Goal: Task Accomplishment & Management: Use online tool/utility

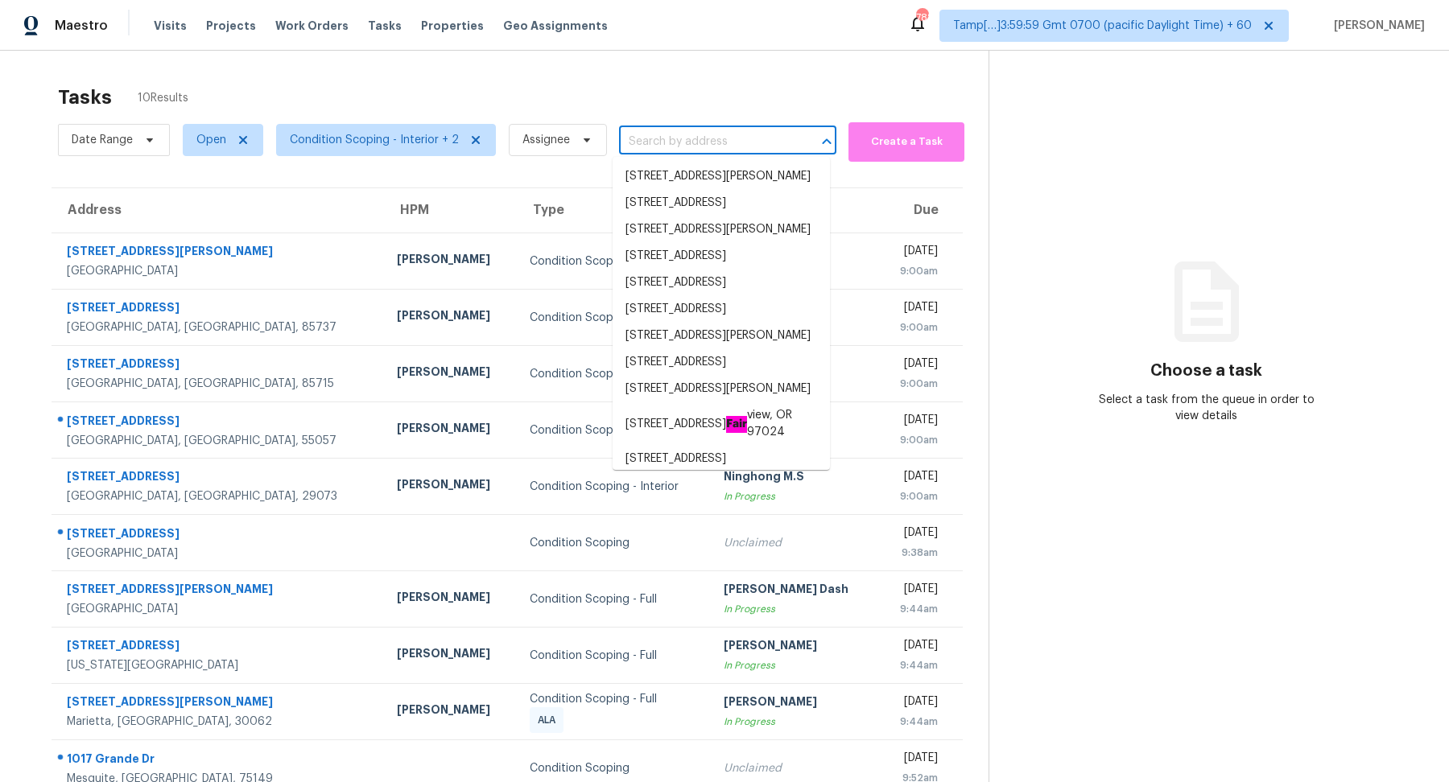
click at [666, 147] on input "text" at bounding box center [705, 142] width 172 height 25
paste input "3666 Briar Dr Lithia Springs, GA, 30122"
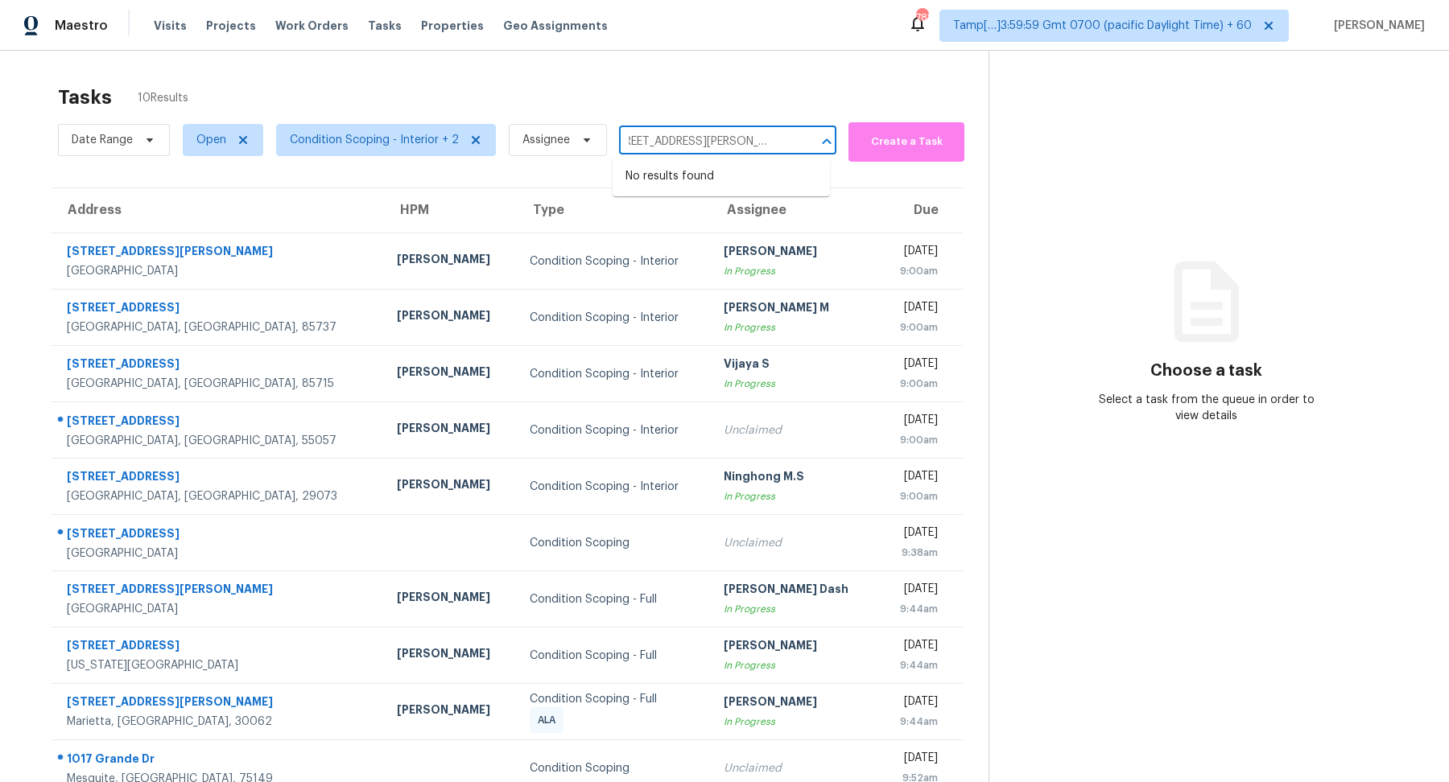
type input "3666 Briar Dr Lithia Springs, GA, 30122"
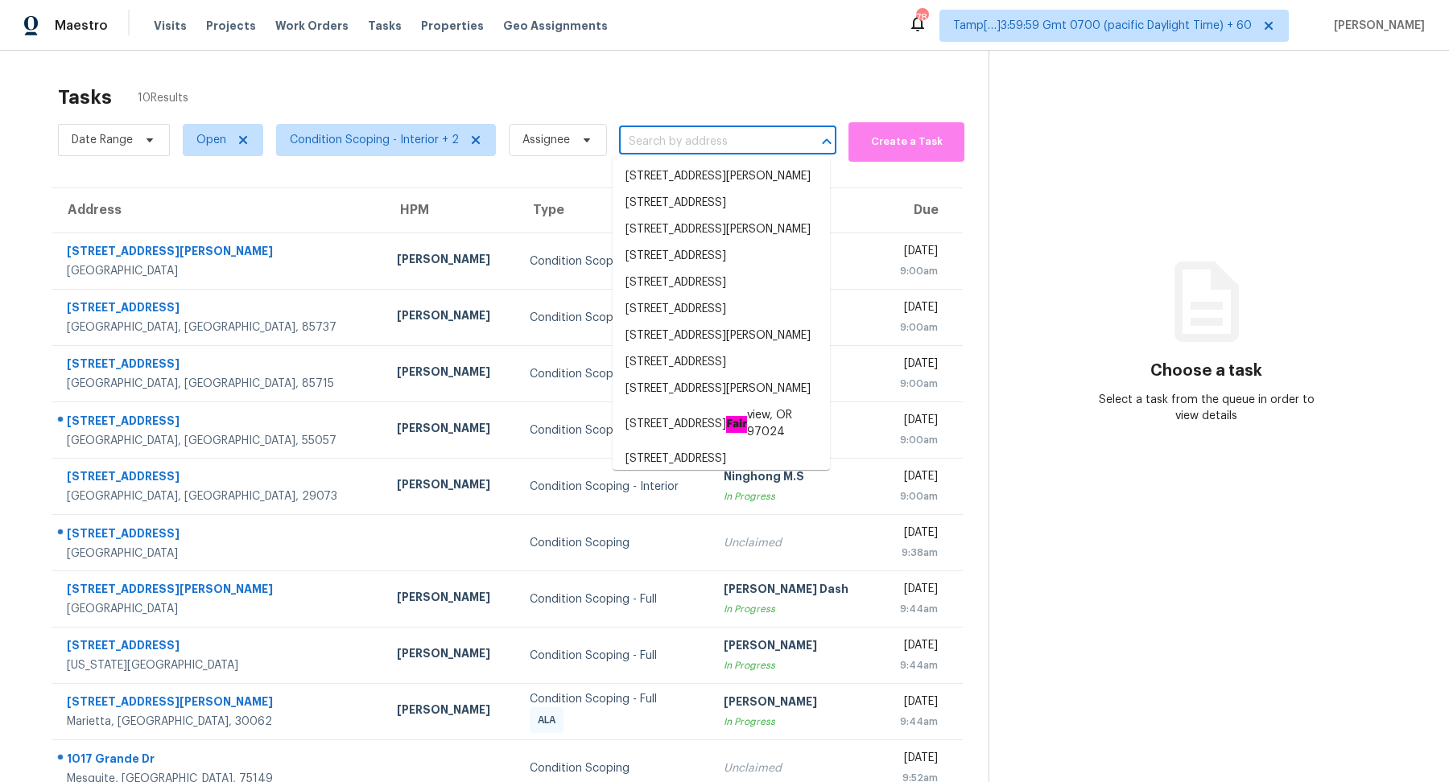
click at [668, 106] on div "Tasks 10 Results" at bounding box center [523, 97] width 931 height 42
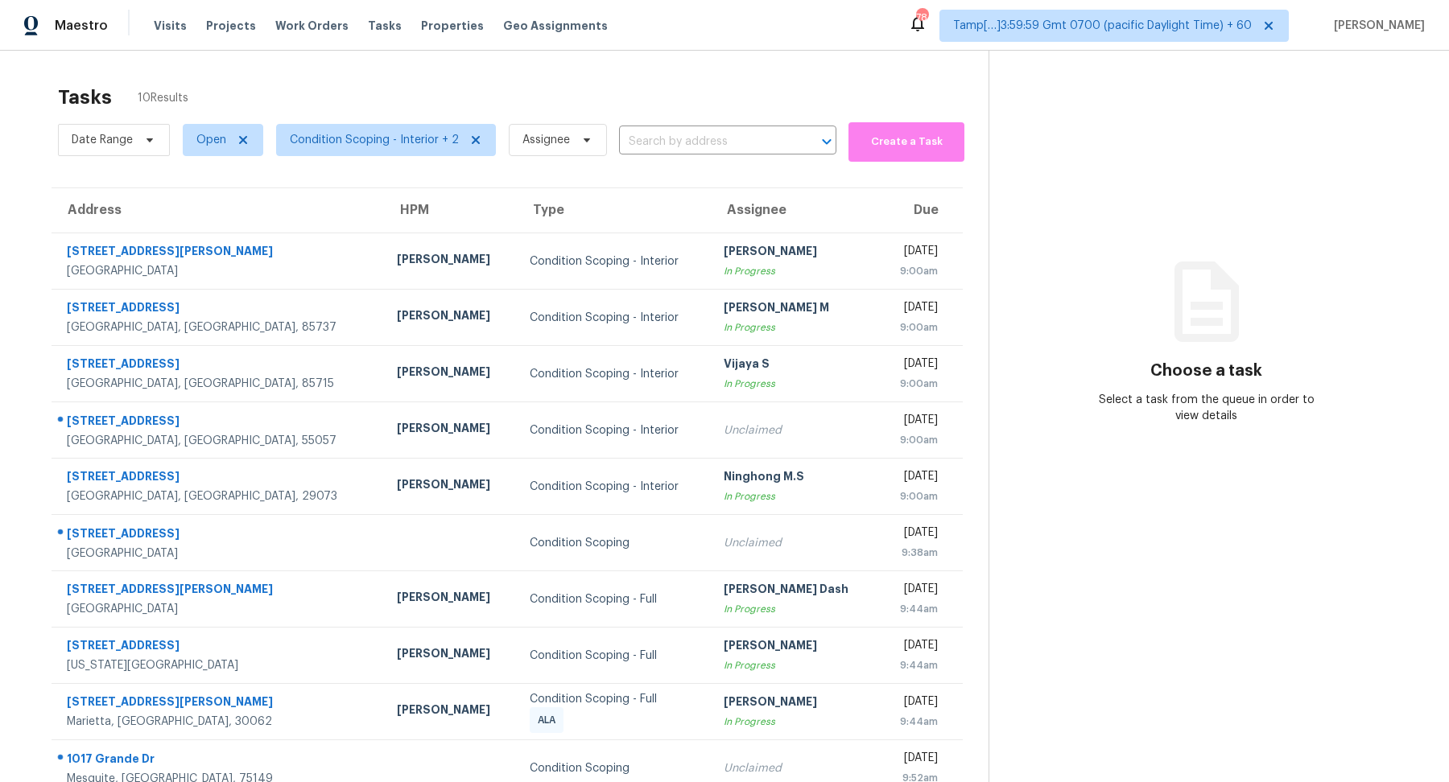
click at [668, 122] on div "Date Range Open Condition Scoping - Interior + 2 Assignee ​" at bounding box center [447, 139] width 778 height 43
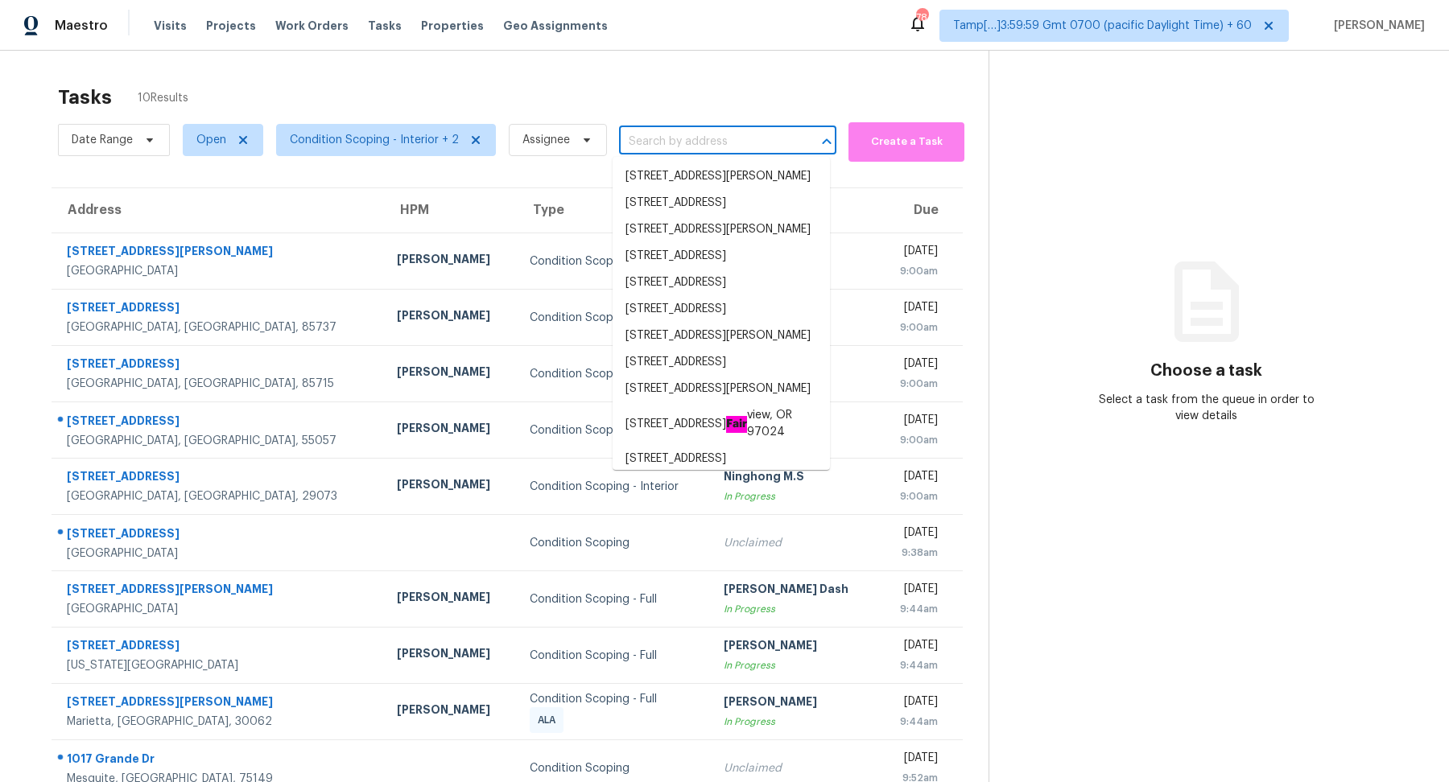
click at [669, 141] on input "text" at bounding box center [705, 142] width 172 height 25
paste input "2325 Denham Dr, Arlington, TX 76001"
type input "2325 Denham Dr, Arlington, TX 76001"
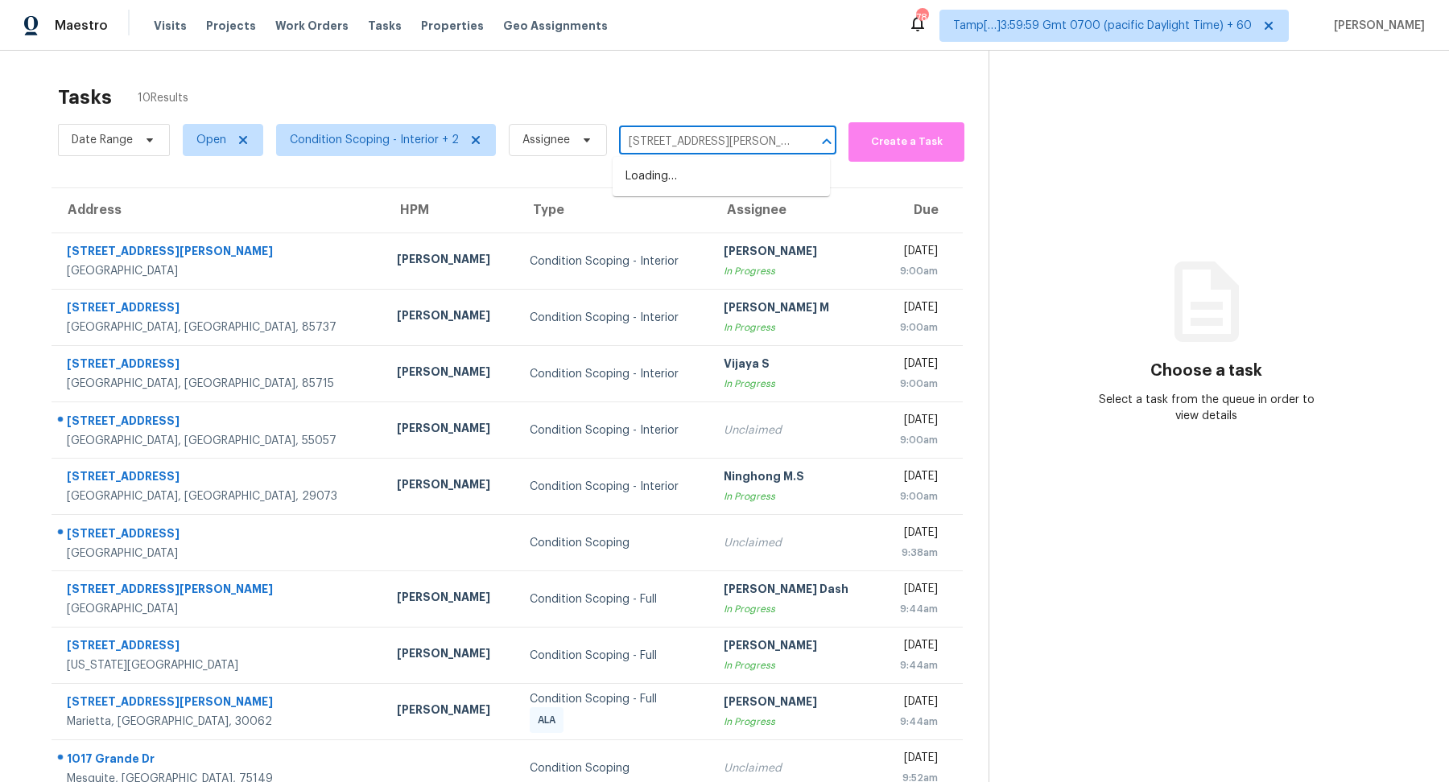
scroll to position [0, 35]
click at [718, 177] on li "2325 Denham Dr, Arlington, TX 76001" at bounding box center [721, 176] width 217 height 27
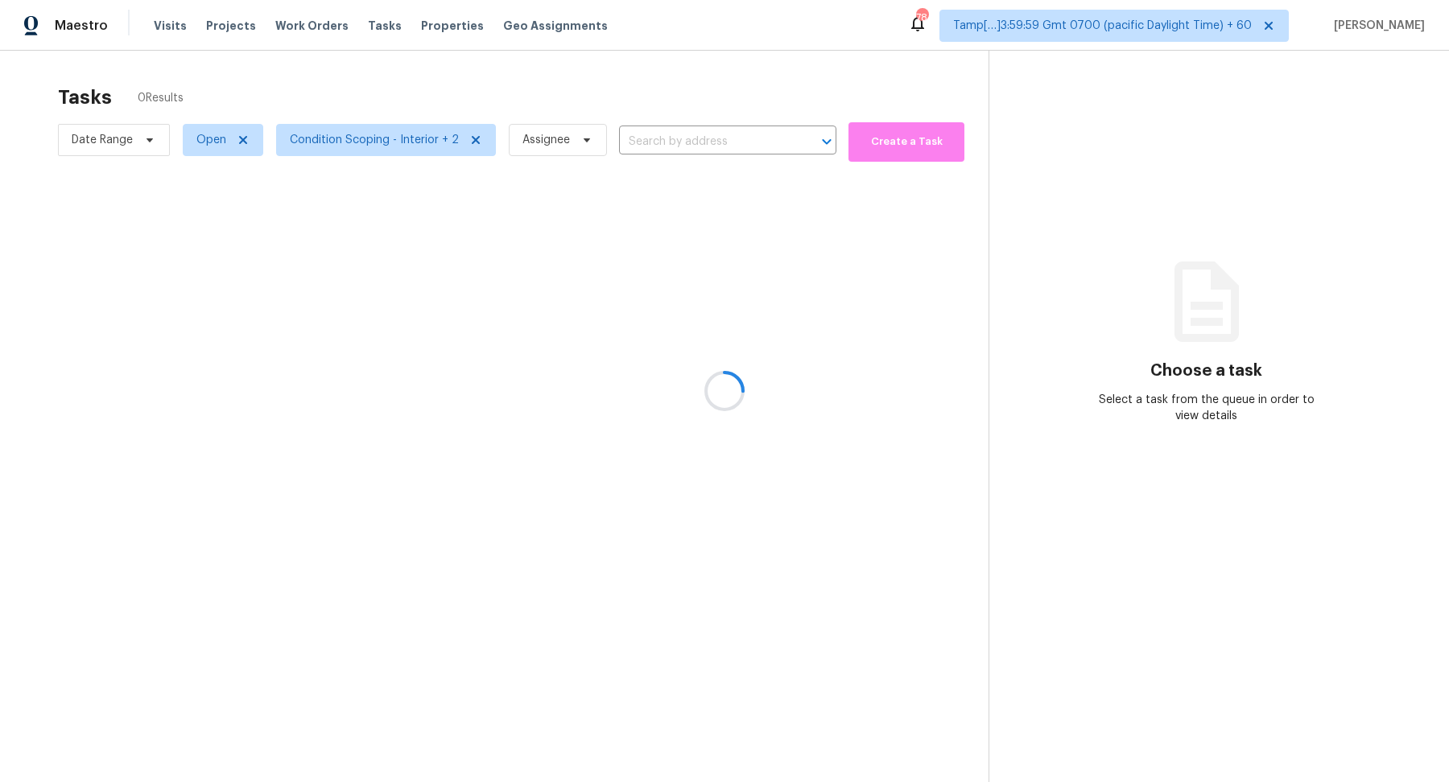
type input "2325 Denham Dr, Arlington, TX 76001"
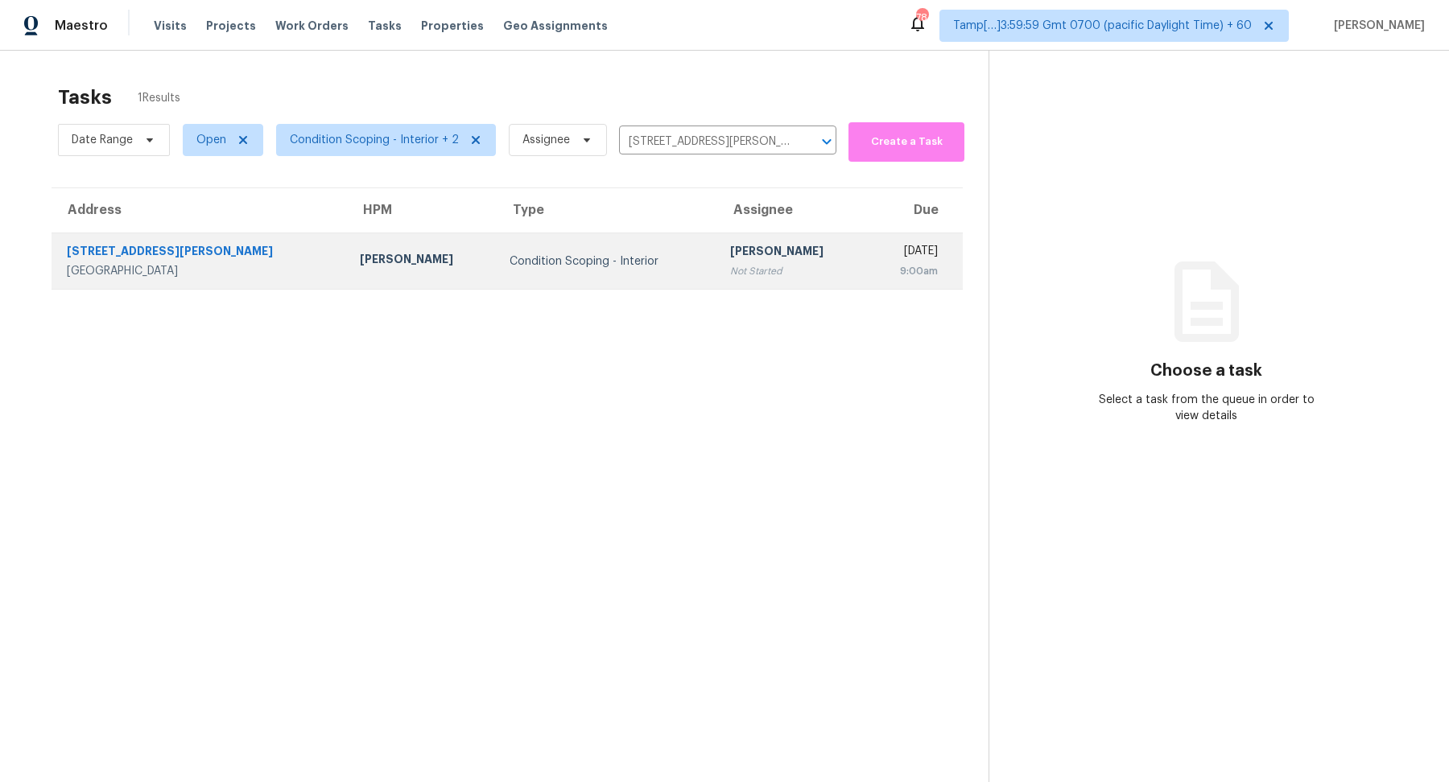
click at [880, 263] on div "9:00am" at bounding box center [909, 271] width 58 height 16
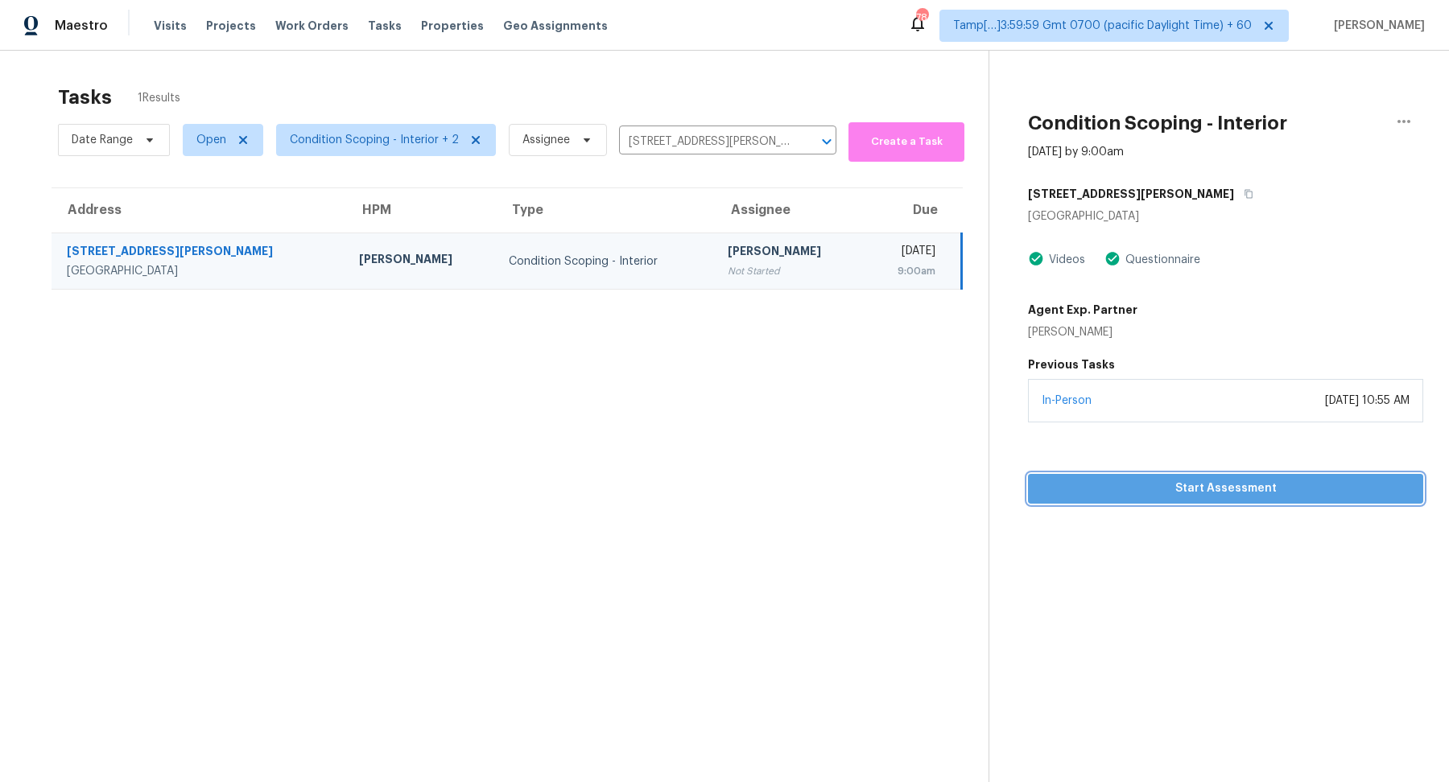
click at [1224, 484] on span "Start Assessment" at bounding box center [1225, 489] width 369 height 20
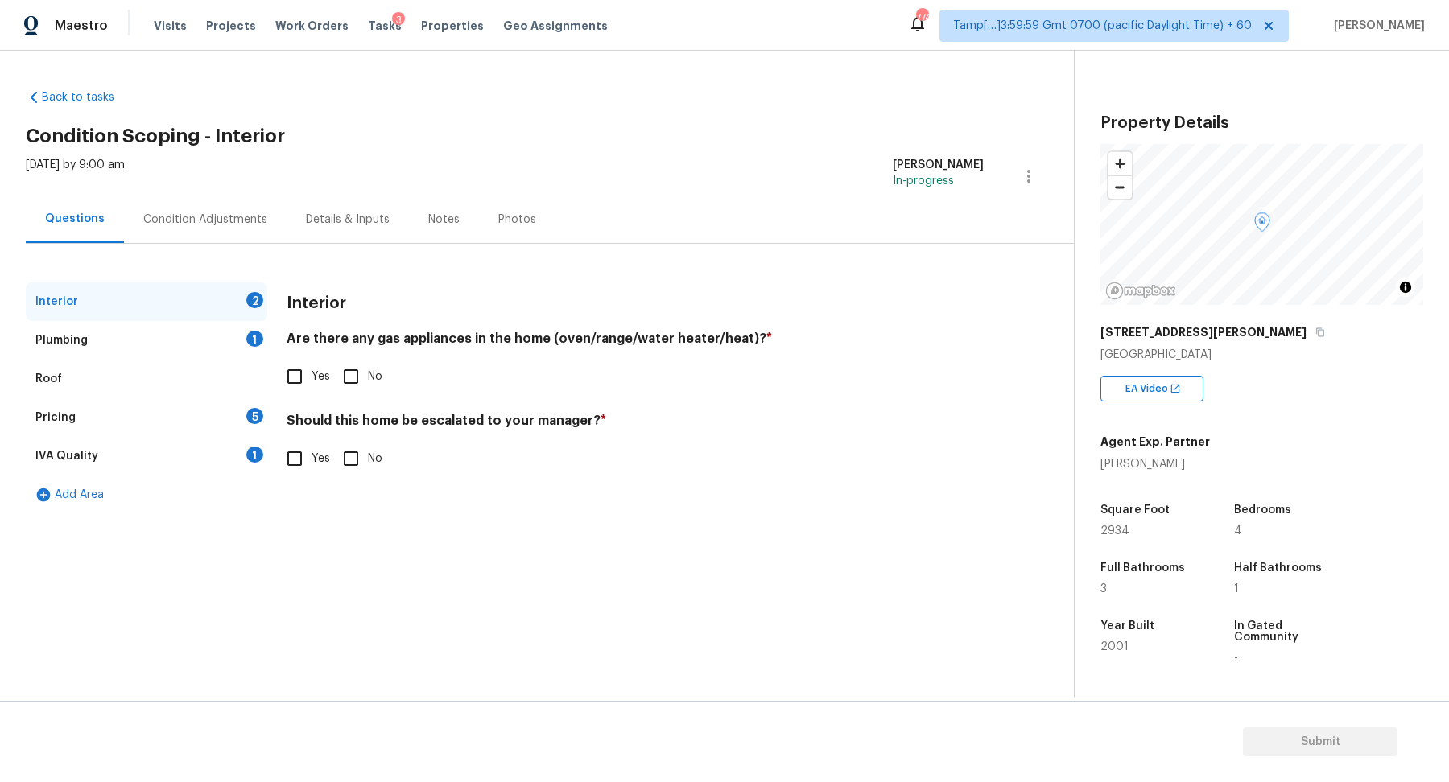
click at [355, 378] on input "No" at bounding box center [351, 377] width 34 height 34
checkbox input "true"
click at [319, 378] on span "Yes" at bounding box center [321, 378] width 19 height 17
click at [312, 378] on input "Yes" at bounding box center [295, 378] width 34 height 34
checkbox input "true"
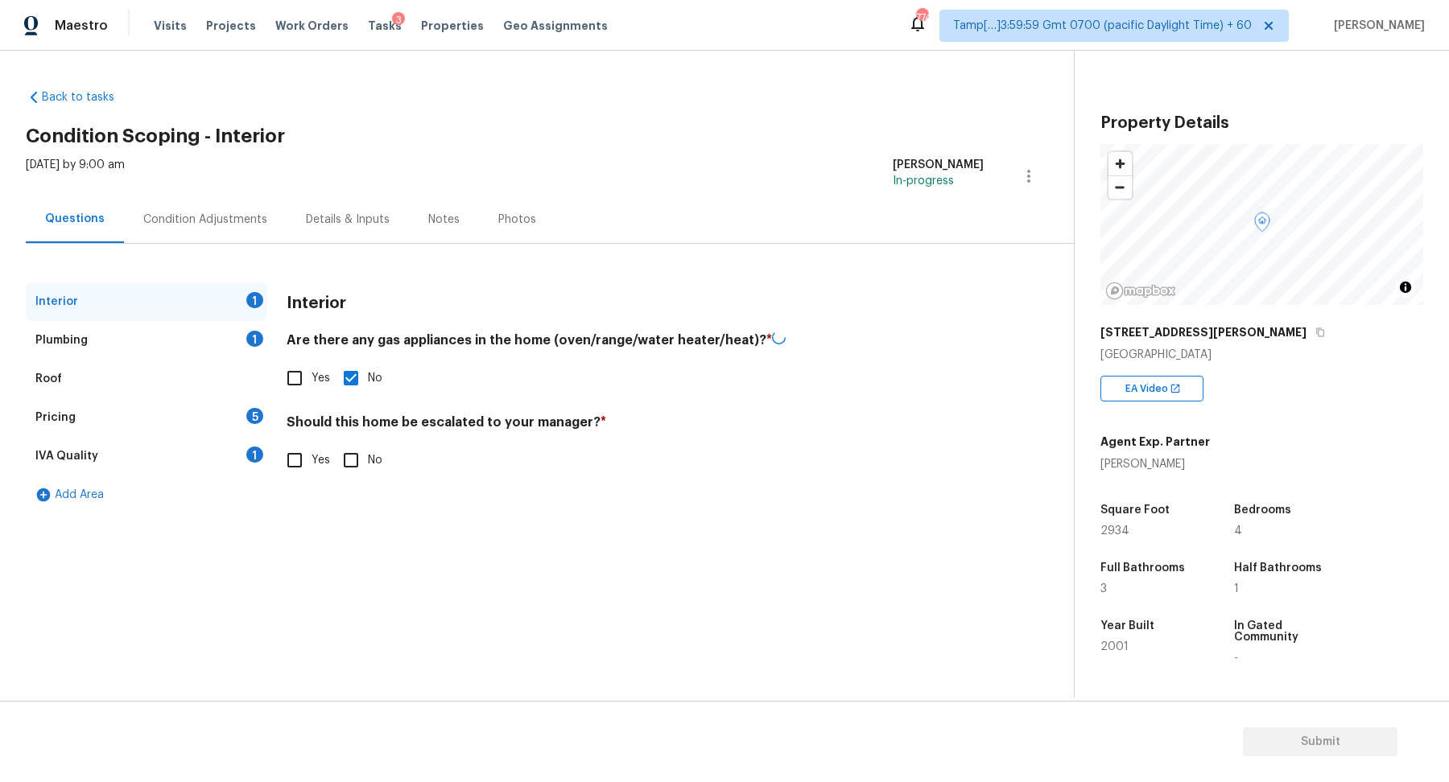
checkbox input "false"
click at [362, 465] on input "No" at bounding box center [351, 459] width 34 height 34
checkbox input "true"
click at [233, 350] on div "Plumbing 1" at bounding box center [147, 340] width 242 height 39
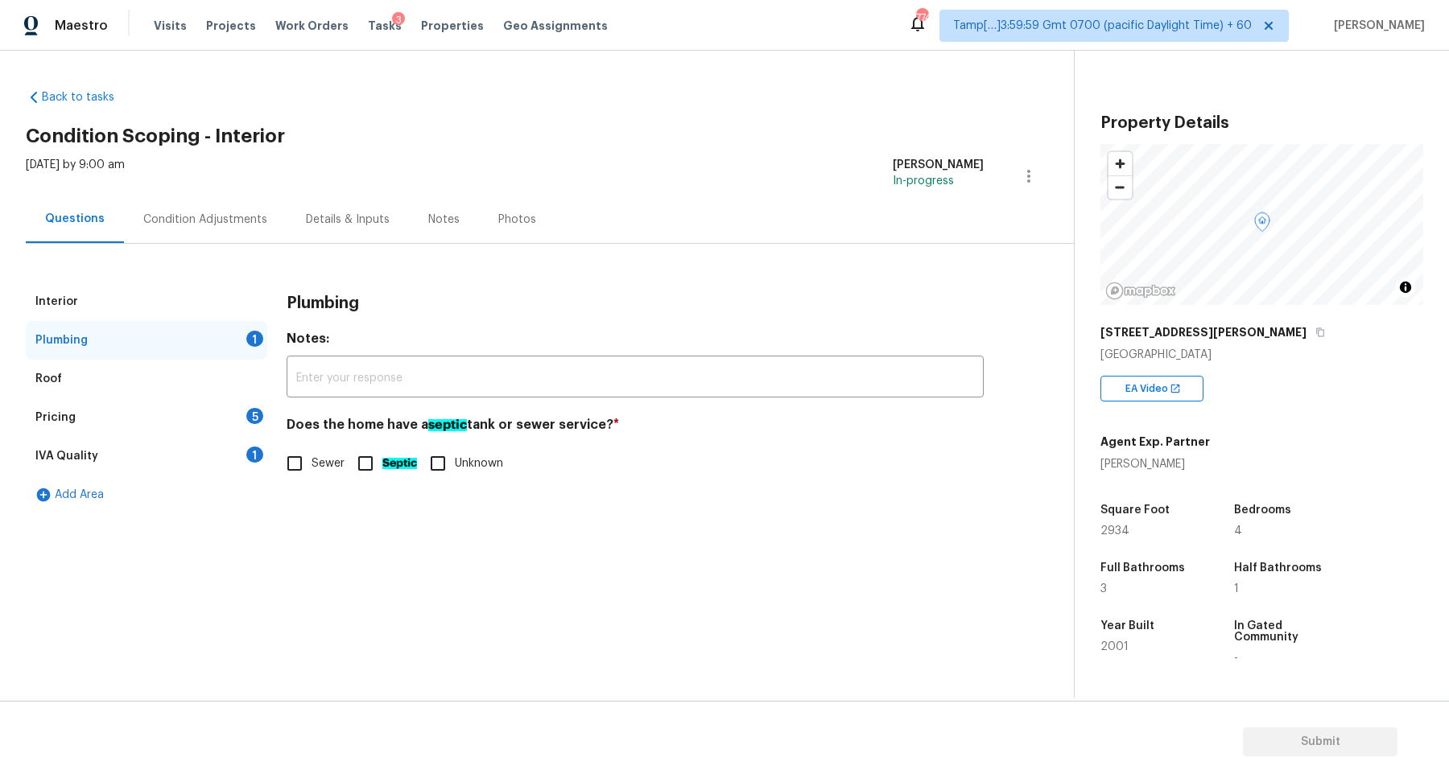
click at [313, 468] on span "Sewer" at bounding box center [328, 464] width 33 height 17
click at [312, 468] on input "Sewer" at bounding box center [295, 464] width 34 height 34
checkbox input "true"
click at [243, 422] on div "Pricing 5" at bounding box center [147, 417] width 242 height 39
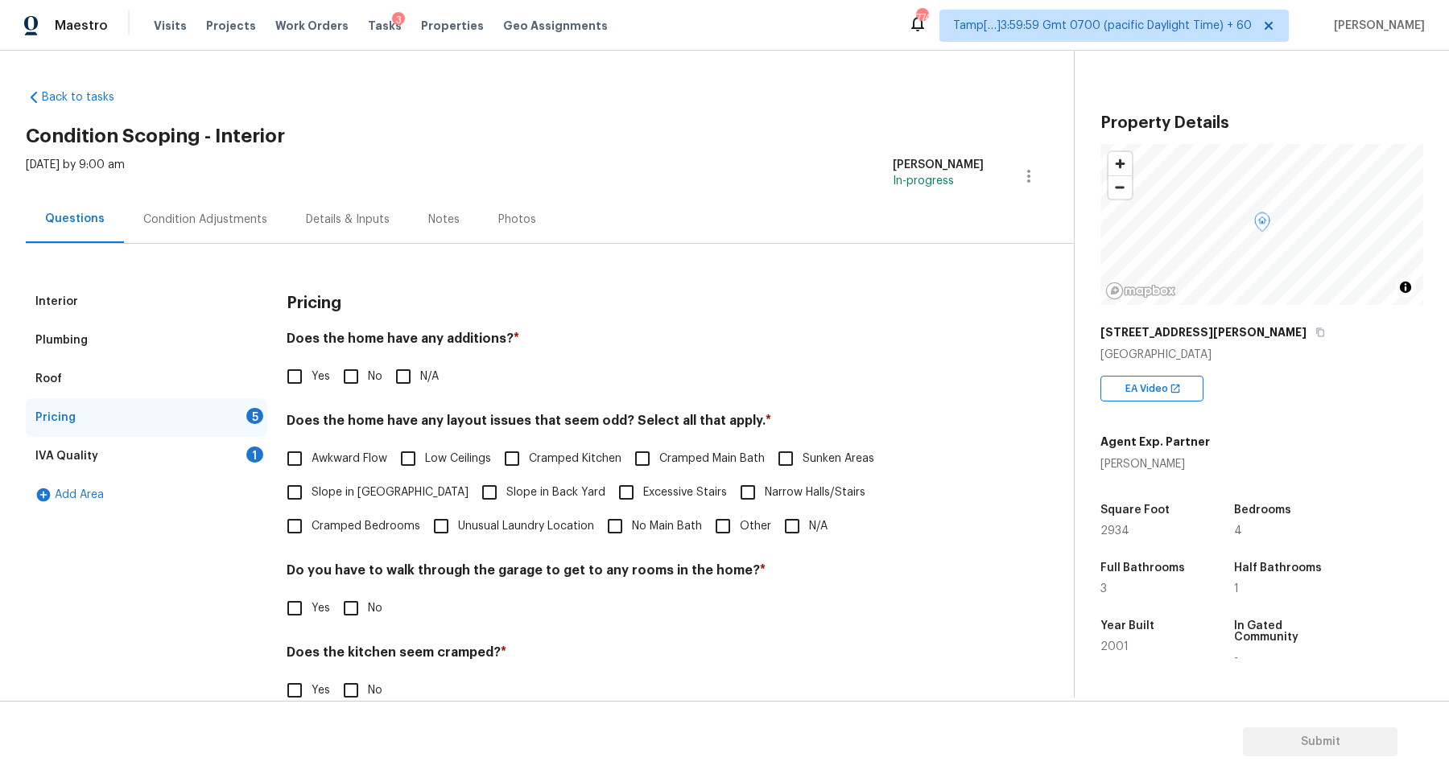
click at [355, 382] on input "No" at bounding box center [351, 377] width 34 height 34
checkbox input "true"
click at [357, 502] on label "Slope in [GEOGRAPHIC_DATA]" at bounding box center [373, 494] width 191 height 34
click at [312, 502] on input "Slope in [GEOGRAPHIC_DATA]" at bounding box center [295, 494] width 34 height 34
checkbox input "true"
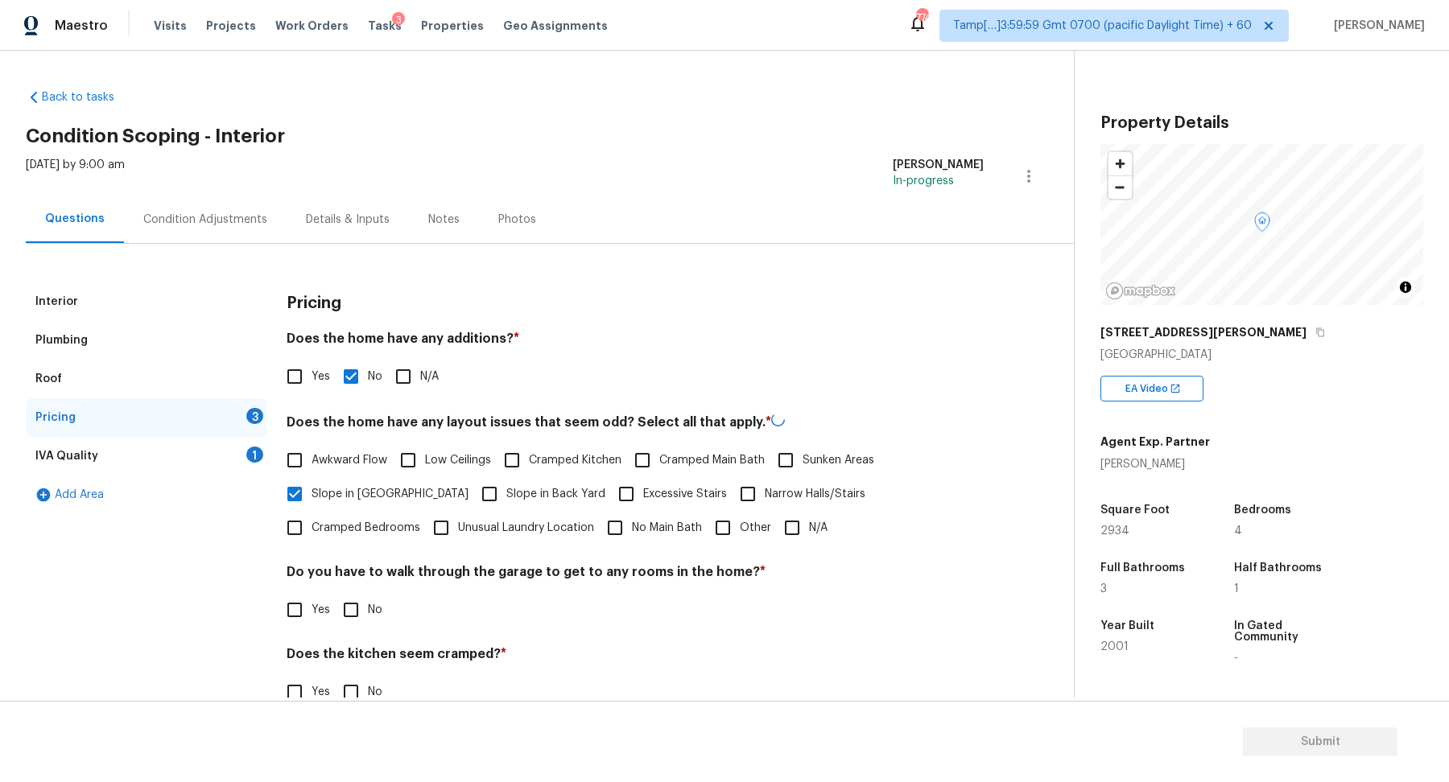
click at [506, 501] on span "Slope in Back Yard" at bounding box center [555, 494] width 99 height 17
click at [495, 501] on input "Slope in Back Yard" at bounding box center [490, 494] width 34 height 34
checkbox input "true"
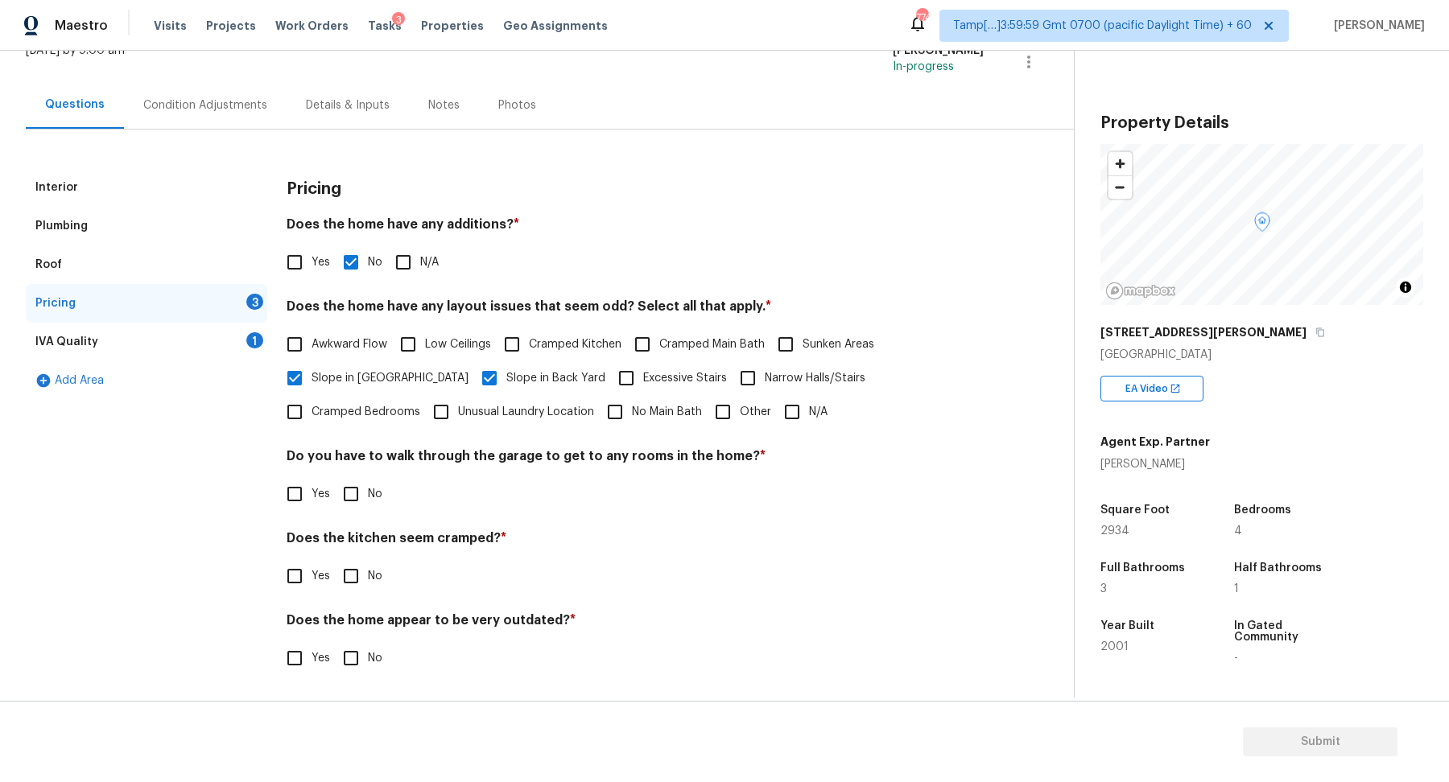
click at [349, 486] on input "No" at bounding box center [351, 494] width 34 height 34
checkbox input "true"
click at [334, 559] on input "No" at bounding box center [351, 576] width 34 height 34
checkbox input "true"
click at [334, 643] on input "No" at bounding box center [351, 660] width 34 height 34
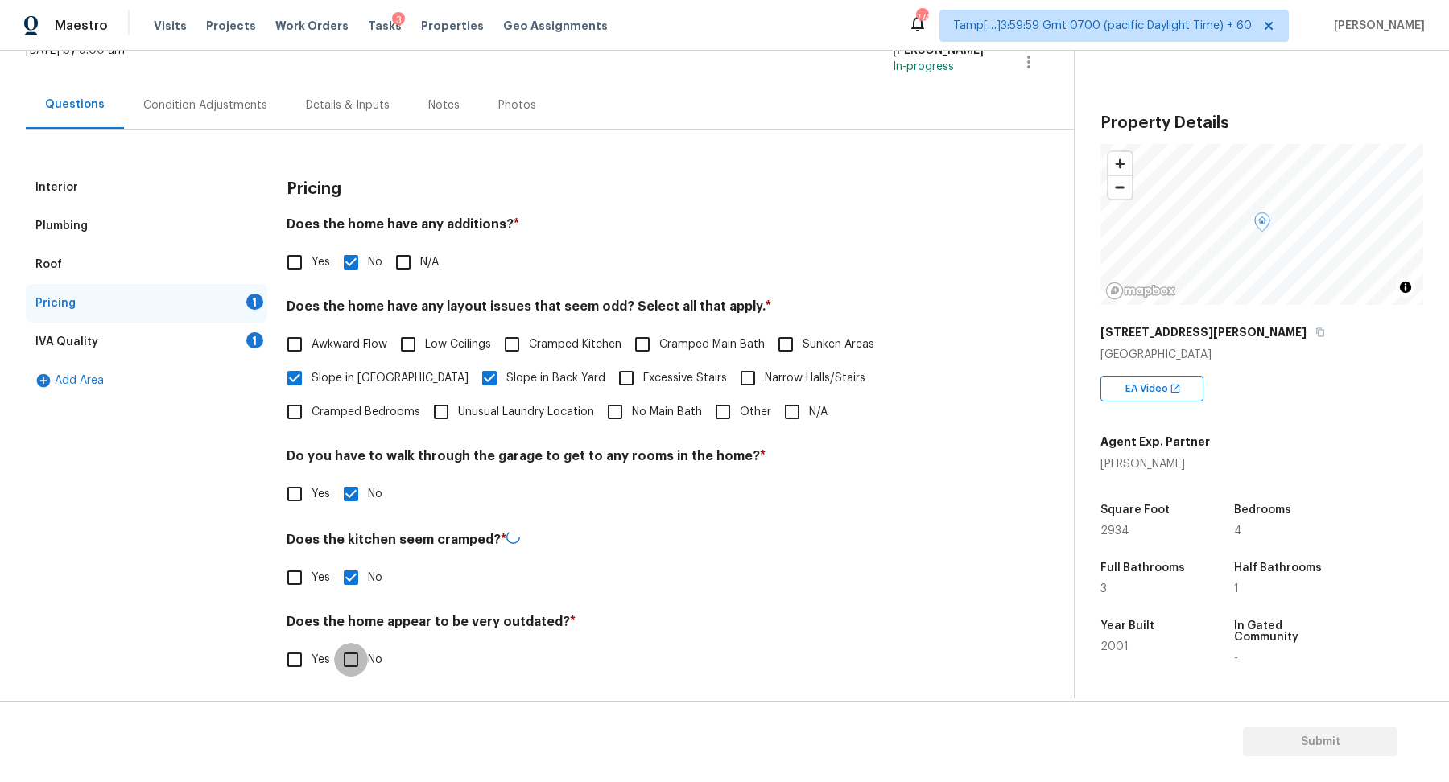
checkbox input "true"
click at [233, 325] on div "IVA Quality 1" at bounding box center [147, 342] width 242 height 39
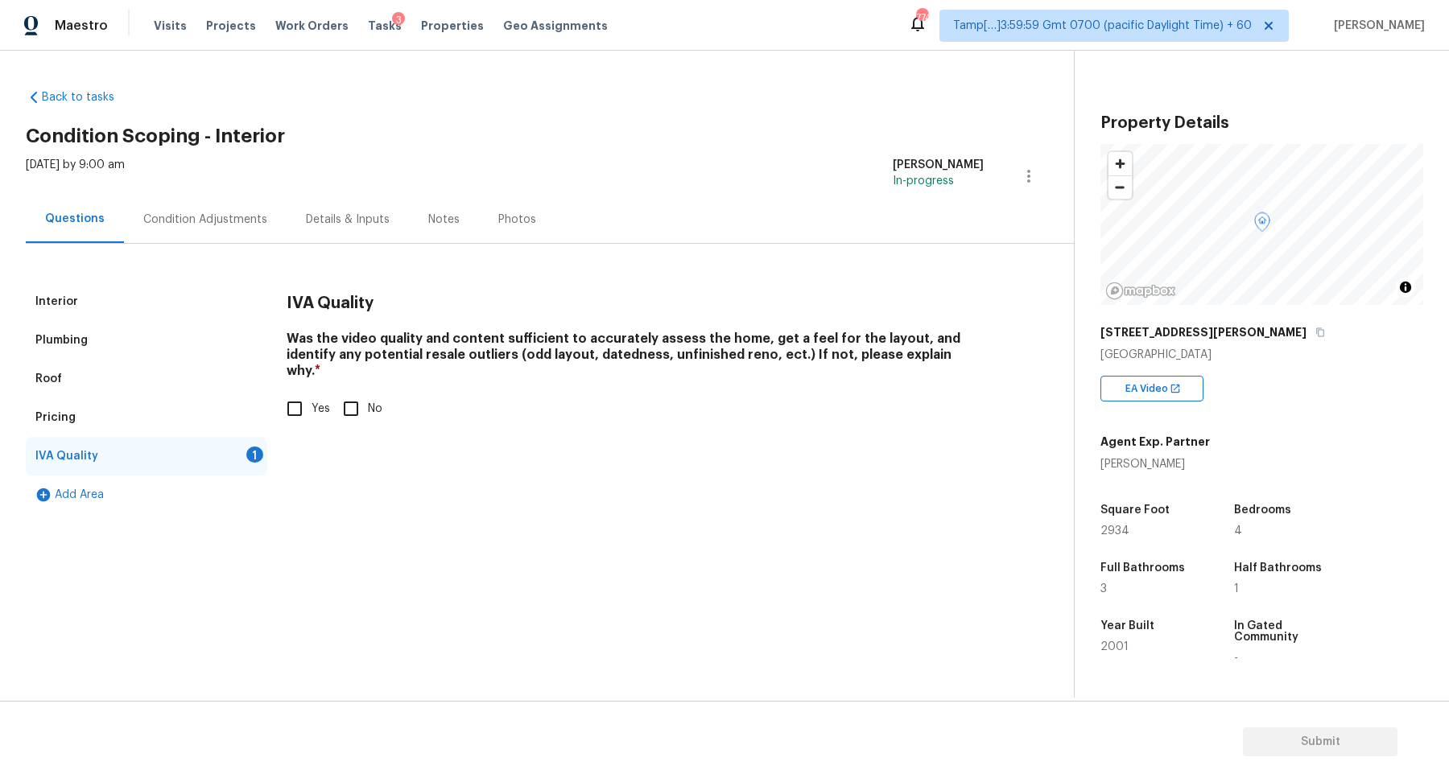
click at [295, 392] on input "Yes" at bounding box center [295, 409] width 34 height 34
checkbox input "true"
click at [239, 235] on div "Condition Adjustments" at bounding box center [205, 219] width 163 height 47
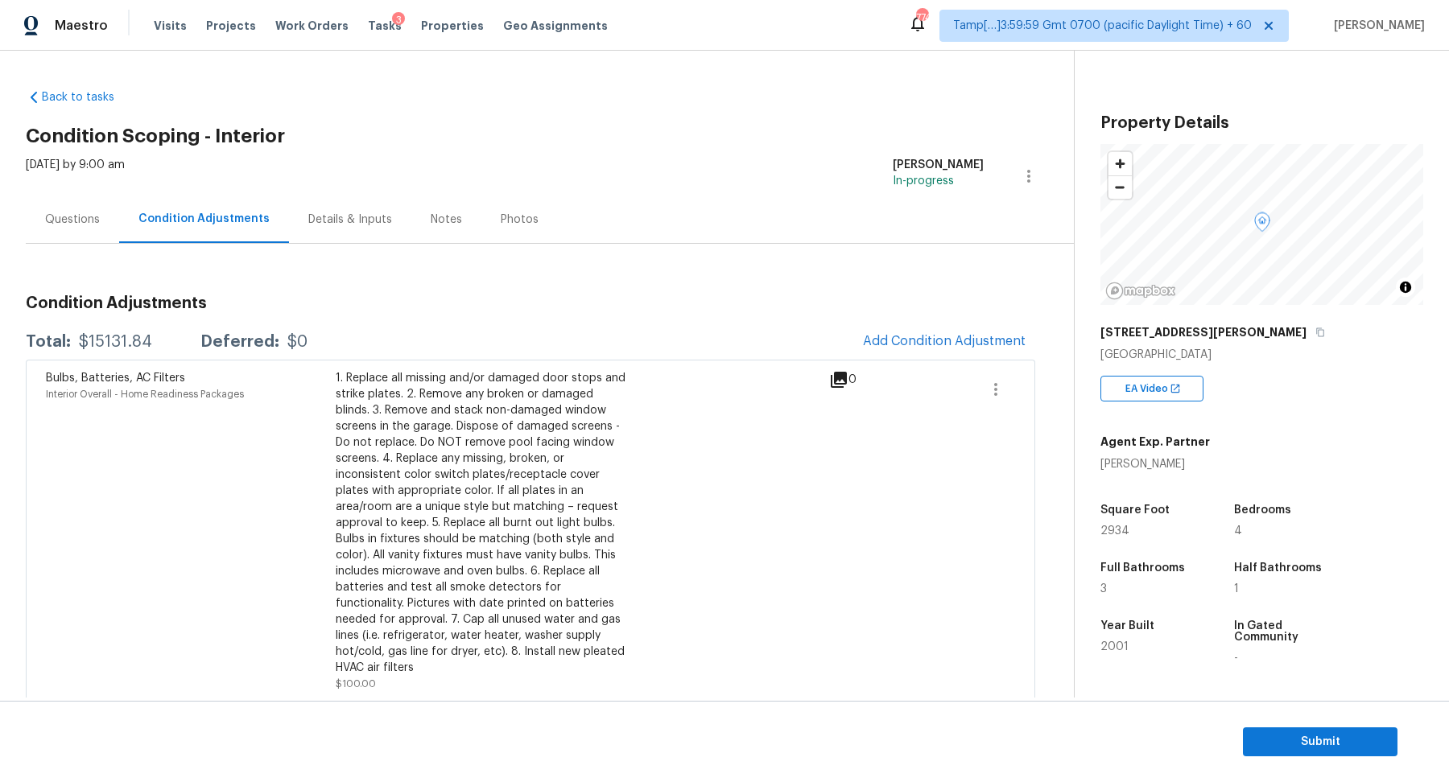
click at [118, 341] on div "$15131.84" at bounding box center [115, 342] width 73 height 16
click at [881, 327] on span "Add Condition Adjustment" at bounding box center [944, 341] width 182 height 35
click at [132, 341] on div "$15131.84" at bounding box center [115, 342] width 73 height 16
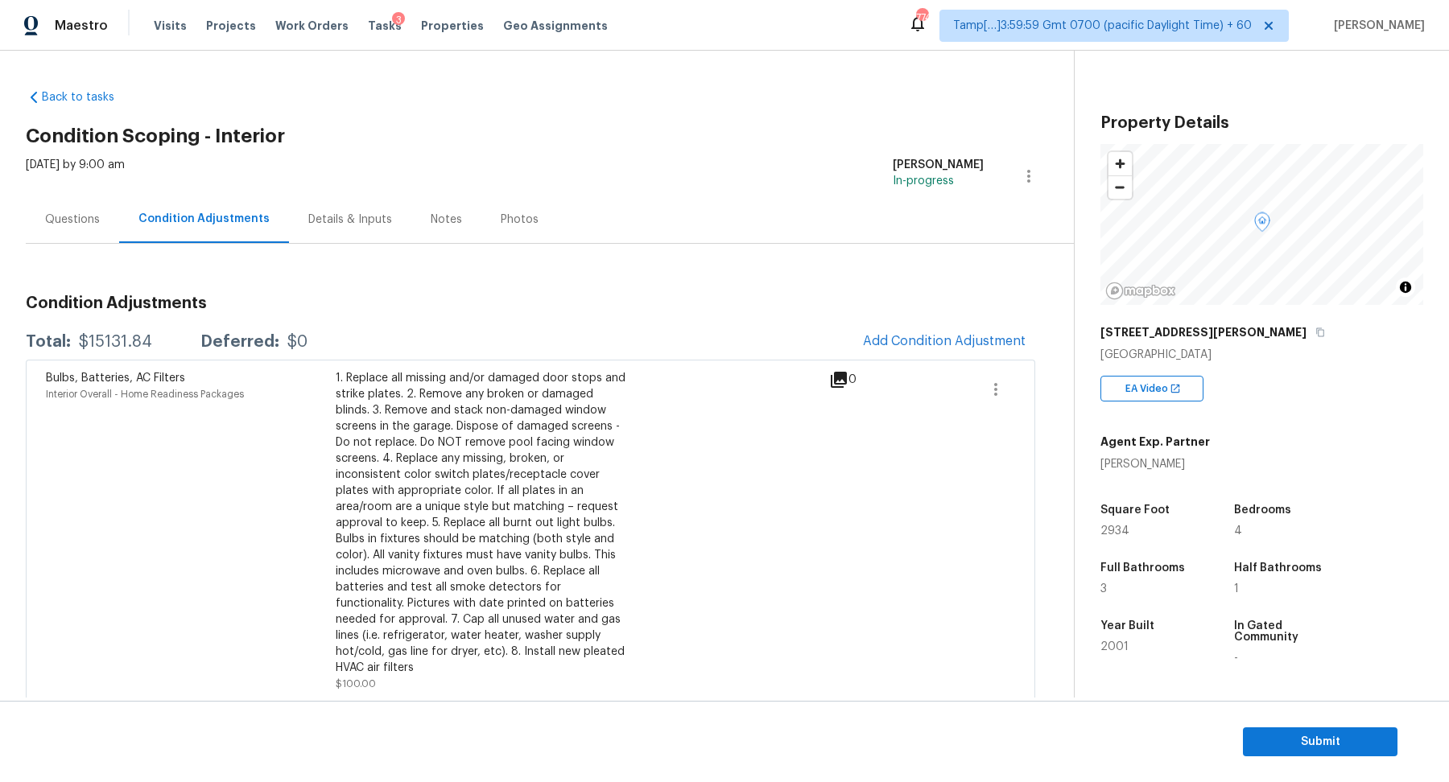
click at [132, 341] on div "$15131.84" at bounding box center [115, 342] width 73 height 16
copy div "$15131.84"
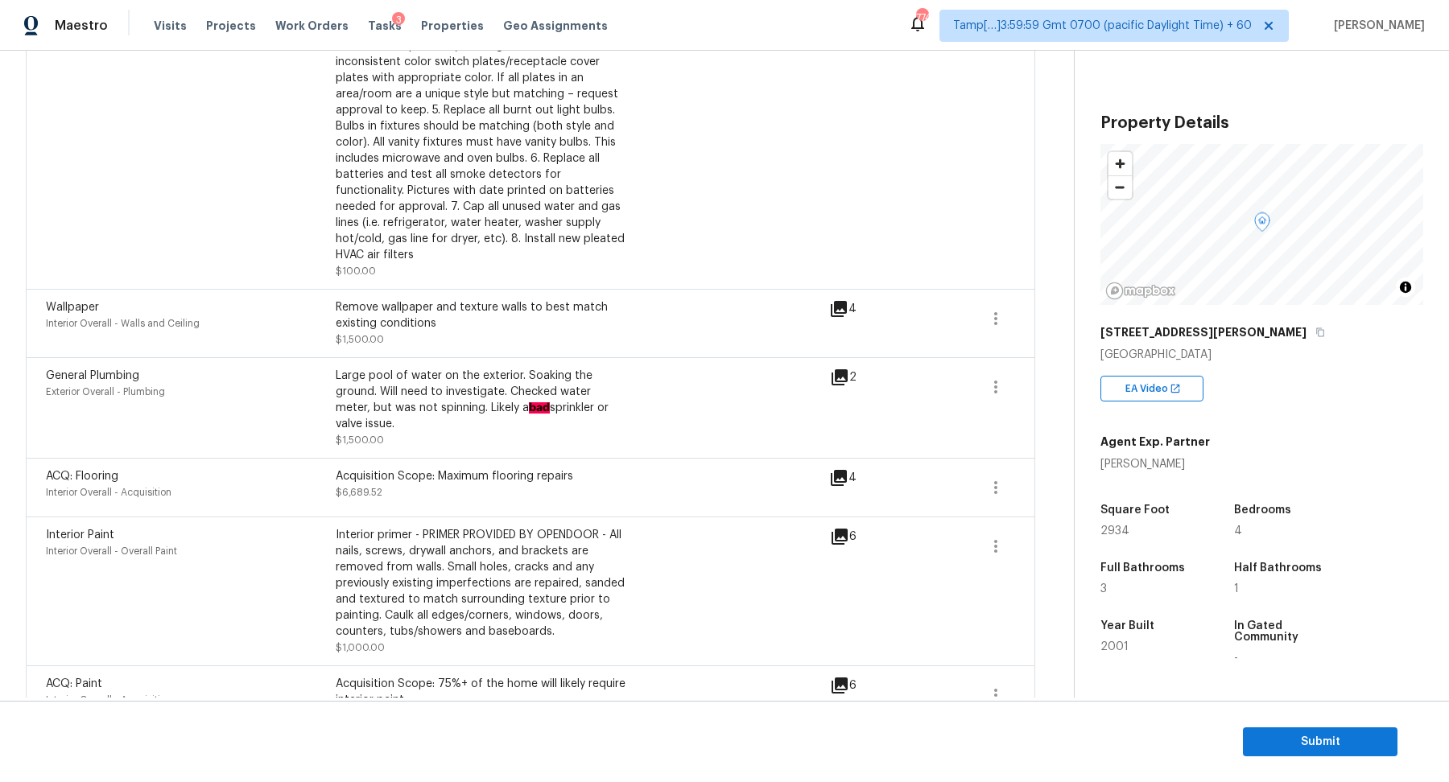
scroll to position [415, 0]
click at [852, 305] on div "4" at bounding box center [868, 307] width 79 height 19
click at [840, 311] on icon at bounding box center [839, 307] width 16 height 16
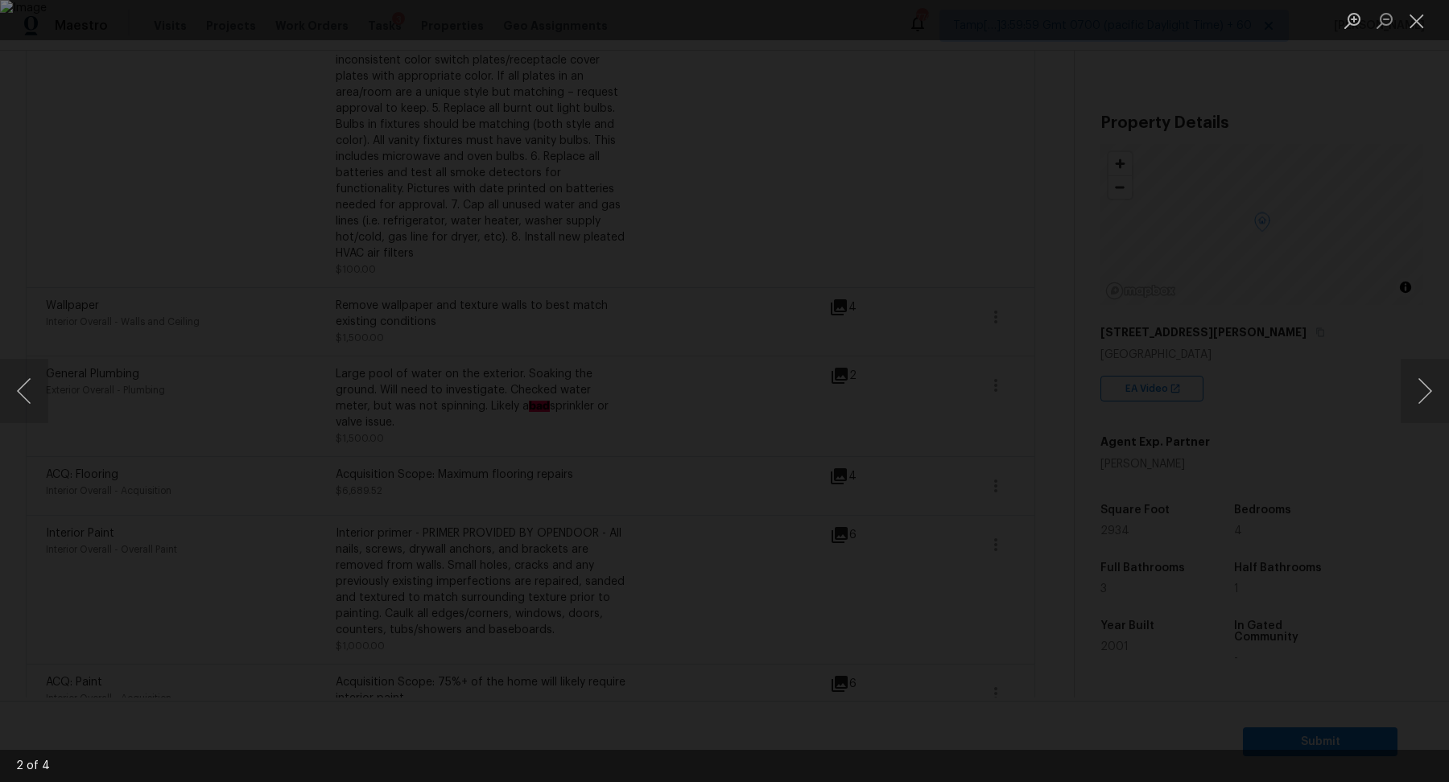
click at [1328, 312] on div "Lightbox" at bounding box center [724, 391] width 1449 height 782
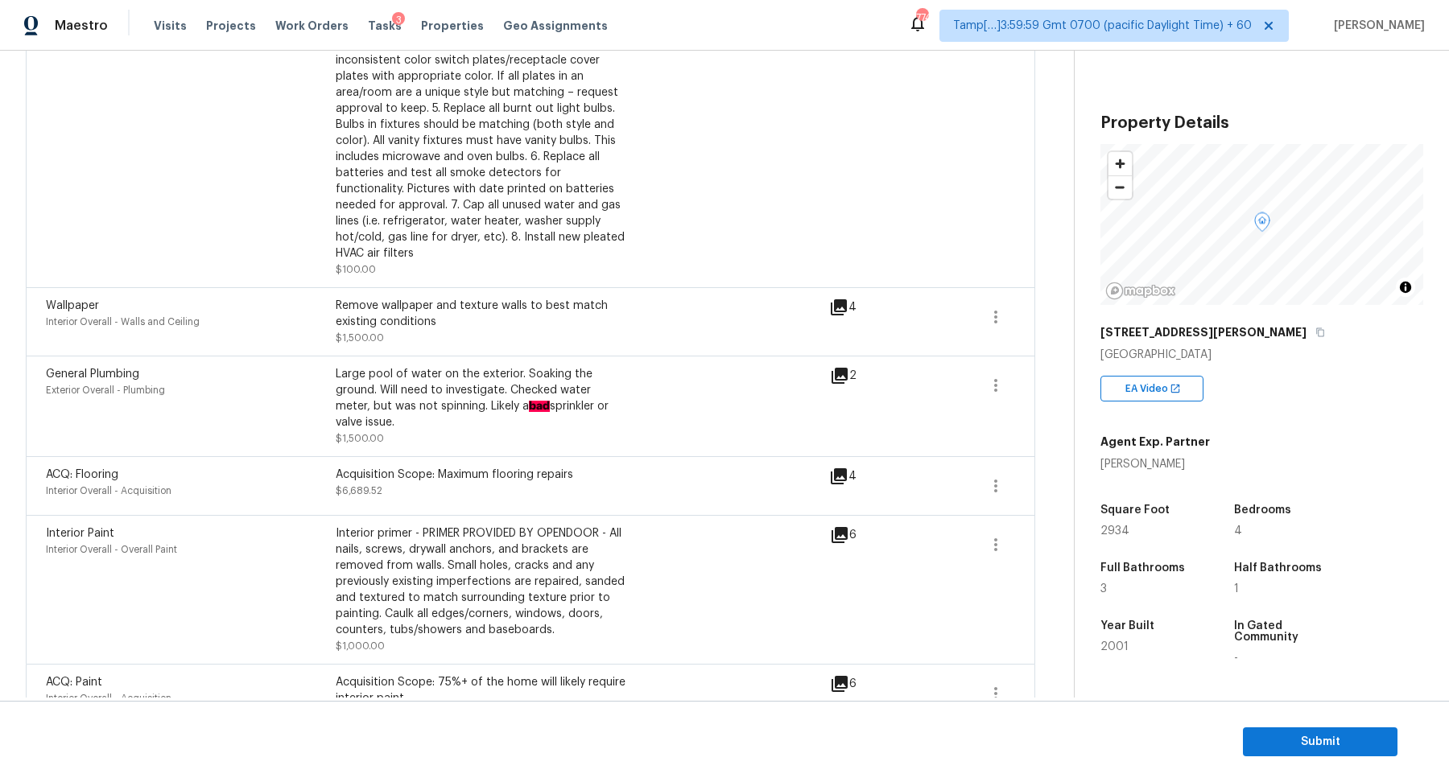
scroll to position [152, 0]
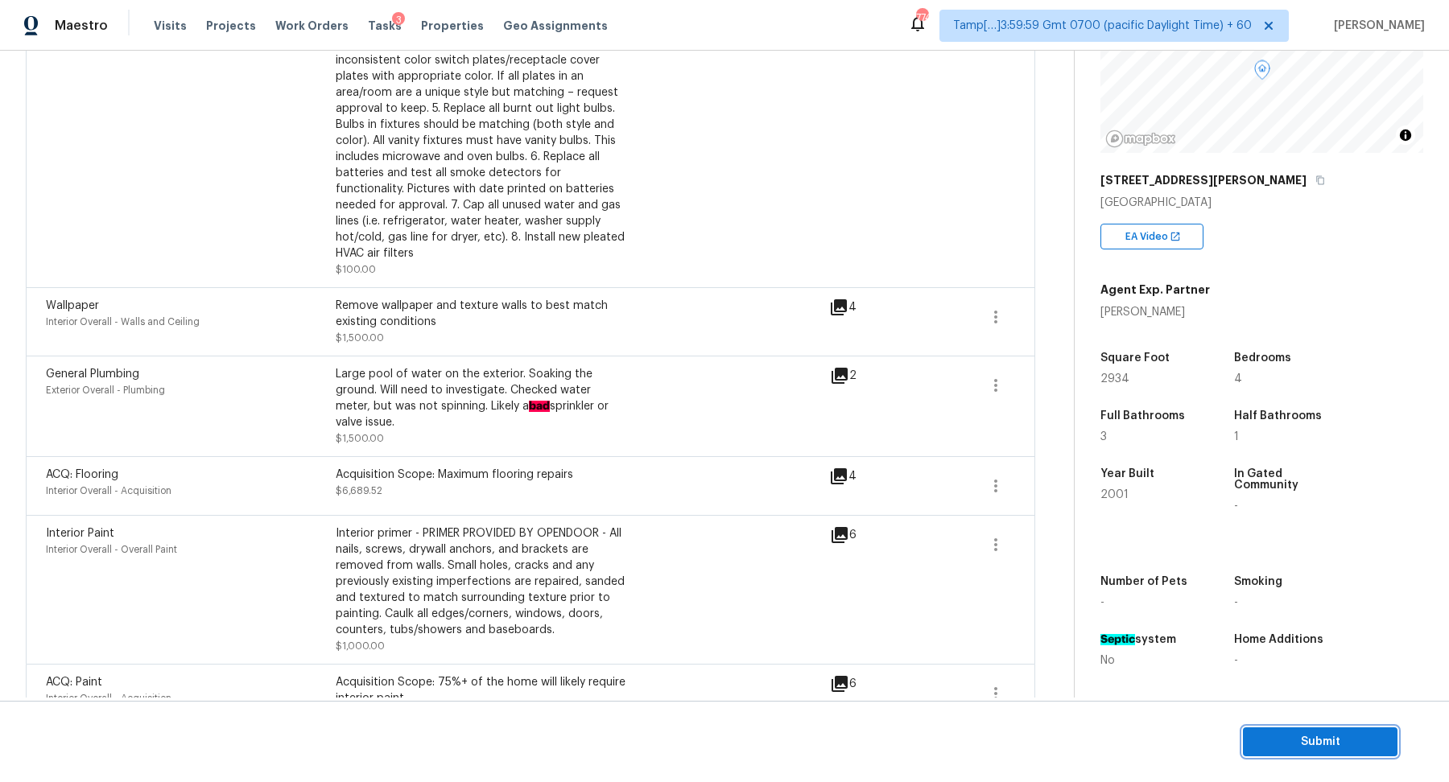
click at [1323, 738] on span "Submit" at bounding box center [1320, 743] width 129 height 20
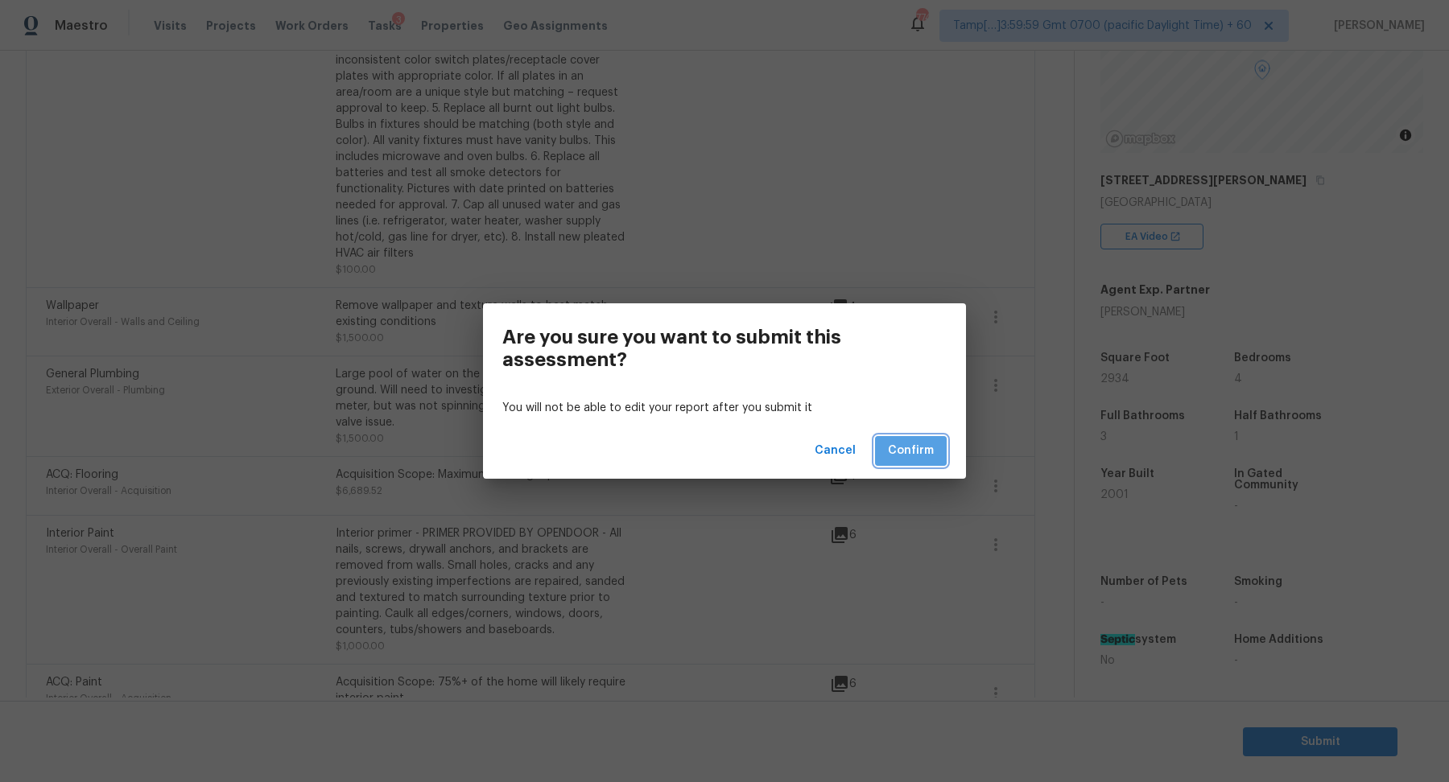
click at [917, 452] on span "Confirm" at bounding box center [911, 451] width 46 height 20
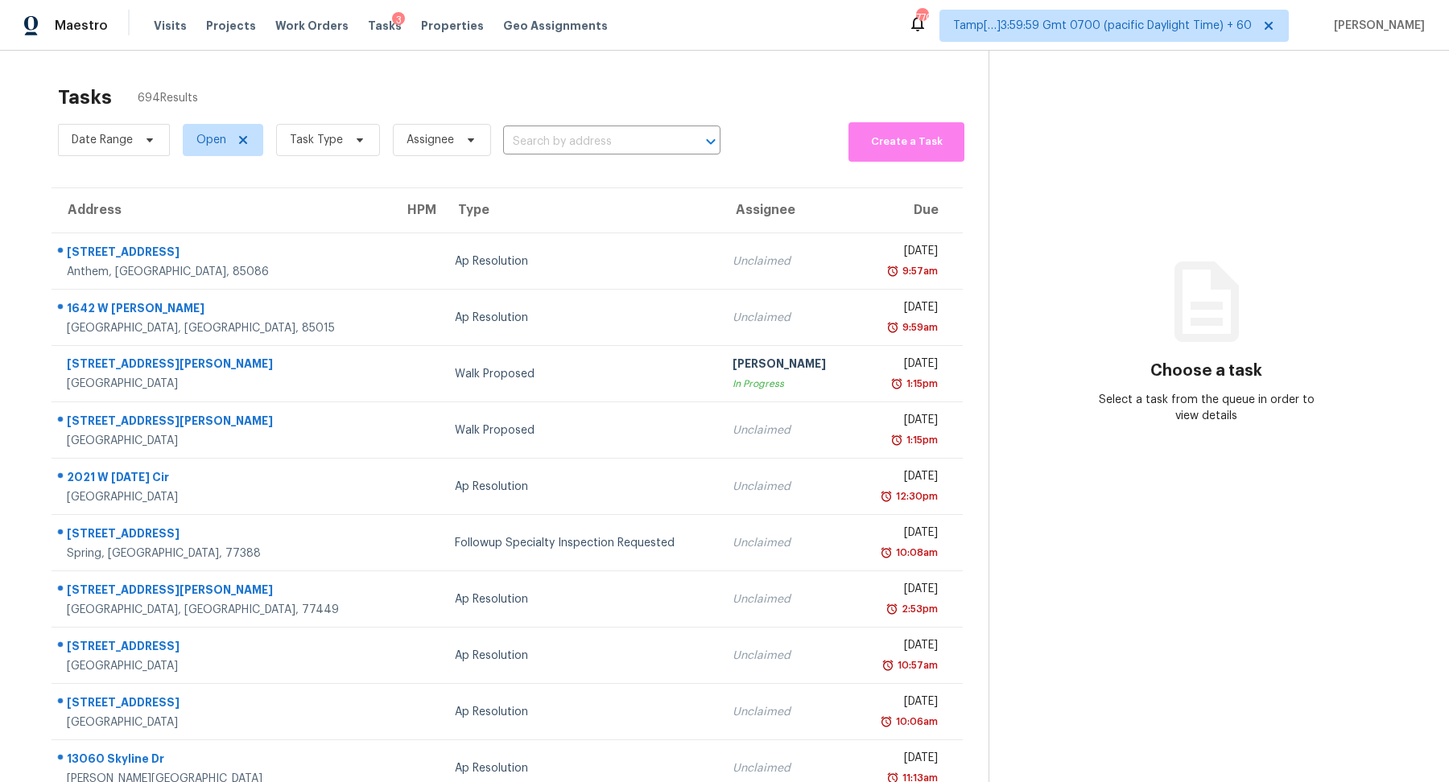
click at [339, 156] on span "Task Type" at bounding box center [321, 140] width 117 height 42
click at [348, 148] on span "Task Type" at bounding box center [328, 140] width 104 height 32
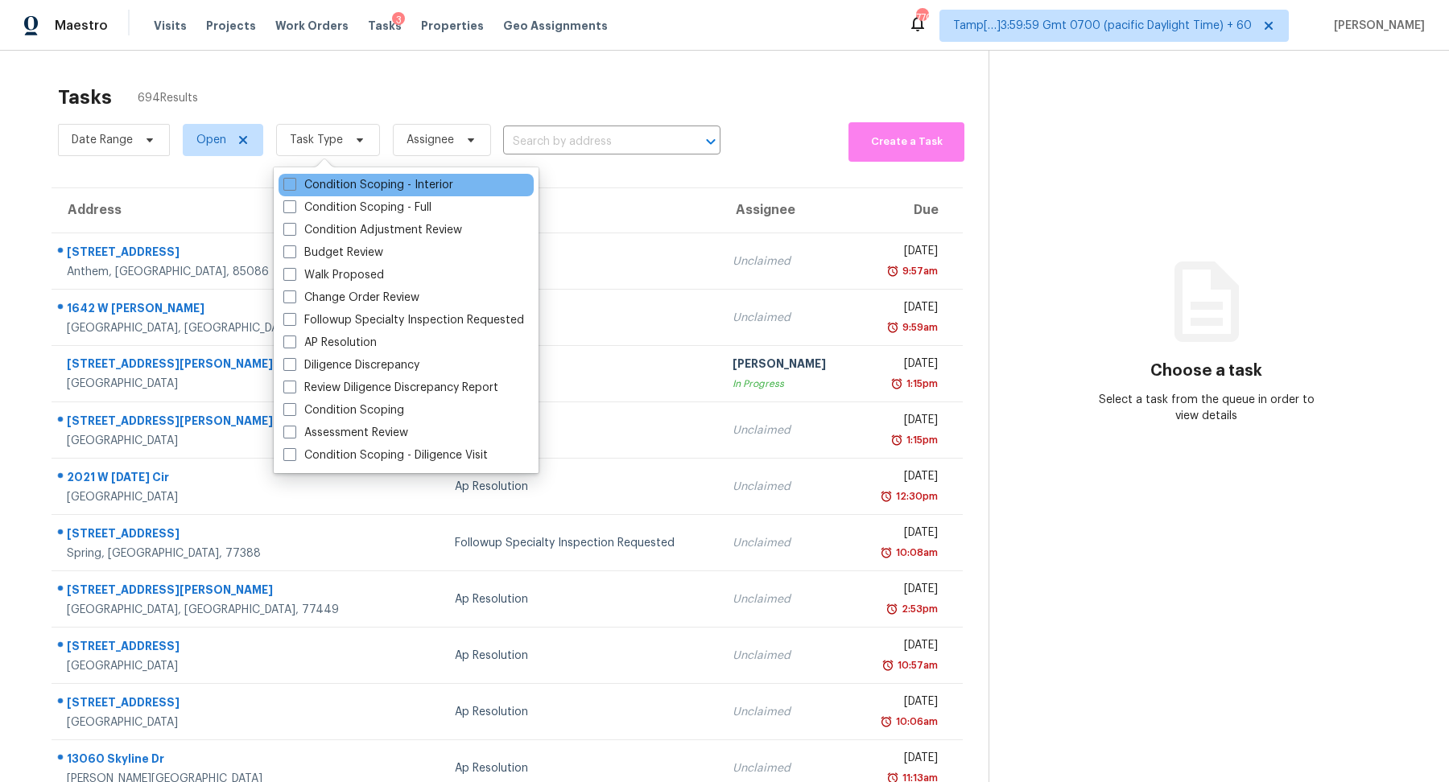
click at [360, 196] on div "Condition Scoping - Interior" at bounding box center [406, 185] width 255 height 23
click at [380, 188] on label "Condition Scoping - Interior" at bounding box center [368, 185] width 170 height 16
click at [294, 188] on input "Condition Scoping - Interior" at bounding box center [288, 182] width 10 height 10
checkbox input "true"
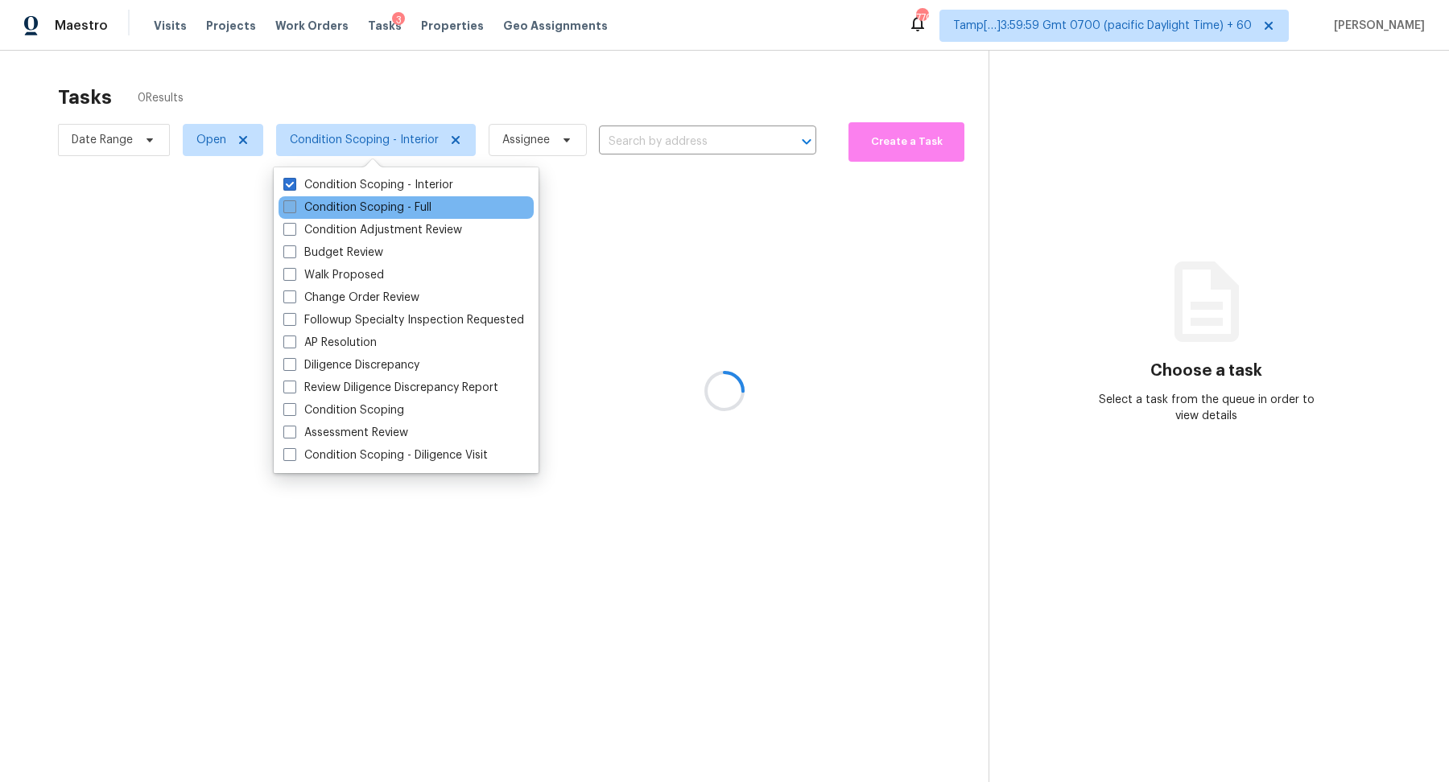
click at [390, 207] on label "Condition Scoping - Full" at bounding box center [357, 208] width 148 height 16
click at [294, 207] on input "Condition Scoping - Full" at bounding box center [288, 205] width 10 height 10
checkbox input "true"
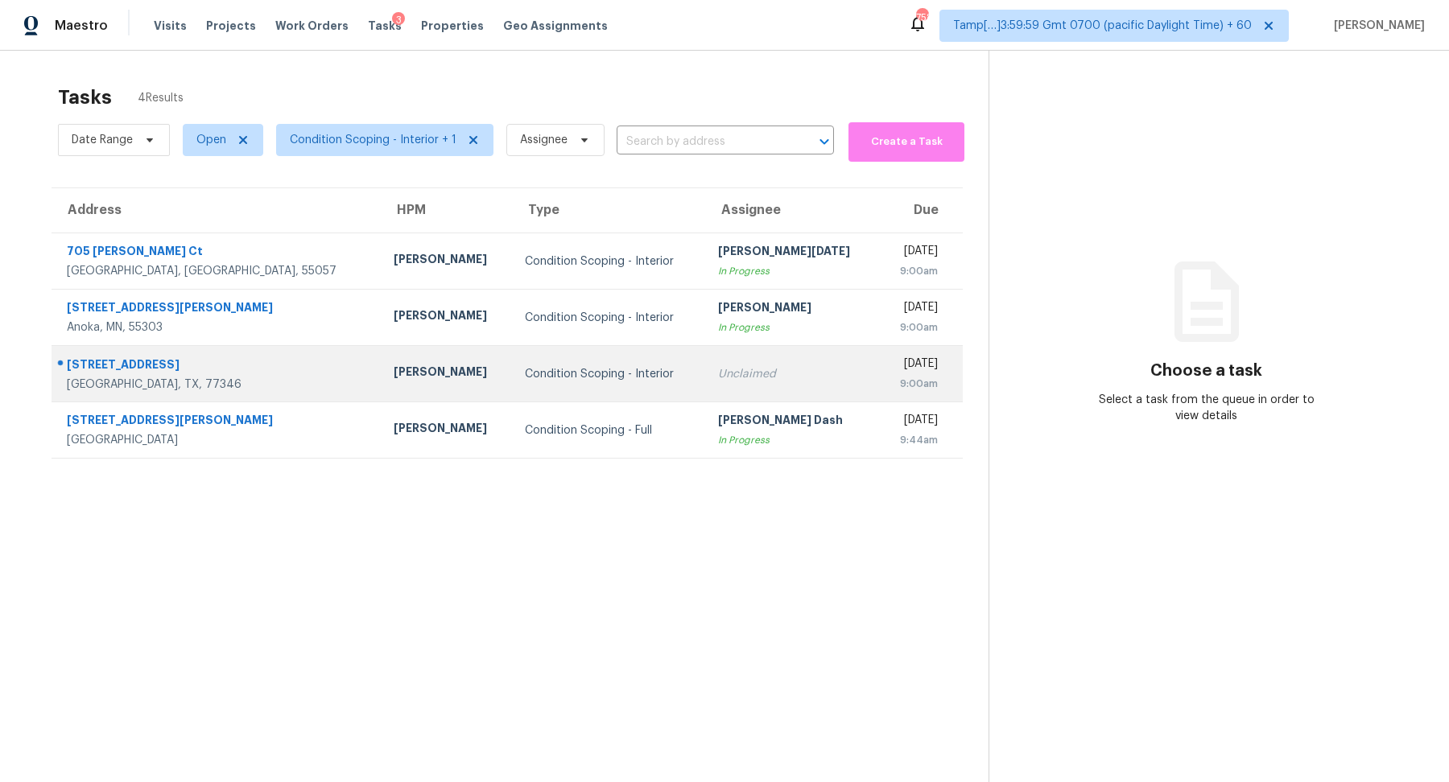
click at [748, 391] on td "Unclaimed" at bounding box center [792, 374] width 174 height 56
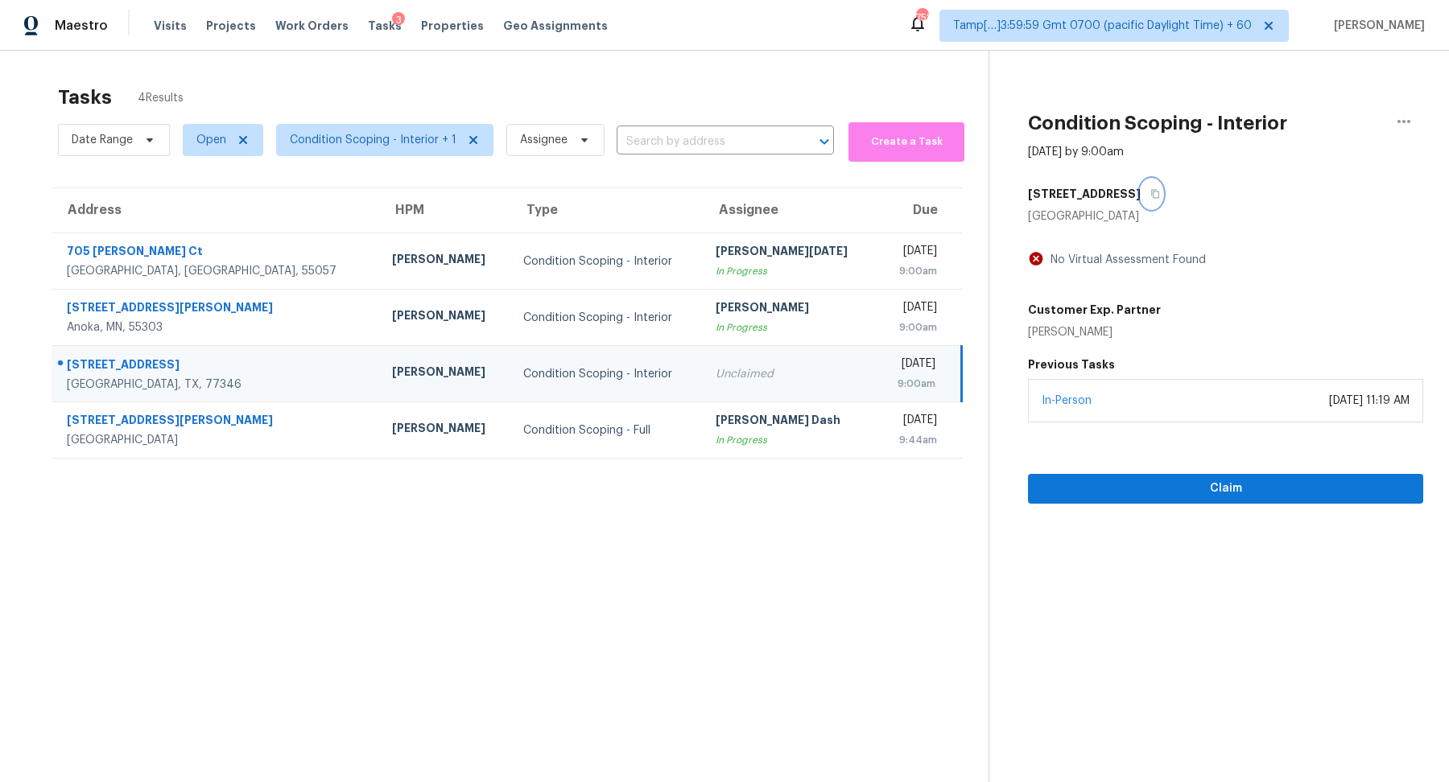
click at [1158, 180] on button "button" at bounding box center [1152, 194] width 22 height 29
click at [1109, 489] on span "Claim" at bounding box center [1225, 489] width 369 height 20
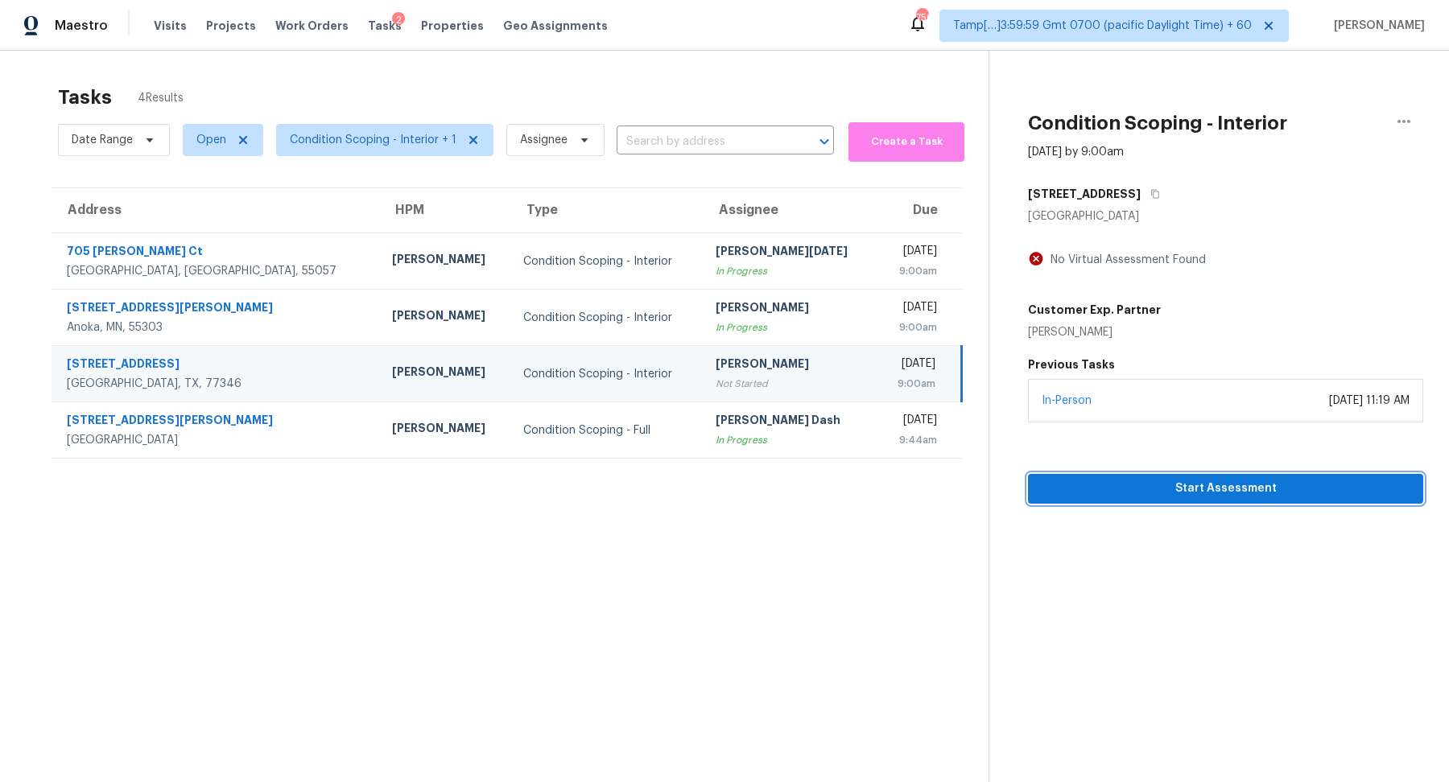
click at [1131, 480] on span "Start Assessment" at bounding box center [1225, 489] width 369 height 20
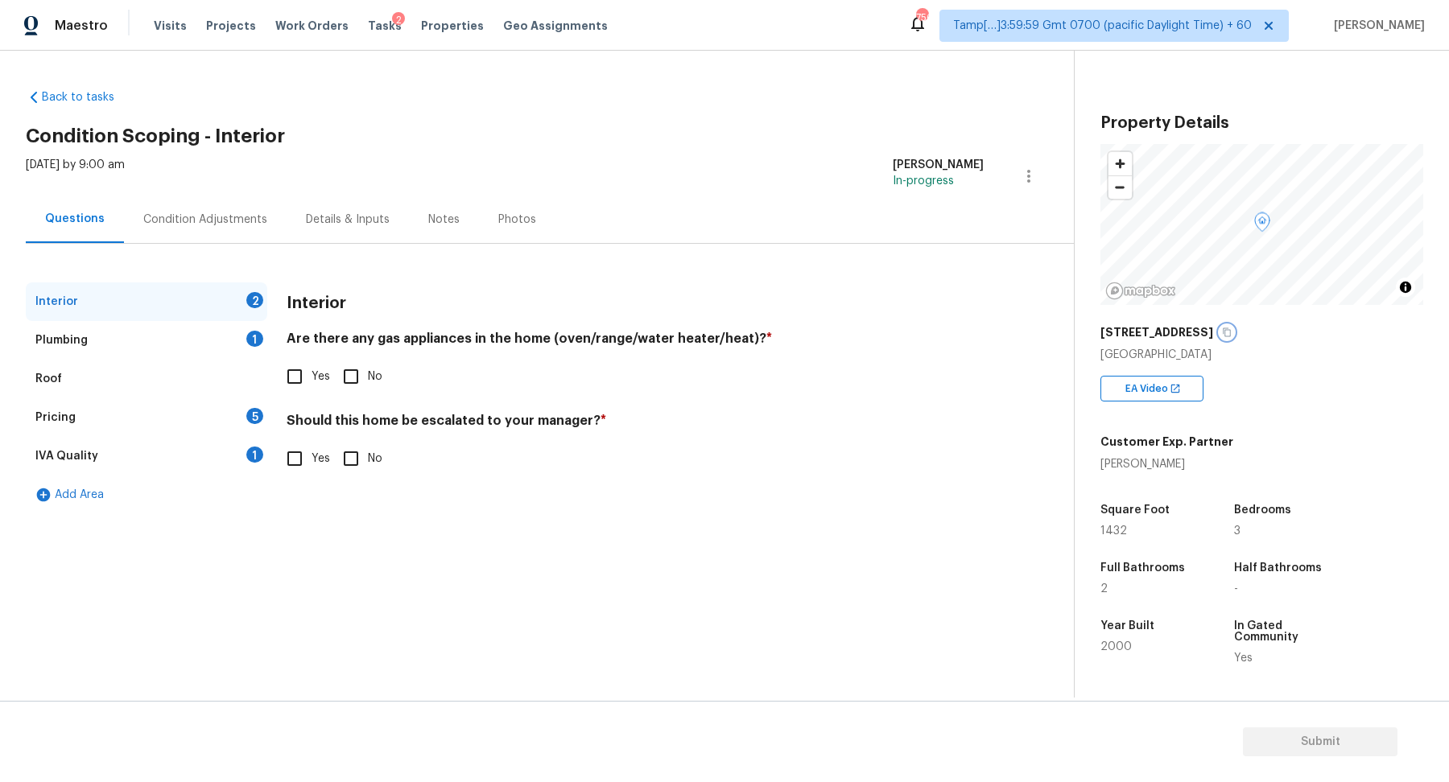
click at [1228, 336] on button "button" at bounding box center [1227, 332] width 14 height 14
click at [1232, 331] on icon "button" at bounding box center [1227, 333] width 10 height 10
click at [317, 373] on span "Yes" at bounding box center [321, 377] width 19 height 17
click at [312, 373] on input "Yes" at bounding box center [295, 377] width 34 height 34
checkbox input "true"
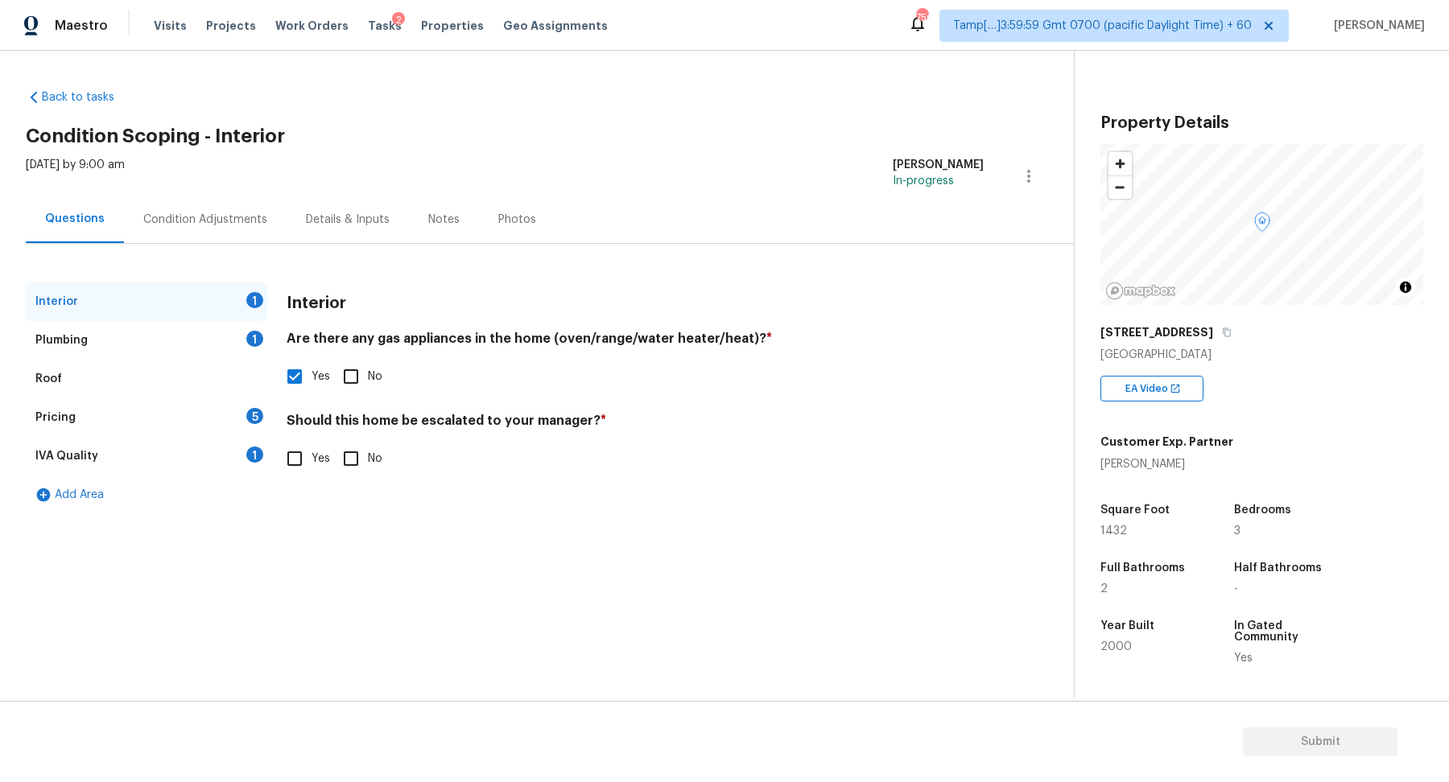
click at [309, 458] on input "Yes" at bounding box center [295, 459] width 34 height 34
checkbox input "true"
click at [368, 464] on span "No" at bounding box center [375, 459] width 14 height 17
click at [367, 464] on input "No" at bounding box center [351, 459] width 34 height 34
checkbox input "true"
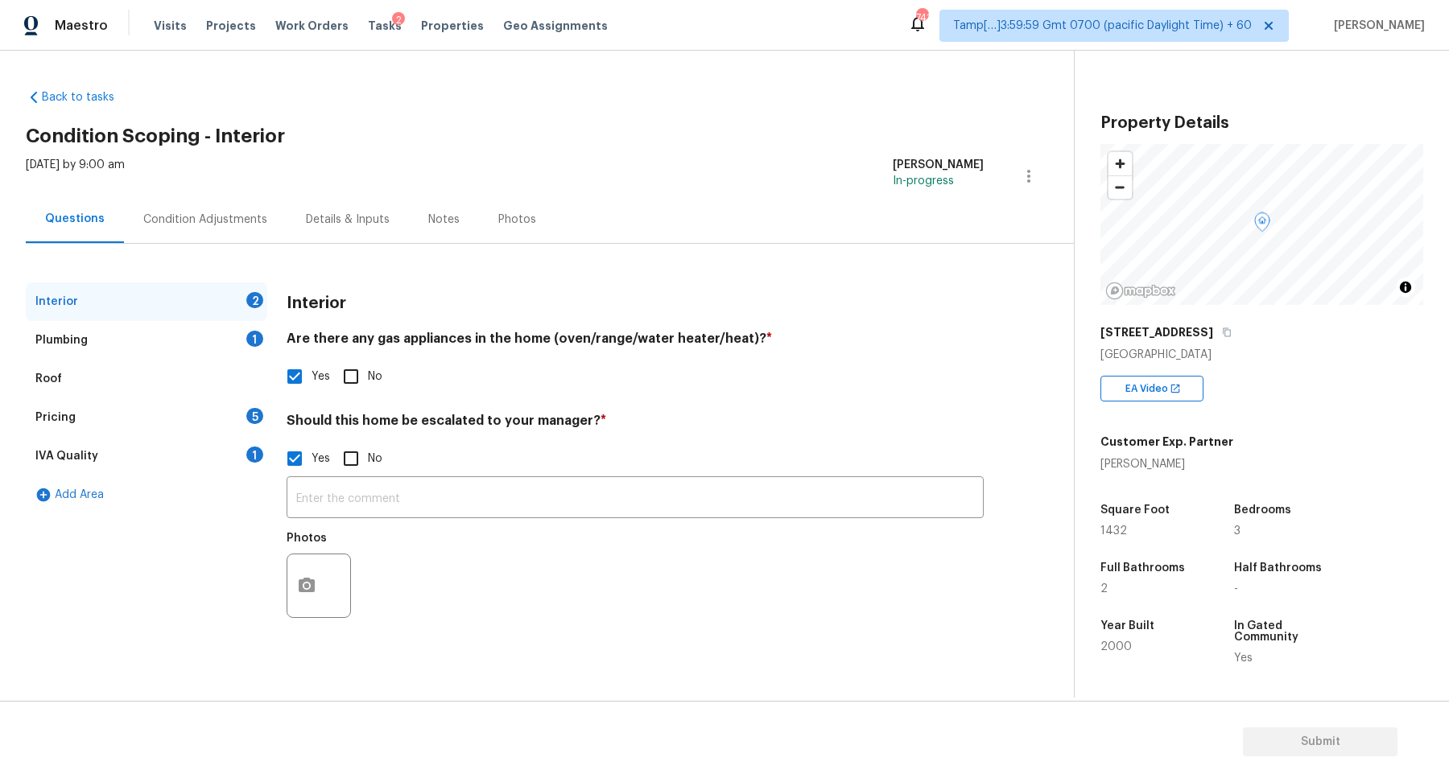
checkbox input "false"
click at [222, 337] on div "Plumbing 1" at bounding box center [147, 340] width 242 height 39
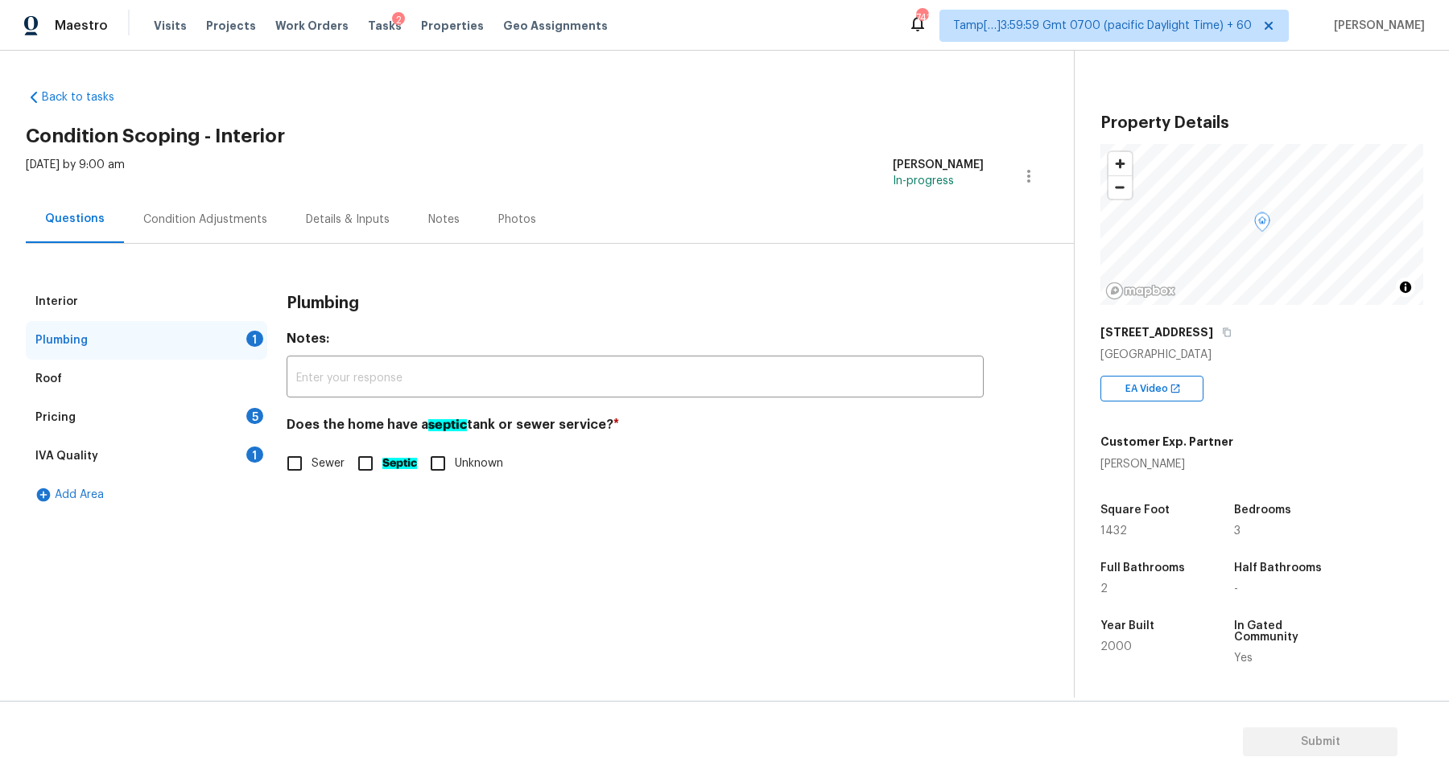
click at [307, 459] on input "Sewer" at bounding box center [295, 464] width 34 height 34
checkbox input "true"
click at [250, 421] on div "5" at bounding box center [254, 416] width 17 height 16
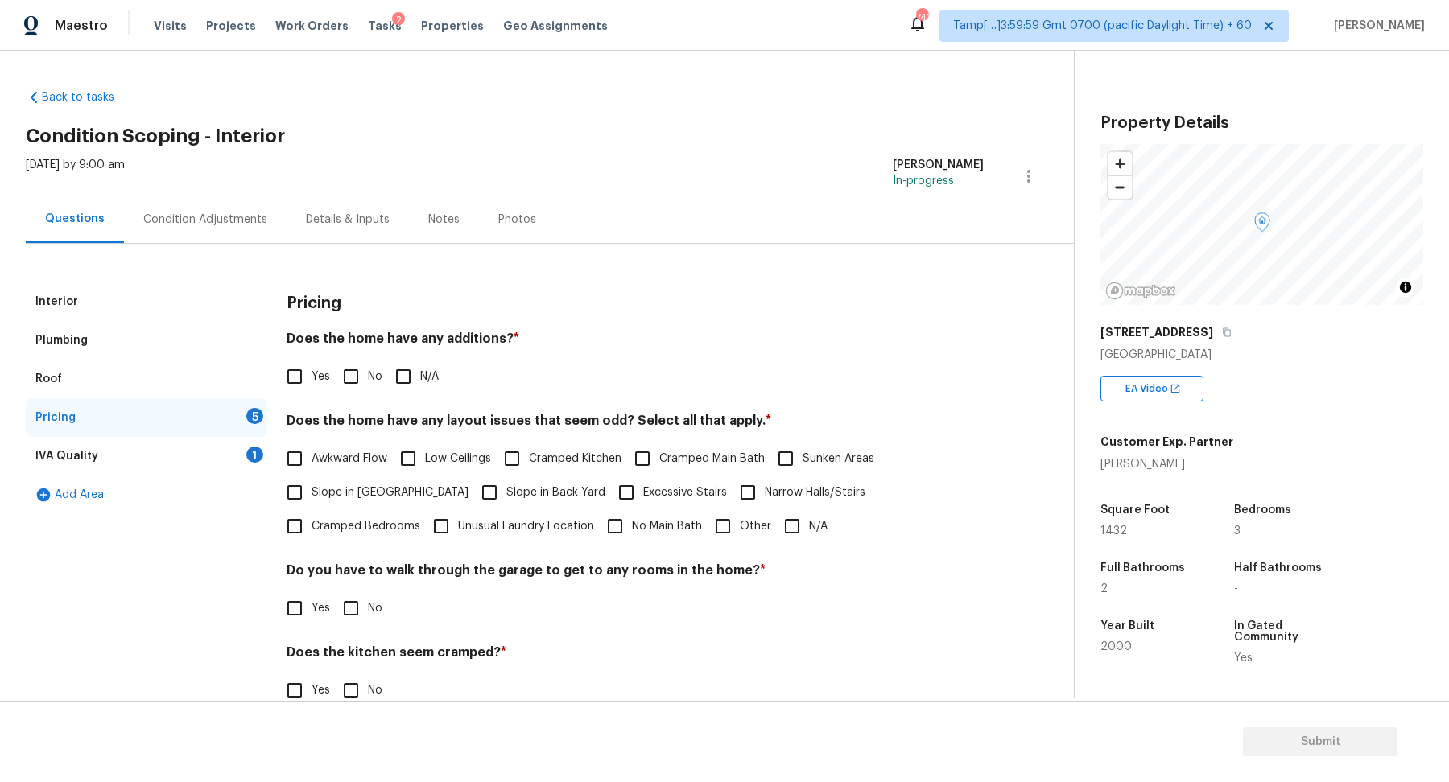
click at [336, 379] on input "No" at bounding box center [351, 377] width 34 height 34
checkbox input "true"
click at [333, 496] on span "Slope in Front Yard" at bounding box center [390, 493] width 157 height 17
click at [312, 496] on input "Slope in Front Yard" at bounding box center [295, 493] width 34 height 34
checkbox input "true"
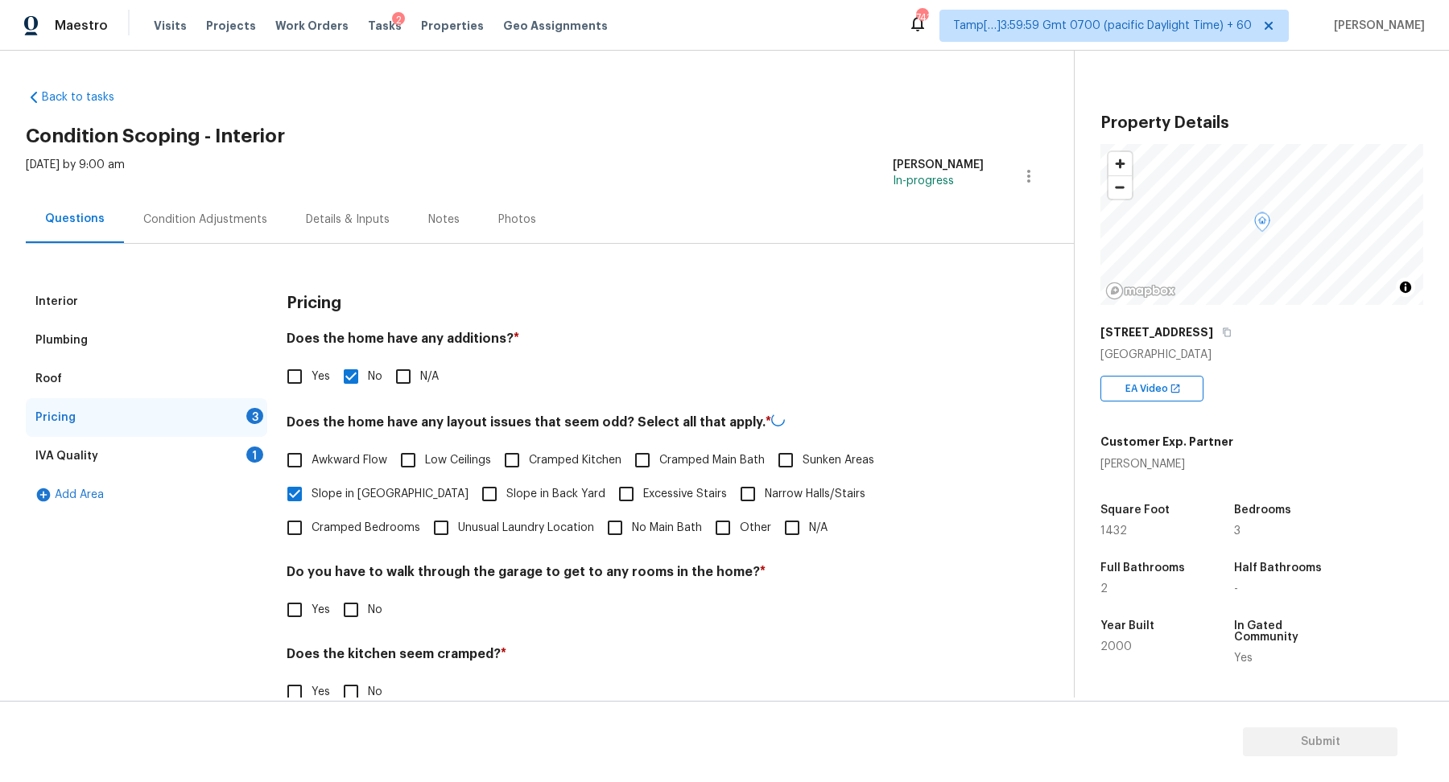
click at [506, 493] on span "Slope in Back Yard" at bounding box center [555, 494] width 99 height 17
click at [473, 493] on input "Slope in Back Yard" at bounding box center [490, 494] width 34 height 34
checkbox input "true"
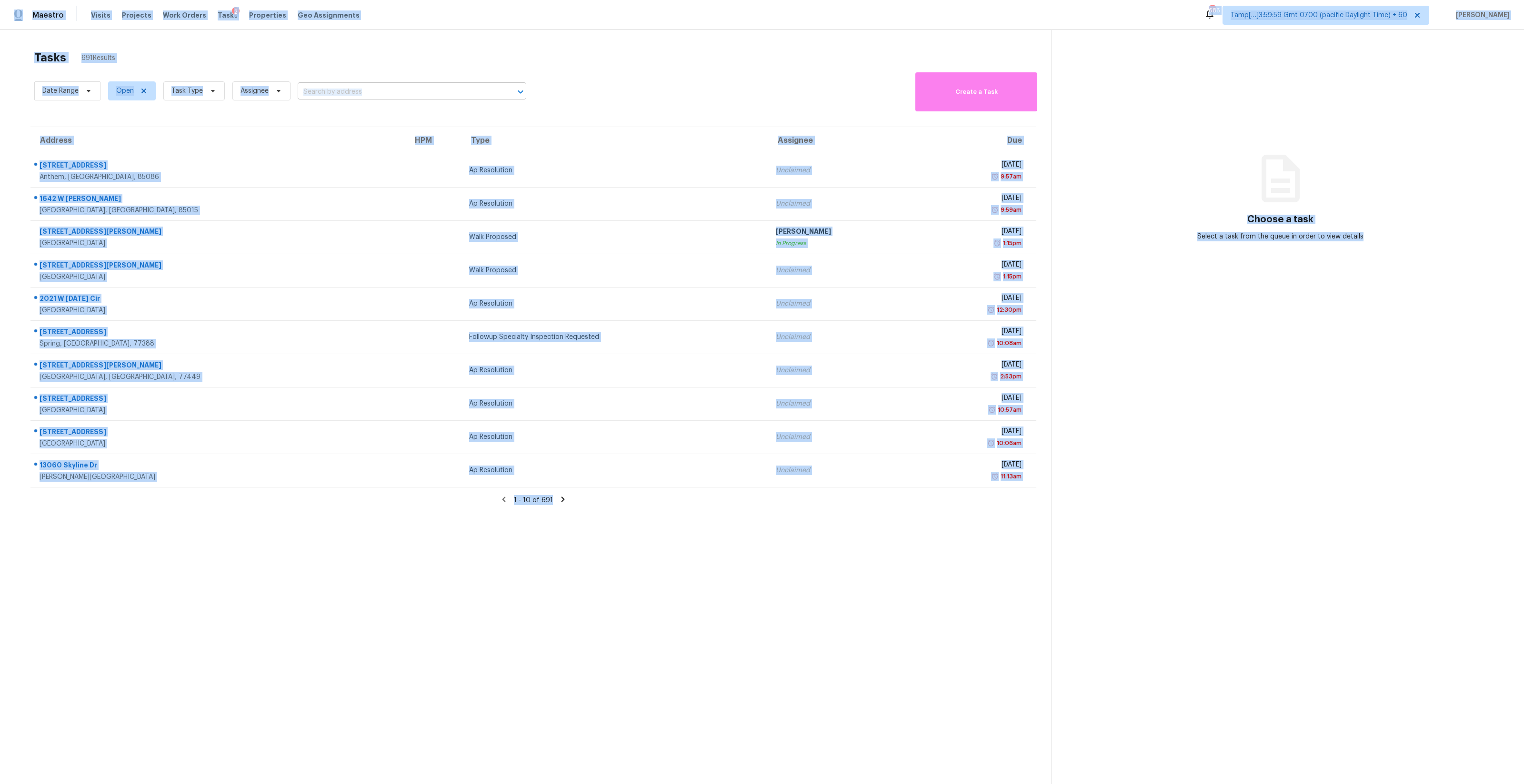
click at [395, 92] on input "text" at bounding box center [398, 92] width 202 height 15
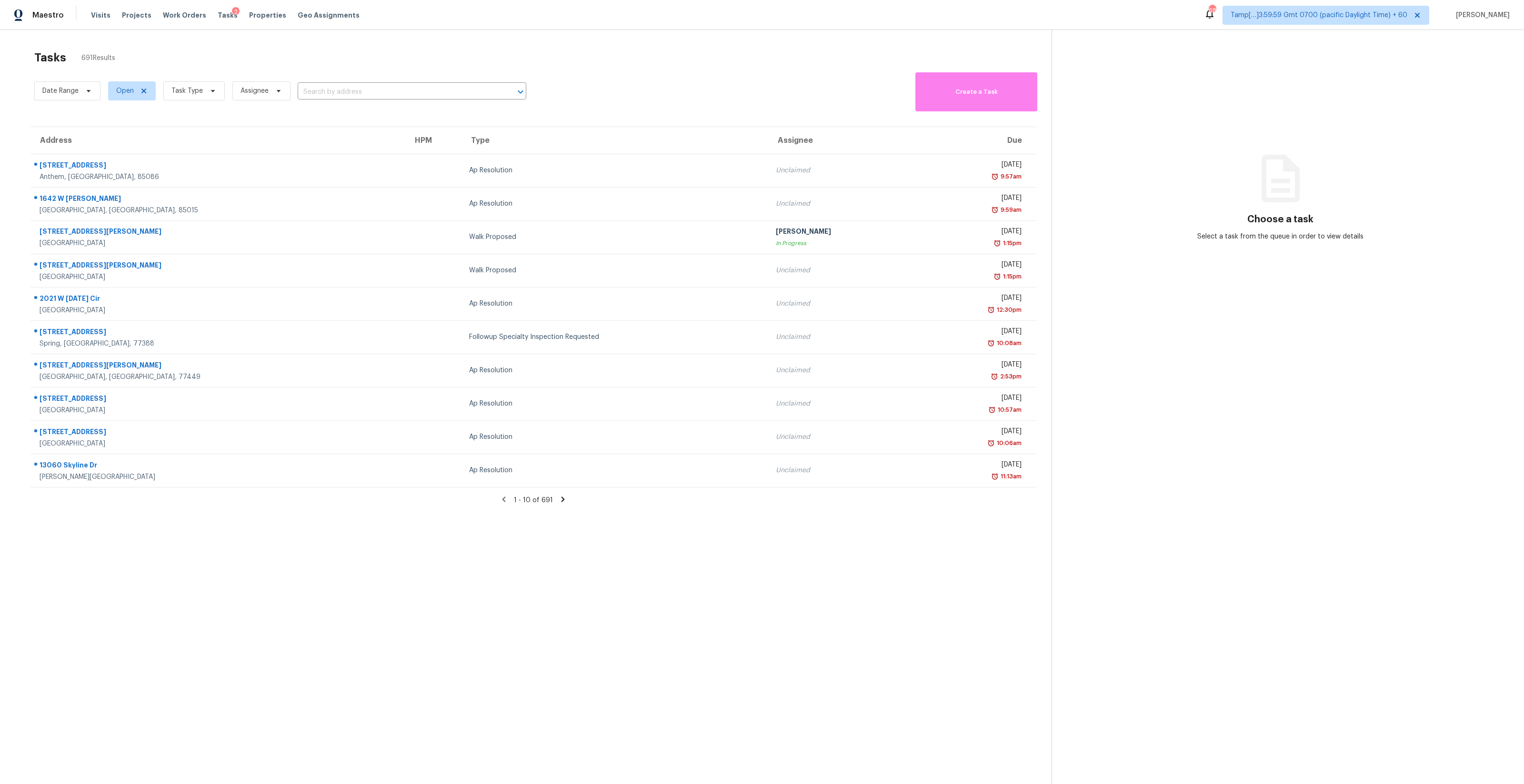
click at [198, 101] on span "Task Type" at bounding box center [190, 91] width 69 height 25
click at [207, 96] on span "Task Type" at bounding box center [194, 91] width 62 height 19
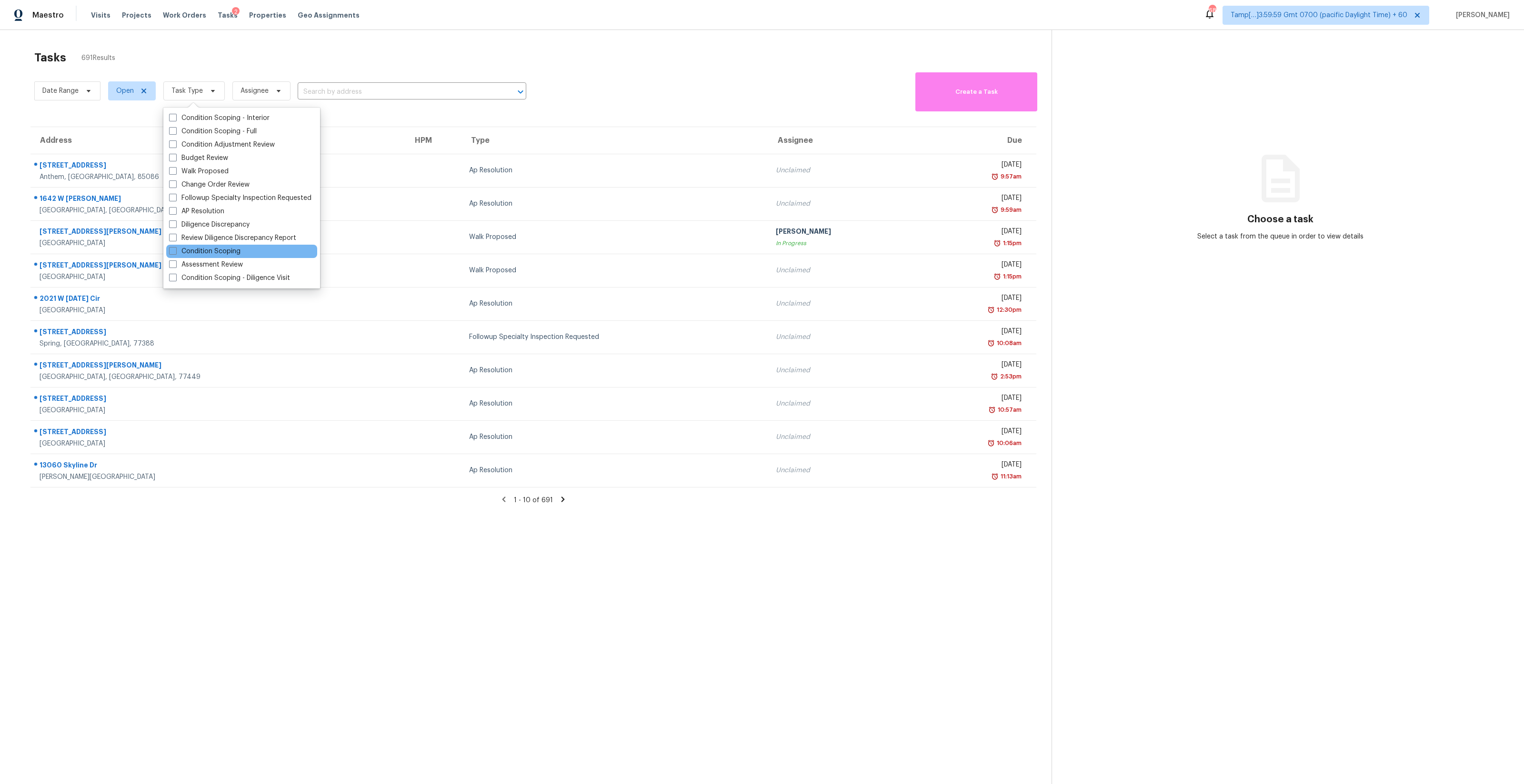
click at [246, 247] on div "Condition Scoping" at bounding box center [241, 251] width 151 height 14
click at [244, 249] on div "Condition Scoping" at bounding box center [241, 251] width 151 height 14
click at [220, 250] on label "Condition Scoping" at bounding box center [205, 251] width 72 height 9
click at [175, 250] on input "Condition Scoping" at bounding box center [172, 250] width 6 height 6
checkbox input "true"
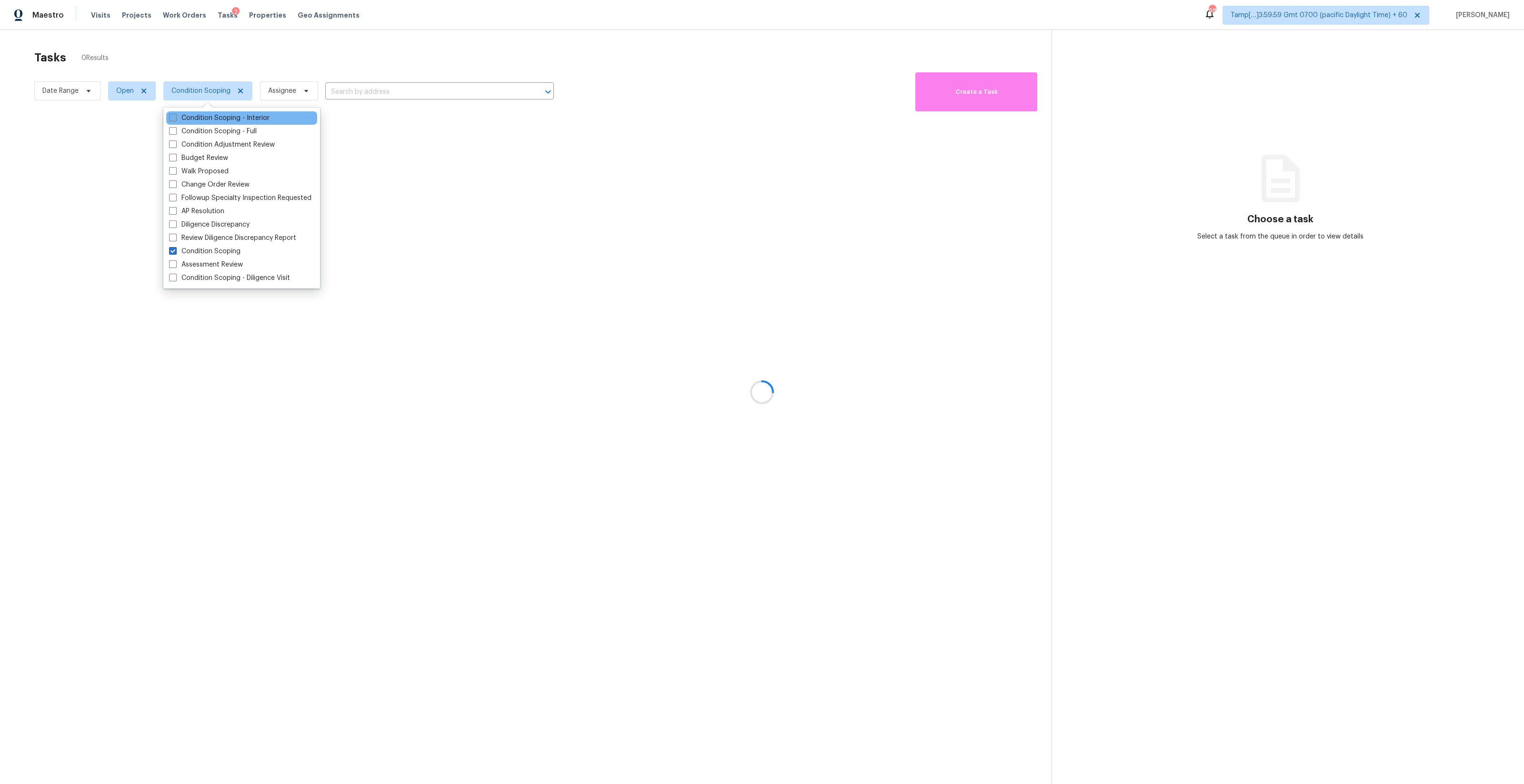
click at [239, 116] on label "Condition Scoping - Interior" at bounding box center [219, 118] width 101 height 9
click at [175, 116] on input "Condition Scoping - Interior" at bounding box center [172, 116] width 6 height 6
checkbox input "true"
click at [239, 132] on label "Condition Scoping - Full" at bounding box center [213, 131] width 88 height 9
click at [175, 132] on input "Condition Scoping - Full" at bounding box center [172, 129] width 6 height 6
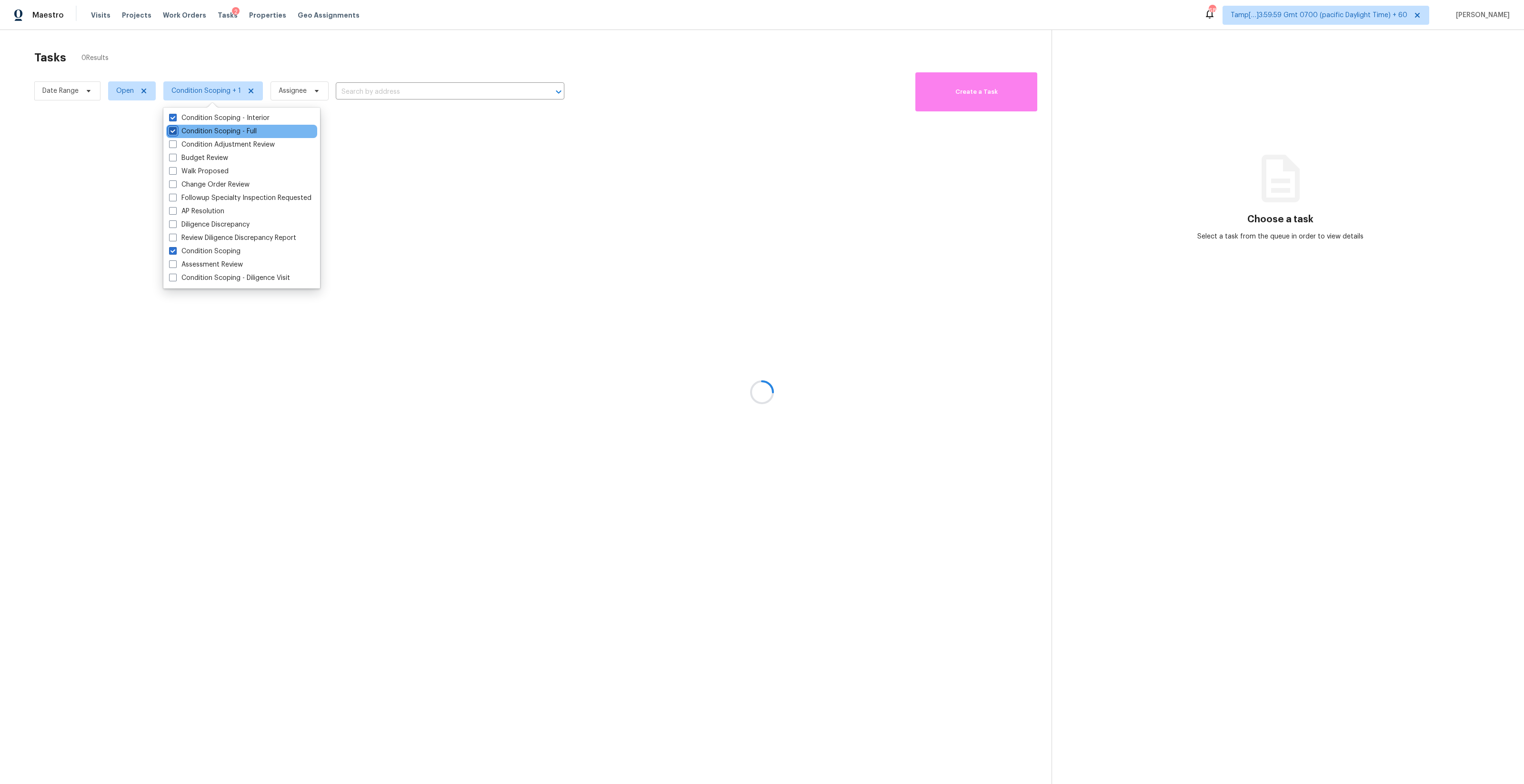
checkbox input "true"
click at [363, 54] on div at bounding box center [762, 392] width 1524 height 784
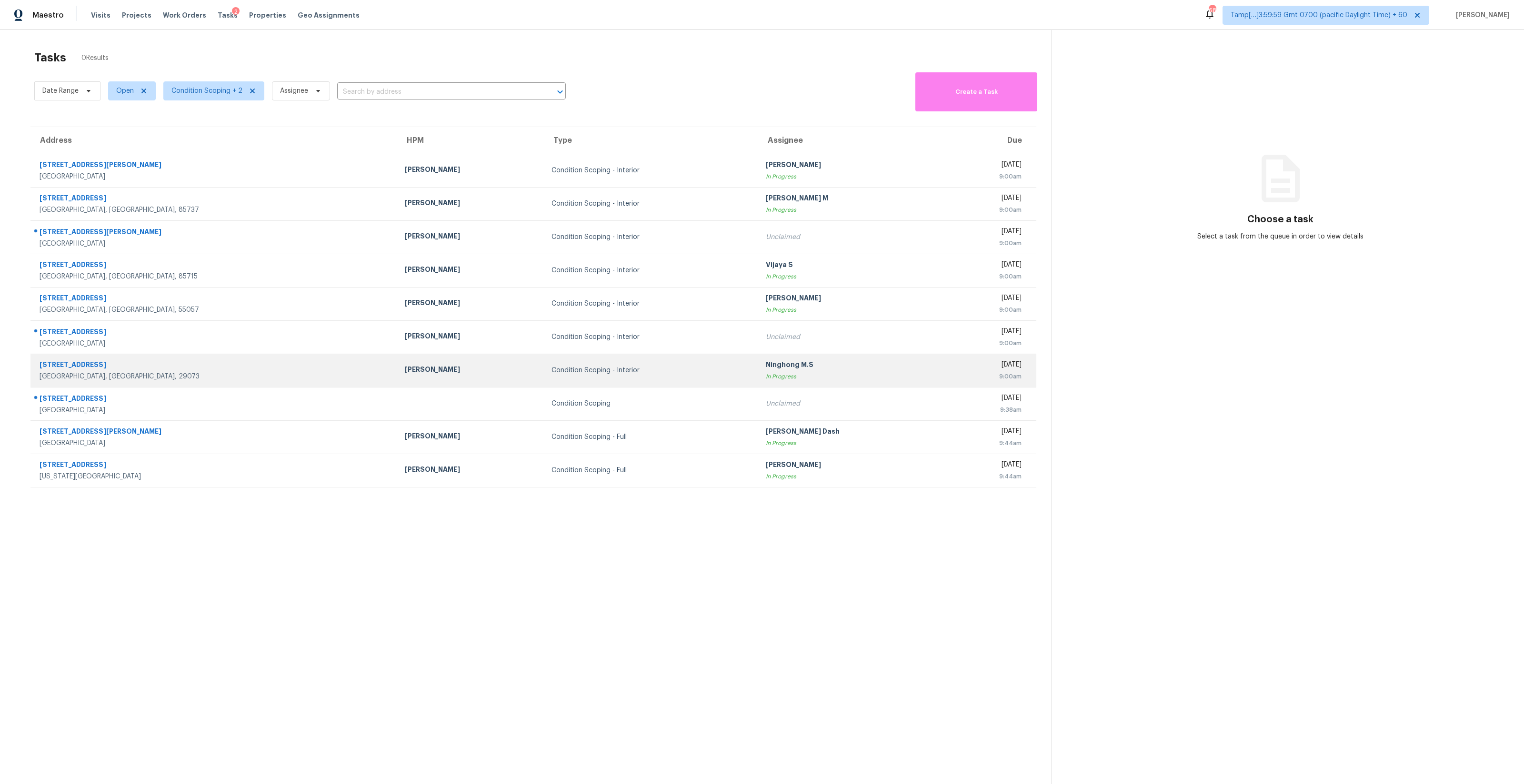
click at [758, 356] on td "Ninghong M.S In Progress" at bounding box center [851, 370] width 185 height 33
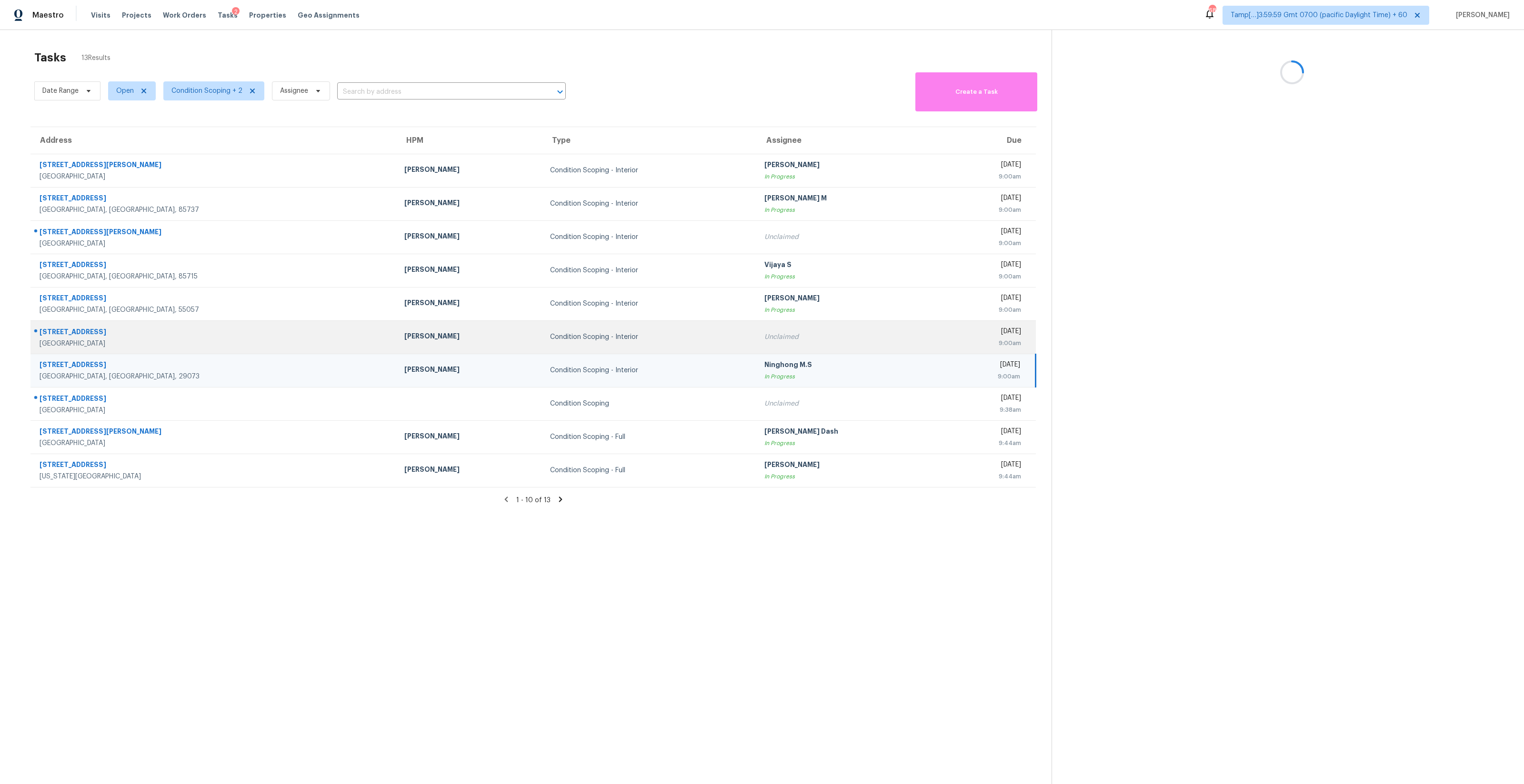
click at [757, 342] on td "Unclaimed" at bounding box center [849, 337] width 185 height 33
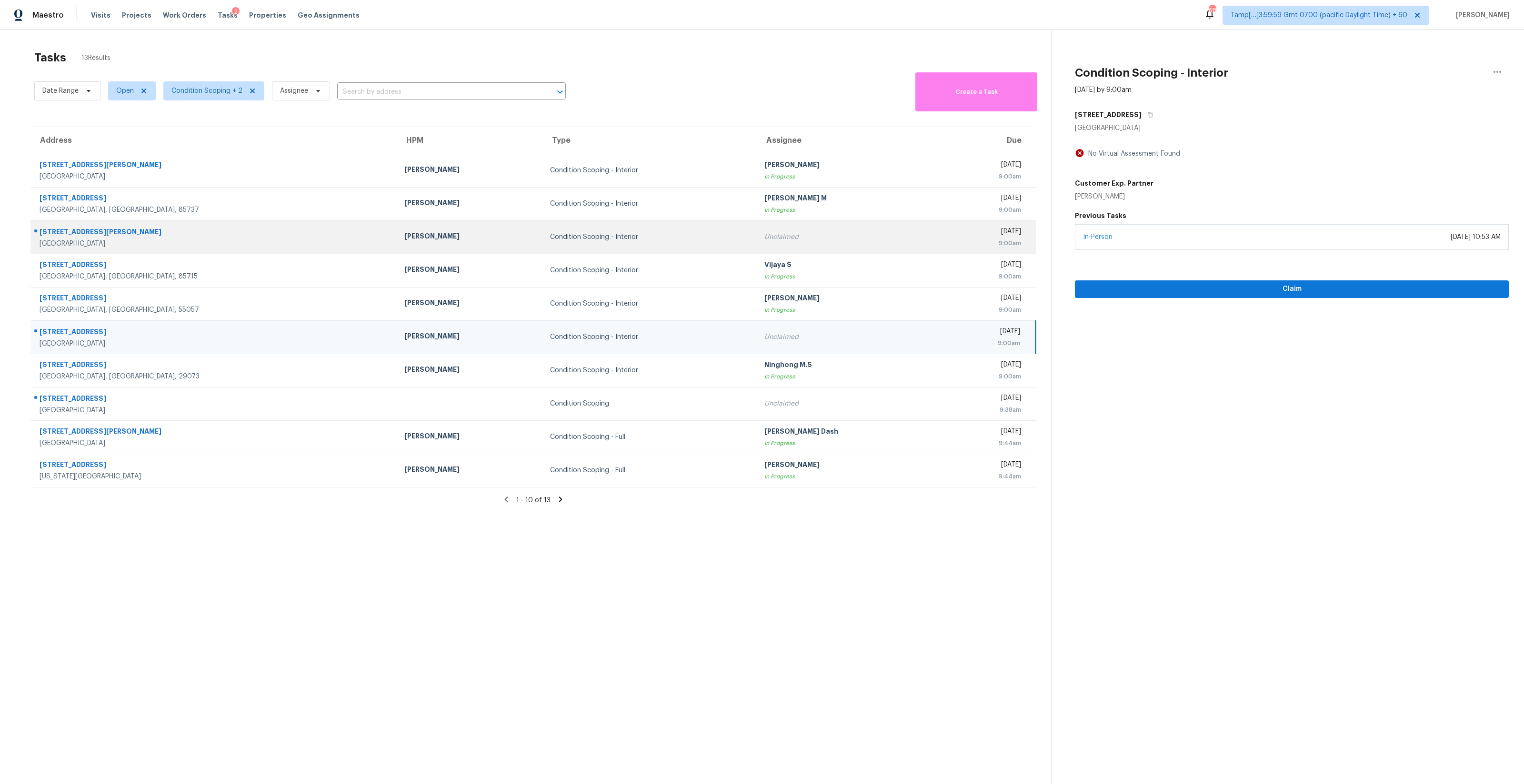
click at [757, 231] on td "Unclaimed" at bounding box center [849, 237] width 185 height 33
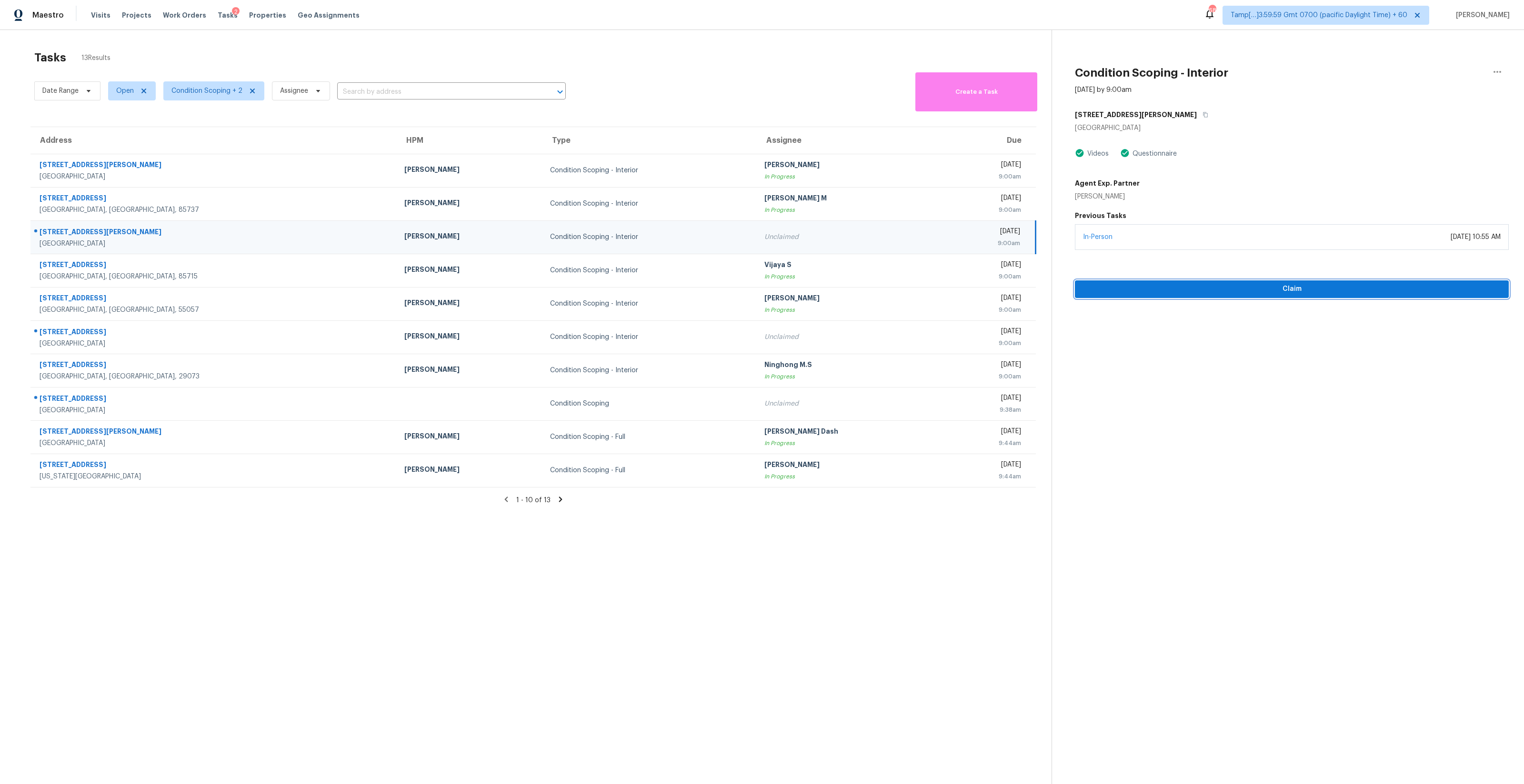
click at [1199, 284] on span "Claim" at bounding box center [1292, 289] width 419 height 12
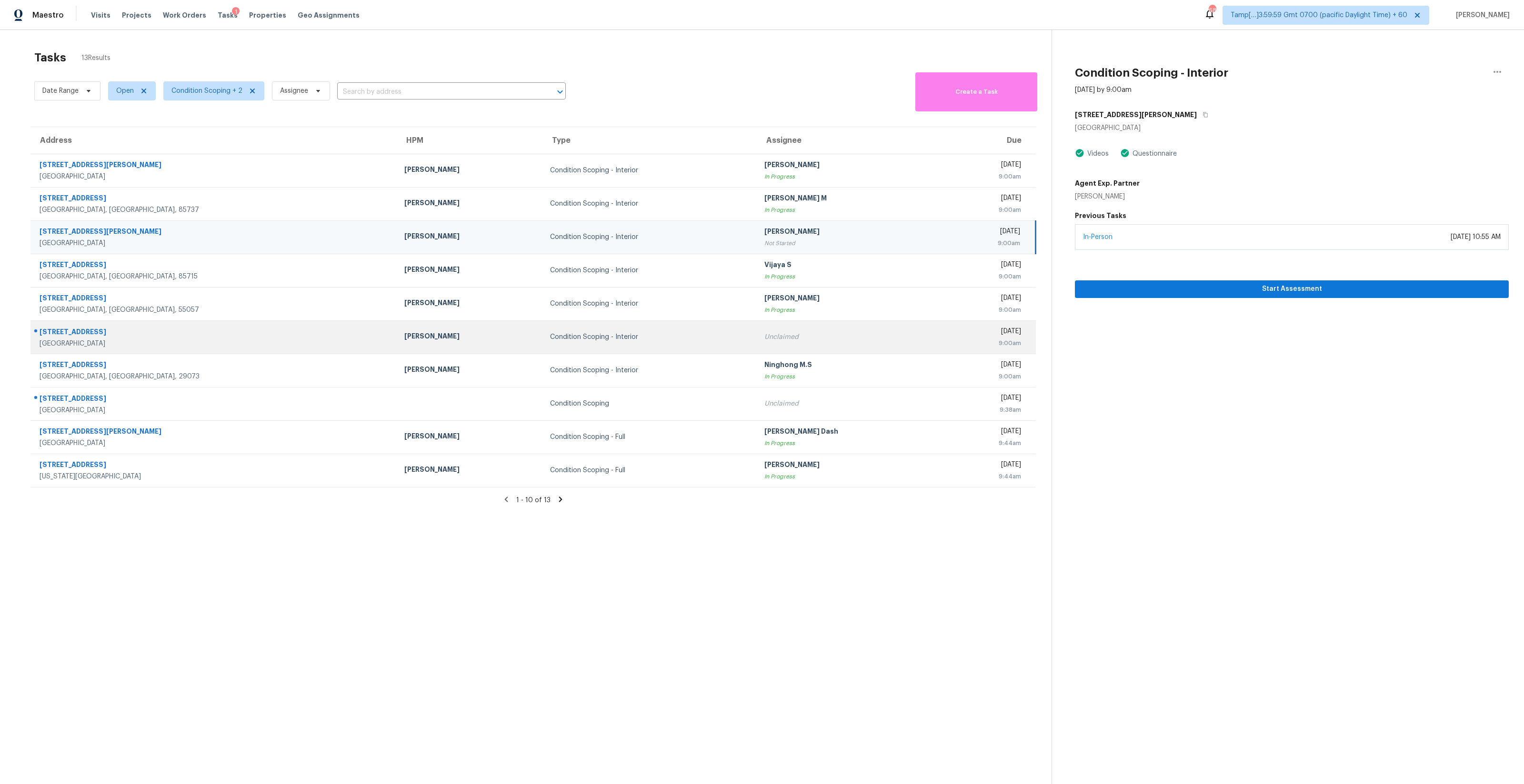
click at [947, 322] on td "Wed, Oct 15th 2025 9:00am" at bounding box center [988, 337] width 94 height 33
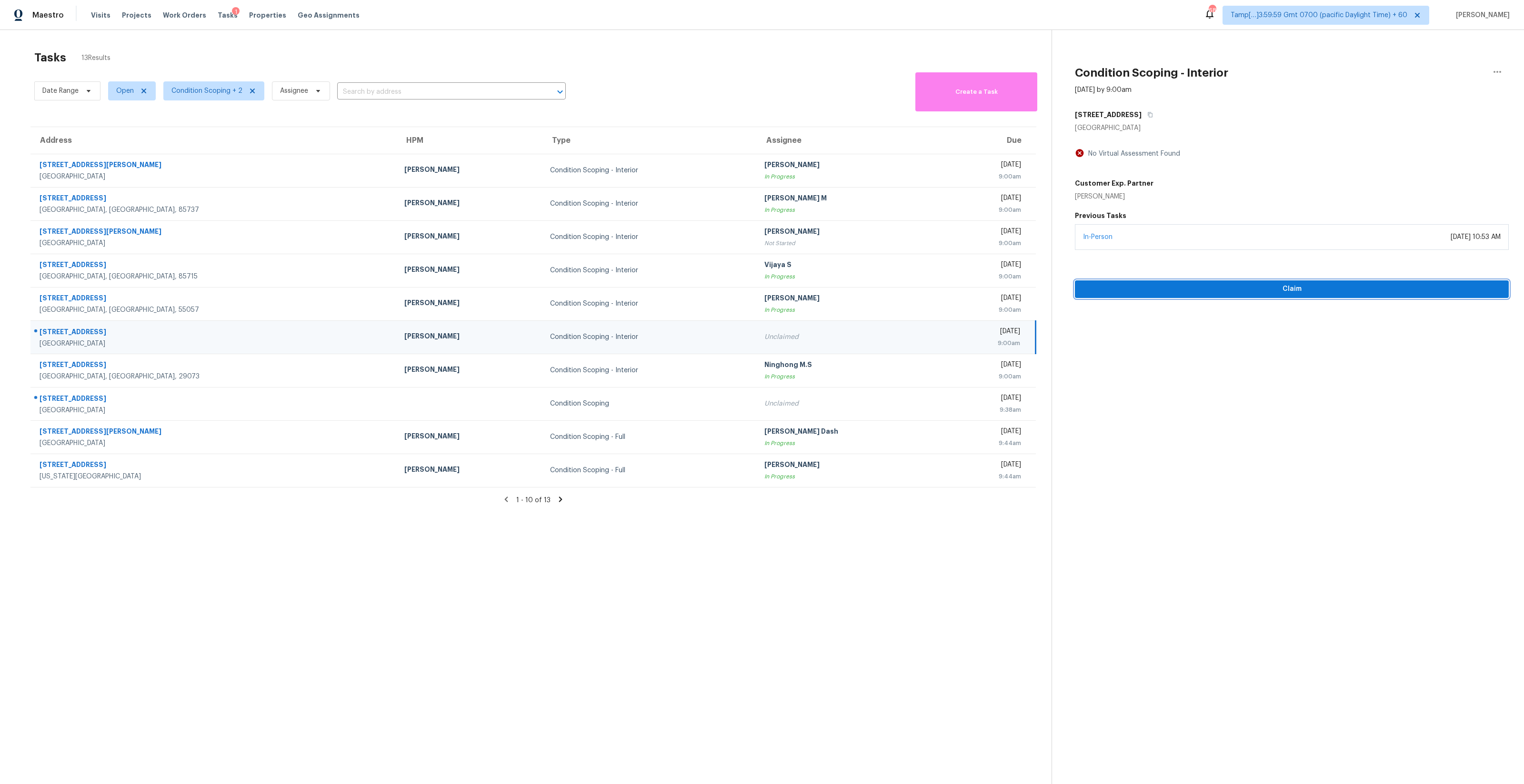
click at [1328, 291] on span "Claim" at bounding box center [1292, 289] width 419 height 12
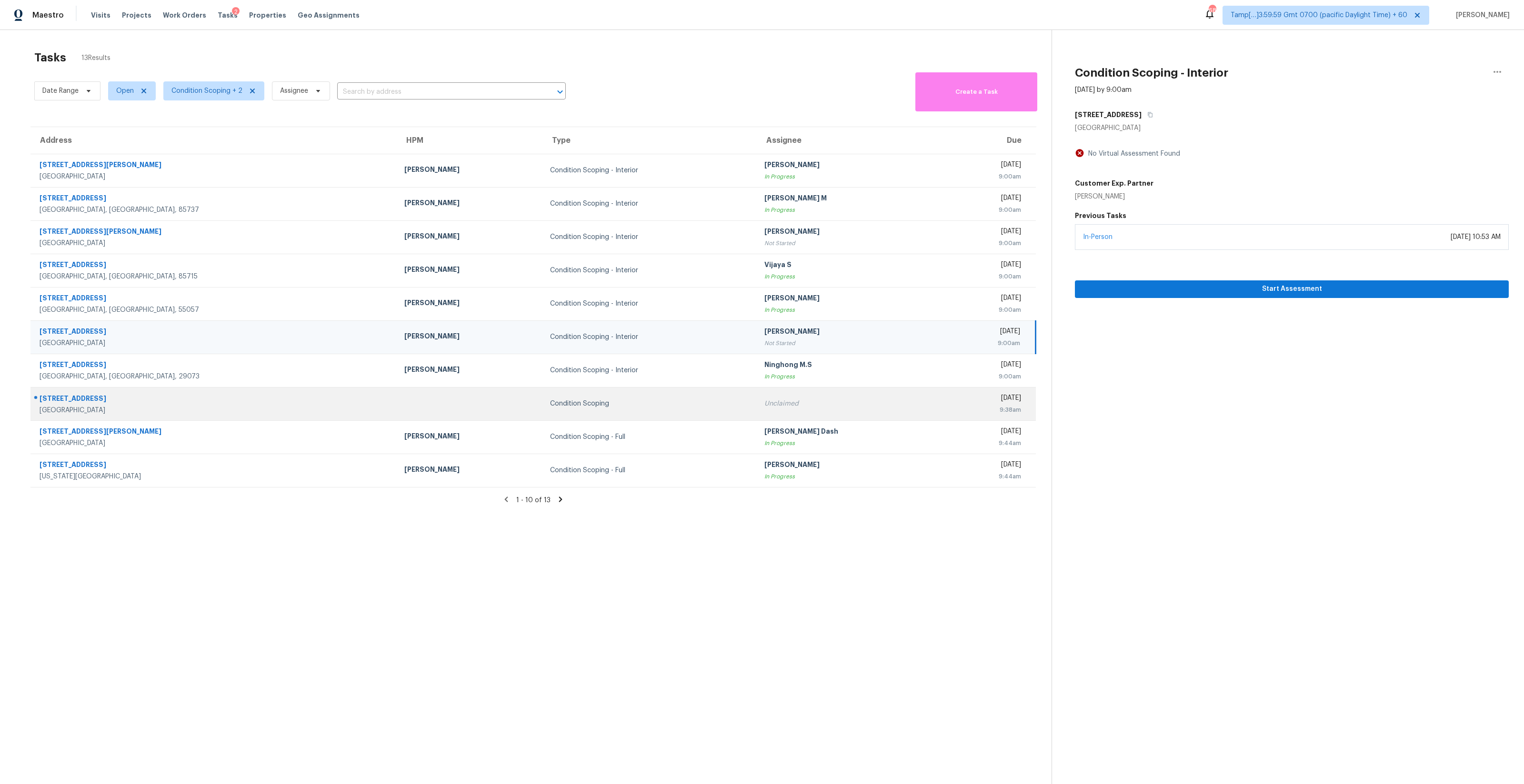
click at [832, 394] on td "Unclaimed" at bounding box center [849, 403] width 185 height 33
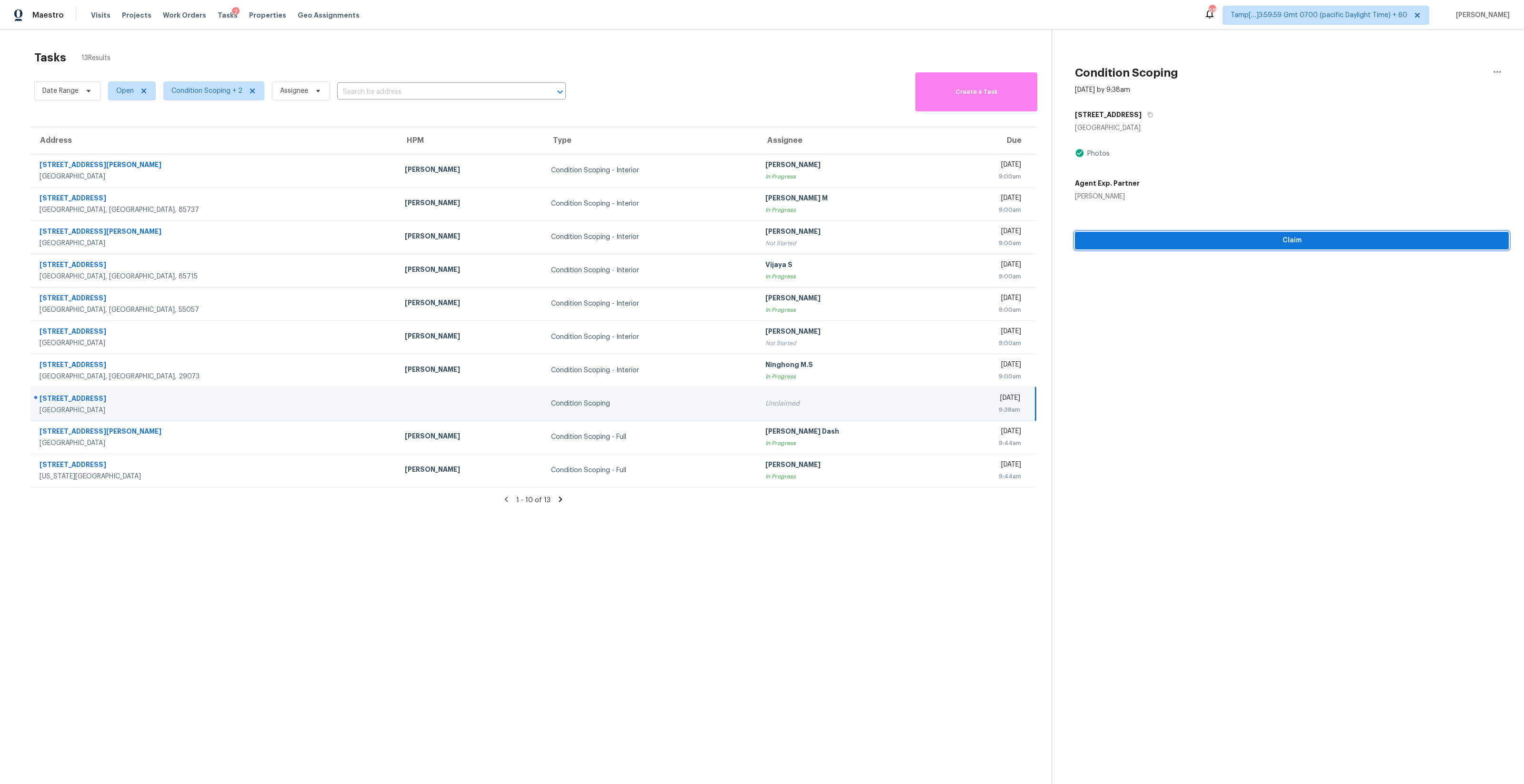
click at [1229, 248] on button "Claim" at bounding box center [1291, 241] width 434 height 18
click at [1148, 116] on icon "button" at bounding box center [1150, 115] width 5 height 5
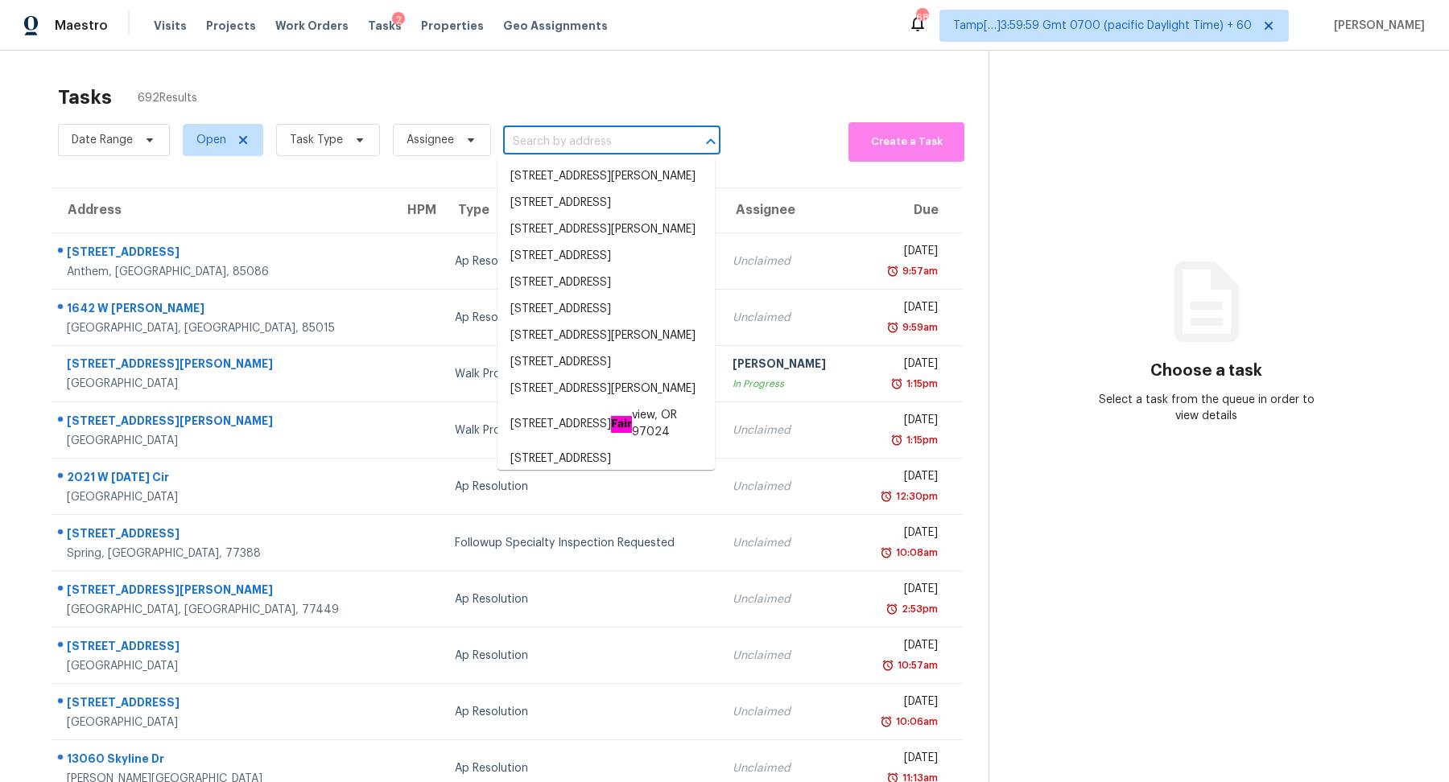
click at [556, 139] on input "text" at bounding box center [589, 142] width 172 height 25
paste input "34323 Sunridge Dr, Dade City, FL 33523"
type input "34323 Sunridge Dr, Dade City, FL 33523"
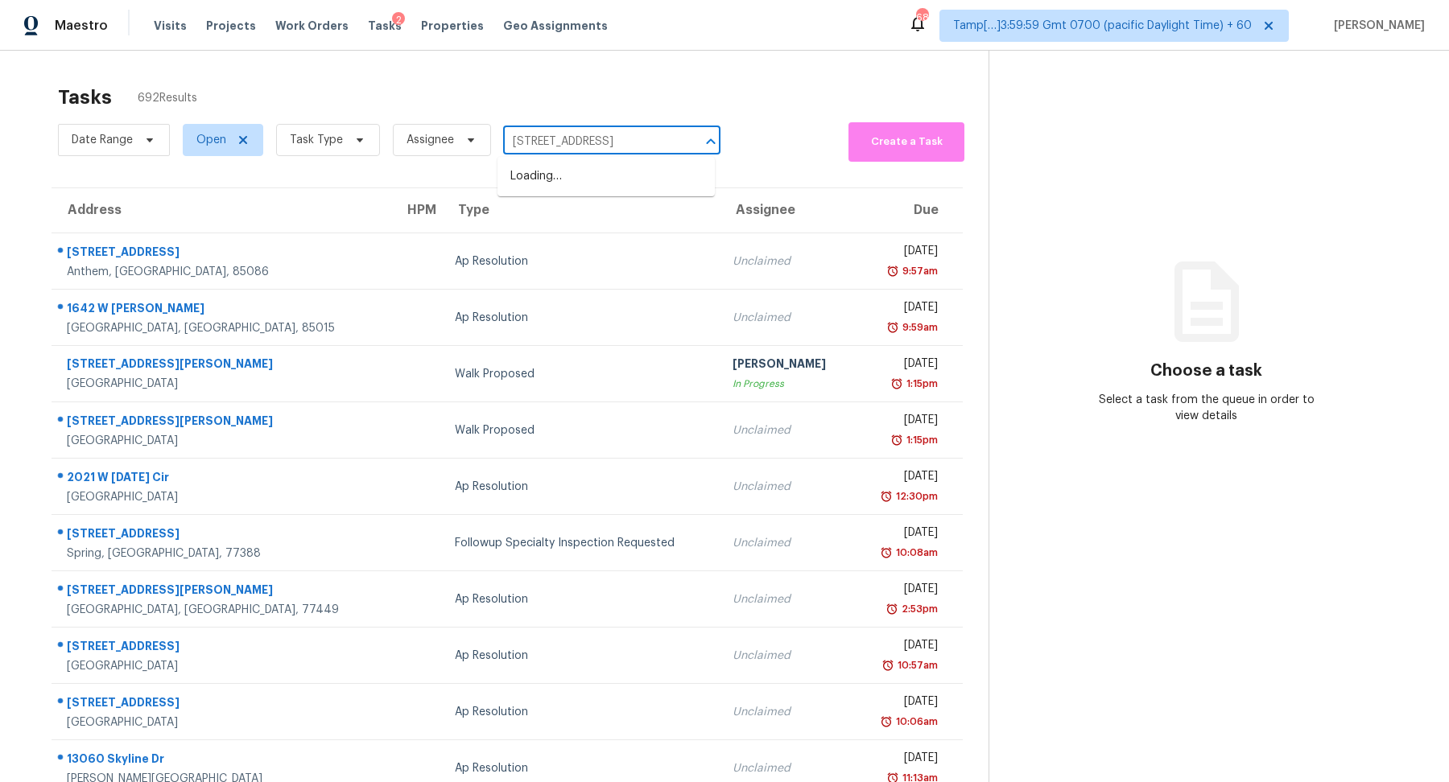
scroll to position [0, 47]
click at [574, 188] on li "34323 Sunridge Dr, Dade City, FL 33523" at bounding box center [605, 176] width 217 height 27
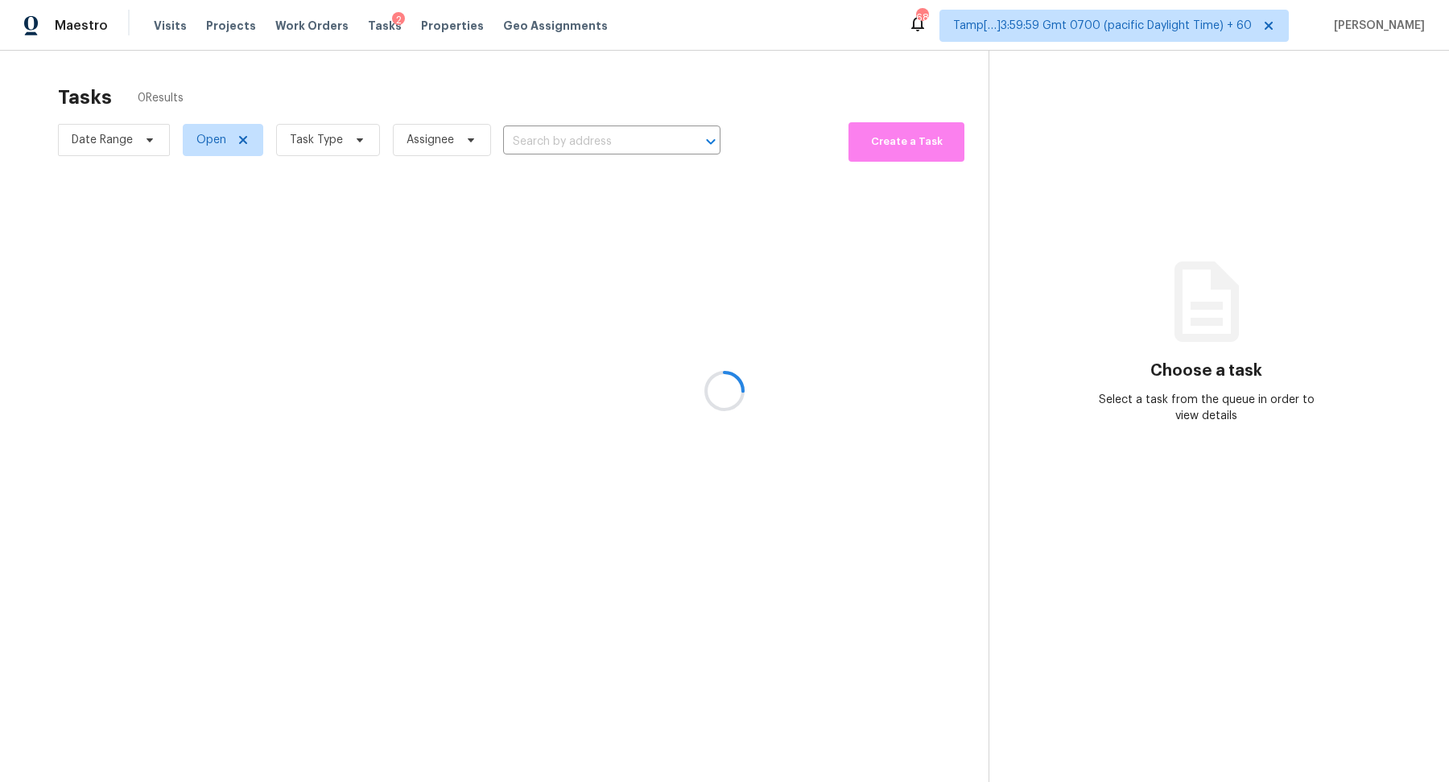
type input "34323 Sunridge Dr, Dade City, FL 33523"
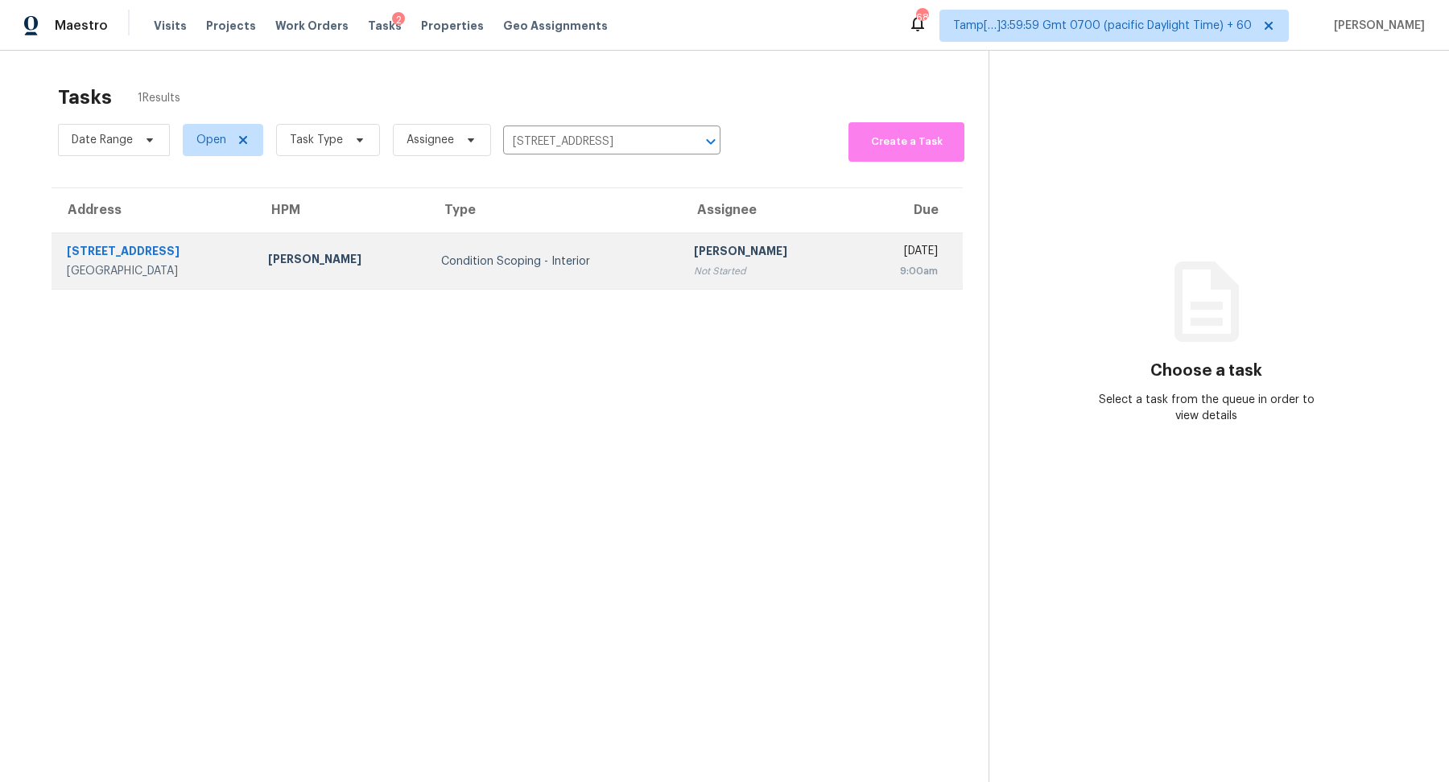
click at [681, 242] on td "Hariharan GV Not Started" at bounding box center [767, 261] width 172 height 56
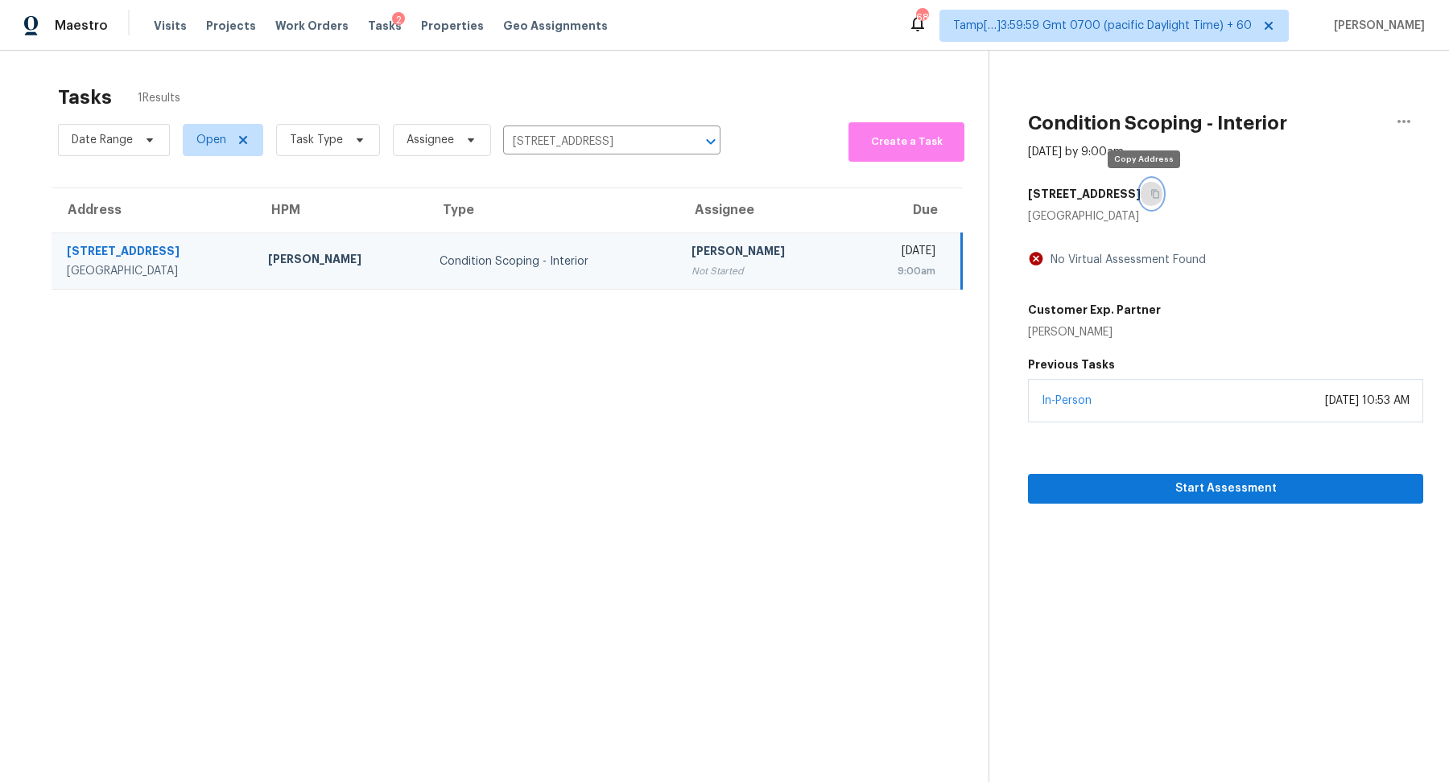
click at [1141, 196] on button "button" at bounding box center [1152, 194] width 22 height 29
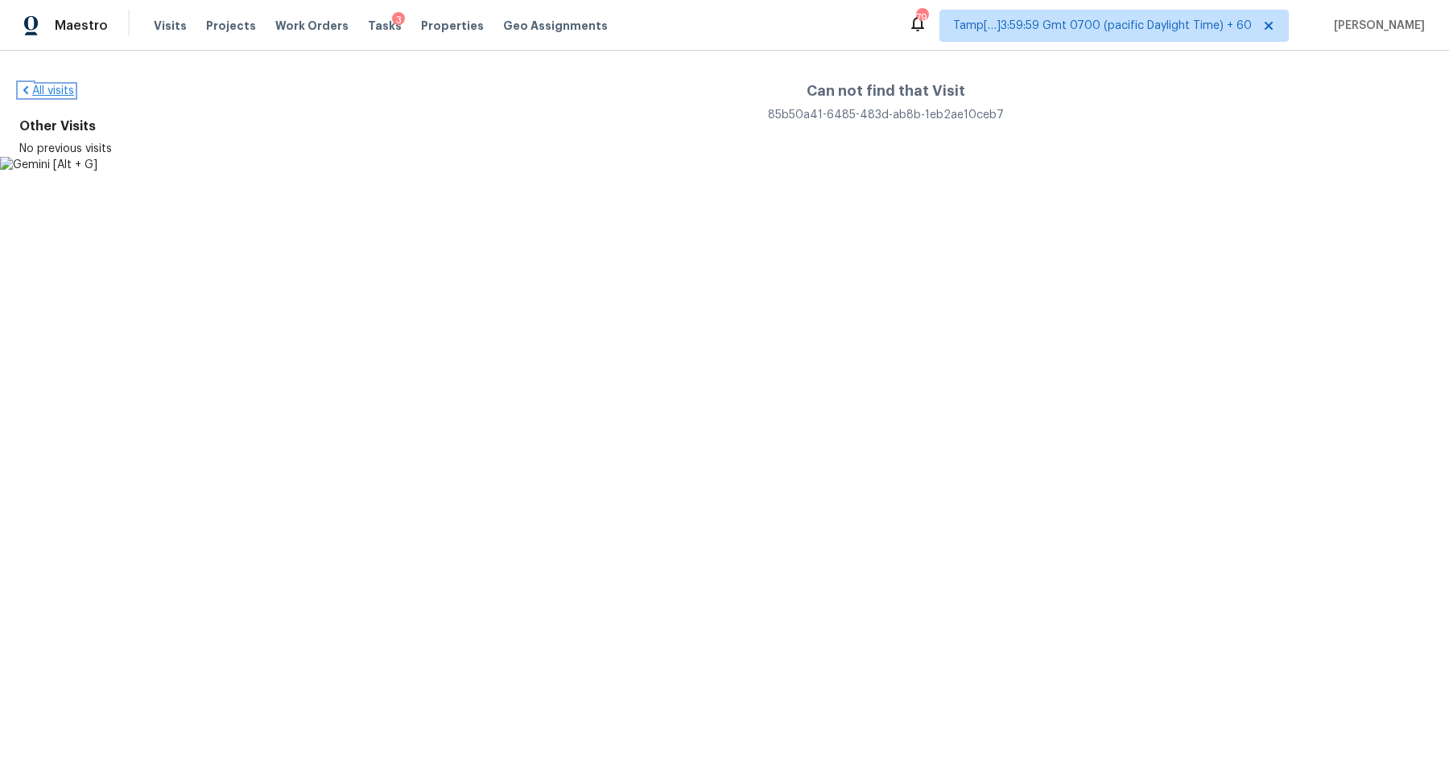
click at [51, 92] on link "All visits" at bounding box center [46, 90] width 55 height 11
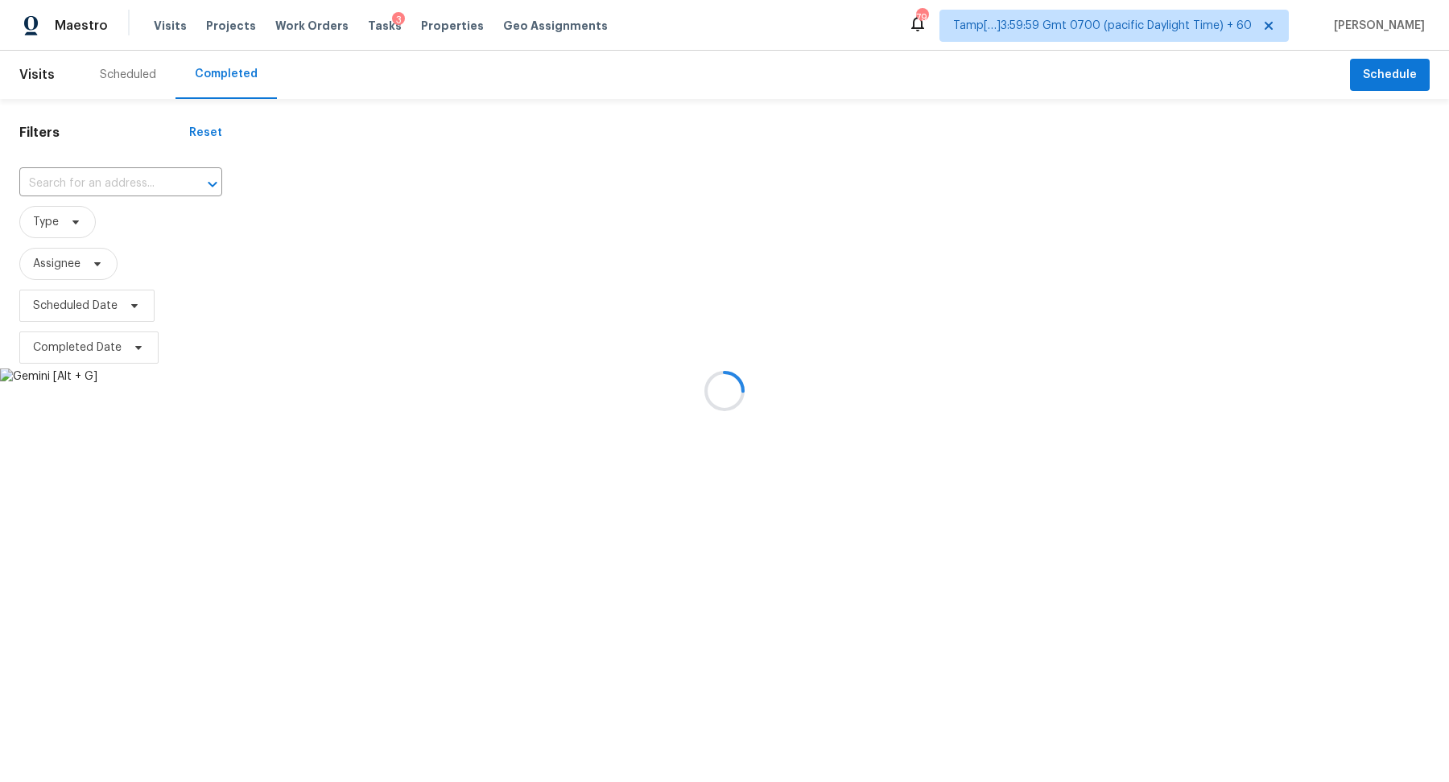
click at [130, 180] on div at bounding box center [724, 391] width 1449 height 782
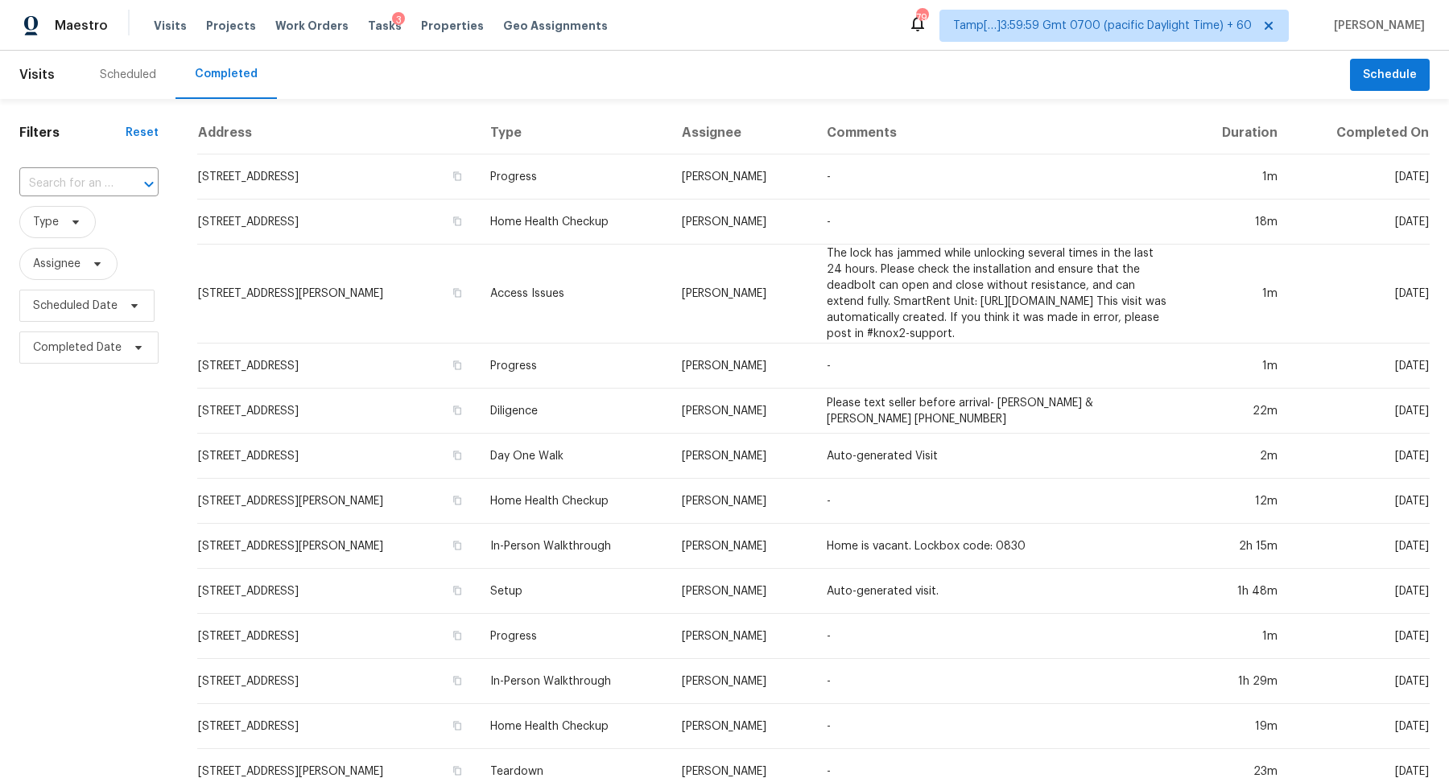
click at [130, 180] on div at bounding box center [138, 184] width 42 height 23
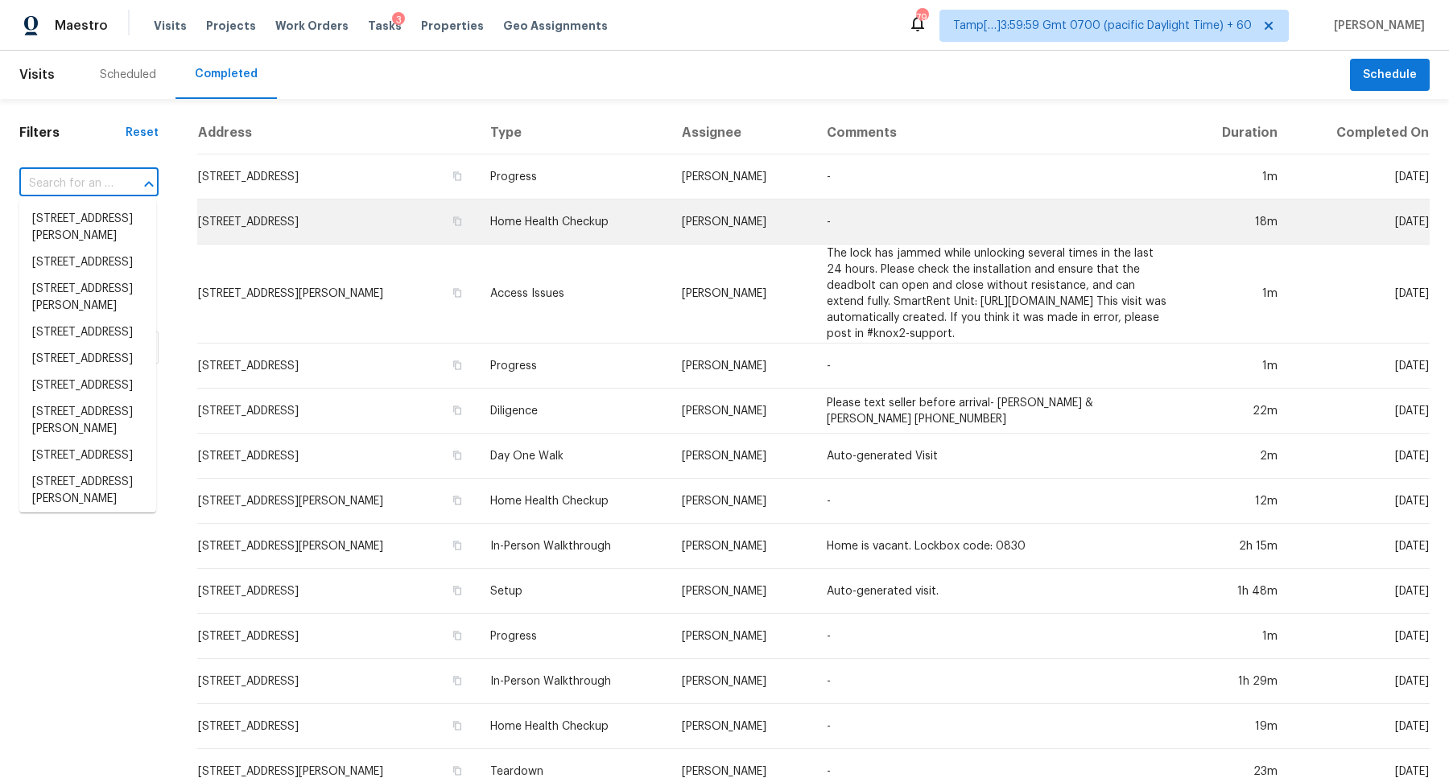
paste input "34323 Sunridge Dr, Dade City, FL 33523"
type input "34323 Sunridge Dr, Dade City, FL 33523"
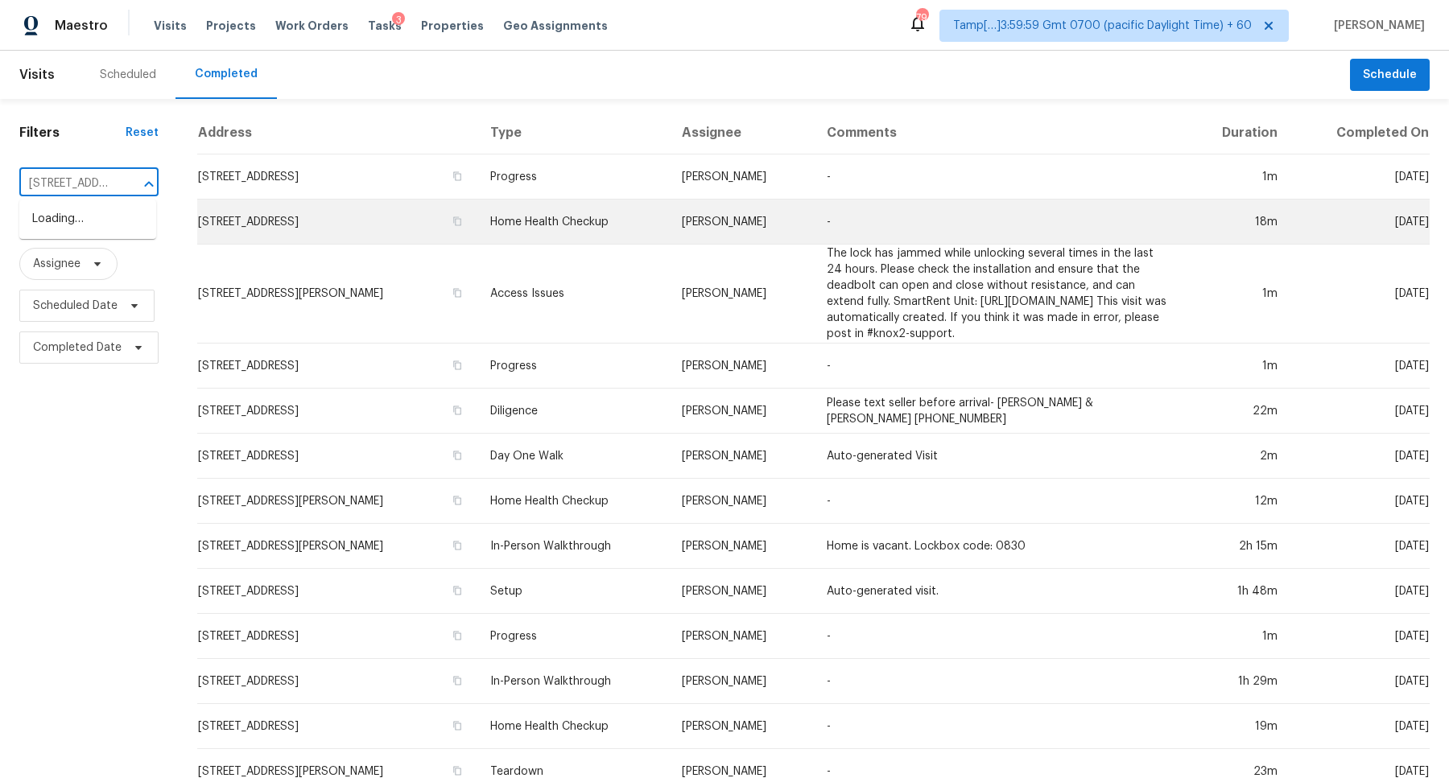
scroll to position [0, 128]
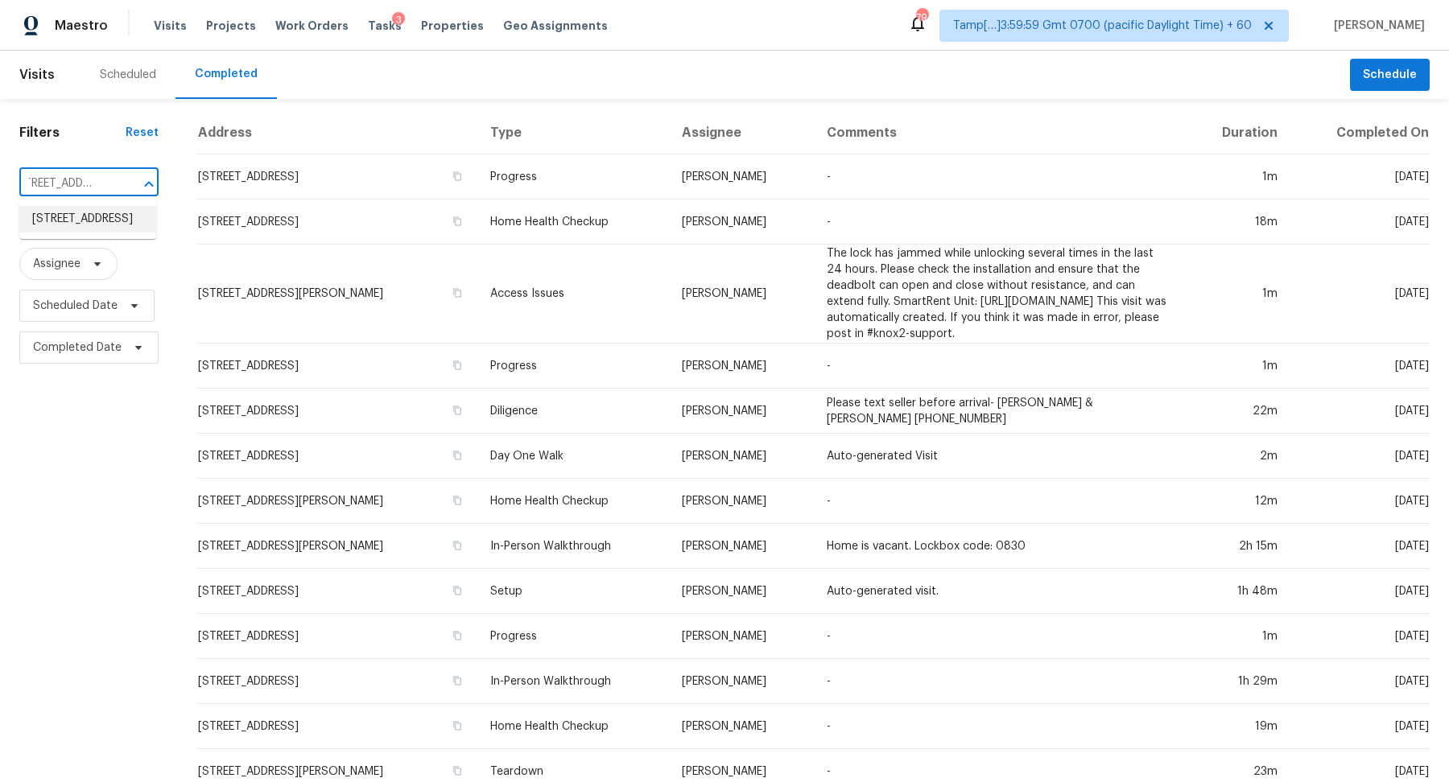
click at [111, 233] on li "34323 Sunridge Dr, Dade City, FL 33523" at bounding box center [87, 219] width 137 height 27
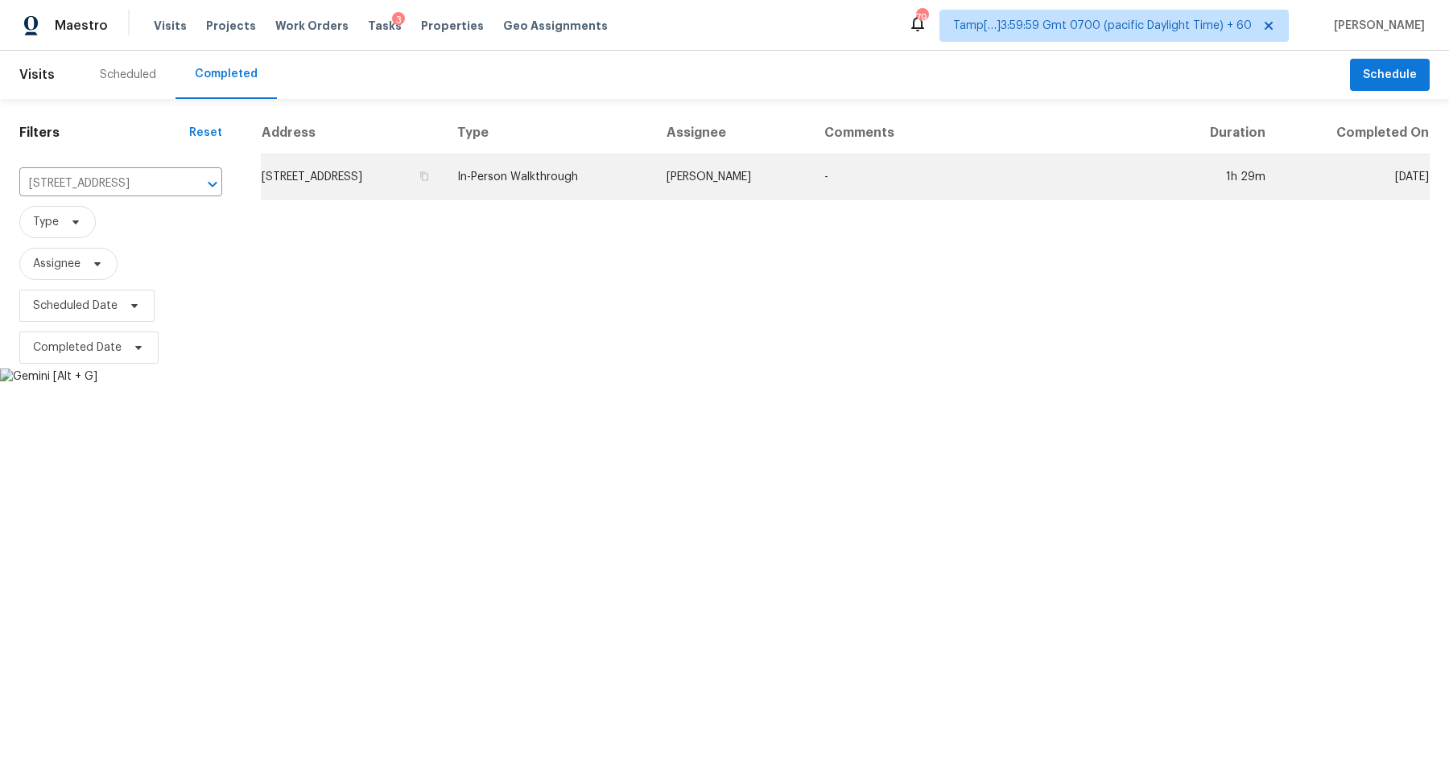
click at [353, 184] on td "34323 Sunridge Dr, Dade City, FL 33523" at bounding box center [353, 177] width 184 height 45
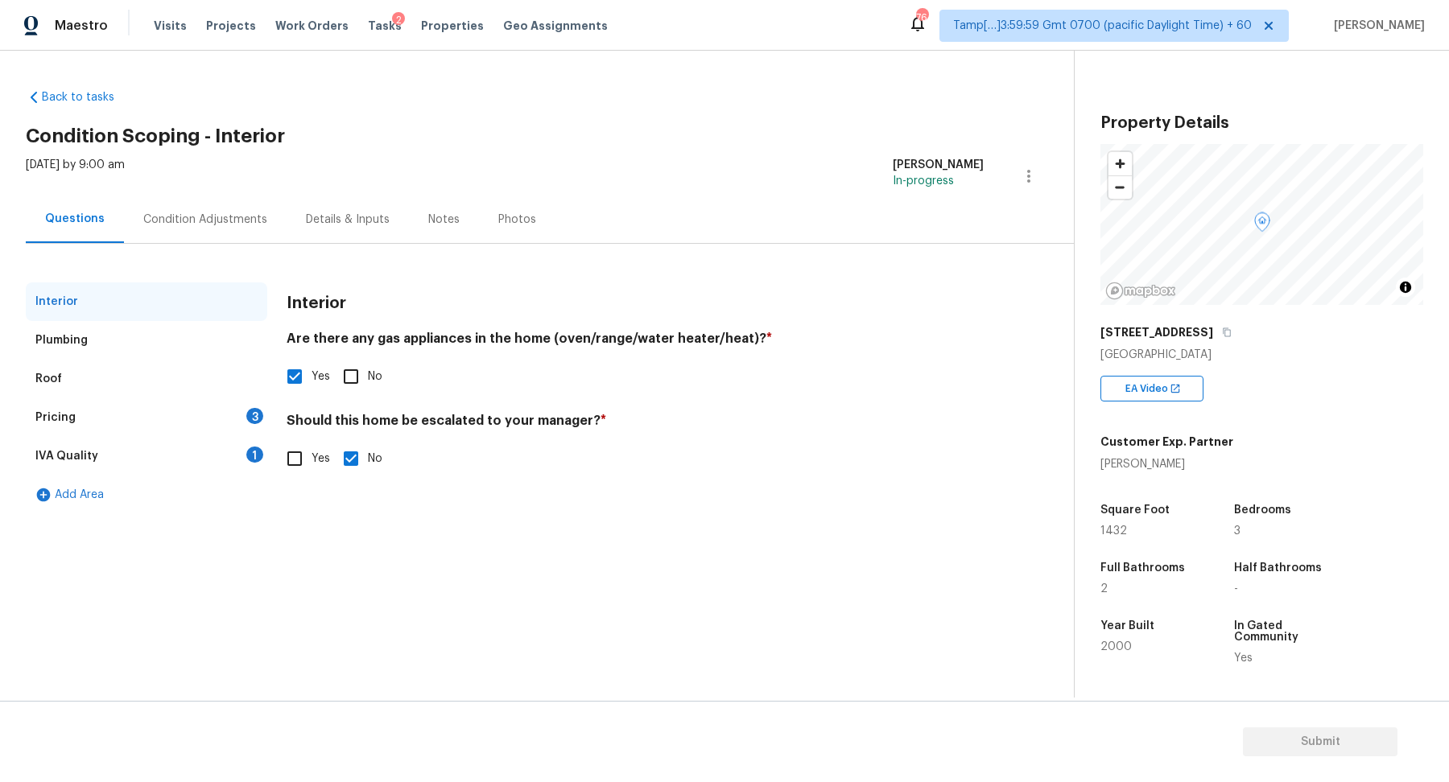
click at [240, 415] on div "Pricing 3" at bounding box center [147, 417] width 242 height 39
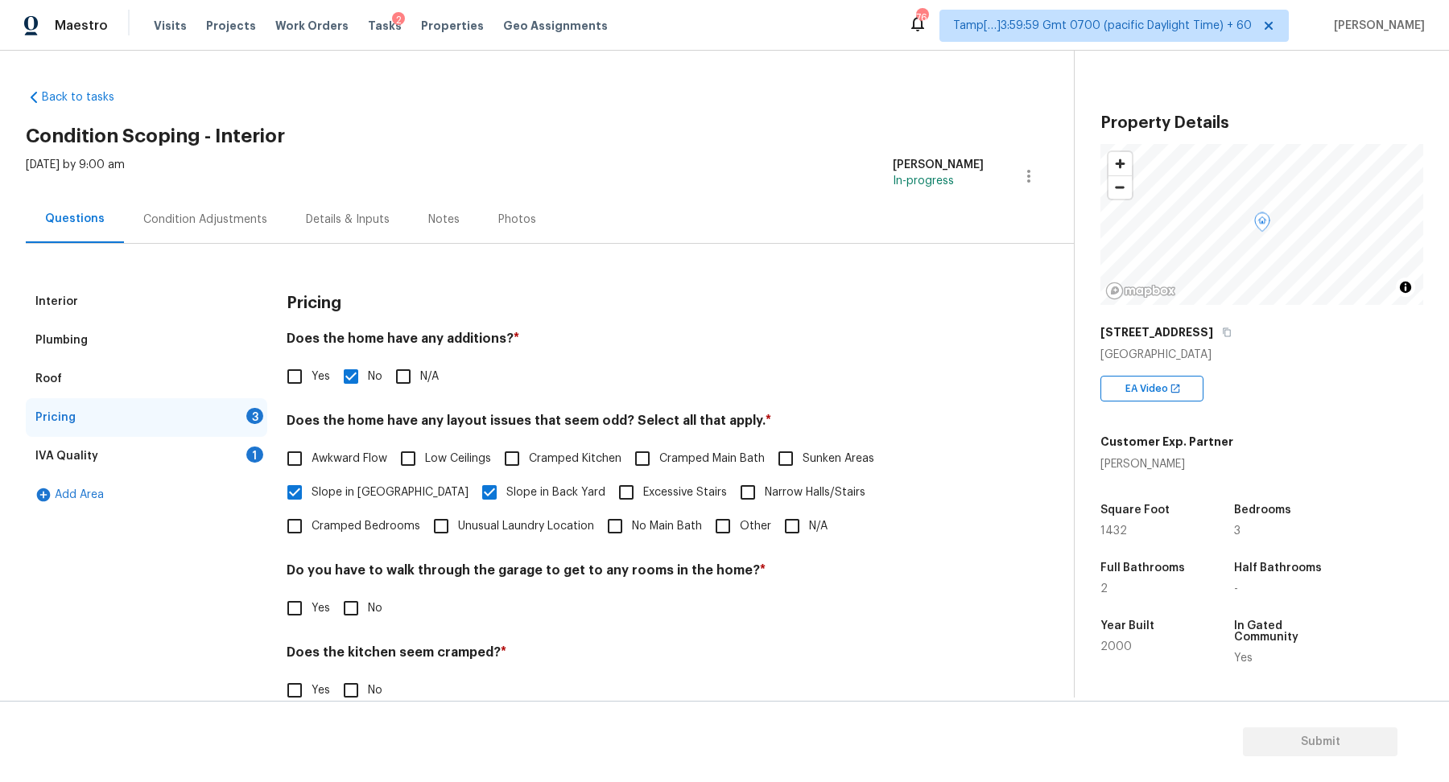
scroll to position [114, 0]
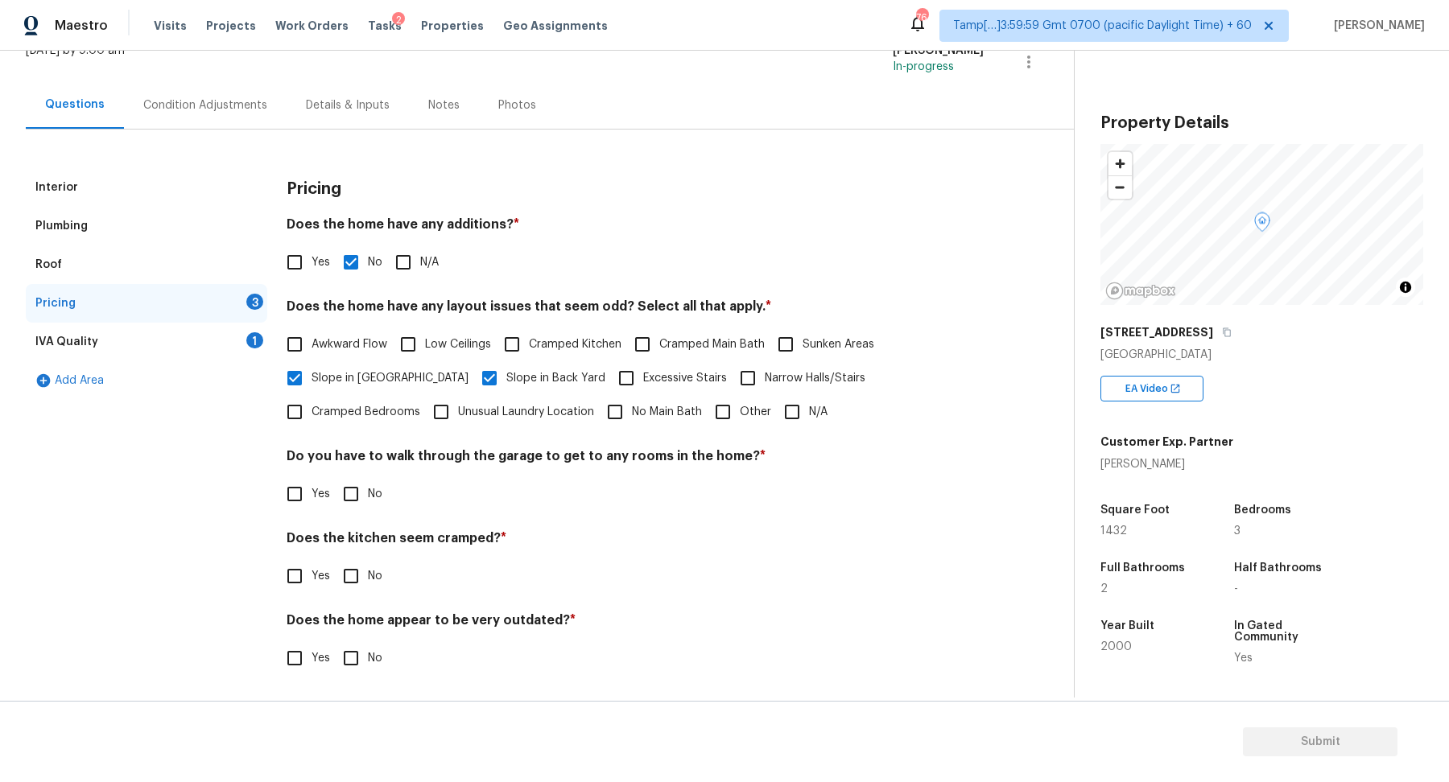
click at [352, 489] on input "No" at bounding box center [351, 494] width 34 height 34
checkbox input "true"
click at [334, 559] on input "No" at bounding box center [351, 576] width 34 height 34
checkbox input "true"
click at [334, 642] on input "No" at bounding box center [351, 659] width 34 height 34
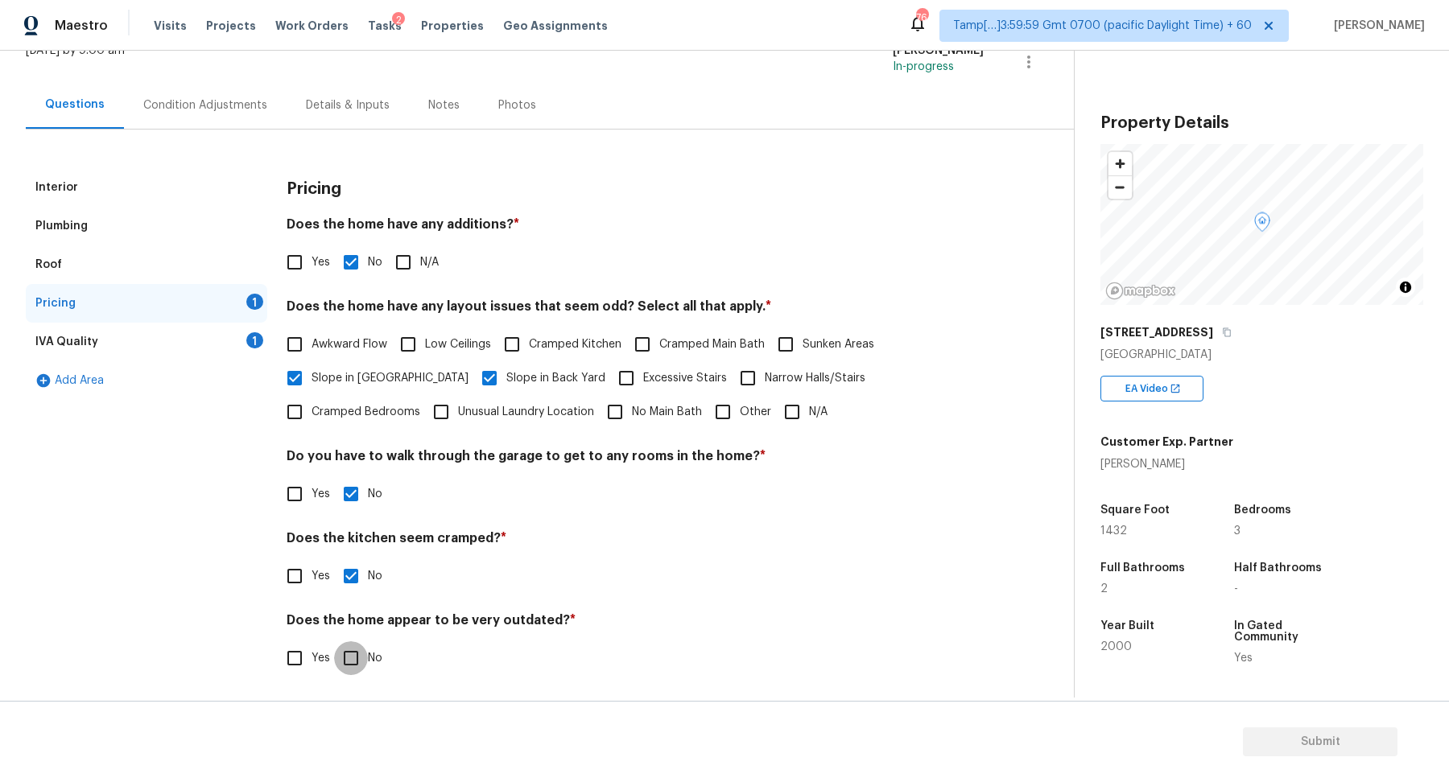
checkbox input "true"
click at [237, 338] on div "IVA Quality 1" at bounding box center [147, 342] width 242 height 39
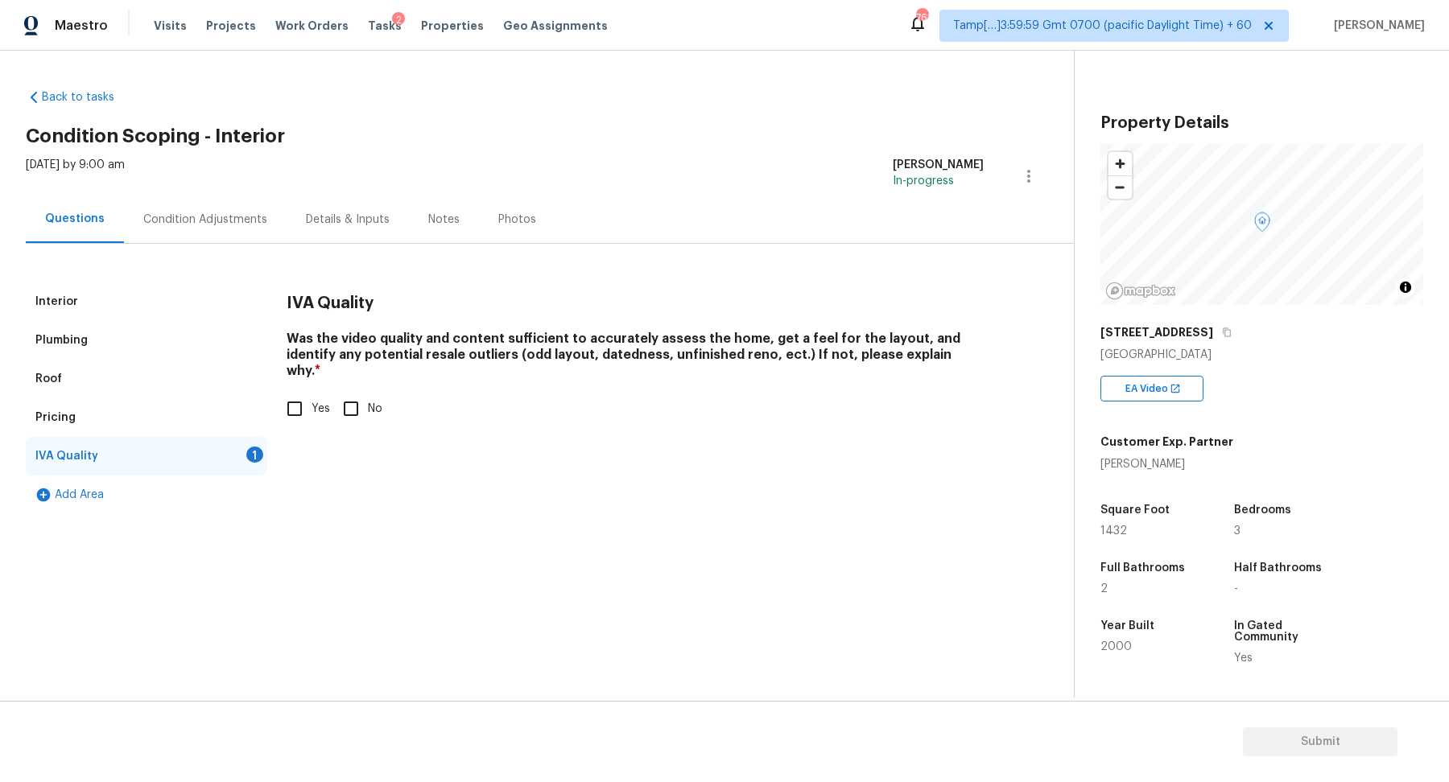
scroll to position [0, 0]
click at [318, 401] on span "Yes" at bounding box center [321, 409] width 19 height 17
click at [312, 392] on input "Yes" at bounding box center [295, 409] width 34 height 34
checkbox input "true"
click at [201, 200] on div "Condition Adjustments" at bounding box center [205, 219] width 163 height 47
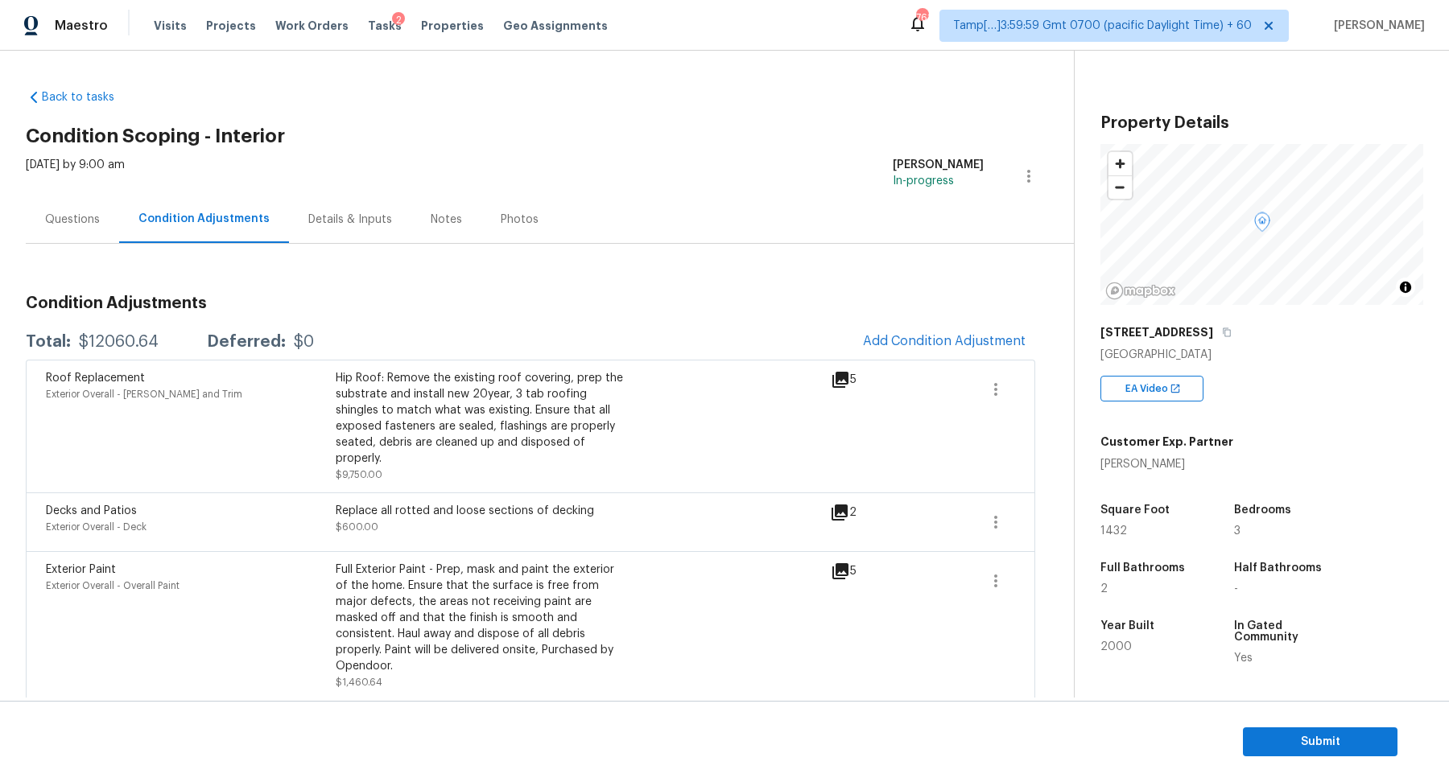
scroll to position [49, 0]
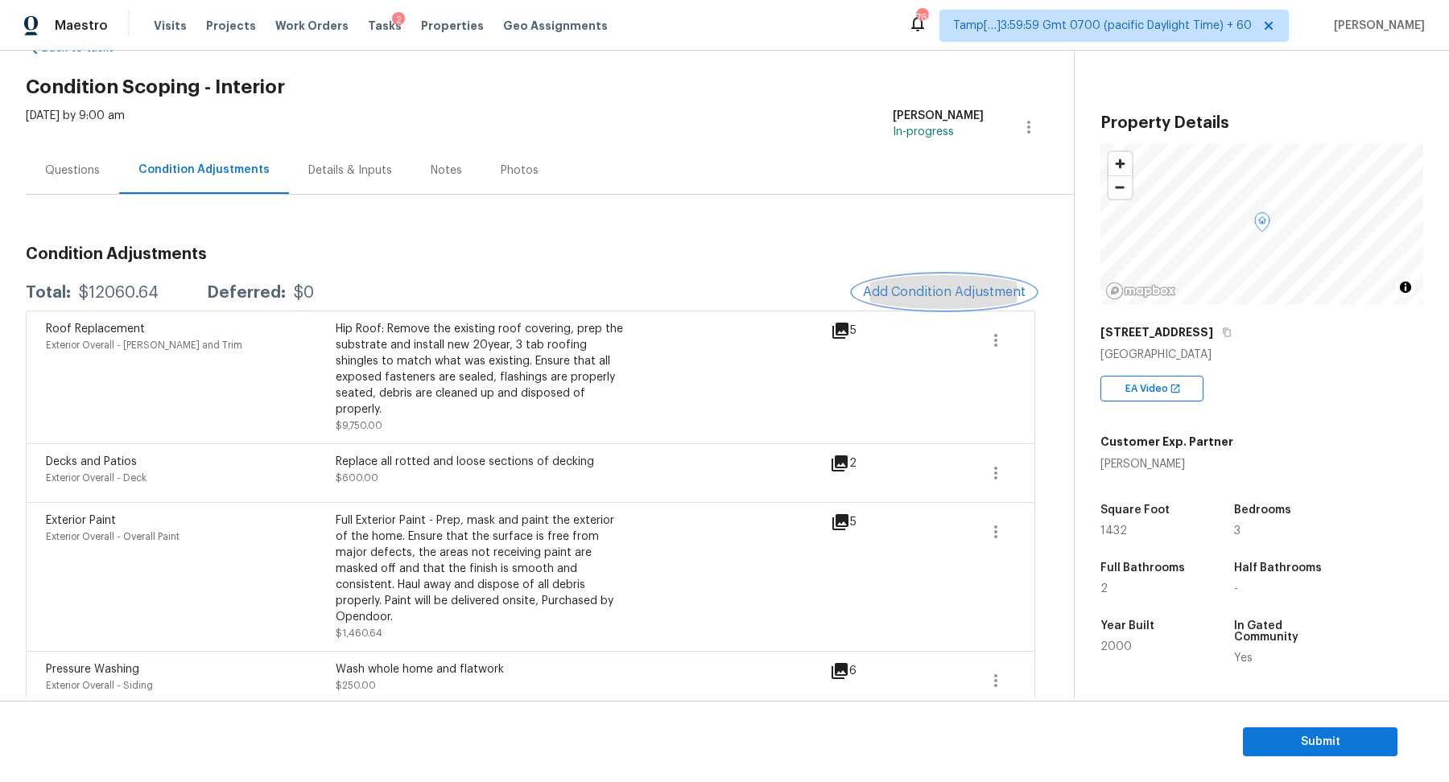
click at [918, 299] on span "Add Condition Adjustment" at bounding box center [944, 292] width 163 height 14
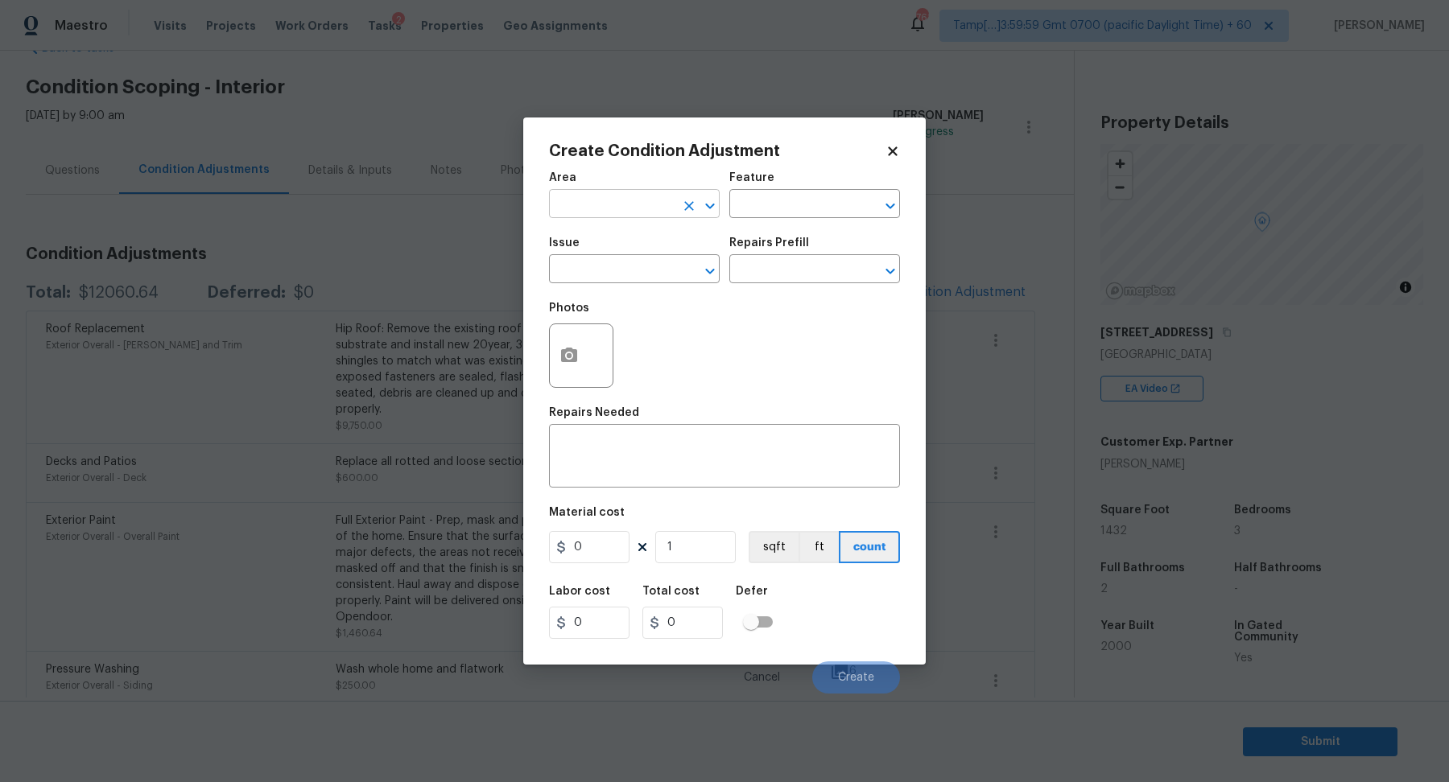
click at [598, 208] on input "text" at bounding box center [612, 205] width 126 height 25
click at [595, 265] on li "Interior Overall" at bounding box center [634, 267] width 171 height 27
type input "Interior Overall"
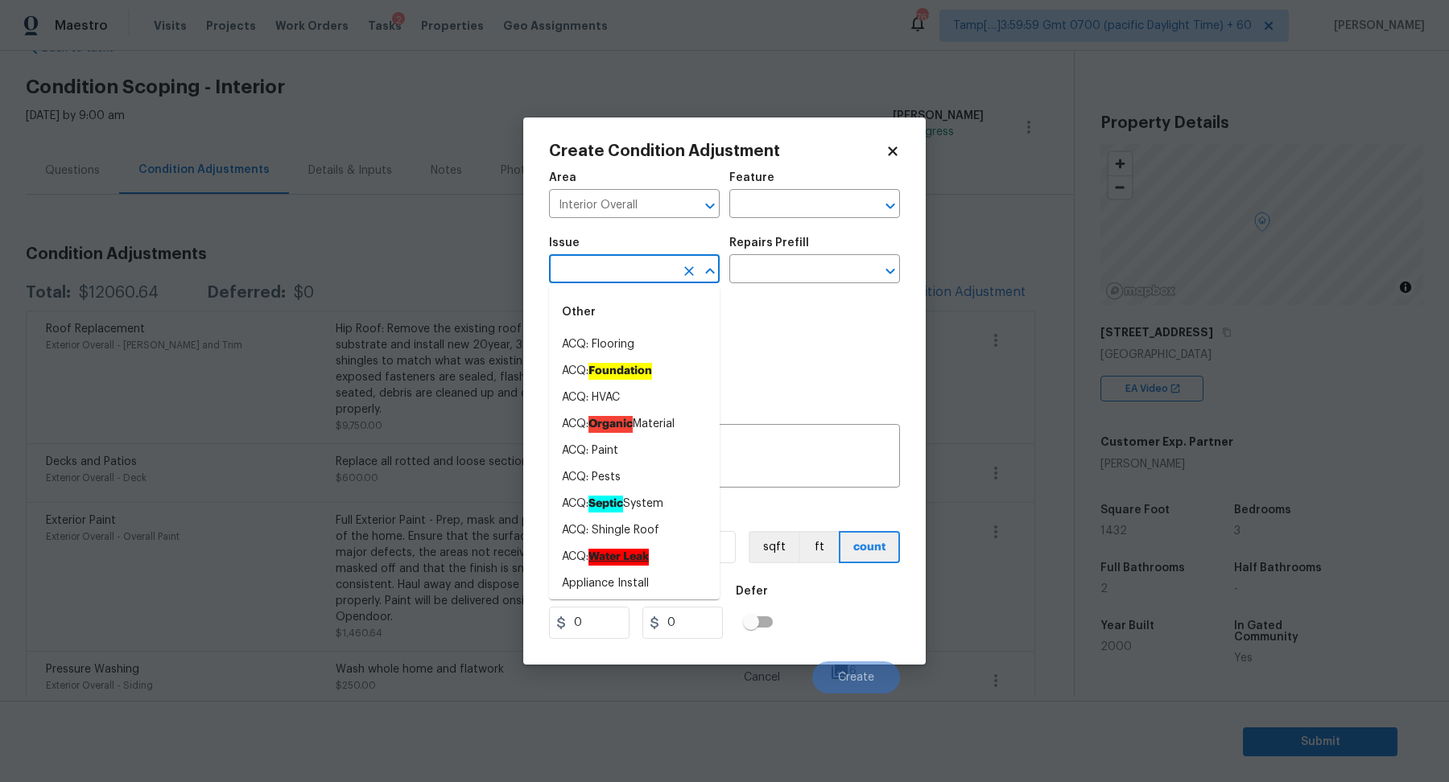
click at [595, 265] on input "text" at bounding box center [612, 270] width 126 height 25
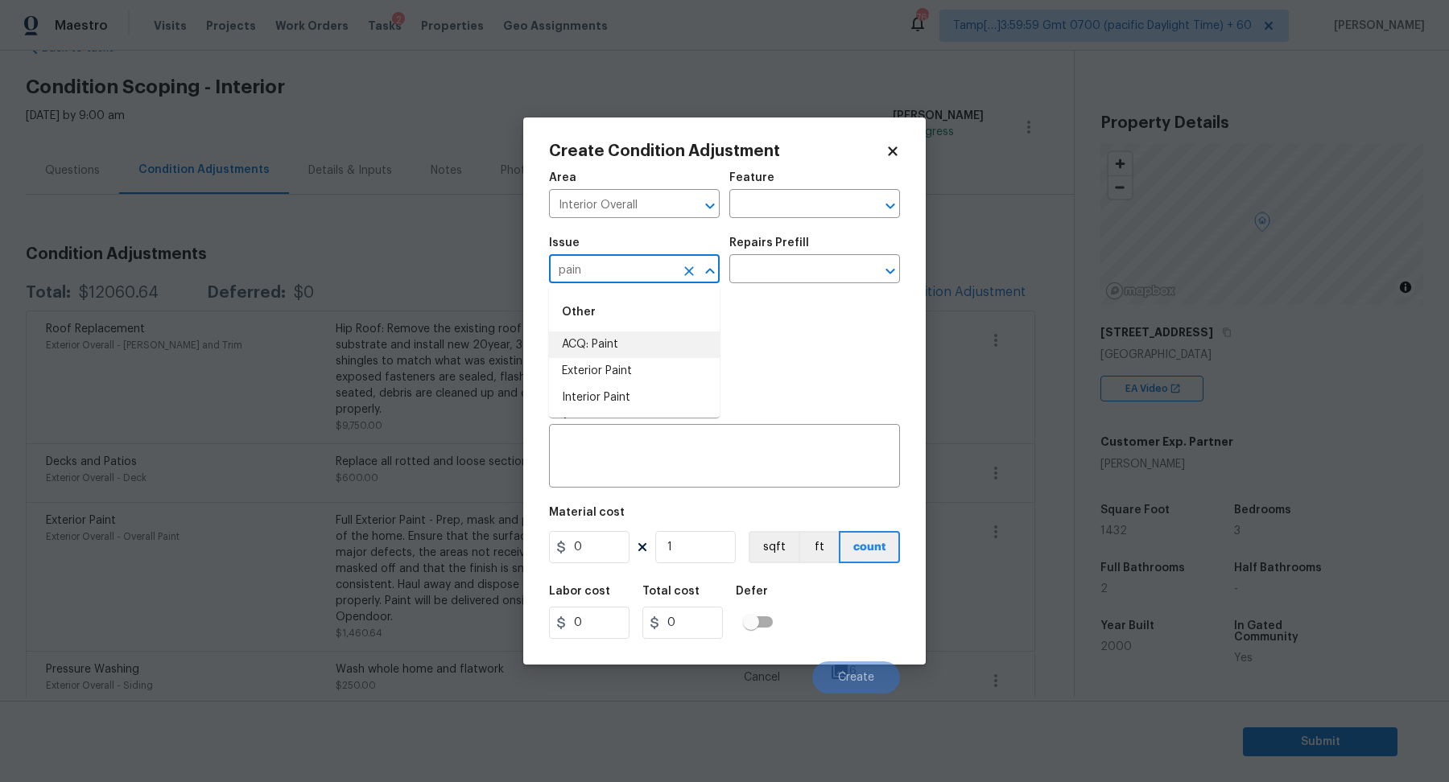
click at [664, 344] on li "ACQ: Paint" at bounding box center [634, 345] width 171 height 27
type input "ACQ: Paint"
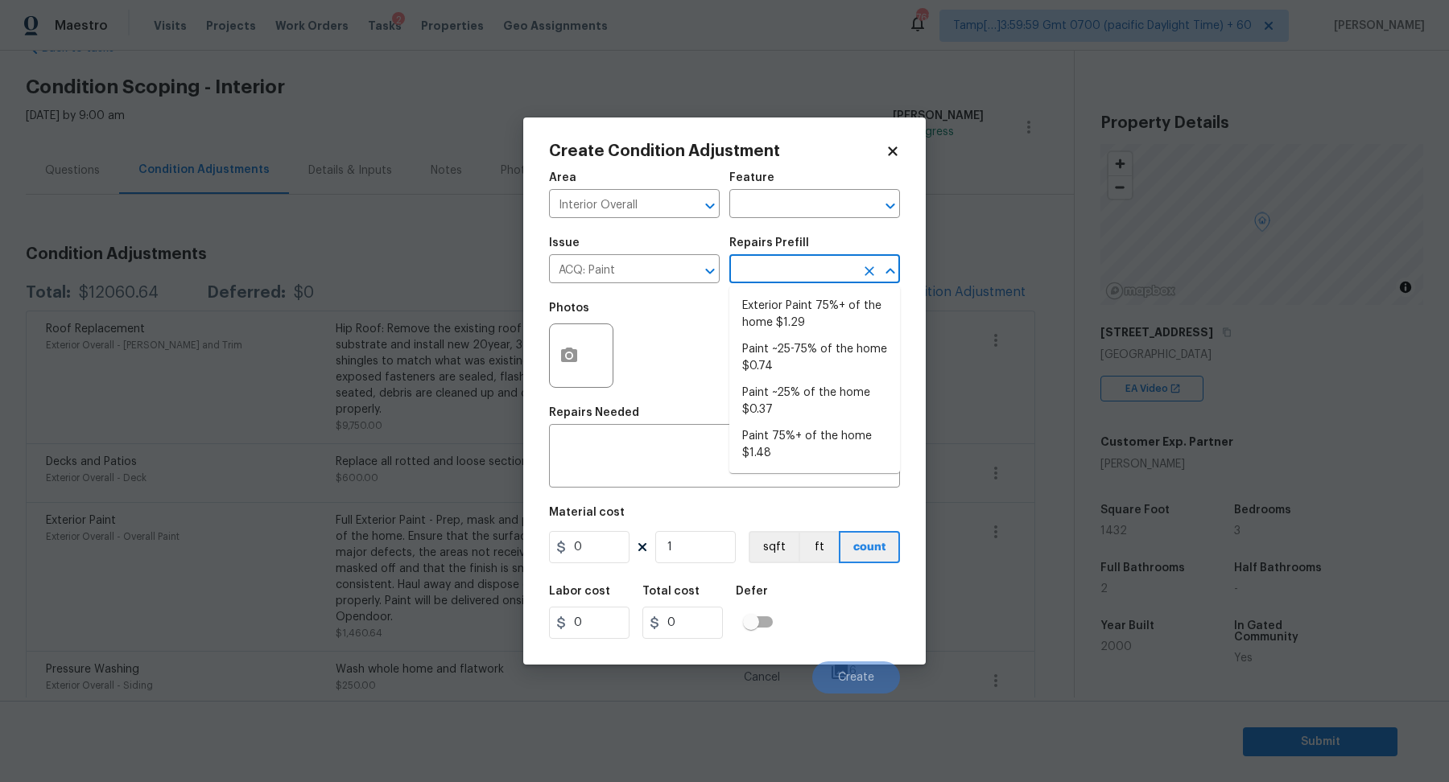
click at [758, 279] on input "text" at bounding box center [792, 270] width 126 height 25
click at [794, 427] on li "Paint 75%+ of the home $1.48" at bounding box center [814, 444] width 171 height 43
type input "Acquisition"
type textarea "Acquisition Scope: 75%+ of the home will likely require interior paint"
type input "1.48"
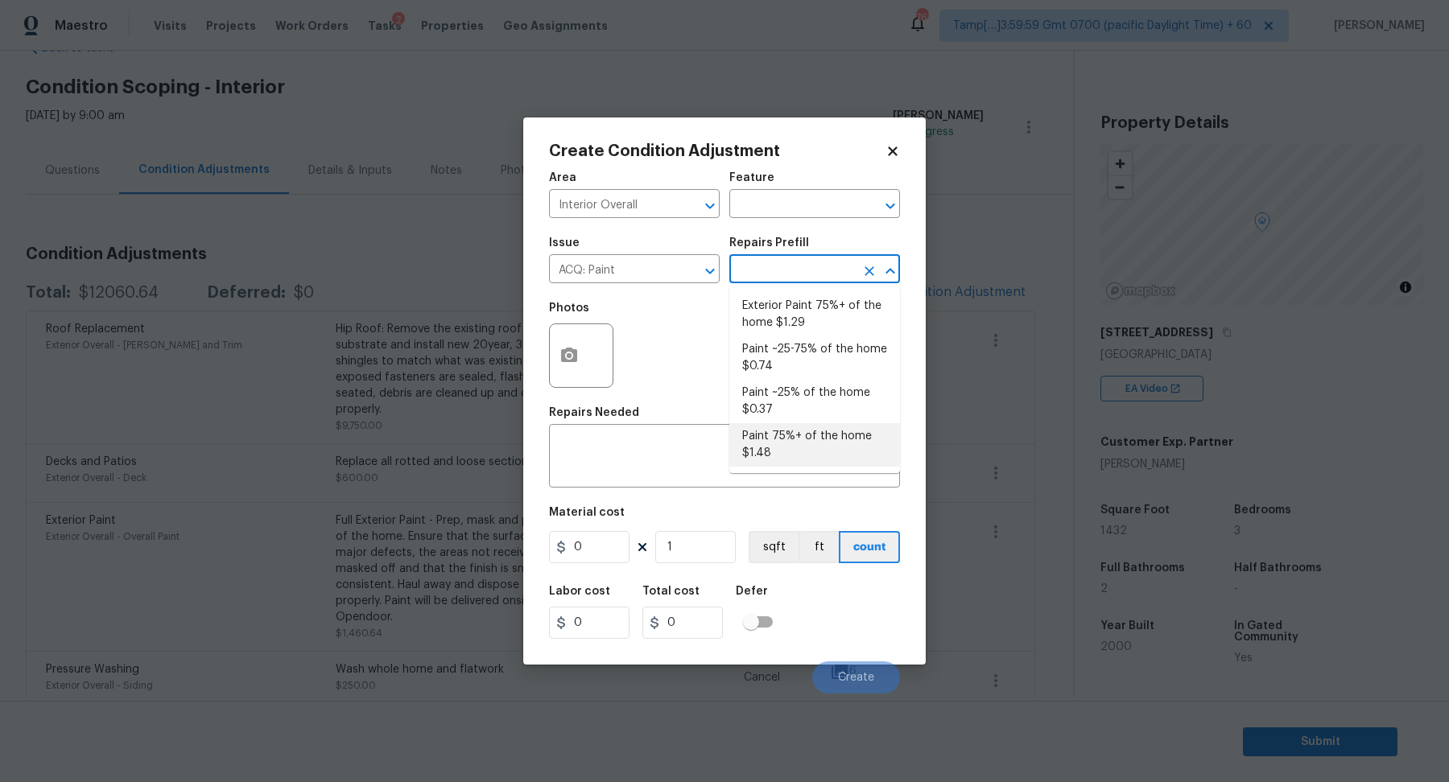
type input "1.48"
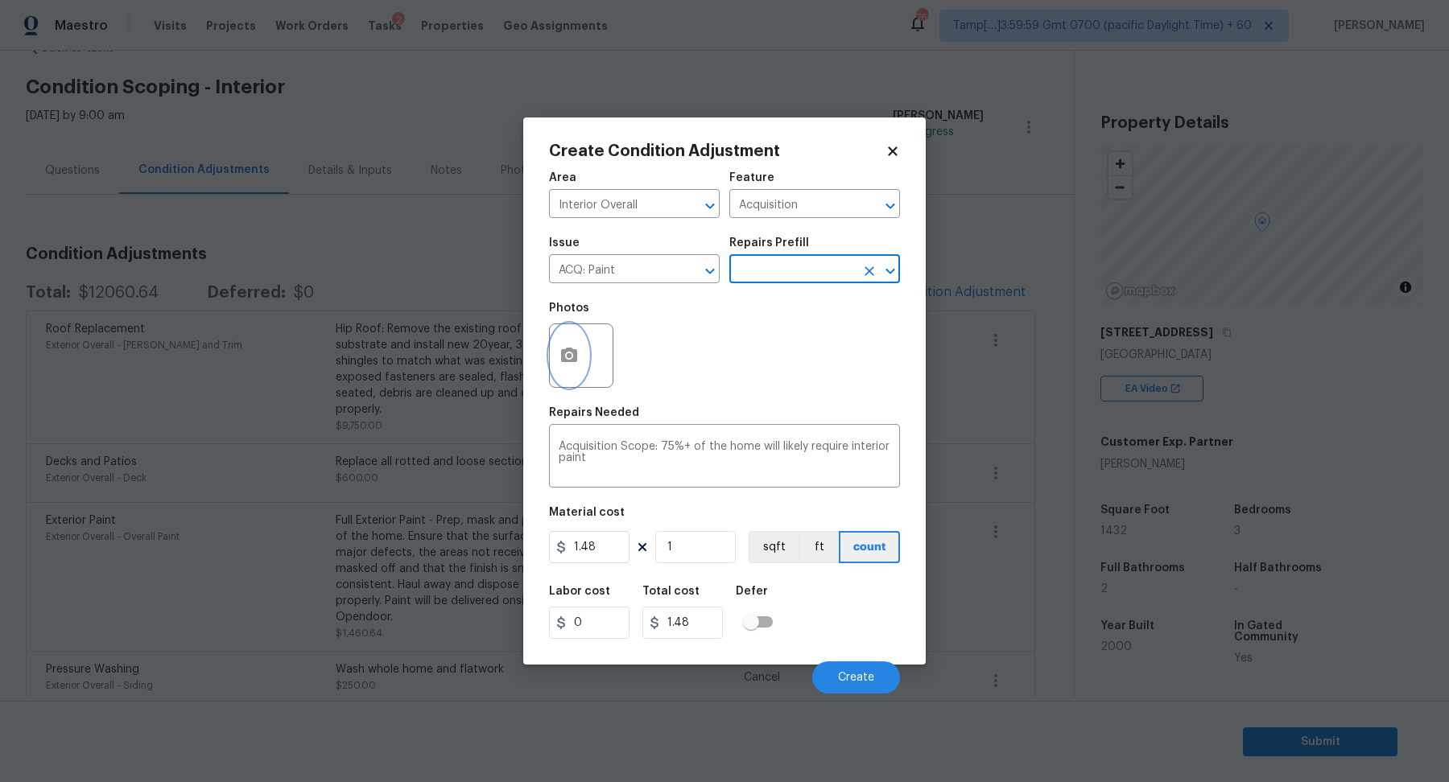
click at [561, 370] on button "button" at bounding box center [569, 355] width 39 height 63
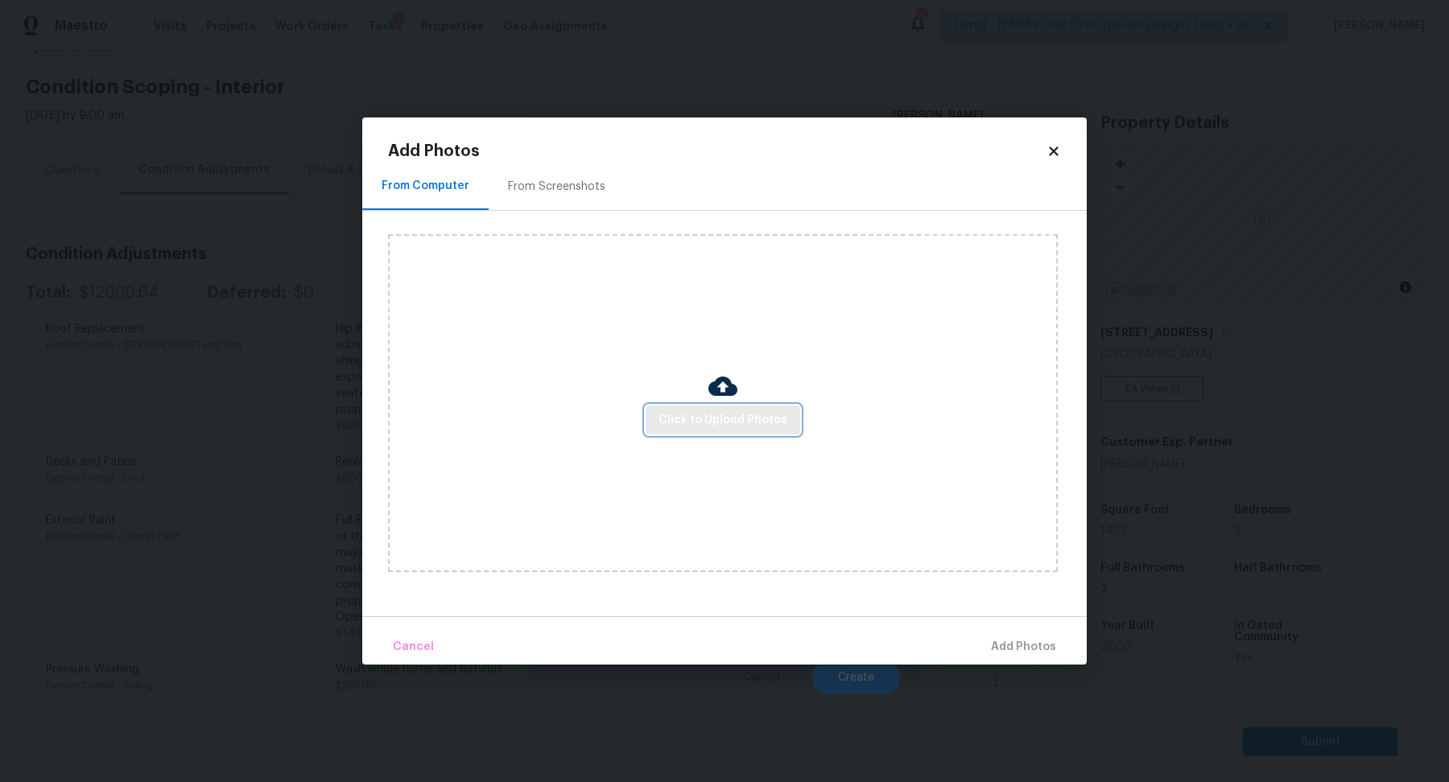
click at [707, 414] on span "Click to Upload Photos" at bounding box center [722, 421] width 129 height 20
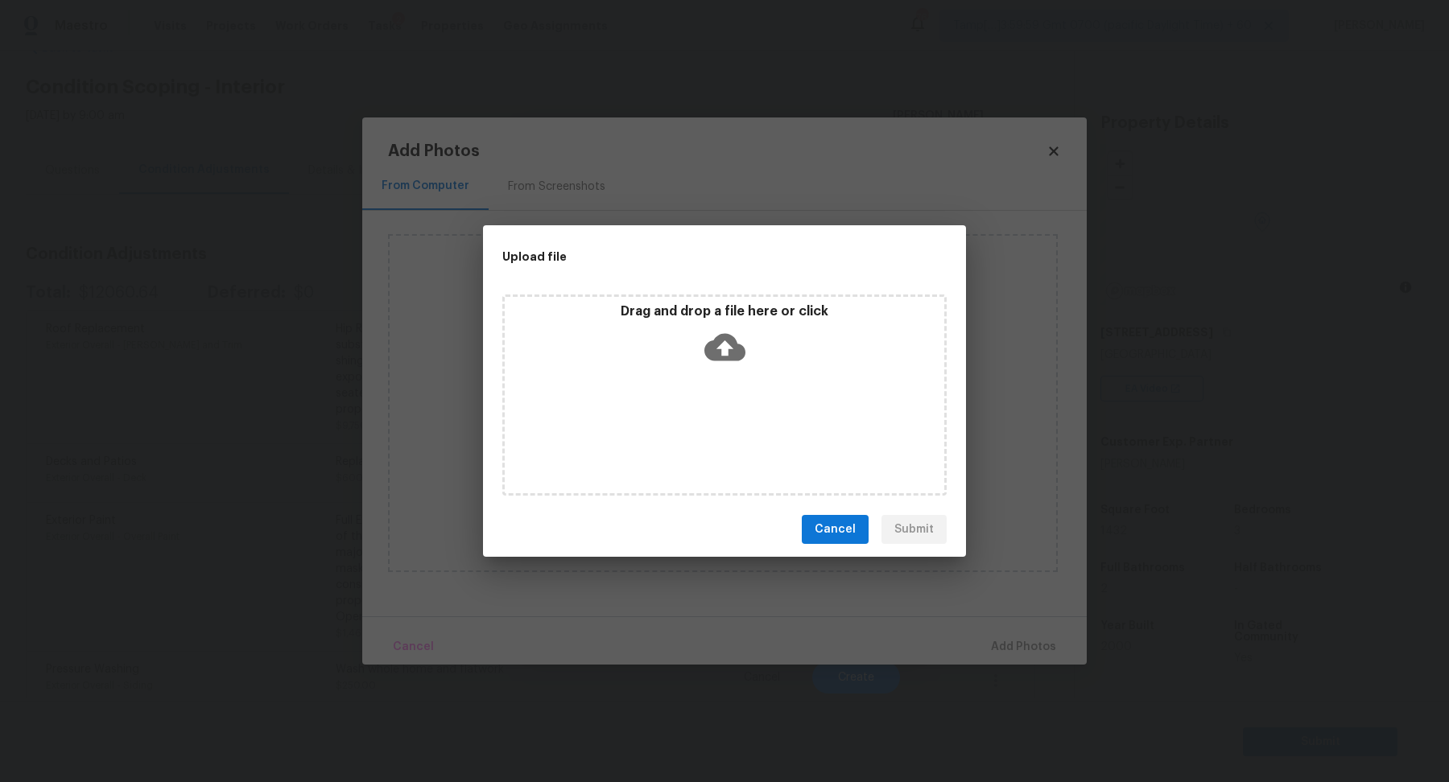
click at [725, 359] on icon at bounding box center [724, 347] width 41 height 27
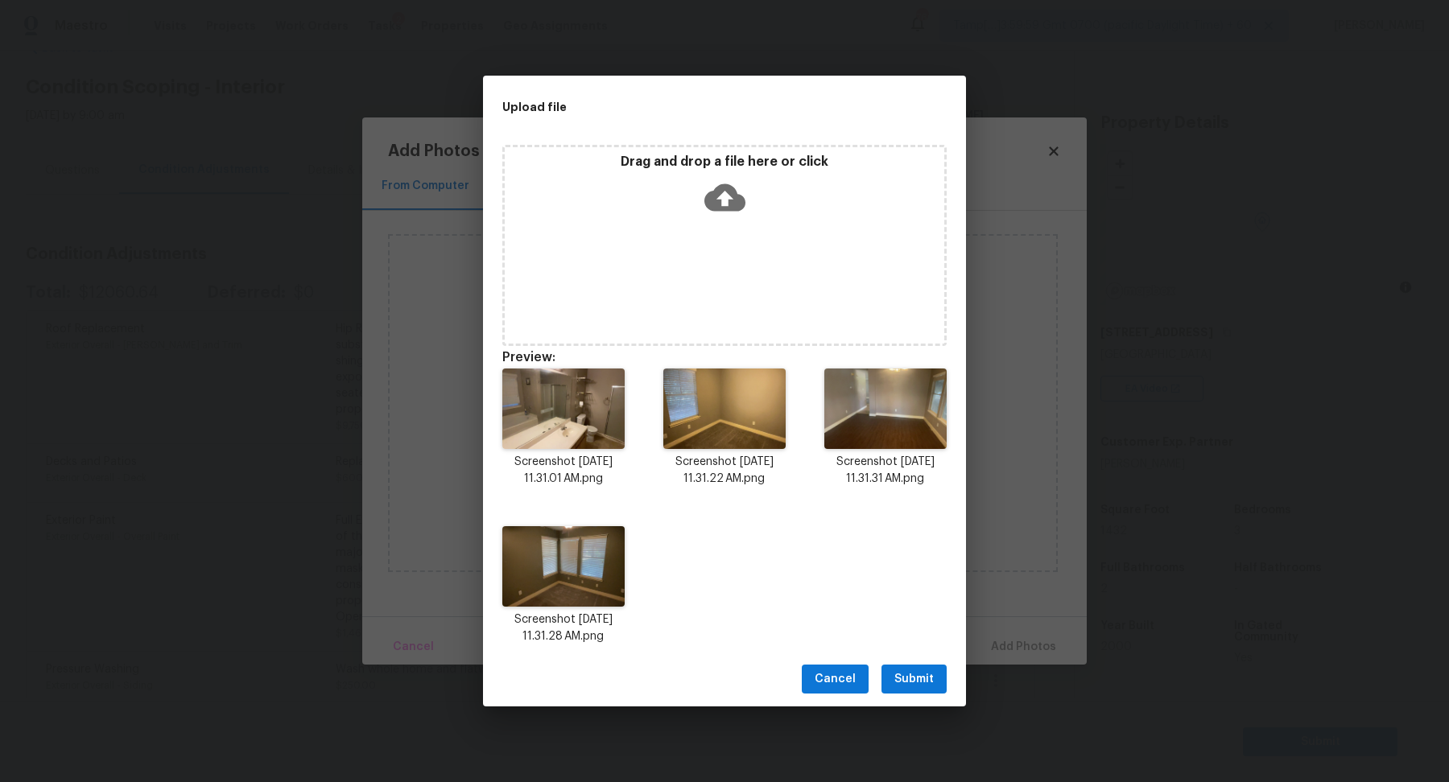
click at [931, 669] on button "Submit" at bounding box center [913, 680] width 65 height 30
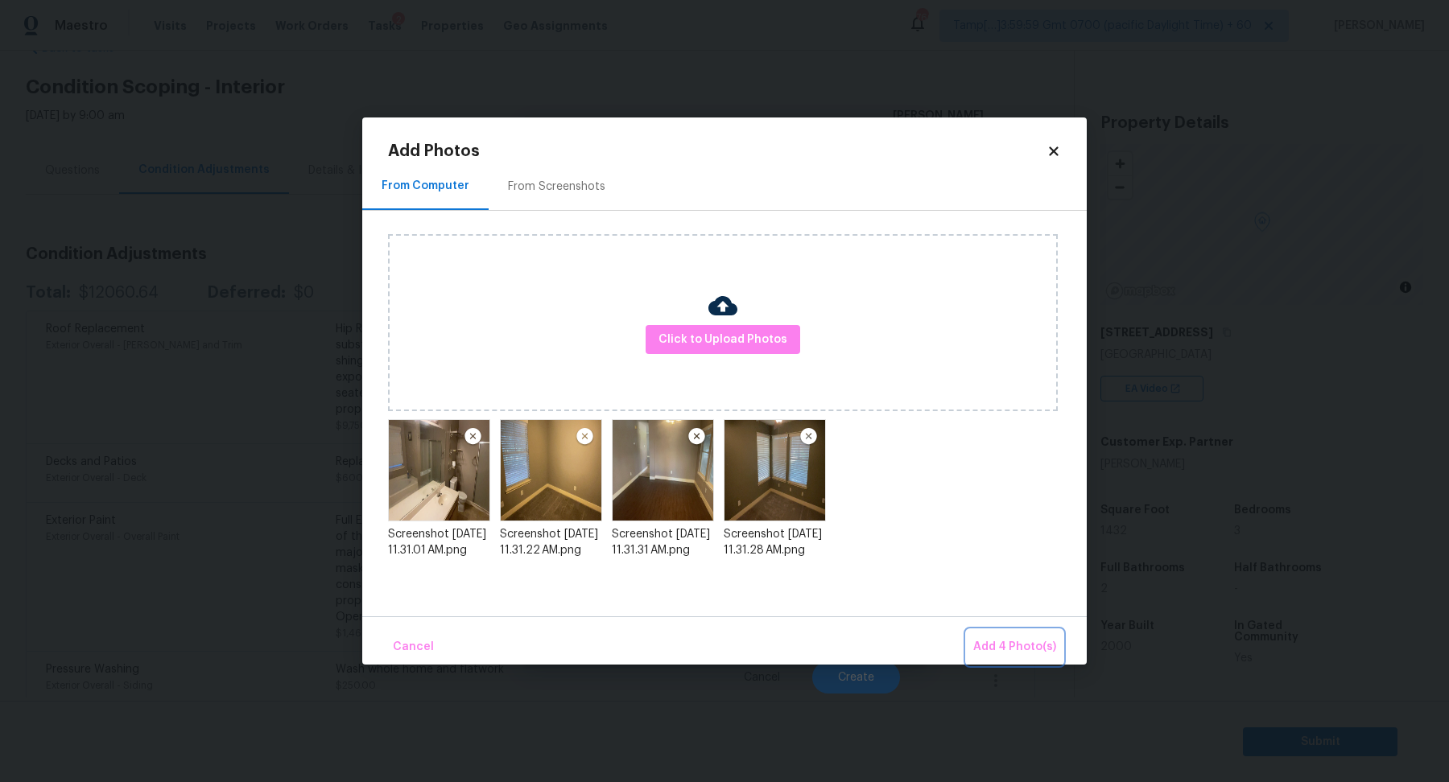
click at [1028, 652] on span "Add 4 Photo(s)" at bounding box center [1014, 648] width 83 height 20
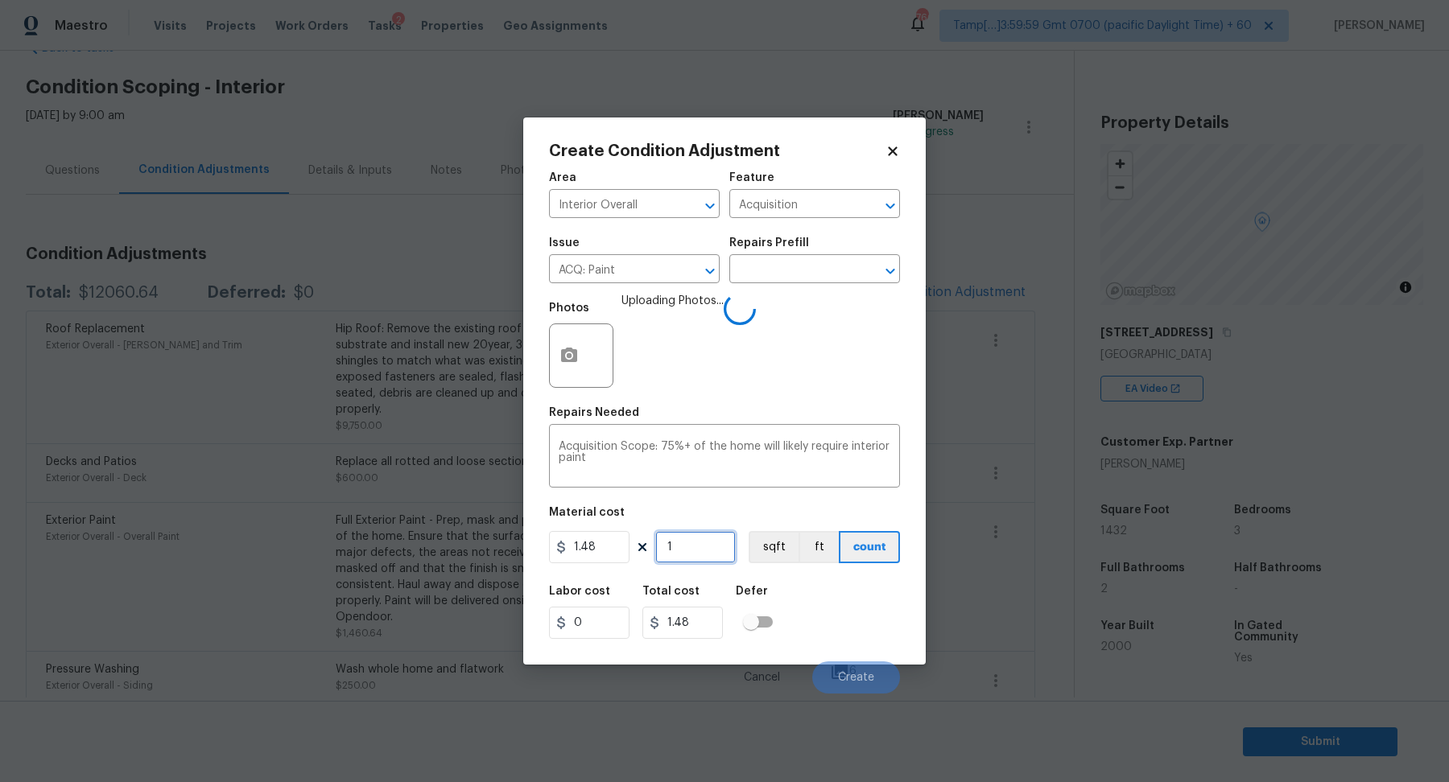
click at [700, 544] on input "1" at bounding box center [695, 547] width 80 height 32
type input "14"
type input "20.72"
type input "143"
type input "211.64"
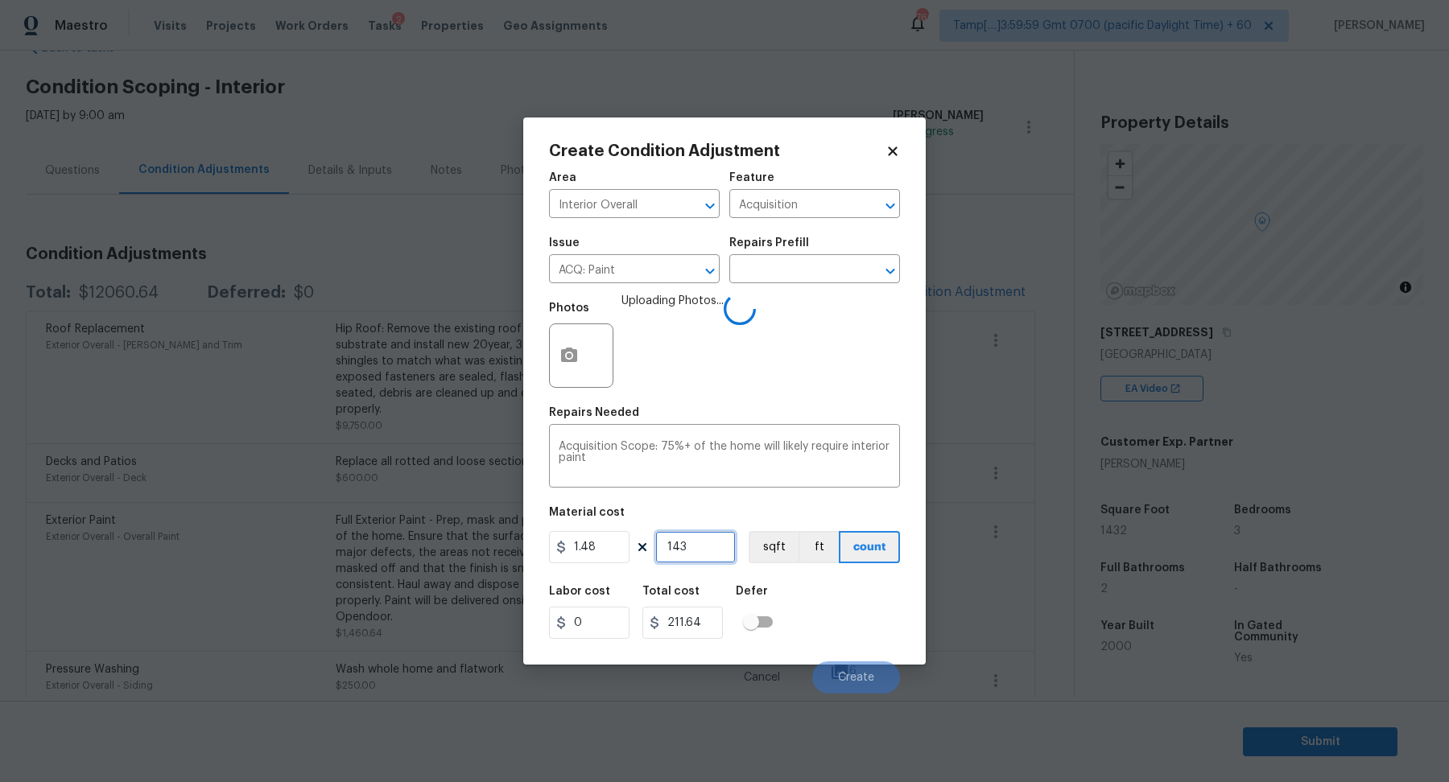
type input "1432"
type input "2119.36"
type input "1432"
click at [868, 609] on div "Labor cost 0 Total cost 2119.36 Defer" at bounding box center [724, 612] width 351 height 72
click at [848, 667] on button "Create" at bounding box center [856, 678] width 88 height 32
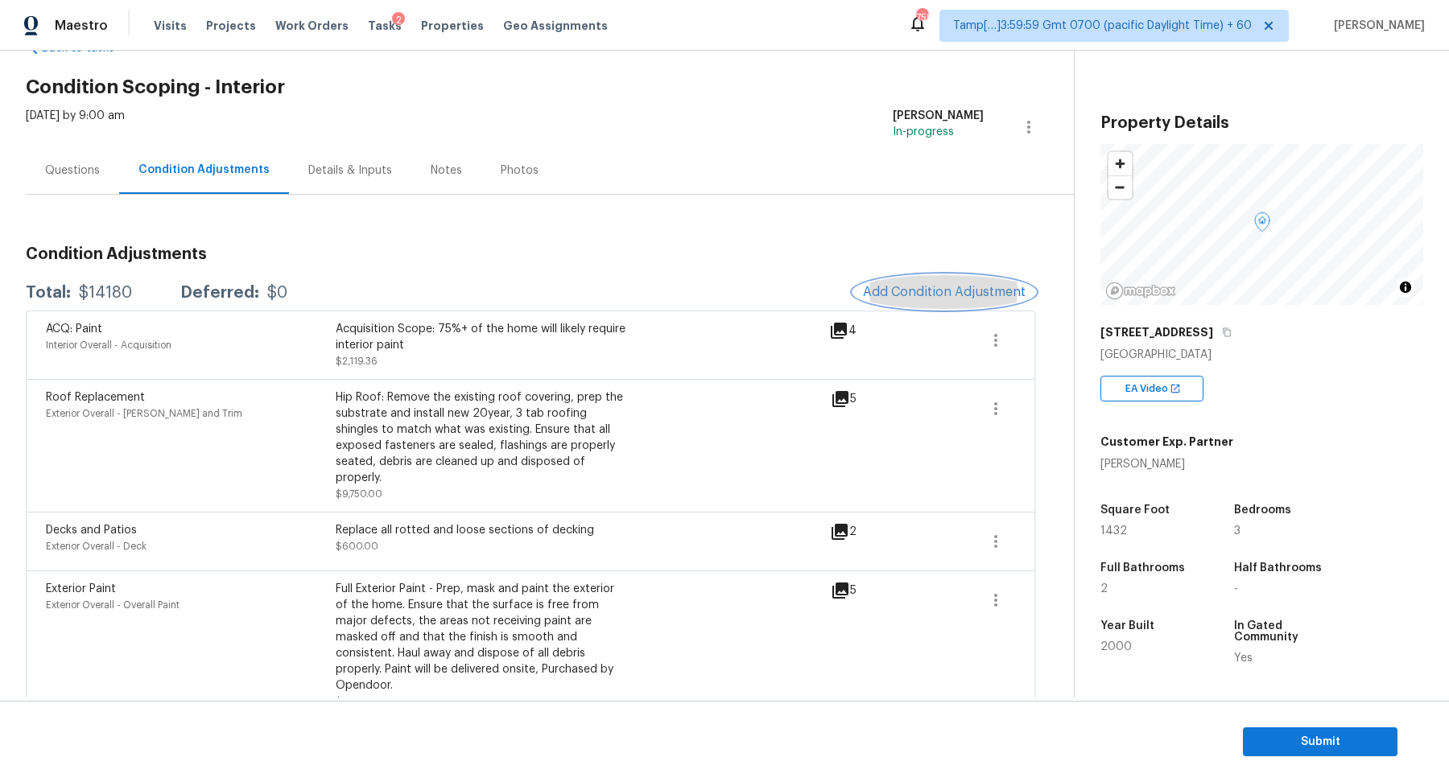
click at [929, 302] on button "Add Condition Adjustment" at bounding box center [944, 292] width 182 height 34
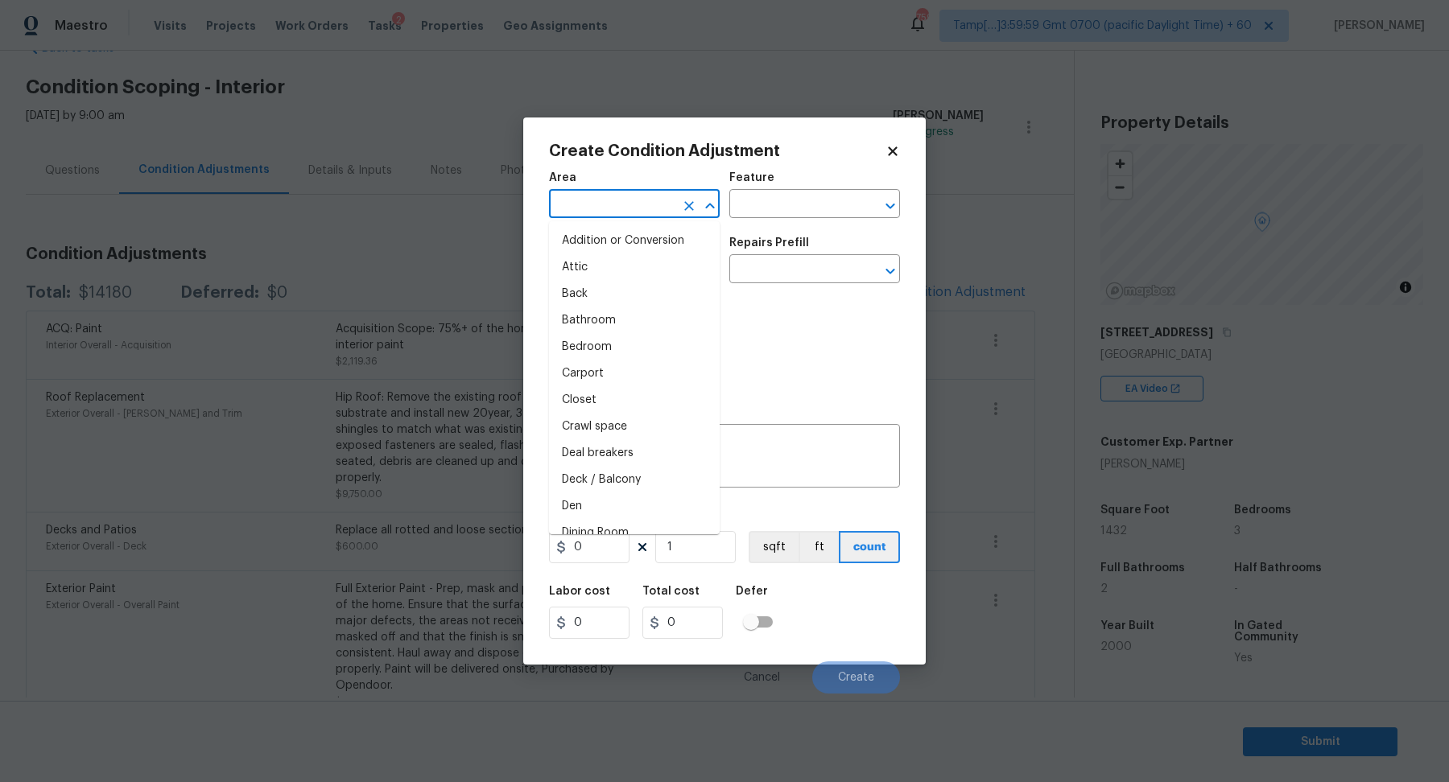
click at [639, 196] on input "text" at bounding box center [612, 205] width 126 height 25
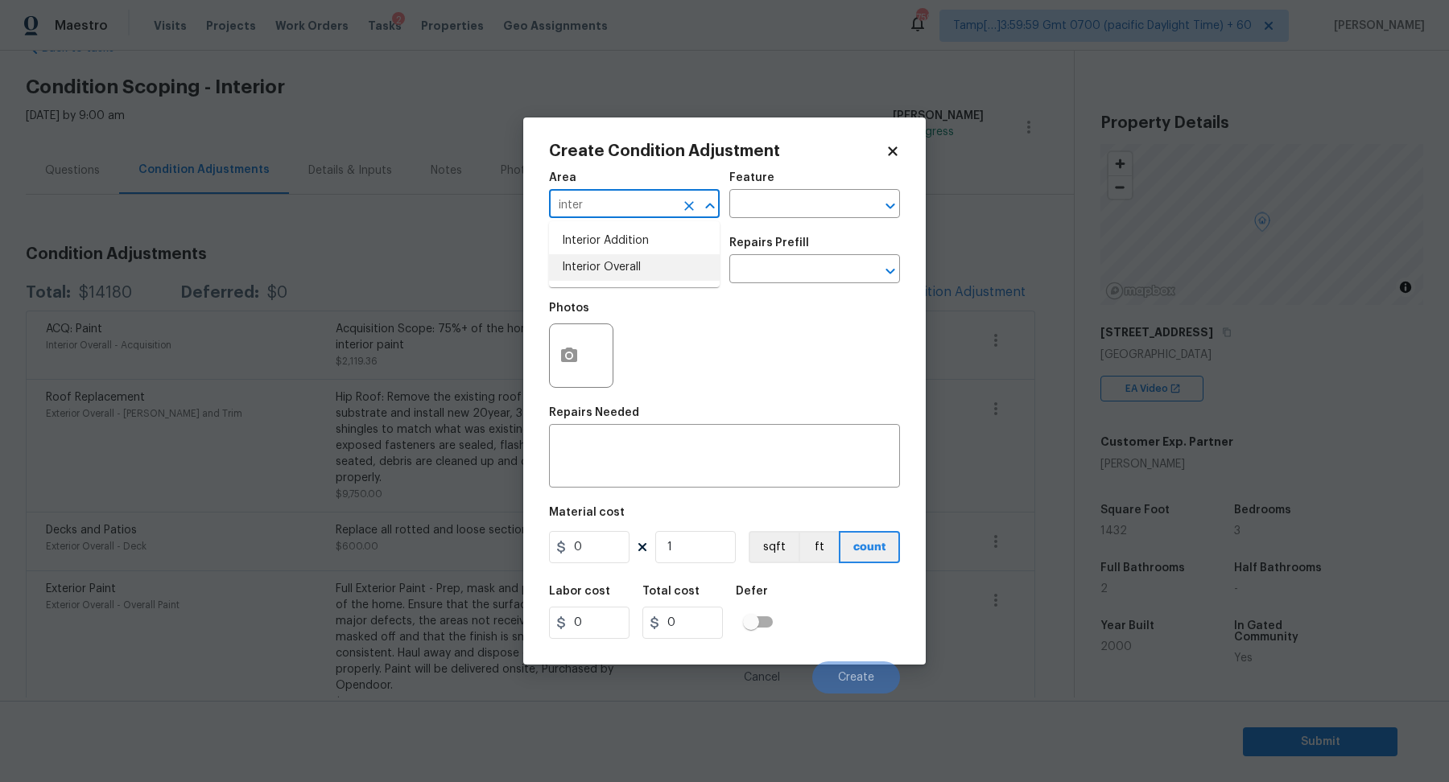
click at [640, 262] on li "Interior Overall" at bounding box center [634, 267] width 171 height 27
type input "Interior Overall"
click at [640, 262] on input "text" at bounding box center [612, 270] width 126 height 25
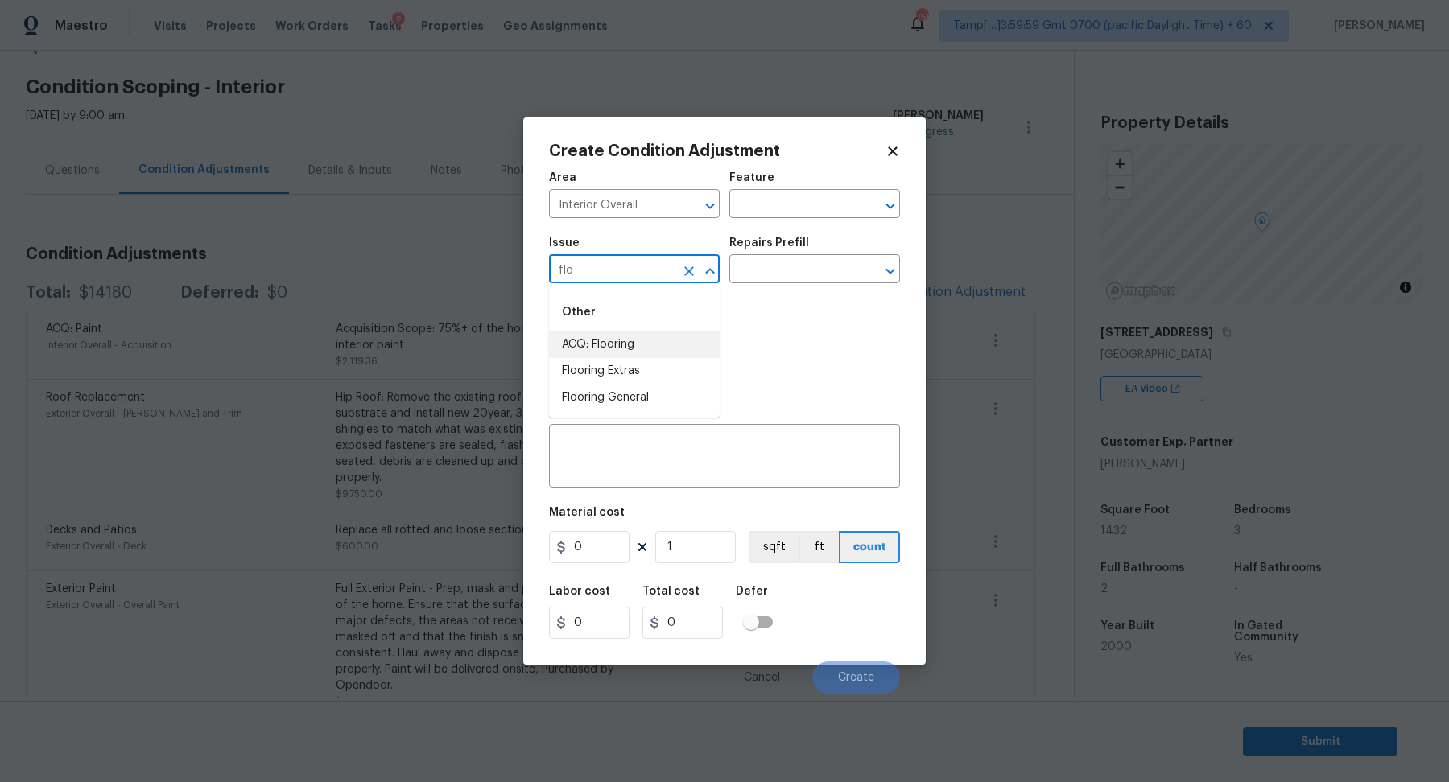
click at [661, 343] on li "ACQ: Flooring" at bounding box center [634, 345] width 171 height 27
type input "ACQ: Flooring"
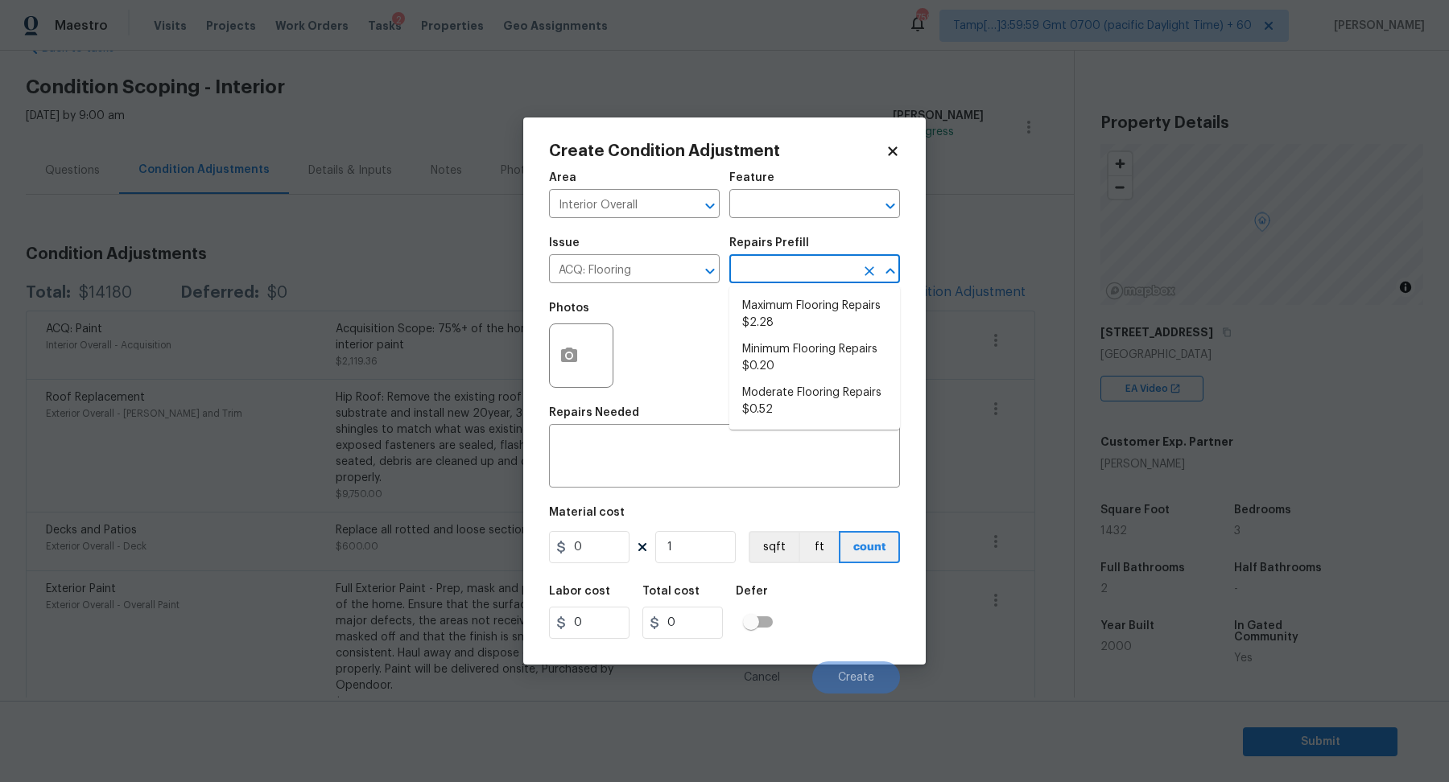
click at [842, 278] on input "text" at bounding box center [792, 270] width 126 height 25
click at [840, 409] on li "Moderate Flooring Repairs $0.52" at bounding box center [814, 401] width 171 height 43
type input "Acquisition"
type textarea "Acquisition Scope: Moderate flooring repairs"
type input "0.52"
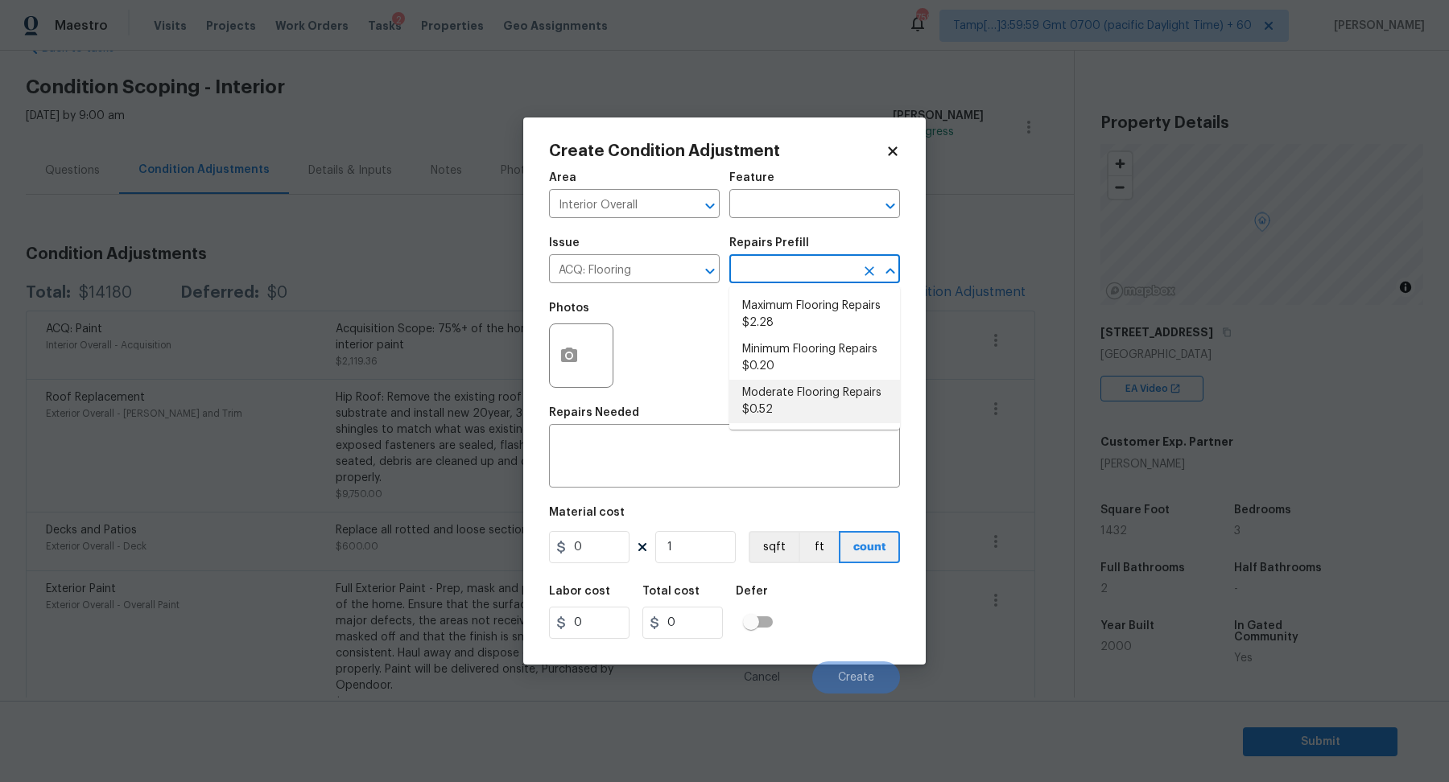
type input "0.52"
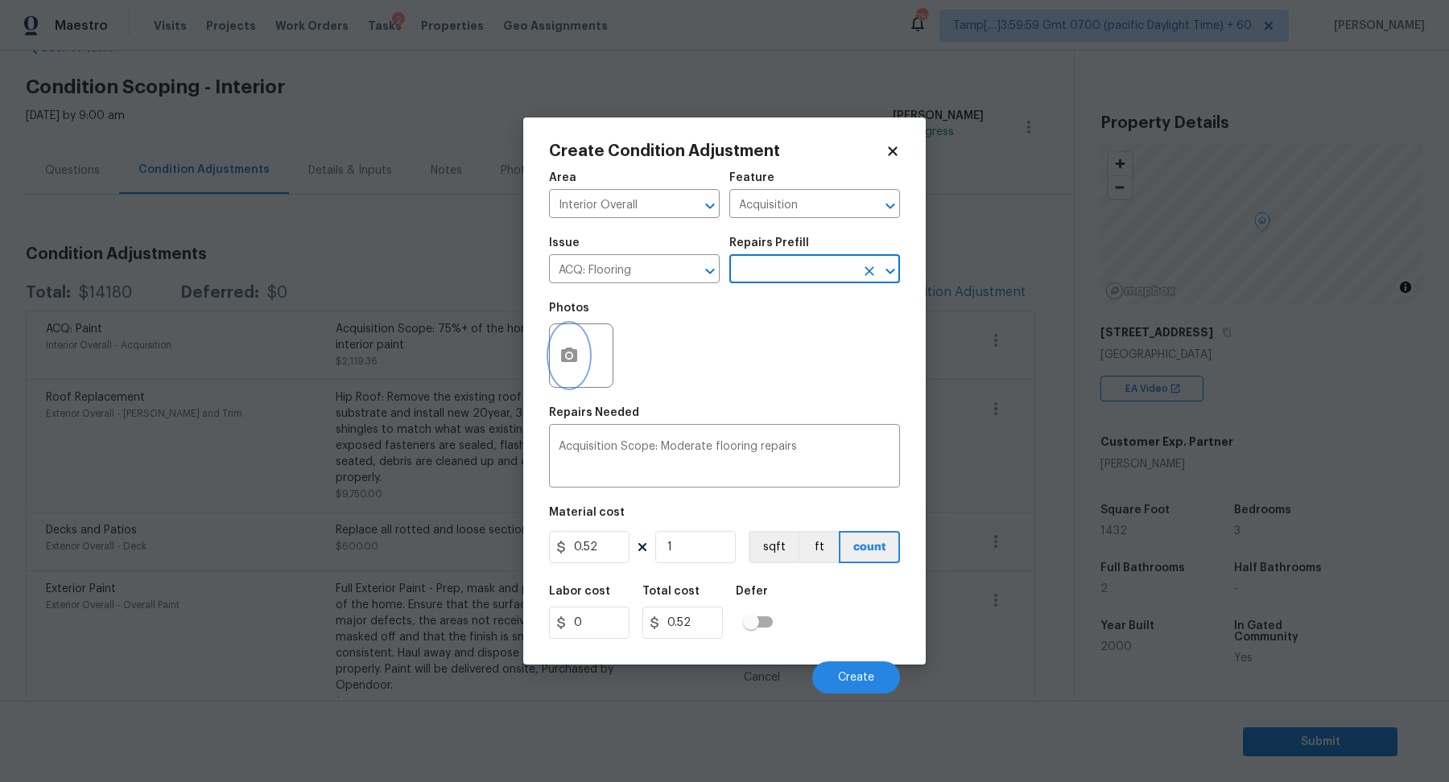
click at [563, 362] on icon "button" at bounding box center [569, 355] width 16 height 14
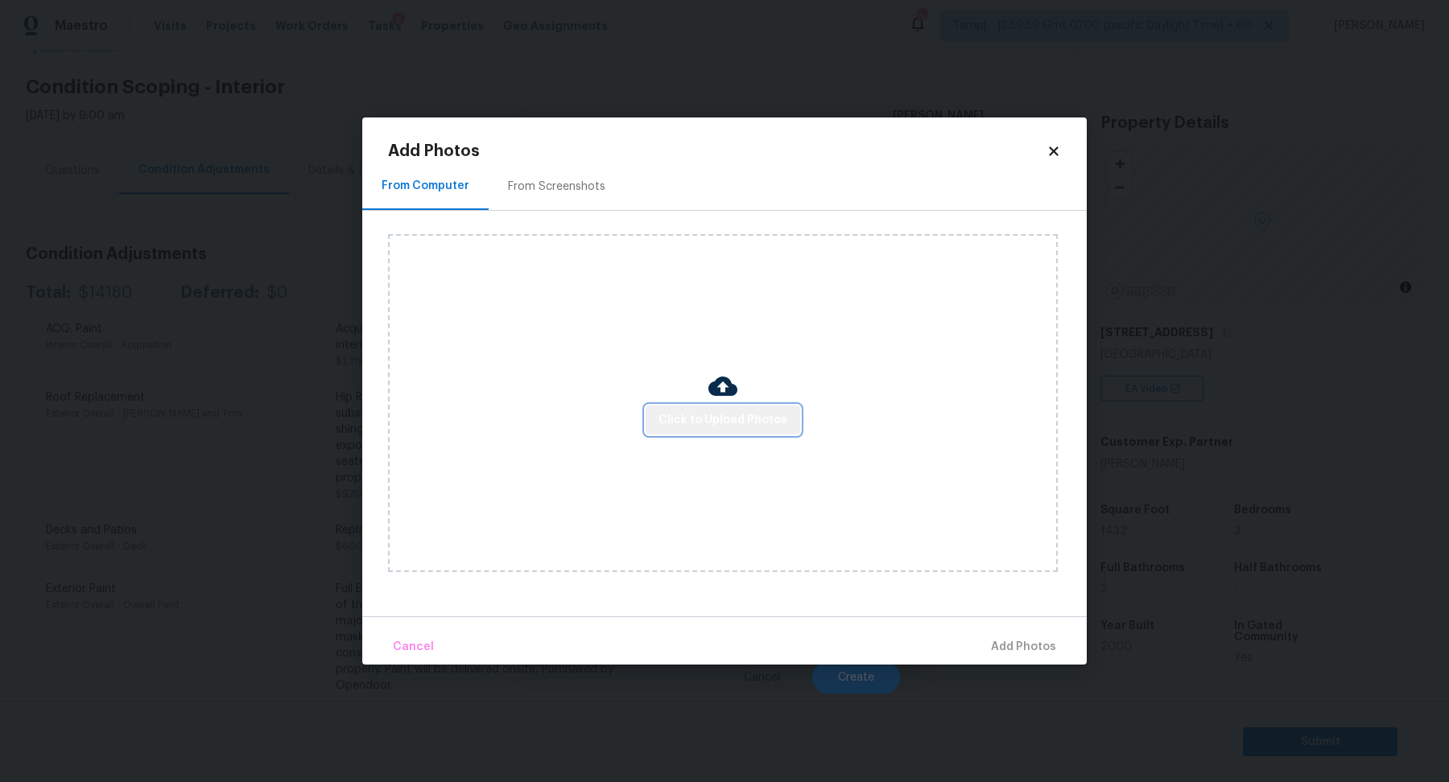
click at [756, 419] on span "Click to Upload Photos" at bounding box center [722, 421] width 129 height 20
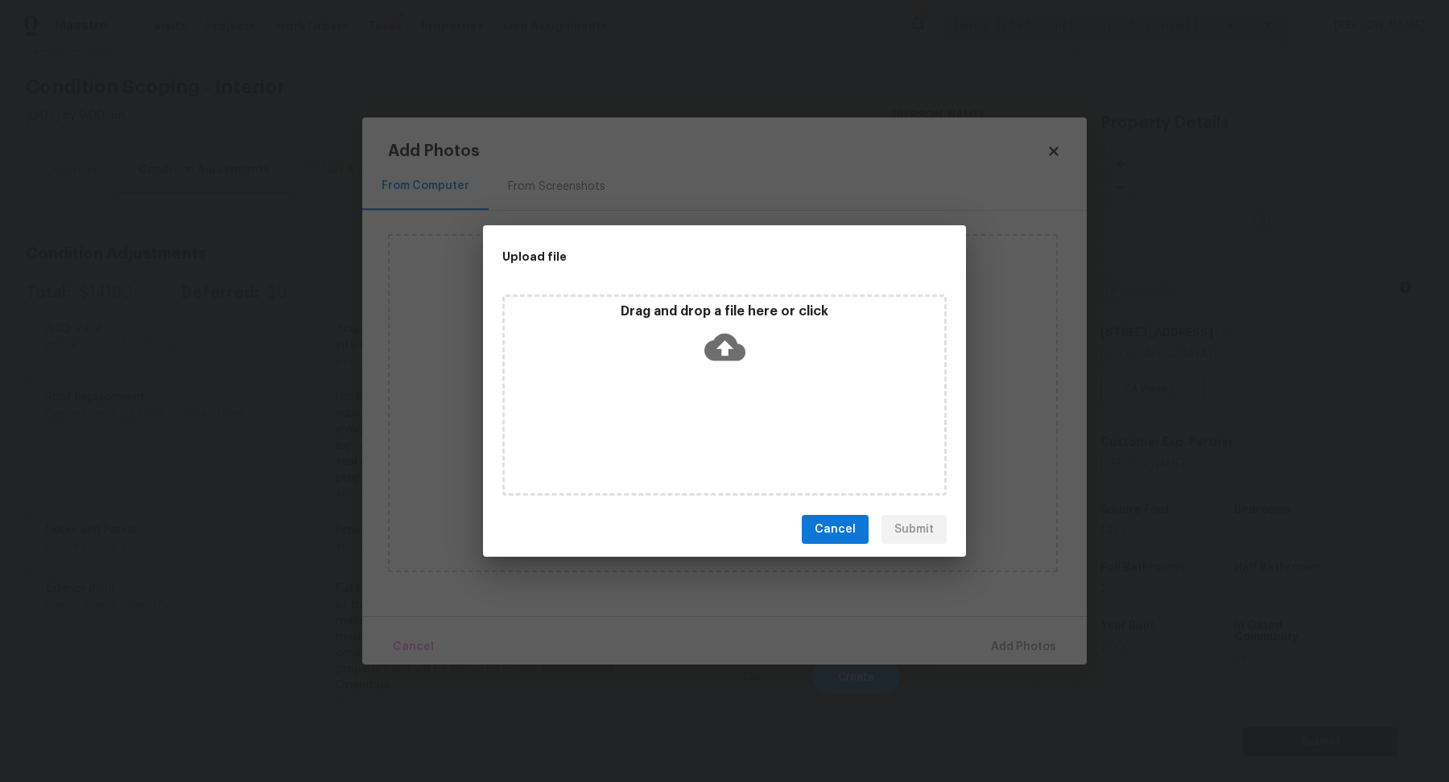
click at [756, 379] on div "Drag and drop a file here or click" at bounding box center [724, 395] width 444 height 201
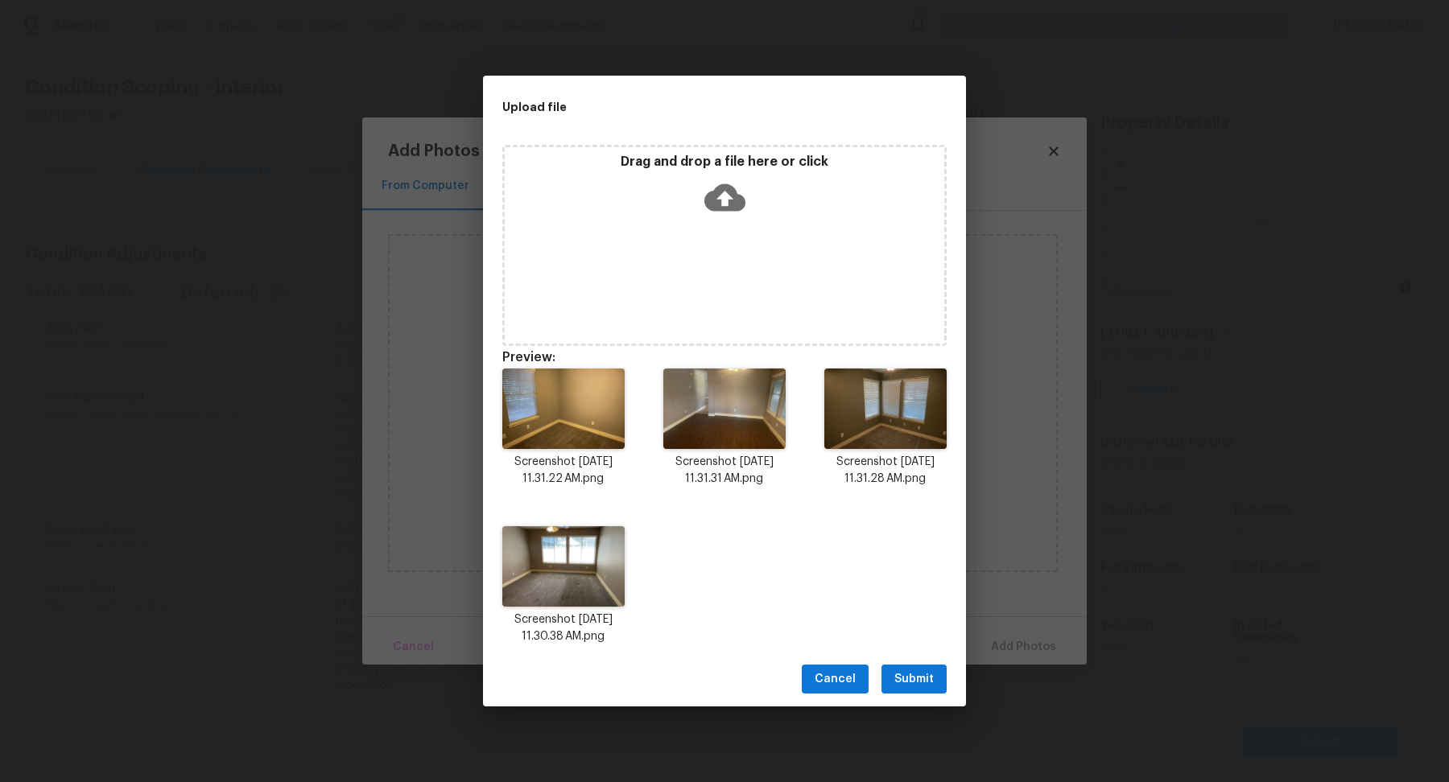
click at [927, 686] on span "Submit" at bounding box center [913, 680] width 39 height 20
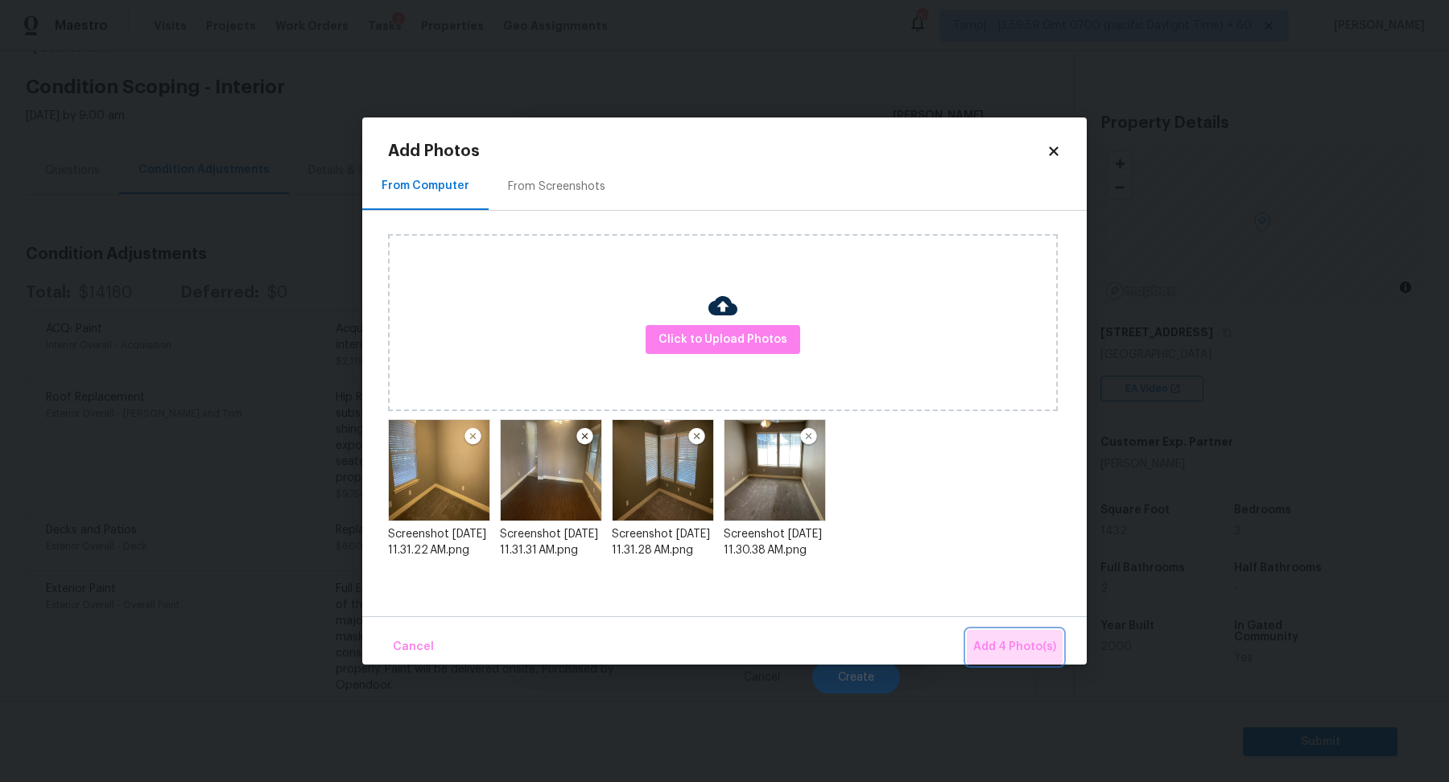
click at [1032, 642] on span "Add 4 Photo(s)" at bounding box center [1014, 648] width 83 height 20
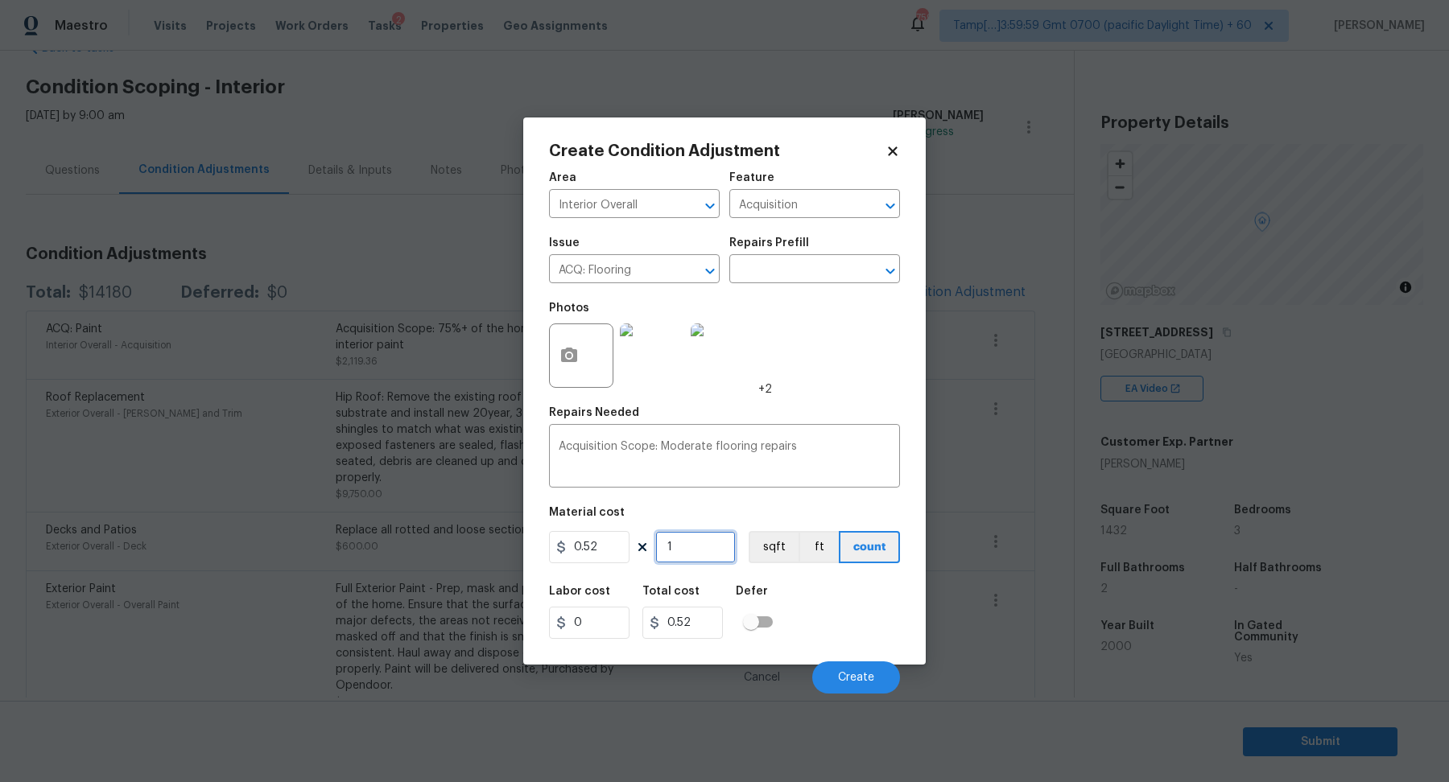
click at [708, 559] on input "1" at bounding box center [695, 547] width 80 height 32
type input "14"
type input "7.28"
type input "143"
type input "74.36"
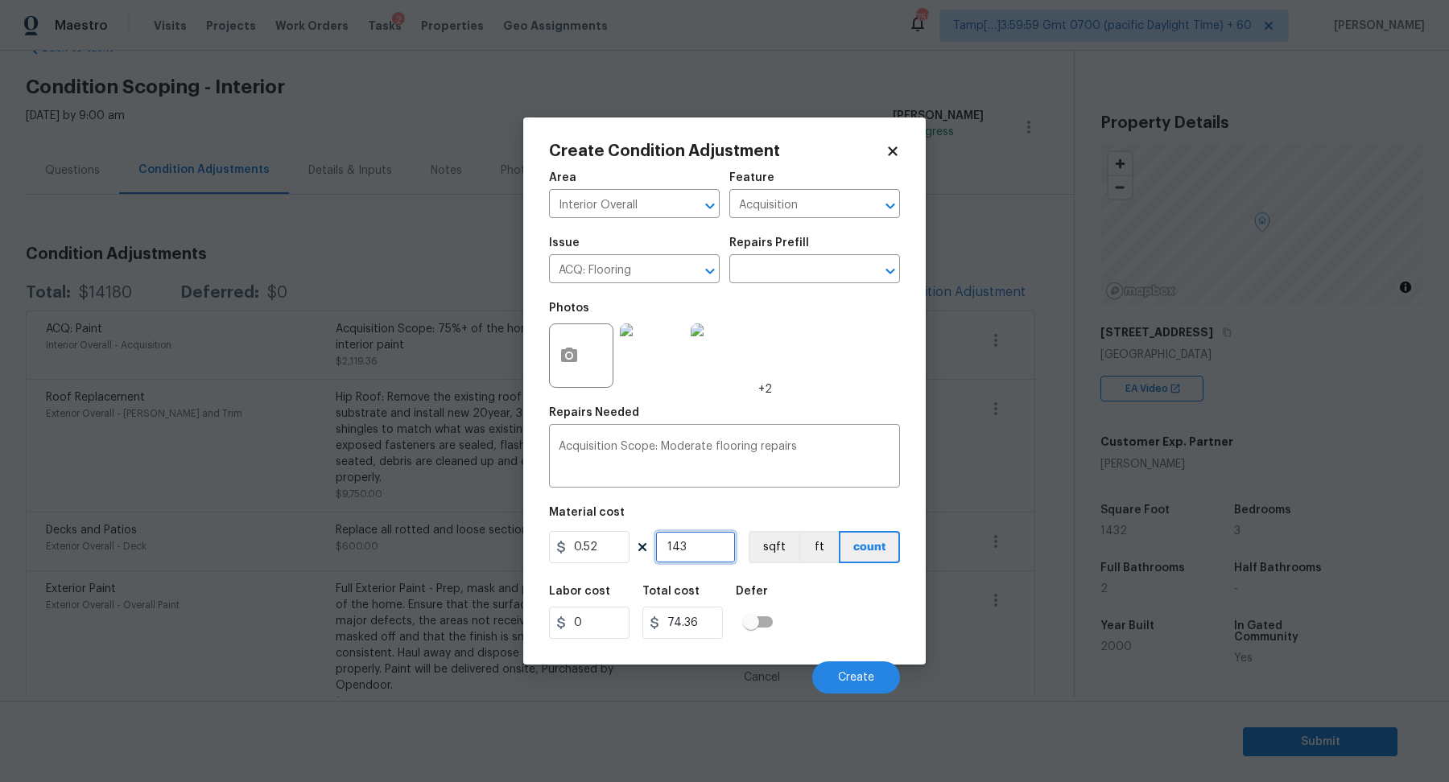
type input "1432"
type input "744.64"
type input "1432"
click at [883, 666] on button "Create" at bounding box center [856, 678] width 88 height 32
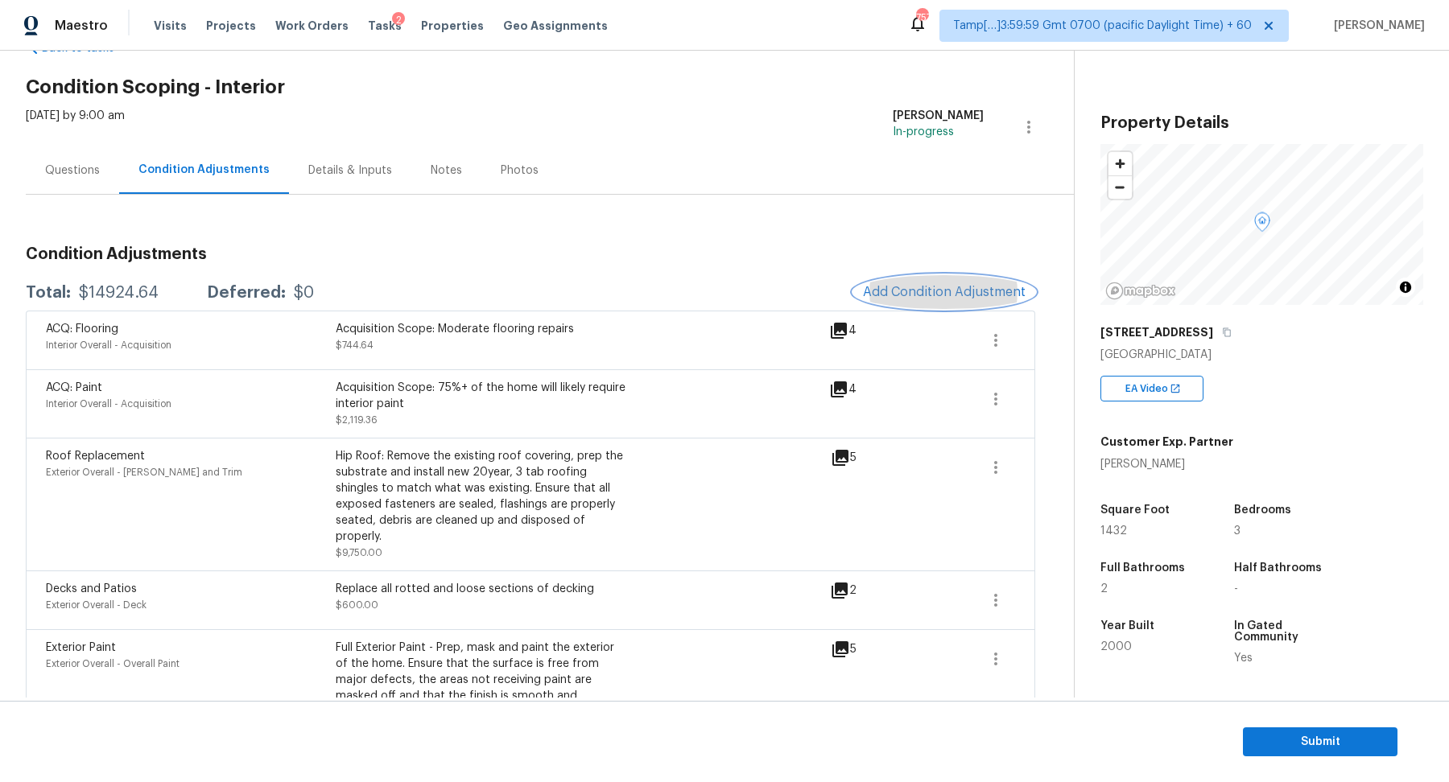
click at [954, 295] on span "Add Condition Adjustment" at bounding box center [944, 292] width 163 height 14
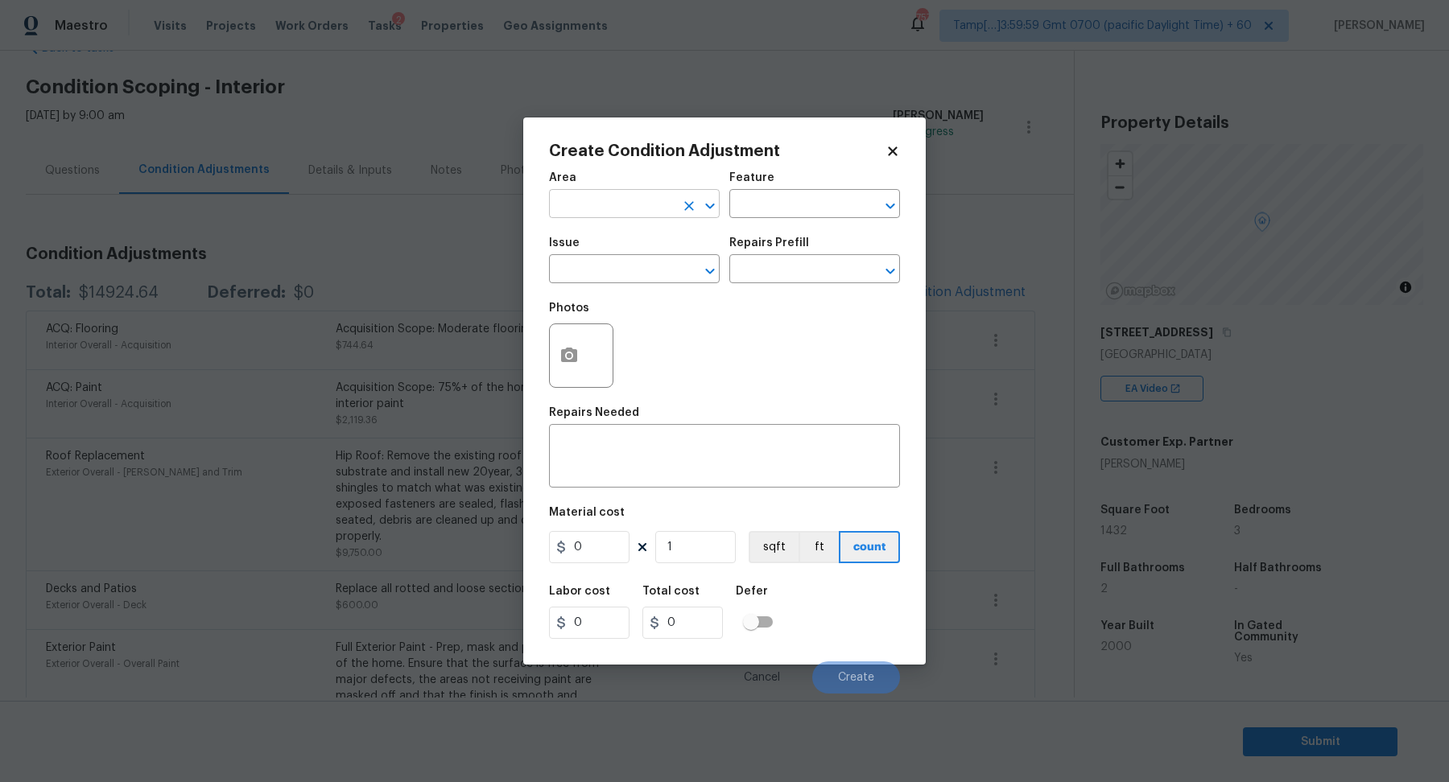
click at [624, 196] on input "text" at bounding box center [612, 205] width 126 height 25
click at [619, 271] on li "Interior Overall" at bounding box center [634, 267] width 171 height 27
type input "Interior Overall"
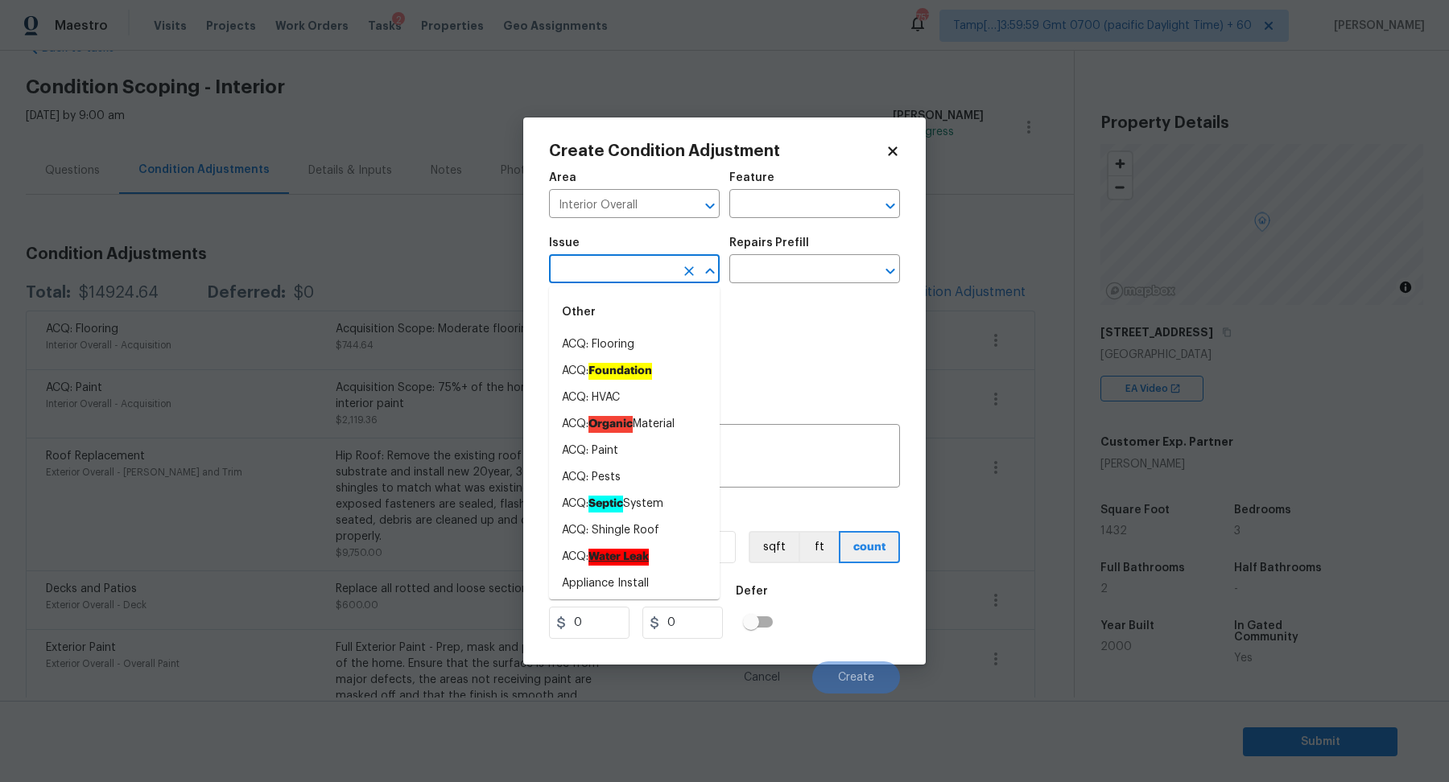
click at [613, 271] on input "text" at bounding box center [612, 270] width 126 height 25
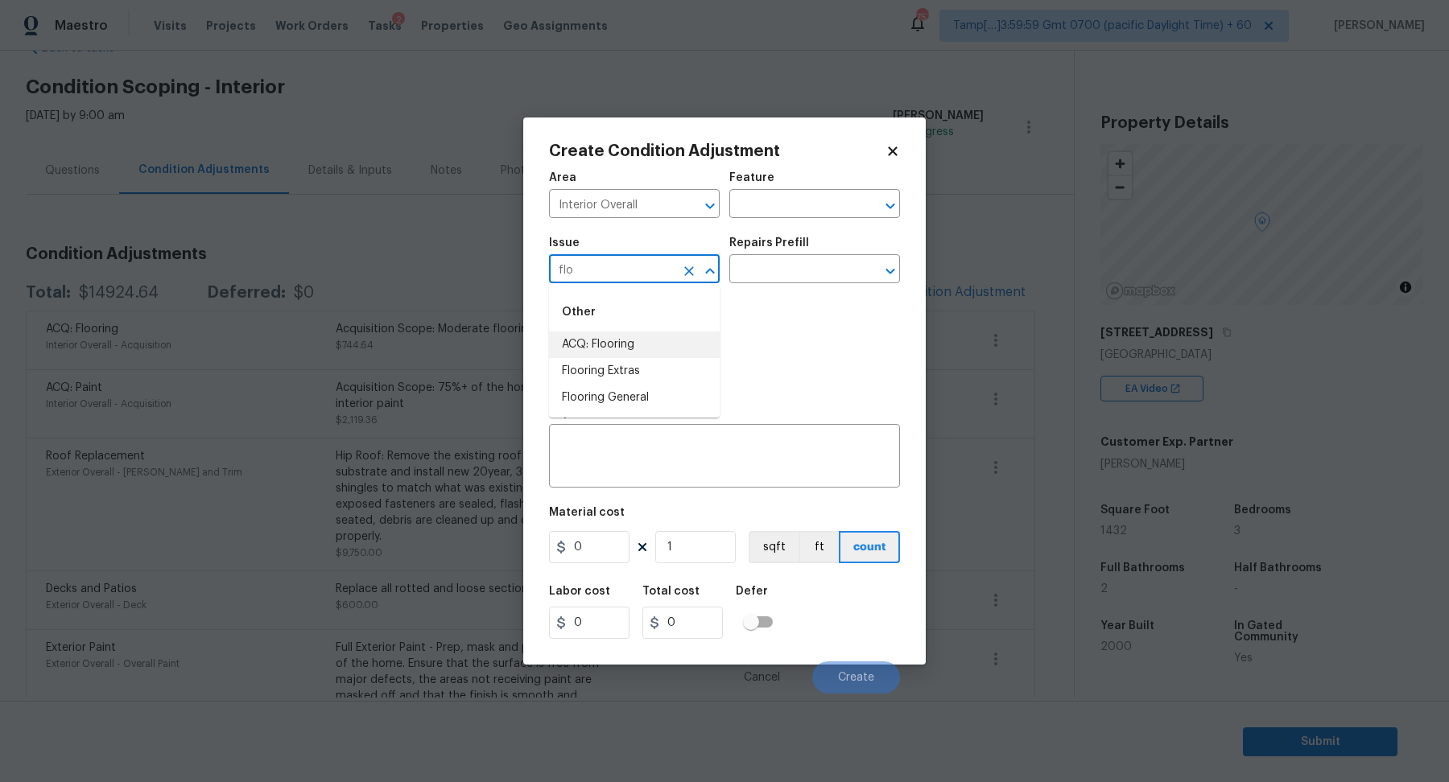
click at [621, 343] on li "ACQ: Flooring" at bounding box center [634, 345] width 171 height 27
click at [778, 289] on div "Issue ACQ: Flooring ​ Repairs Prefill ​" at bounding box center [724, 260] width 351 height 65
click at [798, 279] on input "text" at bounding box center [792, 270] width 126 height 25
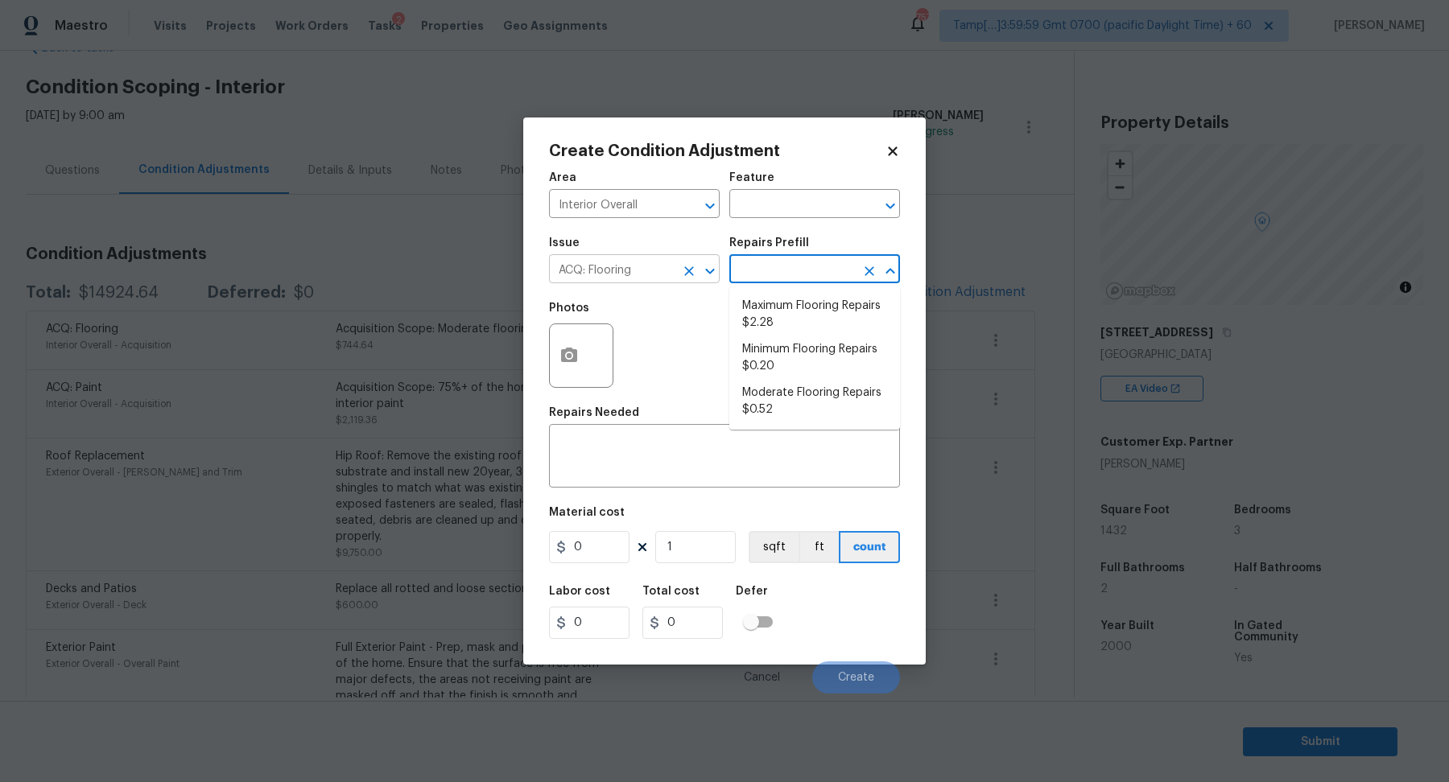
click at [635, 283] on input "ACQ: Flooring" at bounding box center [612, 270] width 126 height 25
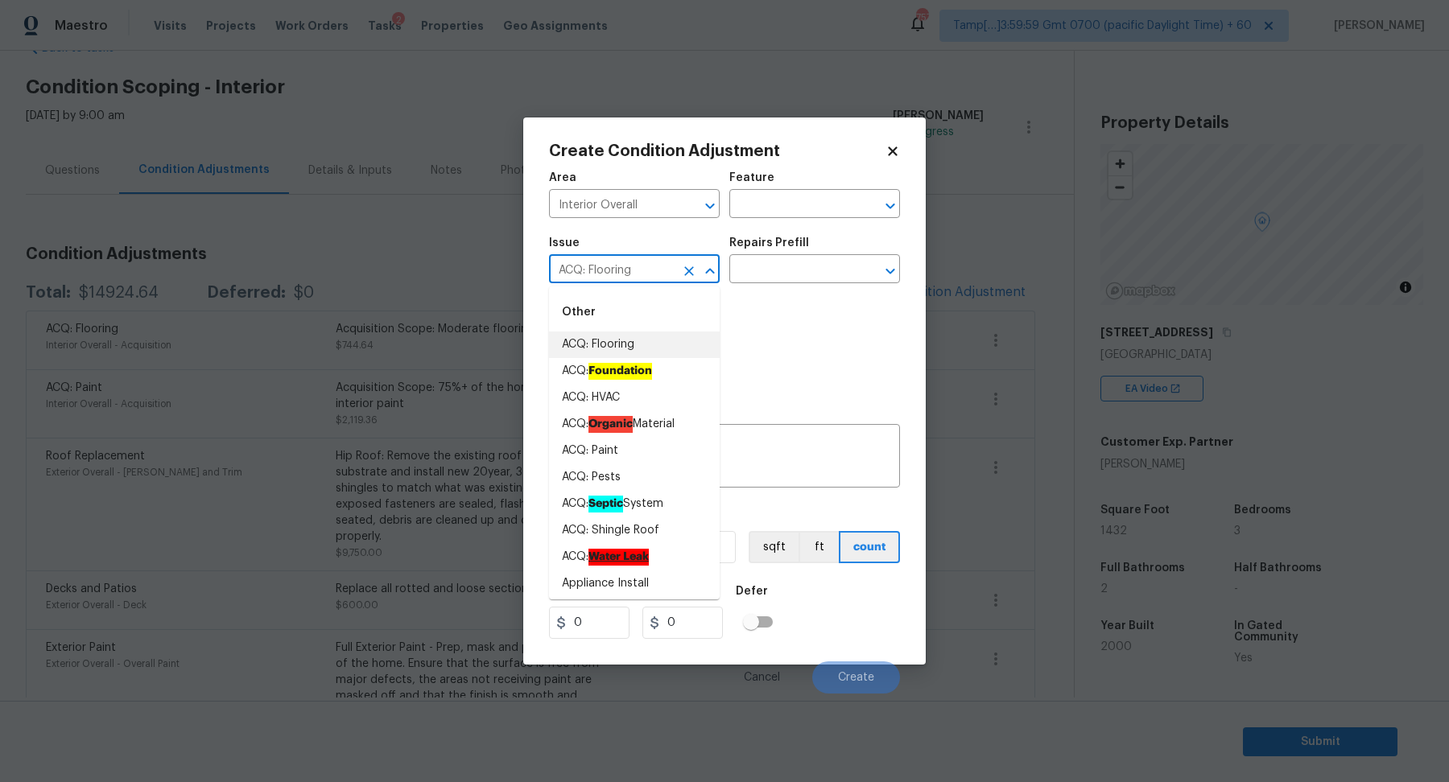
click at [635, 283] on input "ACQ: Flooring" at bounding box center [612, 270] width 126 height 25
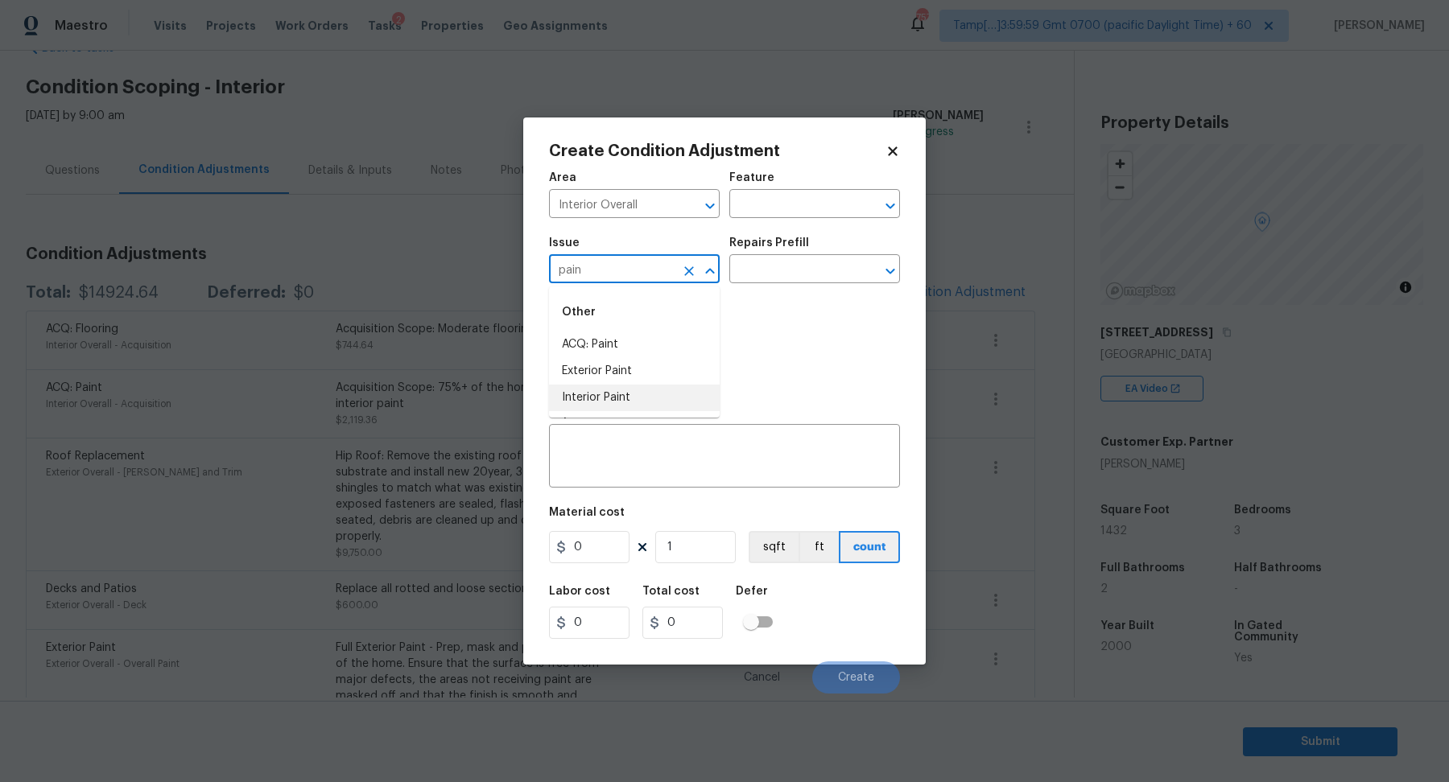
click at [675, 407] on li "Interior Paint" at bounding box center [634, 398] width 171 height 27
type input "Interior Paint"
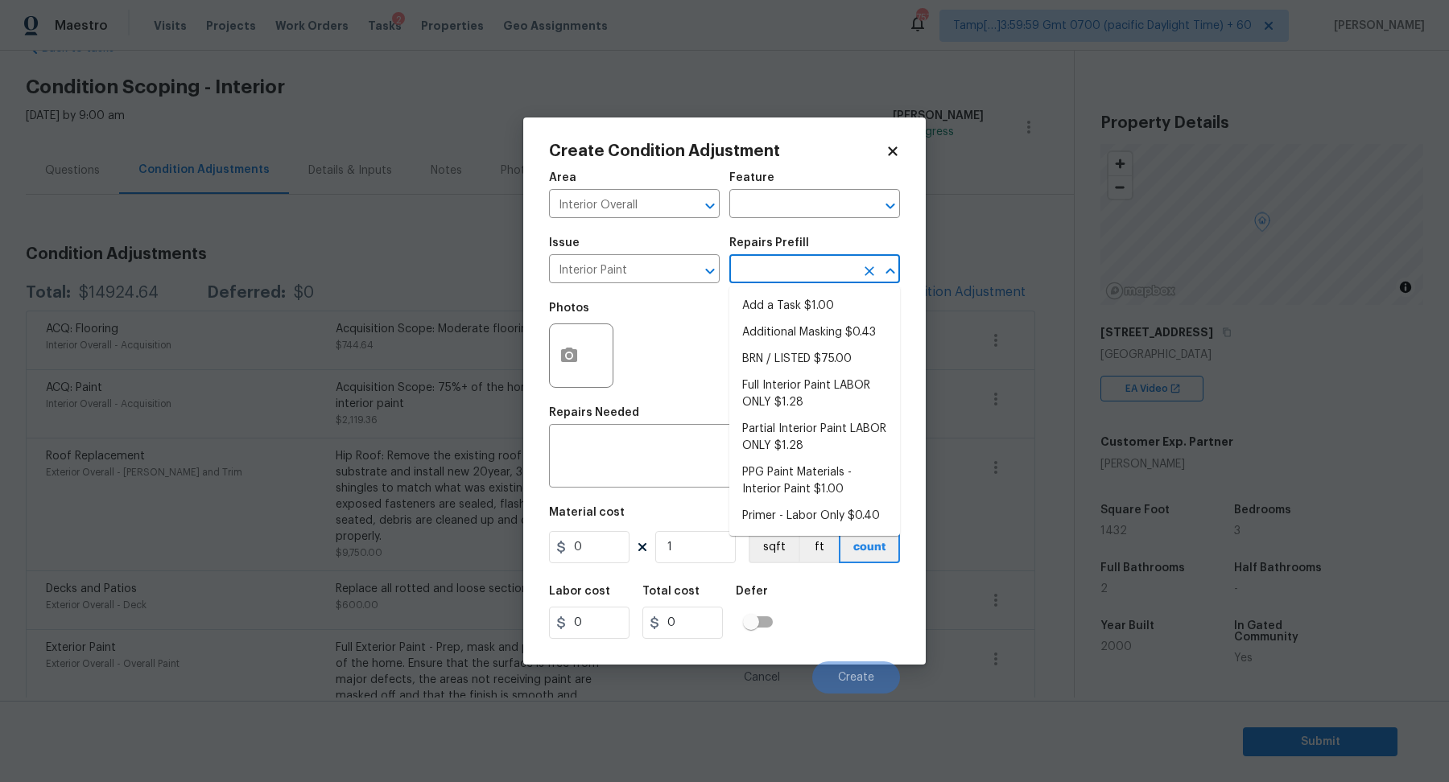
click at [774, 283] on input "text" at bounding box center [792, 270] width 126 height 25
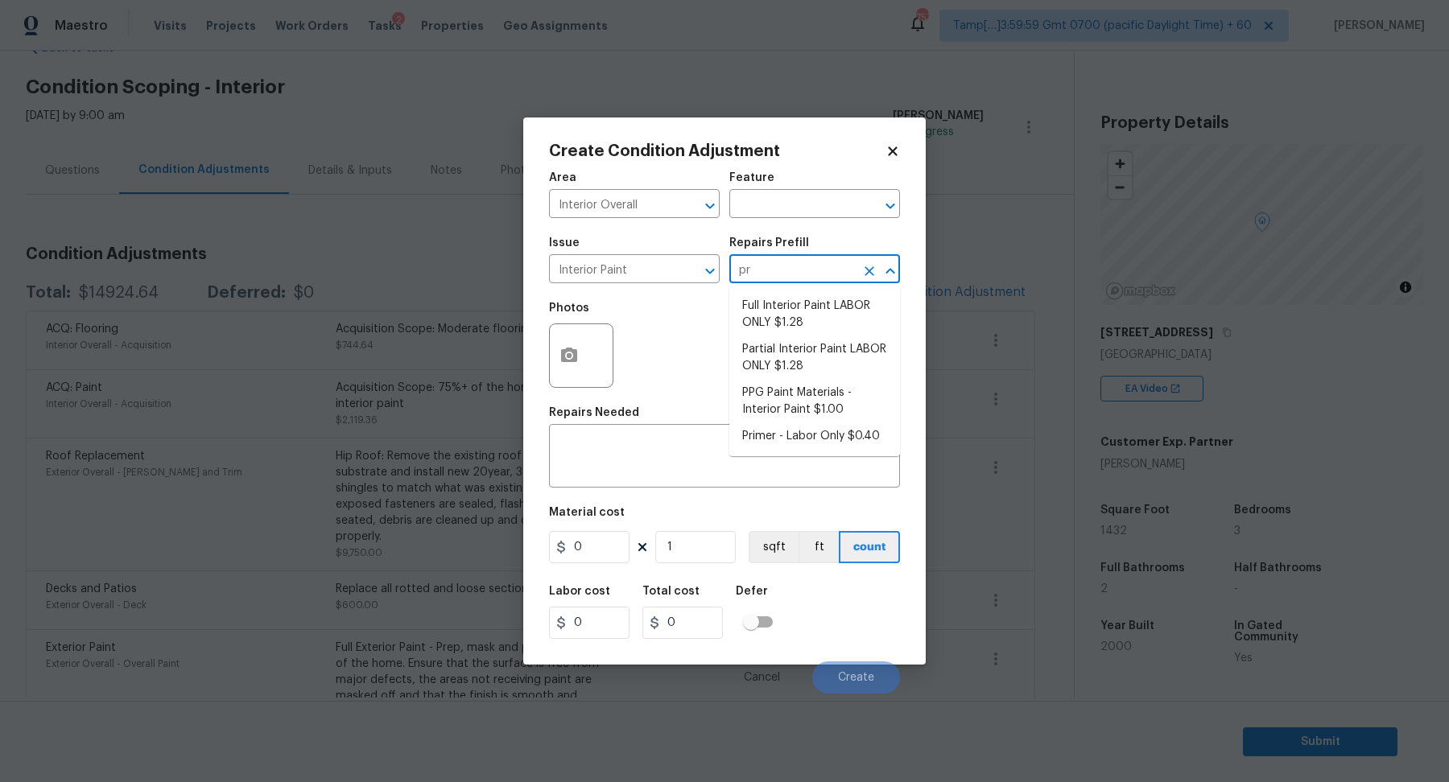
type input "pri"
click at [854, 298] on li "Primer - Labor Only $0.40" at bounding box center [814, 306] width 171 height 27
type input "Overall Paint"
type textarea "Interior primer - PRIMER PROVIDED BY OPENDOOR - All nails, screws, drywall anch…"
type input "0.4"
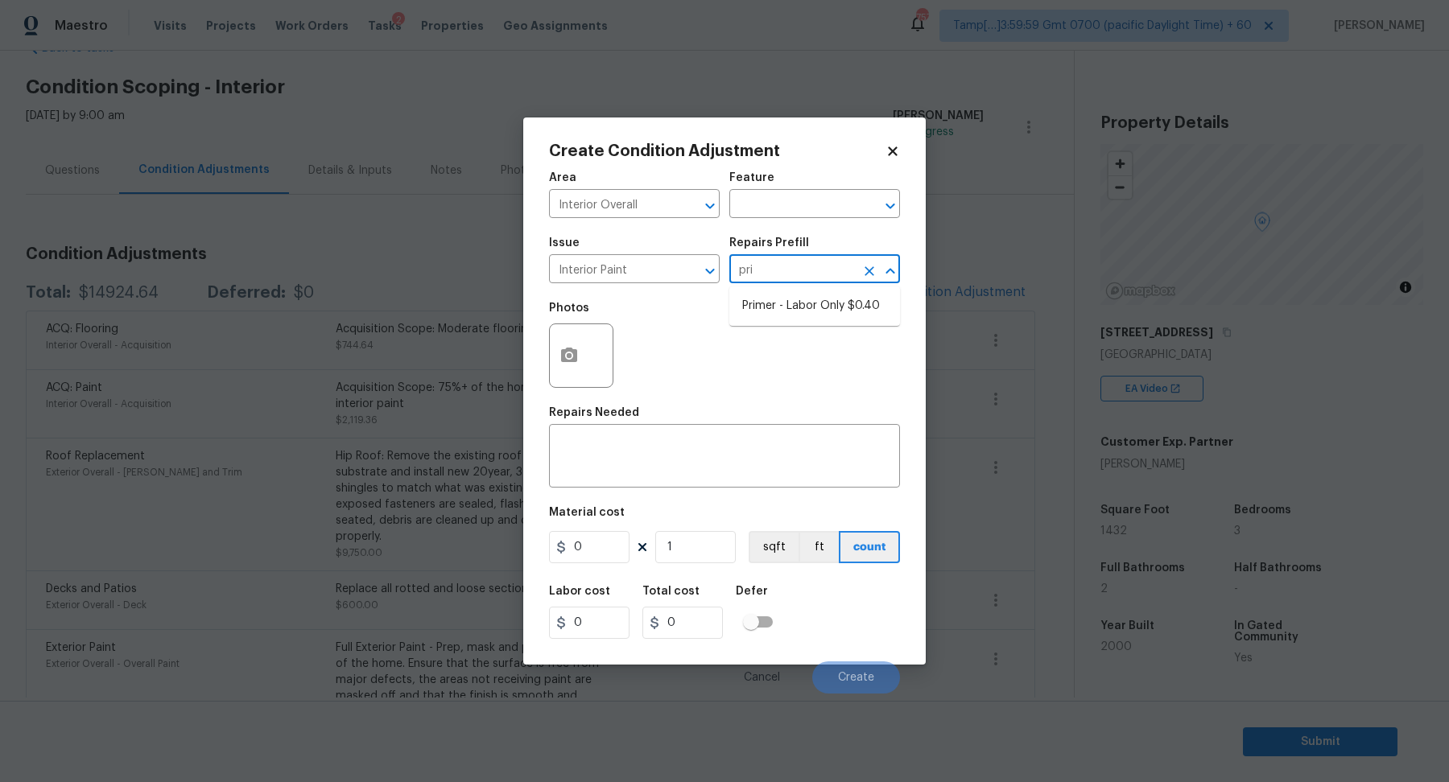
type input "0.4"
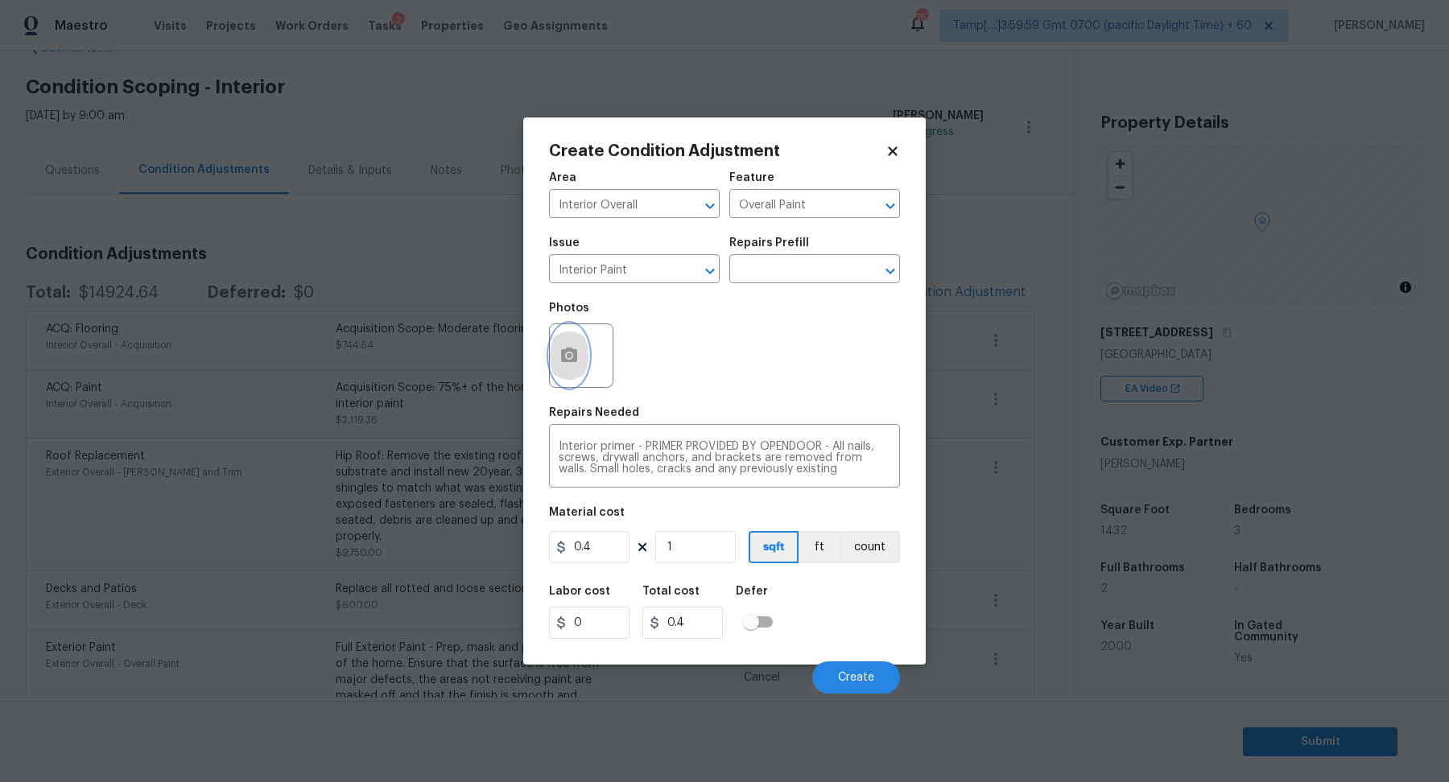
click at [582, 359] on button "button" at bounding box center [569, 355] width 39 height 63
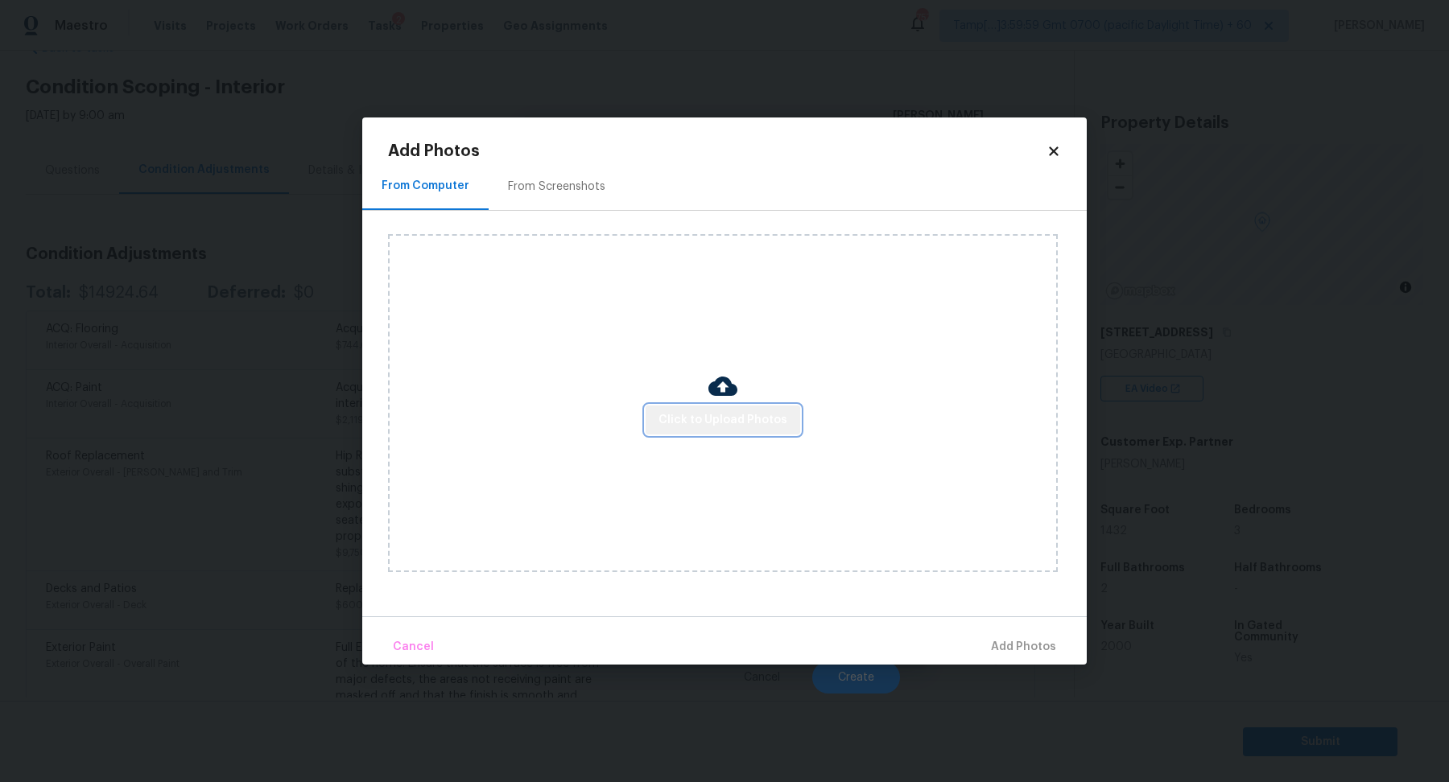
click at [737, 414] on span "Click to Upload Photos" at bounding box center [722, 421] width 129 height 20
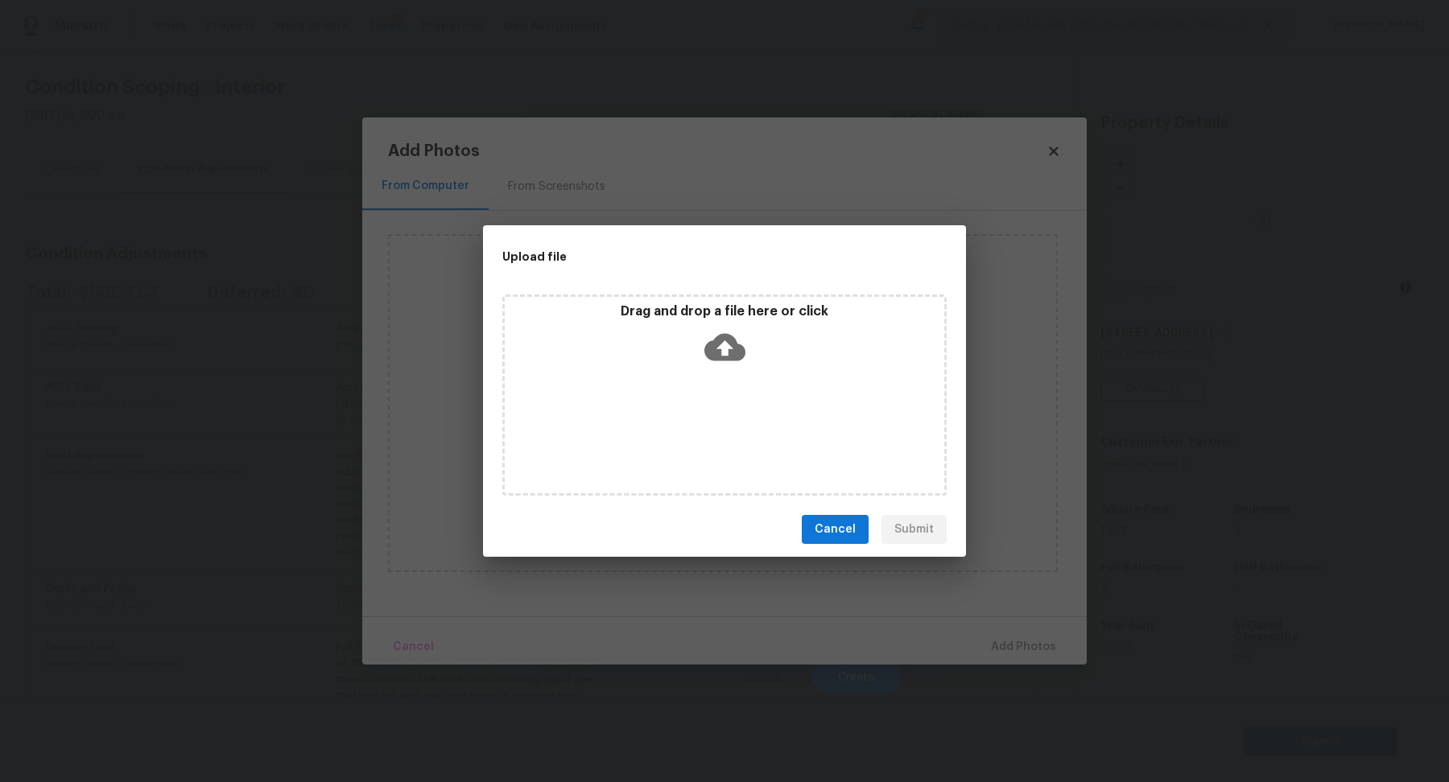
click at [991, 272] on div "Upload file Drag and drop a file here or click Cancel Submit" at bounding box center [724, 391] width 1449 height 782
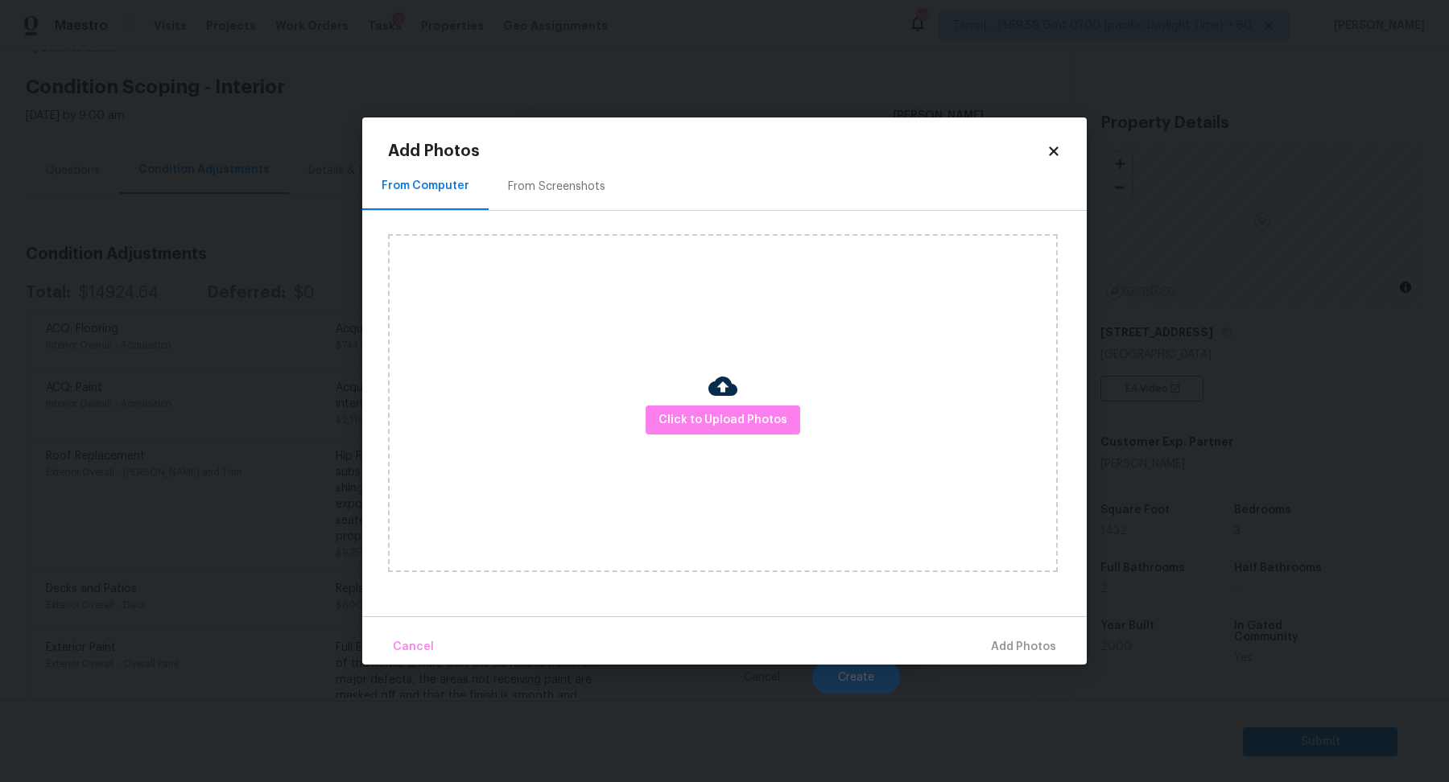
click at [1047, 157] on icon at bounding box center [1053, 151] width 14 height 14
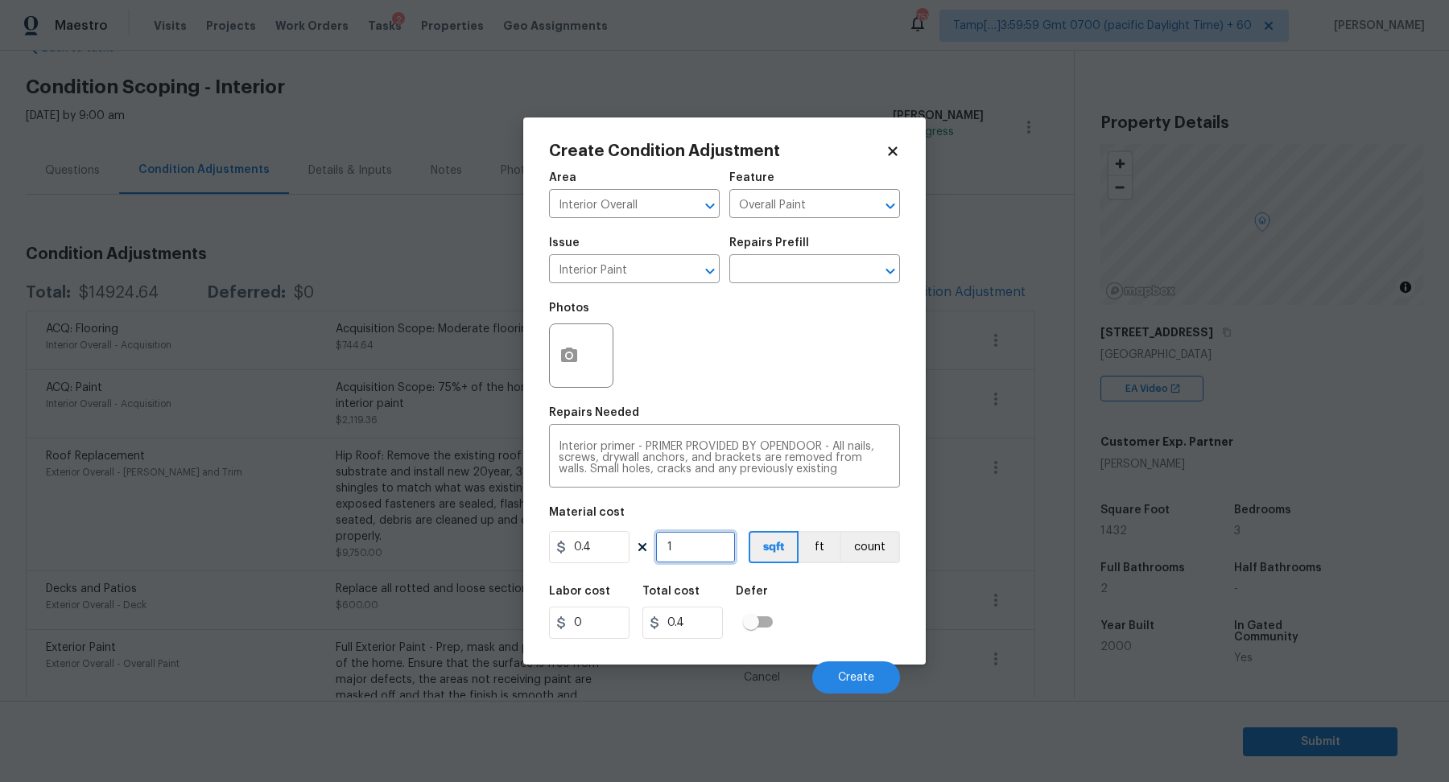
click at [697, 563] on input "1" at bounding box center [695, 547] width 80 height 32
type input "11"
type input "4.4"
type input "110"
type input "44"
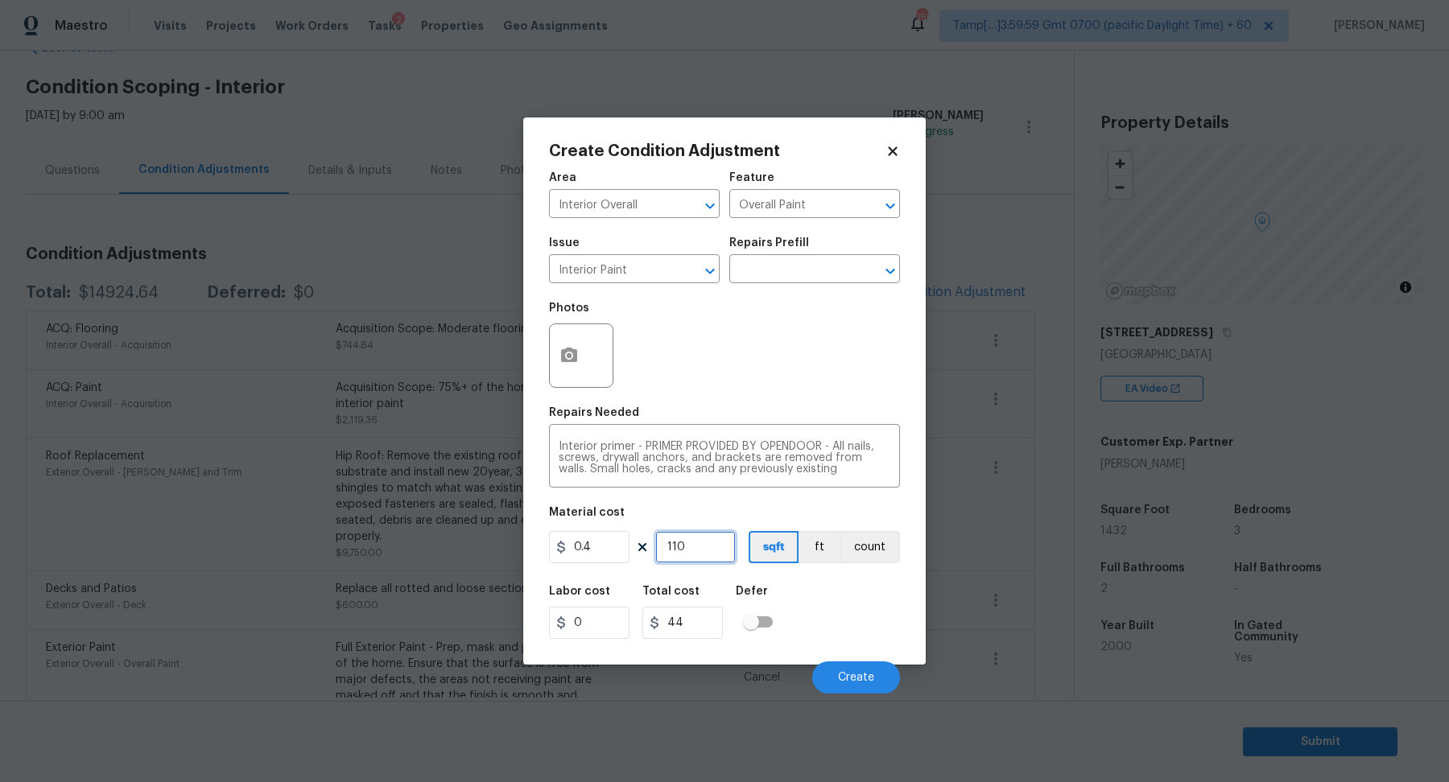
type input "1100"
type input "440"
type input "11000"
type input "4400"
click at [716, 555] on input "11000" at bounding box center [695, 547] width 80 height 32
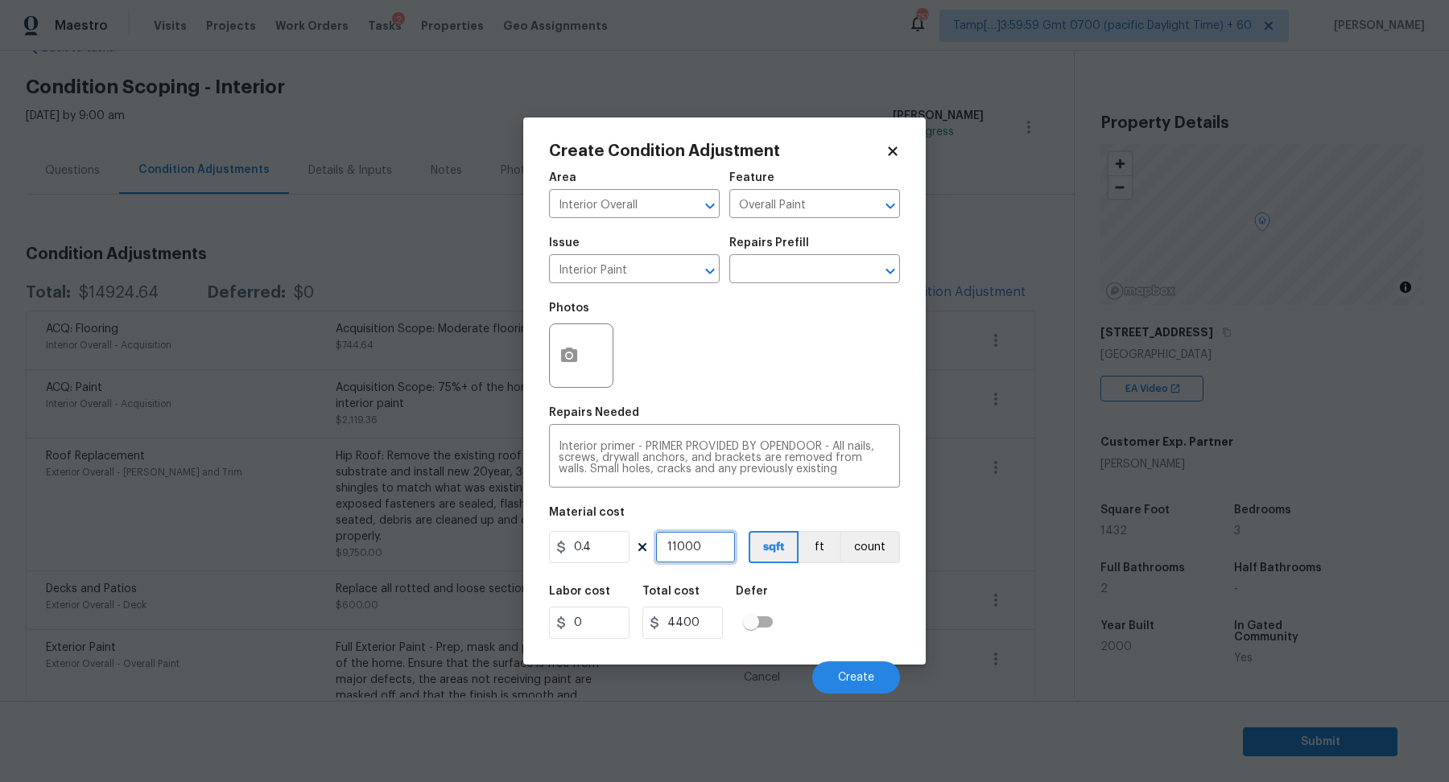
click at [716, 555] on input "11000" at bounding box center [695, 547] width 80 height 32
type input "8"
type input "3.2"
type input "80"
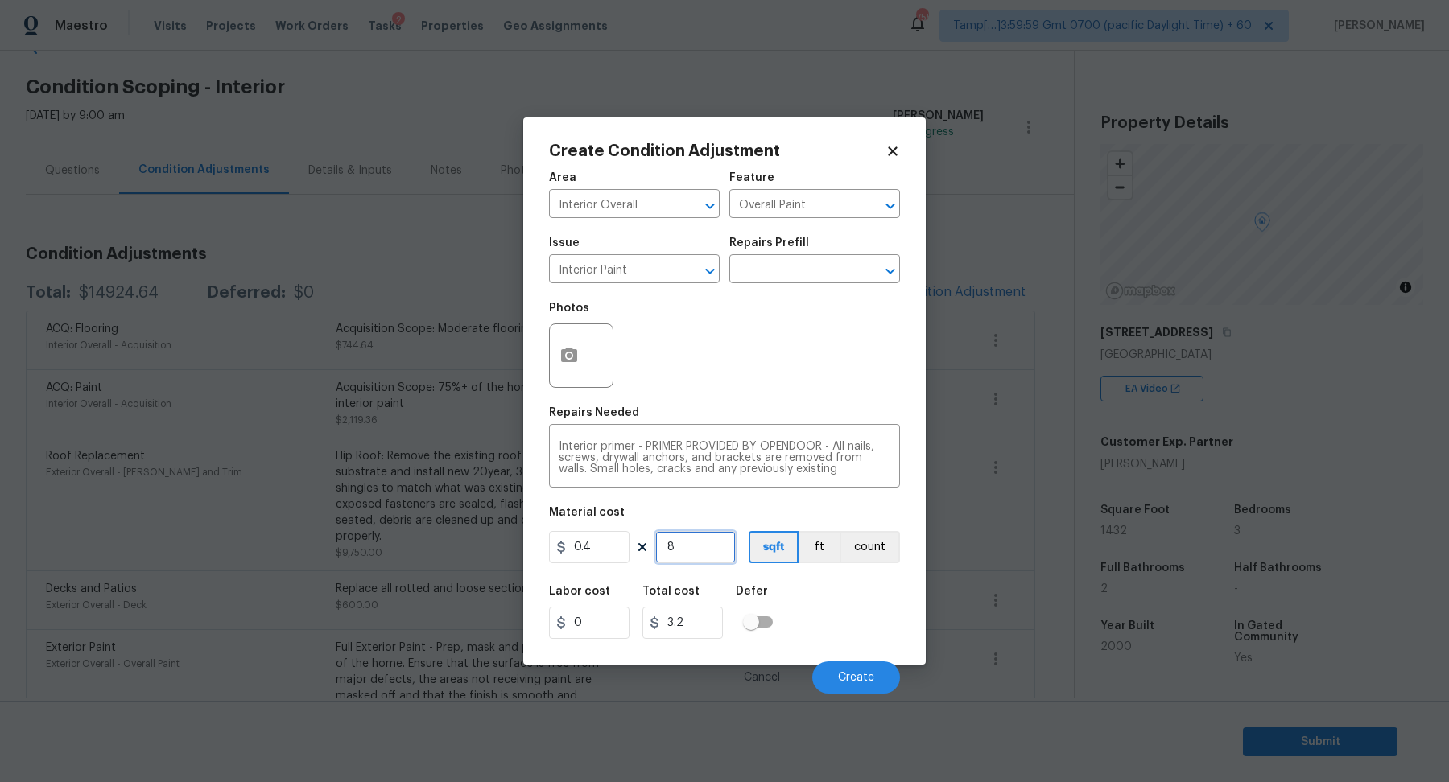
type input "32"
type input "800"
type input "320"
type input "800"
click at [884, 680] on button "Create" at bounding box center [856, 678] width 88 height 32
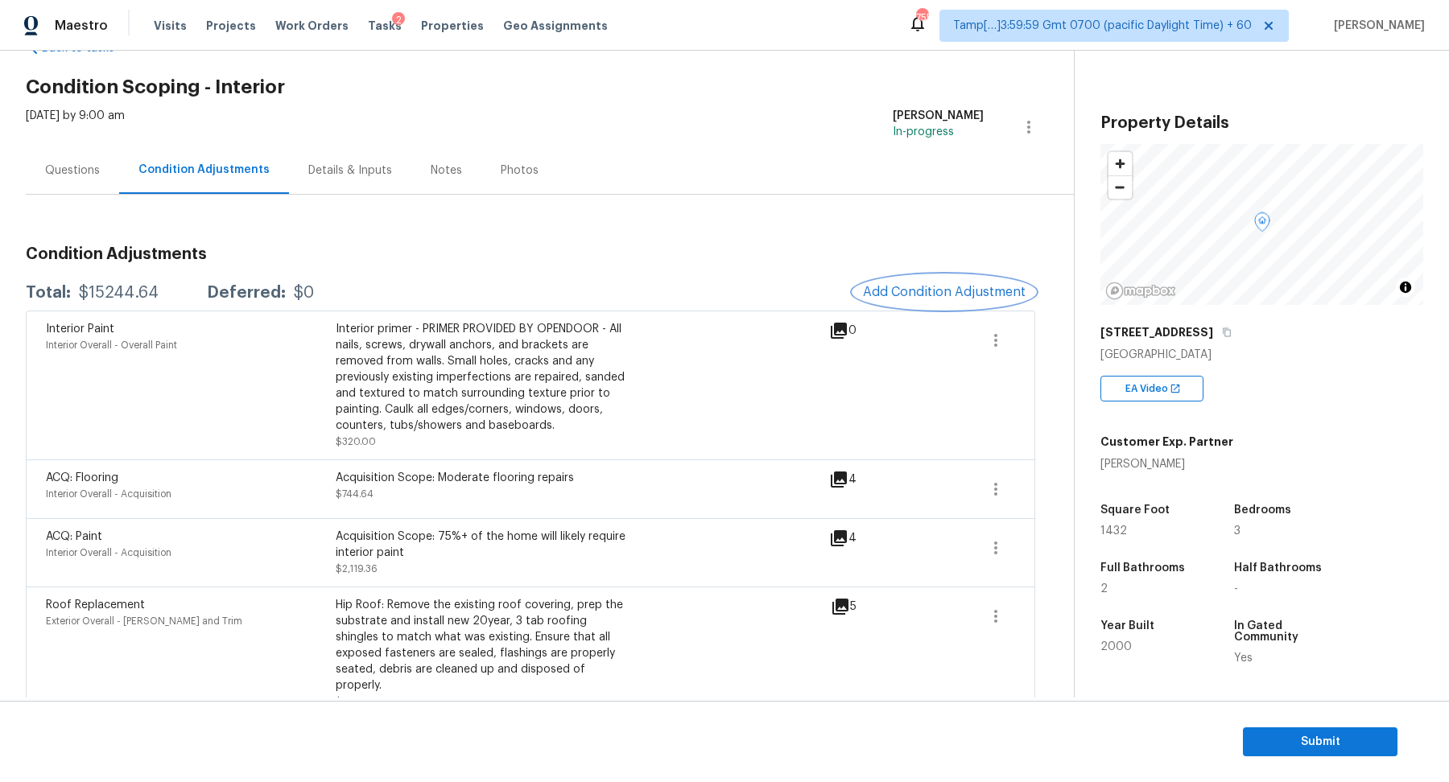
click at [921, 287] on span "Add Condition Adjustment" at bounding box center [944, 292] width 163 height 14
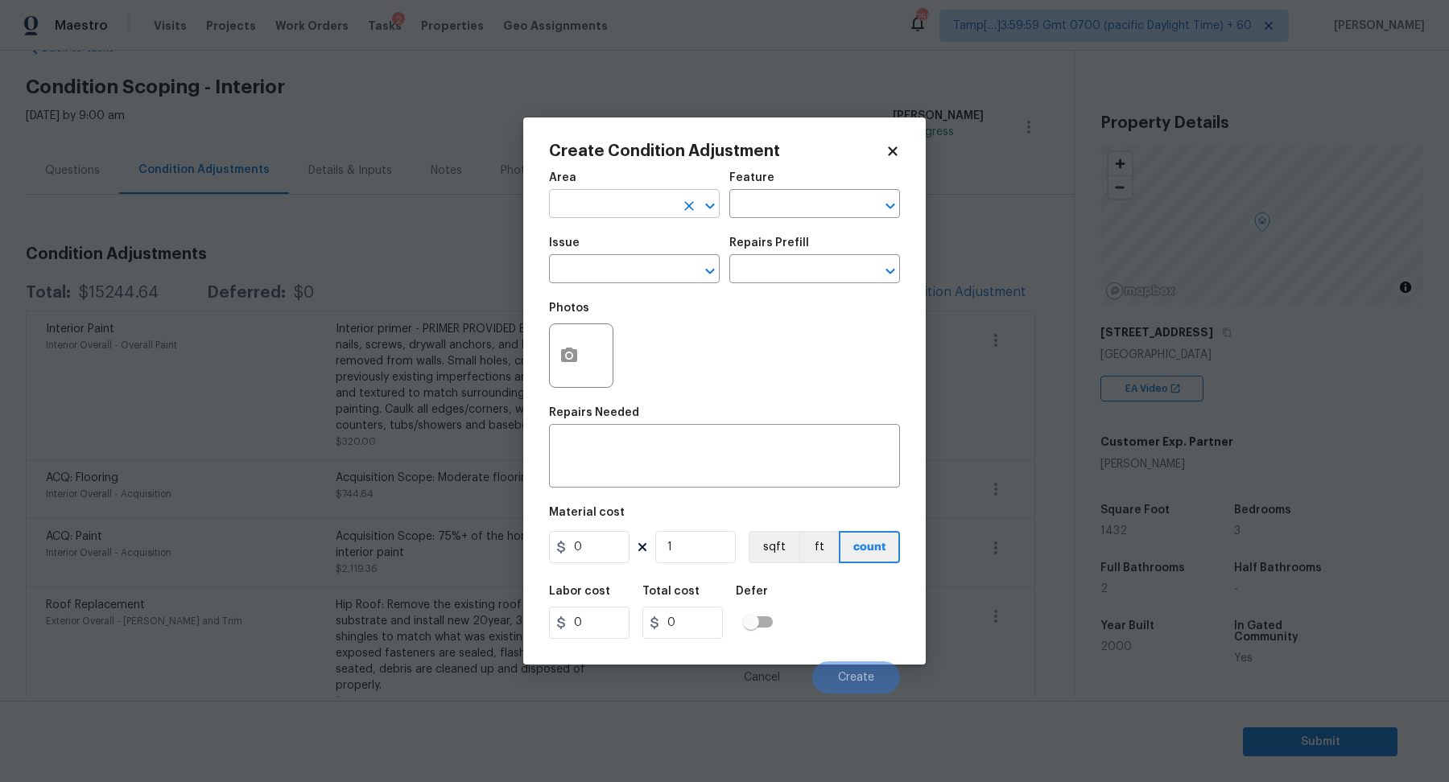
click at [592, 196] on input "text" at bounding box center [612, 205] width 126 height 25
click at [596, 270] on li "Interior Overall" at bounding box center [634, 267] width 171 height 27
type input "Interior Overall"
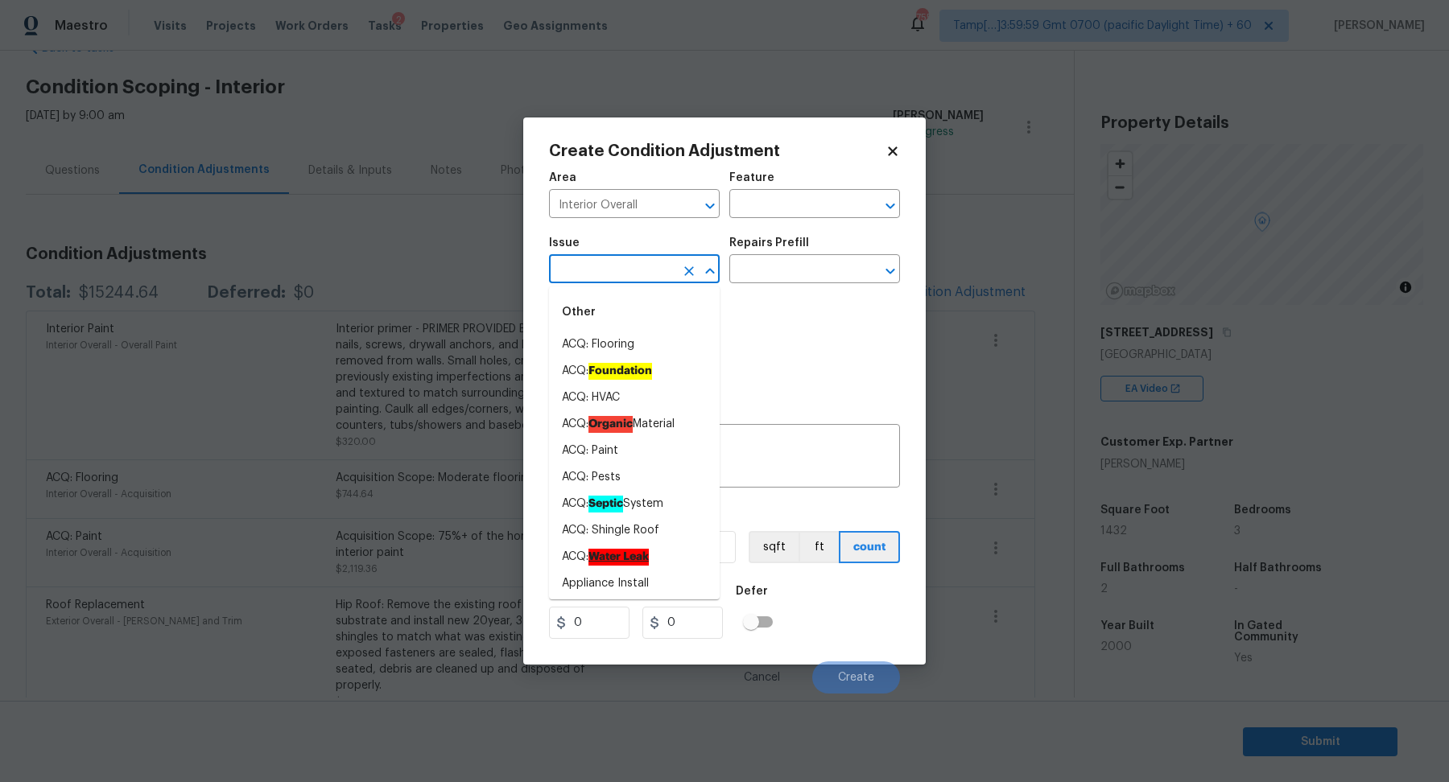
click at [596, 270] on input "text" at bounding box center [612, 270] width 126 height 25
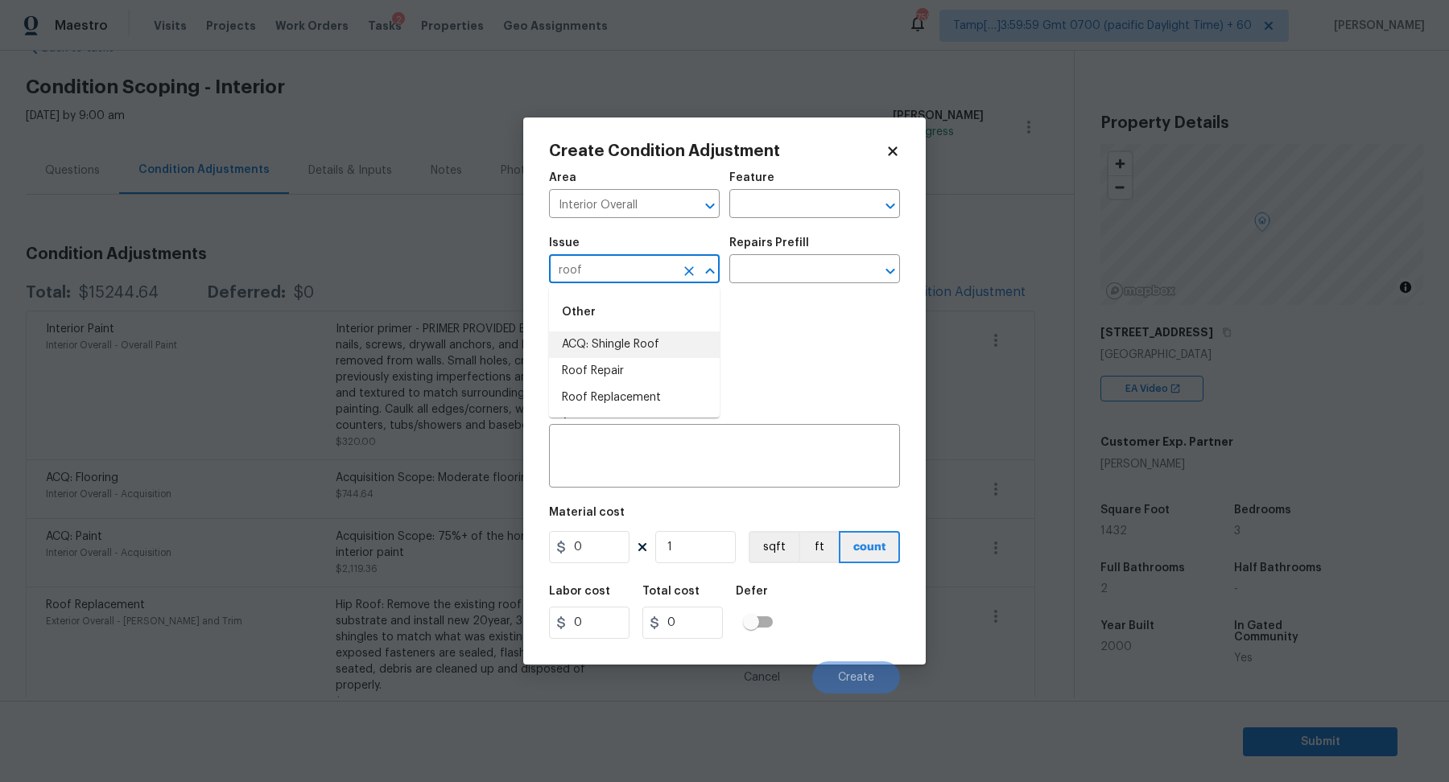
click at [627, 267] on input "roof" at bounding box center [612, 270] width 126 height 25
click at [628, 342] on ah_el_jm_1744356582284 "Water Leak" at bounding box center [618, 344] width 60 height 17
type input "ACQ: Water Leak"
click at [795, 273] on input "text" at bounding box center [792, 270] width 126 height 25
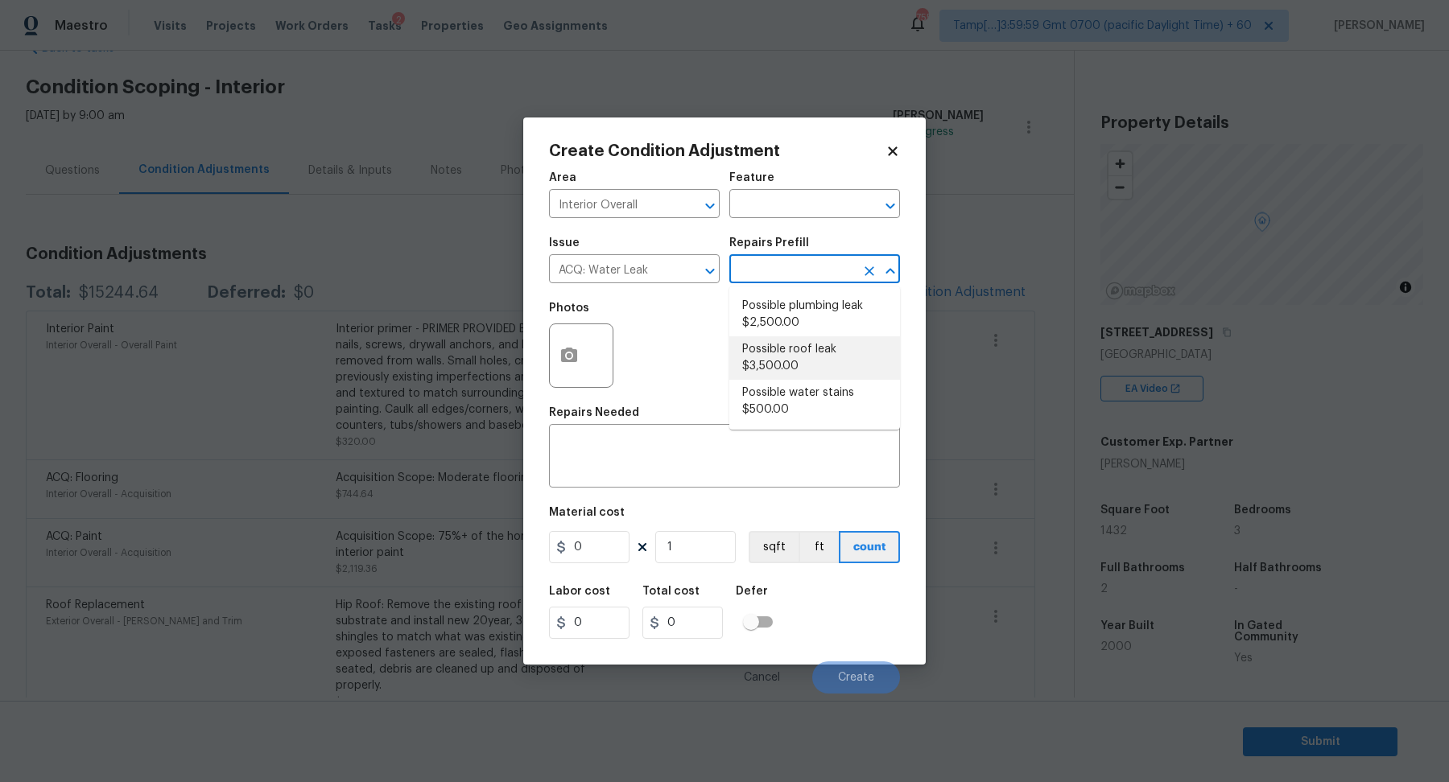
click at [797, 378] on li "Possible roof leak $3,500.00" at bounding box center [814, 357] width 171 height 43
type input "Acquisition"
type textarea "Acquisition Scope: Possible roof leak"
type input "3500"
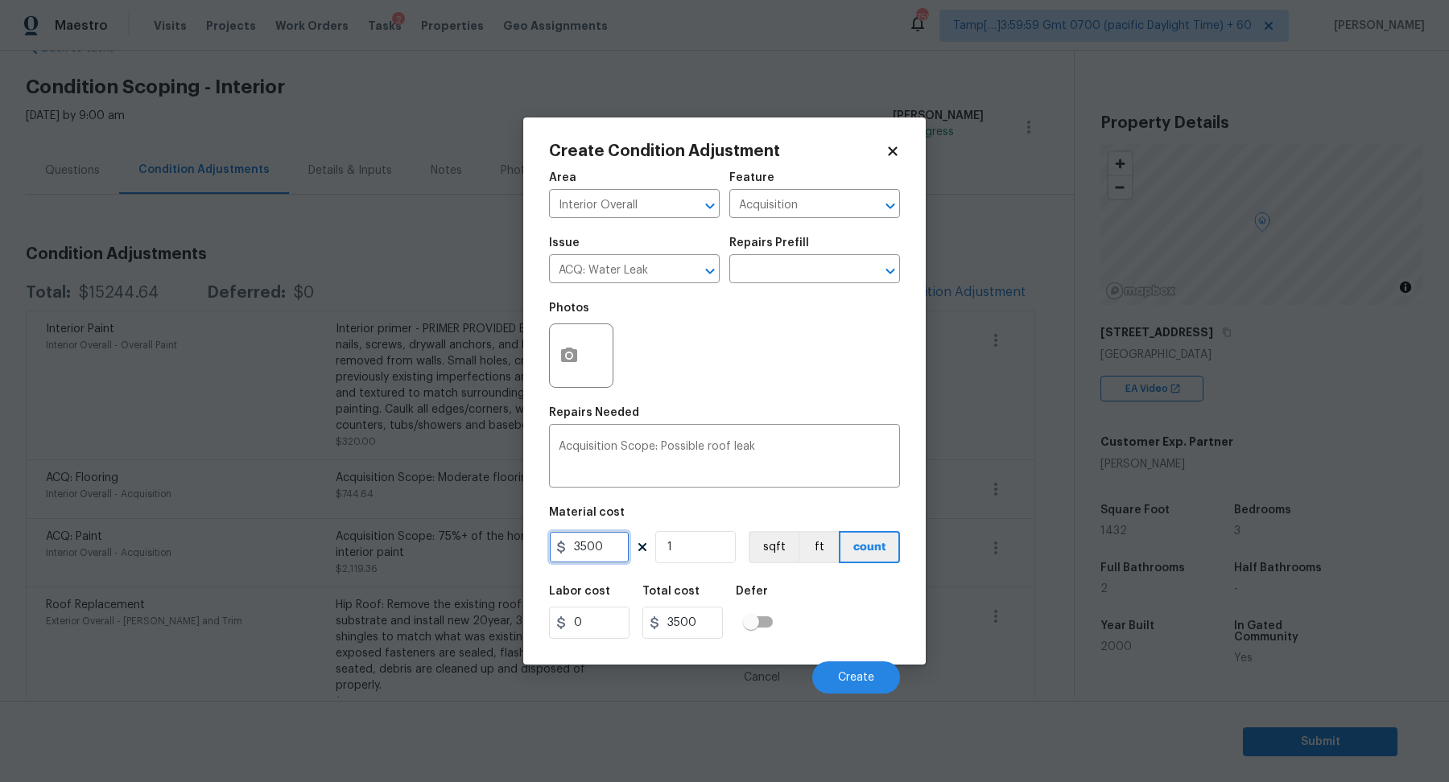
click at [583, 548] on input "3500" at bounding box center [589, 547] width 80 height 32
type input "2500"
click at [564, 367] on button "button" at bounding box center [569, 355] width 39 height 63
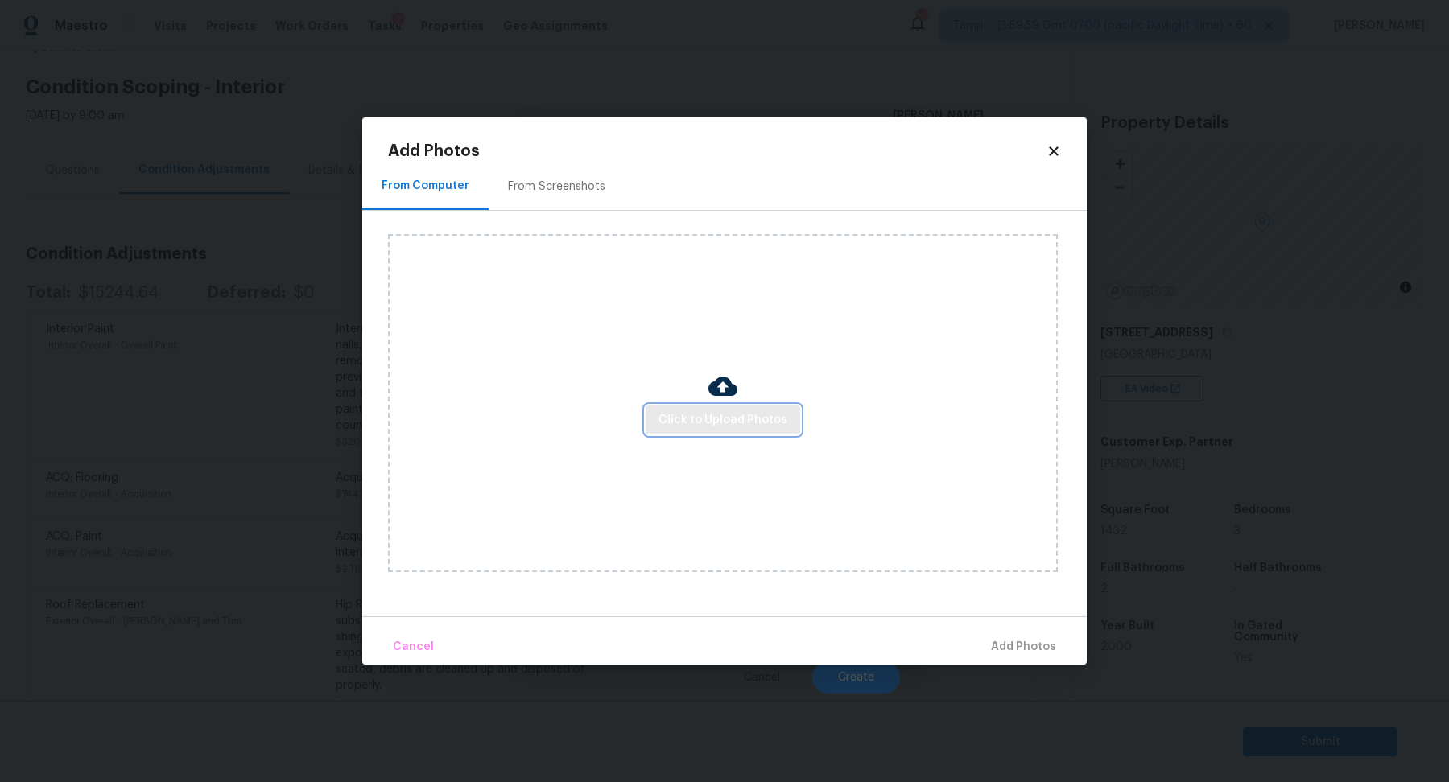
click at [718, 415] on span "Click to Upload Photos" at bounding box center [722, 421] width 129 height 20
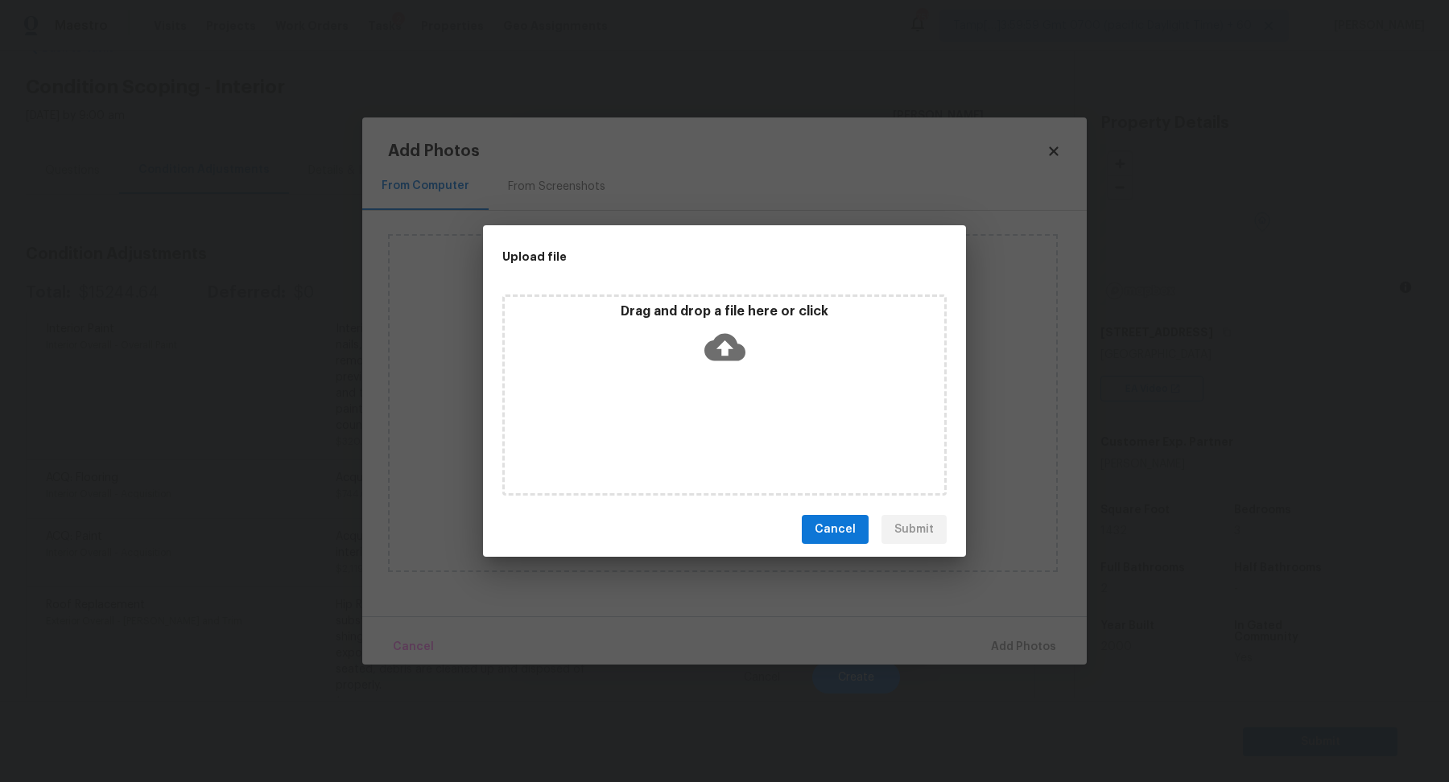
click at [753, 328] on div "Drag and drop a file here or click" at bounding box center [725, 337] width 440 height 69
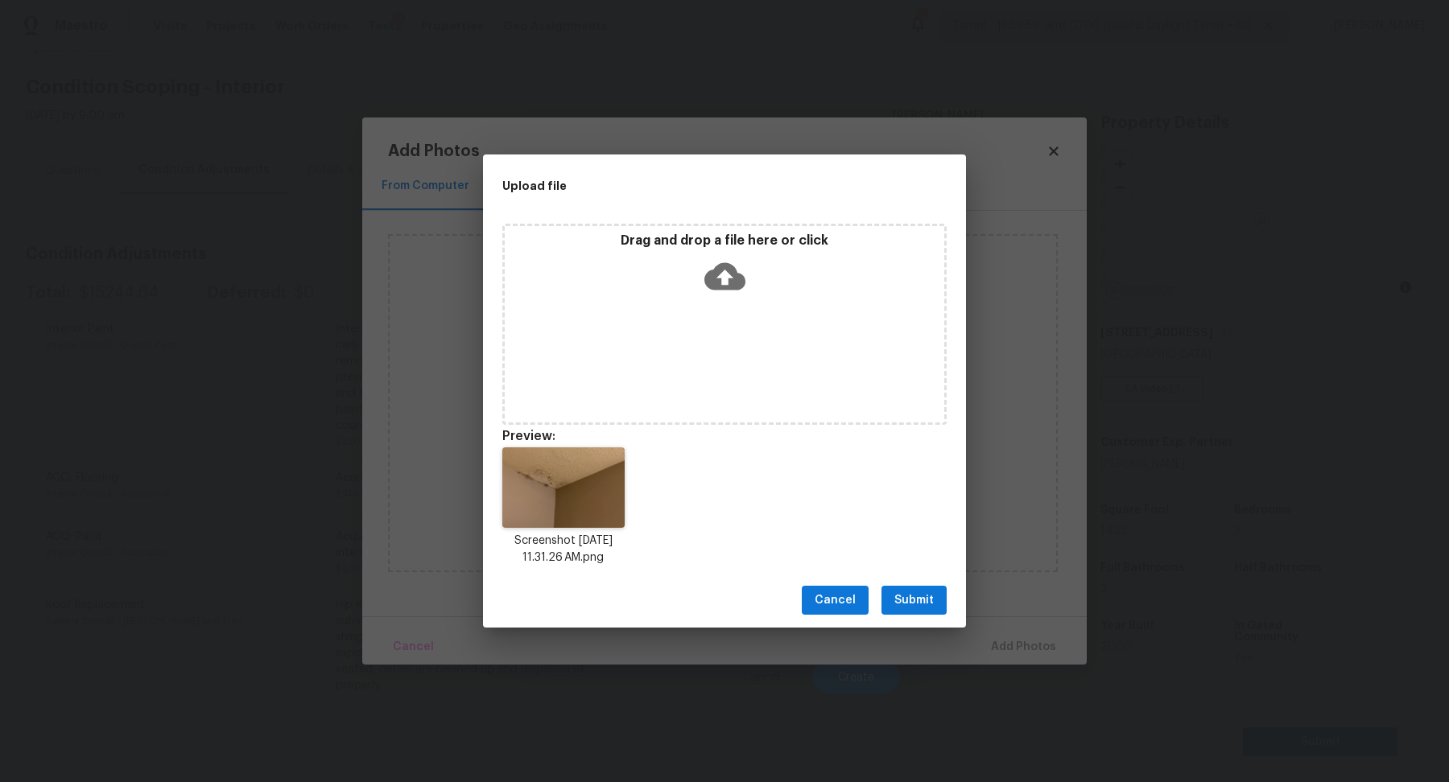
click at [918, 584] on div "Cancel Submit" at bounding box center [724, 601] width 483 height 56
click at [918, 604] on span "Submit" at bounding box center [913, 601] width 39 height 20
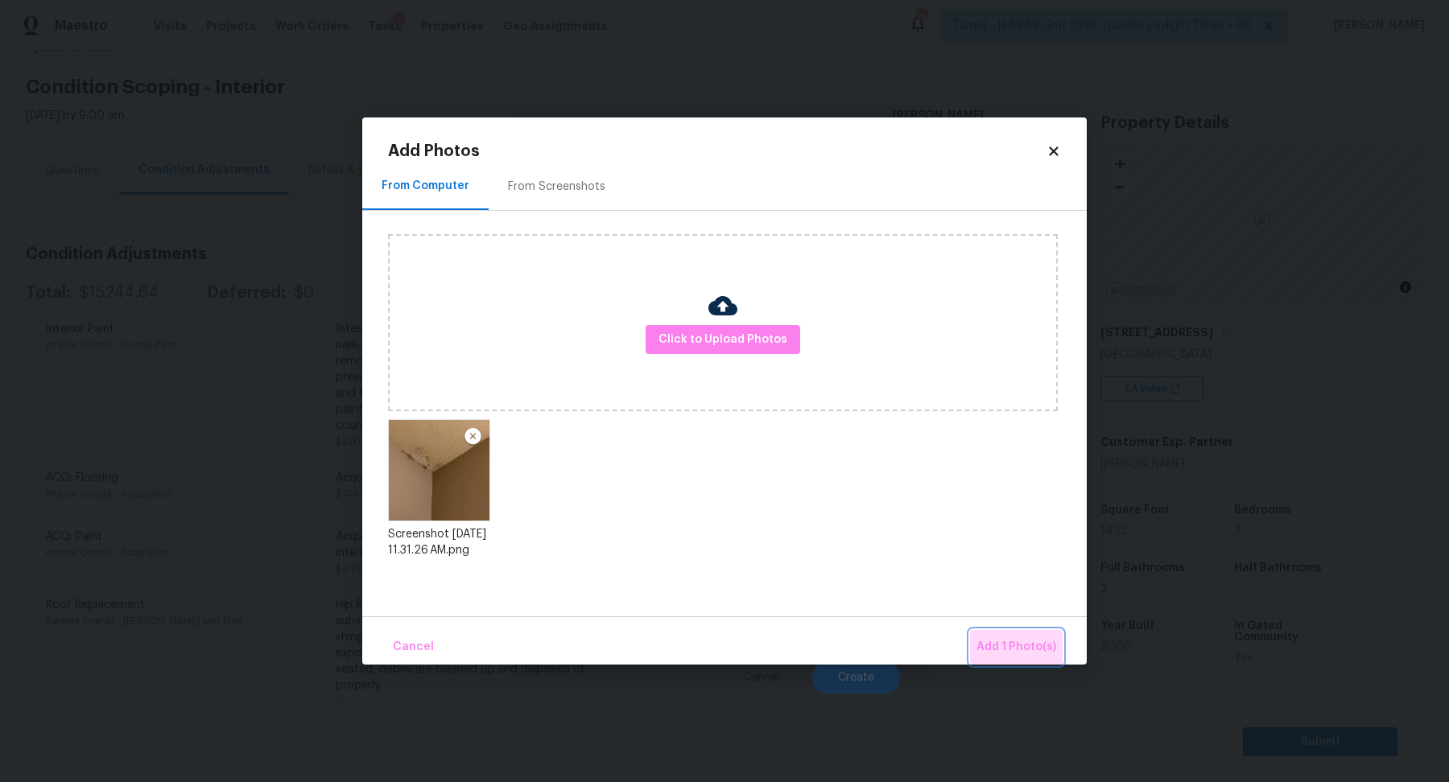
click at [1023, 630] on button "Add 1 Photo(s)" at bounding box center [1016, 647] width 93 height 35
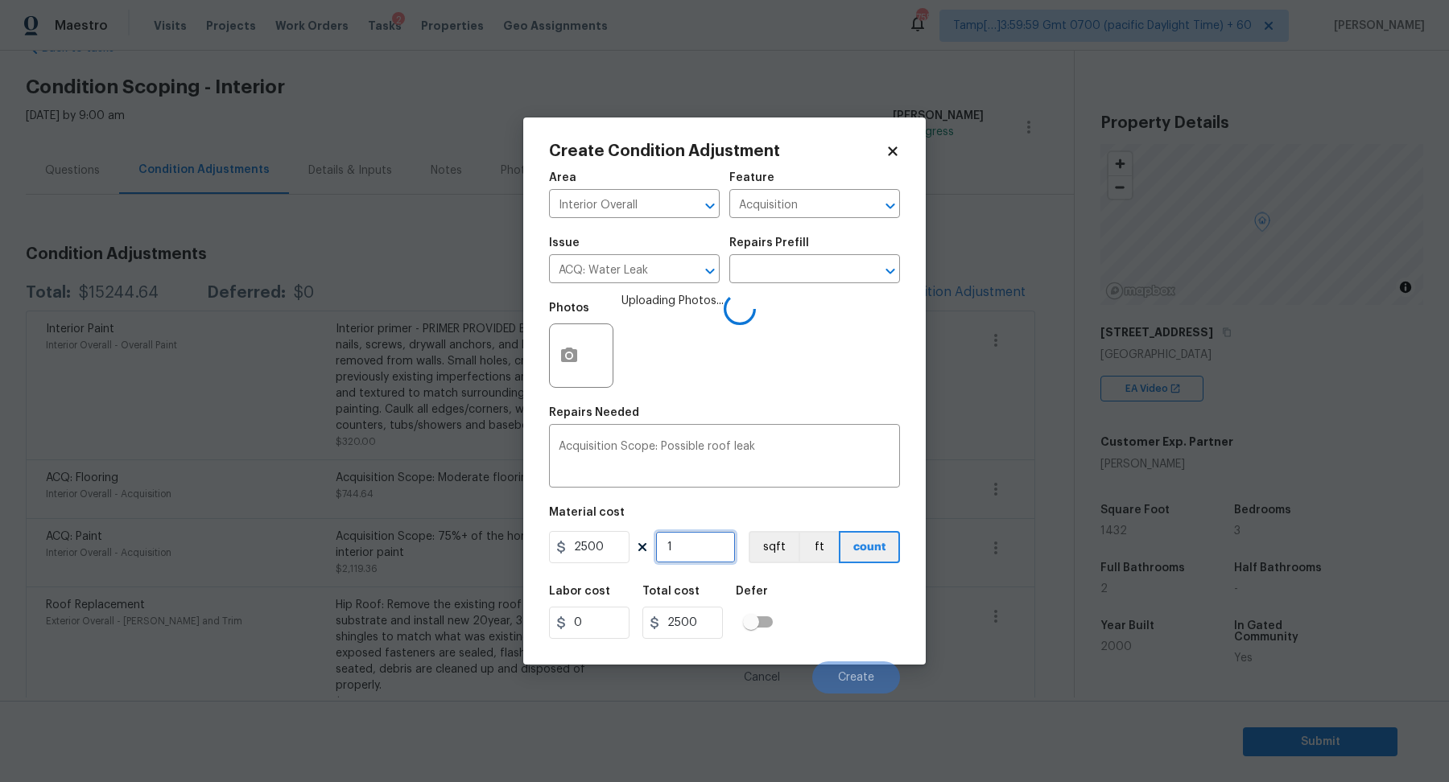
click at [669, 536] on input "1" at bounding box center [695, 547] width 80 height 32
click at [836, 603] on div "Labor cost 0 Total cost 2500 Defer" at bounding box center [724, 612] width 351 height 72
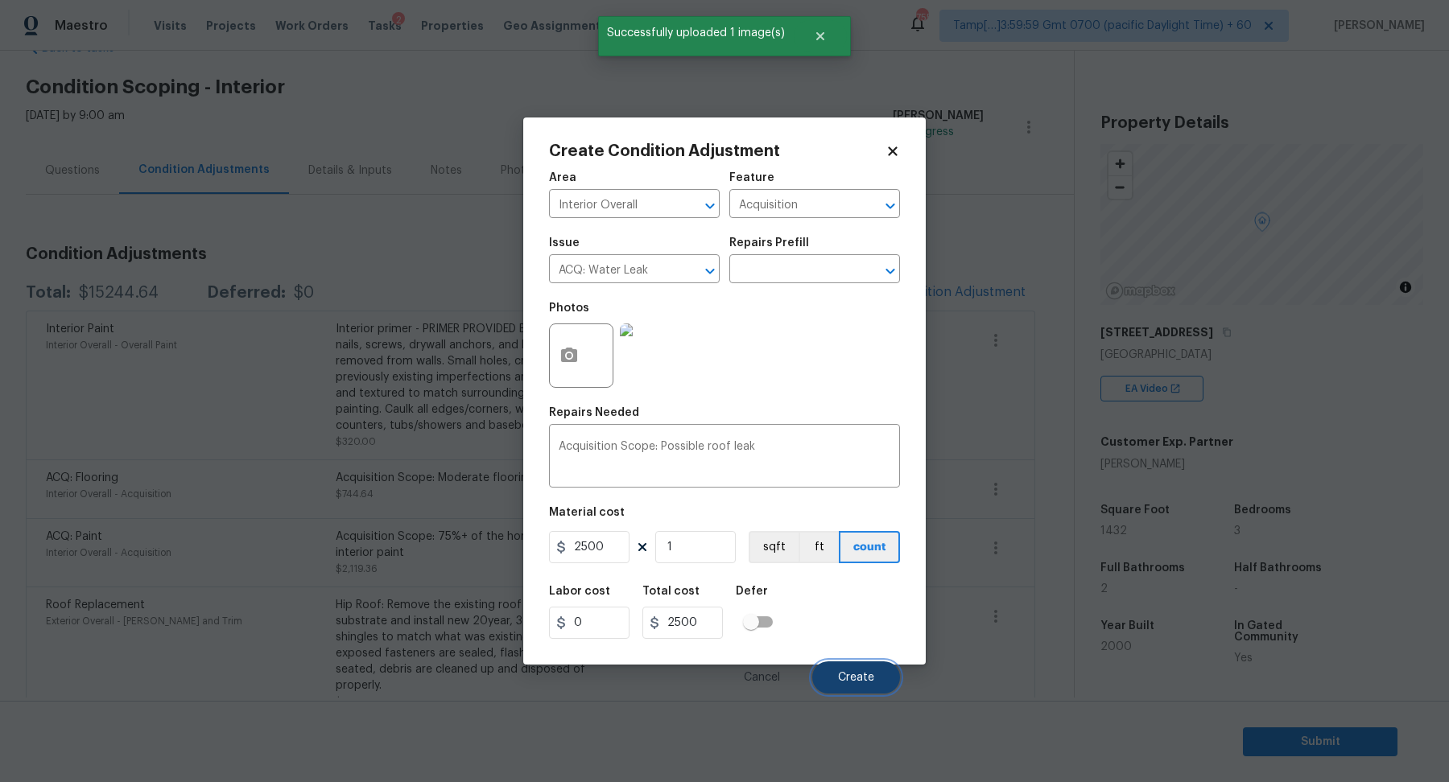
click at [851, 674] on span "Create" at bounding box center [856, 678] width 36 height 12
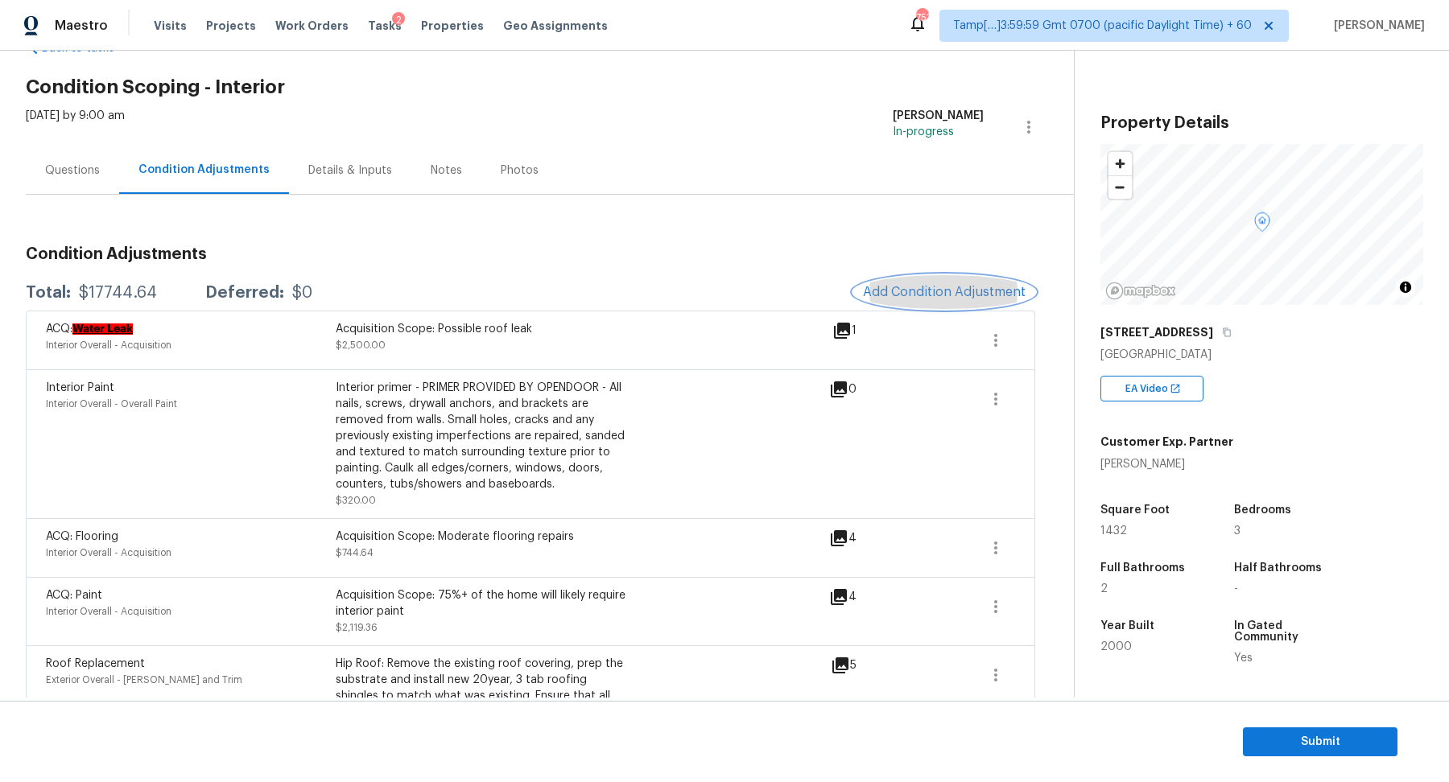
click at [961, 285] on span "Add Condition Adjustment" at bounding box center [944, 292] width 163 height 14
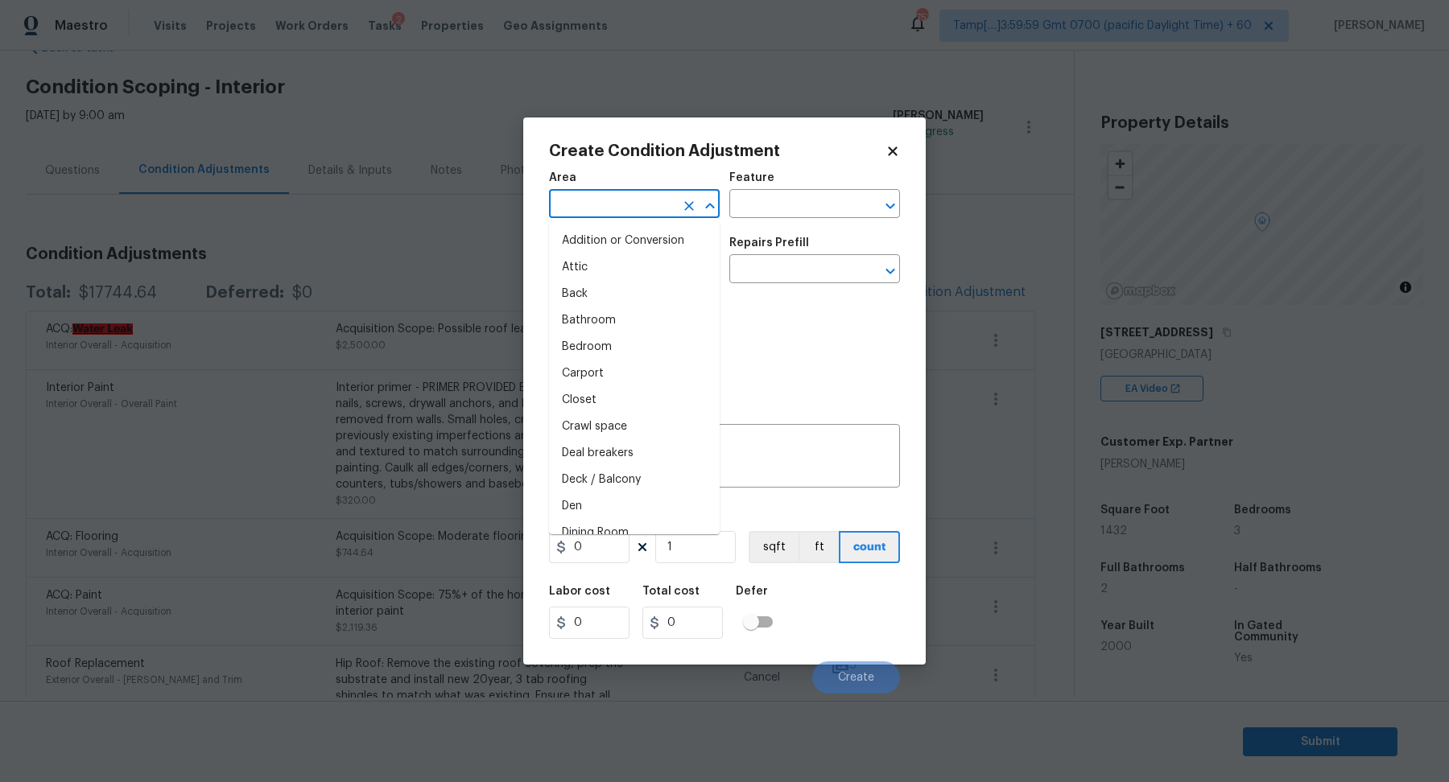
click at [588, 202] on input "text" at bounding box center [612, 205] width 126 height 25
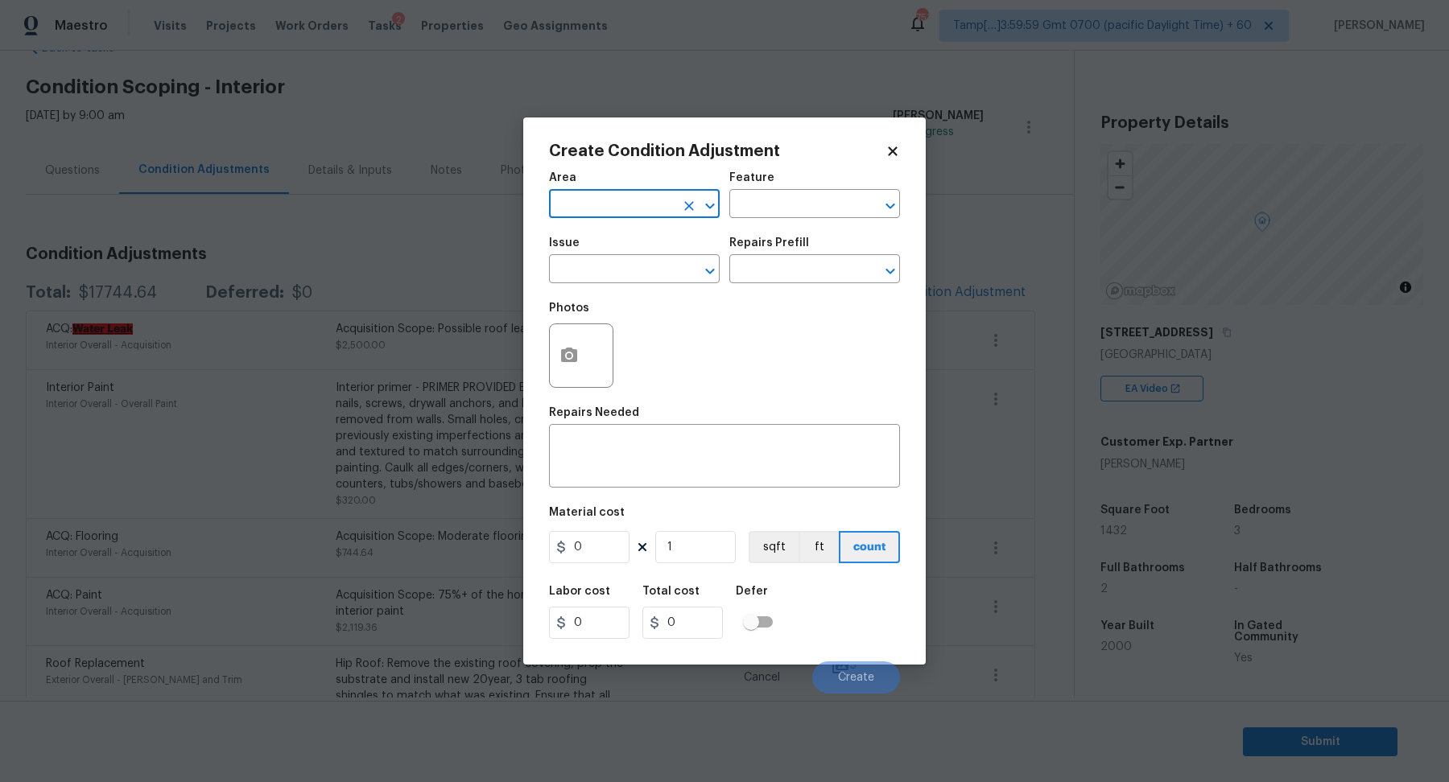
click at [592, 204] on input "text" at bounding box center [612, 205] width 126 height 25
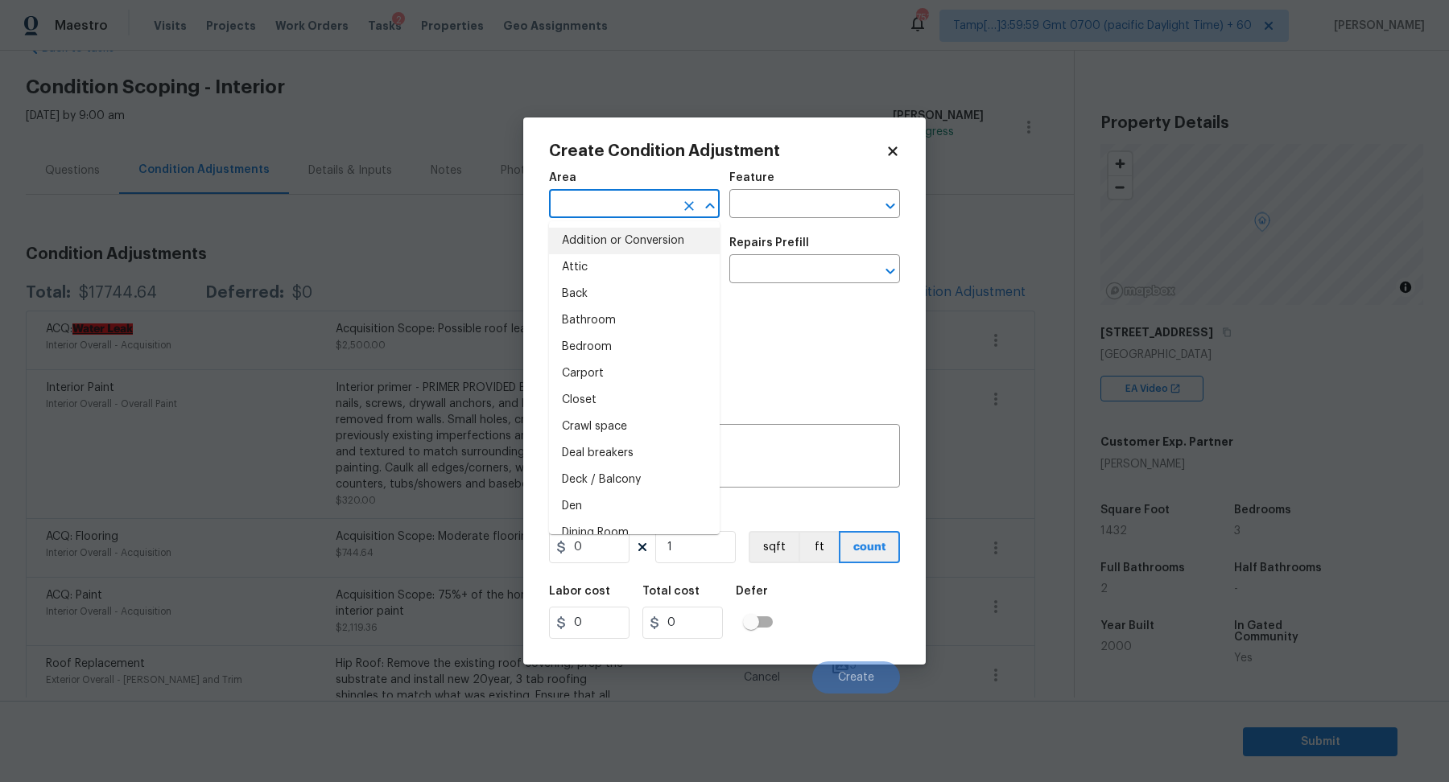
click at [576, 196] on input "text" at bounding box center [612, 205] width 126 height 25
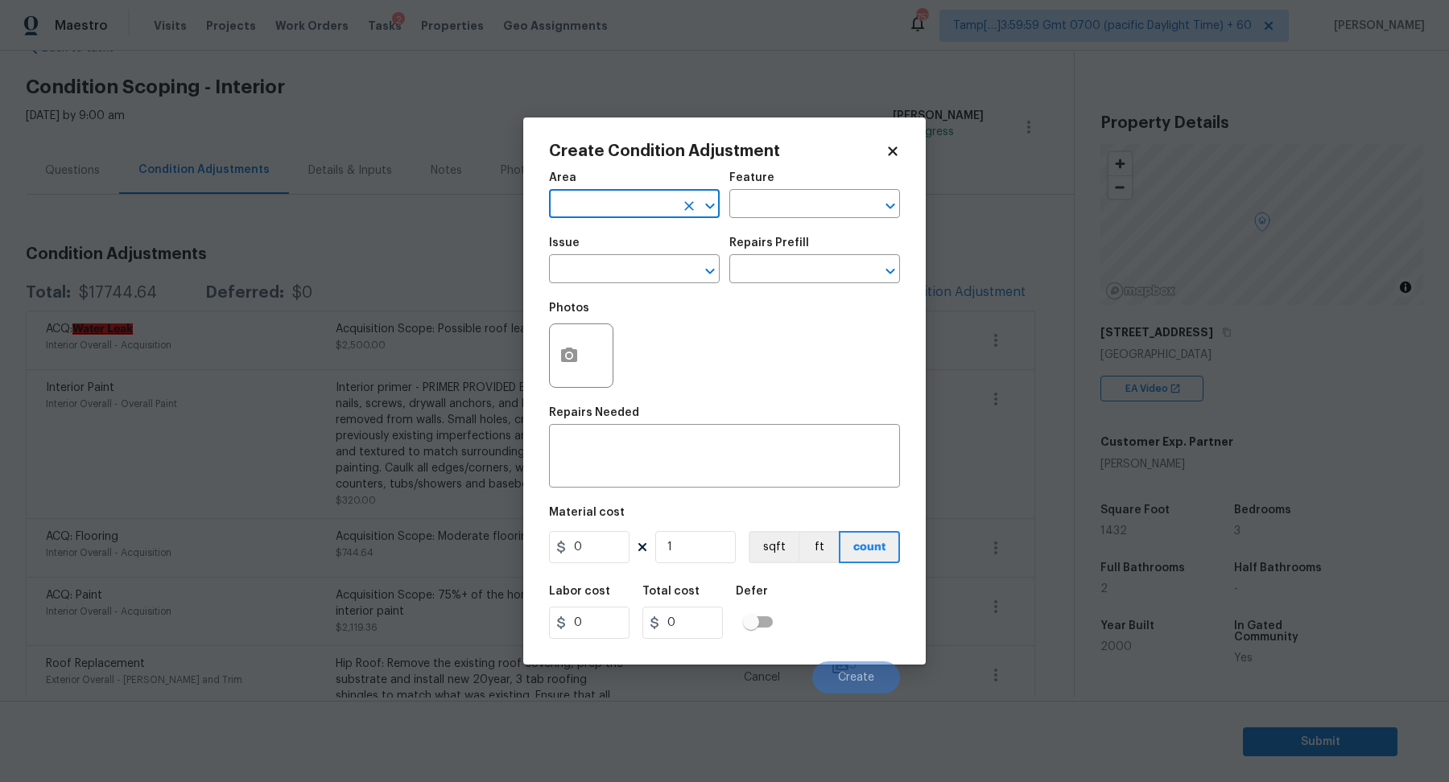
click at [594, 201] on input "text" at bounding box center [612, 205] width 126 height 25
click at [583, 262] on li "Interior Overall" at bounding box center [634, 267] width 171 height 27
type input "Interior Overall"
click at [625, 273] on input "text" at bounding box center [612, 270] width 126 height 25
click at [763, 279] on input "text" at bounding box center [792, 270] width 126 height 25
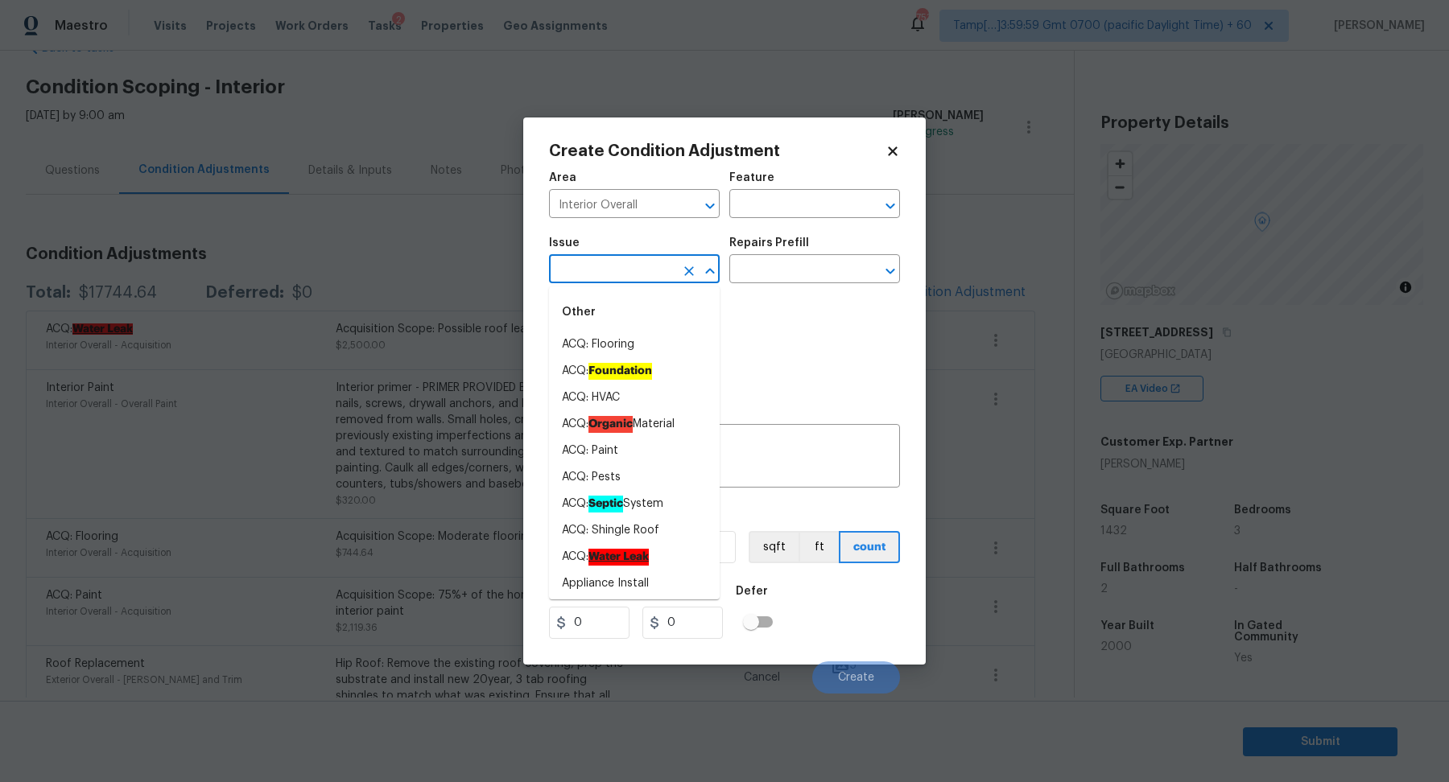
click at [589, 278] on input "text" at bounding box center [612, 270] width 126 height 25
click at [771, 323] on div "Photos" at bounding box center [724, 345] width 351 height 105
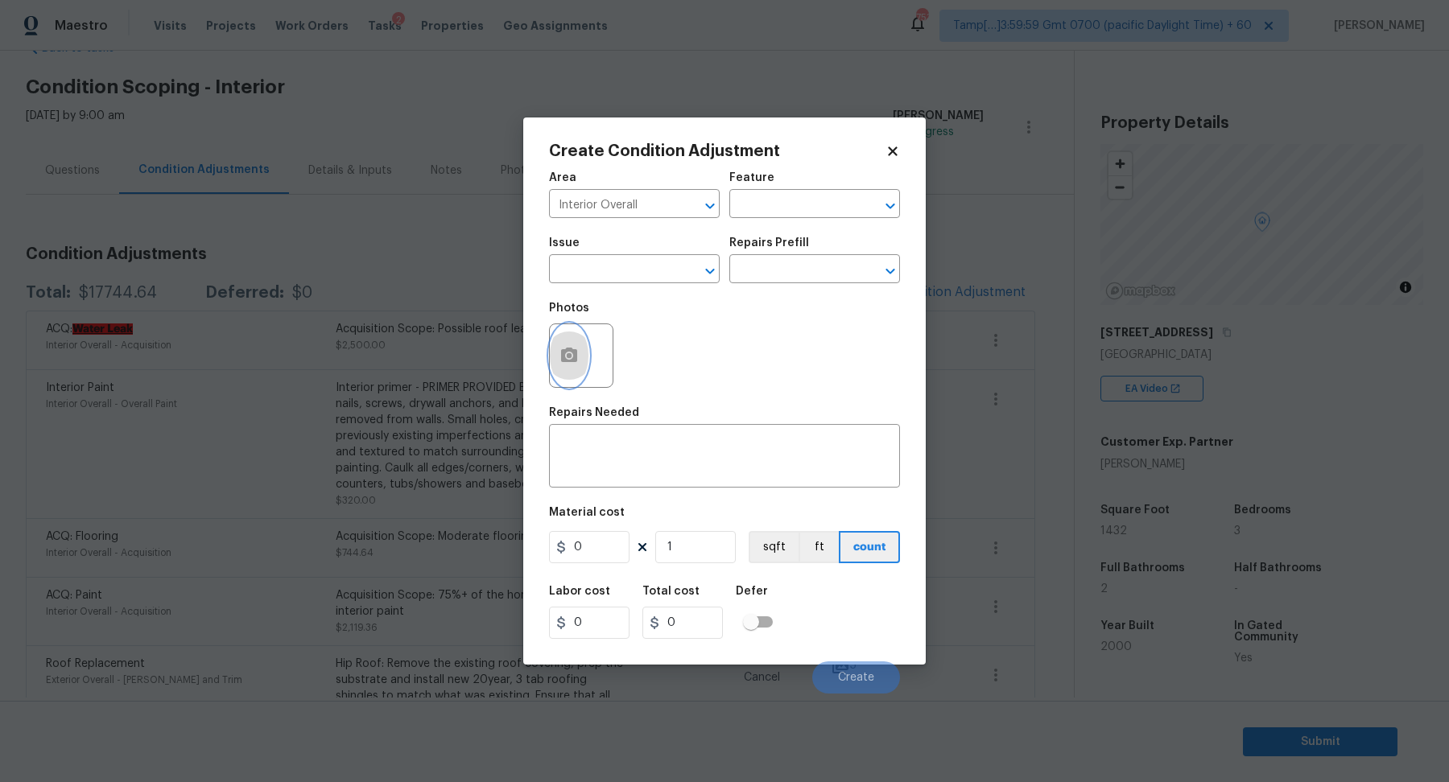
click at [568, 376] on button "button" at bounding box center [569, 355] width 39 height 63
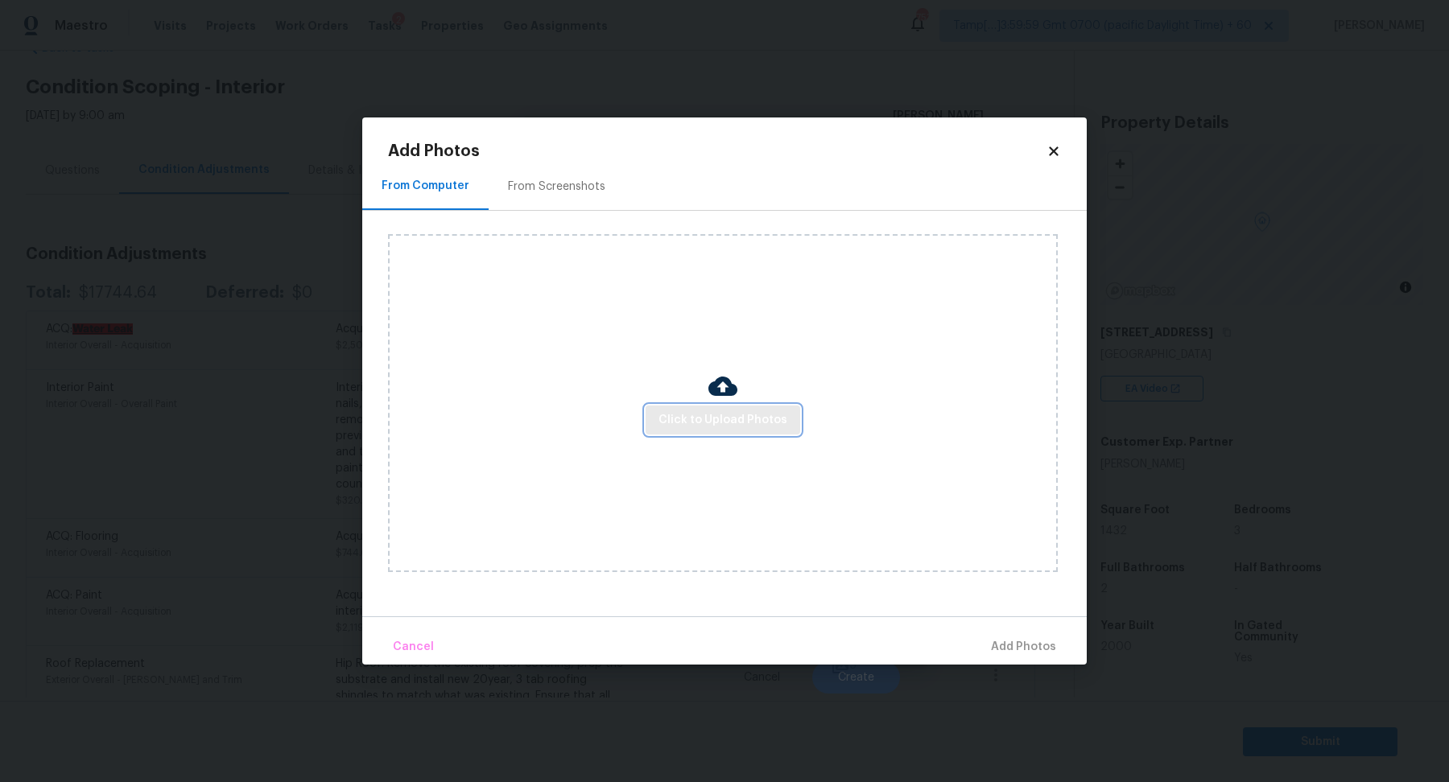
click at [716, 429] on span "Click to Upload Photos" at bounding box center [722, 421] width 129 height 20
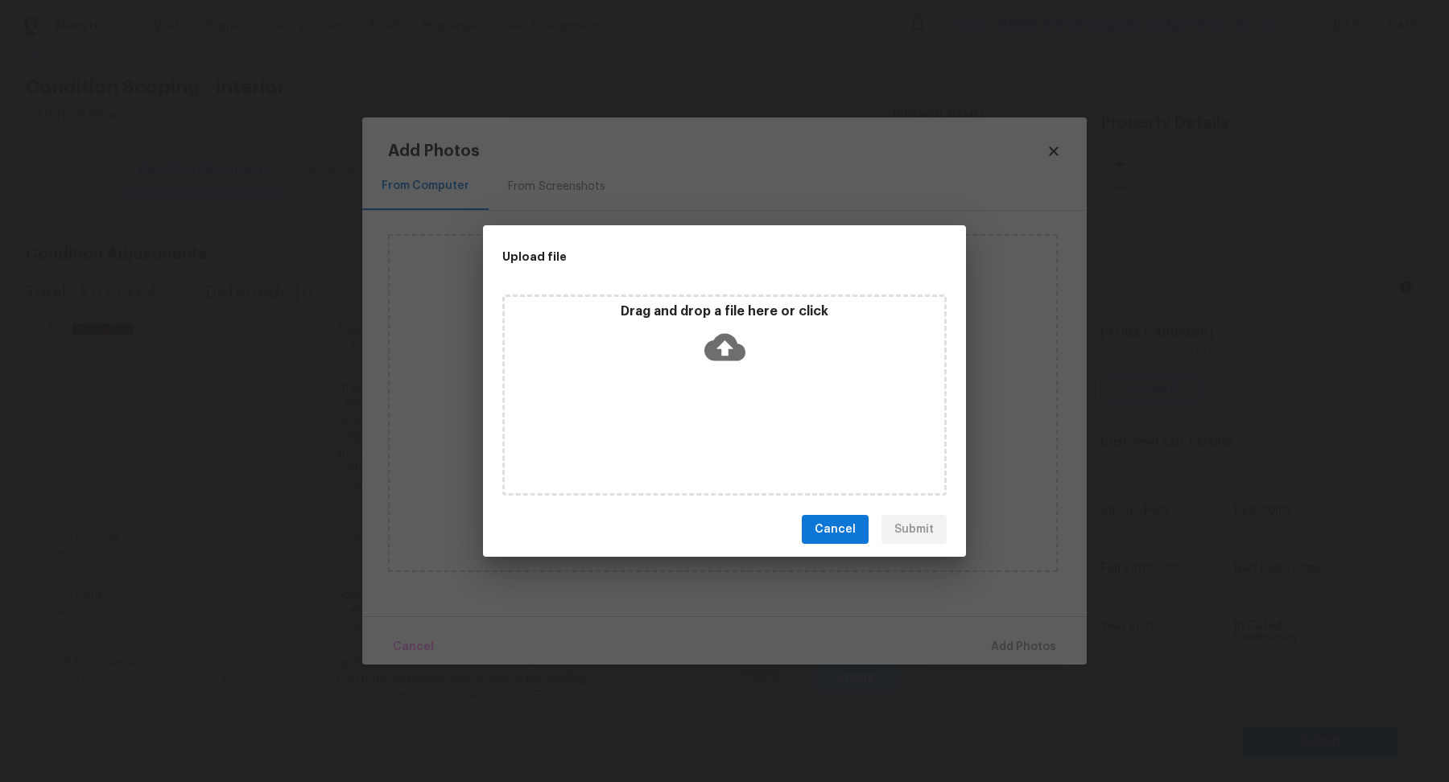
click at [740, 380] on div "Drag and drop a file here or click" at bounding box center [724, 395] width 444 height 201
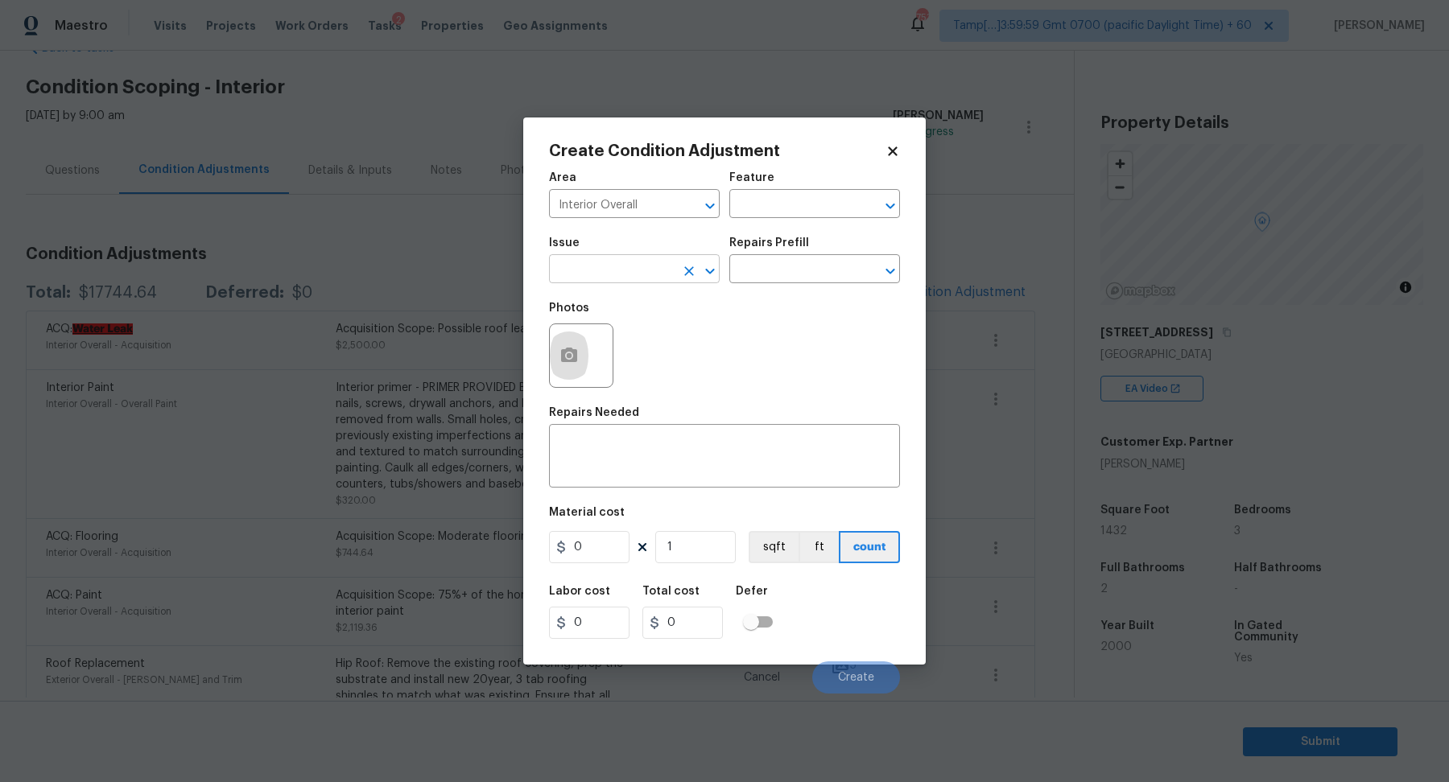
click at [606, 262] on input "text" at bounding box center [612, 270] width 126 height 25
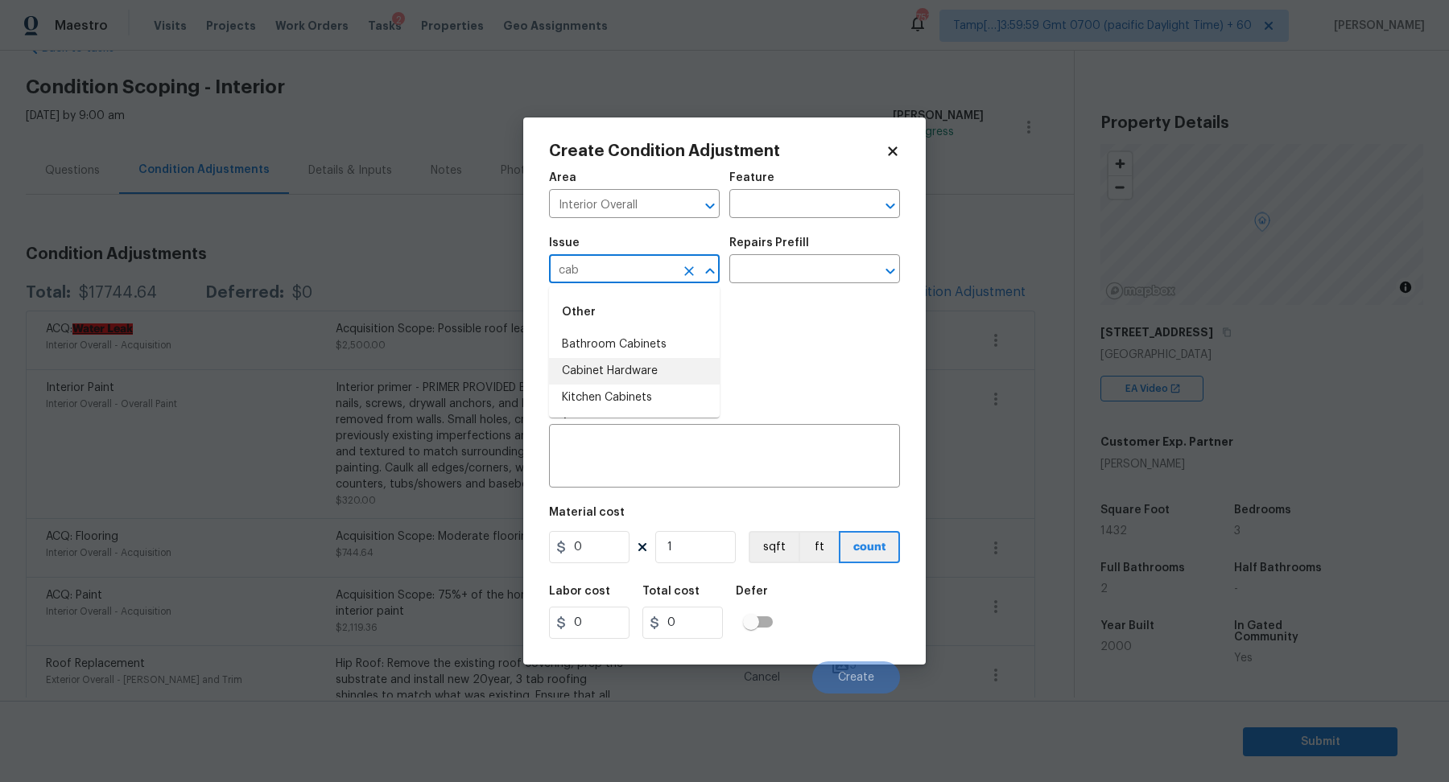
type input "cab"
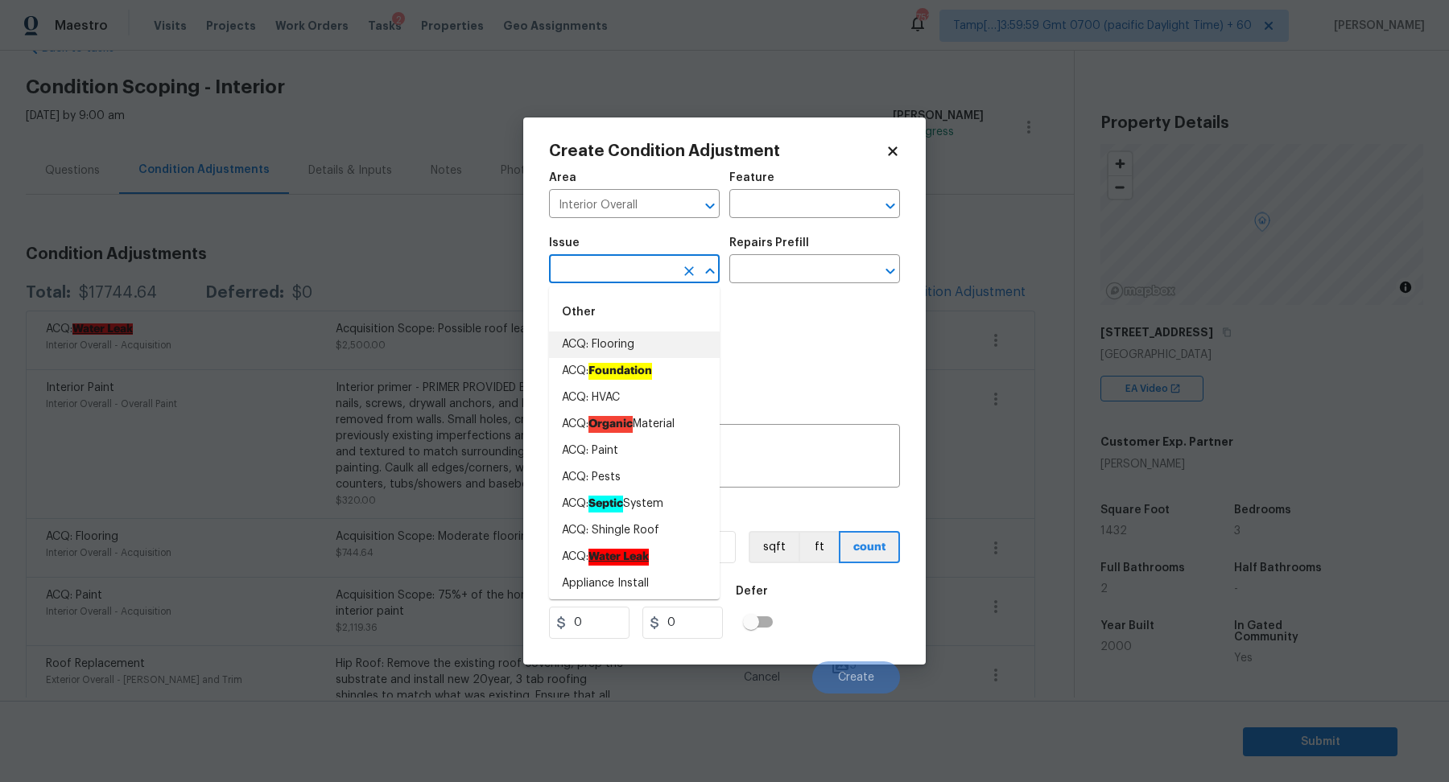
click at [615, 258] on input "text" at bounding box center [612, 270] width 126 height 25
click at [576, 263] on input "text" at bounding box center [612, 270] width 126 height 25
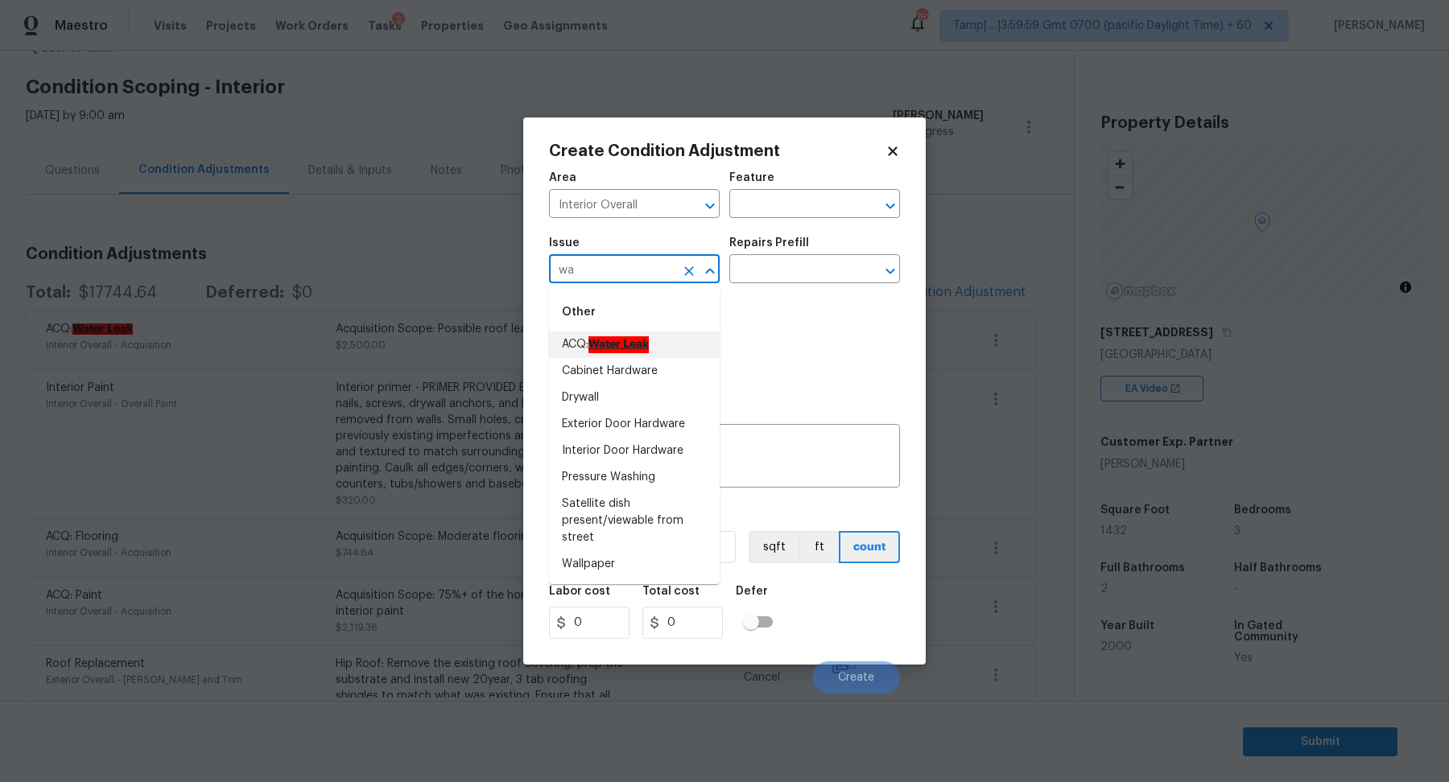
click at [631, 352] on ah_el_jm_1744356582284 "Water Leak" at bounding box center [618, 344] width 60 height 17
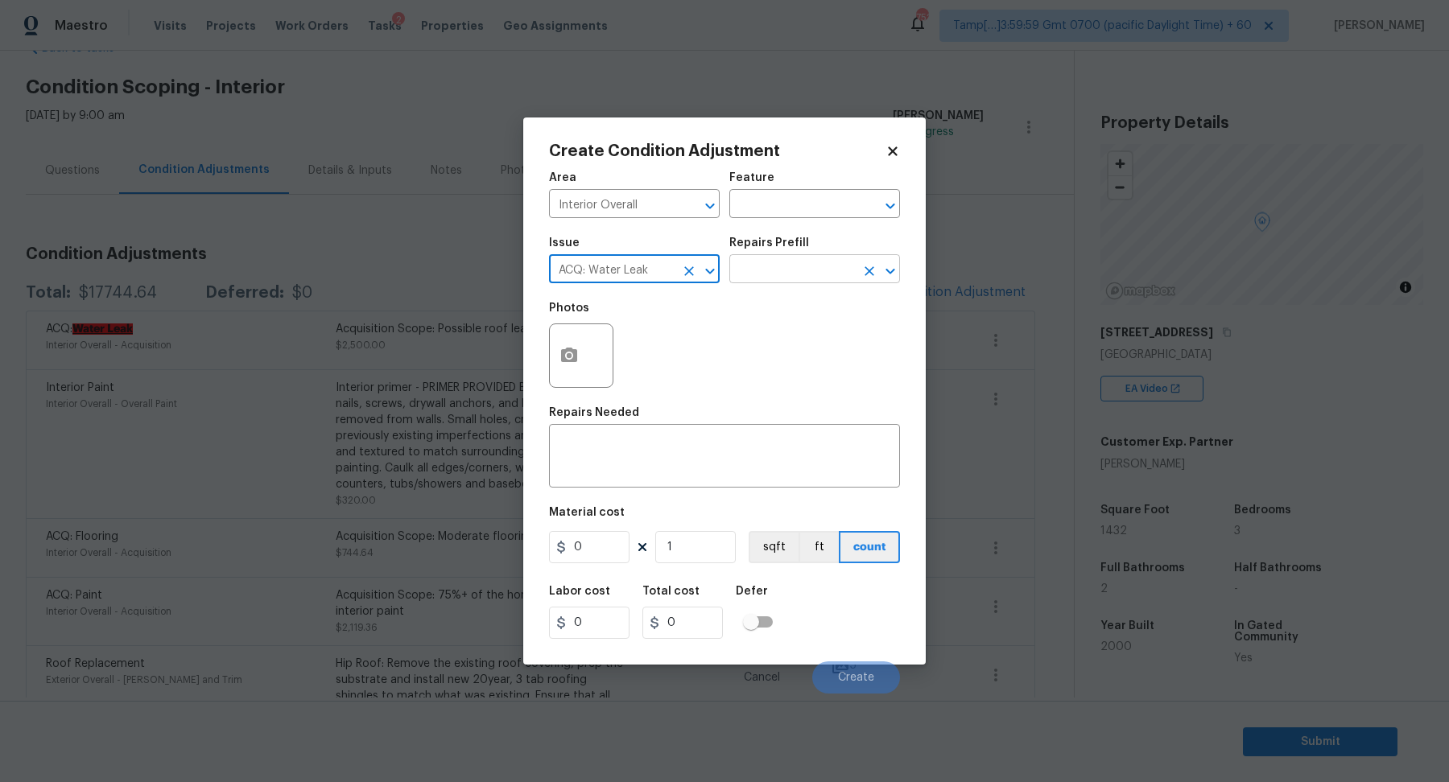
type input "ACQ: Water Leak"
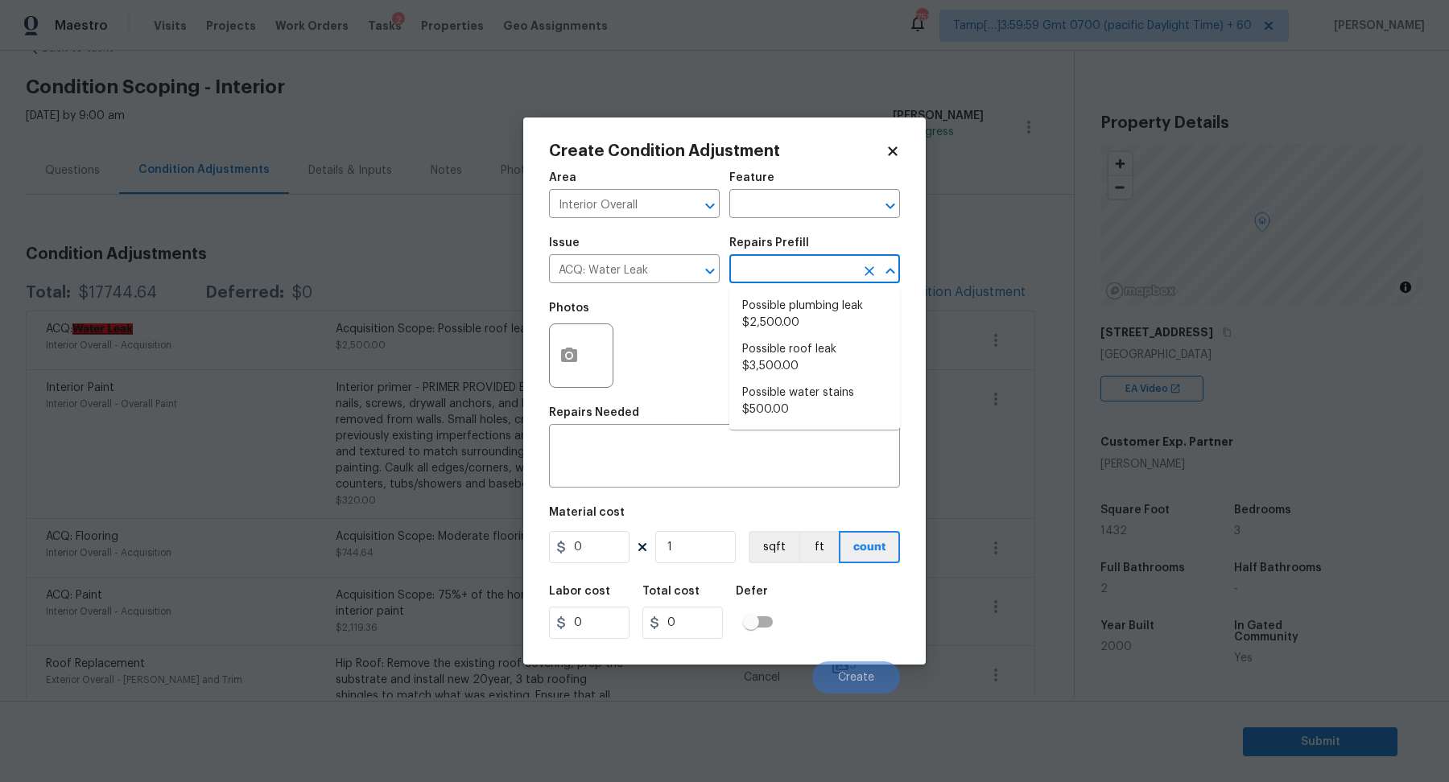
click at [803, 273] on input "text" at bounding box center [792, 270] width 126 height 25
click at [802, 323] on li "Possible plumbing leak $2,500.00" at bounding box center [814, 314] width 171 height 43
type input "Acquisition"
type textarea "Acquisition Scope: Possible plumbing leak"
type input "2500"
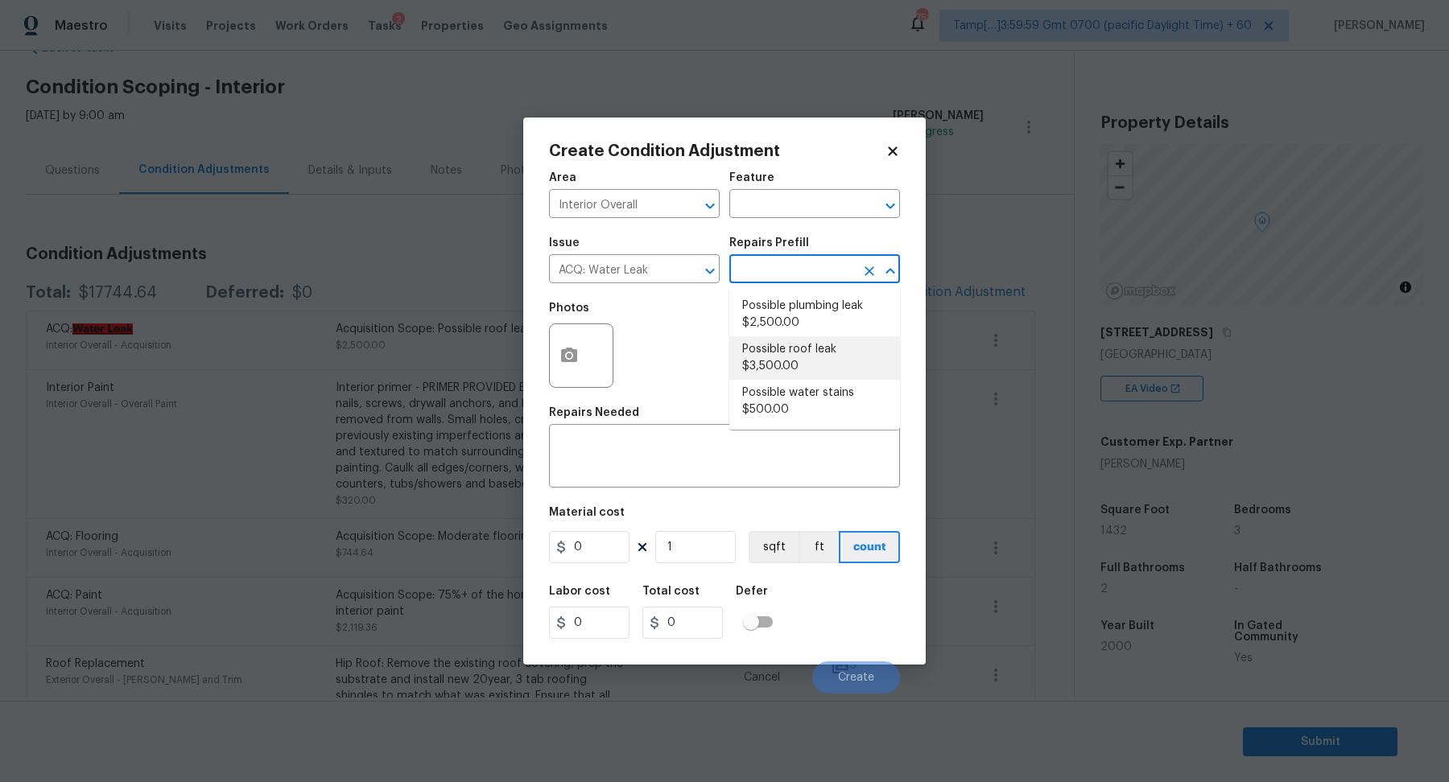
type input "2500"
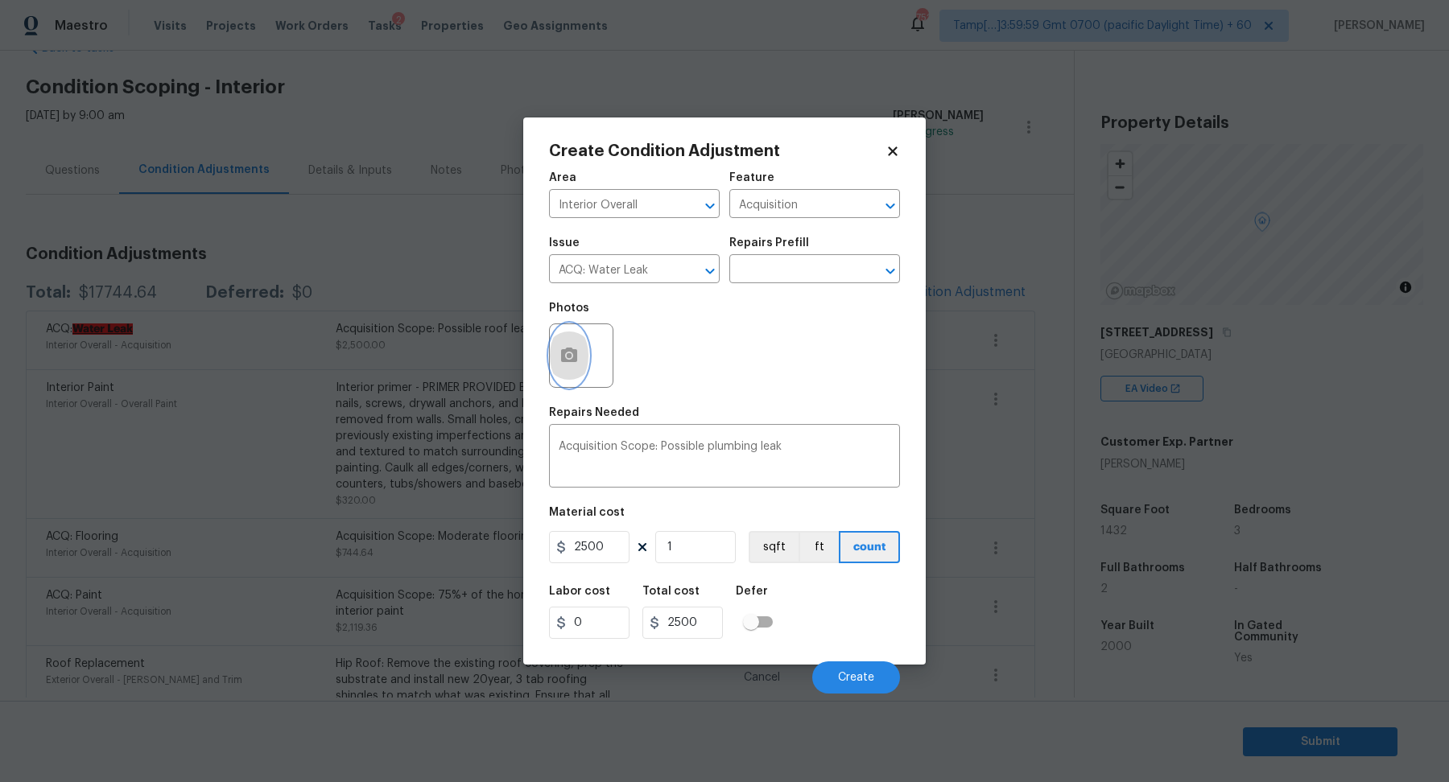
click at [564, 355] on icon "button" at bounding box center [569, 355] width 16 height 14
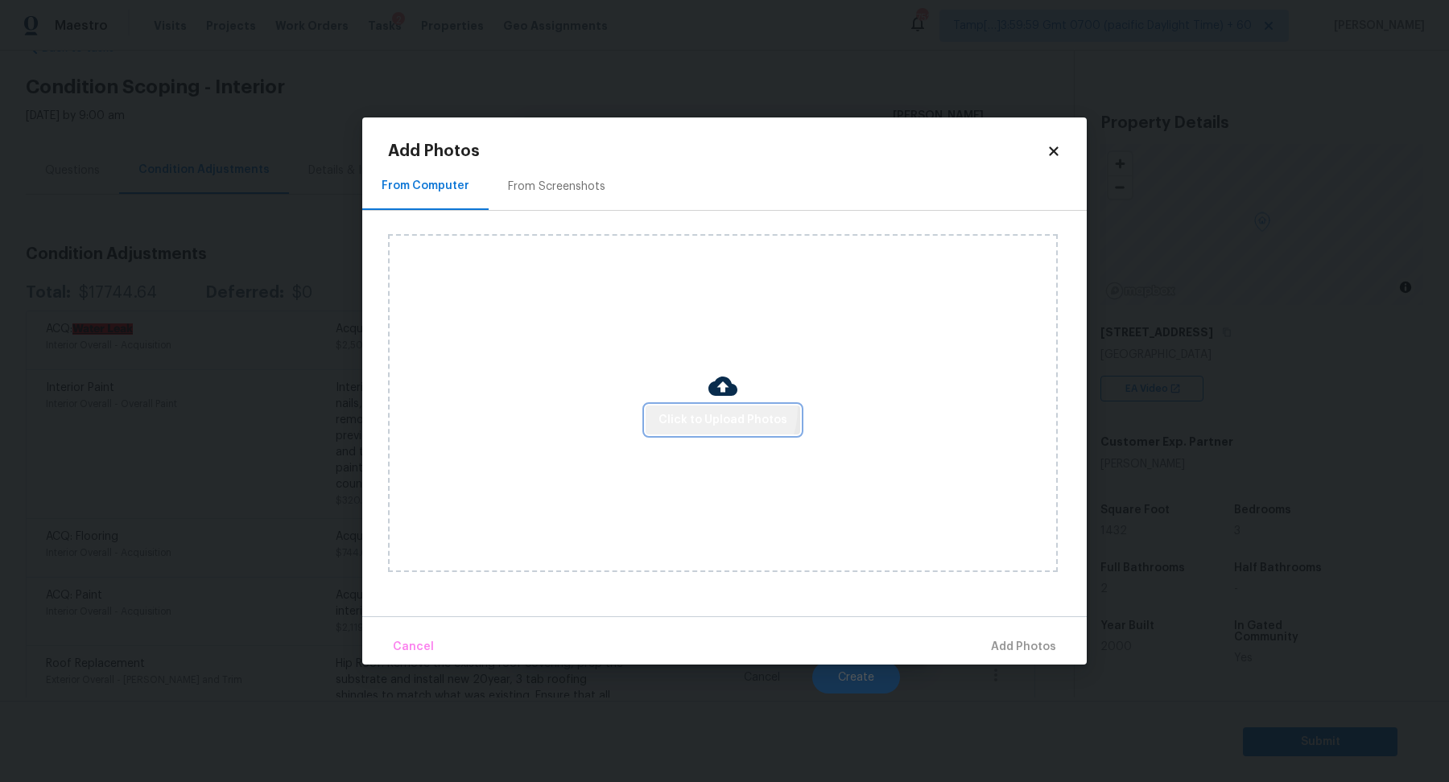
click at [708, 408] on button "Click to Upload Photos" at bounding box center [723, 421] width 155 height 30
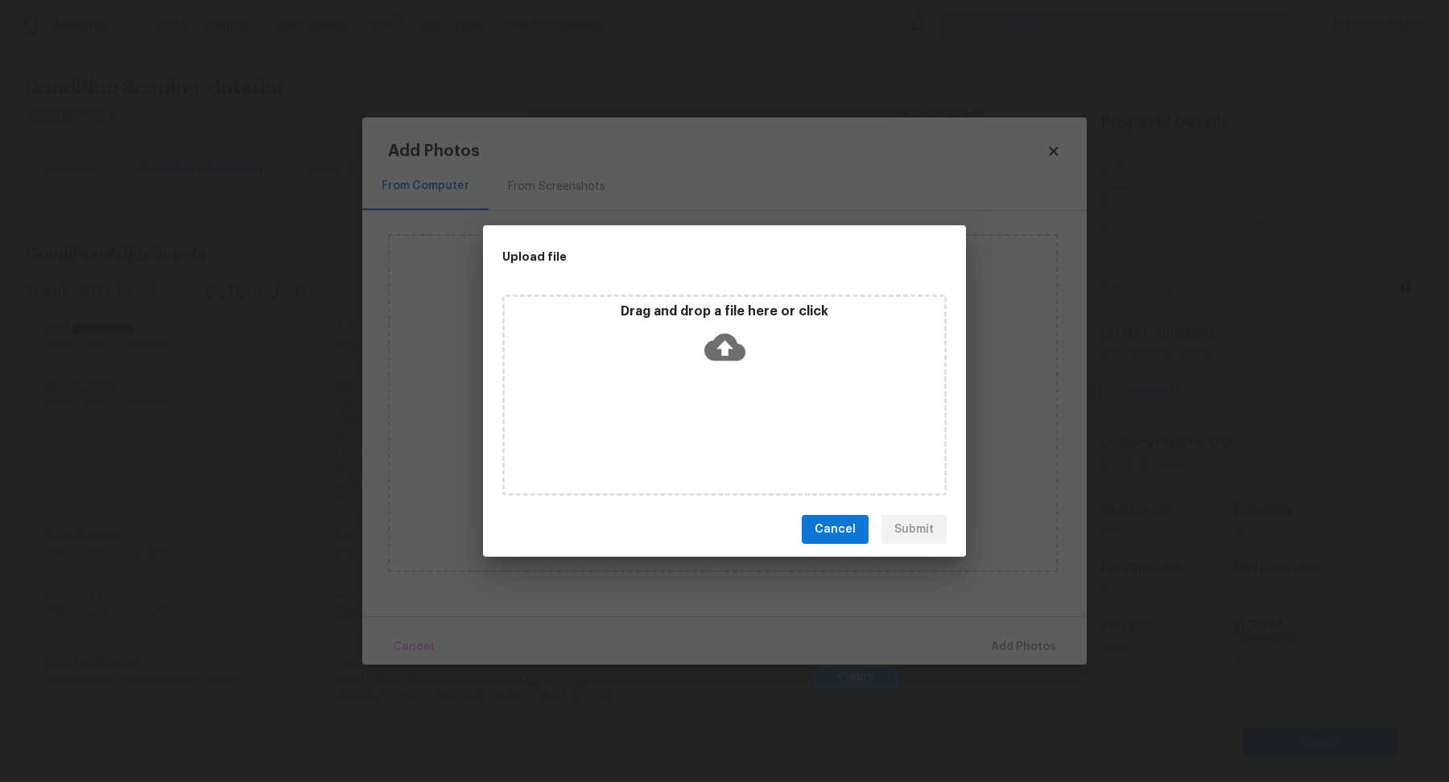
click at [729, 349] on icon at bounding box center [724, 347] width 41 height 27
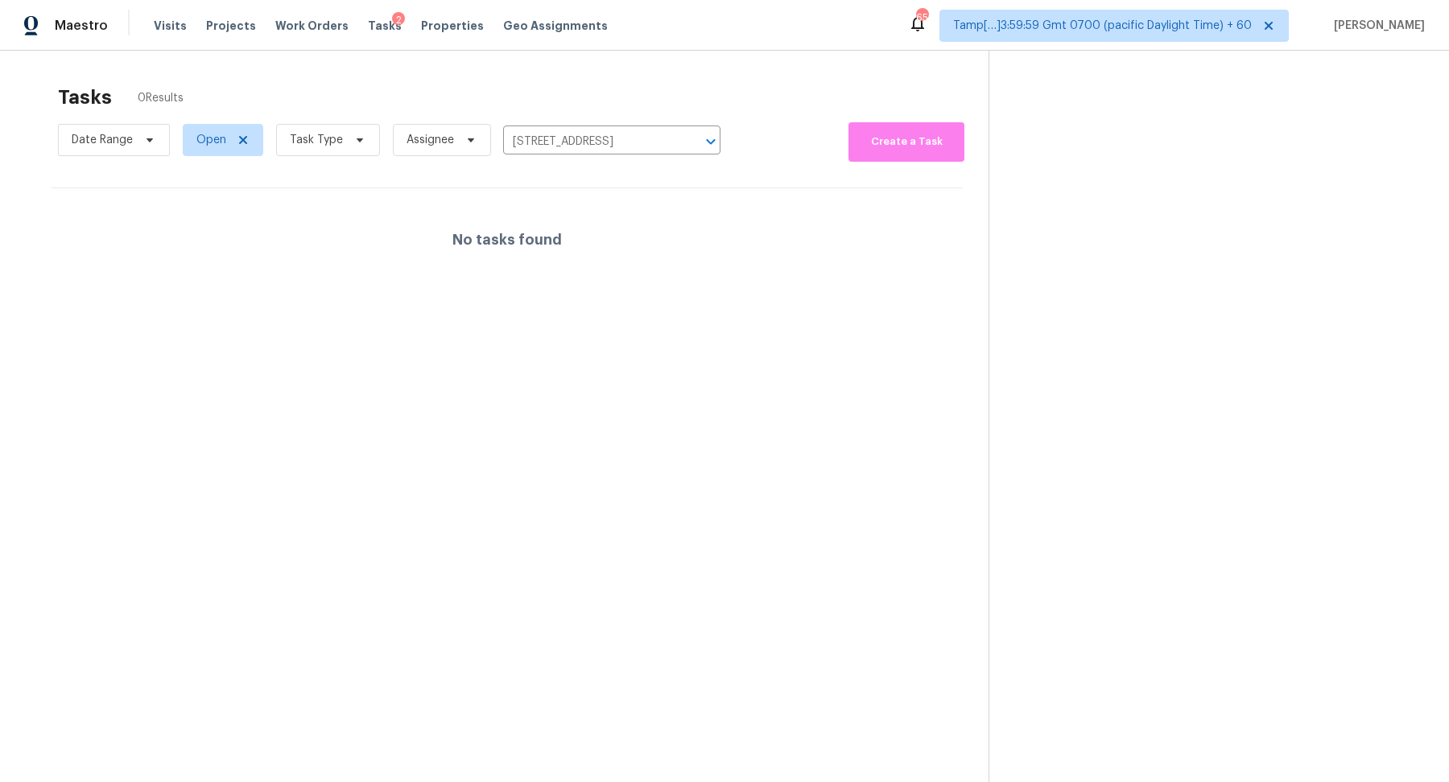
click at [576, 139] on input "[STREET_ADDRESS]" at bounding box center [589, 142] width 172 height 25
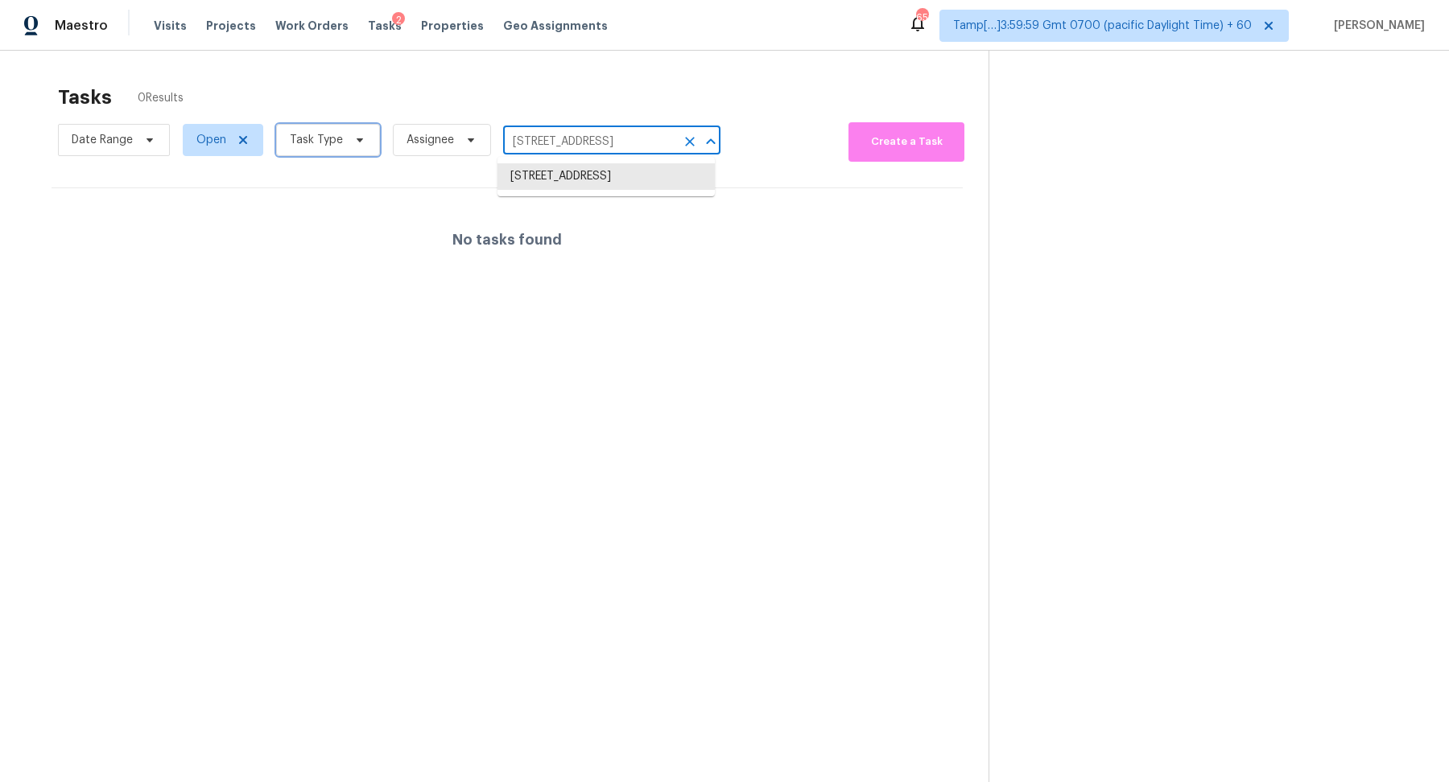
click at [353, 141] on icon at bounding box center [359, 140] width 13 height 13
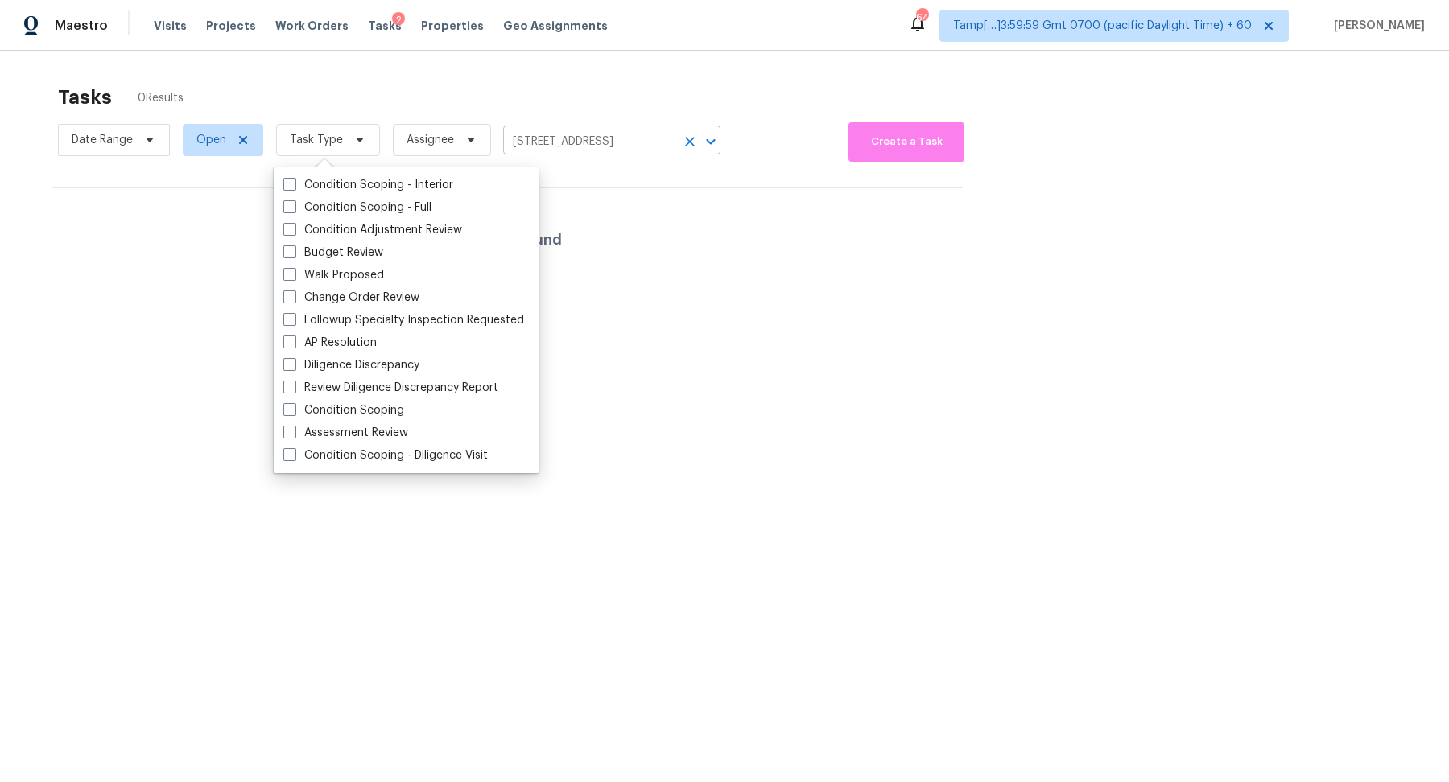
click at [596, 148] on input "[STREET_ADDRESS]" at bounding box center [589, 142] width 172 height 25
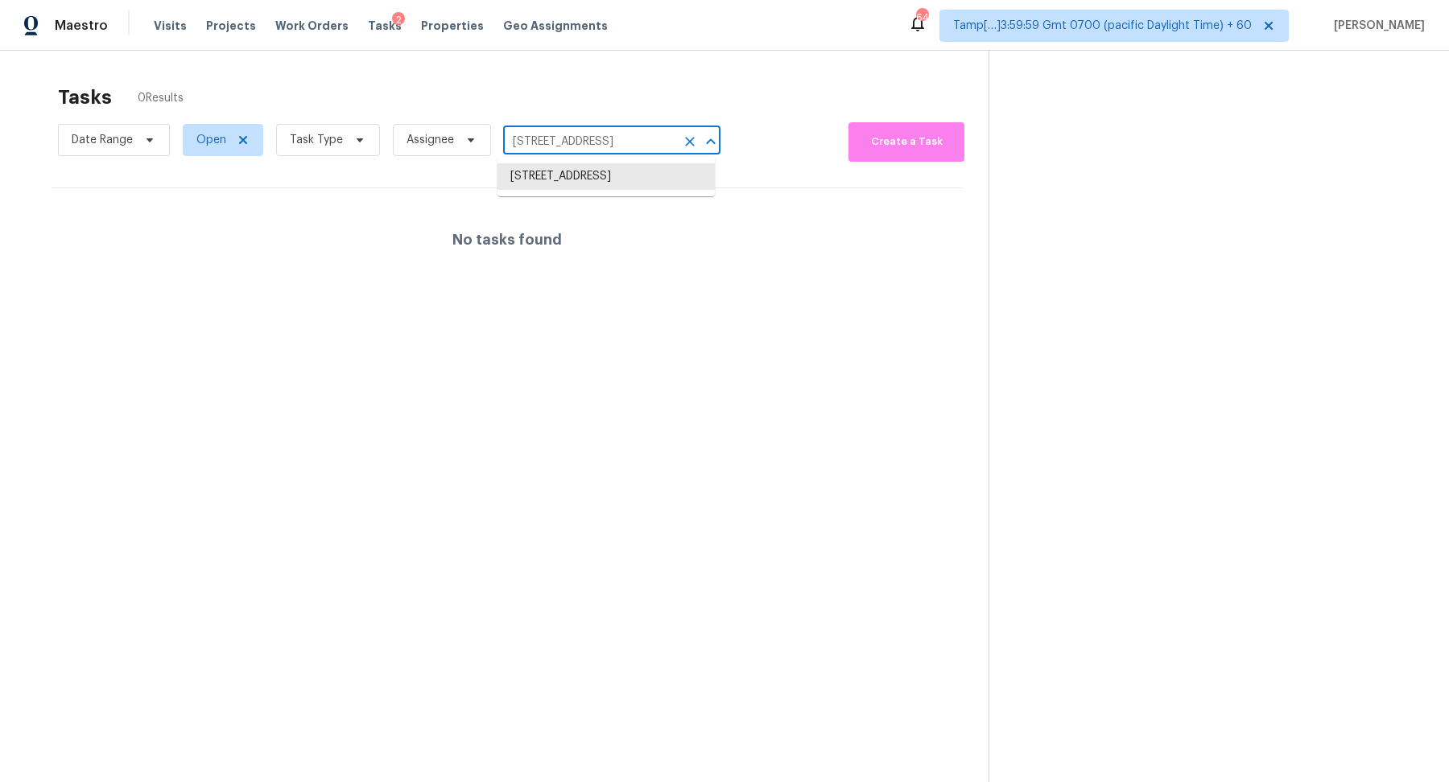
click at [596, 148] on input "[STREET_ADDRESS]" at bounding box center [589, 142] width 172 height 25
paste input "[STREET_ADDRESS]"
type input "[STREET_ADDRESS]"
click at [598, 179] on li "[STREET_ADDRESS]" at bounding box center [605, 176] width 217 height 27
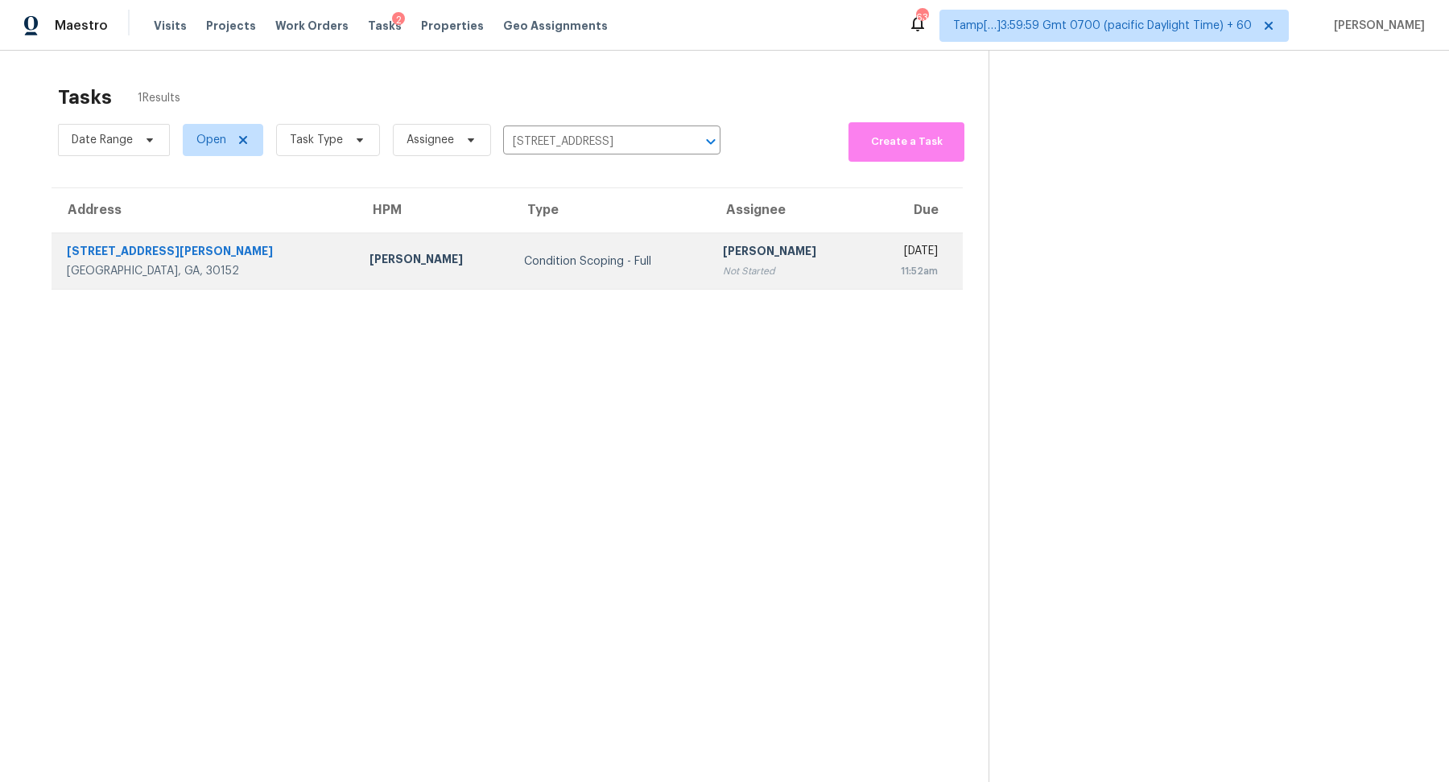
click at [710, 273] on td "[PERSON_NAME] Not Started" at bounding box center [787, 261] width 155 height 56
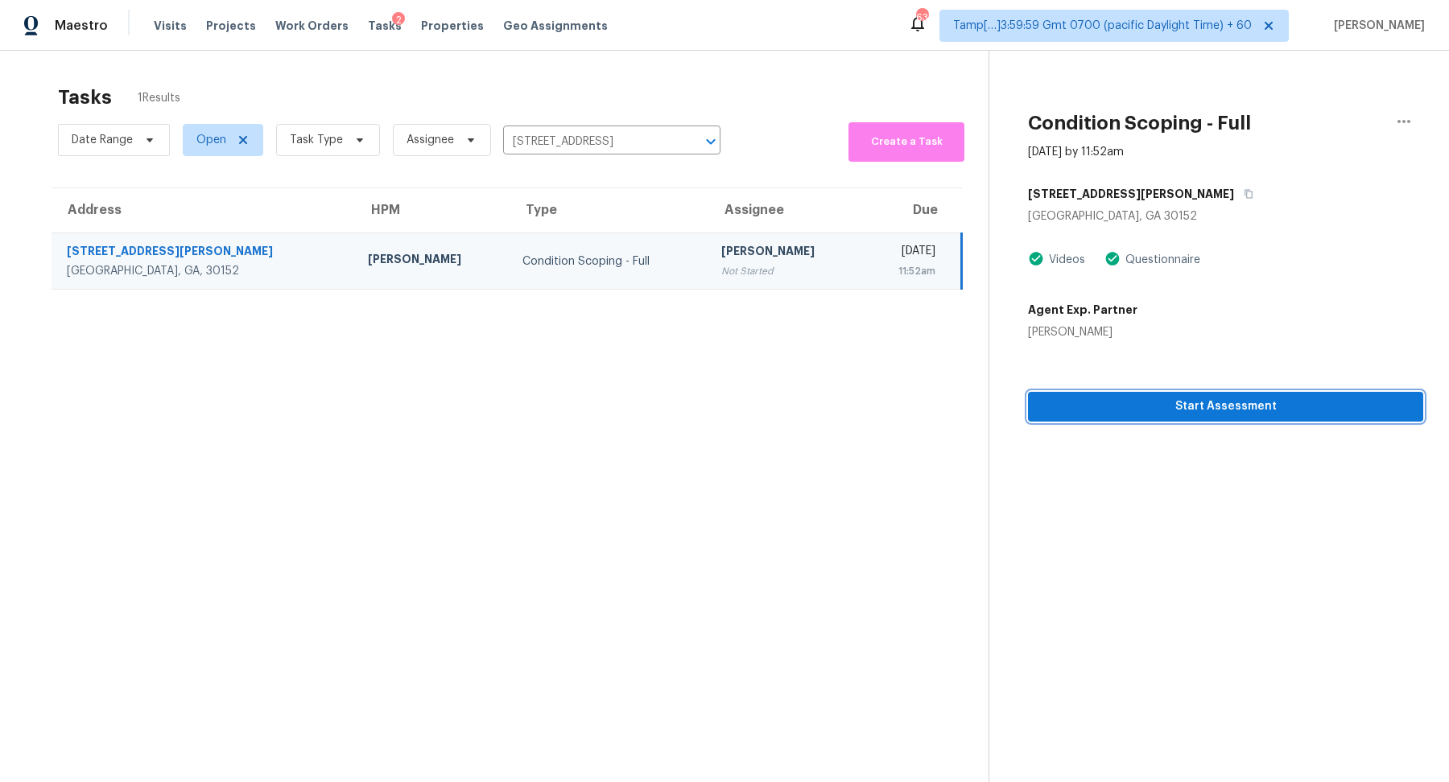
click at [1182, 411] on span "Start Assessment" at bounding box center [1225, 407] width 369 height 20
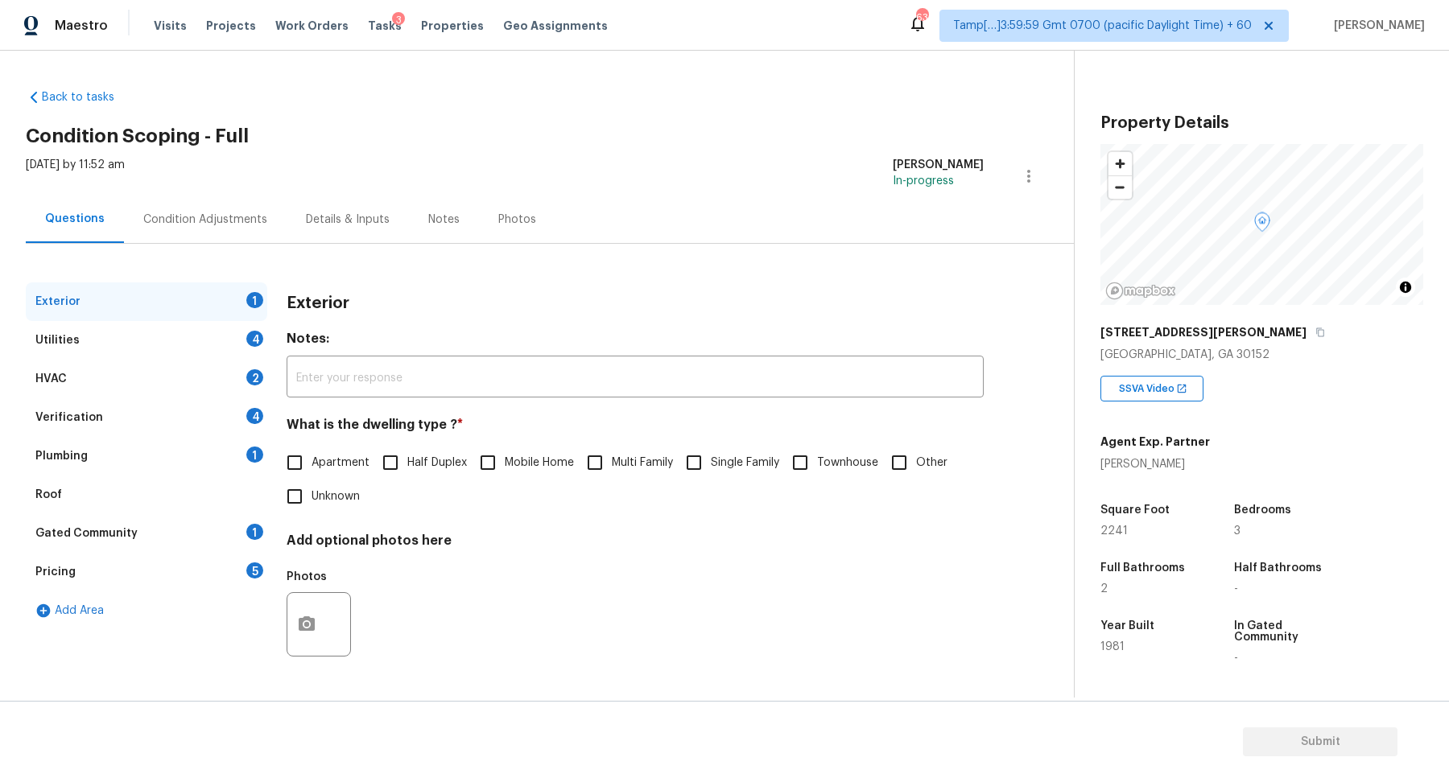
click at [1225, 324] on div "[STREET_ADDRESS][PERSON_NAME]" at bounding box center [1261, 332] width 323 height 29
click at [1315, 331] on icon "button" at bounding box center [1320, 333] width 10 height 10
click at [1316, 336] on icon "button" at bounding box center [1320, 332] width 8 height 9
click at [700, 471] on input "Single Family" at bounding box center [694, 463] width 34 height 34
checkbox input "true"
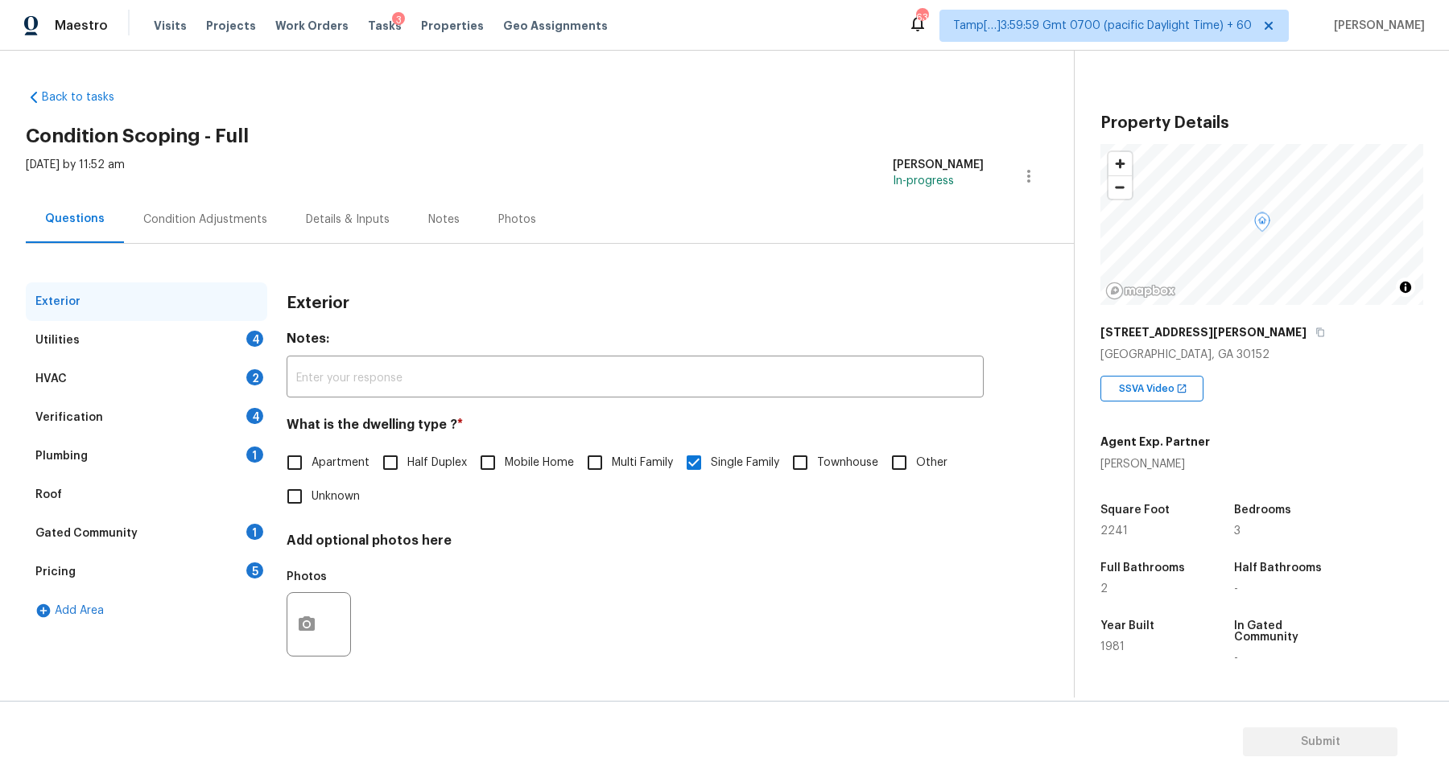
click at [254, 355] on div "Utilities 4" at bounding box center [147, 340] width 242 height 39
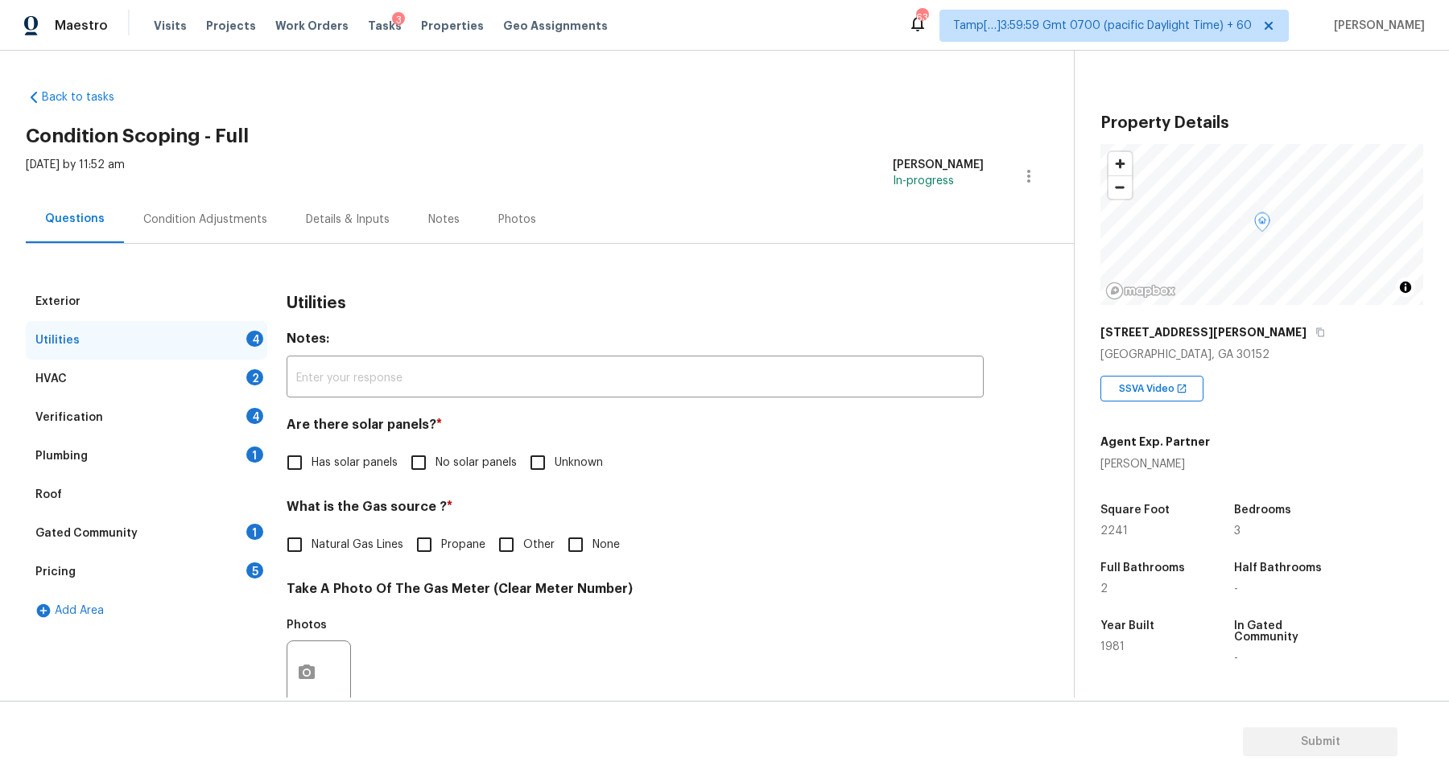
click at [436, 481] on div "Utilities Notes: ​ Are there solar panels? * Has solar panels No solar panels U…" at bounding box center [635, 703] width 697 height 840
click at [436, 476] on label "No solar panels" at bounding box center [459, 463] width 115 height 34
click at [436, 476] on input "No solar panels" at bounding box center [419, 463] width 34 height 34
checkbox input "true"
click at [555, 552] on div "Natural Gas Lines Propane Other None" at bounding box center [635, 545] width 697 height 34
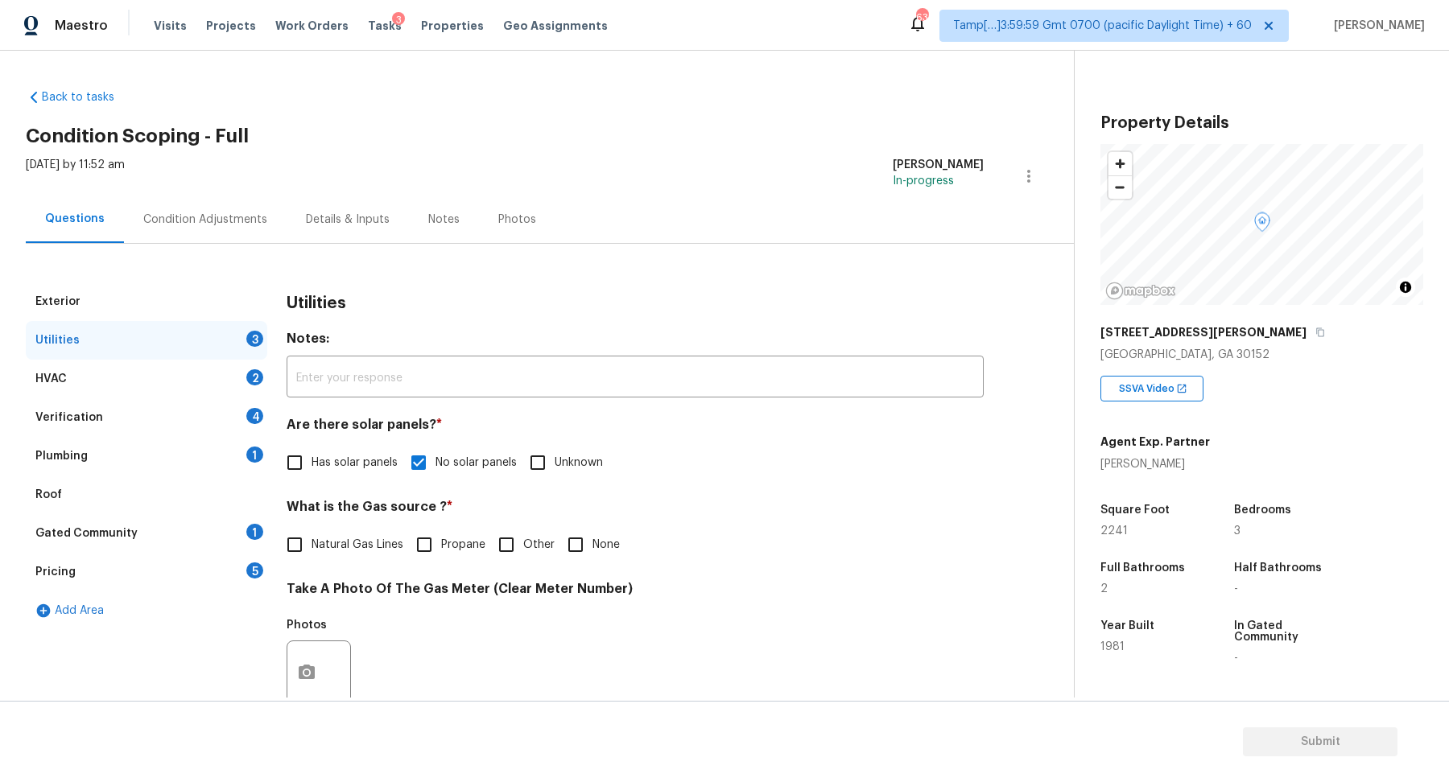
click at [598, 546] on span "None" at bounding box center [605, 545] width 27 height 17
click at [592, 546] on input "None" at bounding box center [576, 545] width 34 height 34
checkbox input "true"
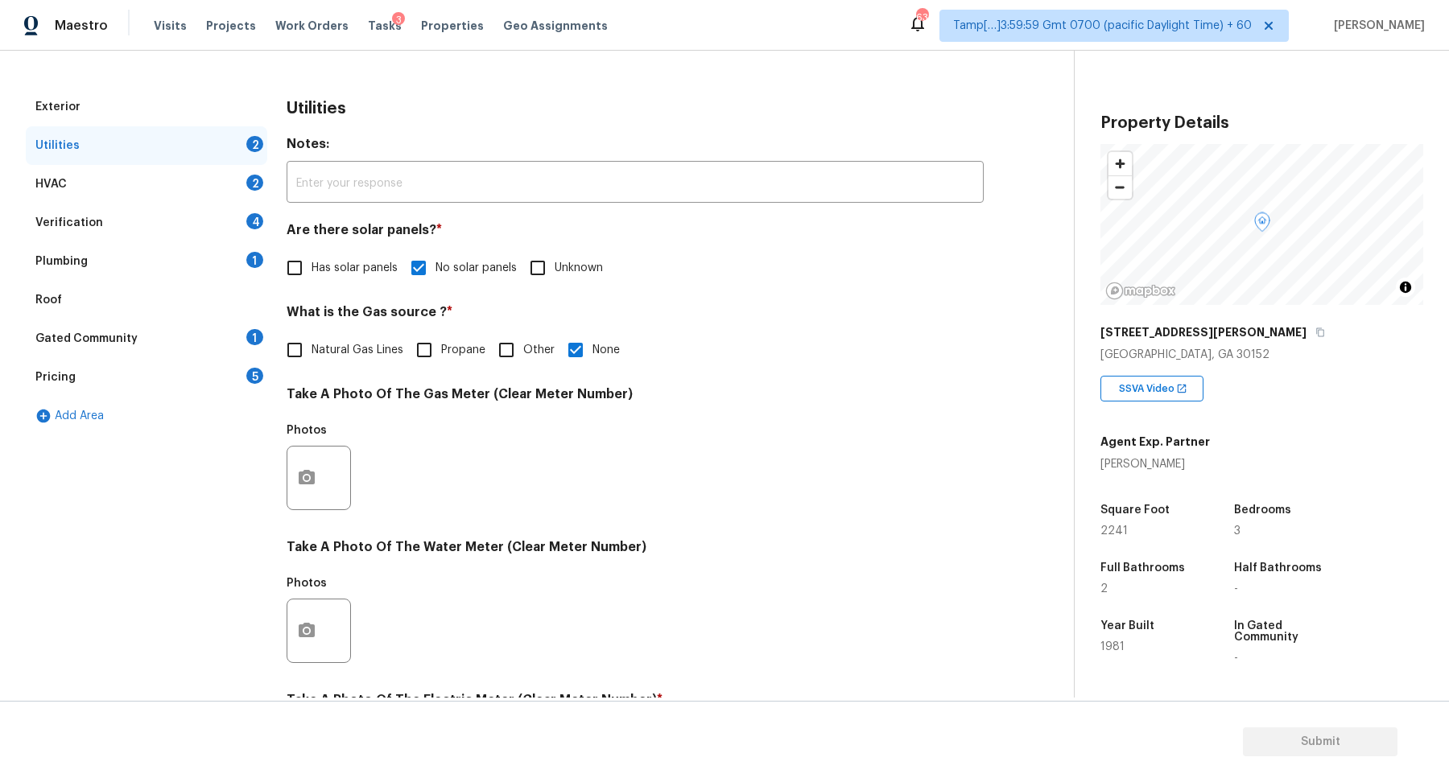
scroll to position [428, 0]
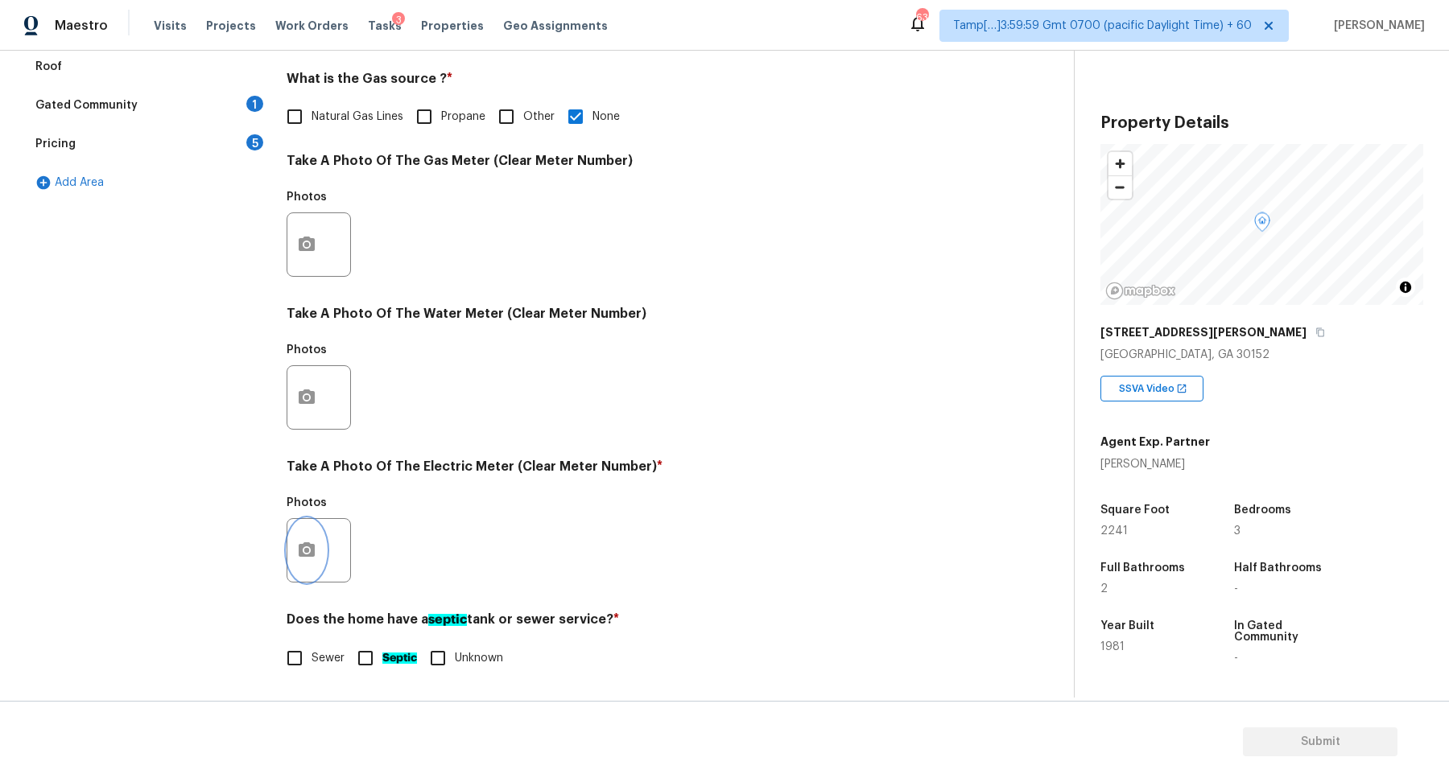
click at [318, 528] on button "button" at bounding box center [306, 550] width 39 height 63
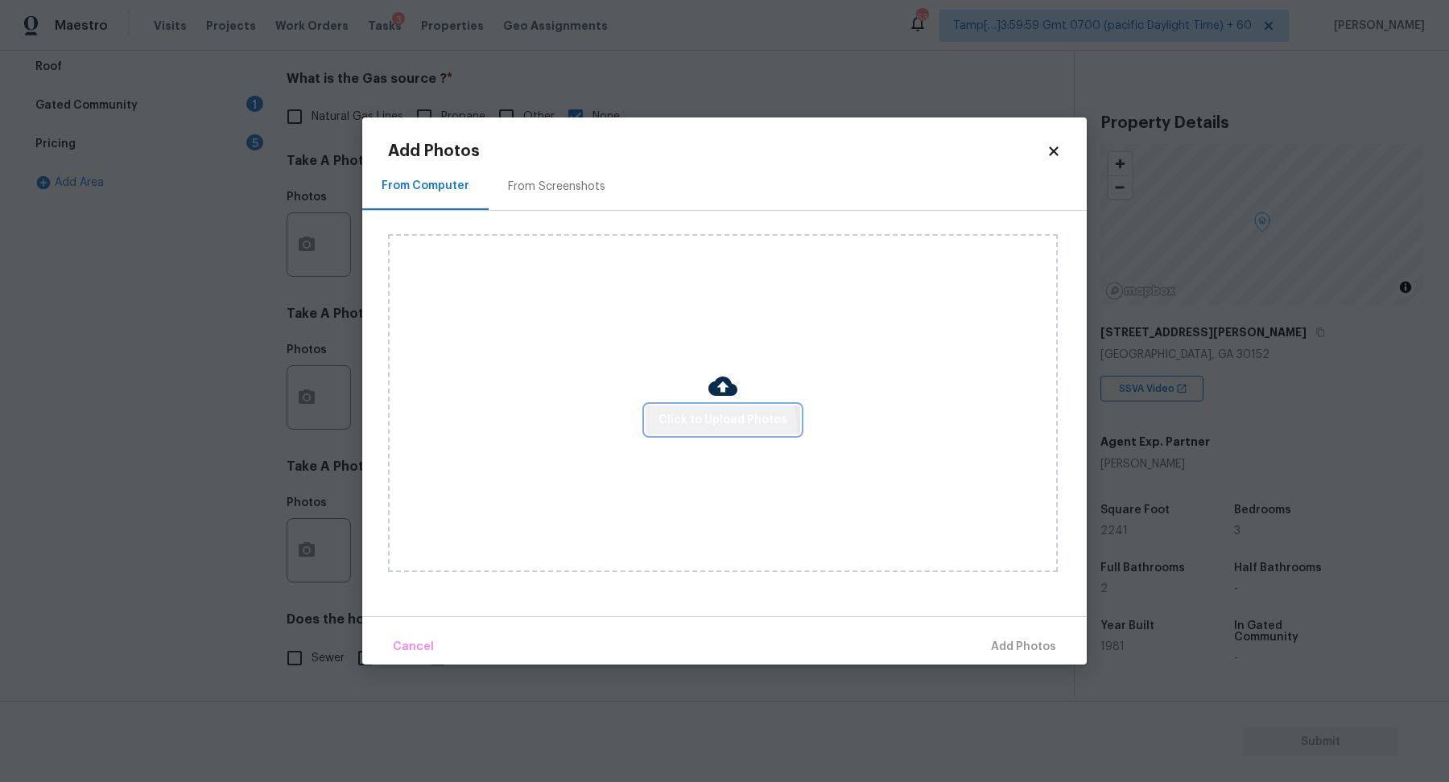
click at [720, 427] on span "Click to Upload Photos" at bounding box center [722, 421] width 129 height 20
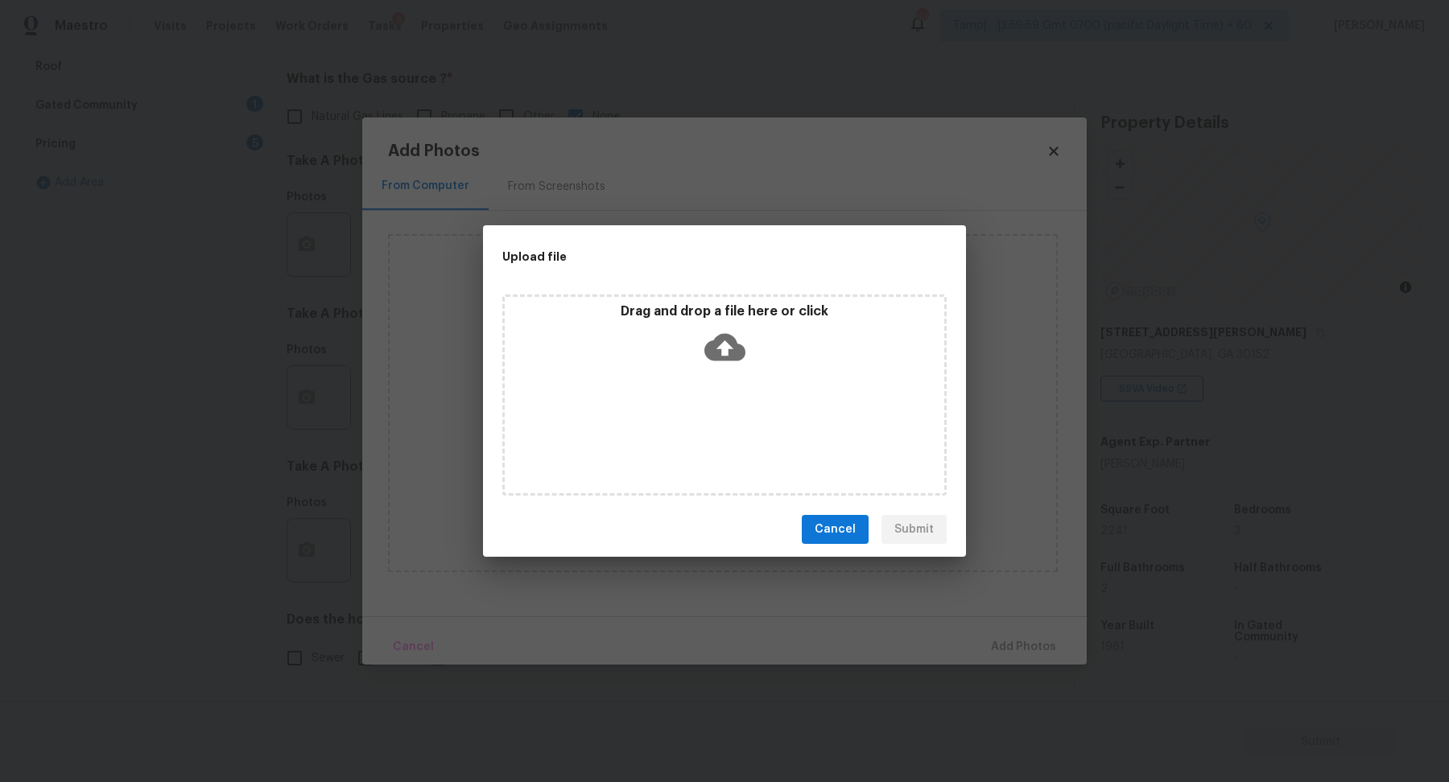
click at [759, 367] on div "Drag and drop a file here or click" at bounding box center [725, 337] width 440 height 69
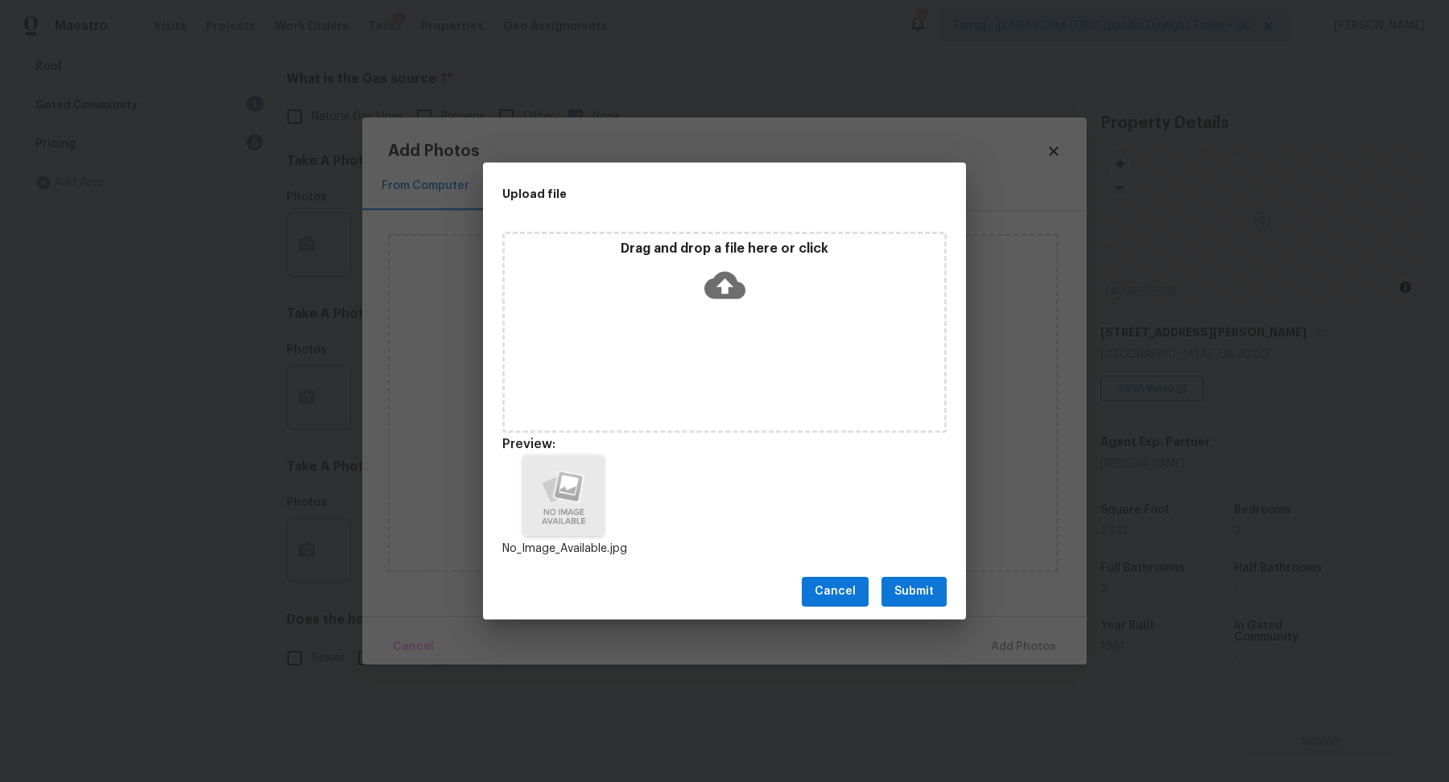
click at [921, 593] on span "Submit" at bounding box center [913, 592] width 39 height 20
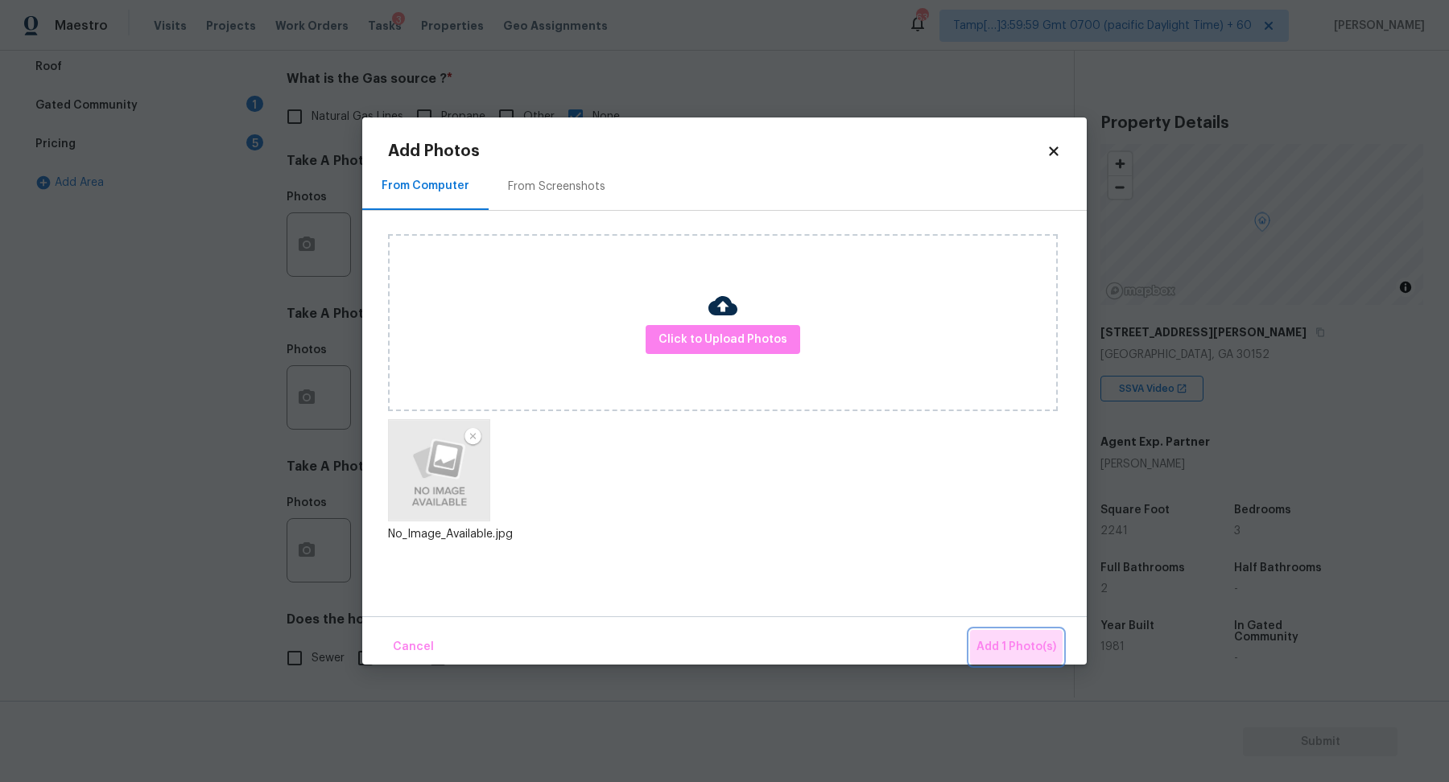
click at [995, 634] on button "Add 1 Photo(s)" at bounding box center [1016, 647] width 93 height 35
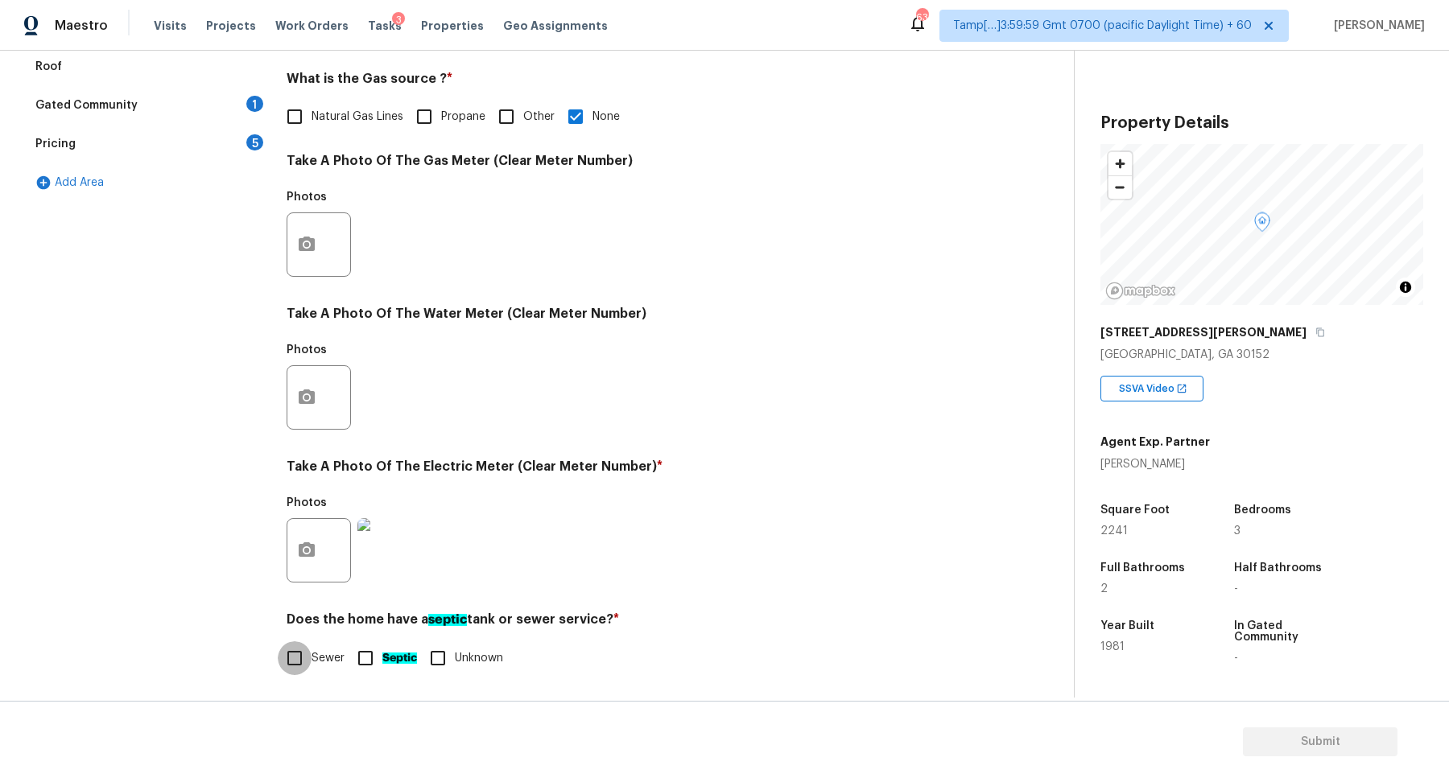
click at [298, 660] on input "Sewer" at bounding box center [295, 659] width 34 height 34
checkbox input "true"
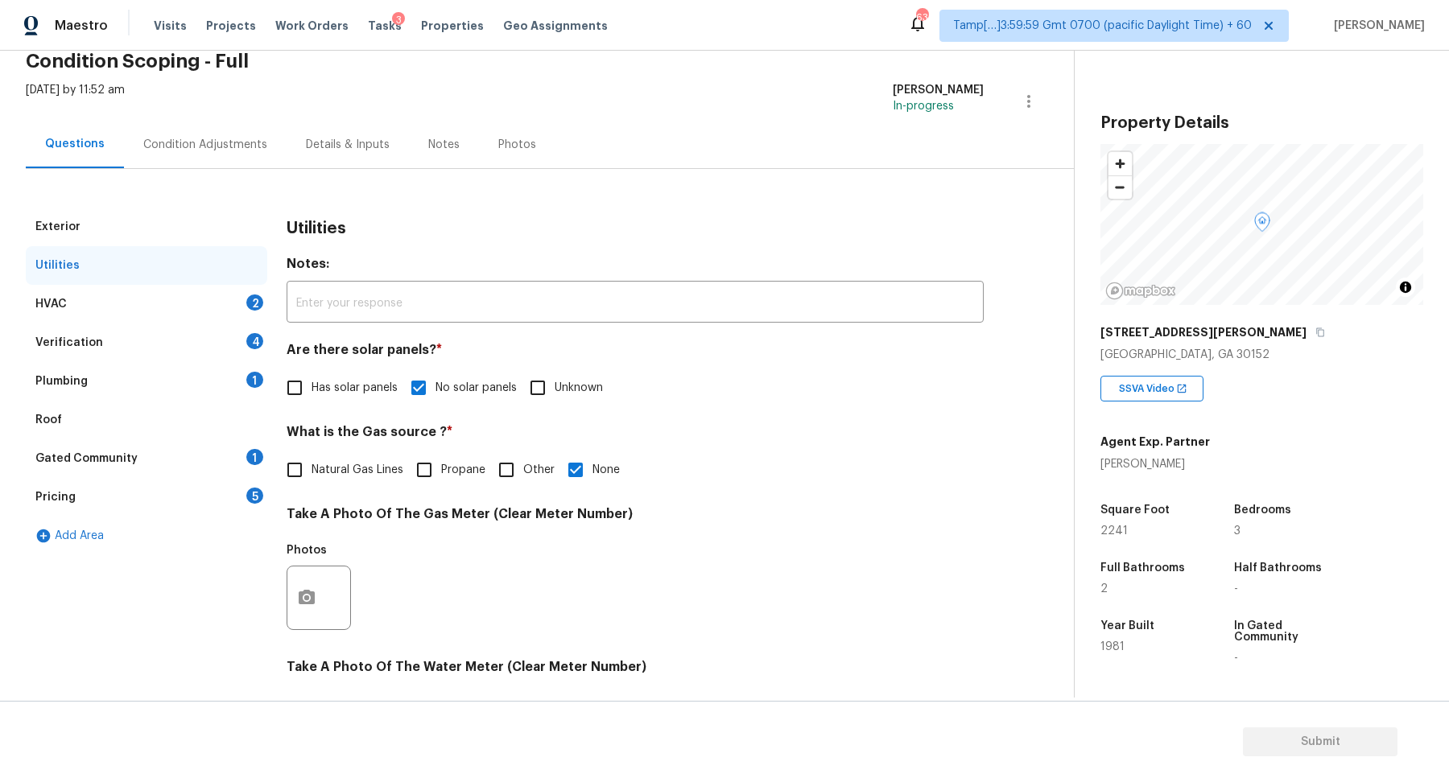
click at [205, 287] on div "HVAC 2" at bounding box center [147, 304] width 242 height 39
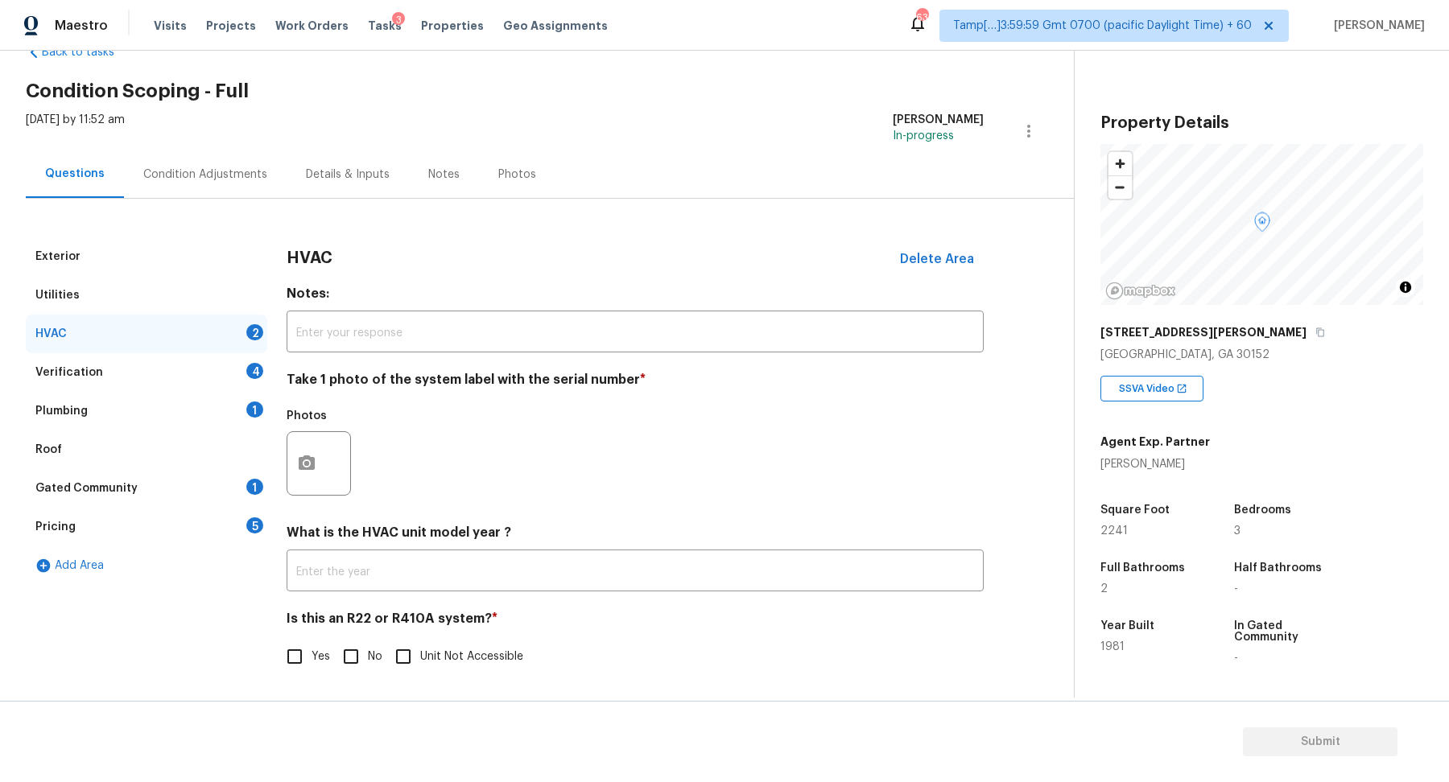
scroll to position [44, 0]
click at [336, 477] on div at bounding box center [319, 464] width 64 height 64
click at [312, 477] on button "button" at bounding box center [306, 464] width 39 height 63
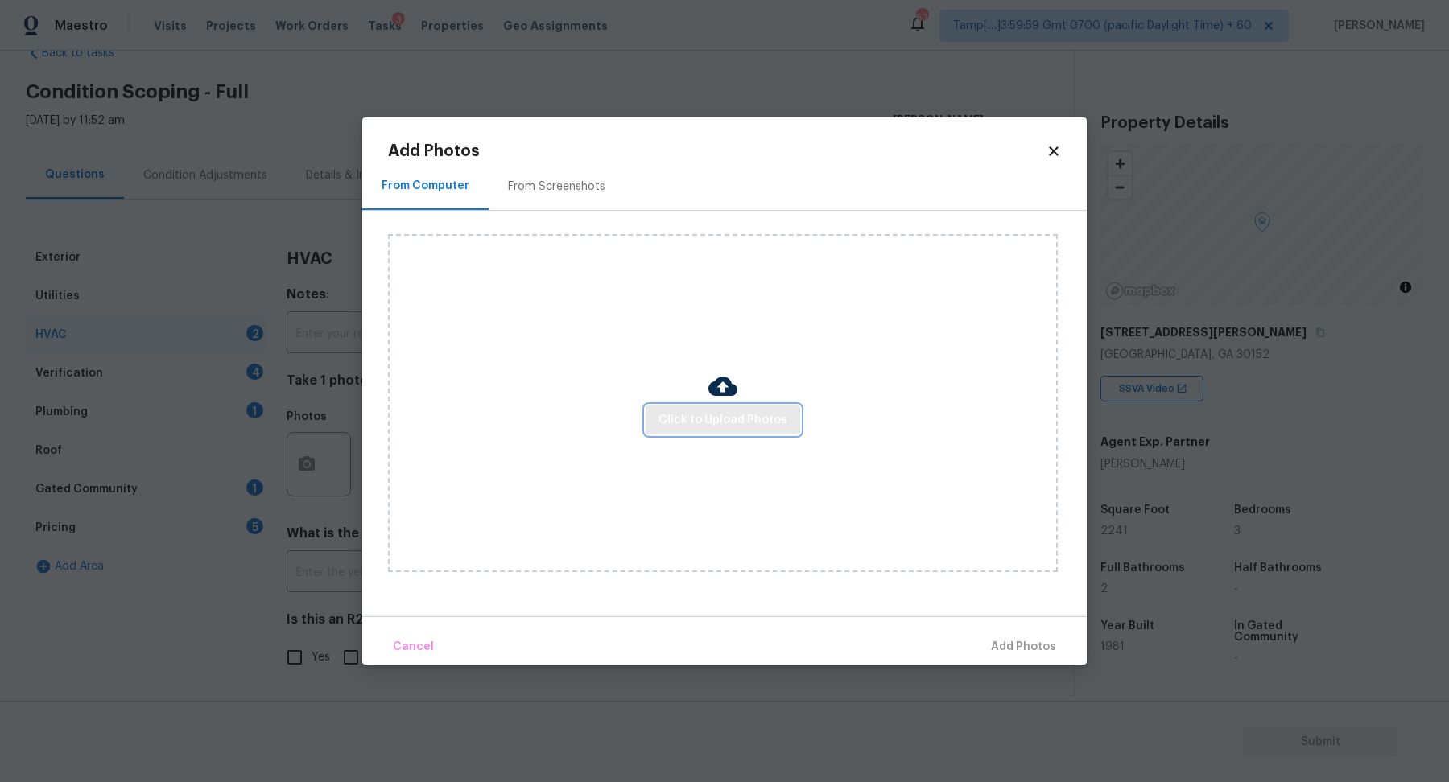
click at [673, 431] on button "Click to Upload Photos" at bounding box center [723, 421] width 155 height 30
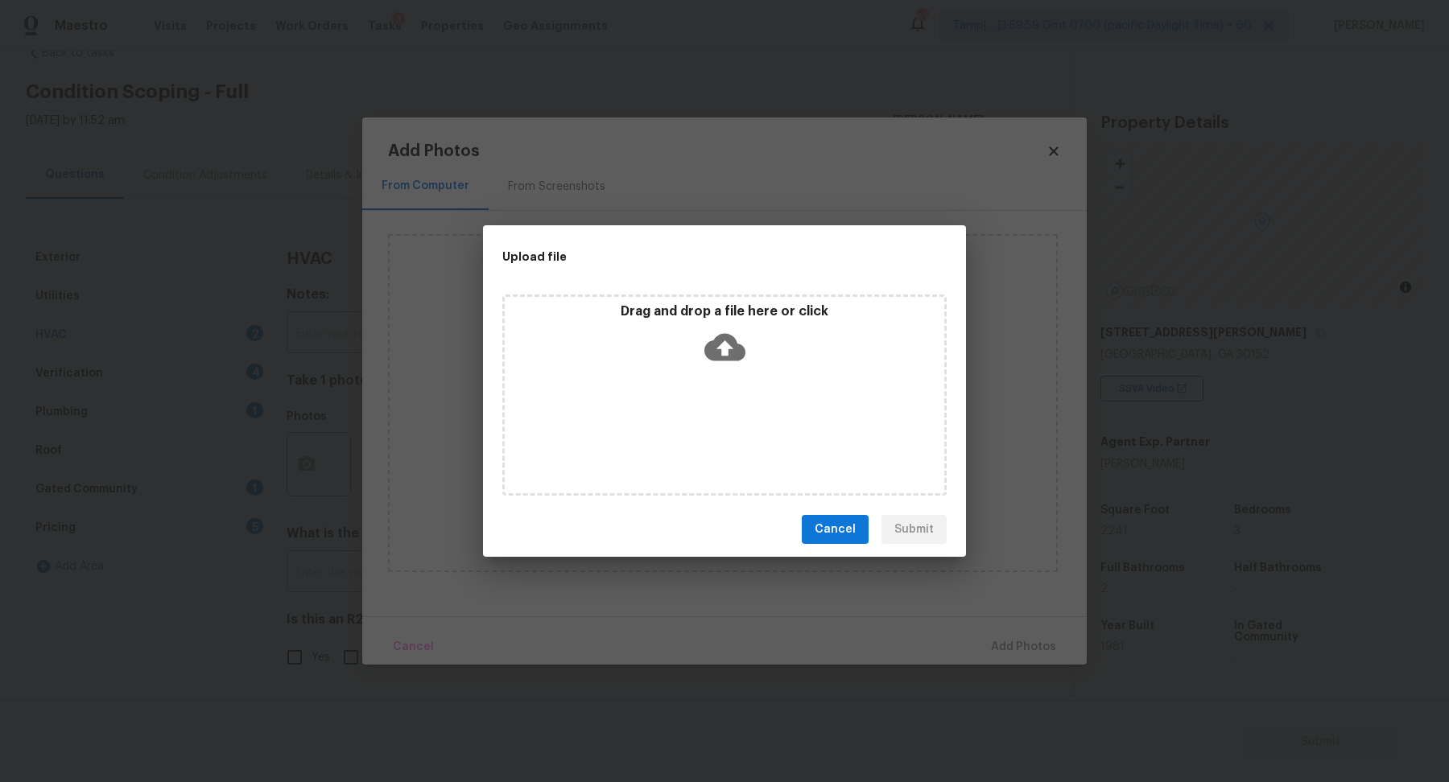
click at [745, 350] on div "Drag and drop a file here or click" at bounding box center [725, 337] width 440 height 69
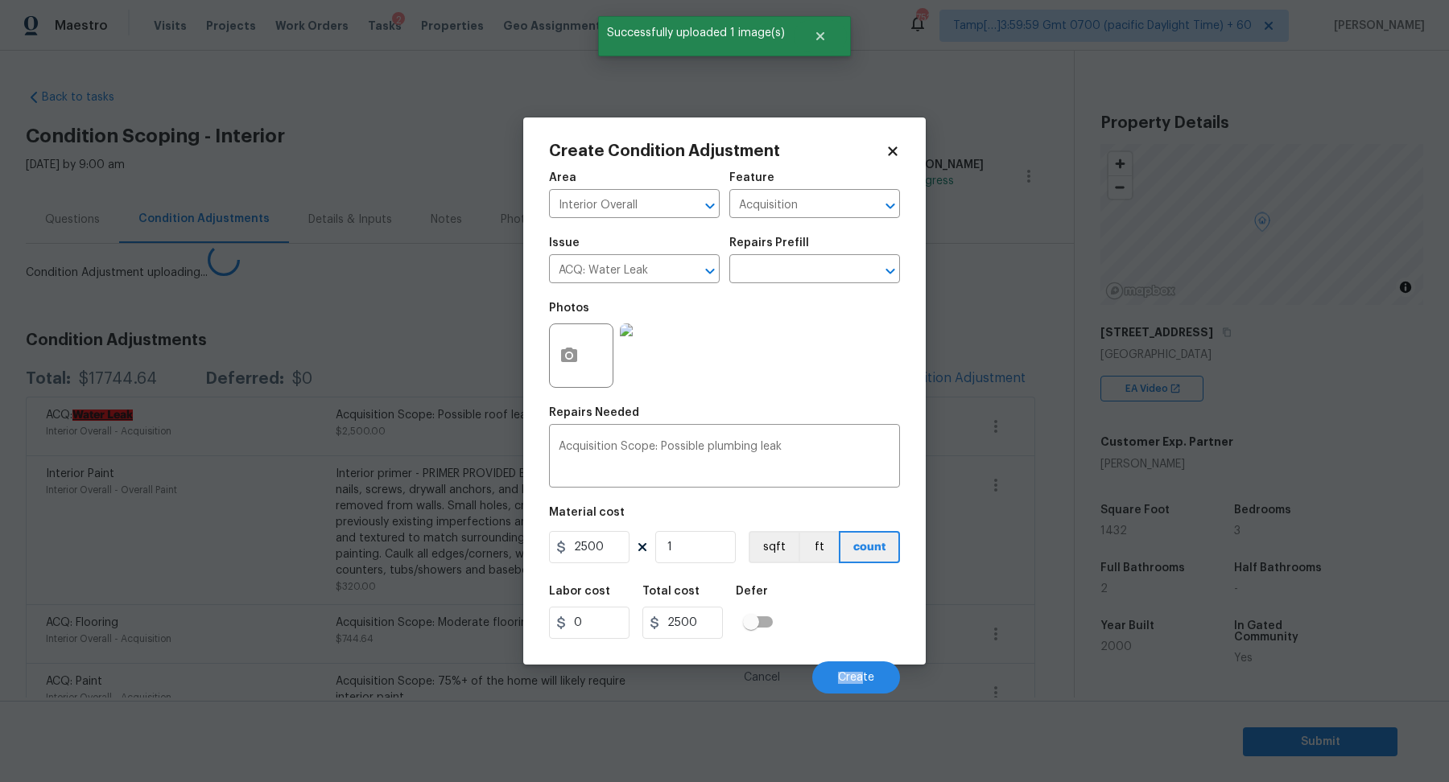
scroll to position [49, 0]
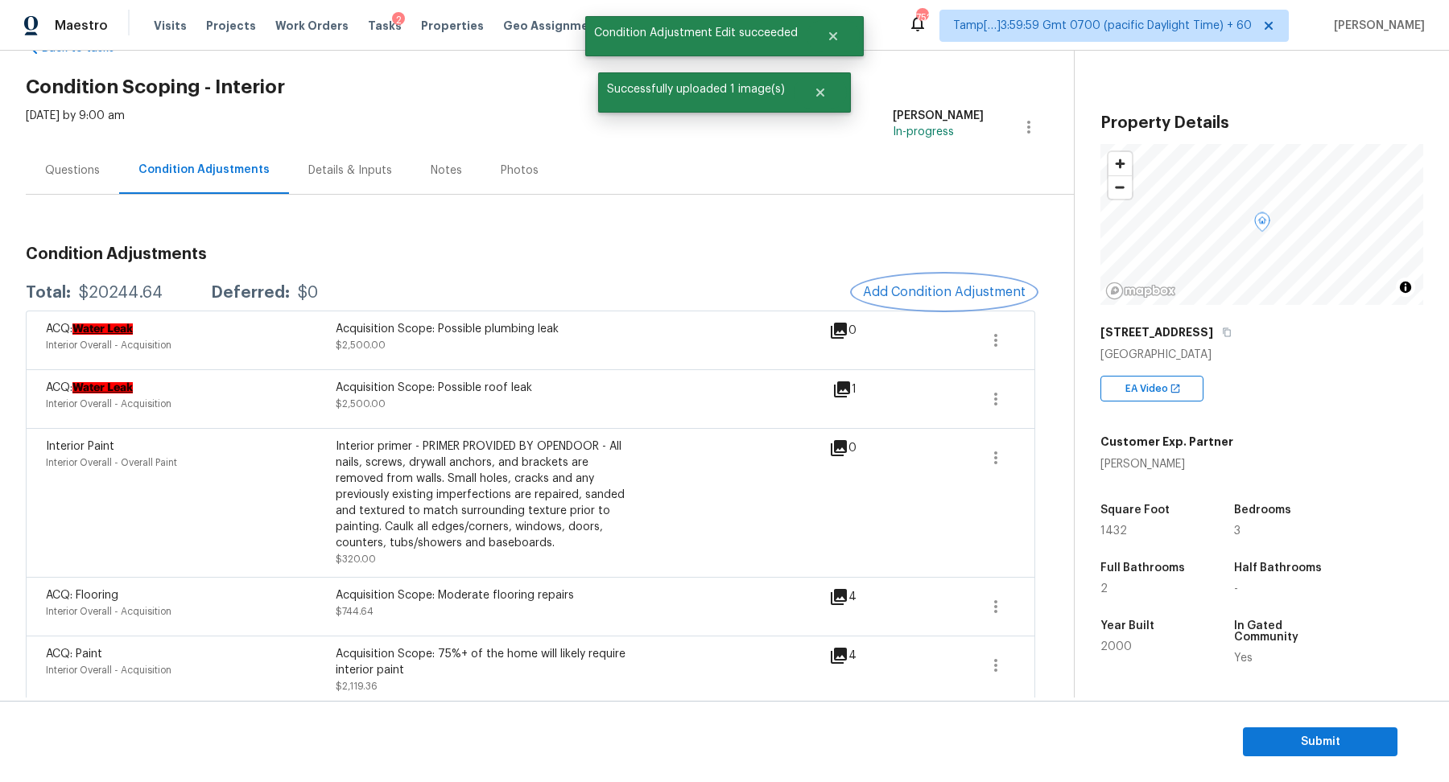
click at [966, 296] on span "Add Condition Adjustment" at bounding box center [944, 292] width 163 height 14
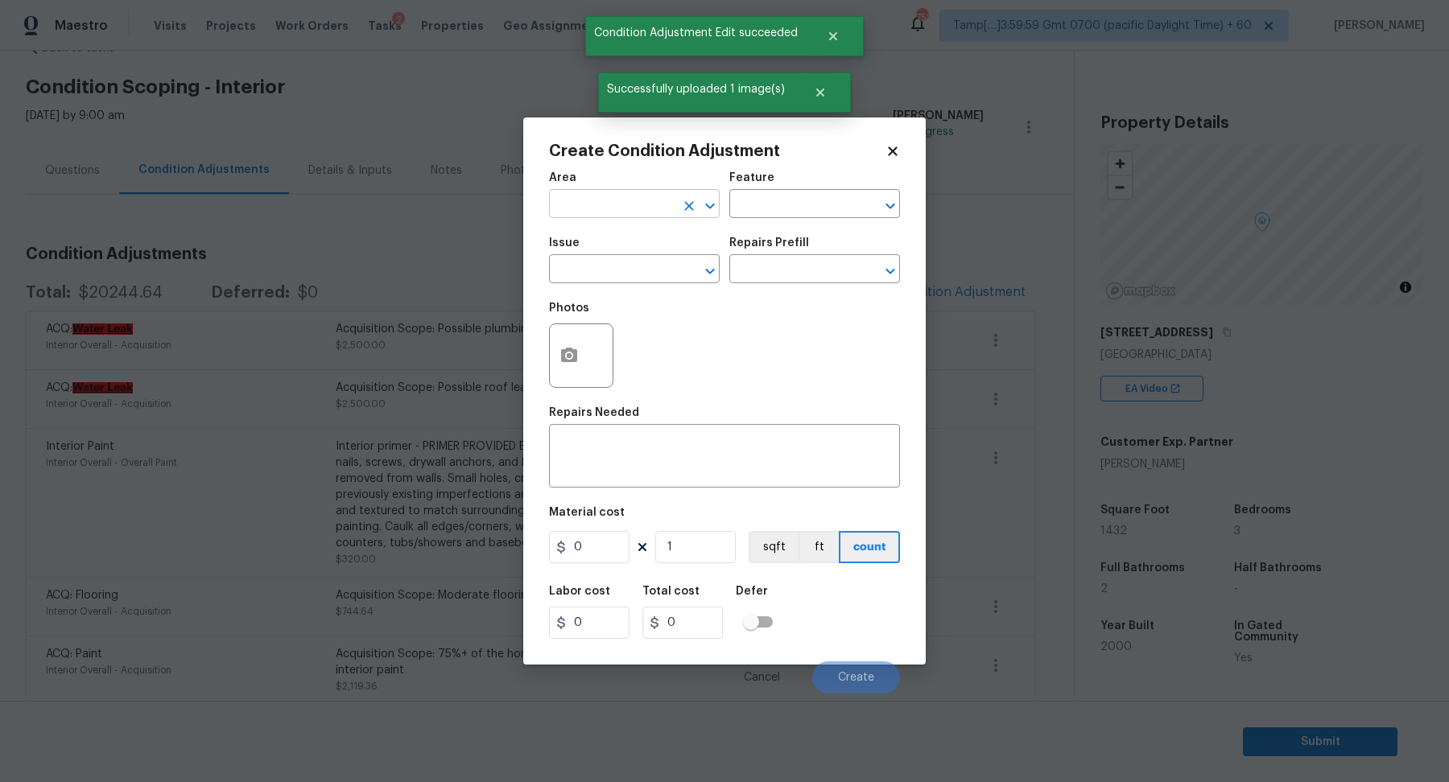
click at [610, 197] on input "text" at bounding box center [612, 205] width 126 height 25
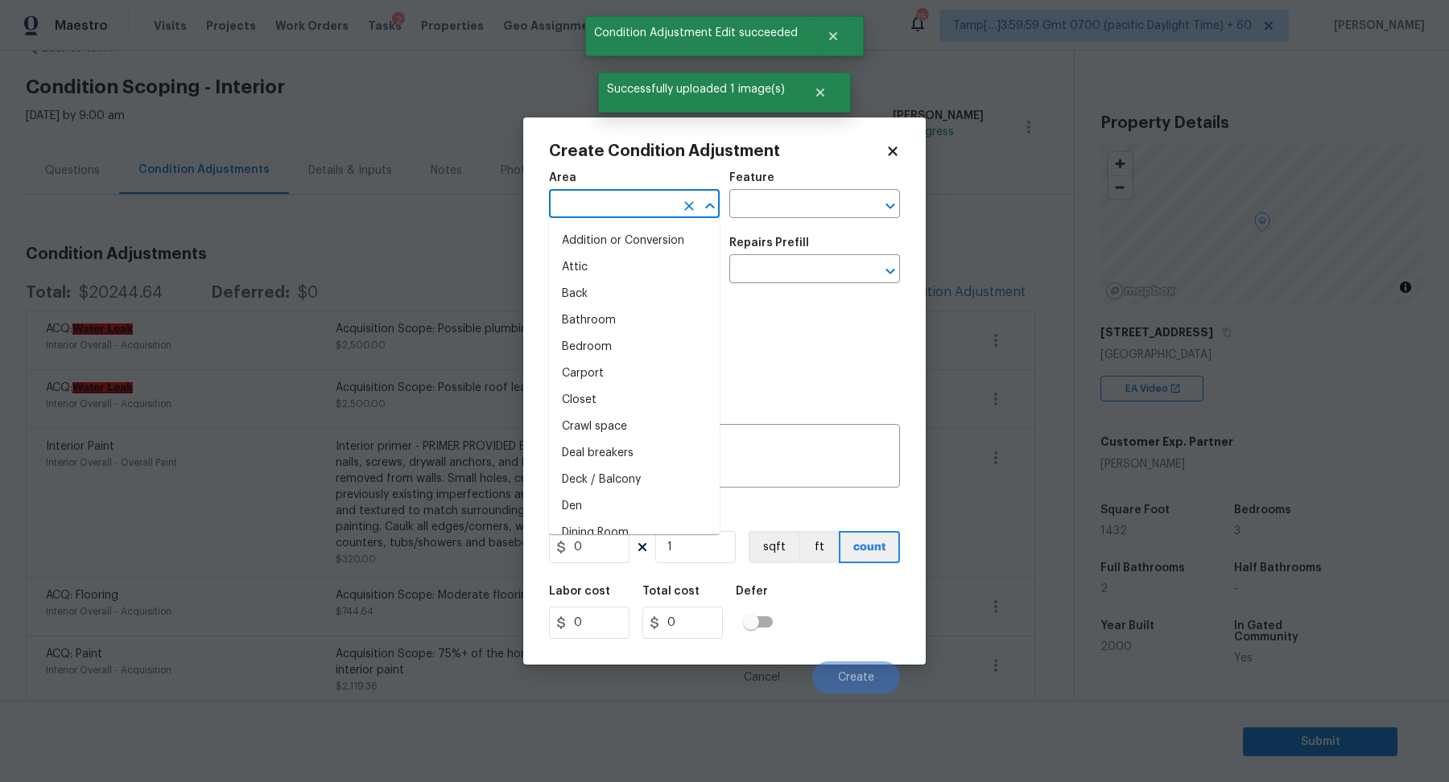
click at [610, 197] on input "text" at bounding box center [612, 205] width 126 height 25
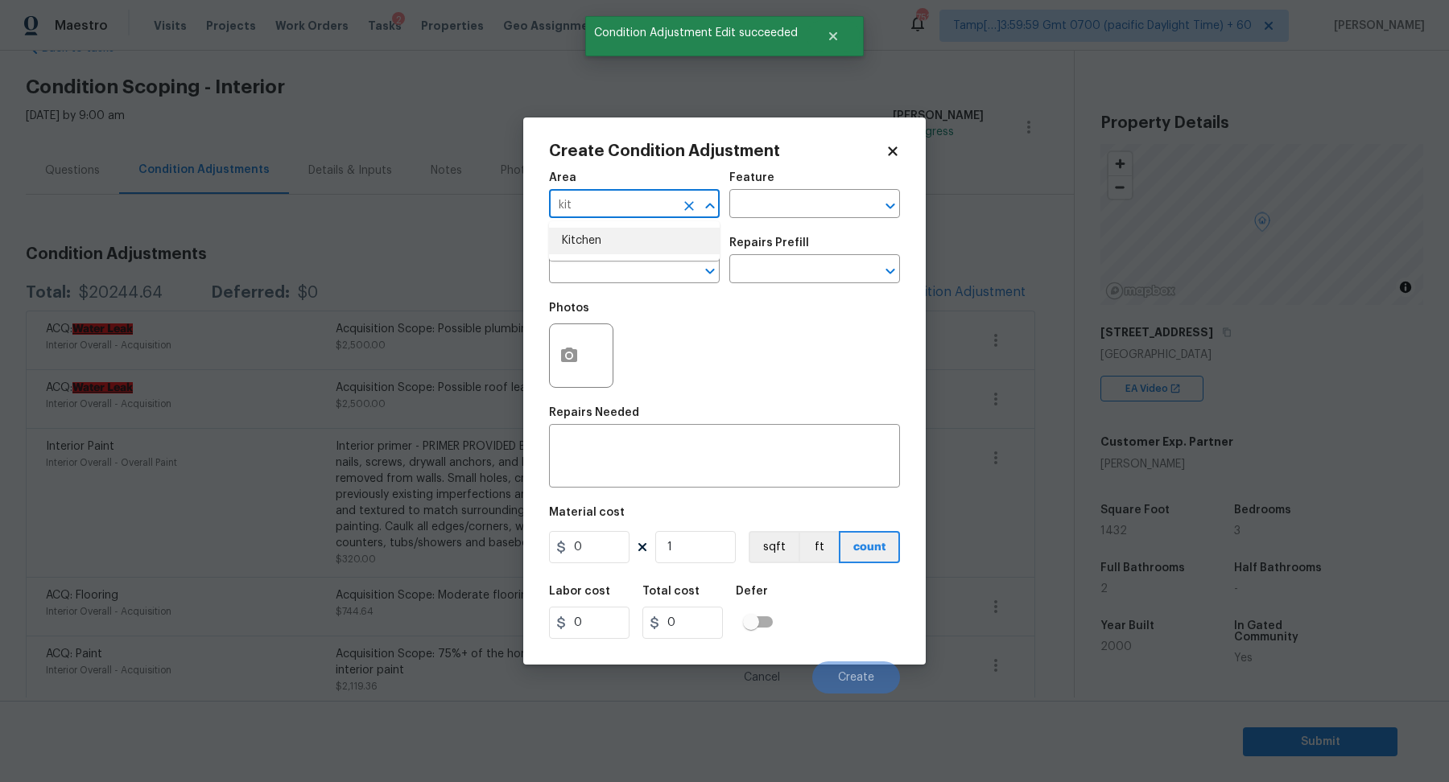
click at [591, 233] on li "Kitchen" at bounding box center [634, 241] width 171 height 27
type input "Kitchen"
click at [592, 281] on input "text" at bounding box center [612, 270] width 126 height 25
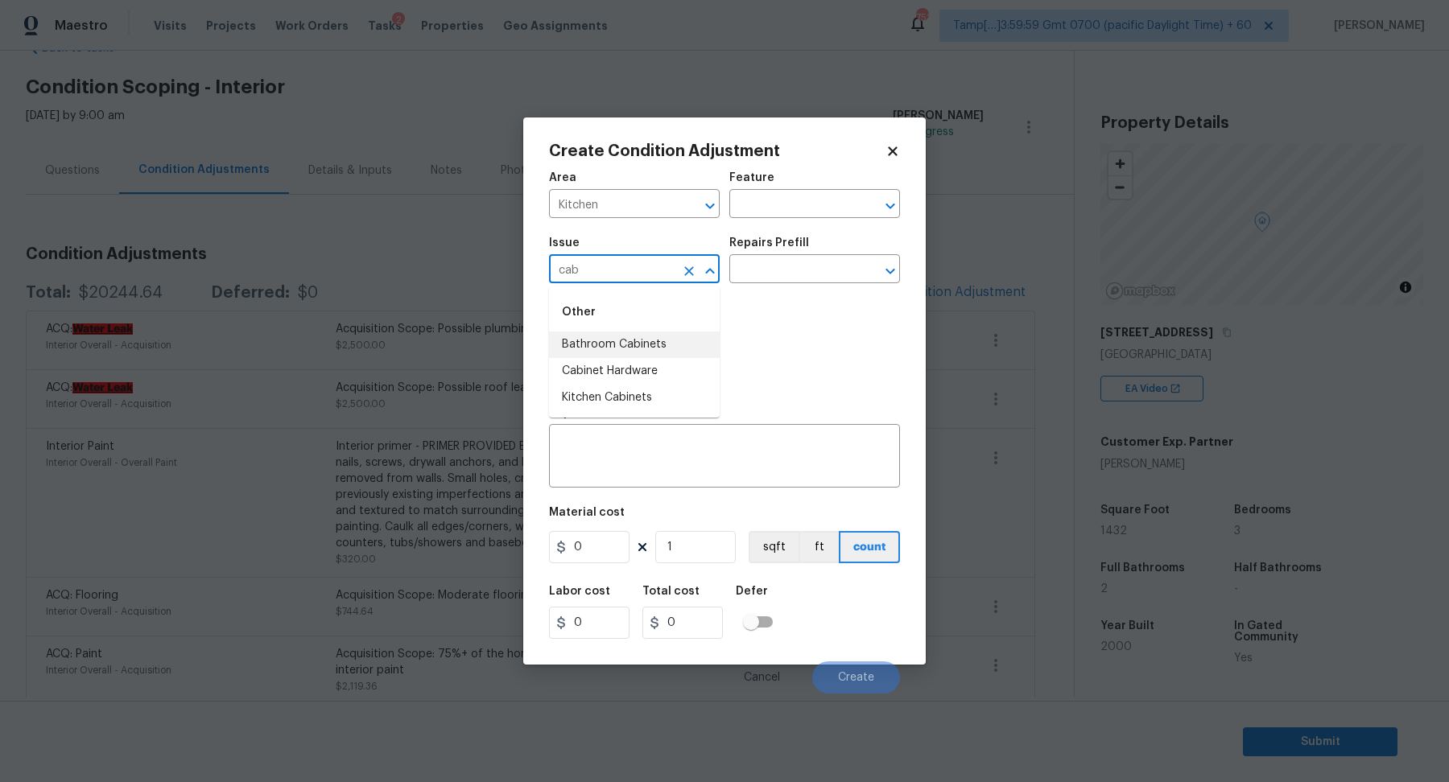
click at [643, 338] on li "Bathroom Cabinets" at bounding box center [634, 345] width 171 height 27
type input "Bathroom Cabinets"
click at [781, 275] on input "text" at bounding box center [792, 270] width 126 height 25
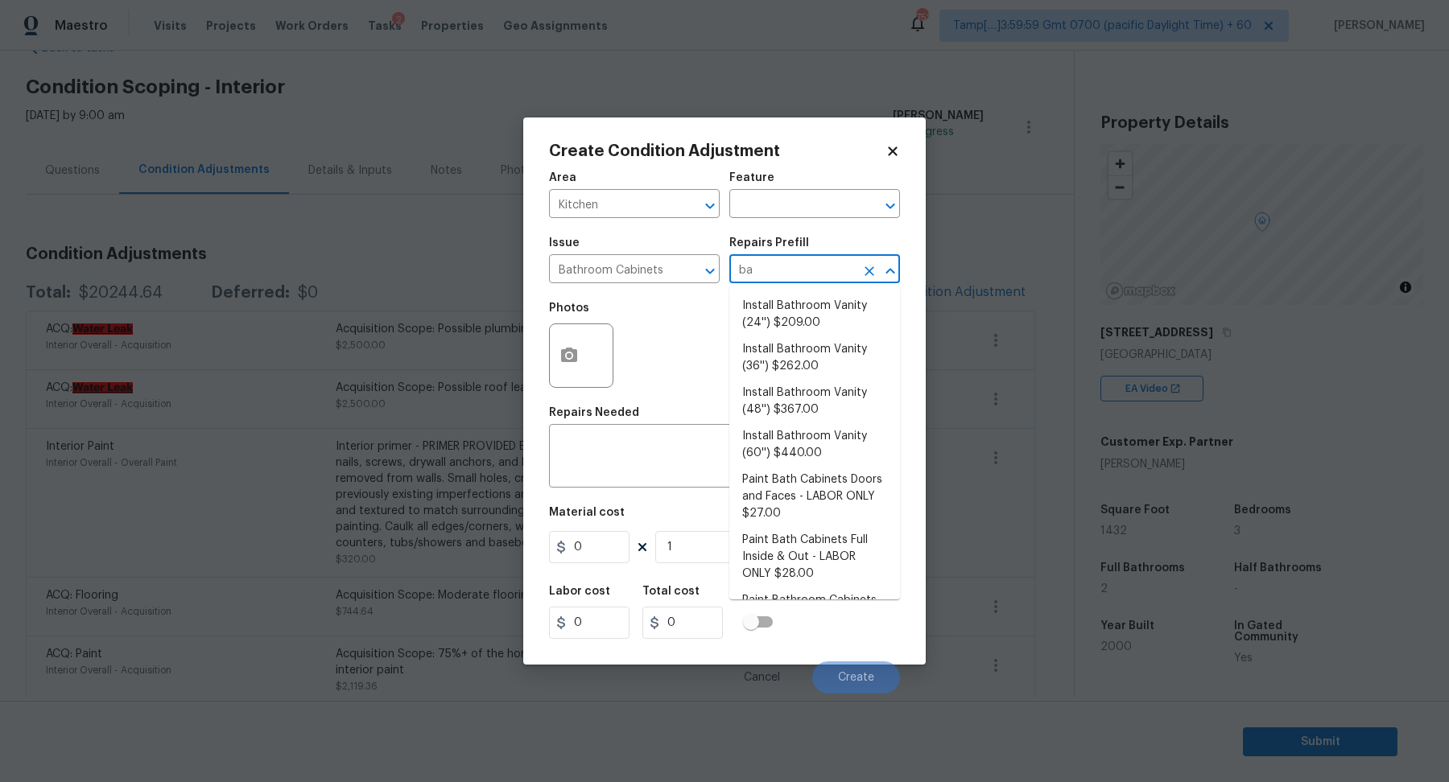
type input "bas"
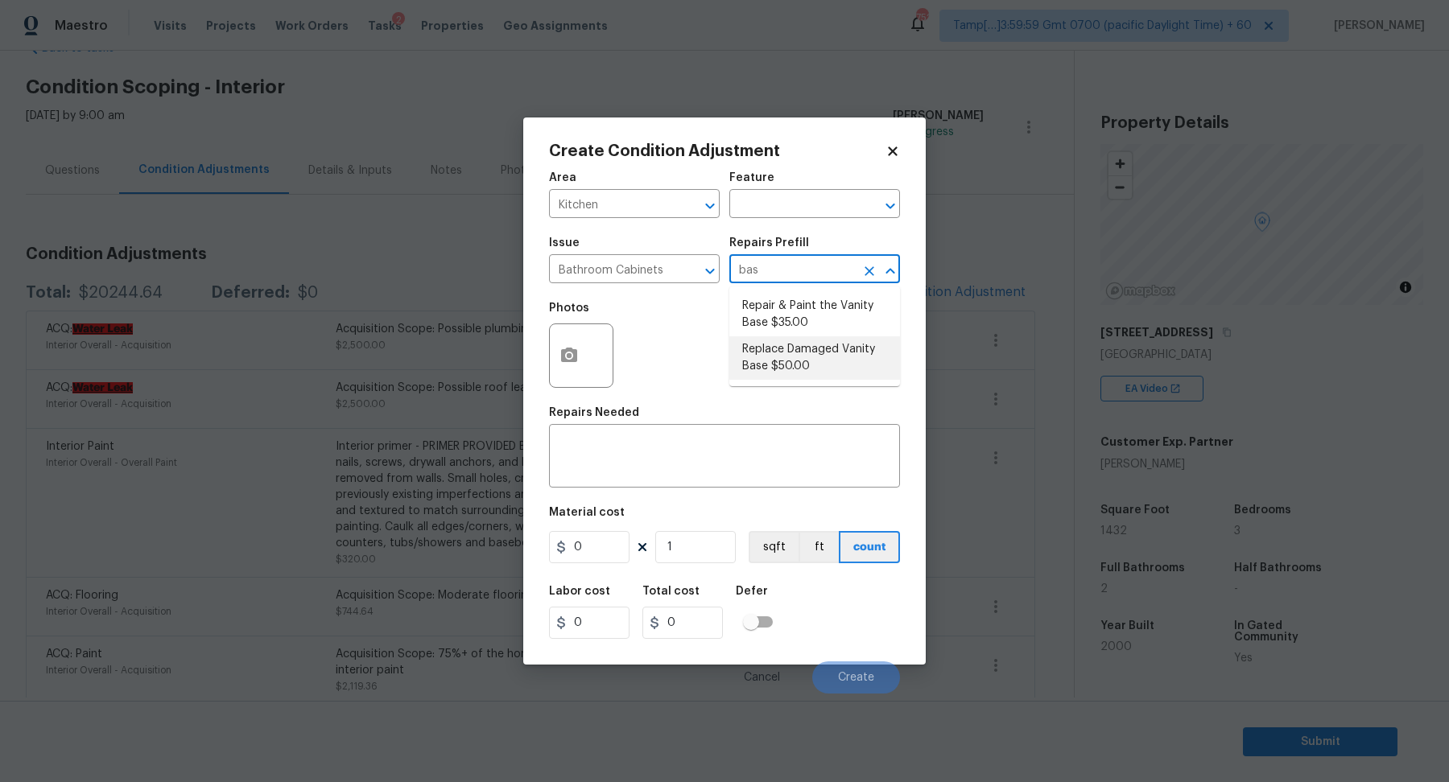
click at [828, 364] on li "Replace Damaged Vanity Base $50.00" at bounding box center [814, 357] width 171 height 43
type input "Cabinets"
type textarea "Remove the existing/damage cabinet base and replace with new. Ensure that the n…"
type input "50"
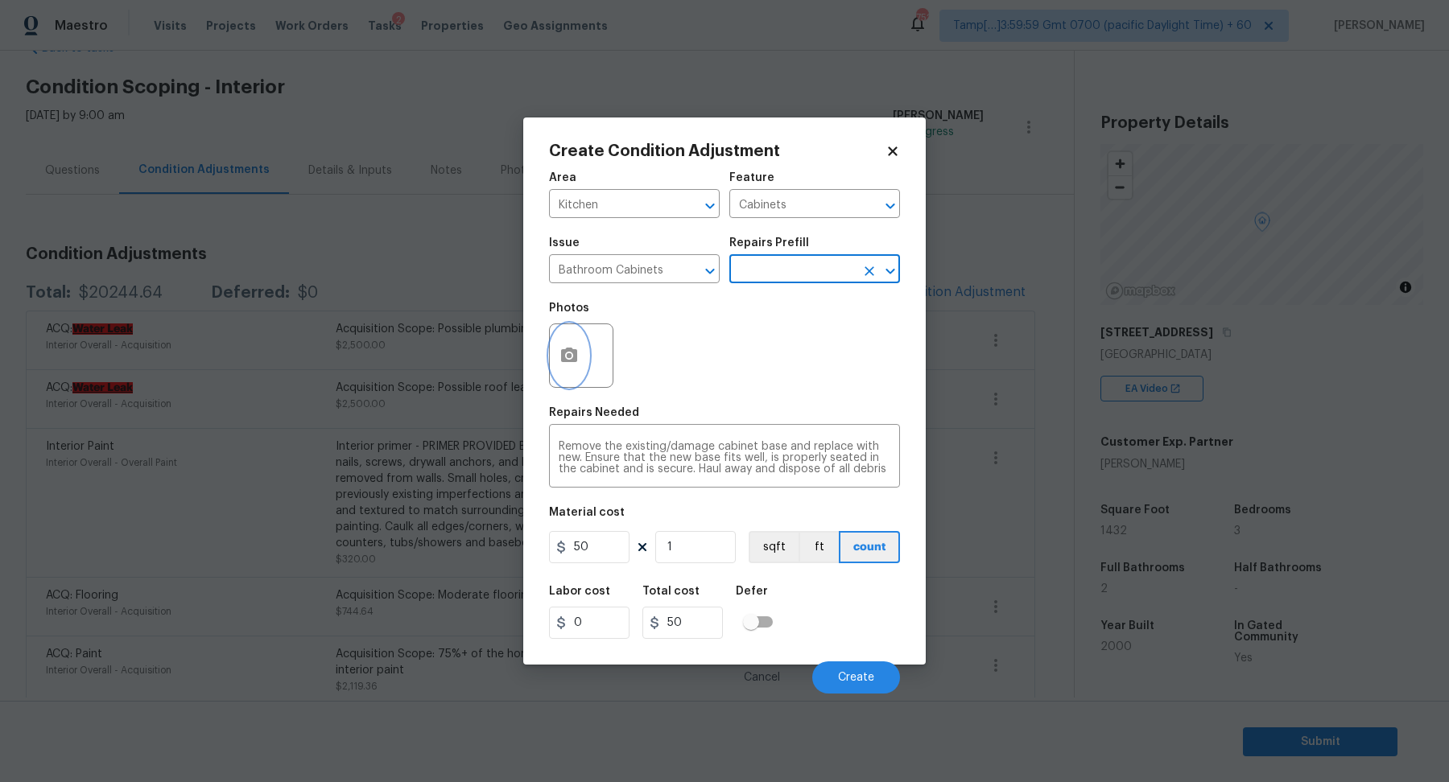
click at [555, 356] on button "button" at bounding box center [569, 355] width 39 height 63
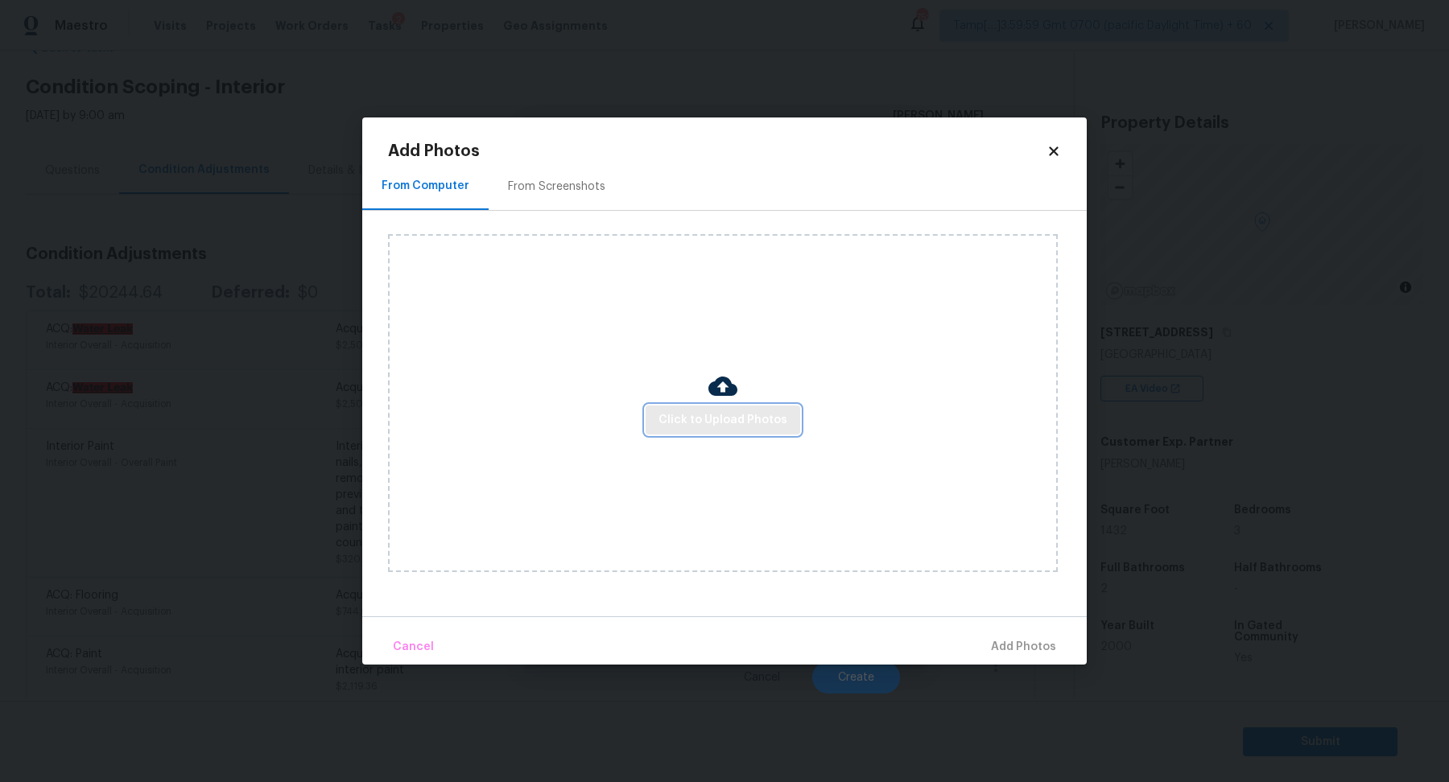
click at [724, 428] on span "Click to Upload Photos" at bounding box center [722, 421] width 129 height 20
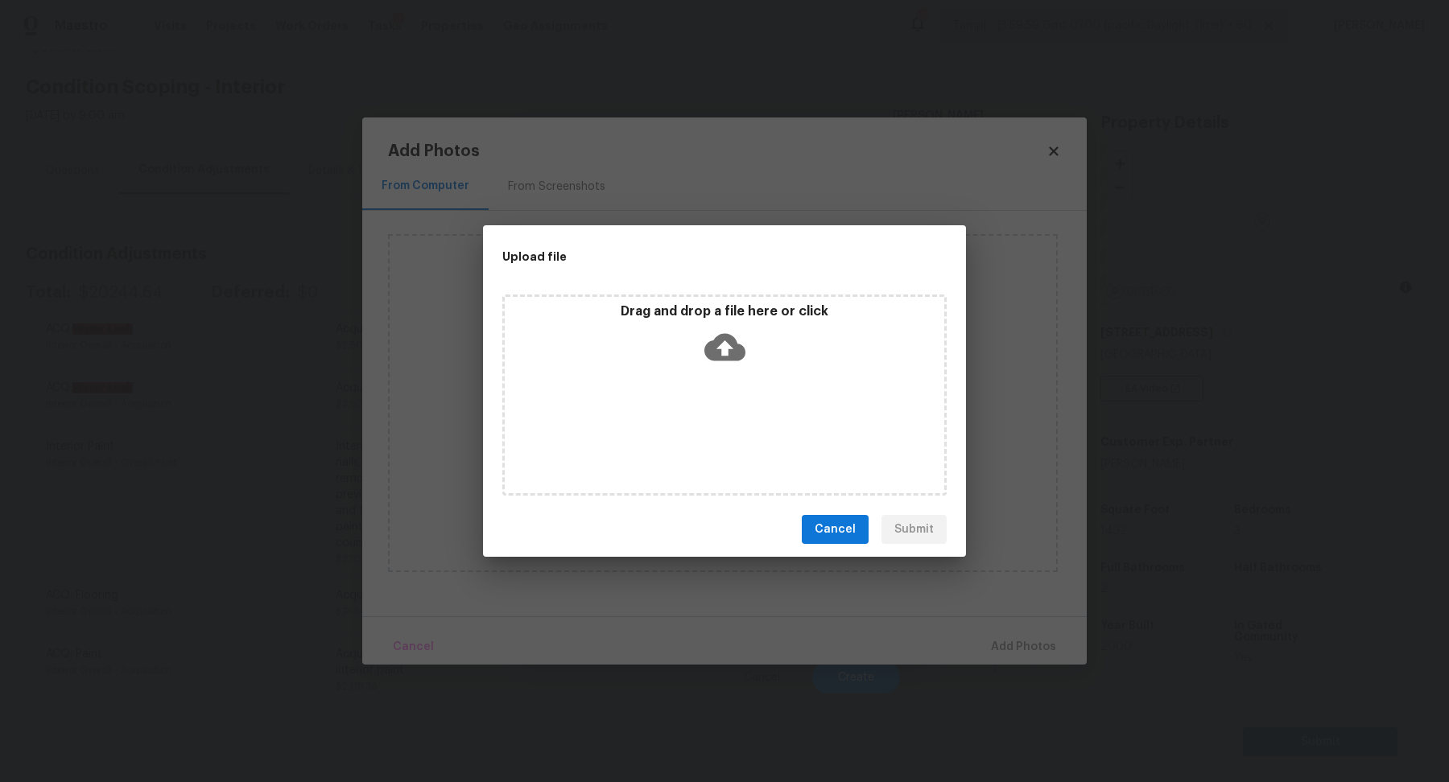
click at [729, 371] on div "Drag and drop a file here or click" at bounding box center [725, 337] width 440 height 69
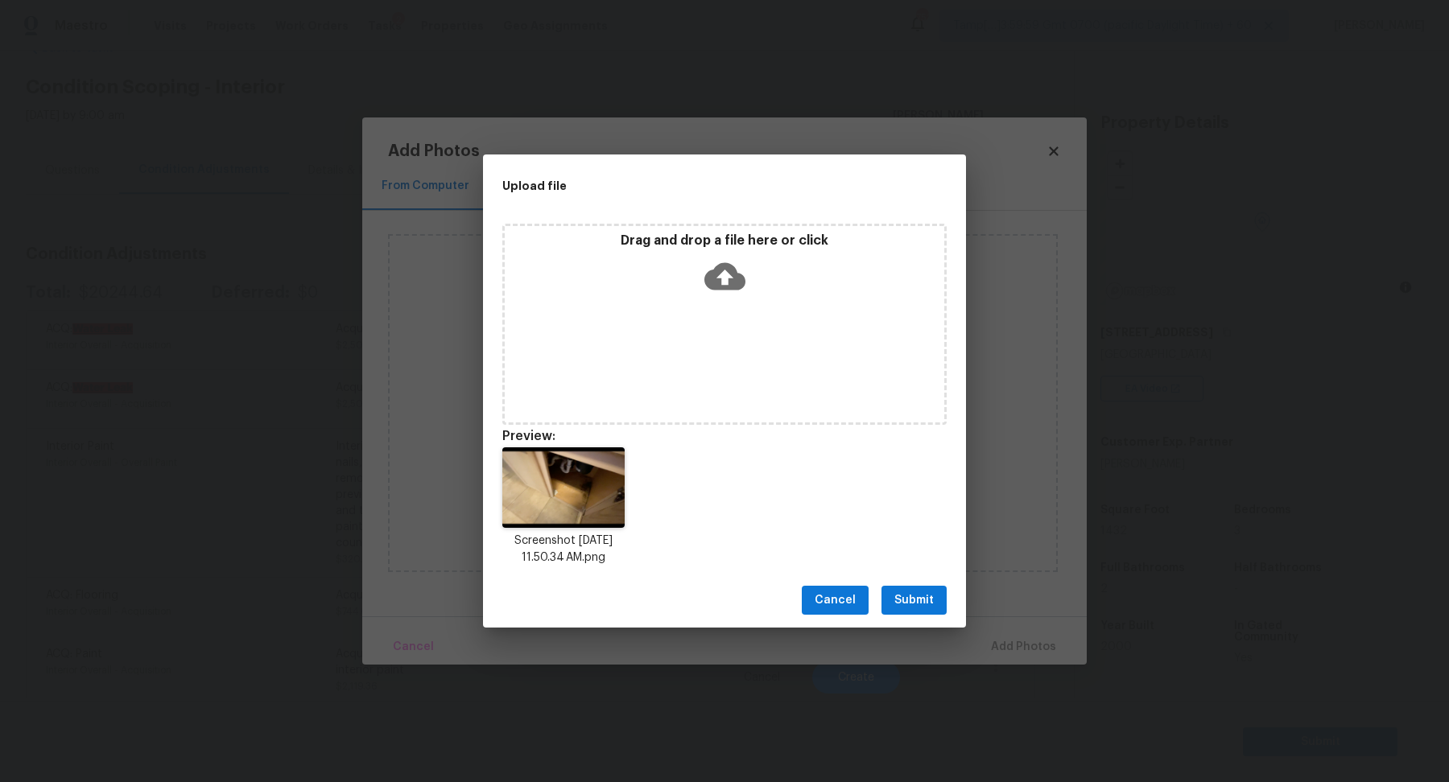
click at [931, 605] on span "Submit" at bounding box center [913, 601] width 39 height 20
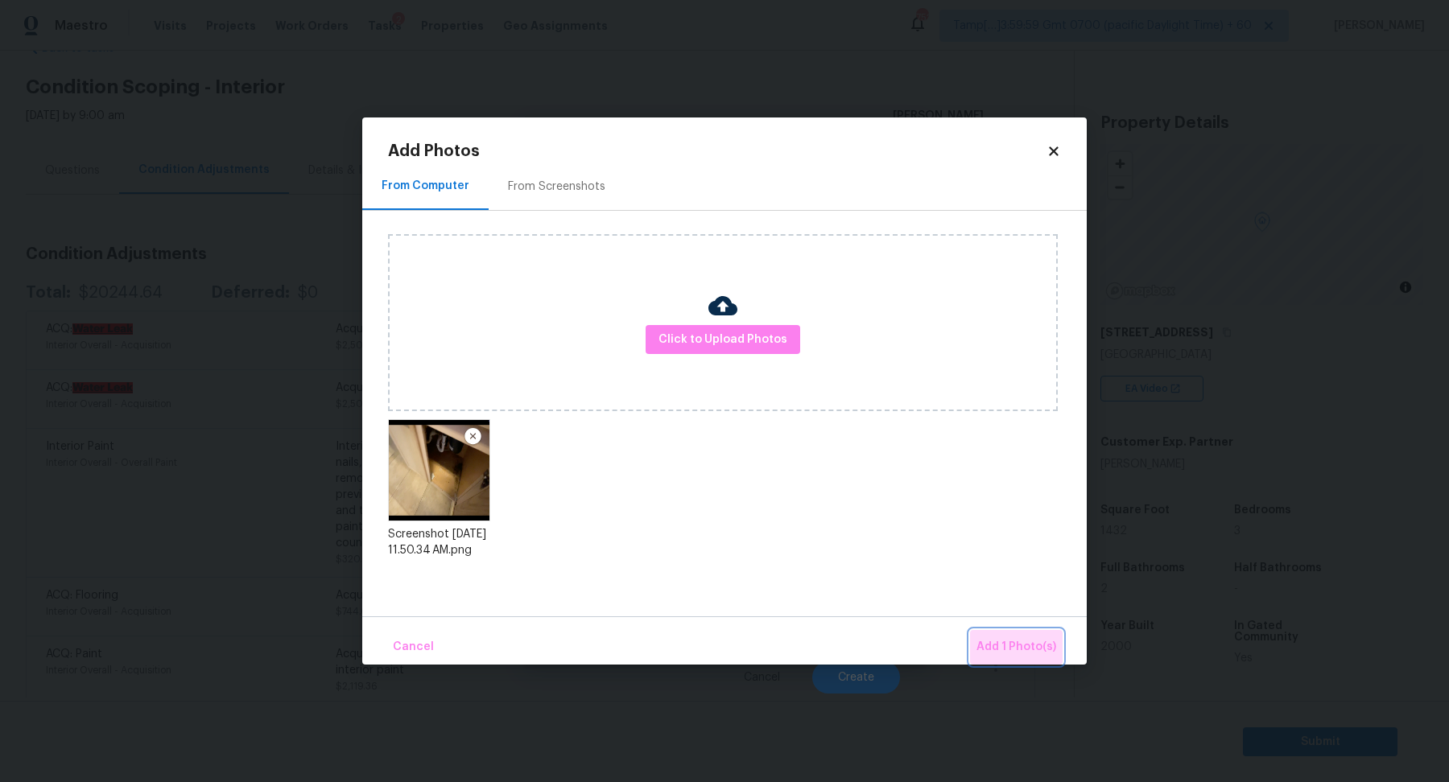
click at [1031, 633] on button "Add 1 Photo(s)" at bounding box center [1016, 647] width 93 height 35
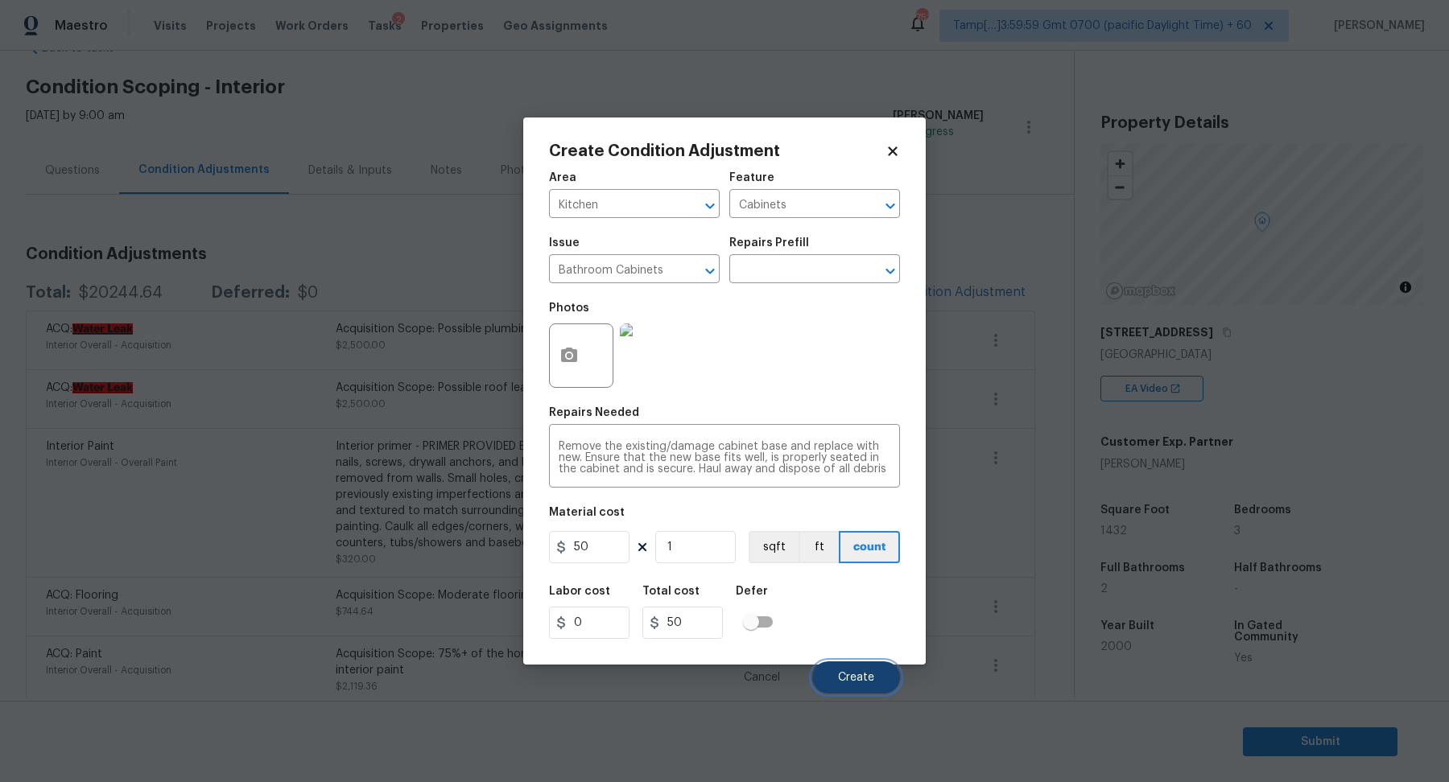
click at [861, 669] on button "Create" at bounding box center [856, 678] width 88 height 32
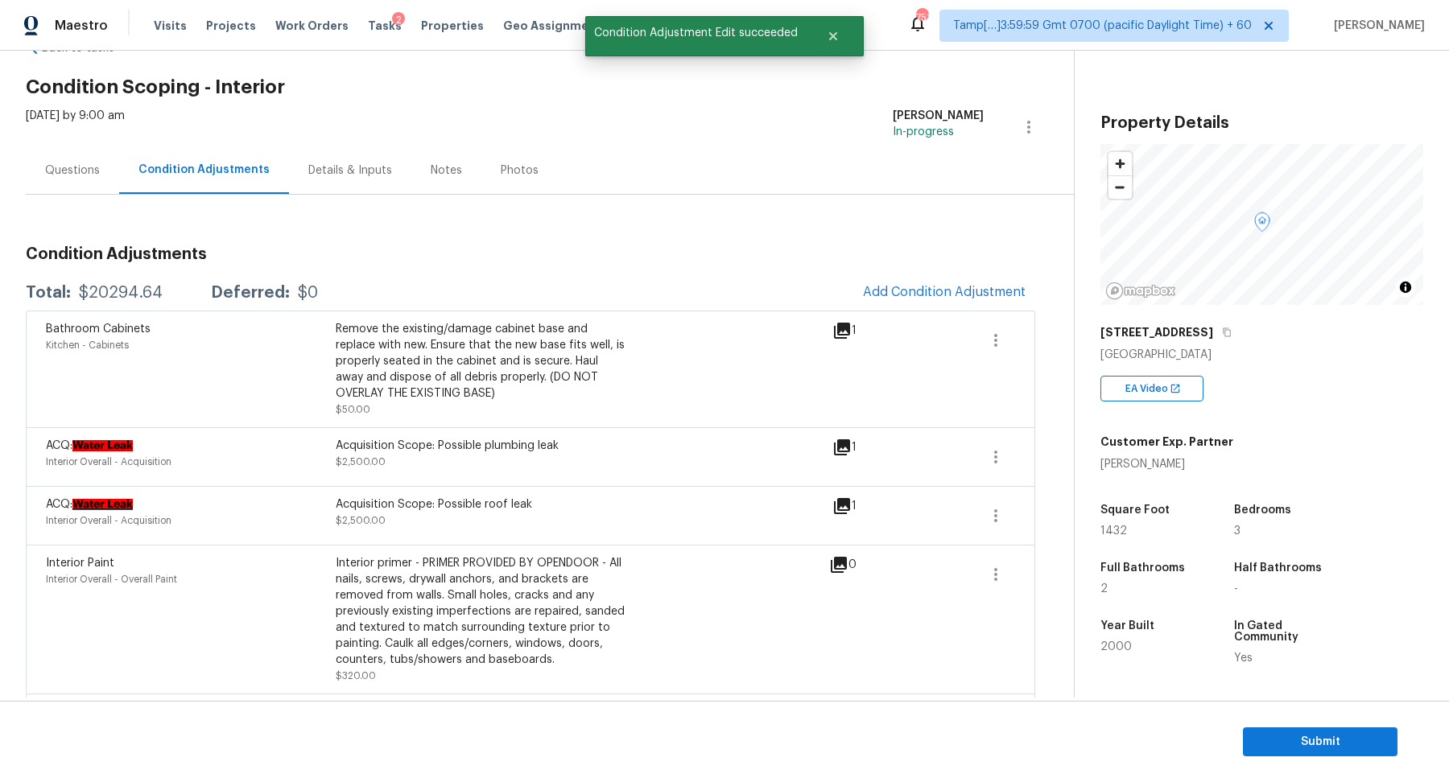
click at [113, 289] on div "$20294.64" at bounding box center [121, 293] width 84 height 16
copy div "$20294.64"
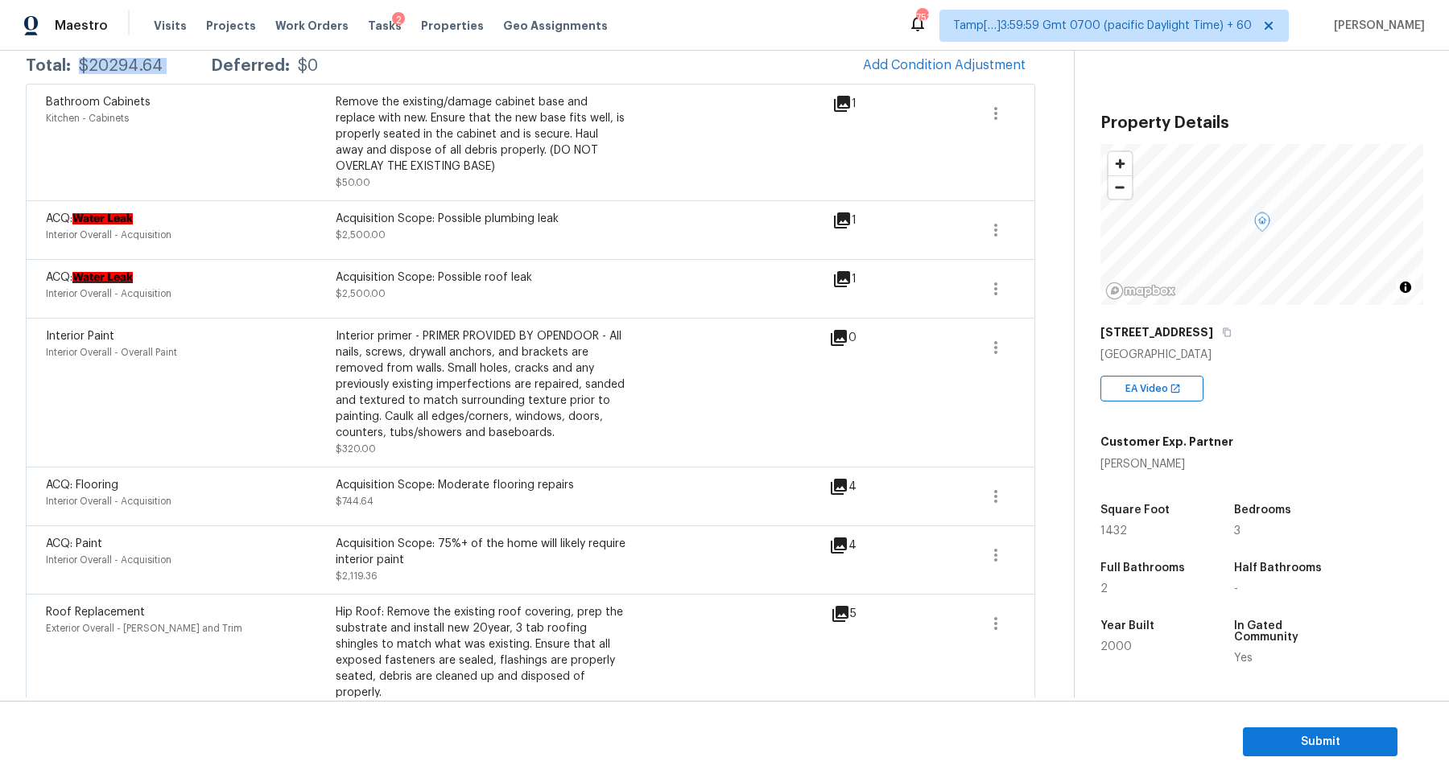
scroll to position [0, 0]
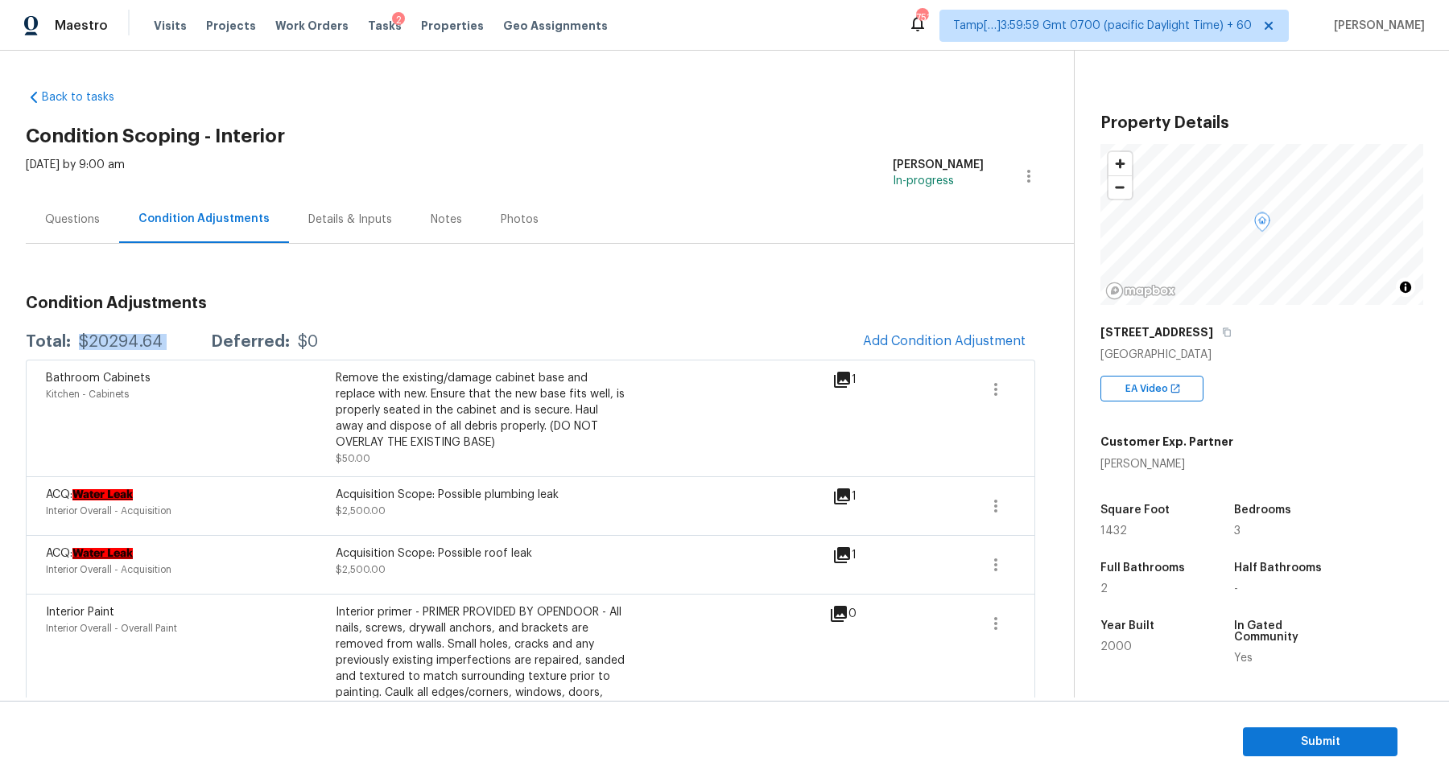
click at [130, 343] on div "$20294.64" at bounding box center [121, 342] width 84 height 16
click at [85, 237] on div "Questions" at bounding box center [72, 219] width 93 height 47
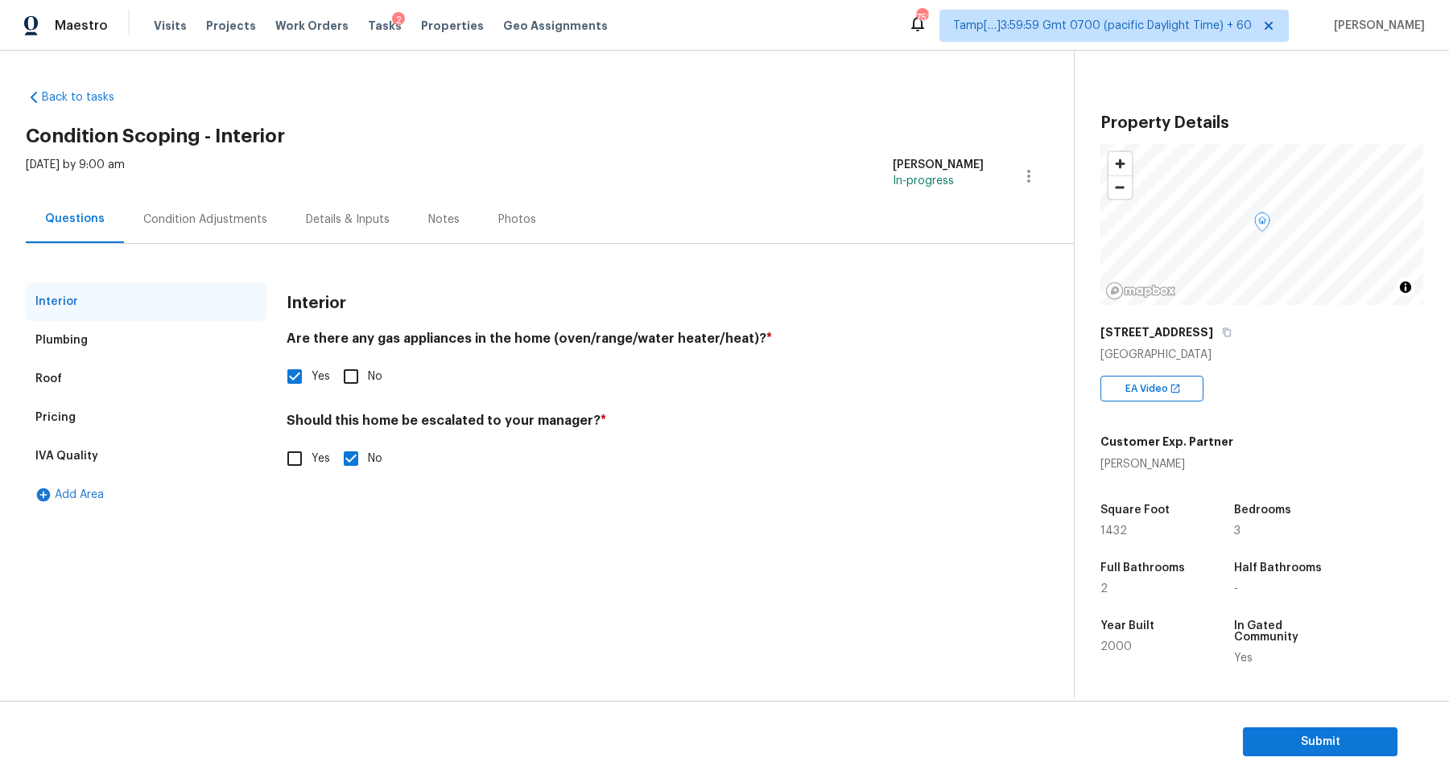
click at [106, 415] on div "Pricing" at bounding box center [147, 417] width 242 height 39
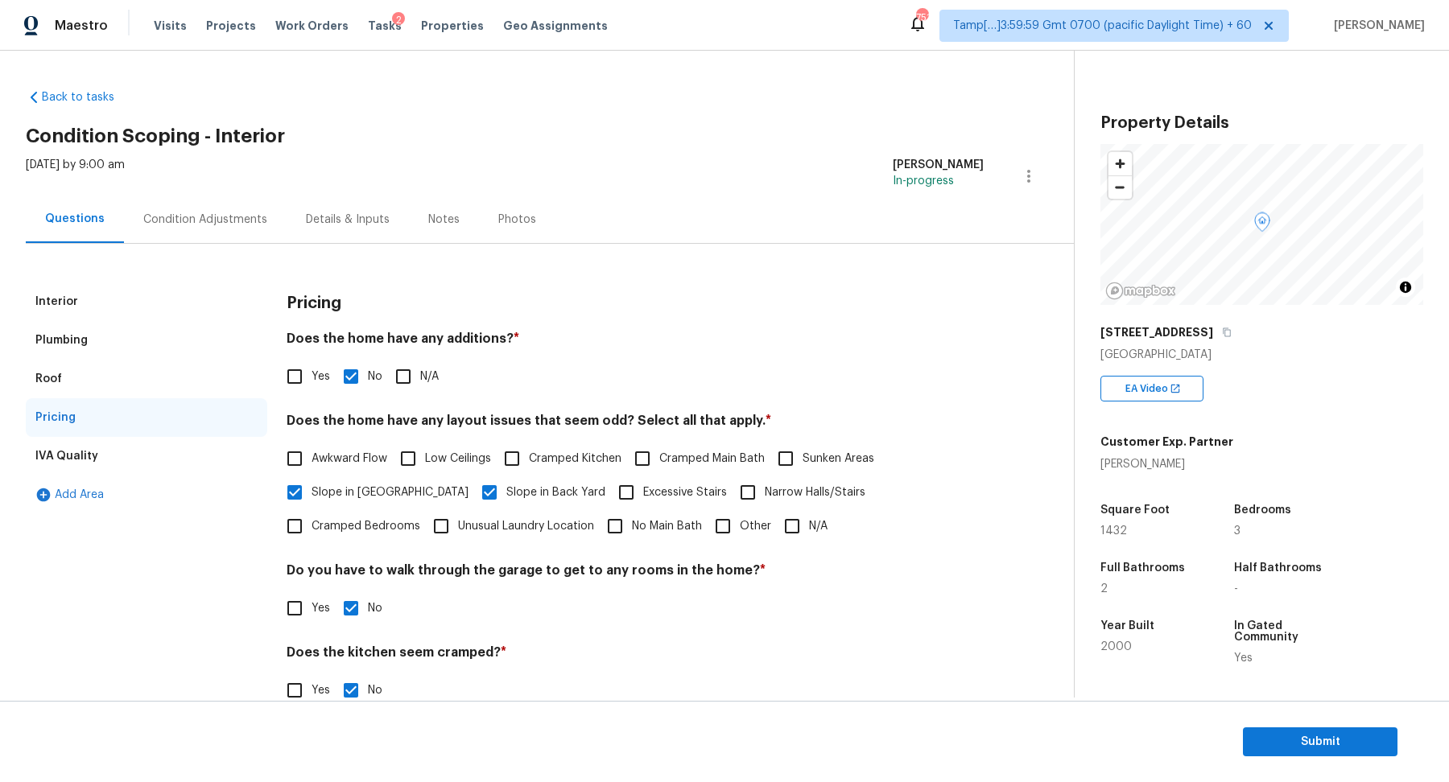
click at [190, 220] on div "Condition Adjustments" at bounding box center [205, 220] width 124 height 16
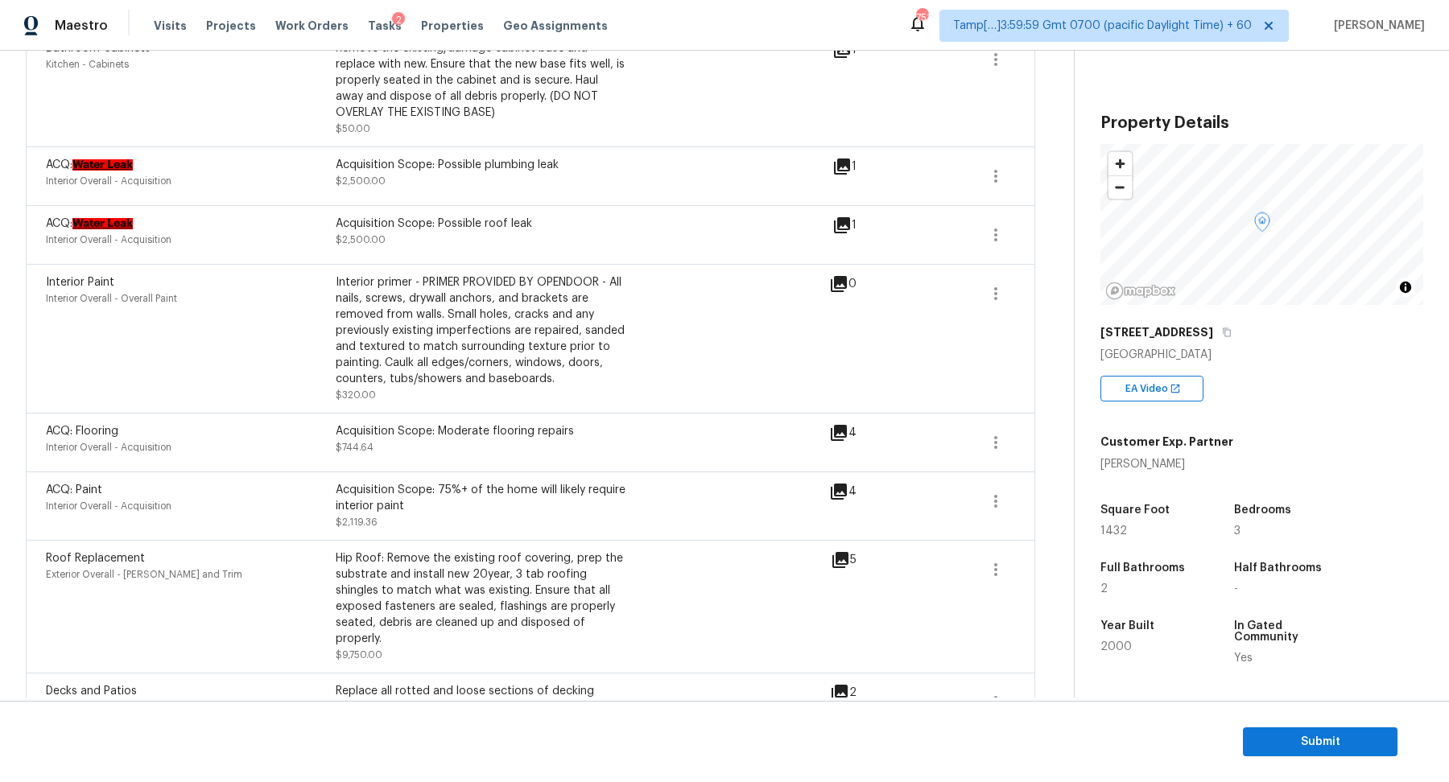
scroll to position [559, 0]
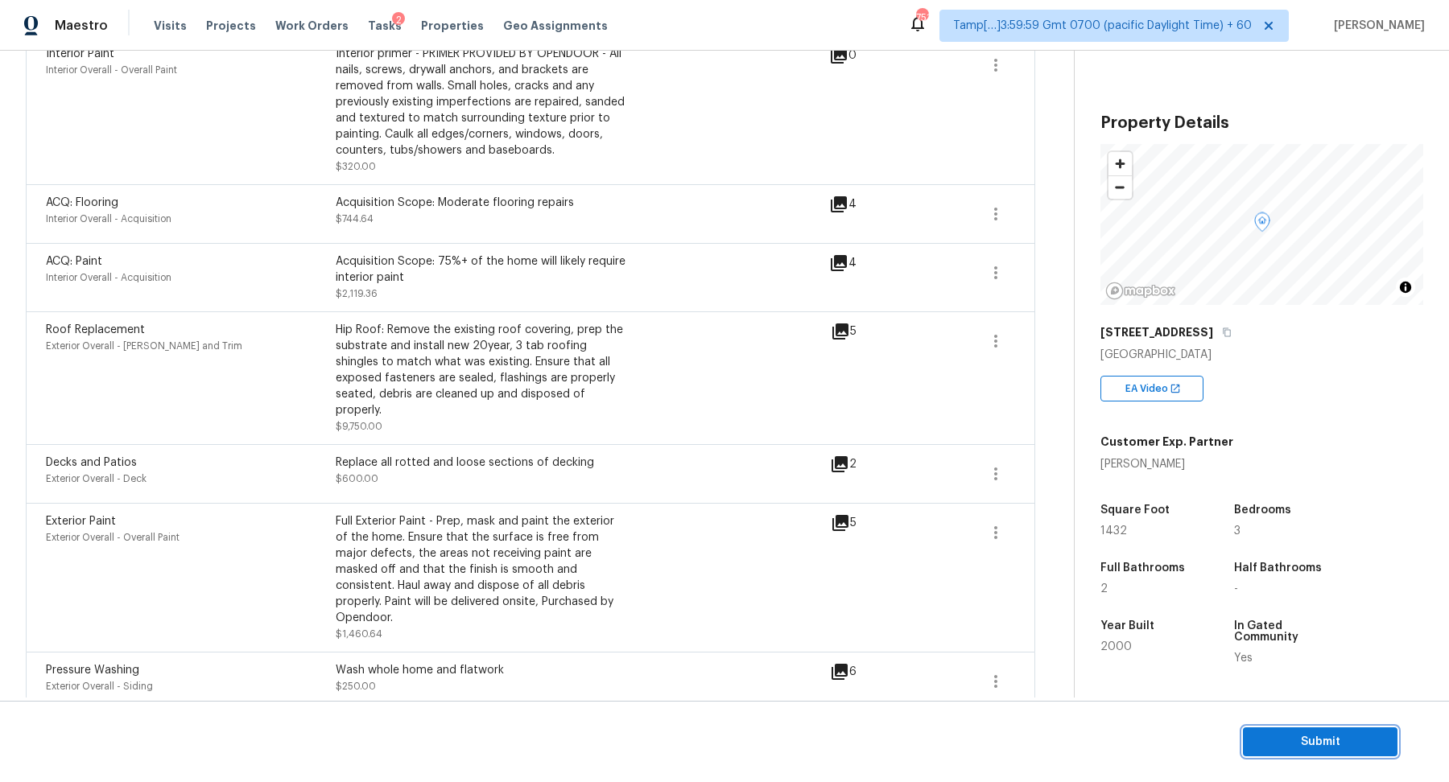
click at [1377, 743] on span "Submit" at bounding box center [1320, 743] width 129 height 20
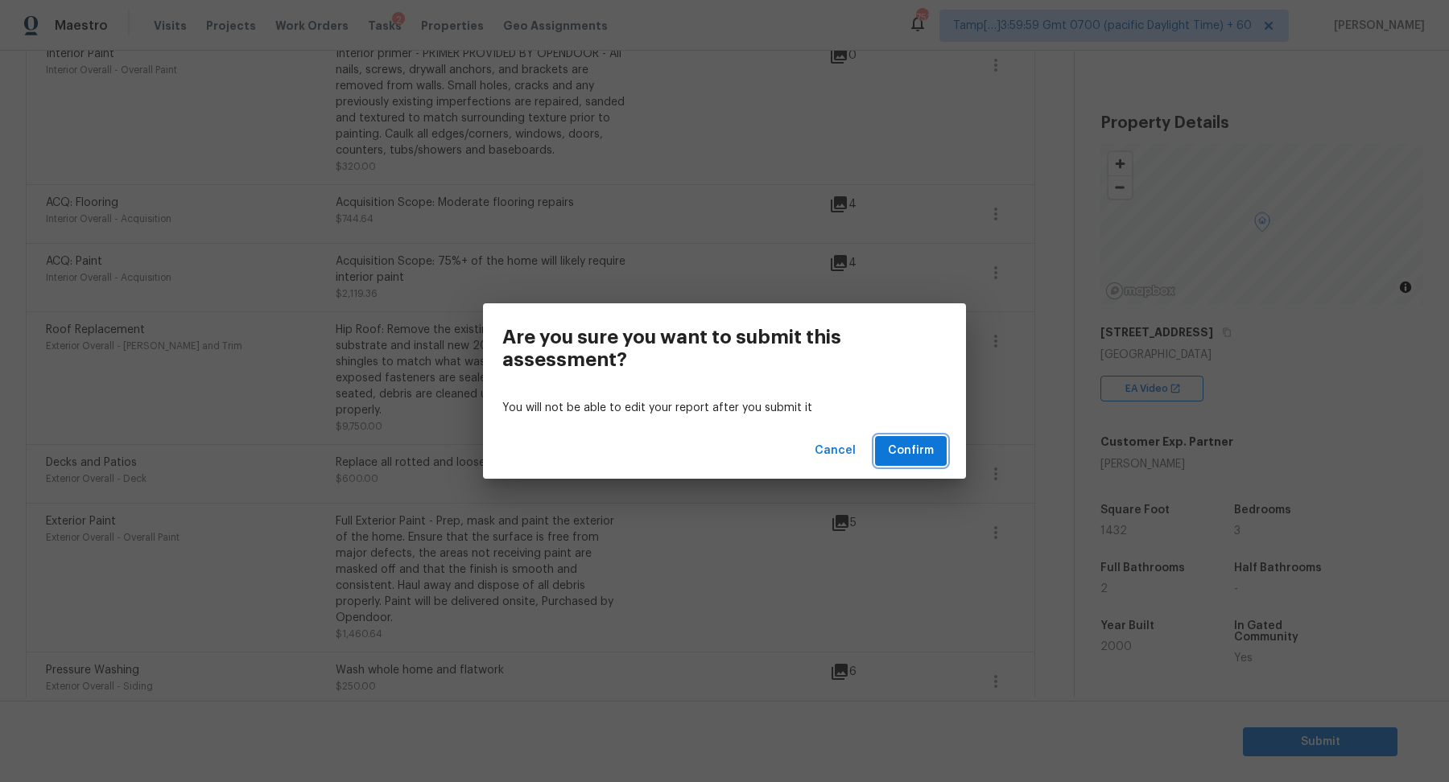
click at [931, 459] on span "Confirm" at bounding box center [911, 451] width 46 height 20
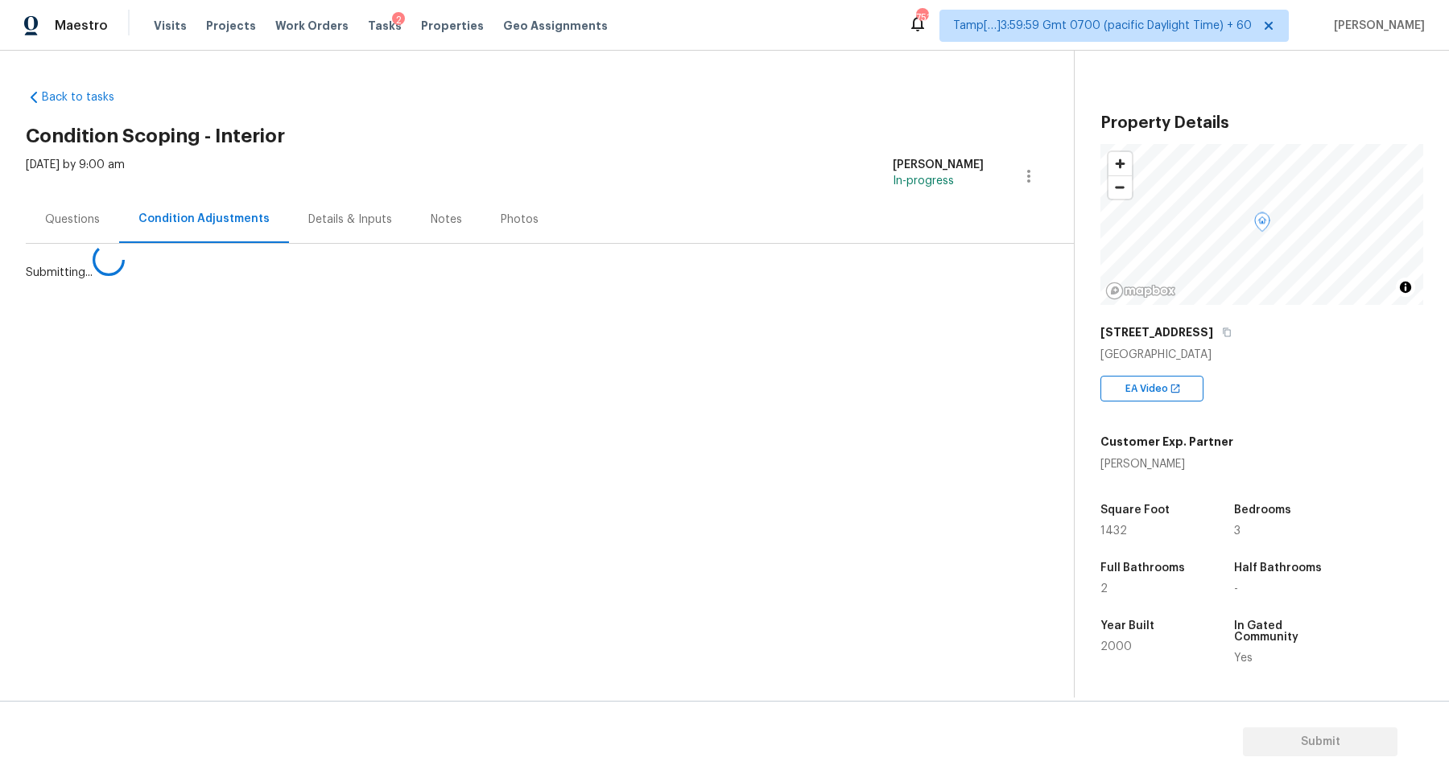
scroll to position [0, 0]
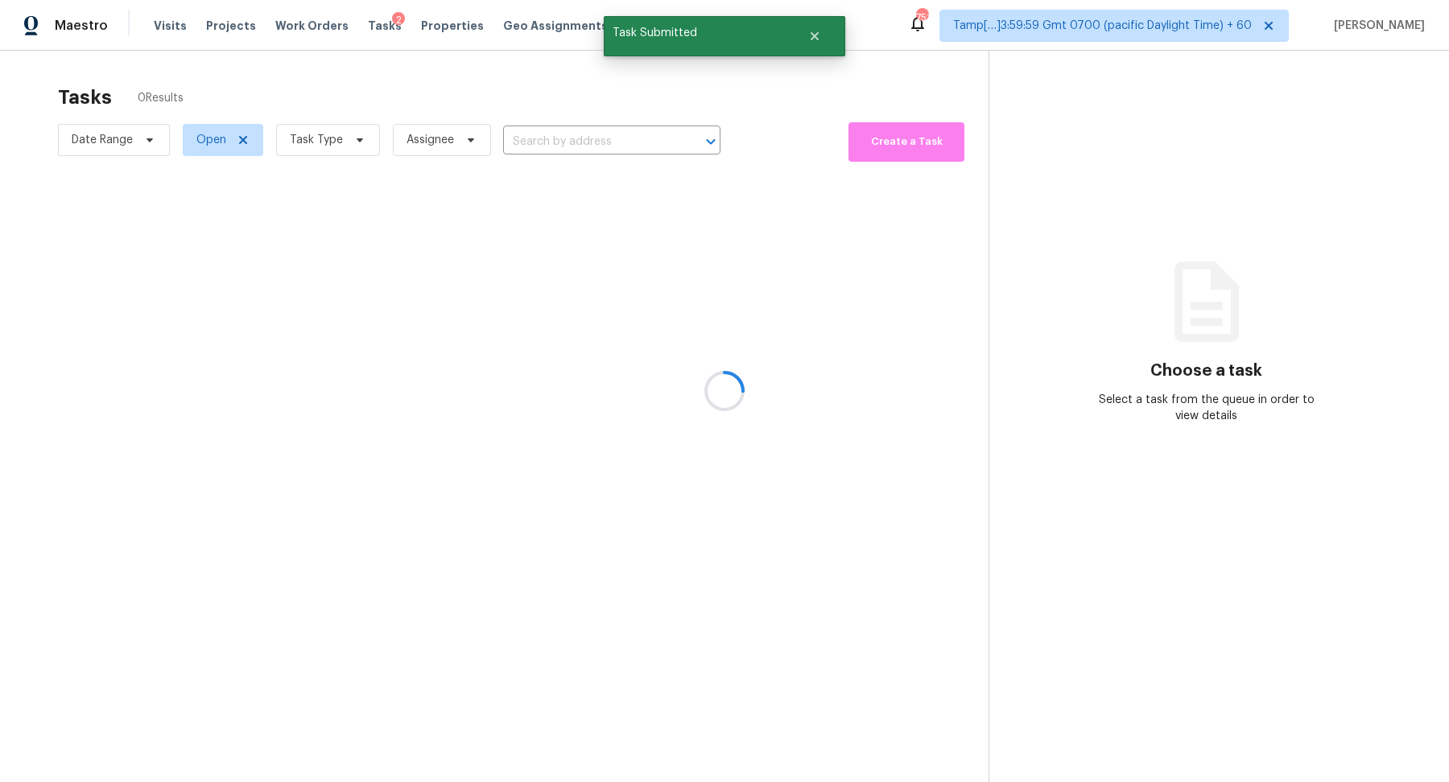
click at [334, 147] on div at bounding box center [724, 391] width 1449 height 782
click at [349, 143] on div at bounding box center [724, 391] width 1449 height 782
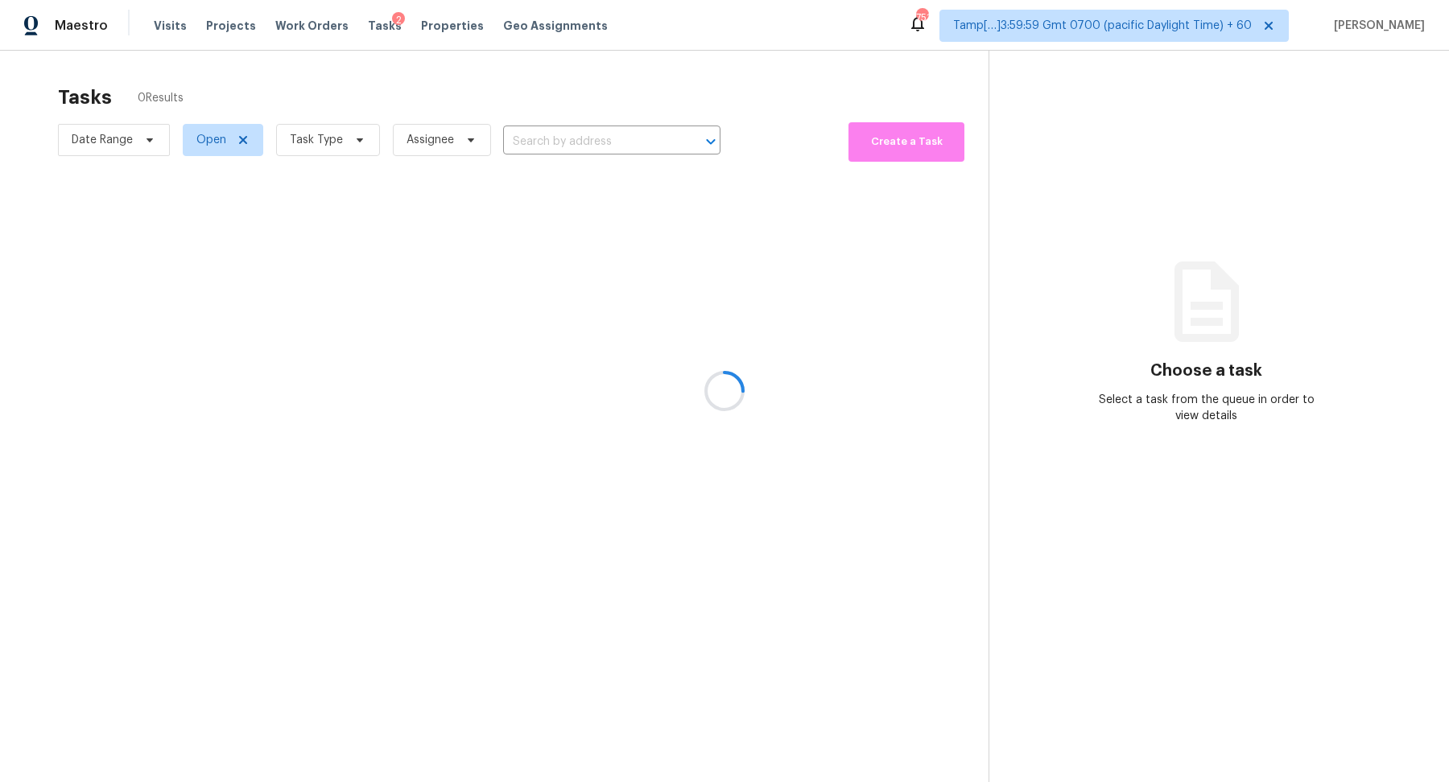
click at [349, 143] on div at bounding box center [724, 391] width 1449 height 782
click at [354, 149] on div at bounding box center [724, 391] width 1449 height 782
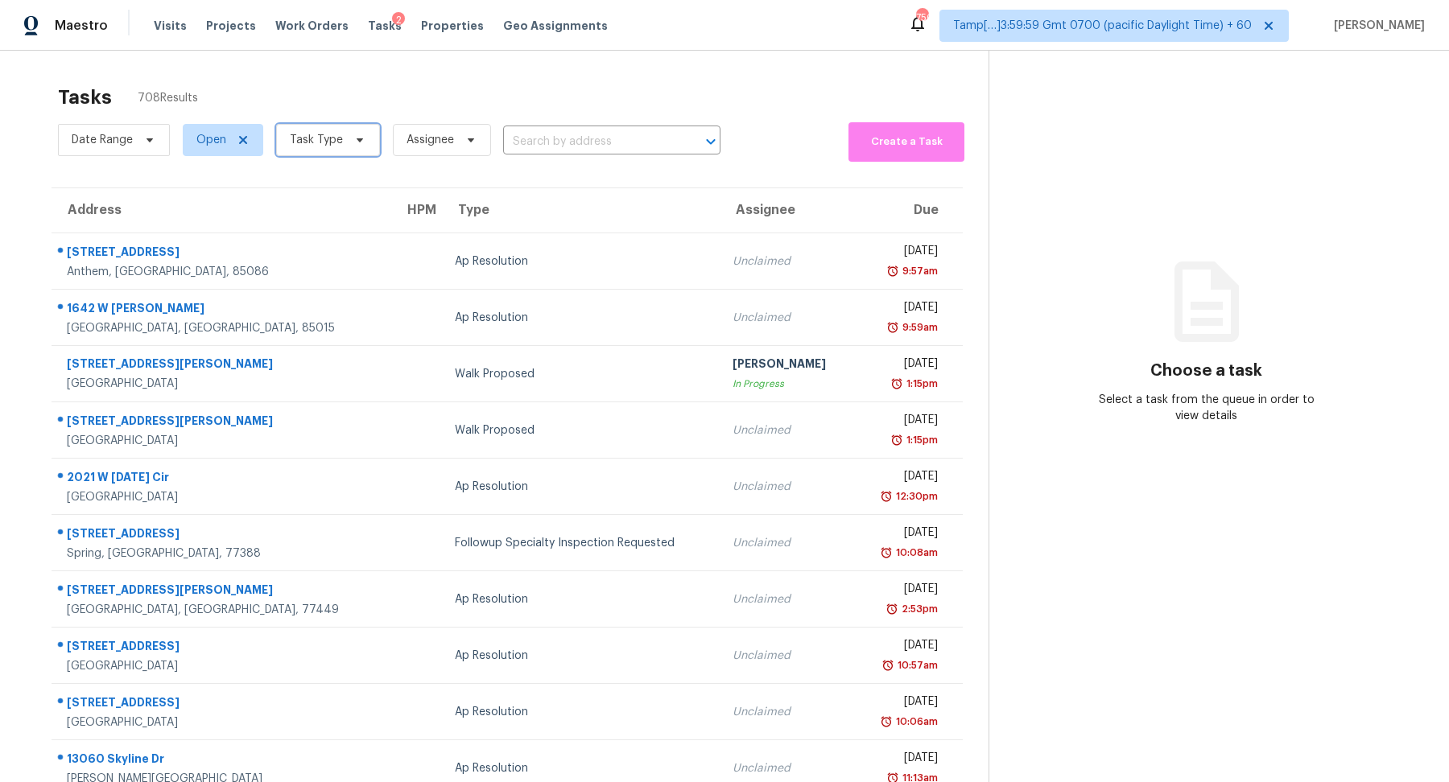
click at [354, 149] on span "Task Type" at bounding box center [328, 140] width 104 height 32
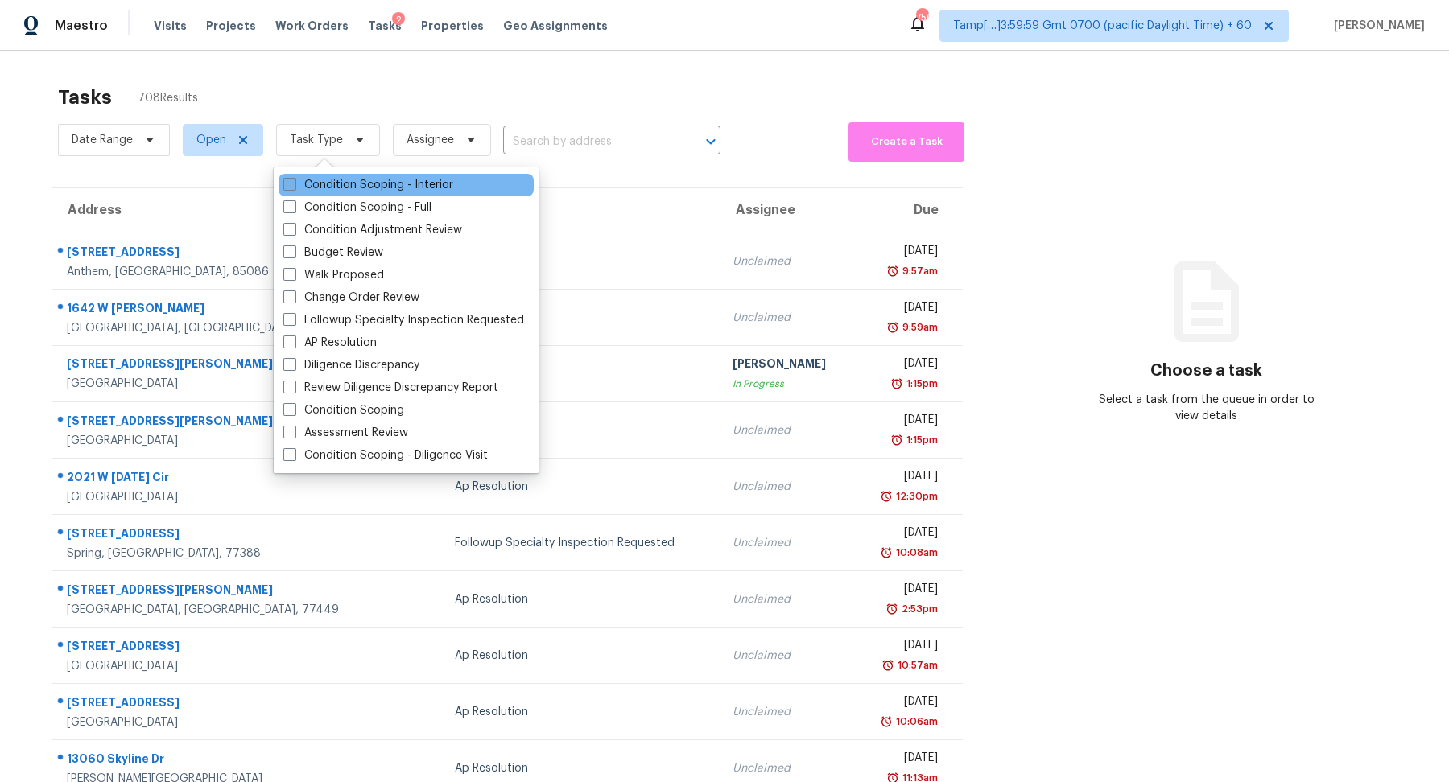
click at [402, 185] on label "Condition Scoping - Interior" at bounding box center [368, 185] width 170 height 16
click at [294, 185] on input "Condition Scoping - Interior" at bounding box center [288, 182] width 10 height 10
checkbox input "true"
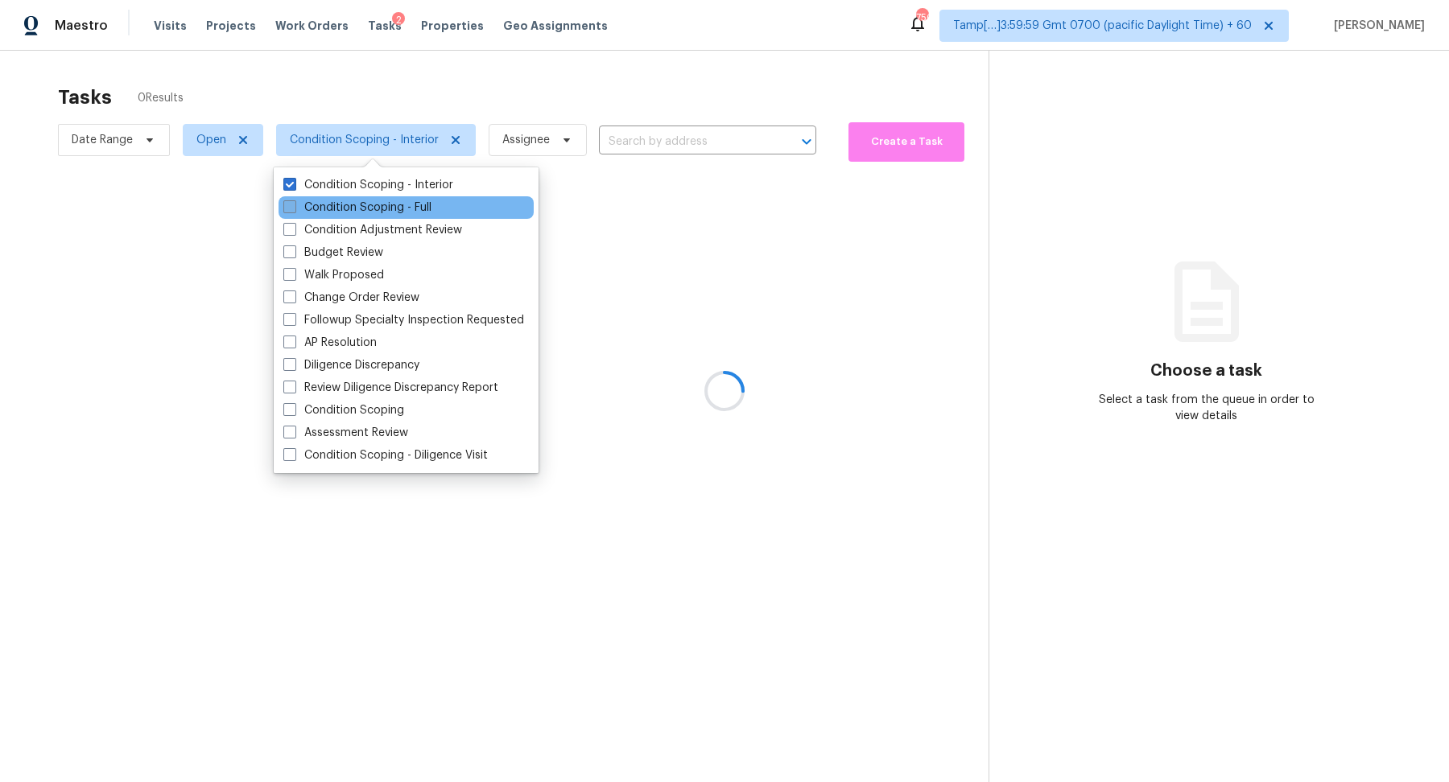
click at [407, 201] on label "Condition Scoping - Full" at bounding box center [357, 208] width 148 height 16
click at [294, 201] on input "Condition Scoping - Full" at bounding box center [288, 205] width 10 height 10
checkbox input "true"
click at [524, 101] on div at bounding box center [724, 391] width 1449 height 782
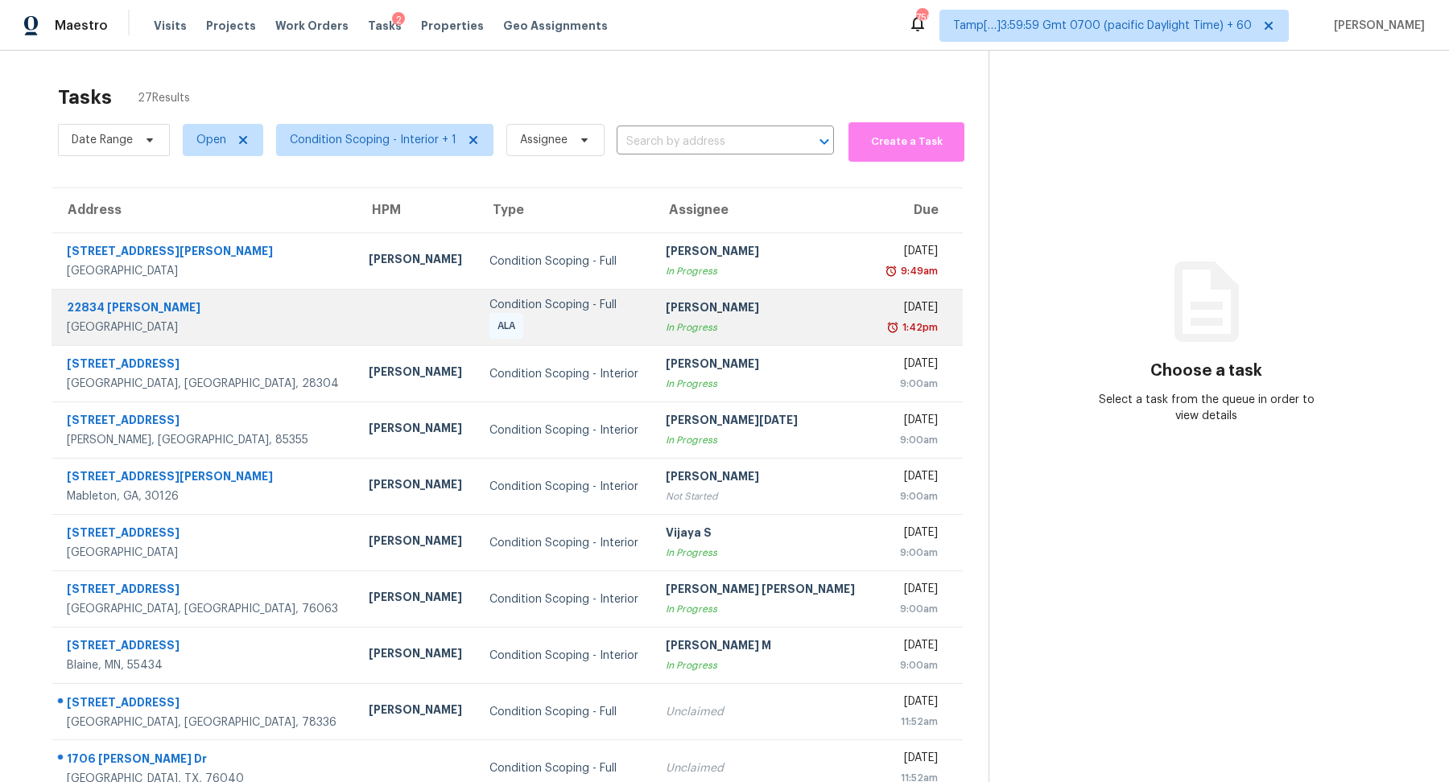
scroll to position [56, 0]
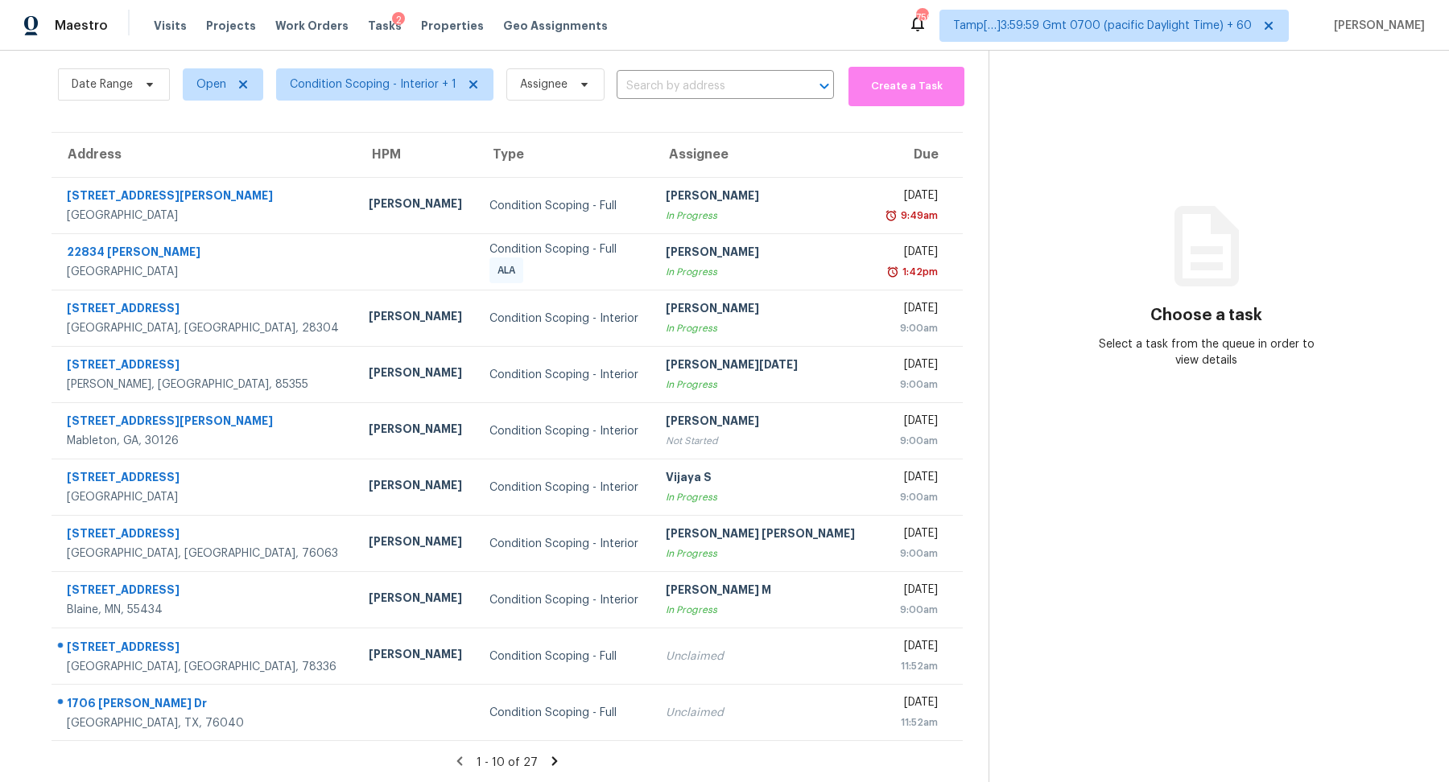
click at [553, 765] on icon at bounding box center [554, 761] width 14 height 14
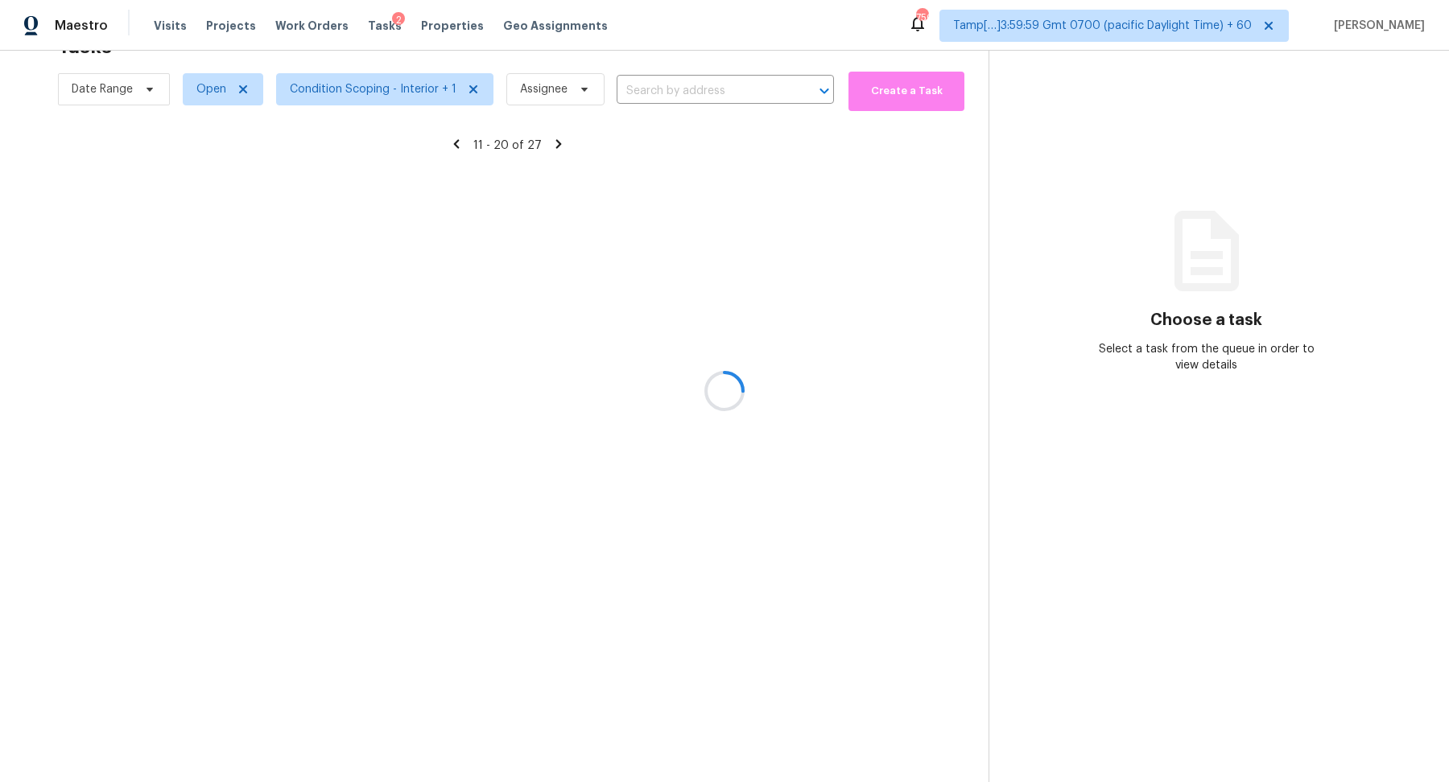
scroll to position [50, 0]
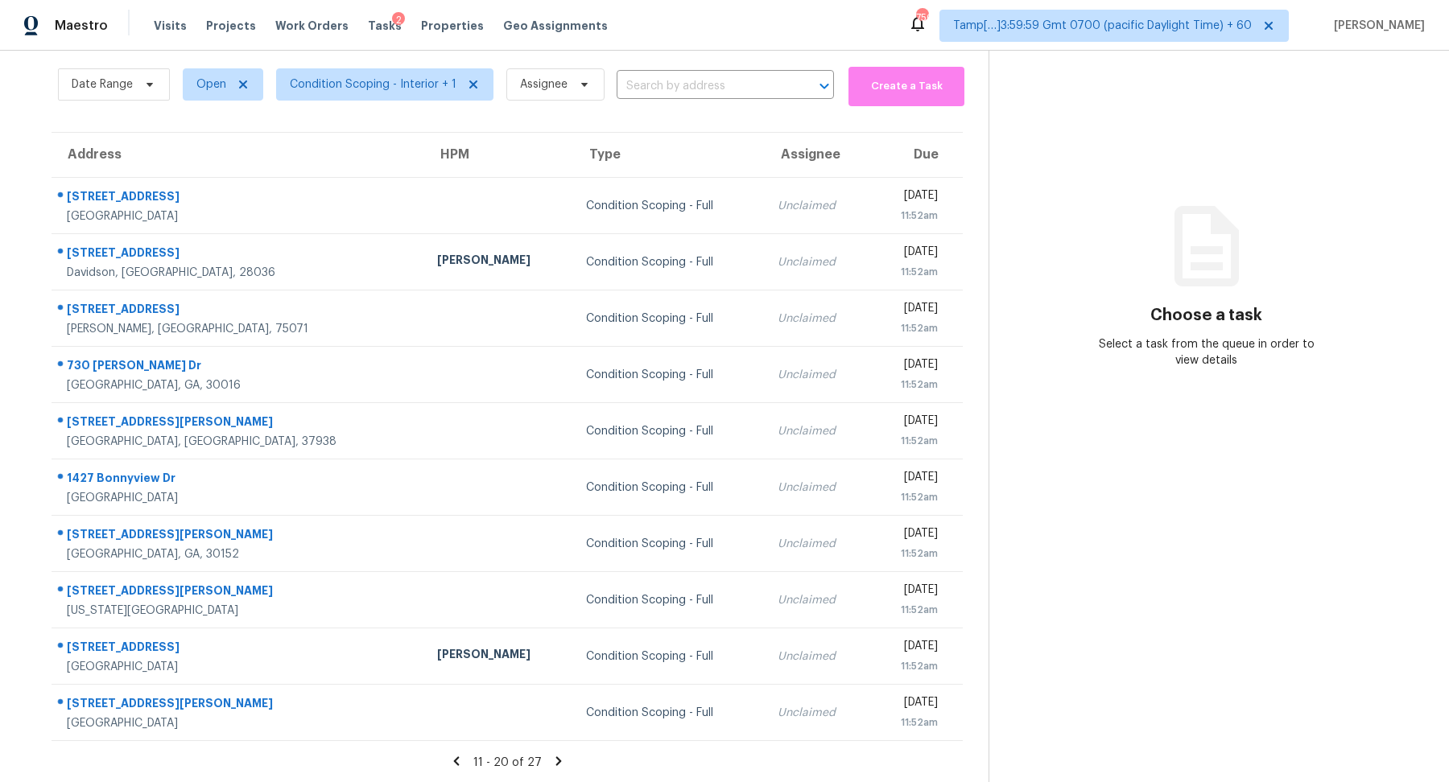
click at [553, 765] on icon at bounding box center [558, 761] width 14 height 14
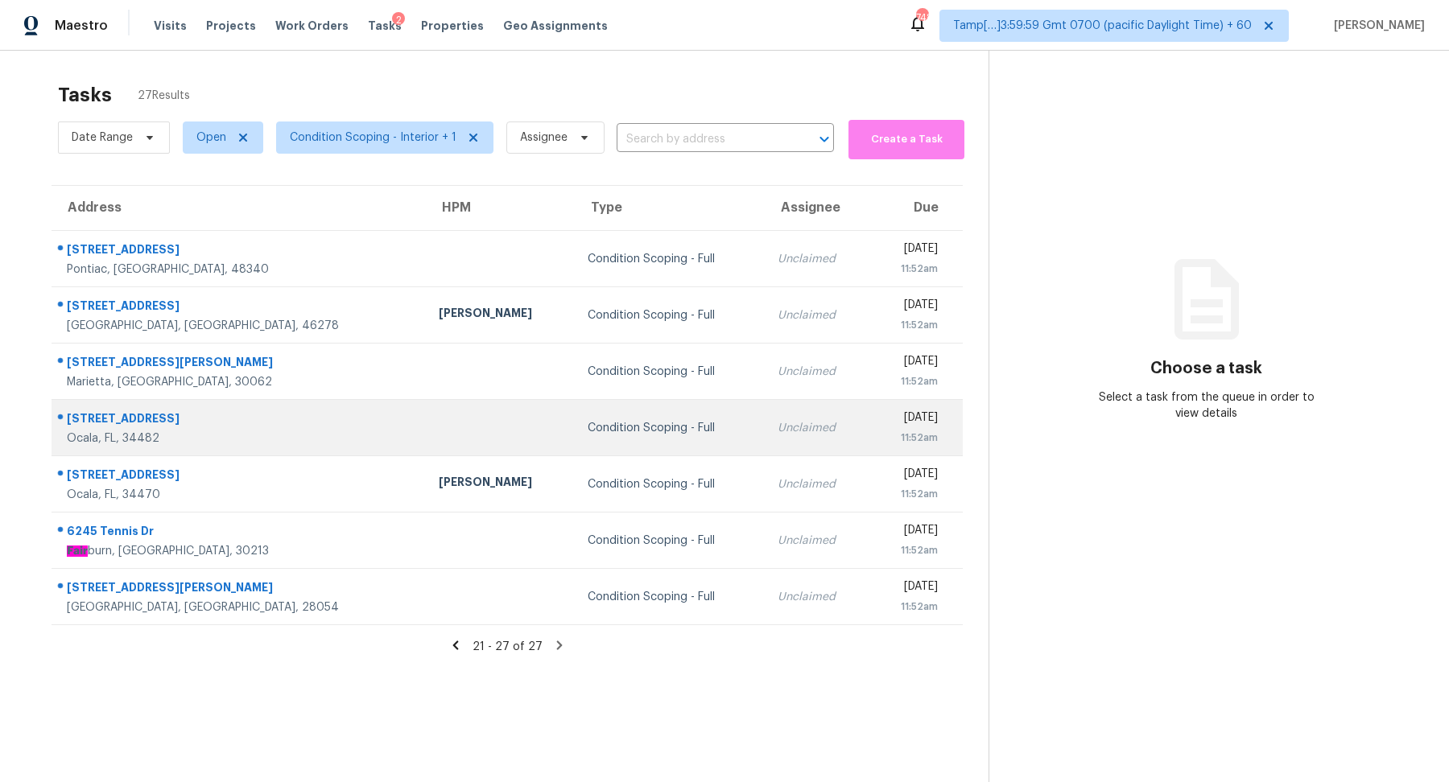
scroll to position [0, 0]
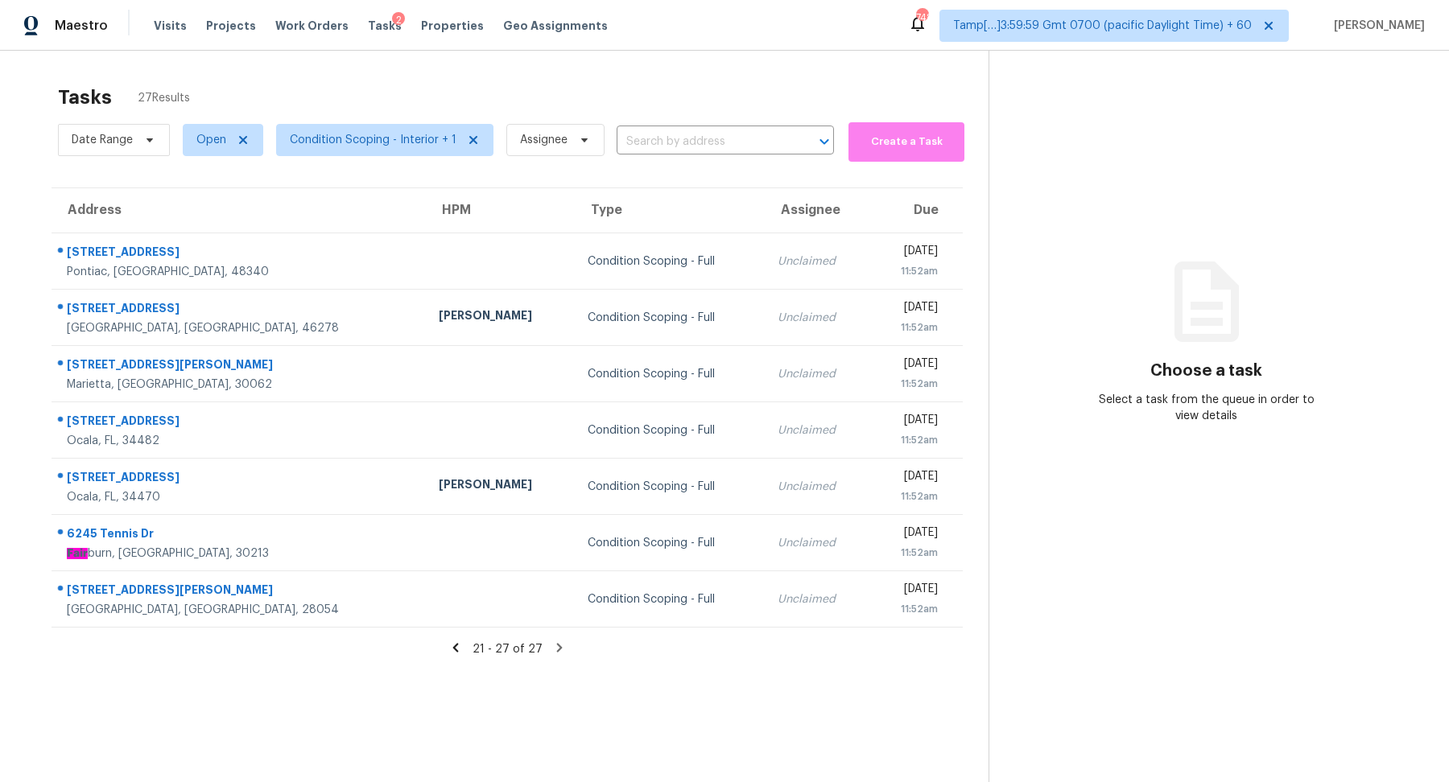
click at [361, 156] on span "Condition Scoping - Interior + 1" at bounding box center [378, 140] width 230 height 42
click at [374, 149] on span "Condition Scoping - Interior + 1" at bounding box center [384, 140] width 217 height 32
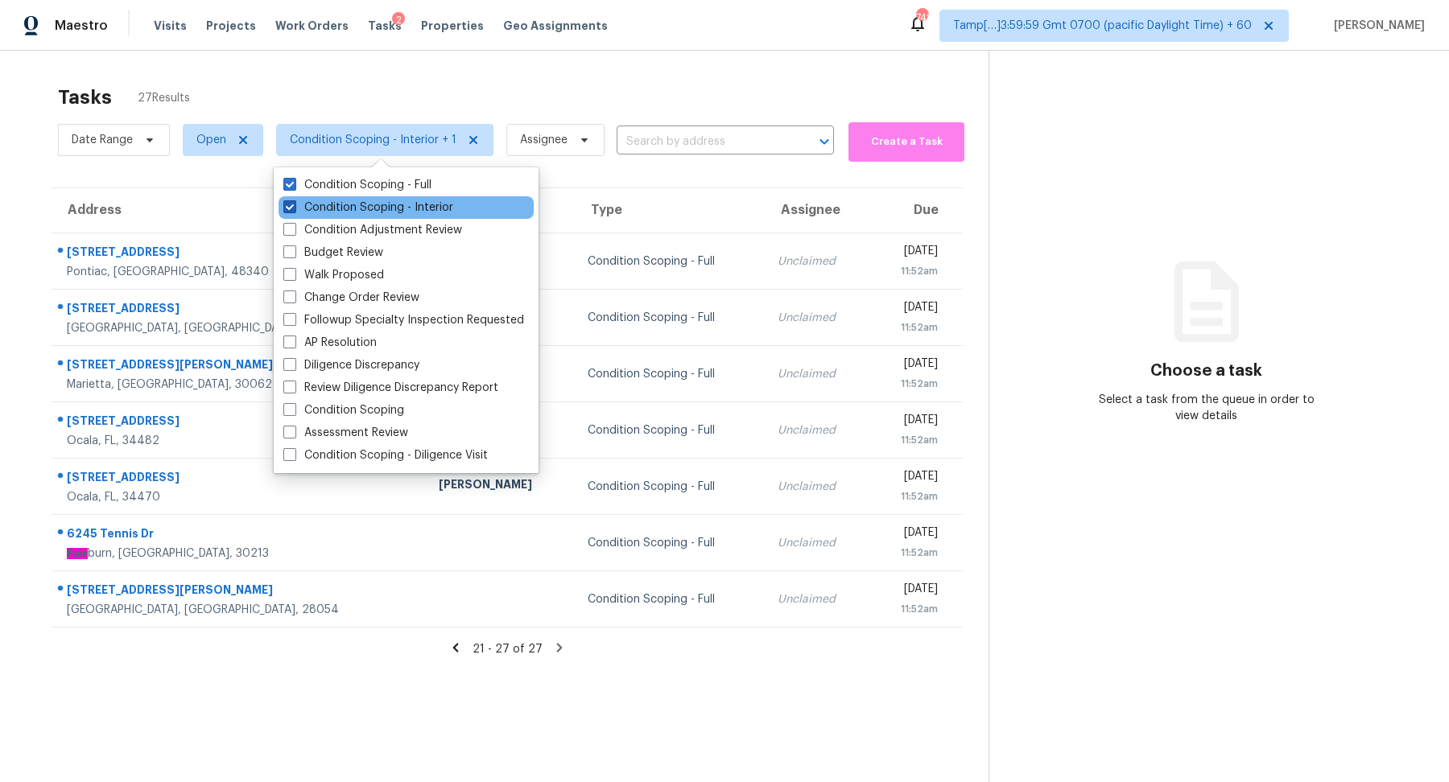
click at [403, 214] on label "Condition Scoping - Interior" at bounding box center [368, 208] width 170 height 16
click at [294, 210] on input "Condition Scoping - Interior" at bounding box center [288, 205] width 10 height 10
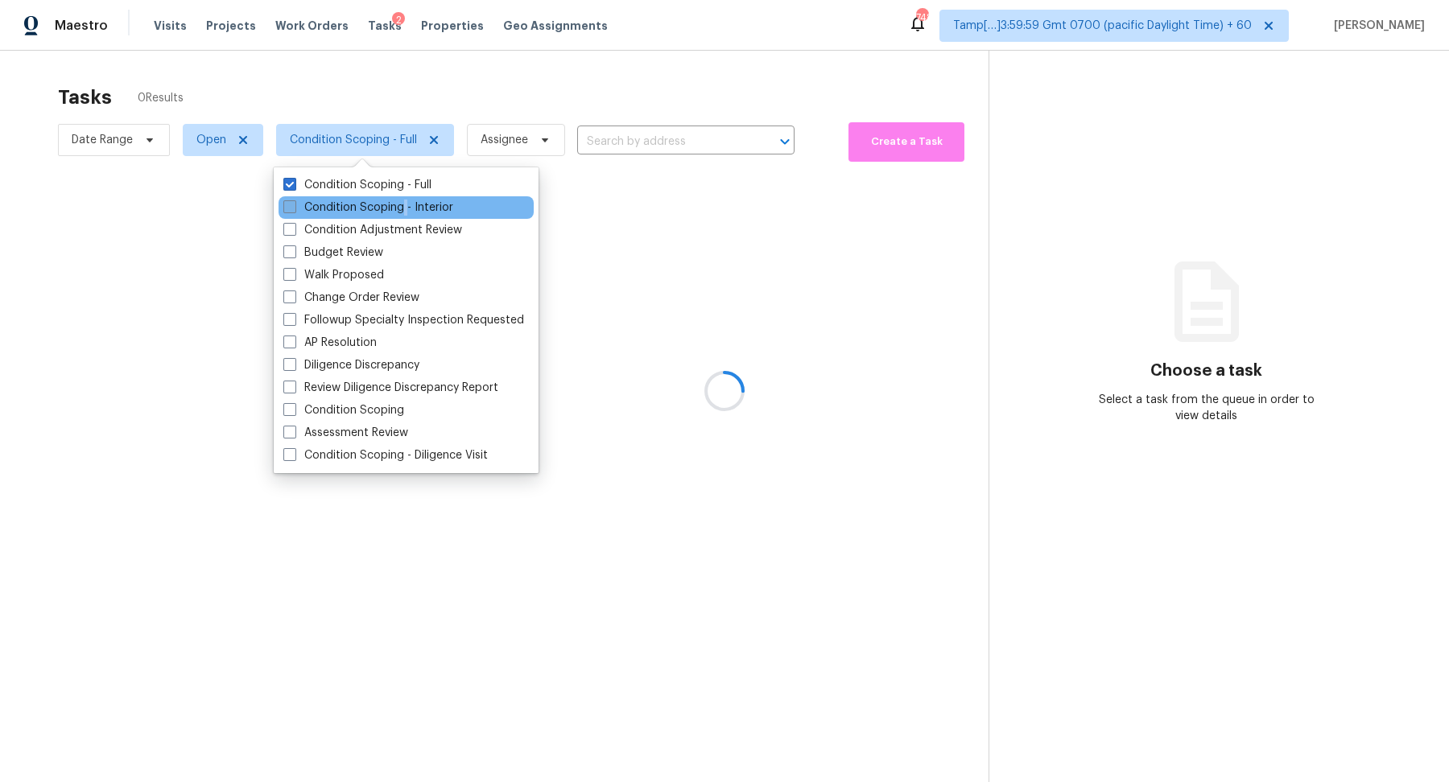
click at [403, 214] on label "Condition Scoping - Interior" at bounding box center [368, 208] width 170 height 16
click at [294, 210] on input "Condition Scoping - Interior" at bounding box center [288, 205] width 10 height 10
checkbox input "true"
click at [569, 91] on div at bounding box center [724, 391] width 1449 height 782
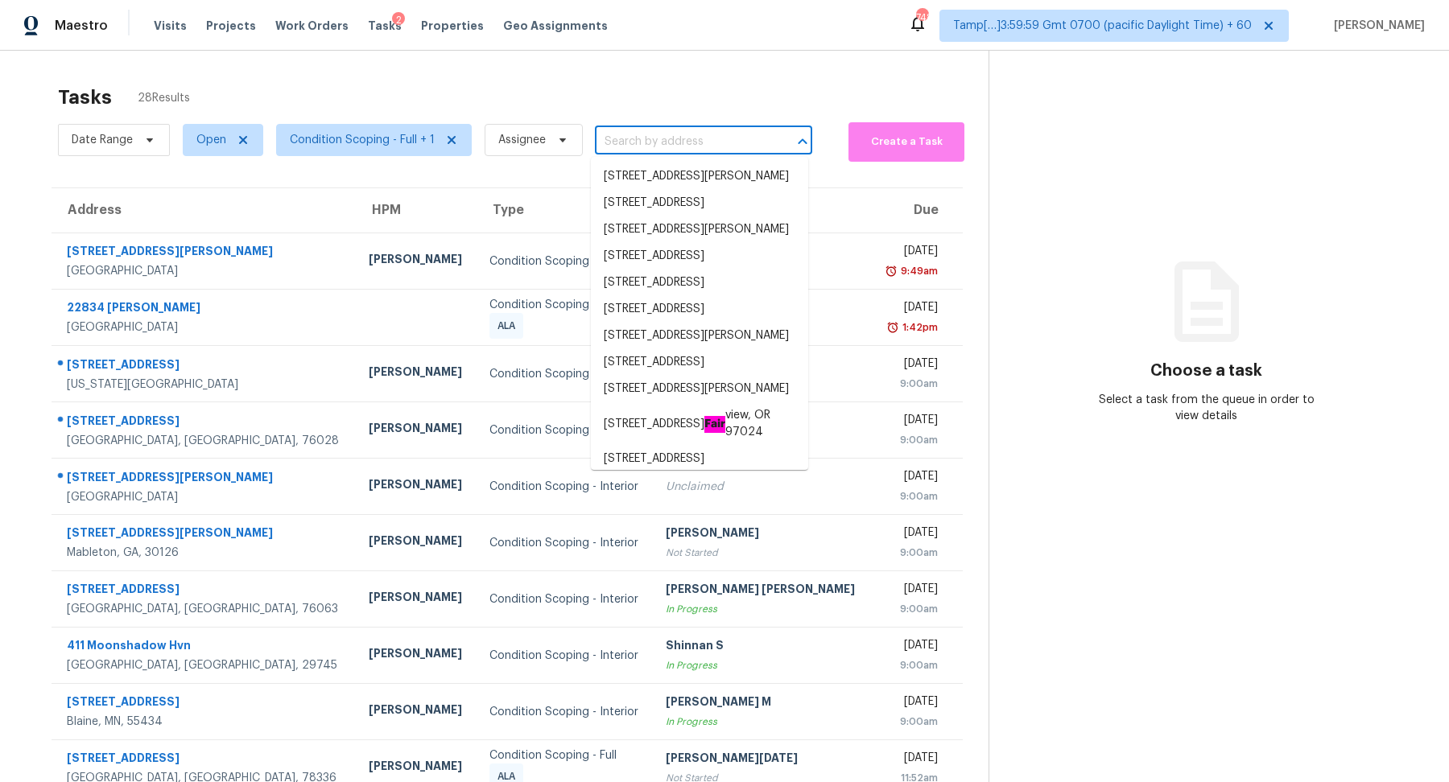
click at [626, 146] on input "text" at bounding box center [681, 142] width 172 height 25
paste input "8125 Dennis Fox Ln, Knoxville, TN 37938"
type input "8125 Dennis Fox Ln, Knoxville, TN 37938"
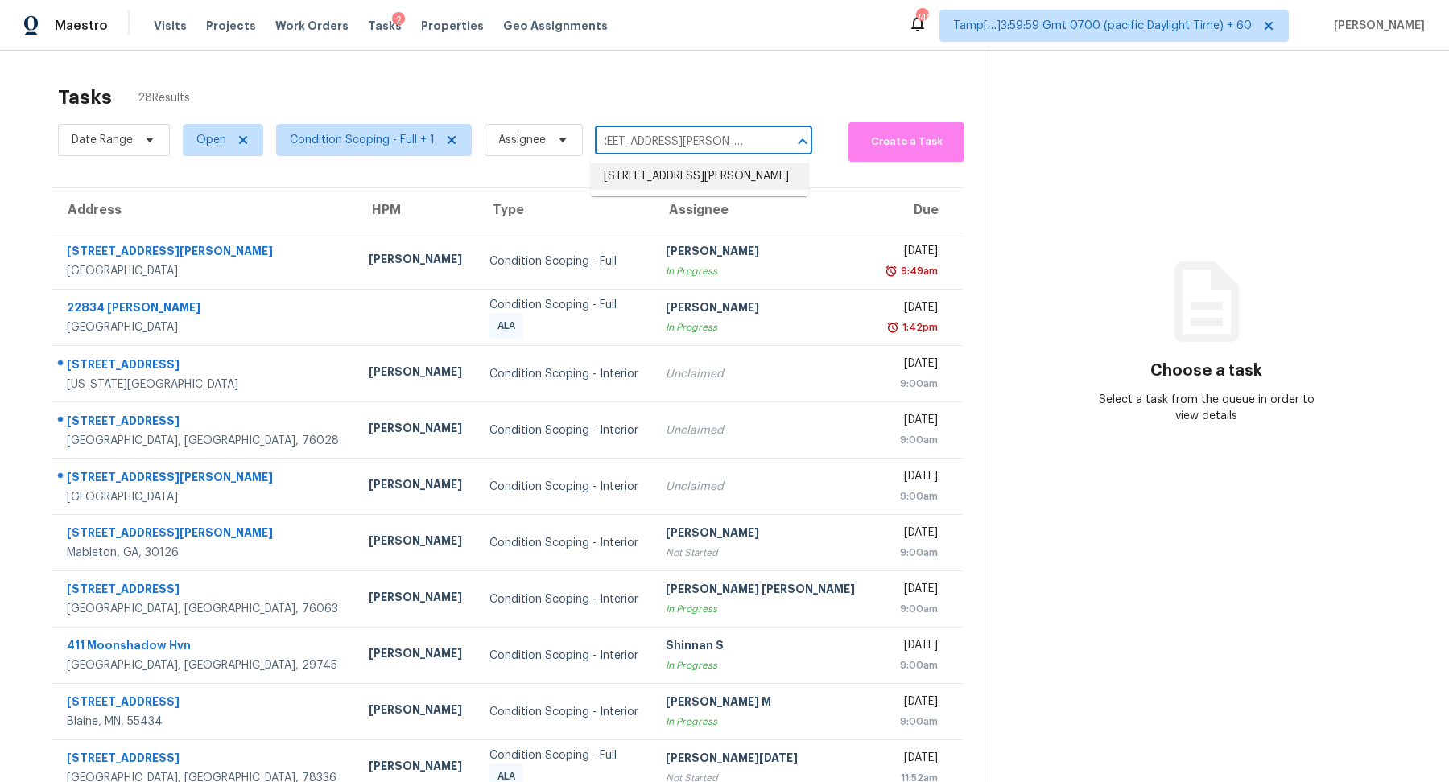
click at [650, 190] on li "8125 Dennis Fox Ln, Knoxville, TN 37938" at bounding box center [699, 176] width 217 height 27
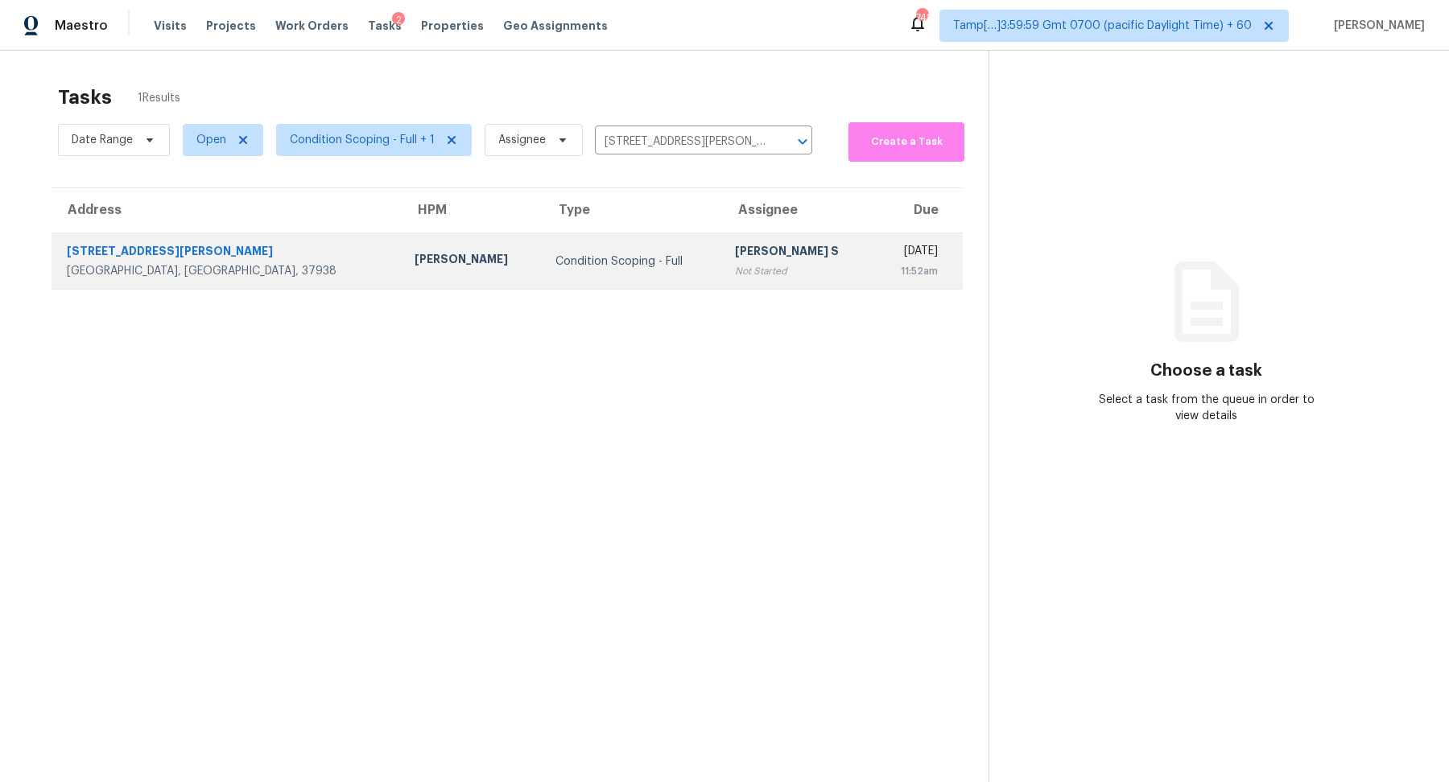
click at [558, 248] on td "Condition Scoping - Full" at bounding box center [633, 261] width 180 height 56
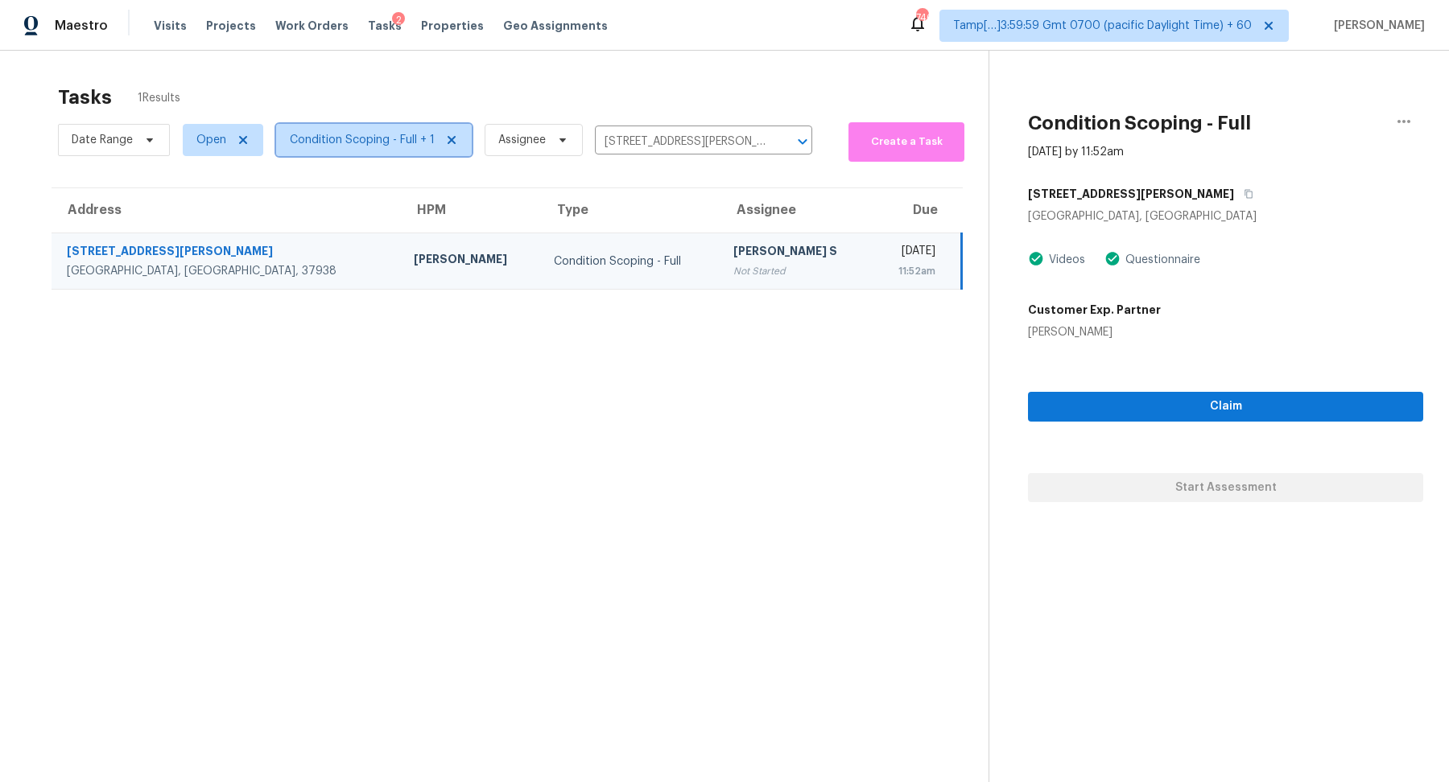
click at [382, 141] on span "Condition Scoping - Full + 1" at bounding box center [362, 140] width 145 height 16
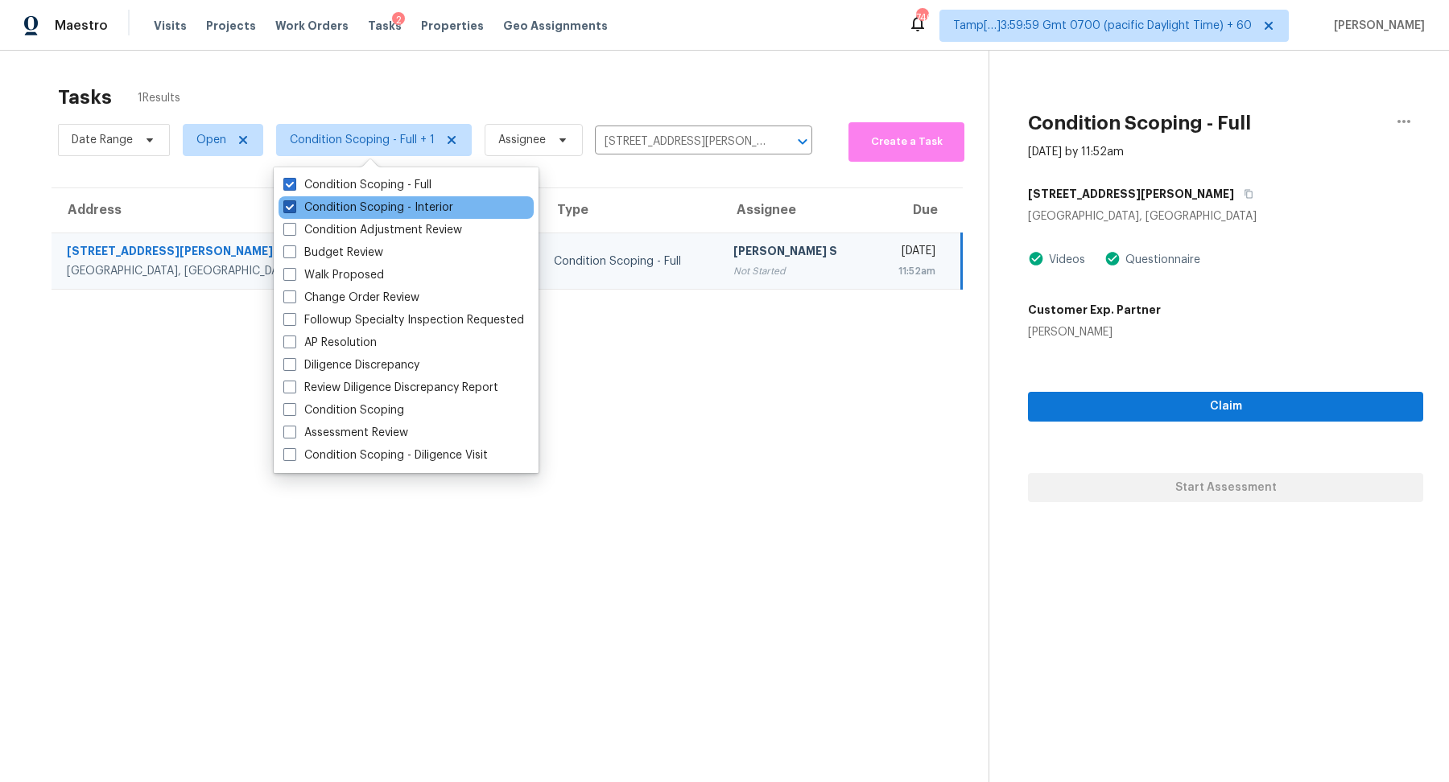
click at [392, 201] on label "Condition Scoping - Interior" at bounding box center [368, 208] width 170 height 16
click at [294, 201] on input "Condition Scoping - Interior" at bounding box center [288, 205] width 10 height 10
checkbox input "false"
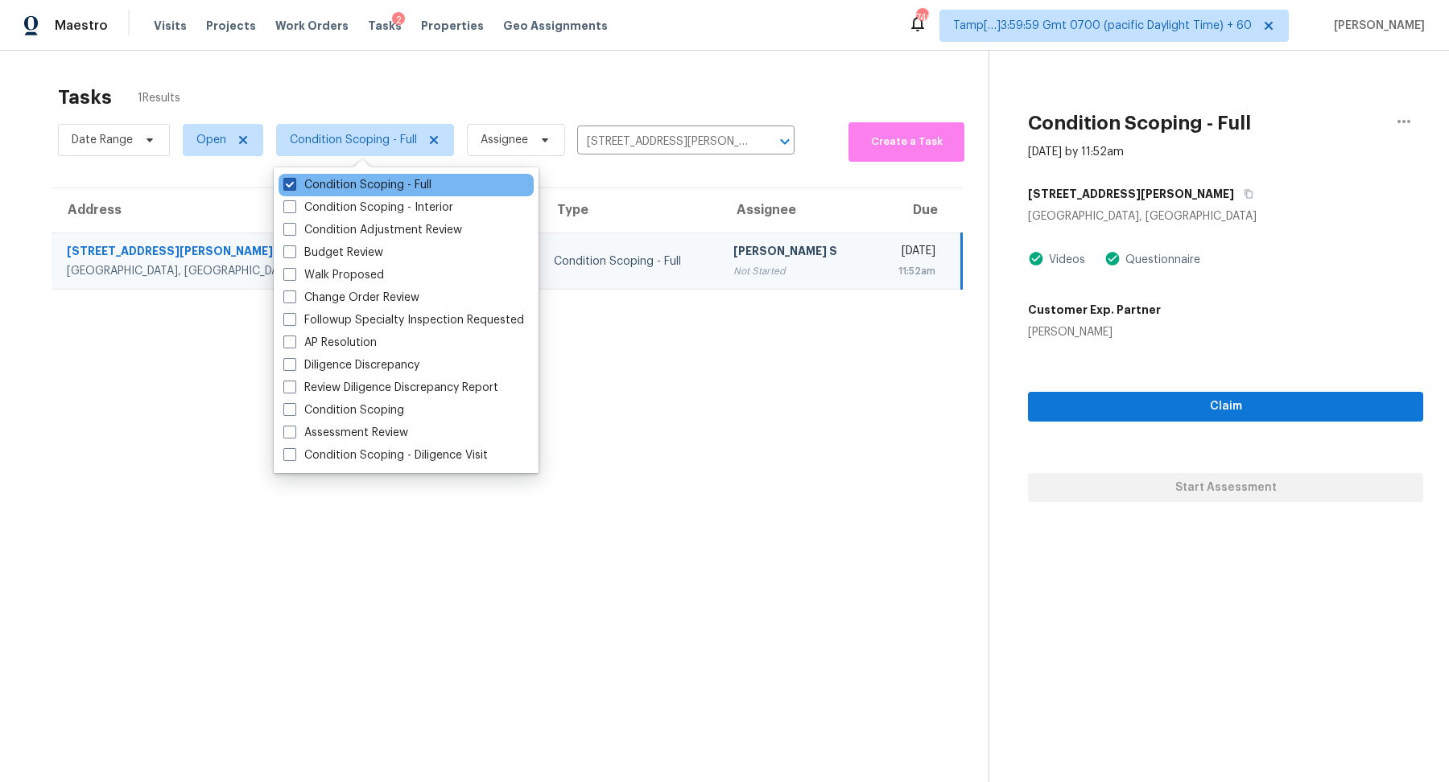
click at [405, 188] on label "Condition Scoping - Full" at bounding box center [357, 185] width 148 height 16
click at [294, 188] on input "Condition Scoping - Full" at bounding box center [288, 182] width 10 height 10
checkbox input "false"
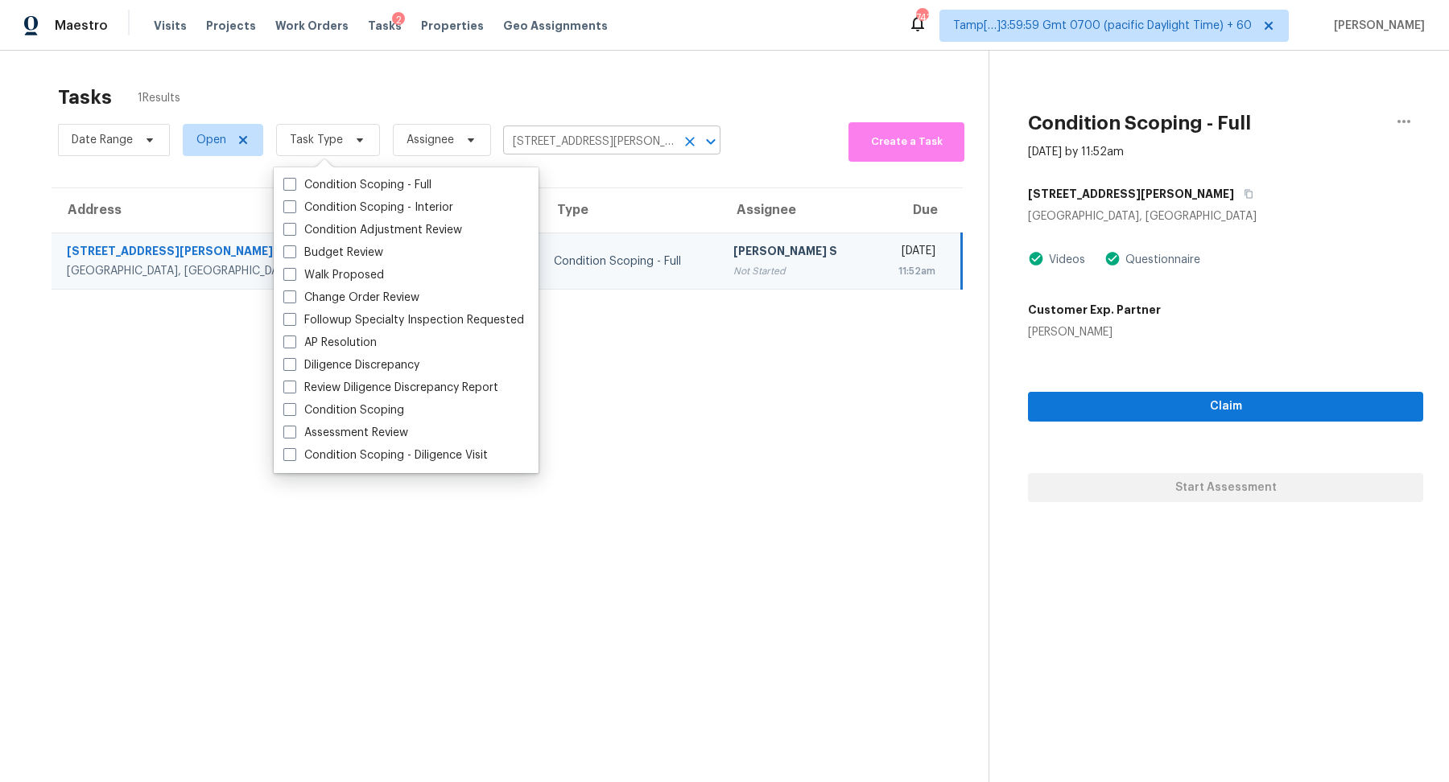
click at [564, 136] on input "8125 Dennis Fox Ln, Knoxville, TN 37938" at bounding box center [589, 142] width 172 height 25
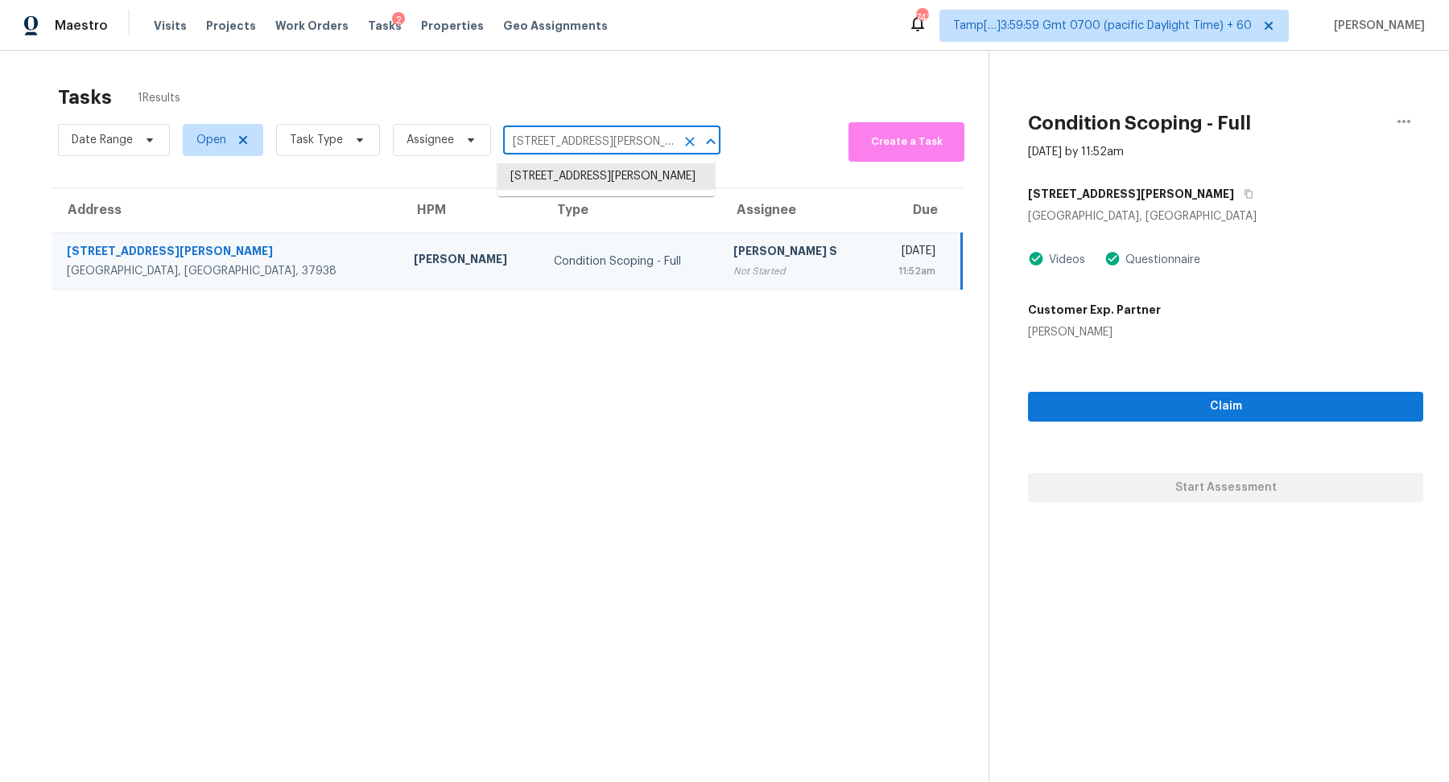
click at [564, 136] on input "8125 Dennis Fox Ln, Knoxville, TN 37938" at bounding box center [589, 142] width 172 height 25
paste input "2812 N Ditmer Rd, Oklahoma City, OK 73127"
type input "2812 N Ditmer Rd, Oklahoma City, OK 73127"
click at [572, 192] on li "2812 N Ditmer Rd, Oklahoma City, OK 73127" at bounding box center [605, 184] width 217 height 43
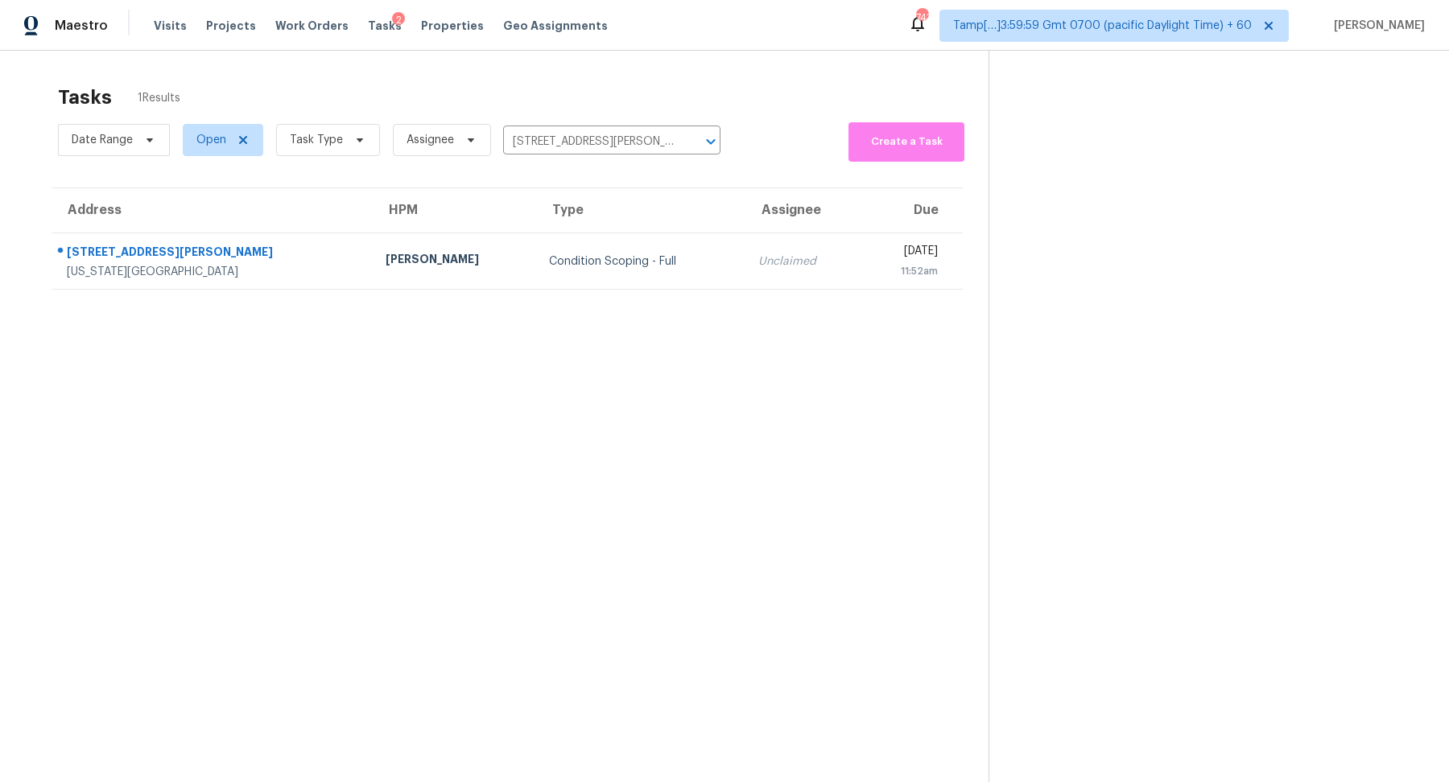
click at [552, 254] on div "Condition Scoping - Full" at bounding box center [641, 262] width 184 height 16
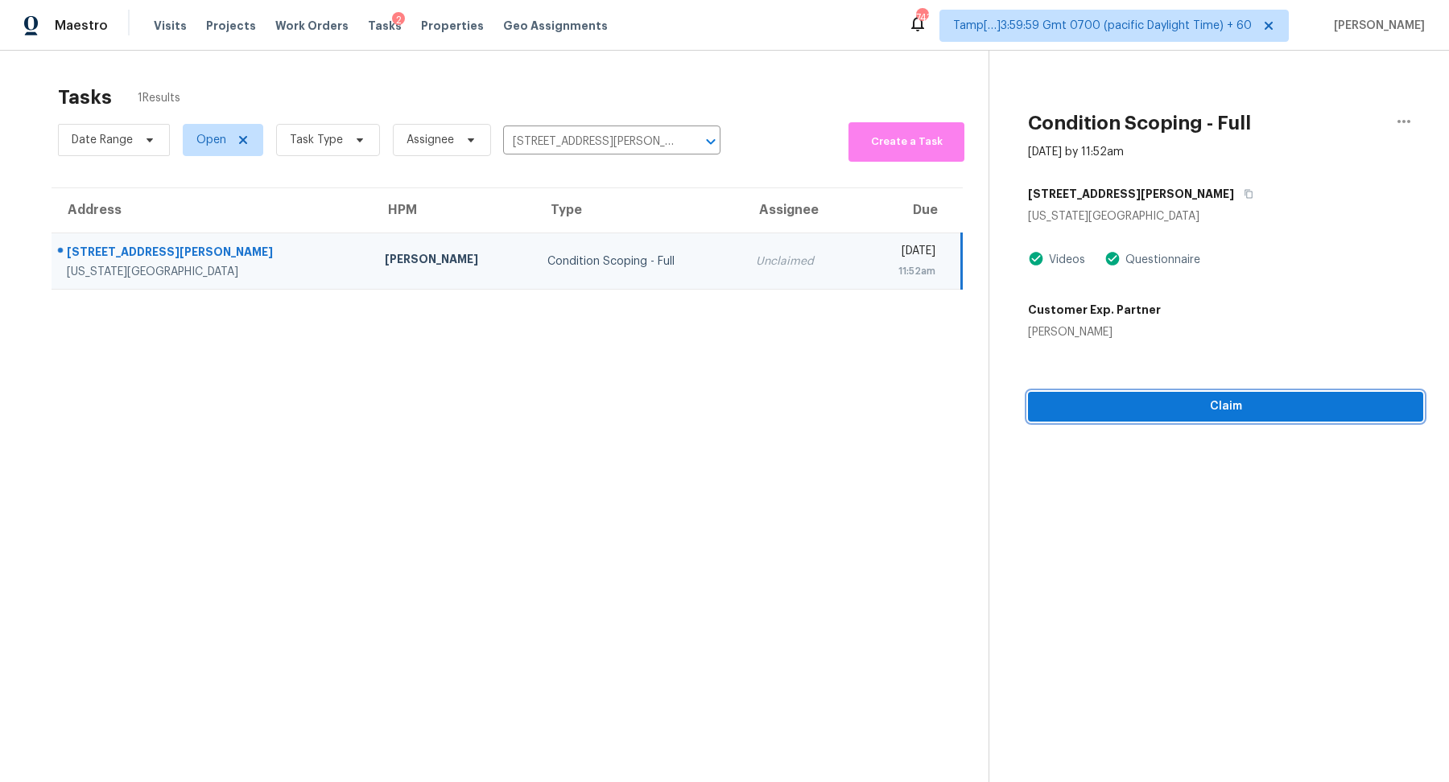
click at [1180, 411] on span "Claim" at bounding box center [1225, 407] width 369 height 20
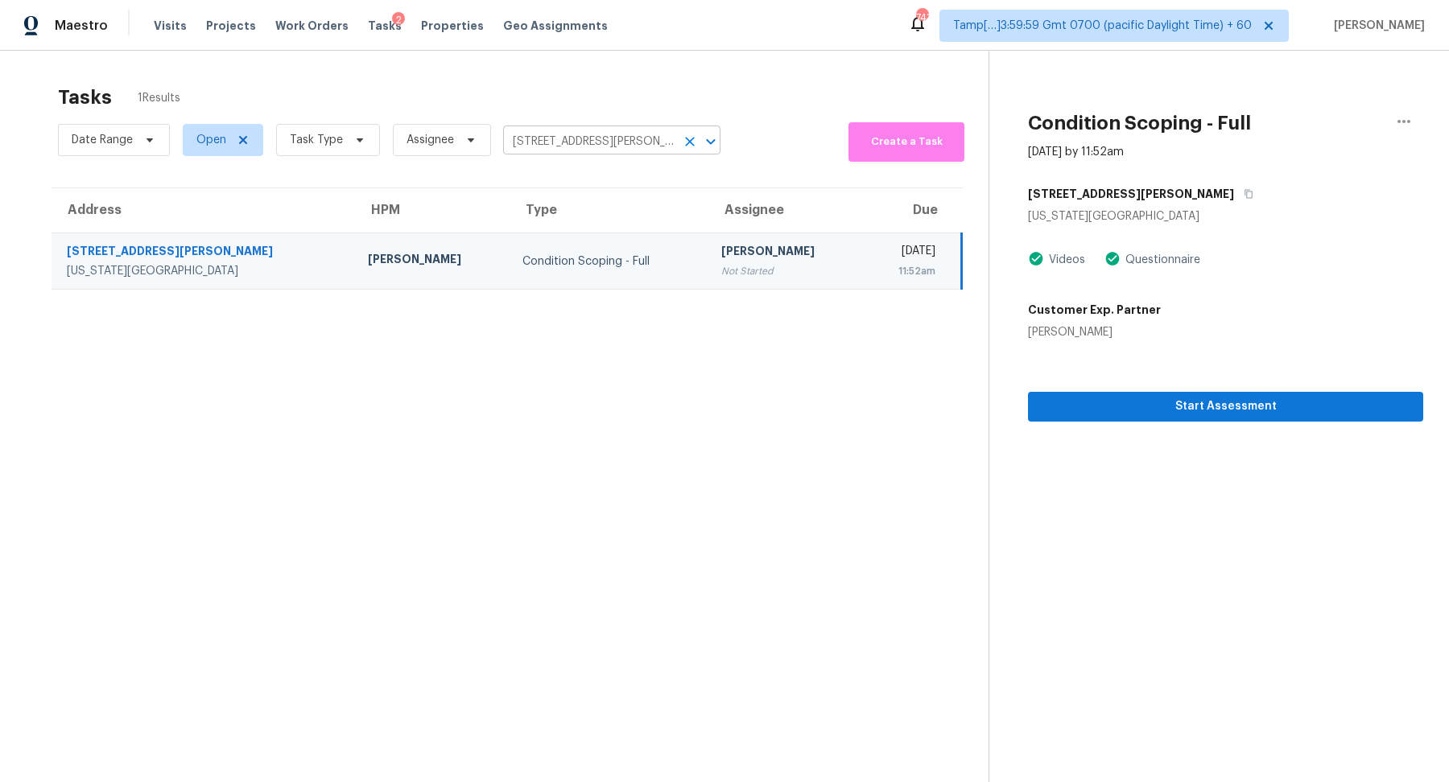
click at [564, 139] on input "2812 N Ditmer Rd, Oklahoma City, OK 73127" at bounding box center [589, 142] width 172 height 25
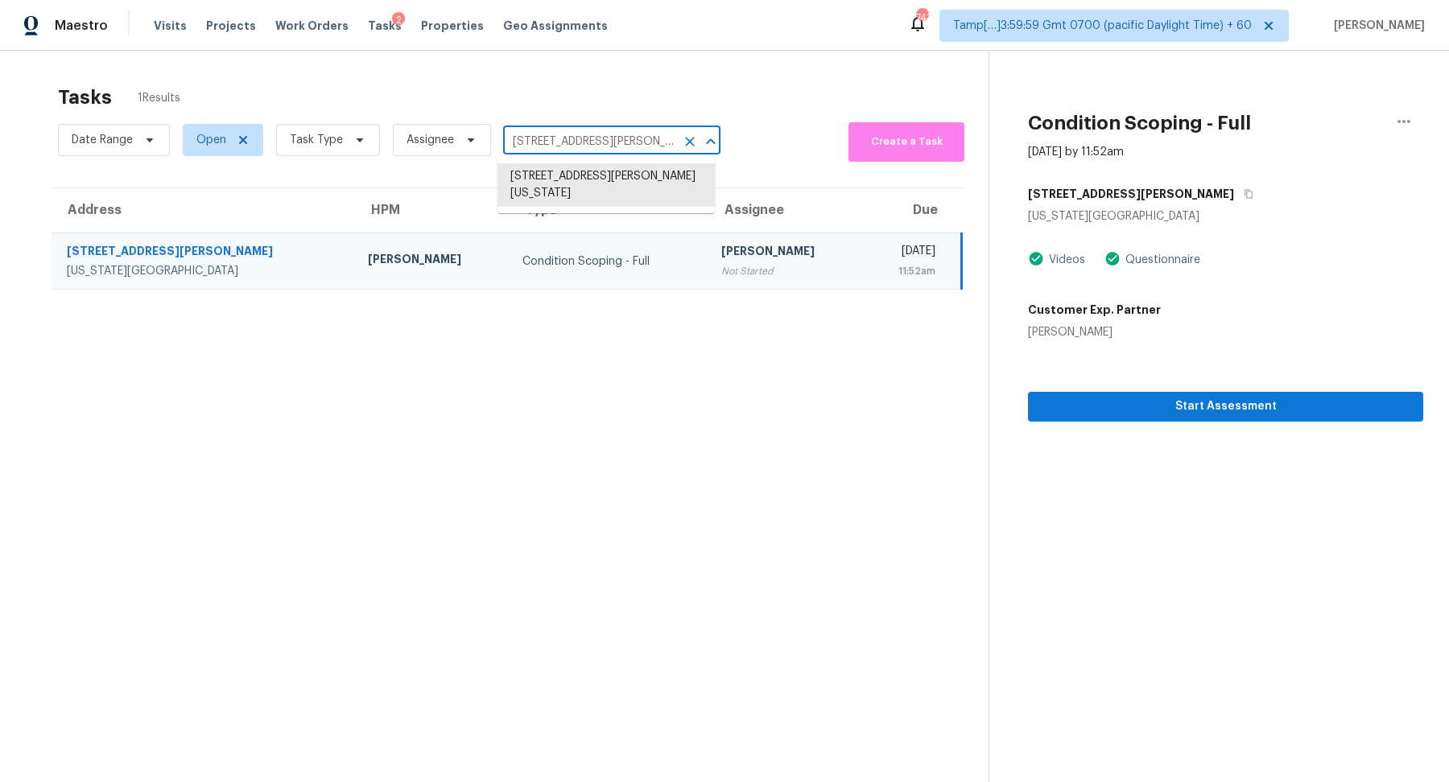
click at [564, 139] on input "2812 N Ditmer Rd, Oklahoma City, OK 73127" at bounding box center [589, 142] width 172 height 25
paste input "915 Wyntuck Dr NW, Kennesaw, GA 30152"
type input "915 Wyntuck Dr NW, Kennesaw, GA 30152"
click at [566, 188] on li "915 Wyntuck Dr NW, Kennesaw, GA 30152" at bounding box center [605, 176] width 217 height 27
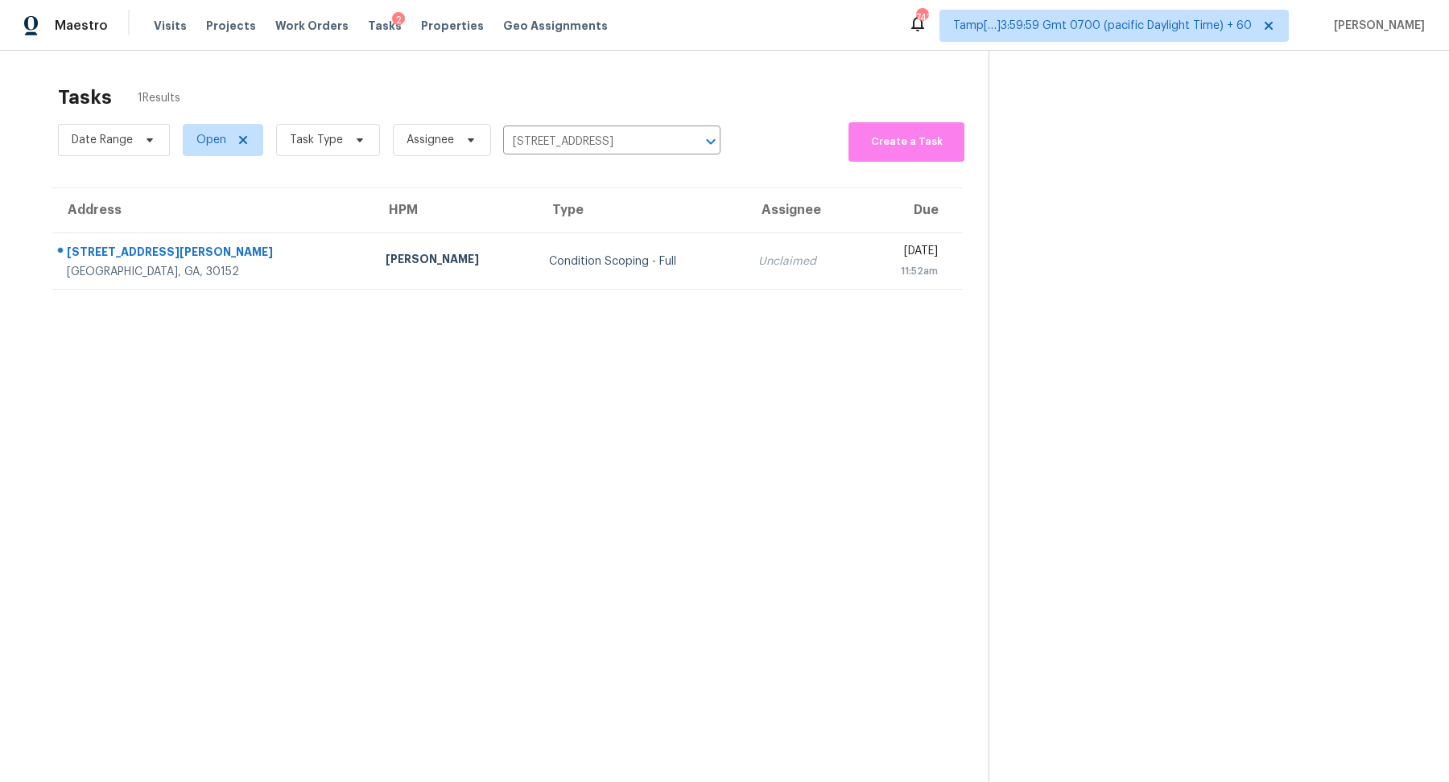
click at [607, 250] on td "Condition Scoping - Full" at bounding box center [640, 261] width 209 height 56
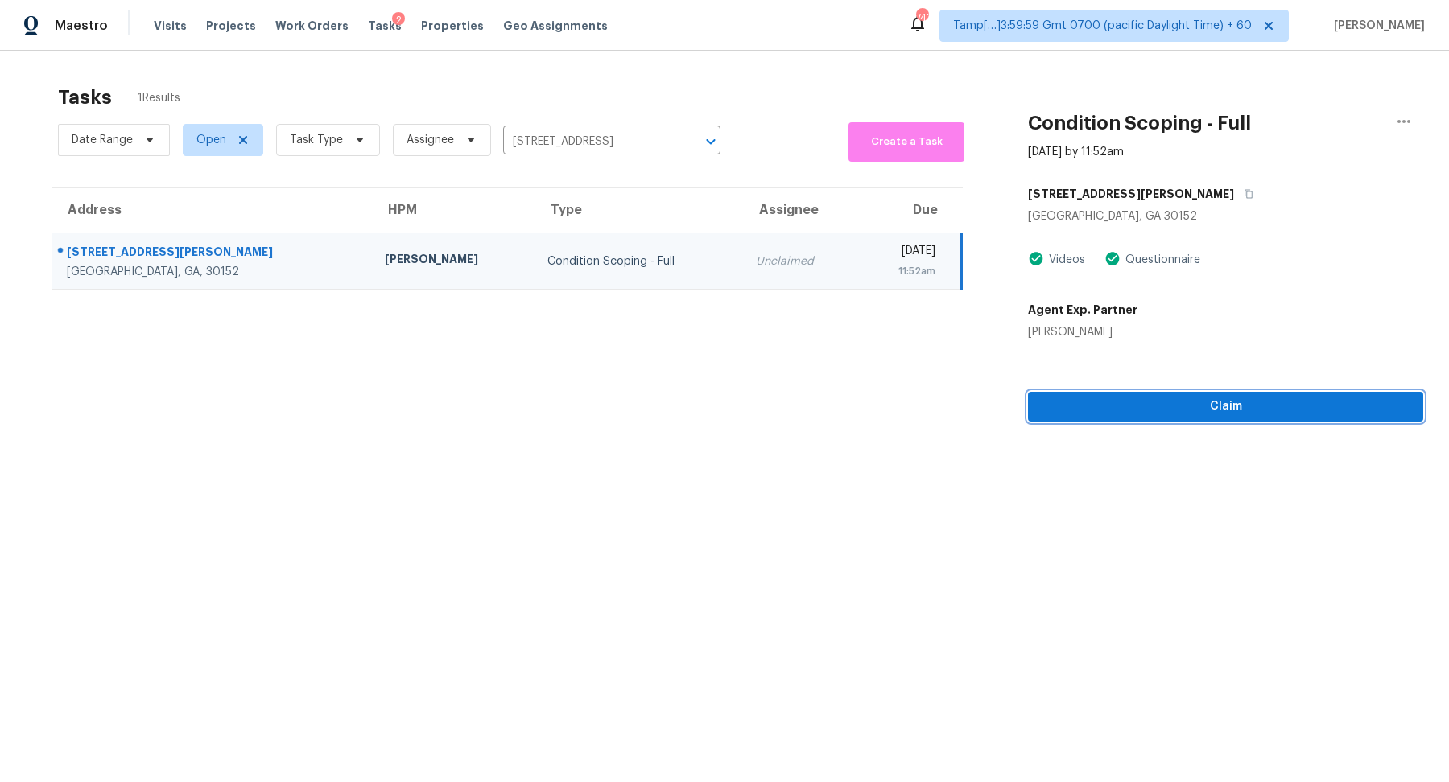
click at [1148, 414] on span "Claim" at bounding box center [1225, 407] width 369 height 20
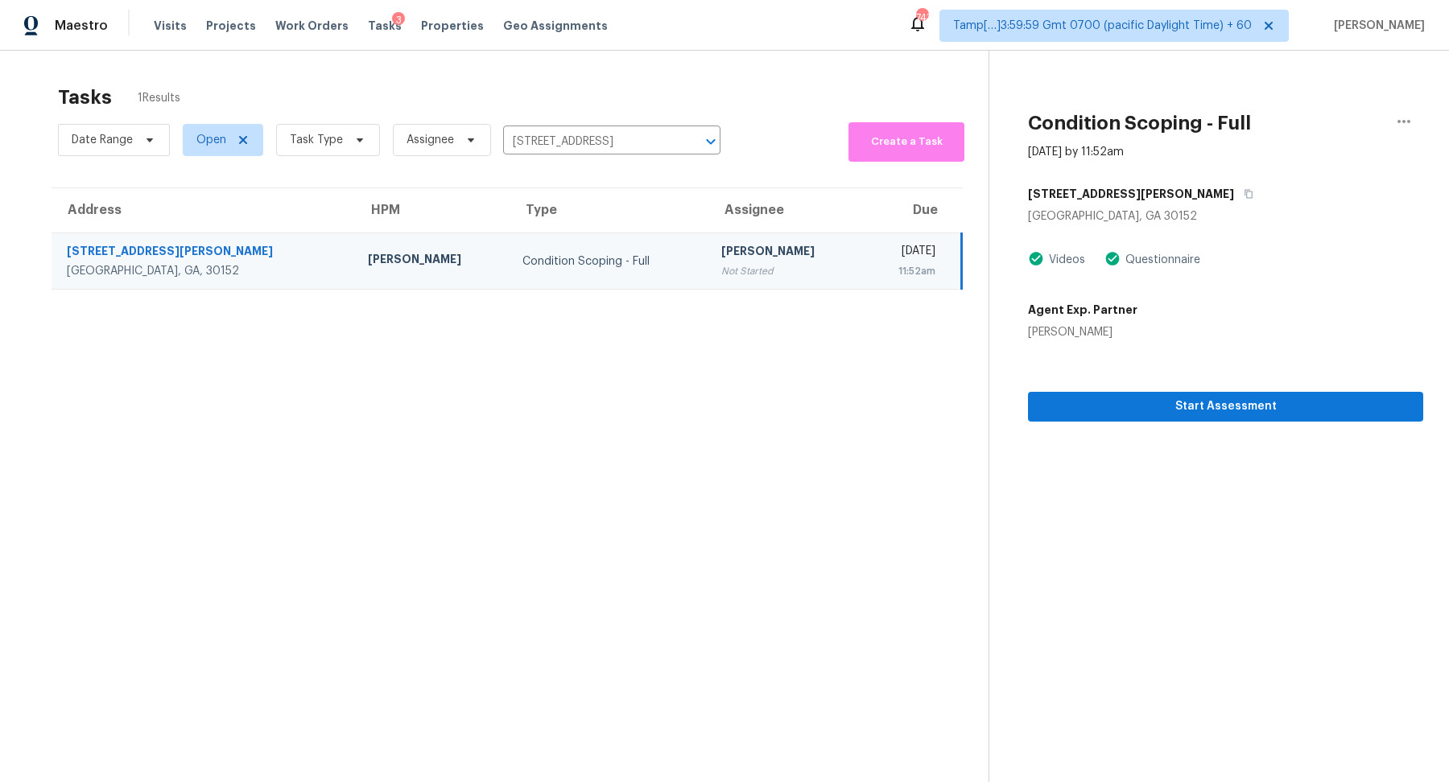
click at [578, 118] on div "Date Range Open Task Type Assignee 915 Wyntuck Dr NW, Kennesaw, GA 30152 ​" at bounding box center [389, 139] width 663 height 43
click at [576, 139] on input "915 Wyntuck Dr NW, Kennesaw, GA 30152" at bounding box center [589, 142] width 172 height 25
paste input "1427 Bonnyview Dr, Canyon Lake, TX 78133"
type input "1427 Bonnyview Dr, Canyon Lake, TX 78133"
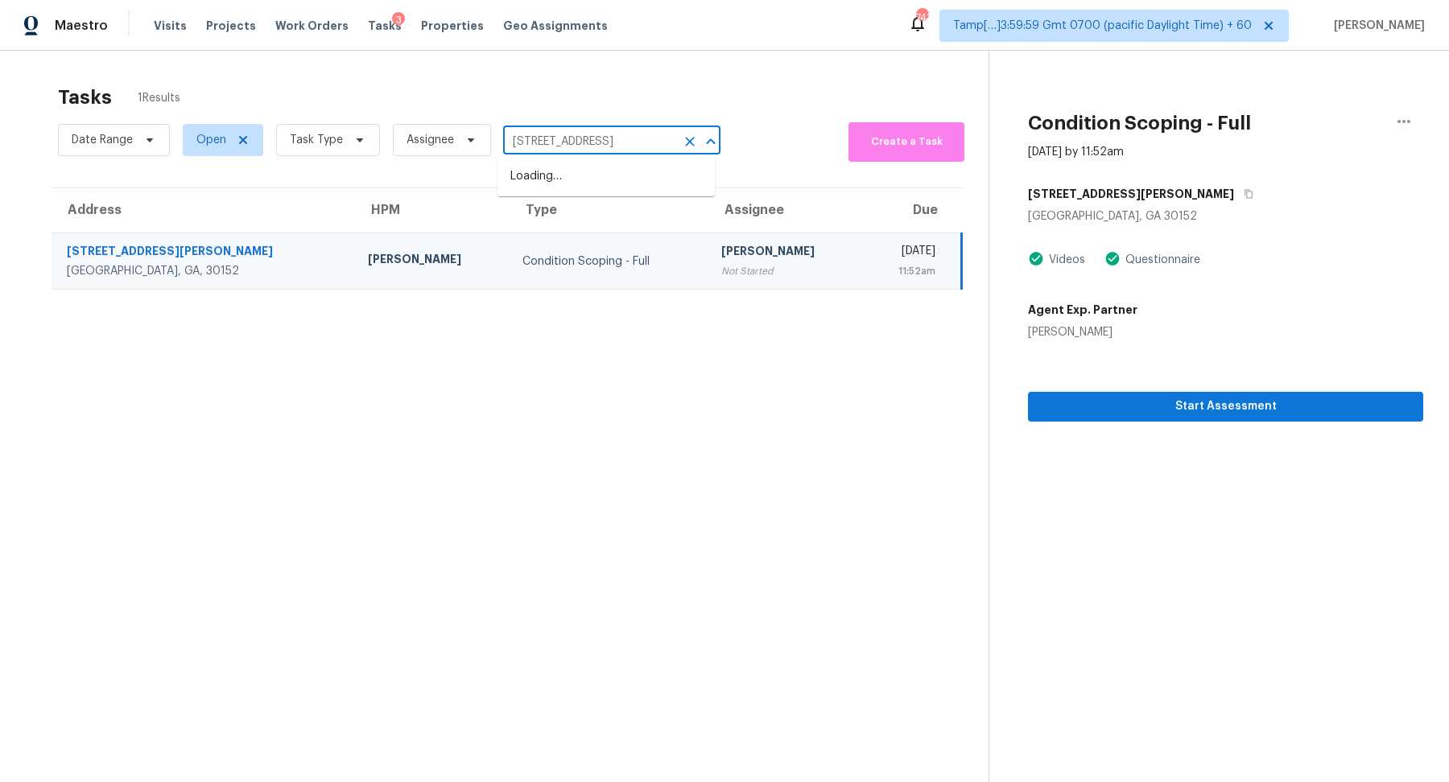
scroll to position [0, 61]
click at [531, 175] on li "1427 Bonnyview Dr, Canyon Lake, TX 78133" at bounding box center [605, 176] width 217 height 27
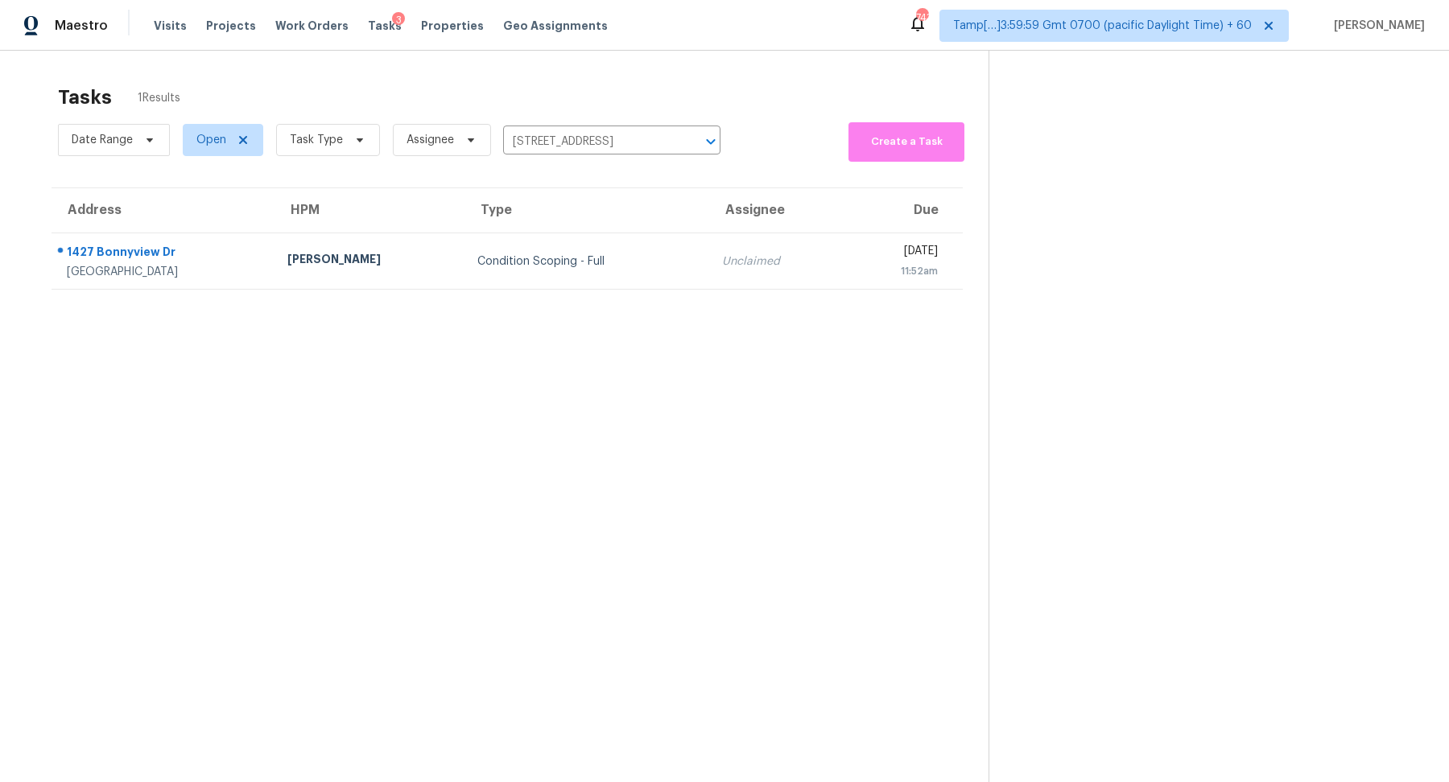
click at [552, 258] on div "Condition Scoping - Full" at bounding box center [586, 262] width 219 height 16
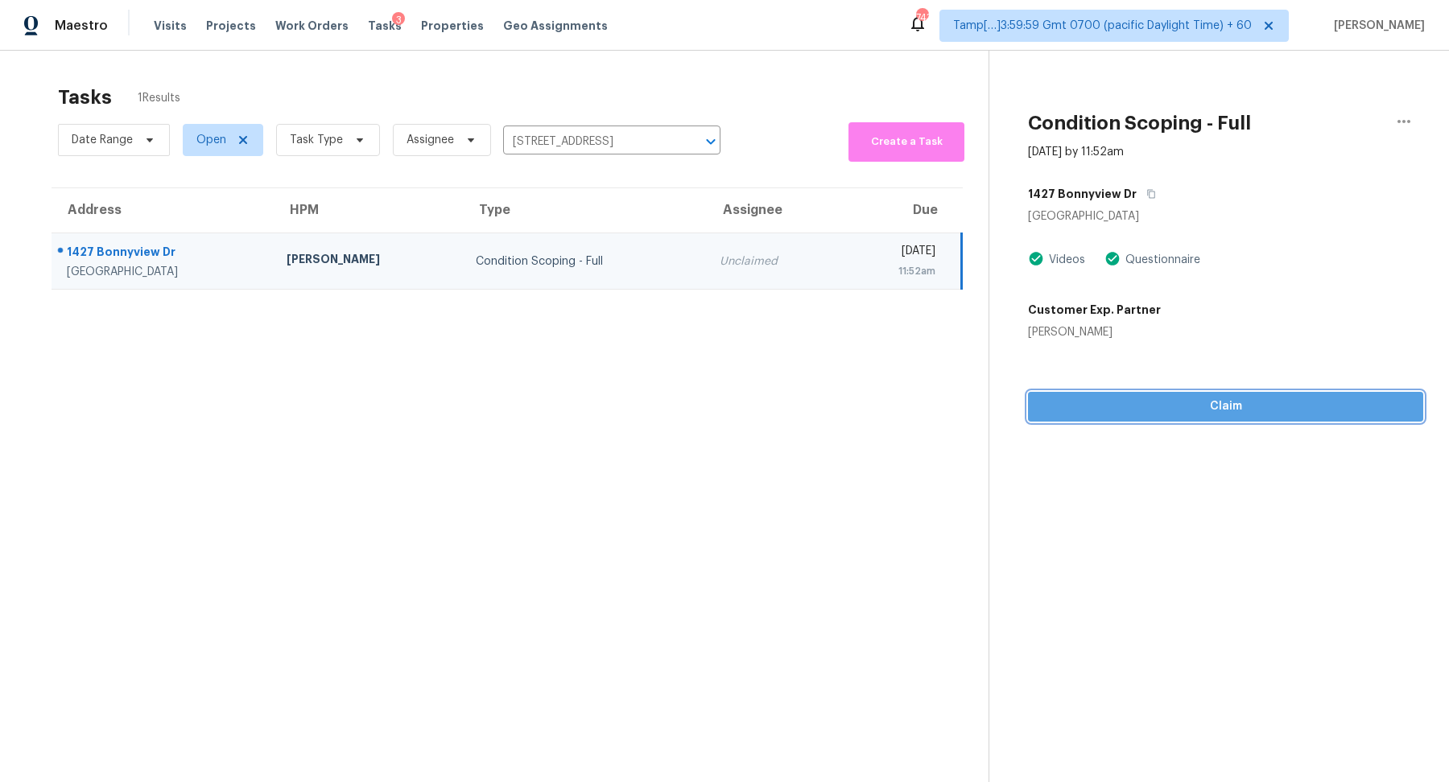
click at [1190, 417] on button "Claim" at bounding box center [1225, 407] width 395 height 30
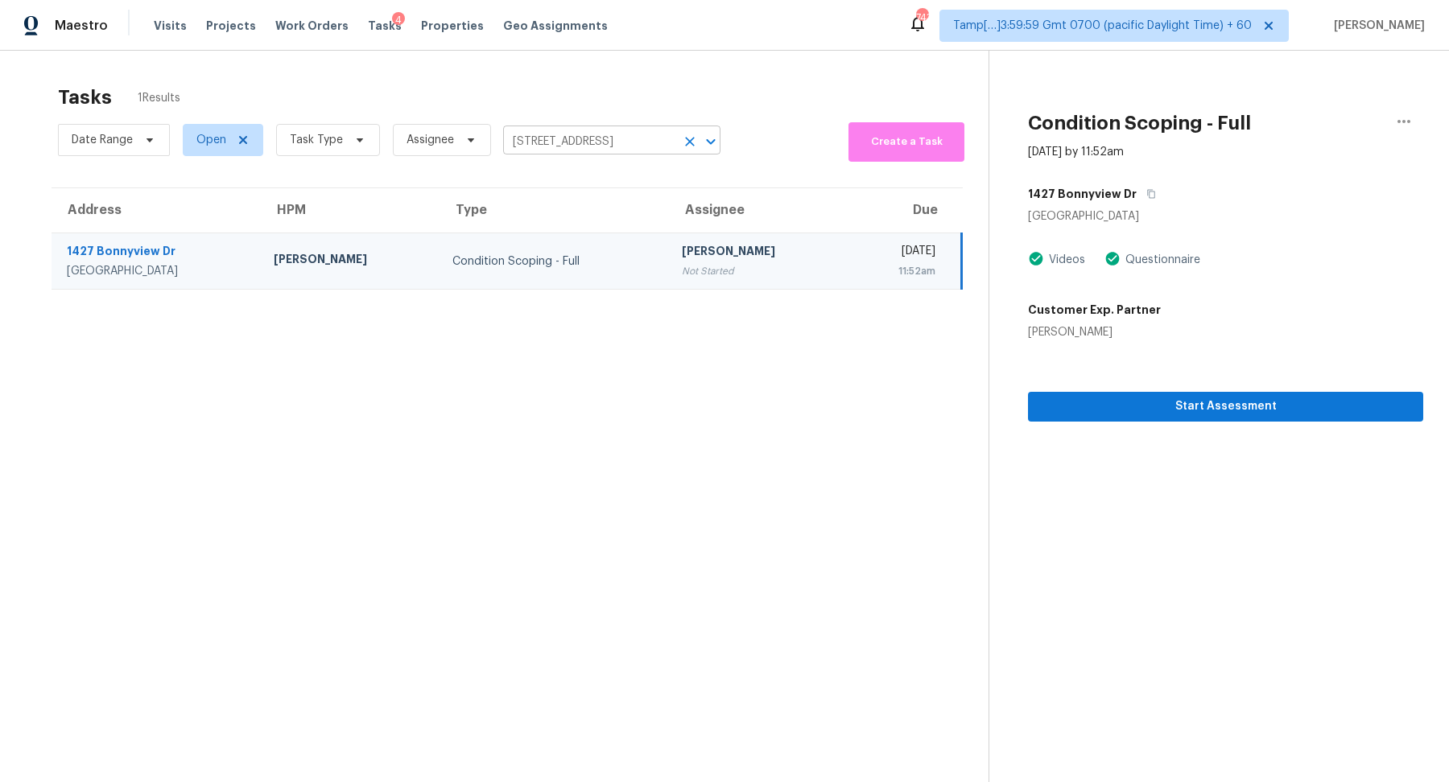
click at [546, 153] on input "1427 Bonnyview Dr, Canyon Lake, TX 78133" at bounding box center [589, 142] width 172 height 25
click at [1084, 404] on span "Start Assessment" at bounding box center [1225, 407] width 369 height 20
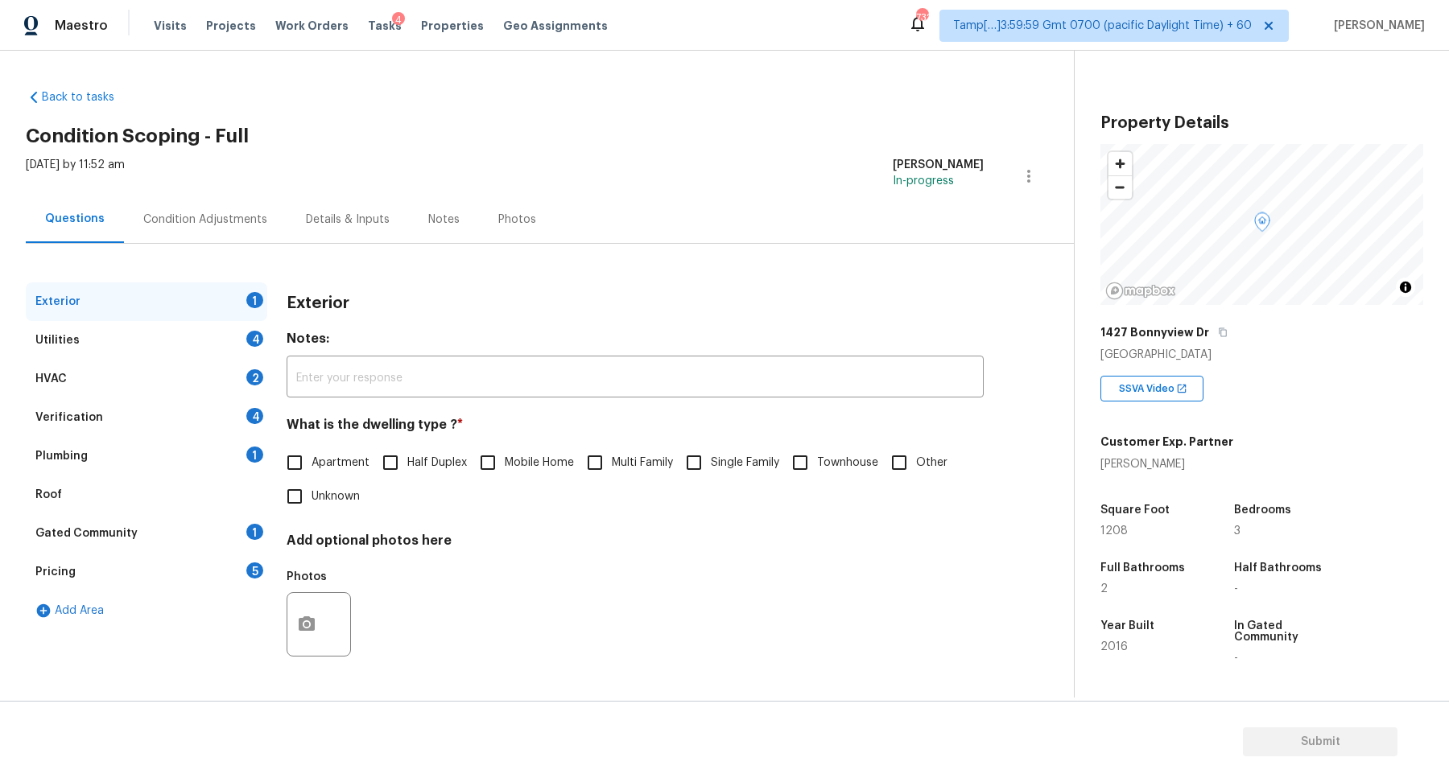
click at [693, 474] on input "Single Family" at bounding box center [694, 463] width 34 height 34
checkbox input "true"
click at [225, 331] on div "Utilities 4" at bounding box center [147, 340] width 242 height 39
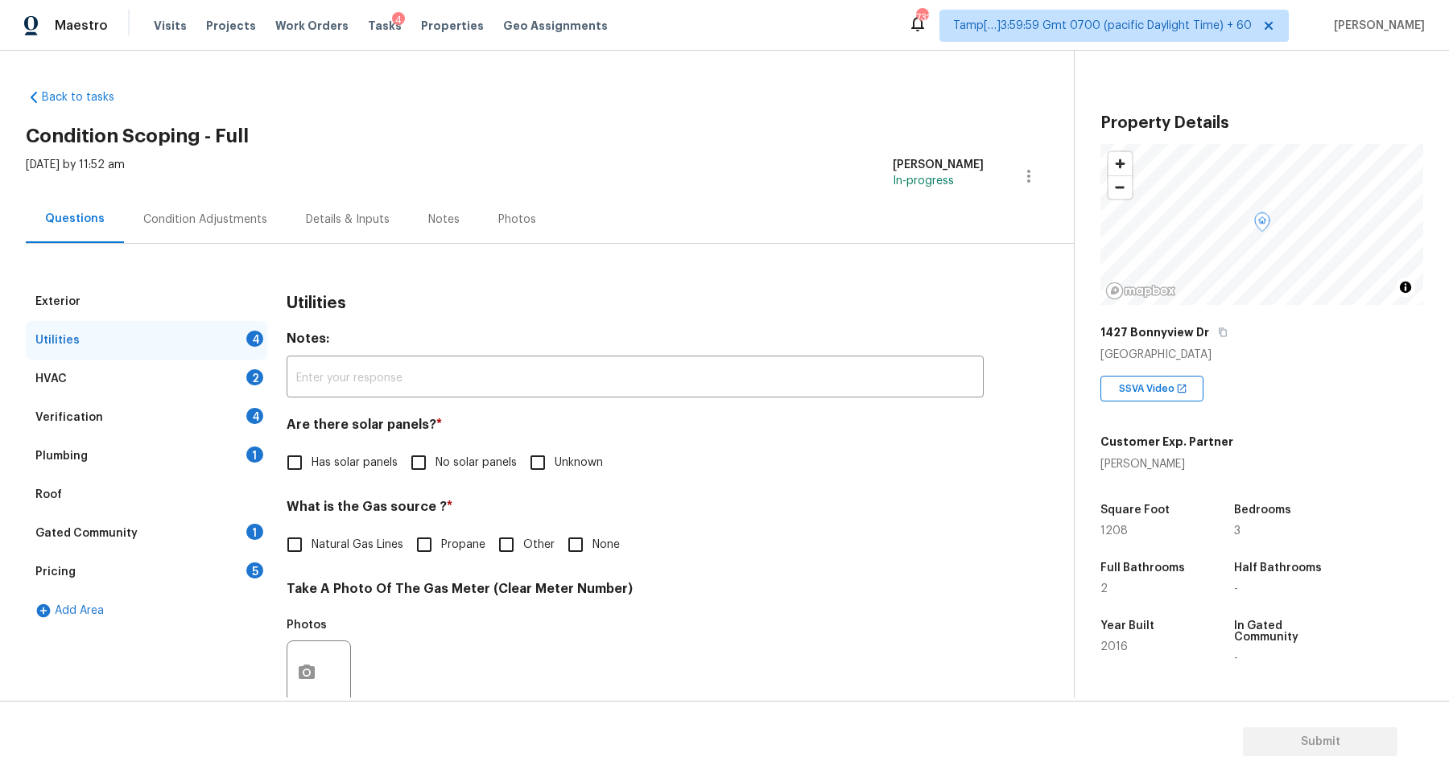
click at [460, 473] on label "No solar panels" at bounding box center [459, 463] width 115 height 34
click at [436, 473] on input "No solar panels" at bounding box center [419, 463] width 34 height 34
checkbox input "true"
click at [335, 559] on label "Natural Gas Lines" at bounding box center [341, 547] width 126 height 34
click at [312, 559] on input "Natural Gas Lines" at bounding box center [295, 547] width 34 height 34
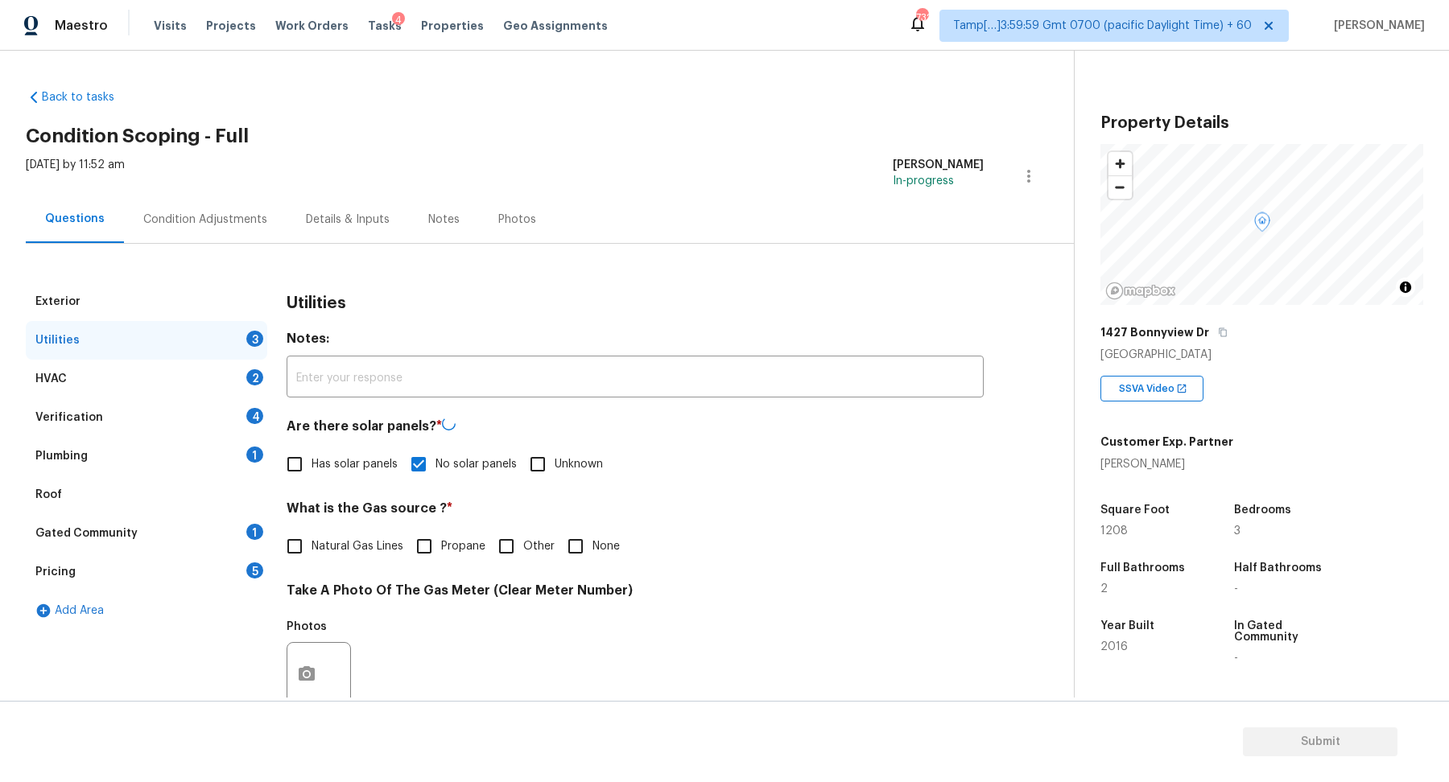
checkbox input "true"
click at [576, 549] on input "None" at bounding box center [576, 545] width 34 height 34
checkbox input "true"
checkbox input "false"
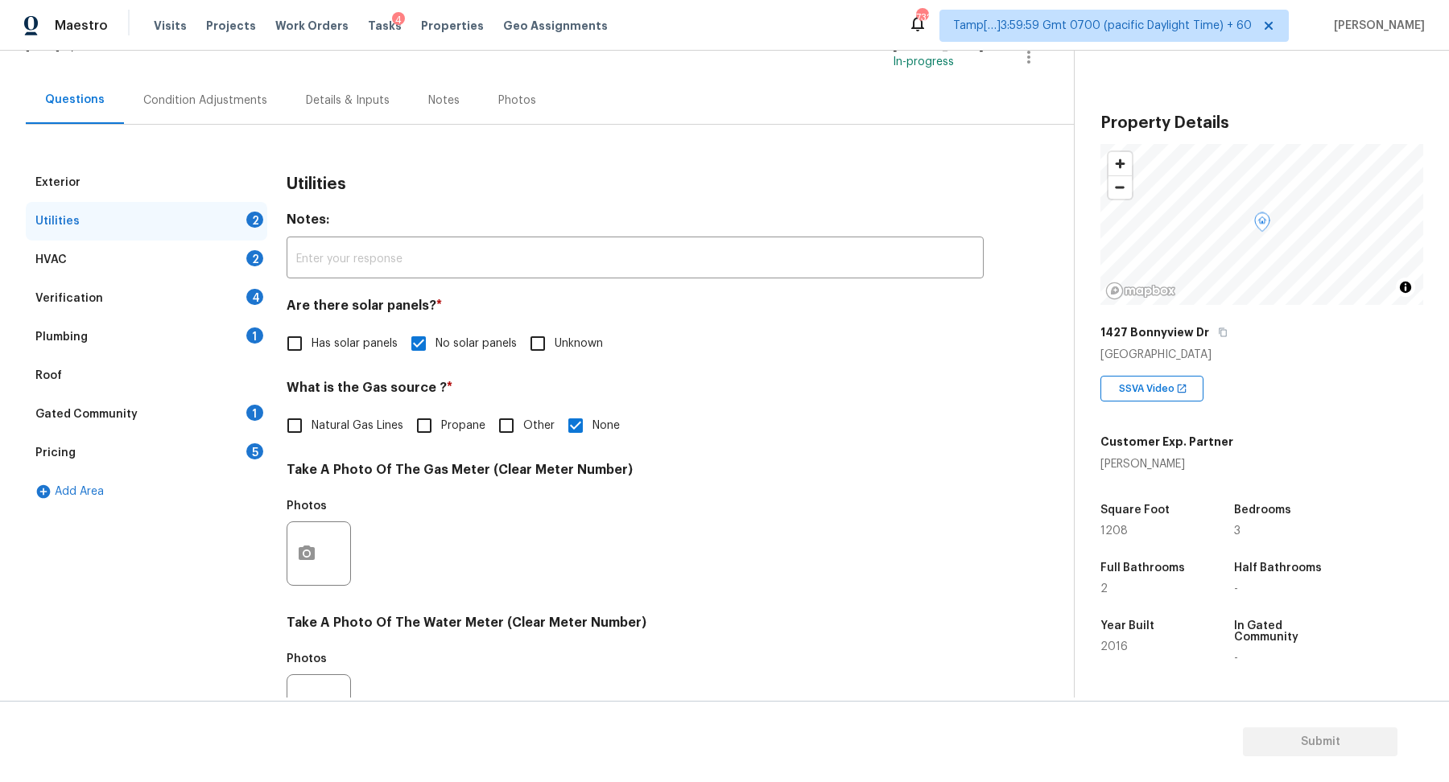
scroll to position [388, 0]
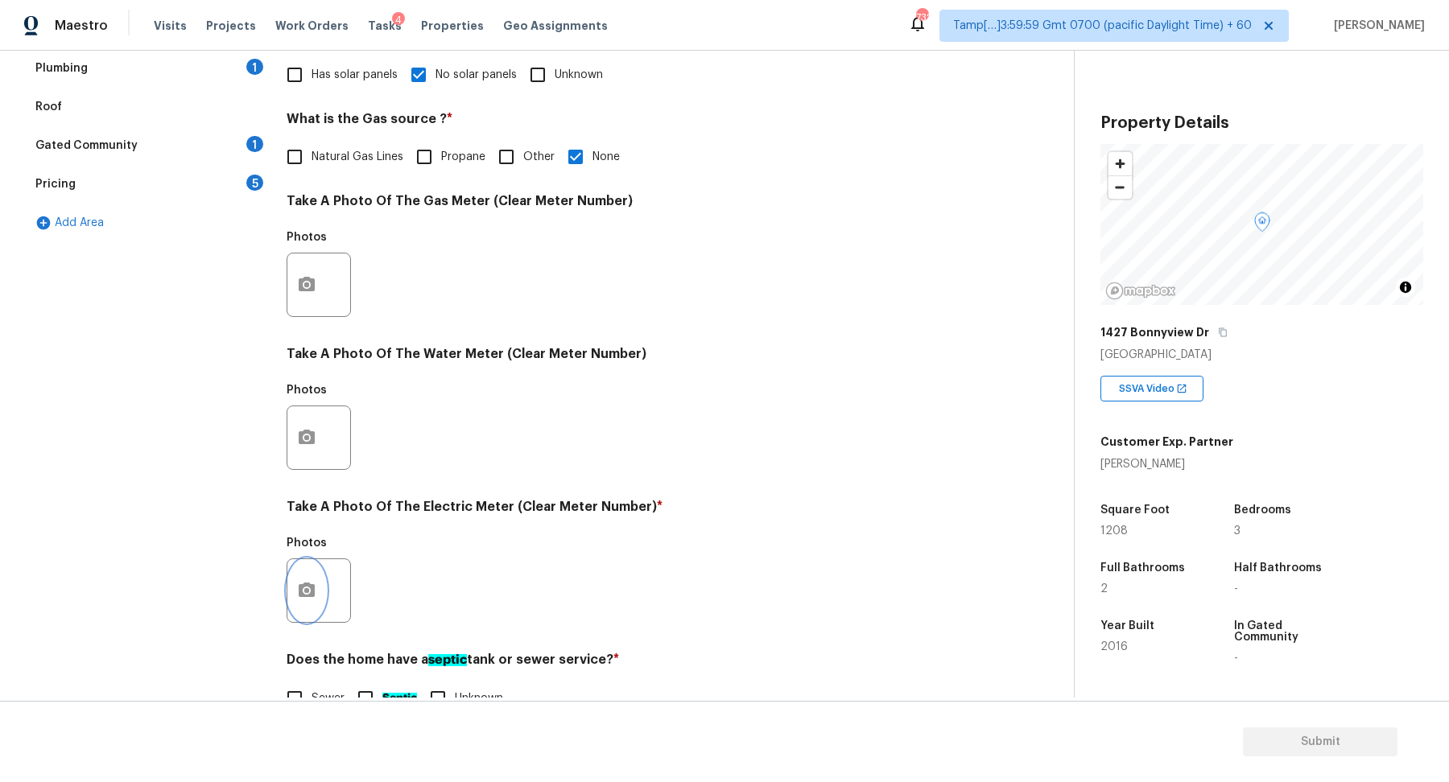
click at [313, 576] on button "button" at bounding box center [306, 590] width 39 height 63
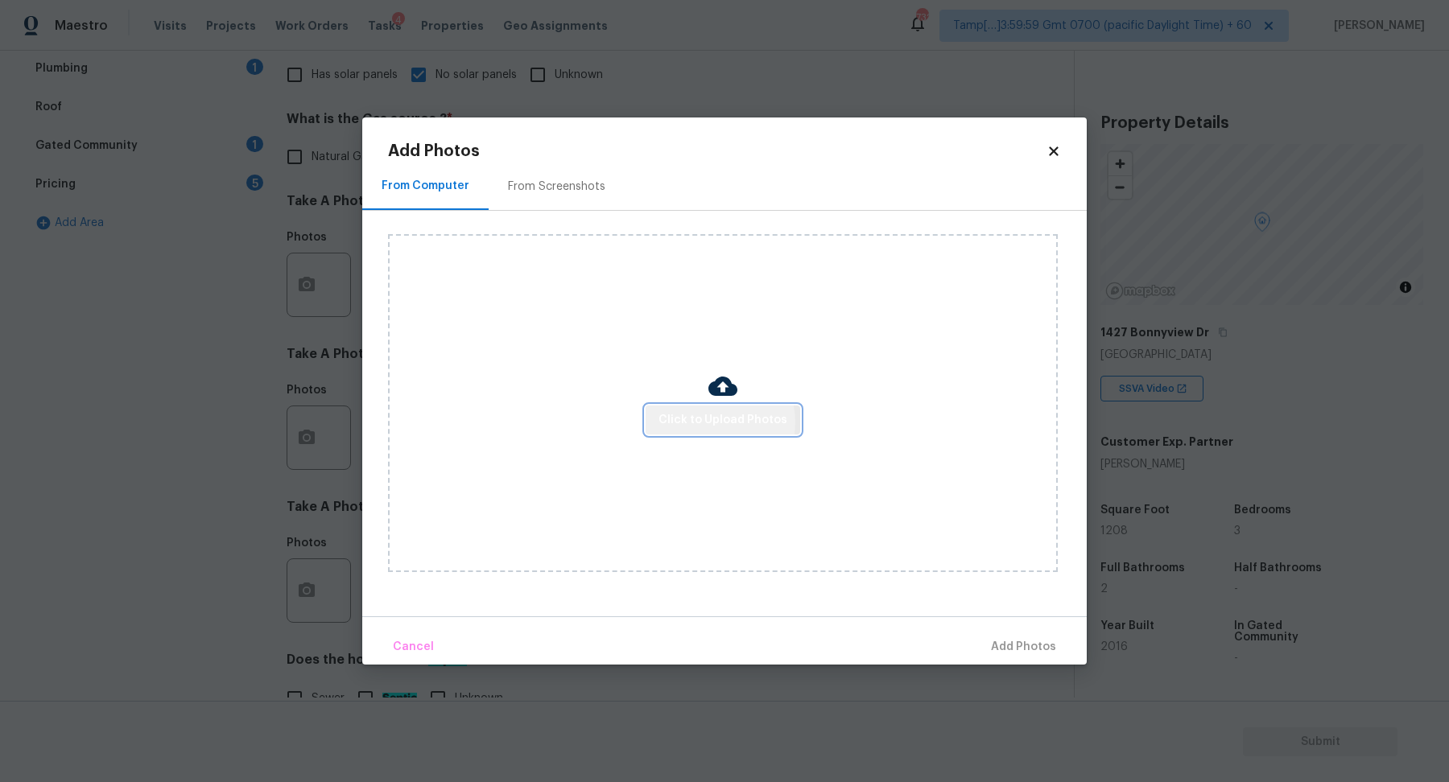
click at [720, 423] on span "Click to Upload Photos" at bounding box center [722, 421] width 129 height 20
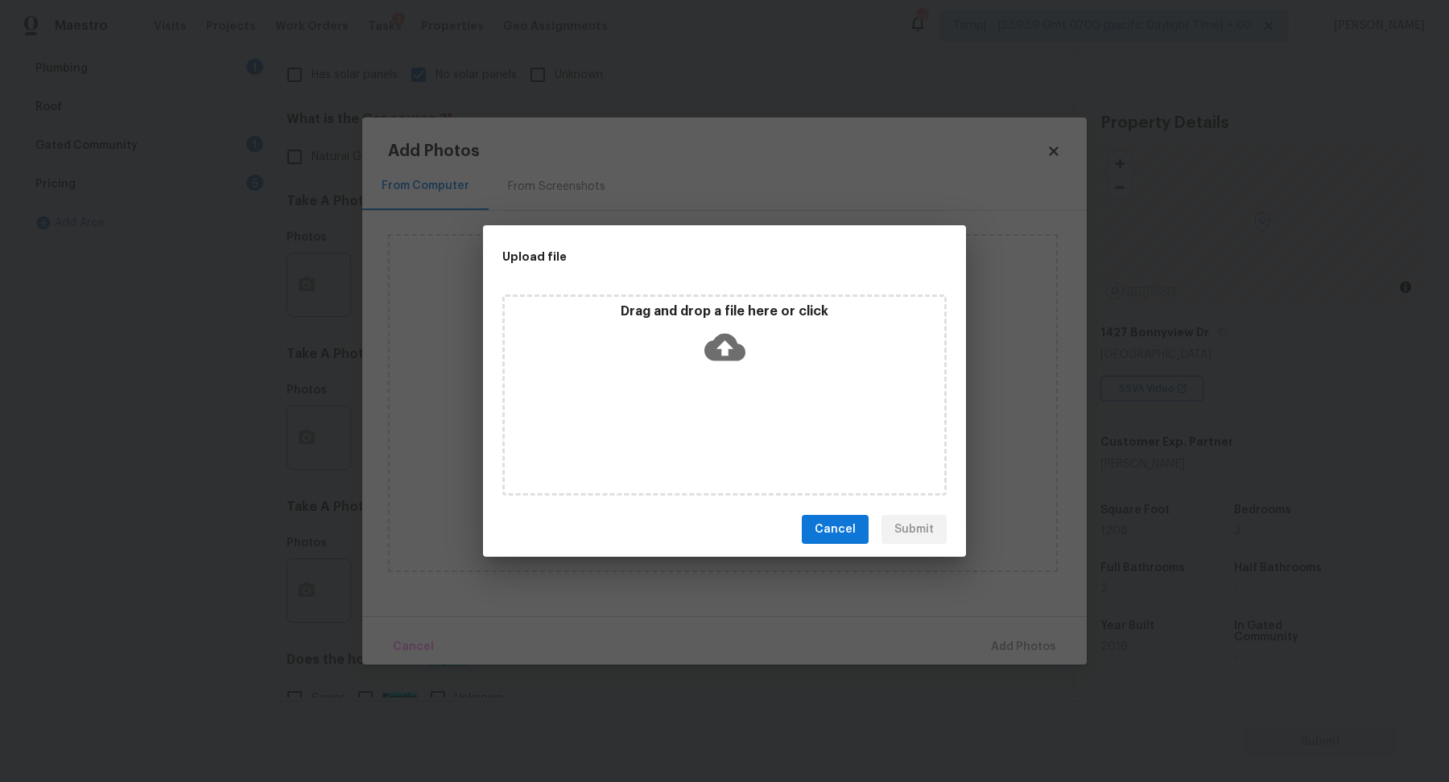
click at [717, 366] on icon at bounding box center [724, 347] width 41 height 41
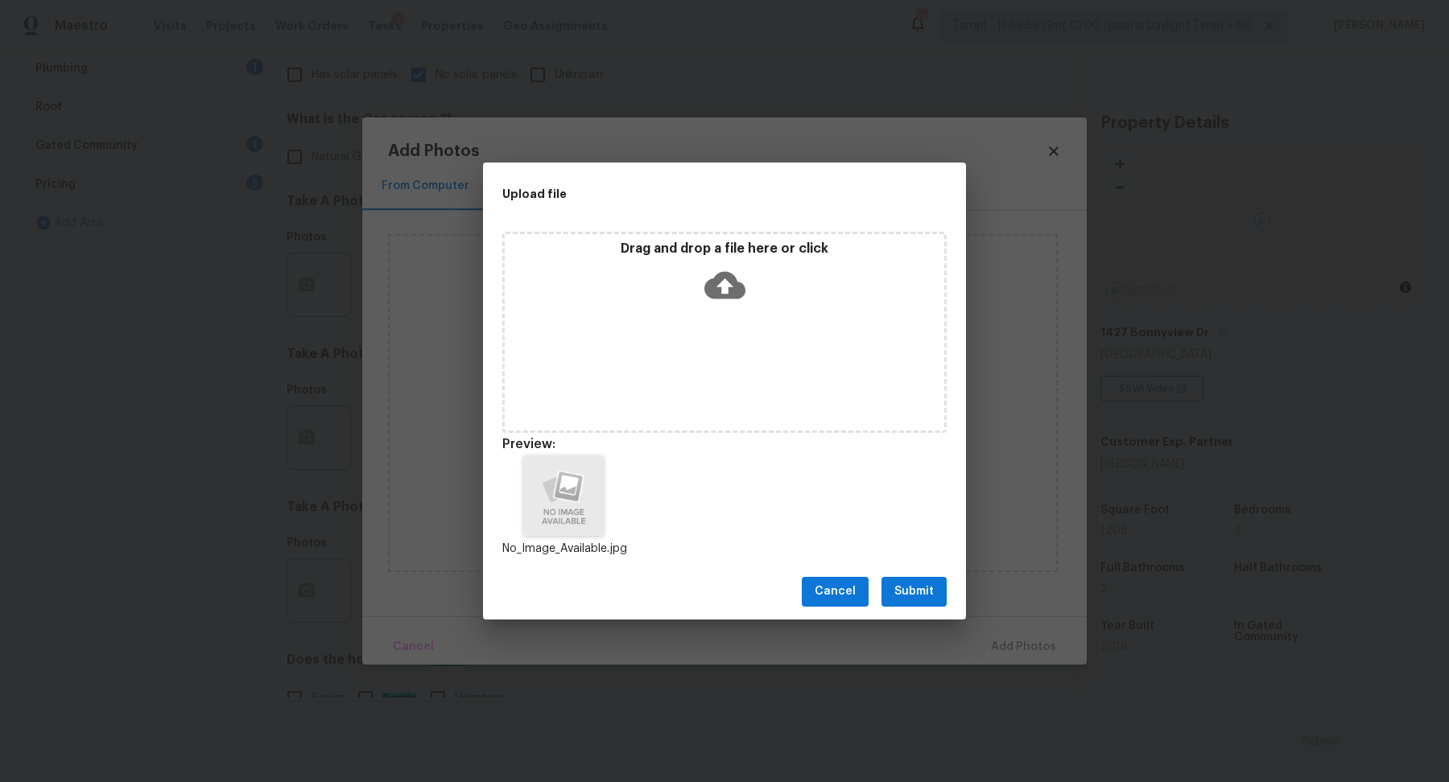
click at [896, 577] on button "Submit" at bounding box center [913, 592] width 65 height 30
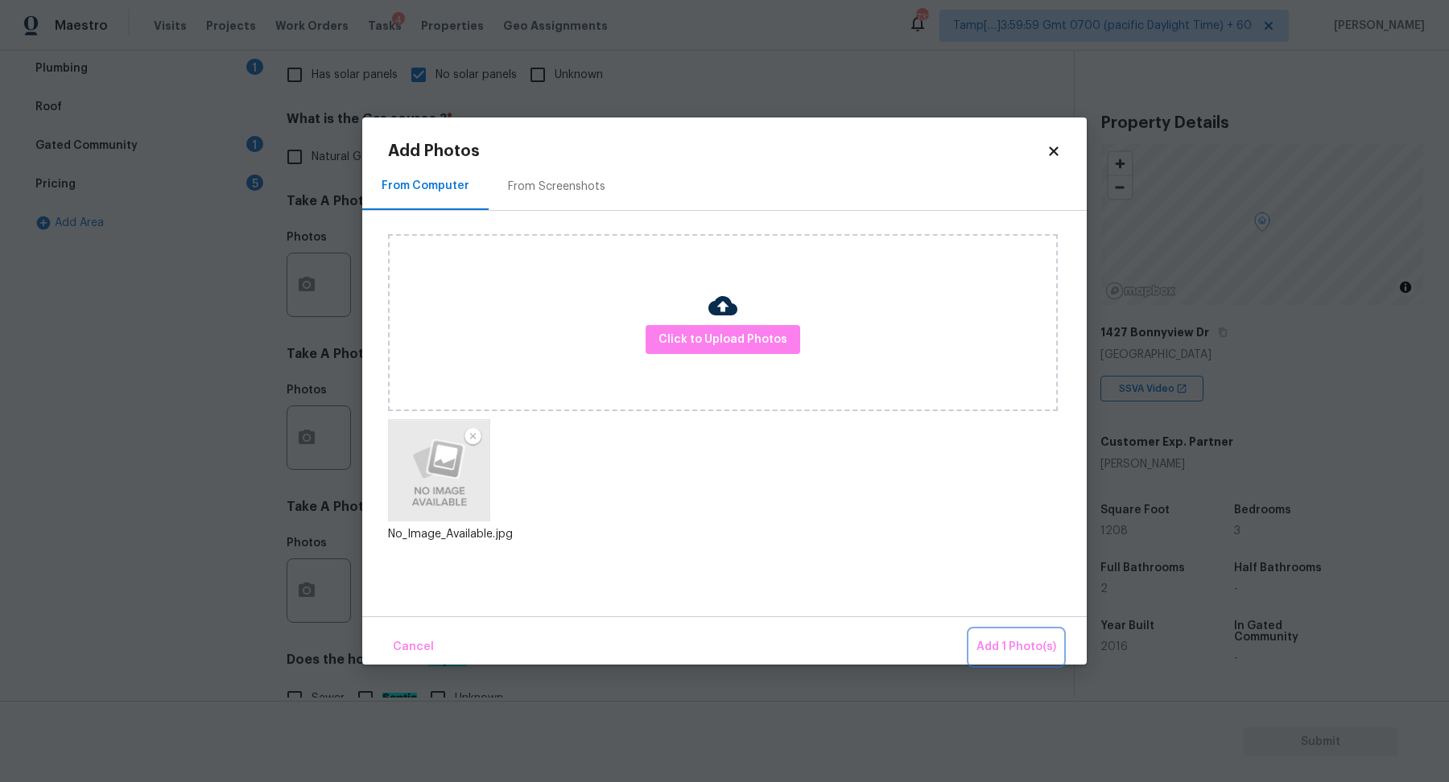
click at [1011, 638] on span "Add 1 Photo(s)" at bounding box center [1016, 648] width 80 height 20
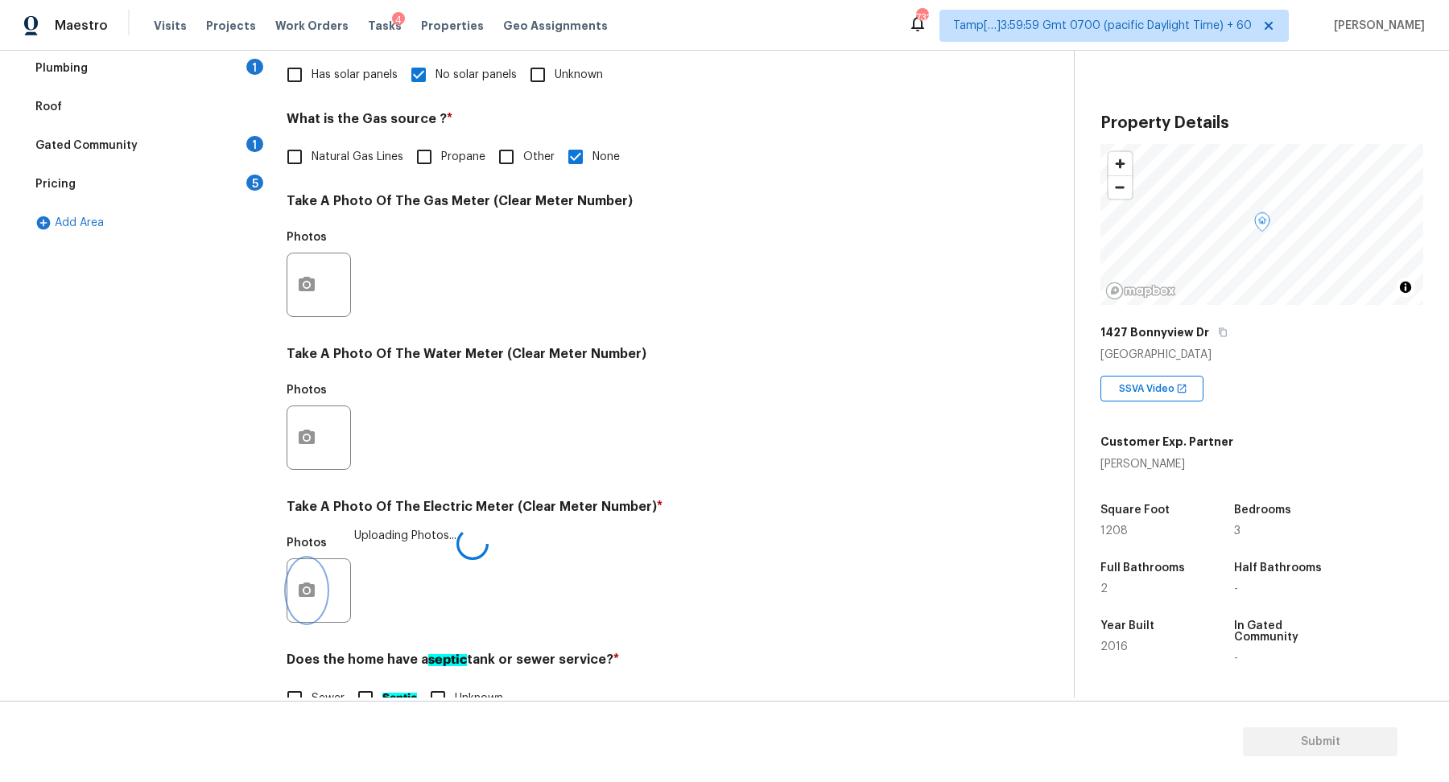
scroll to position [428, 0]
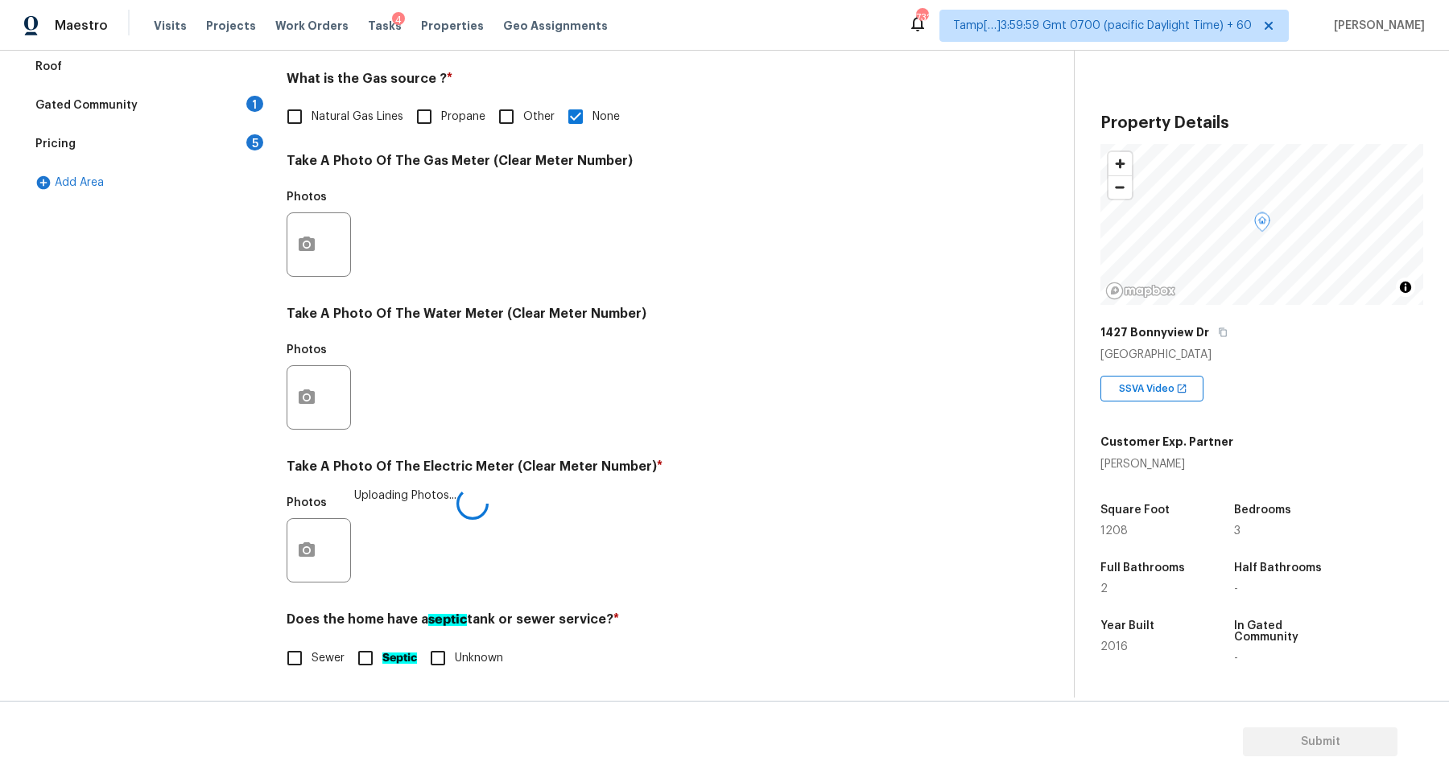
click at [305, 633] on h4 "Does the home have a septic tank or sewer service? *" at bounding box center [635, 623] width 697 height 23
click at [369, 658] on input "Septic" at bounding box center [366, 659] width 34 height 34
checkbox input "true"
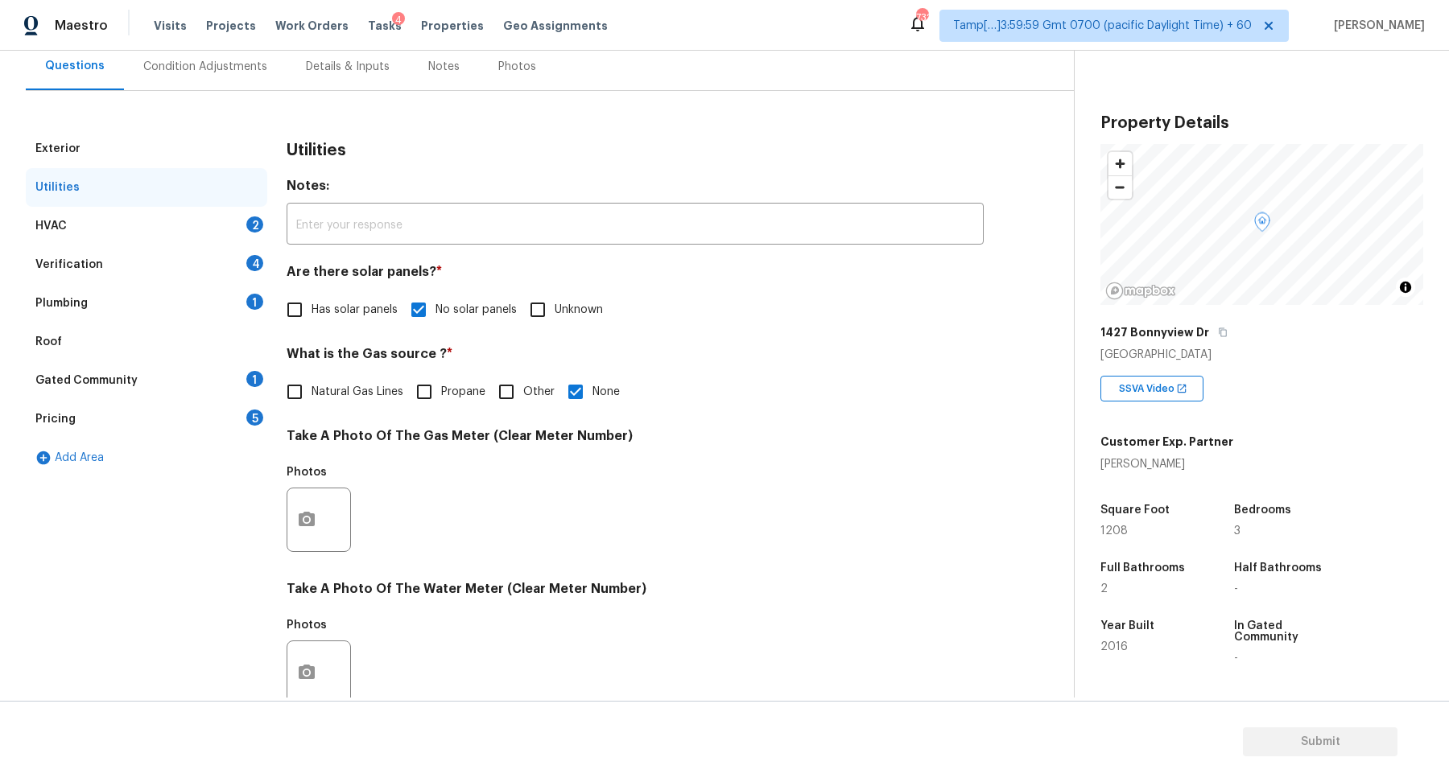
click at [188, 227] on div "HVAC 2" at bounding box center [147, 226] width 242 height 39
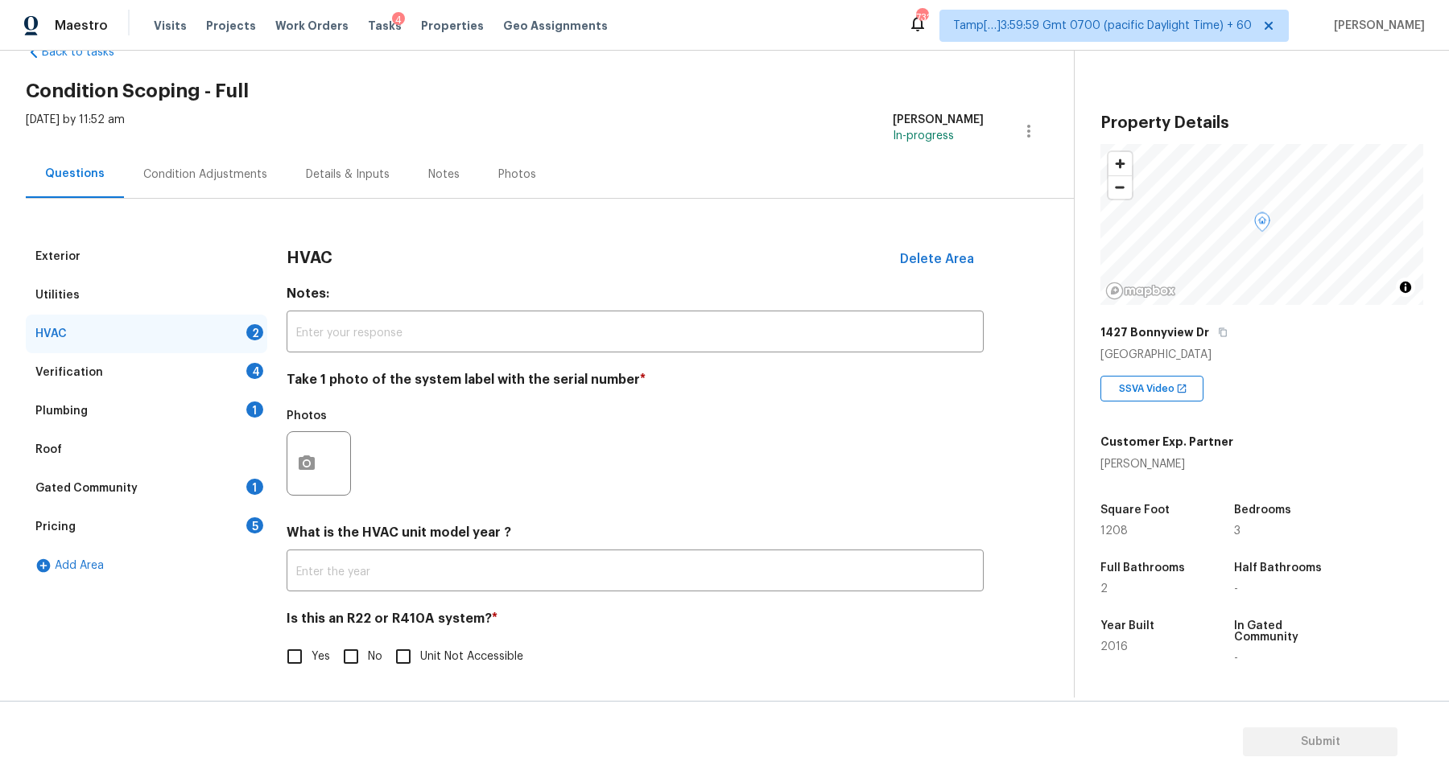
scroll to position [44, 0]
click at [299, 463] on icon "button" at bounding box center [307, 463] width 16 height 14
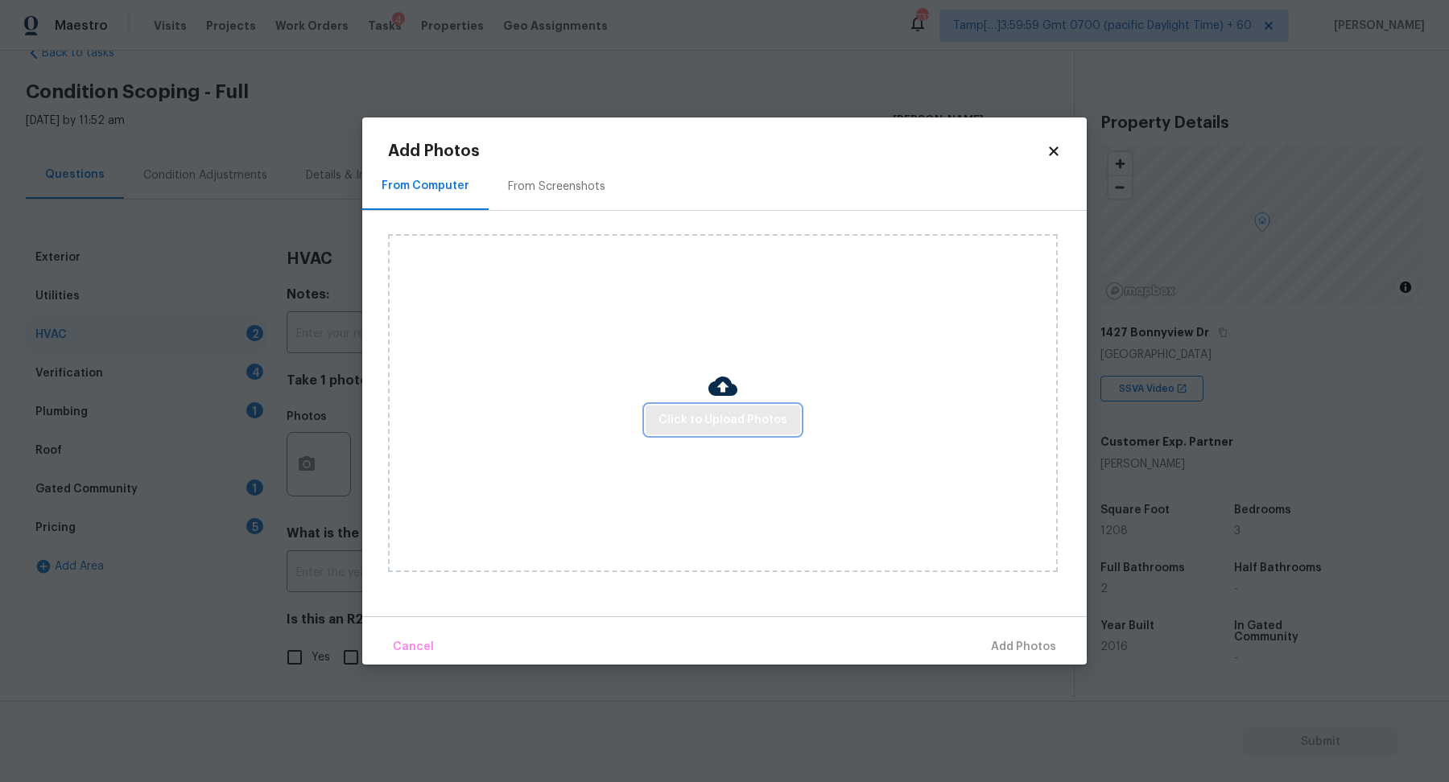
click at [735, 412] on span "Click to Upload Photos" at bounding box center [722, 421] width 129 height 20
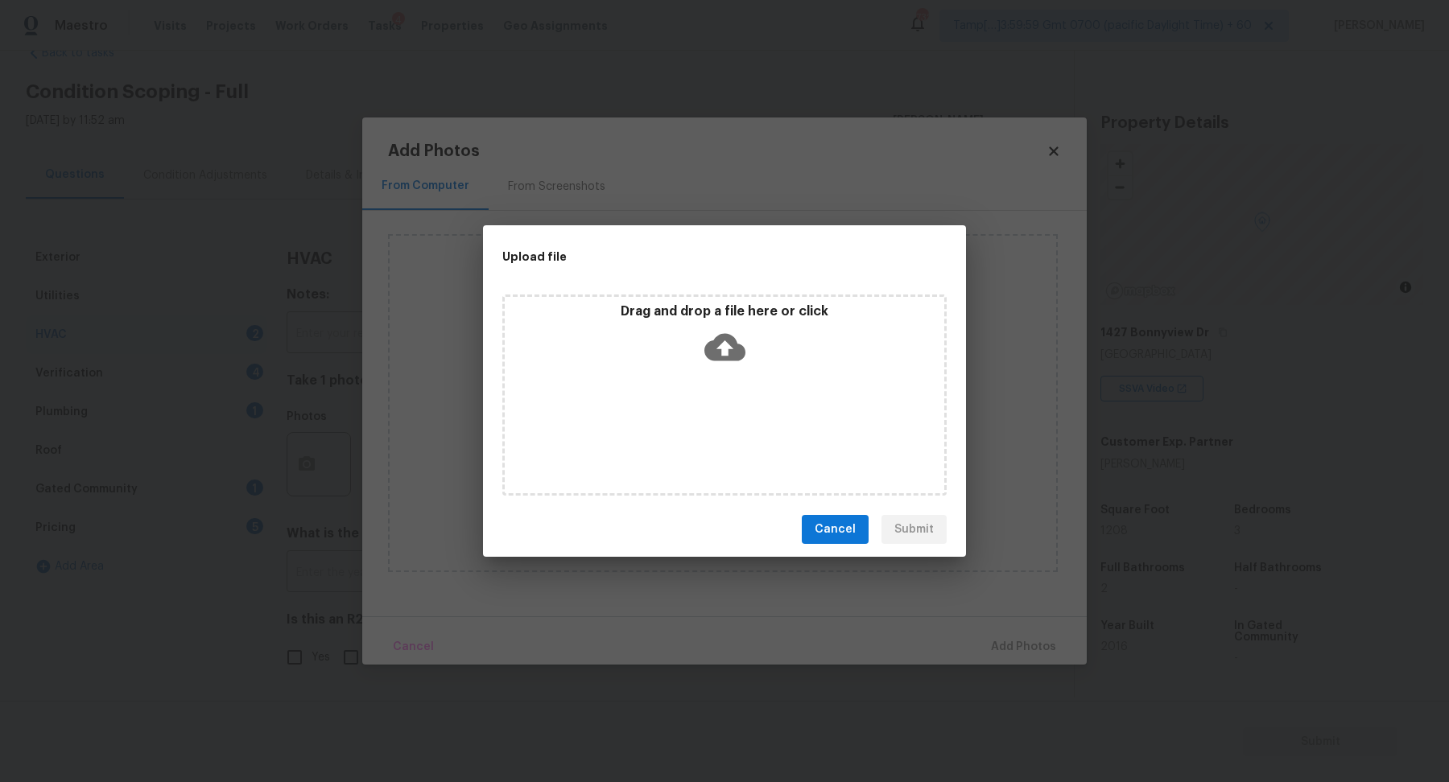
click at [737, 363] on icon at bounding box center [724, 347] width 41 height 41
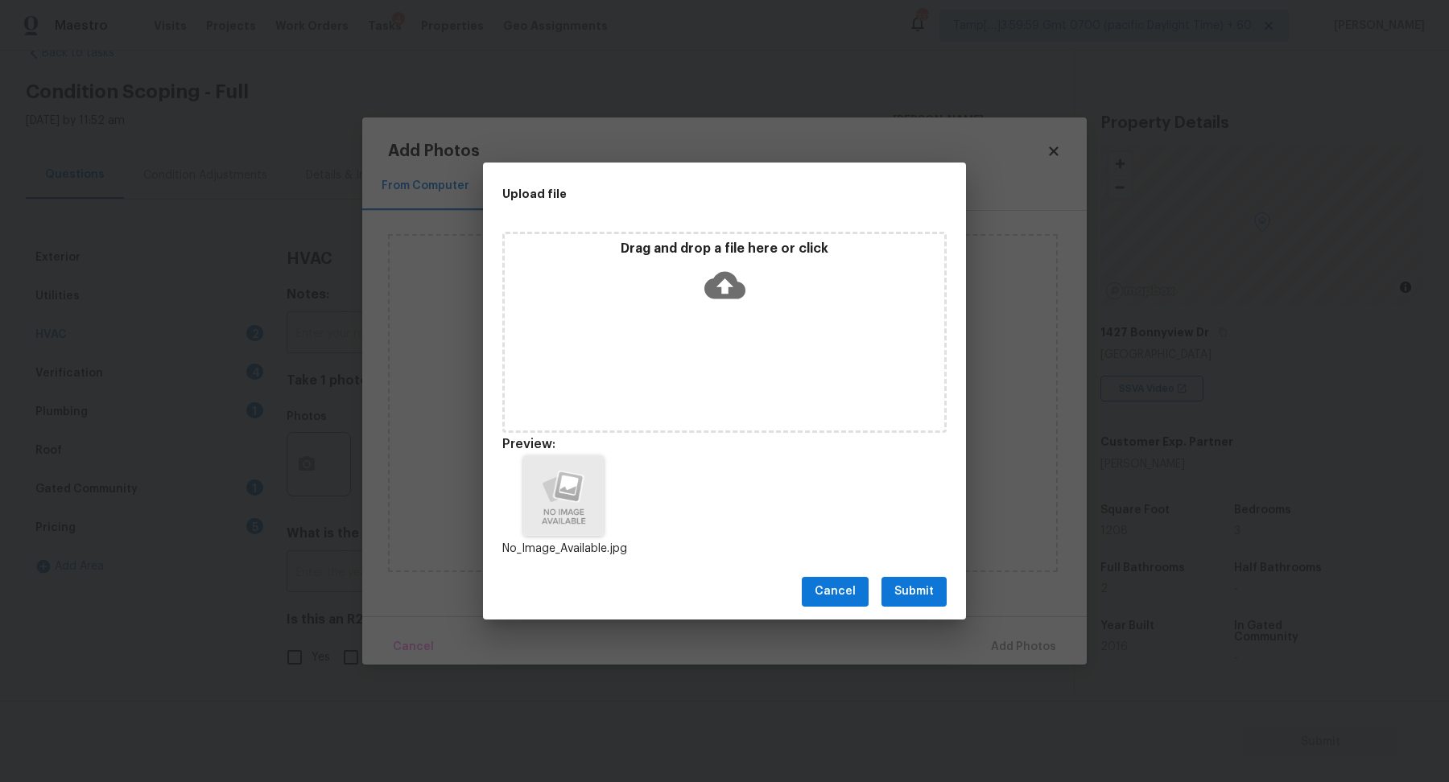
click at [913, 576] on div "Cancel Submit" at bounding box center [724, 592] width 483 height 56
click at [921, 615] on div "Cancel Submit" at bounding box center [724, 592] width 483 height 56
click at [919, 597] on span "Submit" at bounding box center [913, 592] width 39 height 20
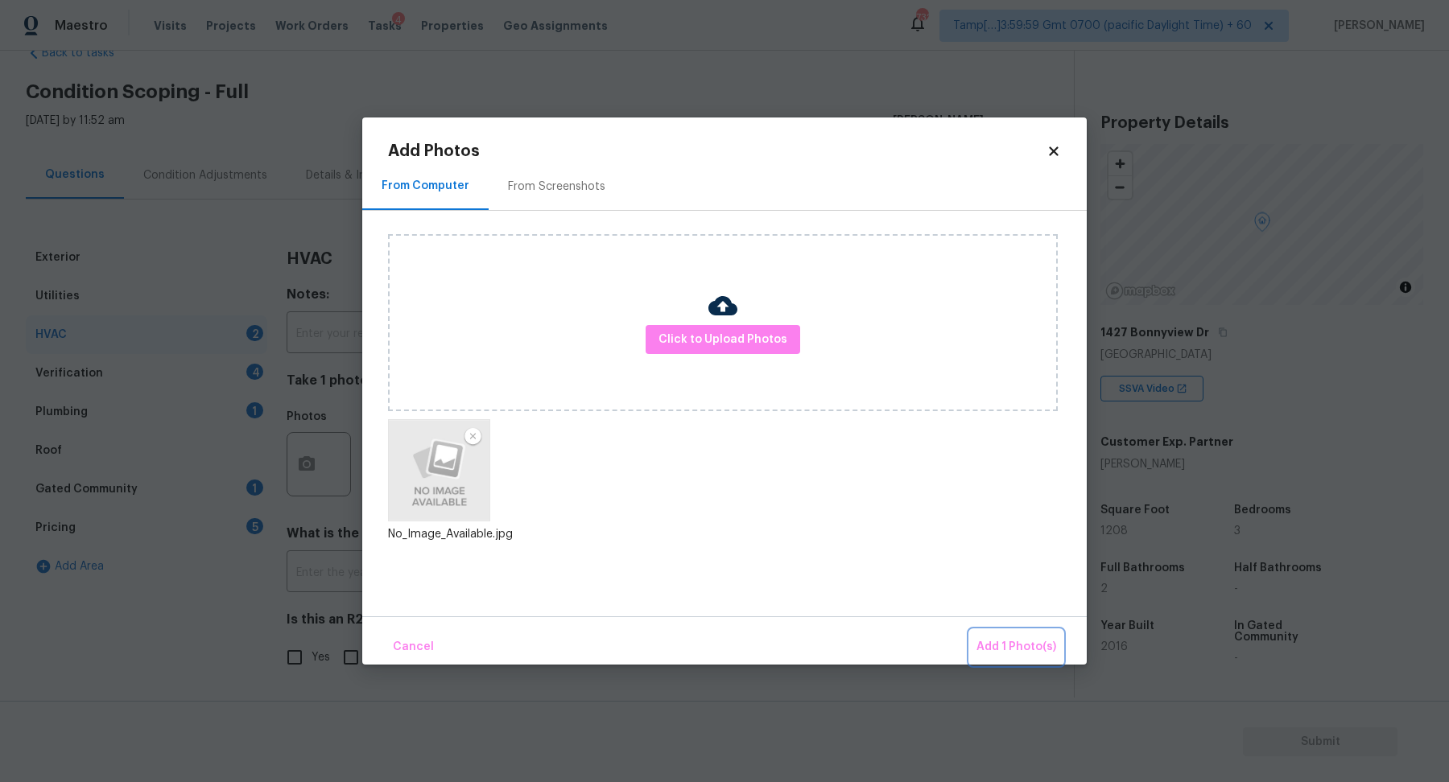
click at [987, 634] on button "Add 1 Photo(s)" at bounding box center [1016, 647] width 93 height 35
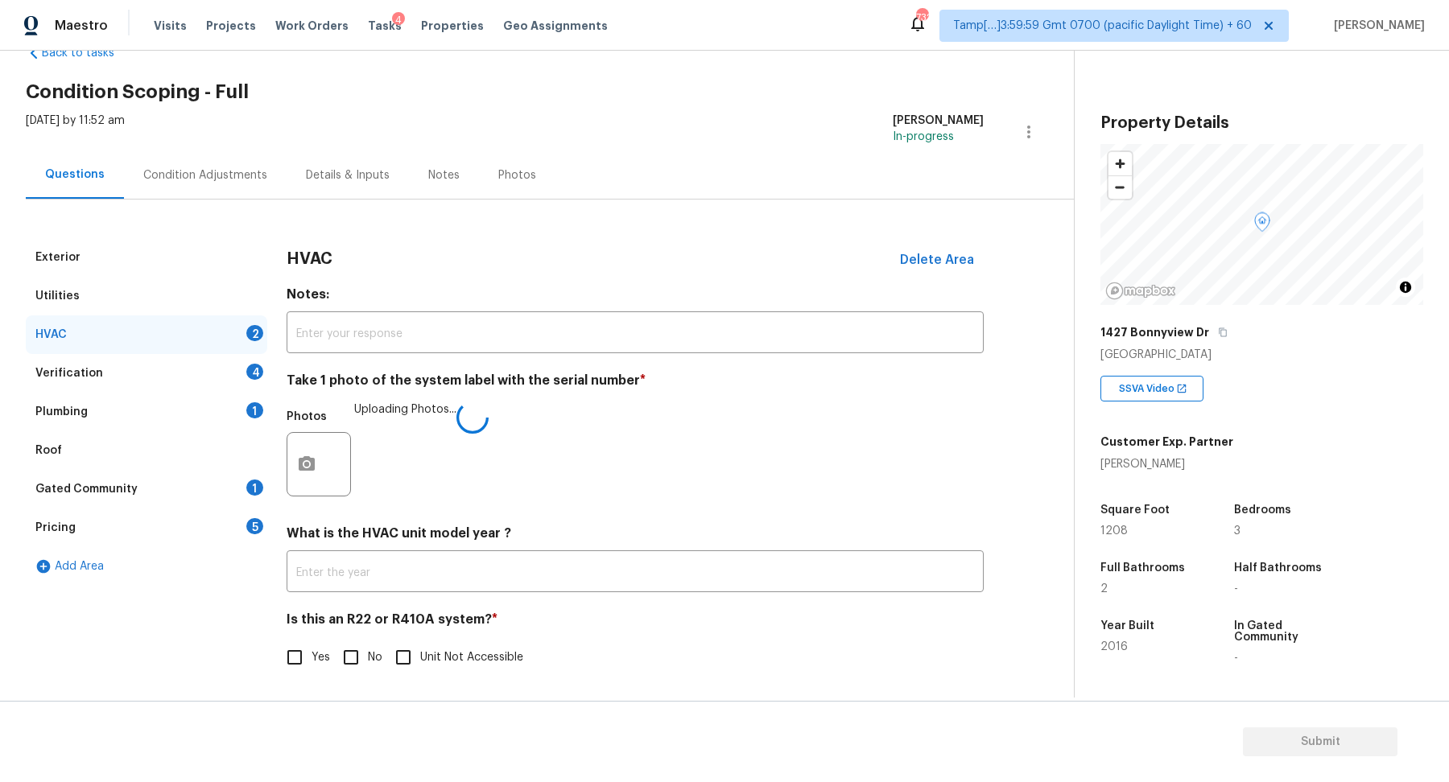
click at [352, 654] on input "No" at bounding box center [351, 658] width 34 height 34
checkbox input "true"
click at [241, 384] on div "Verification 4" at bounding box center [147, 373] width 242 height 39
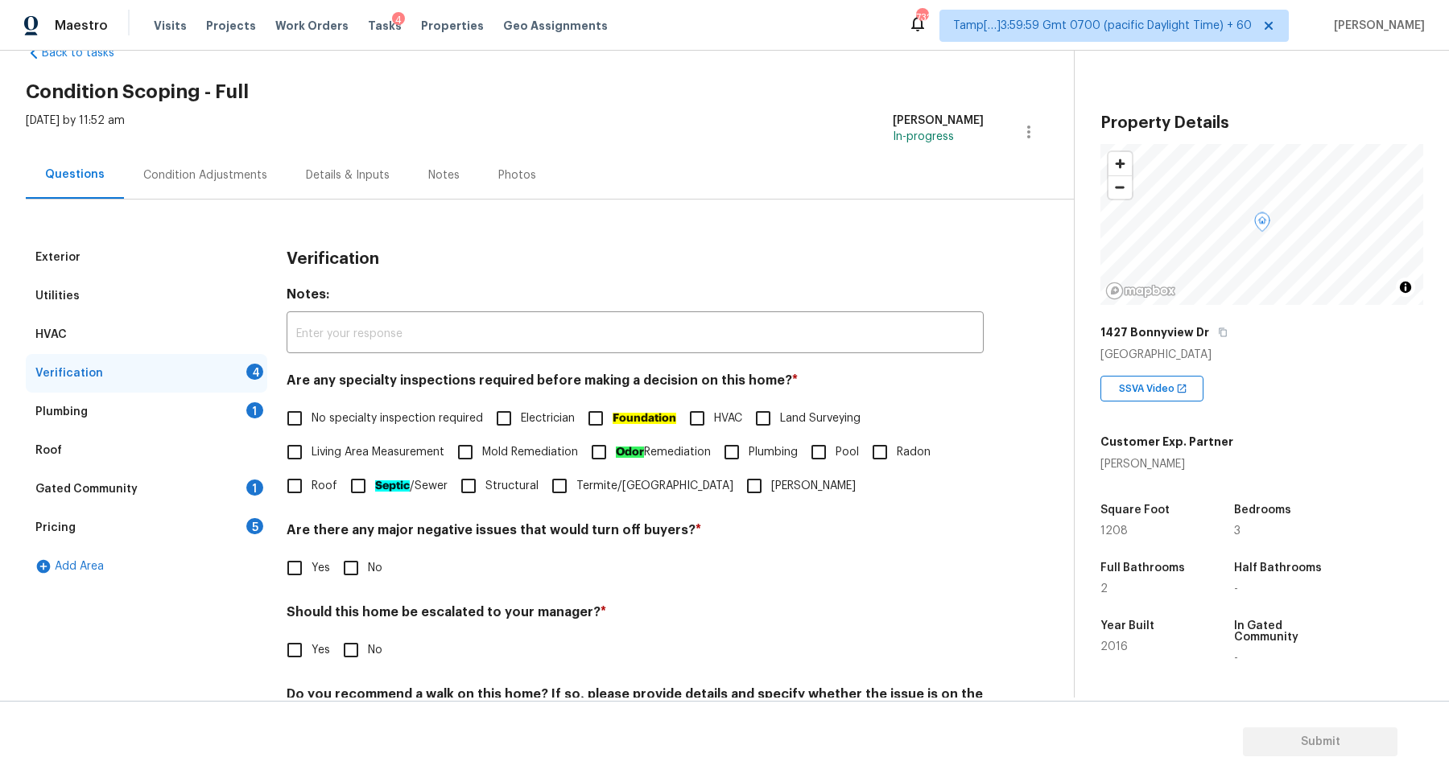
click at [345, 415] on span "No specialty inspection required" at bounding box center [397, 419] width 171 height 17
click at [312, 415] on input "No specialty inspection required" at bounding box center [295, 419] width 34 height 34
checkbox input "true"
click at [373, 572] on span "No" at bounding box center [375, 568] width 14 height 17
click at [368, 572] on input "No" at bounding box center [351, 568] width 34 height 34
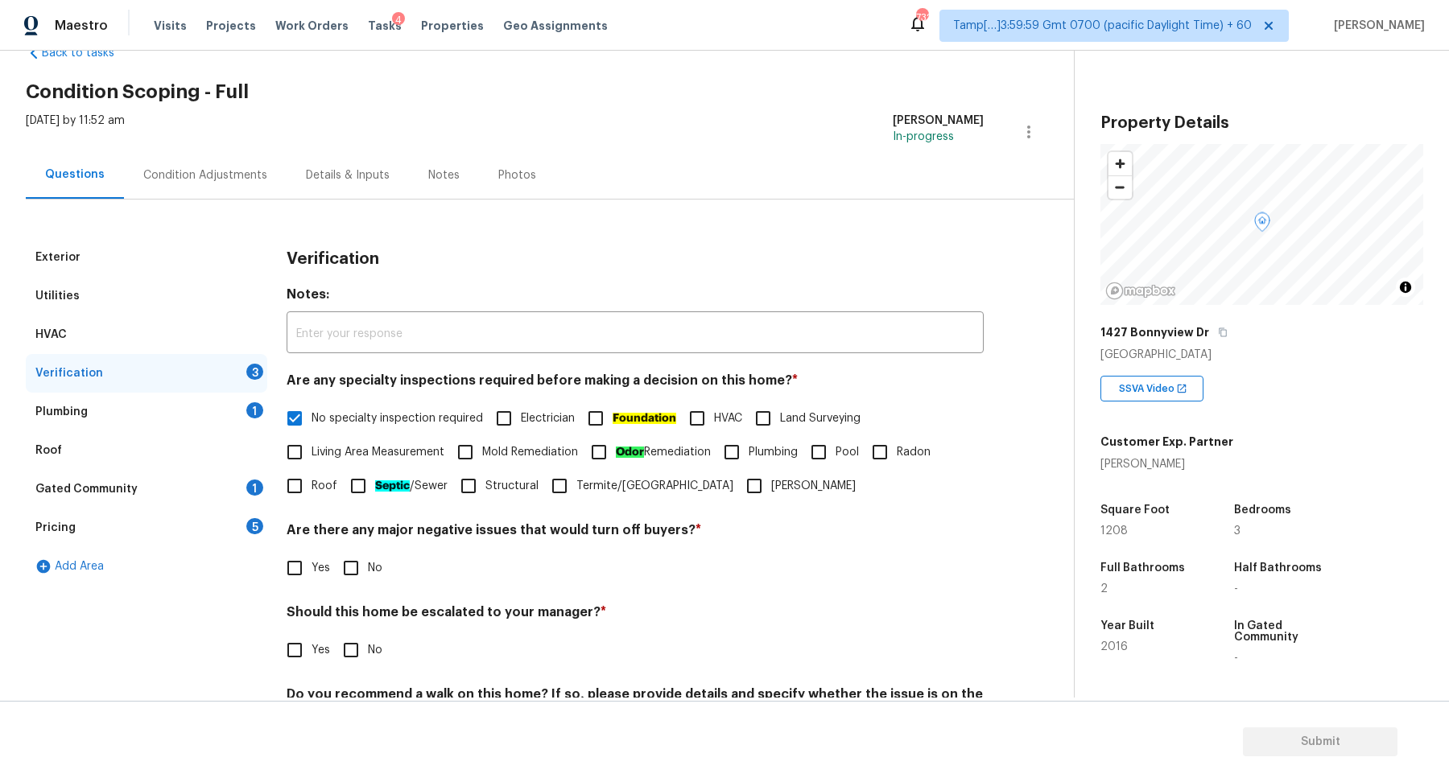
checkbox input "true"
click at [320, 638] on label "Yes" at bounding box center [304, 651] width 52 height 34
click at [312, 638] on input "Yes" at bounding box center [295, 651] width 34 height 34
checkbox input "true"
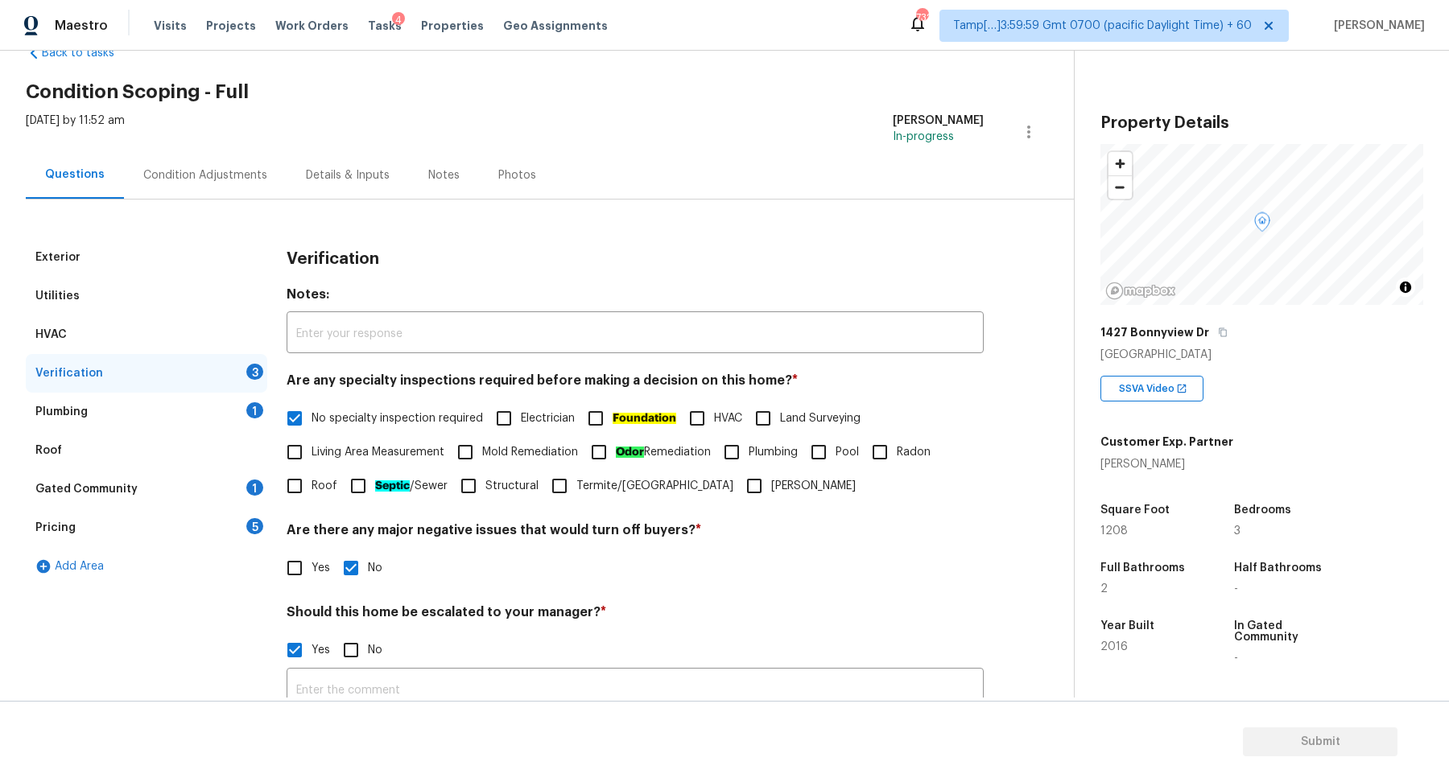
scroll to position [287, 0]
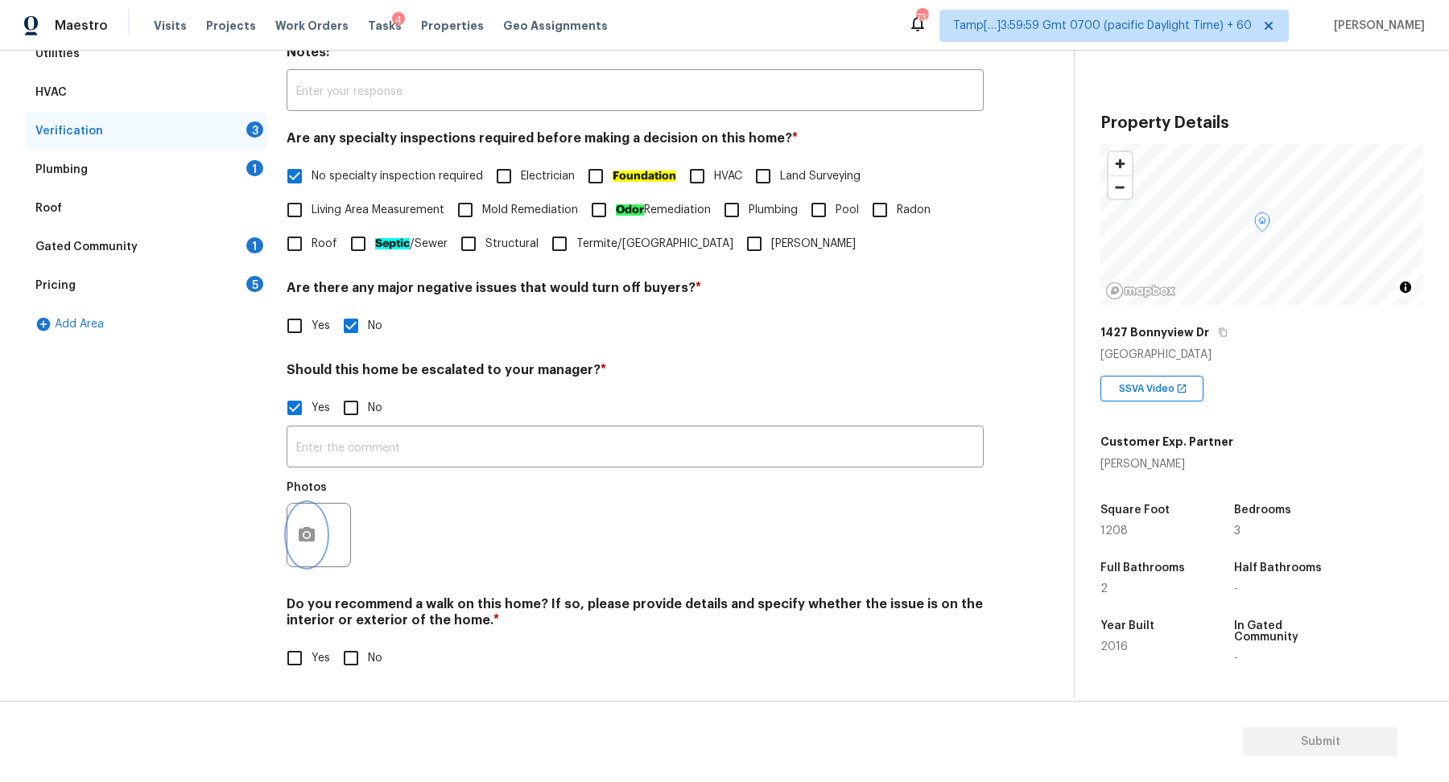
click at [301, 547] on button "button" at bounding box center [306, 535] width 39 height 63
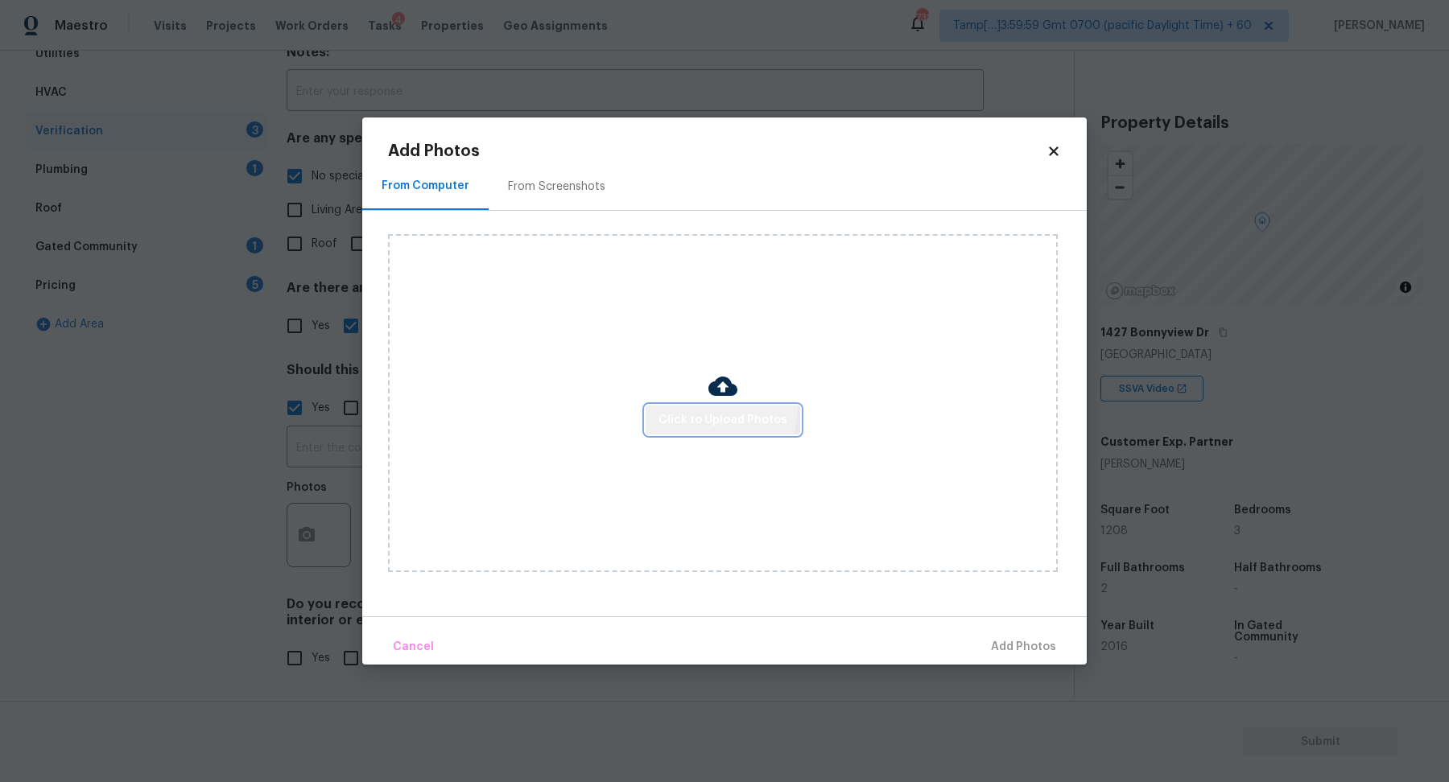
click at [706, 409] on button "Click to Upload Photos" at bounding box center [723, 421] width 155 height 30
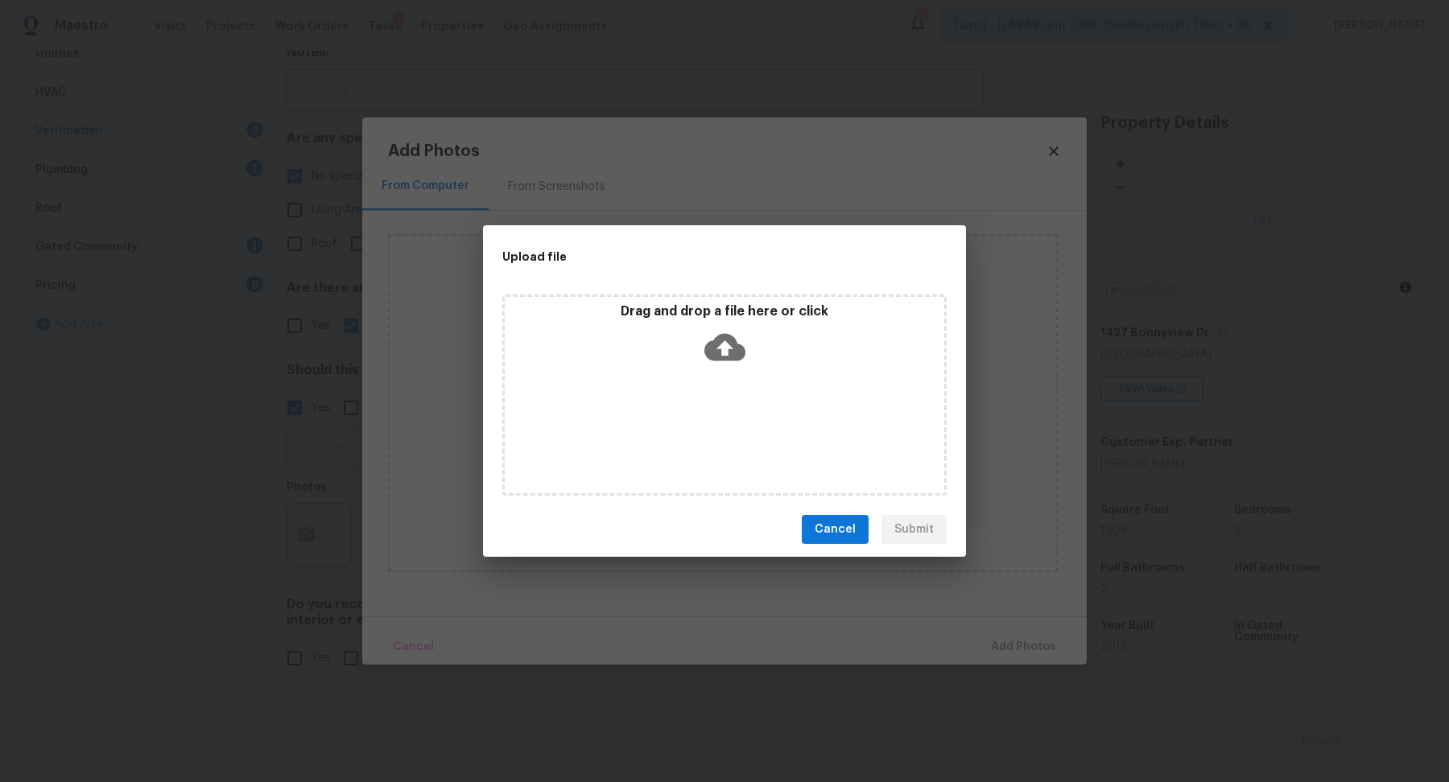
click at [716, 390] on div "Drag and drop a file here or click" at bounding box center [724, 395] width 444 height 201
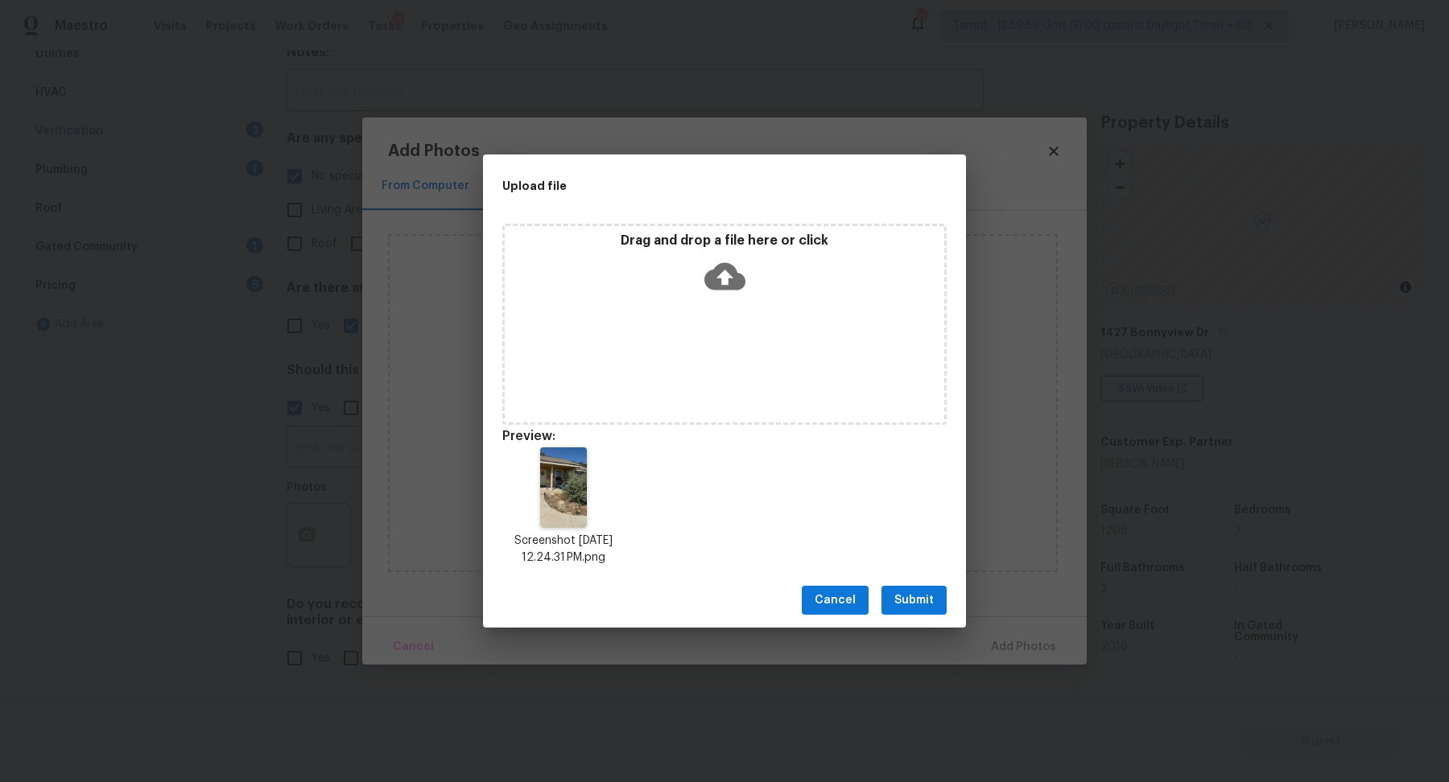
click at [931, 593] on span "Submit" at bounding box center [913, 601] width 39 height 20
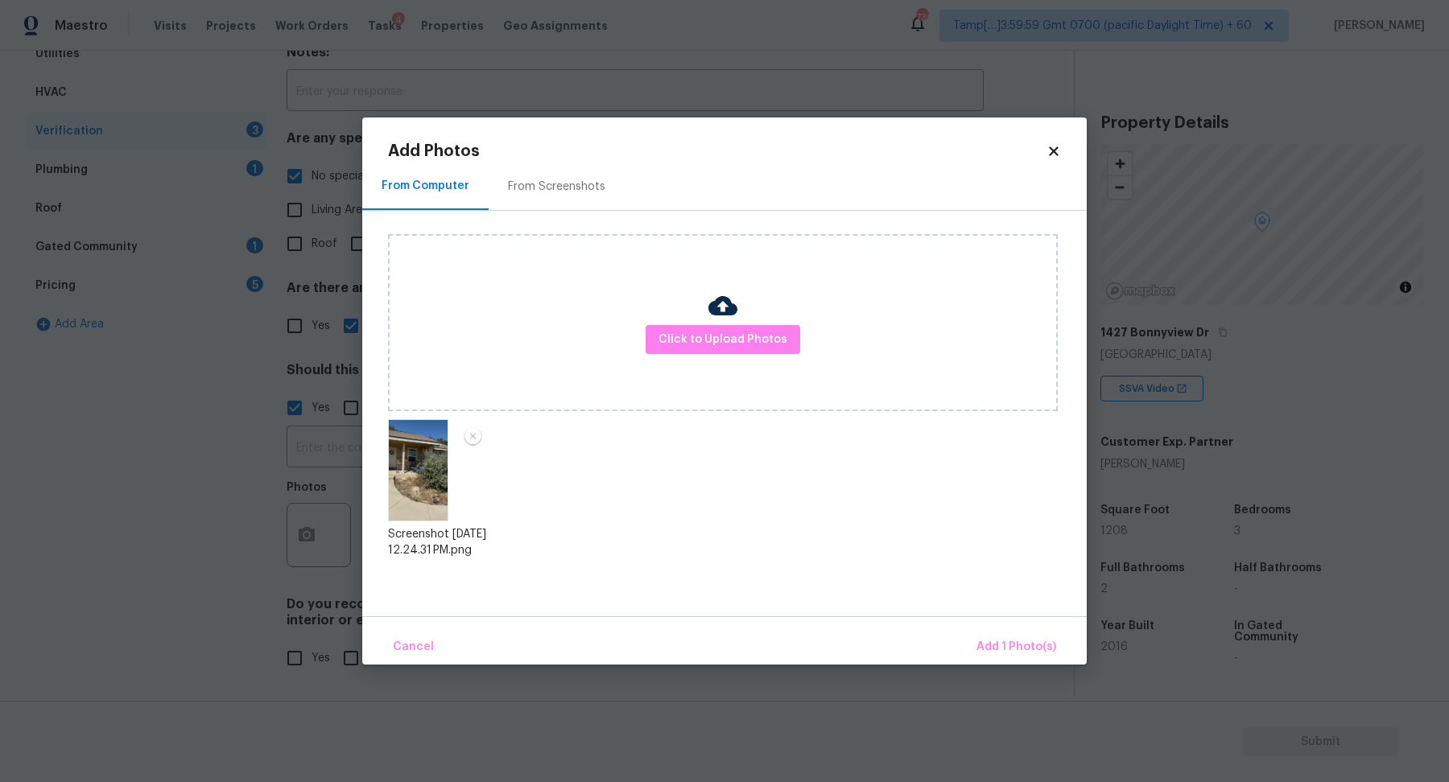
click at [1035, 670] on body "Maestro Visits Projects Work Orders Tasks 4 Properties Geo Assignments 730 Tamp…" at bounding box center [724, 399] width 1449 height 799
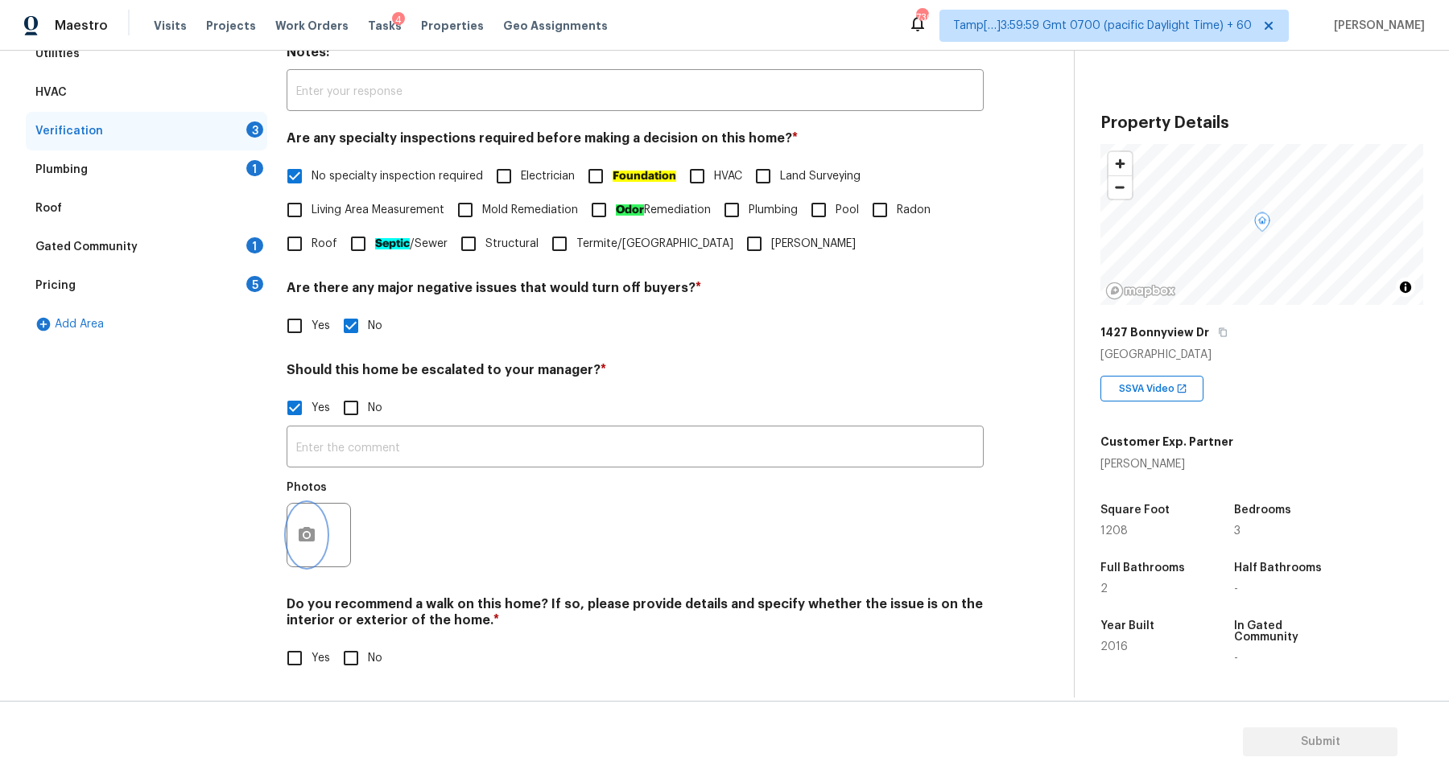
click at [297, 518] on button "button" at bounding box center [306, 535] width 39 height 63
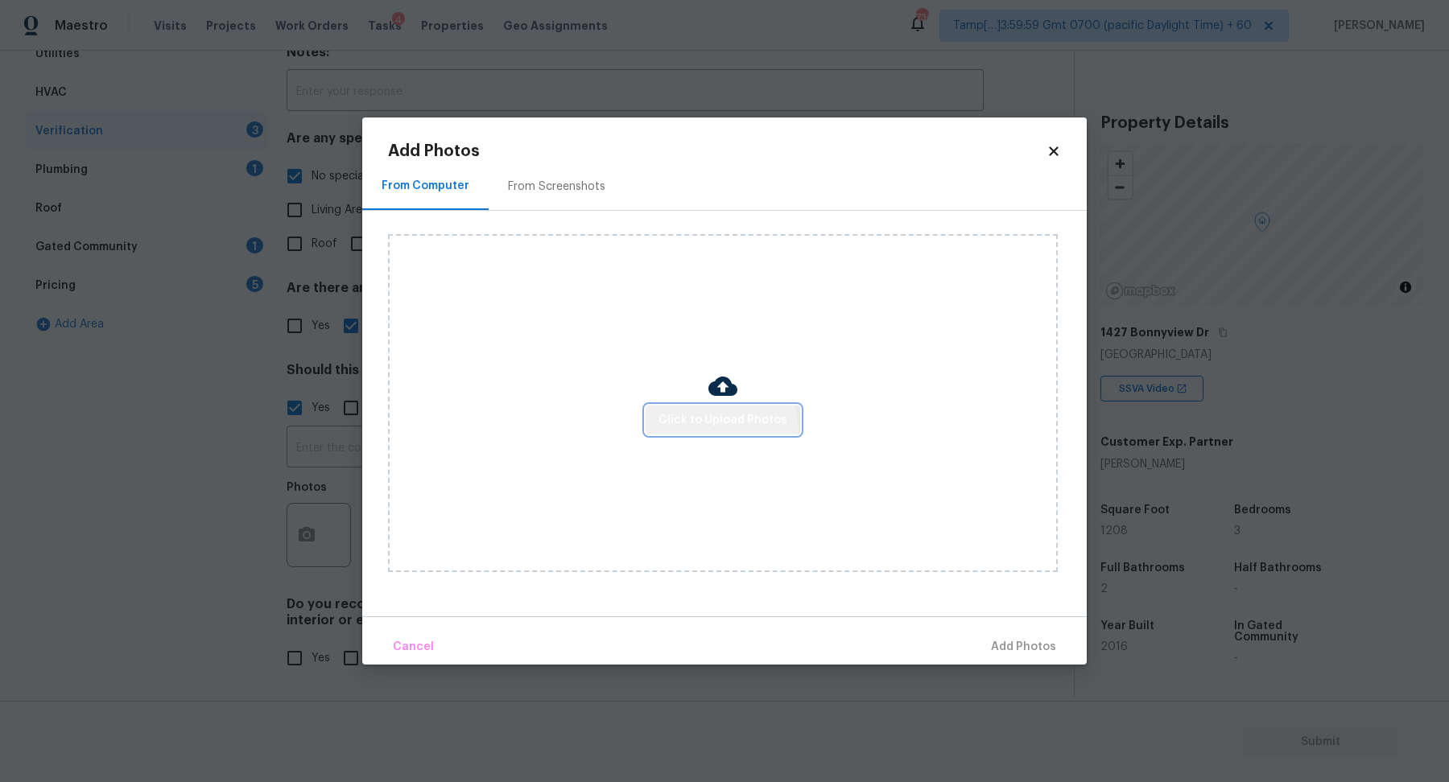
click at [718, 432] on button "Click to Upload Photos" at bounding box center [723, 421] width 155 height 30
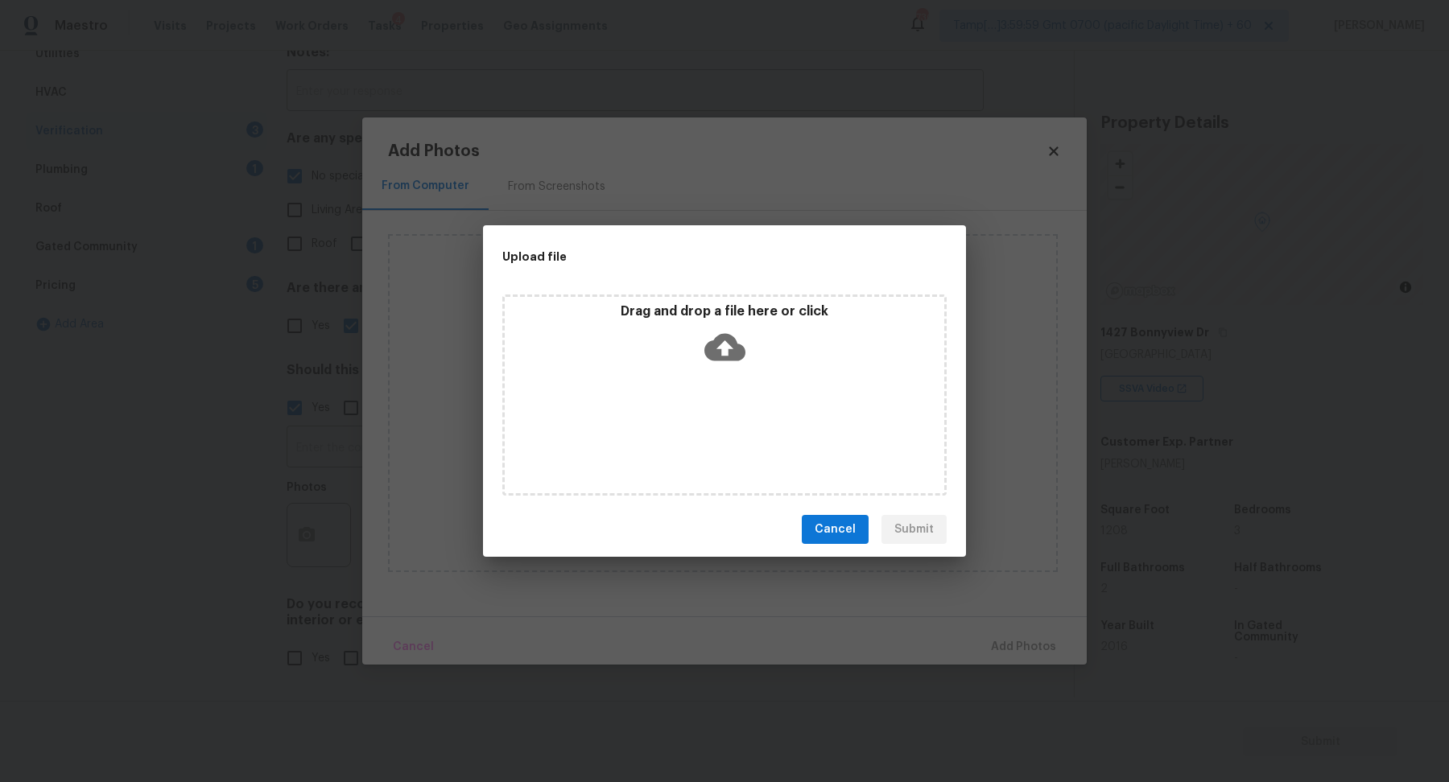
click at [747, 371] on div "Drag and drop a file here or click" at bounding box center [724, 395] width 444 height 201
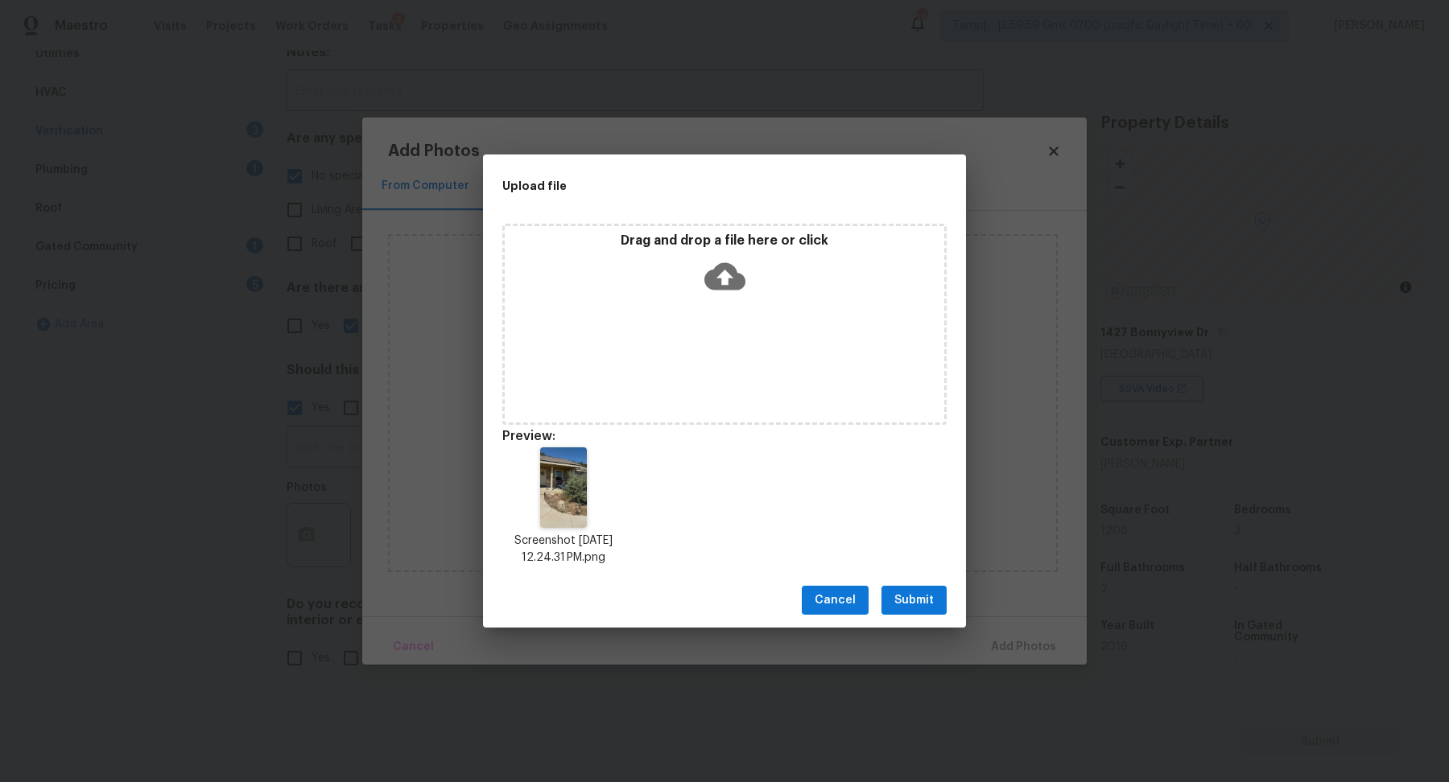
click at [943, 606] on button "Submit" at bounding box center [913, 601] width 65 height 30
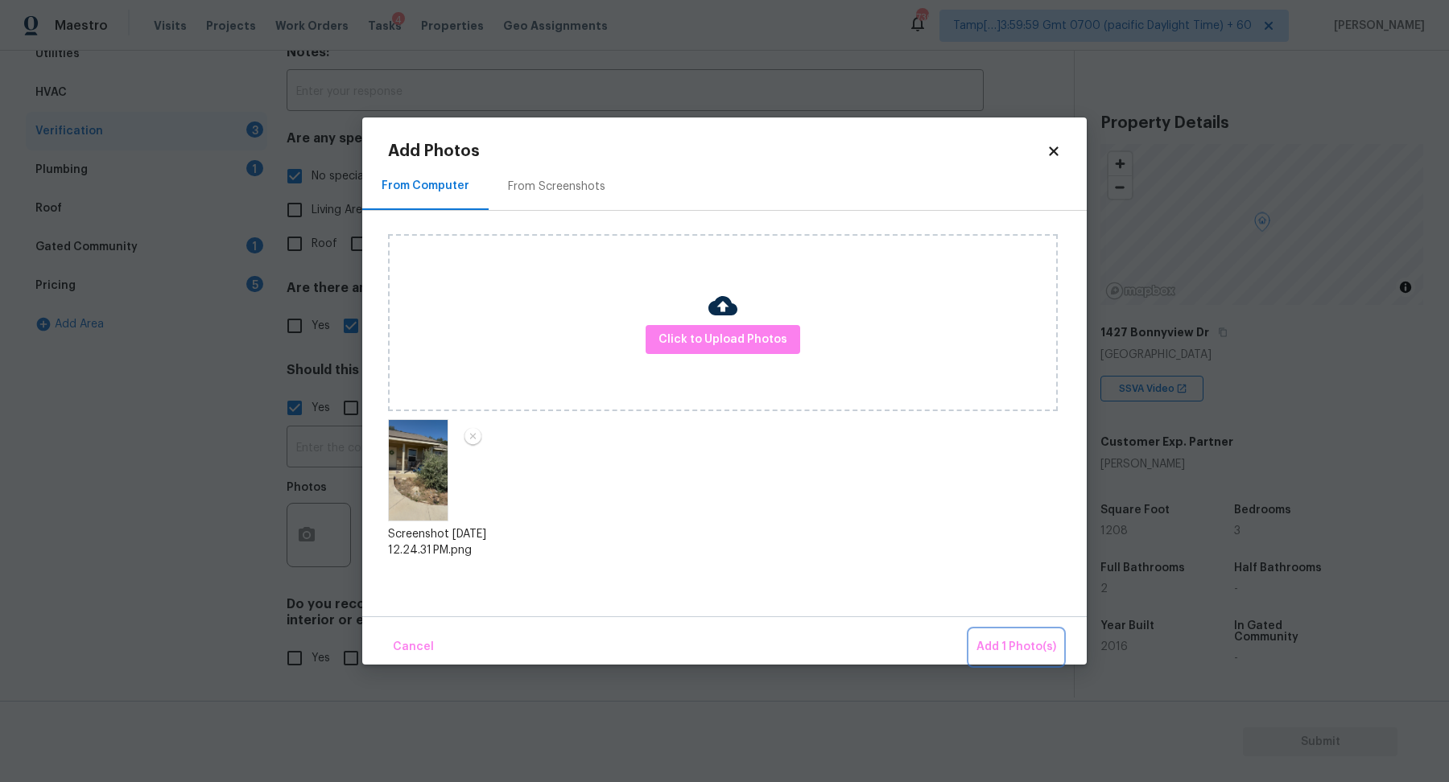
click at [1030, 648] on span "Add 1 Photo(s)" at bounding box center [1016, 648] width 80 height 20
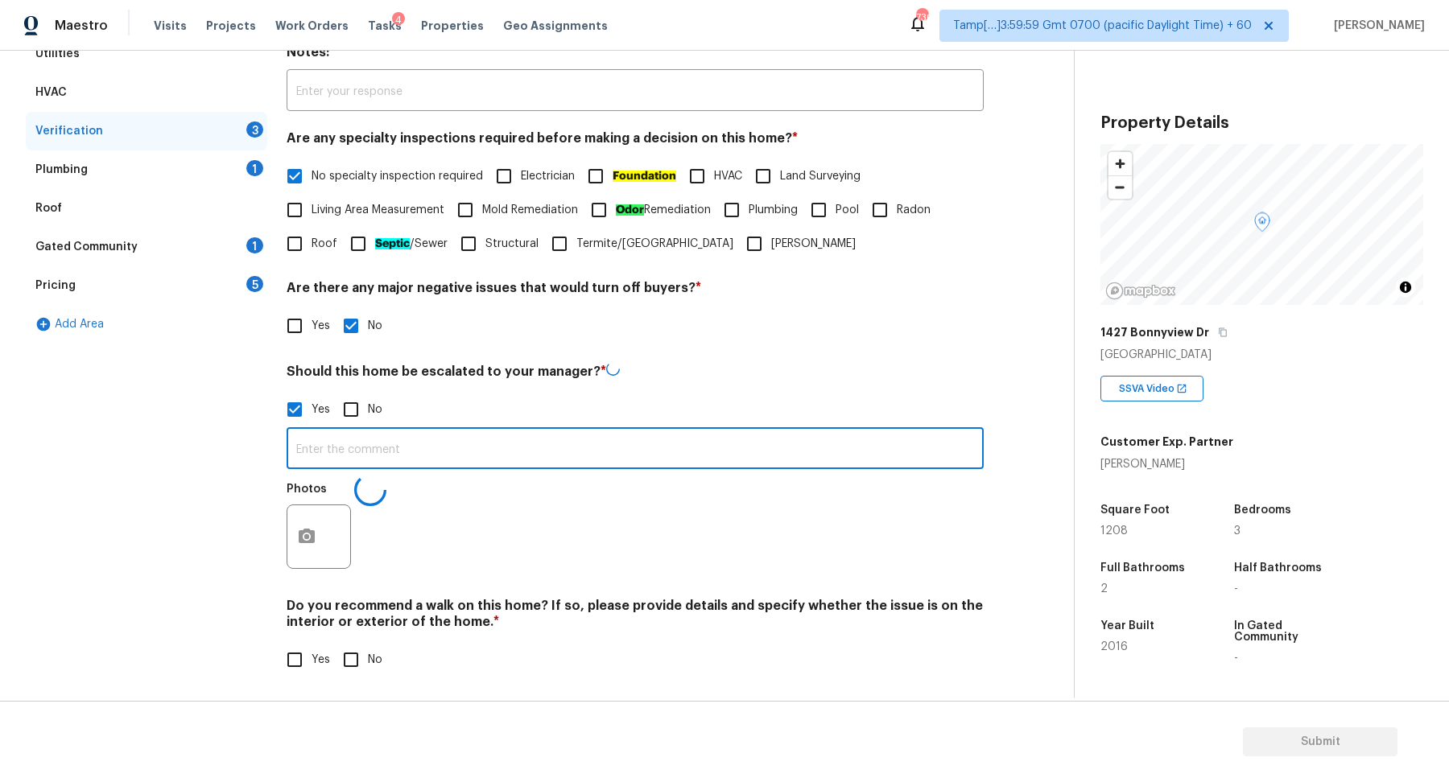
click at [611, 464] on input "text" at bounding box center [635, 450] width 697 height 38
type input "The house has a possible foundation issue in the front patio."
click at [877, 582] on div "Verification Notes: ​ Are any specialty inspections required before making a de…" at bounding box center [635, 345] width 697 height 699
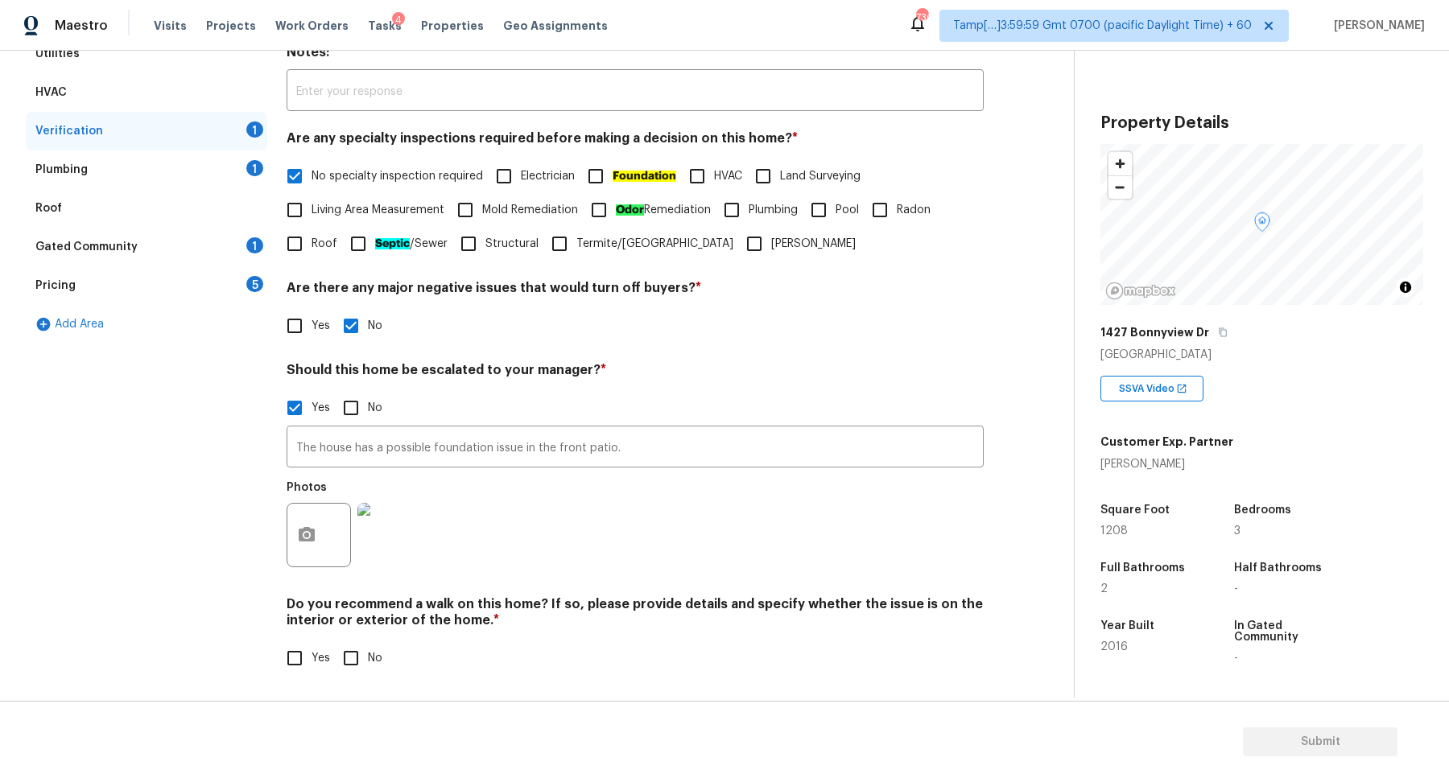
click at [388, 650] on div "Yes No" at bounding box center [635, 659] width 697 height 34
click at [370, 655] on span "No" at bounding box center [375, 658] width 14 height 17
click at [349, 668] on input "No" at bounding box center [351, 659] width 34 height 34
checkbox input "true"
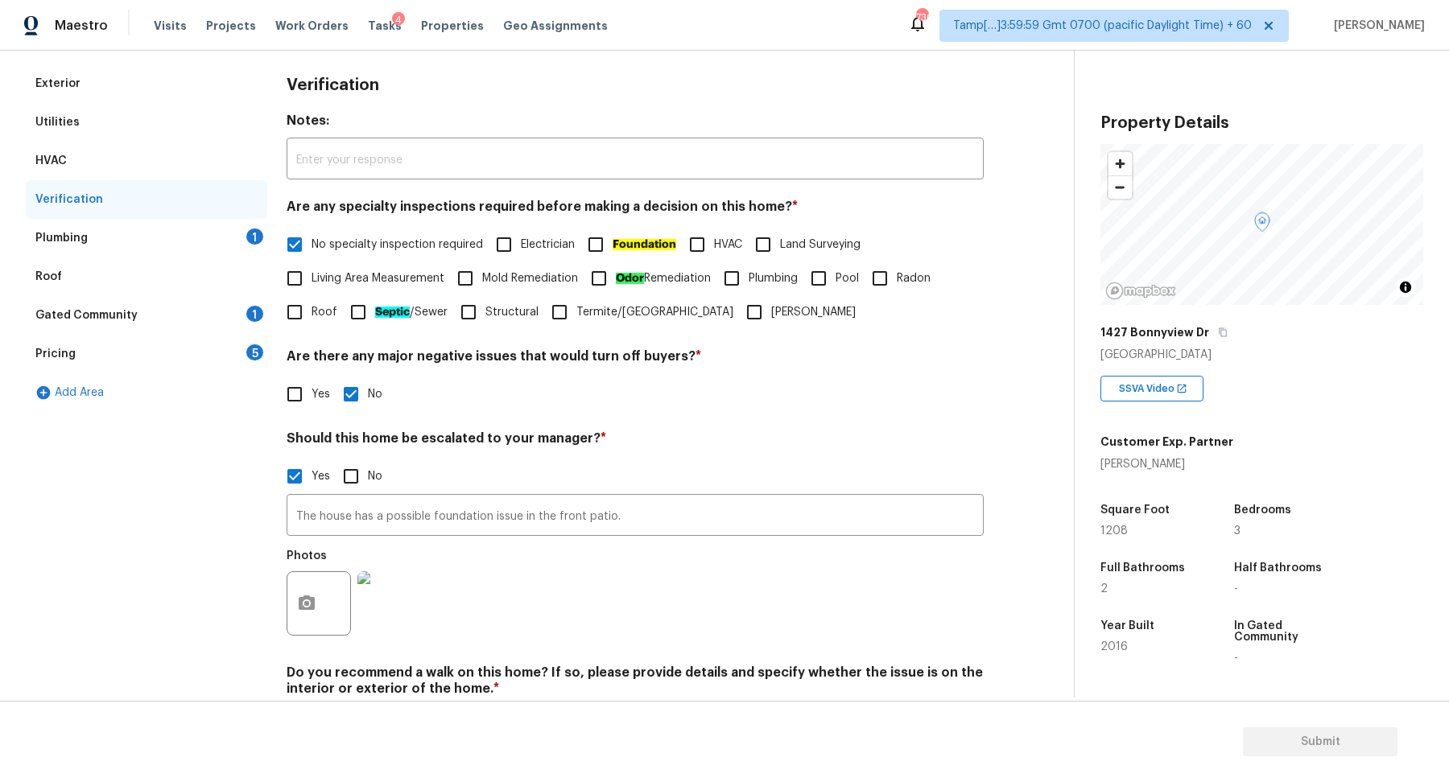
scroll to position [148, 0]
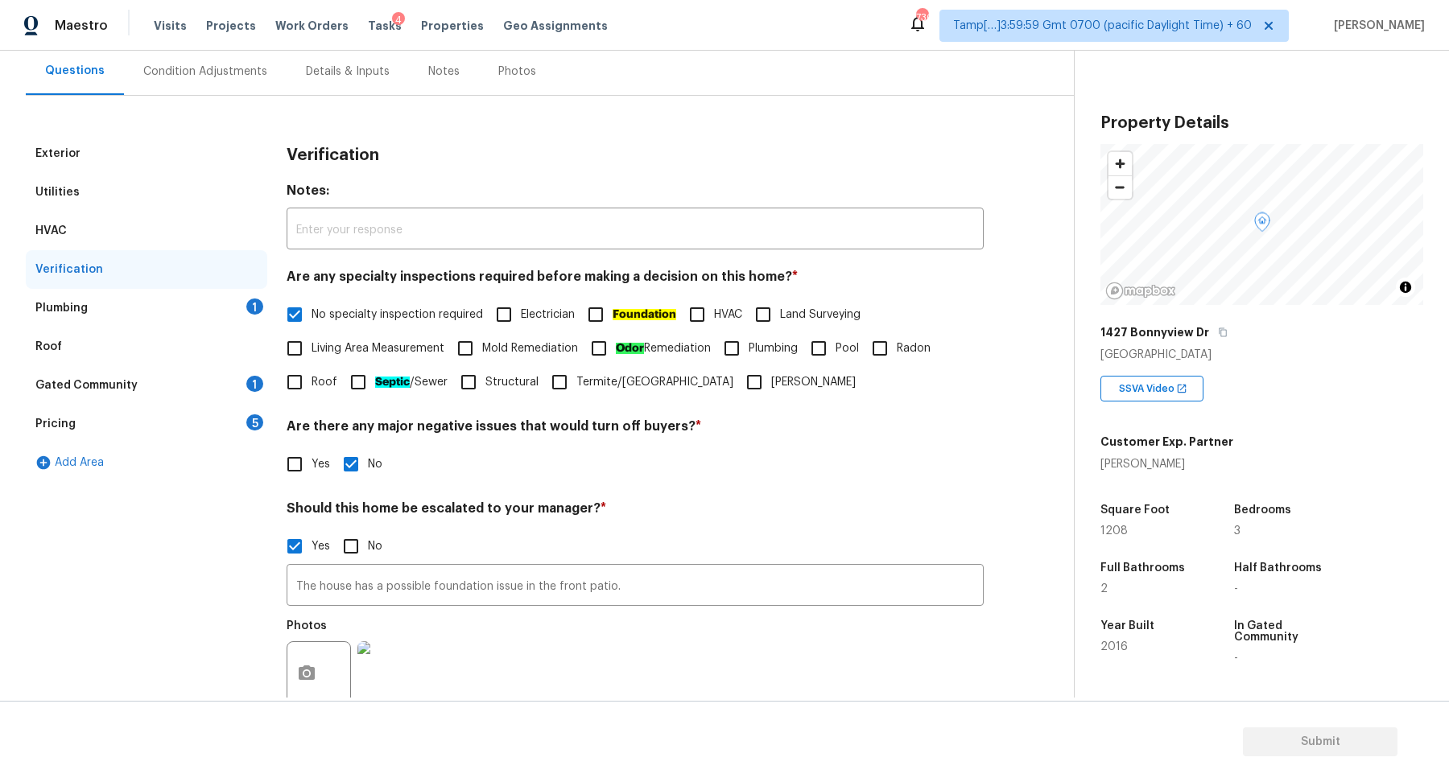
click at [227, 304] on div "Plumbing 1" at bounding box center [147, 308] width 242 height 39
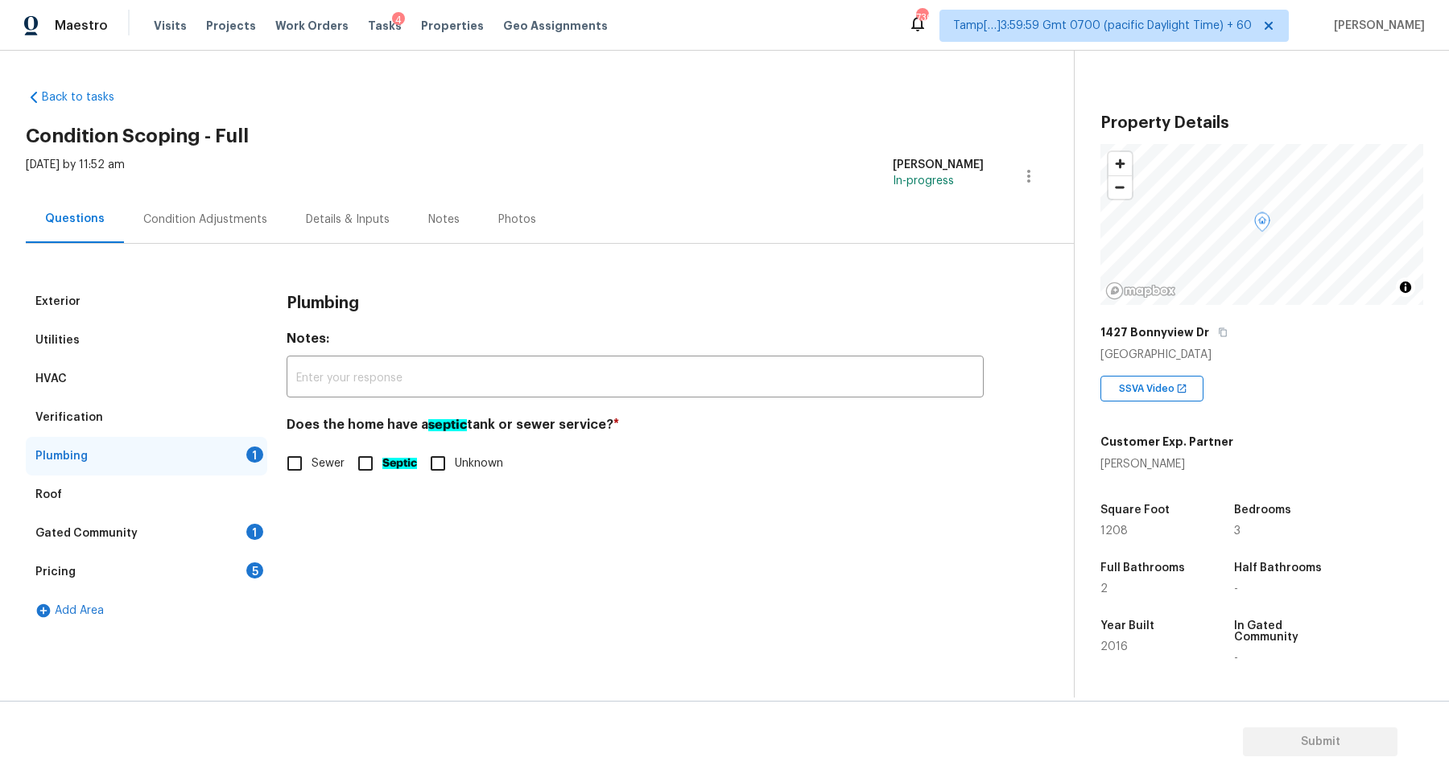
click at [330, 464] on span "Sewer" at bounding box center [328, 464] width 33 height 17
click at [312, 464] on input "Sewer" at bounding box center [295, 464] width 34 height 34
checkbox input "true"
click at [236, 526] on div "Gated Community 1" at bounding box center [147, 533] width 242 height 39
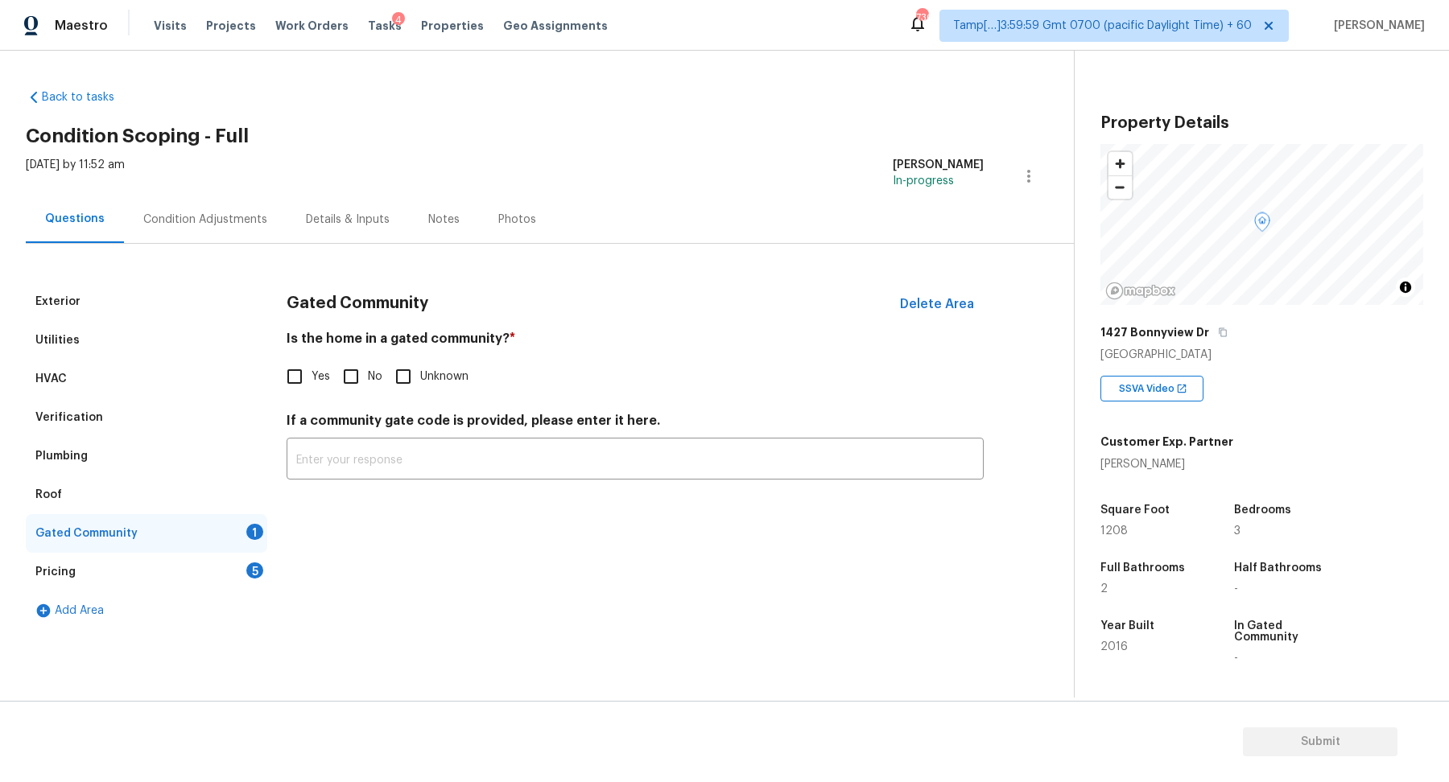
click at [350, 381] on input "No" at bounding box center [351, 377] width 34 height 34
checkbox input "true"
click at [231, 577] on div "Pricing 5" at bounding box center [147, 572] width 242 height 39
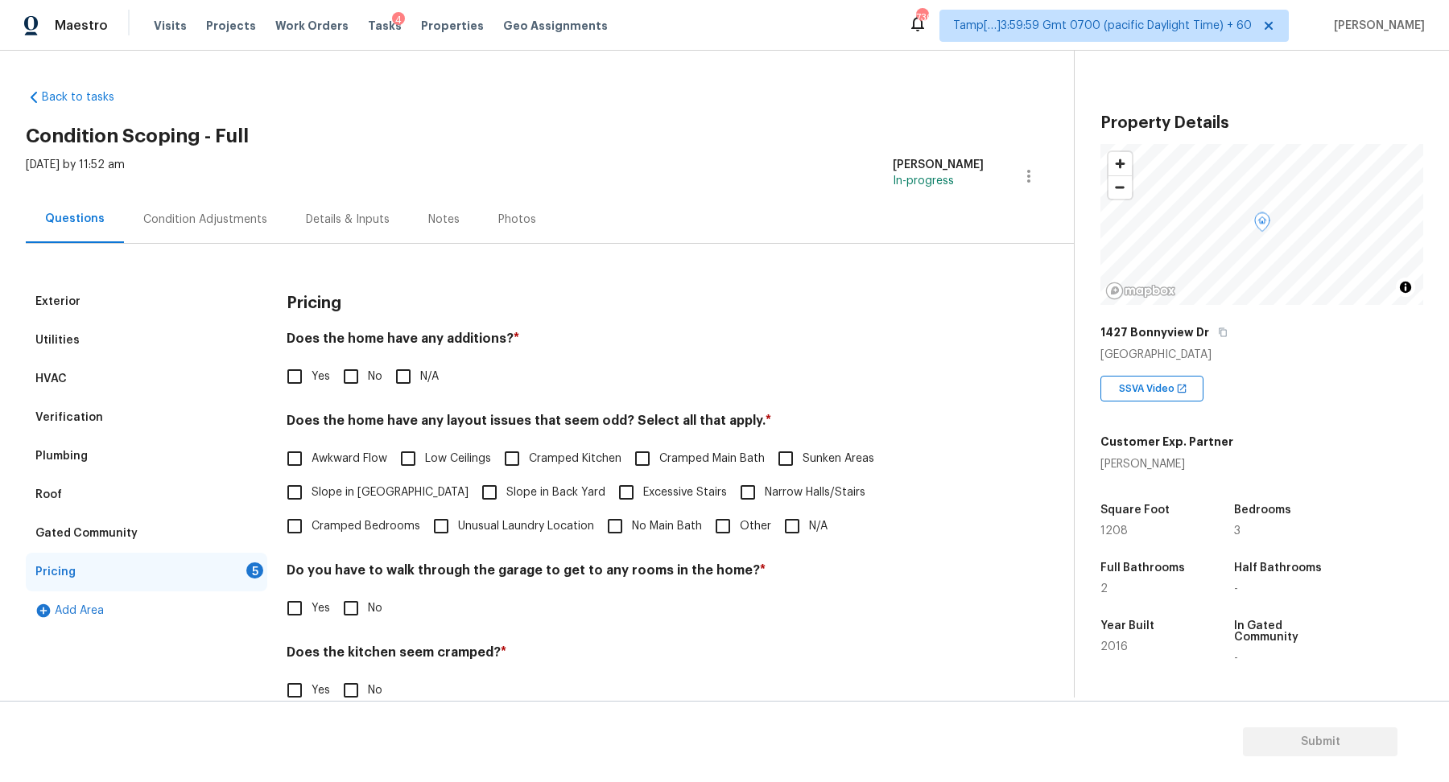
click at [353, 378] on input "No" at bounding box center [351, 377] width 34 height 34
checkbox input "true"
click at [424, 510] on label "Unusual Laundry Location" at bounding box center [509, 527] width 170 height 34
click at [424, 510] on input "Unusual Laundry Location" at bounding box center [441, 527] width 34 height 34
checkbox input "true"
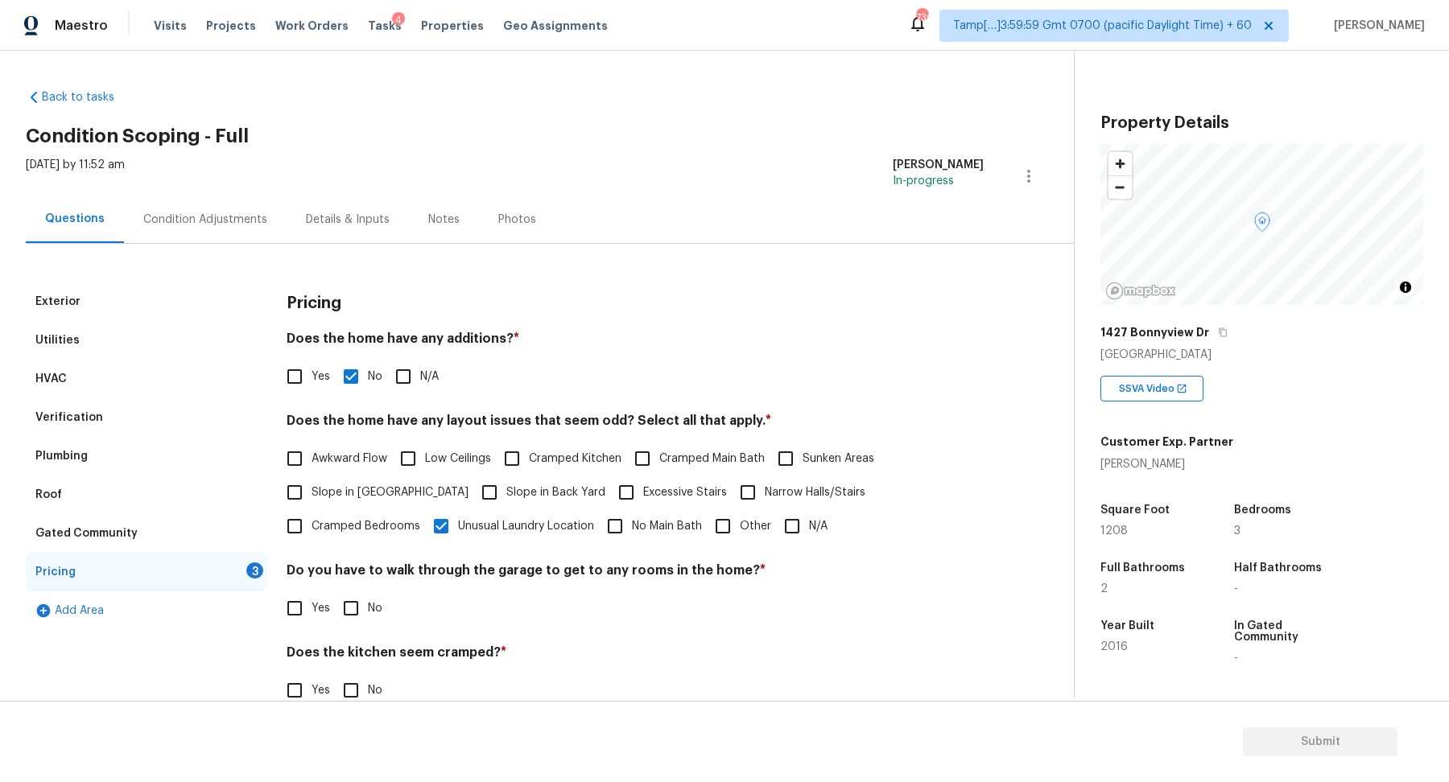
click at [316, 495] on span "Slope in Front Yard" at bounding box center [390, 493] width 157 height 17
click at [312, 495] on input "Slope in Front Yard" at bounding box center [295, 493] width 34 height 34
checkbox input "true"
click at [458, 534] on span "Unusual Laundry Location" at bounding box center [526, 528] width 136 height 17
click at [424, 534] on input "Unusual Laundry Location" at bounding box center [441, 528] width 34 height 34
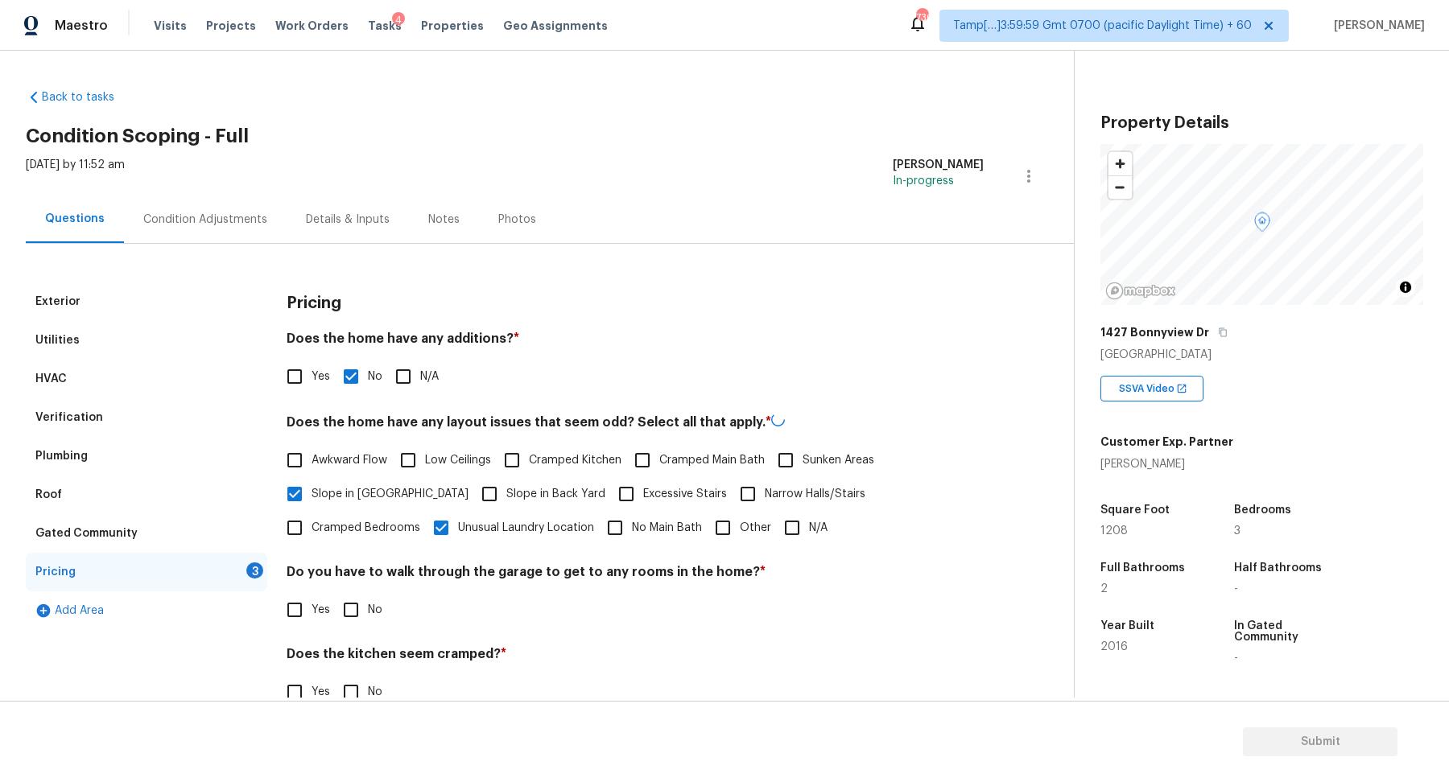
checkbox input "false"
click at [506, 483] on label "Slope in Back Yard" at bounding box center [539, 494] width 133 height 34
click at [506, 483] on input "Slope in Back Yard" at bounding box center [490, 494] width 34 height 34
checkbox input "true"
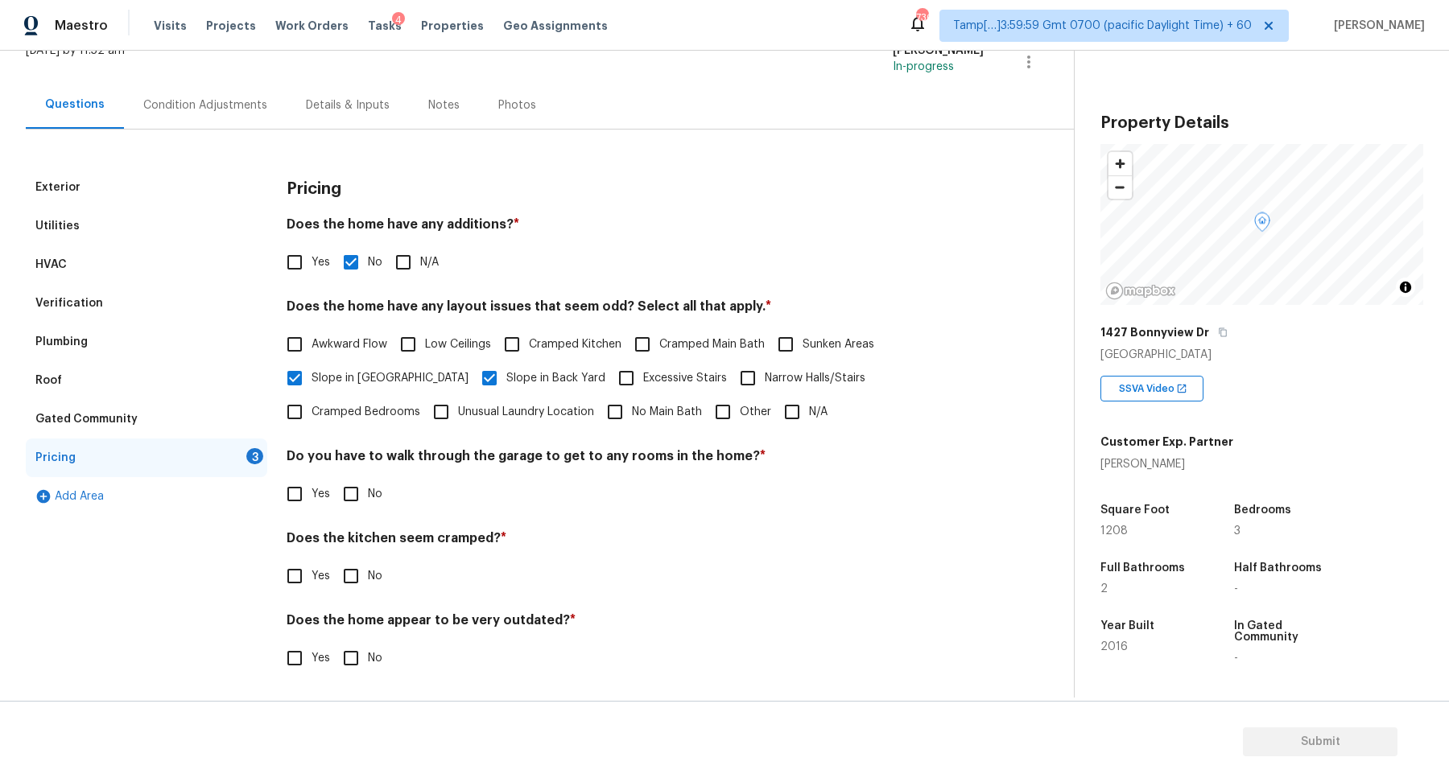
click at [355, 517] on div "Pricing Does the home have any additions? * Yes No N/A Does the home have any l…" at bounding box center [635, 431] width 697 height 526
click at [355, 492] on input "No" at bounding box center [351, 494] width 34 height 34
checkbox input "true"
click at [334, 559] on input "No" at bounding box center [351, 576] width 34 height 34
checkbox input "true"
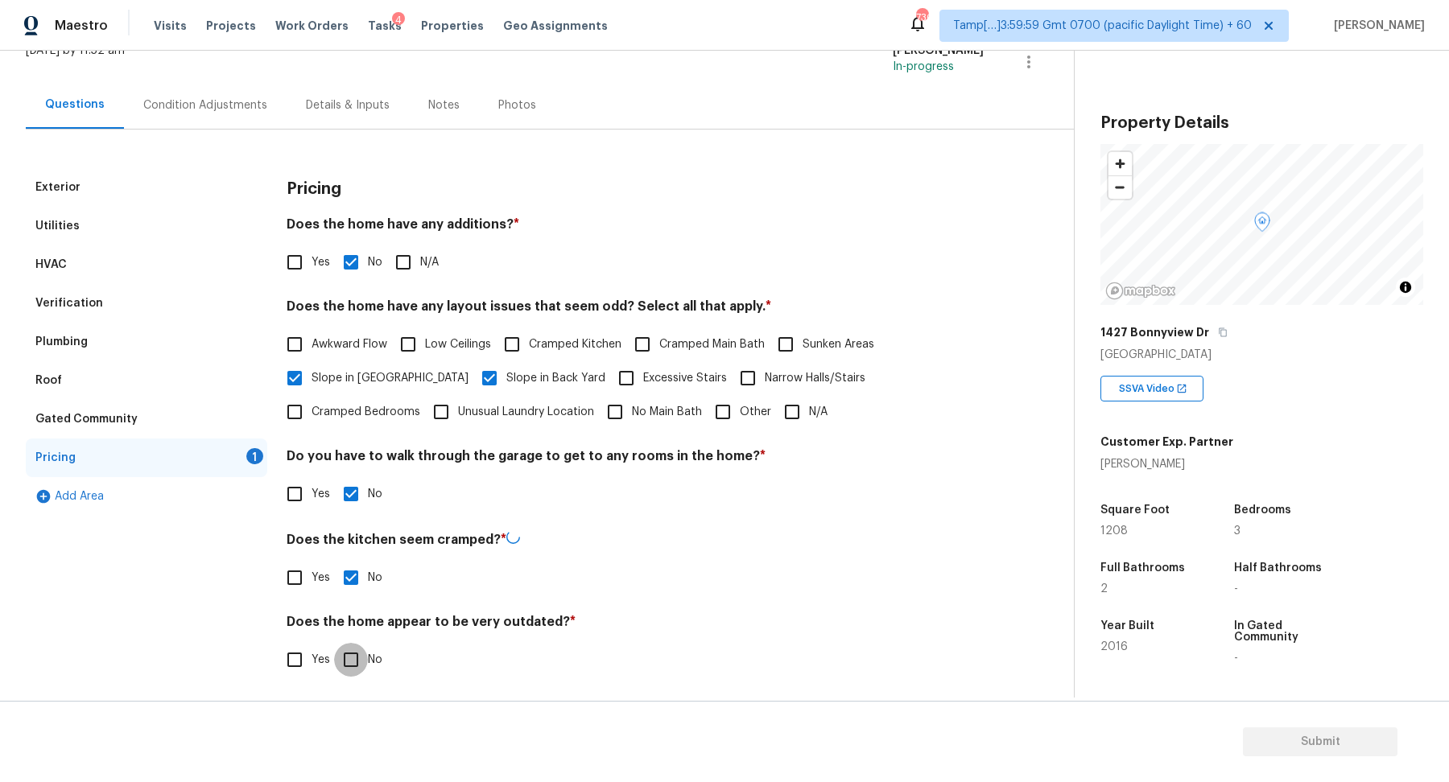
click at [334, 643] on input "No" at bounding box center [351, 660] width 34 height 34
checkbox input "true"
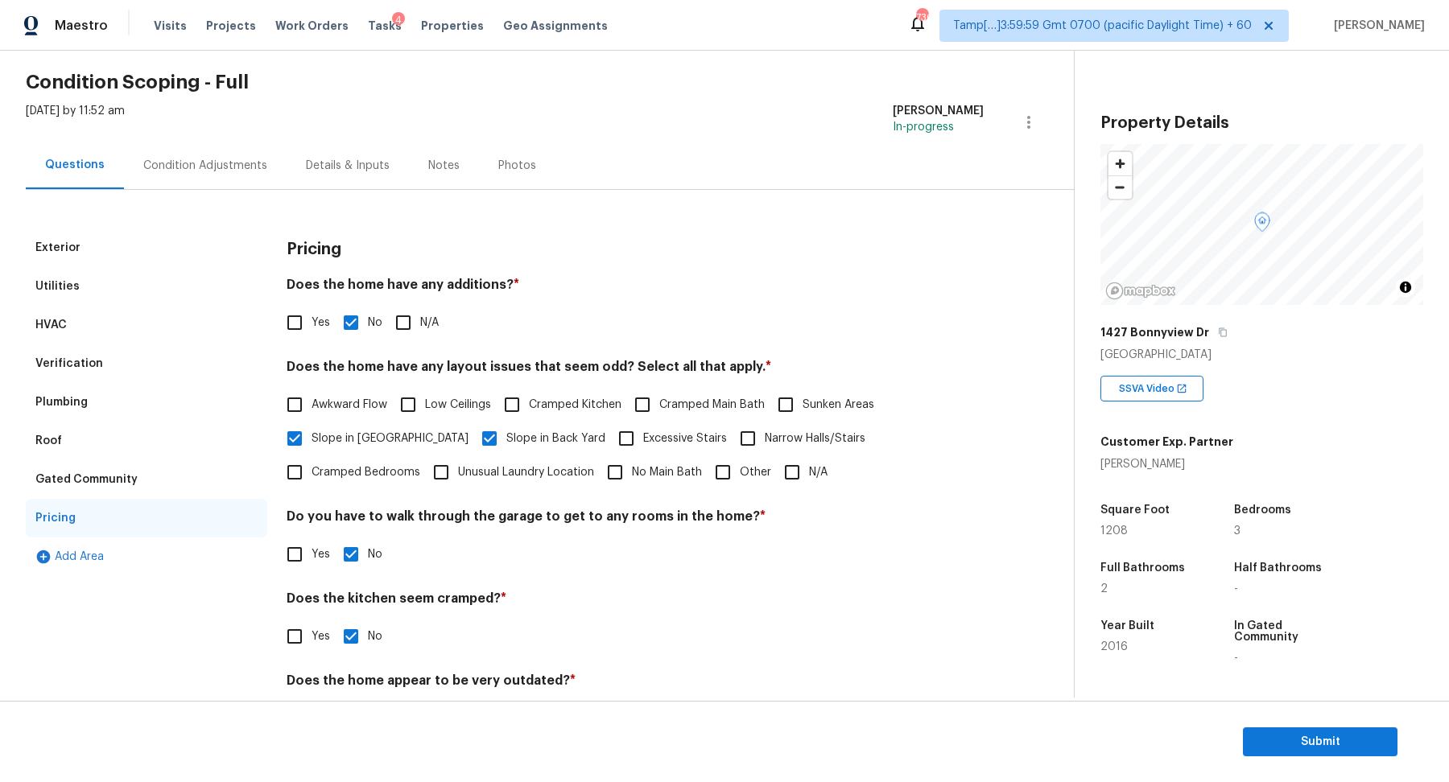
scroll to position [0, 0]
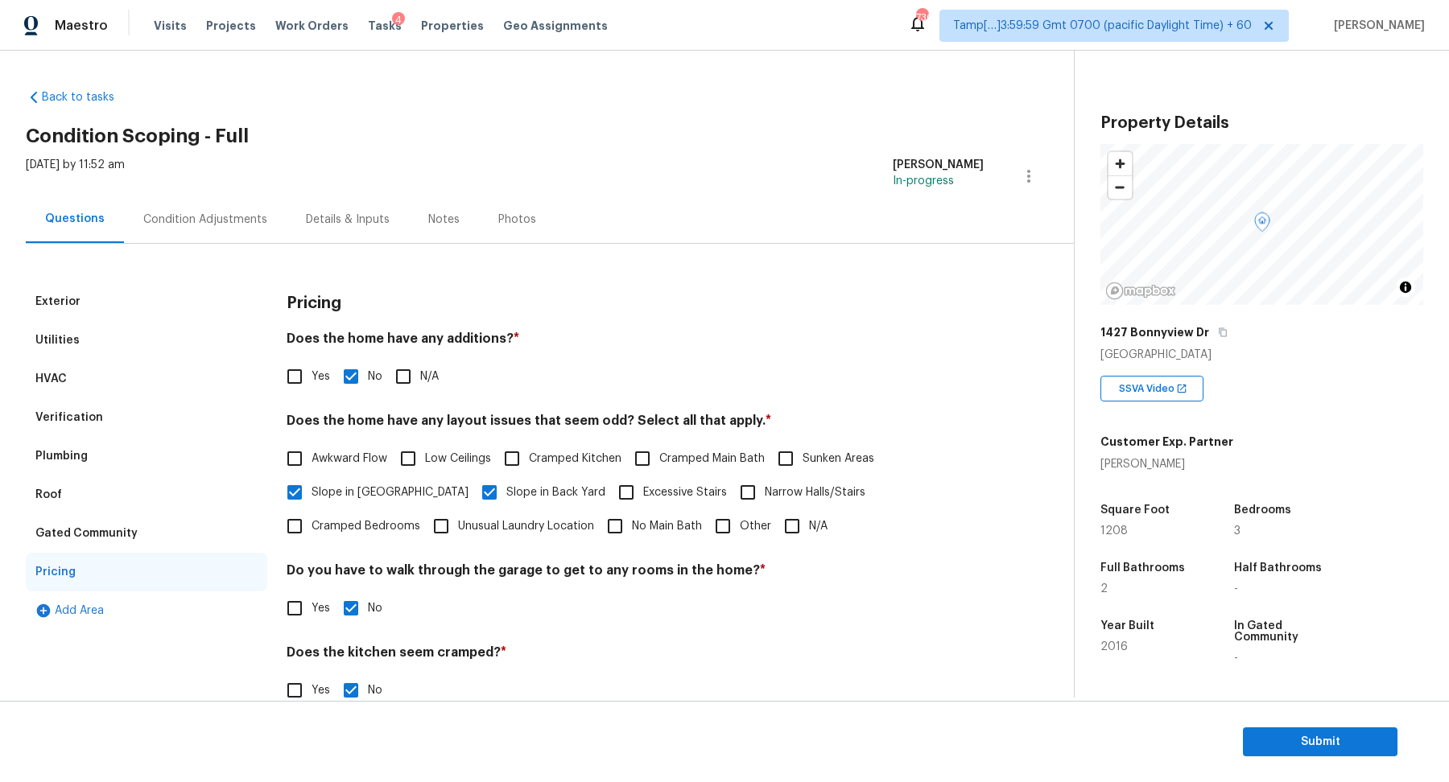
click at [213, 250] on div "Exterior Utilities HVAC Verification Plumbing Roof Gated Community Pricing Add …" at bounding box center [530, 526] width 1009 height 565
click at [217, 236] on div "Condition Adjustments" at bounding box center [205, 219] width 163 height 47
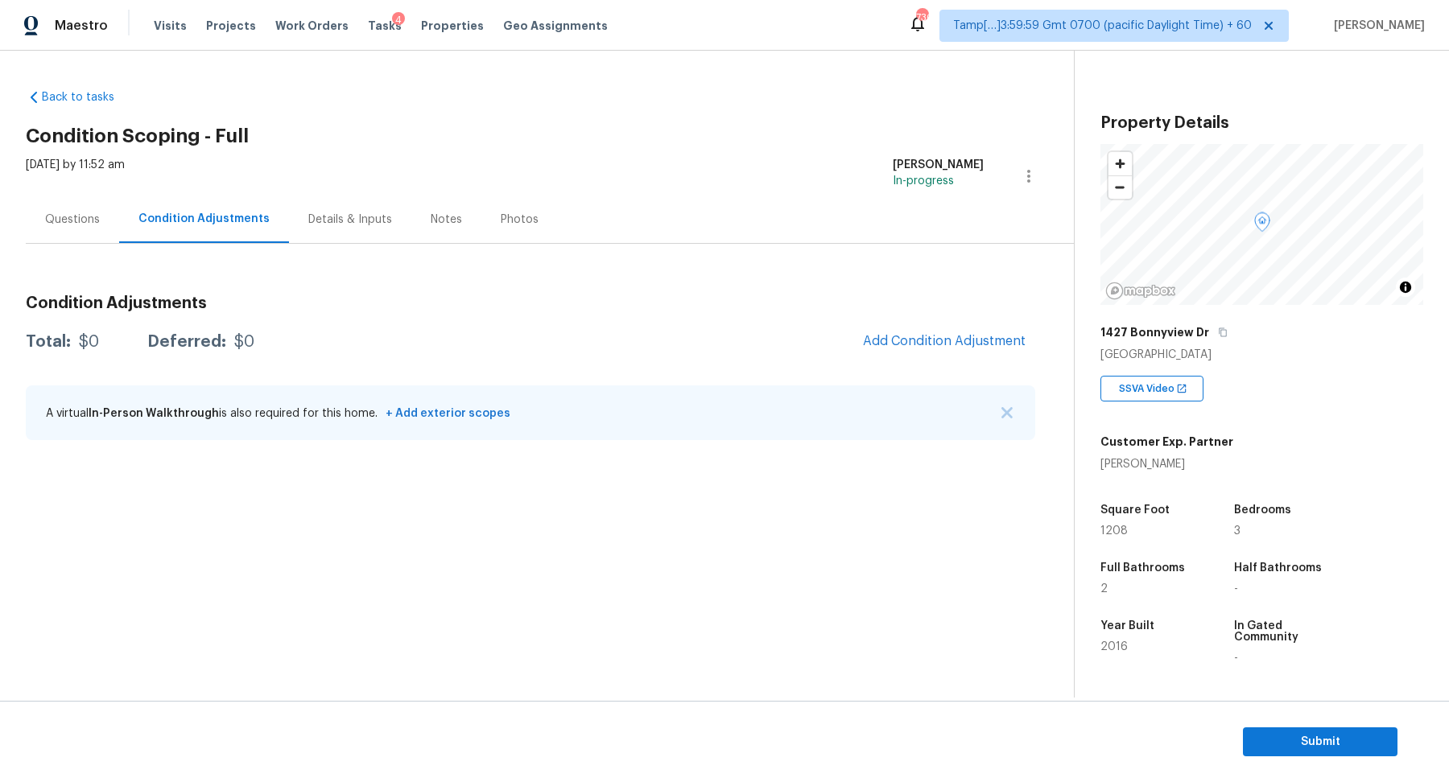
click at [853, 350] on div "Total: $0 Deferred: $0 Add Condition Adjustment" at bounding box center [530, 341] width 1009 height 35
click at [942, 344] on span "Add Condition Adjustment" at bounding box center [944, 341] width 163 height 14
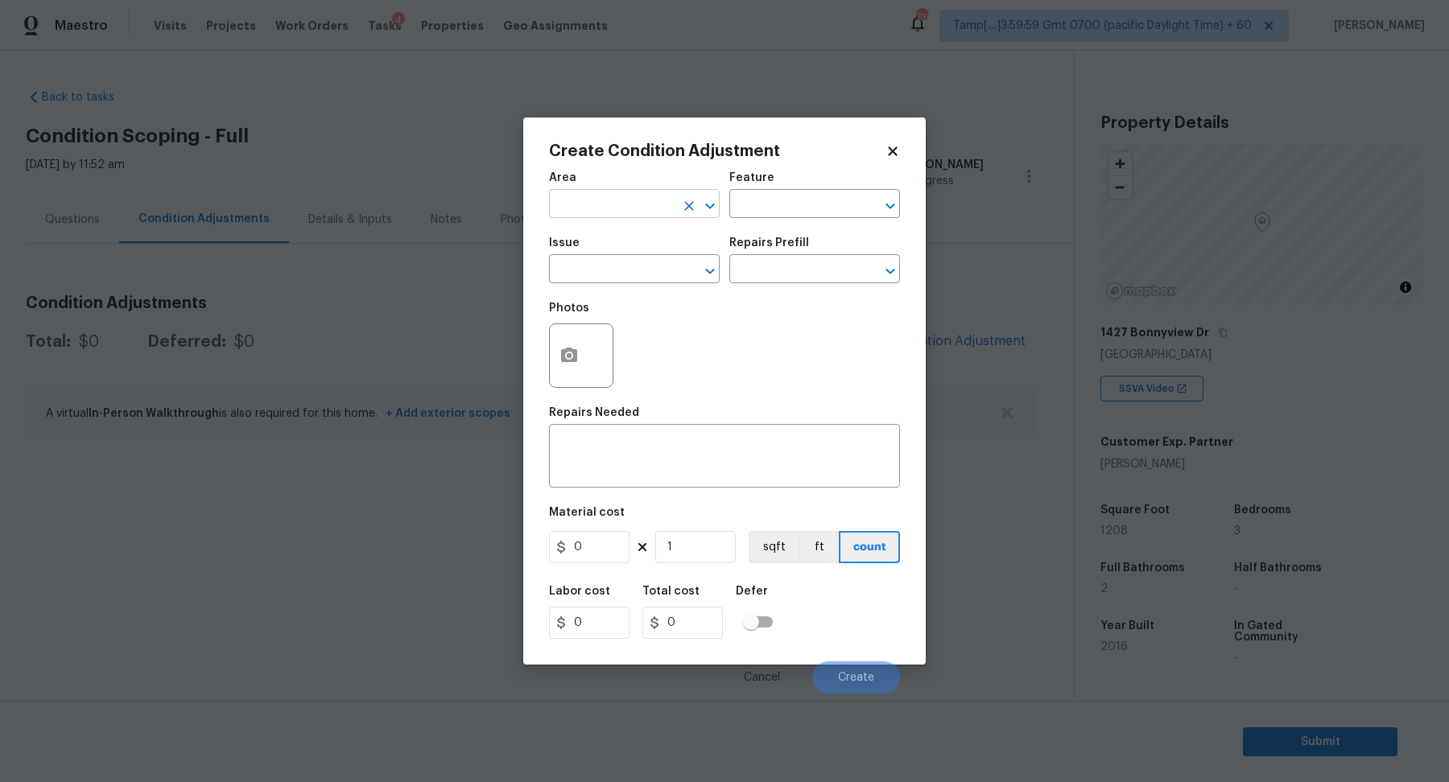
click at [597, 197] on input "text" at bounding box center [612, 205] width 126 height 25
click at [621, 259] on li "Interior Overall" at bounding box center [634, 267] width 171 height 27
type input "Interior Overall"
click at [621, 259] on input "text" at bounding box center [612, 270] width 126 height 25
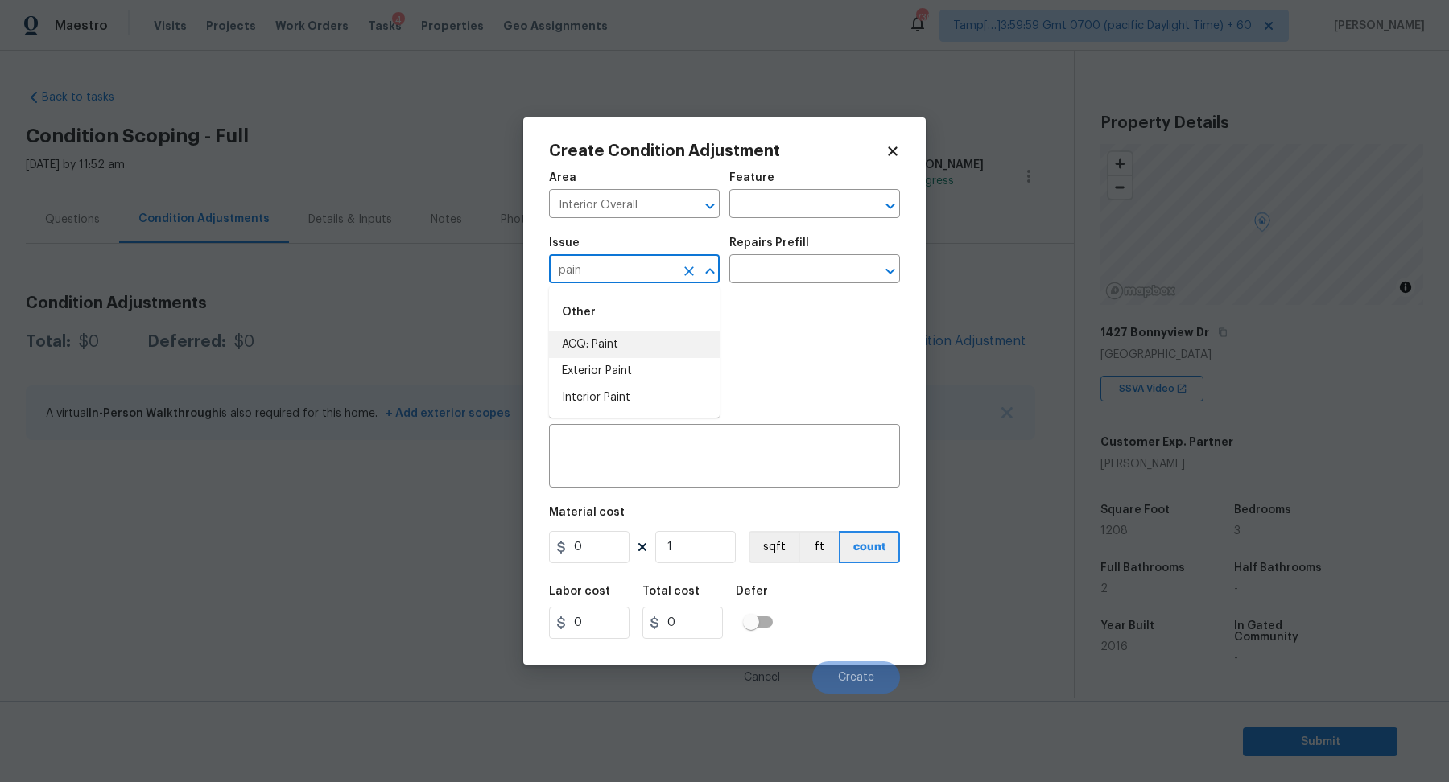
click at [623, 346] on li "ACQ: Paint" at bounding box center [634, 345] width 171 height 27
type input "ACQ: Paint"
click at [827, 267] on input "text" at bounding box center [792, 270] width 126 height 25
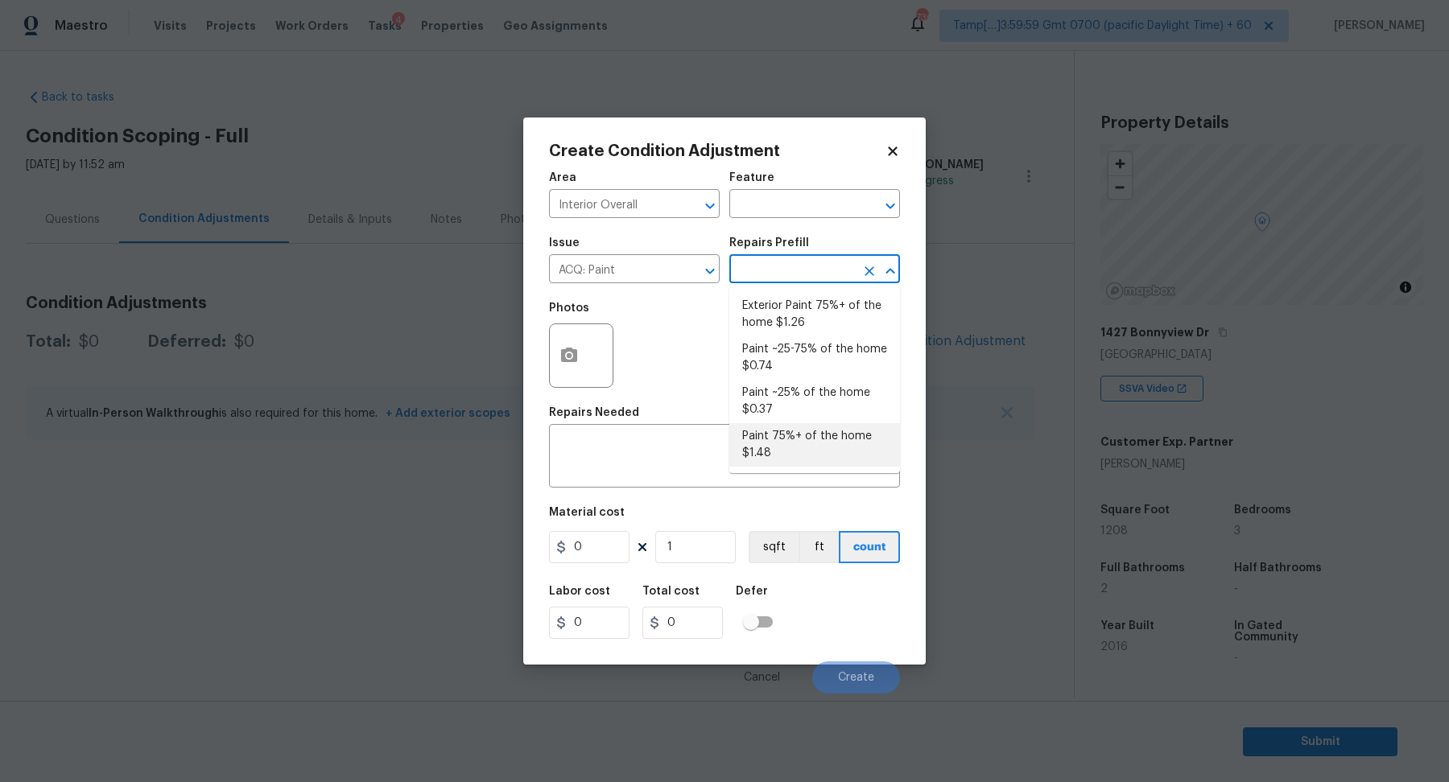
click at [804, 449] on li "Paint 75%+ of the home $1.48" at bounding box center [814, 444] width 171 height 43
type input "Acquisition"
type textarea "Acquisition Scope: 75%+ of the home will likely require interior paint"
type input "1.48"
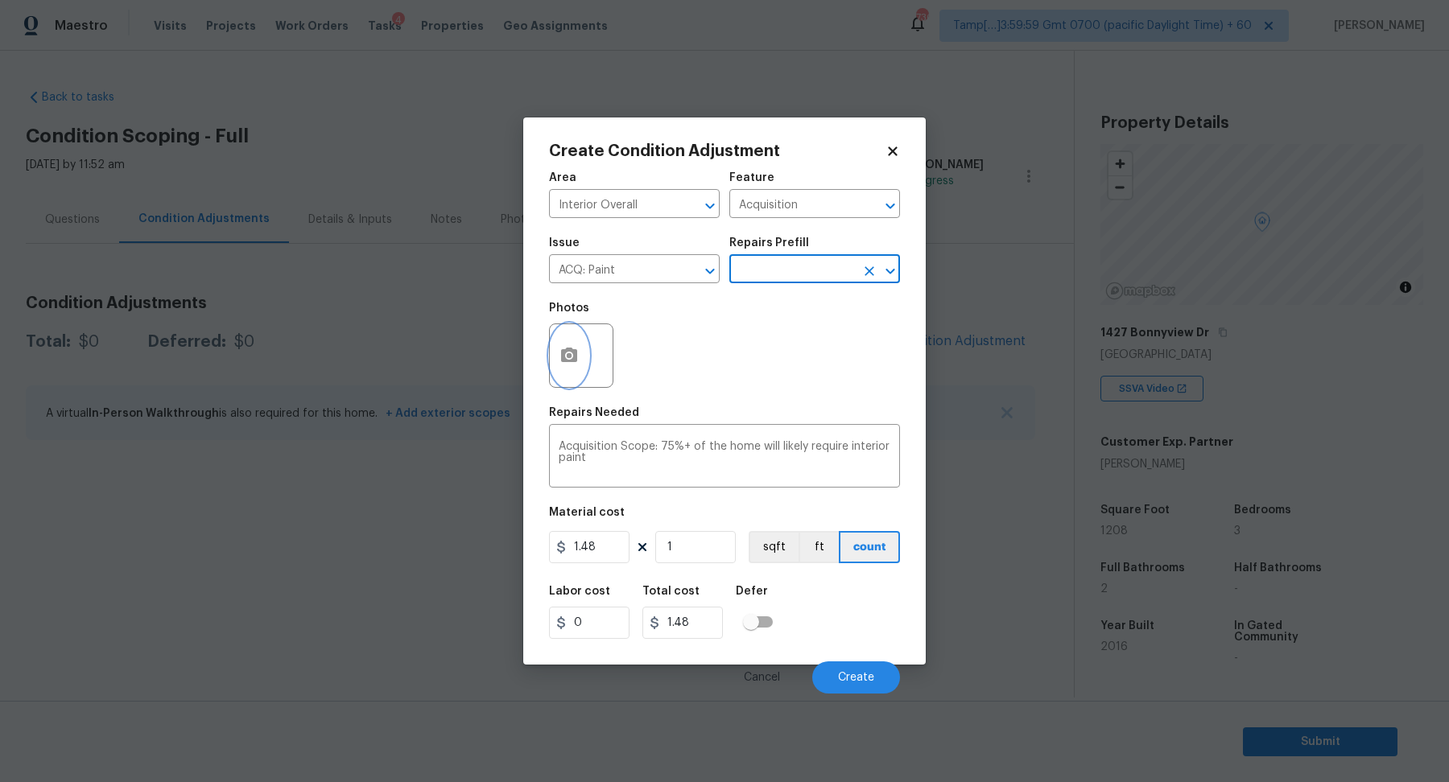
click at [556, 353] on button "button" at bounding box center [569, 355] width 39 height 63
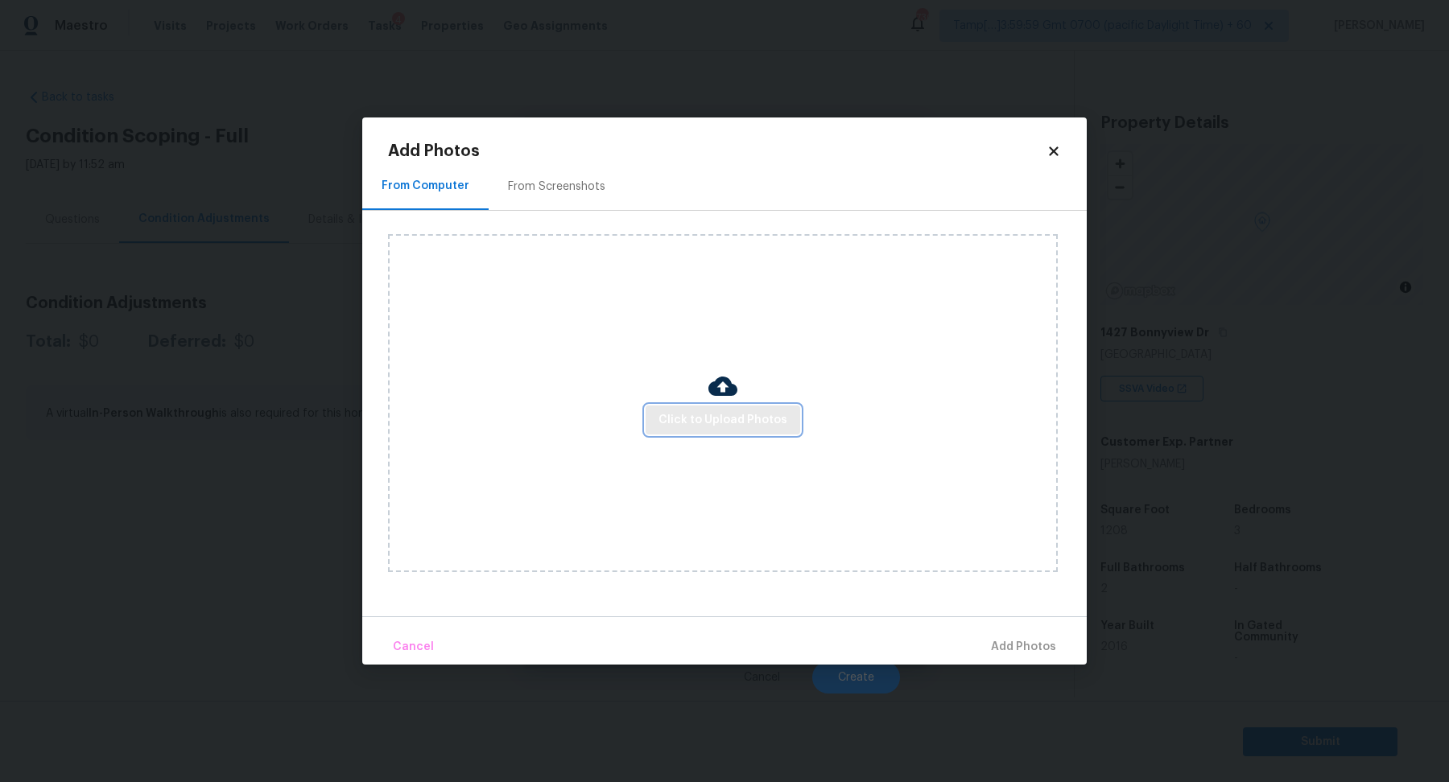
click at [682, 419] on span "Click to Upload Photos" at bounding box center [722, 421] width 129 height 20
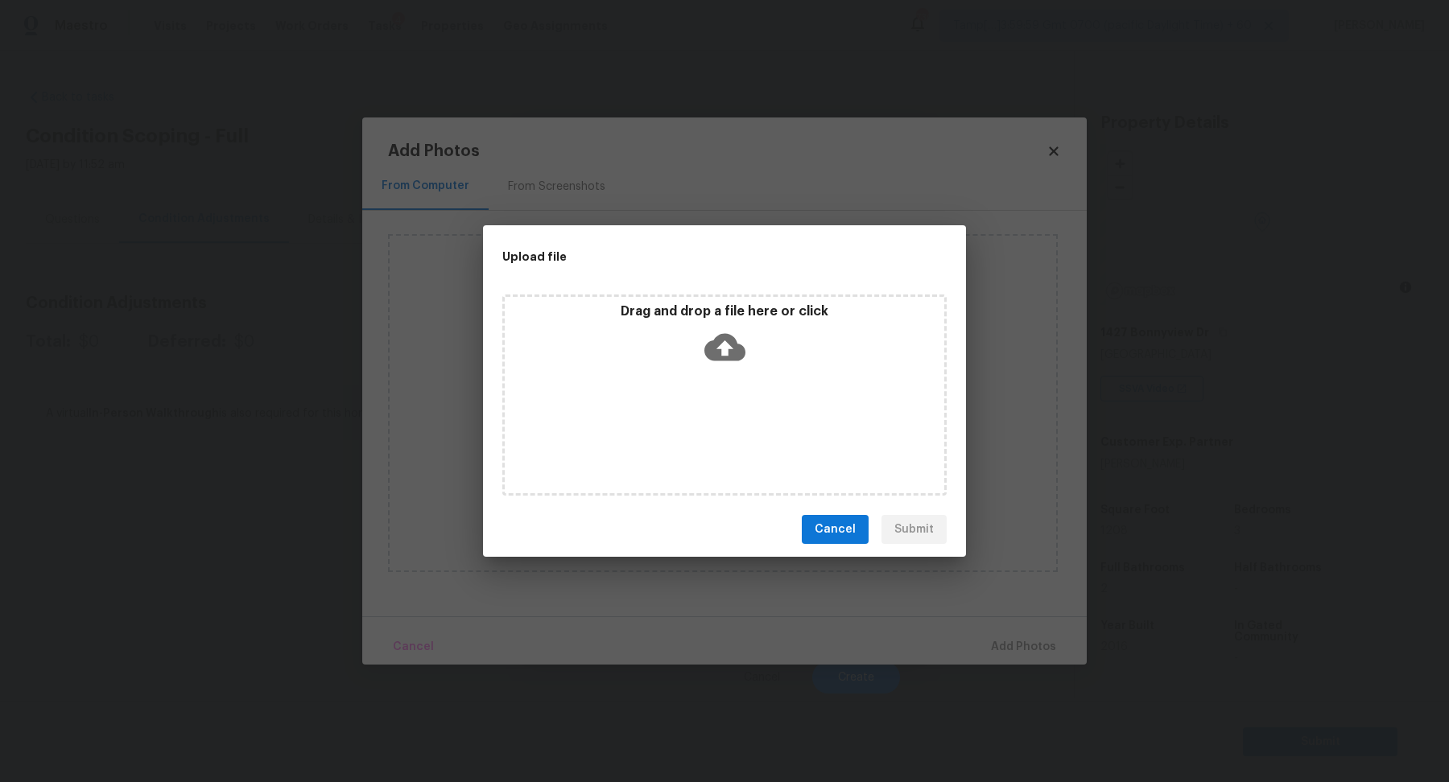
click at [720, 365] on icon at bounding box center [724, 347] width 41 height 41
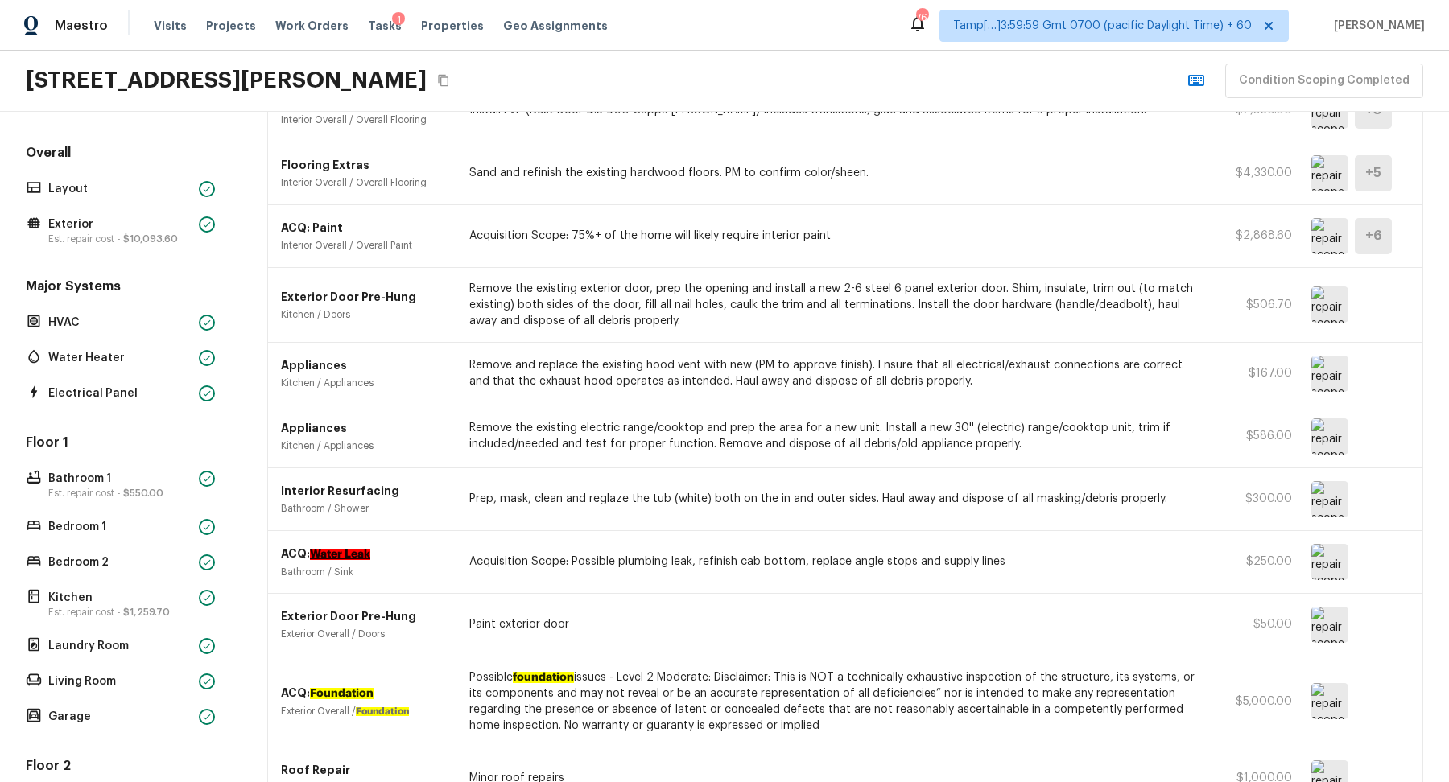
scroll to position [381, 0]
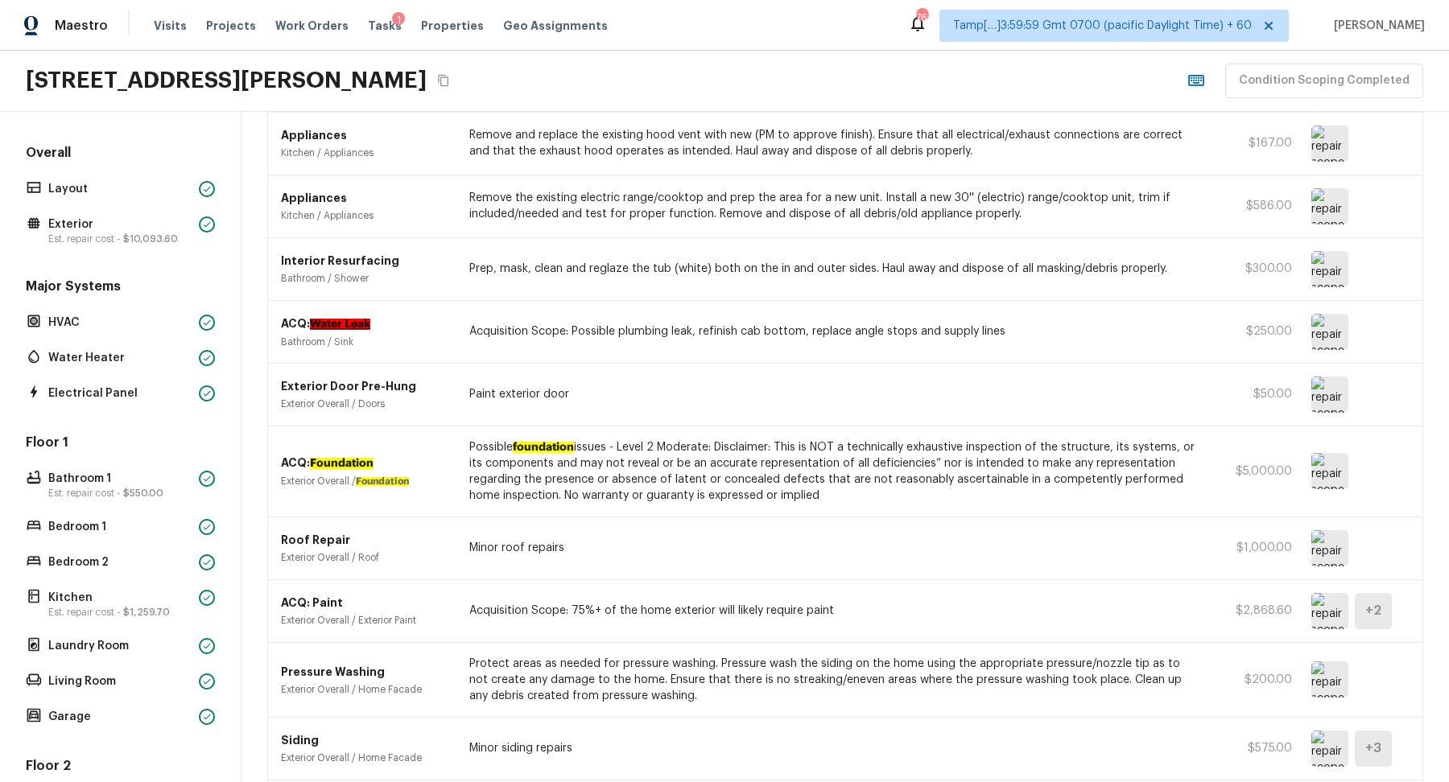
click at [1289, 346] on div "ACQ: Water Leak Bathroom / Sink Acquisition Scope: Possible plumbing leak, refi…" at bounding box center [845, 332] width 1154 height 63
drag, startPoint x: 469, startPoint y: 327, endPoint x: 1026, endPoint y: 338, distance: 558.0
click at [1034, 340] on div "ACQ: Water Leak Bathroom / Sink Acquisition Scope: Possible plumbing leak, refi…" at bounding box center [845, 332] width 1154 height 63
click at [1333, 334] on img at bounding box center [1329, 332] width 37 height 36
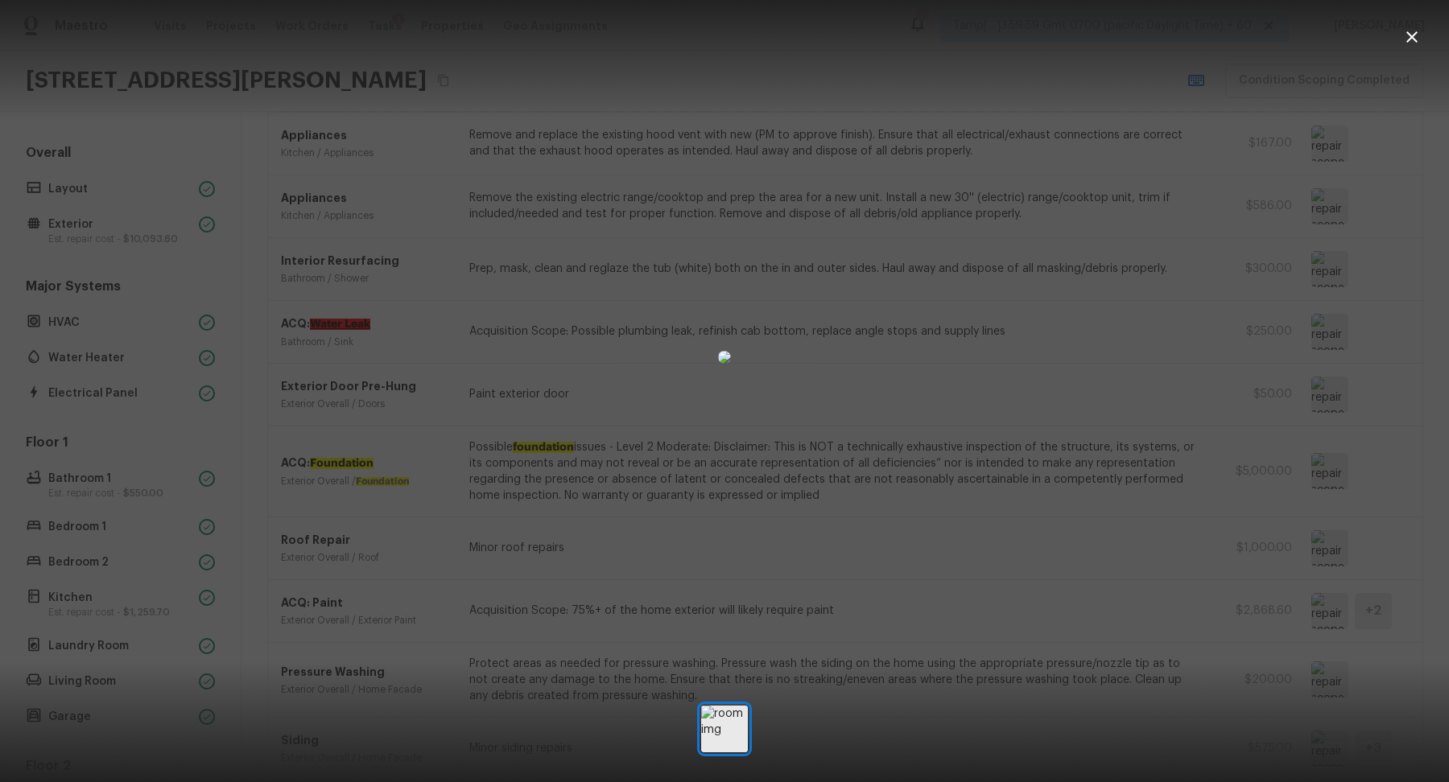
click at [1194, 488] on div at bounding box center [724, 357] width 1449 height 663
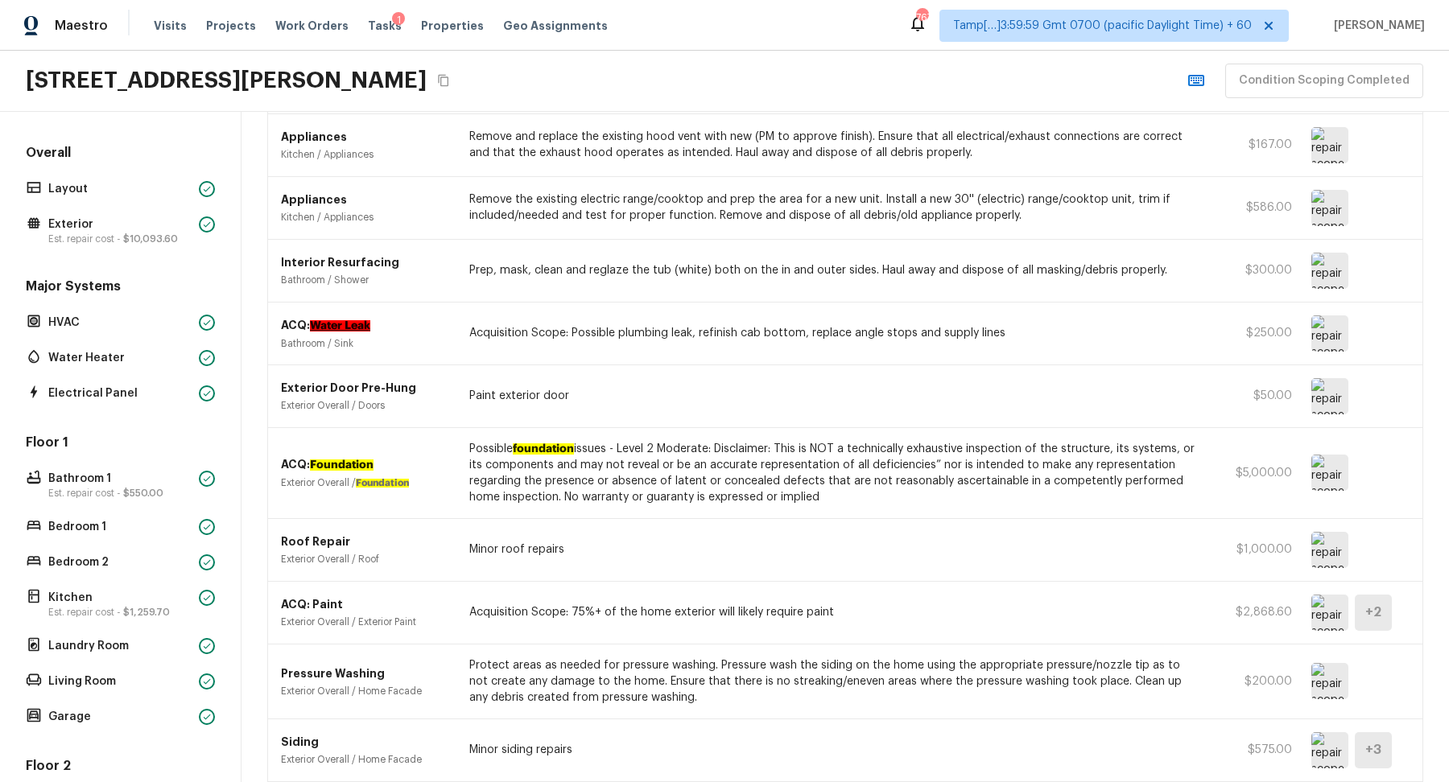
scroll to position [375, 0]
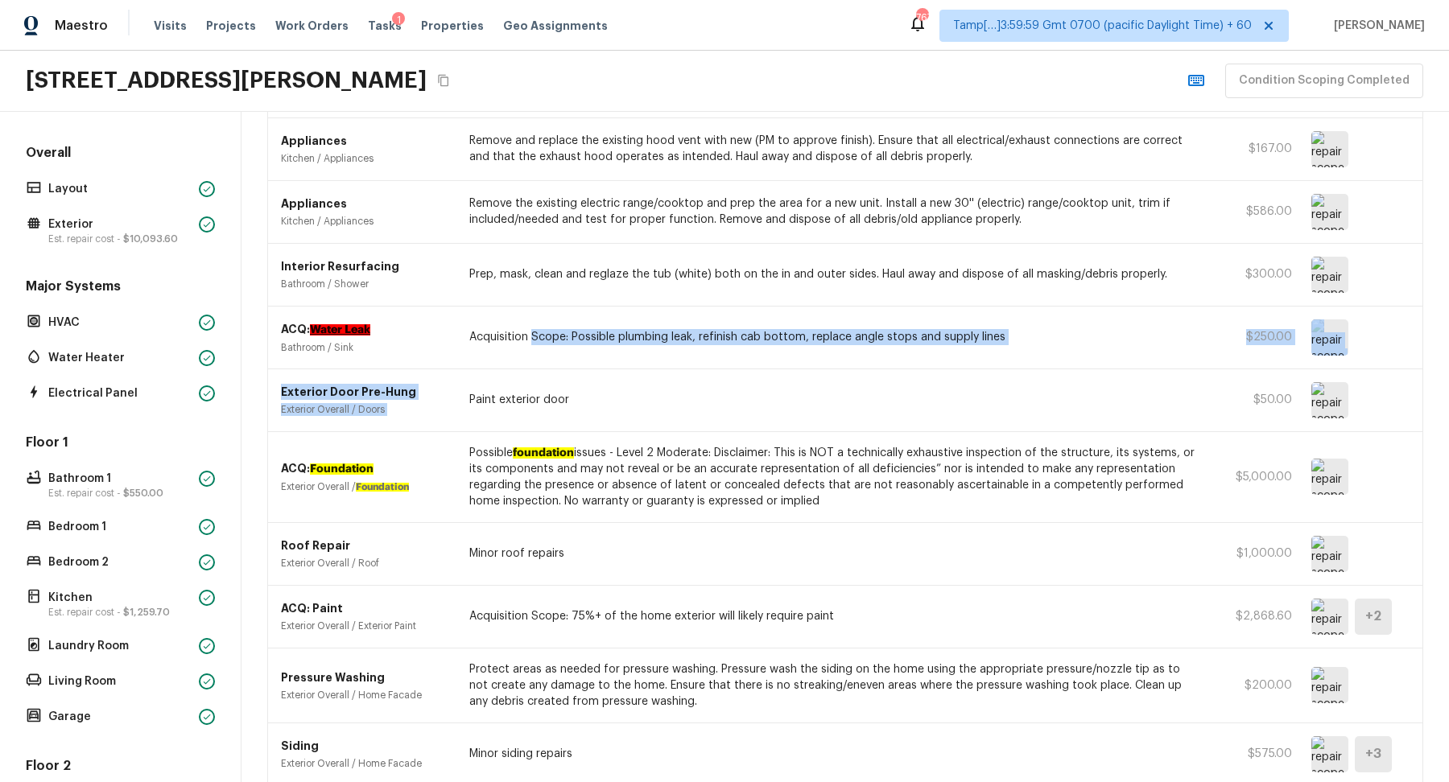
drag, startPoint x: 532, startPoint y: 332, endPoint x: 824, endPoint y: 376, distance: 294.6
click at [824, 376] on div "Flooring General Interior Overall / Overall Flooring Install LVP (Best Door 4.5…" at bounding box center [845, 357] width 1156 height 1007
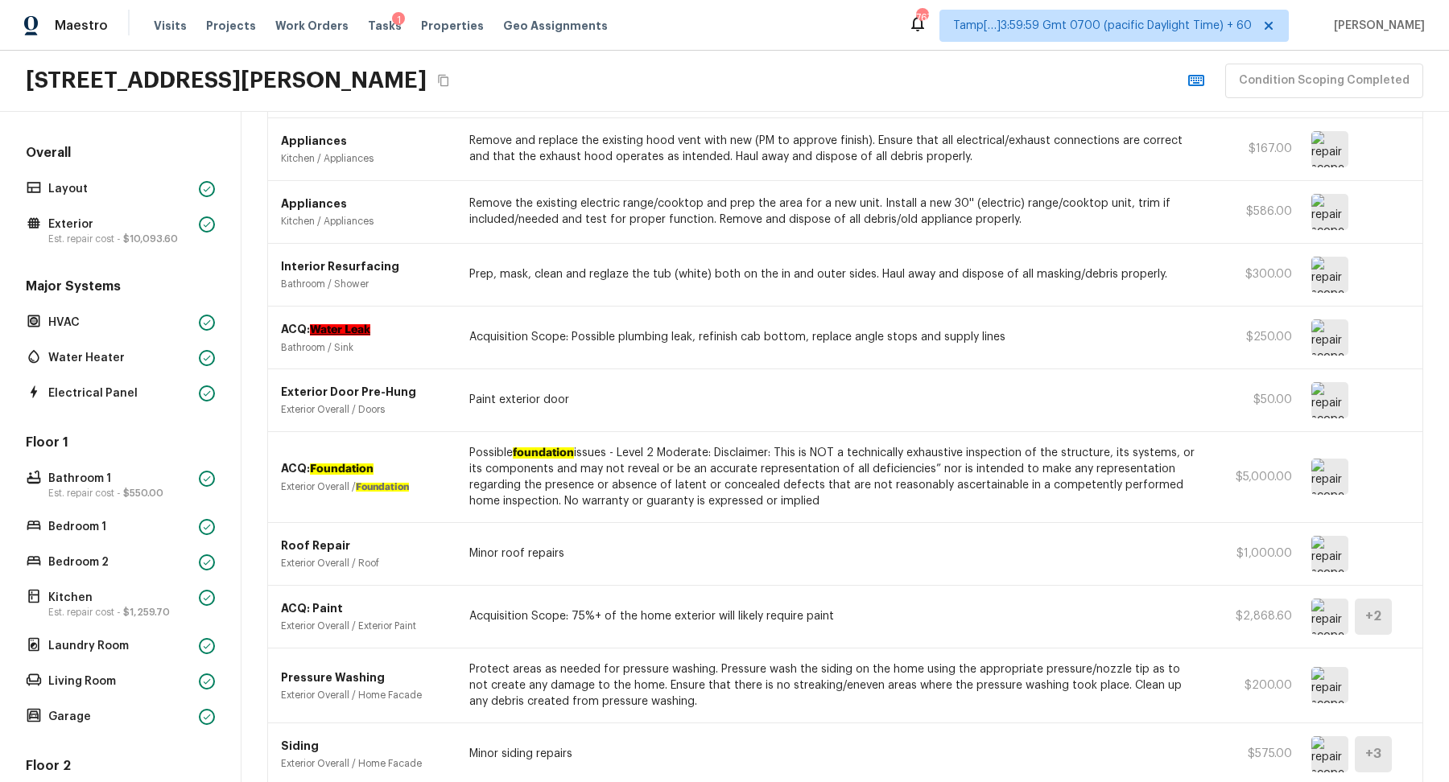
click at [1253, 329] on p "$250.00" at bounding box center [1256, 337] width 72 height 16
drag, startPoint x: 1253, startPoint y: 328, endPoint x: 1306, endPoint y: 328, distance: 53.1
click at [1306, 328] on div "ACQ: Water Leak Bathroom / Sink Acquisition Scope: Possible plumbing leak, refi…" at bounding box center [845, 338] width 1154 height 63
click at [1329, 324] on img at bounding box center [1329, 338] width 37 height 36
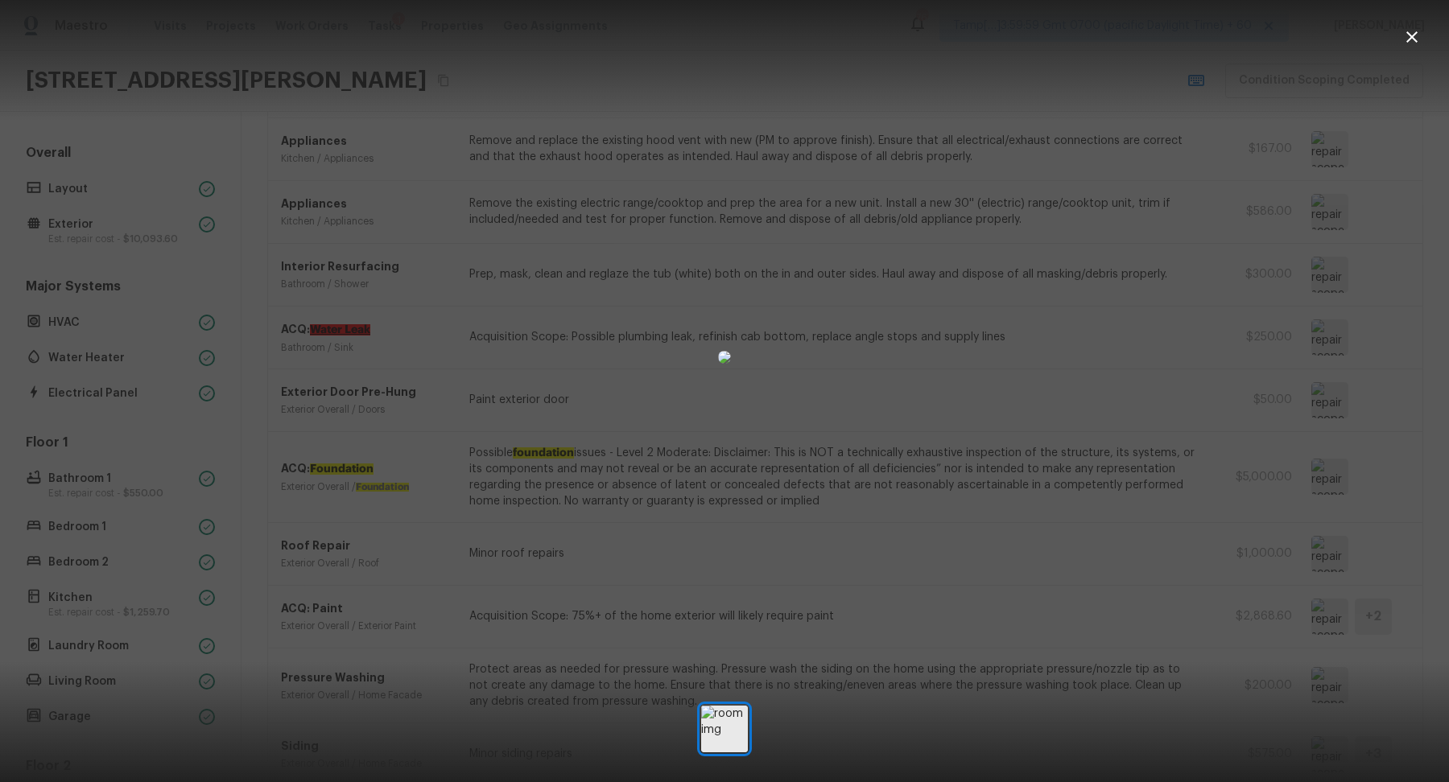
click at [1251, 351] on div at bounding box center [724, 357] width 1449 height 663
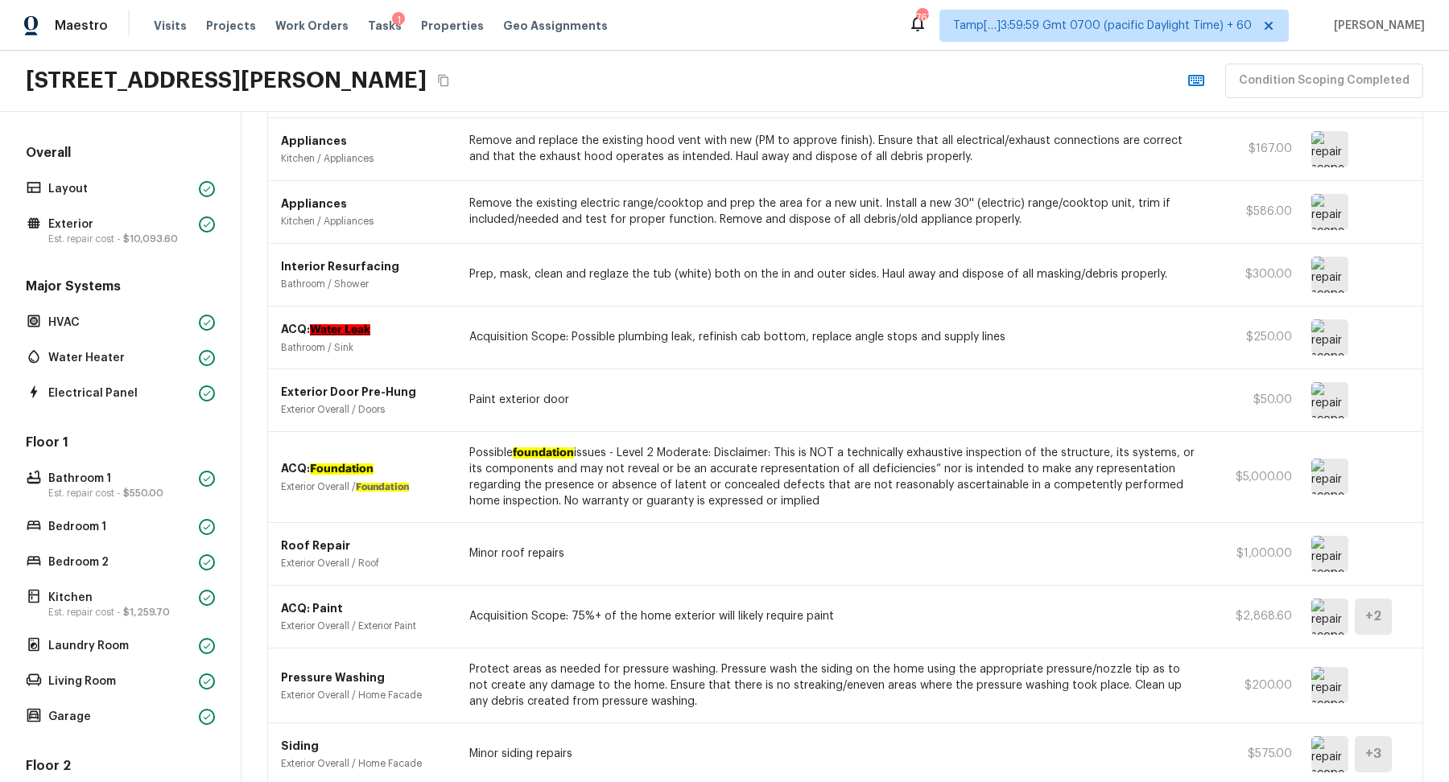
click at [1323, 329] on img at bounding box center [1329, 338] width 37 height 36
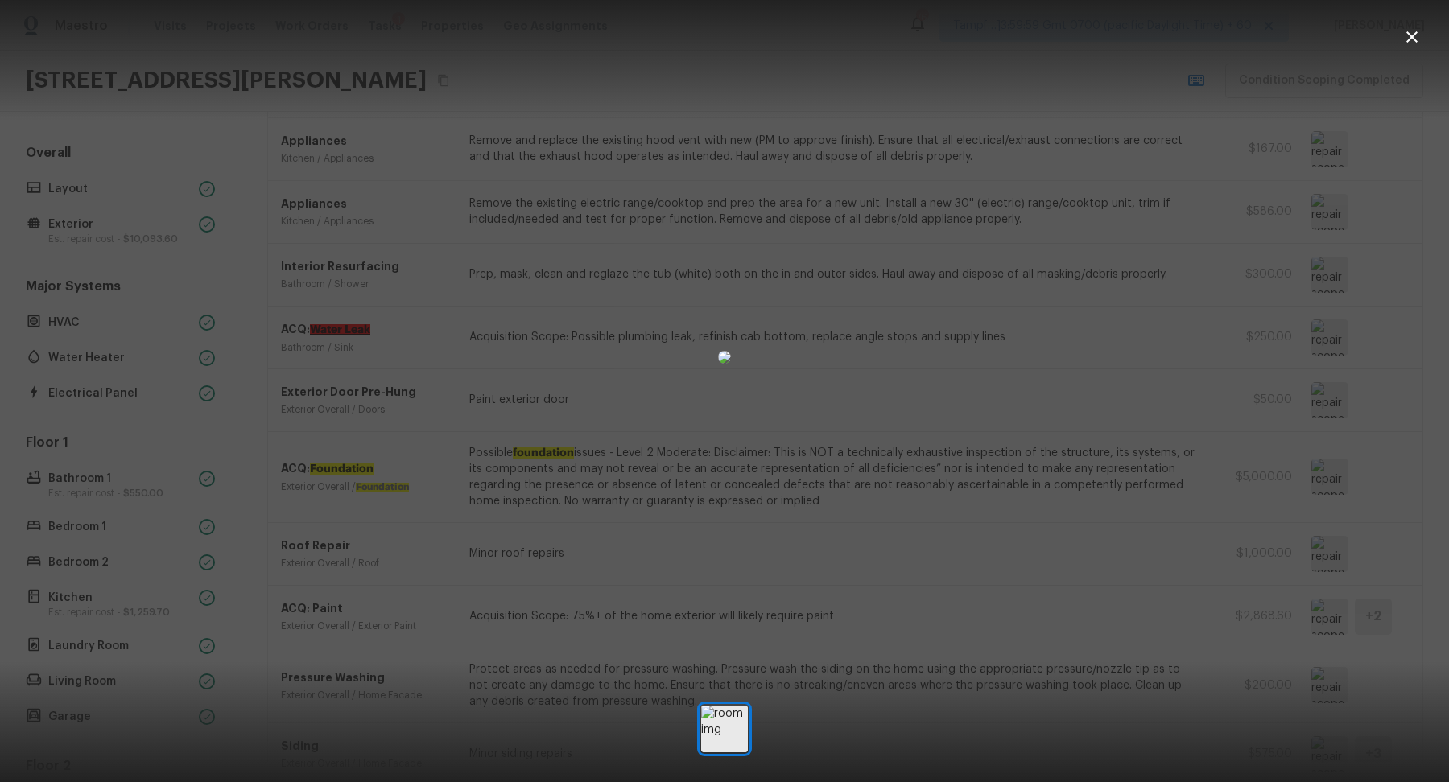
click at [1207, 370] on div at bounding box center [724, 357] width 1449 height 663
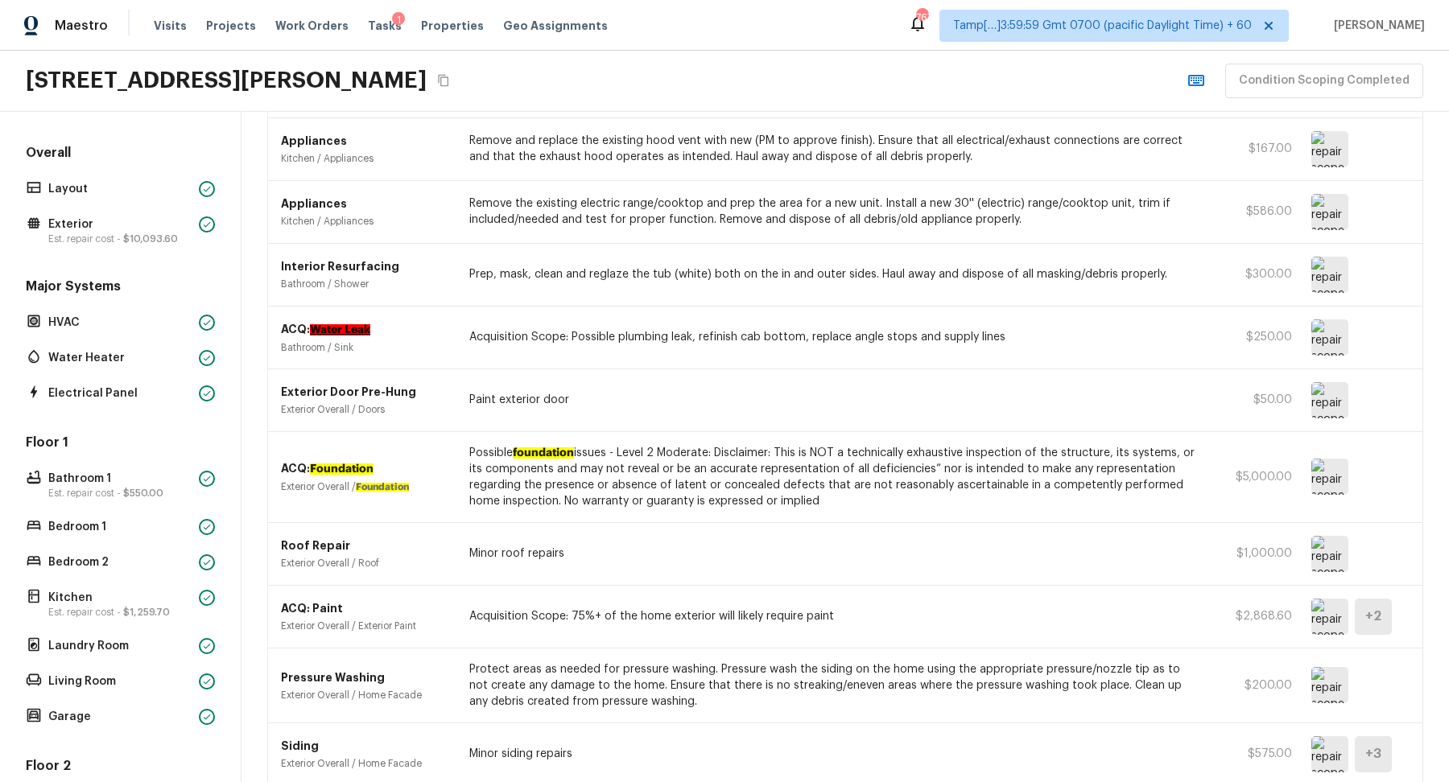
click at [1330, 338] on img at bounding box center [1329, 338] width 37 height 36
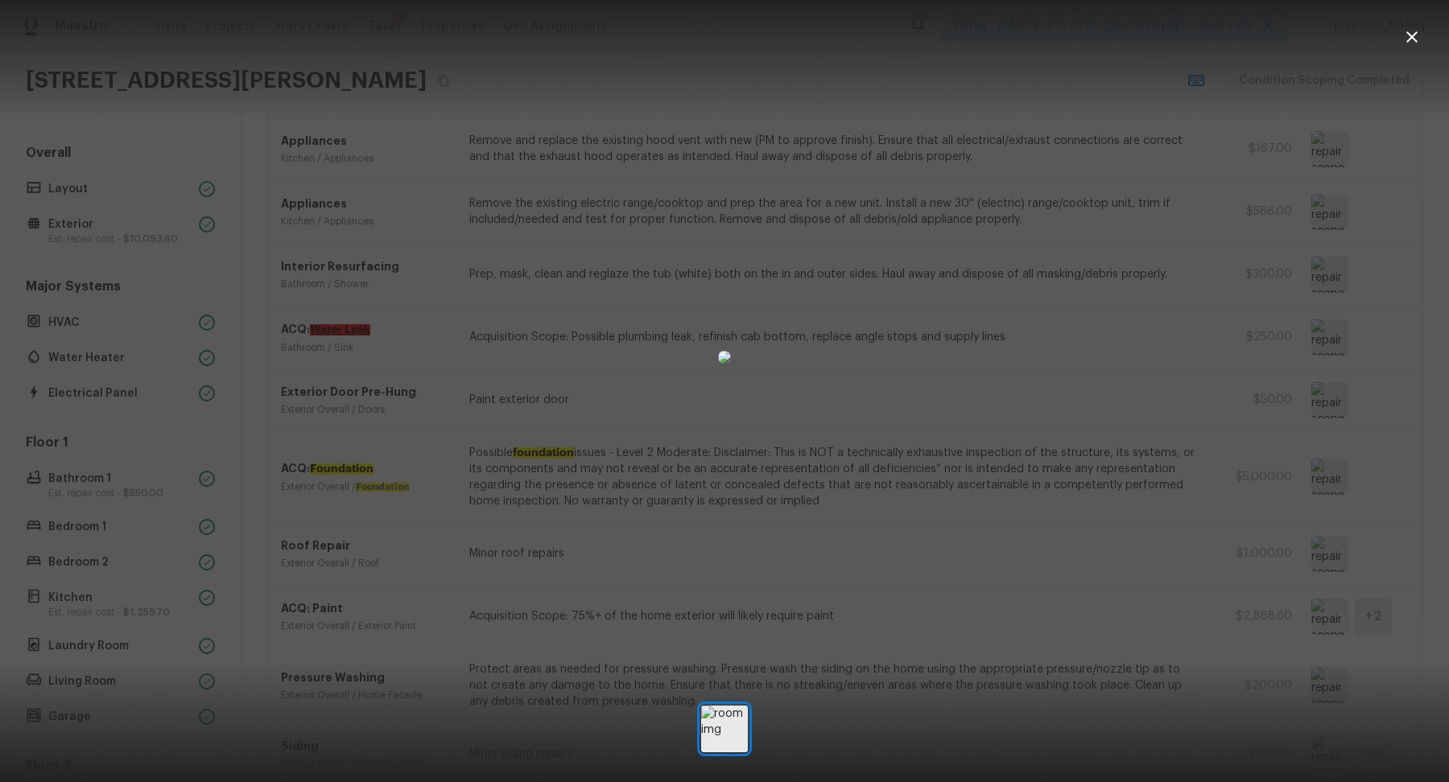
click at [1319, 341] on div at bounding box center [724, 357] width 1449 height 663
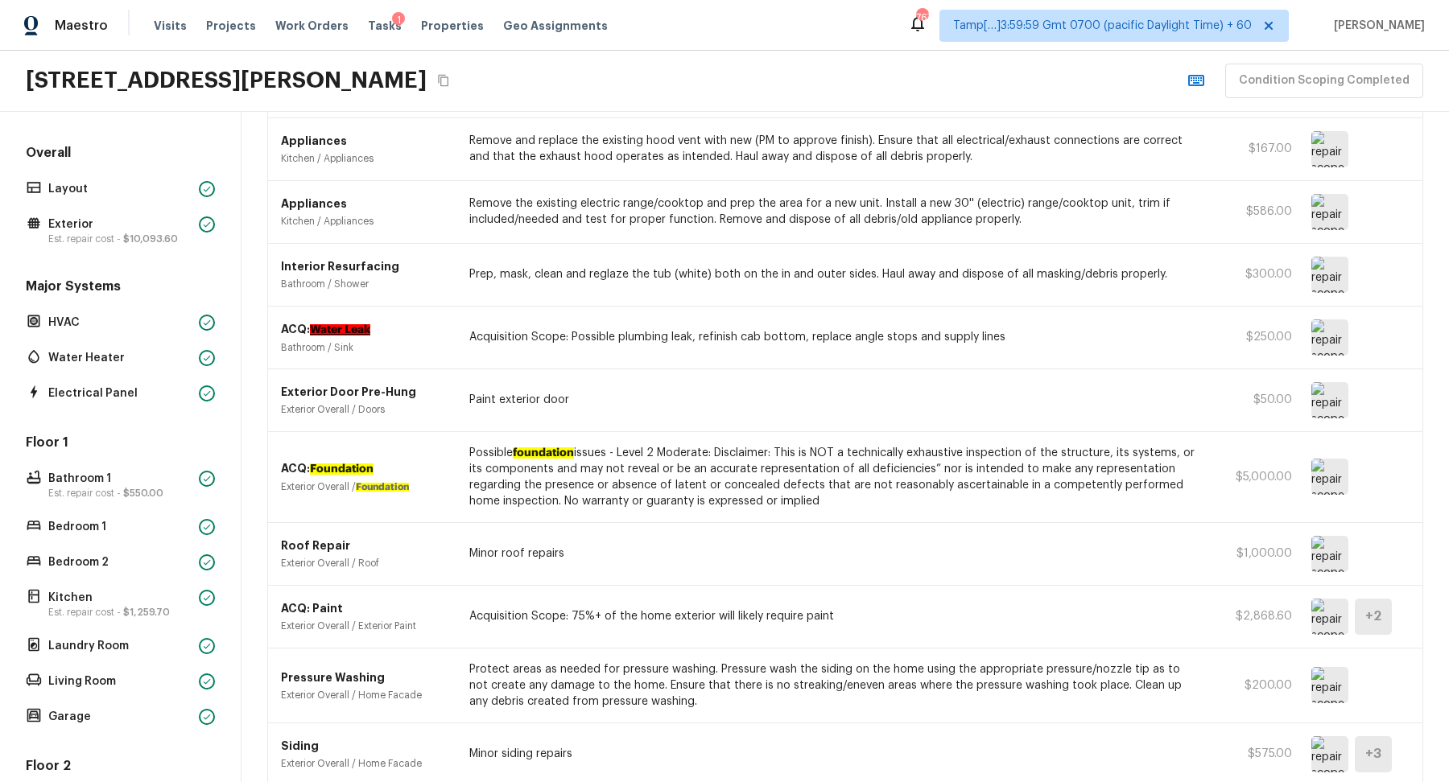
click at [433, 72] on button "Copy Address" at bounding box center [443, 80] width 21 height 21
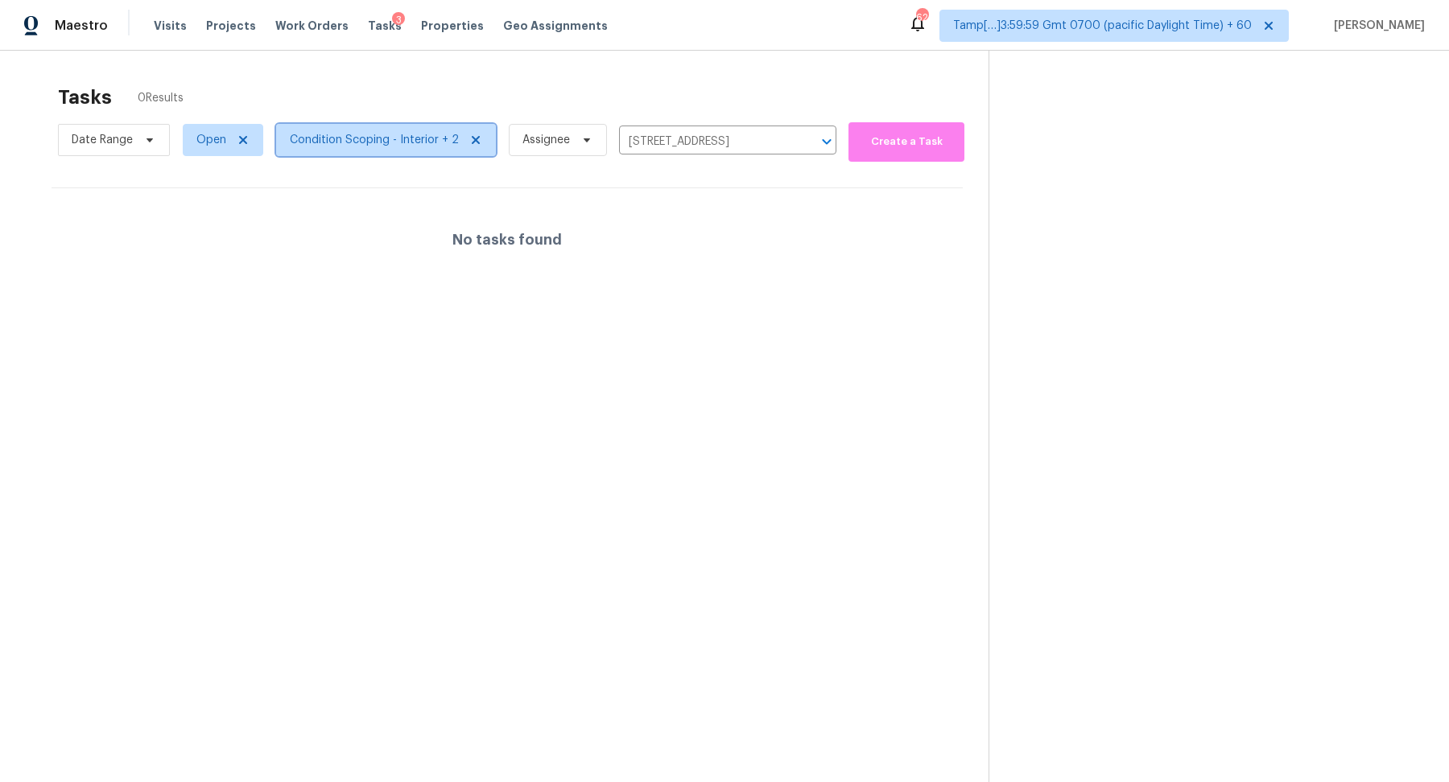
click at [372, 127] on span "Condition Scoping - Interior + 2" at bounding box center [386, 140] width 220 height 32
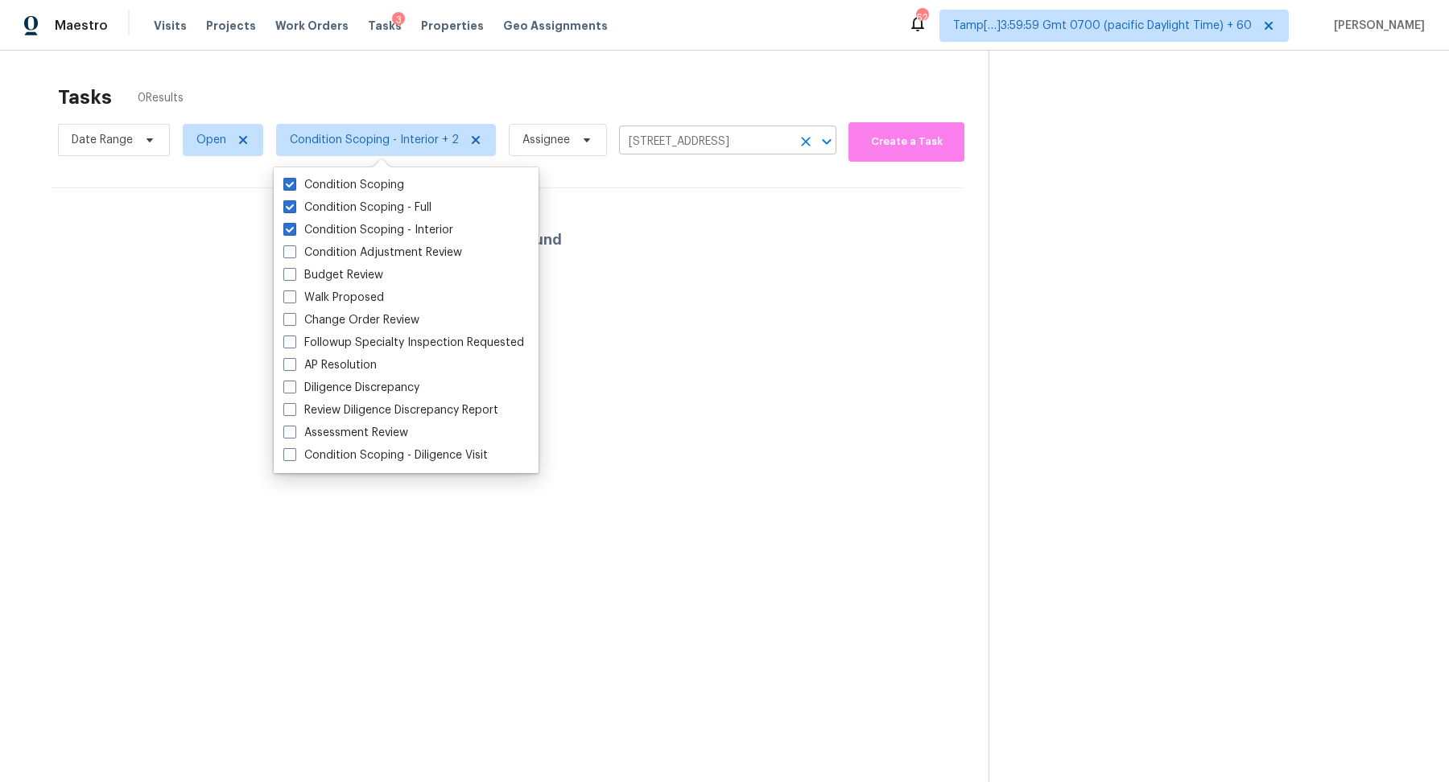
click at [801, 139] on icon "Clear" at bounding box center [806, 142] width 10 height 10
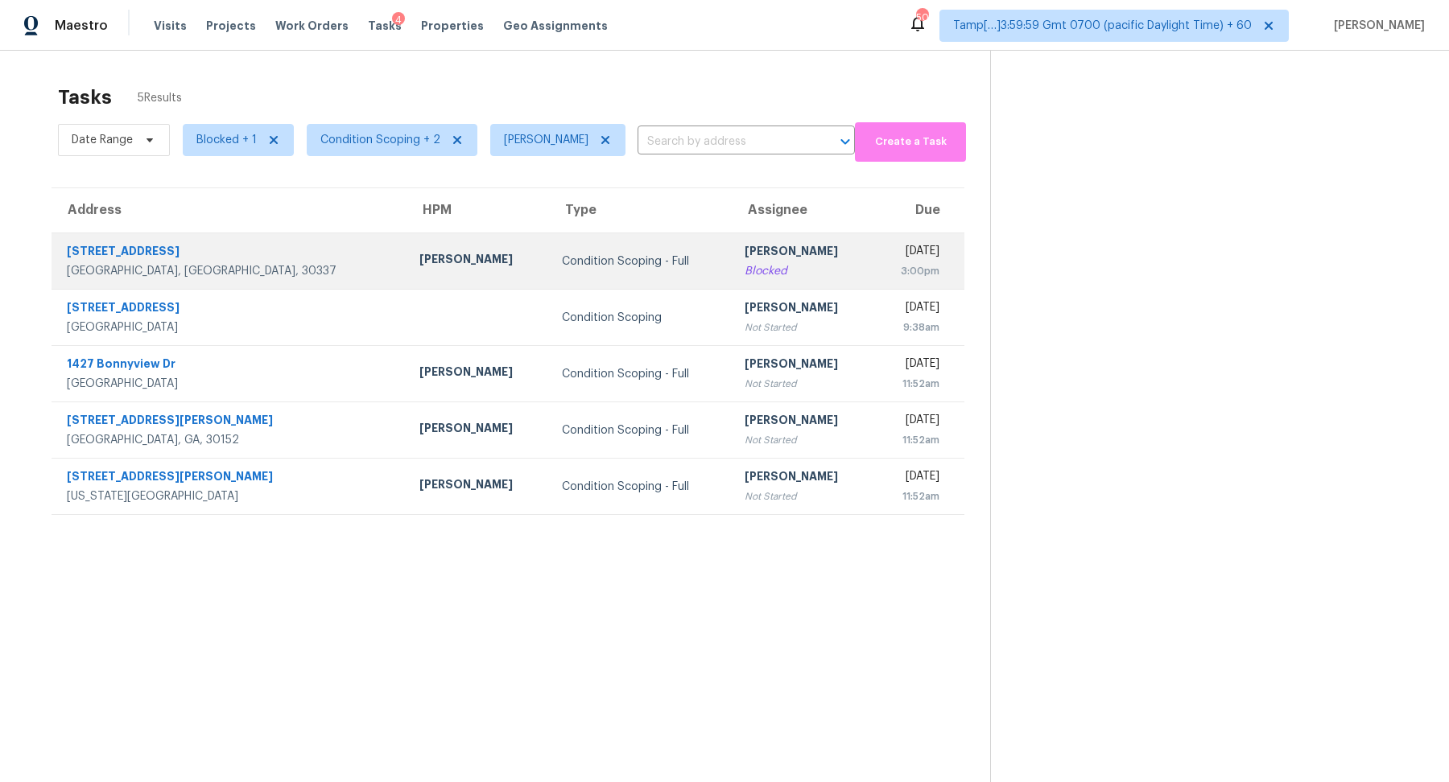
scroll to position [50, 0]
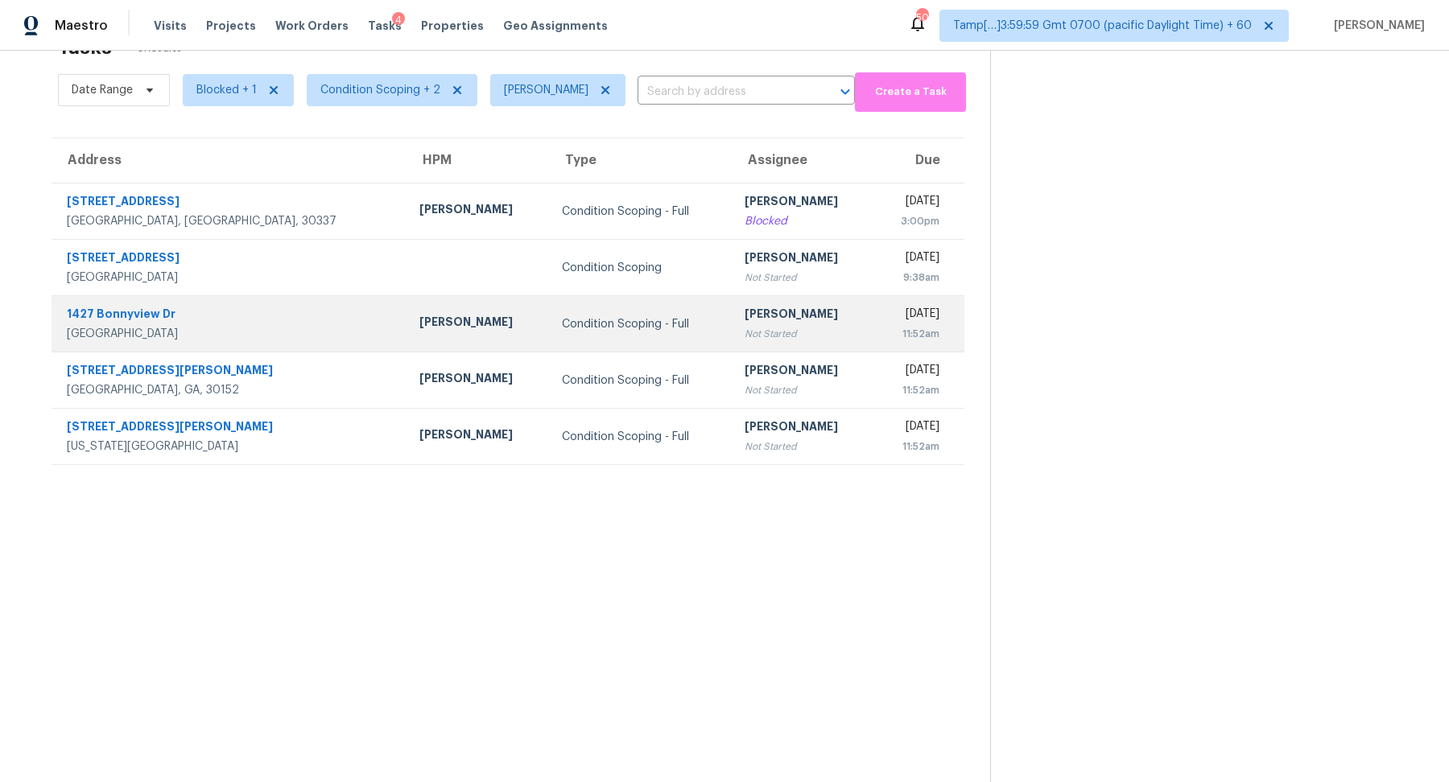
click at [555, 302] on td "Condition Scoping - Full" at bounding box center [640, 324] width 183 height 56
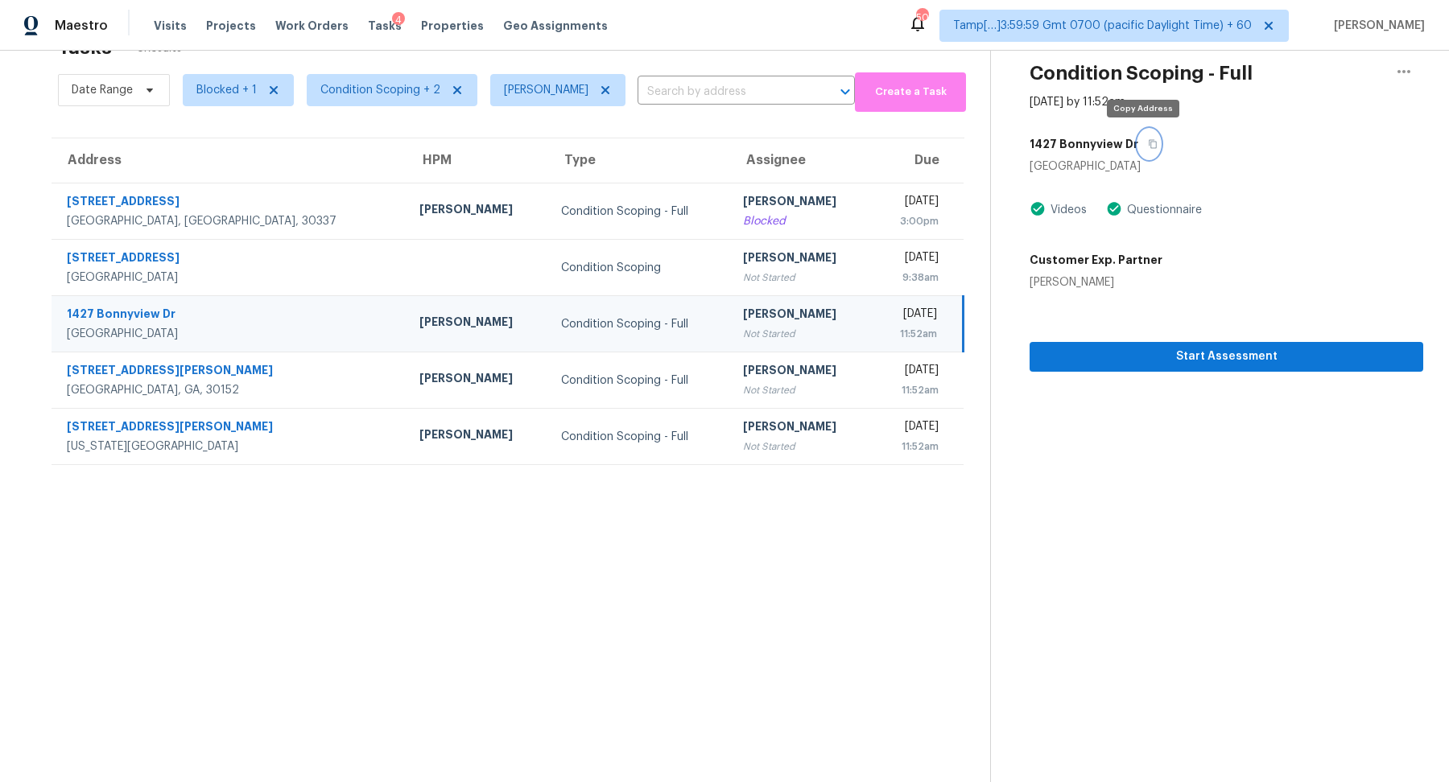
click at [1138, 152] on button "button" at bounding box center [1149, 144] width 22 height 29
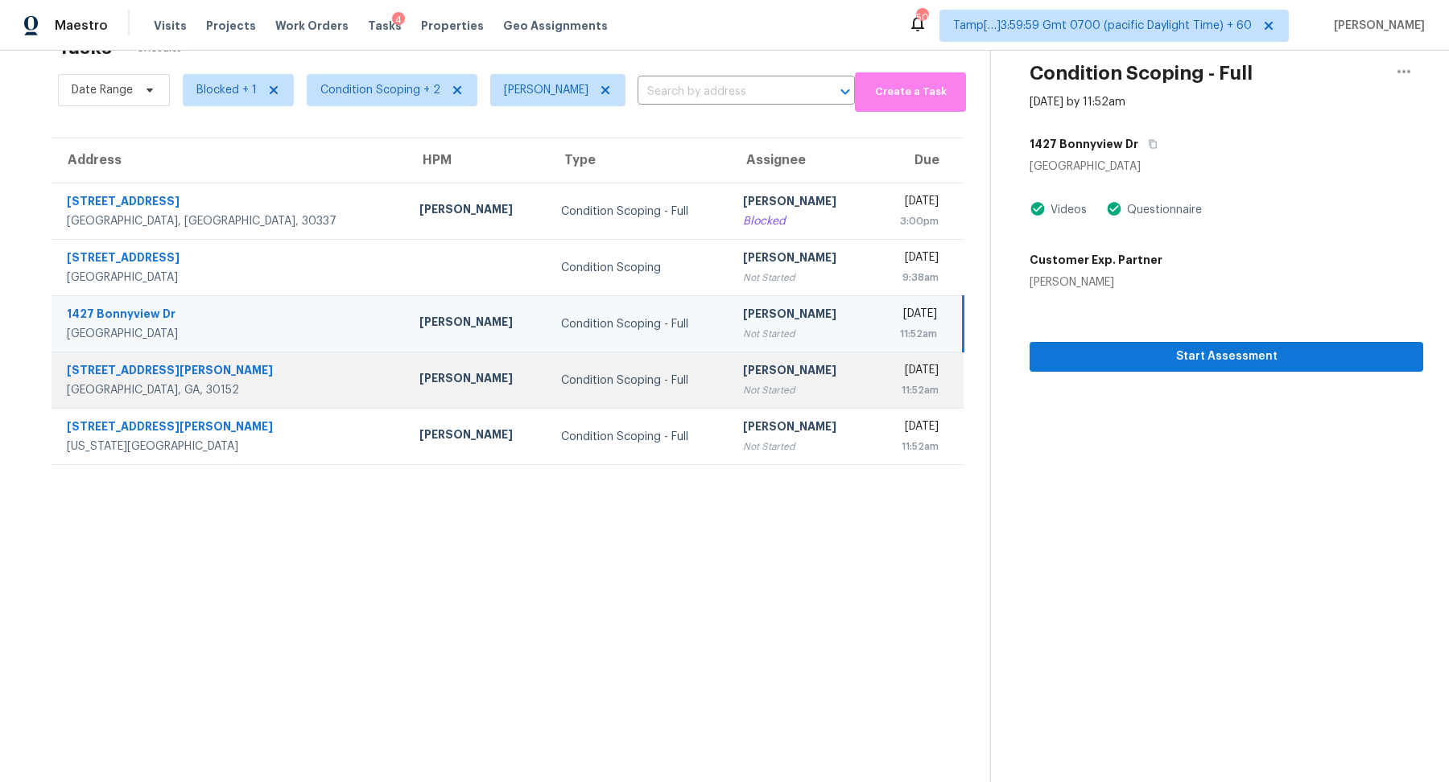
click at [743, 369] on div "[PERSON_NAME]" at bounding box center [801, 372] width 116 height 20
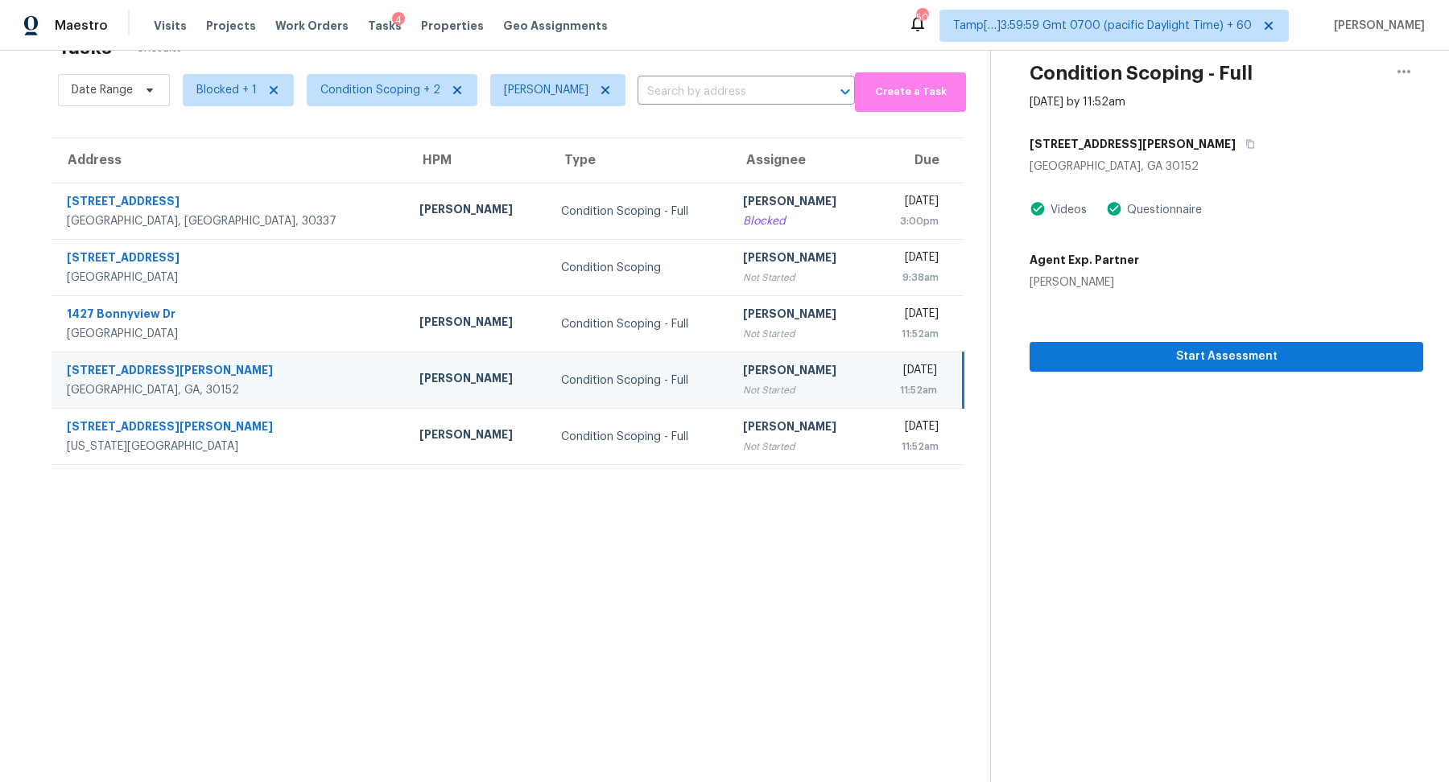
click at [1133, 147] on h5 "[STREET_ADDRESS][PERSON_NAME]" at bounding box center [1133, 144] width 206 height 16
click at [1245, 141] on icon "button" at bounding box center [1250, 144] width 10 height 10
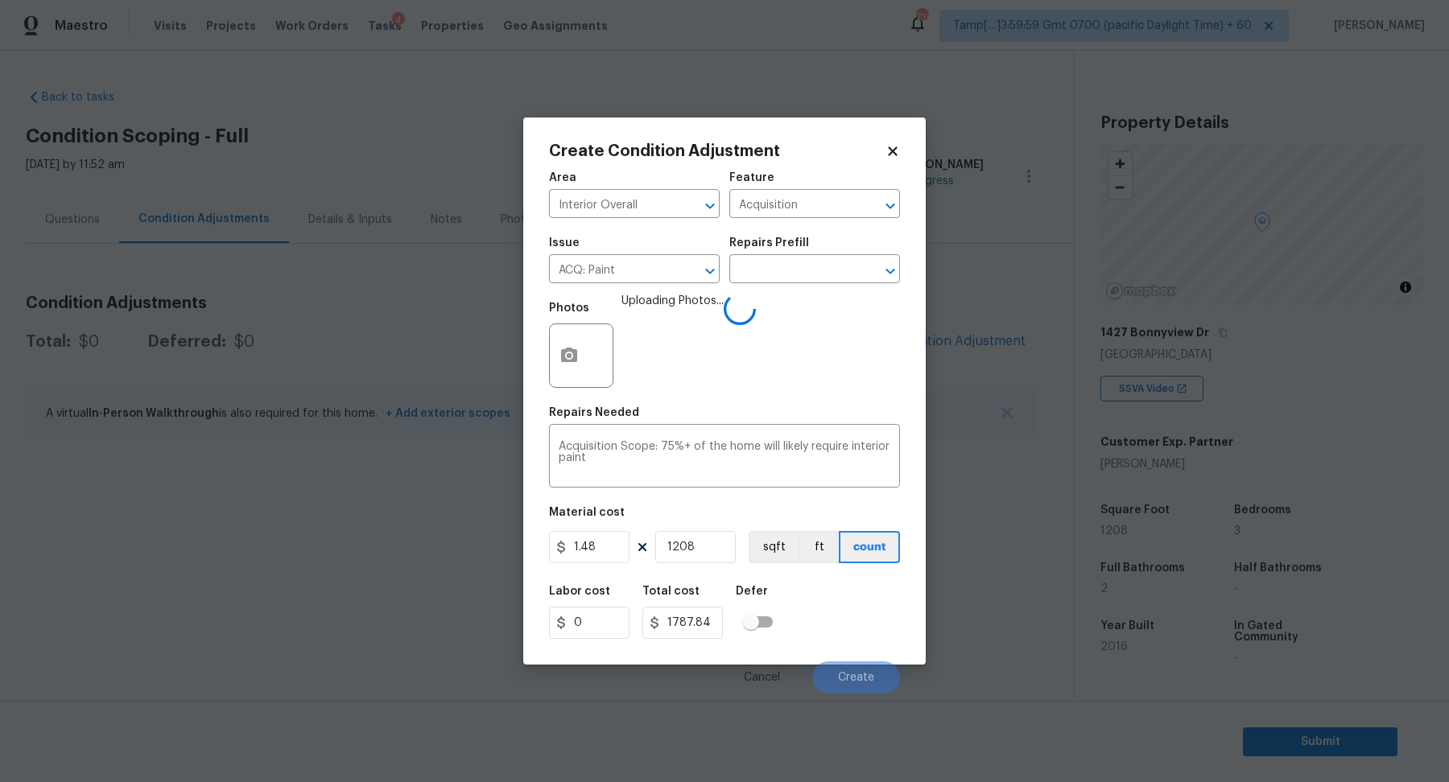
type input "1208"
click at [853, 583] on div "Labor cost 0 Total cost 1787.84 Defer" at bounding box center [724, 612] width 351 height 72
click at [854, 639] on div "Labor cost 0 Total cost 1787.84 Defer" at bounding box center [724, 612] width 351 height 72
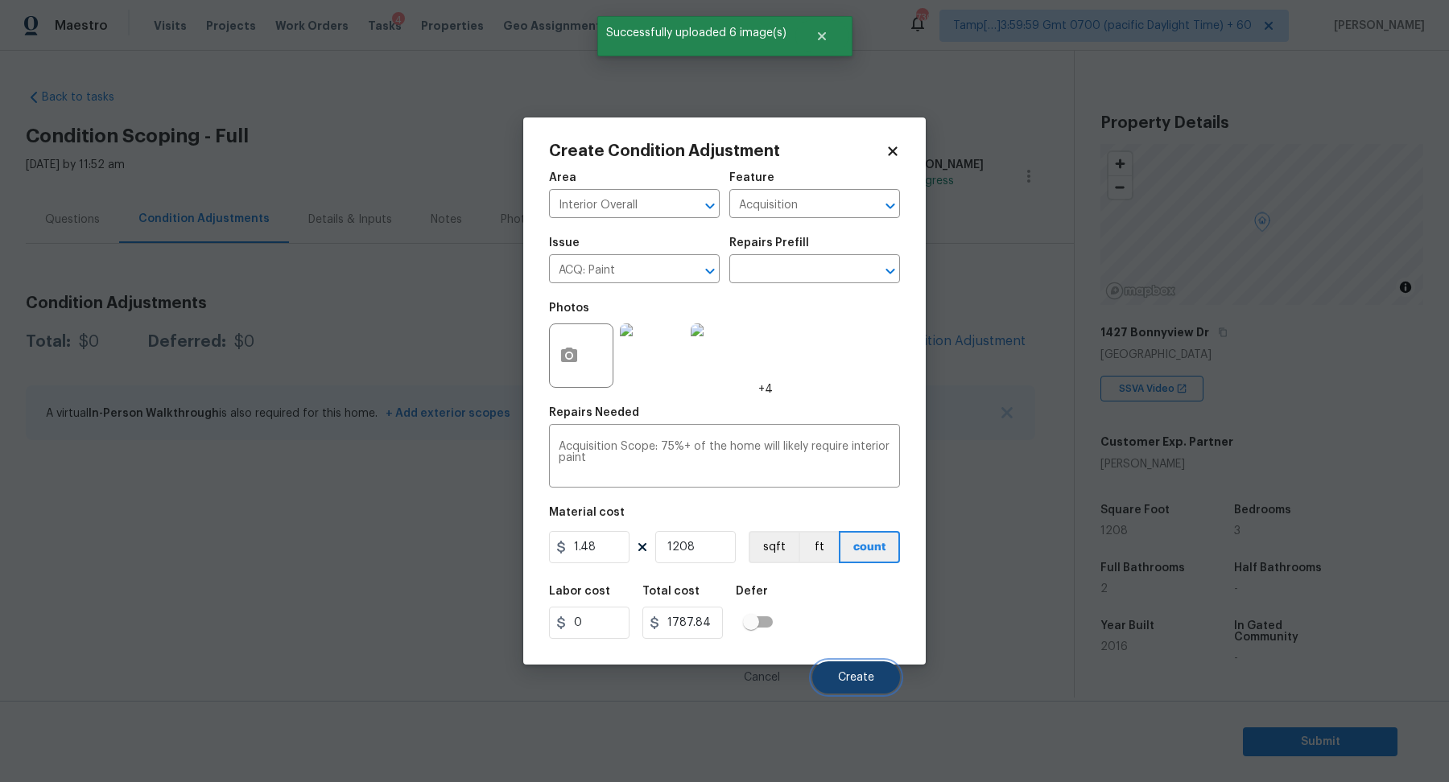
click at [864, 678] on span "Create" at bounding box center [856, 678] width 36 height 12
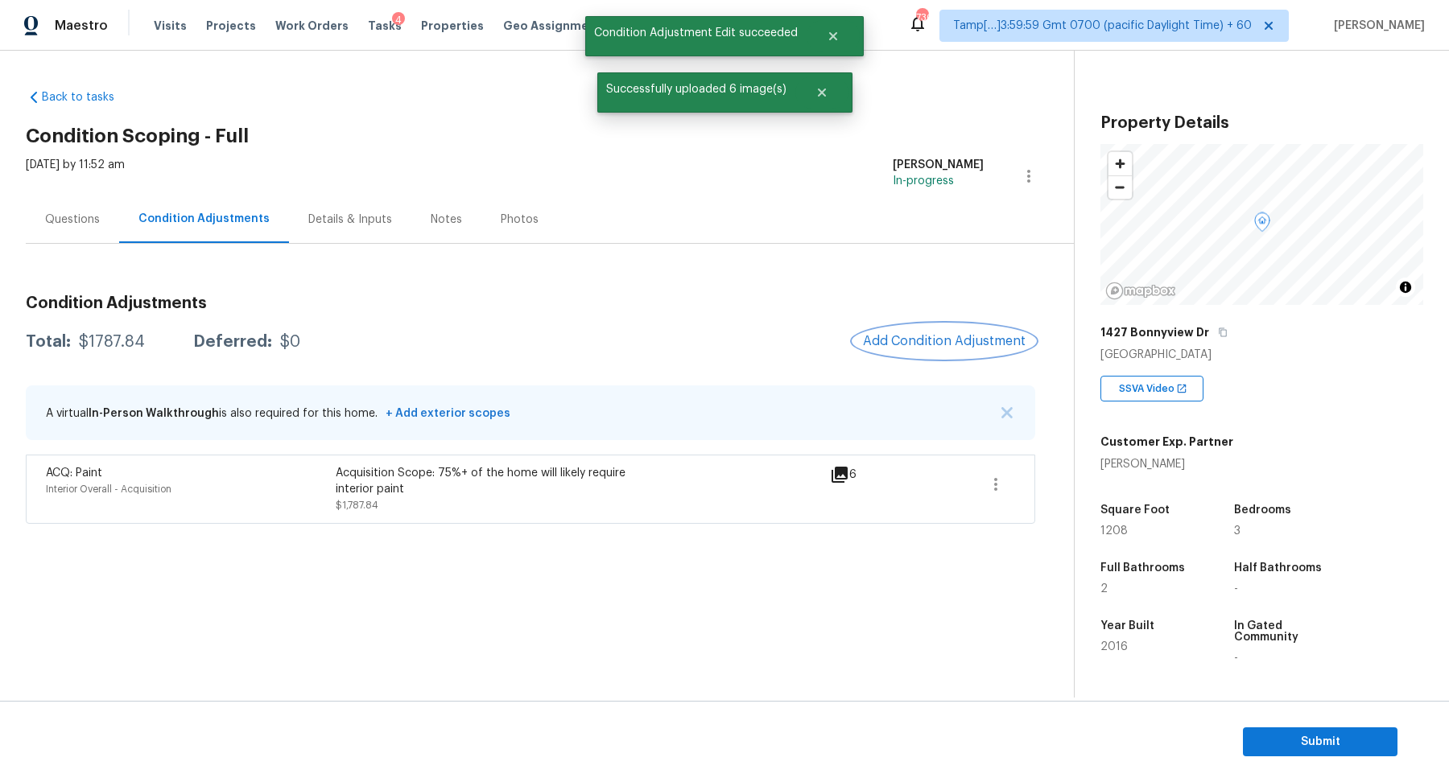
click at [953, 339] on span "Add Condition Adjustment" at bounding box center [944, 341] width 163 height 14
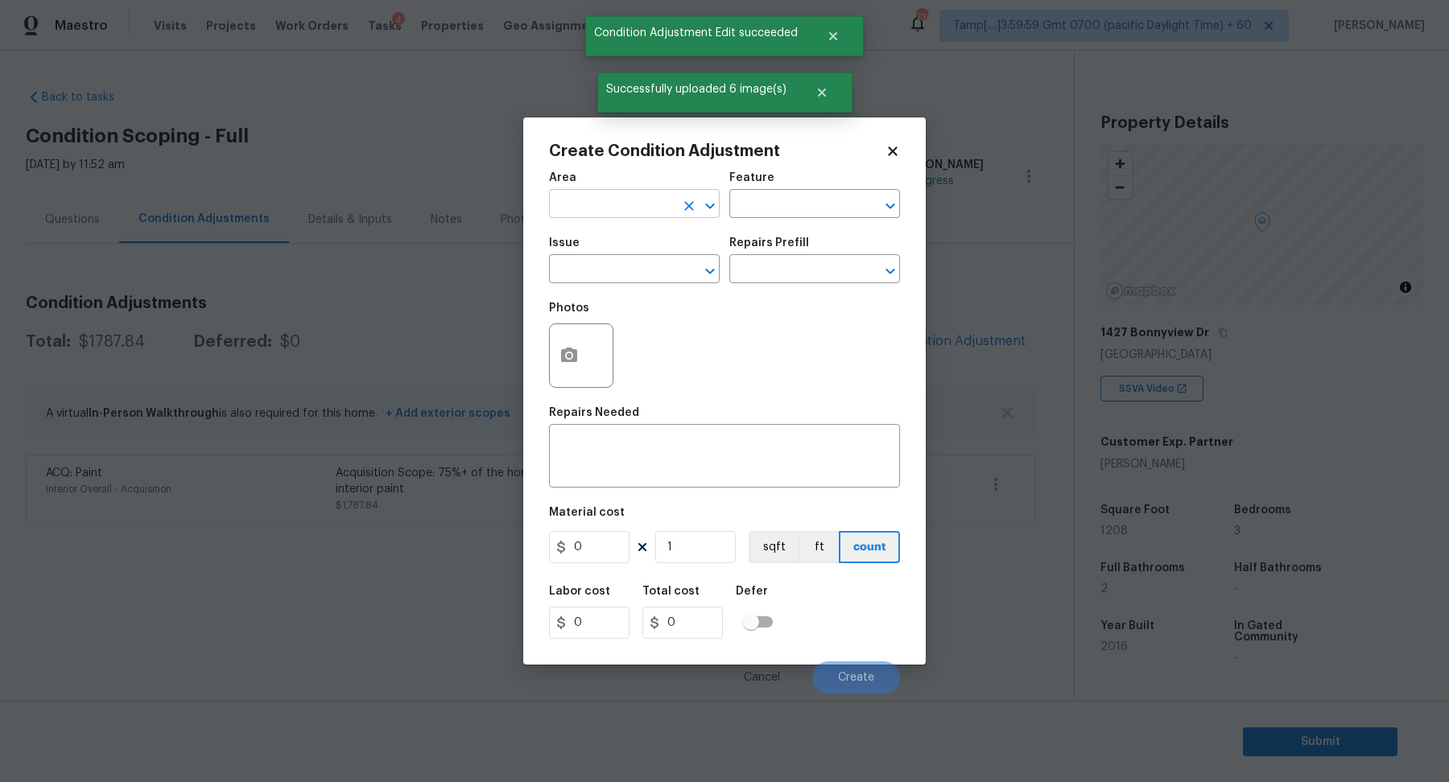
click at [625, 208] on input "text" at bounding box center [612, 205] width 126 height 25
click at [612, 265] on li "Interior Overall" at bounding box center [634, 267] width 171 height 27
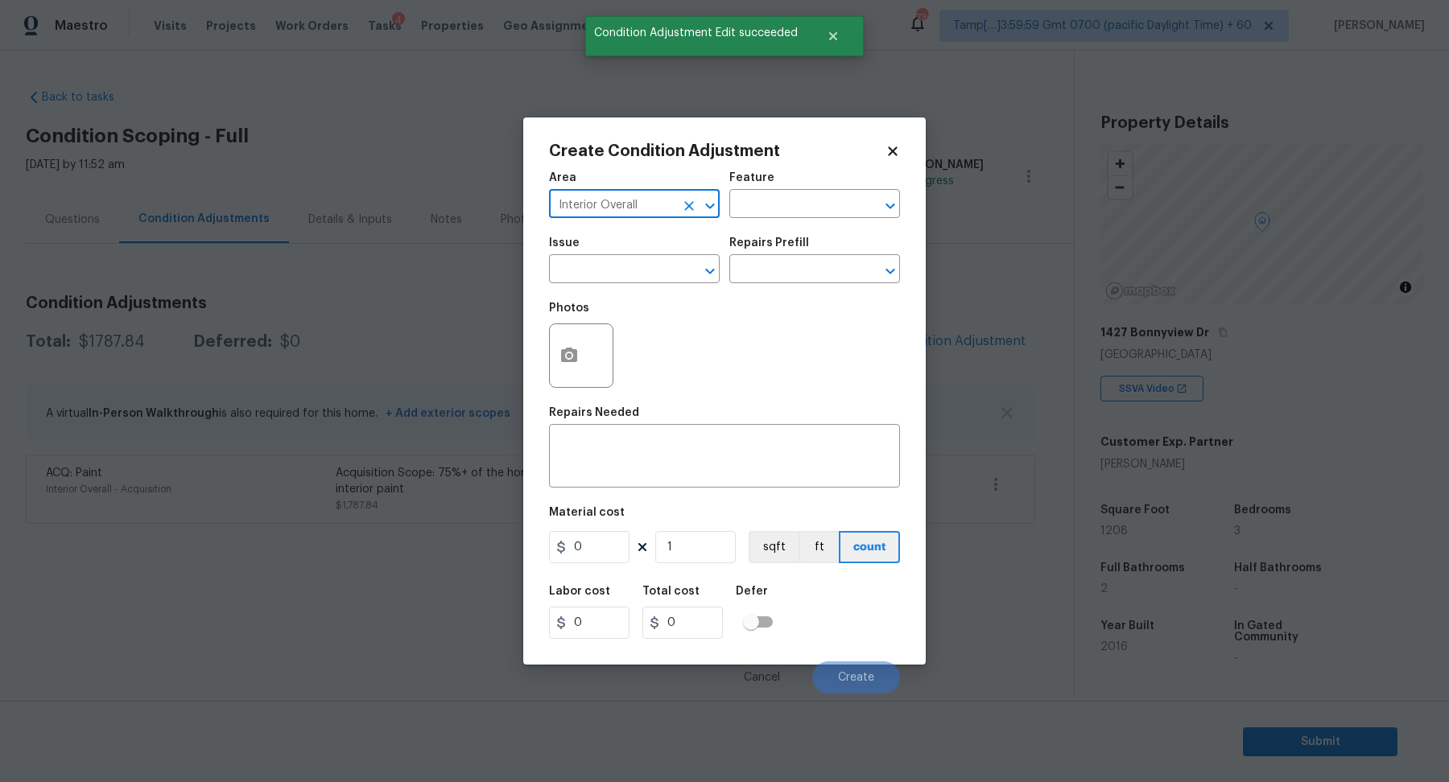
type input "Interior Overall"
click at [612, 265] on input "text" at bounding box center [612, 270] width 126 height 25
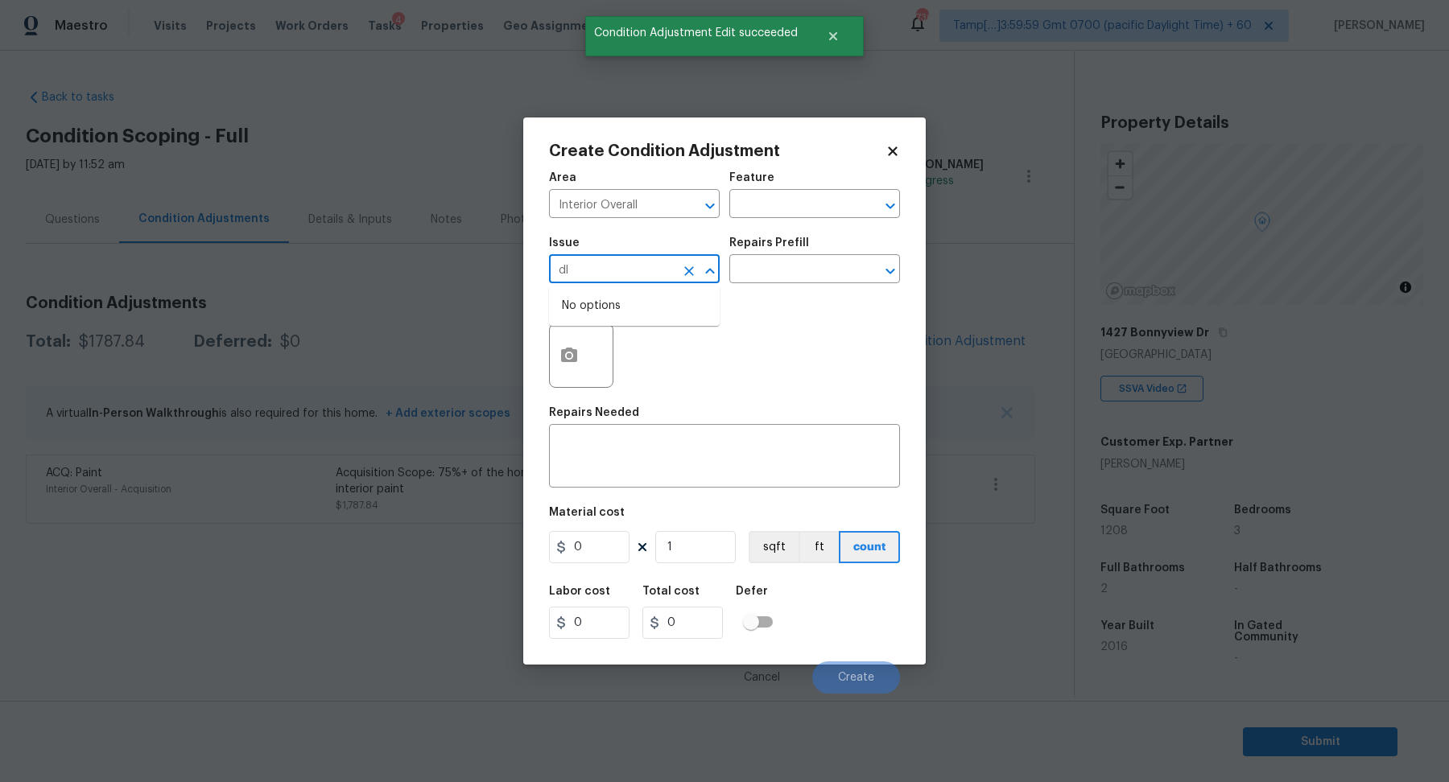
type input "d"
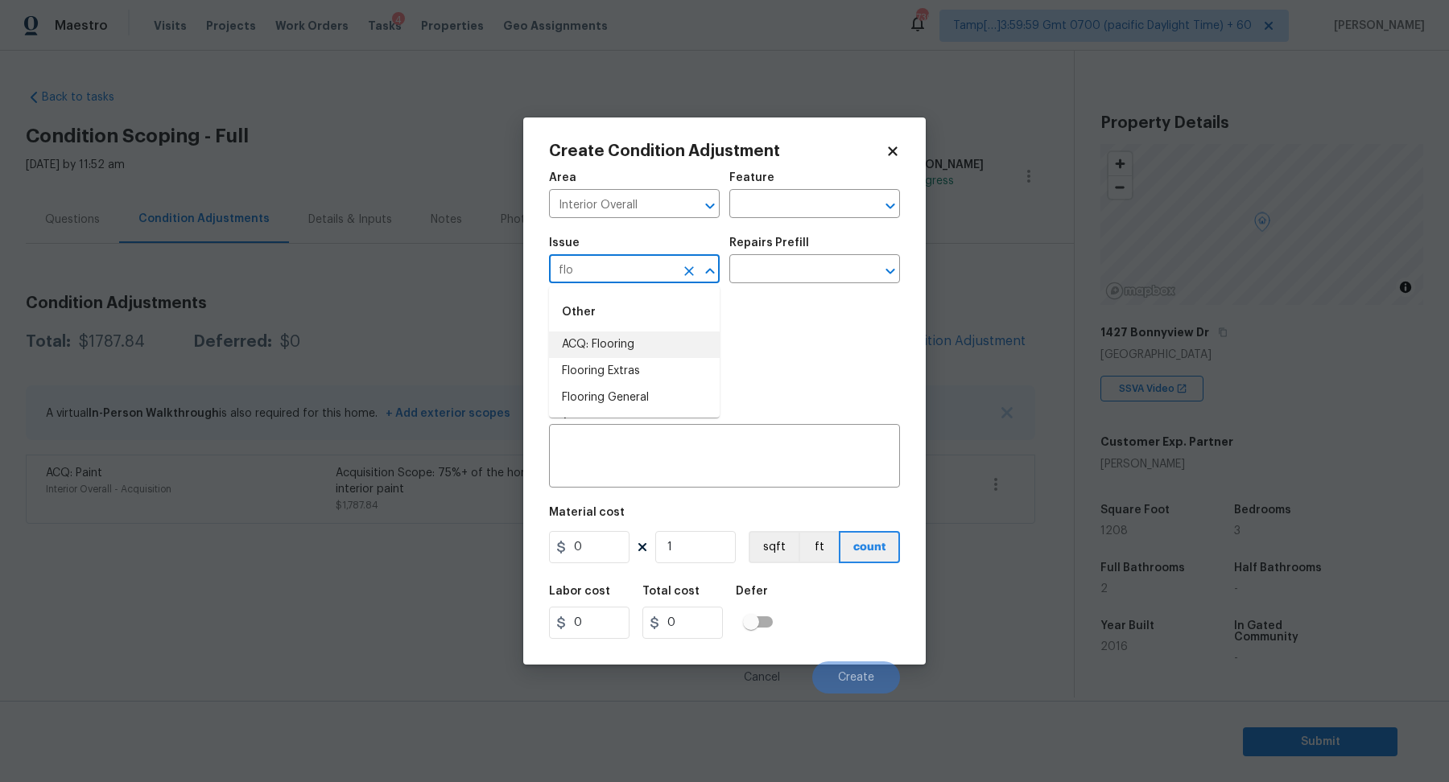
click at [682, 334] on li "ACQ: Flooring" at bounding box center [634, 345] width 171 height 27
type input "ACQ: Flooring"
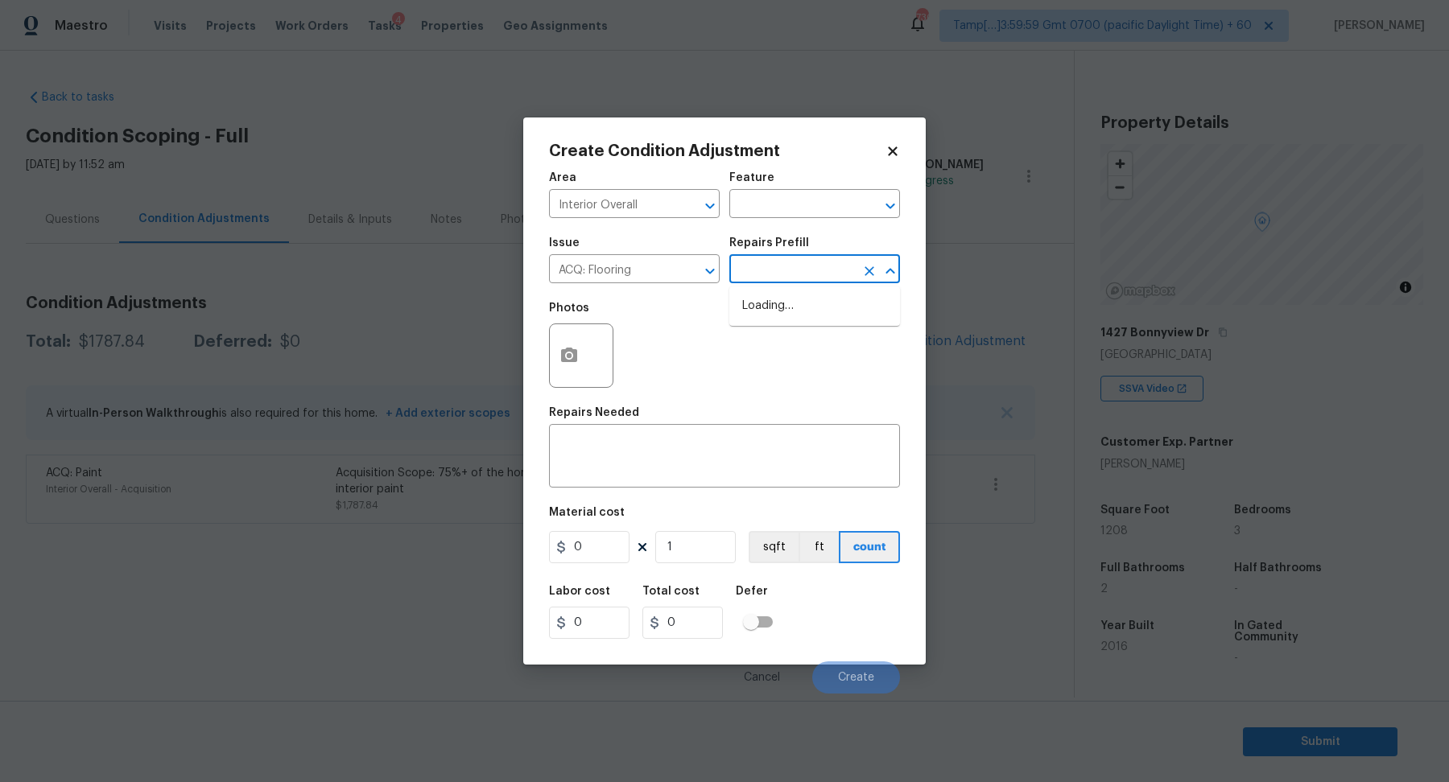
click at [836, 261] on input "text" at bounding box center [792, 270] width 126 height 25
click at [821, 321] on li "Maximum Flooring Repairs $2.28" at bounding box center [814, 314] width 171 height 43
type input "Acquisition"
type textarea "Acquisition Scope: Maximum flooring repairs"
type input "2.28"
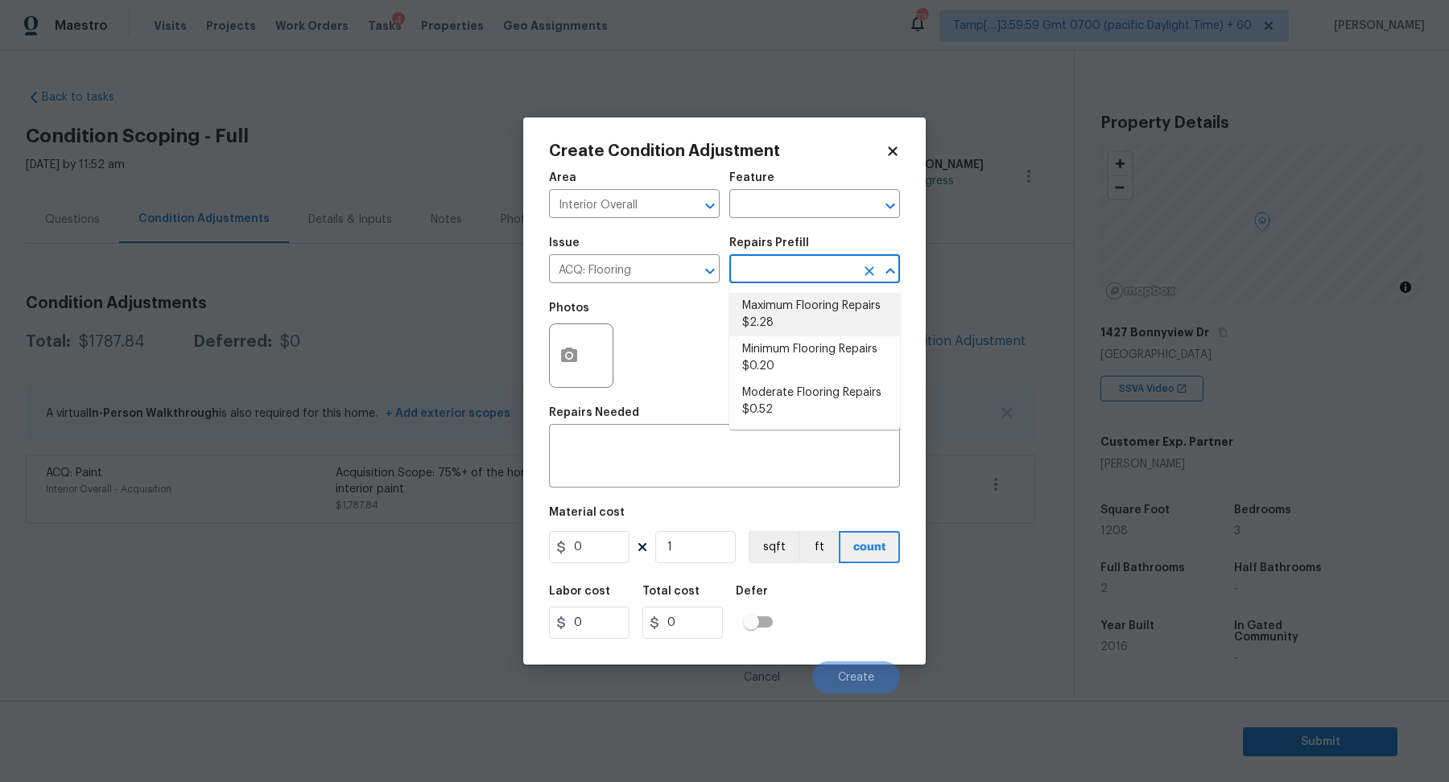
type input "2.28"
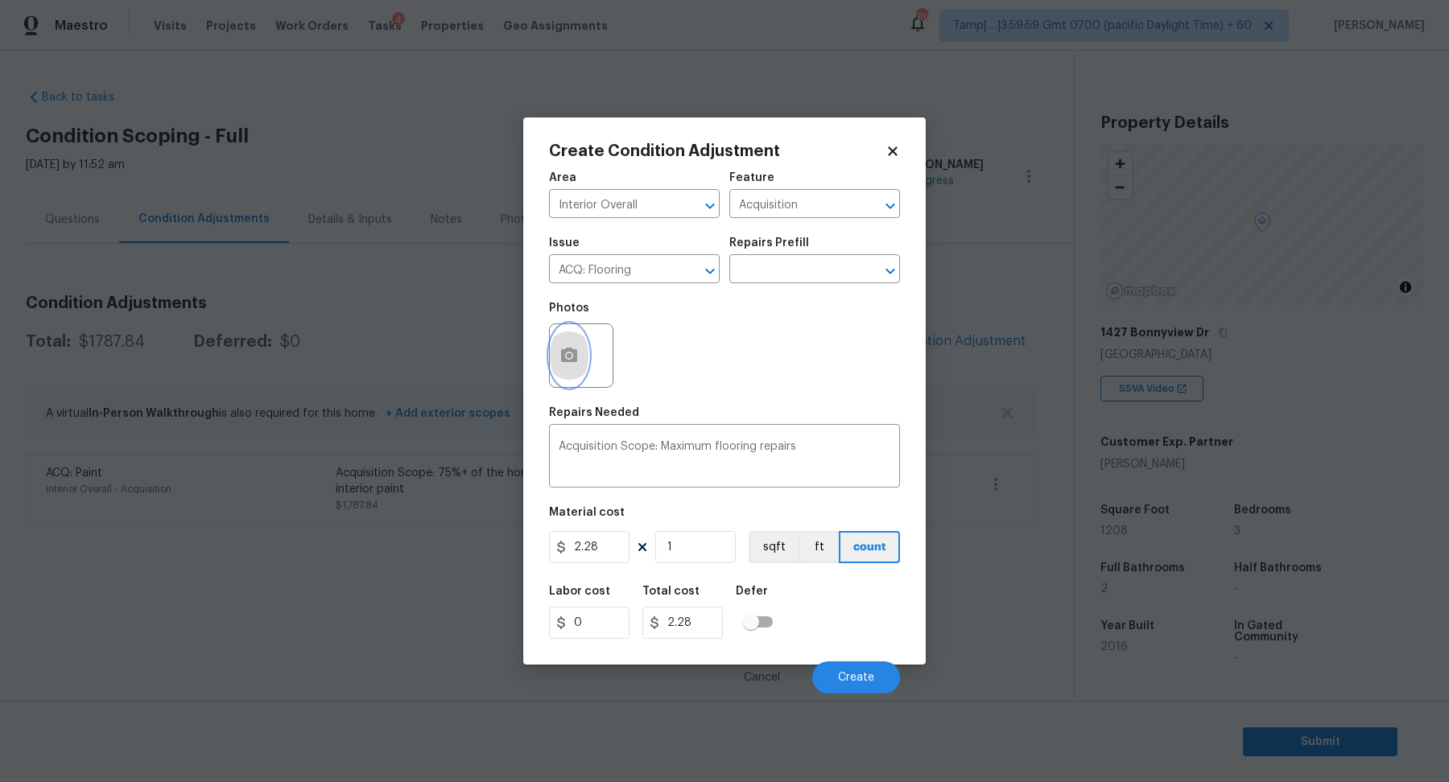
click at [580, 368] on button "button" at bounding box center [569, 355] width 39 height 63
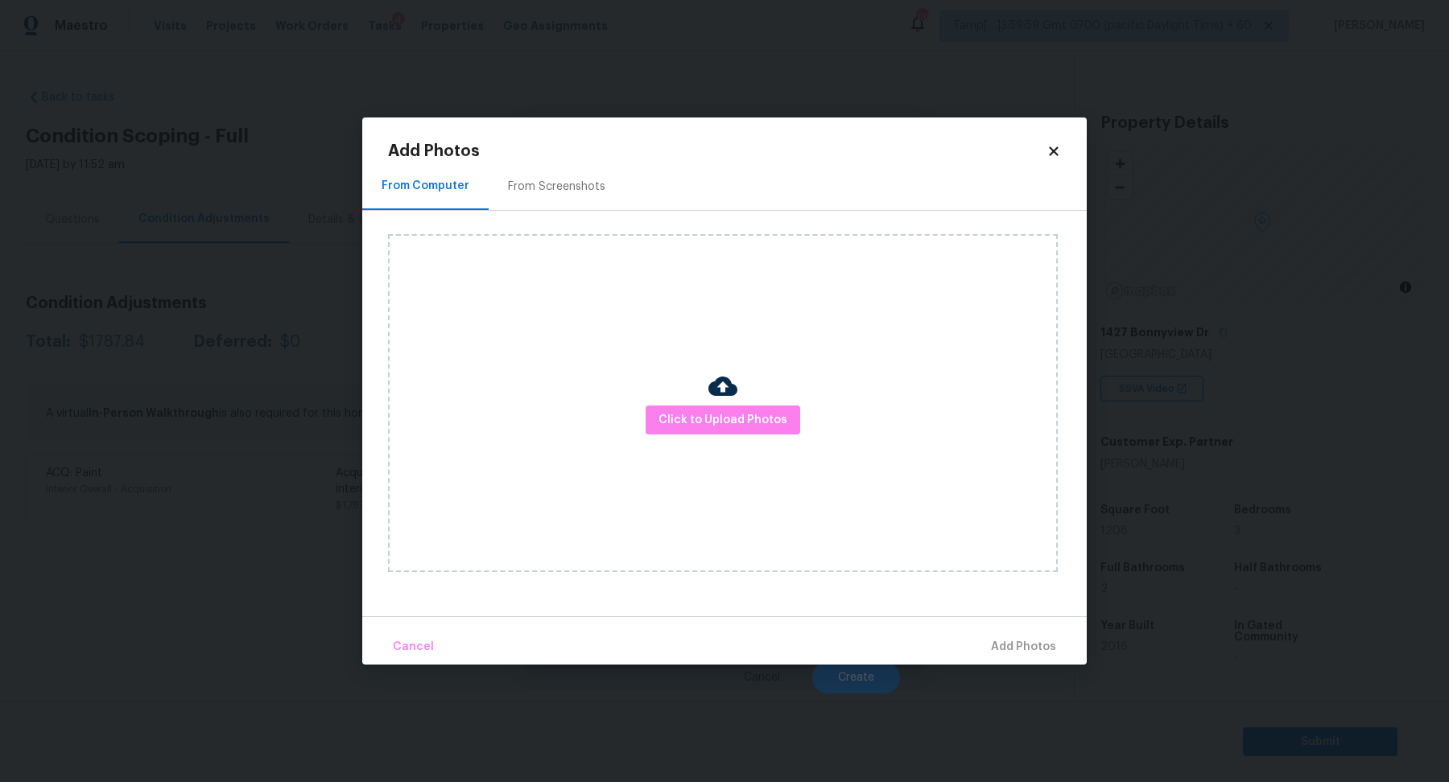
click at [556, 195] on div "From Screenshots" at bounding box center [557, 186] width 136 height 47
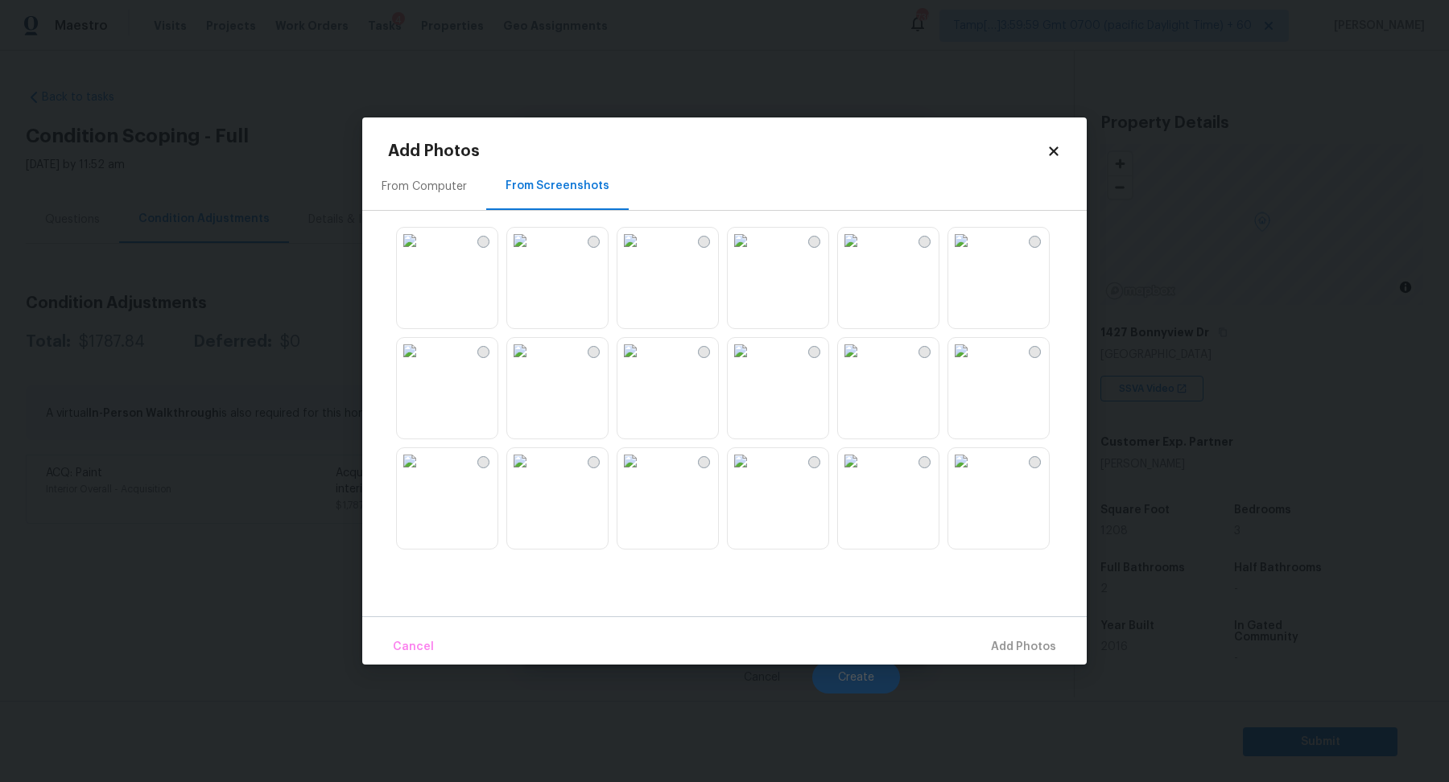
click at [1057, 156] on icon at bounding box center [1053, 151] width 14 height 14
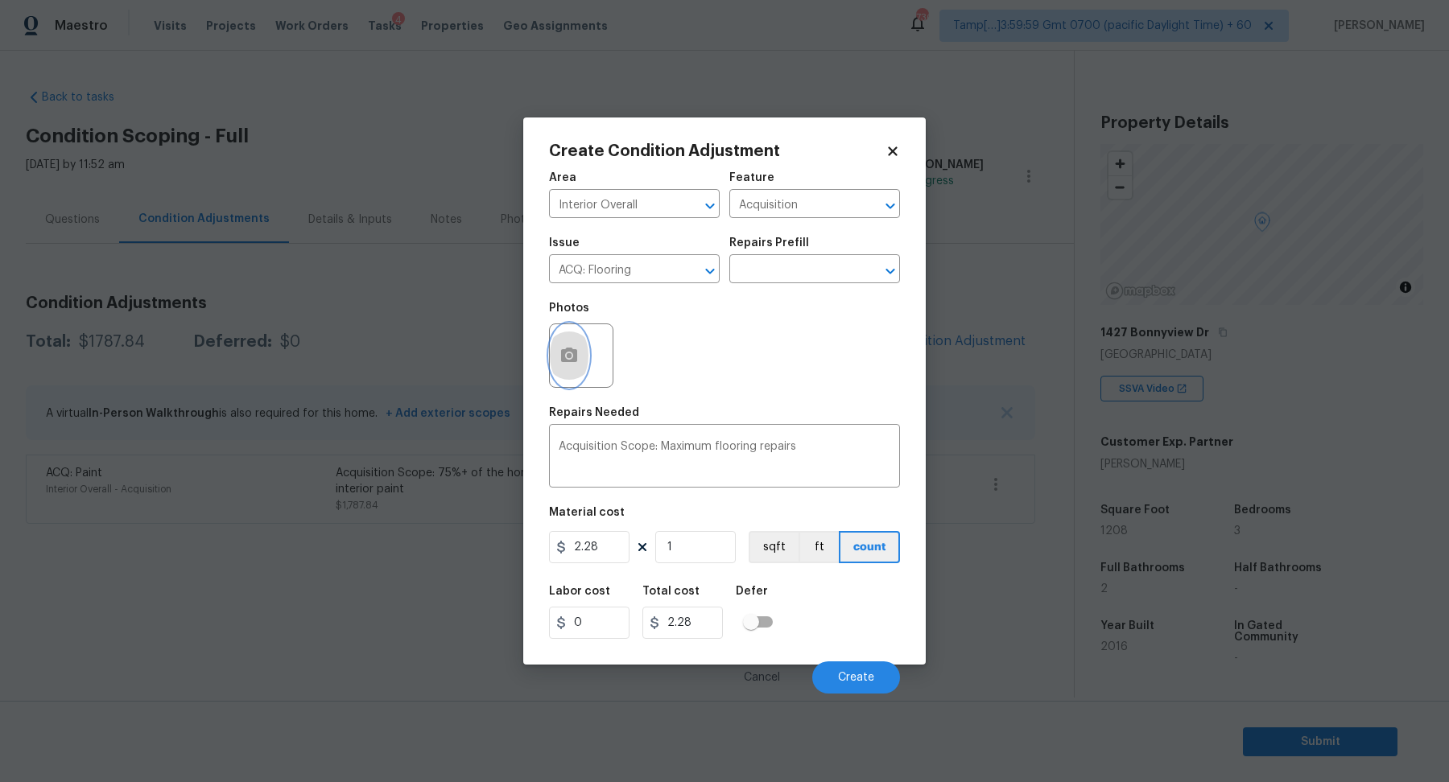
click at [584, 351] on button "button" at bounding box center [569, 355] width 39 height 63
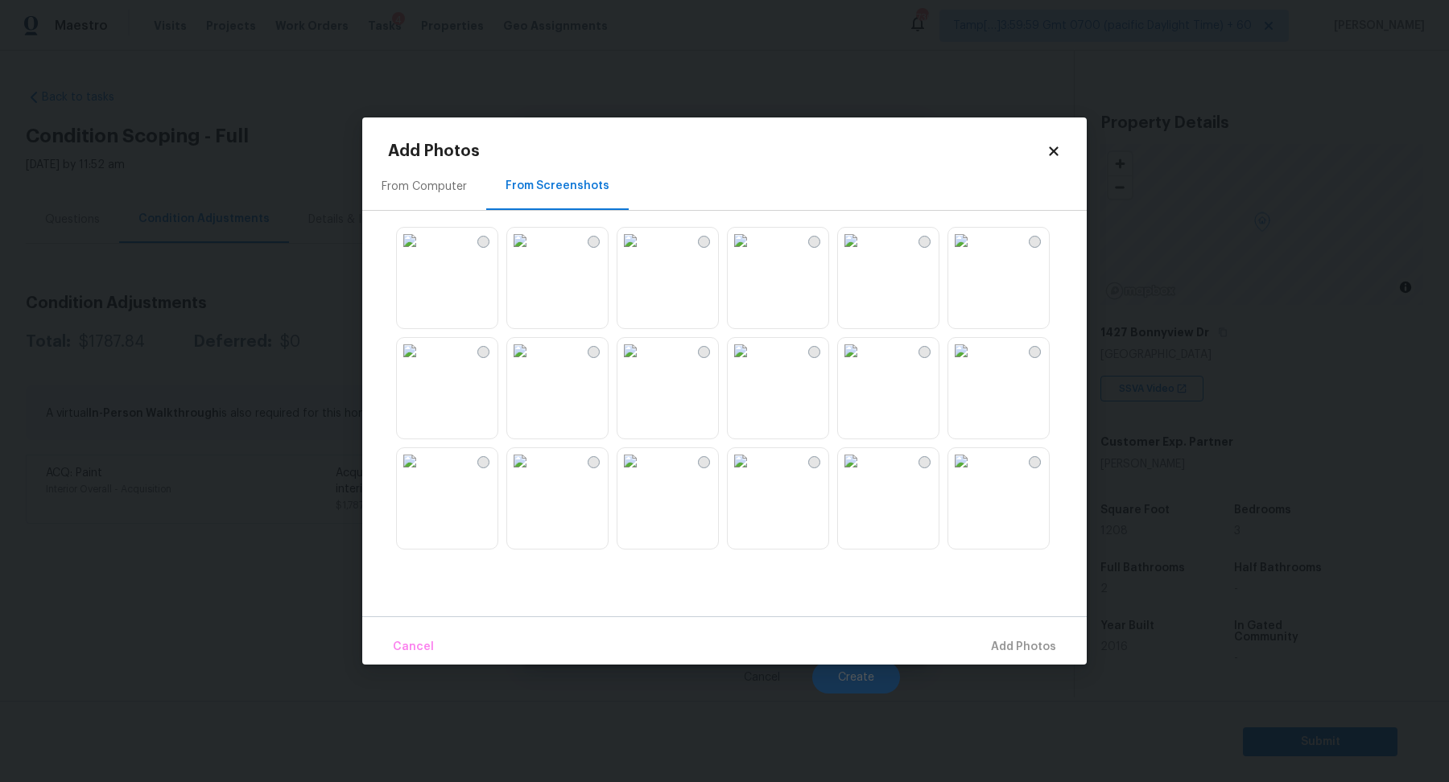
click at [448, 209] on div "From Computer" at bounding box center [424, 186] width 124 height 47
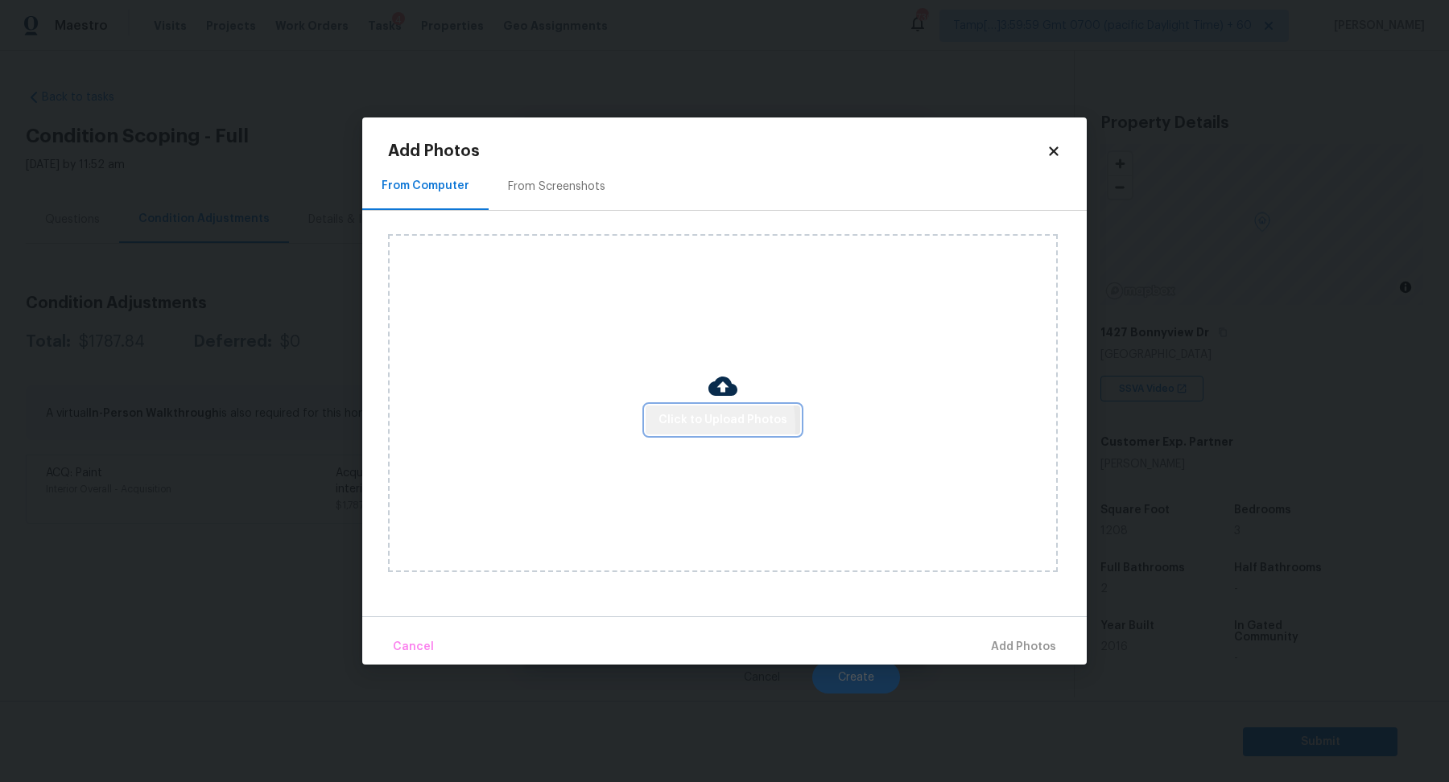
click at [675, 427] on span "Click to Upload Photos" at bounding box center [722, 421] width 129 height 20
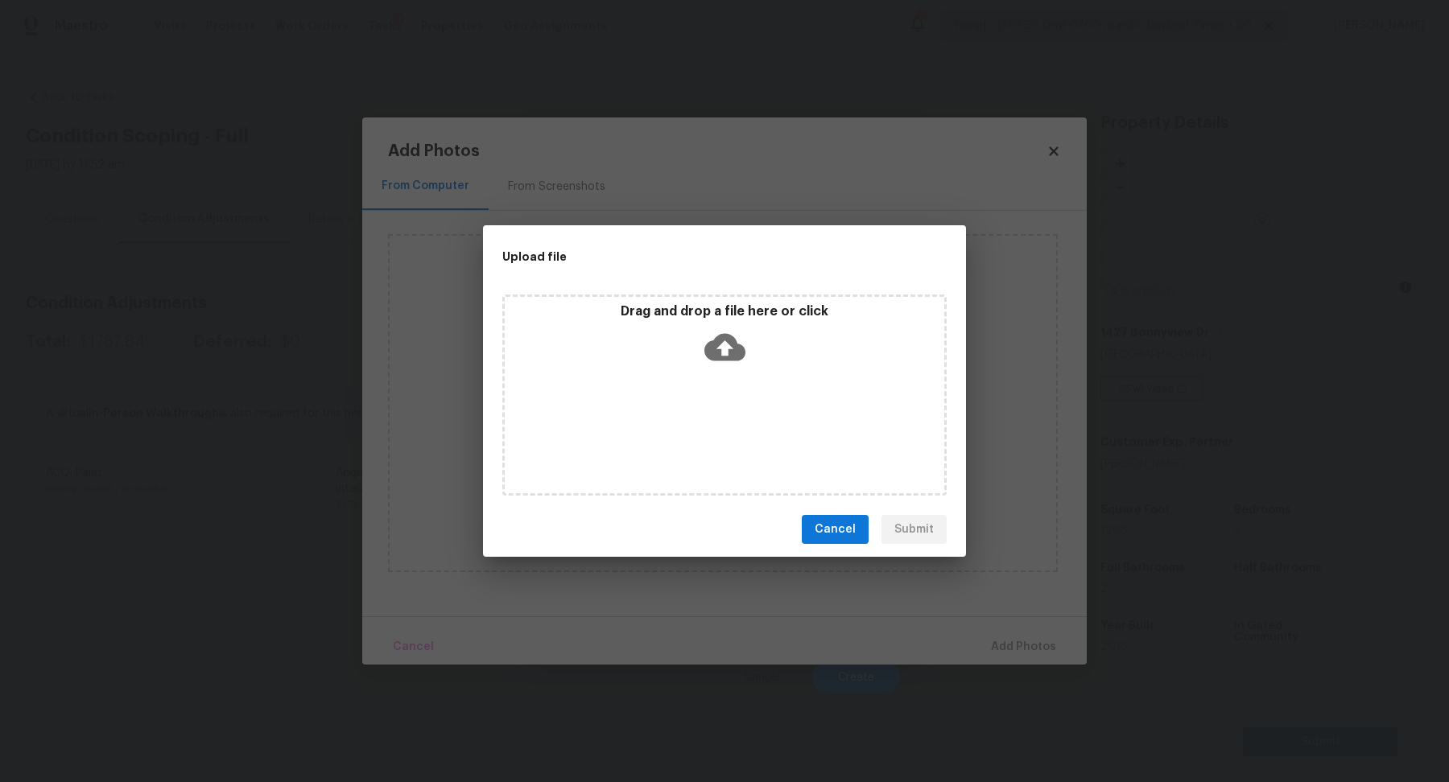
click at [753, 321] on div "Drag and drop a file here or click" at bounding box center [725, 337] width 440 height 69
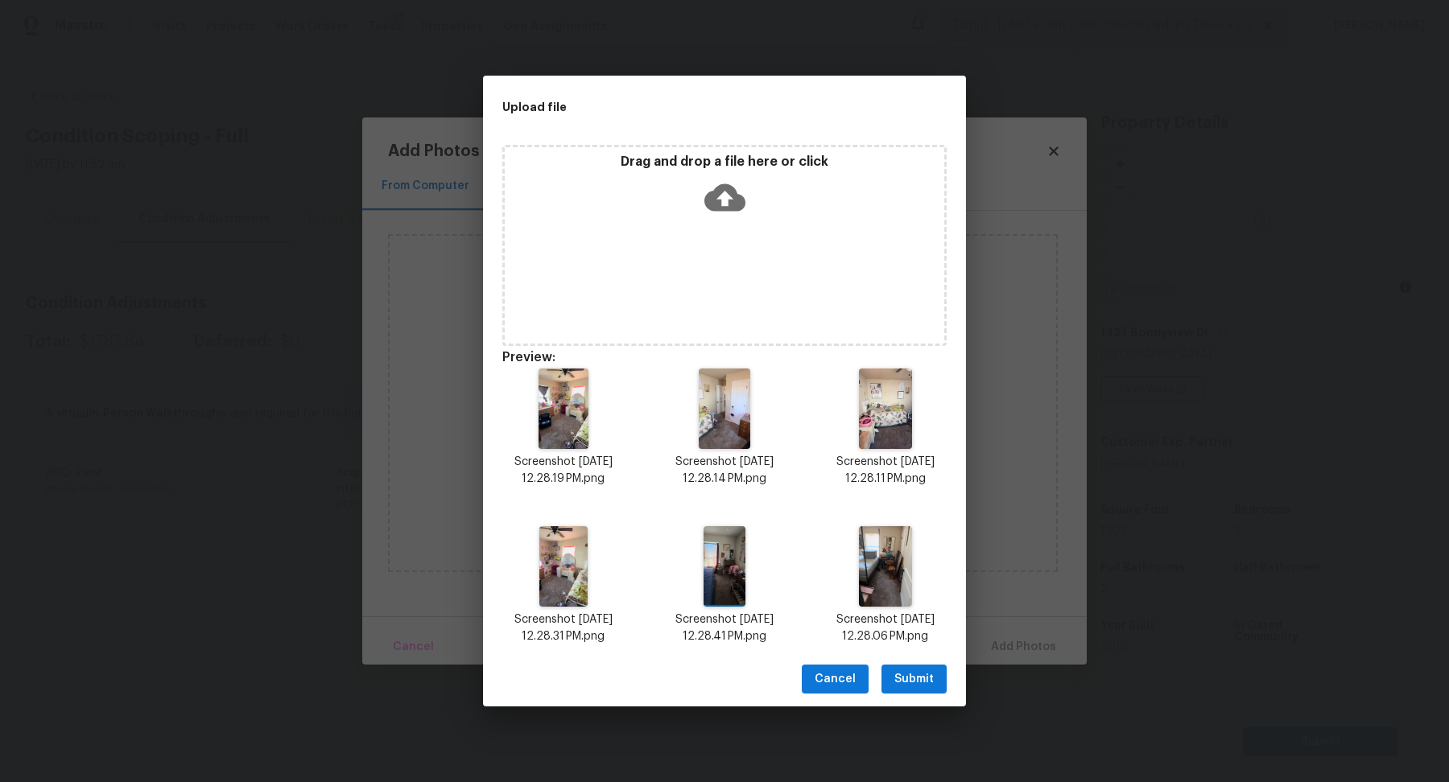
click at [917, 691] on button "Submit" at bounding box center [913, 680] width 65 height 30
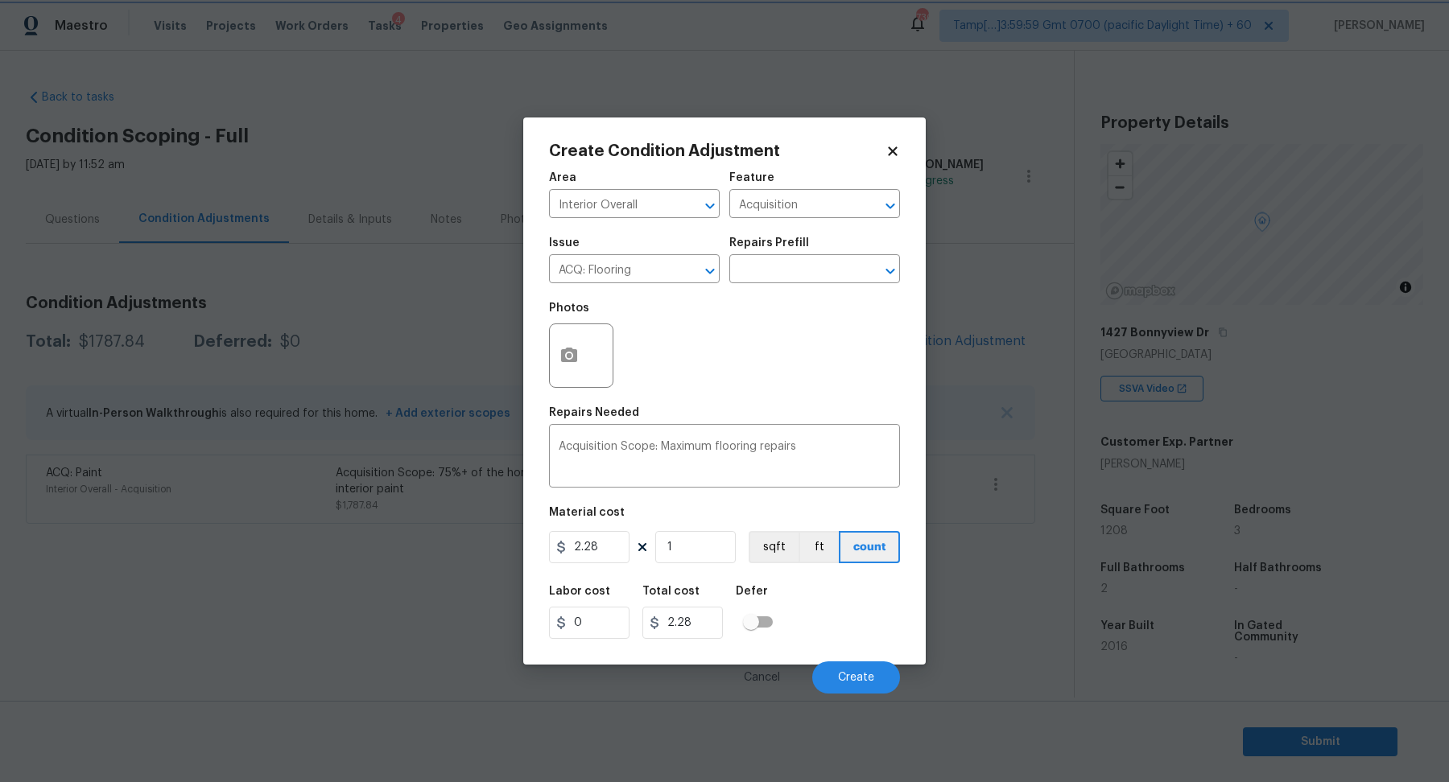
click at [1009, 667] on body "Maestro Visits Projects Work Orders Tasks 4 Properties Geo Assignments 730 Tamp…" at bounding box center [724, 399] width 1449 height 799
click at [577, 355] on icon "button" at bounding box center [568, 355] width 19 height 19
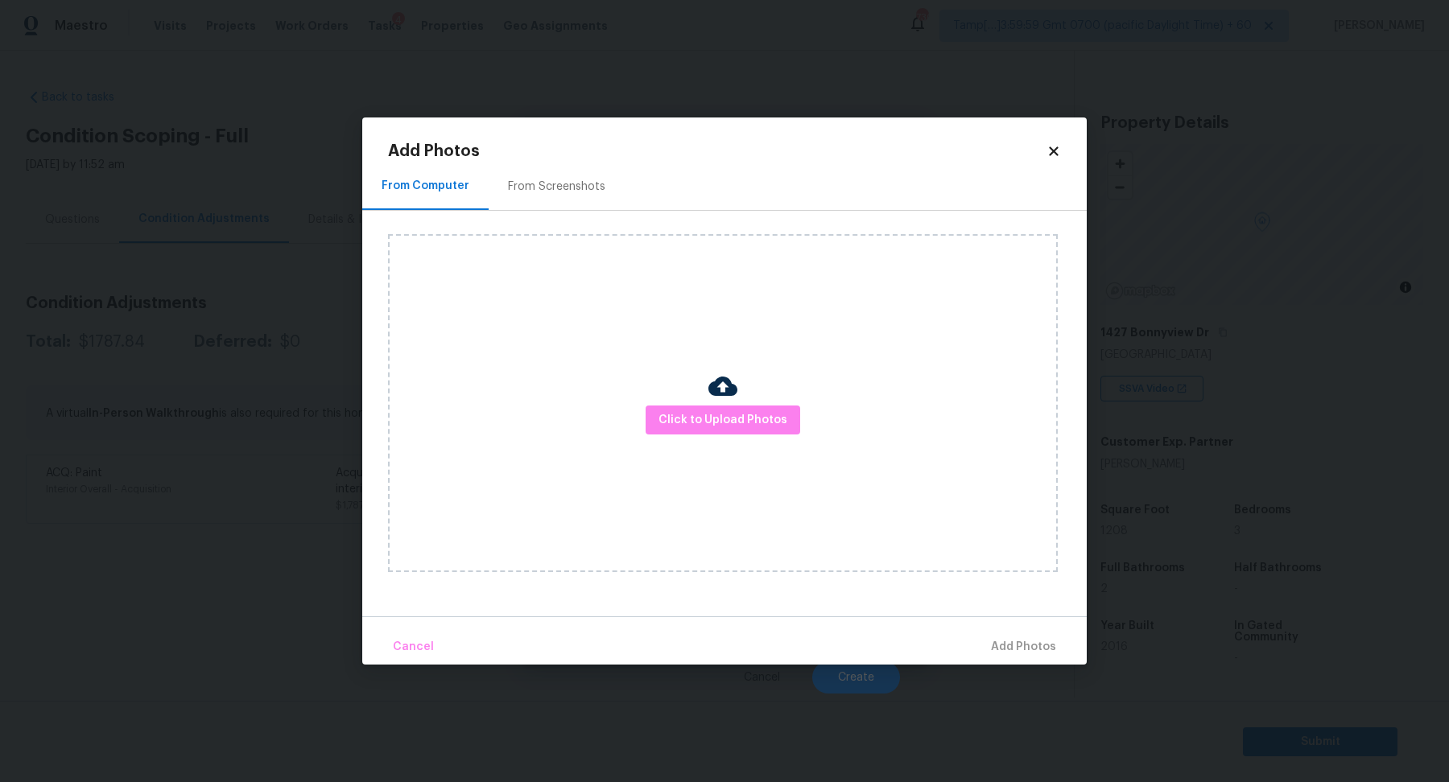
click at [753, 390] on div "Click to Upload Photos" at bounding box center [723, 403] width 670 height 338
click at [753, 408] on button "Click to Upload Photos" at bounding box center [723, 421] width 155 height 30
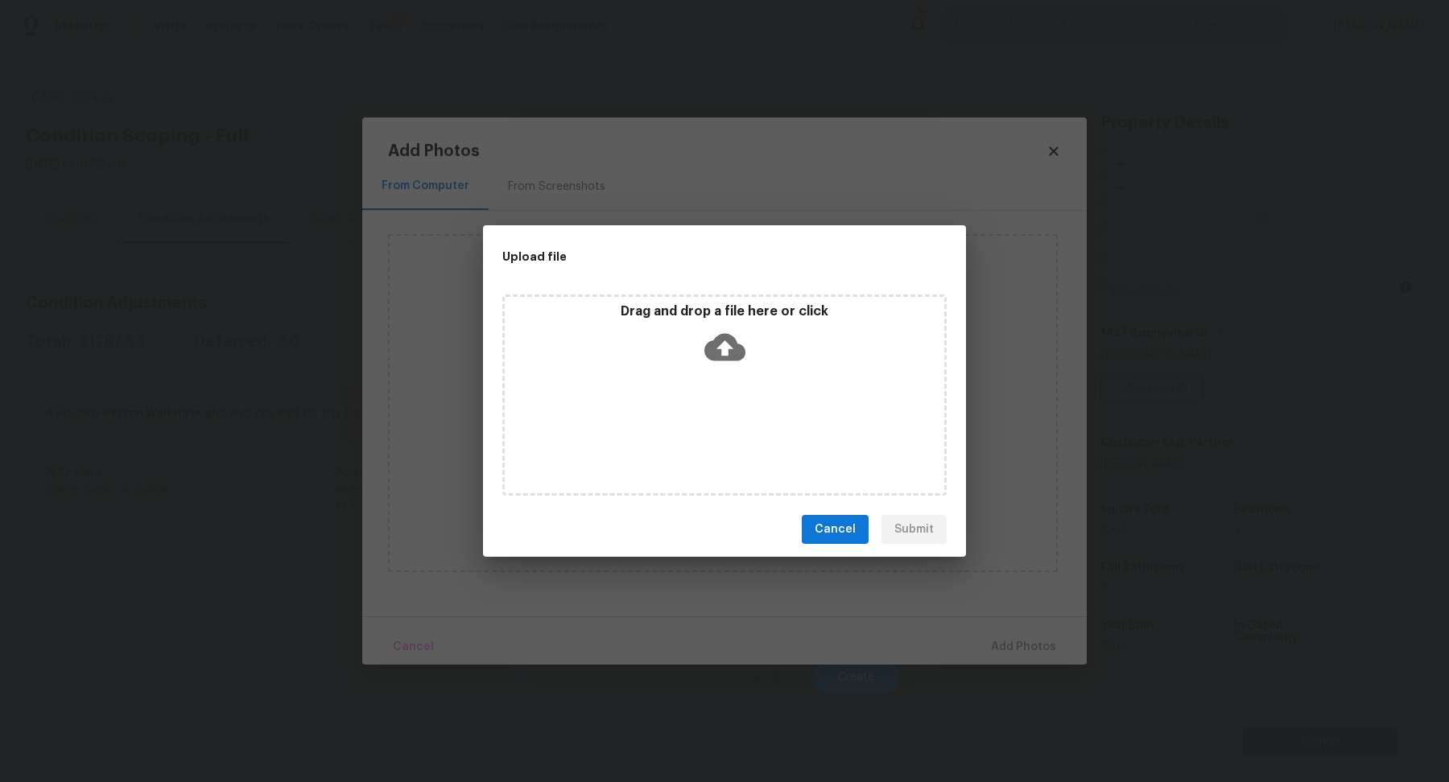
click at [762, 361] on div "Drag and drop a file here or click" at bounding box center [725, 337] width 440 height 69
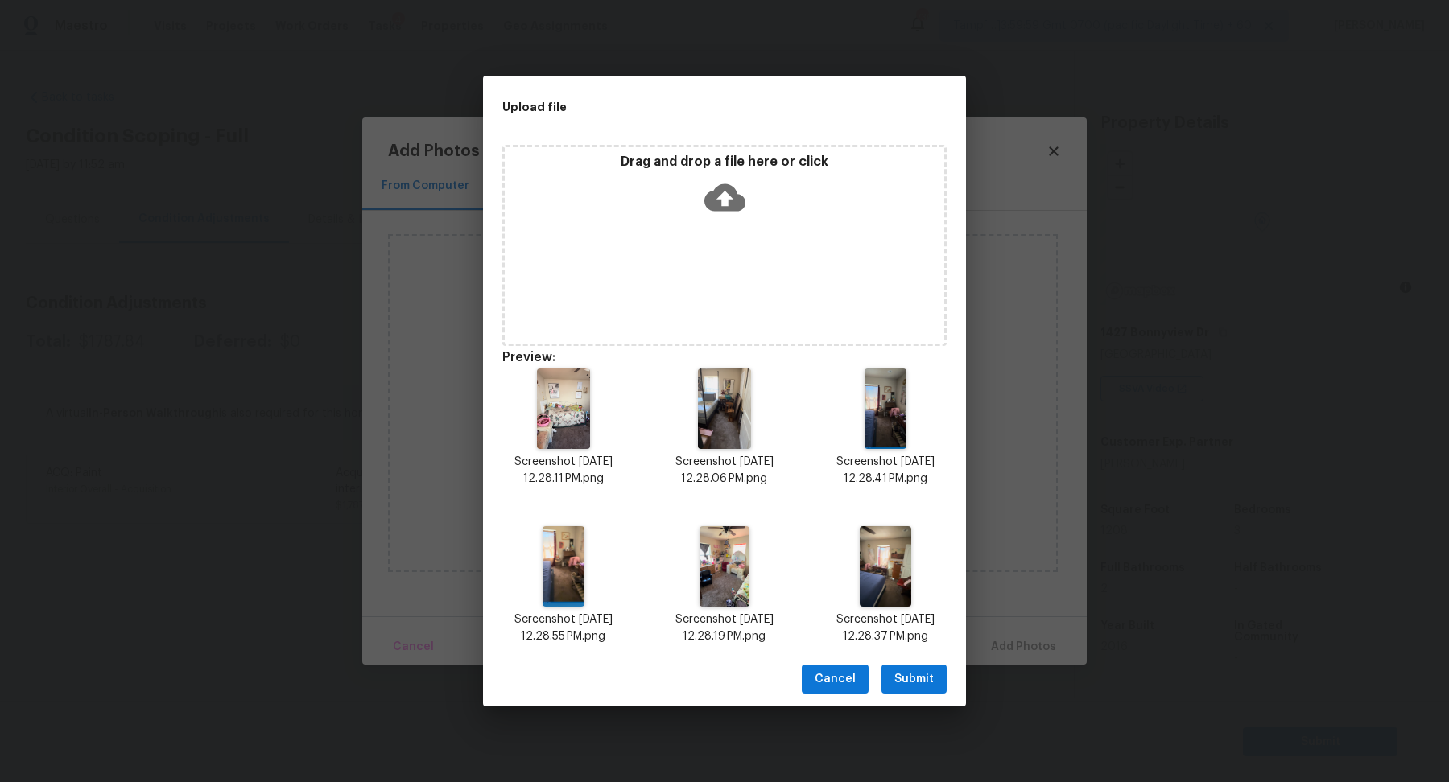
click at [927, 657] on div "Cancel Submit" at bounding box center [724, 680] width 483 height 56
click at [927, 684] on span "Submit" at bounding box center [913, 680] width 39 height 20
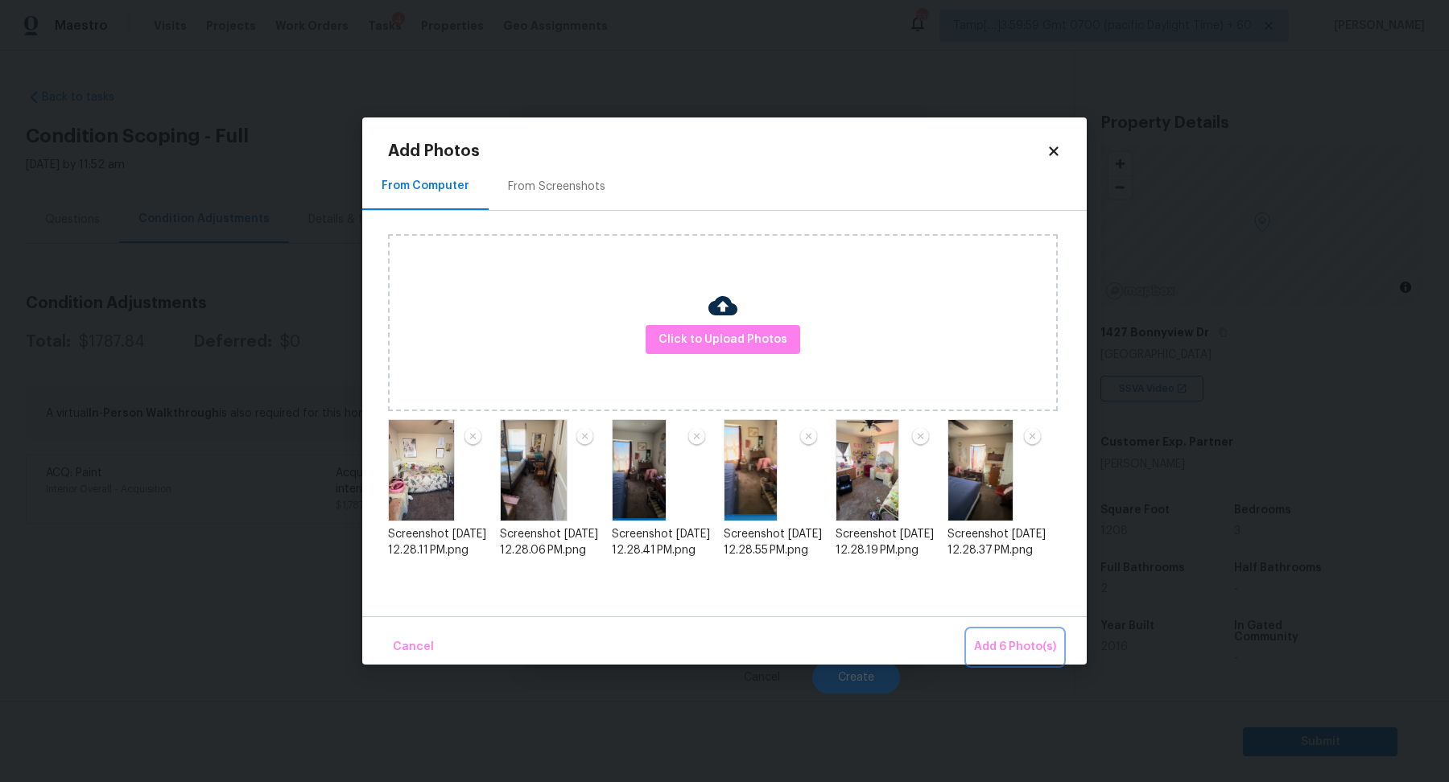
click at [997, 638] on span "Add 6 Photo(s)" at bounding box center [1015, 648] width 82 height 20
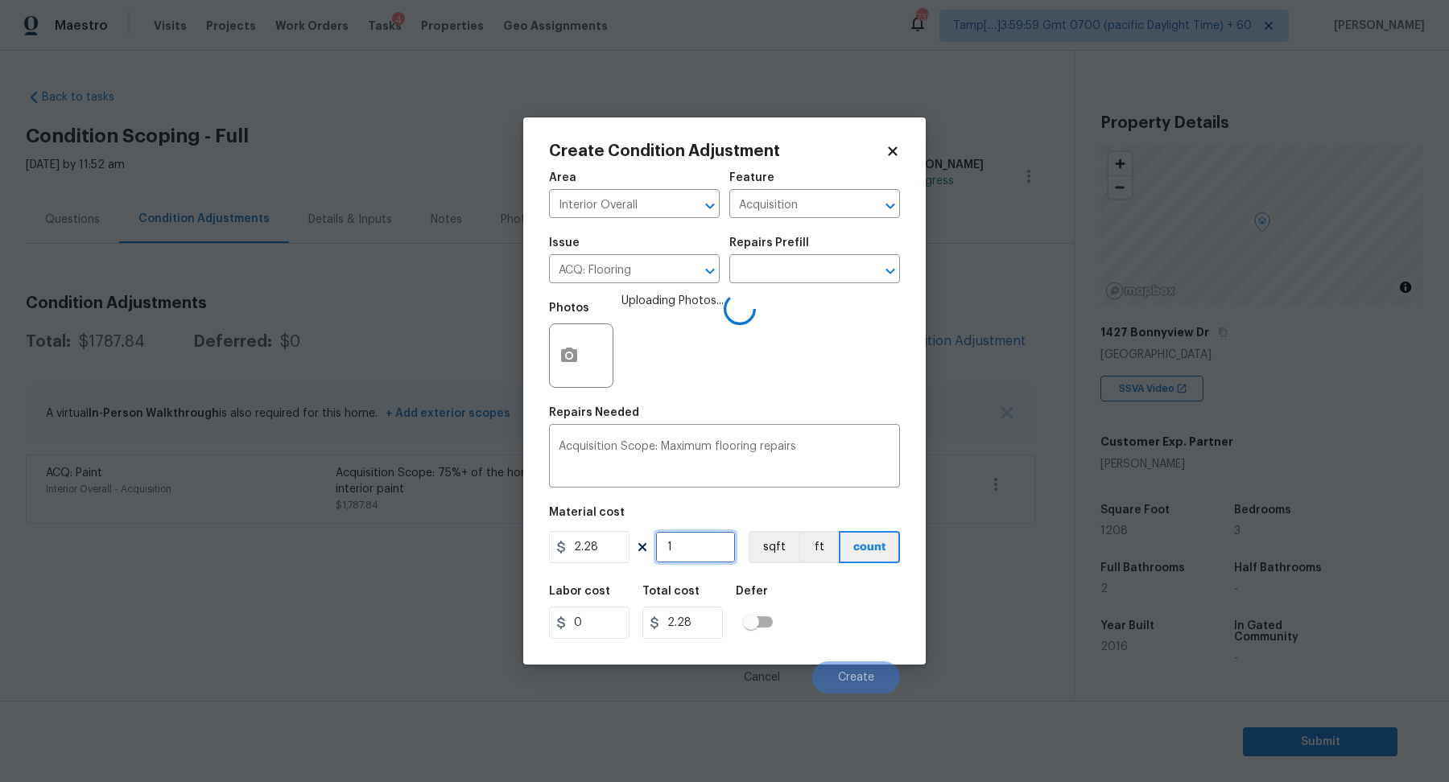
click at [705, 550] on input "1" at bounding box center [695, 547] width 80 height 32
type input "12"
type input "27.36"
type input "120"
type input "273.6"
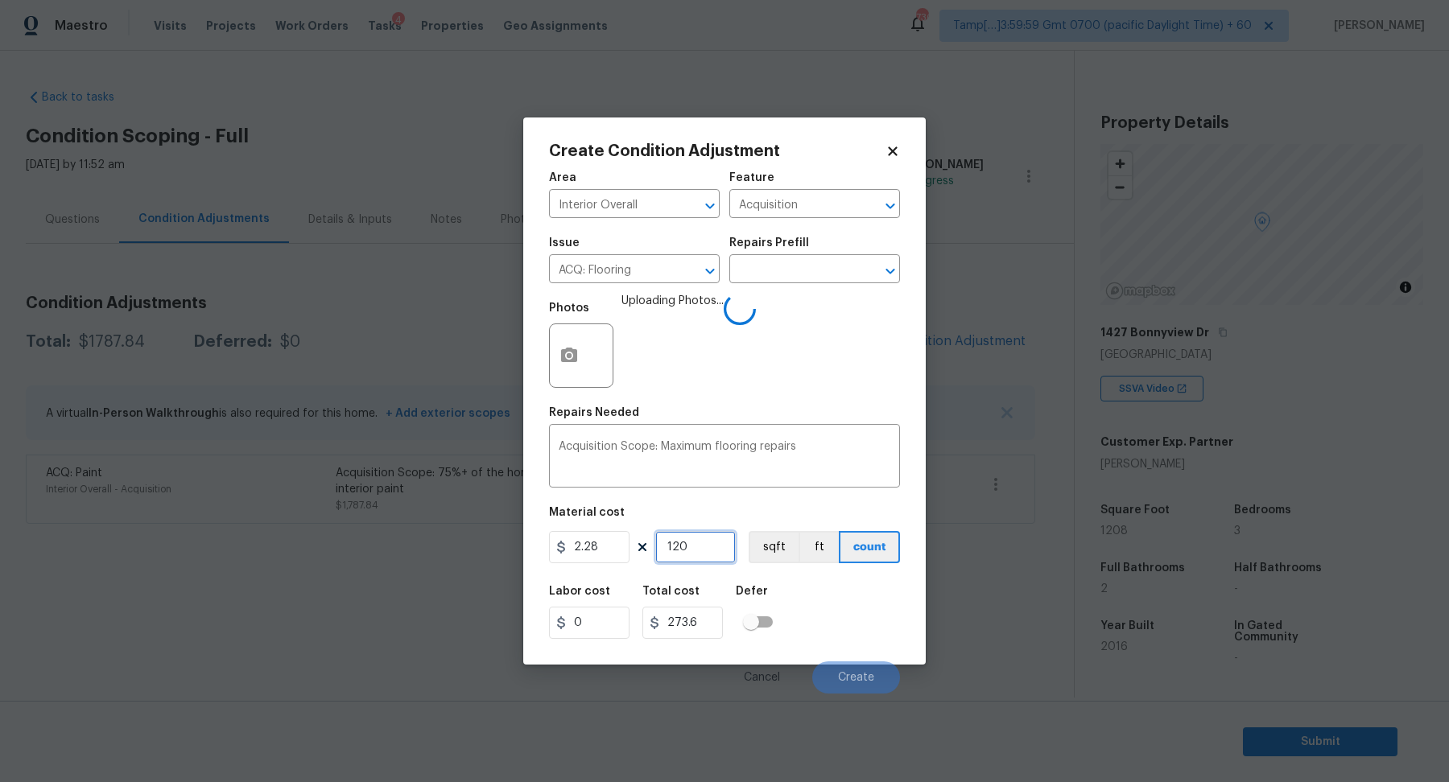
type input "1208"
type input "2754.24"
type input "1208"
click at [822, 610] on div "Labor cost 0 Total cost 2754.24 Defer" at bounding box center [724, 612] width 351 height 72
click at [856, 612] on div "Labor cost 0 Total cost 2754.24 Defer" at bounding box center [724, 612] width 351 height 72
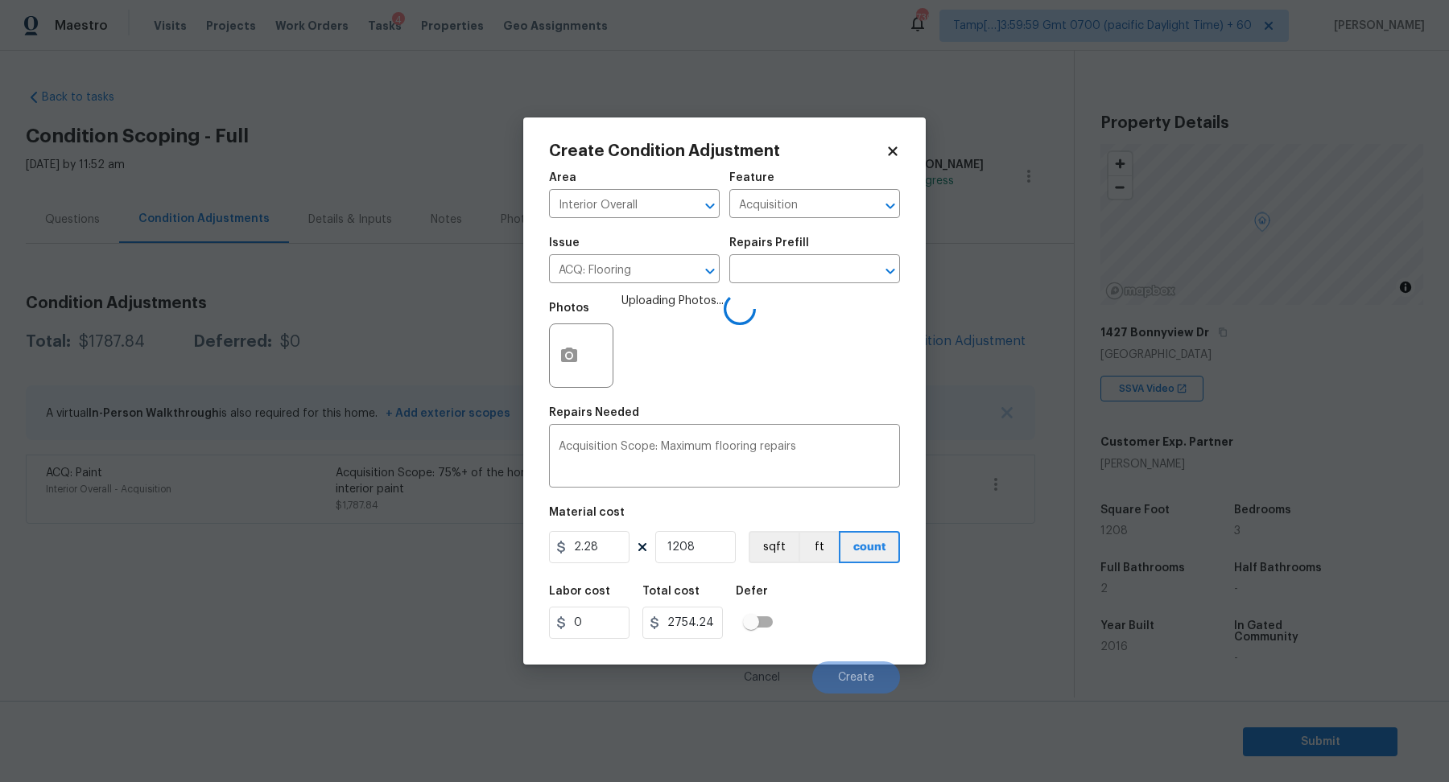
click at [856, 612] on div "Labor cost 0 Total cost 2754.24 Defer" at bounding box center [724, 612] width 351 height 72
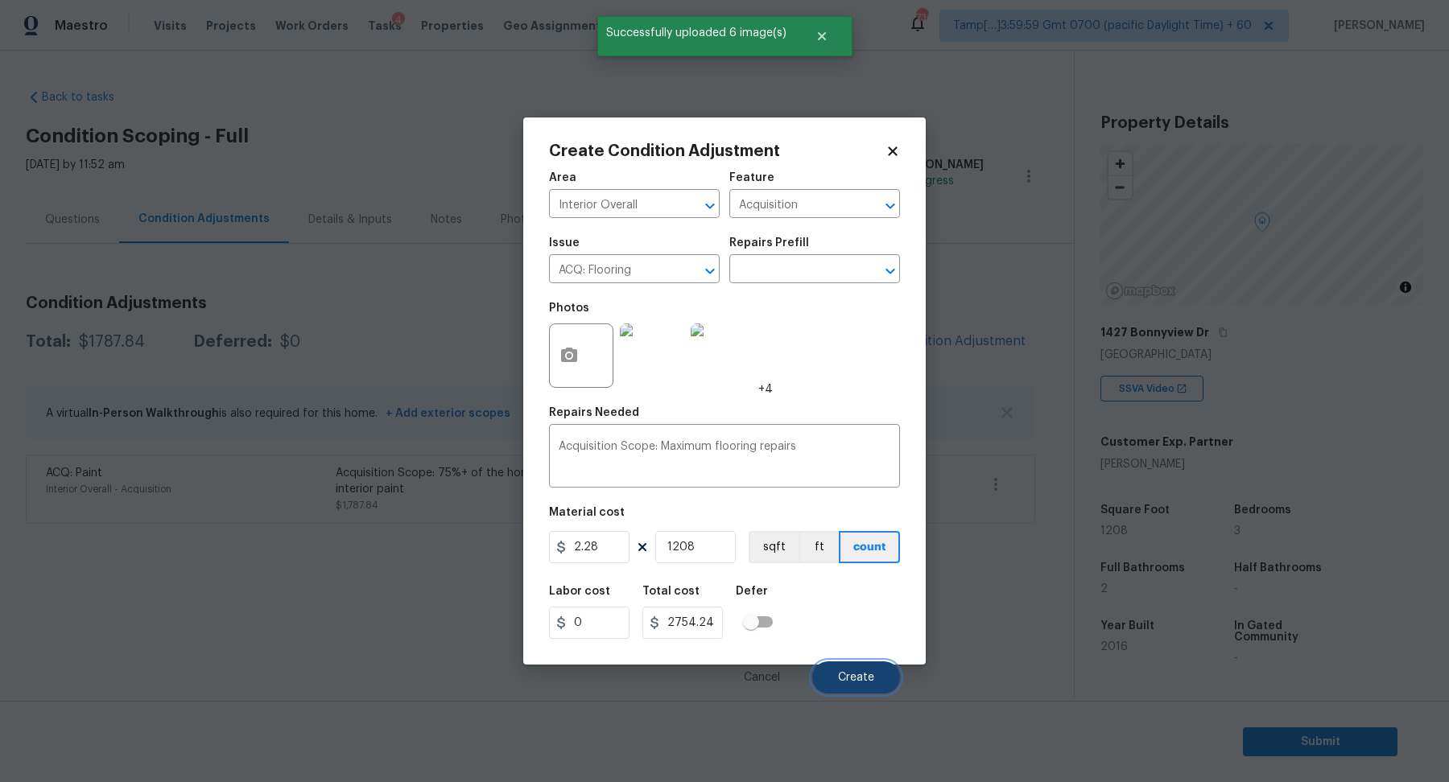
click at [874, 675] on button "Create" at bounding box center [856, 678] width 88 height 32
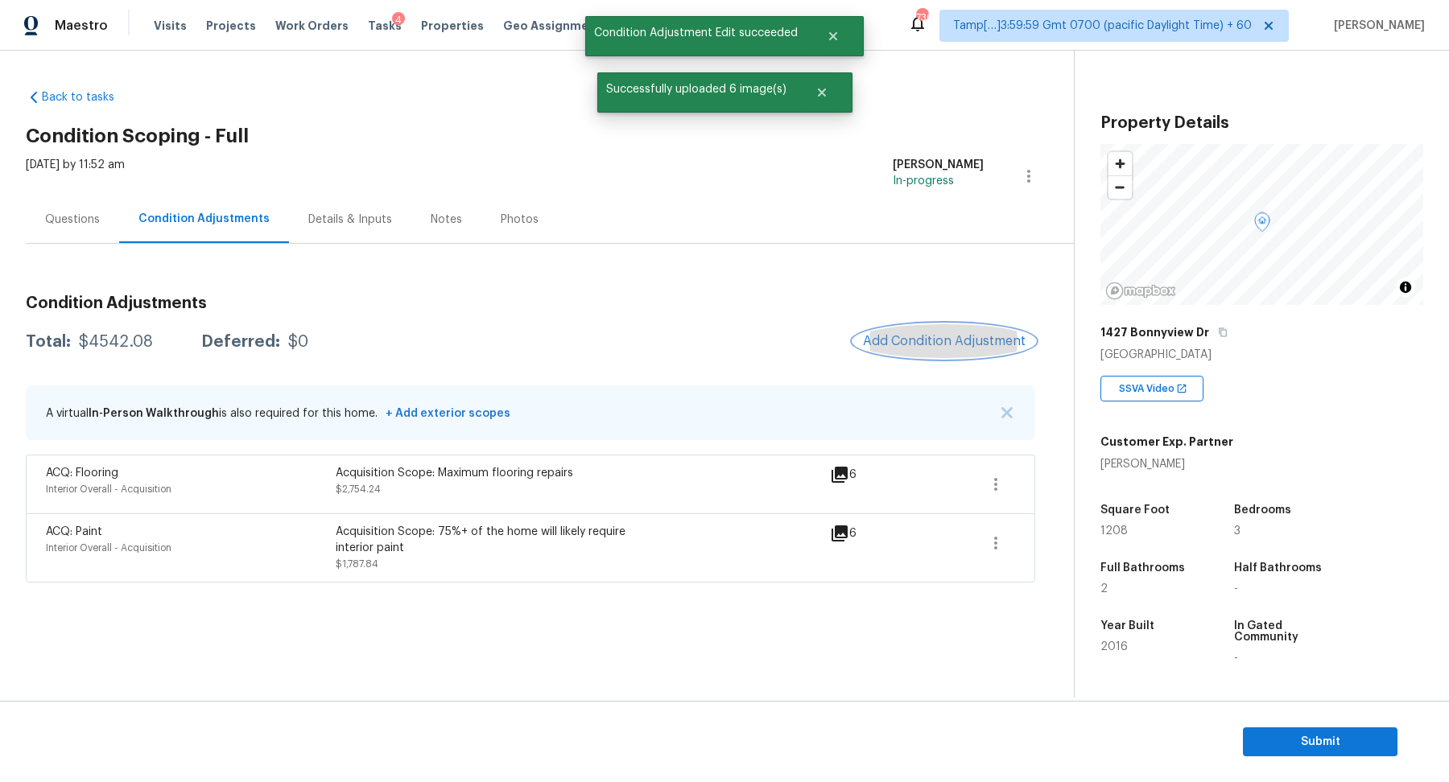
click at [964, 357] on button "Add Condition Adjustment" at bounding box center [944, 341] width 182 height 34
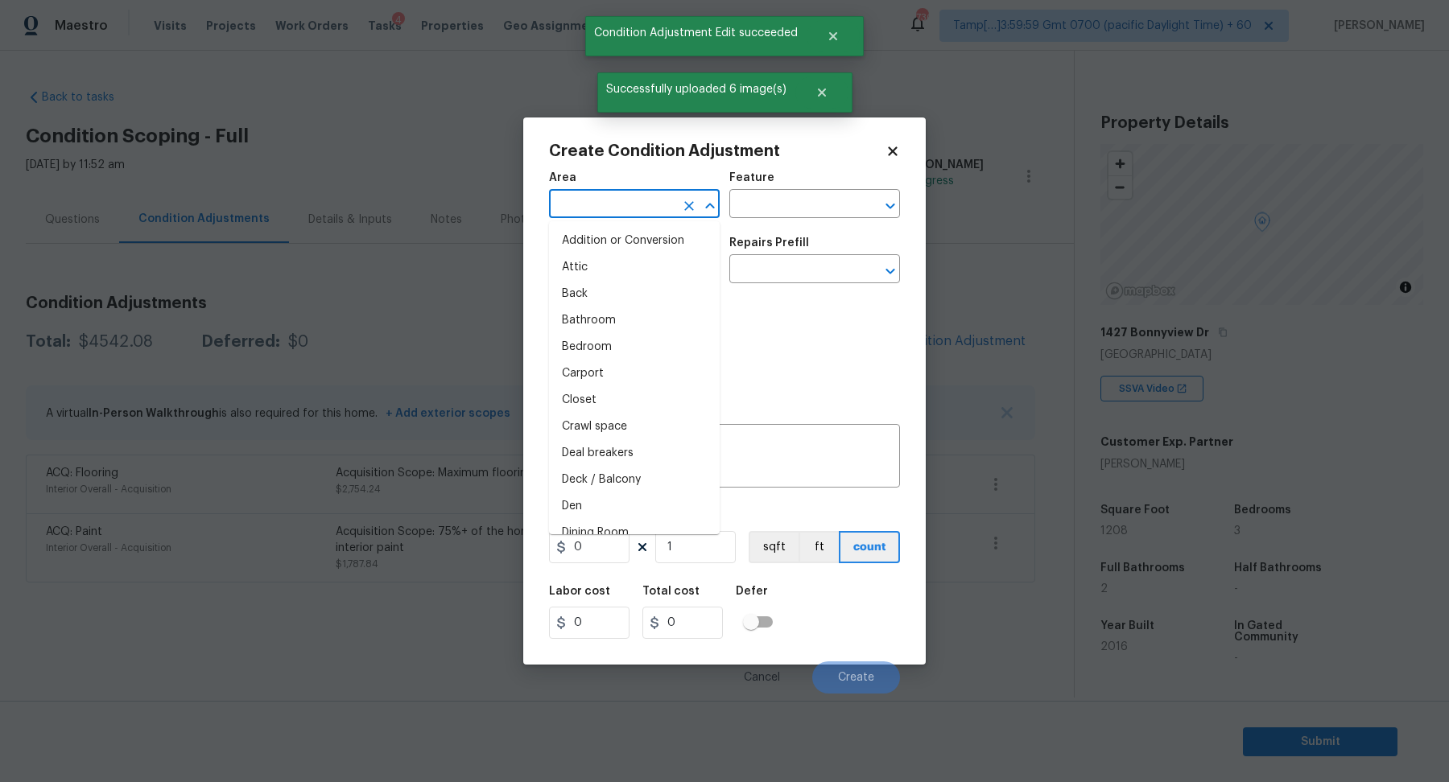
click at [617, 214] on input "text" at bounding box center [612, 205] width 126 height 25
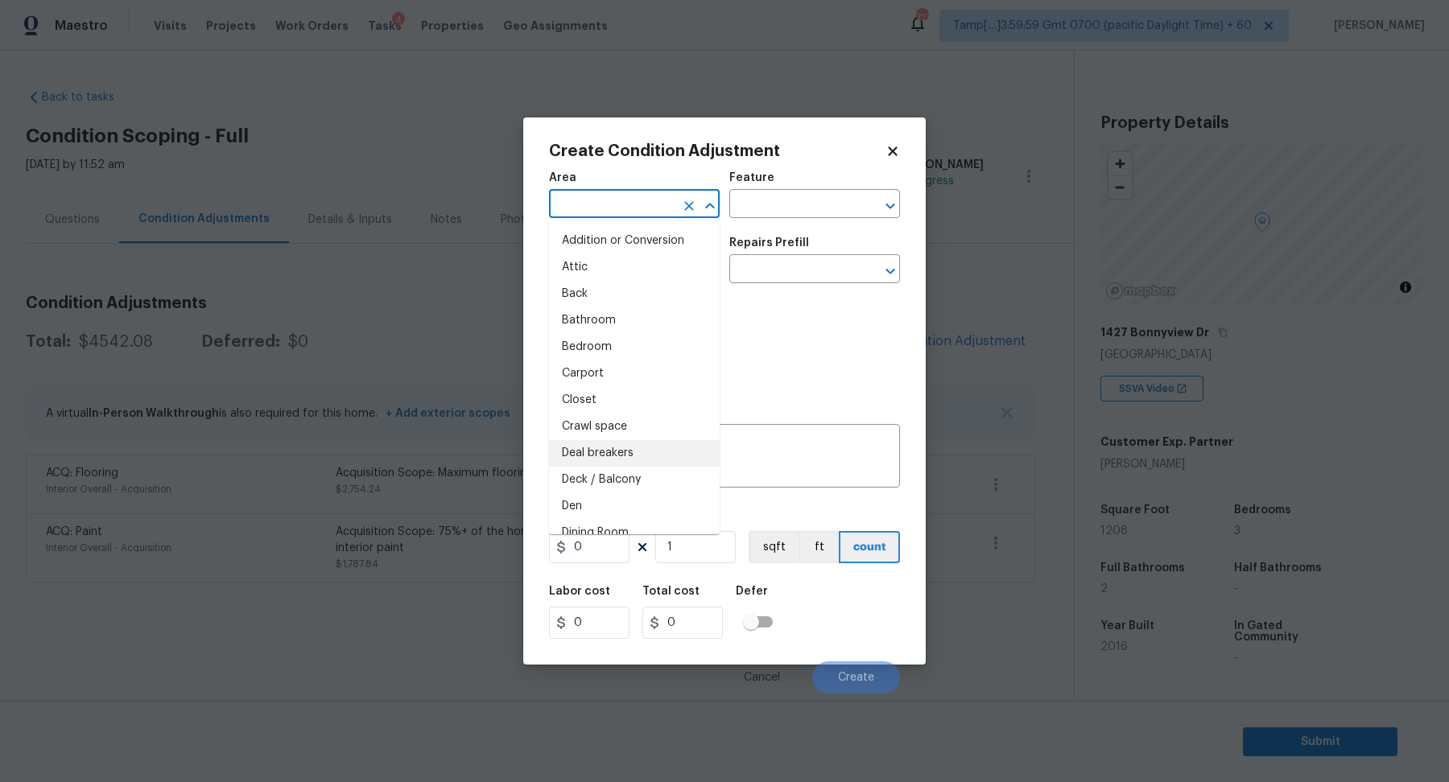
click at [628, 199] on input "text" at bounding box center [612, 205] width 126 height 25
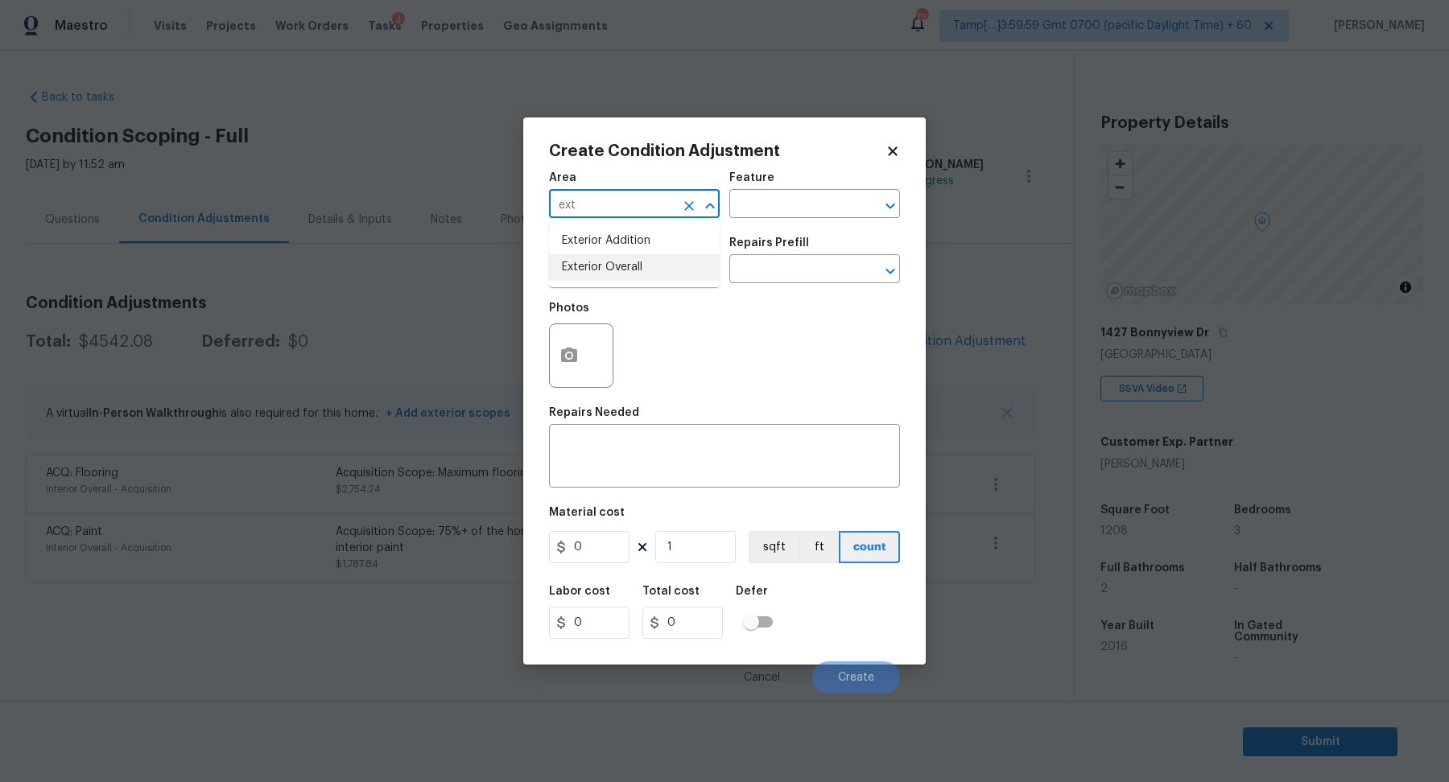
click at [613, 258] on li "Exterior Overall" at bounding box center [634, 267] width 171 height 27
type input "Exterior Overall"
click at [613, 264] on input "text" at bounding box center [612, 270] width 126 height 25
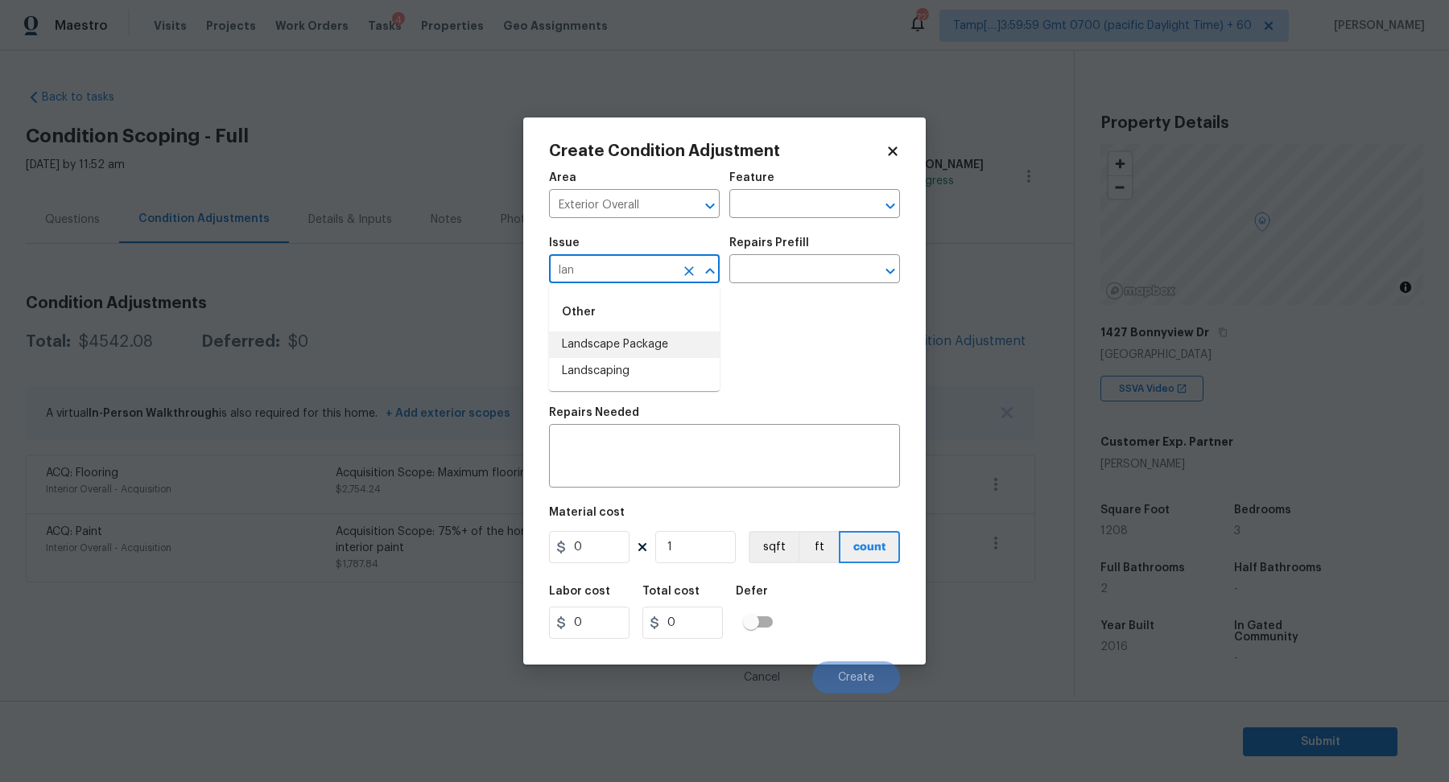
click at [669, 332] on li "Landscape Package" at bounding box center [634, 345] width 171 height 27
type input "Landscape Package"
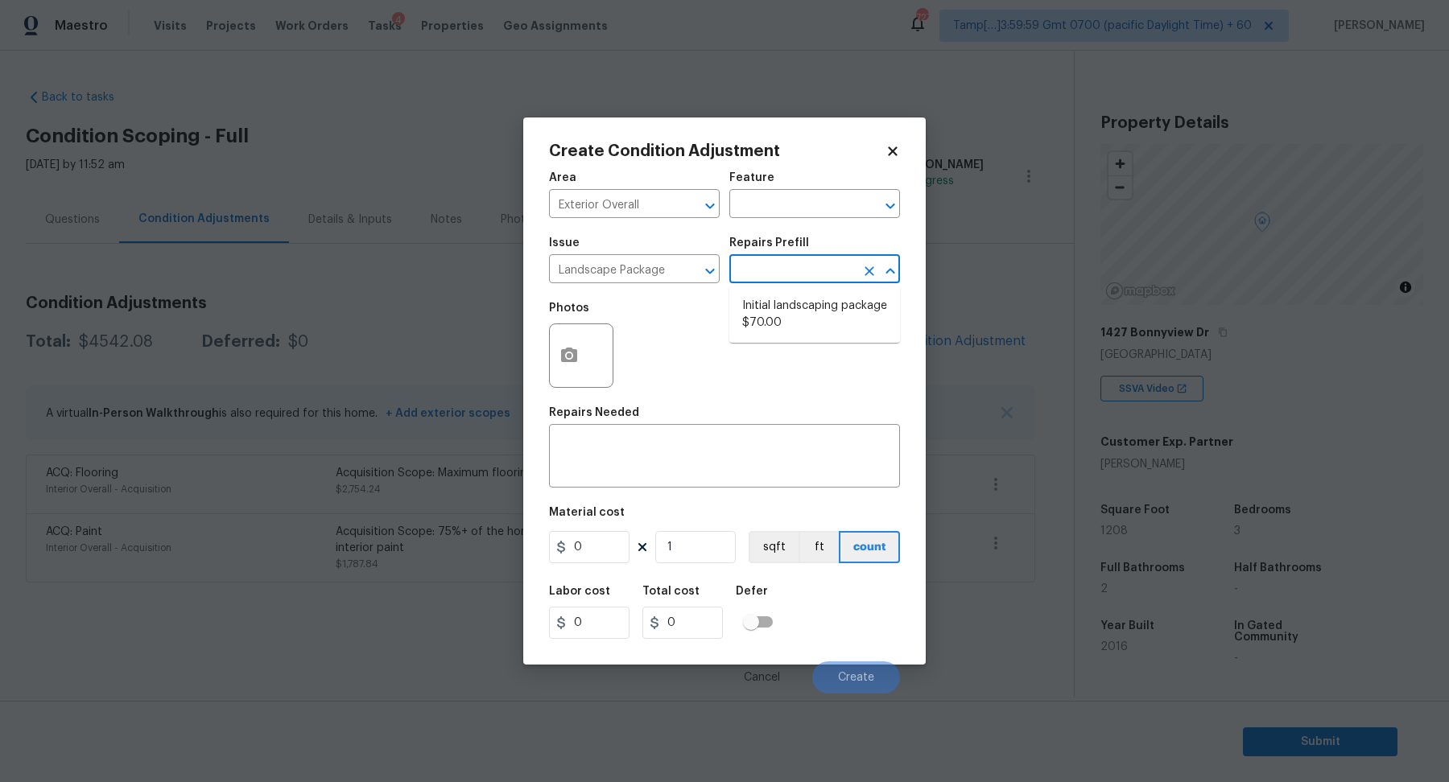
click at [803, 272] on input "text" at bounding box center [792, 270] width 126 height 25
click at [814, 332] on li "Initial landscaping package $70.00" at bounding box center [814, 314] width 171 height 43
type input "Home Readiness Packages"
type textarea "Mowing of grass up to 6" in height. Mow, edge along driveways & sidewalks, trim…"
type input "70"
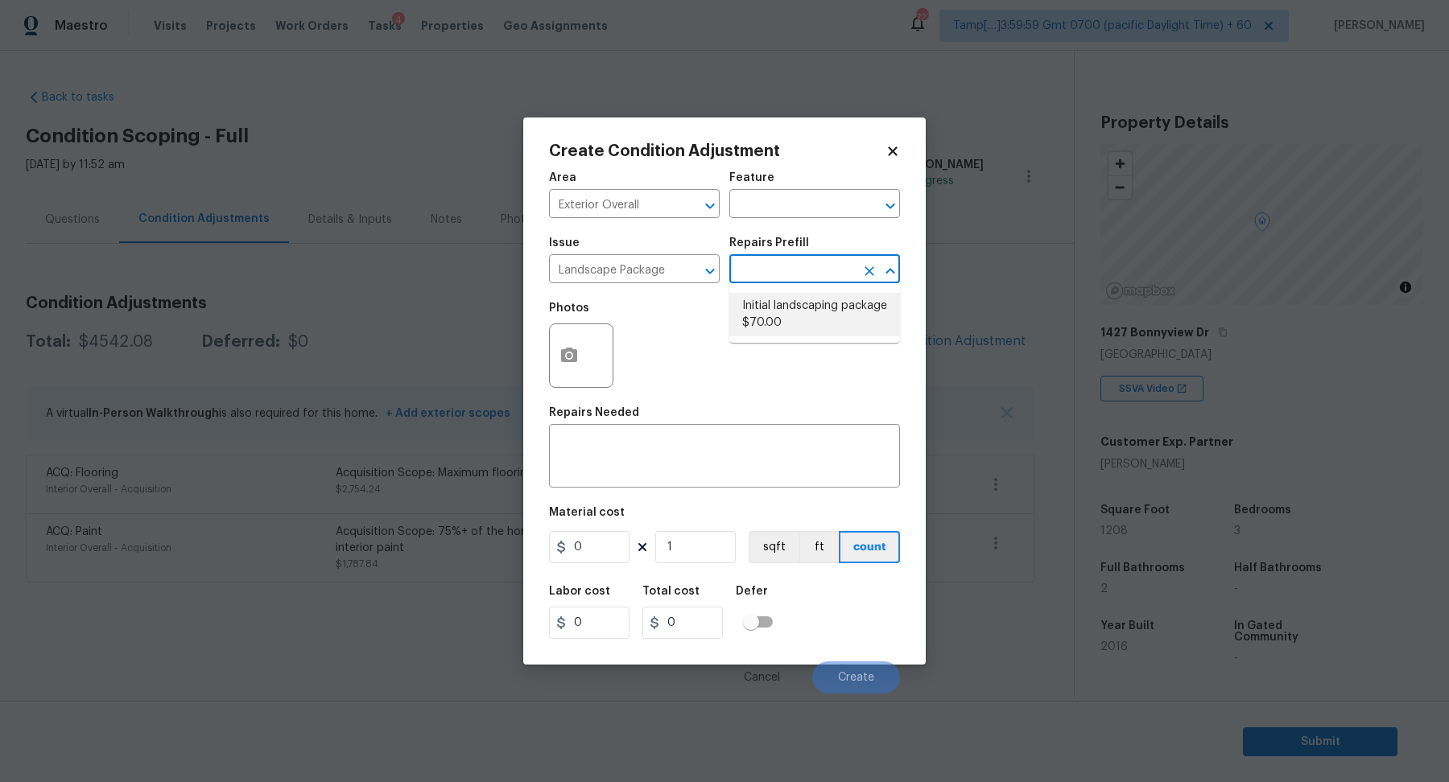
type input "70"
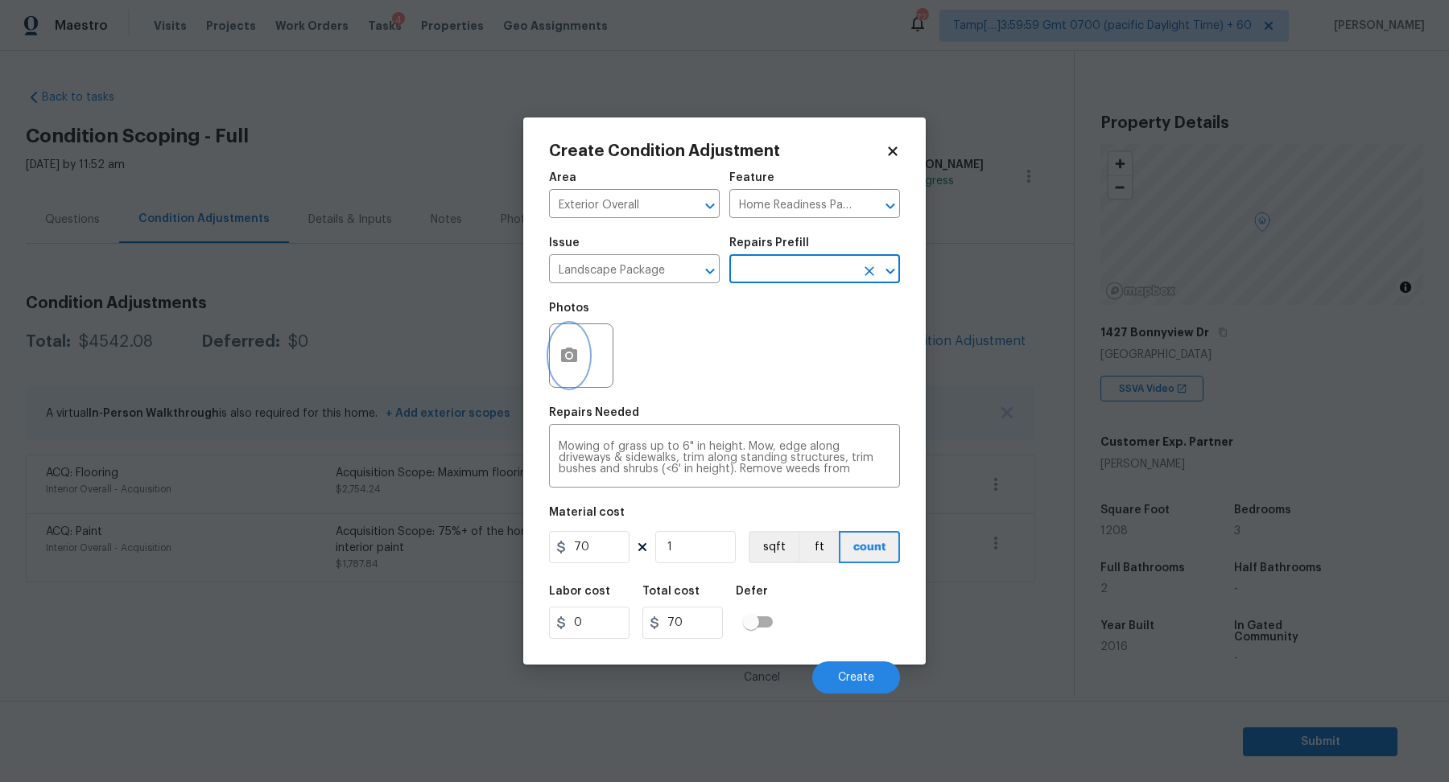
click at [572, 360] on icon "button" at bounding box center [569, 355] width 16 height 14
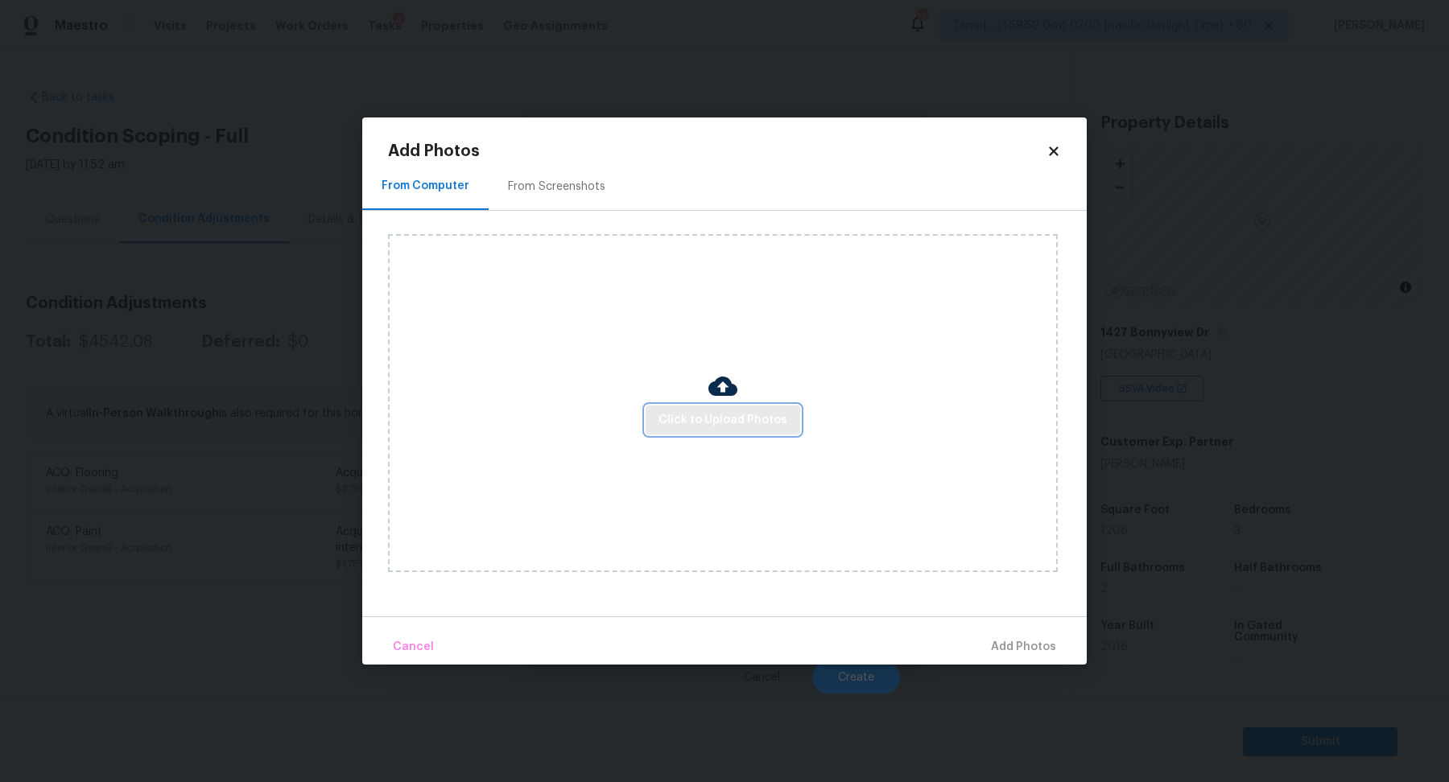
click at [681, 408] on button "Click to Upload Photos" at bounding box center [723, 421] width 155 height 30
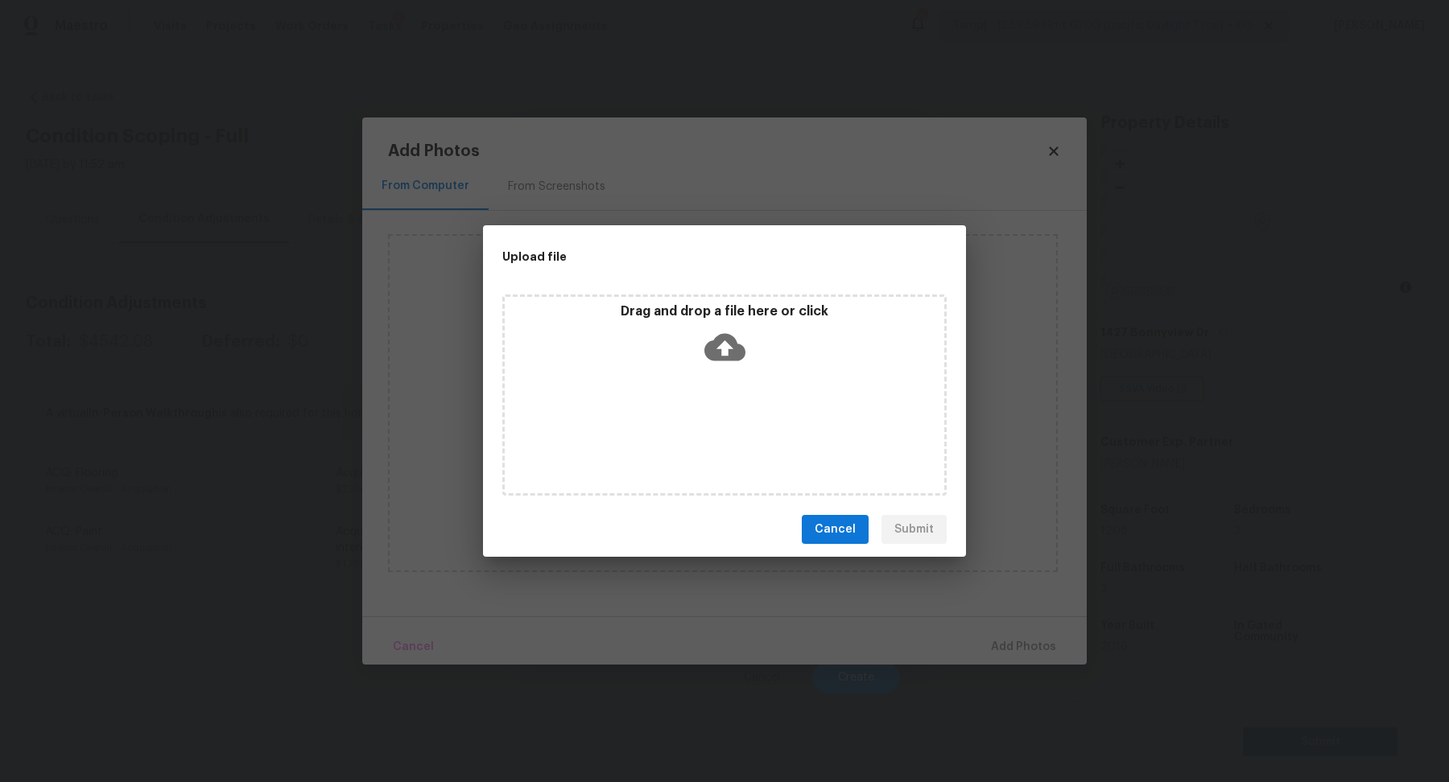
click at [741, 343] on icon at bounding box center [724, 347] width 41 height 41
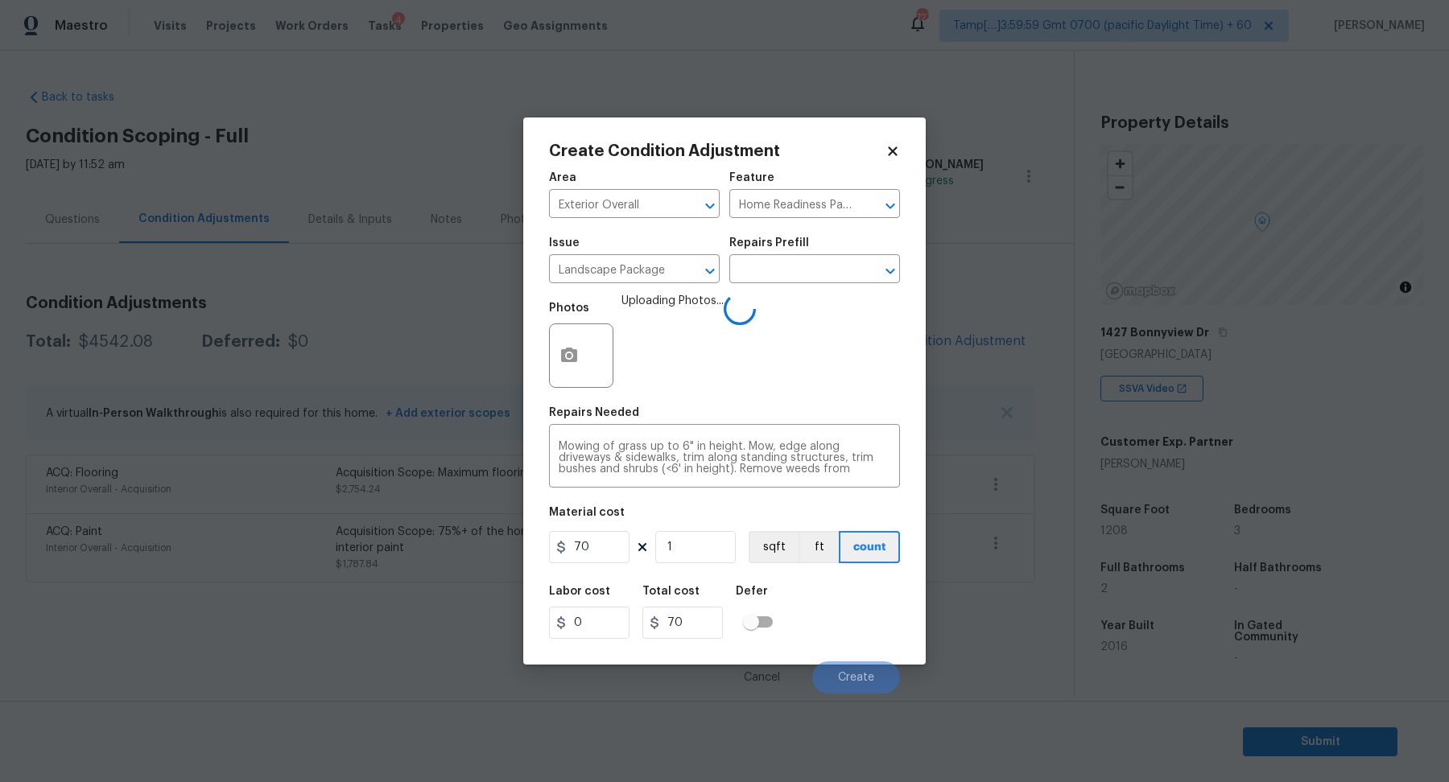
click at [599, 542] on input "70" at bounding box center [589, 547] width 80 height 32
type input "2000"
click at [819, 600] on div "Labor cost 0 Total cost 2000 Defer" at bounding box center [724, 612] width 351 height 72
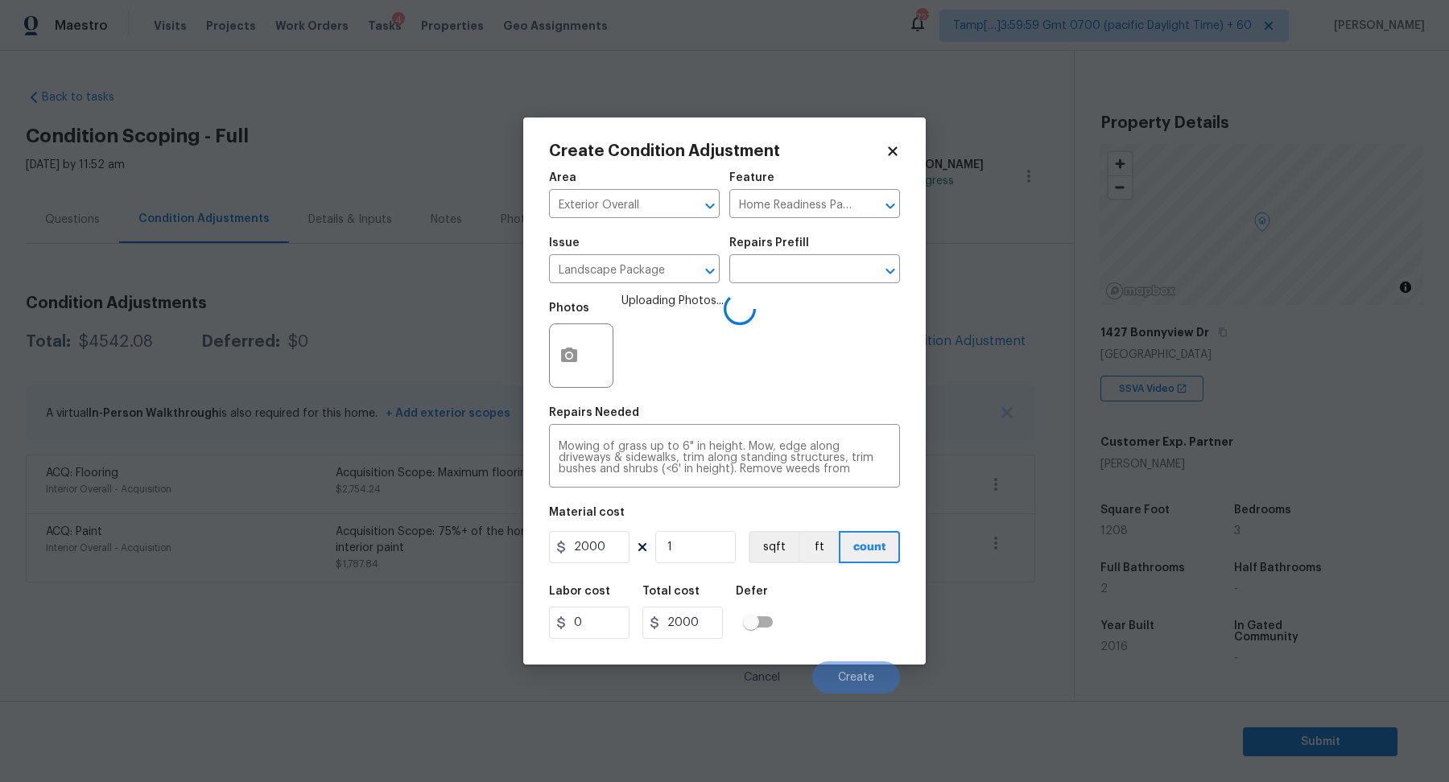
click at [833, 601] on div "Labor cost 0 Total cost 2000 Defer" at bounding box center [724, 612] width 351 height 72
click at [873, 673] on span "Create" at bounding box center [856, 678] width 36 height 12
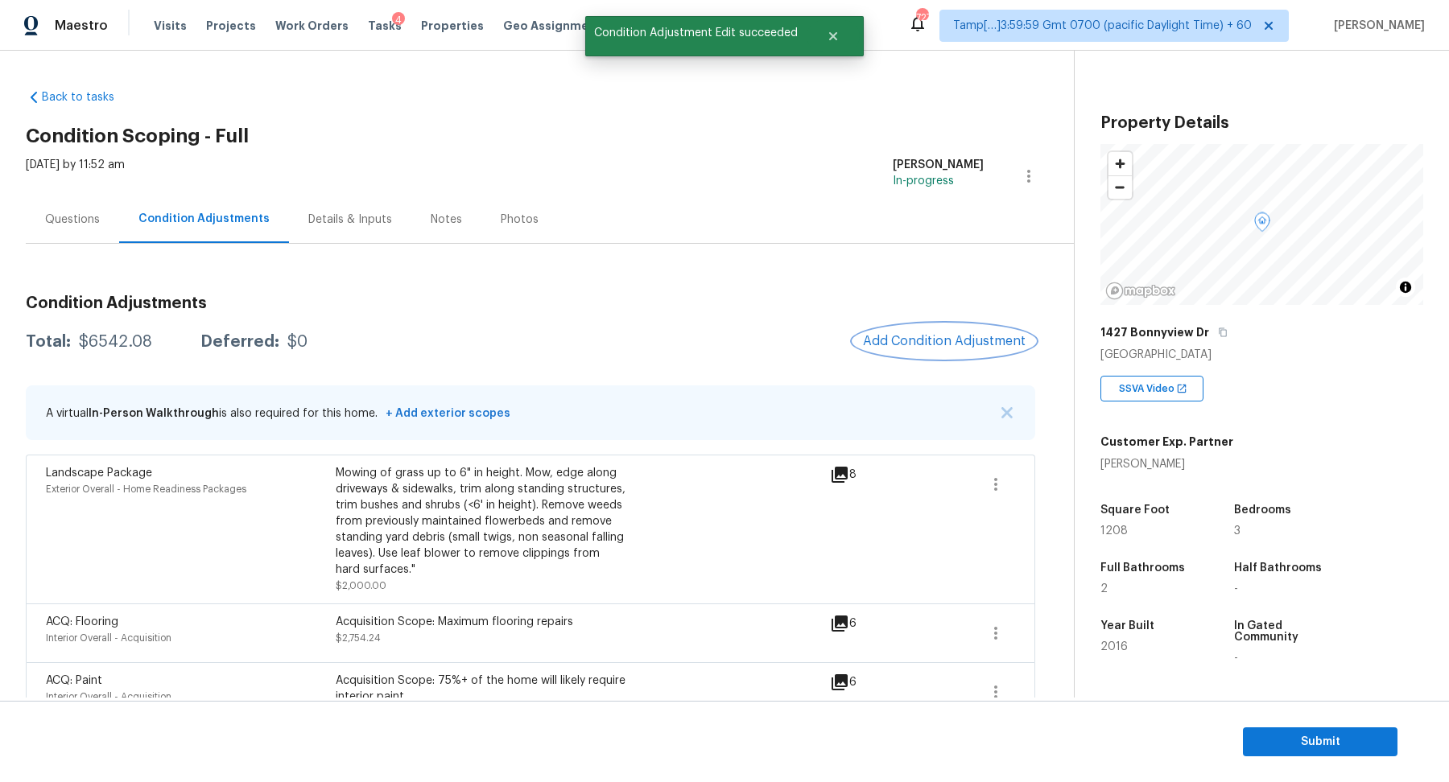
click at [958, 341] on span "Add Condition Adjustment" at bounding box center [944, 341] width 163 height 14
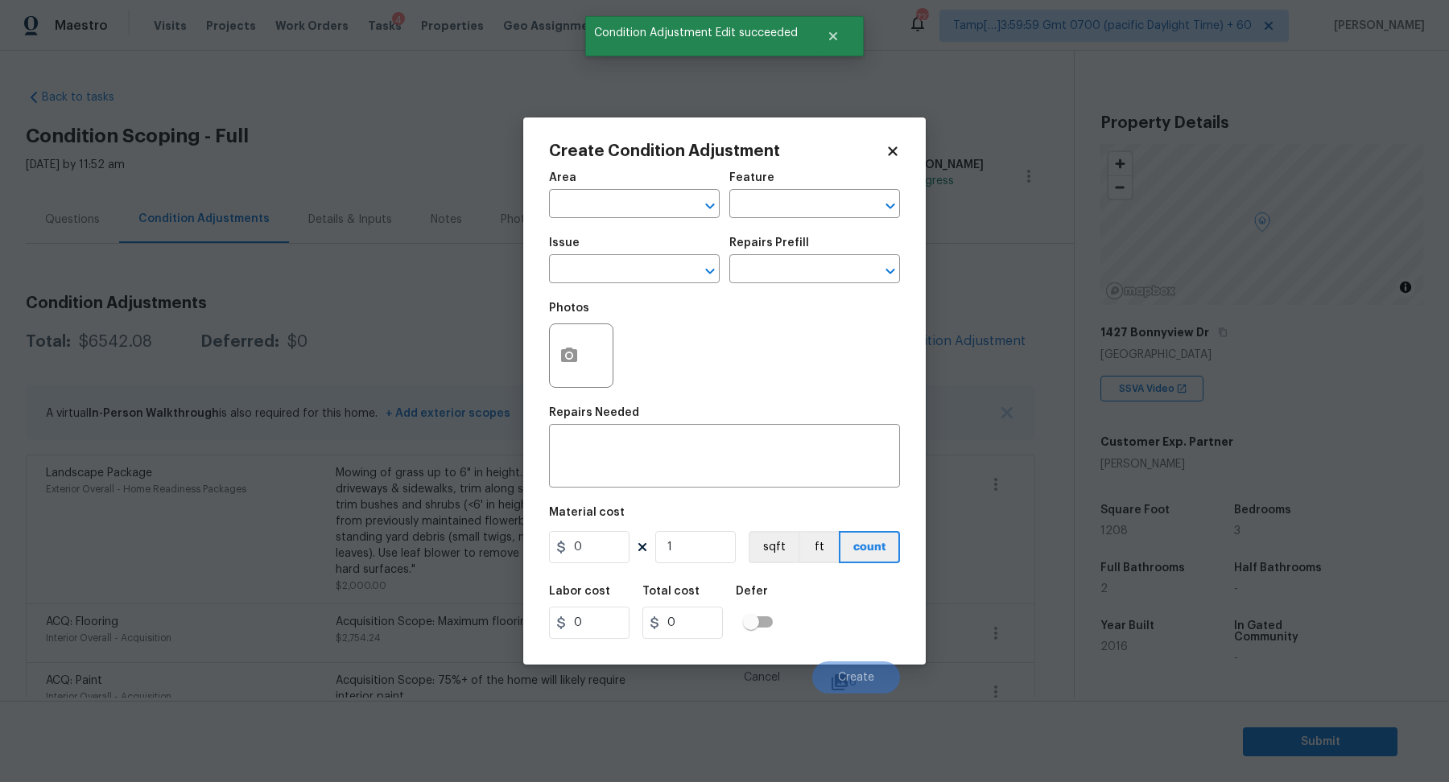
click at [625, 221] on span "Area ​" at bounding box center [634, 195] width 171 height 65
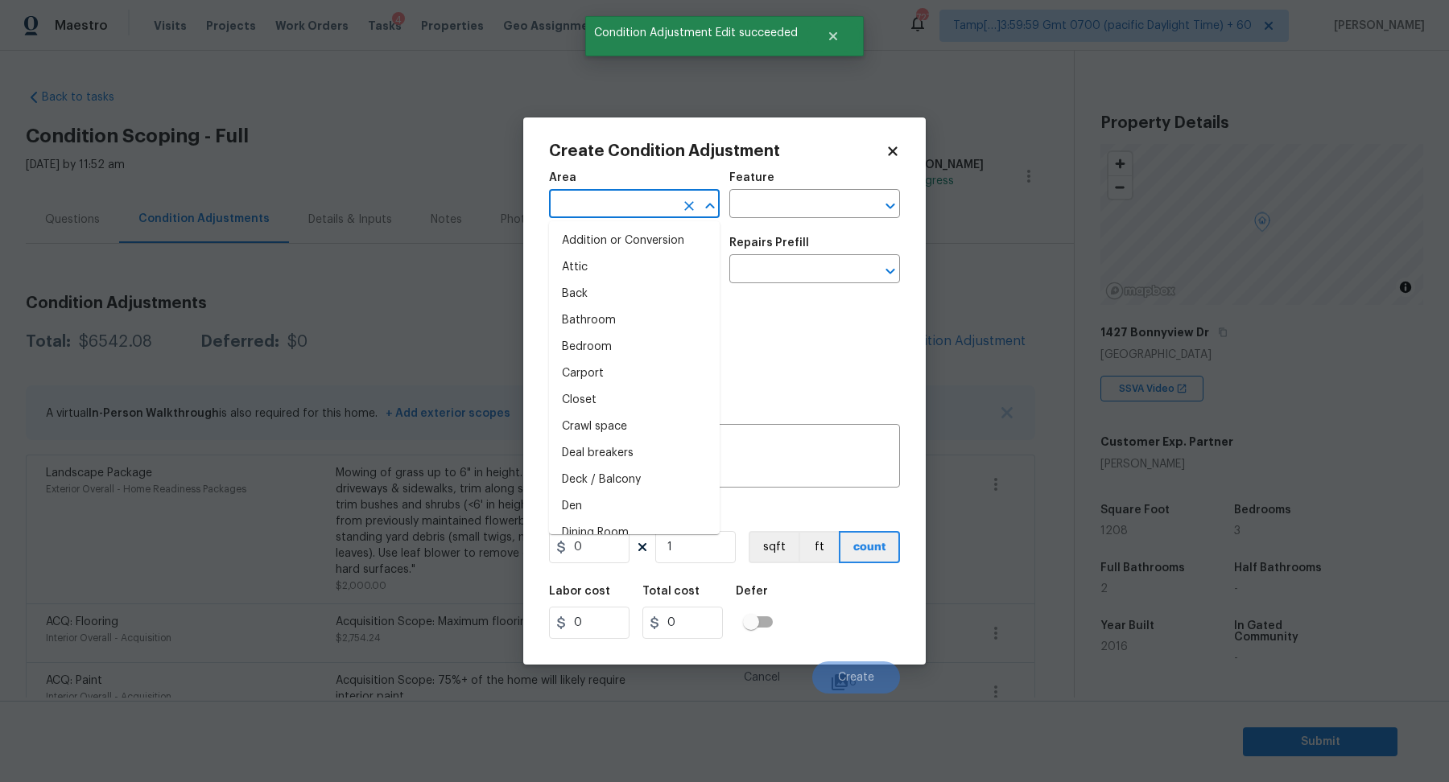
click at [625, 210] on input "text" at bounding box center [612, 205] width 126 height 25
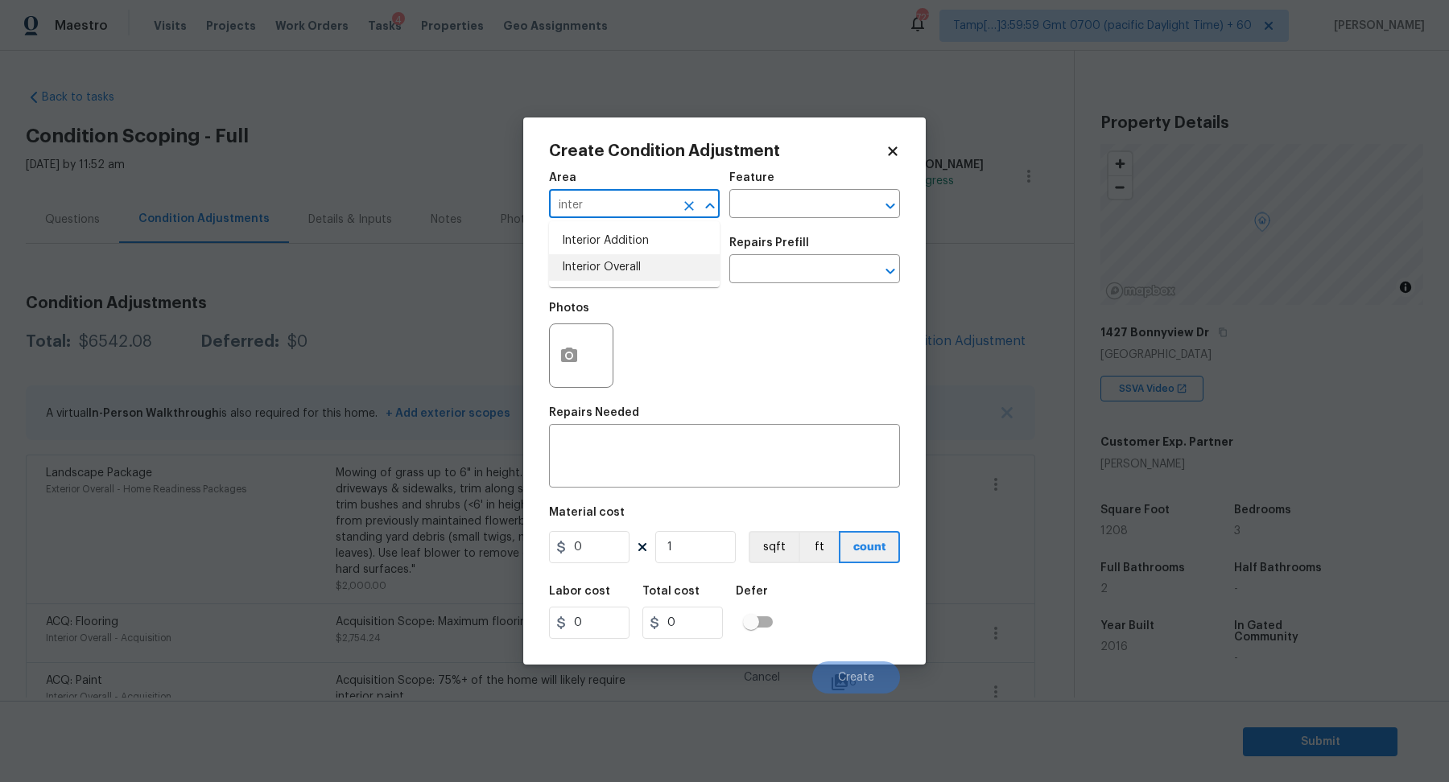
click at [609, 276] on li "Interior Overall" at bounding box center [634, 267] width 171 height 27
click at [650, 207] on input "Interior Overall" at bounding box center [612, 205] width 126 height 25
click at [614, 265] on li "Exterior Overall" at bounding box center [634, 267] width 171 height 27
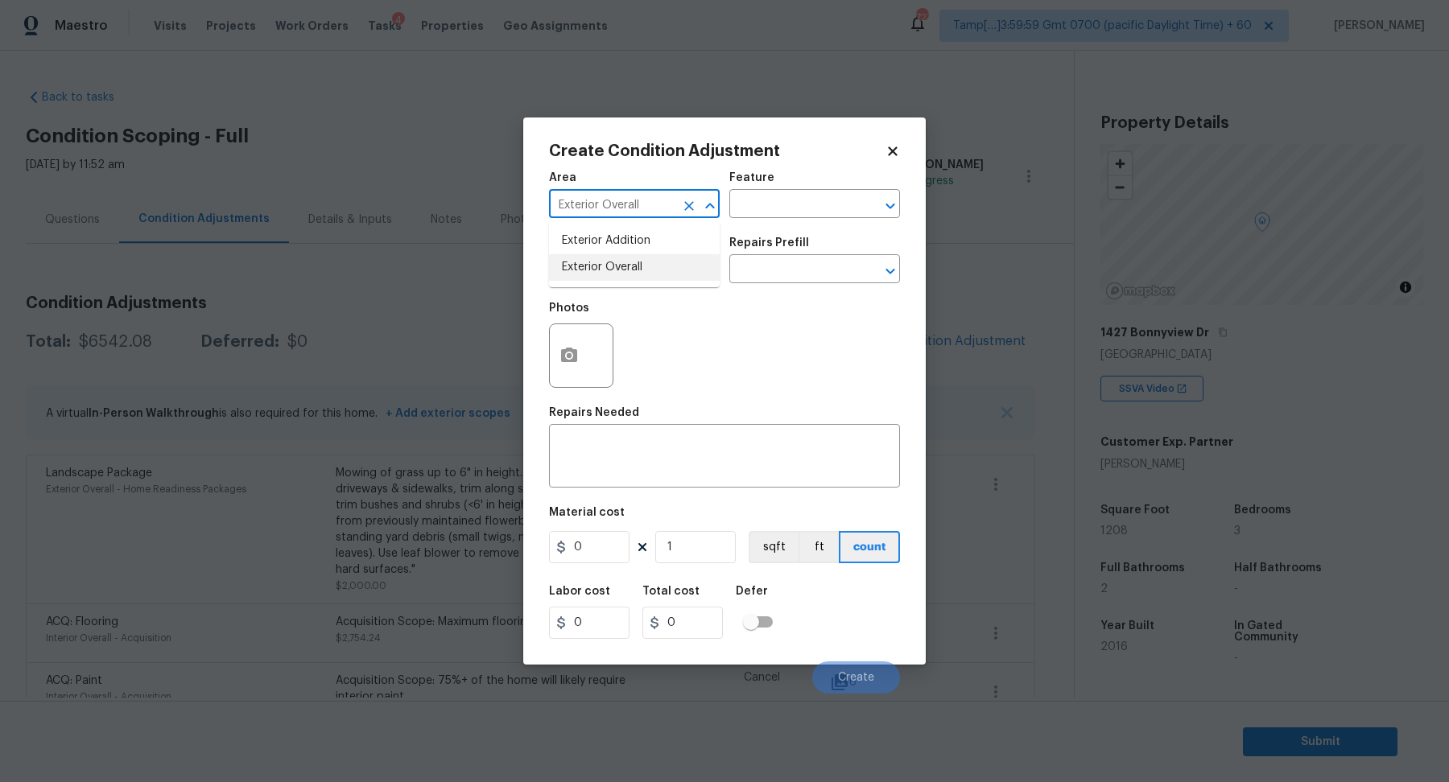
type input "Exterior Overall"
click at [614, 265] on input "text" at bounding box center [612, 270] width 126 height 25
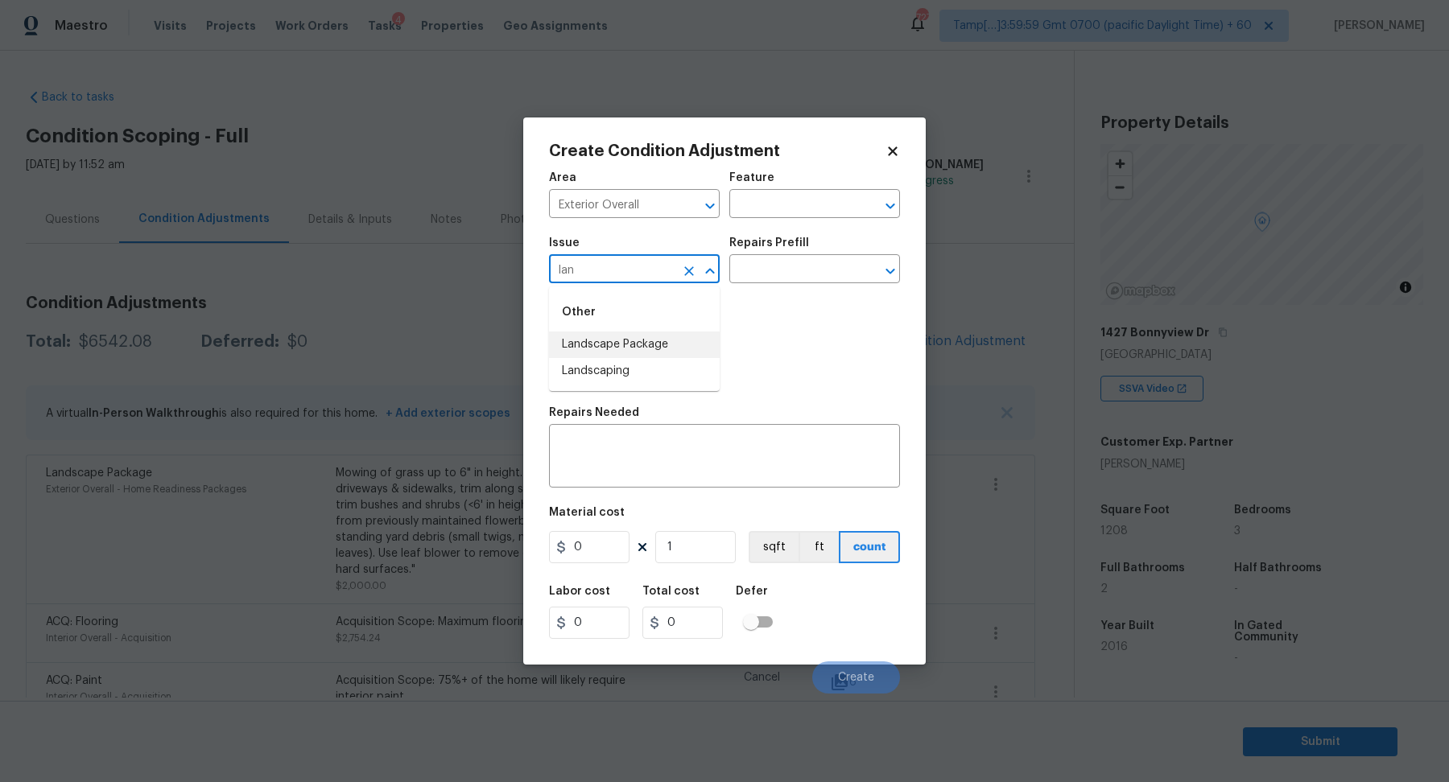
click at [641, 342] on li "Landscape Package" at bounding box center [634, 345] width 171 height 27
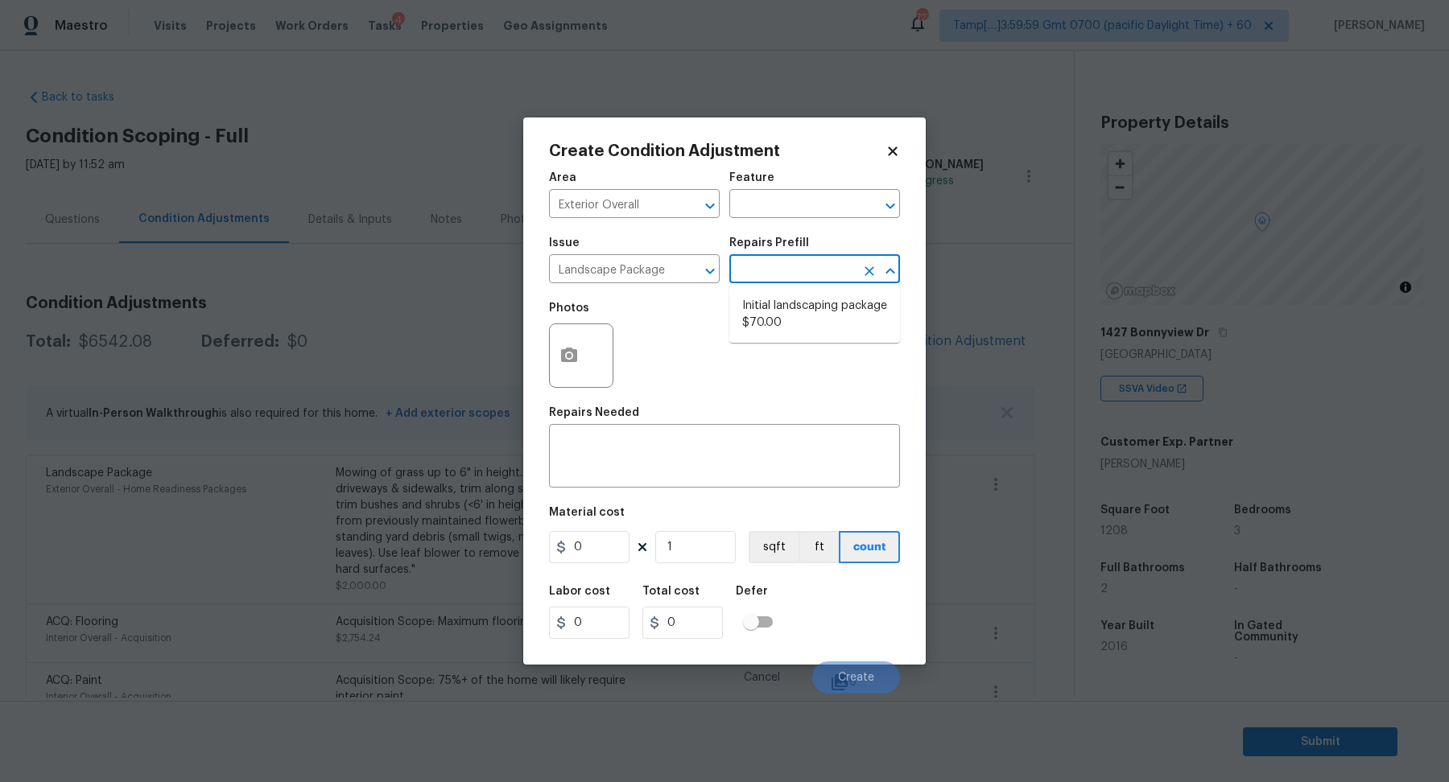
click at [774, 274] on input "text" at bounding box center [792, 270] width 126 height 25
click at [775, 339] on ul "Initial landscaping package $70.00" at bounding box center [814, 315] width 171 height 56
click at [664, 270] on input "Landscape Package" at bounding box center [612, 270] width 126 height 25
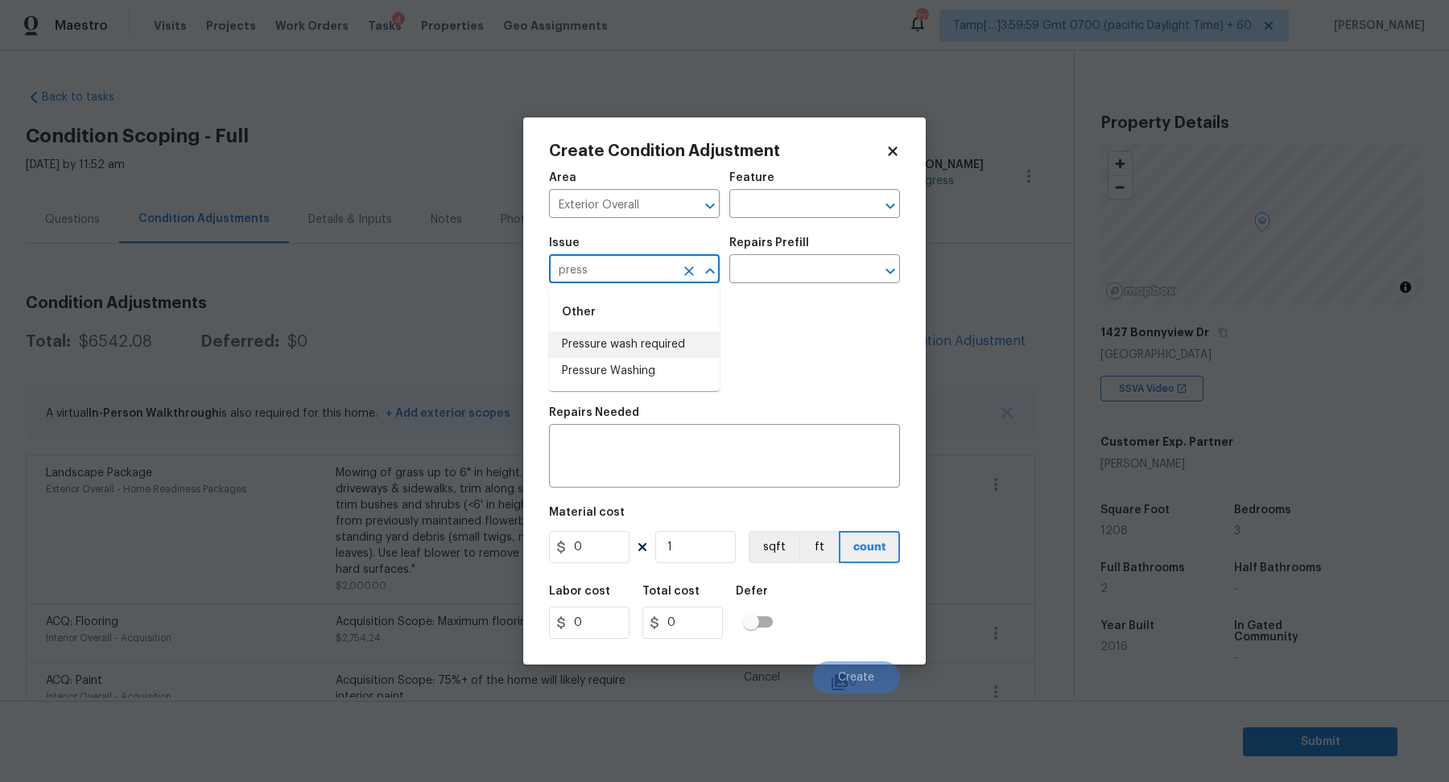
click at [571, 346] on li "Pressure wash required" at bounding box center [634, 345] width 171 height 27
type input "Pressure wash required"
click at [793, 289] on div "Issue Pressure wash required ​ Repairs Prefill ​" at bounding box center [724, 260] width 351 height 65
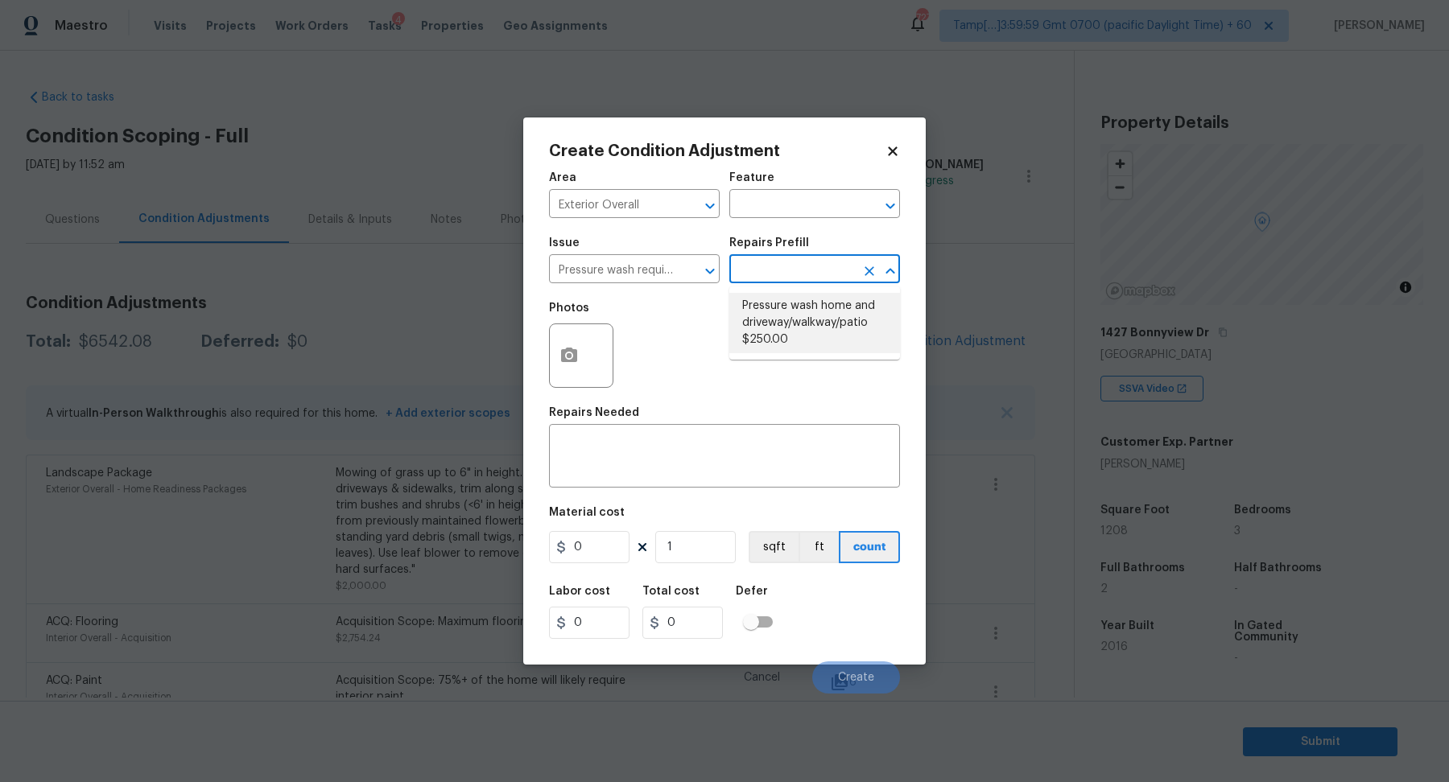
click at [807, 266] on input "text" at bounding box center [792, 270] width 126 height 25
click at [808, 335] on li "Pressure wash home and driveway/walkway/patio $250.00" at bounding box center [814, 323] width 171 height 60
type textarea "Pressure wash home, driveway, walkways/sidewalks and patio. Must use a surface …"
type input "250"
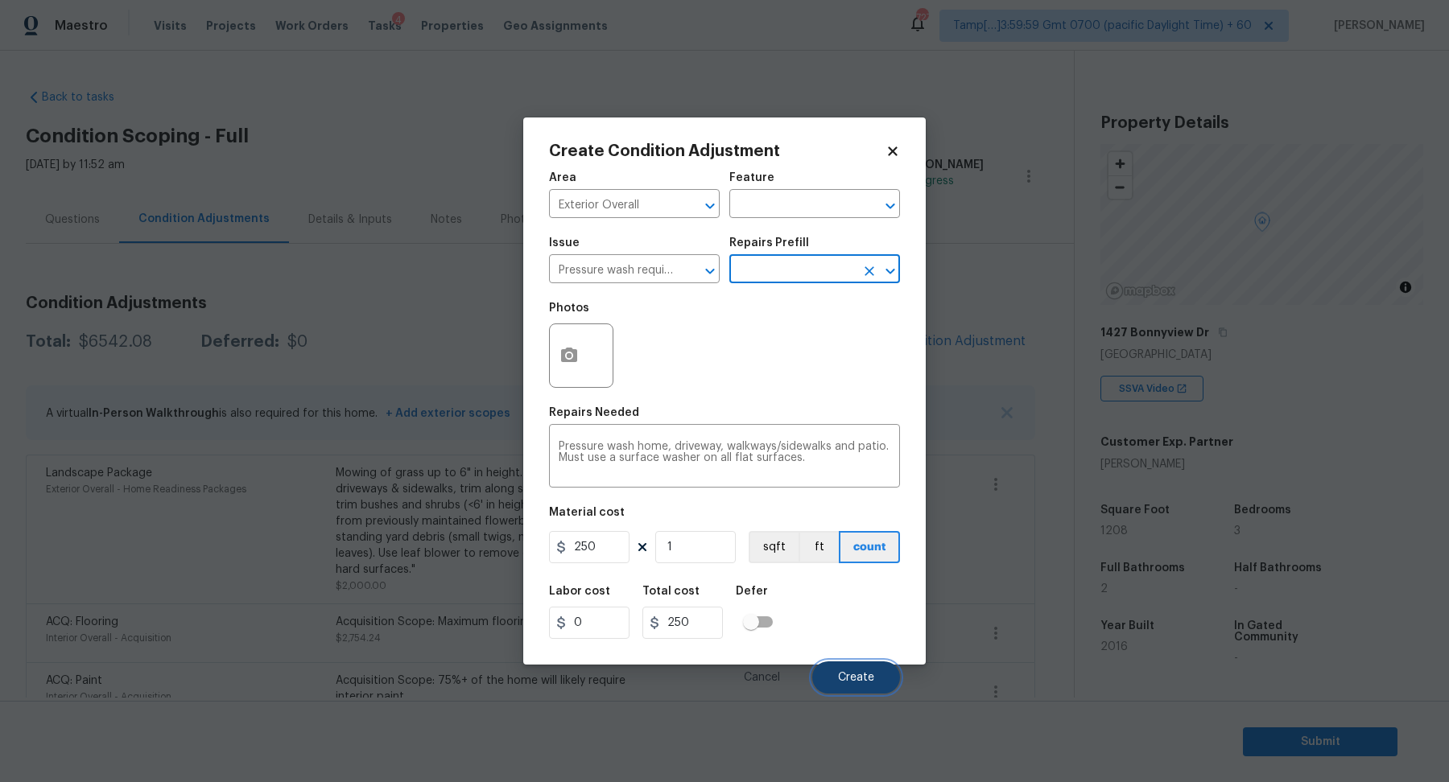
click at [865, 667] on button "Create" at bounding box center [856, 678] width 88 height 32
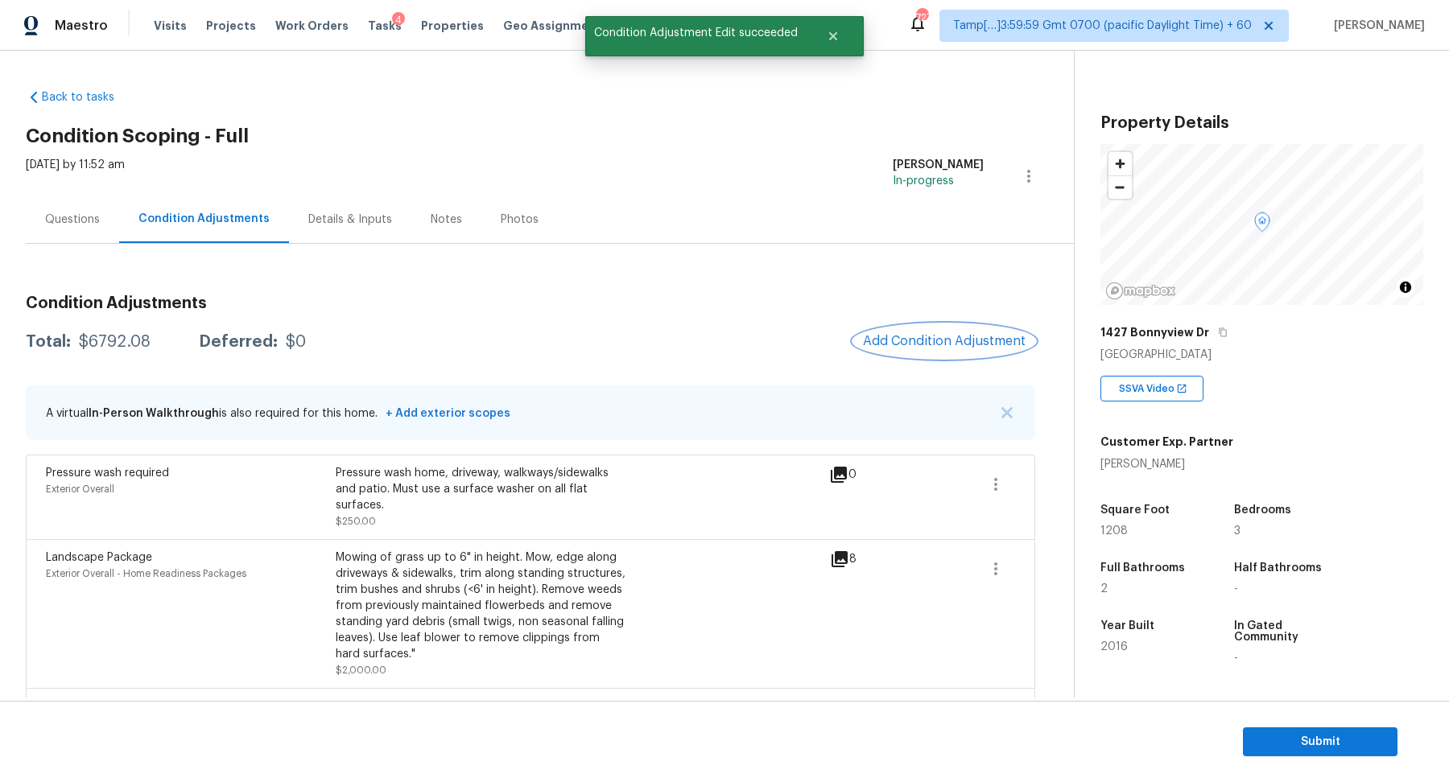
click at [936, 332] on button "Add Condition Adjustment" at bounding box center [944, 341] width 182 height 34
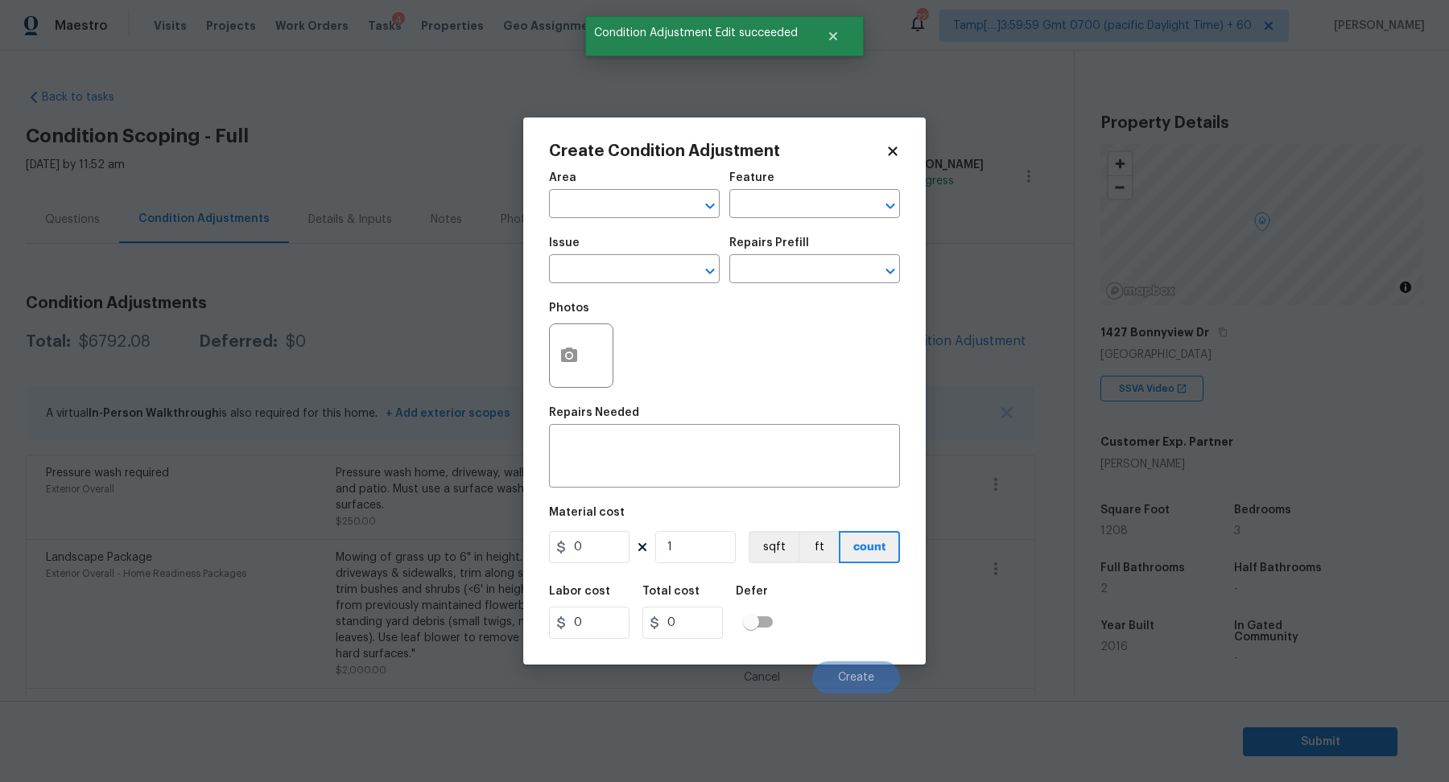
click at [628, 234] on span "Issue ​" at bounding box center [634, 260] width 171 height 65
click at [632, 201] on input "text" at bounding box center [612, 205] width 126 height 25
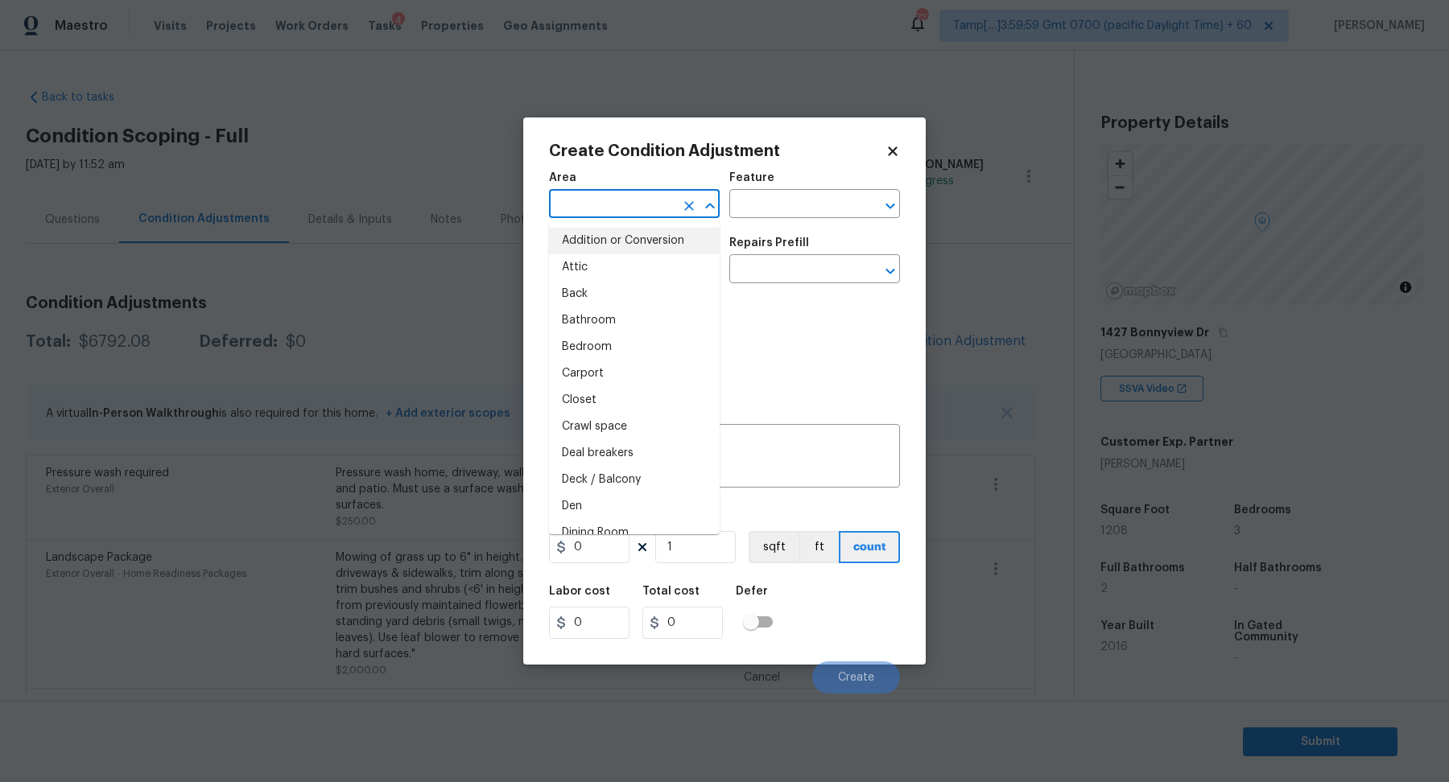
click at [643, 200] on input "text" at bounding box center [612, 205] width 126 height 25
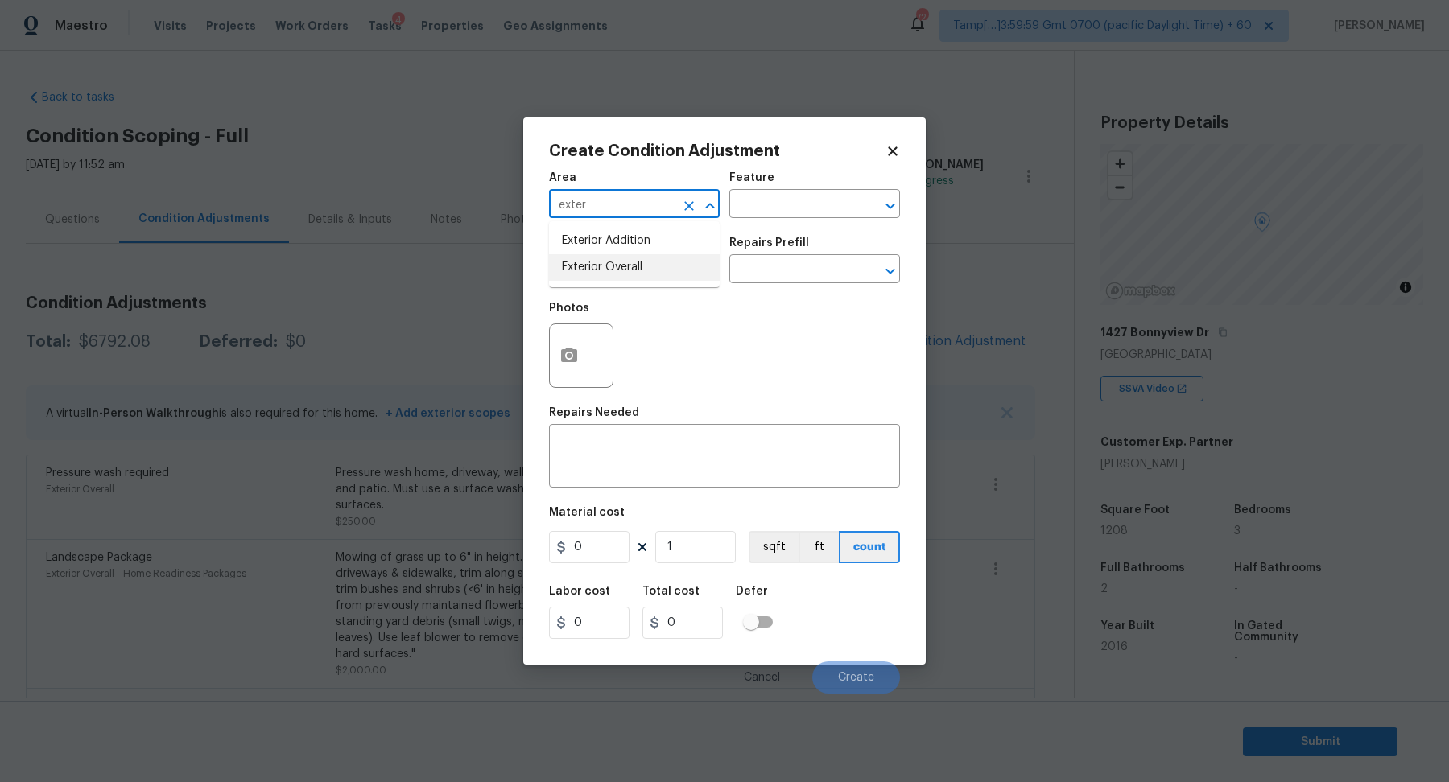
click at [635, 271] on li "Exterior Overall" at bounding box center [634, 267] width 171 height 27
type input "Exterior Overall"
click at [635, 271] on input "text" at bounding box center [612, 270] width 126 height 25
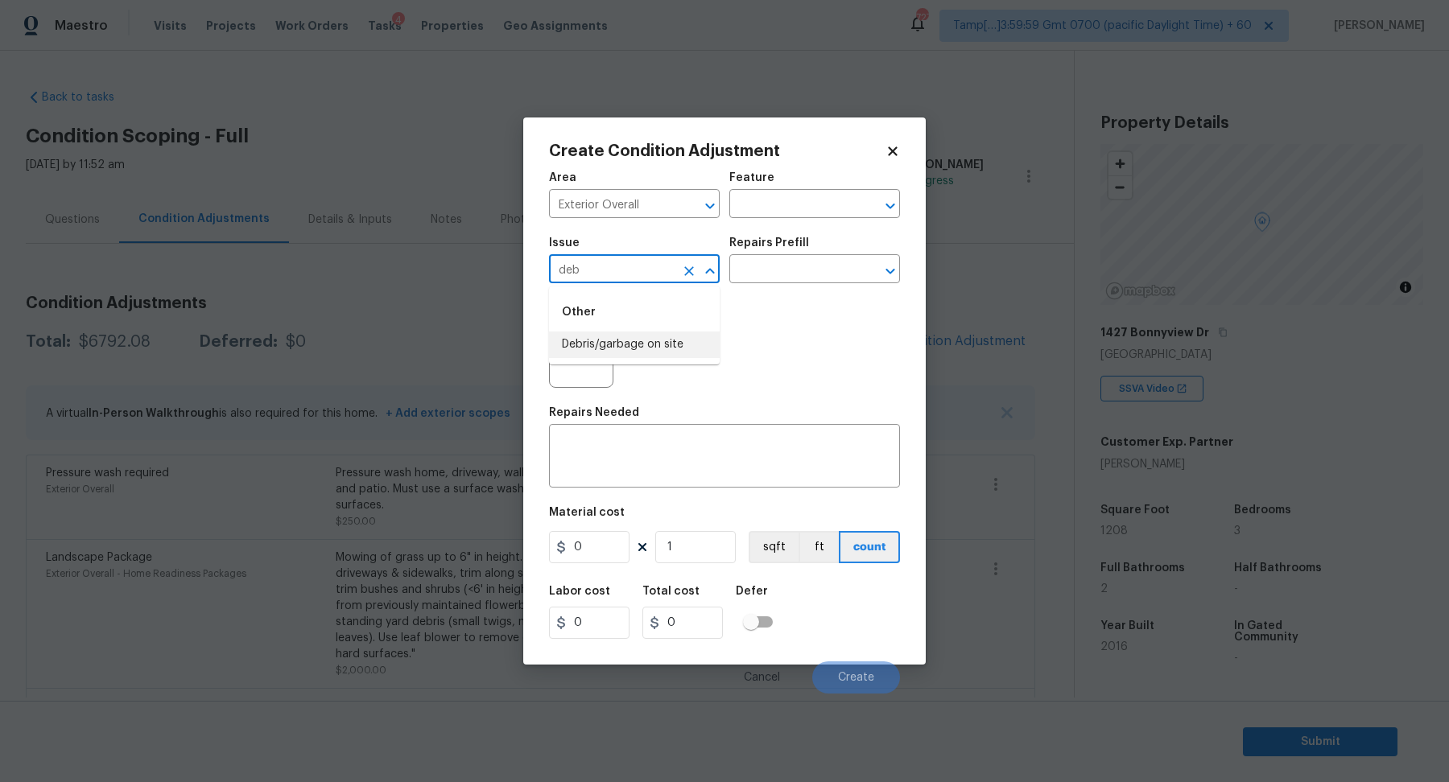
click at [616, 357] on li "Debris/garbage on site" at bounding box center [634, 345] width 171 height 27
type input "Debris/garbage on site"
click at [562, 361] on icon "button" at bounding box center [569, 355] width 16 height 14
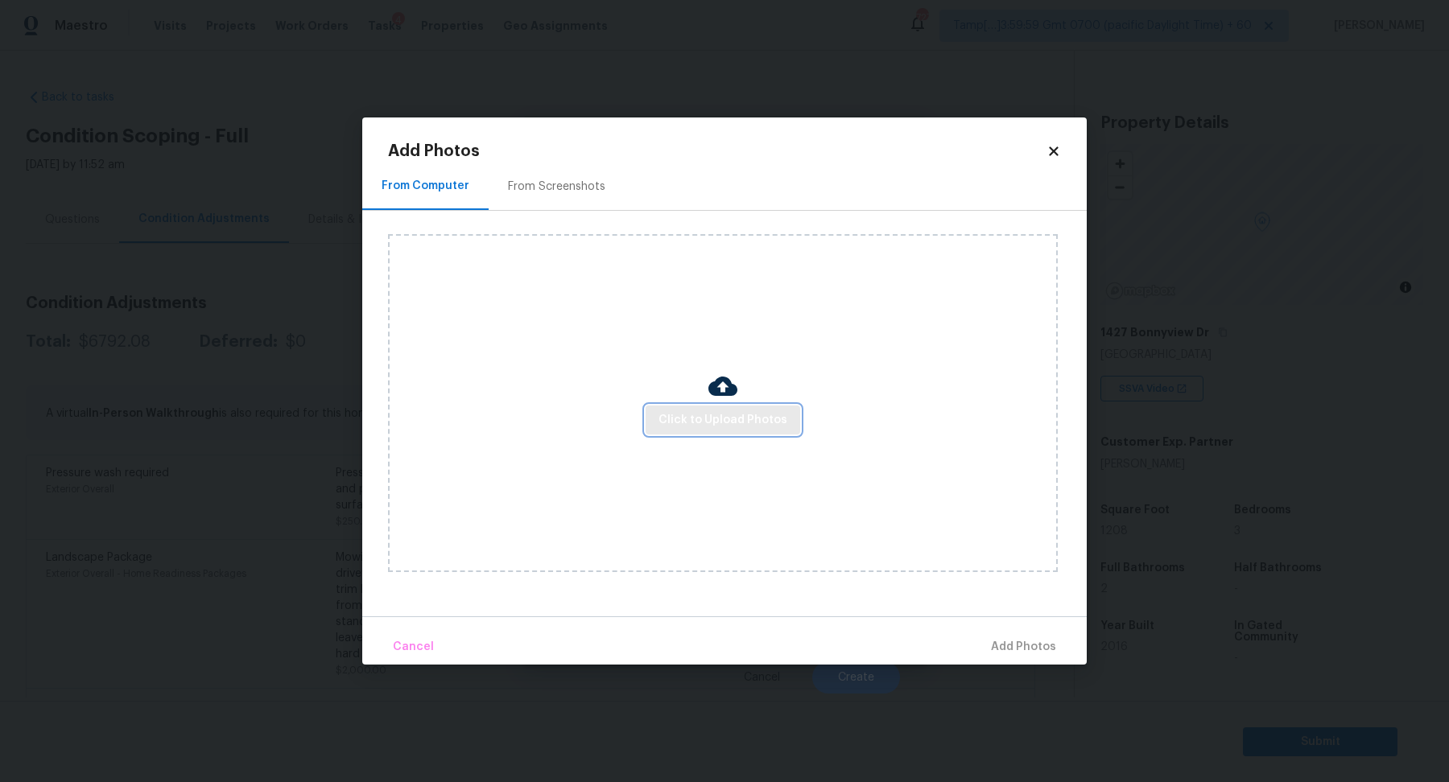
click at [685, 423] on span "Click to Upload Photos" at bounding box center [722, 421] width 129 height 20
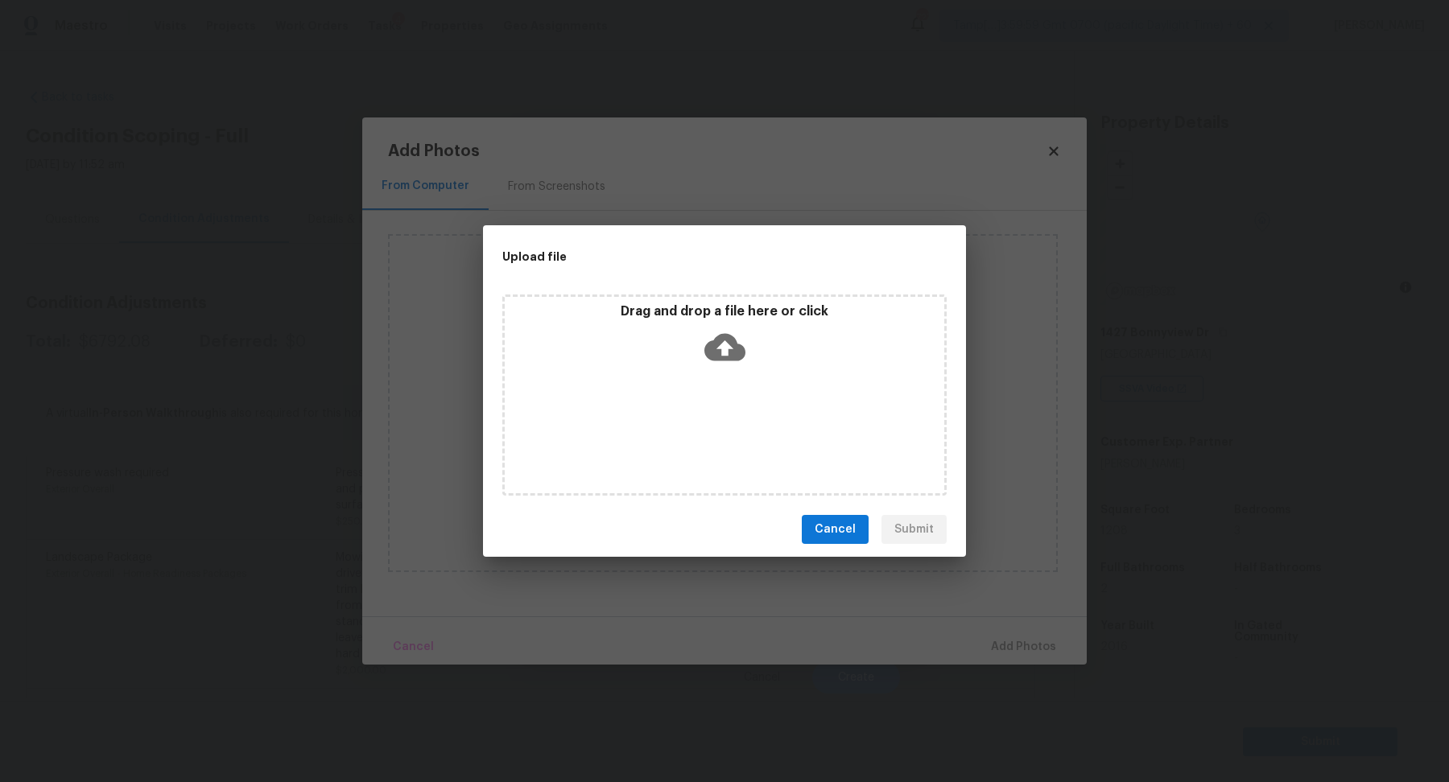
click at [729, 374] on div "Drag and drop a file here or click" at bounding box center [724, 395] width 444 height 201
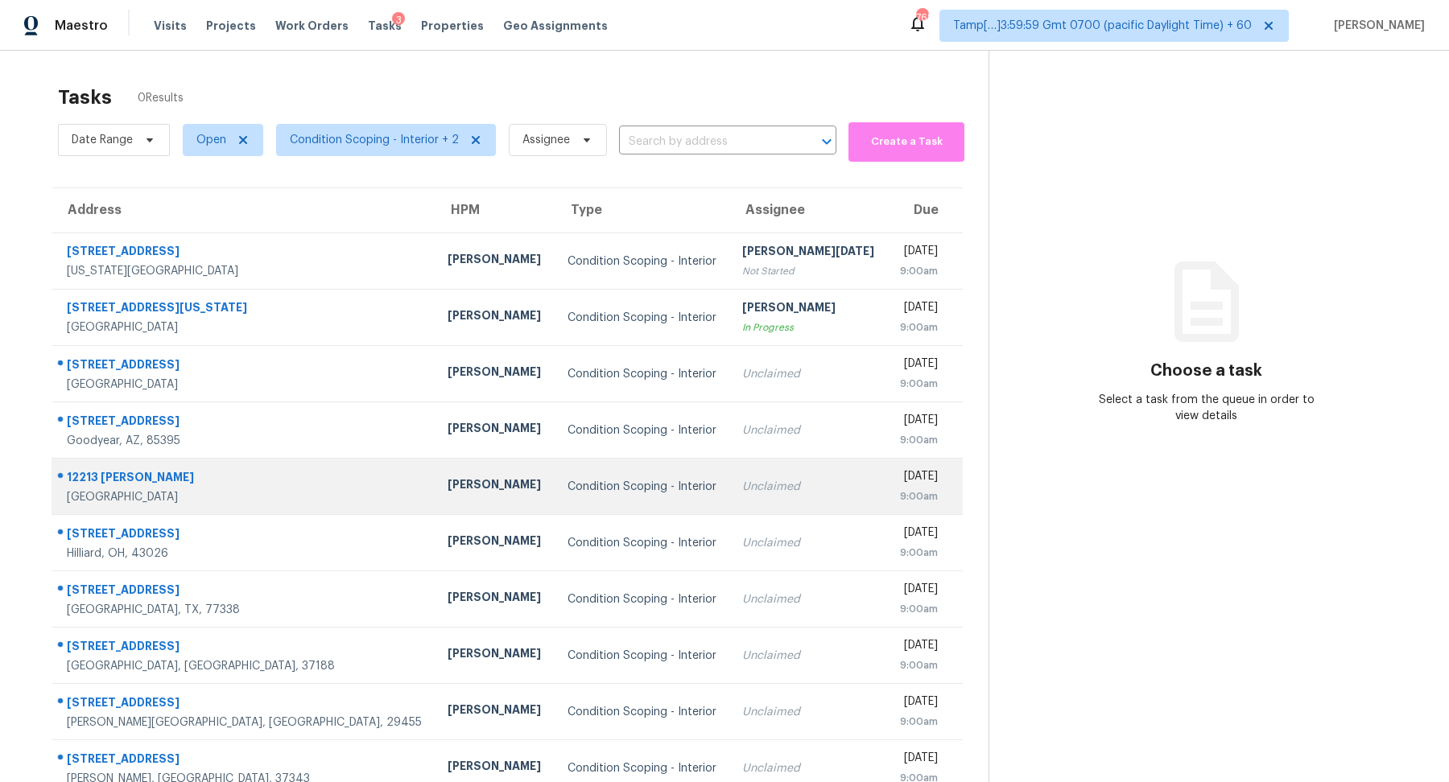
scroll to position [50, 0]
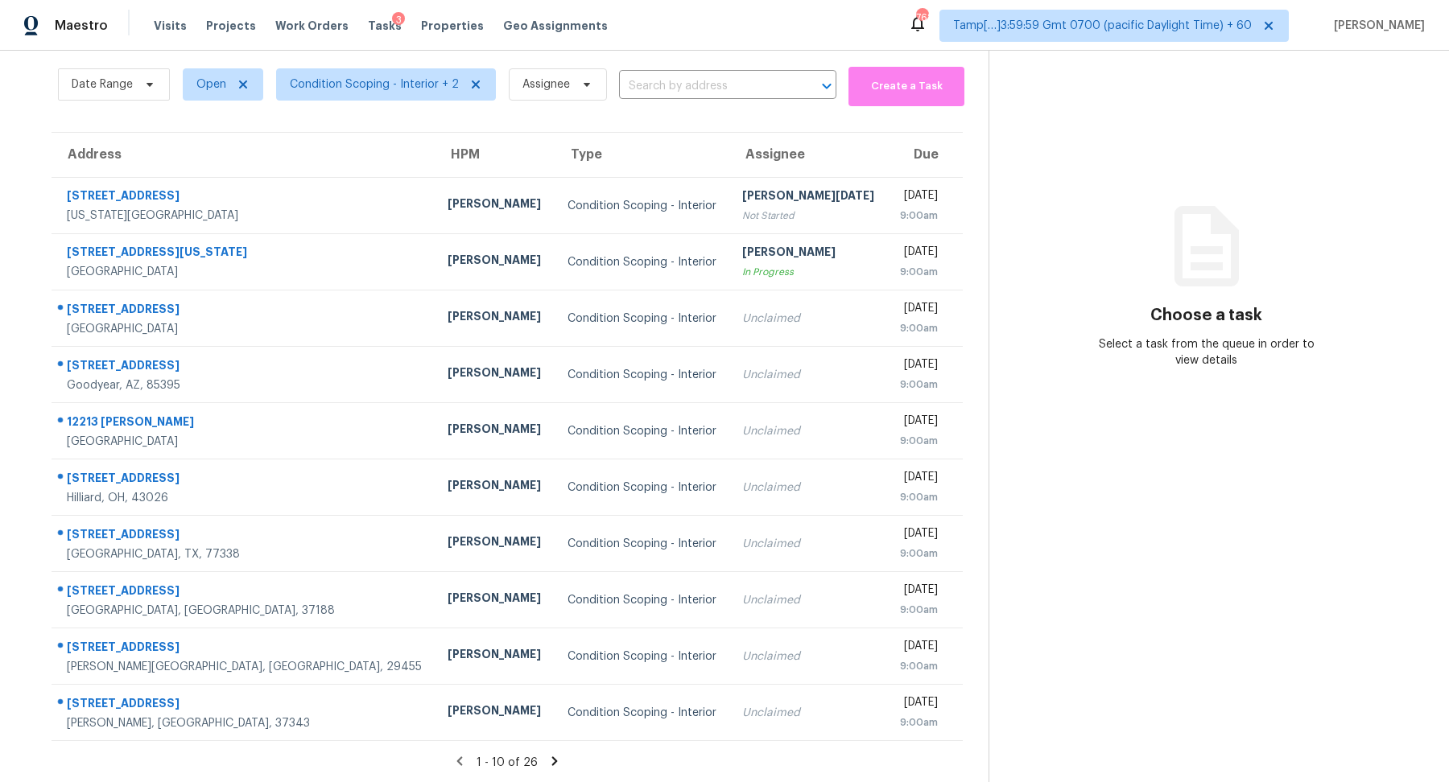
click at [552, 759] on icon at bounding box center [555, 761] width 6 height 9
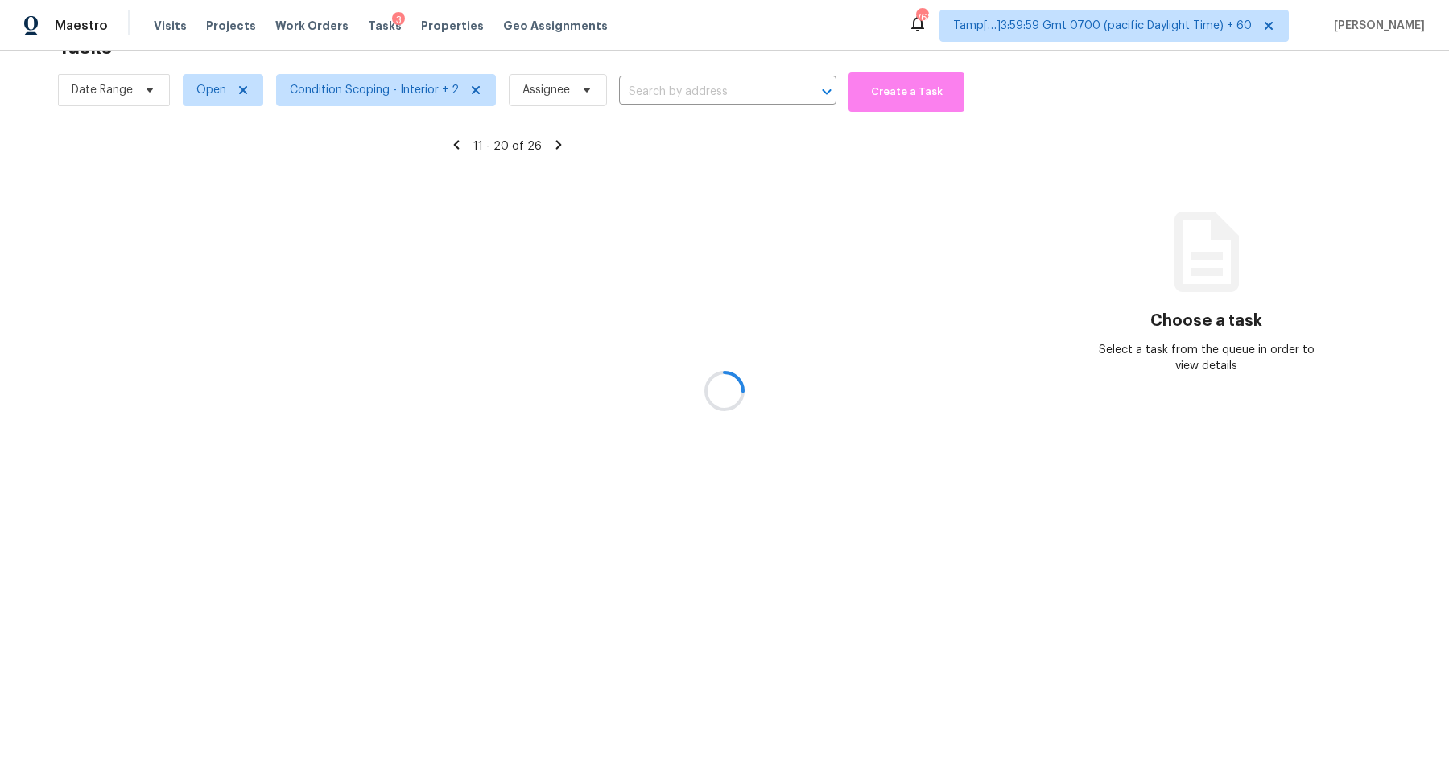
scroll to position [56, 0]
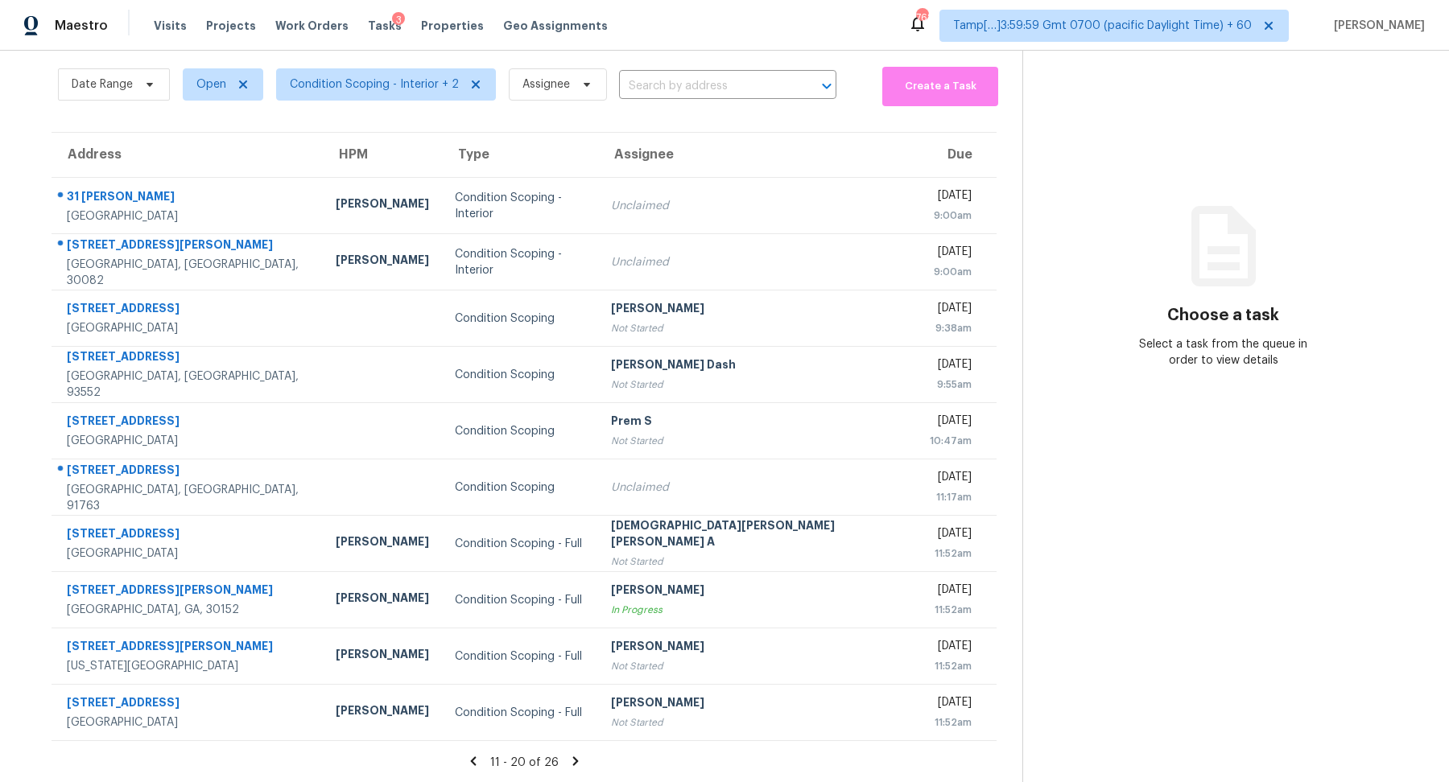
click at [568, 764] on icon at bounding box center [575, 761] width 14 height 14
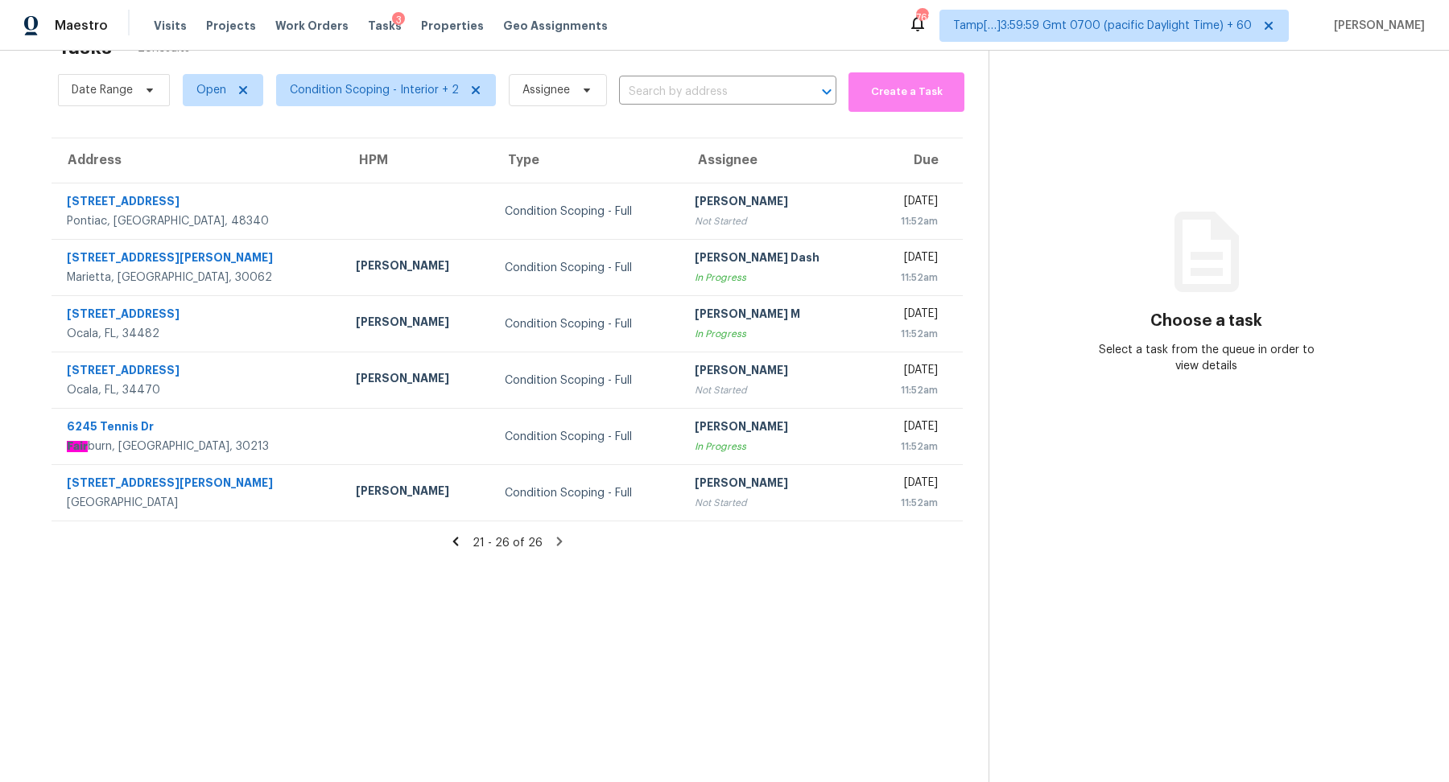
click at [458, 547] on icon at bounding box center [455, 542] width 14 height 14
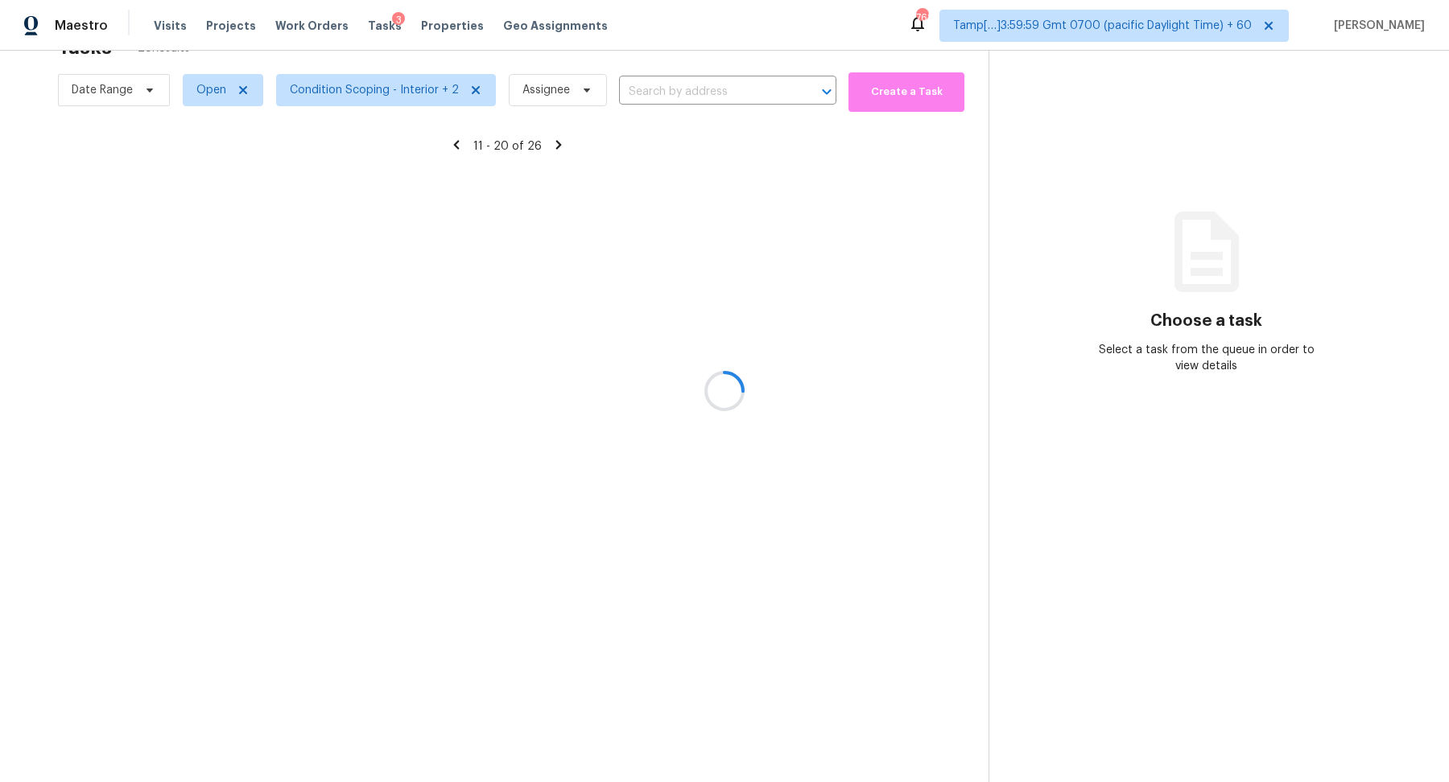
scroll to position [56, 0]
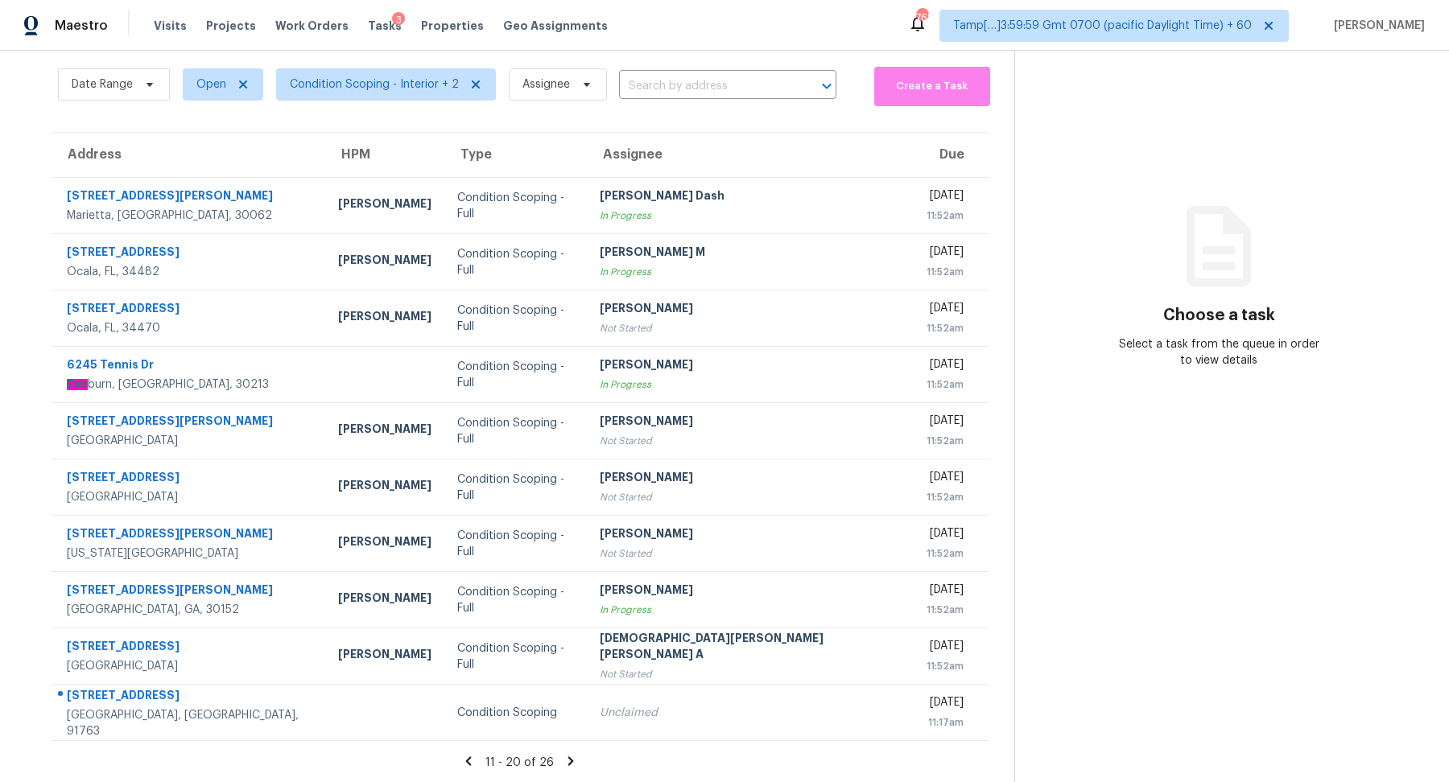
click at [466, 761] on icon at bounding box center [469, 761] width 6 height 9
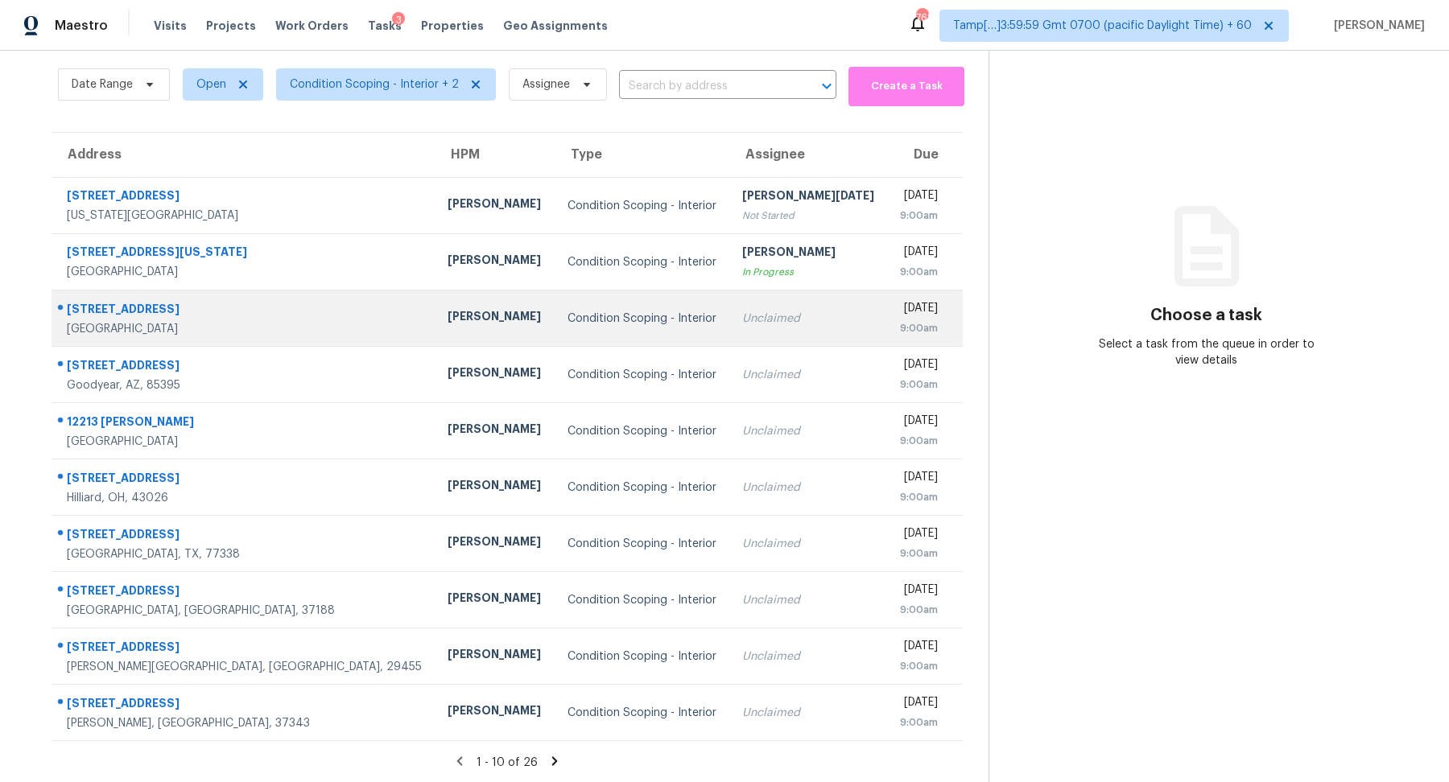
click at [742, 311] on div "Unclaimed" at bounding box center [808, 319] width 132 height 16
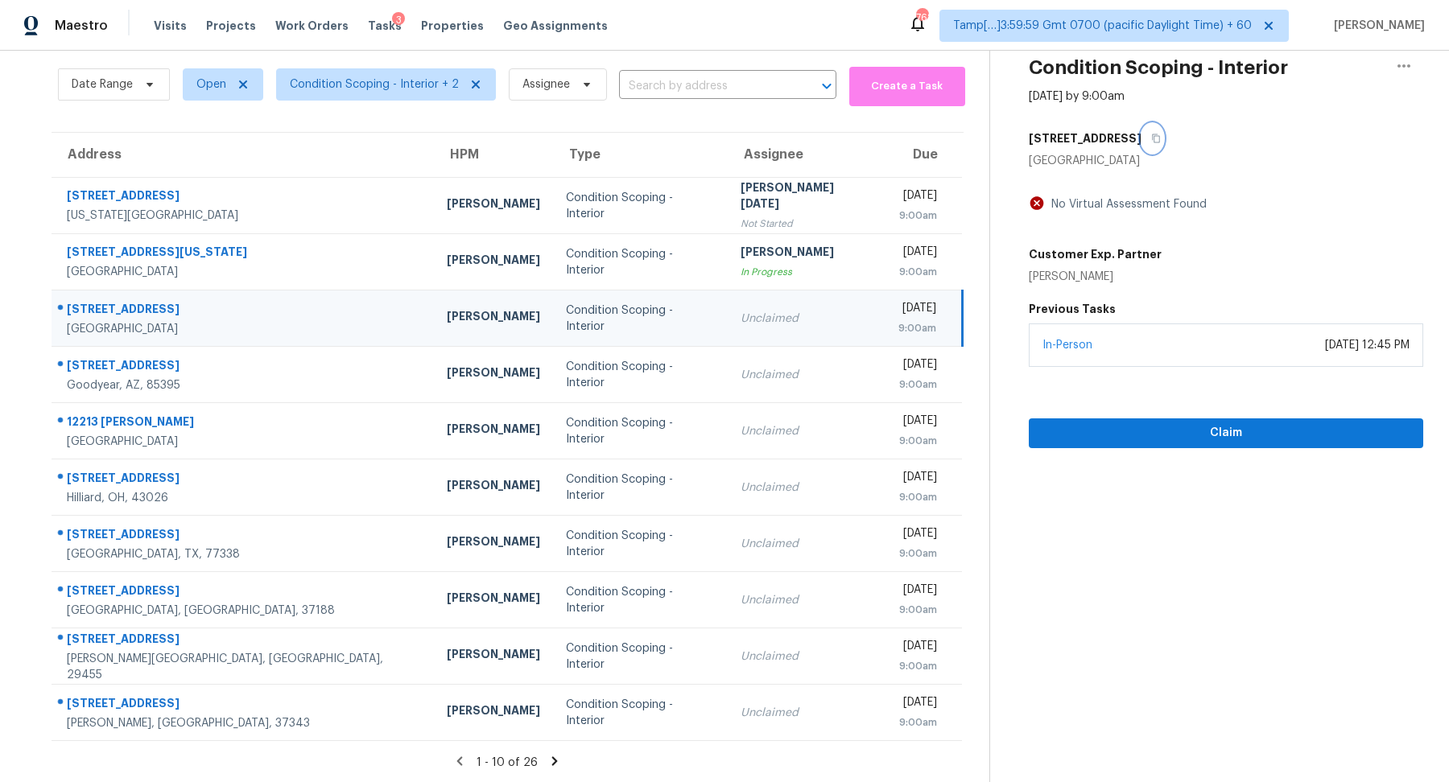
click at [1141, 142] on button "button" at bounding box center [1152, 138] width 22 height 29
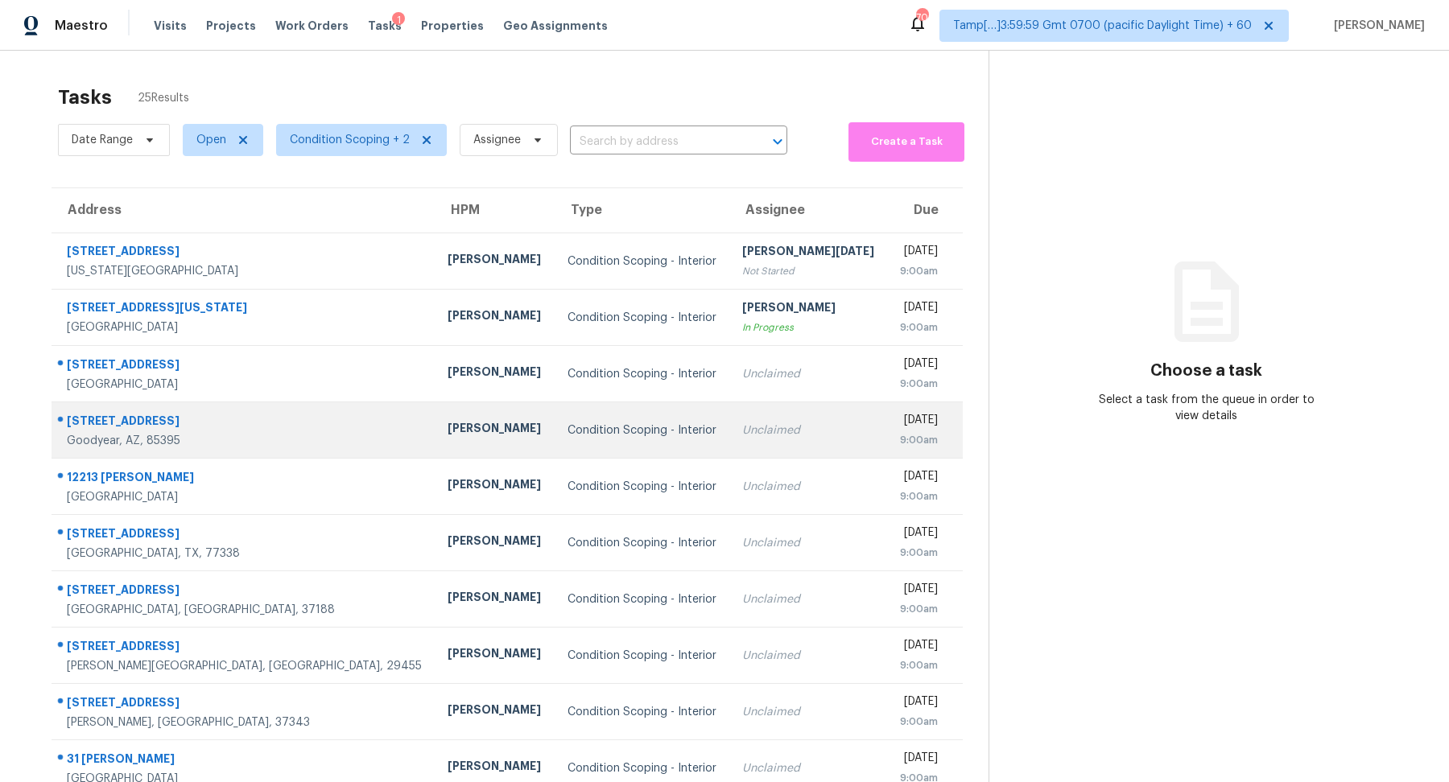
click at [742, 436] on div "Unclaimed" at bounding box center [808, 431] width 132 height 16
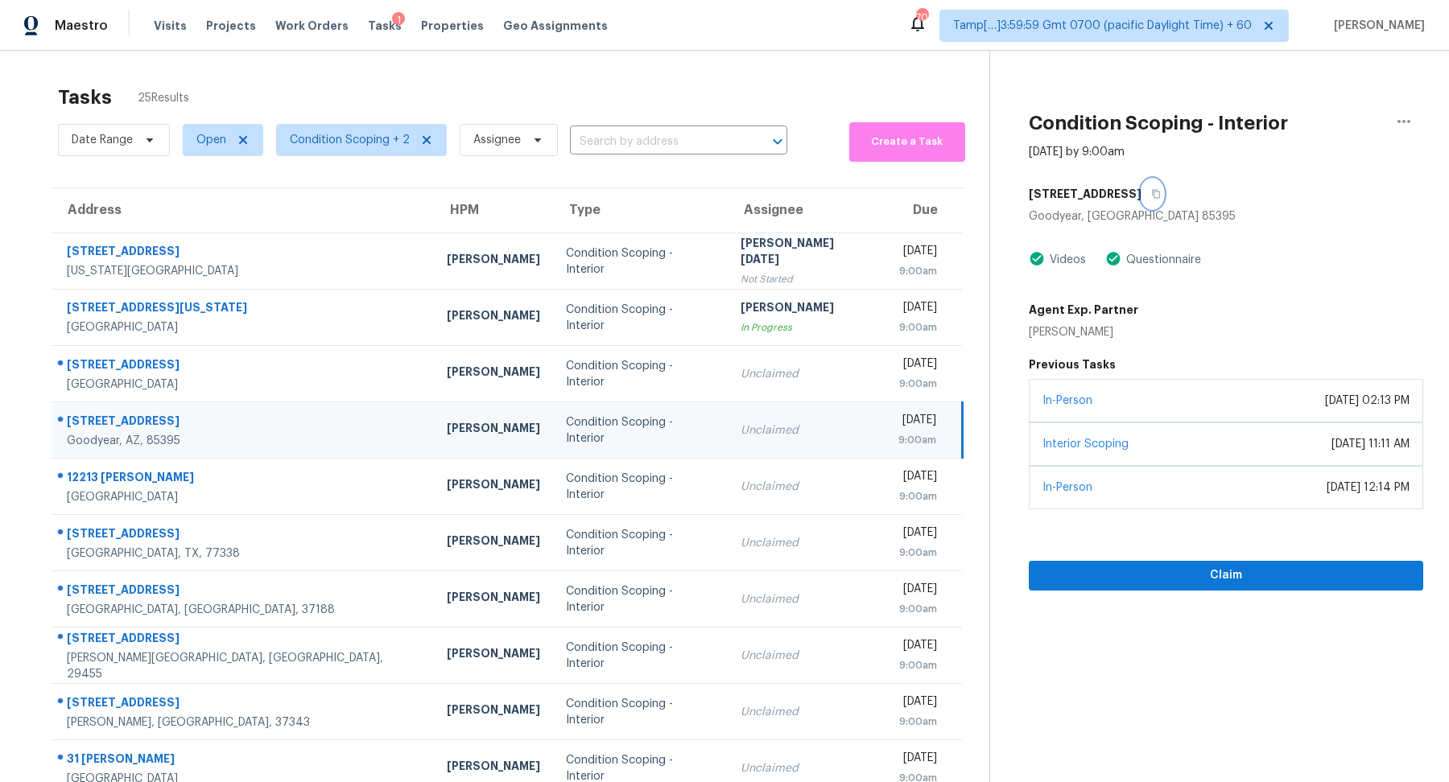
click at [1151, 196] on icon "button" at bounding box center [1156, 194] width 10 height 10
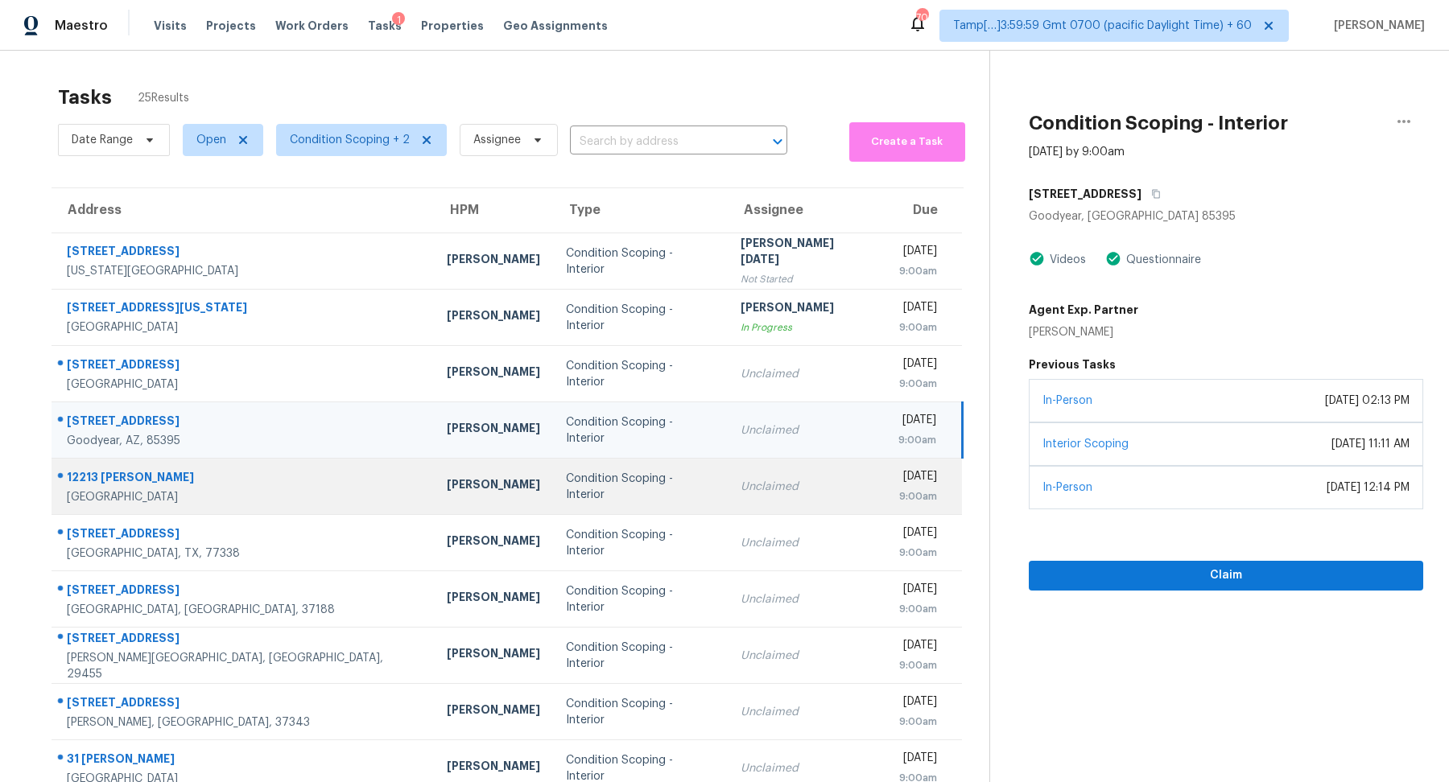
click at [731, 502] on td "Unclaimed" at bounding box center [807, 487] width 158 height 56
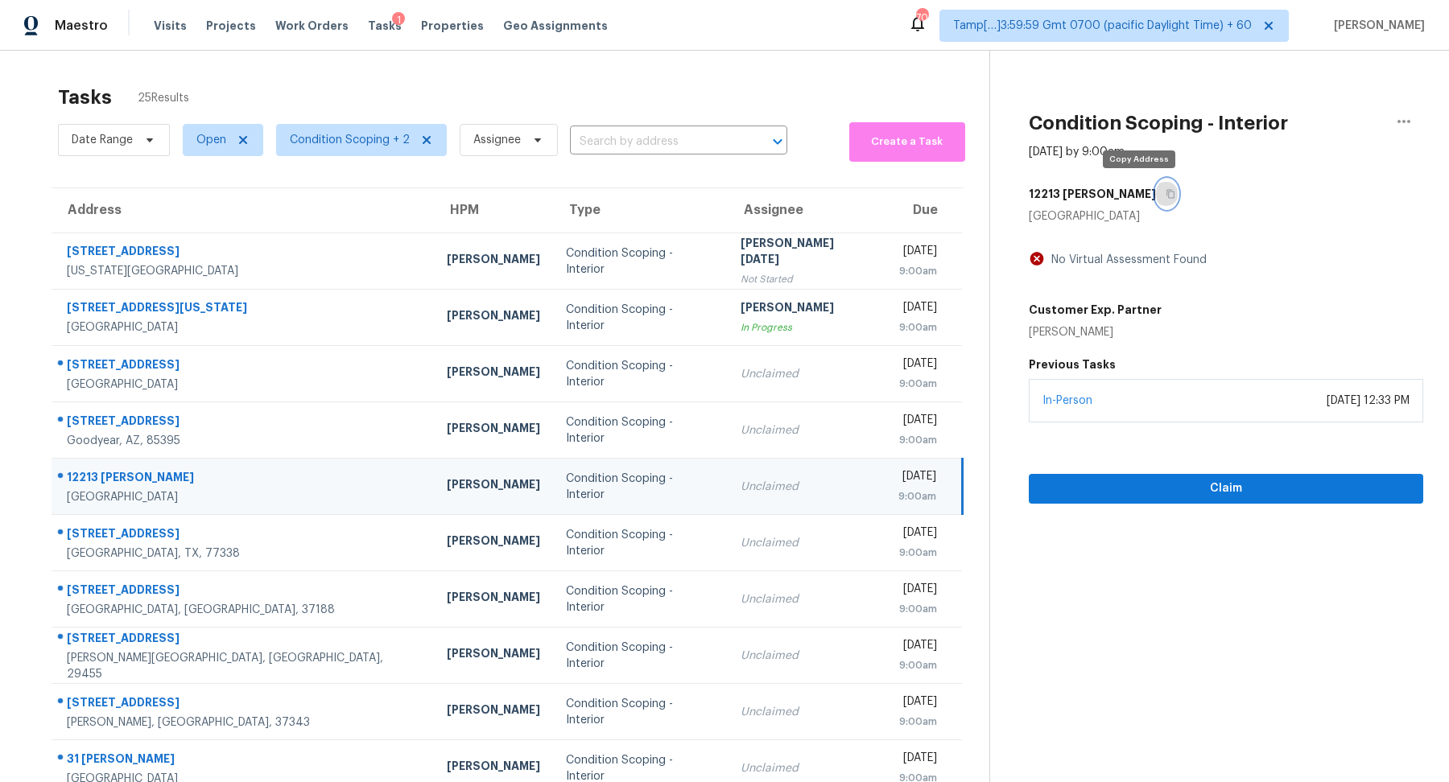
click at [1156, 199] on button "button" at bounding box center [1167, 194] width 22 height 29
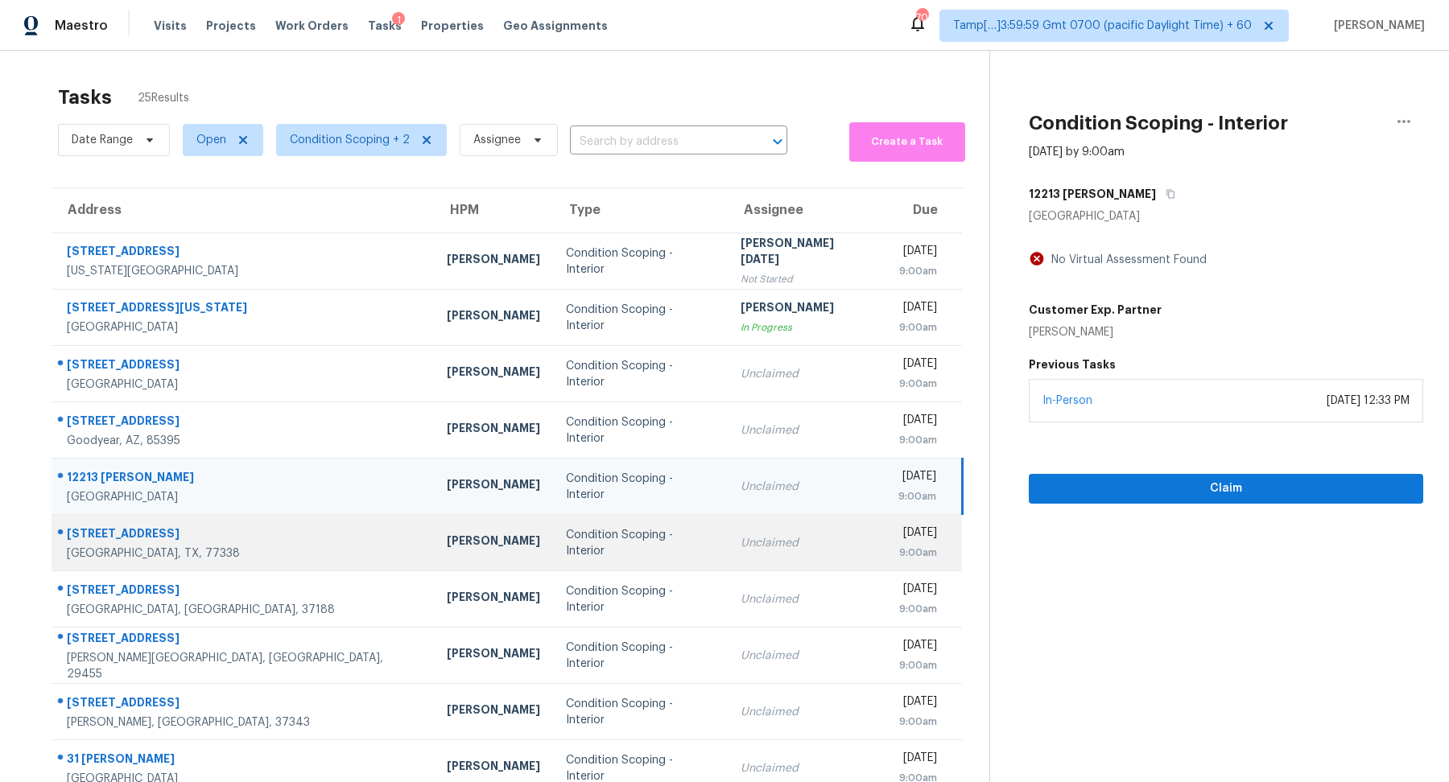
click at [765, 563] on td "Unclaimed" at bounding box center [807, 543] width 158 height 56
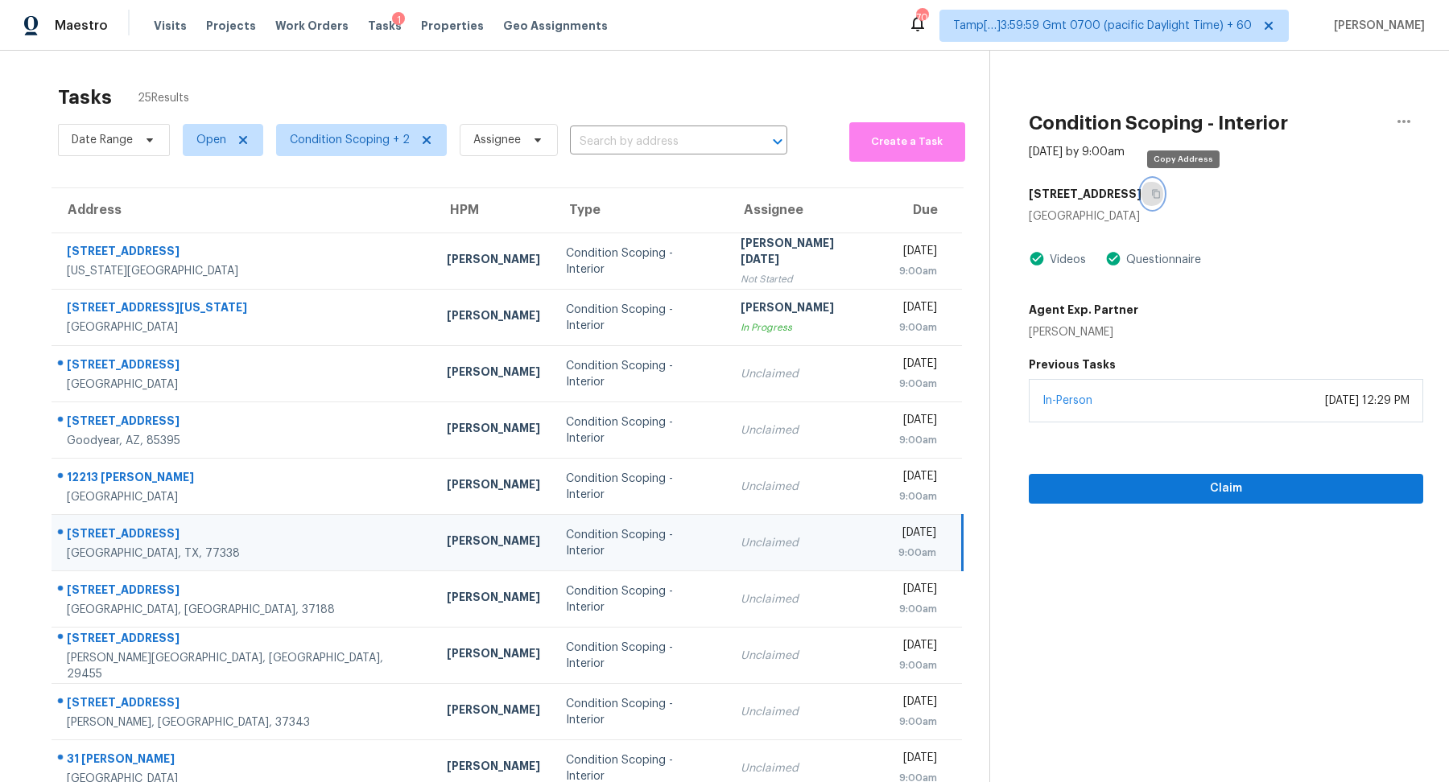
click at [1163, 195] on button "button" at bounding box center [1152, 194] width 22 height 29
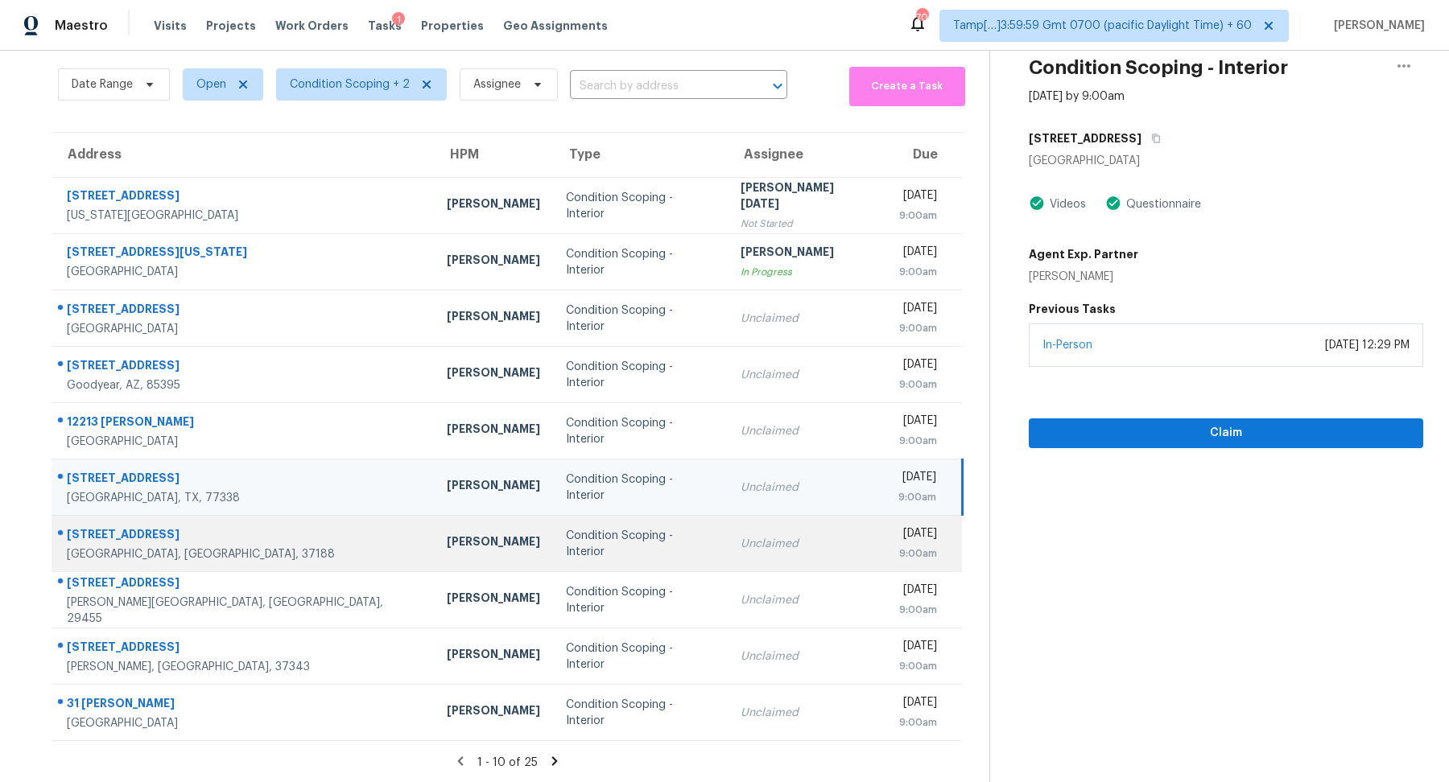
click at [741, 536] on div "Unclaimed" at bounding box center [807, 544] width 132 height 16
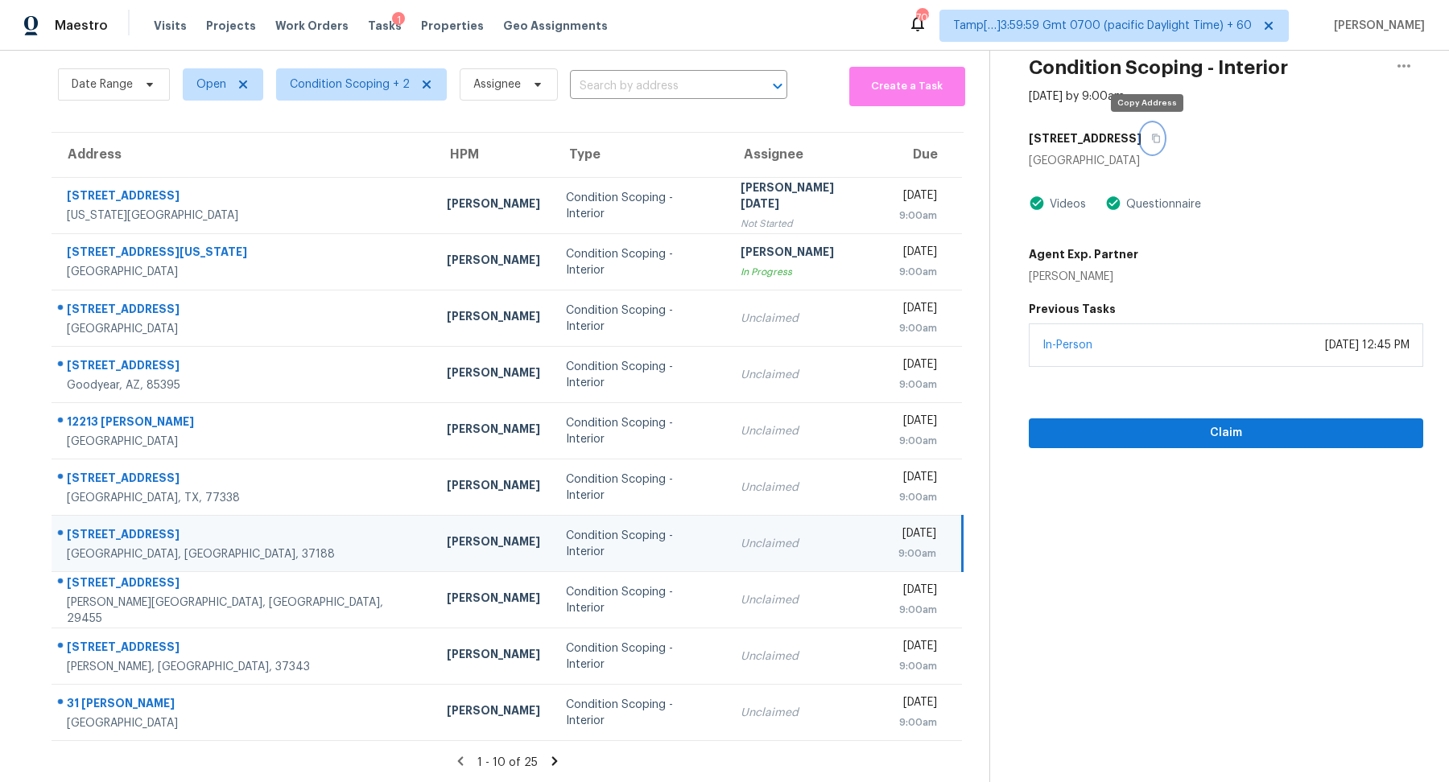
click at [1143, 148] on button "button" at bounding box center [1152, 138] width 22 height 29
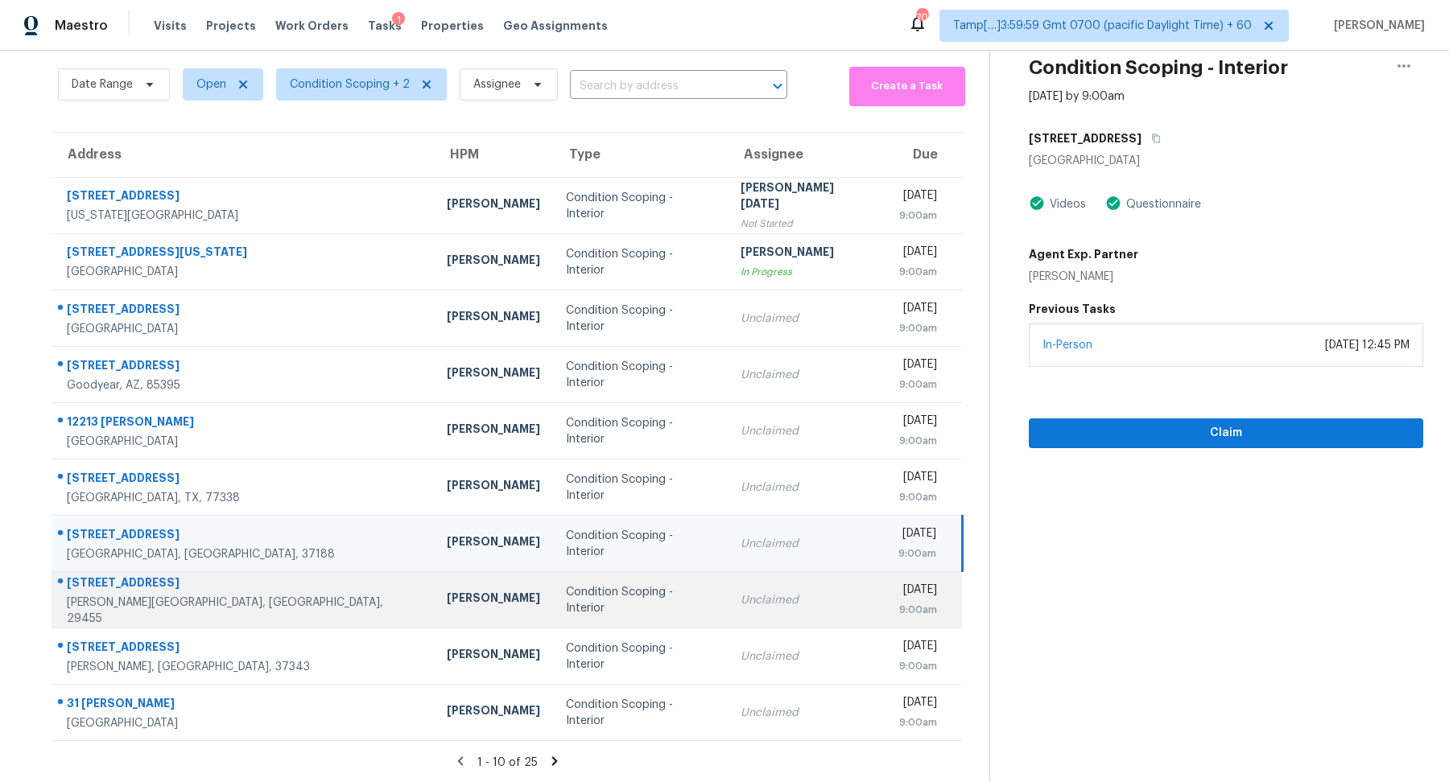
click at [898, 614] on div "9:00am" at bounding box center [917, 610] width 39 height 16
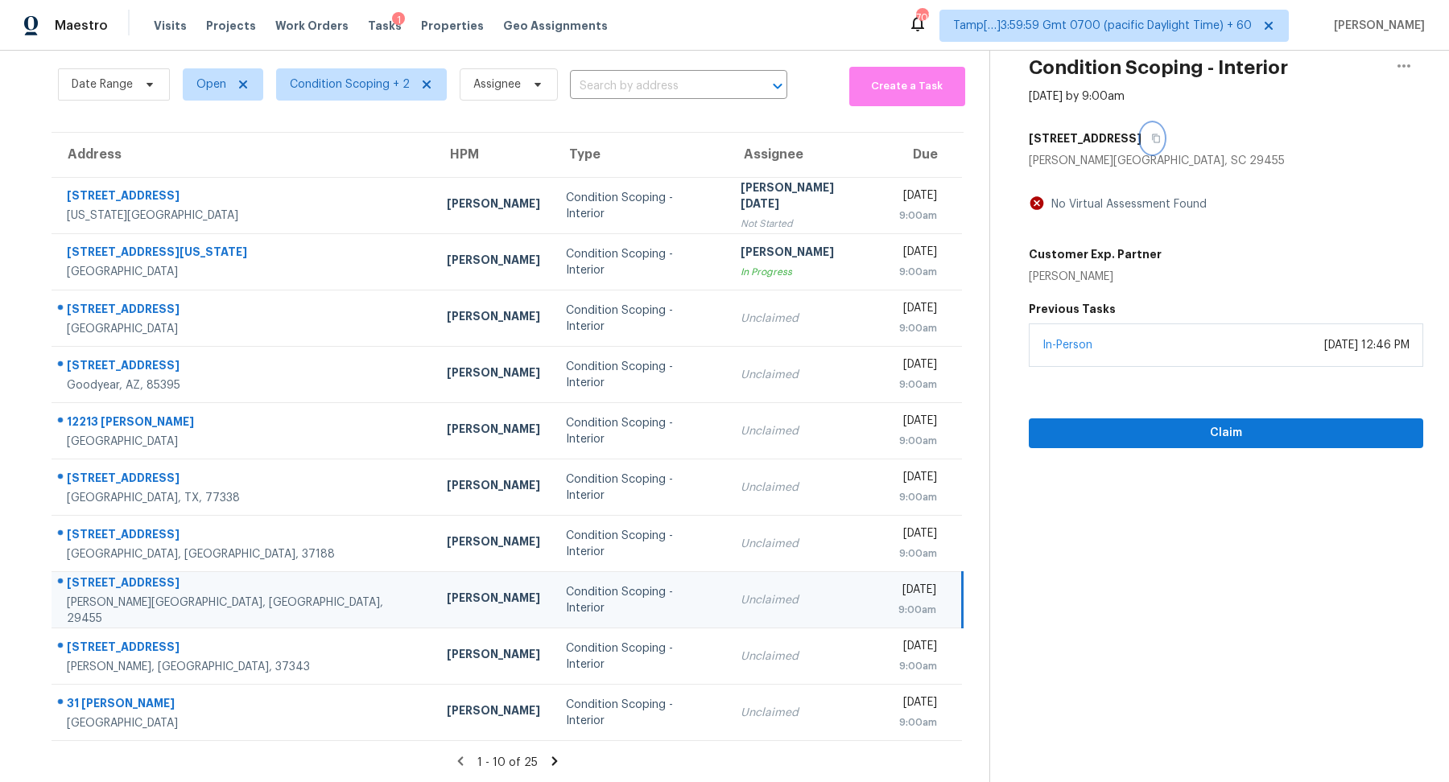
click at [1148, 147] on button "button" at bounding box center [1152, 138] width 22 height 29
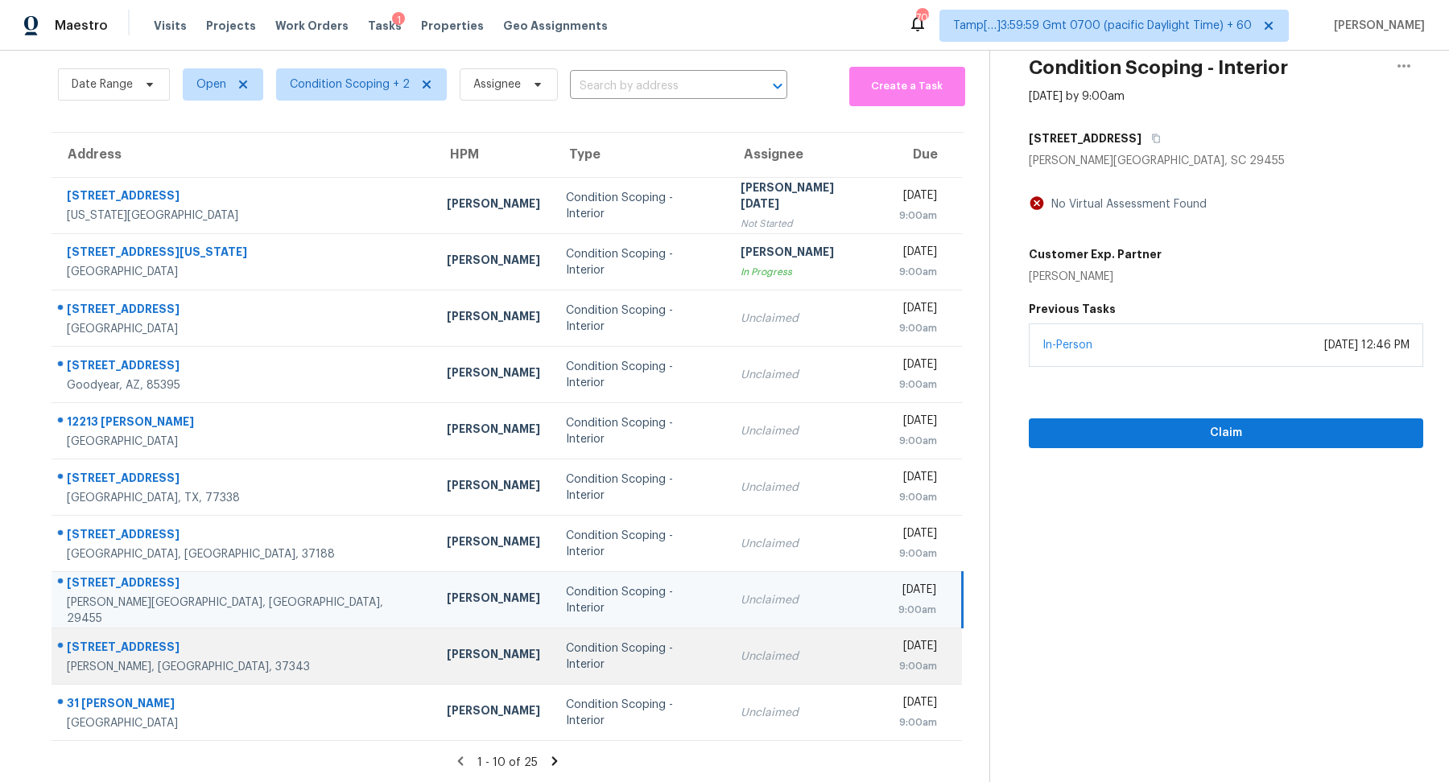
click at [793, 644] on td "Unclaimed" at bounding box center [807, 657] width 158 height 56
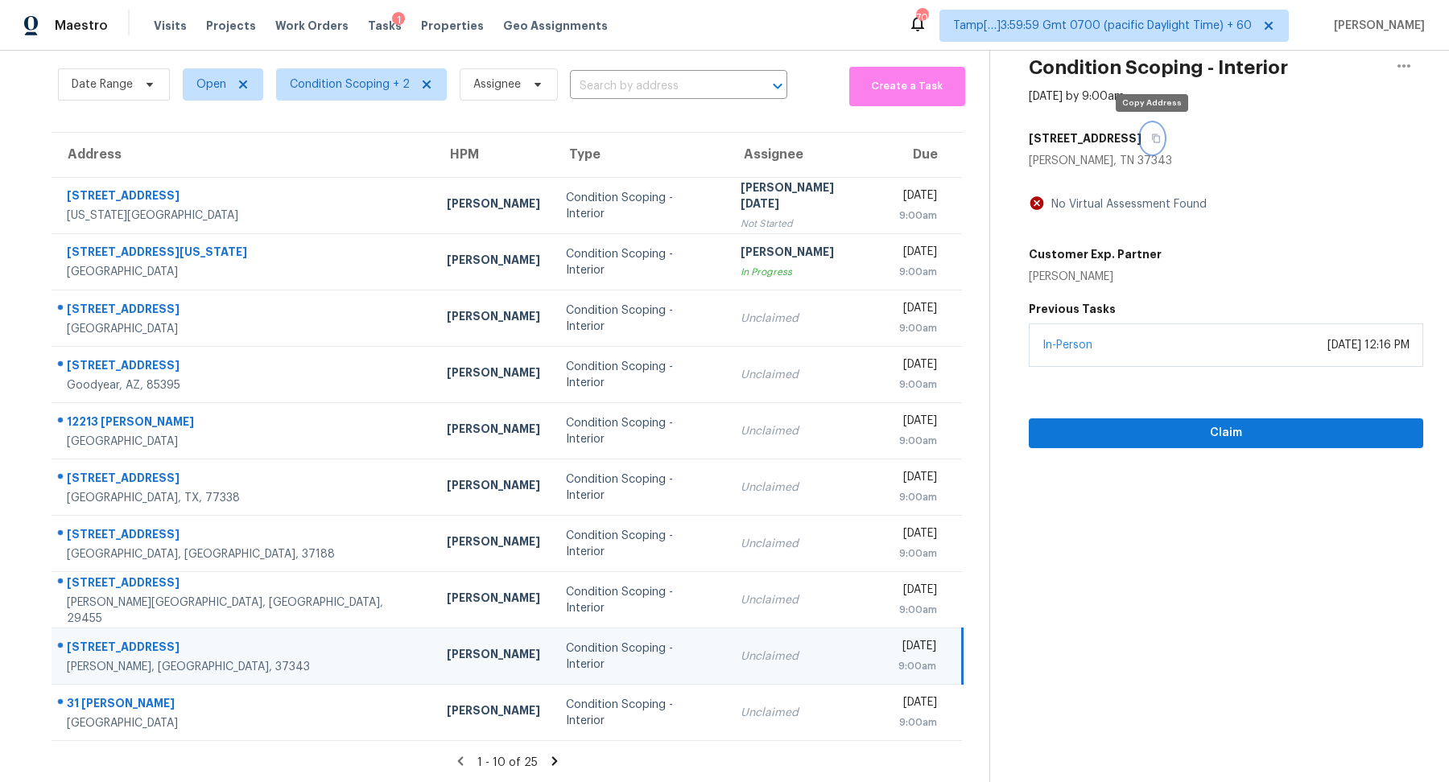
click at [1150, 126] on button "button" at bounding box center [1152, 138] width 22 height 29
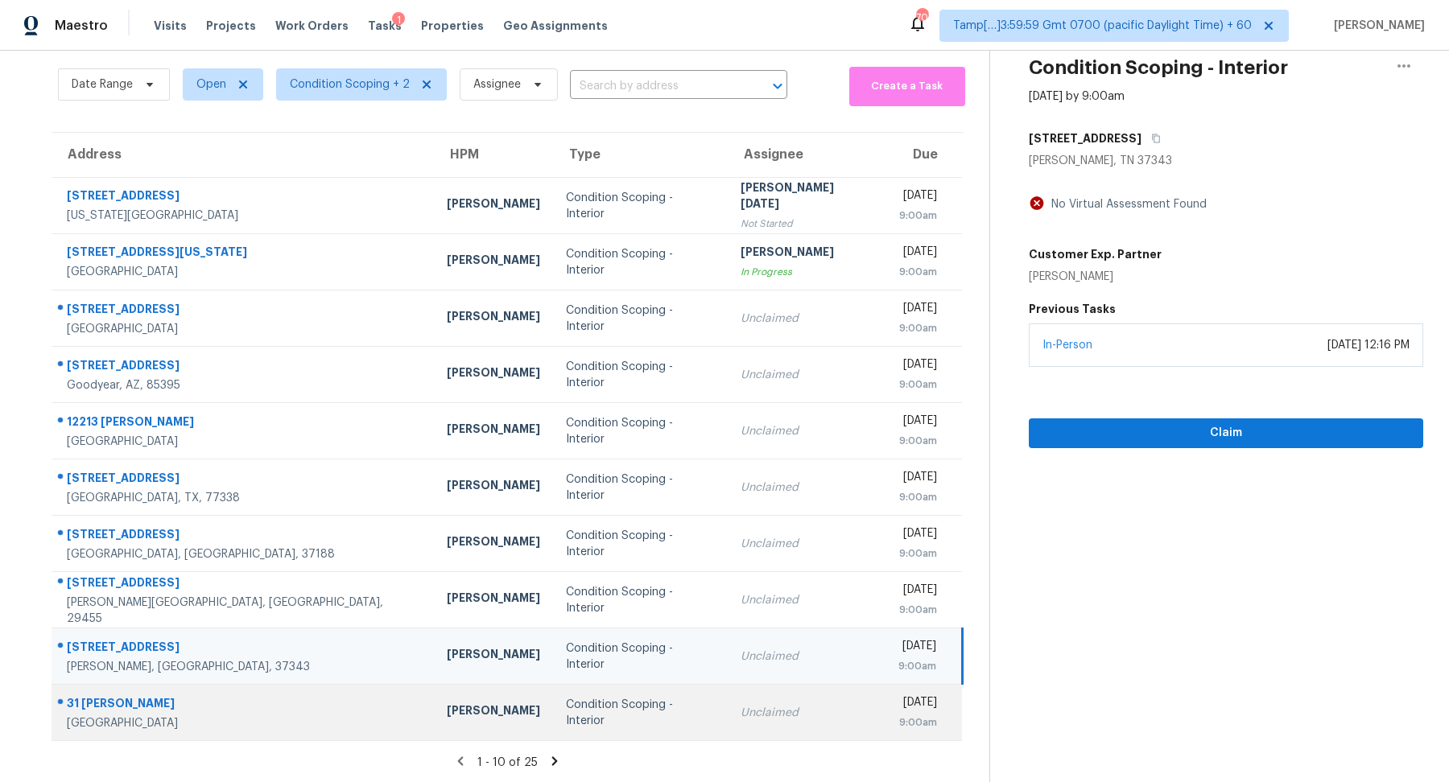
click at [741, 708] on div "Unclaimed" at bounding box center [807, 713] width 132 height 16
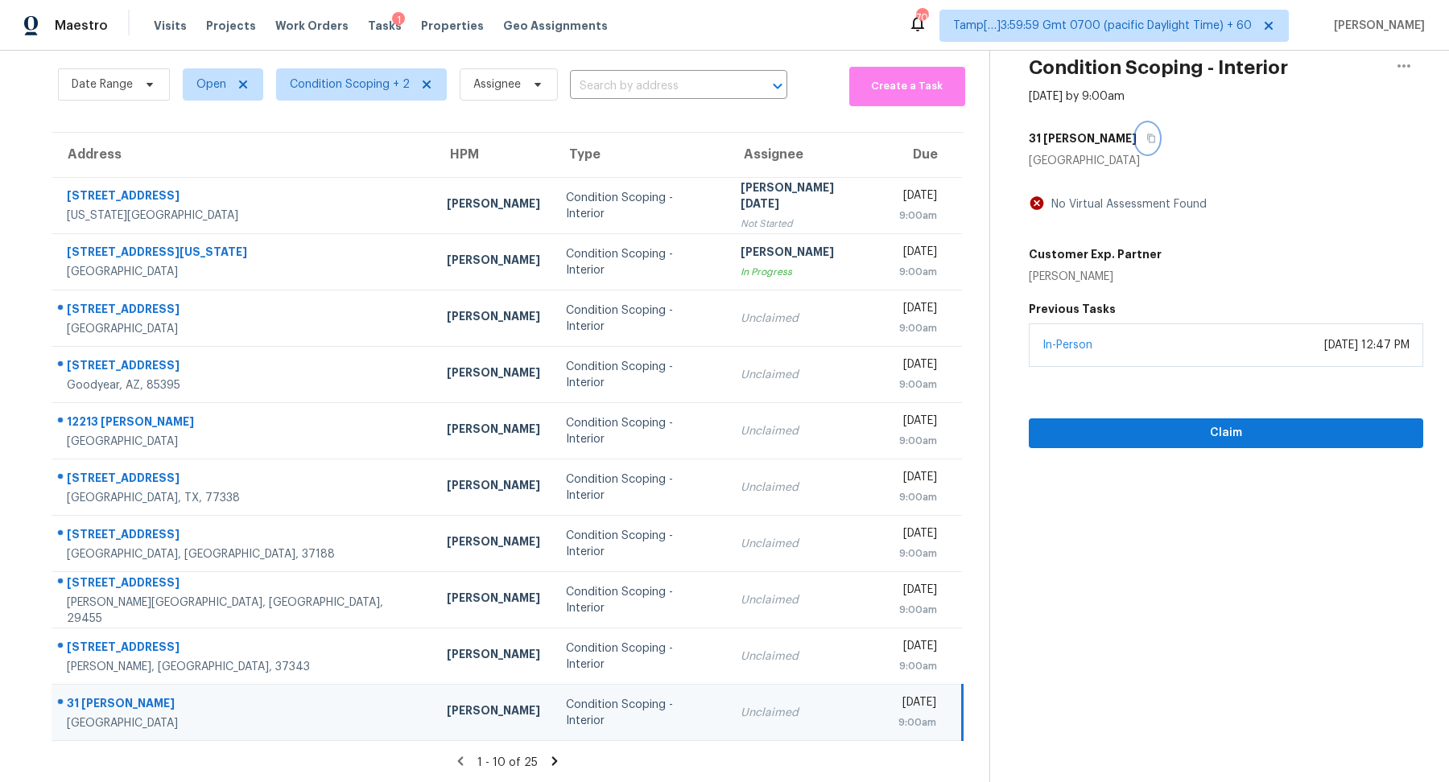
click at [1137, 141] on button "button" at bounding box center [1148, 138] width 22 height 29
click at [551, 763] on icon at bounding box center [554, 761] width 6 height 9
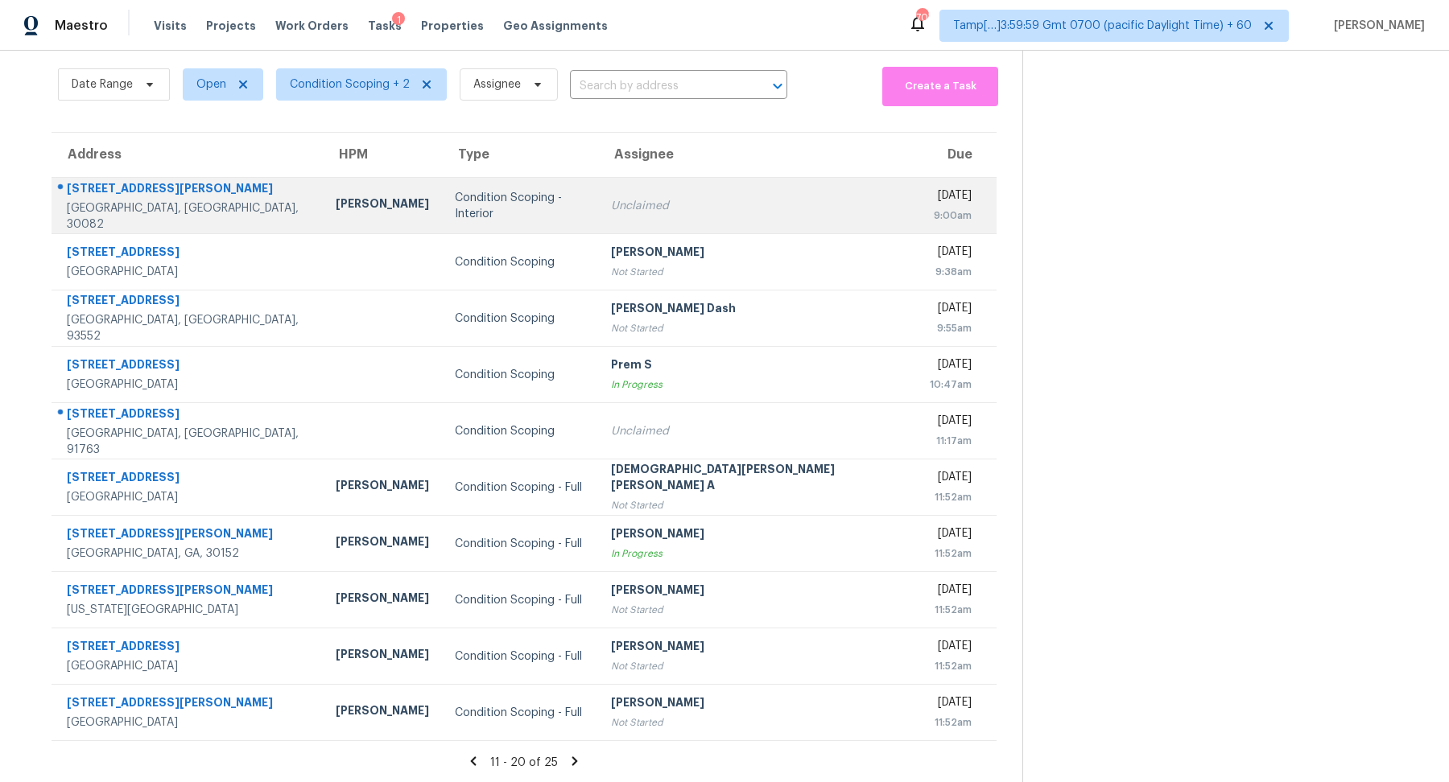
click at [703, 196] on td "Unclaimed" at bounding box center [757, 206] width 319 height 56
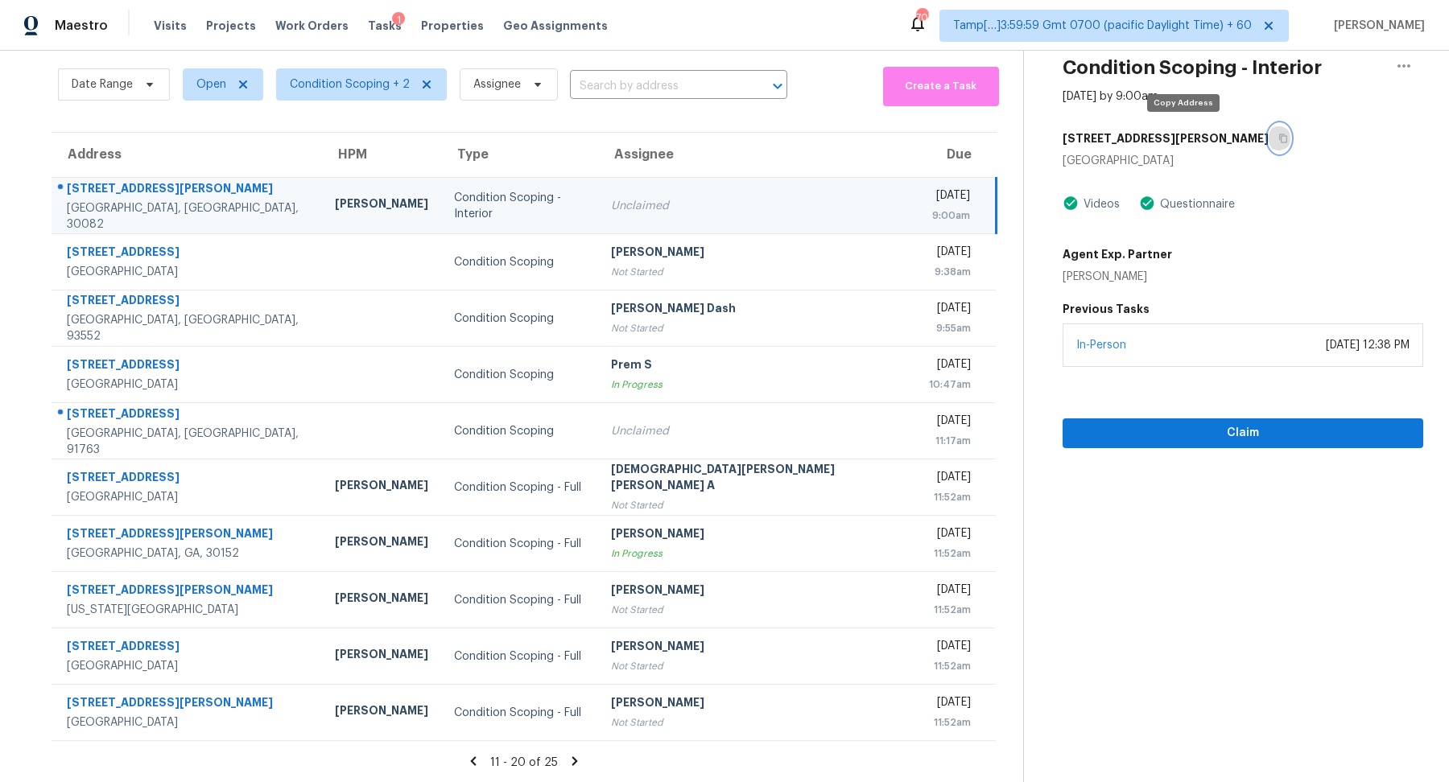
click at [1278, 138] on icon "button" at bounding box center [1283, 139] width 10 height 10
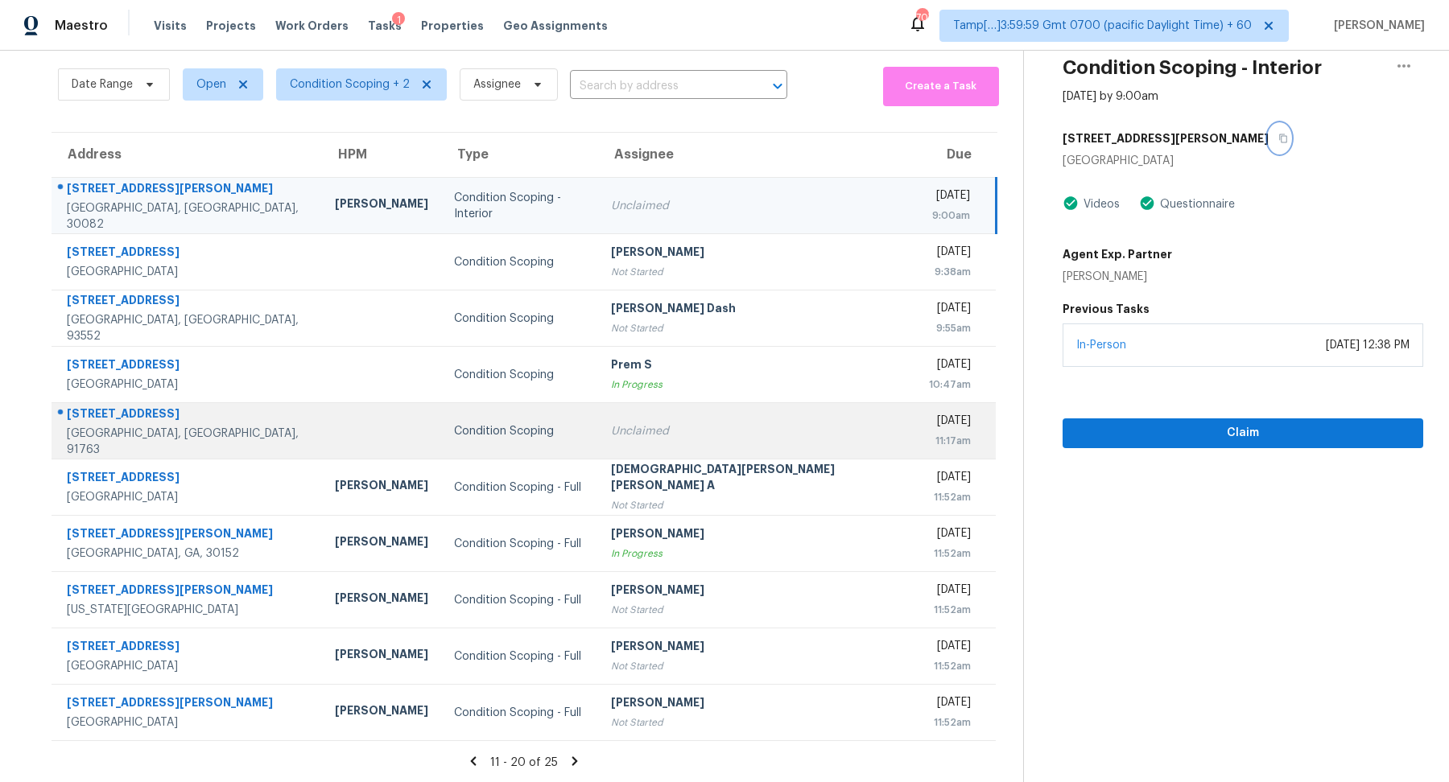
scroll to position [0, 0]
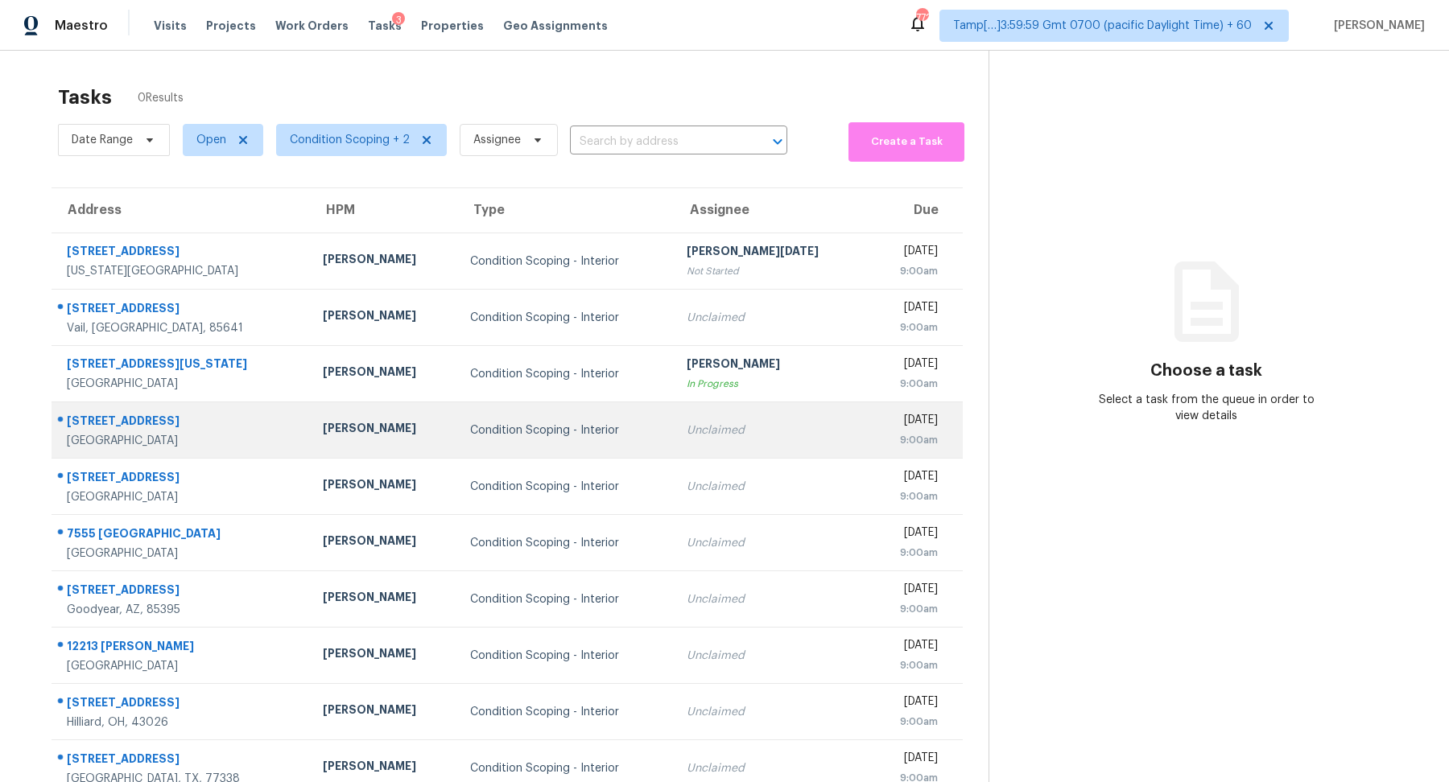
scroll to position [50, 0]
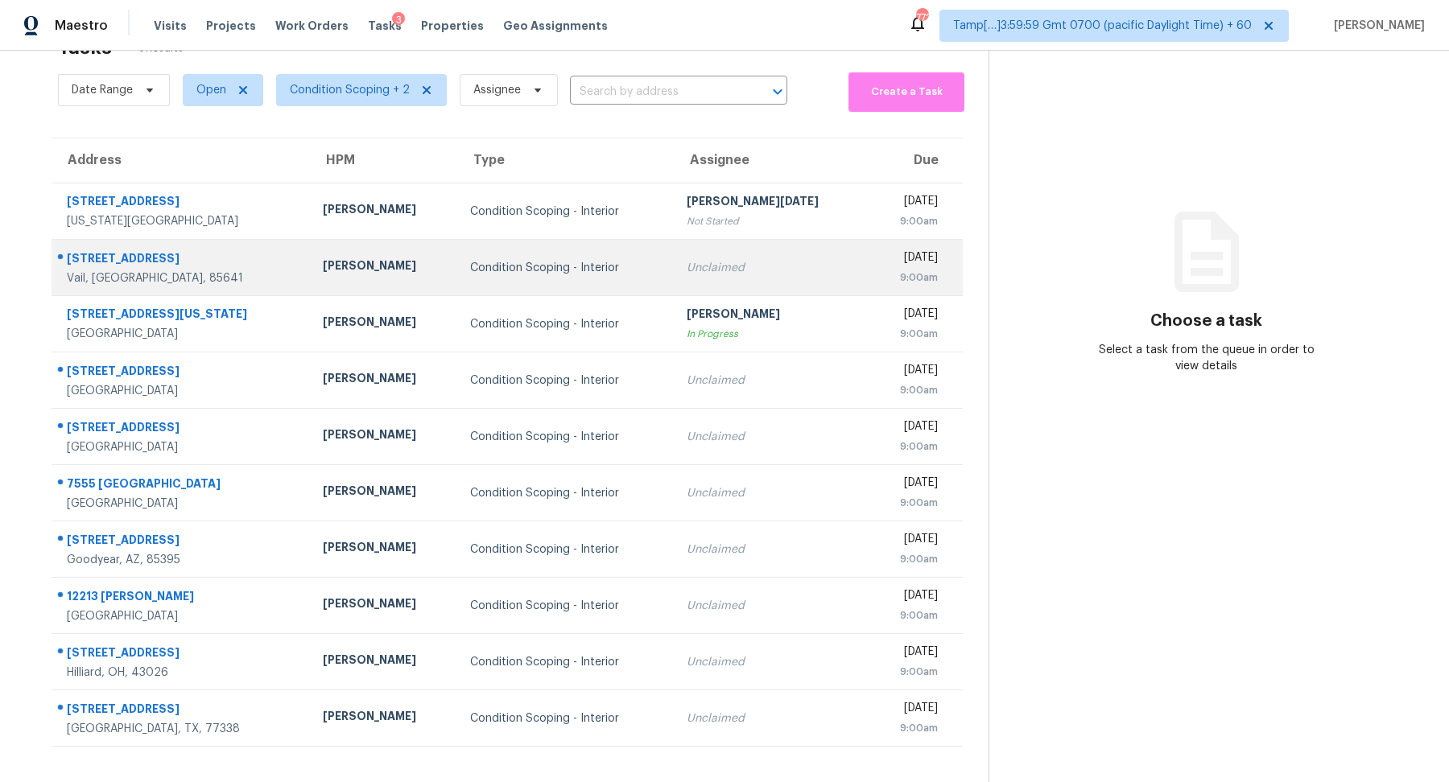
click at [568, 268] on div "Condition Scoping - Interior" at bounding box center [565, 268] width 191 height 16
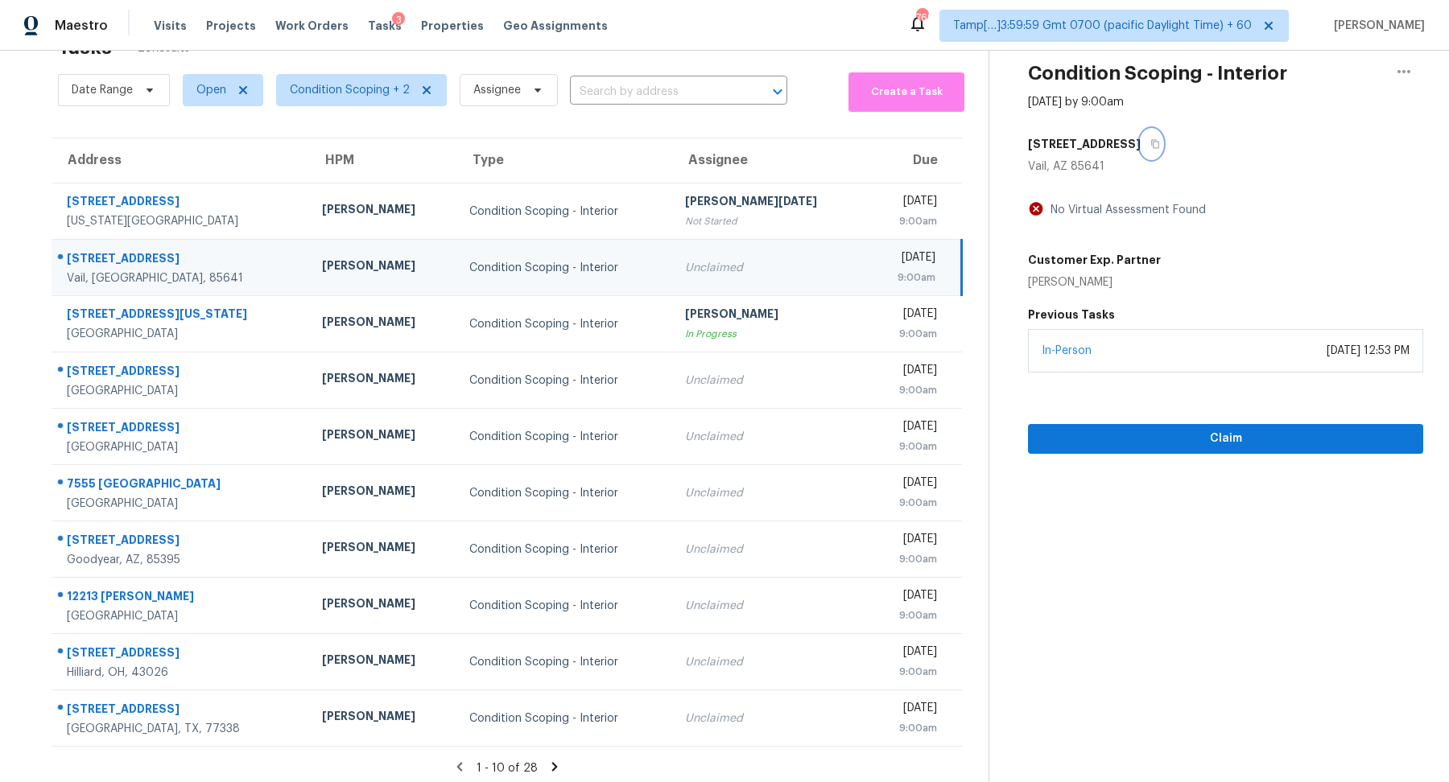
click at [1162, 137] on button "button" at bounding box center [1152, 144] width 22 height 29
click at [368, 84] on span "Condition Scoping + 2" at bounding box center [350, 90] width 120 height 16
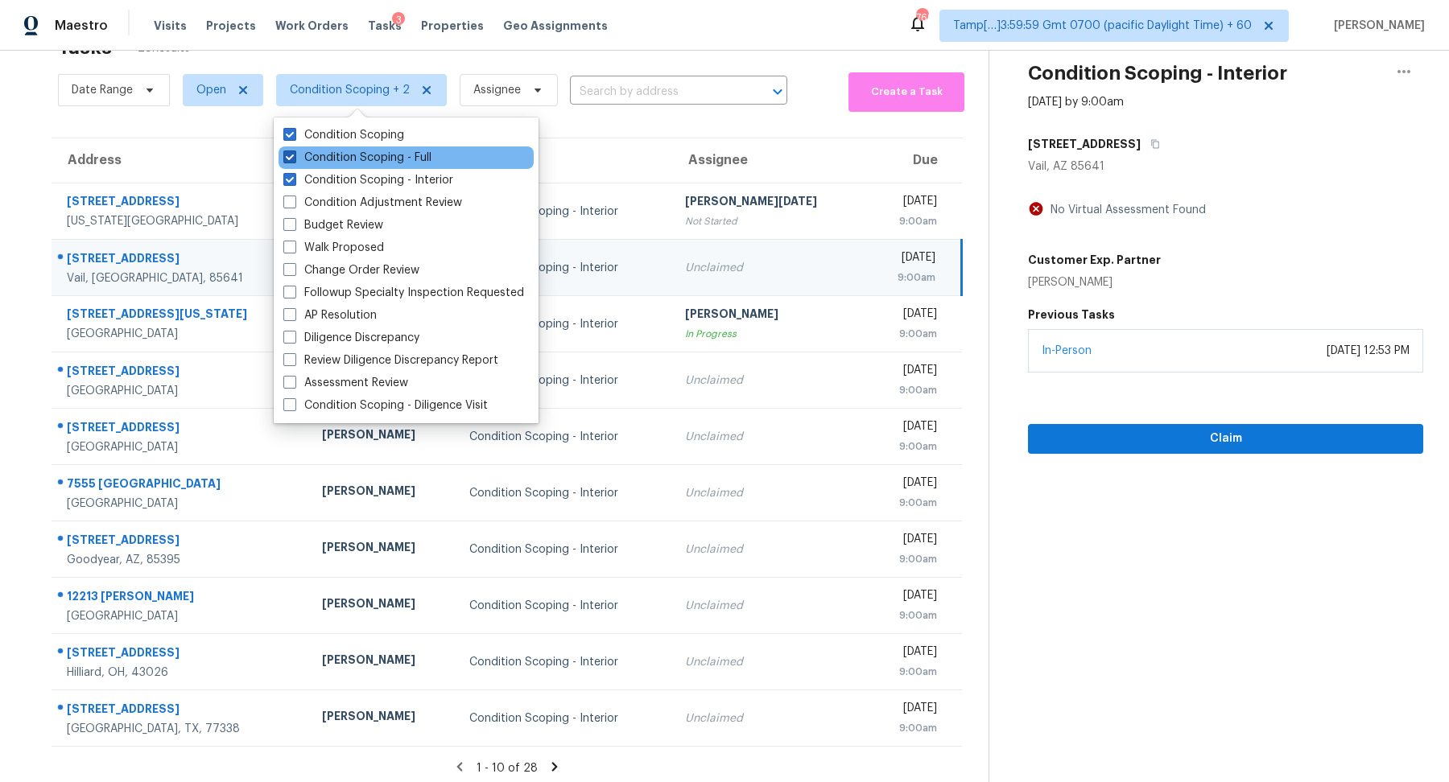
click at [410, 156] on label "Condition Scoping - Full" at bounding box center [357, 158] width 148 height 16
click at [294, 156] on input "Condition Scoping - Full" at bounding box center [288, 155] width 10 height 10
checkbox input "false"
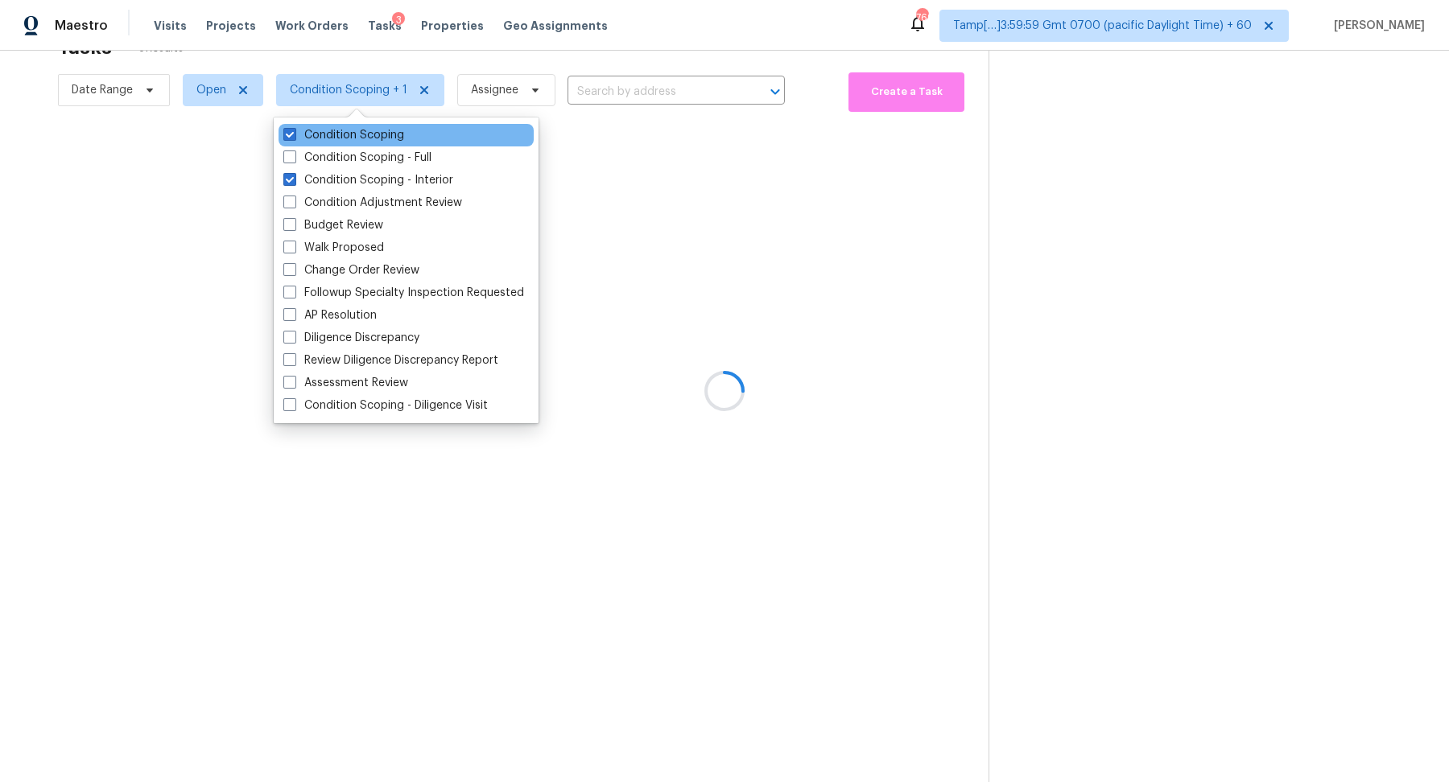
click at [421, 134] on div "Condition Scoping" at bounding box center [406, 135] width 255 height 23
click at [388, 133] on label "Condition Scoping" at bounding box center [343, 135] width 121 height 16
click at [294, 133] on input "Condition Scoping" at bounding box center [288, 132] width 10 height 10
checkbox input "false"
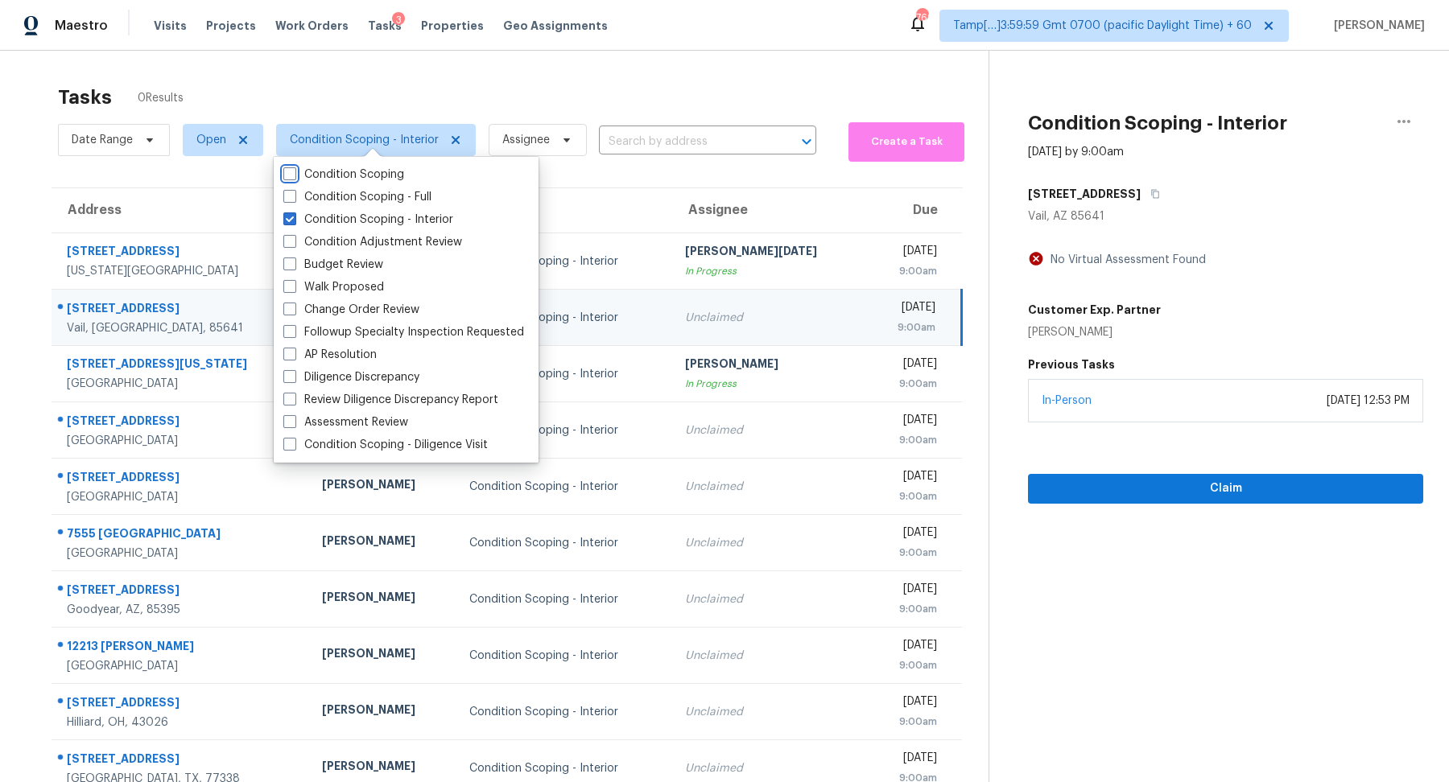
scroll to position [50, 0]
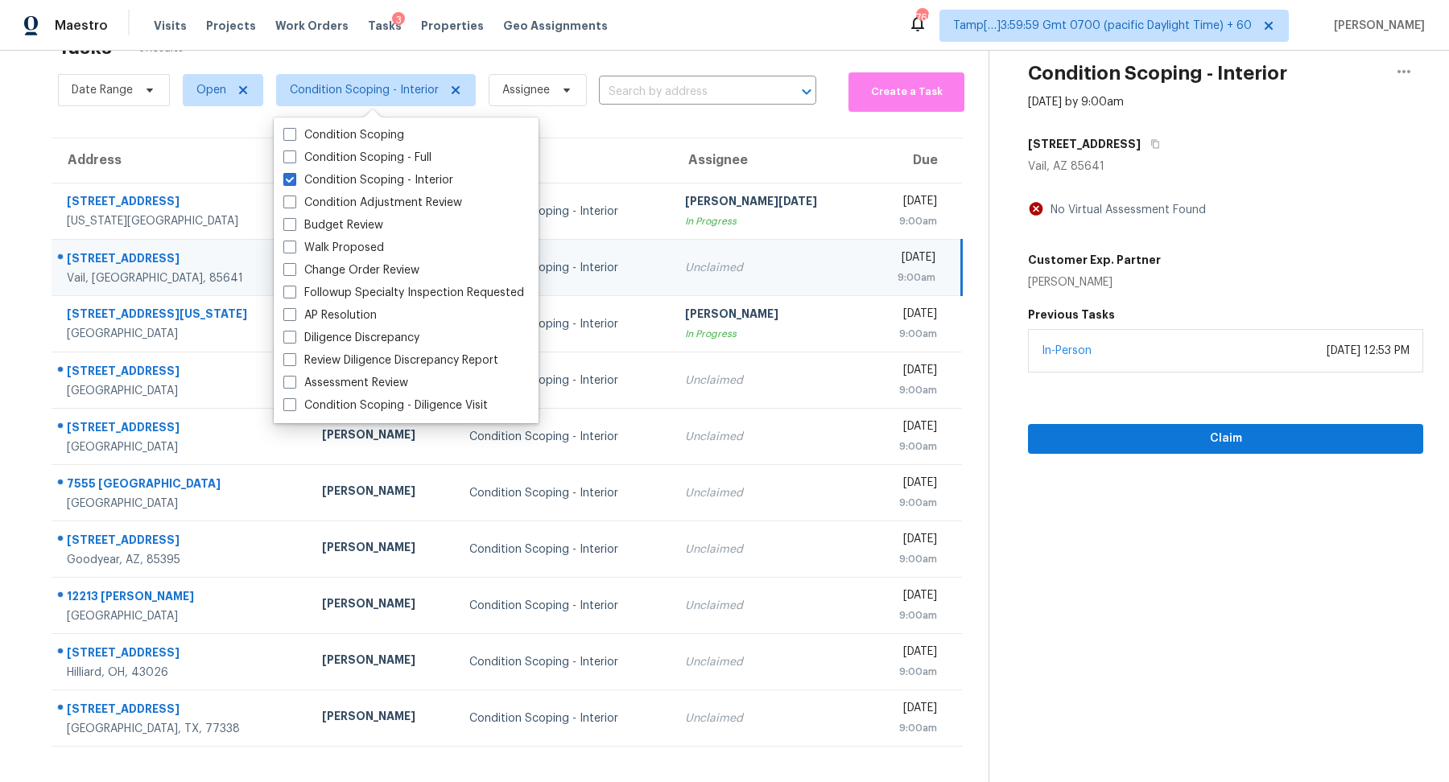
click at [699, 294] on td "Unclaimed" at bounding box center [769, 268] width 195 height 56
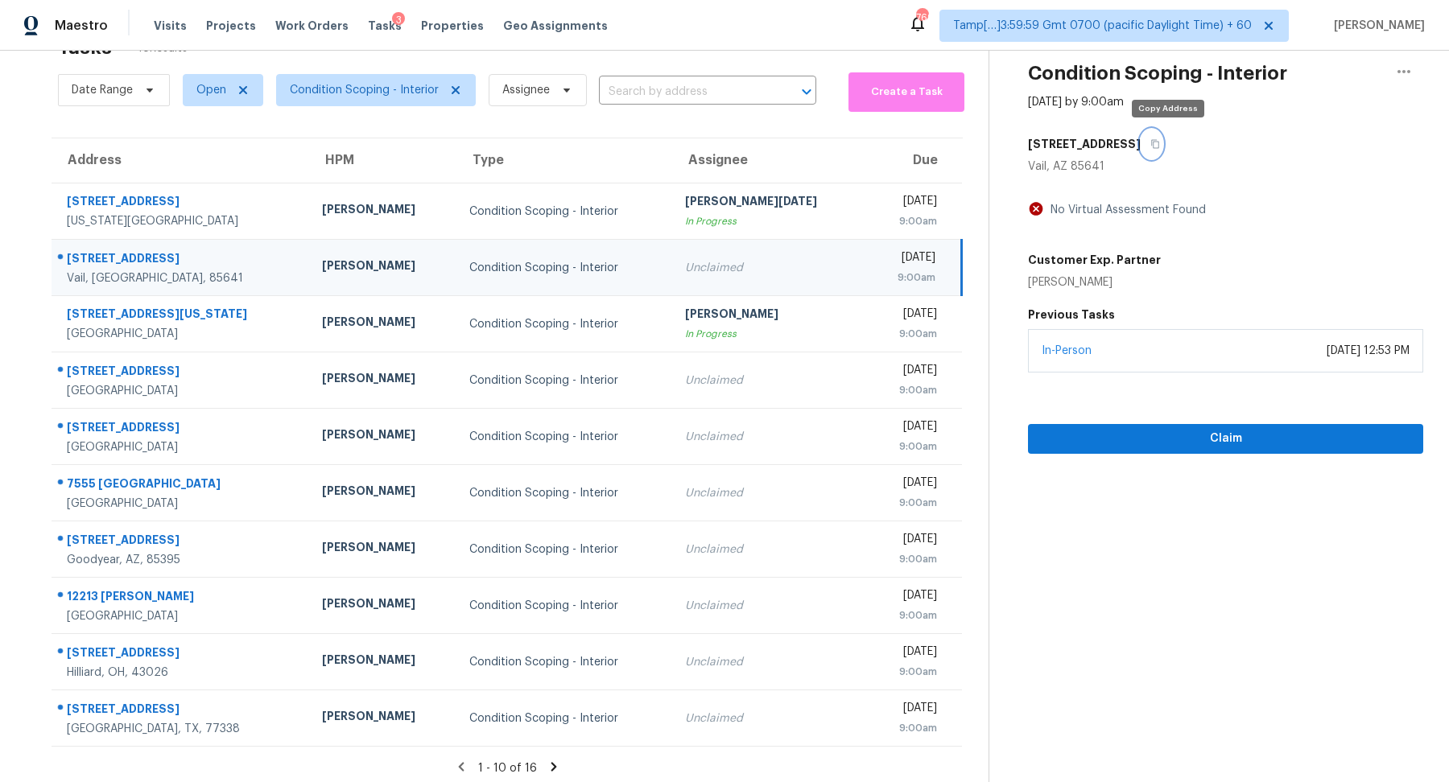
click at [1160, 147] on icon "button" at bounding box center [1155, 144] width 10 height 10
click at [543, 762] on div "1 - 10 of 16" at bounding box center [507, 768] width 963 height 17
click at [551, 762] on icon at bounding box center [554, 766] width 6 height 9
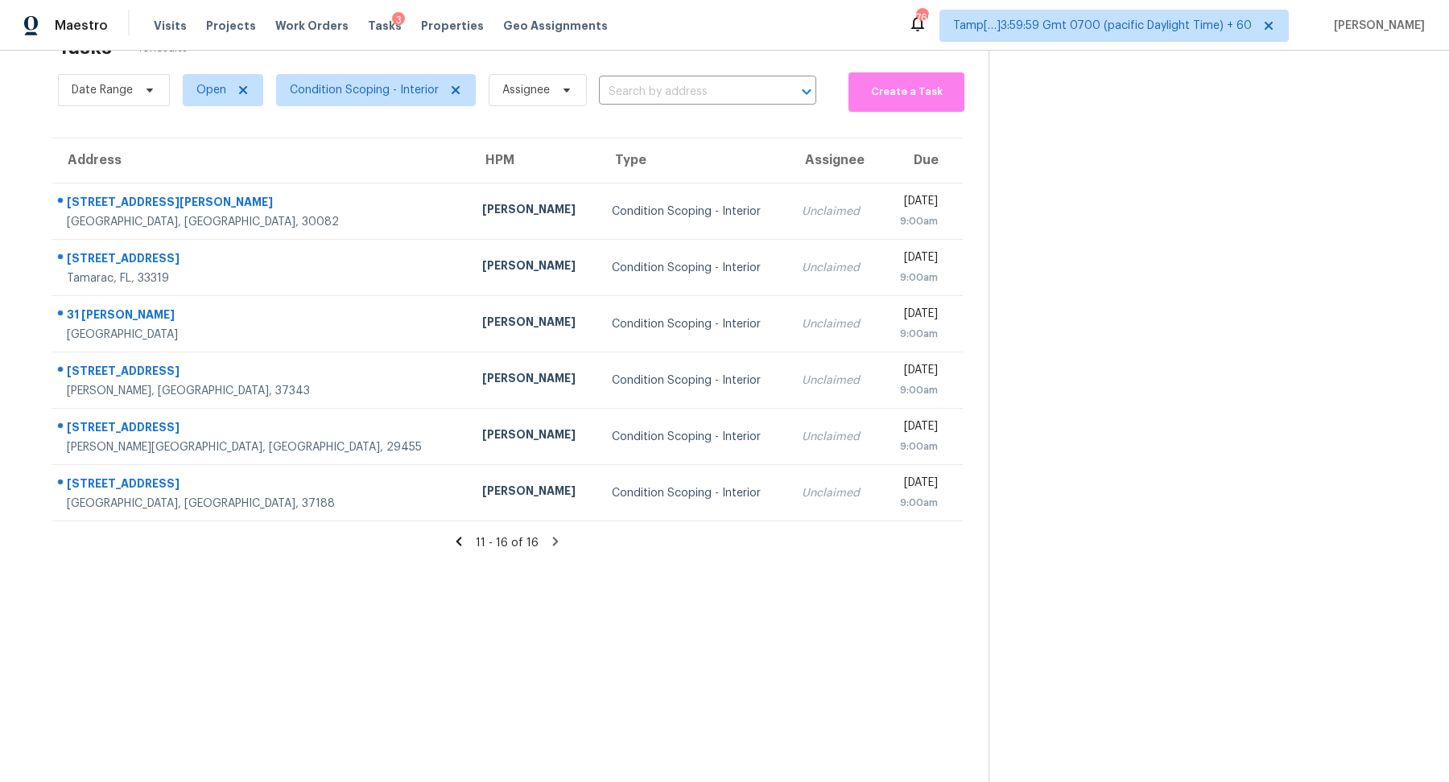
click at [458, 542] on icon at bounding box center [459, 541] width 6 height 9
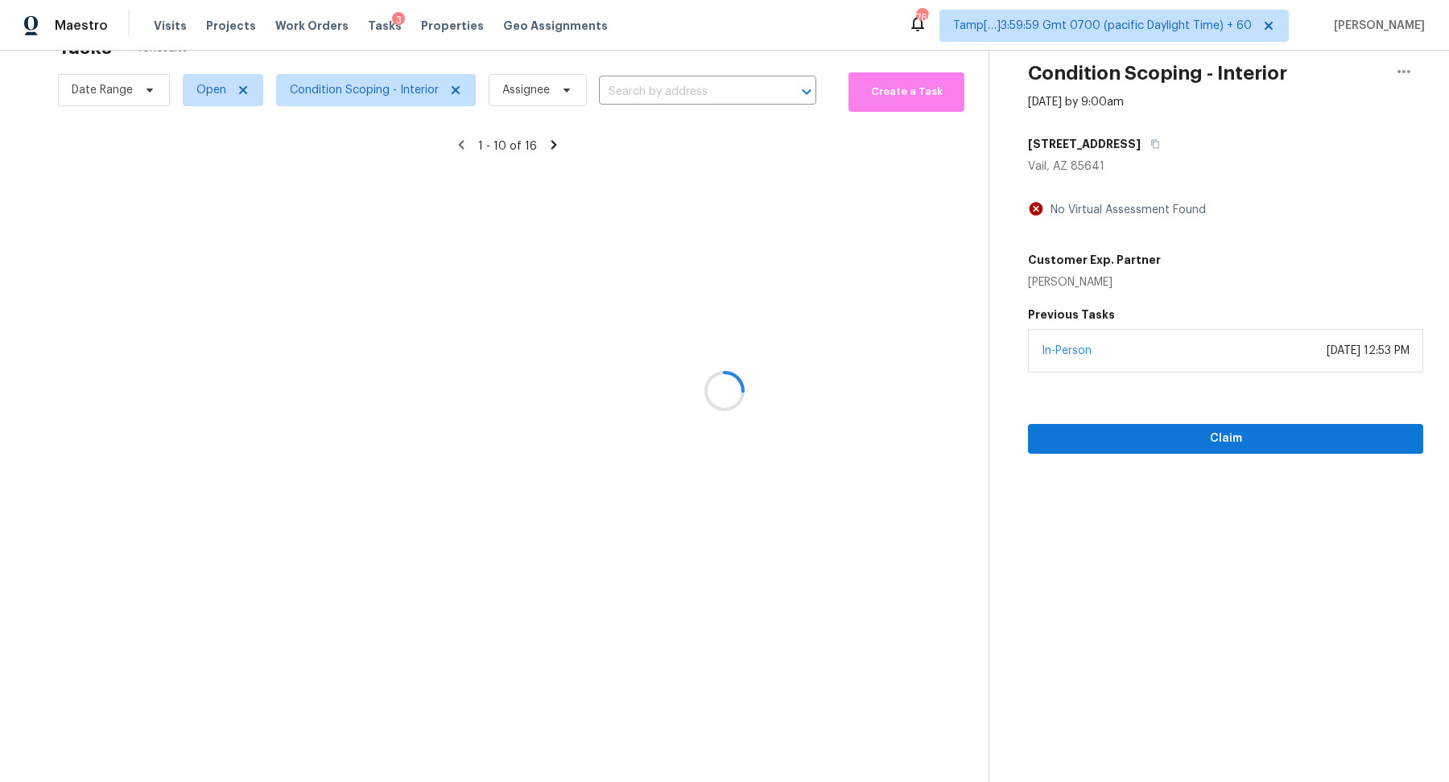
click at [360, 100] on div at bounding box center [724, 391] width 1449 height 782
click at [374, 93] on div at bounding box center [724, 391] width 1449 height 782
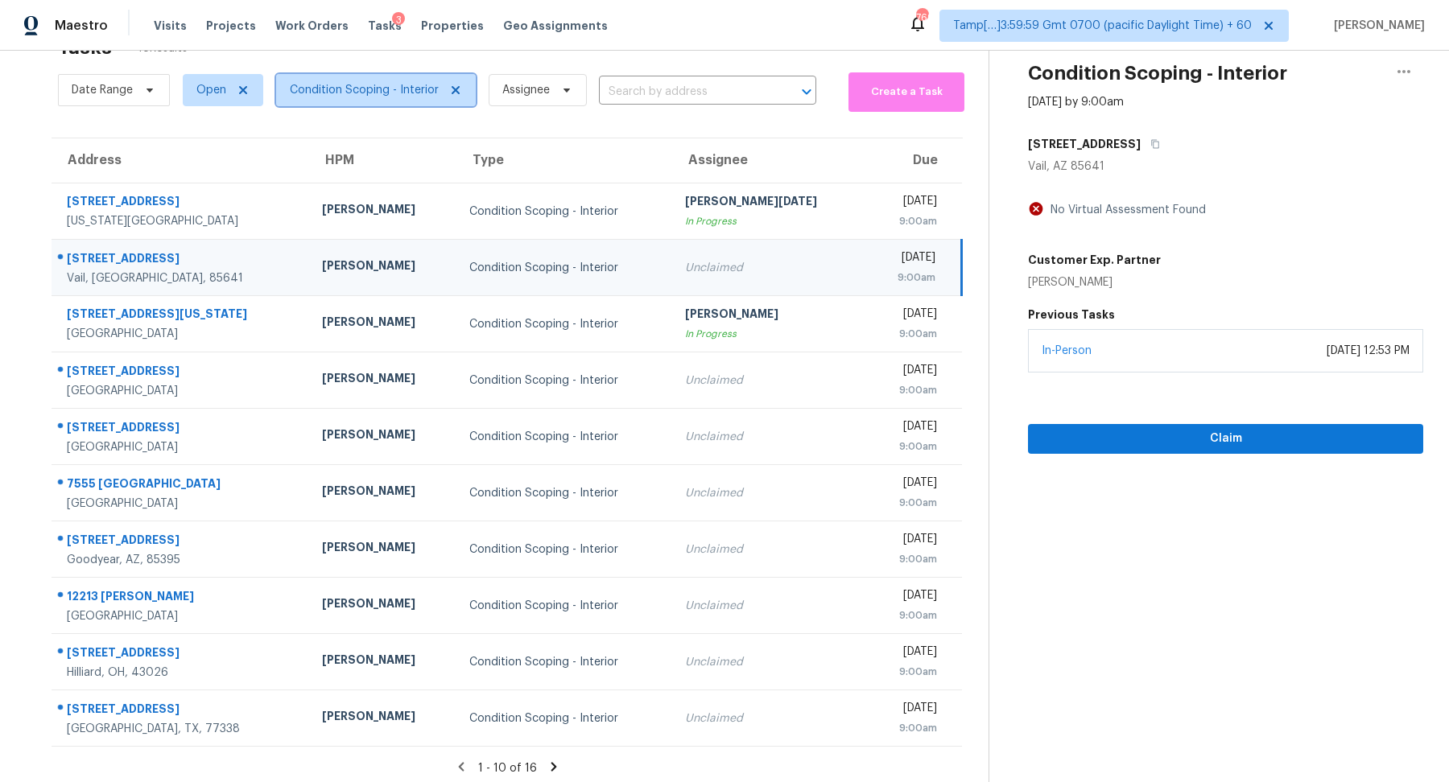
click at [368, 101] on span "Condition Scoping - Interior" at bounding box center [376, 90] width 200 height 32
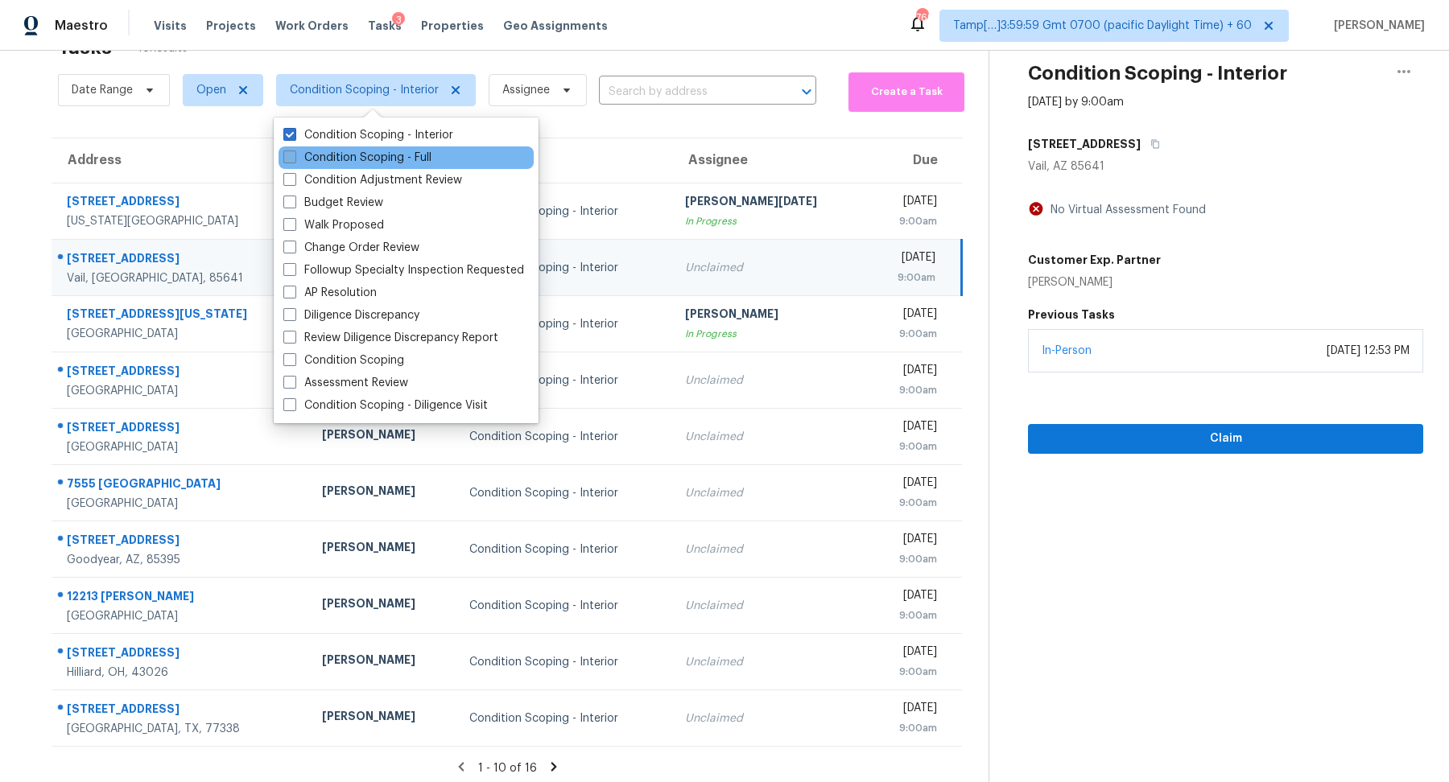
click at [374, 159] on label "Condition Scoping - Full" at bounding box center [357, 158] width 148 height 16
click at [294, 159] on input "Condition Scoping - Full" at bounding box center [288, 155] width 10 height 10
checkbox input "true"
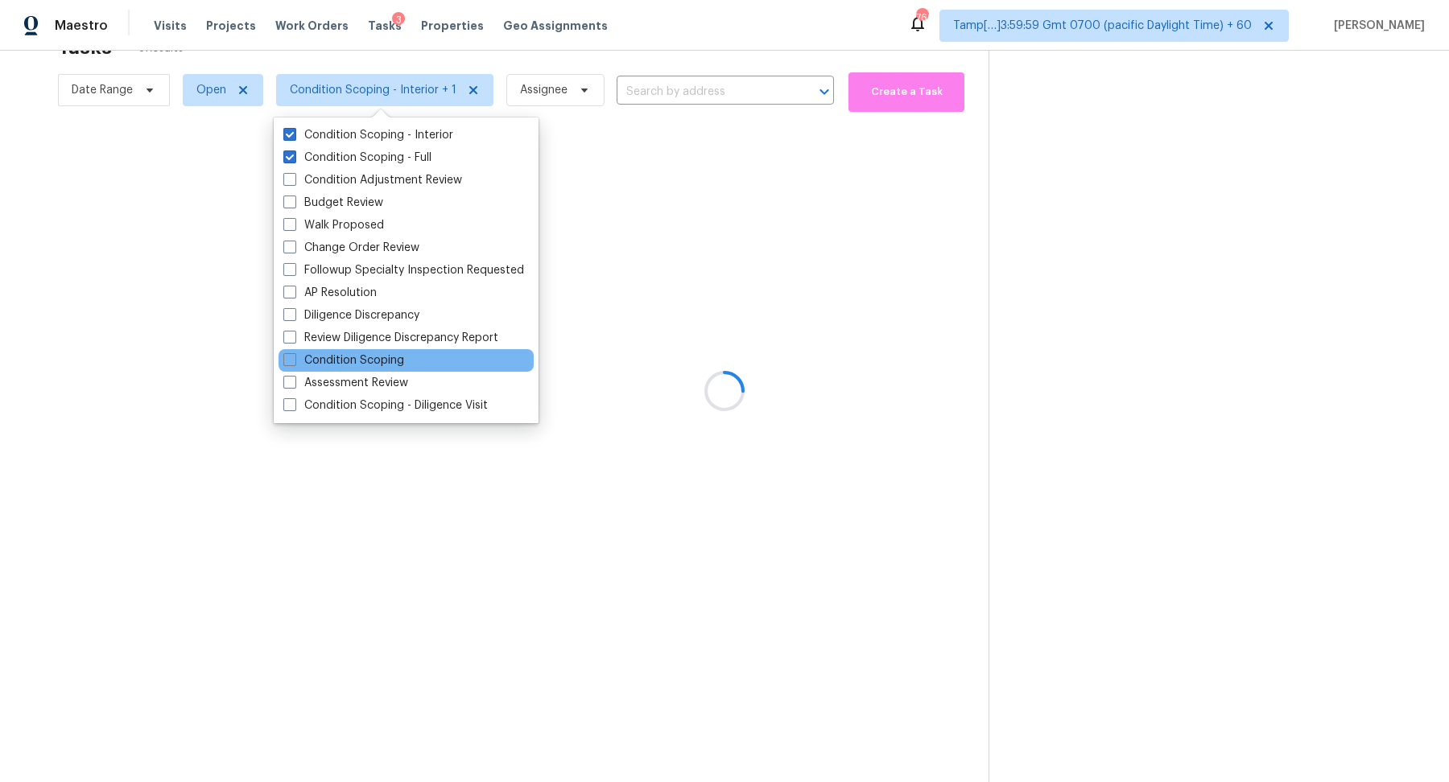
click at [411, 359] on div "Condition Scoping" at bounding box center [406, 360] width 255 height 23
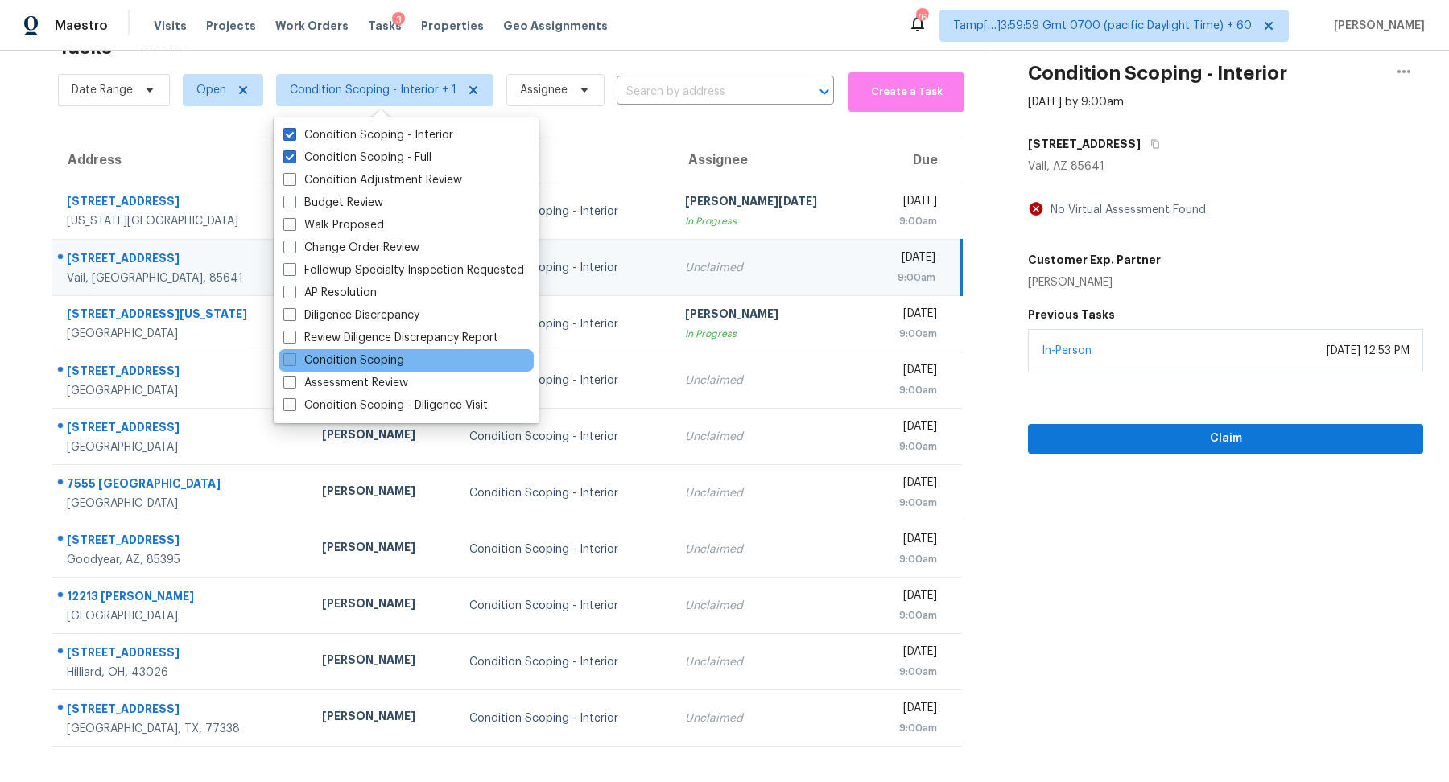
click at [391, 361] on label "Condition Scoping" at bounding box center [343, 361] width 121 height 16
click at [294, 361] on input "Condition Scoping" at bounding box center [288, 358] width 10 height 10
checkbox input "true"
click at [548, 764] on icon at bounding box center [554, 767] width 14 height 14
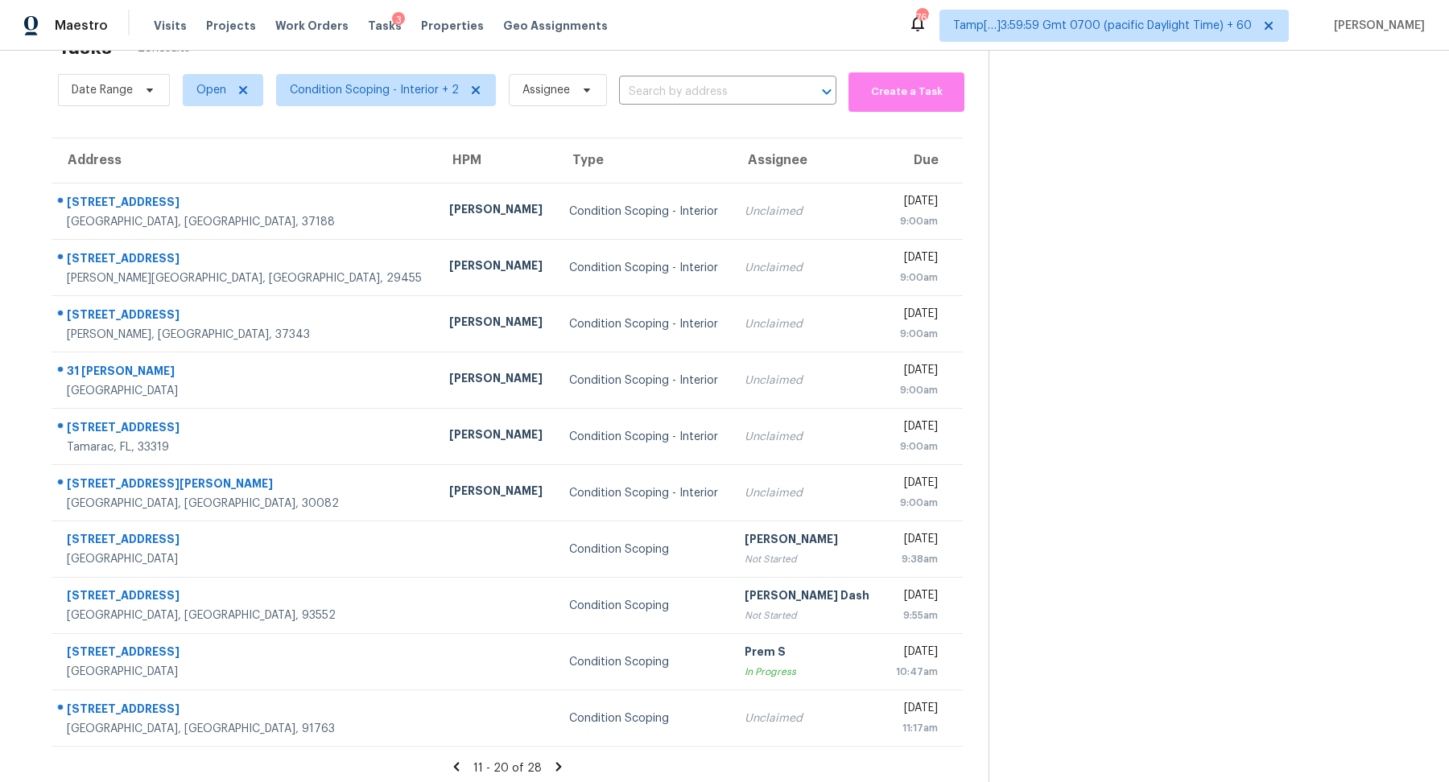
click at [555, 768] on icon at bounding box center [558, 766] width 6 height 9
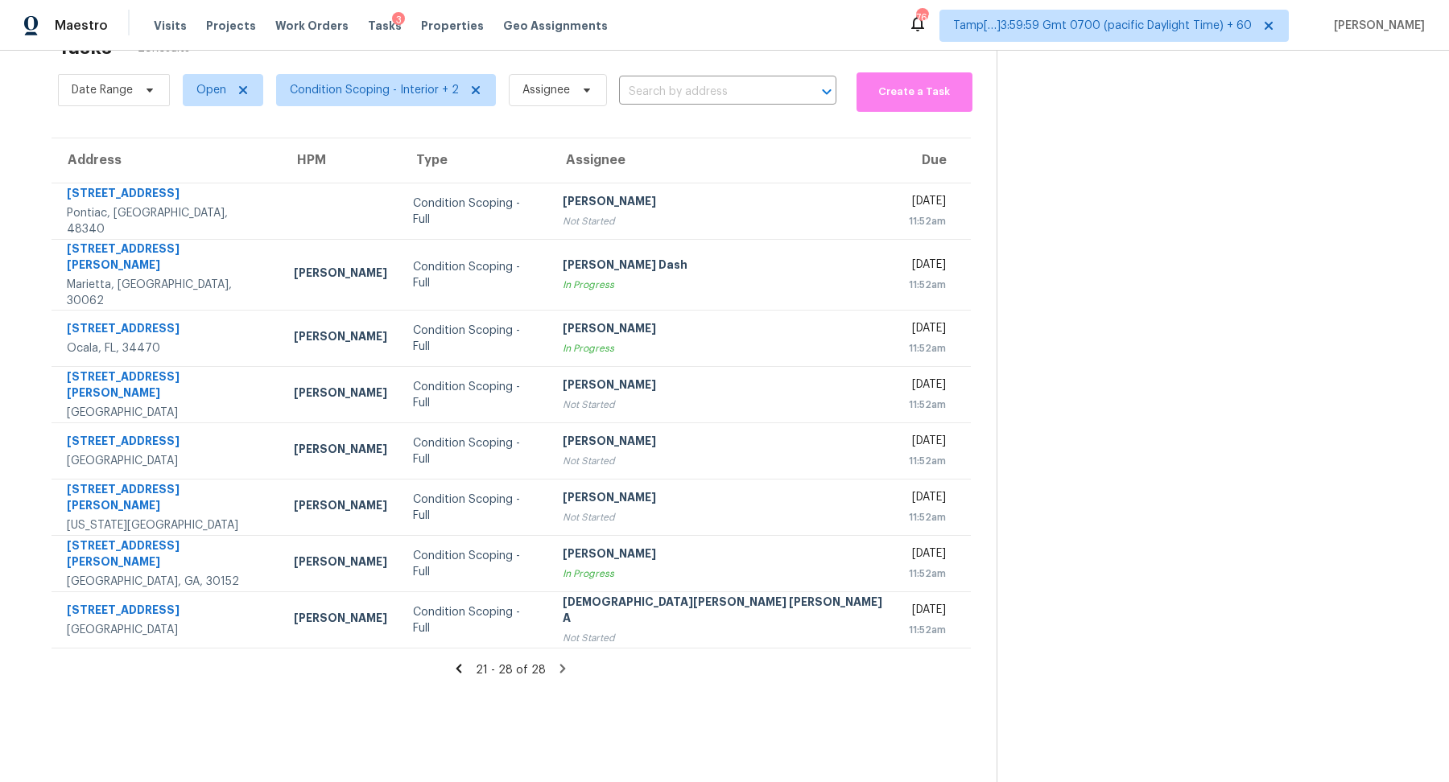
click at [456, 664] on icon at bounding box center [459, 668] width 6 height 9
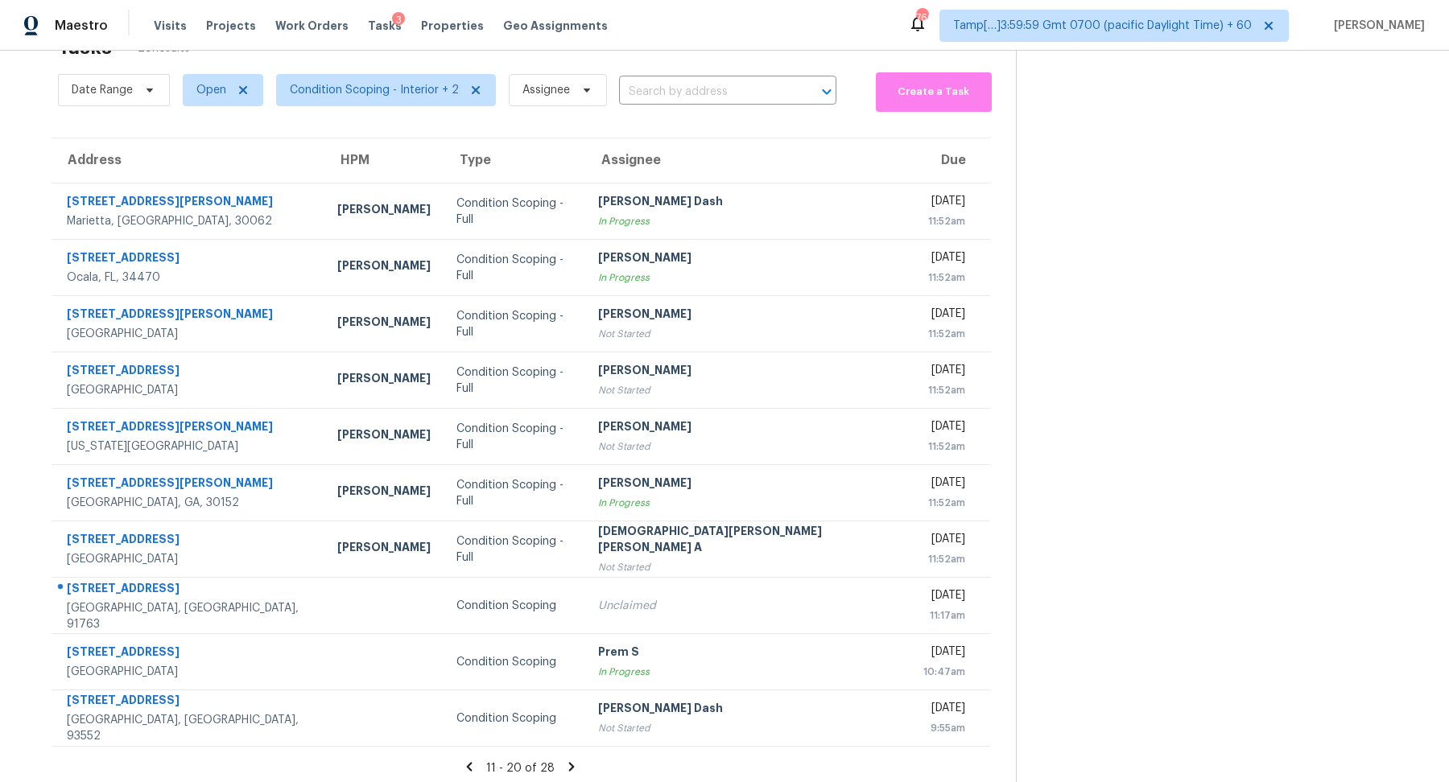
click at [462, 770] on icon at bounding box center [469, 767] width 14 height 14
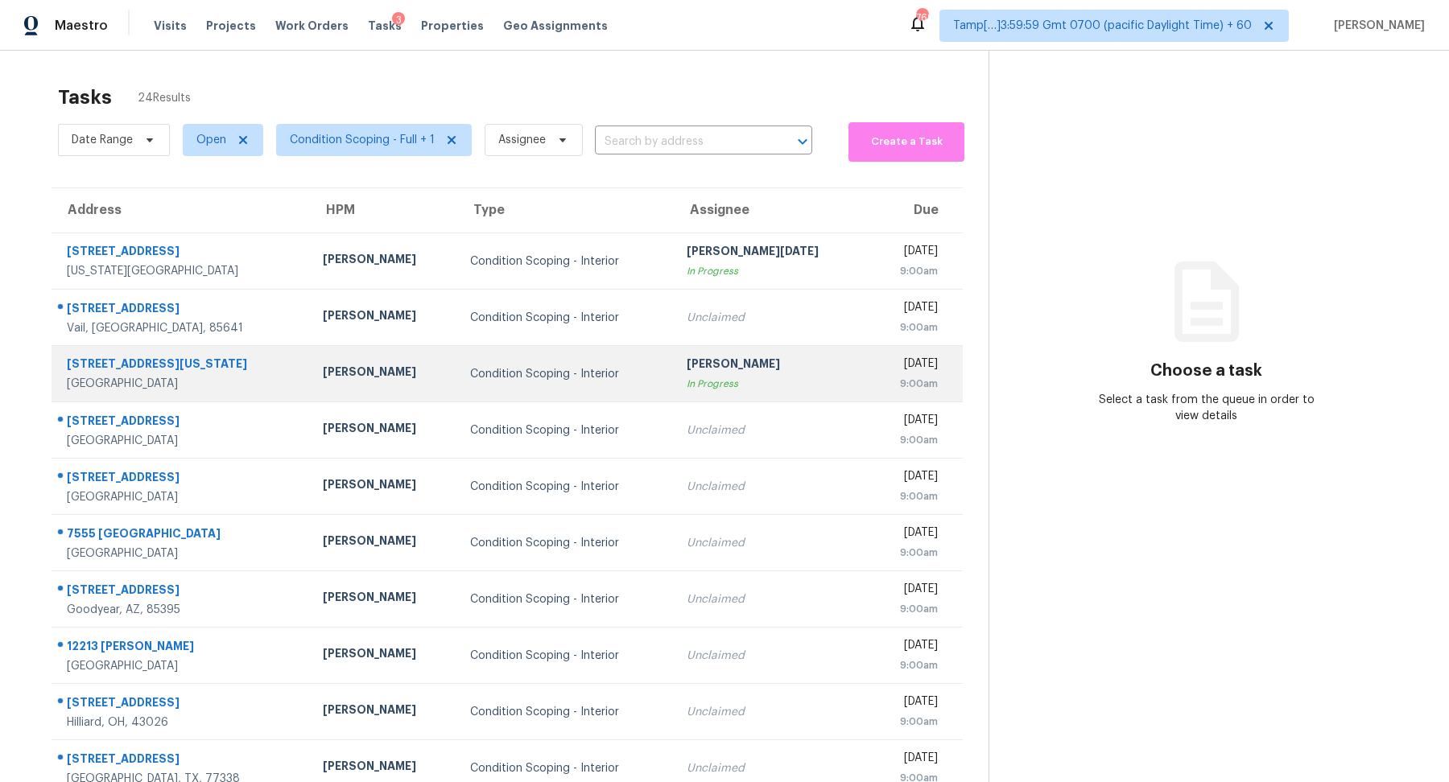
click at [674, 346] on td "[PERSON_NAME] In Progress" at bounding box center [772, 374] width 196 height 56
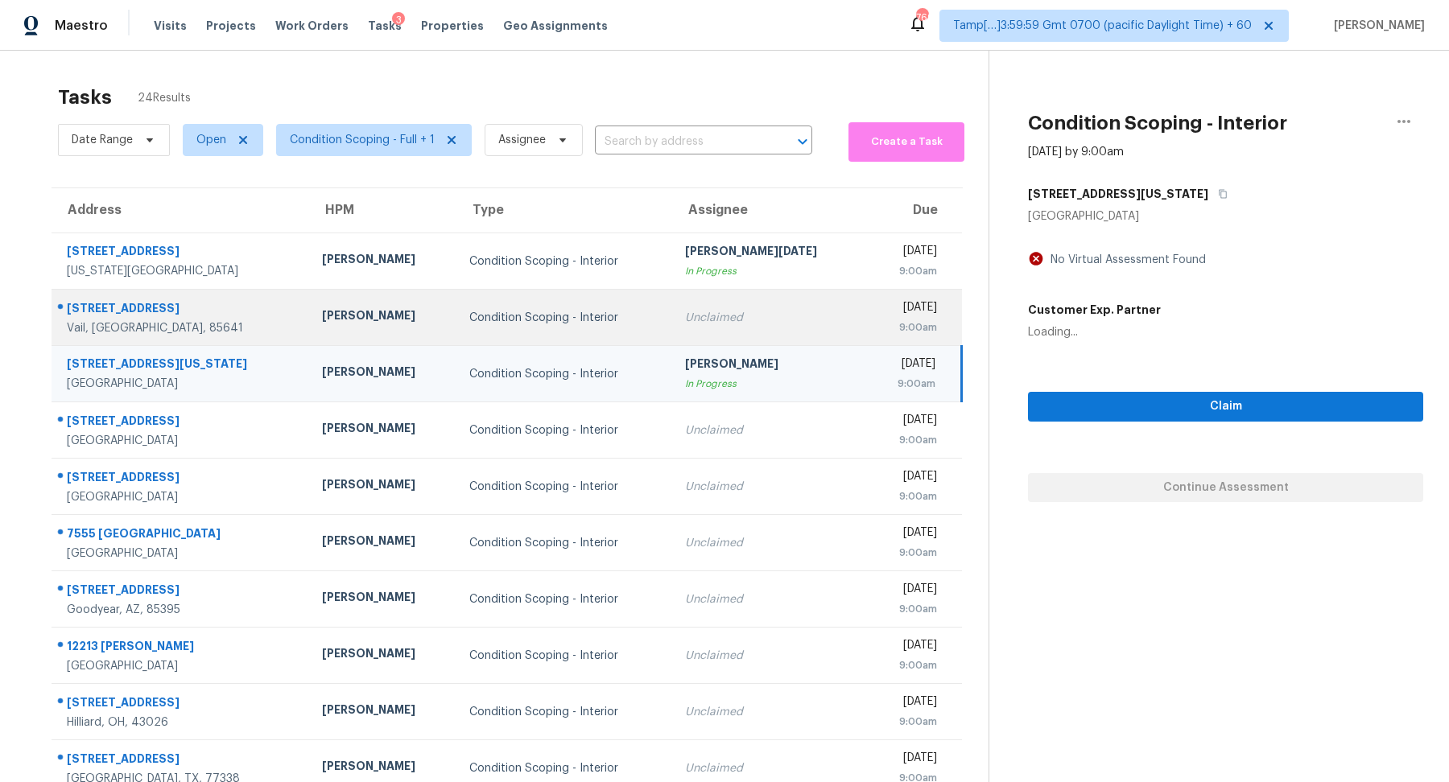
click at [733, 303] on td "Unclaimed" at bounding box center [769, 318] width 195 height 56
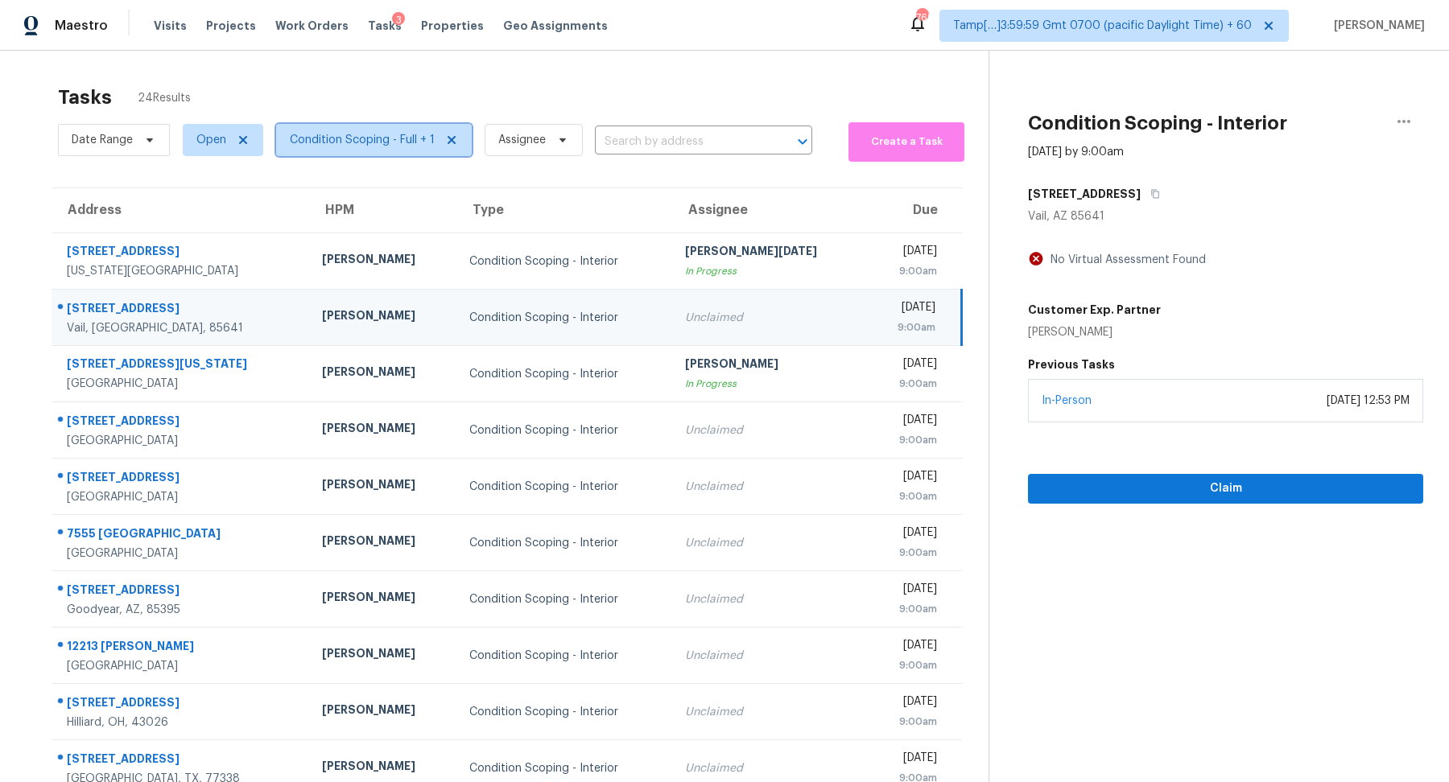
click at [385, 129] on span "Condition Scoping - Full + 1" at bounding box center [374, 140] width 196 height 32
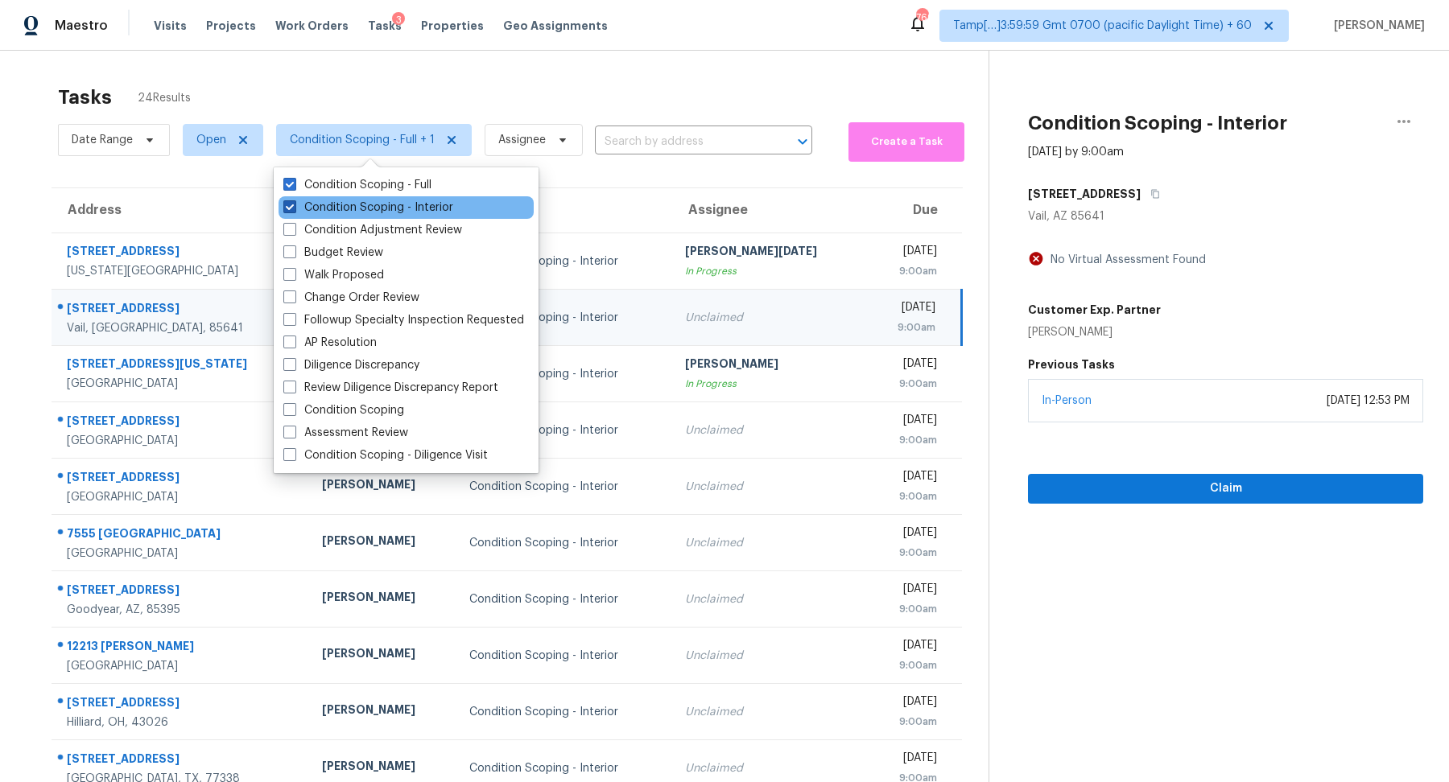
click at [418, 207] on label "Condition Scoping - Interior" at bounding box center [368, 208] width 170 height 16
click at [294, 207] on input "Condition Scoping - Interior" at bounding box center [288, 205] width 10 height 10
checkbox input "false"
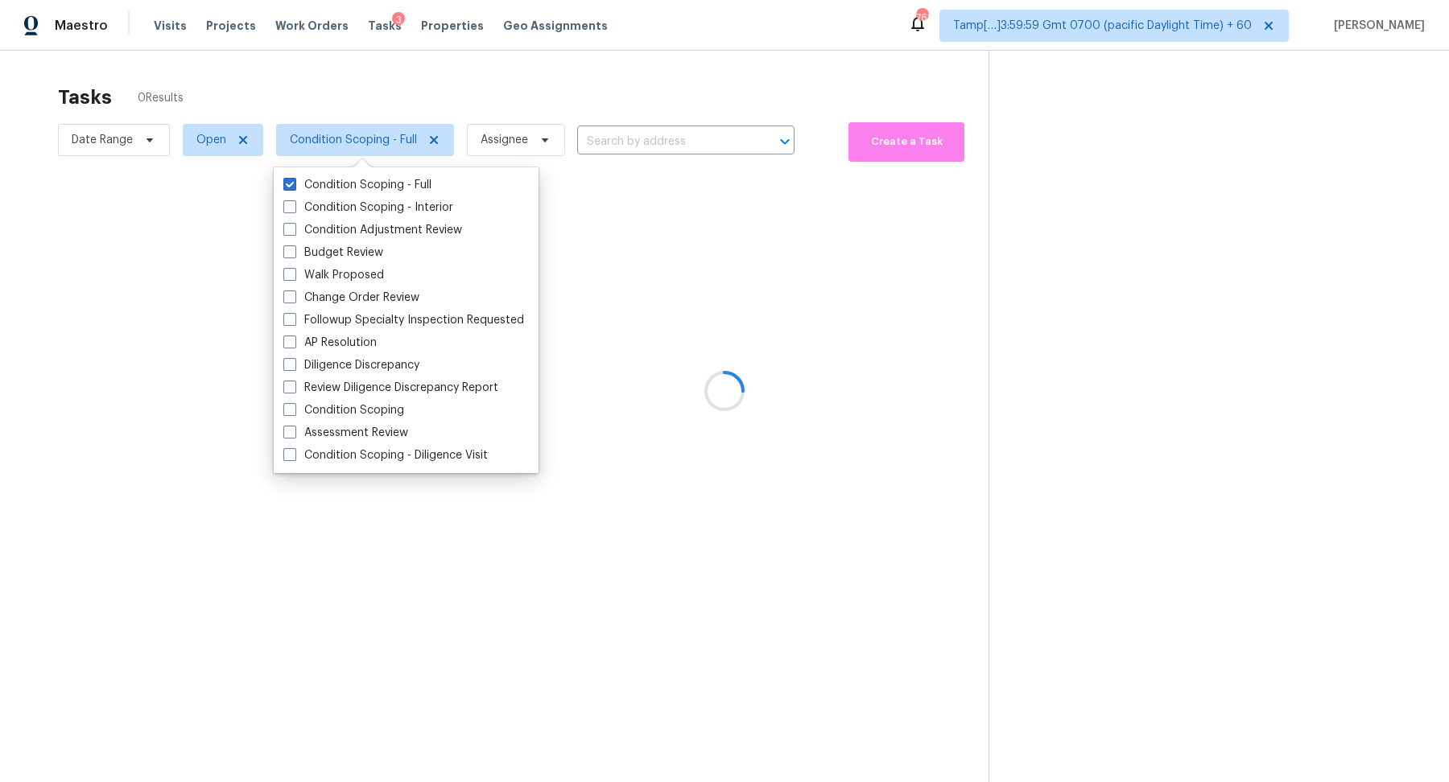
click at [495, 119] on div at bounding box center [724, 391] width 1449 height 782
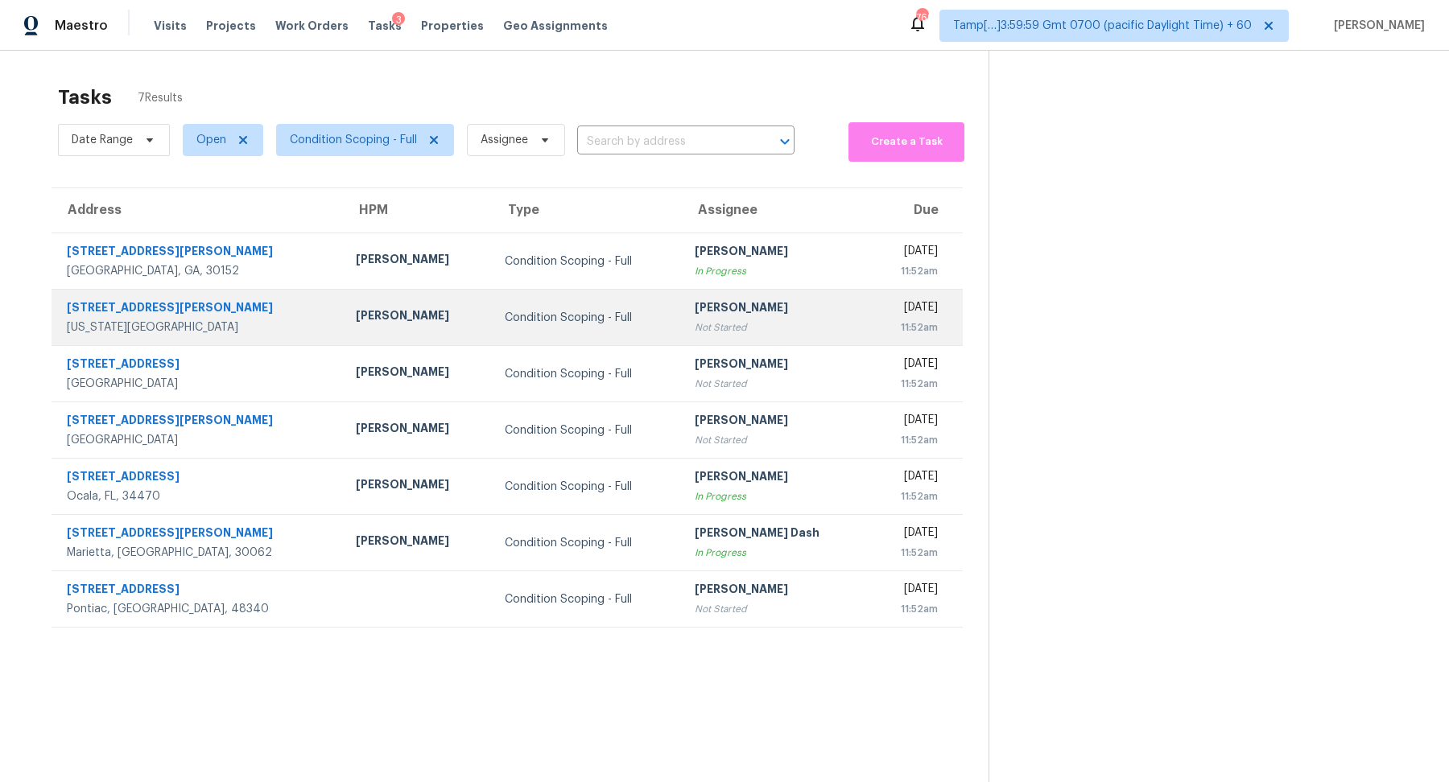
click at [682, 335] on td "Hariharan GV Not Started" at bounding box center [776, 318] width 188 height 56
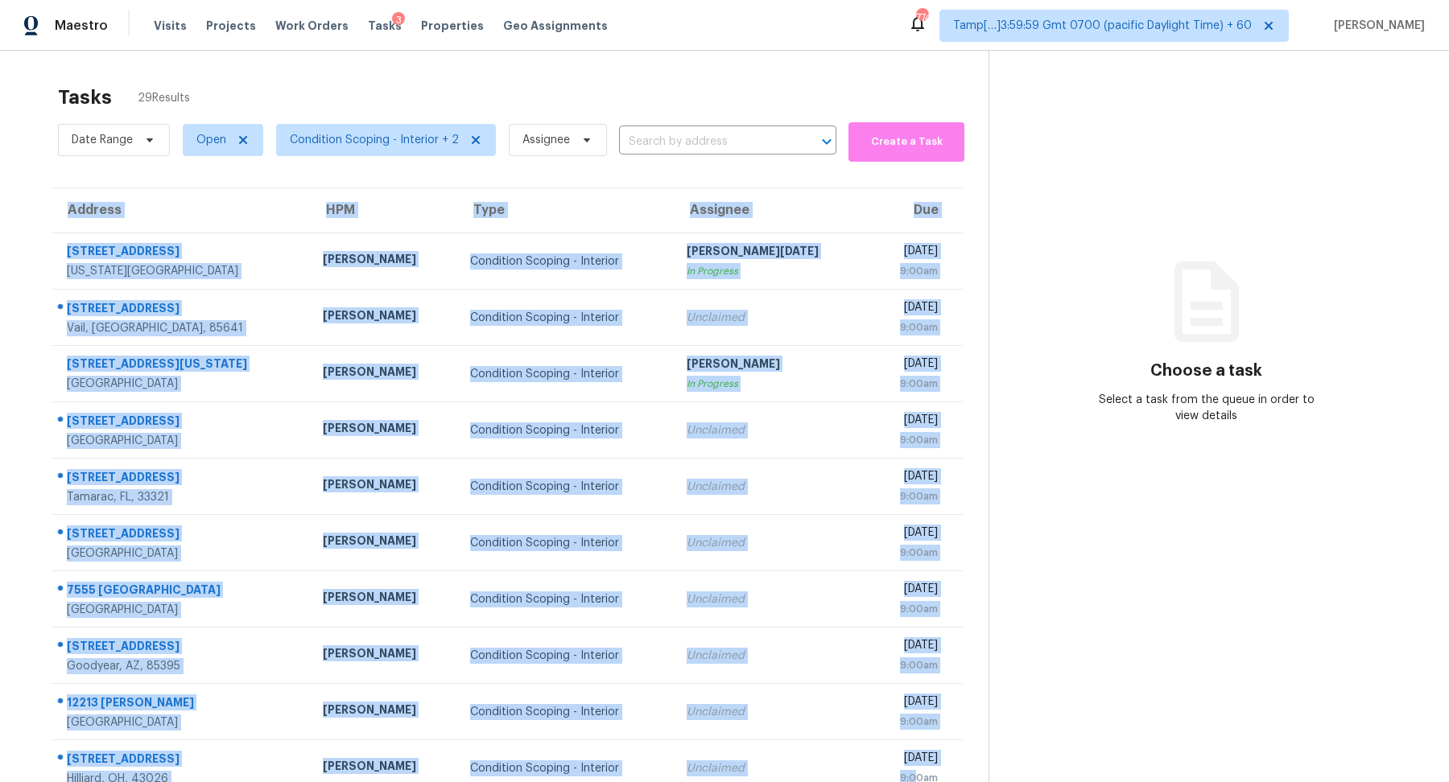
scroll to position [56, 0]
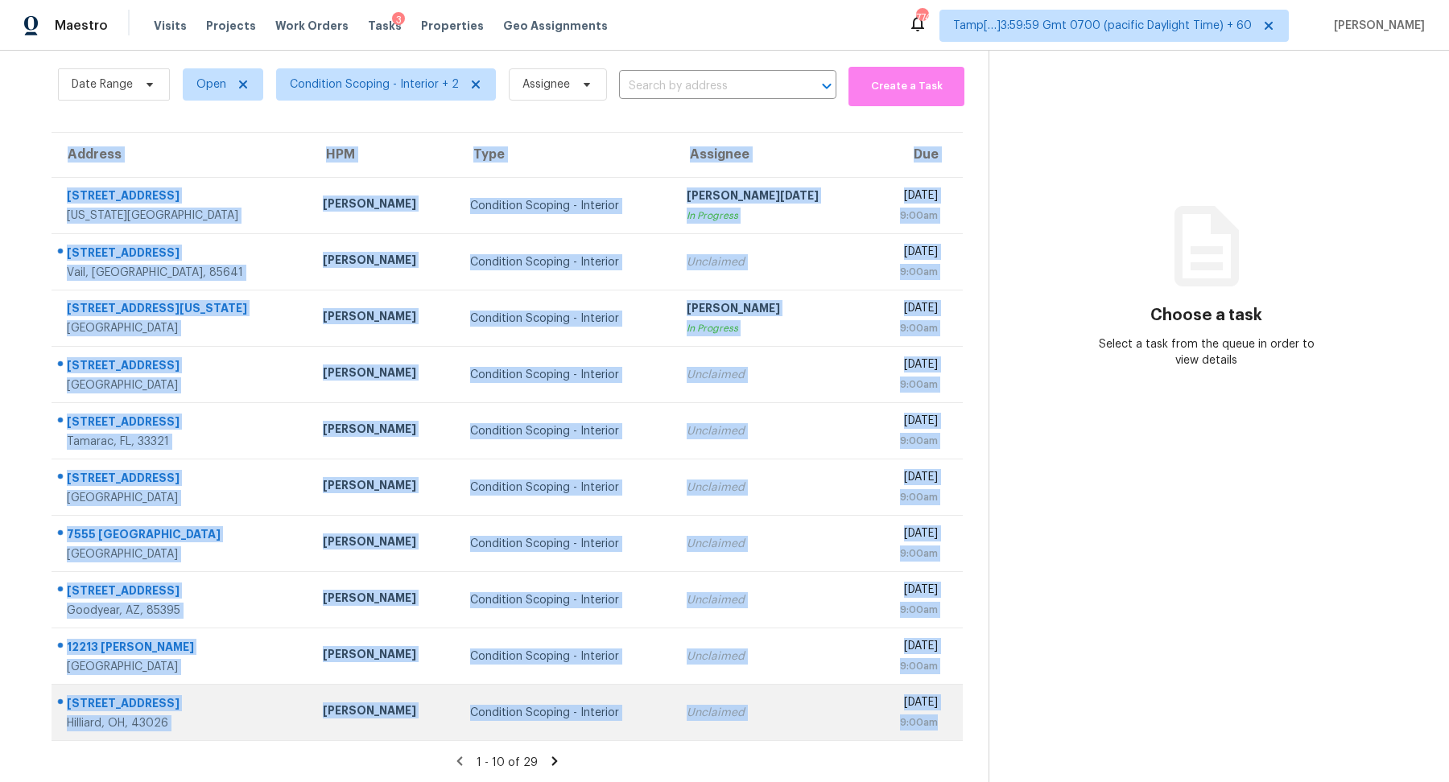
drag, startPoint x: 47, startPoint y: 252, endPoint x: 942, endPoint y: 727, distance: 1013.4
click at [942, 727] on div "Address HPM Type Assignee Due [STREET_ADDRESS][US_STATE] [PERSON_NAME] Conditio…" at bounding box center [507, 437] width 963 height 610
copy table "Address HPM Type Assignee Due 5909 NE 45th Ter Kansas City, MO, 64117 Joshua Be…"
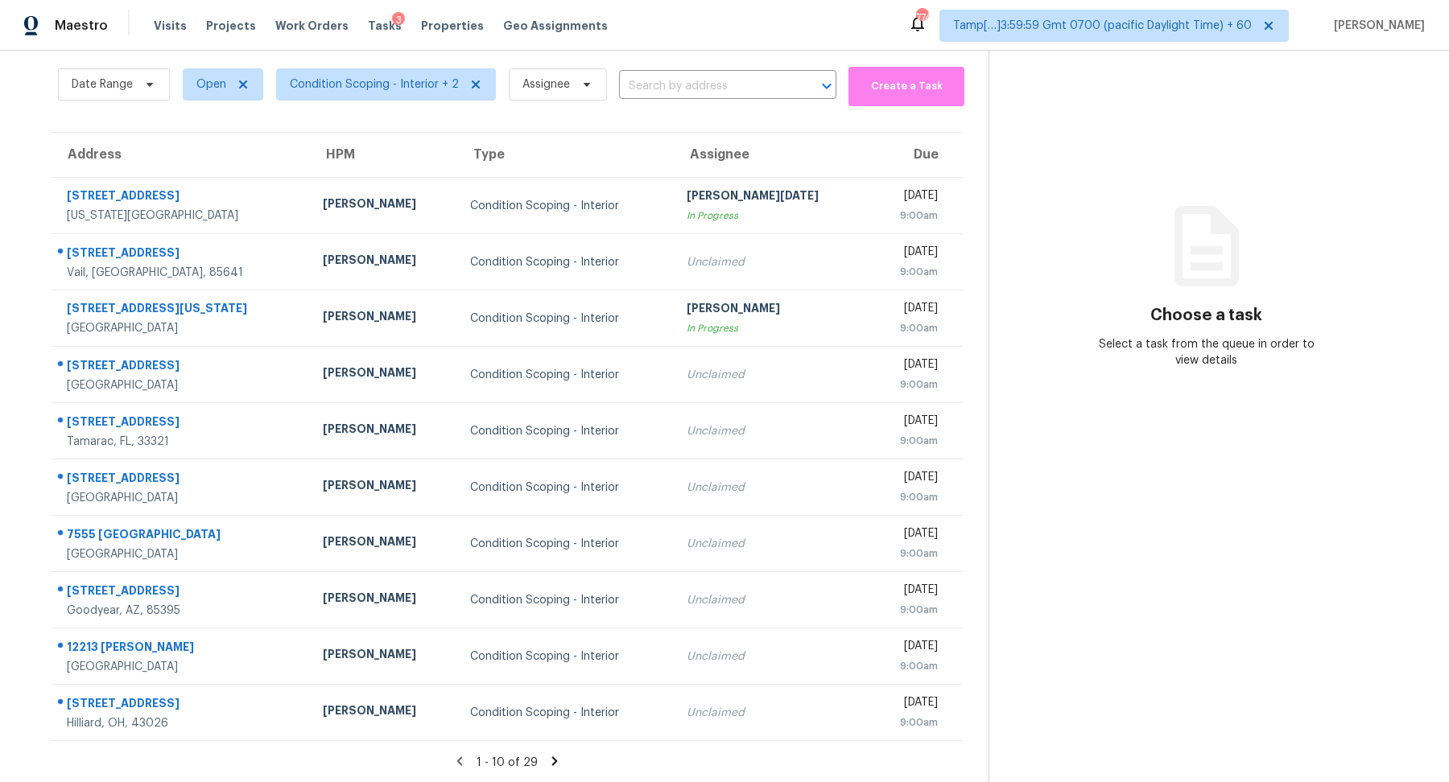
click at [547, 758] on icon at bounding box center [554, 761] width 14 height 14
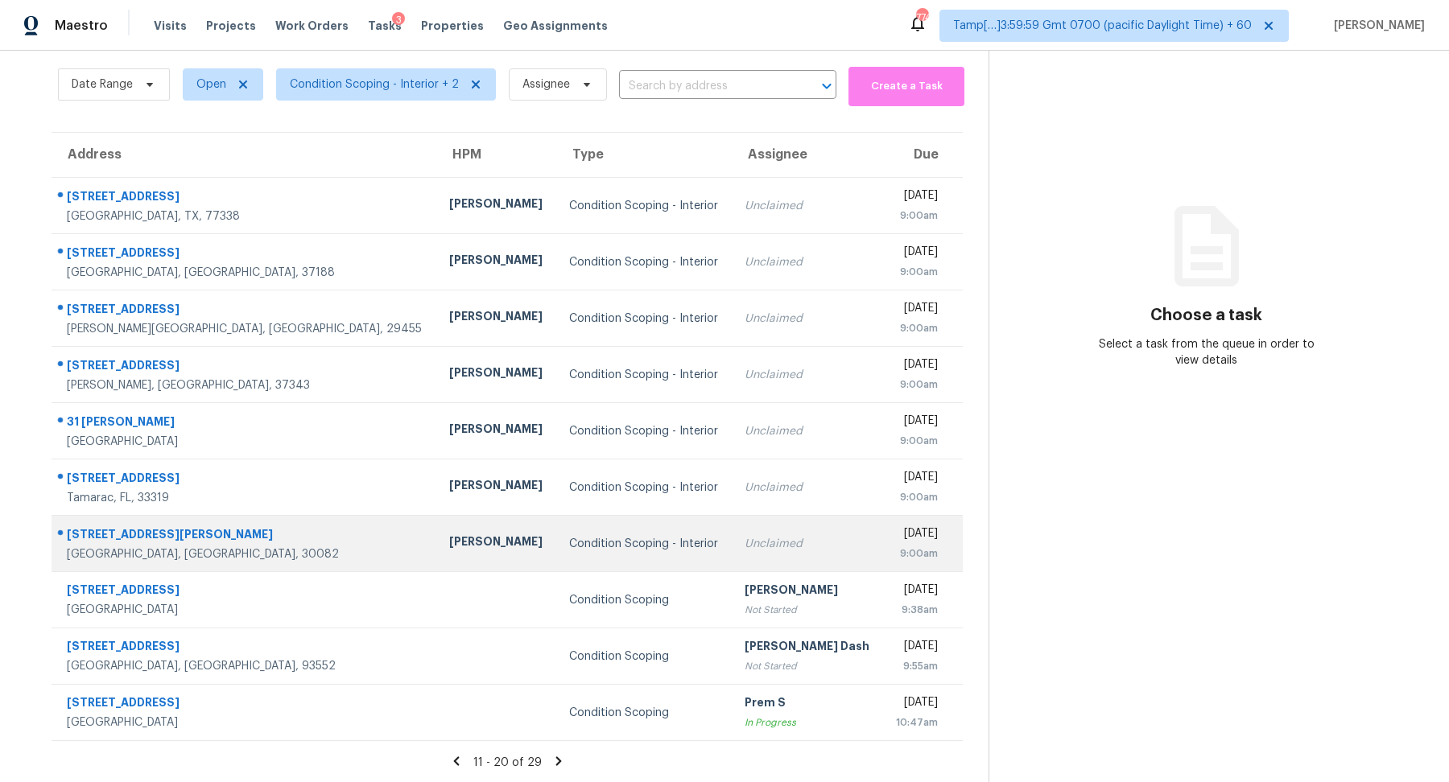
drag, startPoint x: 43, startPoint y: 192, endPoint x: 939, endPoint y: 544, distance: 961.8
click at [939, 544] on div "Address HPM Type Assignee Due 20702 Dappled Ridge Way Humble, TX, 77338 Tyler W…" at bounding box center [507, 437] width 963 height 610
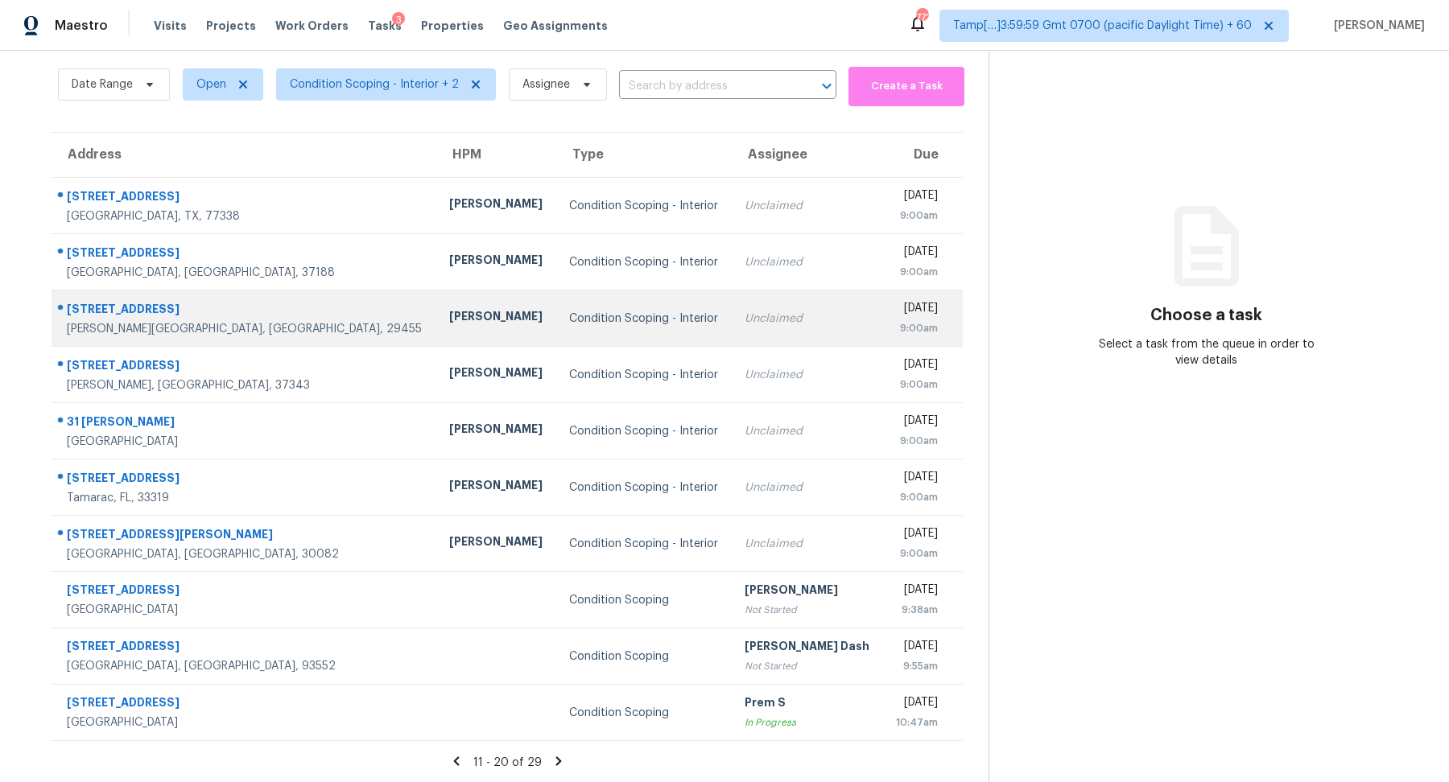
click at [896, 302] on div "Wed, Oct 15th 2025" at bounding box center [917, 310] width 42 height 20
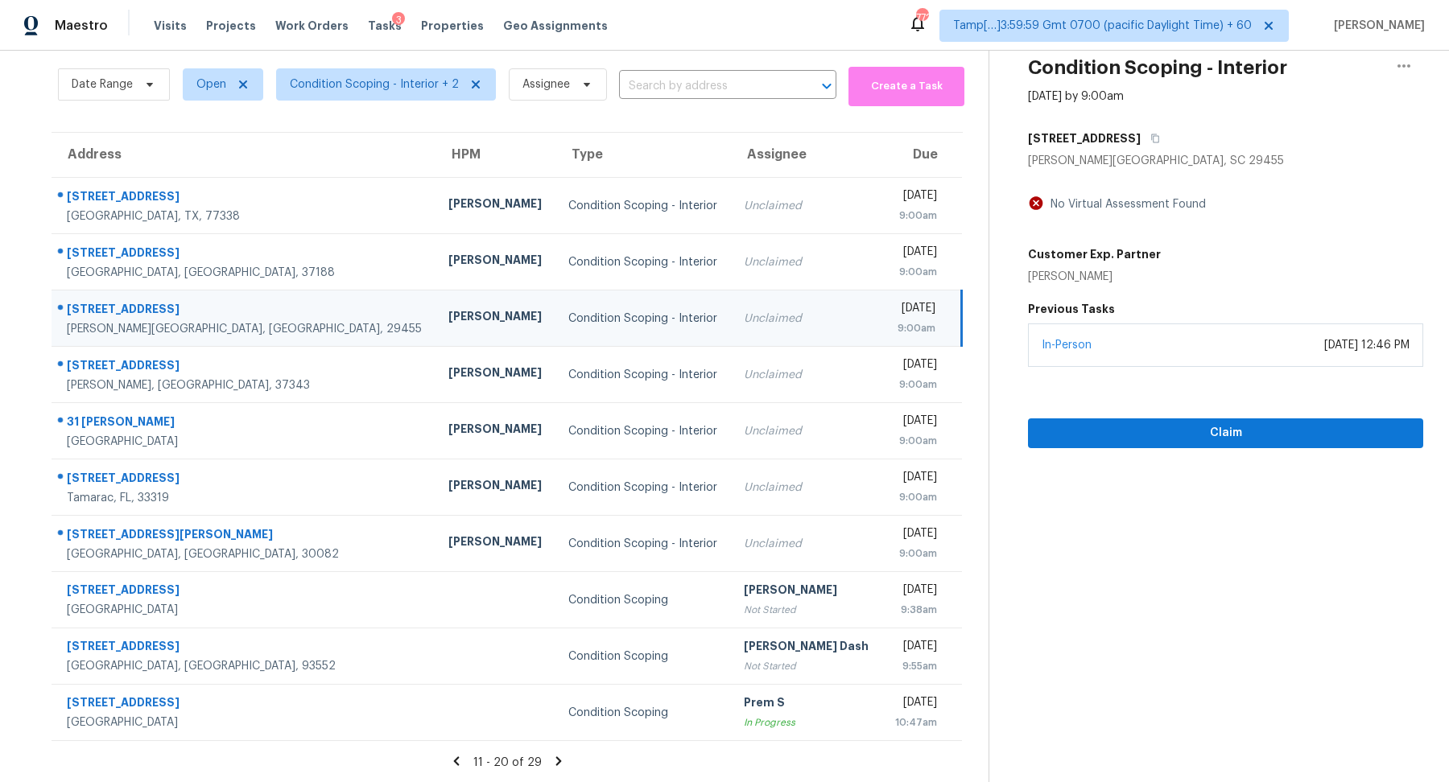
click at [551, 754] on icon at bounding box center [558, 761] width 14 height 14
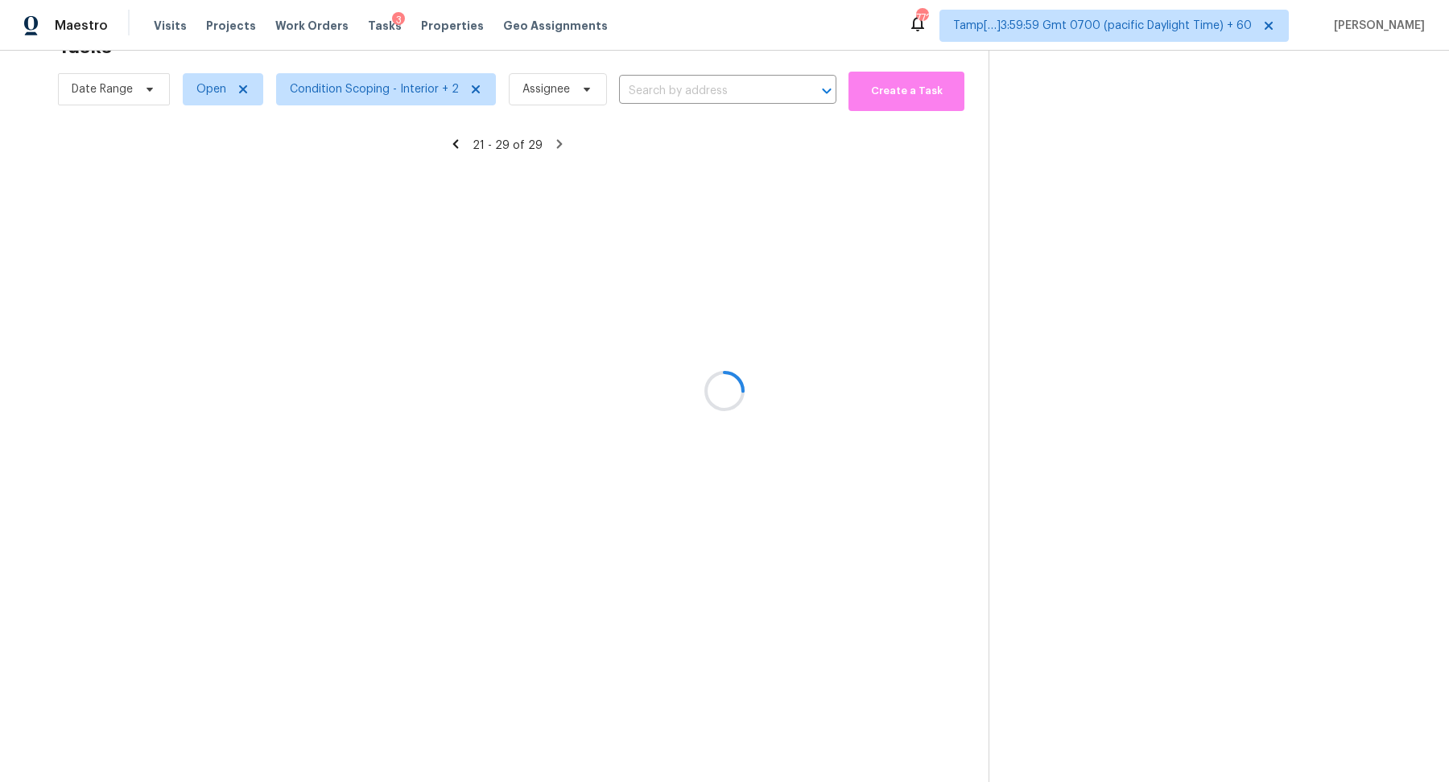
scroll to position [50, 0]
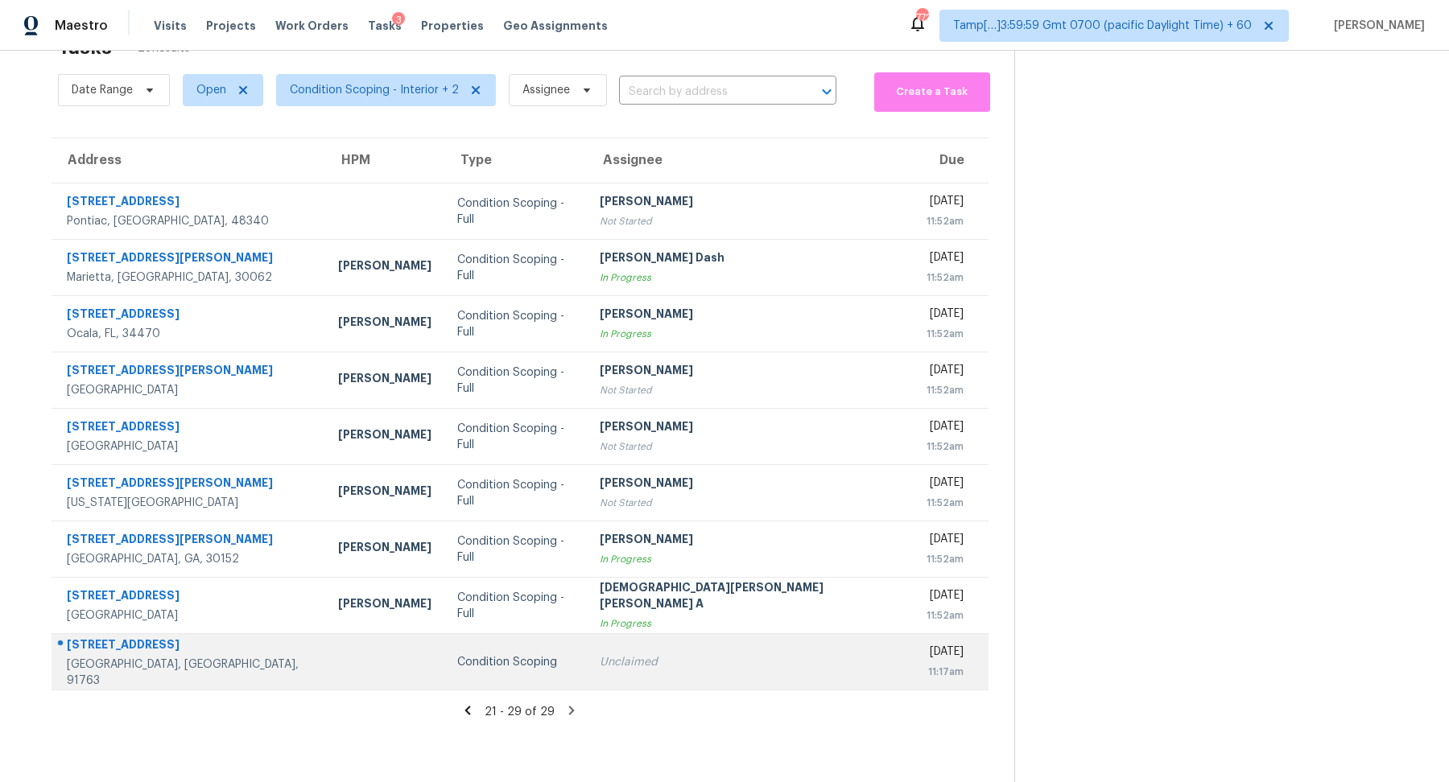
click at [610, 669] on td "Unclaimed" at bounding box center [750, 662] width 327 height 56
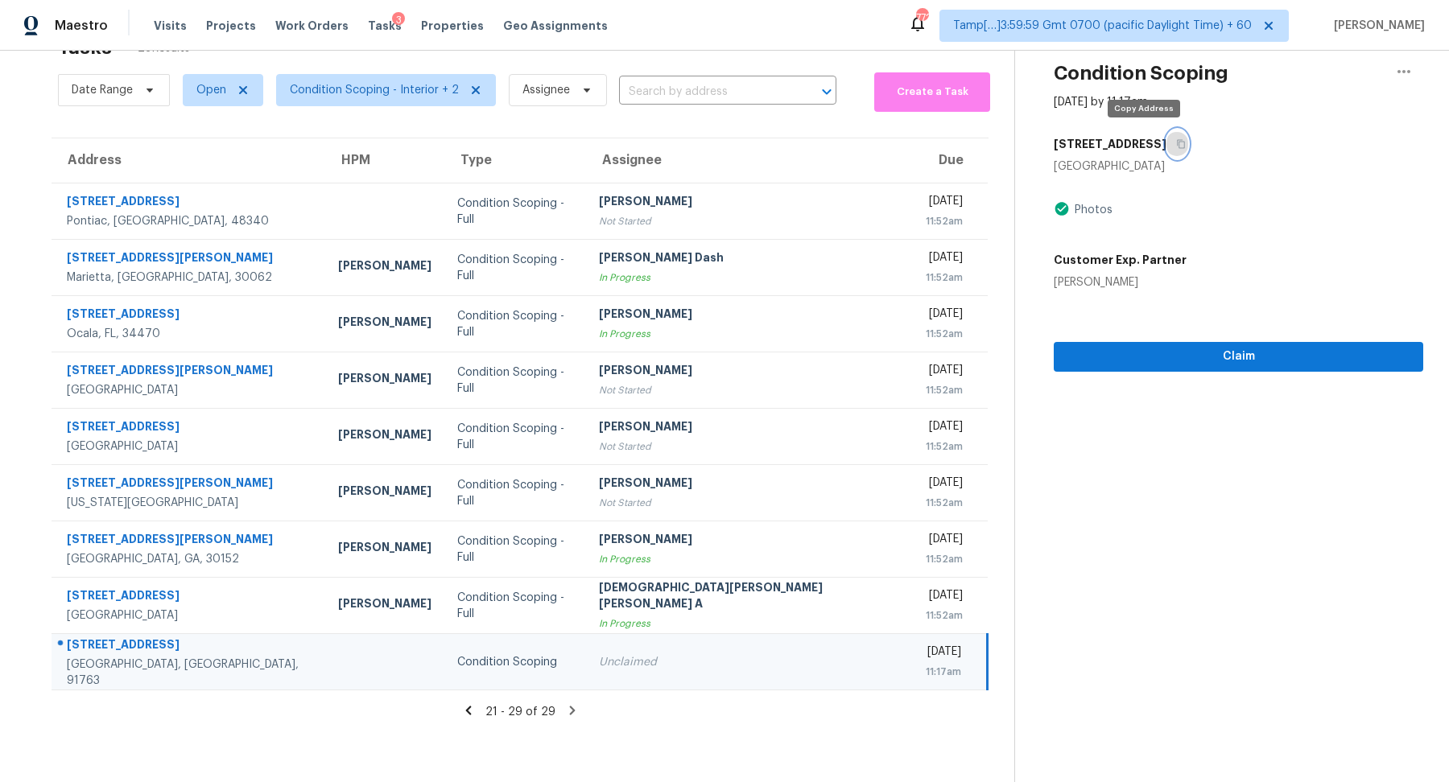
click at [1166, 151] on button "button" at bounding box center [1177, 144] width 22 height 29
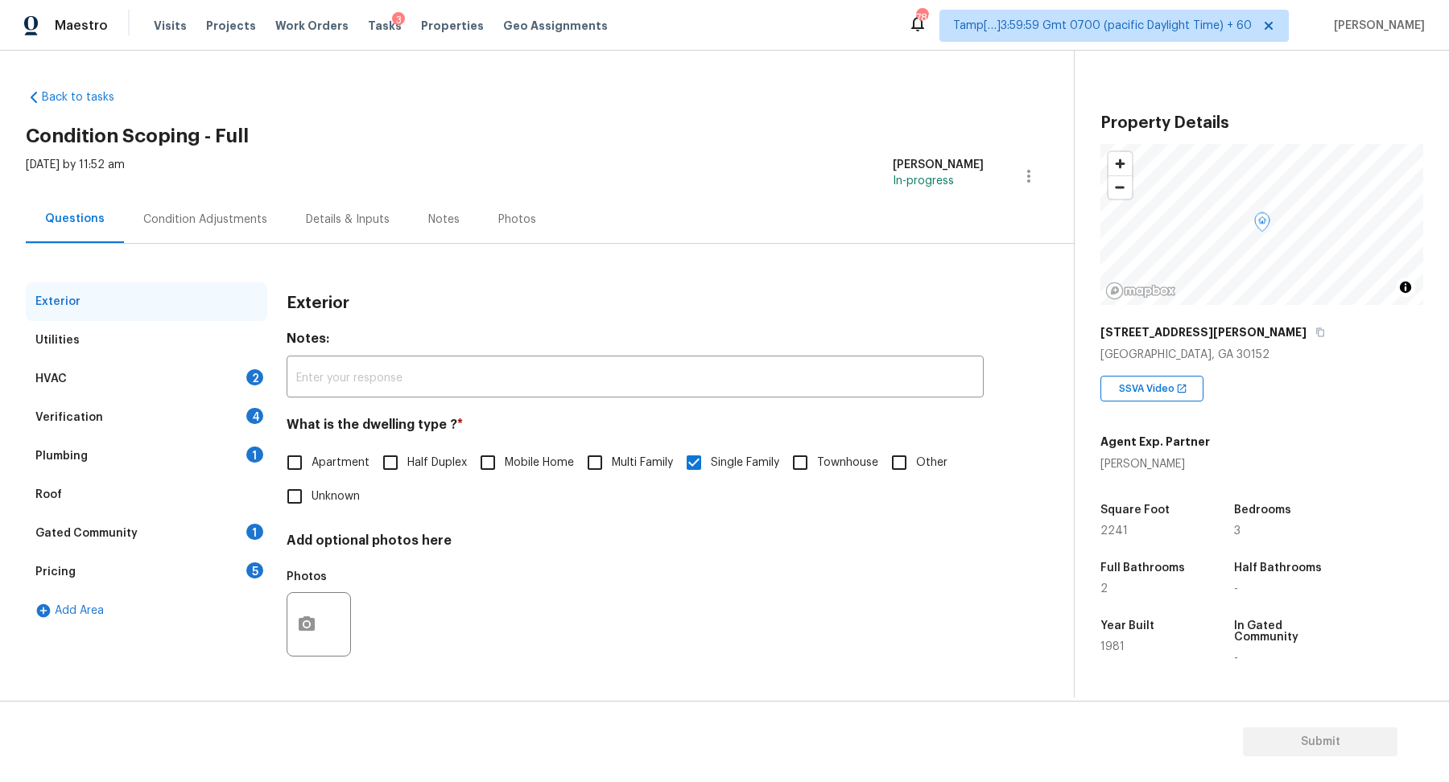
click at [200, 382] on div "HVAC 2" at bounding box center [147, 379] width 242 height 39
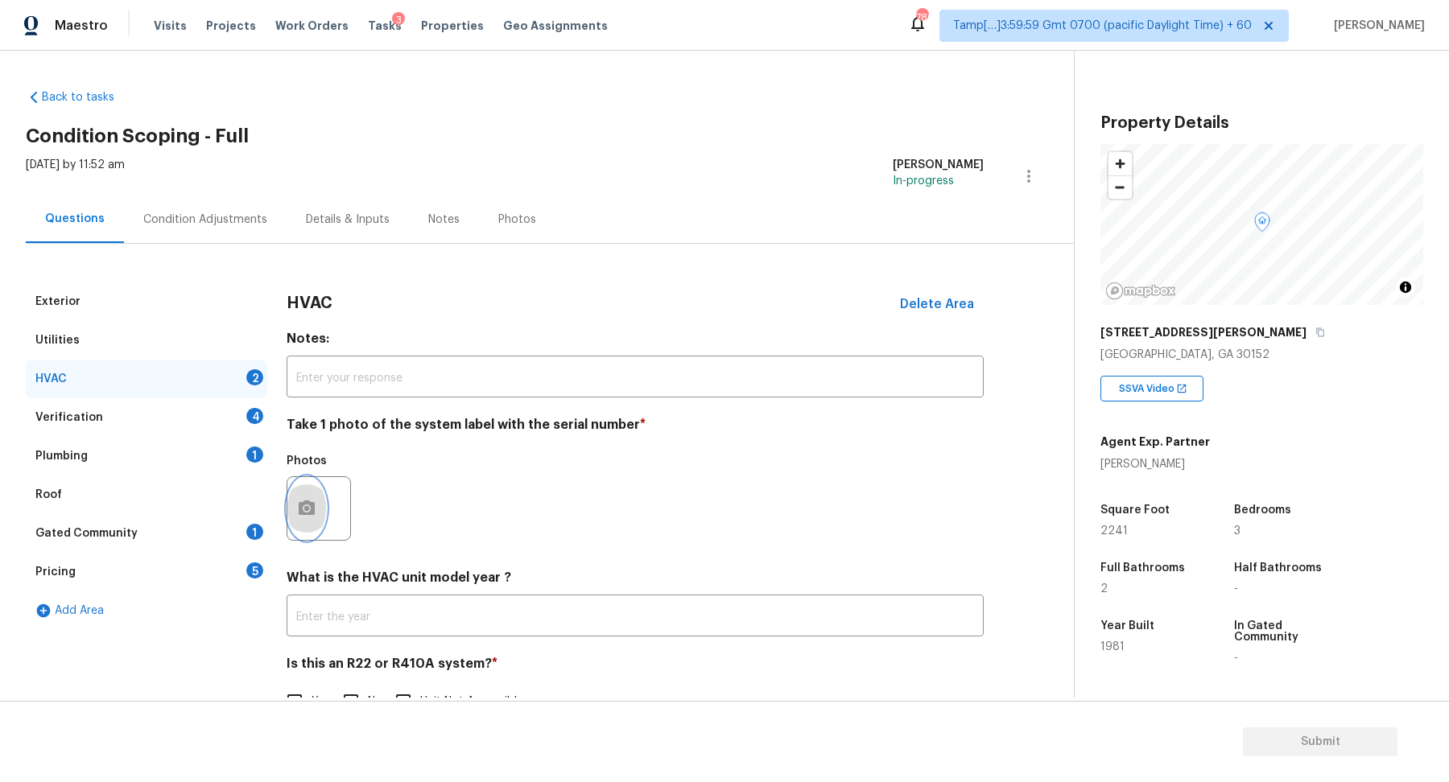
click at [308, 499] on icon "button" at bounding box center [306, 508] width 19 height 19
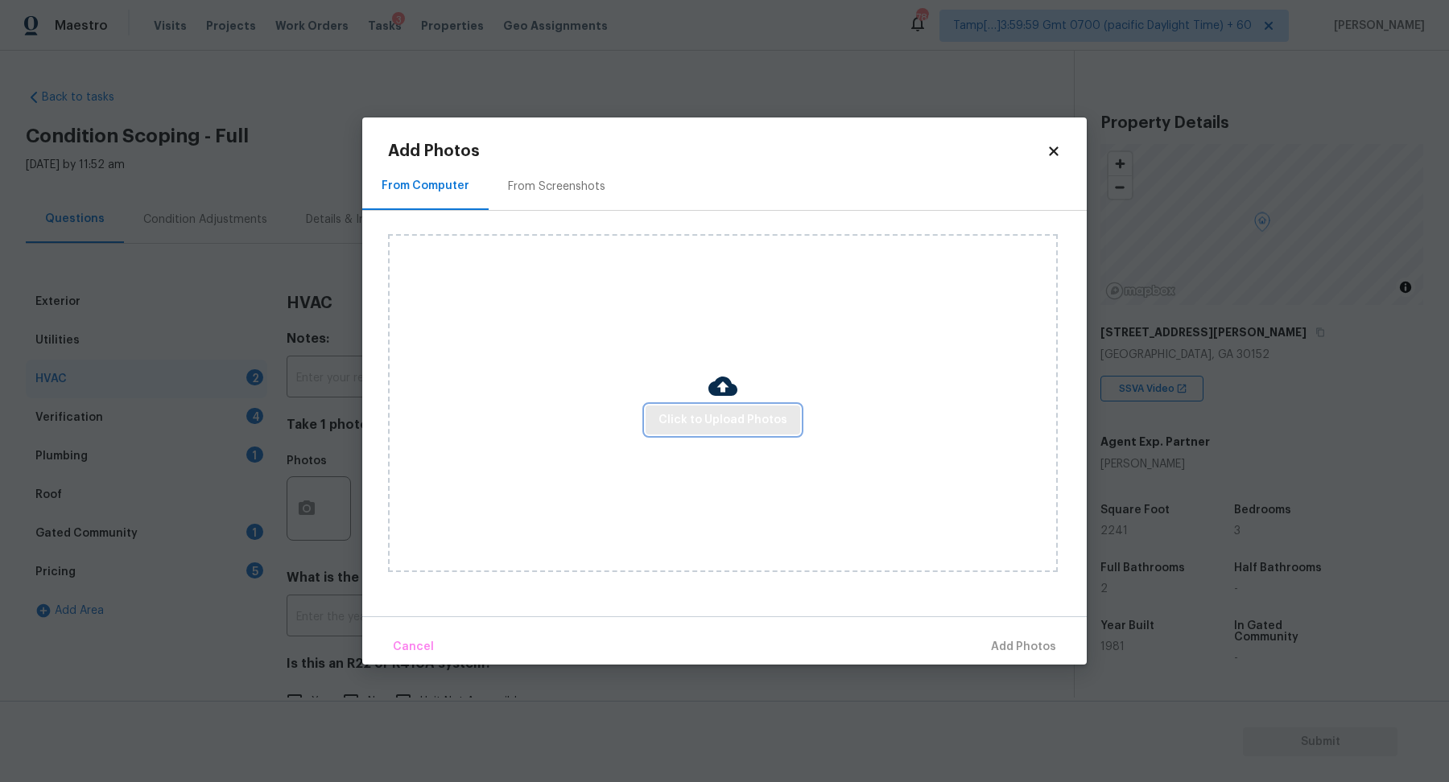
click at [699, 427] on span "Click to Upload Photos" at bounding box center [722, 421] width 129 height 20
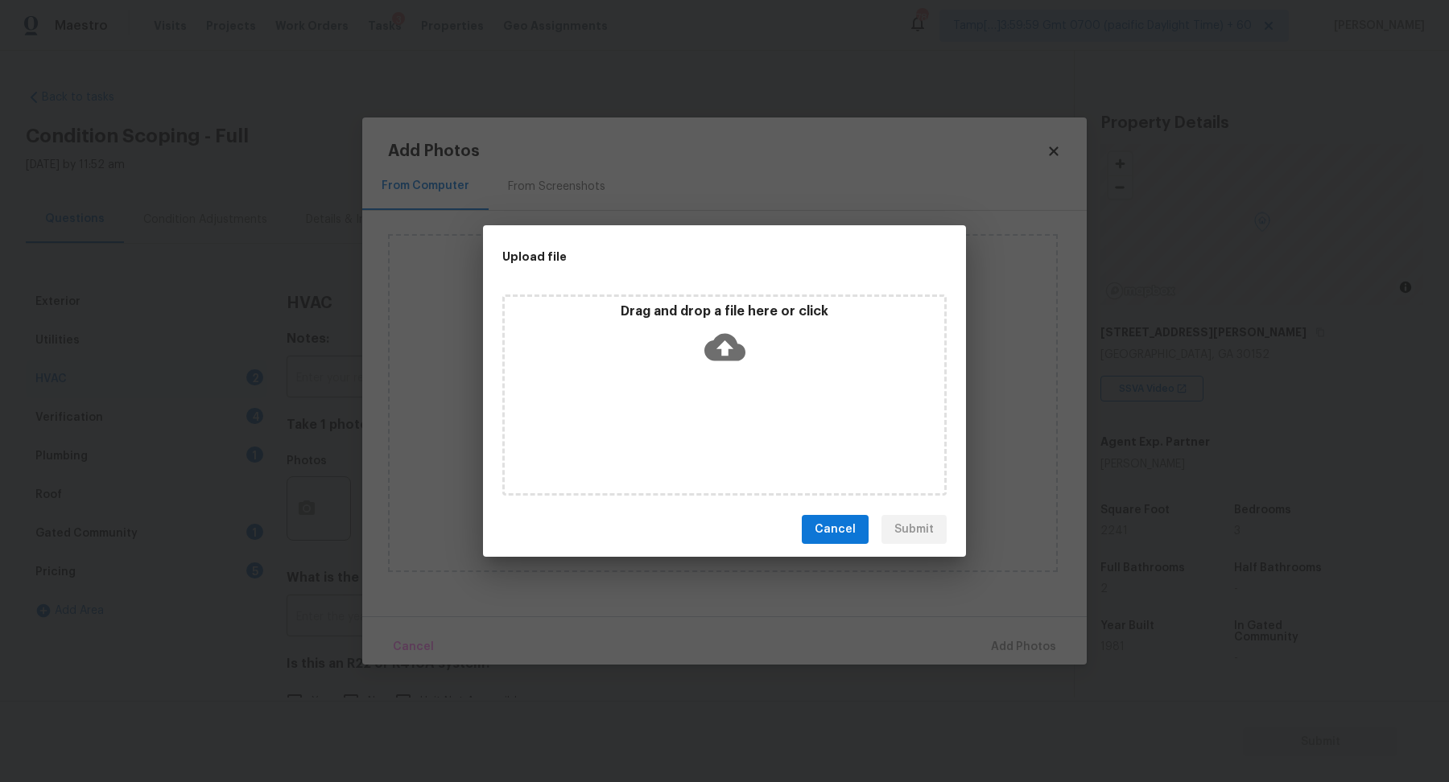
click at [730, 375] on div "Drag and drop a file here or click" at bounding box center [724, 395] width 444 height 201
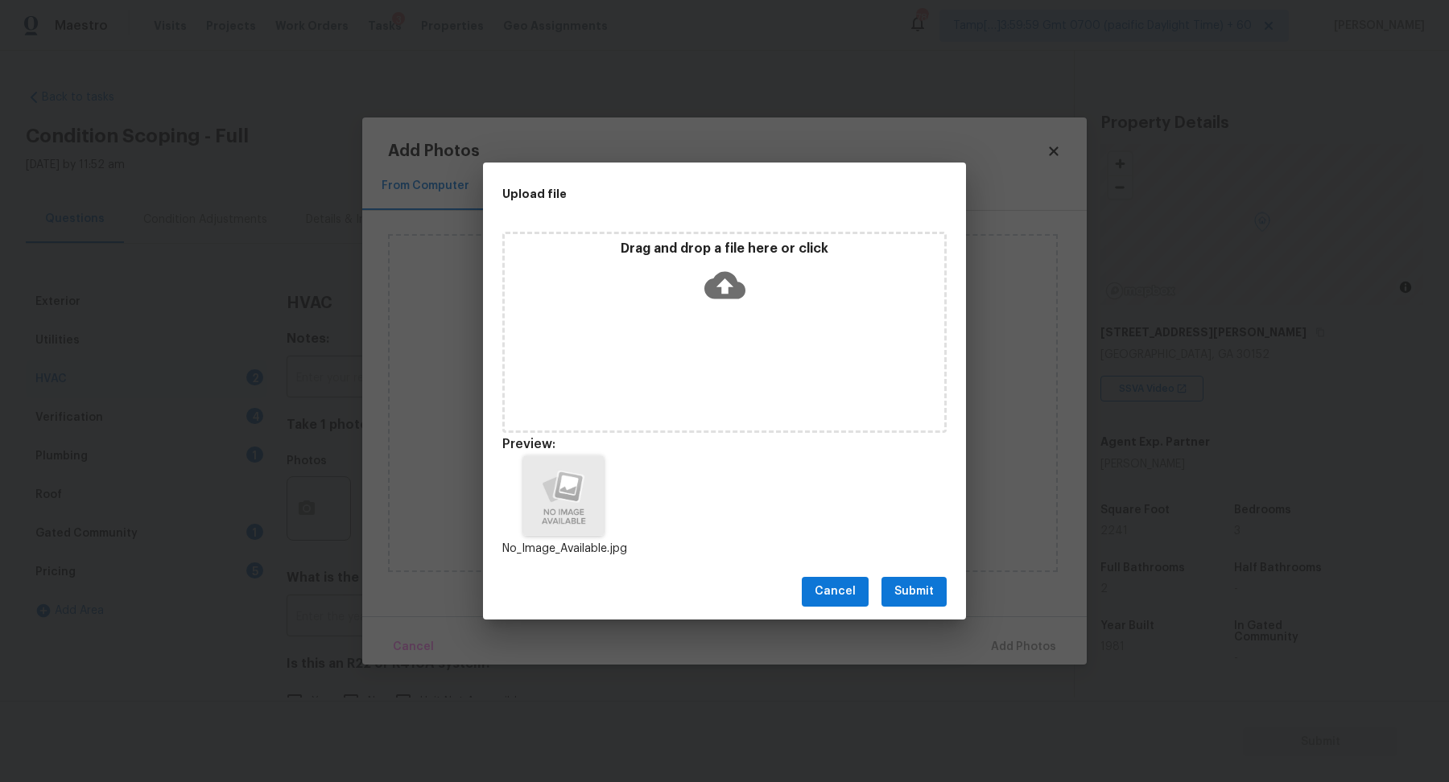
click at [902, 591] on span "Submit" at bounding box center [913, 592] width 39 height 20
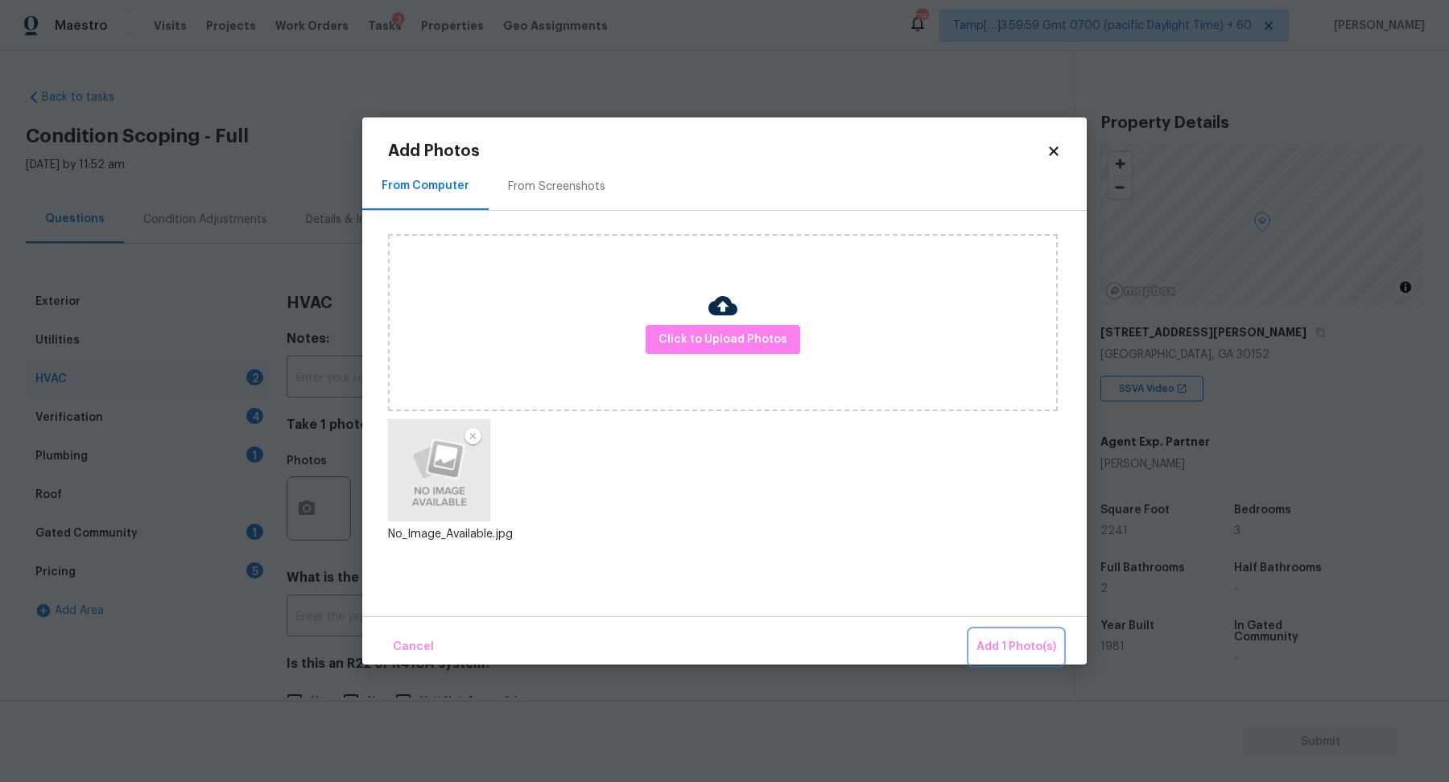
click at [1018, 655] on span "Add 1 Photo(s)" at bounding box center [1016, 648] width 80 height 20
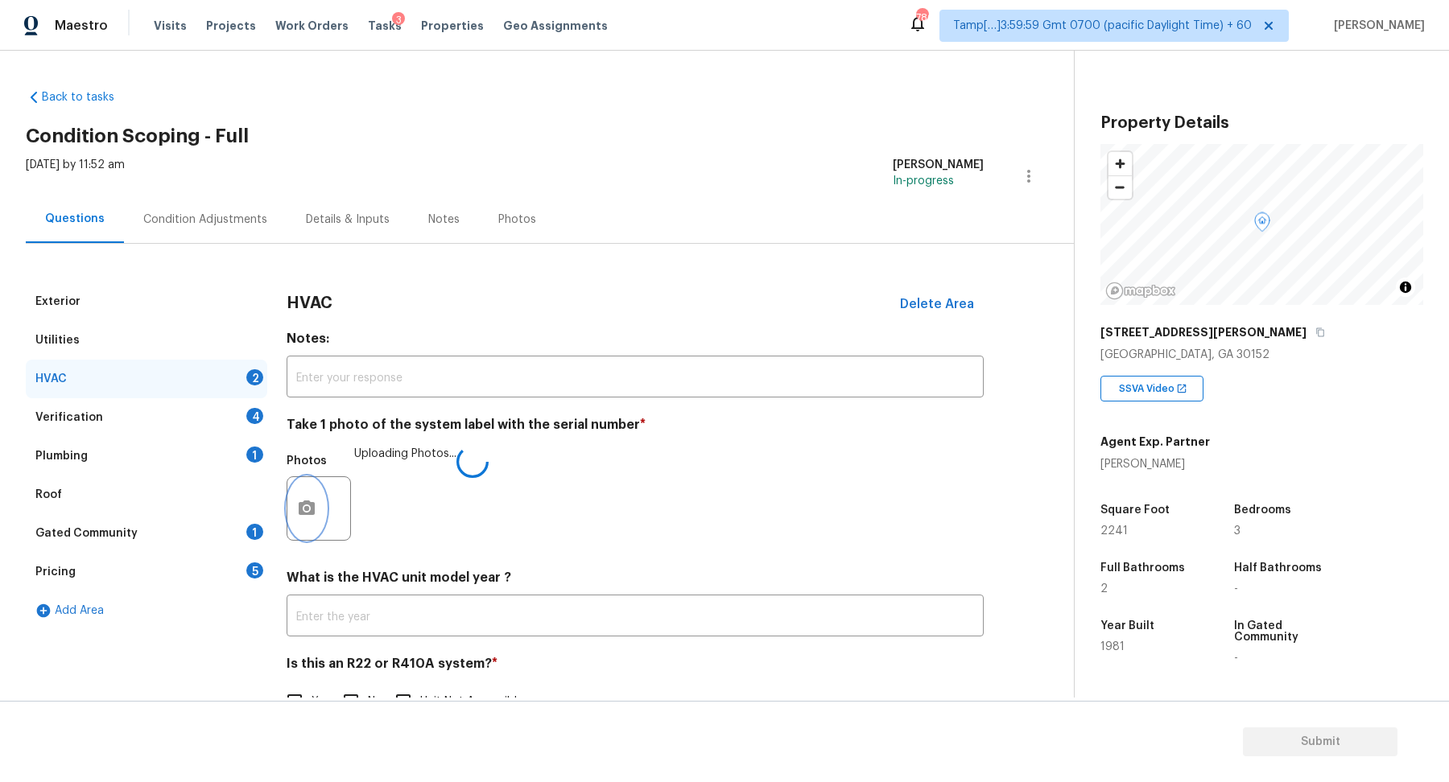
scroll to position [44, 0]
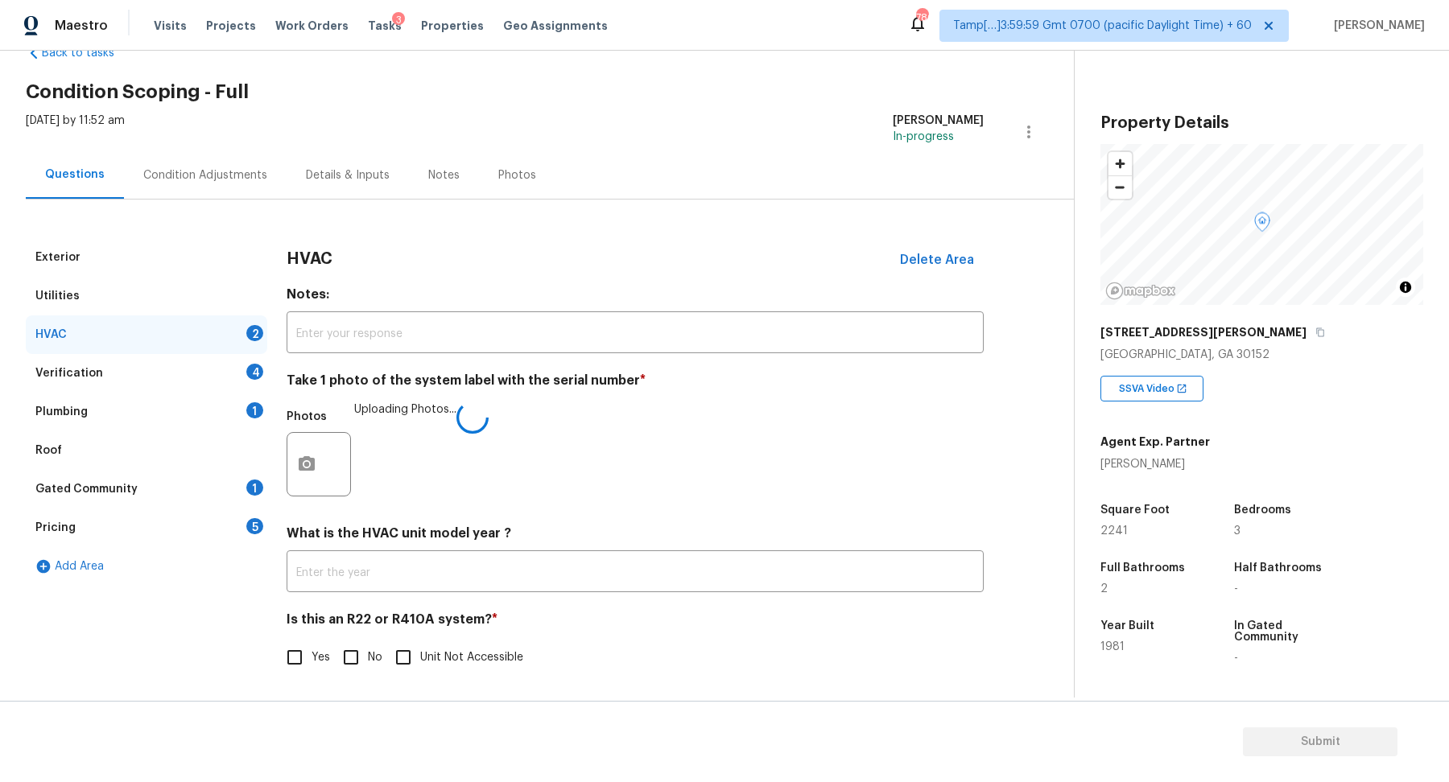
click at [345, 640] on div "Is this an R22 or R410A system? * Yes No Unit Not Accessible" at bounding box center [635, 643] width 697 height 63
click at [360, 650] on input "No" at bounding box center [351, 658] width 34 height 34
checkbox input "false"
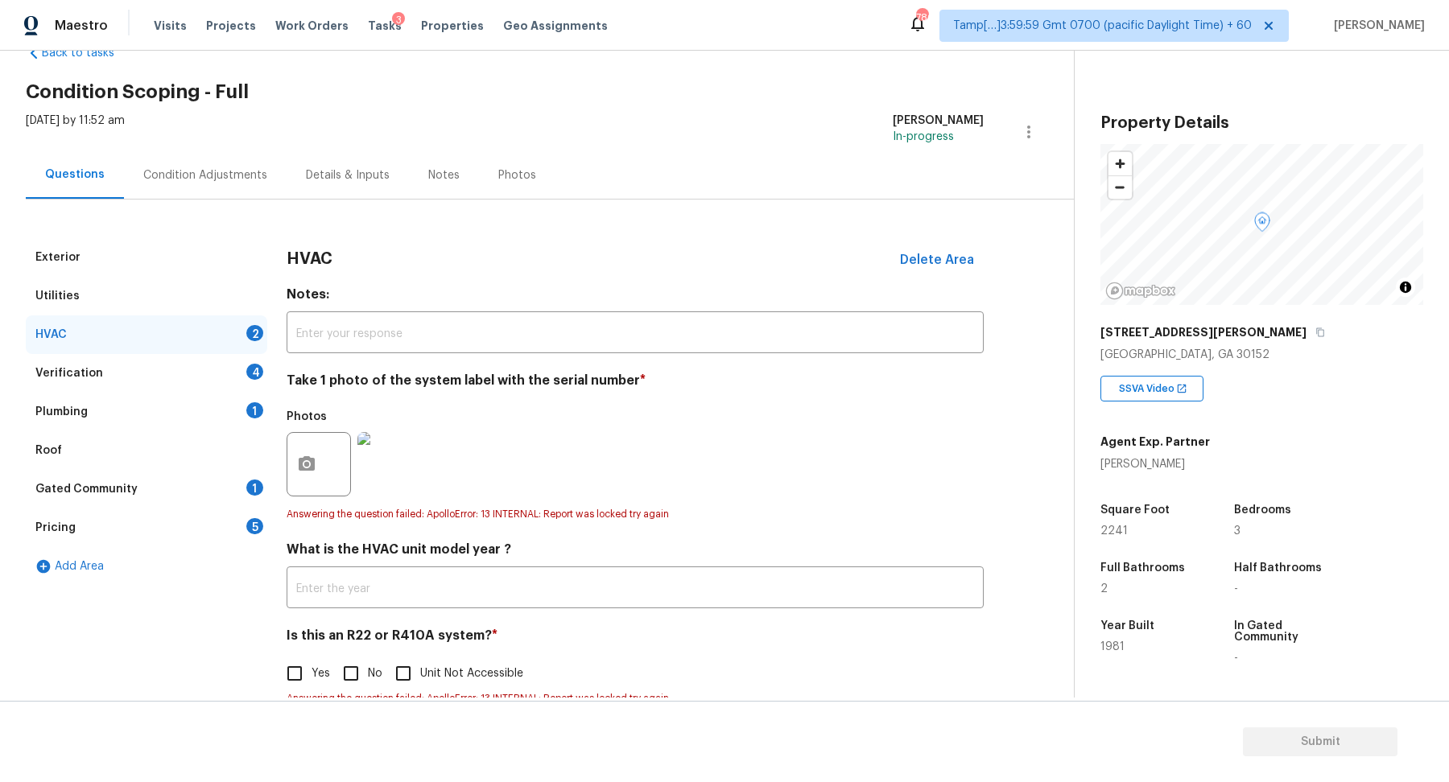
click at [234, 377] on div "Verification 4" at bounding box center [147, 373] width 242 height 39
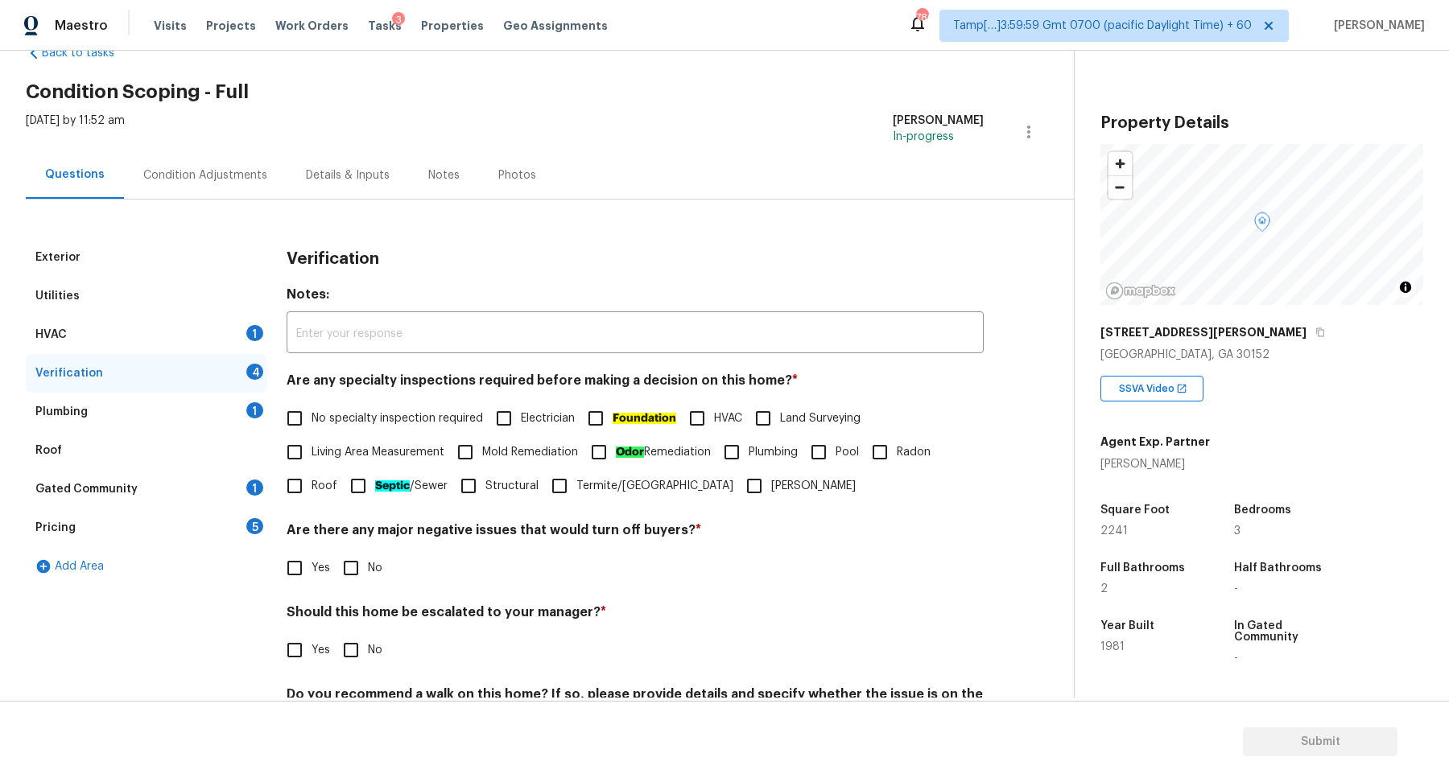
click at [239, 336] on div "HVAC 1" at bounding box center [147, 335] width 242 height 39
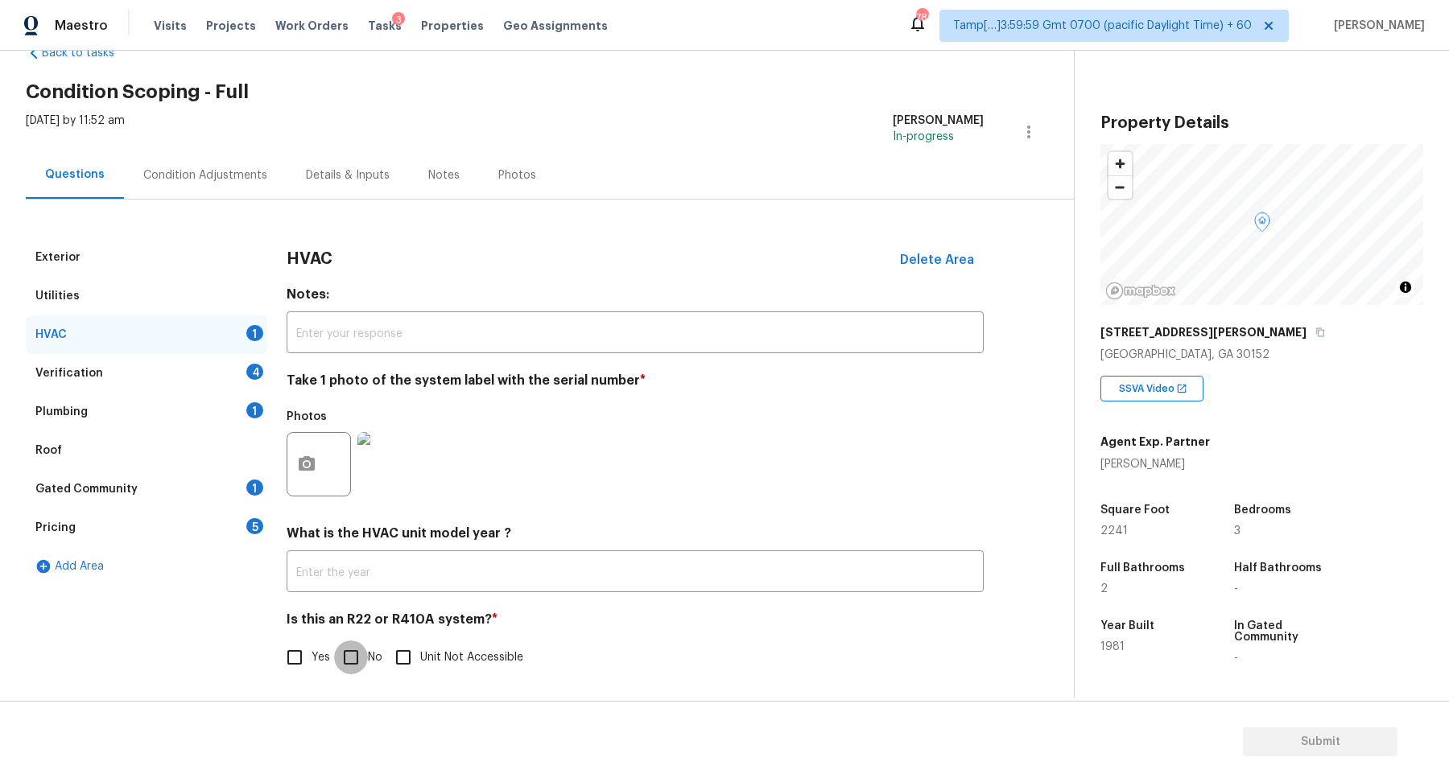
click at [355, 641] on input "No" at bounding box center [351, 658] width 34 height 34
checkbox input "true"
click at [296, 656] on input "Yes" at bounding box center [295, 658] width 34 height 34
checkbox input "true"
checkbox input "false"
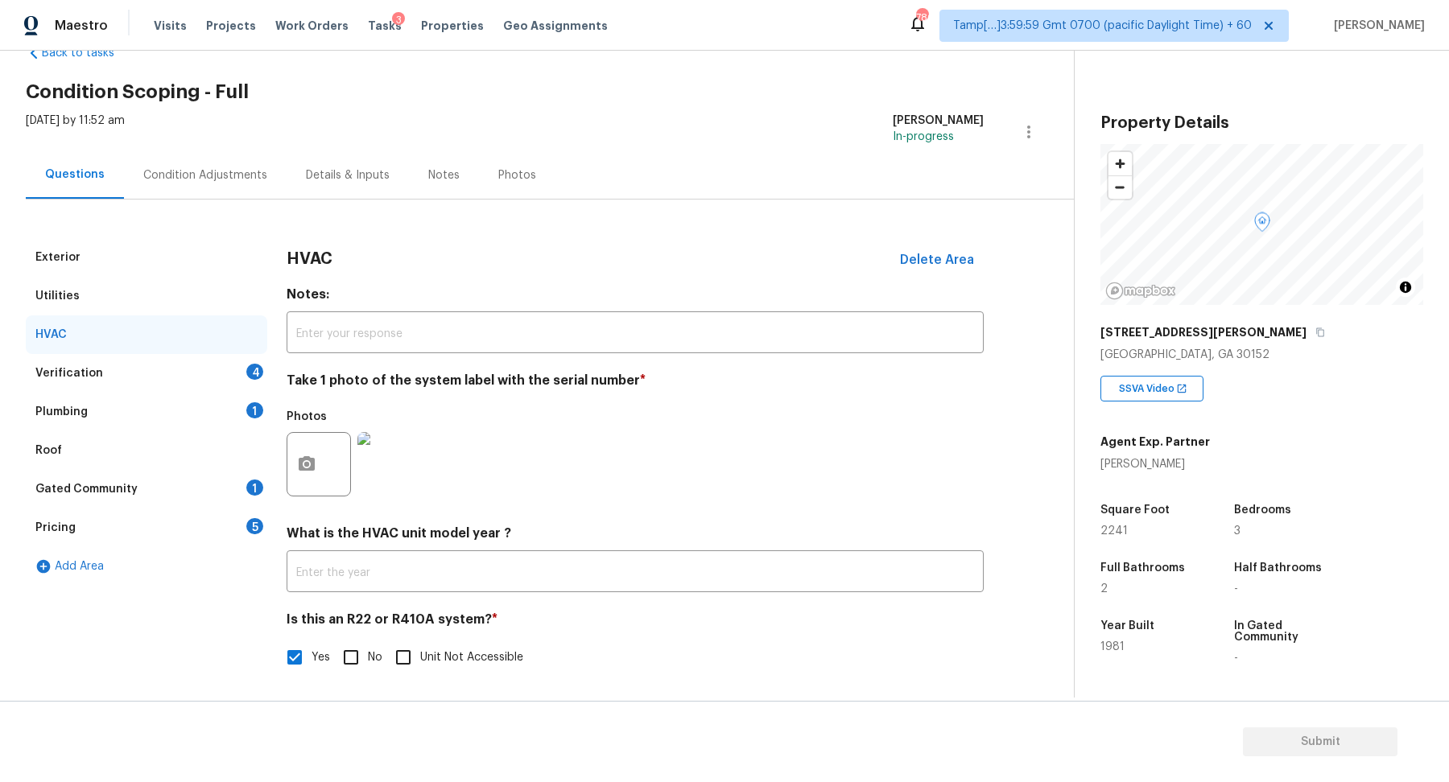
click at [259, 383] on div "Verification 4" at bounding box center [147, 373] width 242 height 39
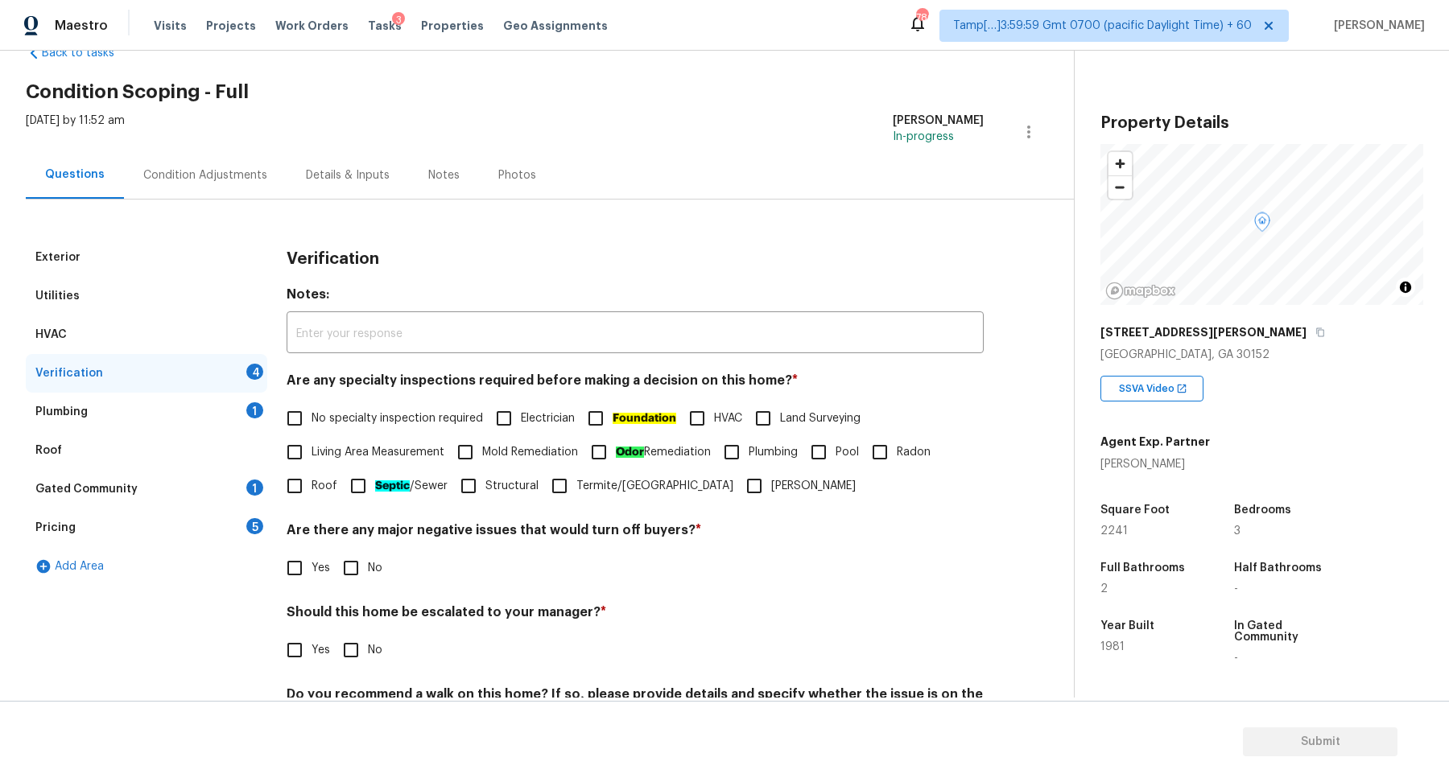
click at [206, 333] on div "HVAC" at bounding box center [147, 335] width 242 height 39
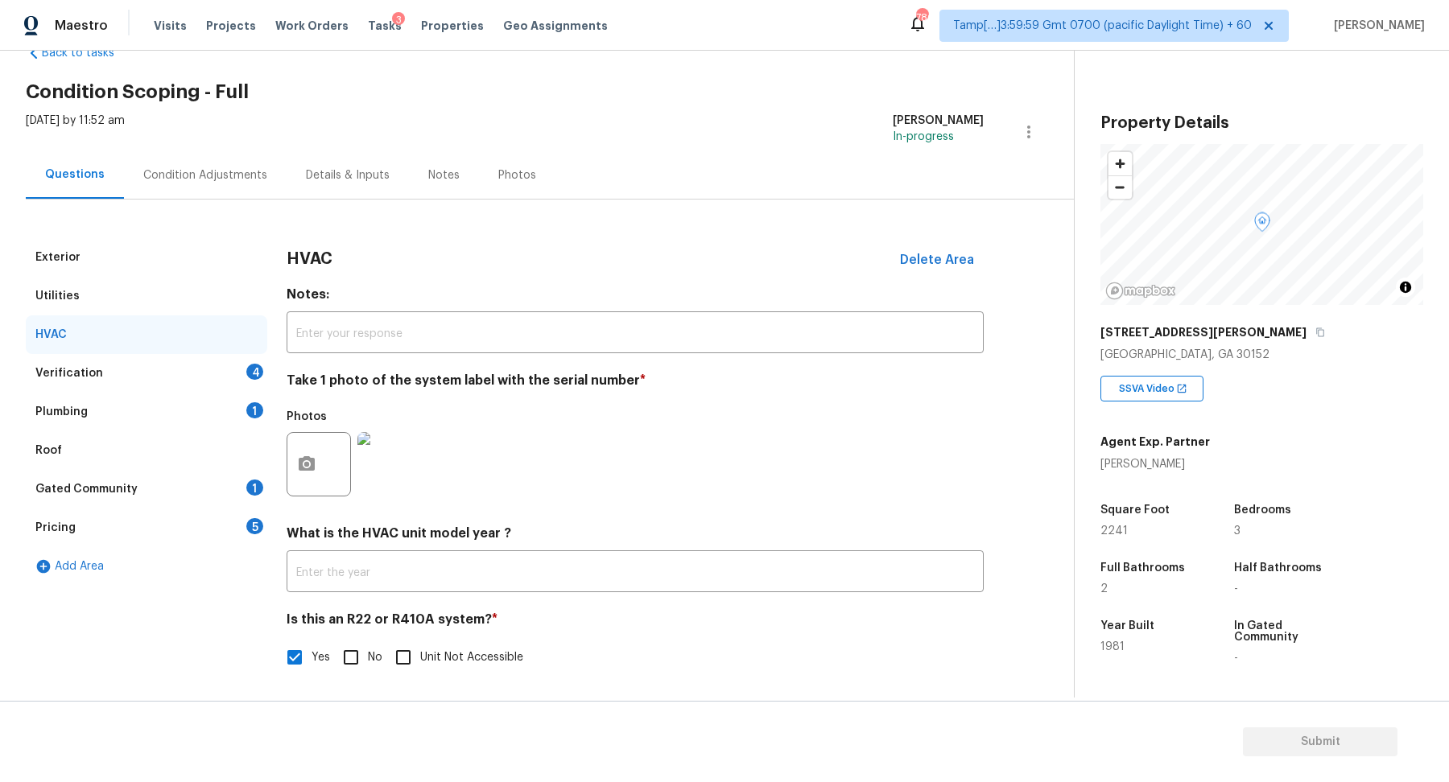
click at [378, 656] on span "No" at bounding box center [375, 658] width 14 height 17
click at [368, 656] on input "No" at bounding box center [351, 658] width 34 height 34
checkbox input "true"
checkbox input "false"
click at [225, 373] on div "Verification 4" at bounding box center [147, 373] width 242 height 39
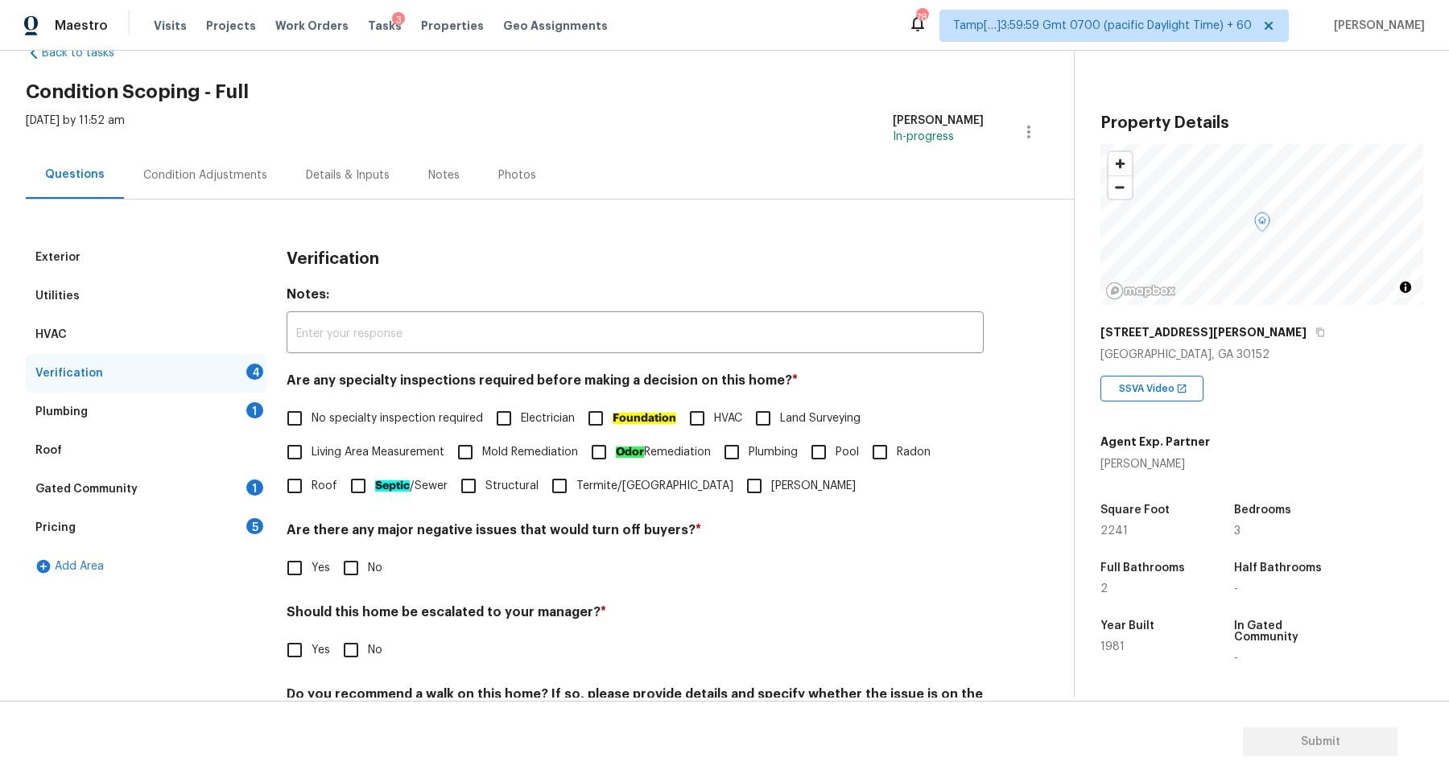
click at [383, 419] on span "No specialty inspection required" at bounding box center [397, 419] width 171 height 17
click at [312, 419] on input "No specialty inspection required" at bounding box center [295, 419] width 34 height 34
checkbox input "true"
click at [344, 577] on input "No" at bounding box center [351, 568] width 34 height 34
checkbox input "true"
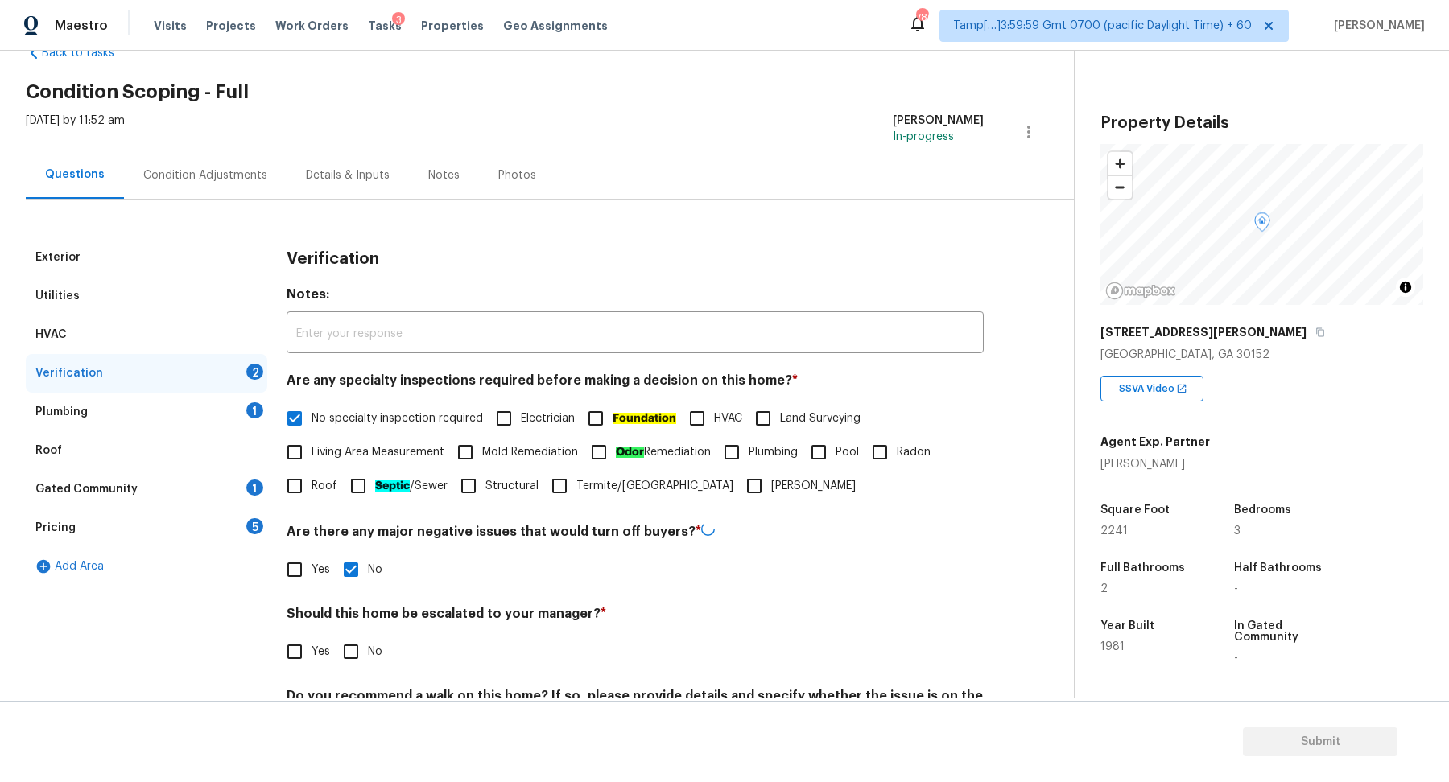
click at [298, 643] on input "Yes" at bounding box center [295, 652] width 34 height 34
checkbox input "true"
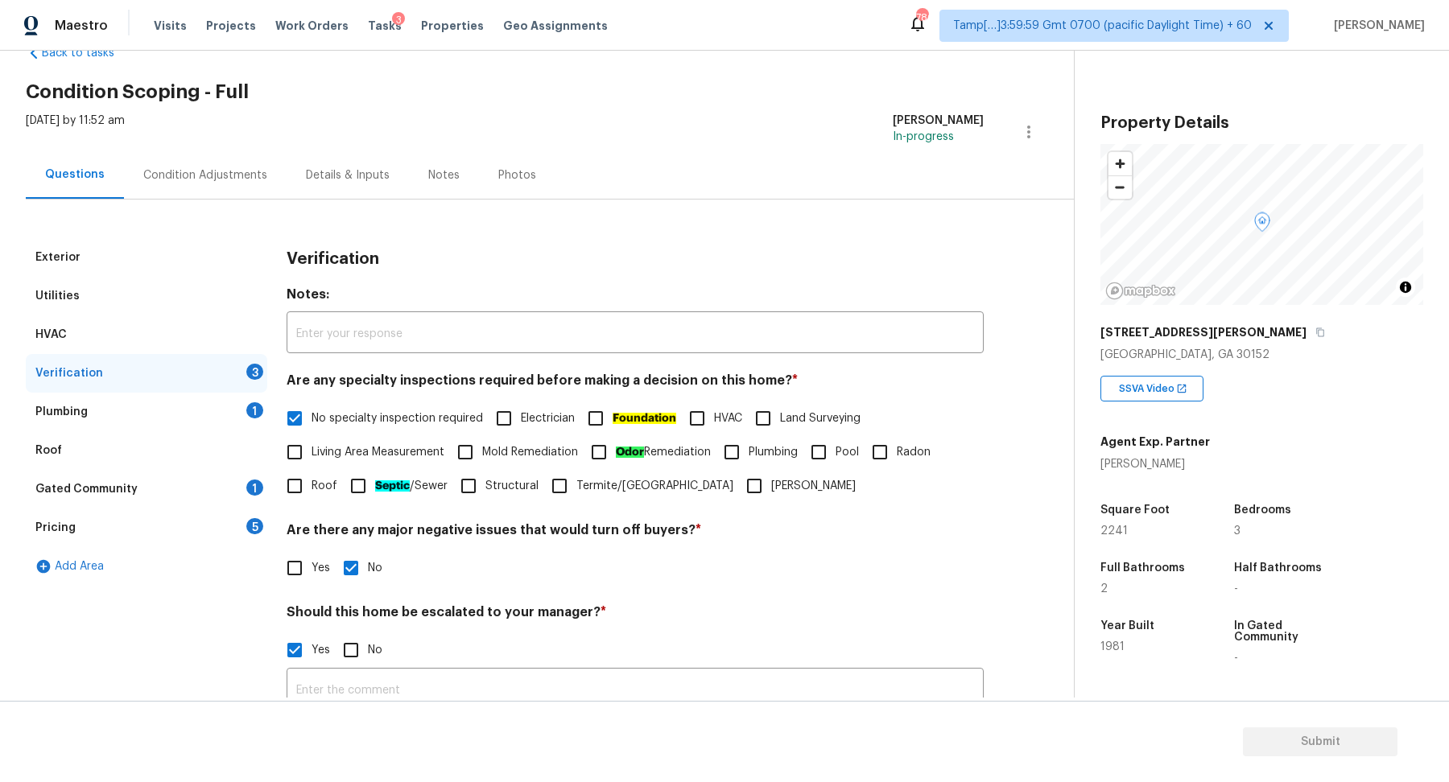
scroll to position [192, 0]
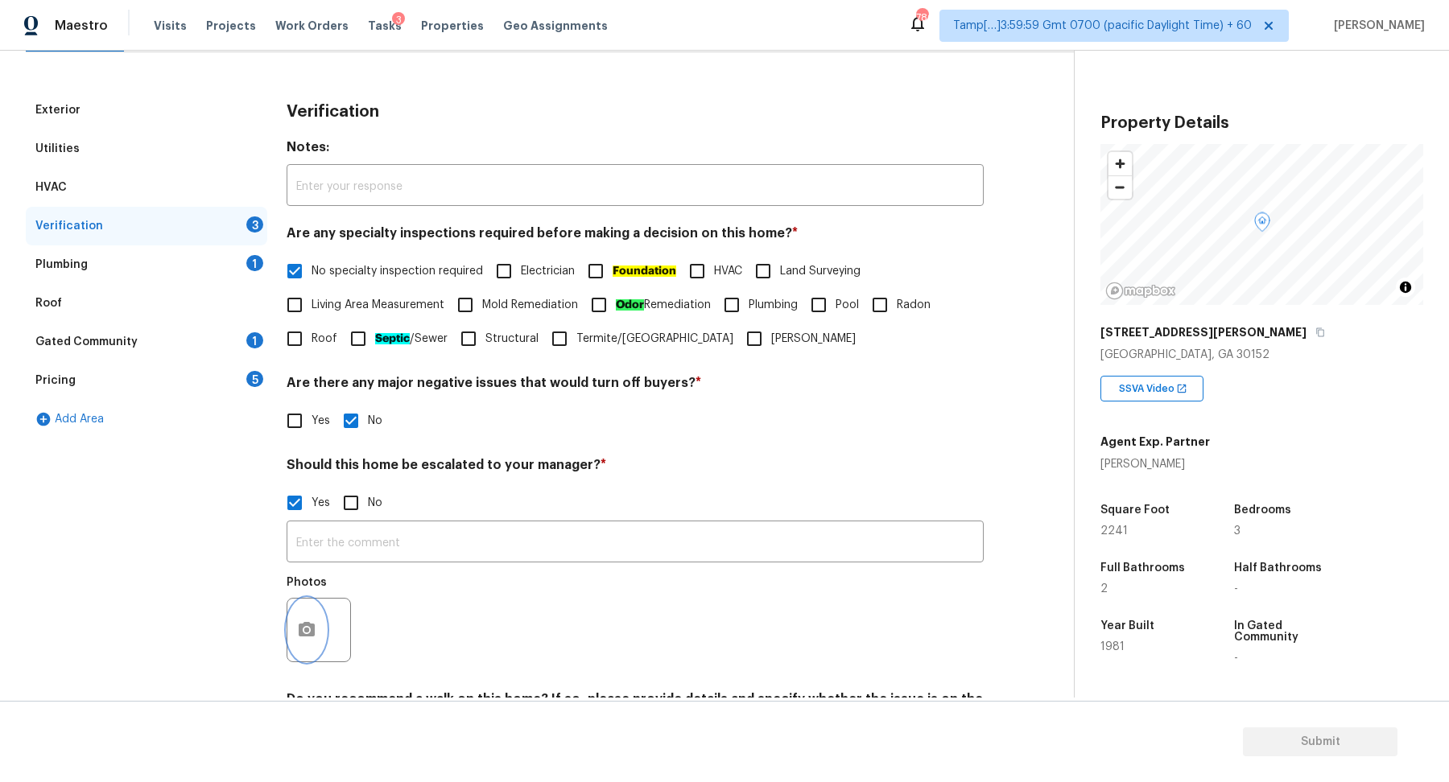
click at [302, 629] on icon "button" at bounding box center [306, 630] width 19 height 19
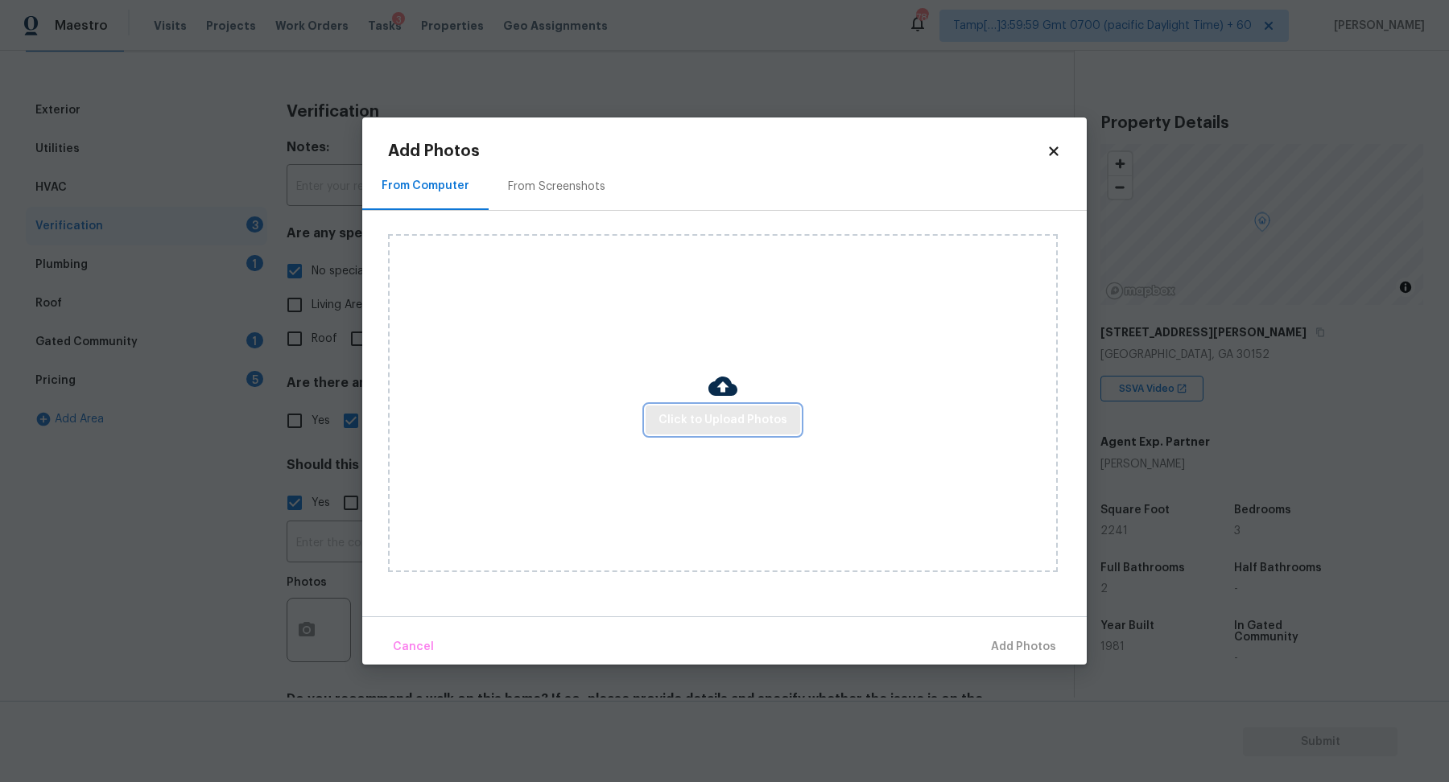
click at [694, 419] on span "Click to Upload Photos" at bounding box center [722, 421] width 129 height 20
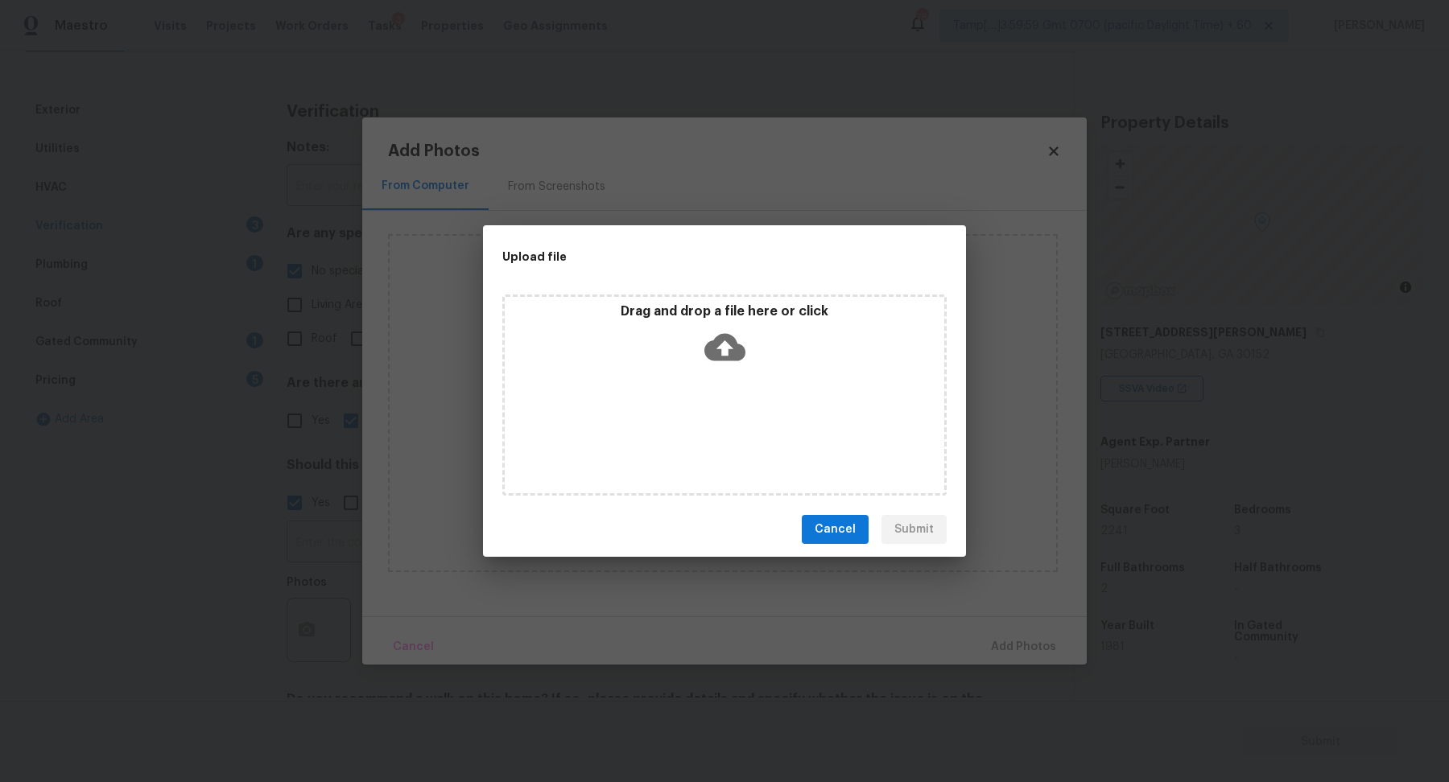
click at [734, 365] on icon at bounding box center [724, 347] width 41 height 41
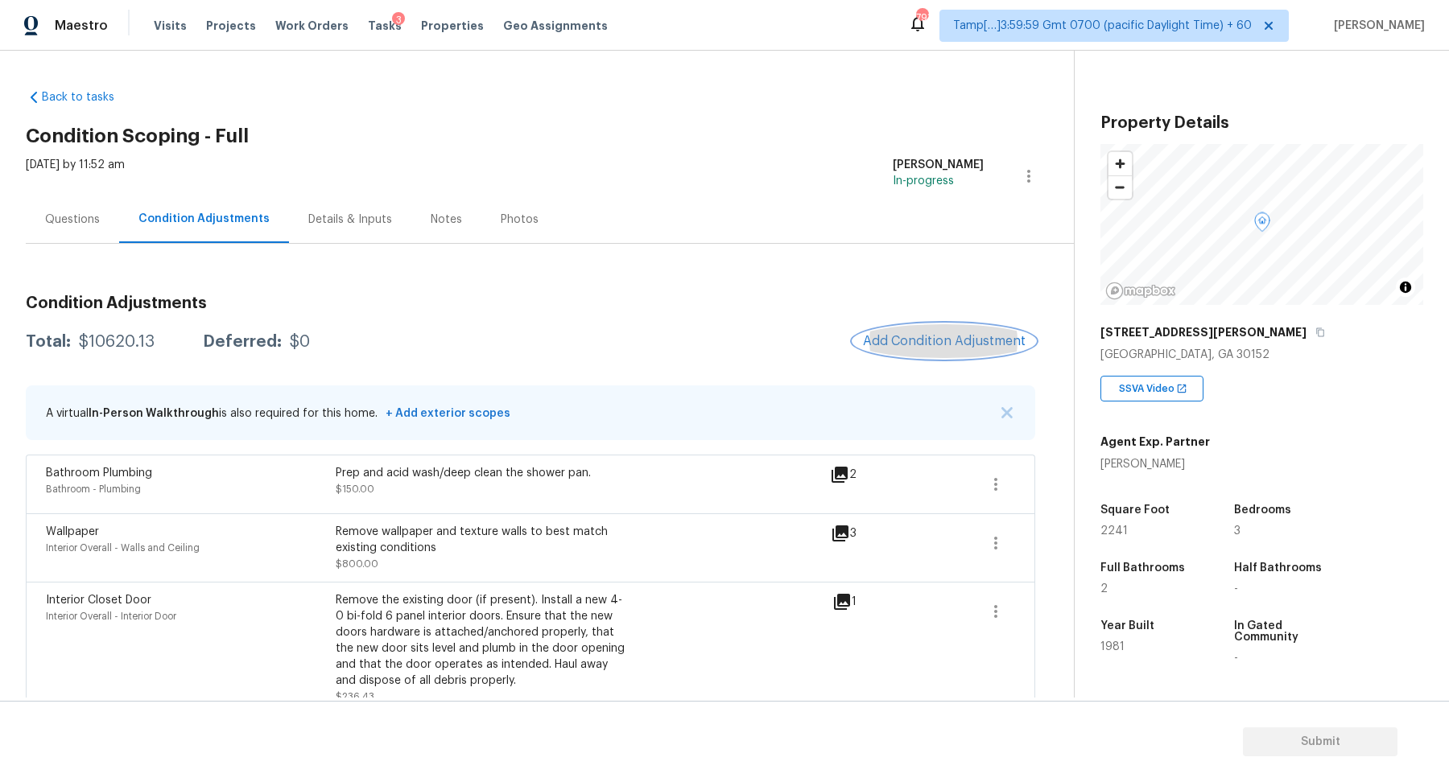
click at [974, 349] on button "Add Condition Adjustment" at bounding box center [944, 341] width 182 height 34
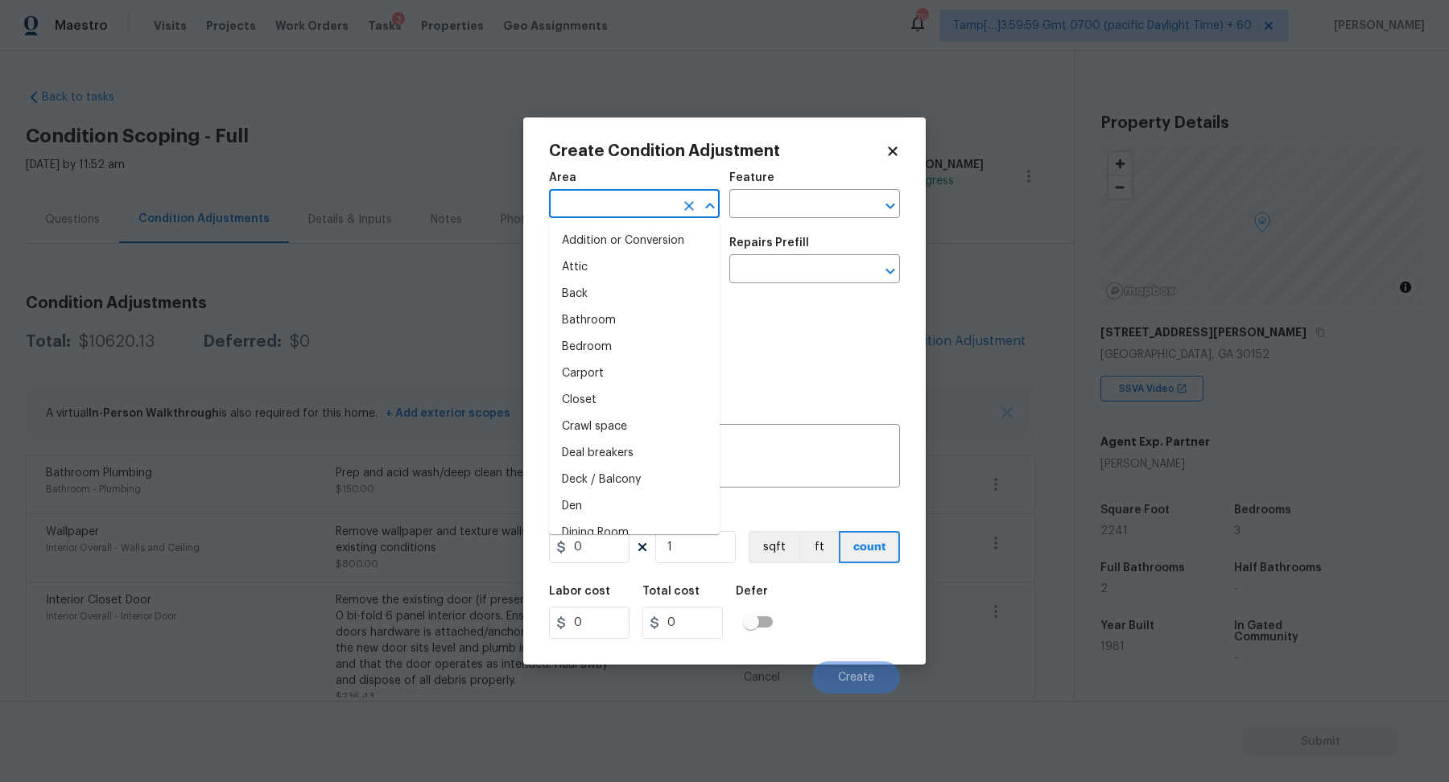
click at [626, 213] on input "text" at bounding box center [612, 205] width 126 height 25
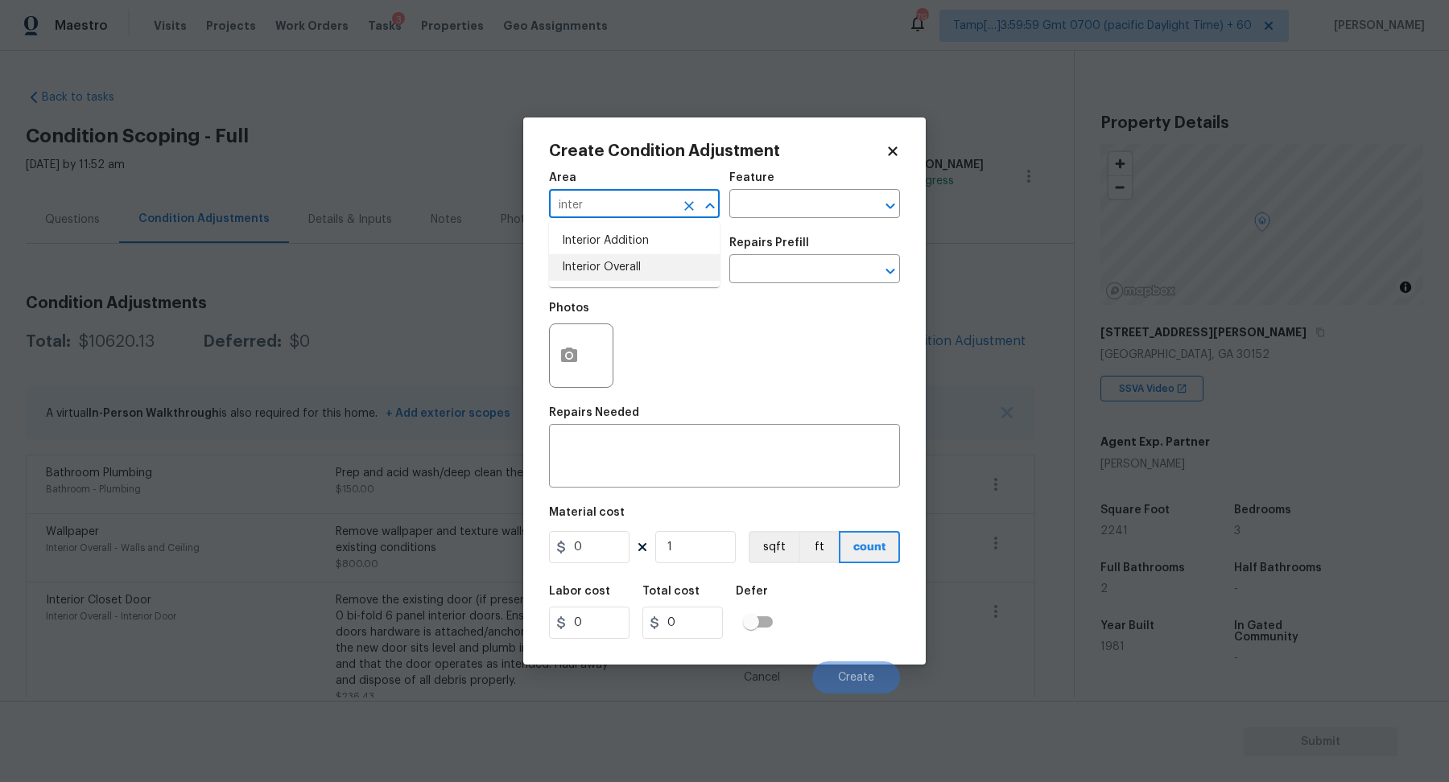
click at [613, 280] on li "Interior Overall" at bounding box center [634, 267] width 171 height 27
type input "Interior Overall"
click at [613, 280] on input "text" at bounding box center [612, 270] width 126 height 25
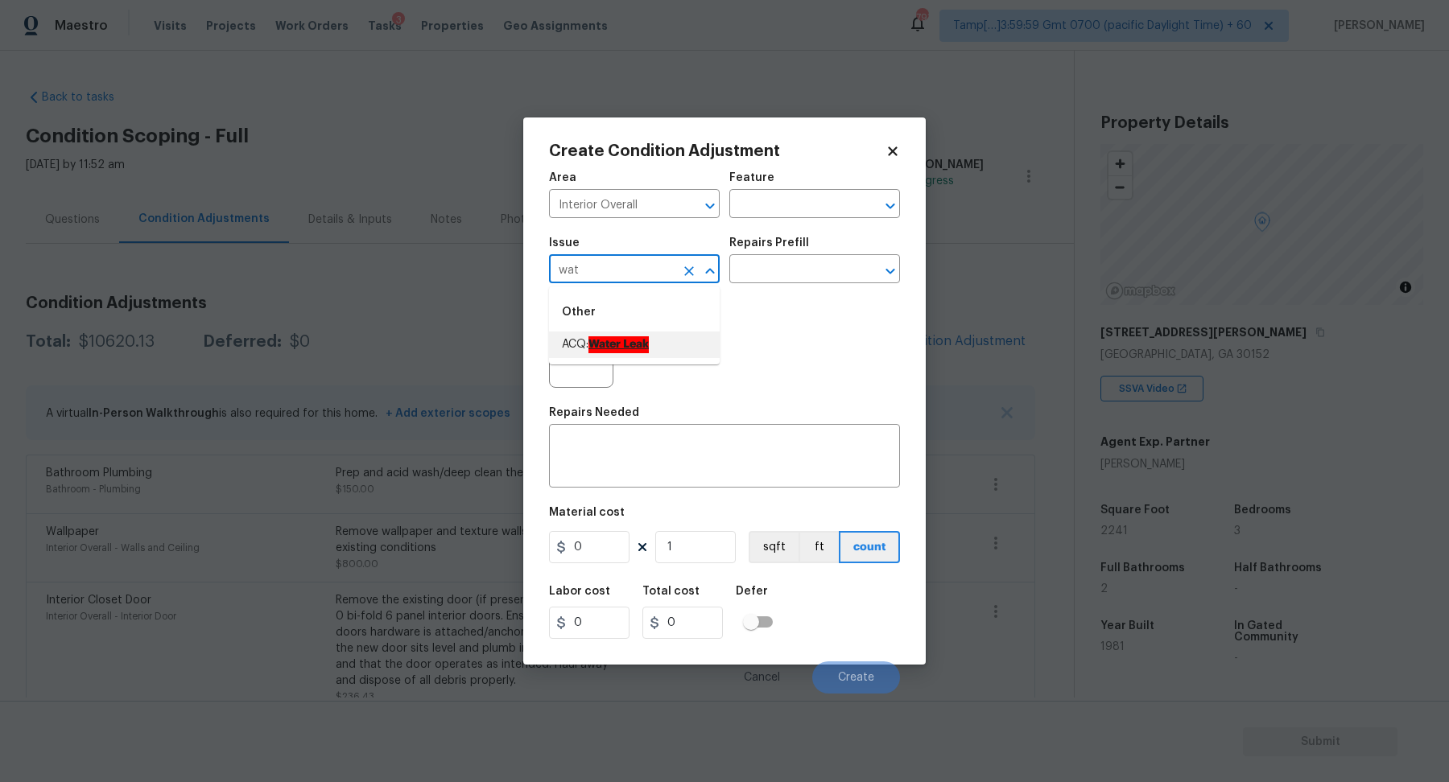
click at [640, 337] on ah_el_jm_1744356582284 "Water Leak" at bounding box center [618, 344] width 60 height 17
type input "ACQ: Water Leak"
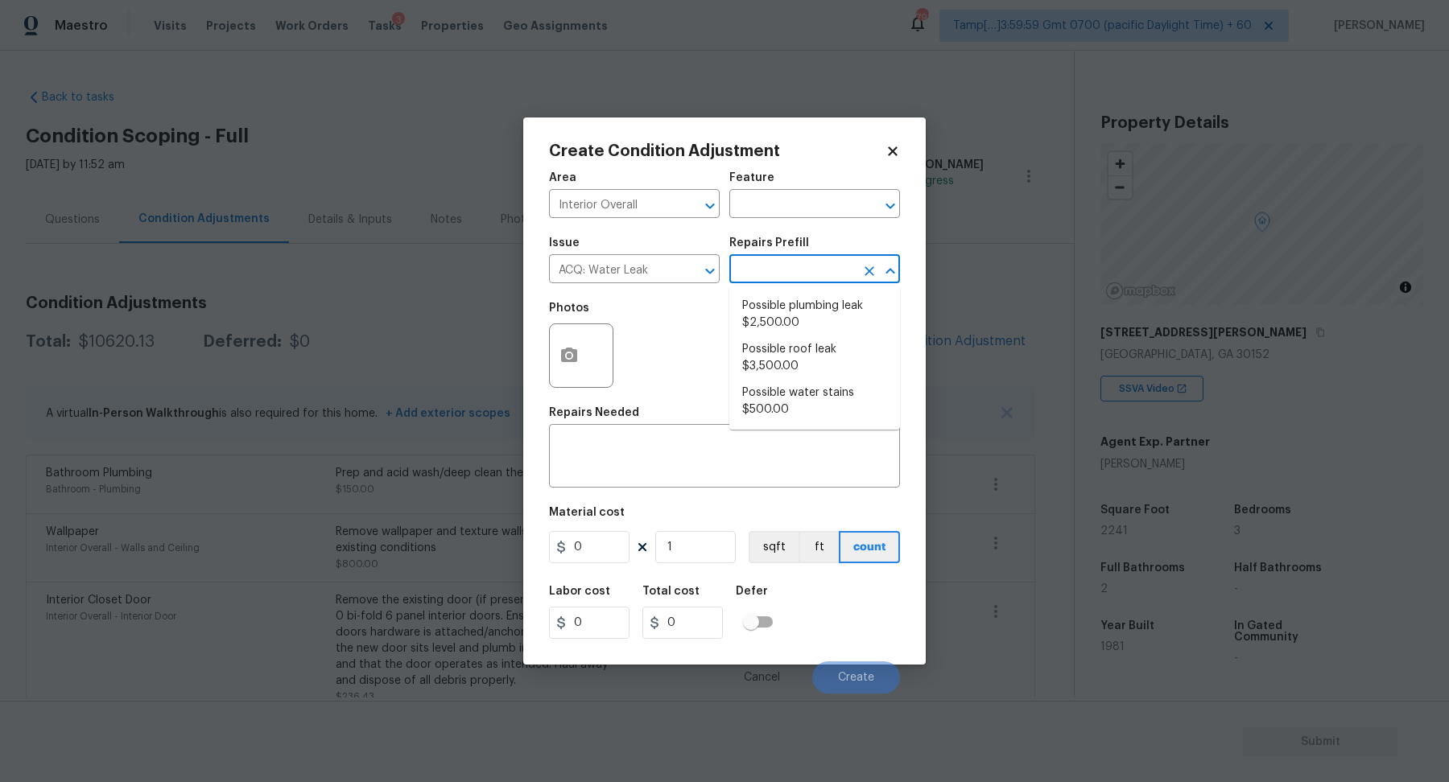
click at [798, 273] on input "text" at bounding box center [792, 270] width 126 height 25
click at [834, 310] on li "Possible plumbing leak $2,500.00" at bounding box center [814, 314] width 171 height 43
type input "Acquisition"
type textarea "Acquisition Scope: Possible plumbing leak"
type input "2500"
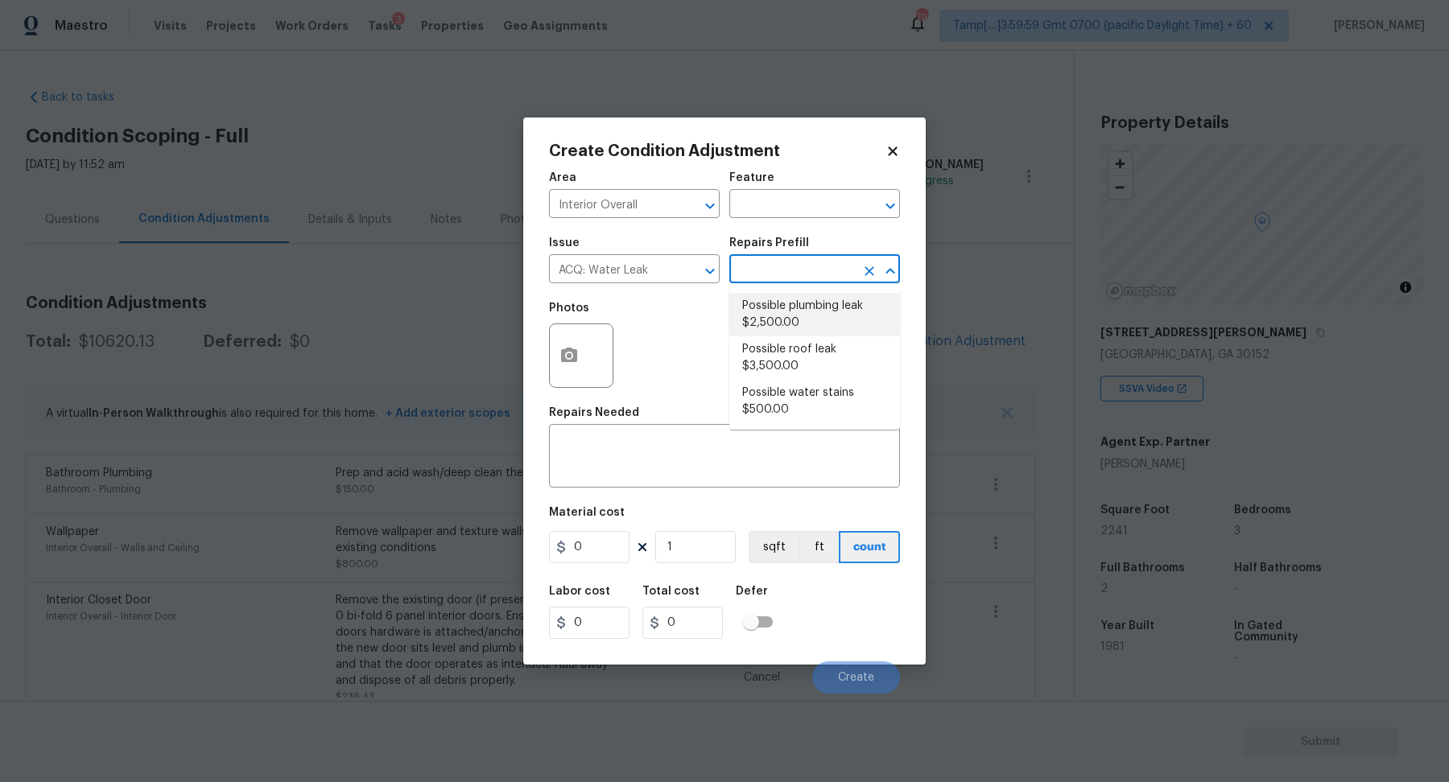
type input "2500"
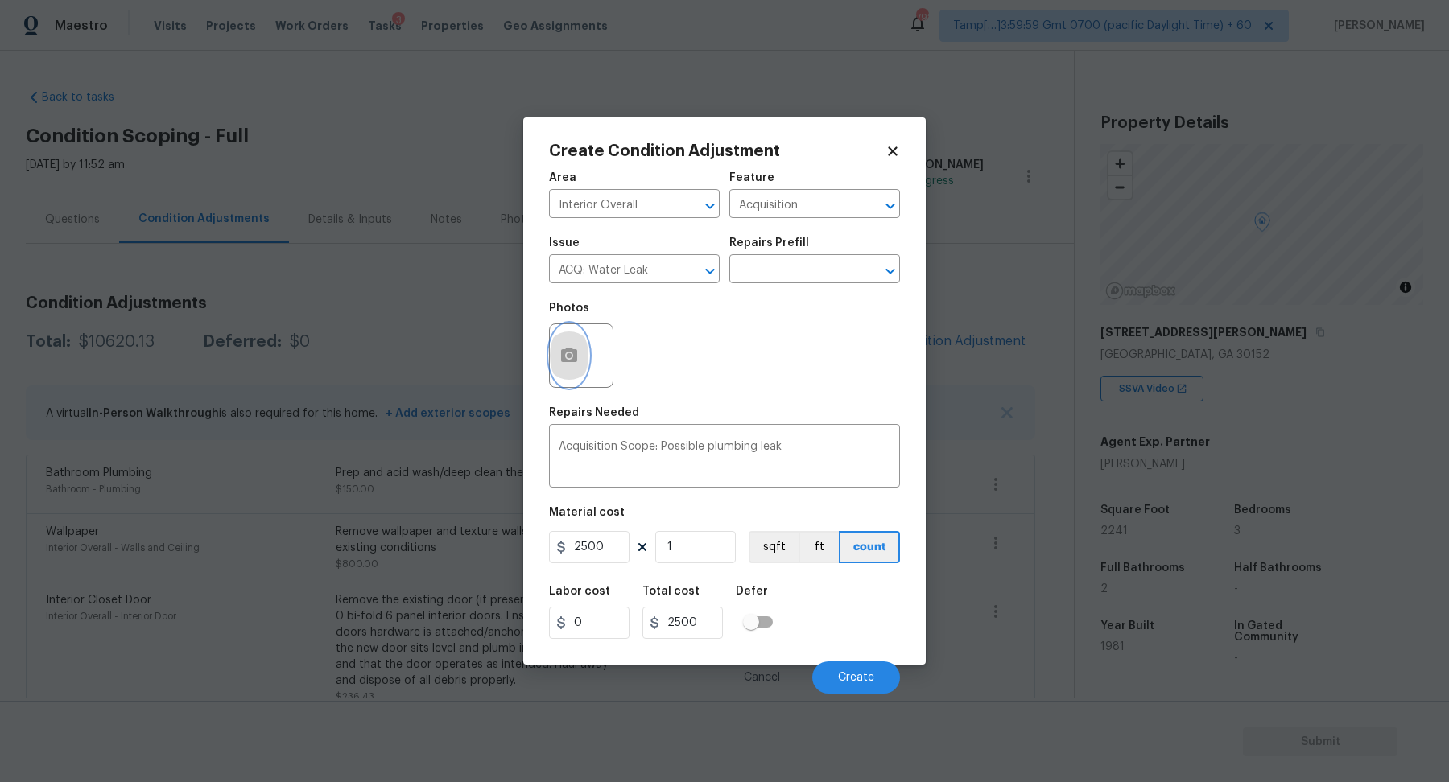
click at [569, 373] on button "button" at bounding box center [569, 355] width 39 height 63
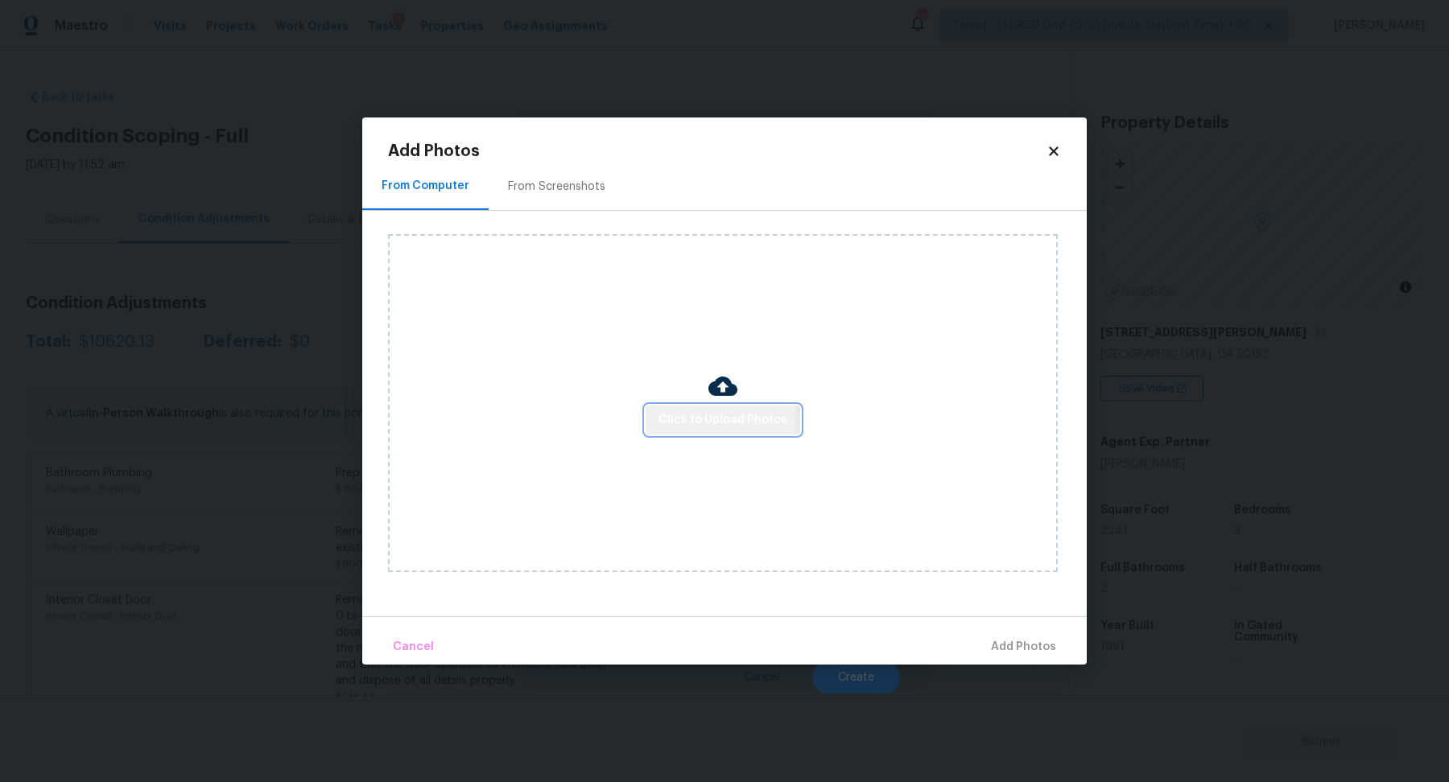
click at [658, 415] on button "Click to Upload Photos" at bounding box center [723, 421] width 155 height 30
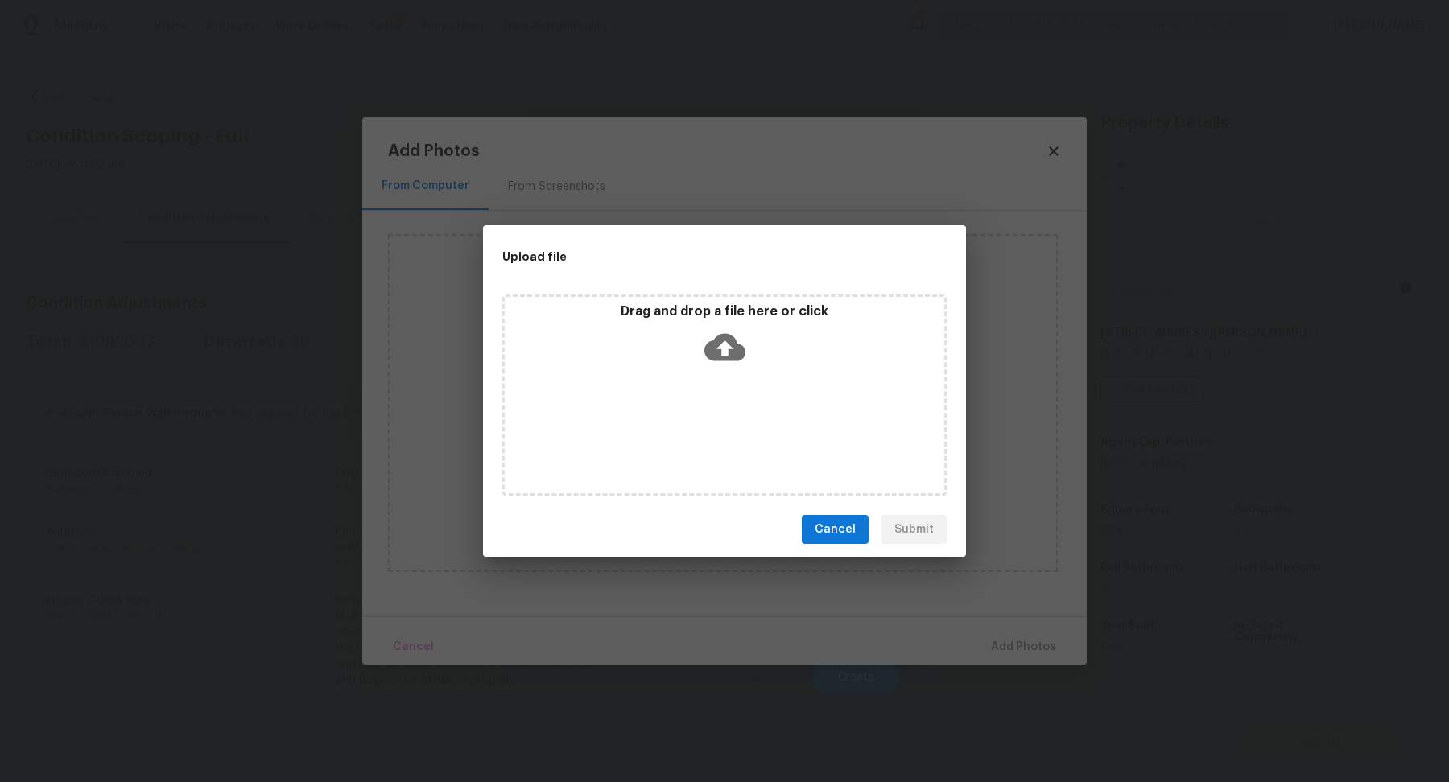
click at [700, 383] on div "Drag and drop a file here or click" at bounding box center [724, 395] width 444 height 201
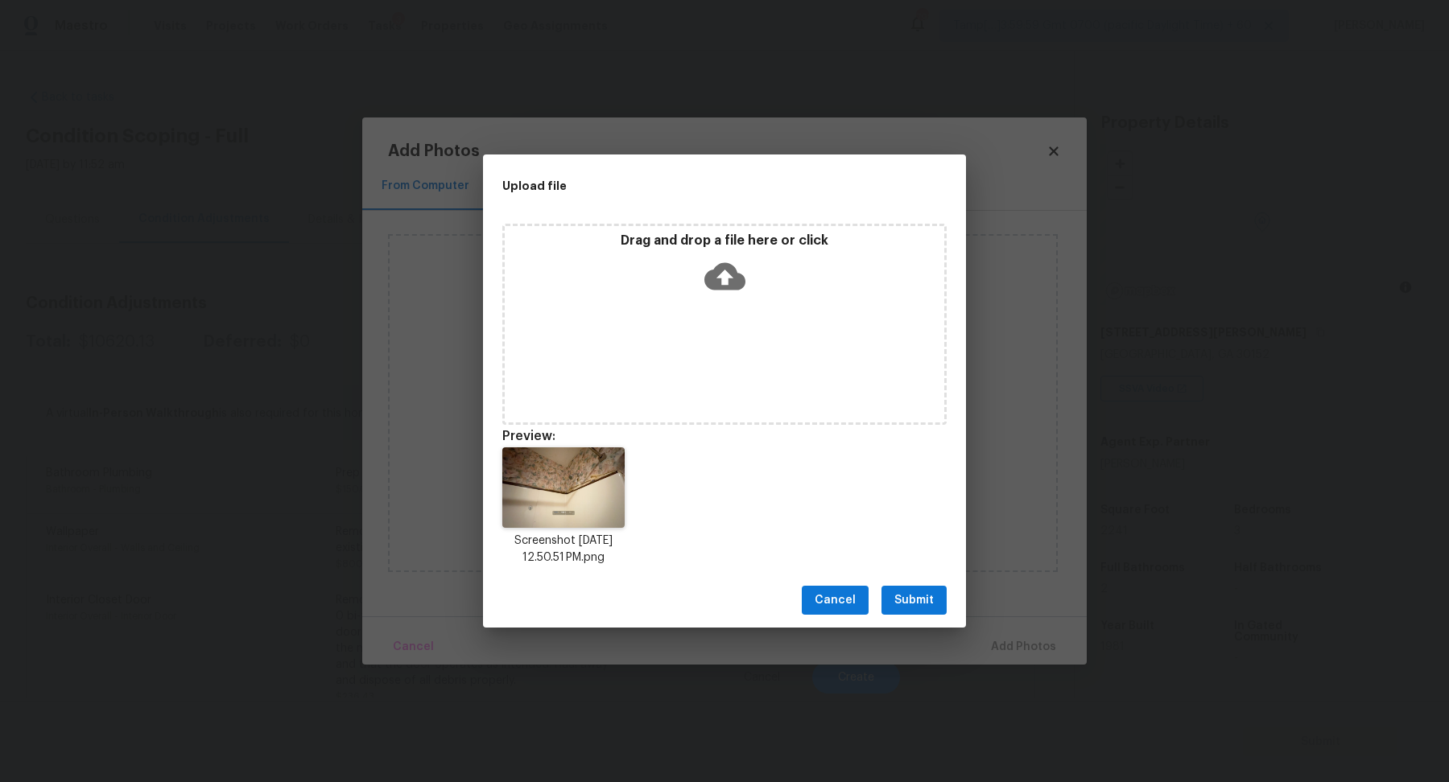
click at [910, 621] on div "Cancel Submit" at bounding box center [724, 601] width 483 height 56
click at [919, 612] on button "Submit" at bounding box center [913, 601] width 65 height 30
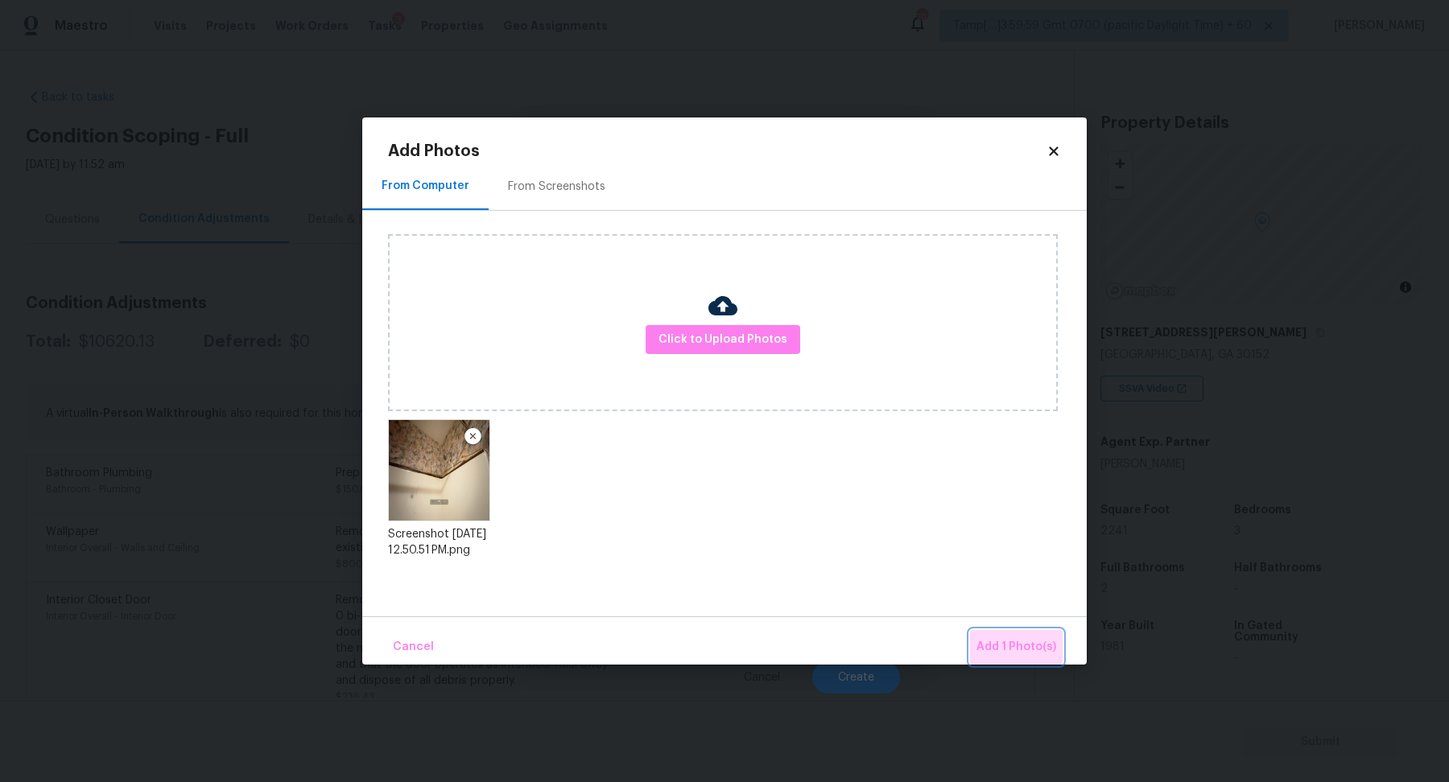
click at [1034, 646] on span "Add 1 Photo(s)" at bounding box center [1016, 648] width 80 height 20
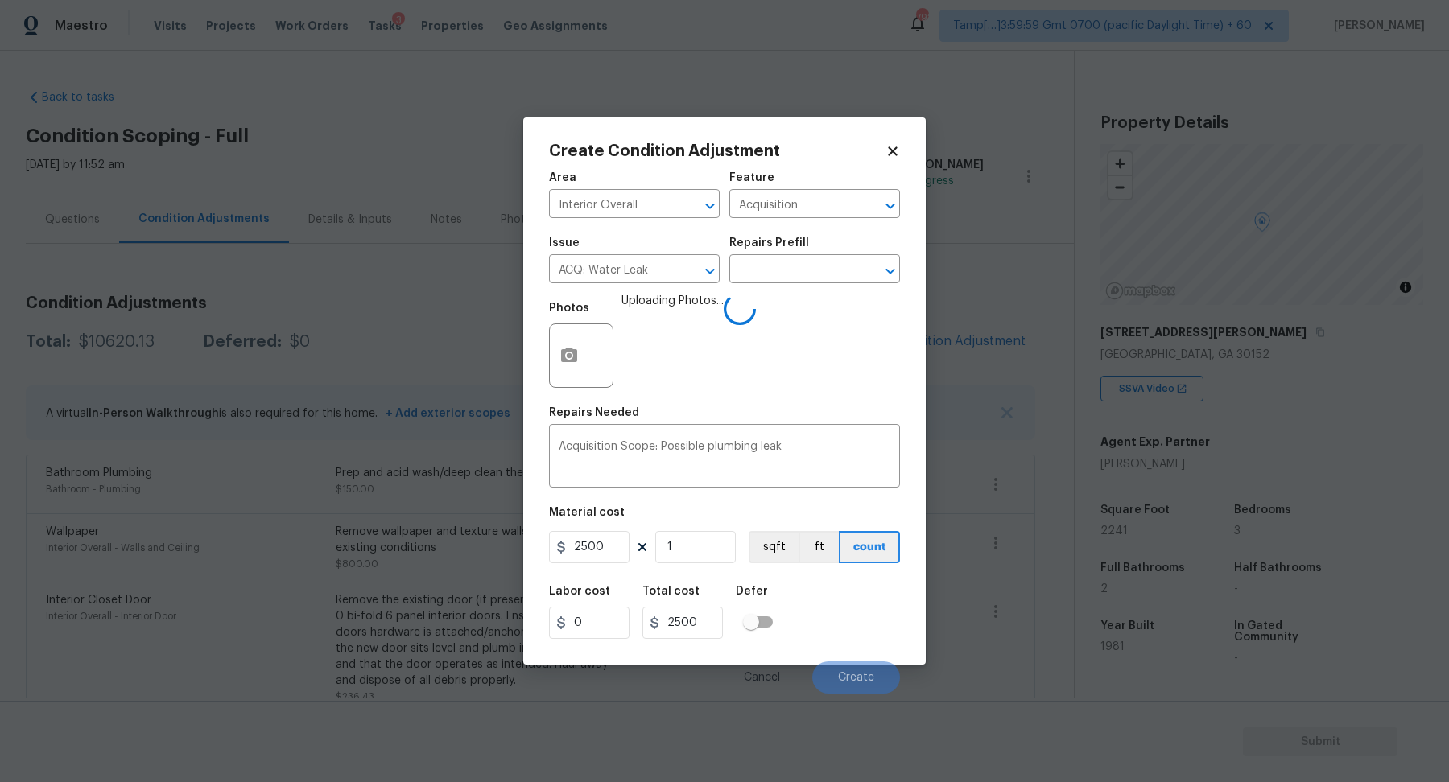
click at [688, 529] on figure "Material cost 2500 1 sqft ft count" at bounding box center [724, 537] width 351 height 60
click at [716, 545] on input "1" at bounding box center [695, 547] width 80 height 32
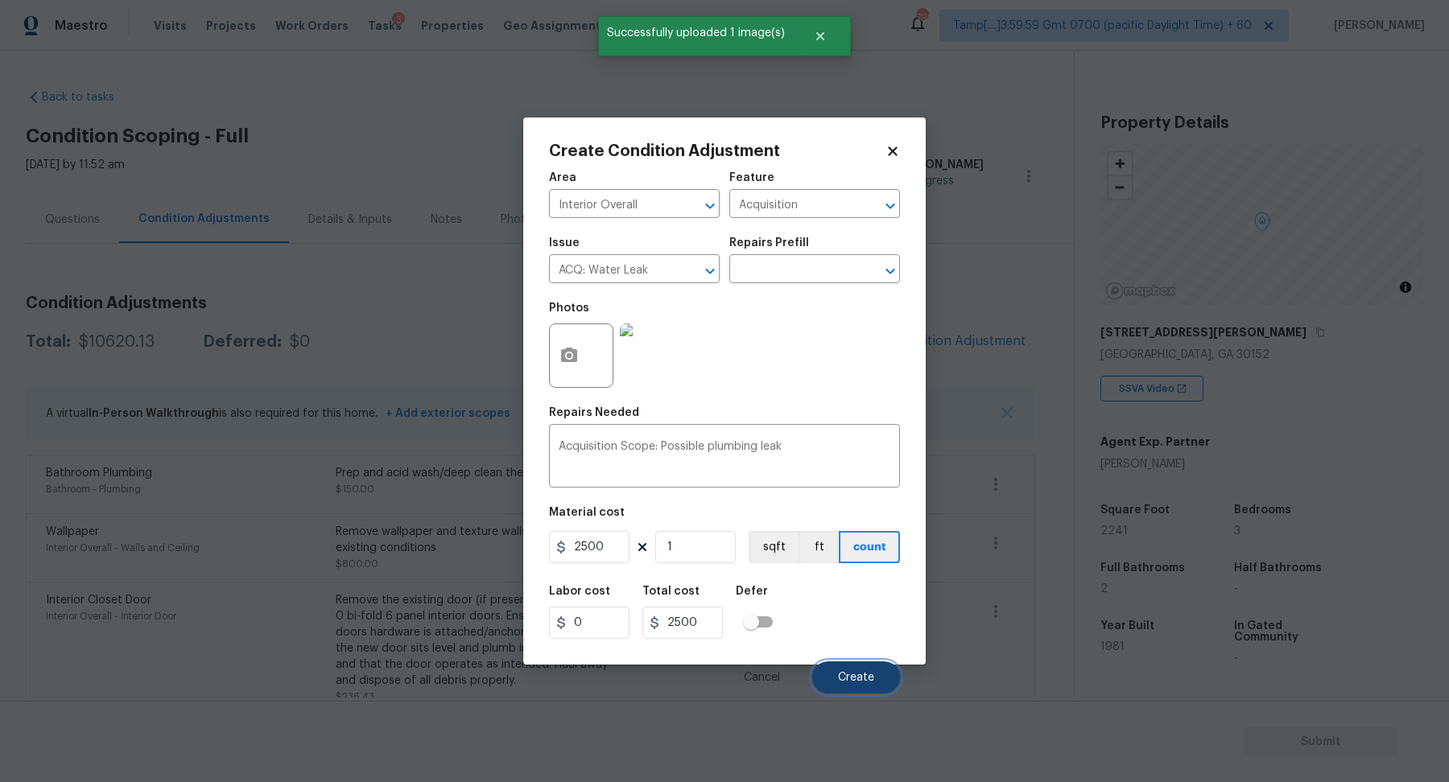
click at [849, 672] on span "Create" at bounding box center [856, 678] width 36 height 12
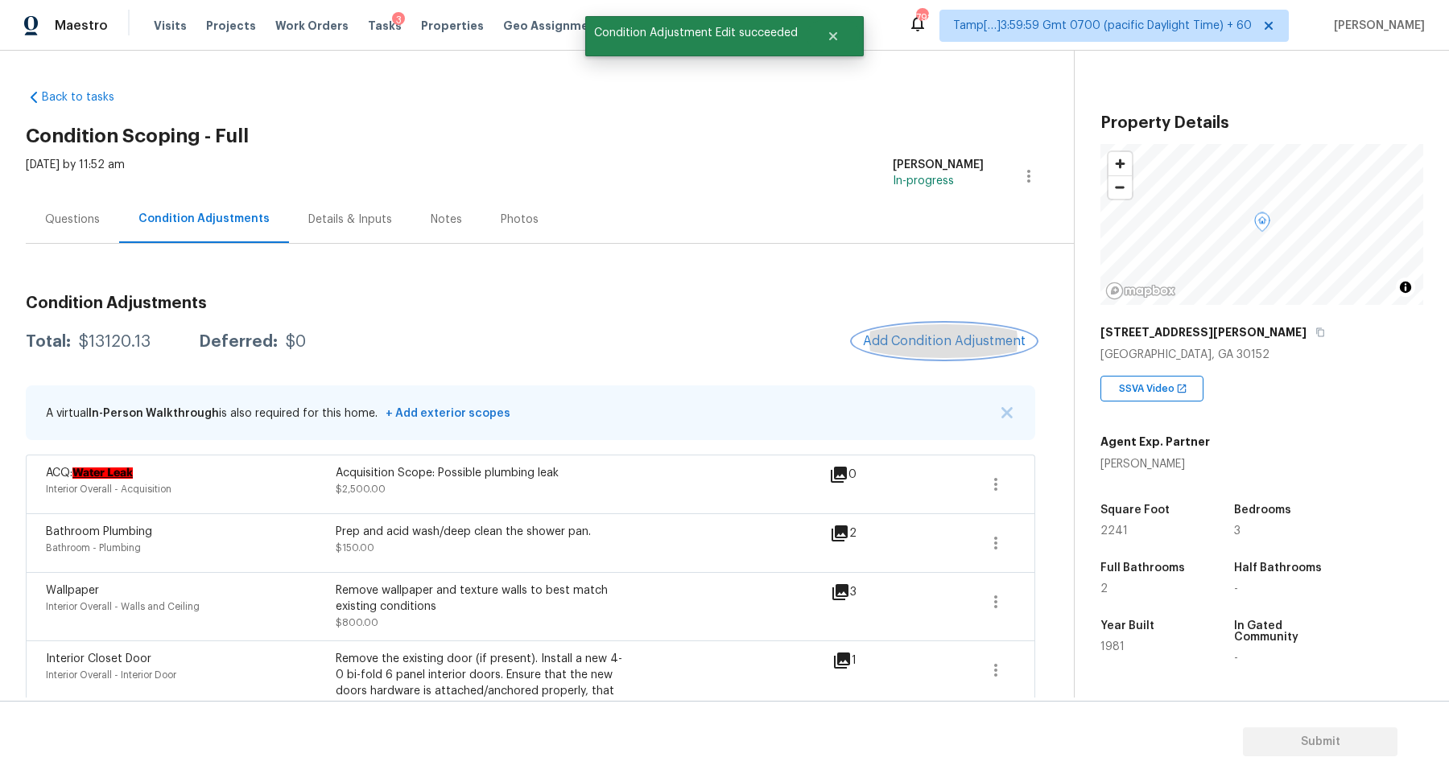
click at [963, 353] on button "Add Condition Adjustment" at bounding box center [944, 341] width 182 height 34
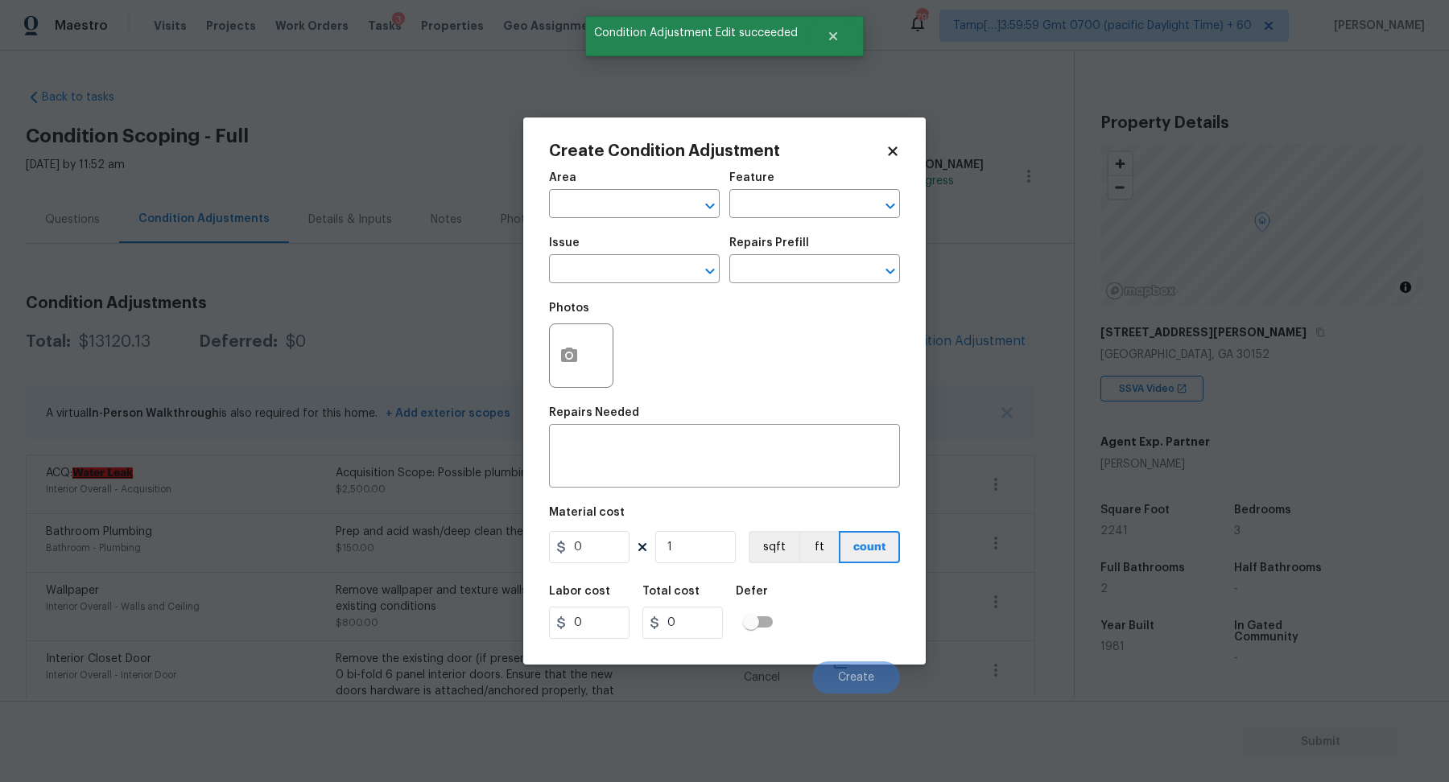
click at [587, 223] on span "Area ​" at bounding box center [634, 195] width 171 height 65
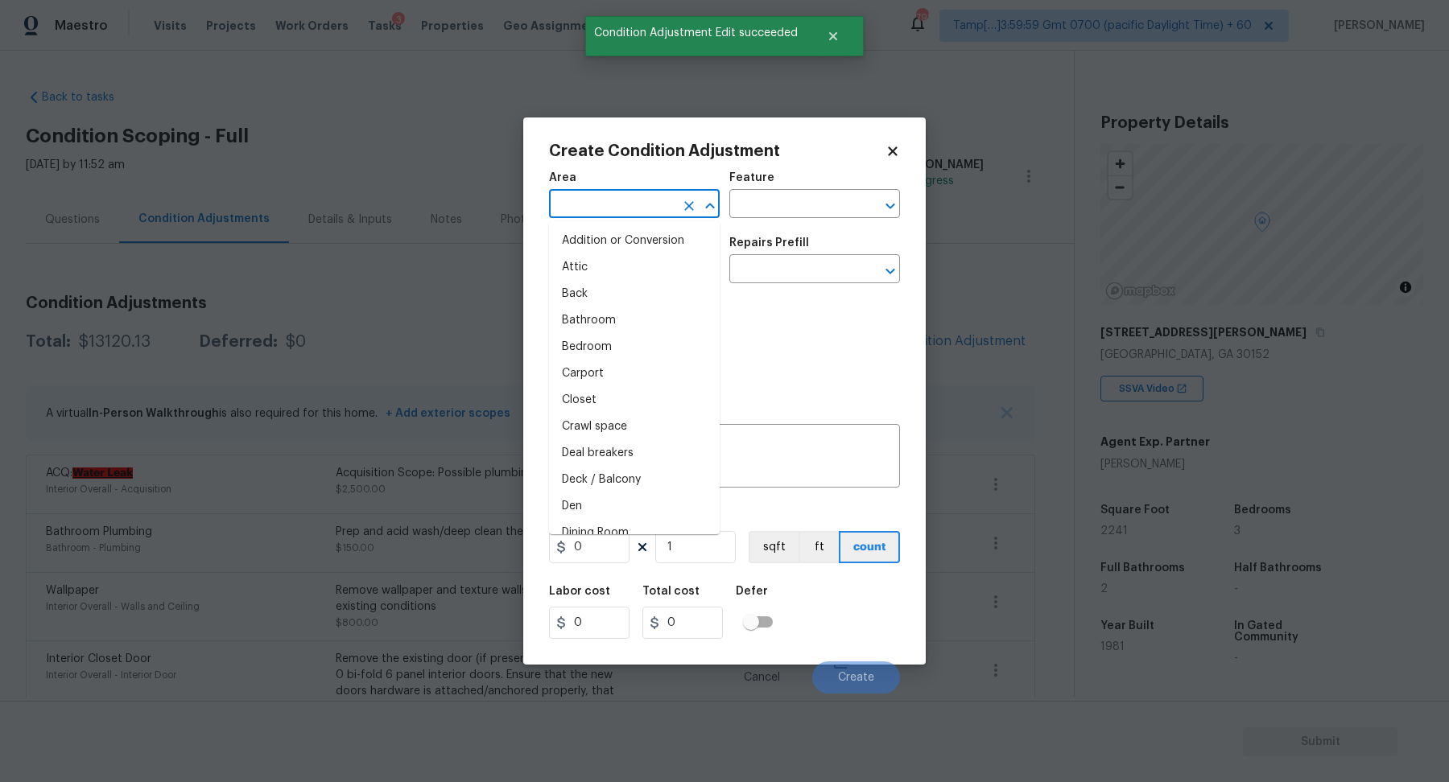
click at [586, 200] on input "text" at bounding box center [612, 205] width 126 height 25
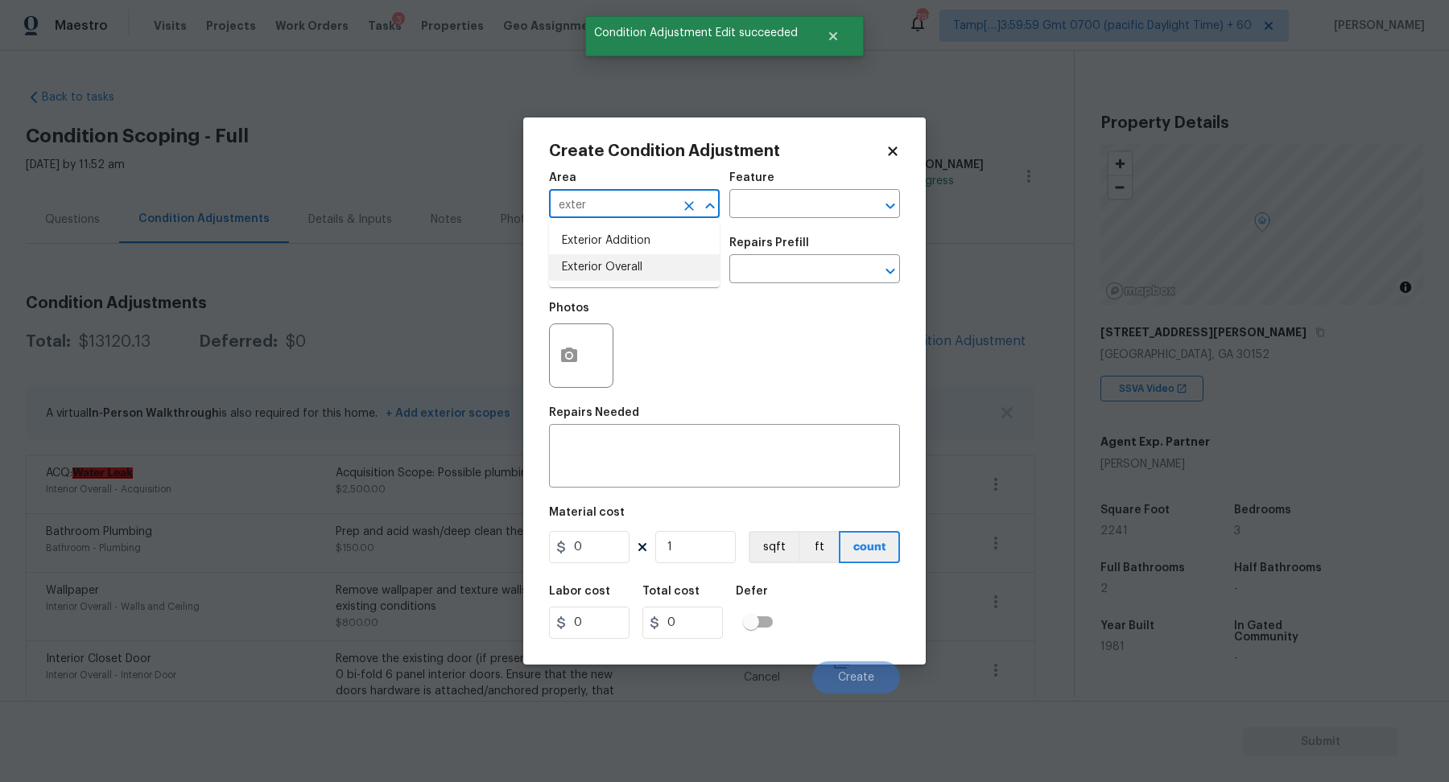
click at [631, 259] on li "Exterior Overall" at bounding box center [634, 267] width 171 height 27
type input "Exterior Overall"
click at [631, 259] on input "text" at bounding box center [612, 270] width 126 height 25
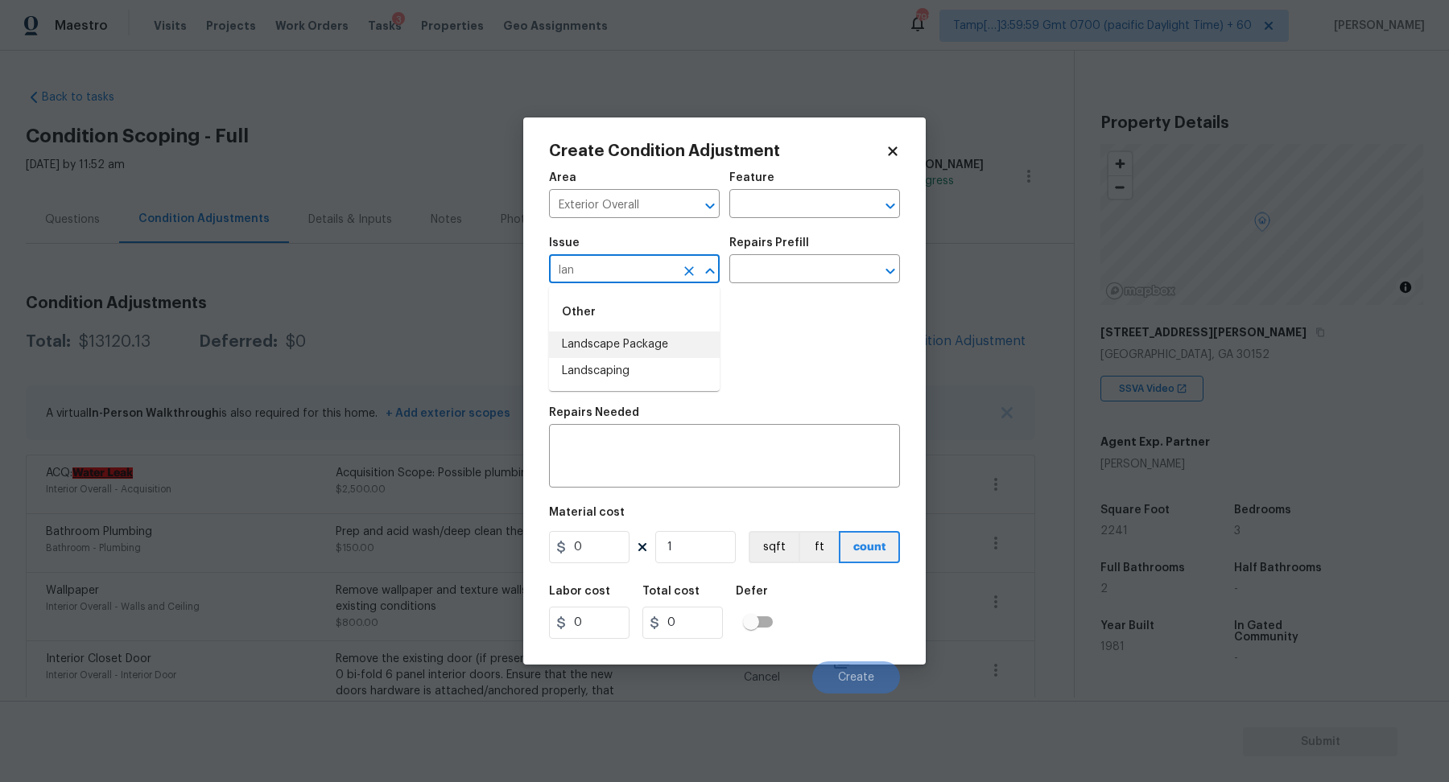
click at [662, 338] on li "Landscape Package" at bounding box center [634, 345] width 171 height 27
type input "Landscape Package"
click at [784, 273] on input "text" at bounding box center [792, 270] width 126 height 25
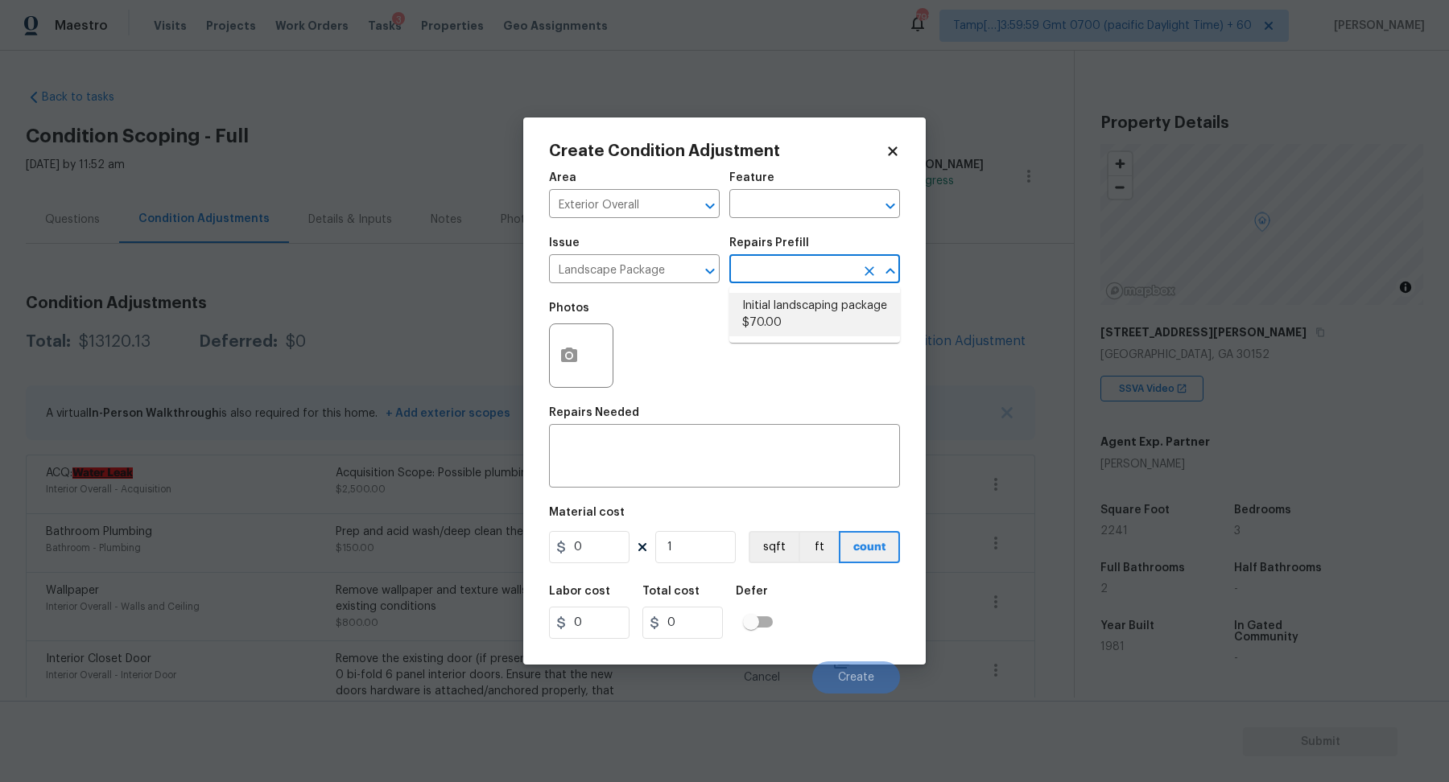
click at [784, 308] on li "Initial landscaping package $70.00" at bounding box center [814, 314] width 171 height 43
type input "Home Readiness Packages"
type textarea "Mowing of grass up to 6" in height. Mow, edge along driveways & sidewalks, trim…"
type input "70"
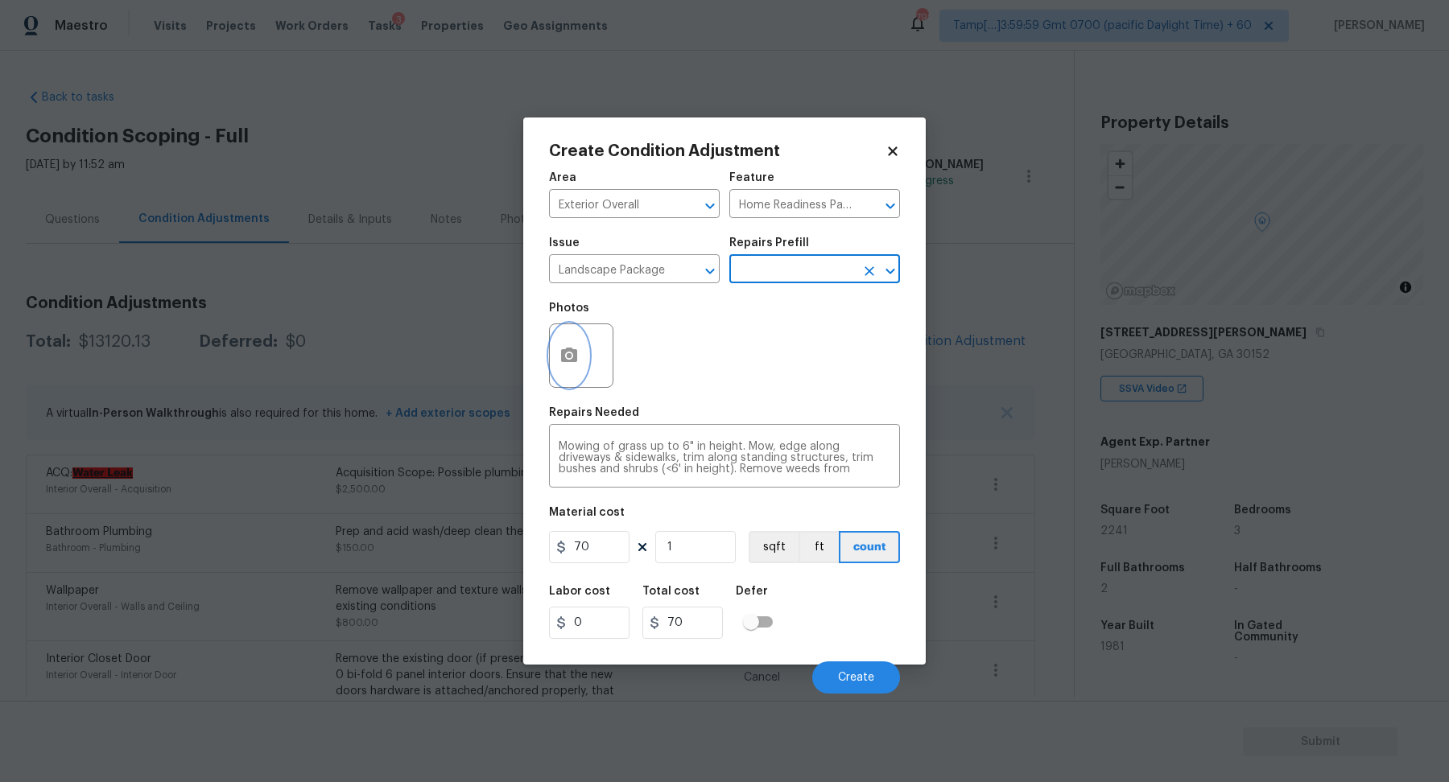
click at [572, 357] on icon "button" at bounding box center [569, 355] width 16 height 14
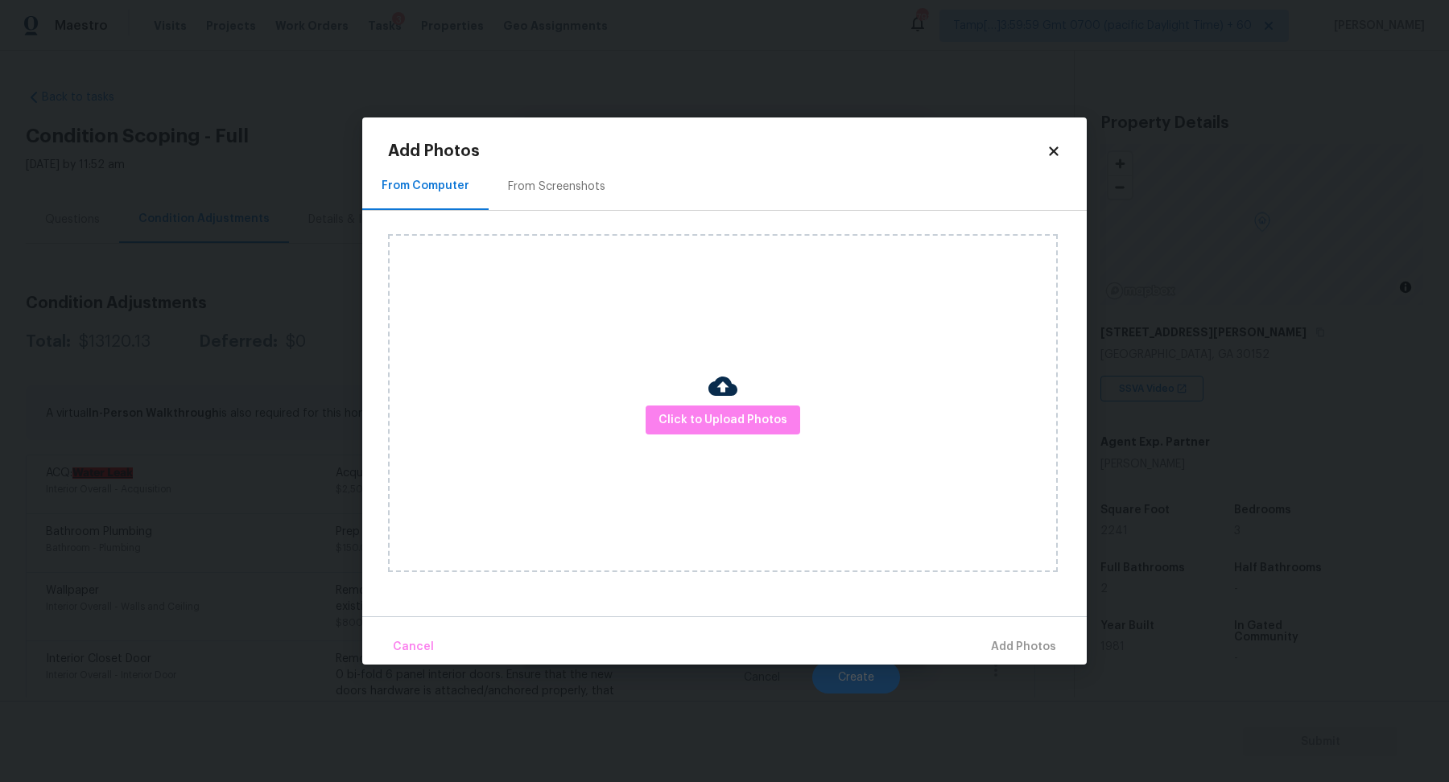
click at [547, 192] on div "From Screenshots" at bounding box center [556, 187] width 97 height 16
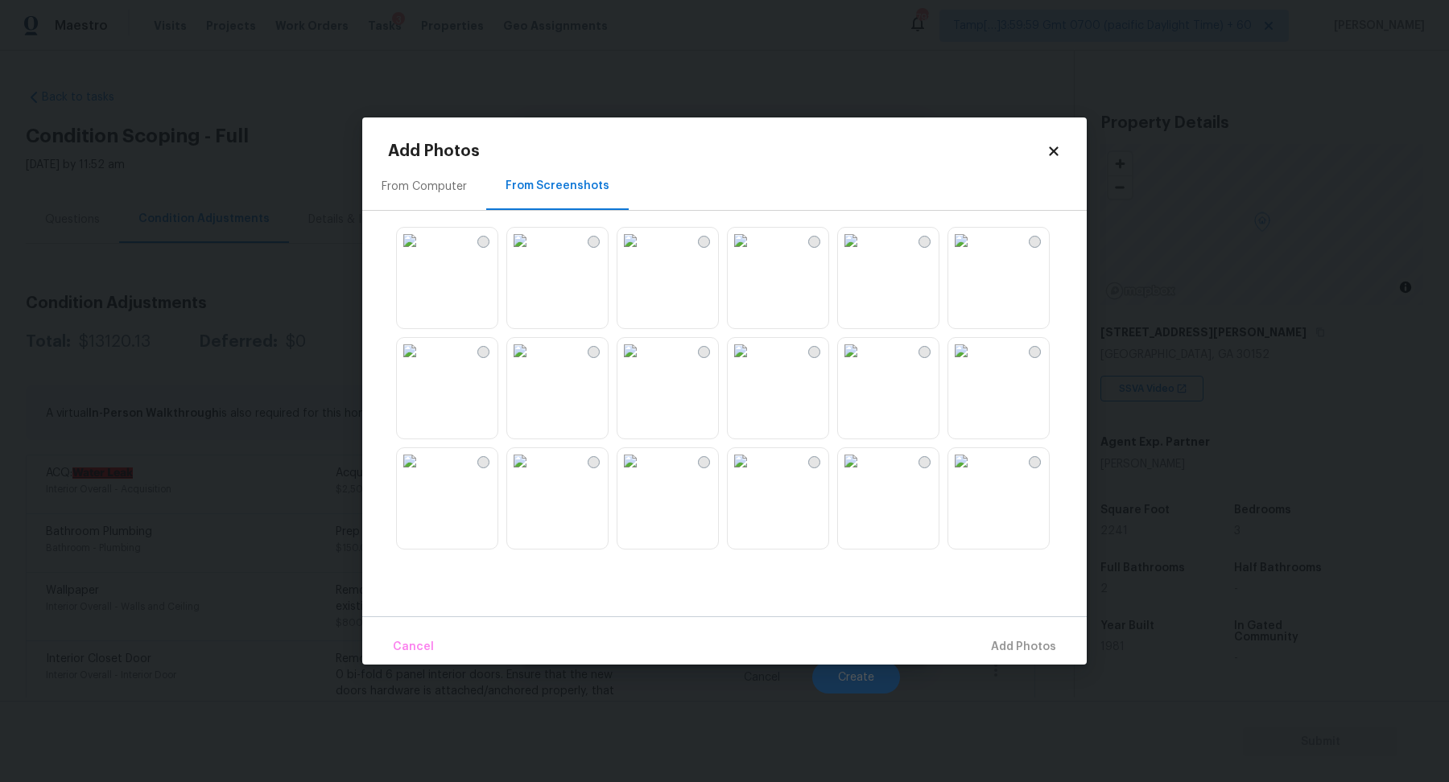
click at [423, 254] on img at bounding box center [410, 241] width 26 height 26
click at [864, 254] on img at bounding box center [851, 241] width 26 height 26
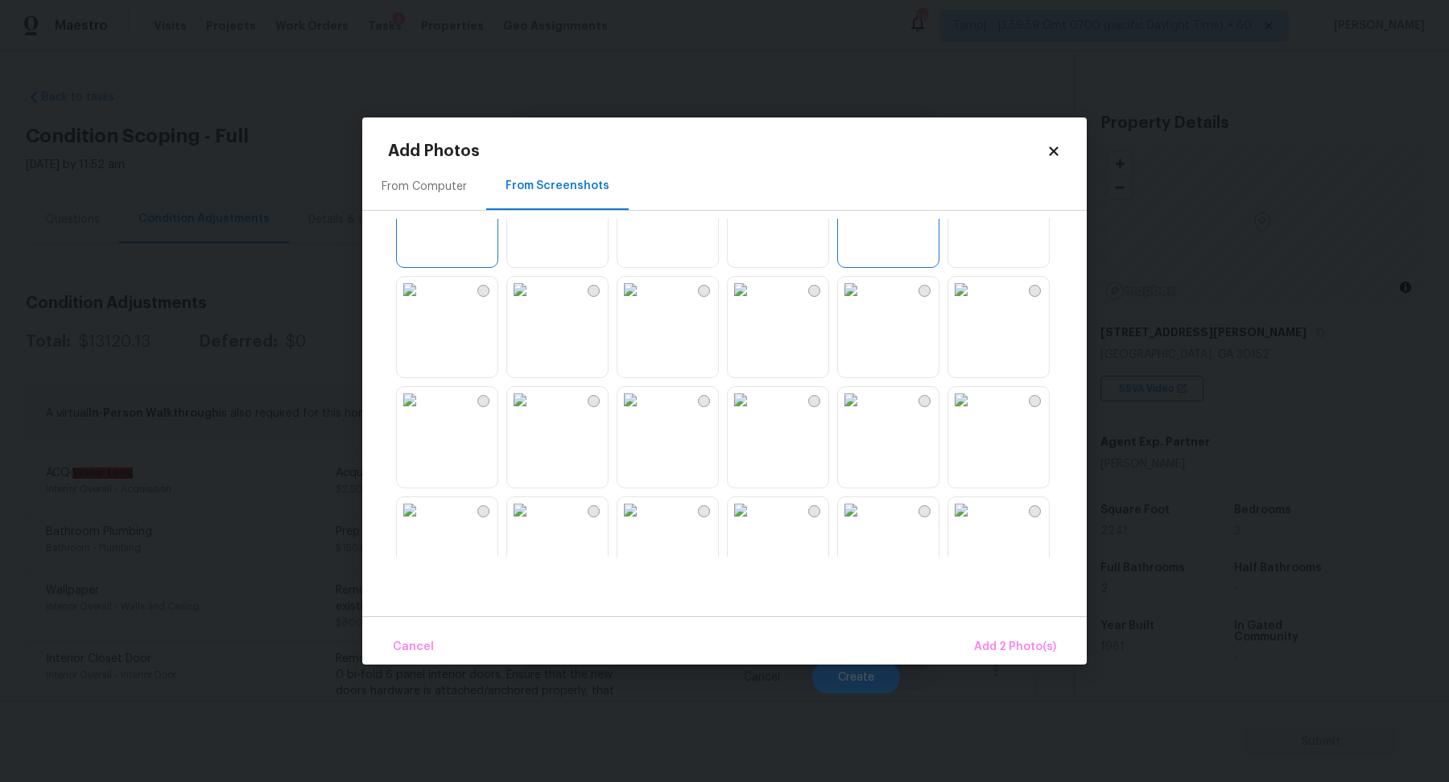
scroll to position [137, 0]
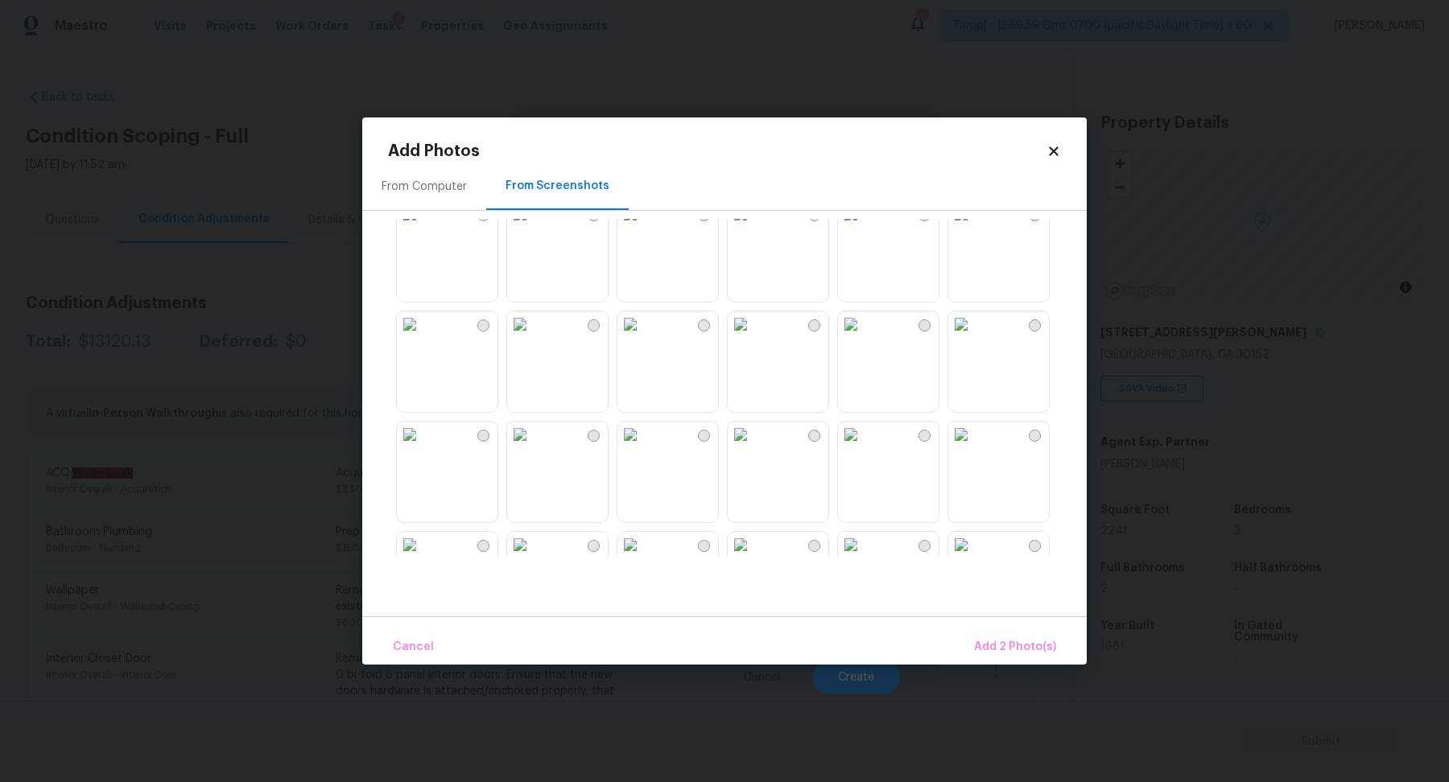
click at [643, 448] on img at bounding box center [630, 435] width 26 height 26
click at [643, 327] on img at bounding box center [630, 314] width 26 height 26
click at [974, 437] on img at bounding box center [961, 424] width 26 height 26
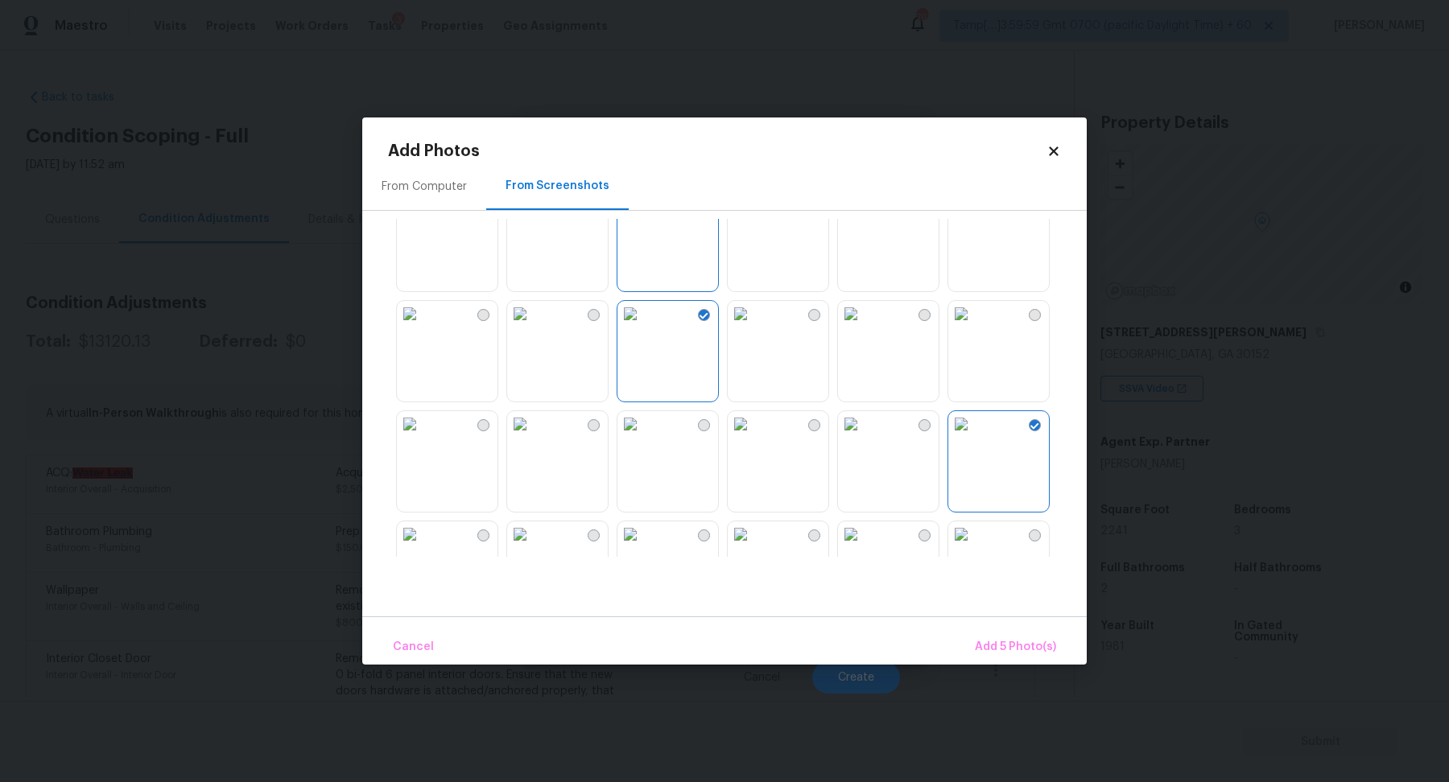
scroll to position [710, 0]
click at [533, 205] on img at bounding box center [520, 193] width 26 height 26
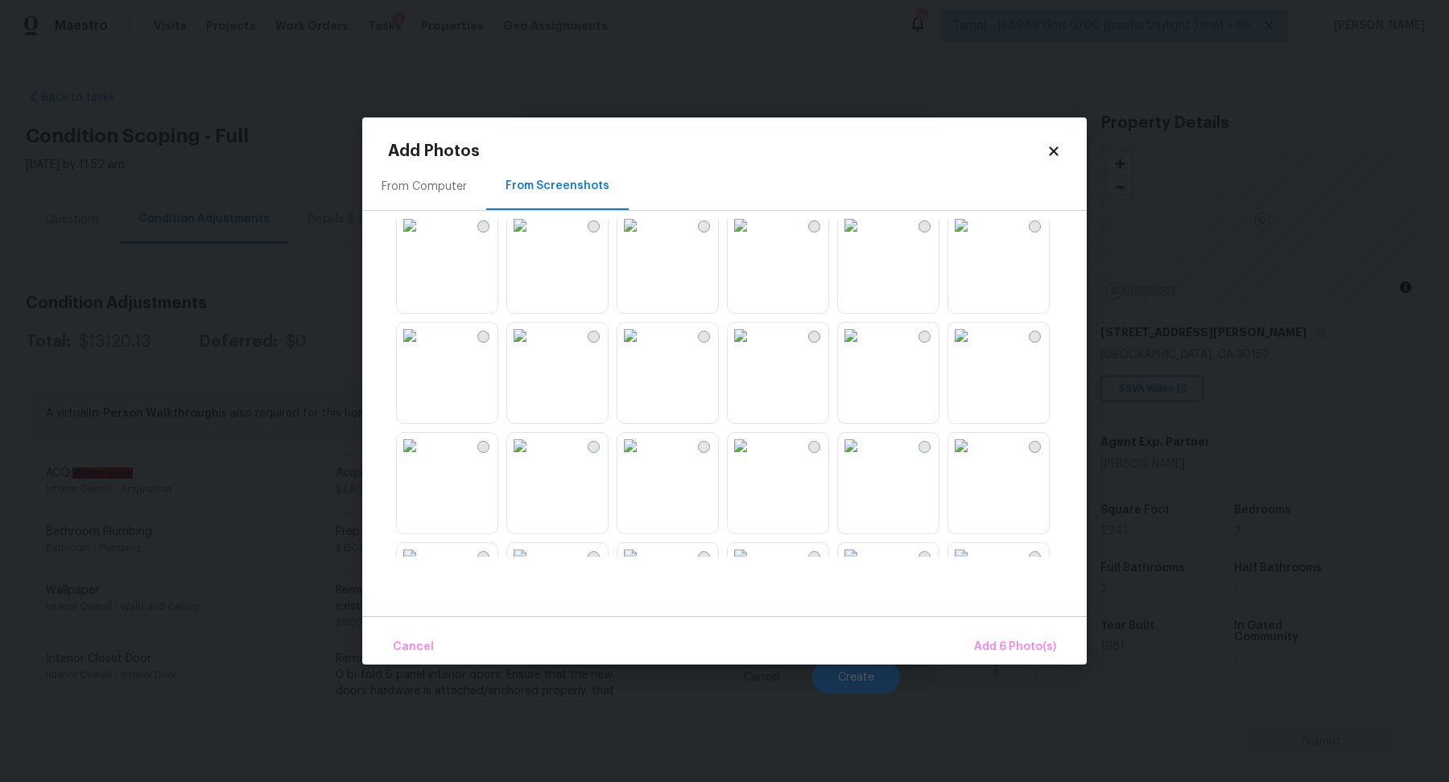
scroll to position [980, 0]
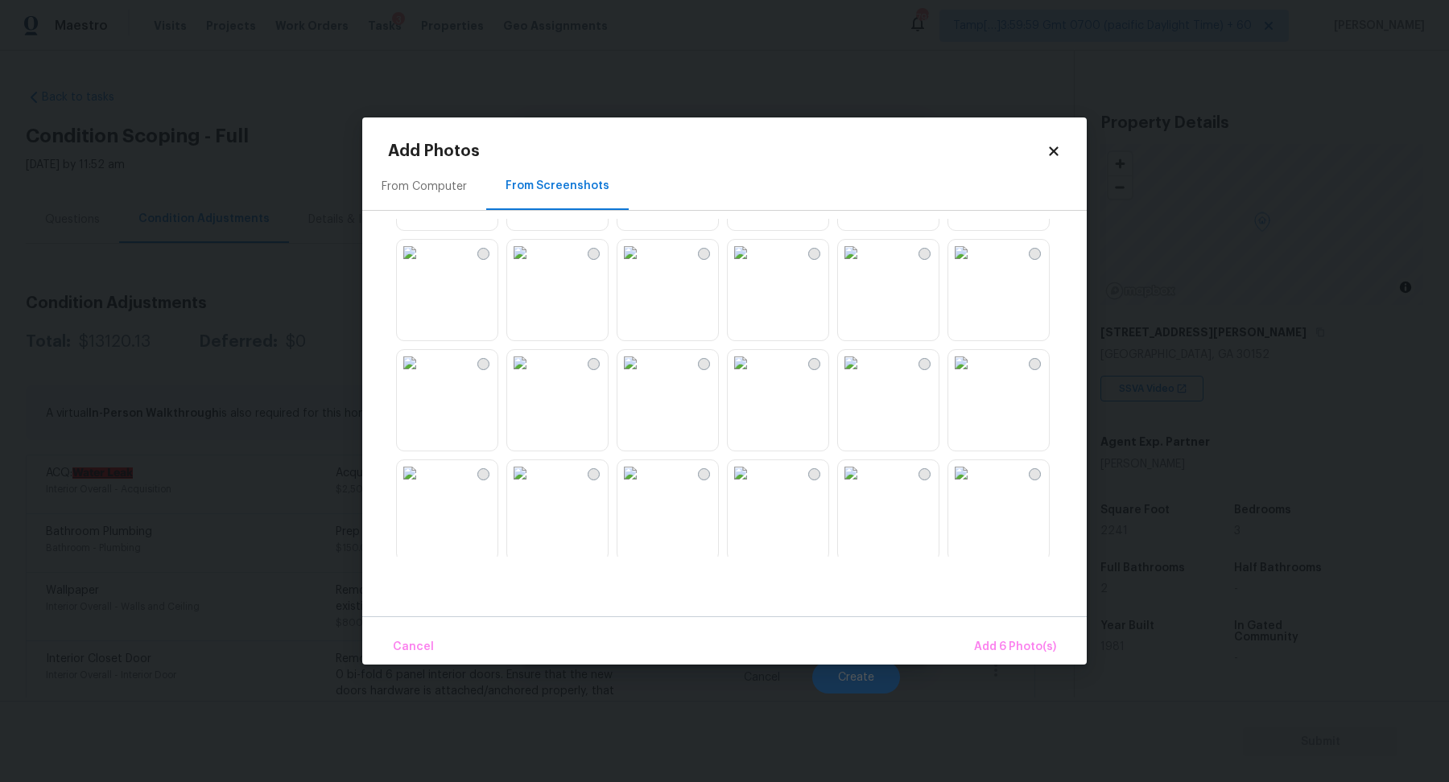
click at [643, 266] on img at bounding box center [630, 253] width 26 height 26
click at [1023, 638] on span "Add 7 Photo(s)" at bounding box center [1015, 648] width 82 height 20
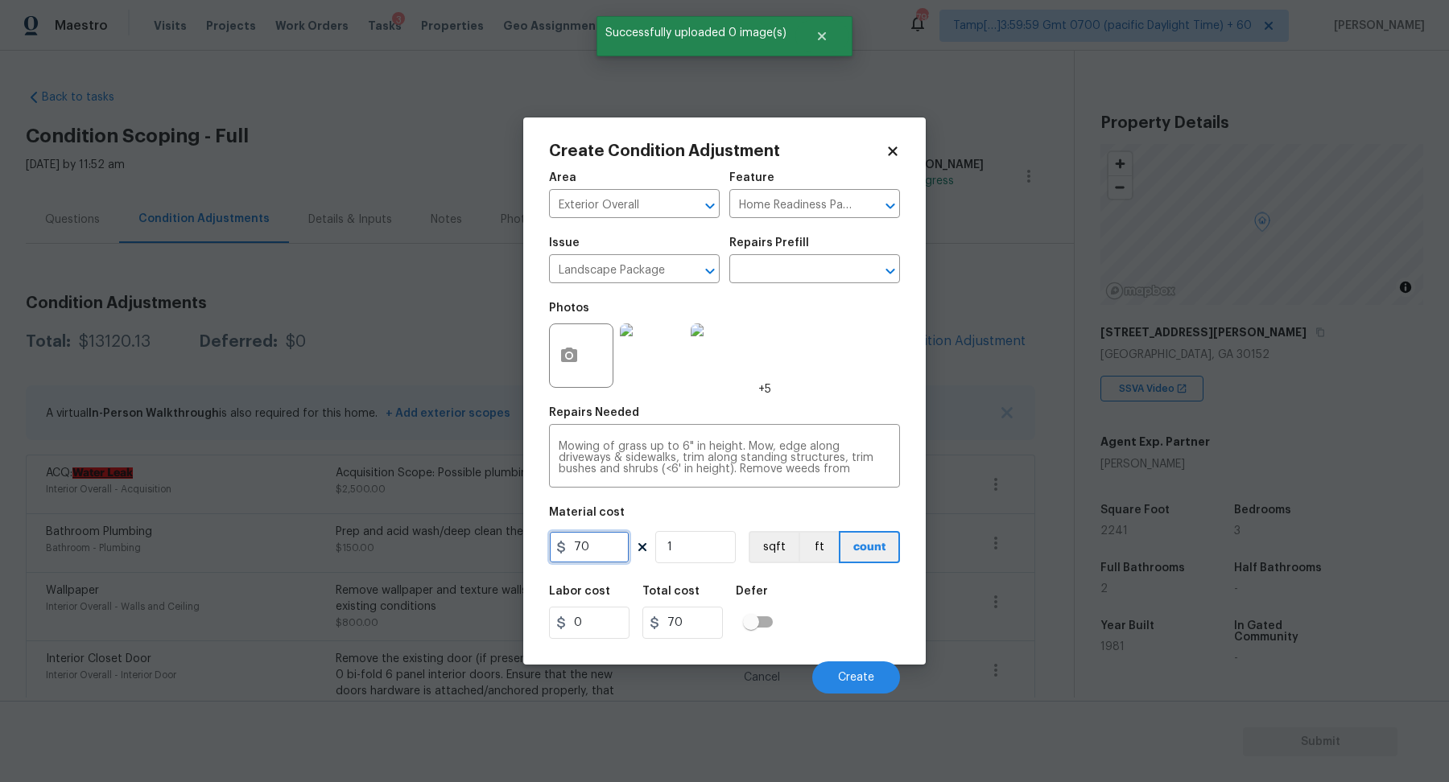
click at [604, 541] on input "70" at bounding box center [589, 547] width 80 height 32
type input "750"
click at [838, 671] on button "Create" at bounding box center [856, 678] width 88 height 32
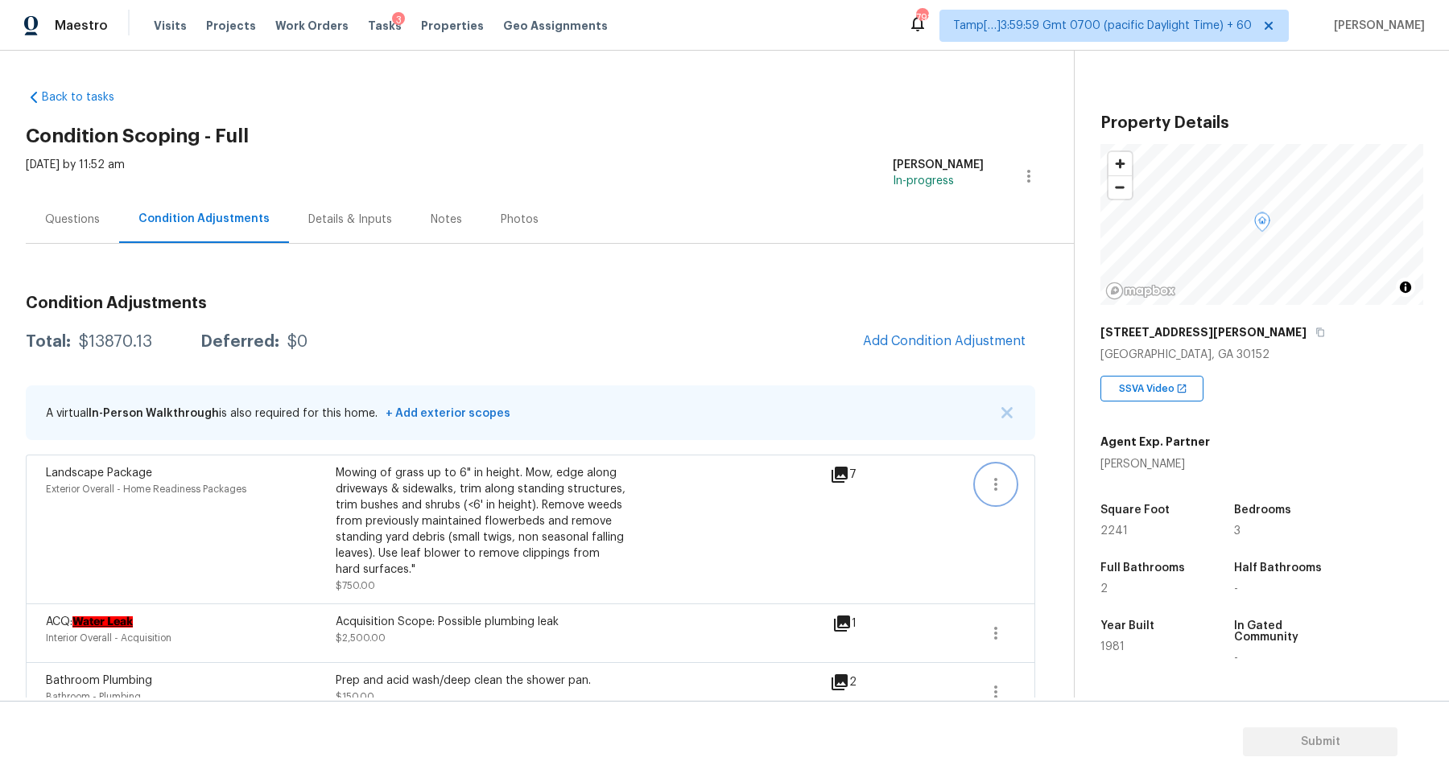
click at [1009, 480] on button "button" at bounding box center [995, 484] width 39 height 39
click at [1065, 464] on ul "Edit" at bounding box center [1087, 480] width 145 height 32
click at [1063, 473] on div "Edit" at bounding box center [1088, 481] width 126 height 16
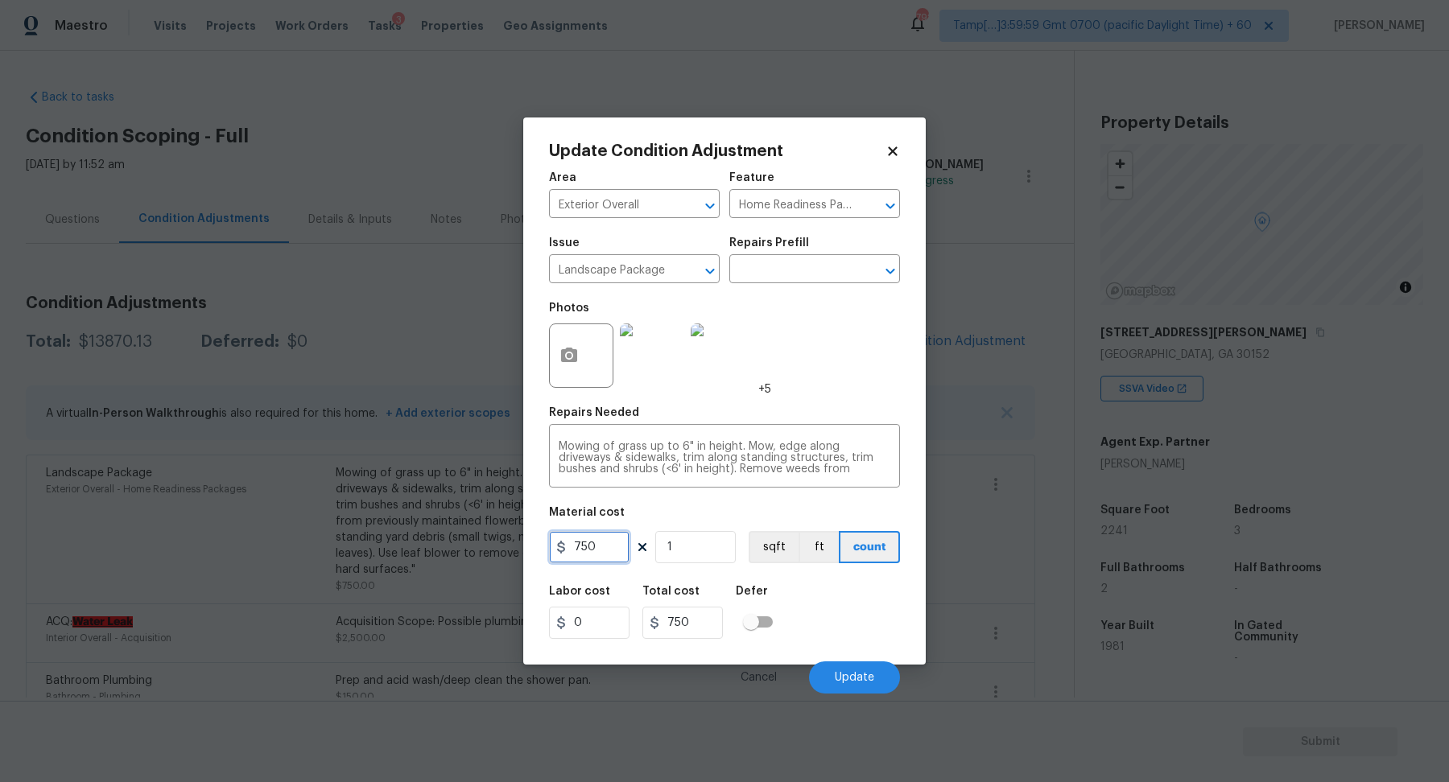
click at [623, 541] on input "750" at bounding box center [589, 547] width 80 height 32
type input "1000"
click at [851, 665] on button "Update" at bounding box center [854, 678] width 91 height 32
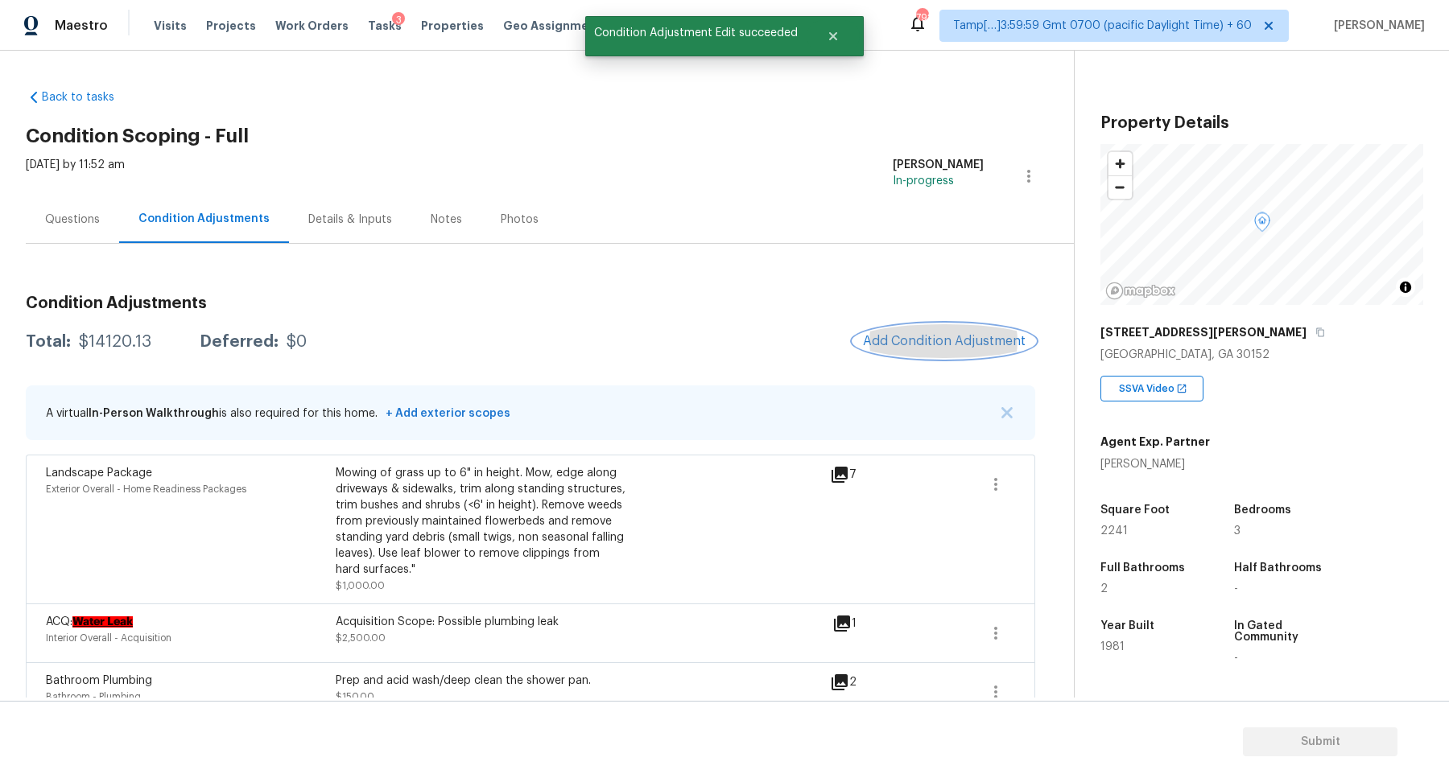
click at [976, 342] on span "Add Condition Adjustment" at bounding box center [944, 341] width 163 height 14
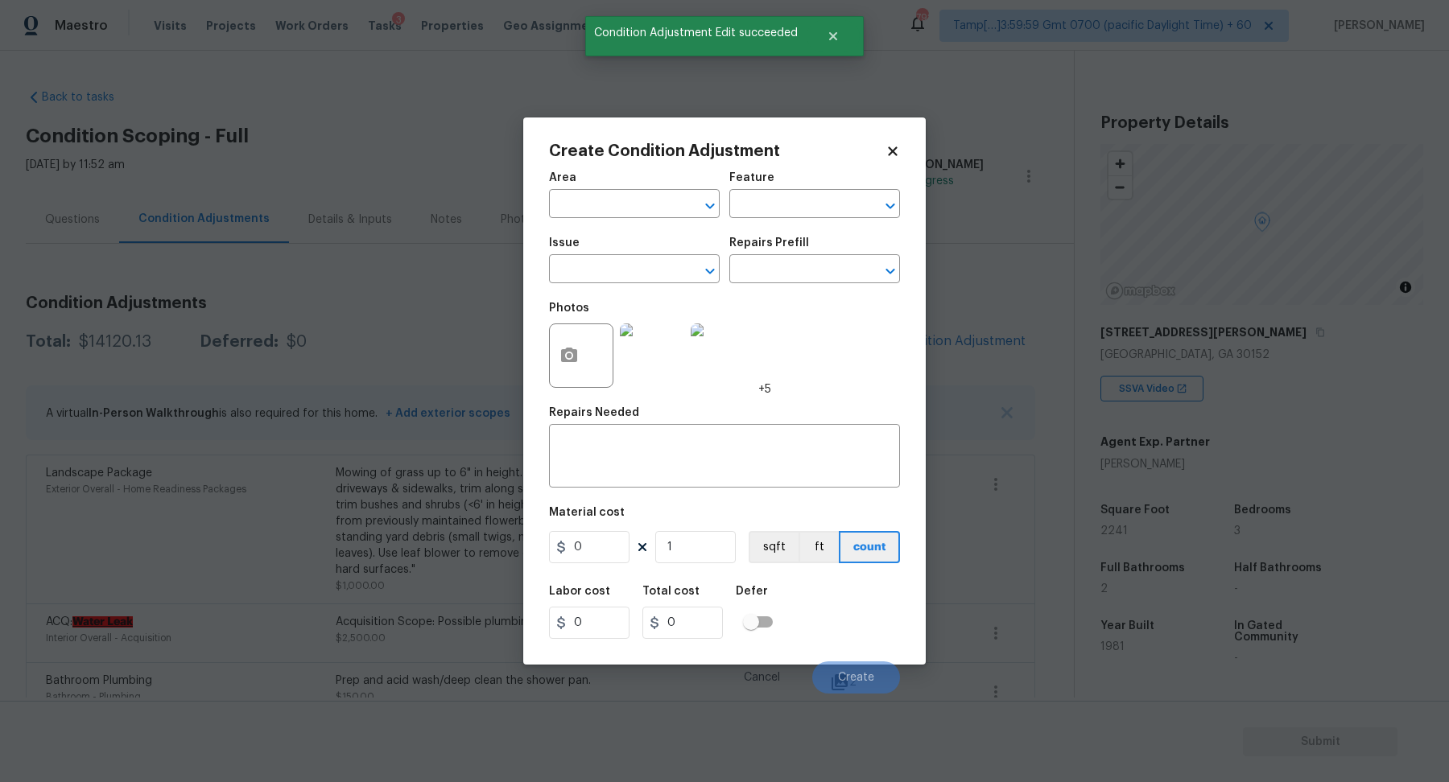
click at [612, 189] on div "Area" at bounding box center [634, 182] width 171 height 21
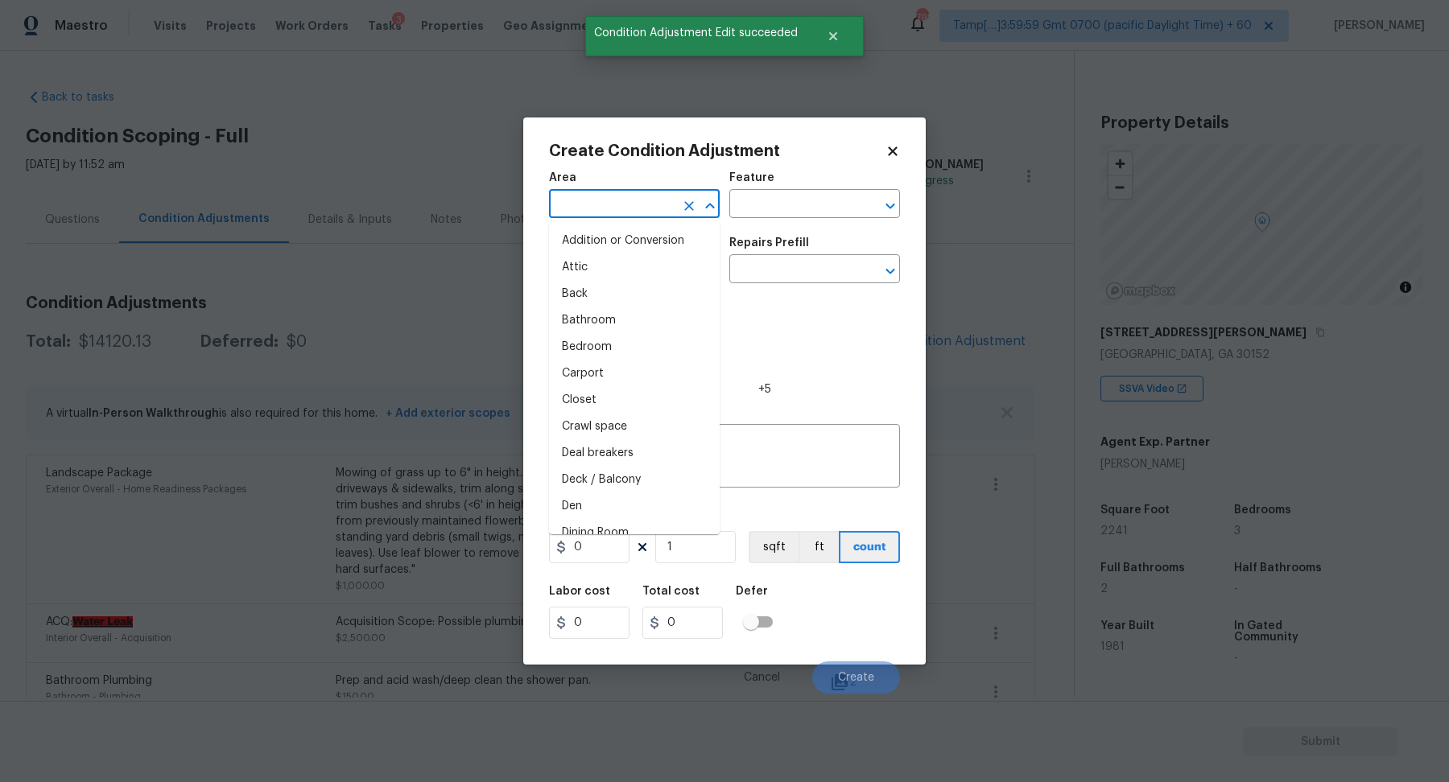
click at [617, 196] on input "text" at bounding box center [612, 205] width 126 height 25
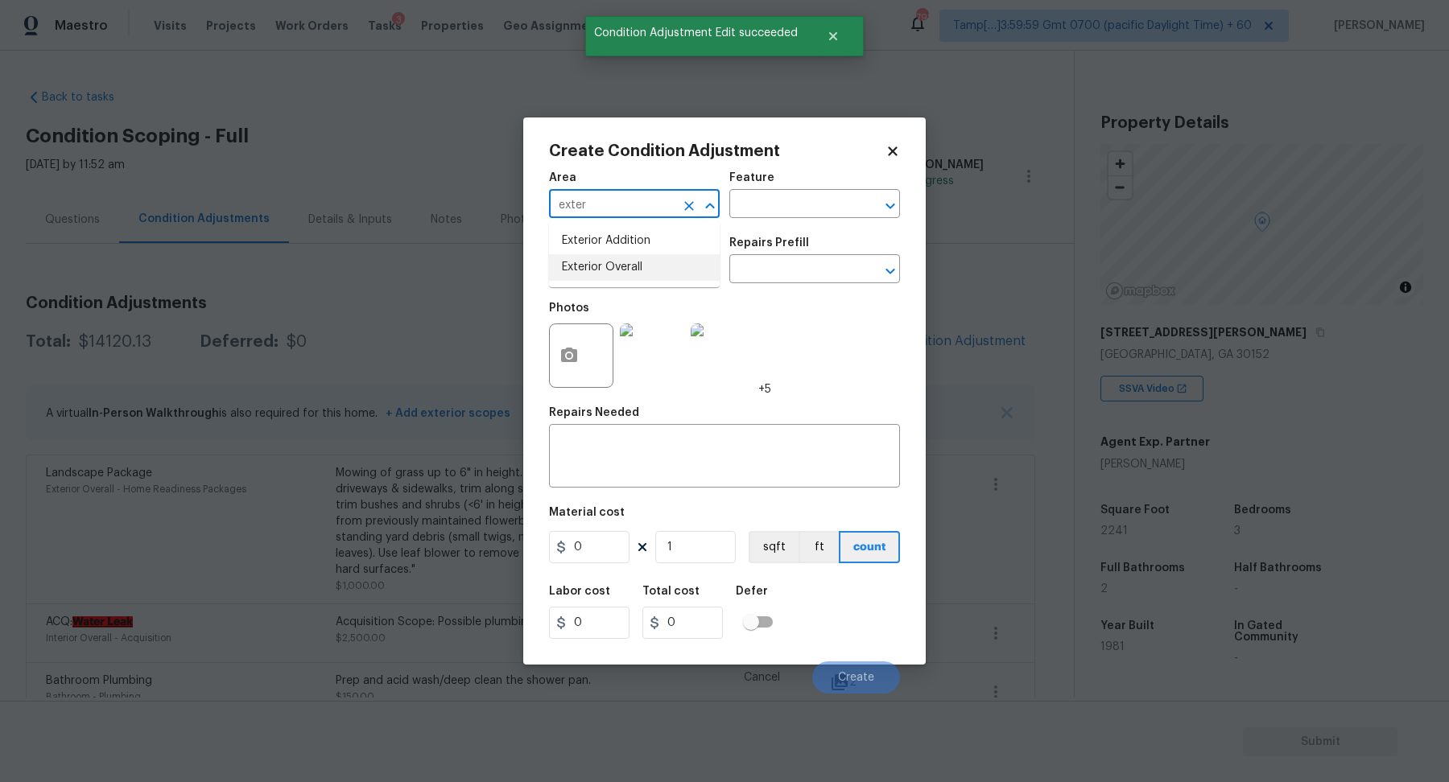
click at [640, 274] on li "Exterior Overall" at bounding box center [634, 267] width 171 height 27
type input "Exterior Overall"
click at [640, 274] on input "text" at bounding box center [612, 270] width 126 height 25
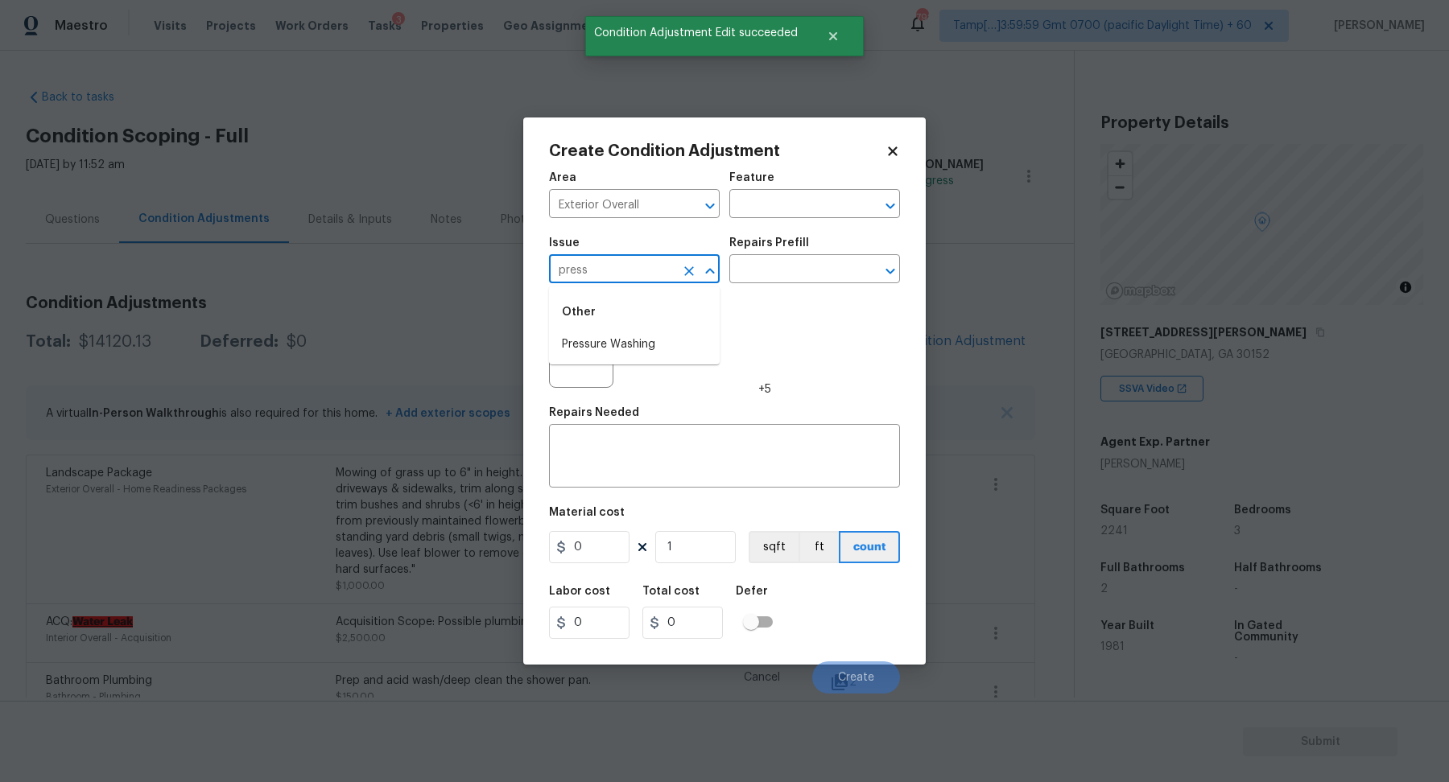
click at [617, 323] on div "Other" at bounding box center [634, 312] width 171 height 39
click at [617, 328] on div "Other" at bounding box center [634, 312] width 171 height 39
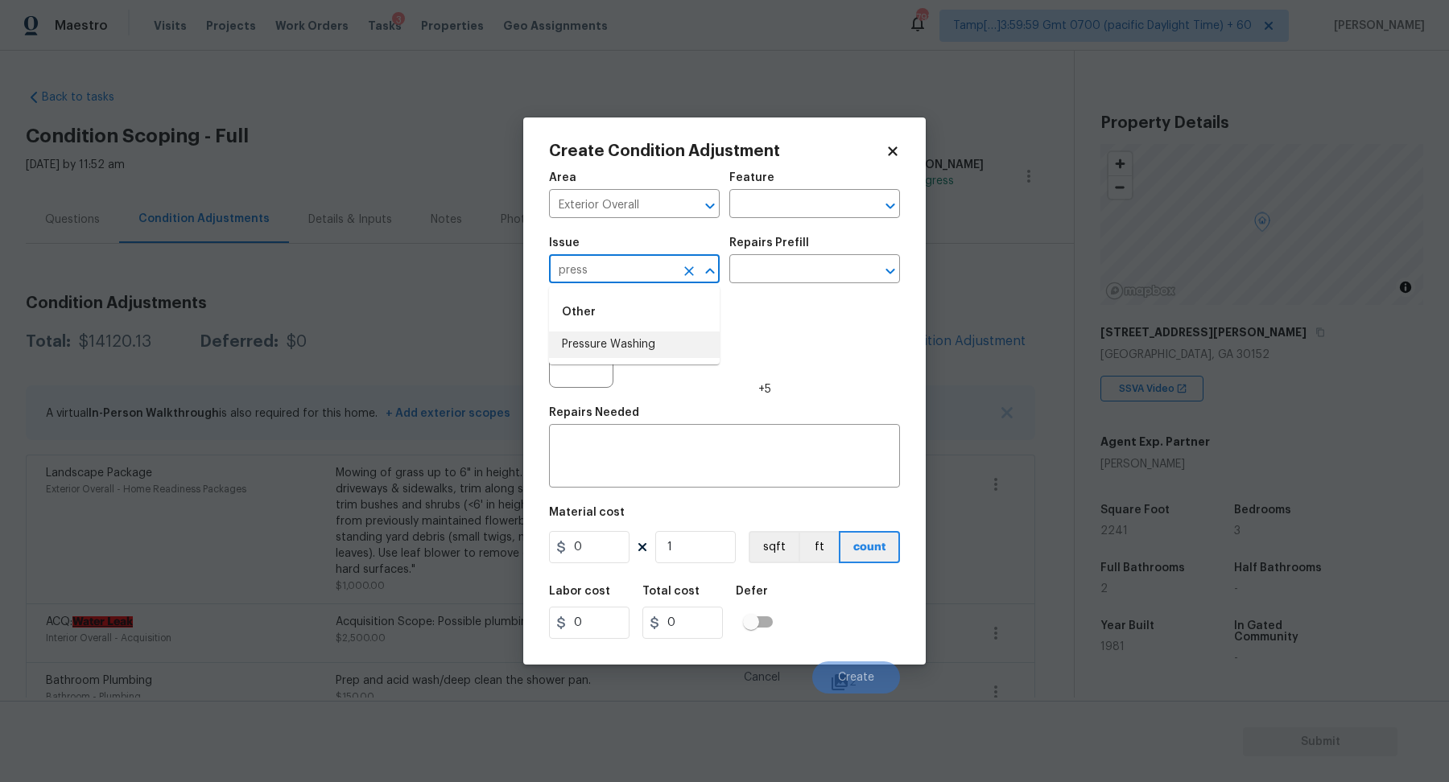
click at [618, 357] on li "Pressure Washing" at bounding box center [634, 345] width 171 height 27
click at [624, 271] on input "Pressure Washing" at bounding box center [612, 270] width 126 height 25
type input "Pressure Washing"
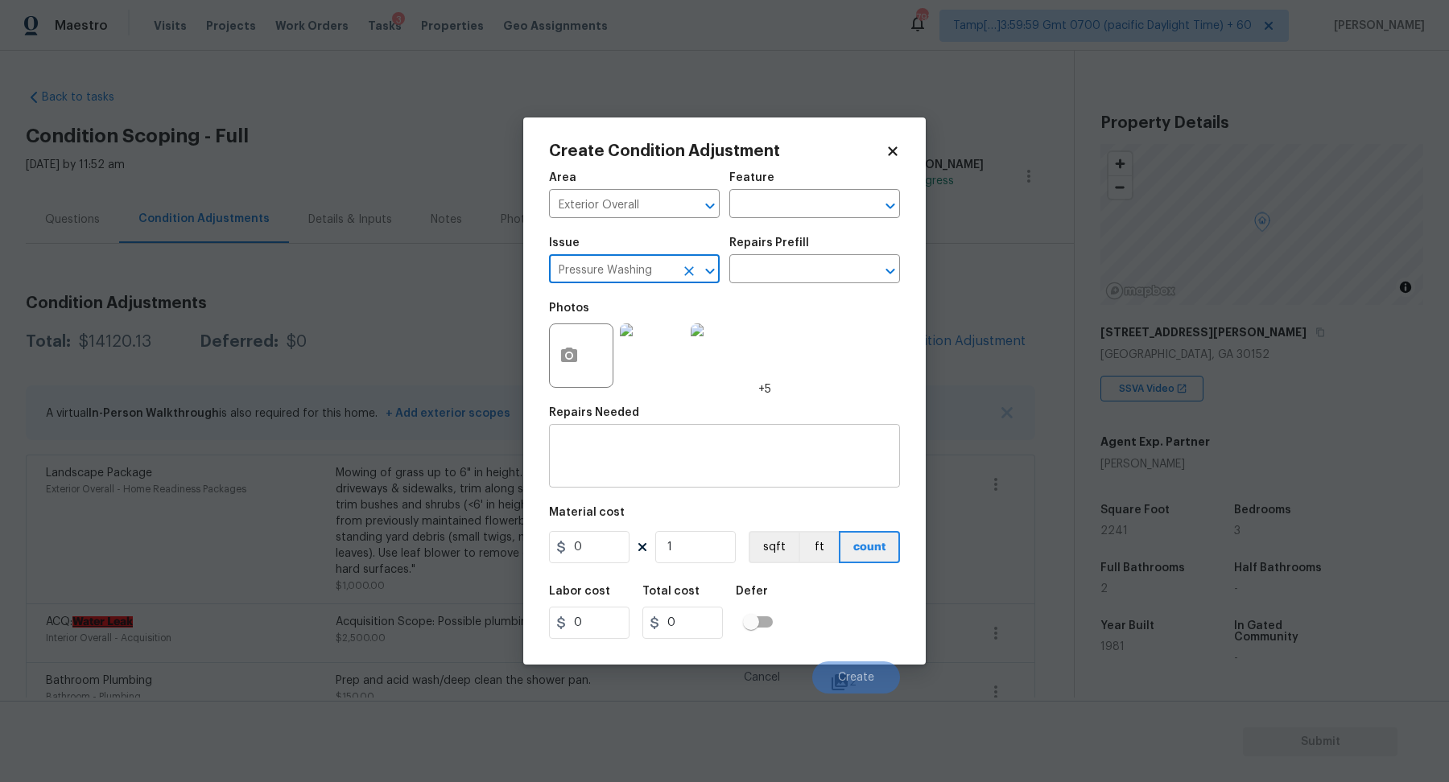
click at [683, 447] on textarea at bounding box center [725, 458] width 332 height 34
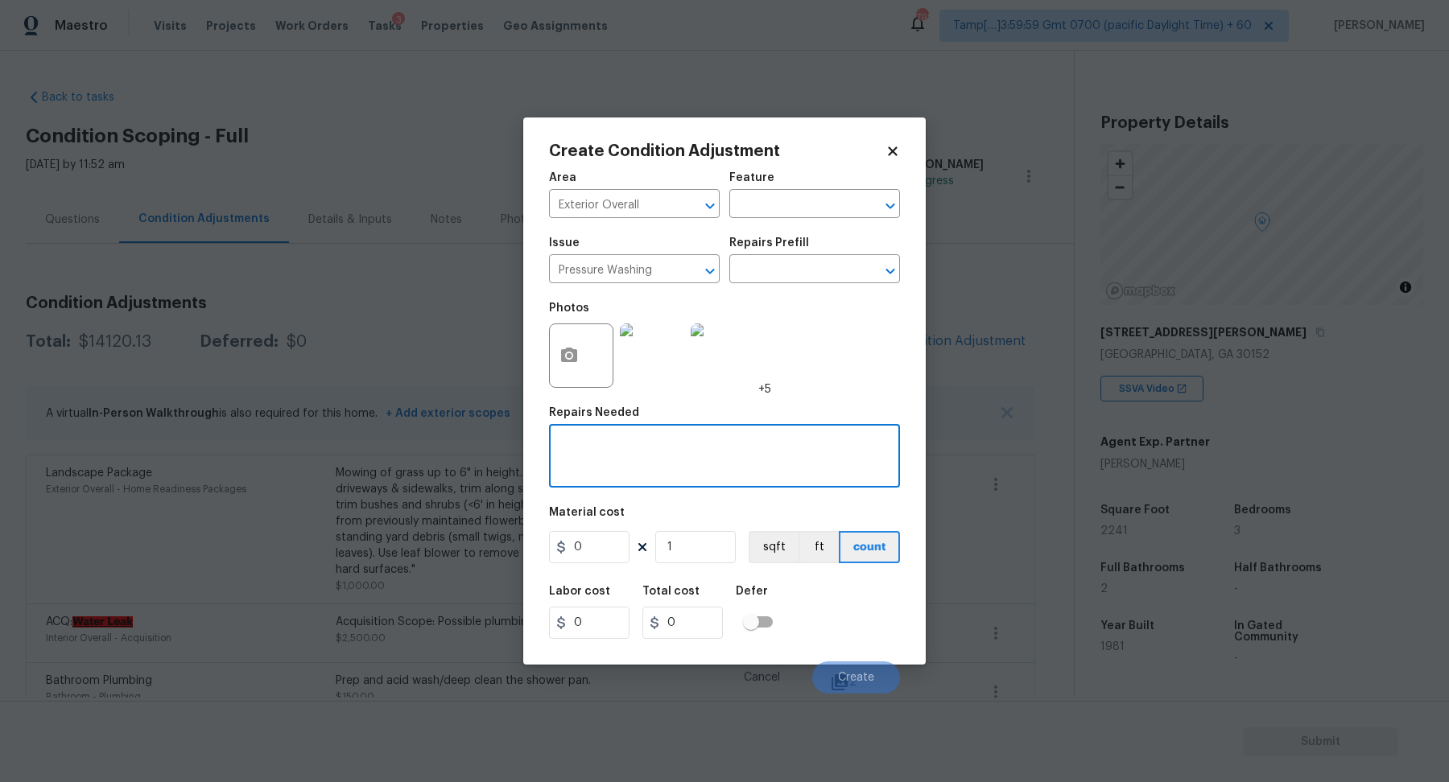
paste textarea "Pressure Washing"
type textarea "Pressure Washing"
click at [617, 554] on input "0" at bounding box center [589, 547] width 80 height 32
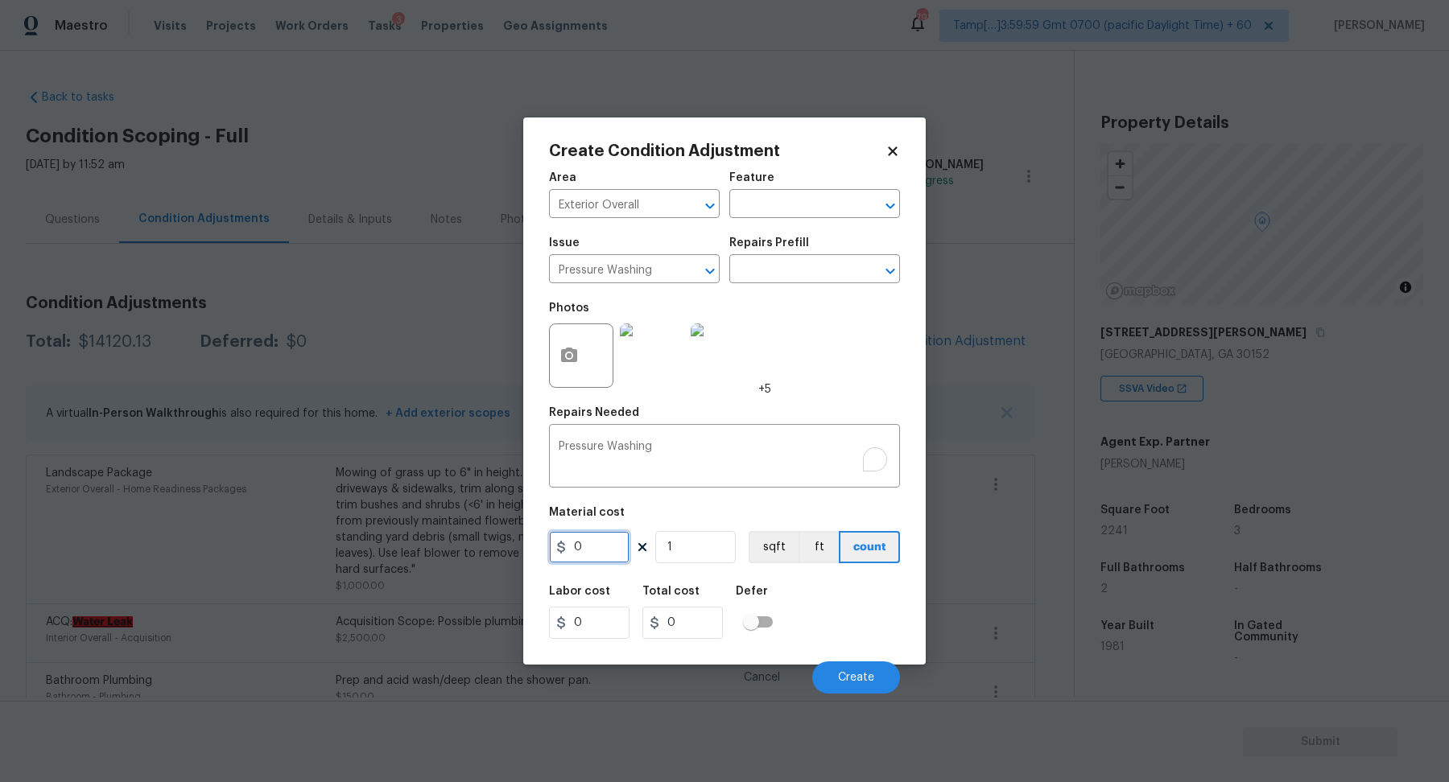
click at [617, 554] on input "0" at bounding box center [589, 547] width 80 height 32
type input "200"
click at [842, 668] on button "Create" at bounding box center [856, 678] width 88 height 32
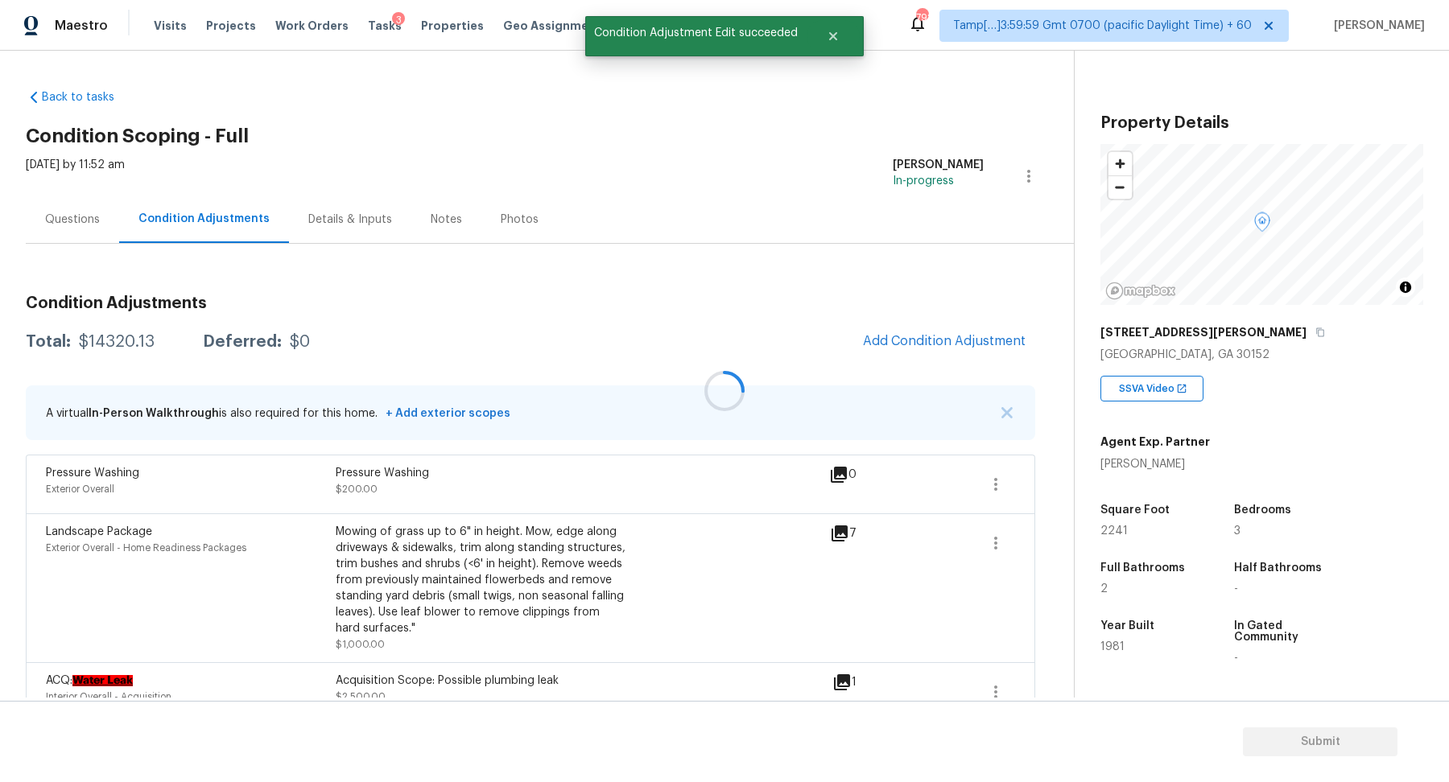
click at [926, 314] on div at bounding box center [724, 391] width 1449 height 782
click at [926, 343] on span "Add Condition Adjustment" at bounding box center [944, 341] width 163 height 14
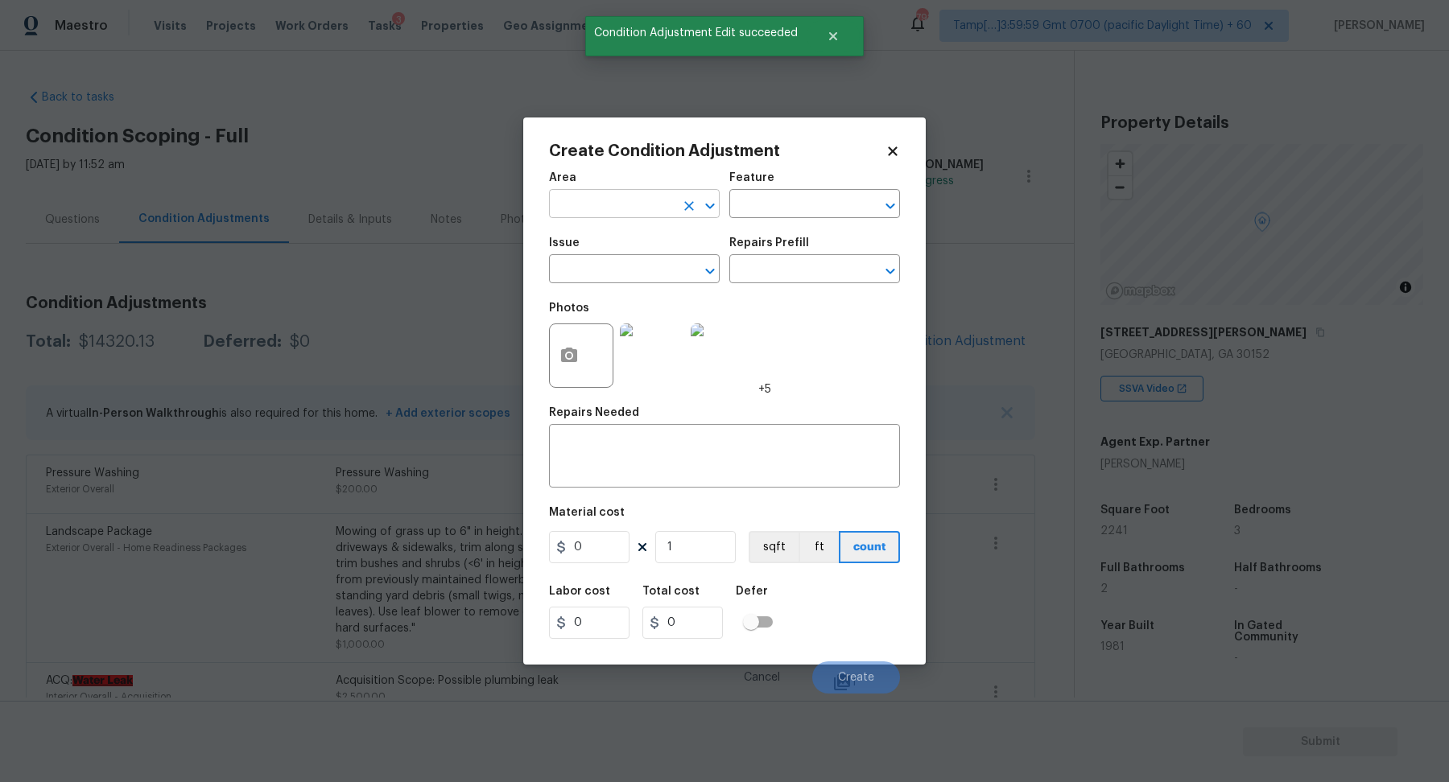
click at [636, 209] on input "text" at bounding box center [612, 205] width 126 height 25
click at [631, 269] on li "Exterior Overall" at bounding box center [634, 267] width 171 height 27
type input "Exterior Overall"
click at [631, 269] on input "text" at bounding box center [612, 270] width 126 height 25
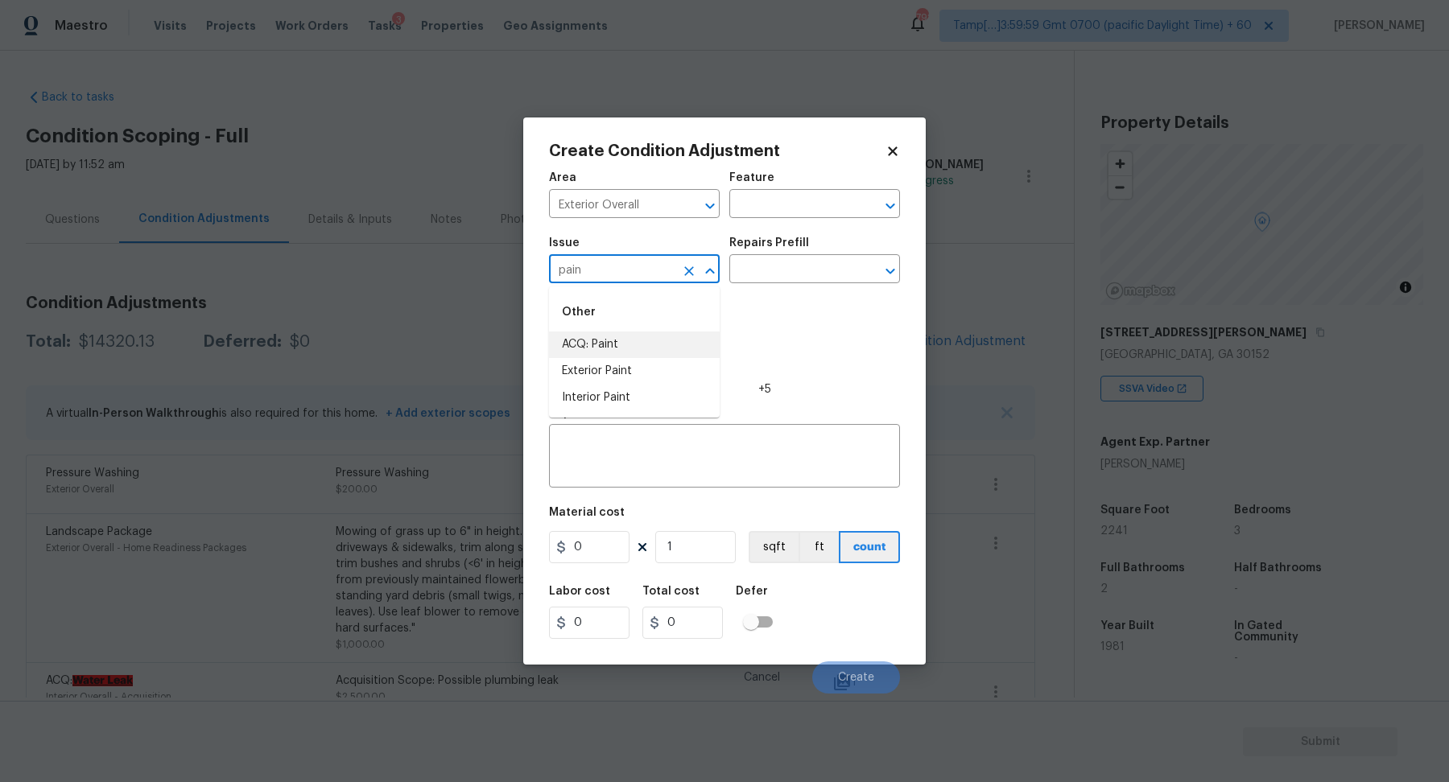
click at [634, 352] on li "ACQ: Paint" at bounding box center [634, 345] width 171 height 27
type input "ACQ: Paint"
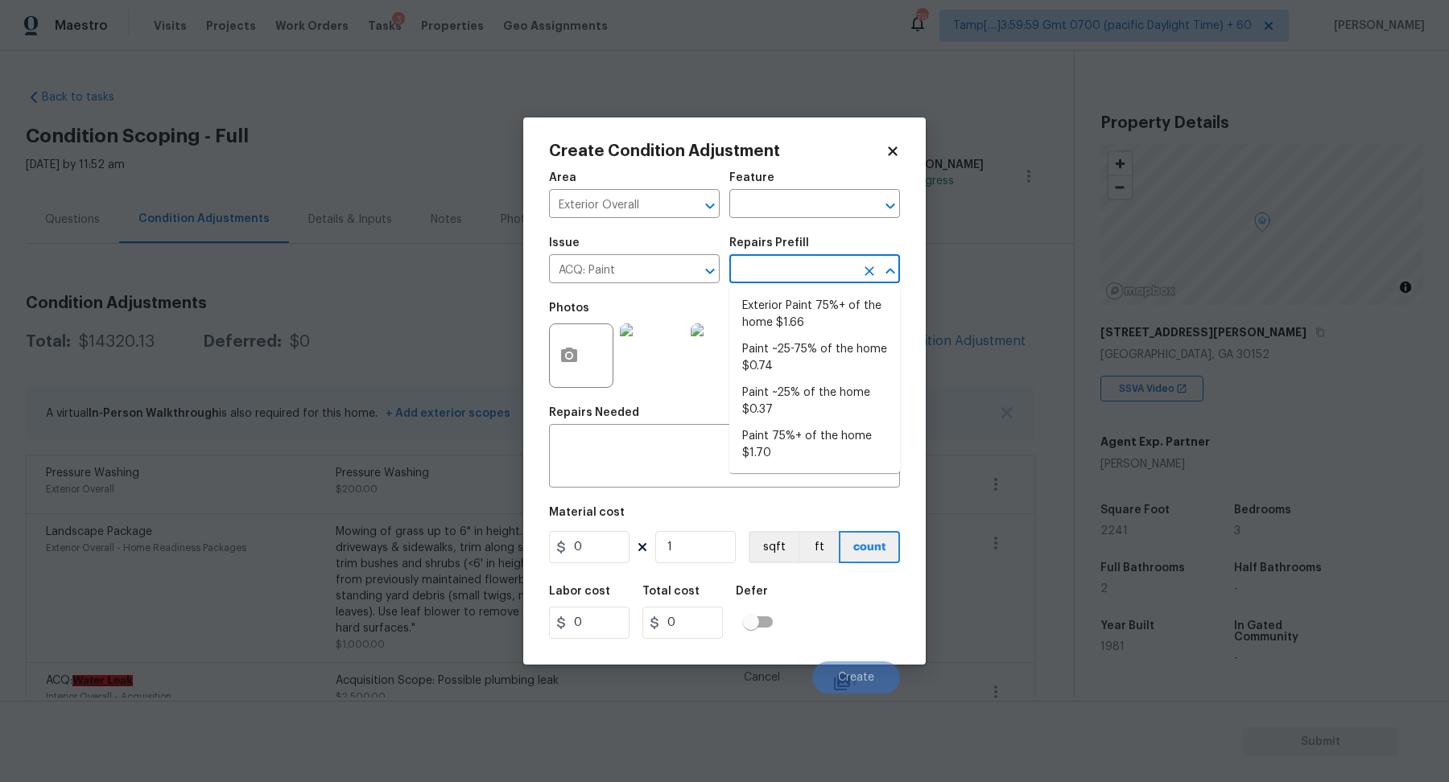
click at [791, 280] on input "text" at bounding box center [792, 270] width 126 height 25
click at [791, 288] on ul "Exterior Paint 75%+ of the home $1.66 Paint ~25-75% of the home $0.74 Paint ~25…" at bounding box center [814, 380] width 171 height 187
click at [791, 294] on li "Exterior Paint 75%+ of the home $1.66" at bounding box center [814, 314] width 171 height 43
type input "Acquisition"
type textarea "Acquisition Scope: 75%+ of the home exterior will likely require paint"
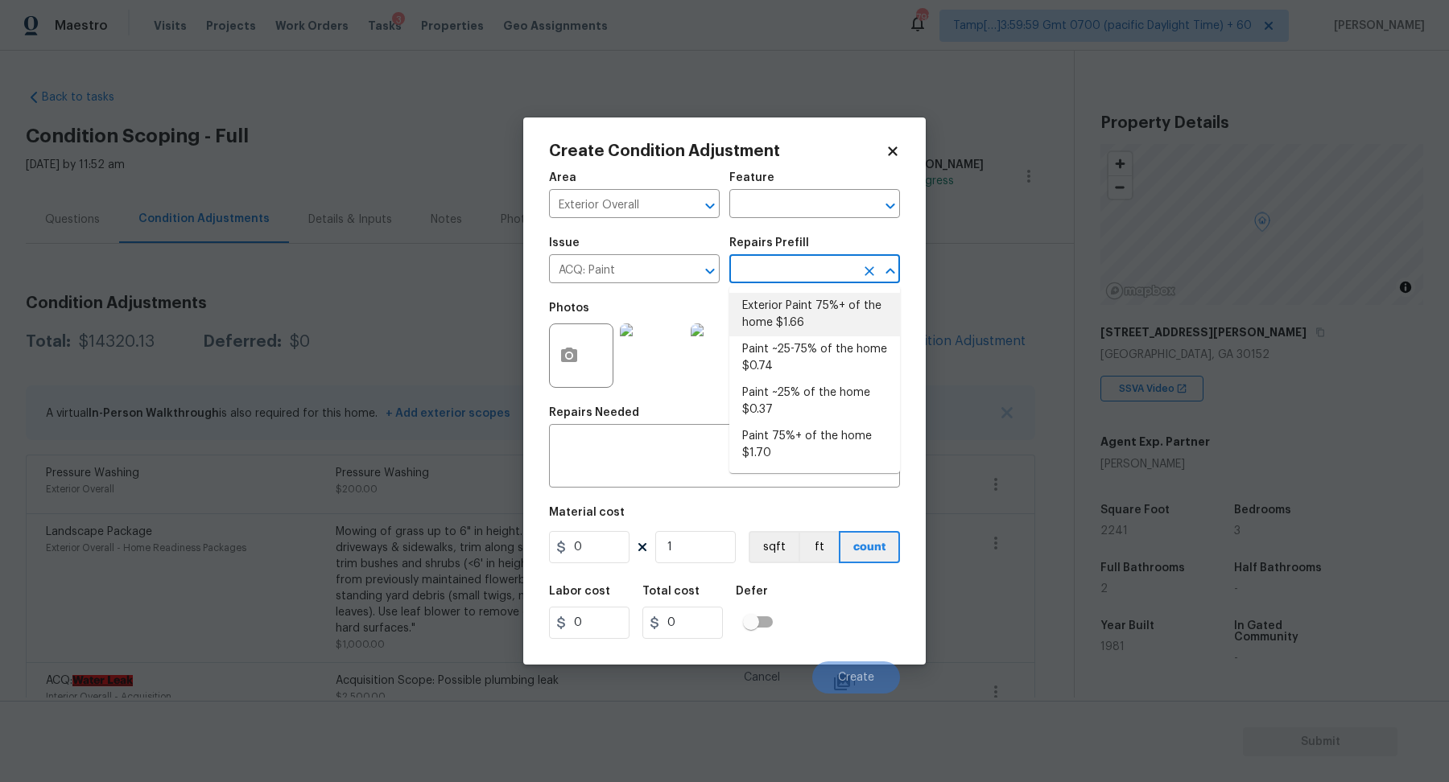
type input "1.66"
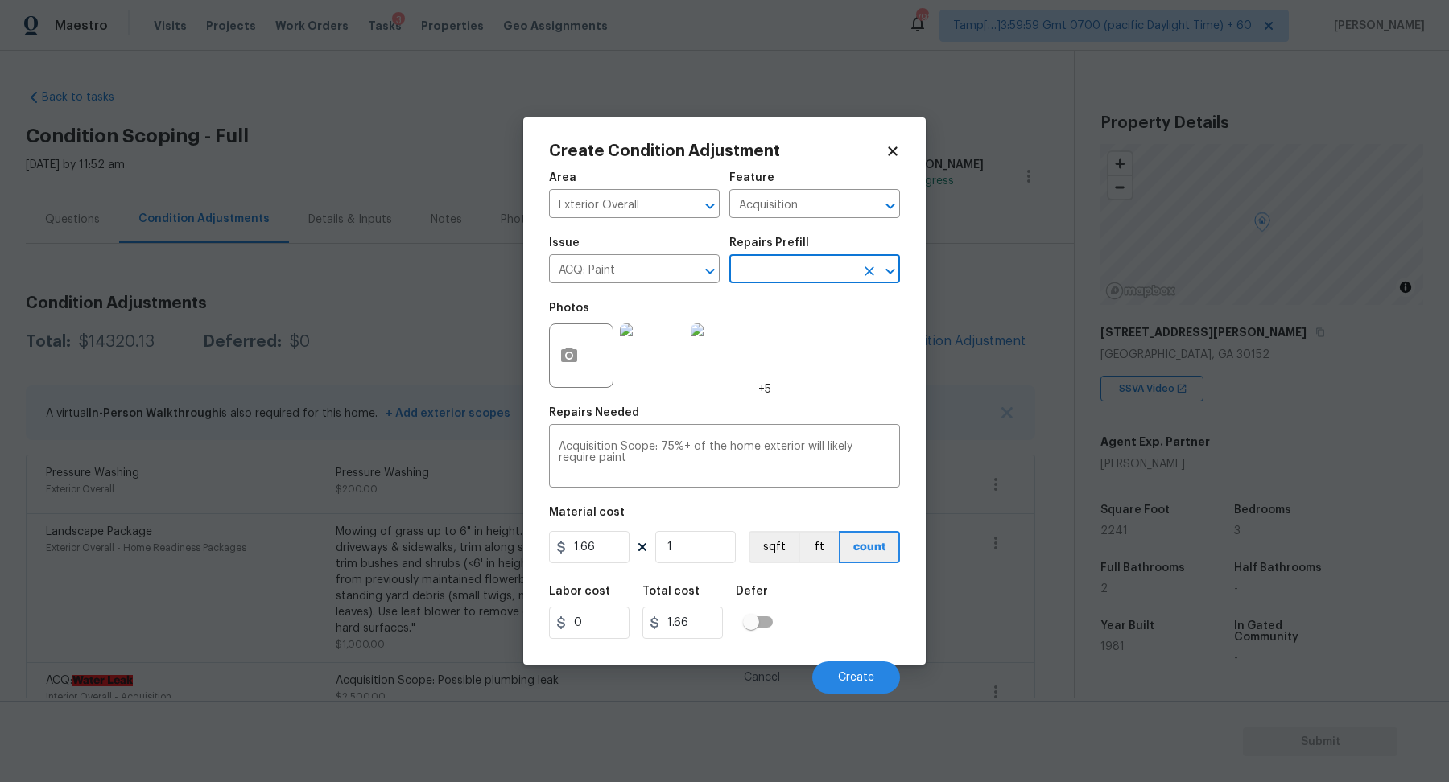
click at [593, 357] on div at bounding box center [581, 356] width 64 height 64
click at [562, 357] on icon "button" at bounding box center [569, 355] width 16 height 14
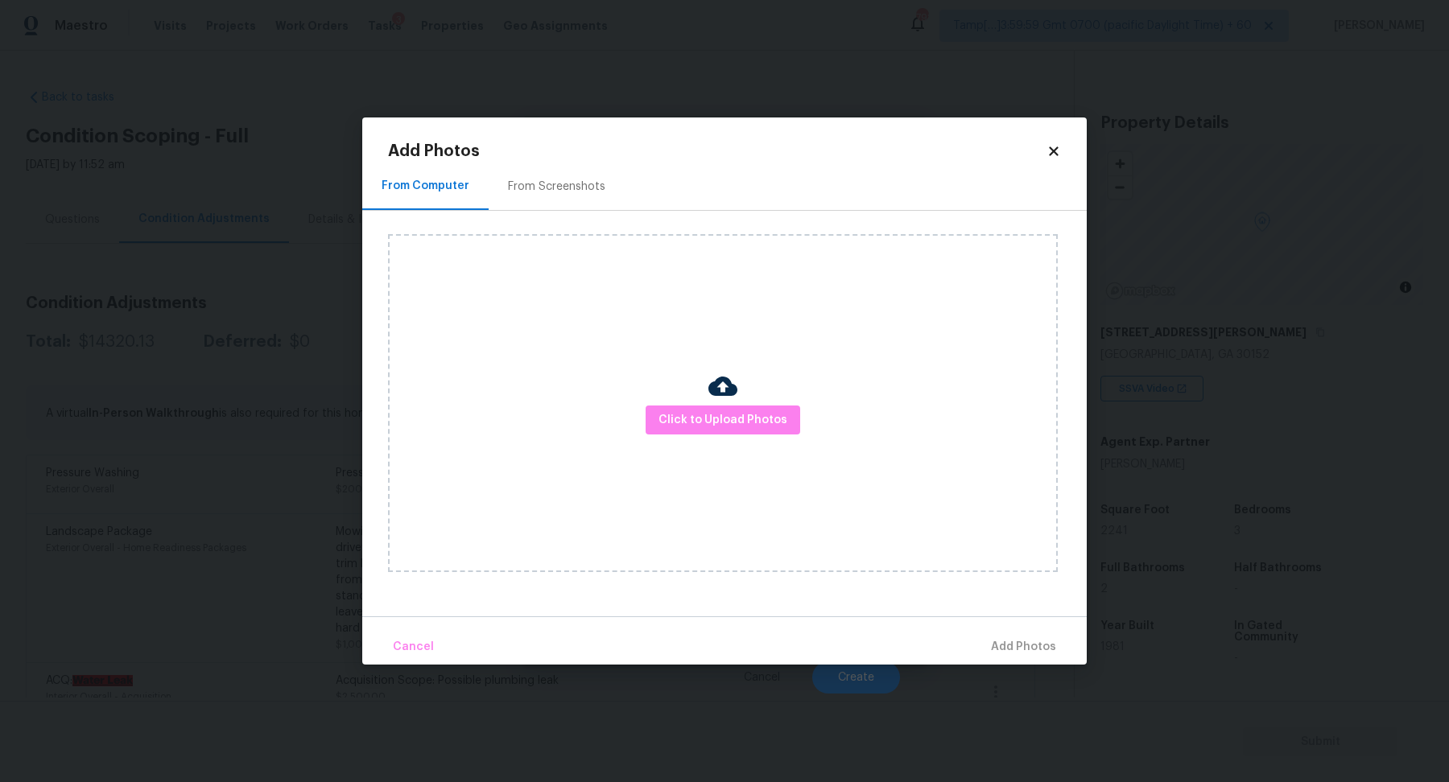
click at [546, 199] on div "From Screenshots" at bounding box center [557, 186] width 136 height 47
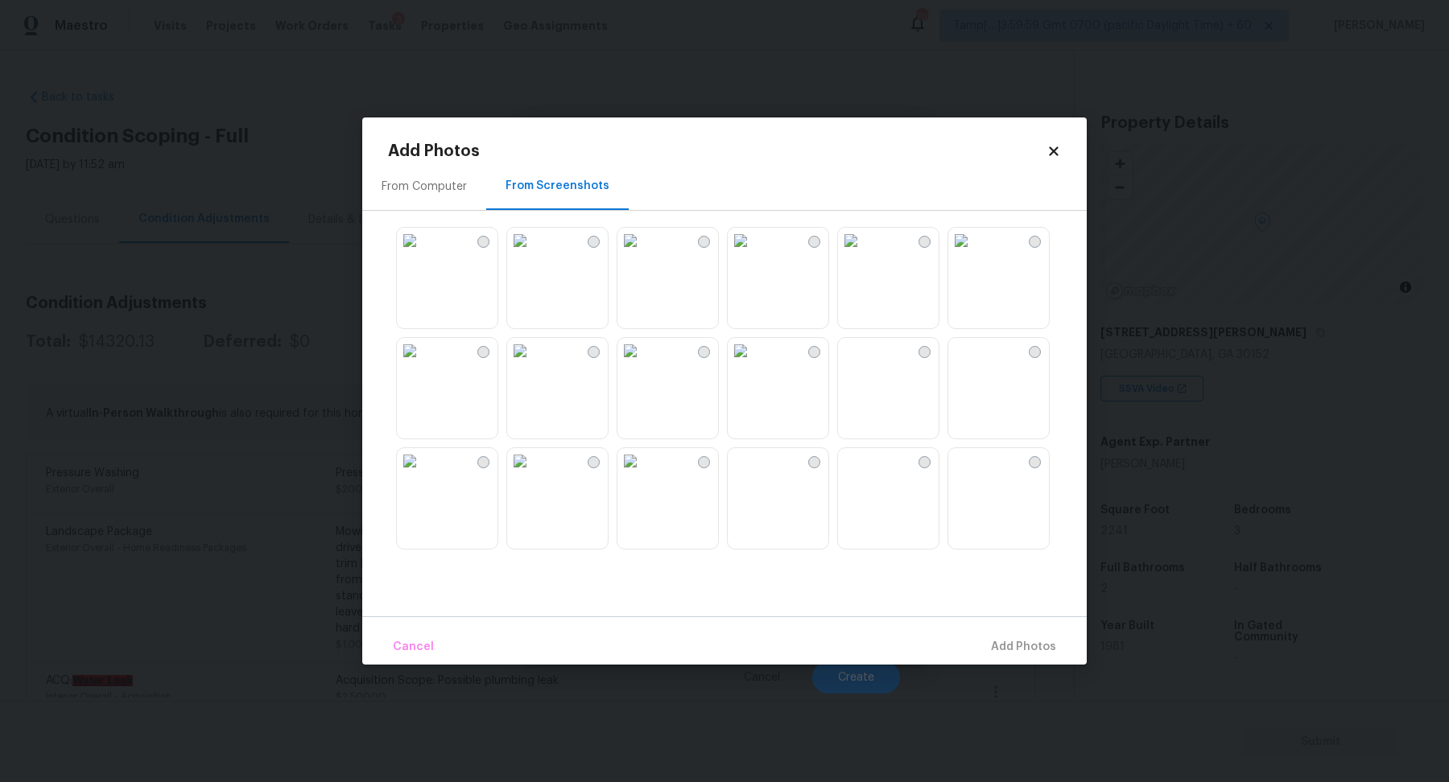
click at [533, 364] on img at bounding box center [520, 351] width 26 height 26
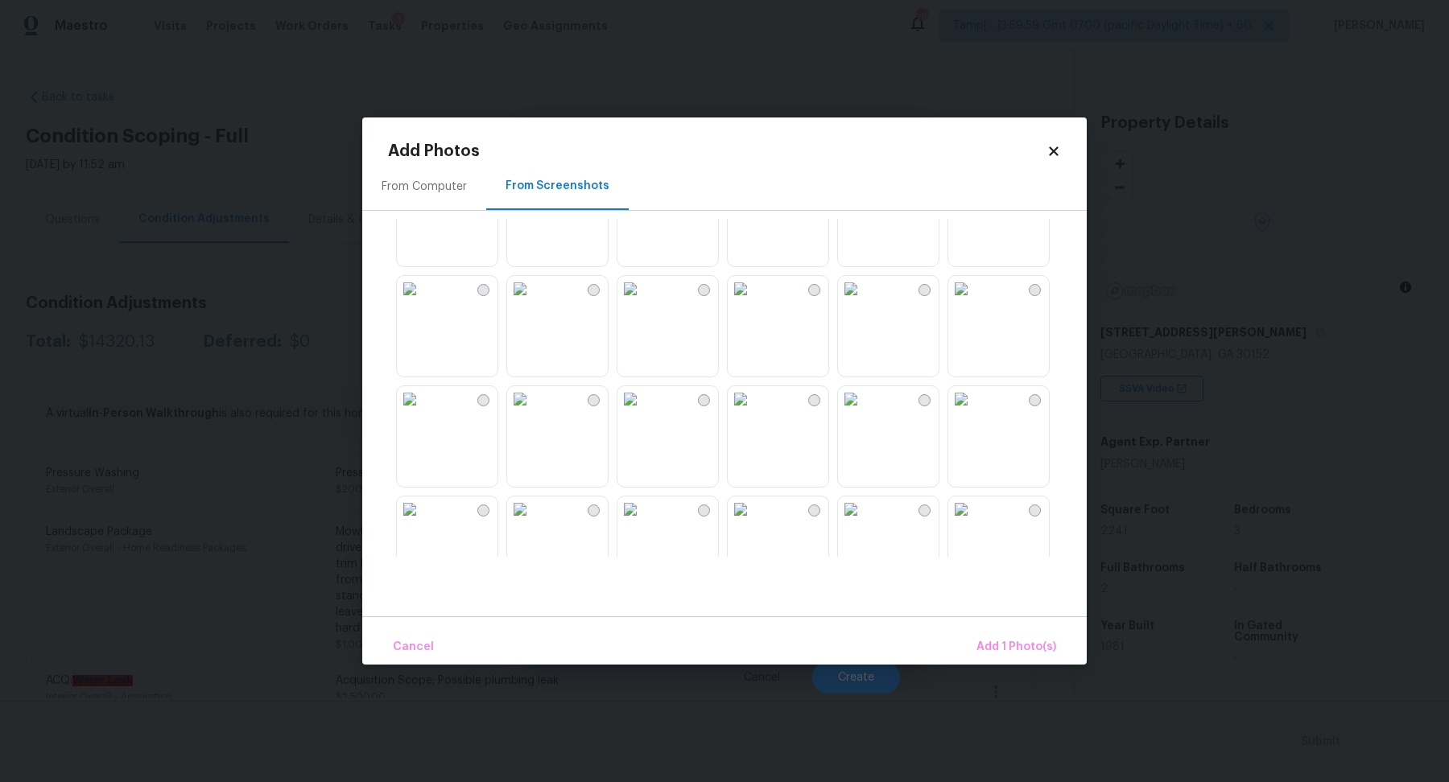
scroll to position [452, 0]
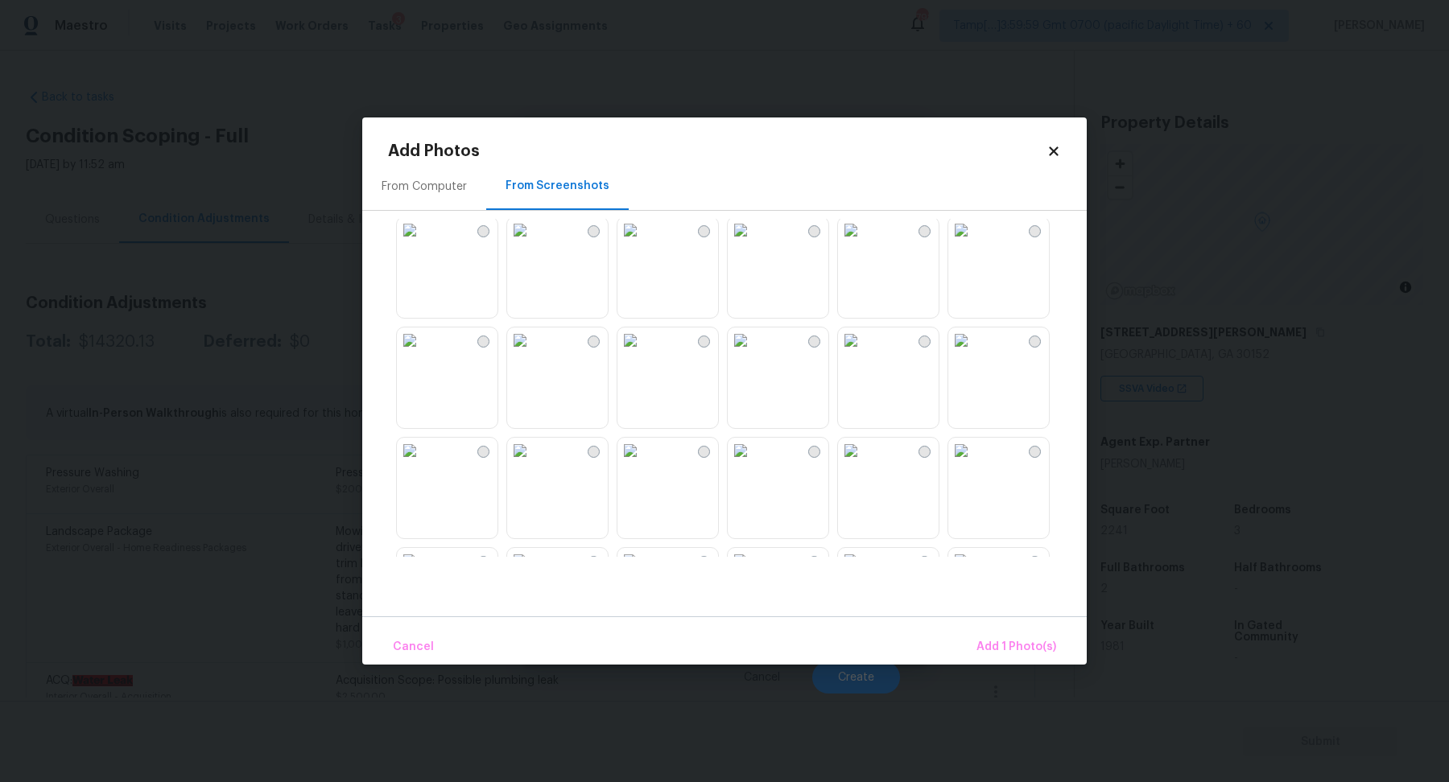
click at [643, 243] on img at bounding box center [630, 230] width 26 height 26
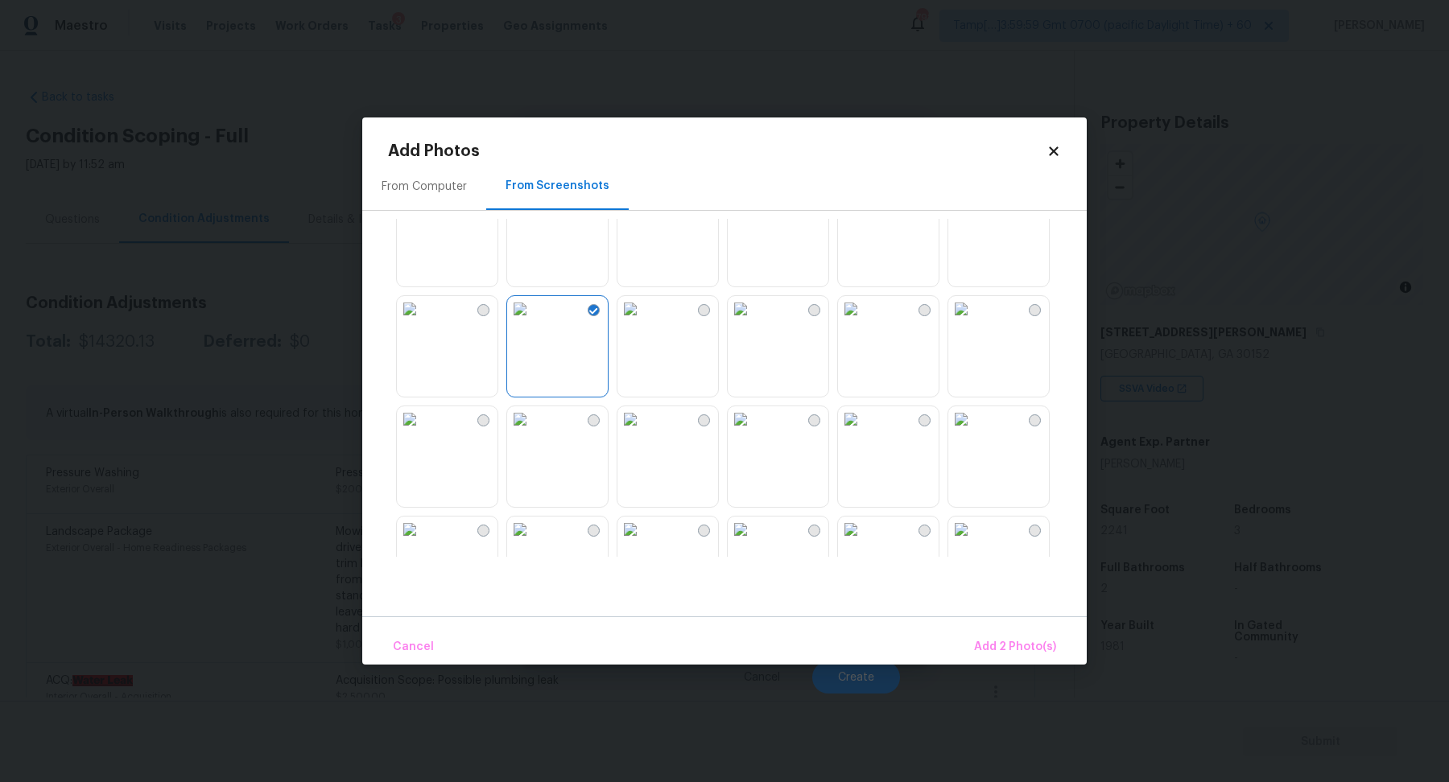
scroll to position [0, 0]
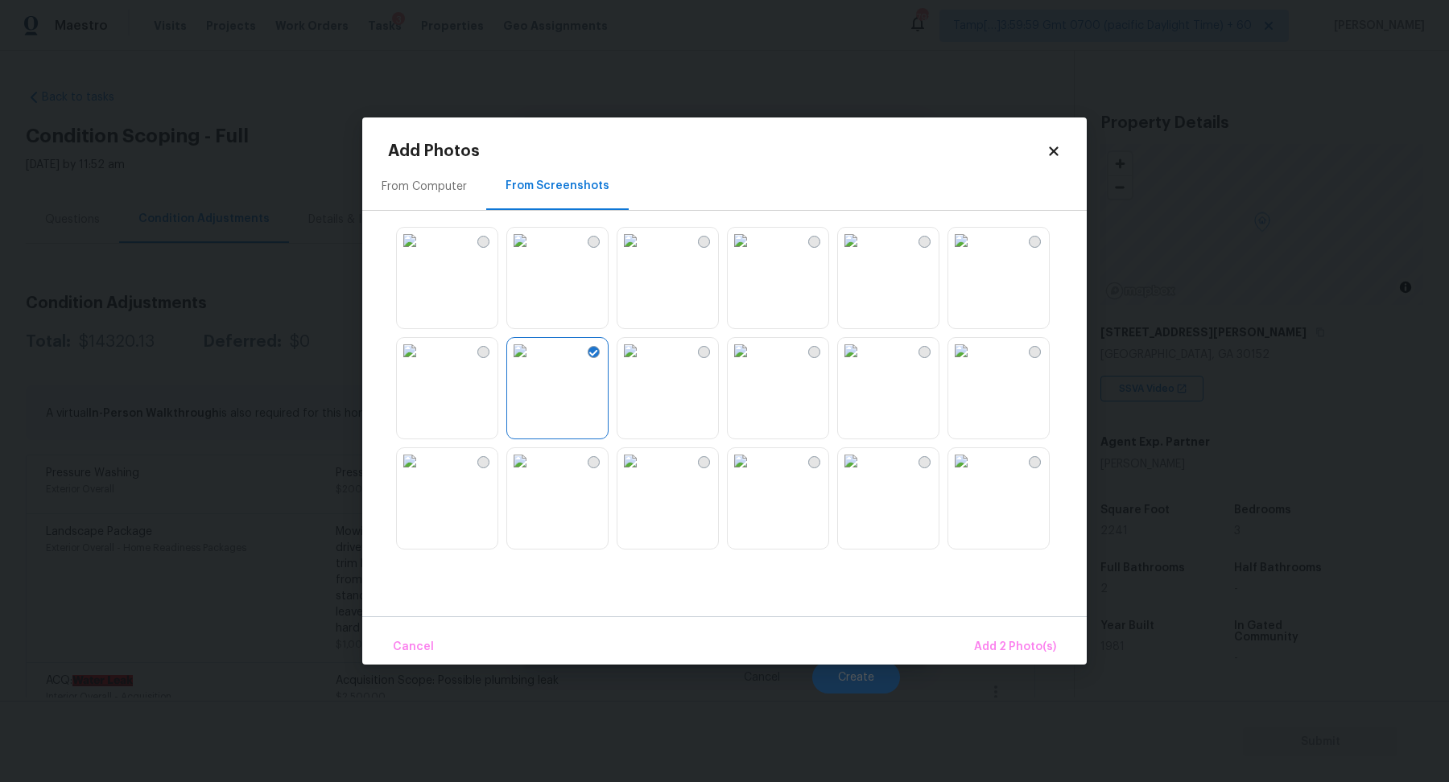
click at [753, 254] on img at bounding box center [741, 241] width 26 height 26
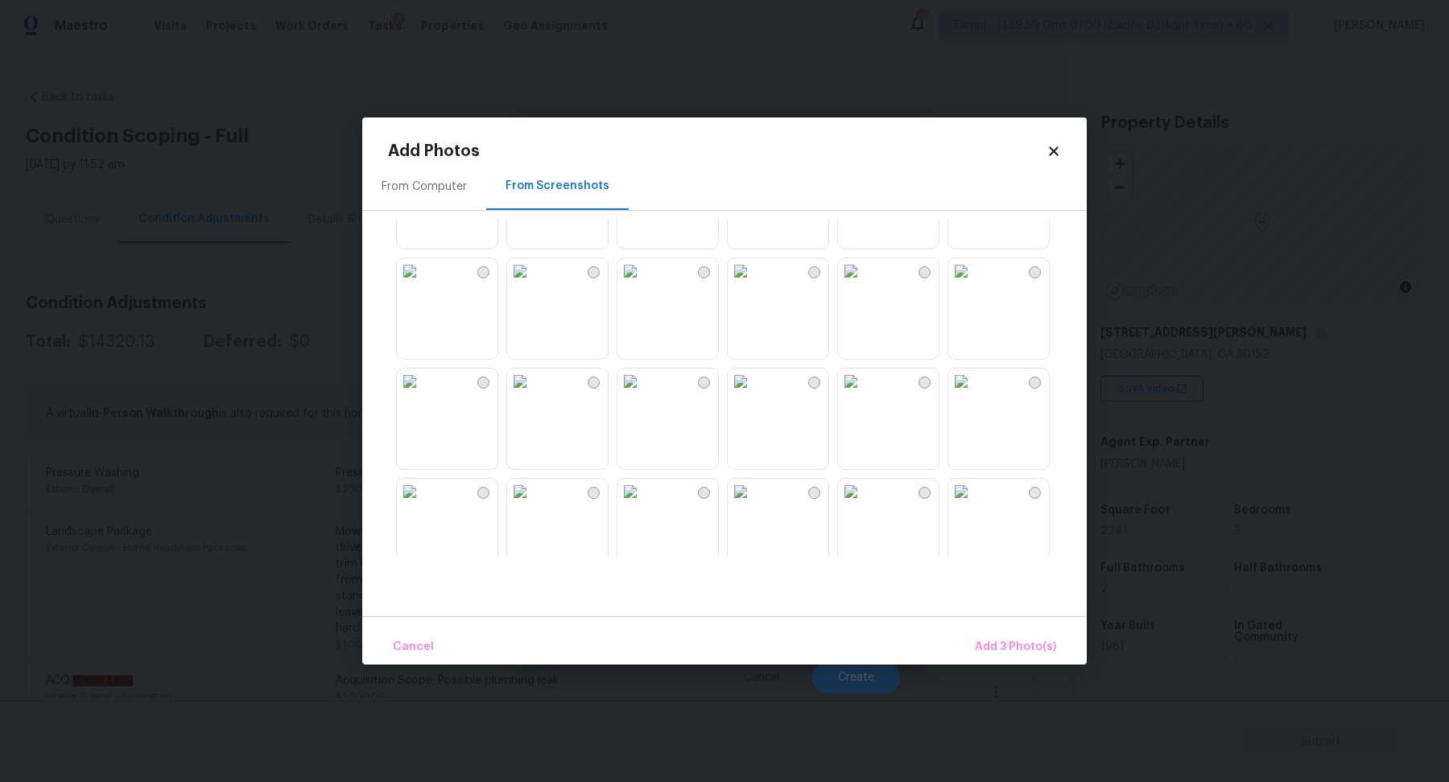
click at [753, 394] on img at bounding box center [741, 382] width 26 height 26
click at [974, 394] on img at bounding box center [961, 382] width 26 height 26
click at [1033, 657] on span "Add 5 Photo(s)" at bounding box center [1015, 648] width 81 height 20
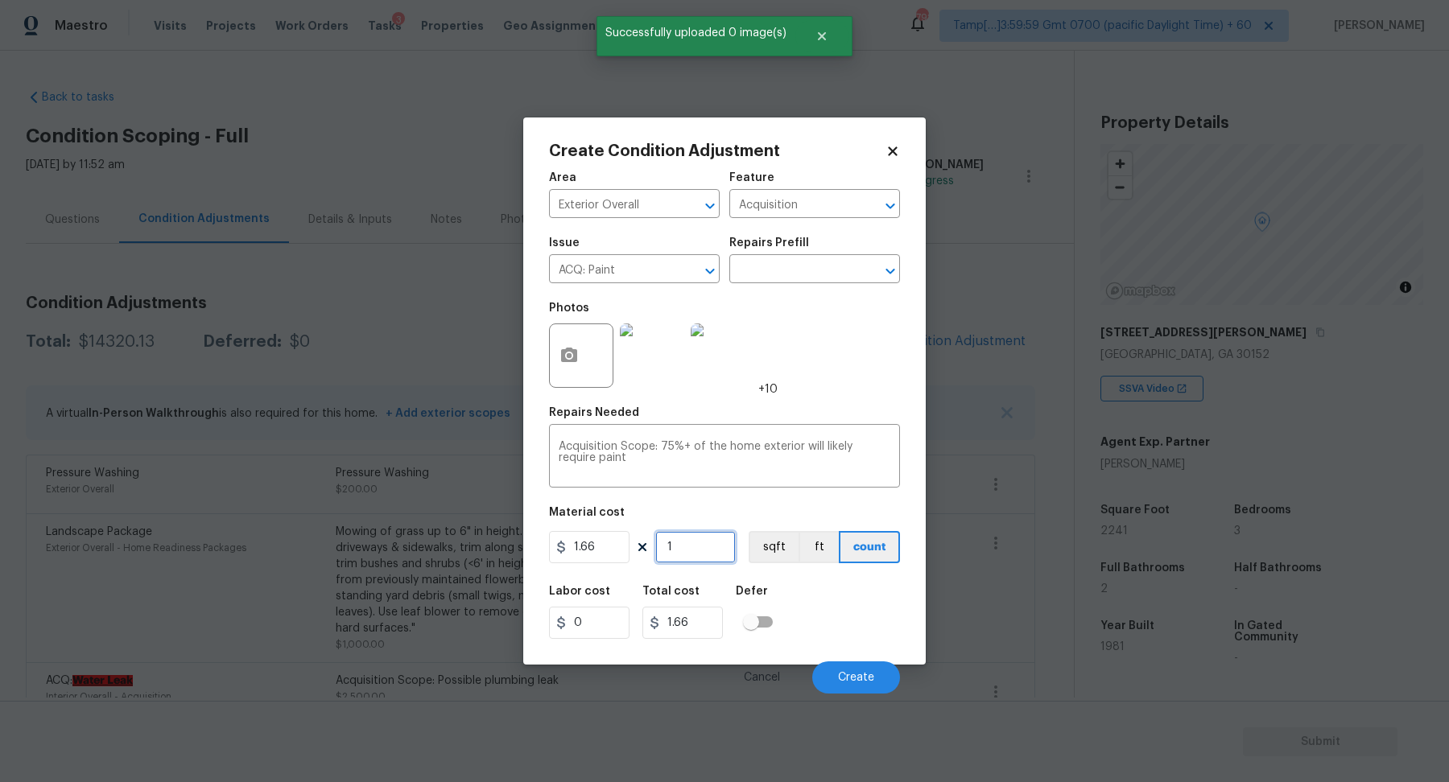
click at [683, 550] on input "1" at bounding box center [695, 547] width 80 height 32
click at [708, 541] on input "1" at bounding box center [695, 547] width 80 height 32
type input "2"
type input "3.32"
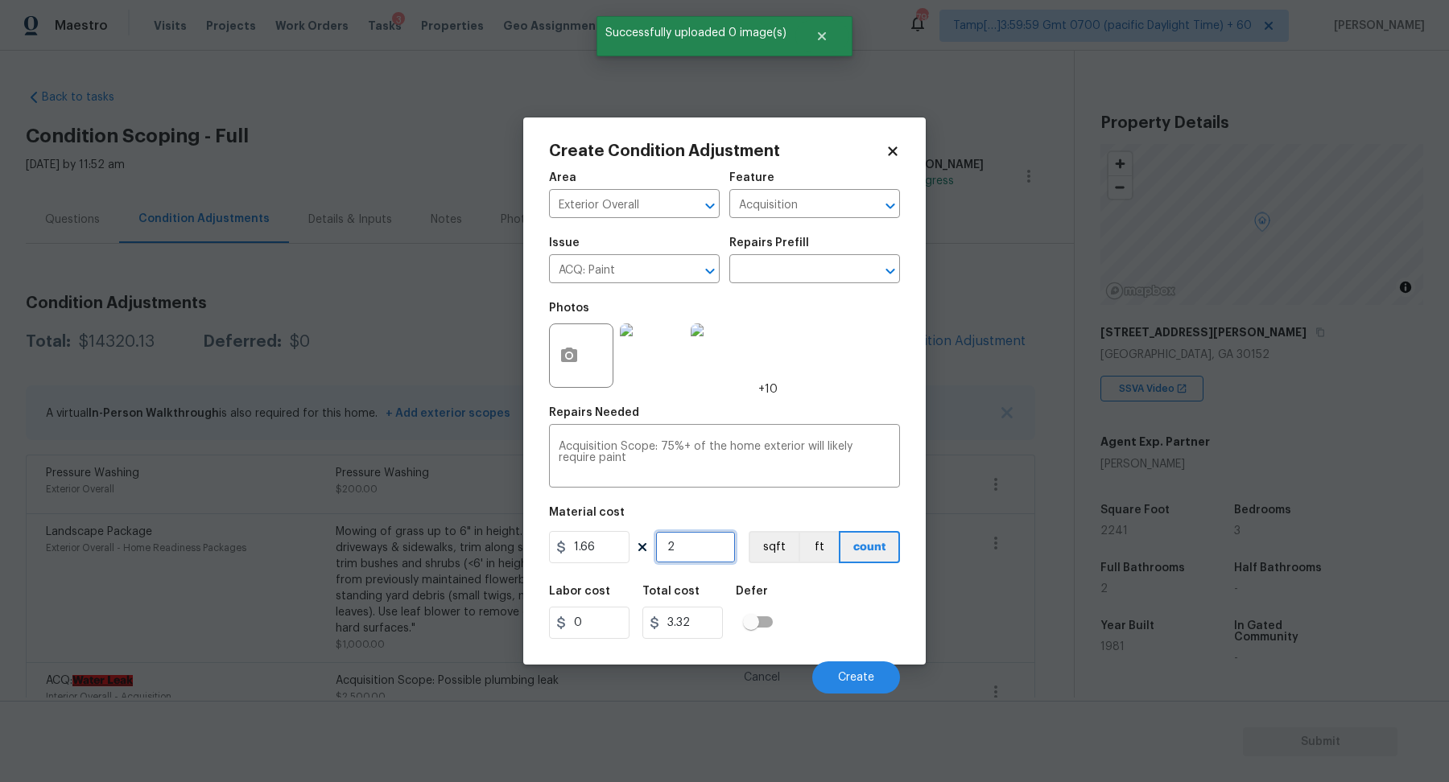
type input "22"
type input "36.52"
type input "224"
type input "371.84"
type input "2241"
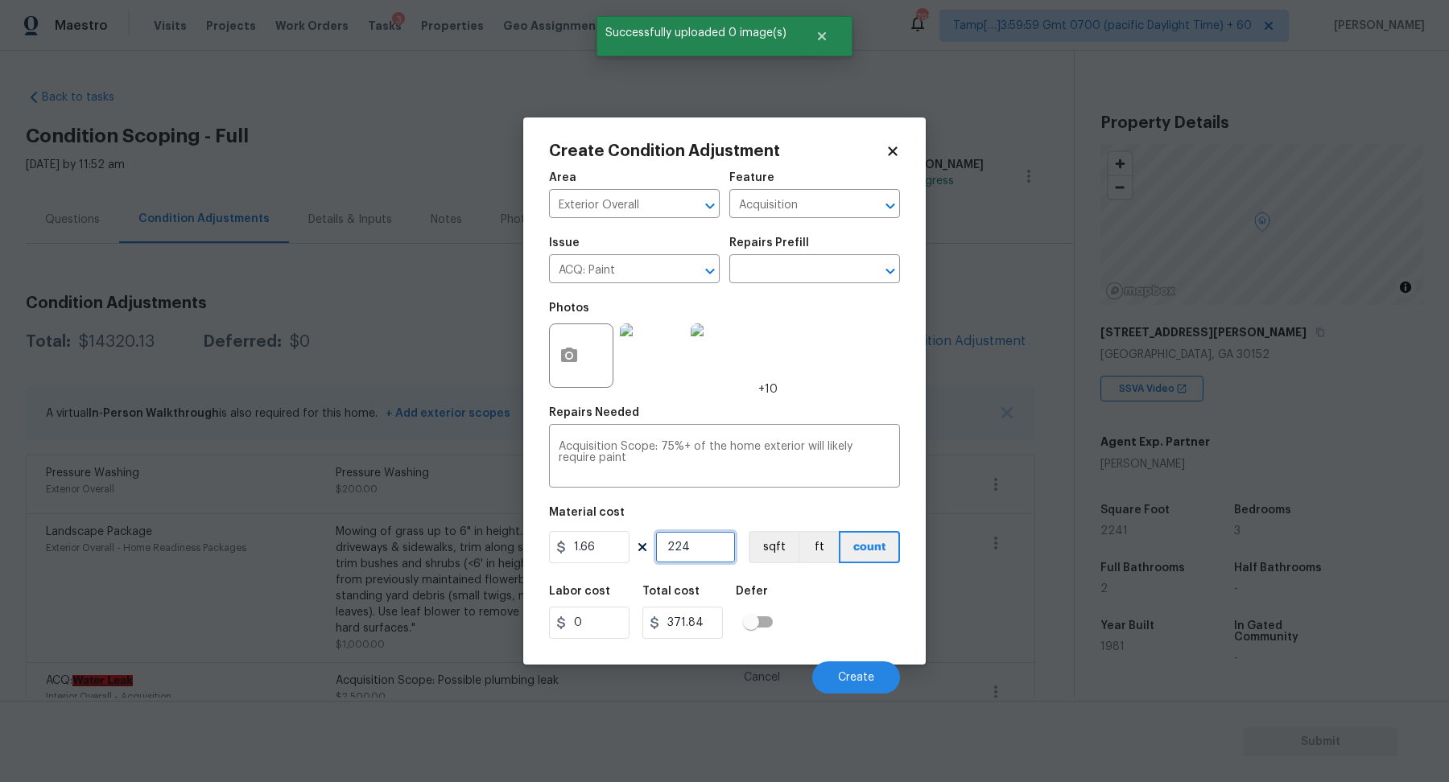
type input "3720.06"
type input "2241"
click at [833, 658] on div "Cancel Create" at bounding box center [724, 671] width 351 height 45
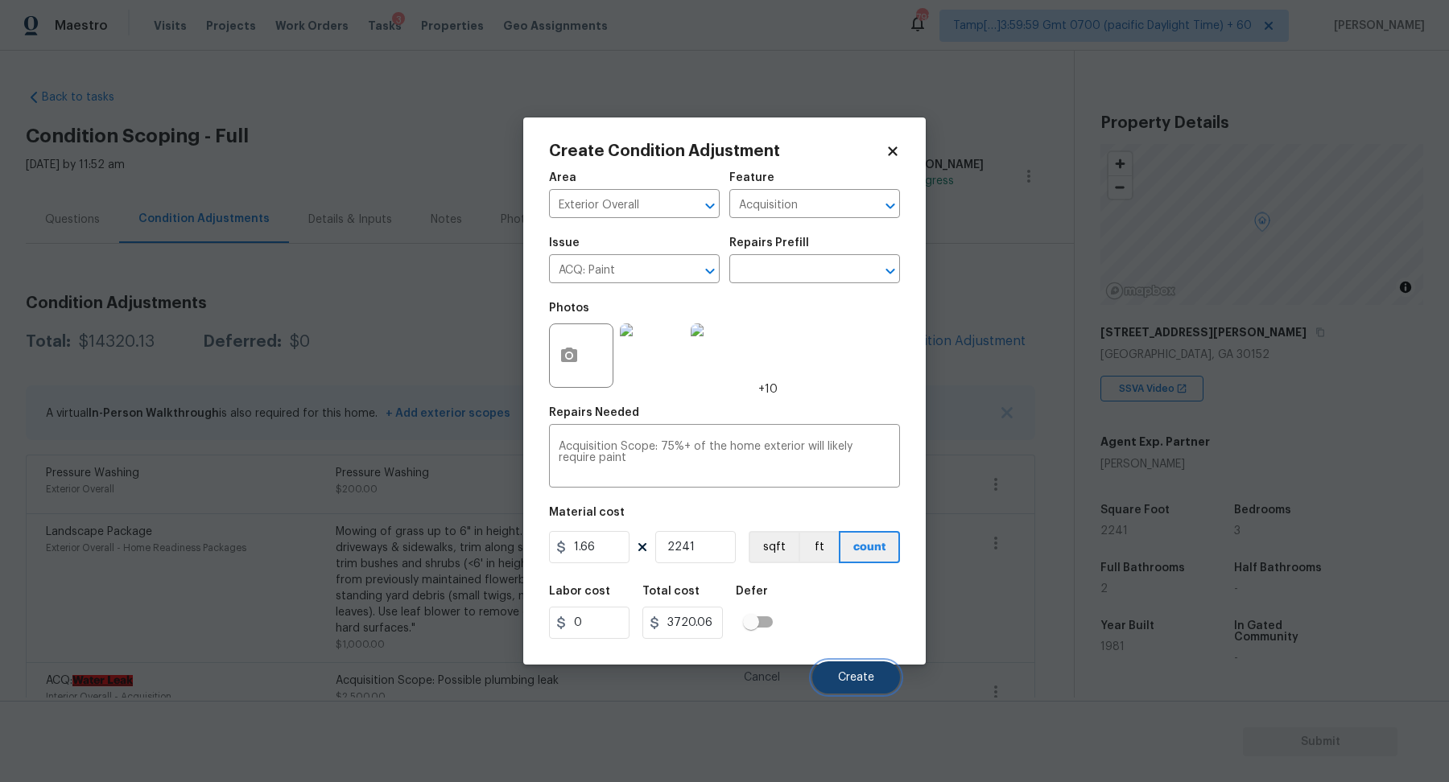
click at [834, 663] on button "Create" at bounding box center [856, 678] width 88 height 32
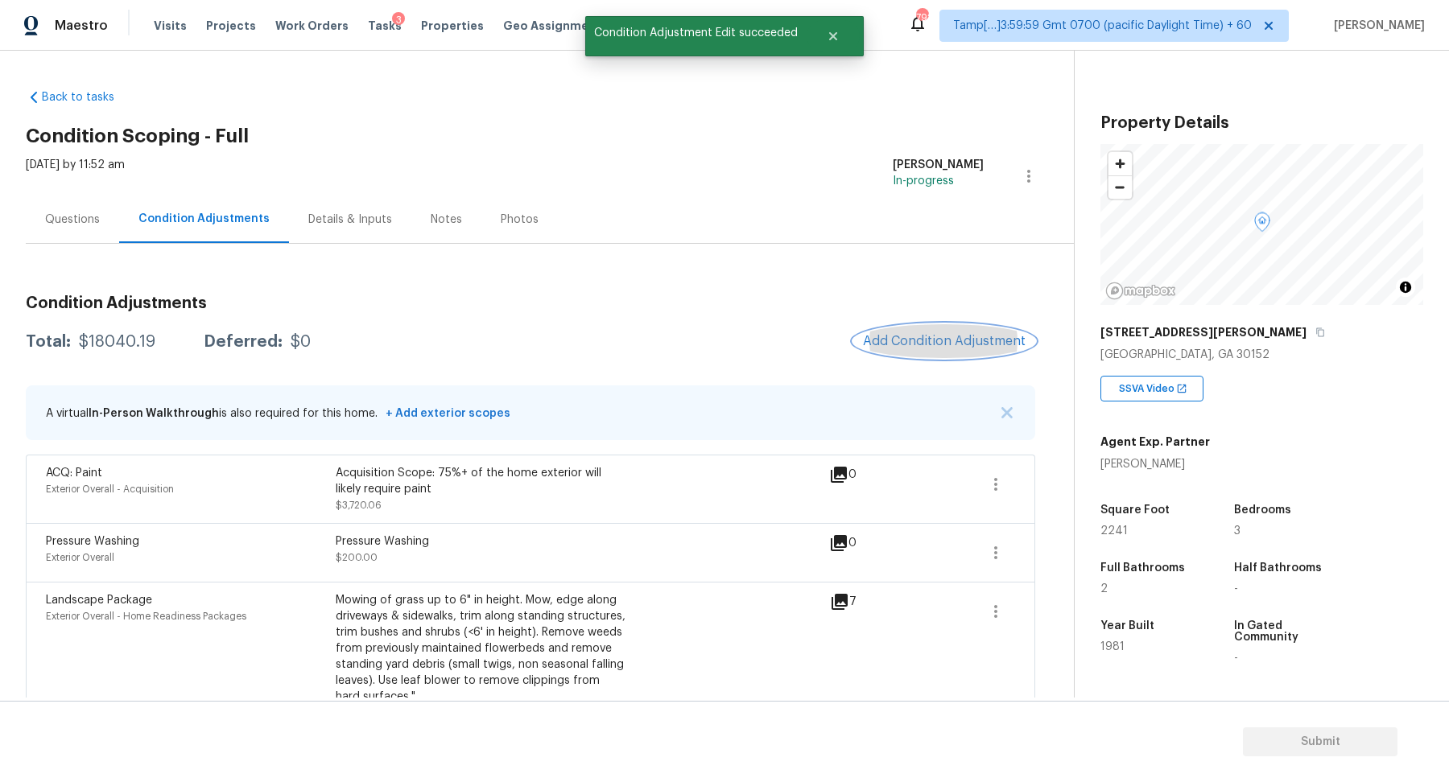
click at [910, 337] on span "Add Condition Adjustment" at bounding box center [944, 341] width 163 height 14
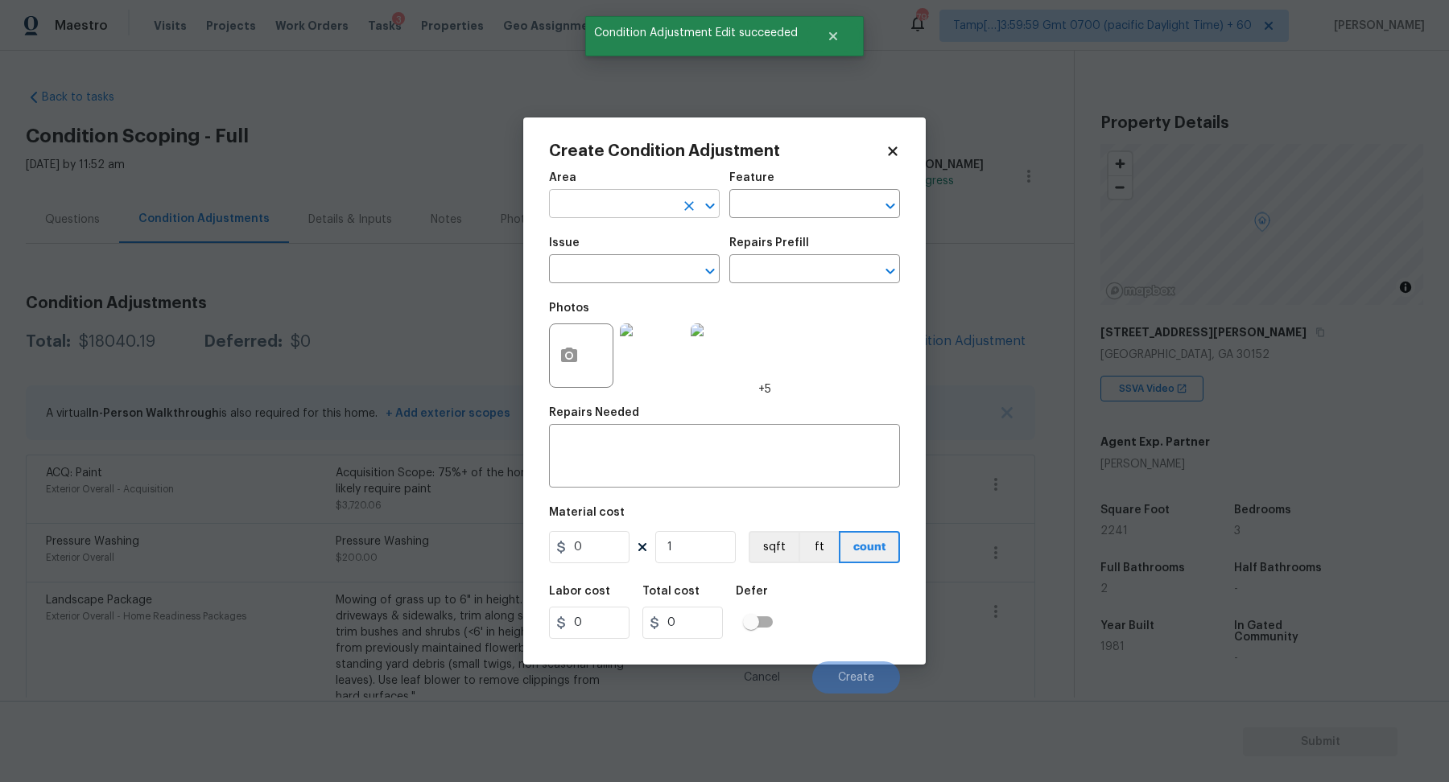
click at [639, 204] on input "text" at bounding box center [612, 205] width 126 height 25
click at [636, 255] on li "Exterior Overall" at bounding box center [634, 267] width 171 height 27
type input "Exterior Overall"
click at [636, 262] on input "text" at bounding box center [612, 270] width 126 height 25
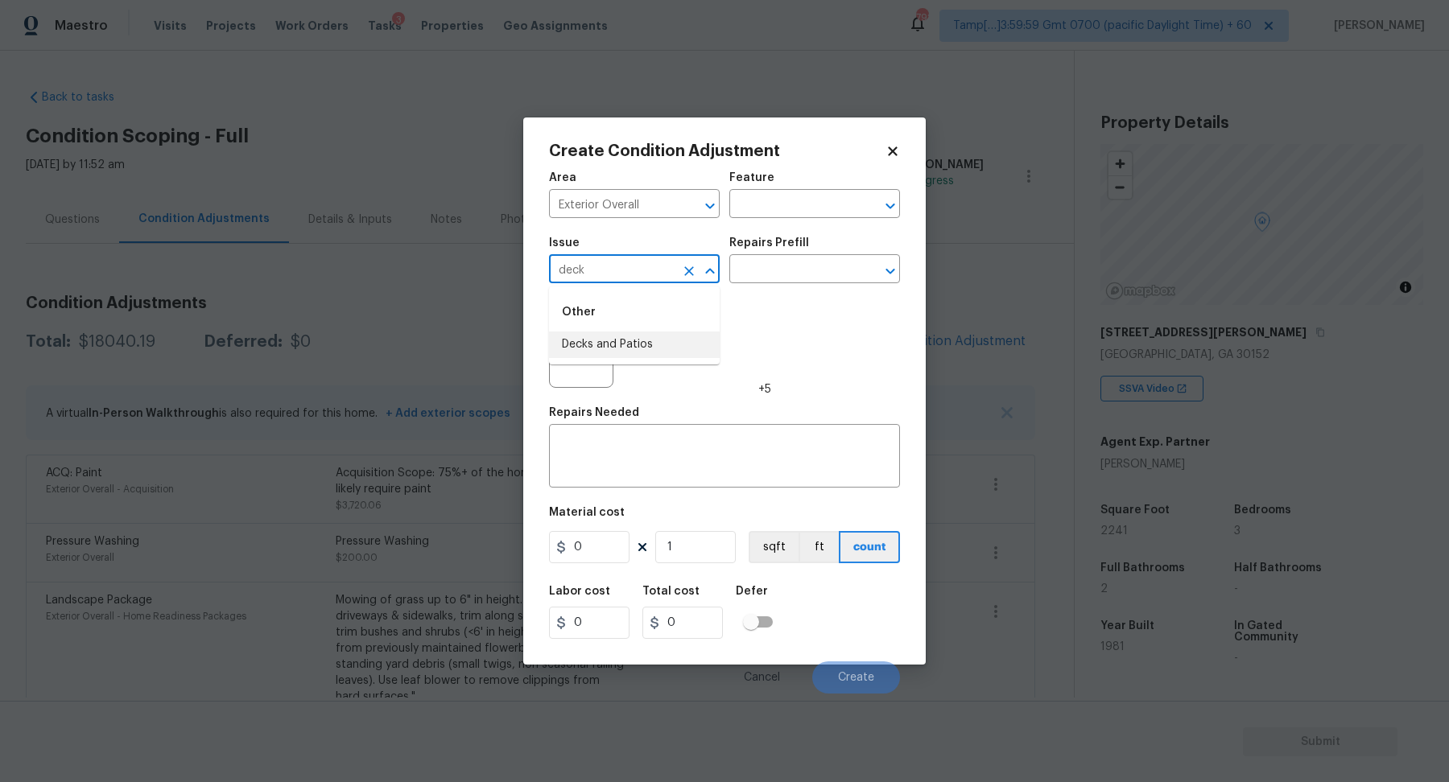
click at [603, 340] on li "Decks and Patios" at bounding box center [634, 345] width 171 height 27
type input "Decks and Patios"
click at [580, 349] on button "button" at bounding box center [569, 355] width 39 height 63
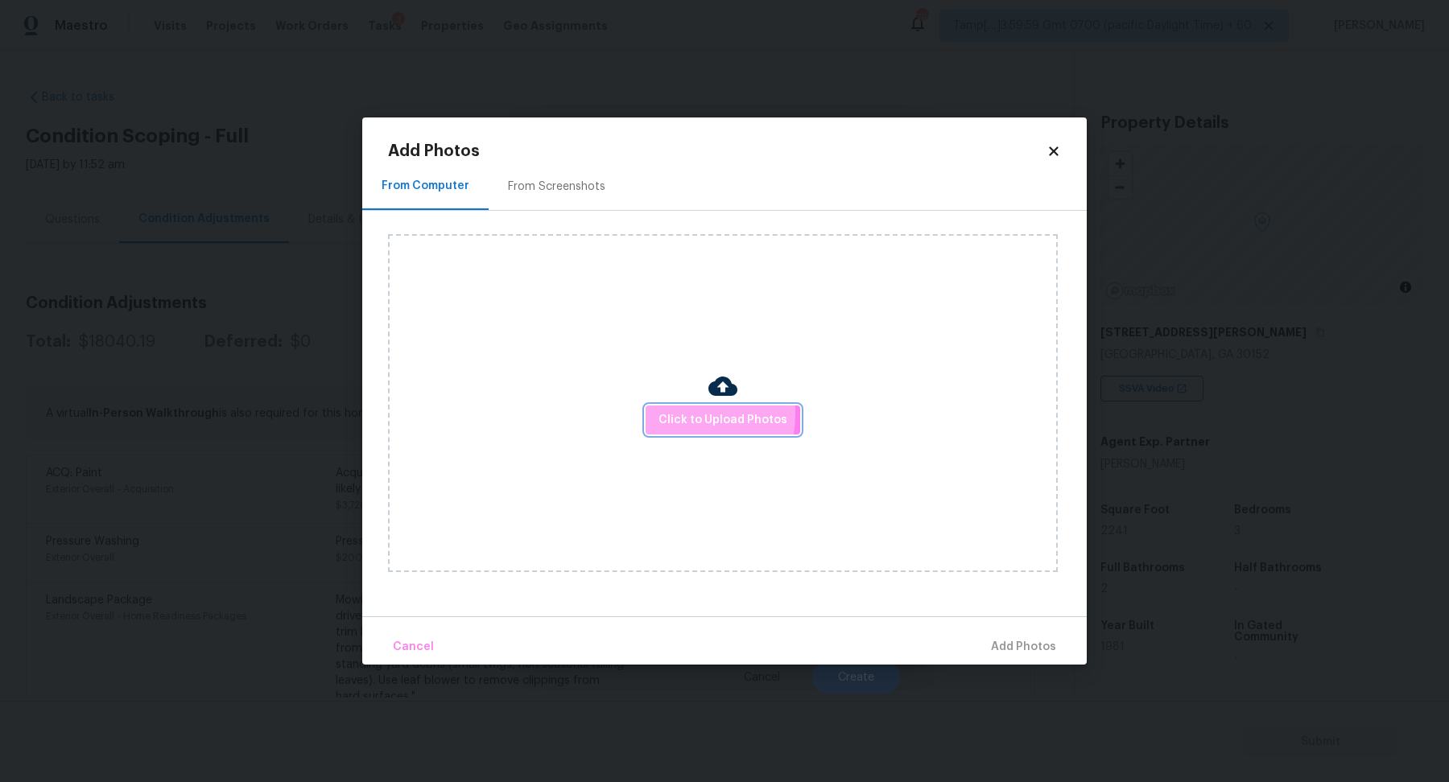
click at [650, 413] on button "Click to Upload Photos" at bounding box center [723, 421] width 155 height 30
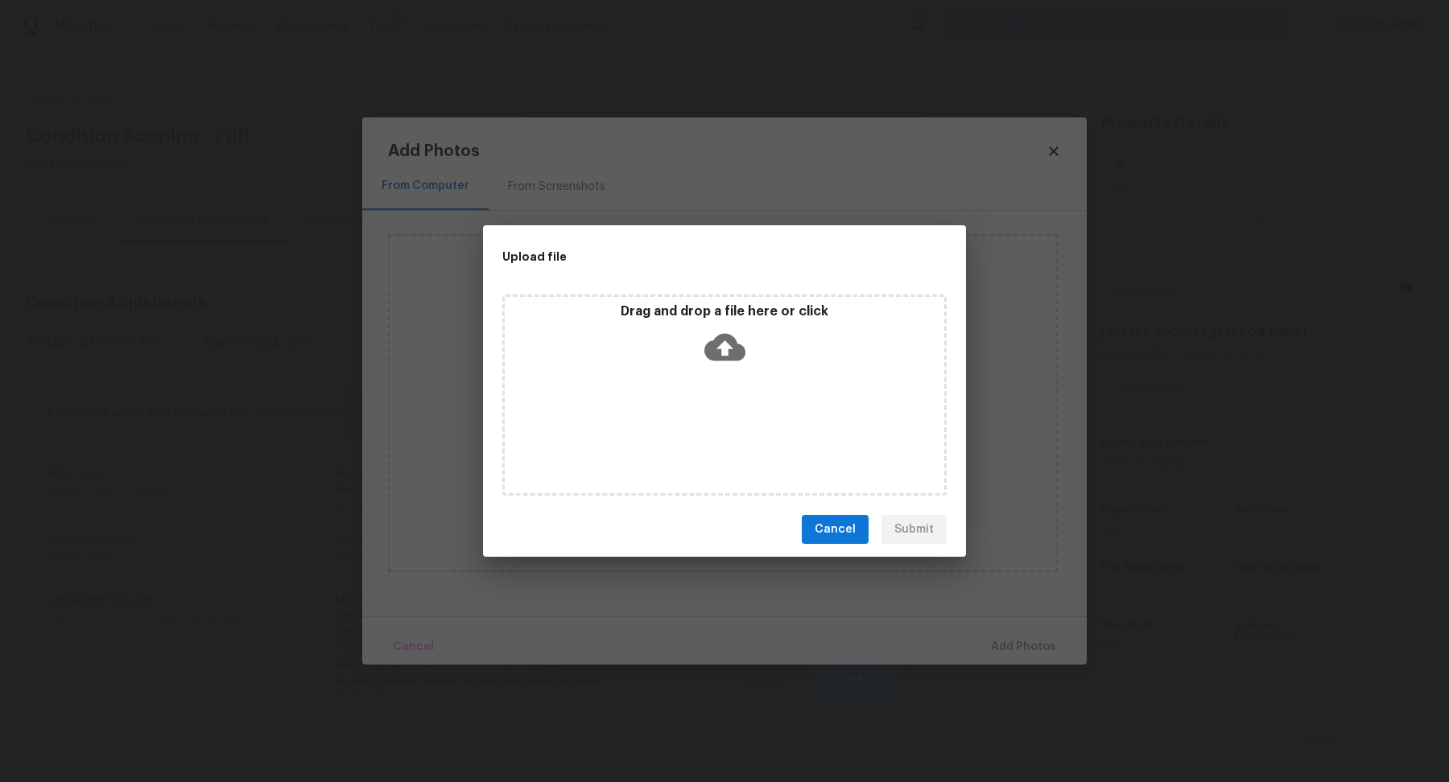
click at [741, 358] on icon at bounding box center [724, 347] width 41 height 27
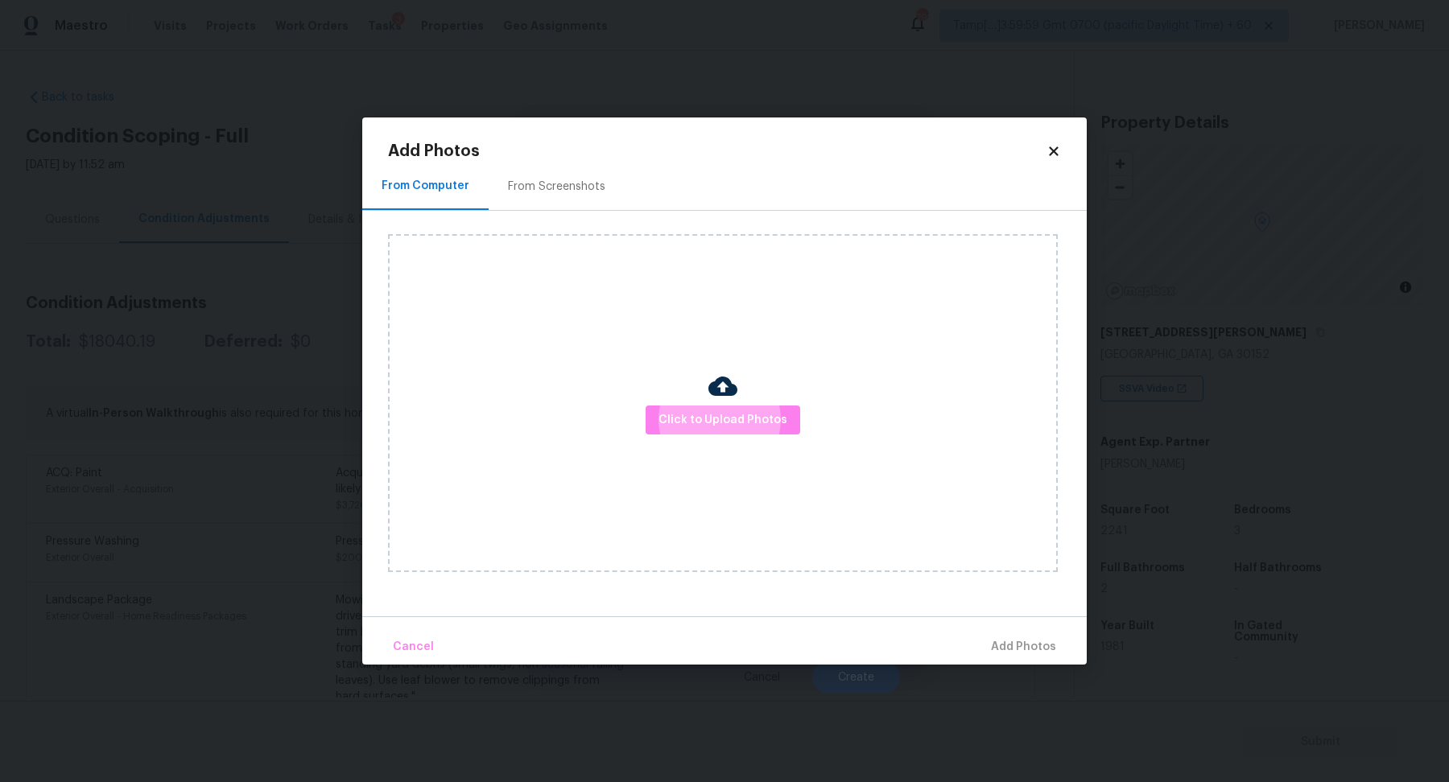
click at [589, 201] on div "From Screenshots" at bounding box center [557, 186] width 136 height 47
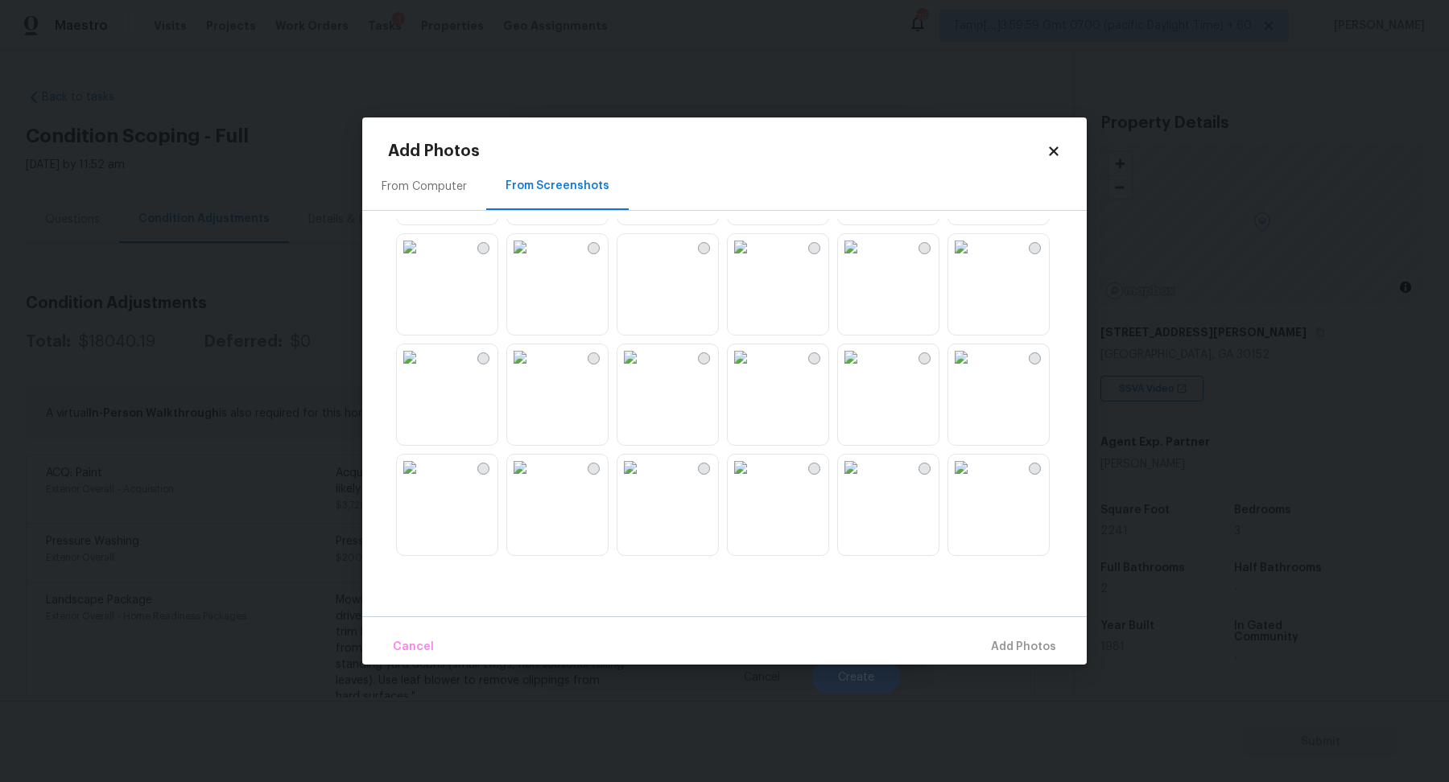
scroll to position [213, 0]
click at [526, 261] on img at bounding box center [520, 248] width 26 height 26
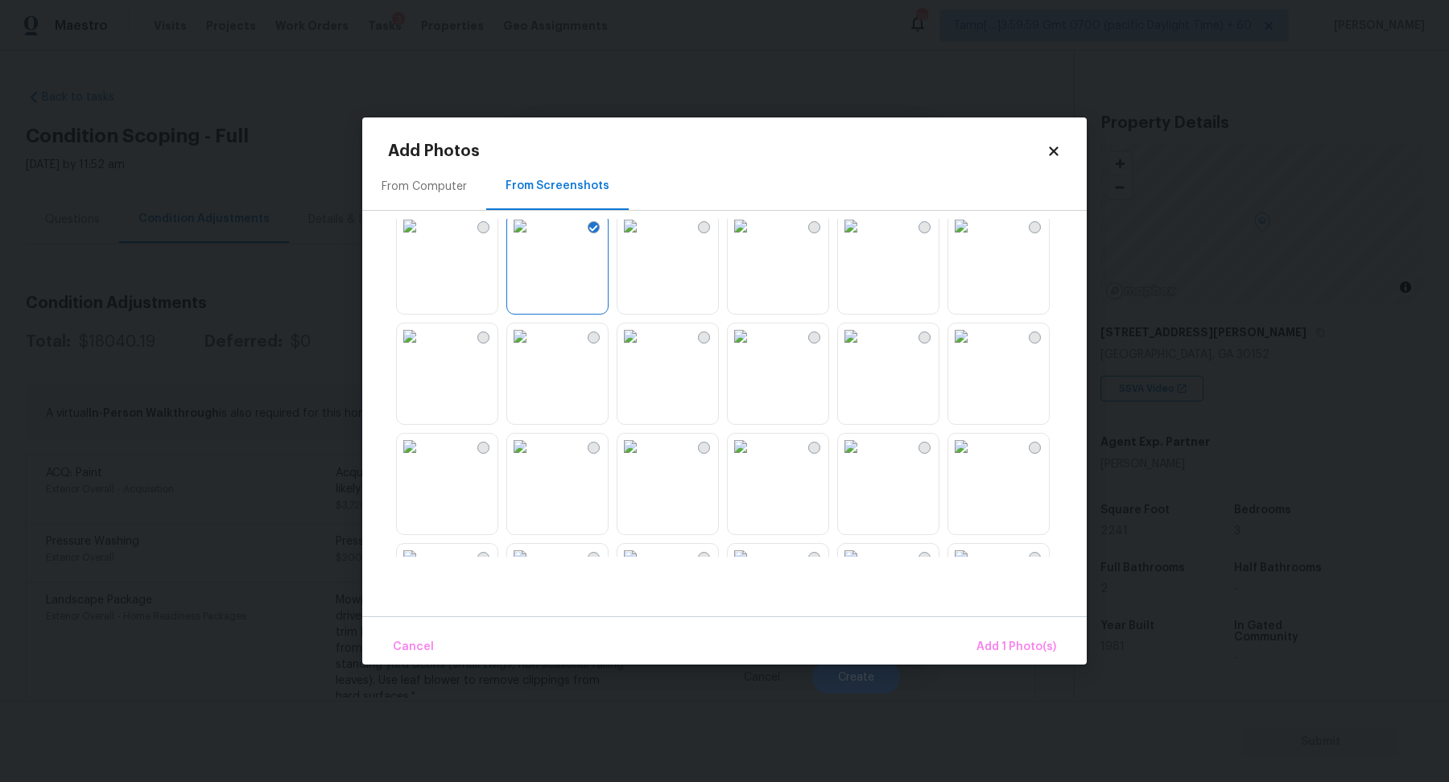
click at [643, 349] on img at bounding box center [630, 337] width 26 height 26
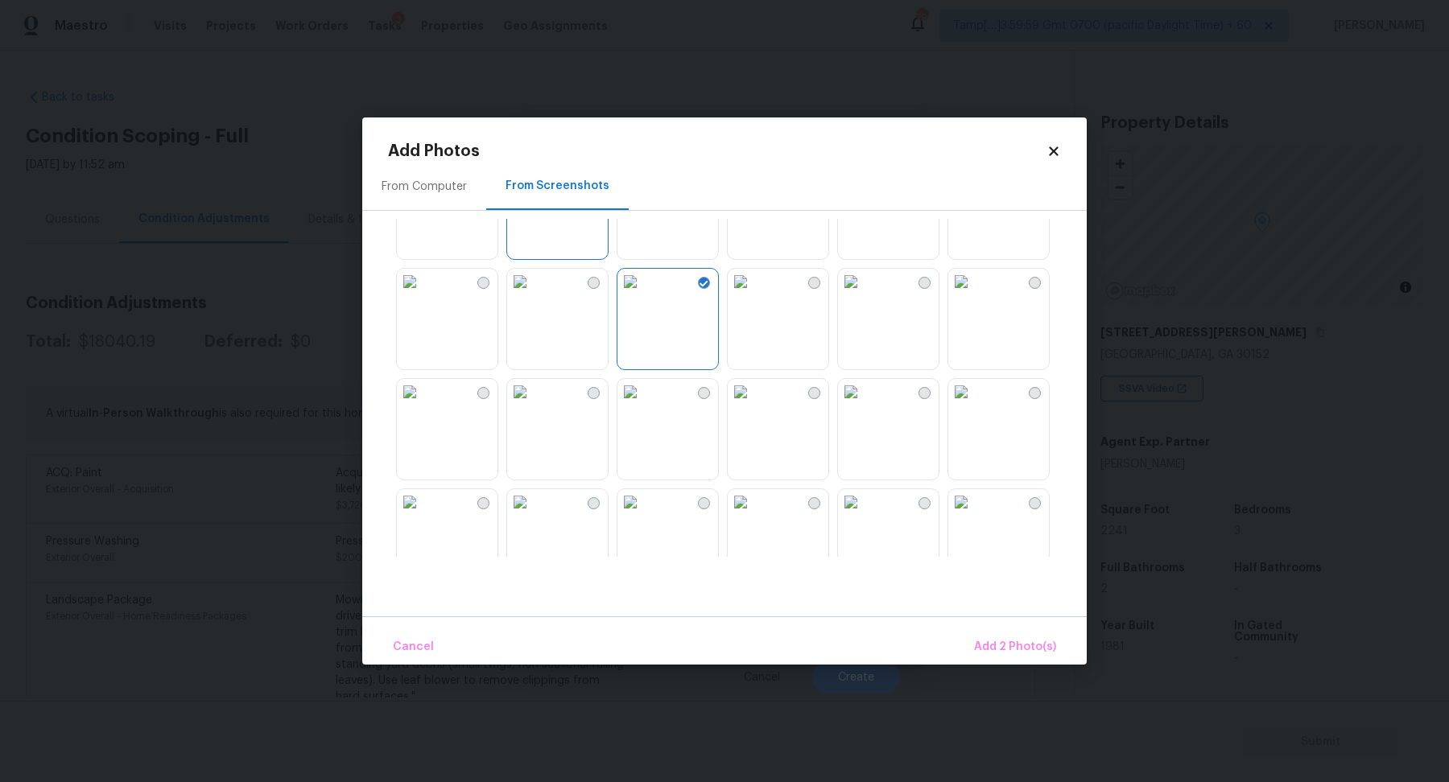
scroll to position [292, 0]
click at [643, 402] on img at bounding box center [630, 390] width 26 height 26
click at [985, 643] on span "Add 3 Photo(s)" at bounding box center [1015, 648] width 81 height 20
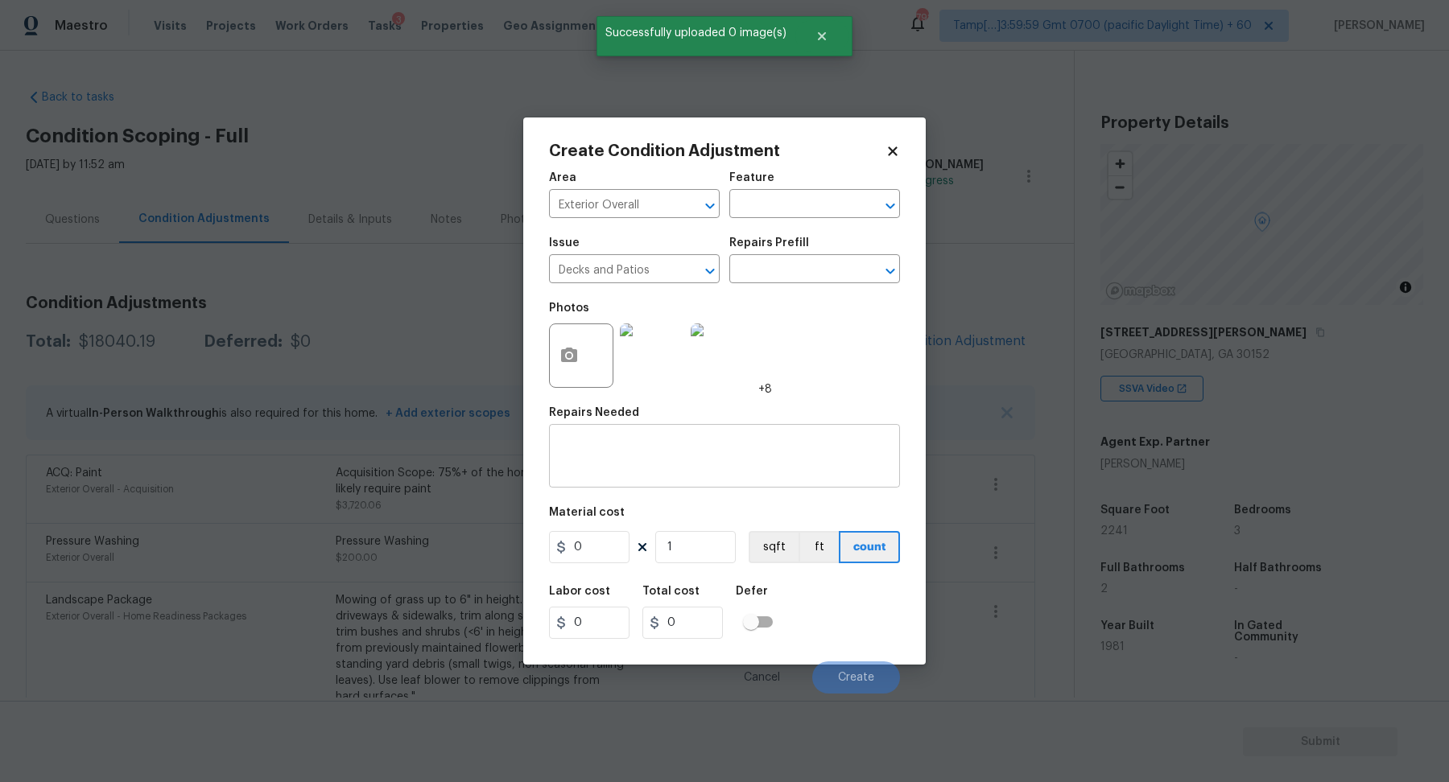
click at [634, 456] on textarea at bounding box center [725, 458] width 332 height 34
type textarea "S"
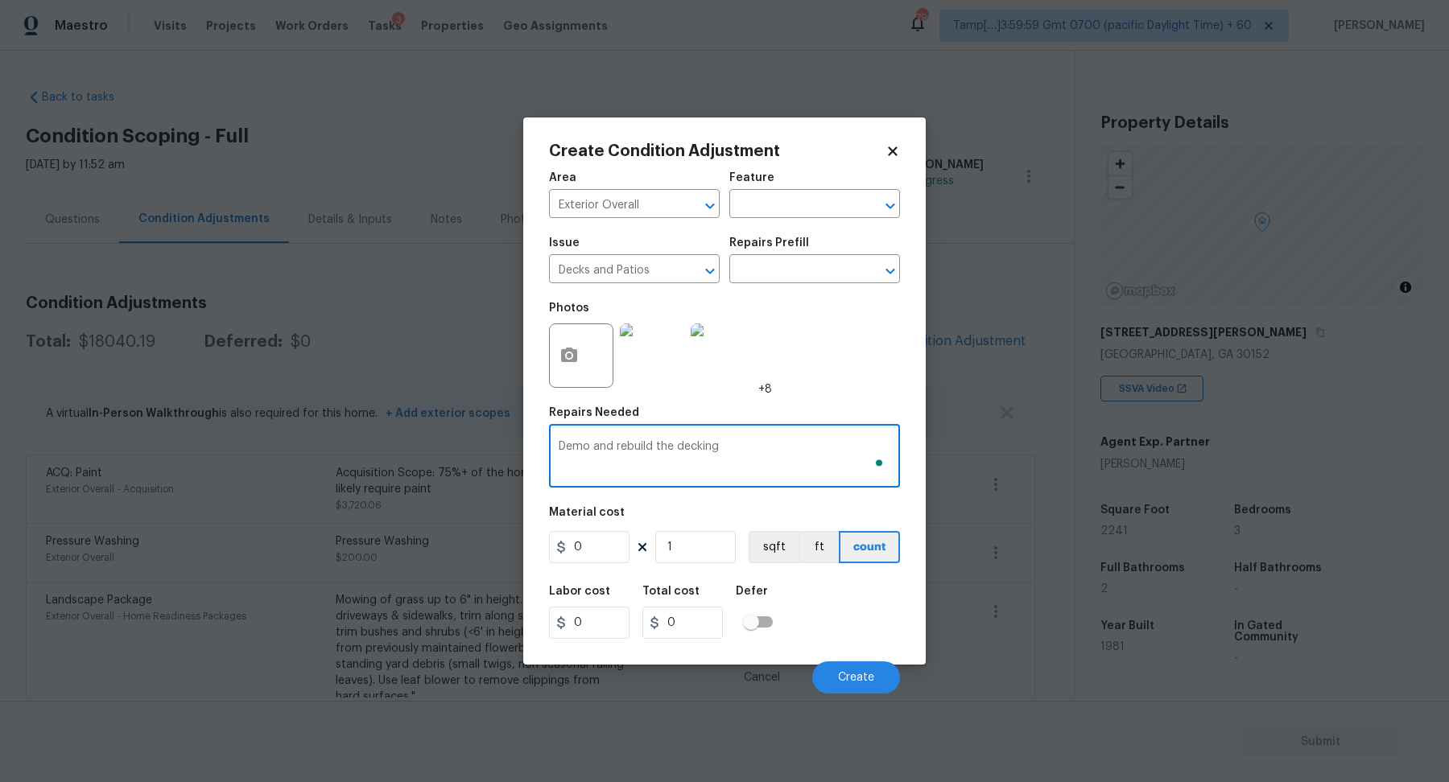
type textarea "Demo and rebuild the decking"
click at [605, 554] on input "0" at bounding box center [589, 547] width 80 height 32
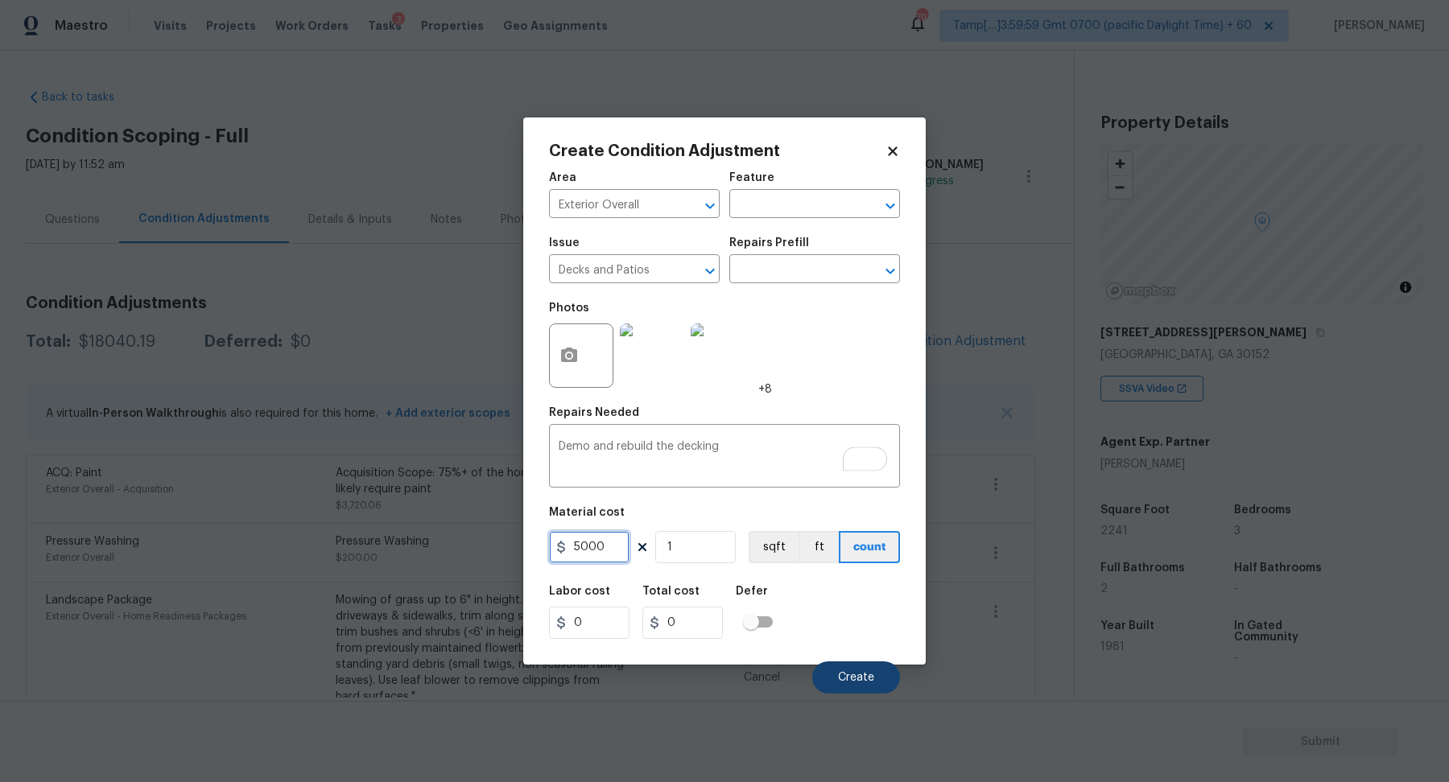
type input "5000"
click at [857, 683] on span "Create" at bounding box center [856, 678] width 36 height 12
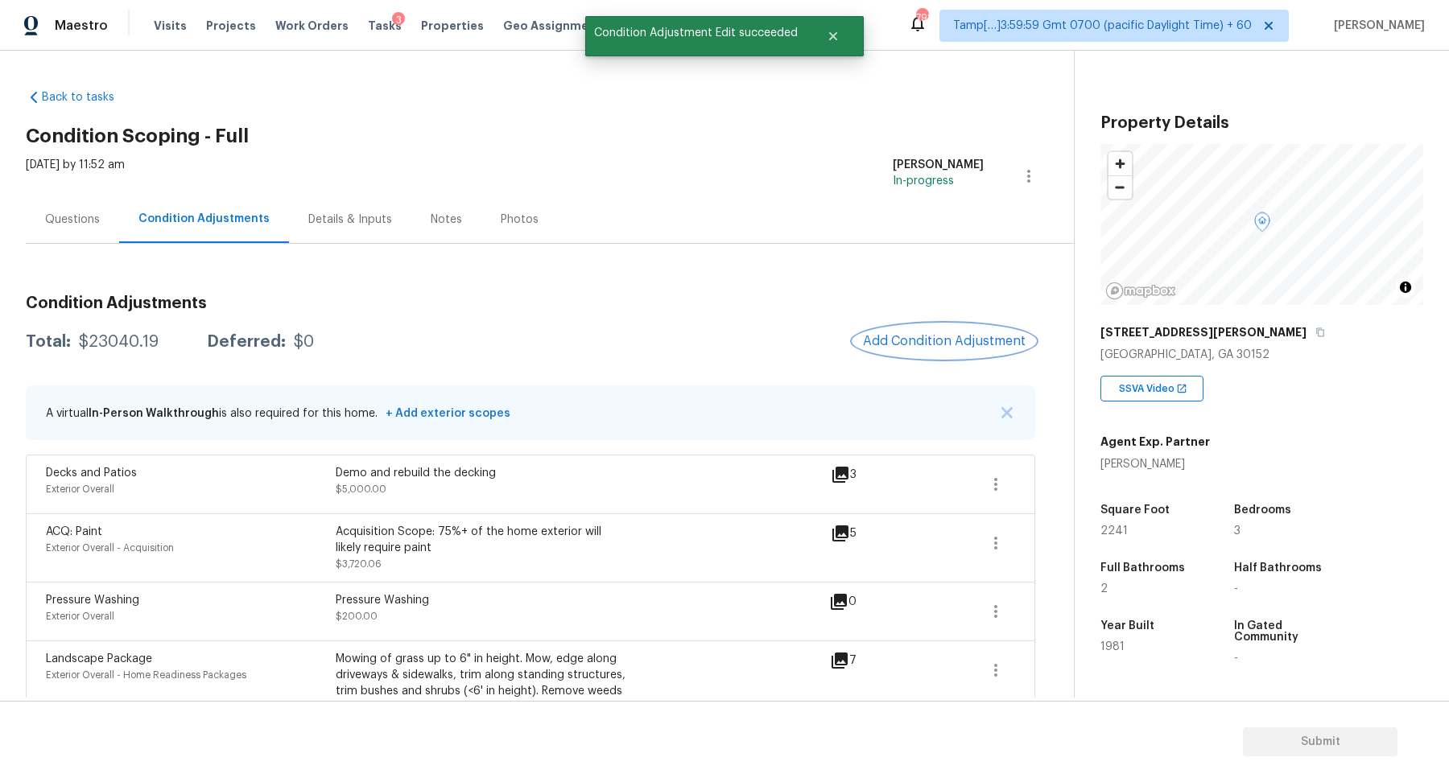
click at [933, 325] on button "Add Condition Adjustment" at bounding box center [944, 341] width 182 height 34
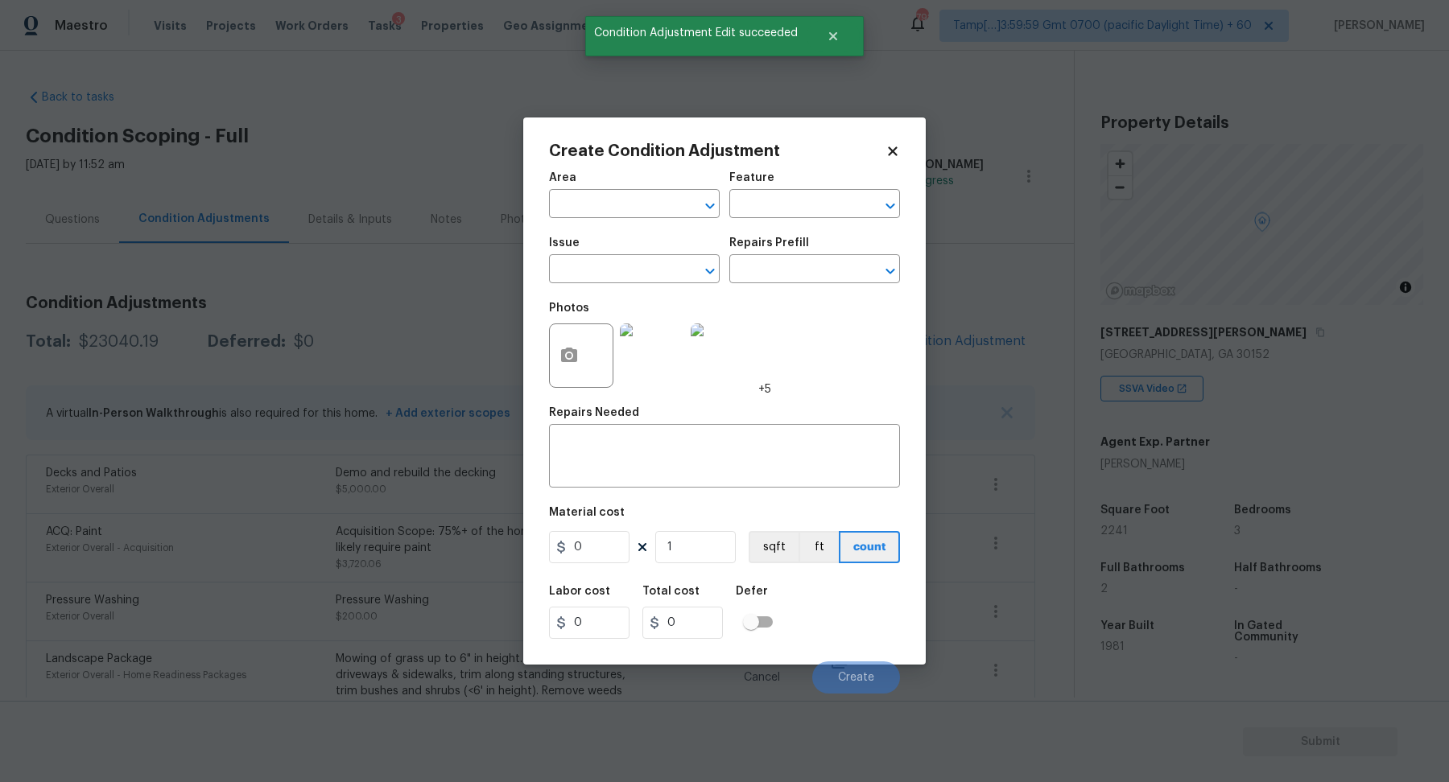
click at [601, 179] on div "Area" at bounding box center [634, 182] width 171 height 21
click at [601, 184] on div "Area" at bounding box center [634, 182] width 171 height 21
click at [601, 203] on input "text" at bounding box center [612, 205] width 126 height 25
click at [634, 202] on input "inter" at bounding box center [612, 205] width 126 height 25
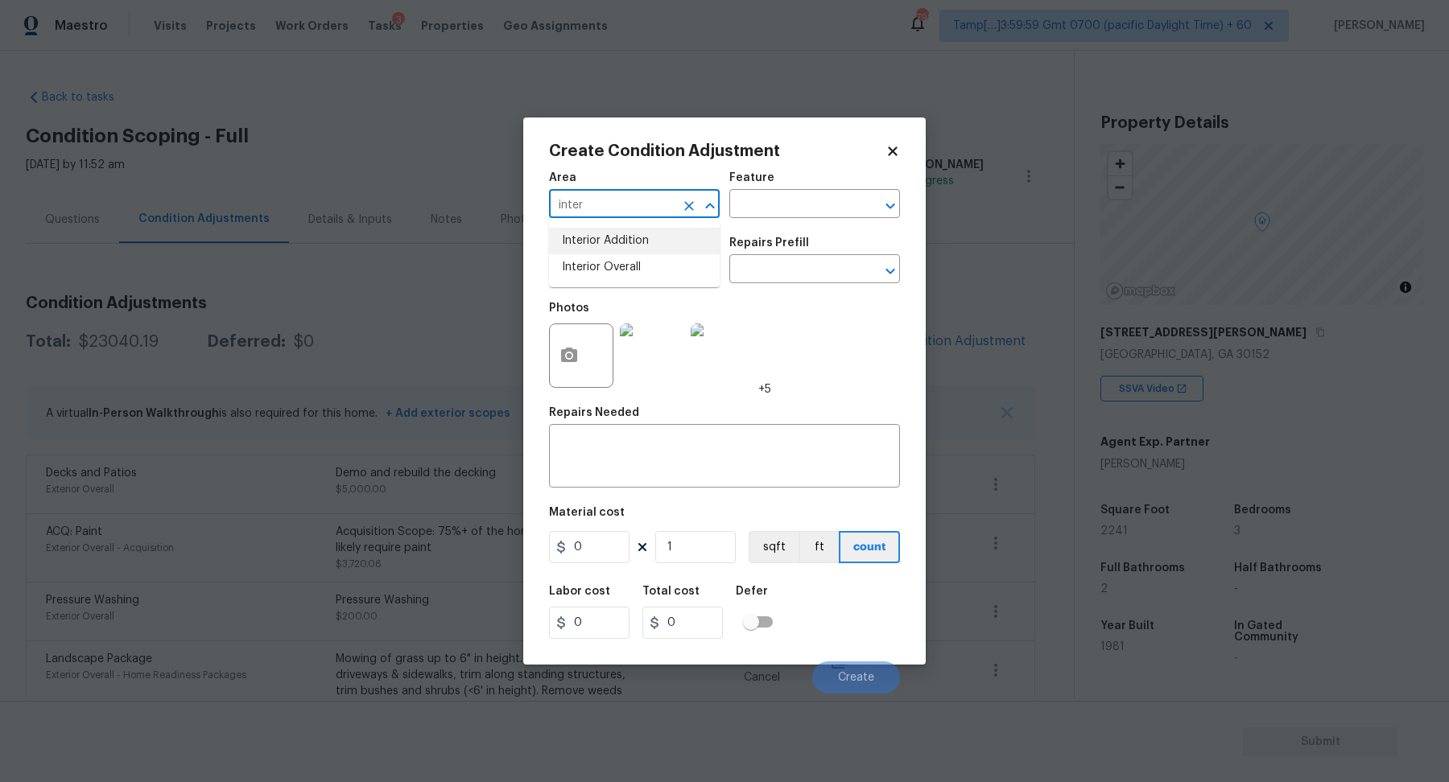
click at [634, 202] on input "inter" at bounding box center [612, 205] width 126 height 25
click at [638, 268] on li "Exterior Overall" at bounding box center [634, 267] width 171 height 27
type input "Exterior Overall"
click at [638, 268] on input "text" at bounding box center [612, 270] width 126 height 25
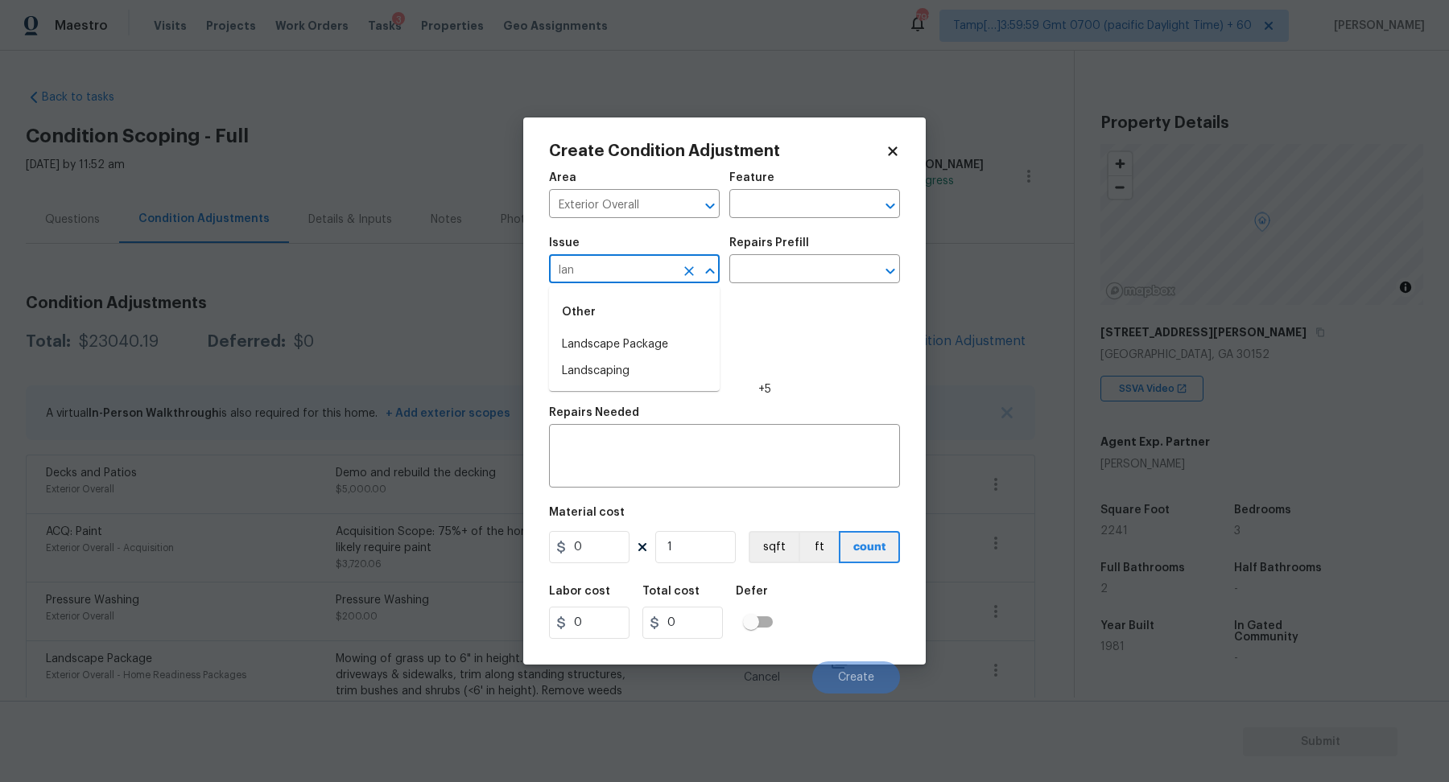
click at [625, 276] on input "lan" at bounding box center [612, 270] width 126 height 25
click at [605, 343] on ah_el_jm_1744356462066 "Foundation" at bounding box center [620, 344] width 64 height 17
type input "ACQ: Foundation"
click at [798, 284] on div "Issue ACQ: Foundation ​ Repairs Prefill ​" at bounding box center [724, 260] width 351 height 65
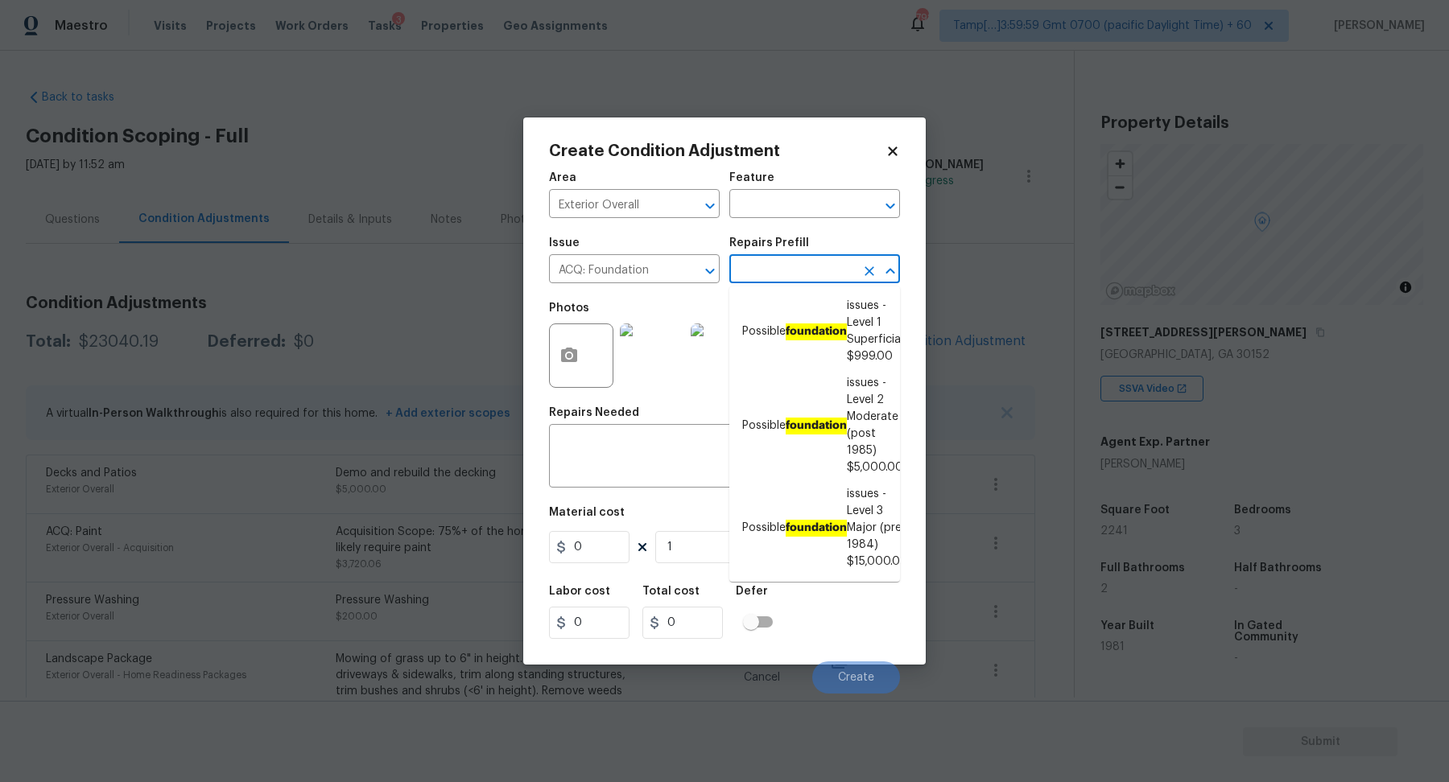
click at [807, 280] on input "text" at bounding box center [792, 270] width 126 height 25
click at [825, 429] on ah_el_jm_1744356462066 "foundation" at bounding box center [816, 426] width 61 height 17
type input "Acquisition"
type textarea "Possible foundation issues - Level 2 Moderate: Disclaimer: This is NOT a techni…"
type input "5000"
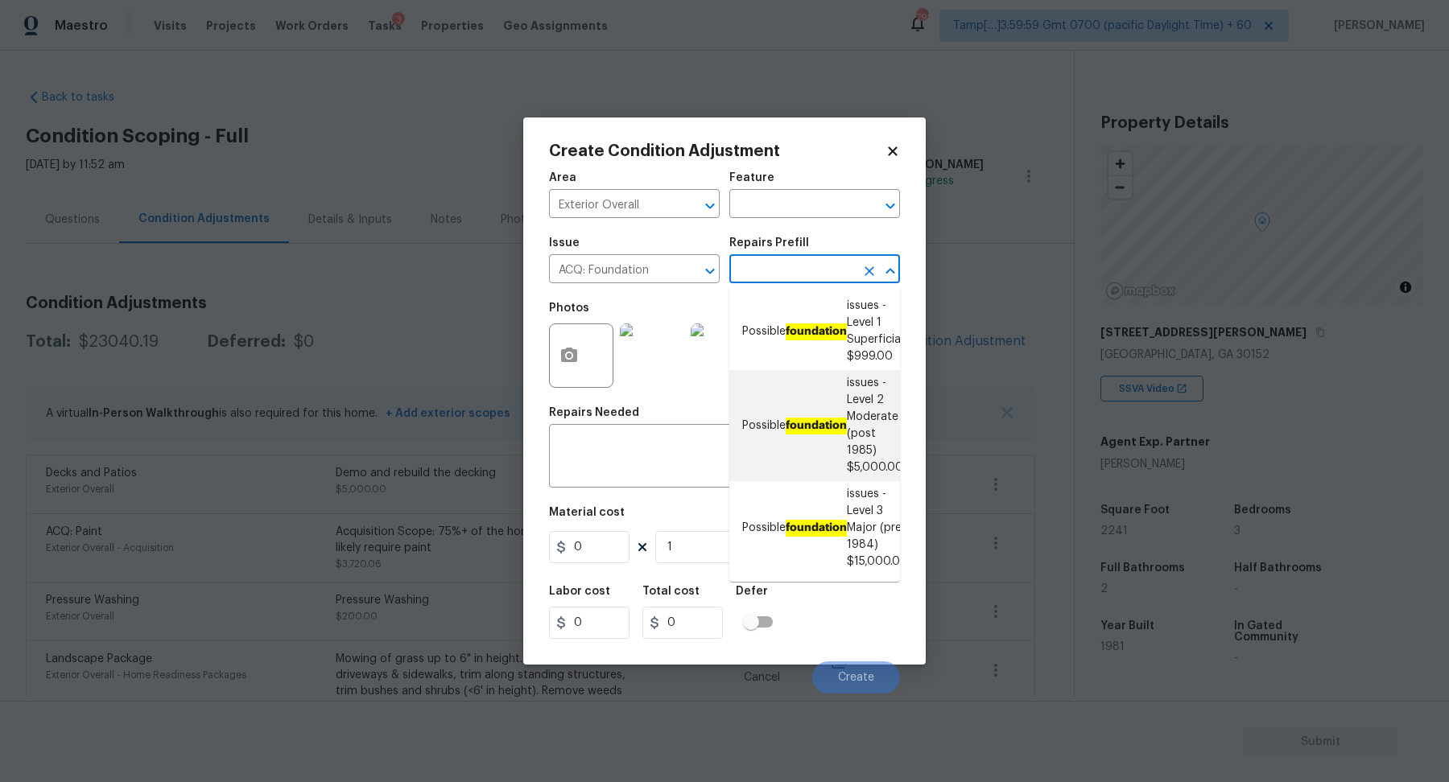
type input "5000"
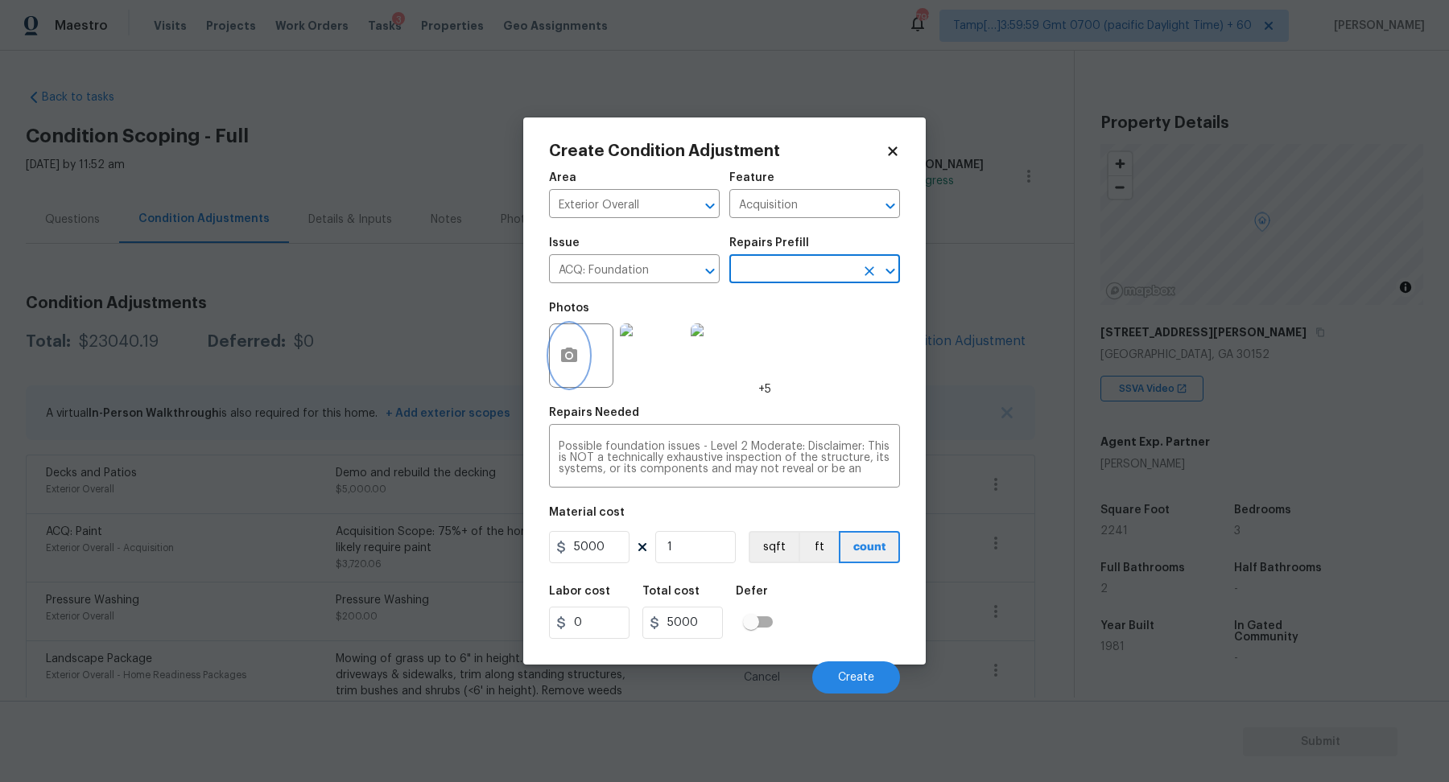
click at [564, 357] on icon "button" at bounding box center [569, 355] width 16 height 14
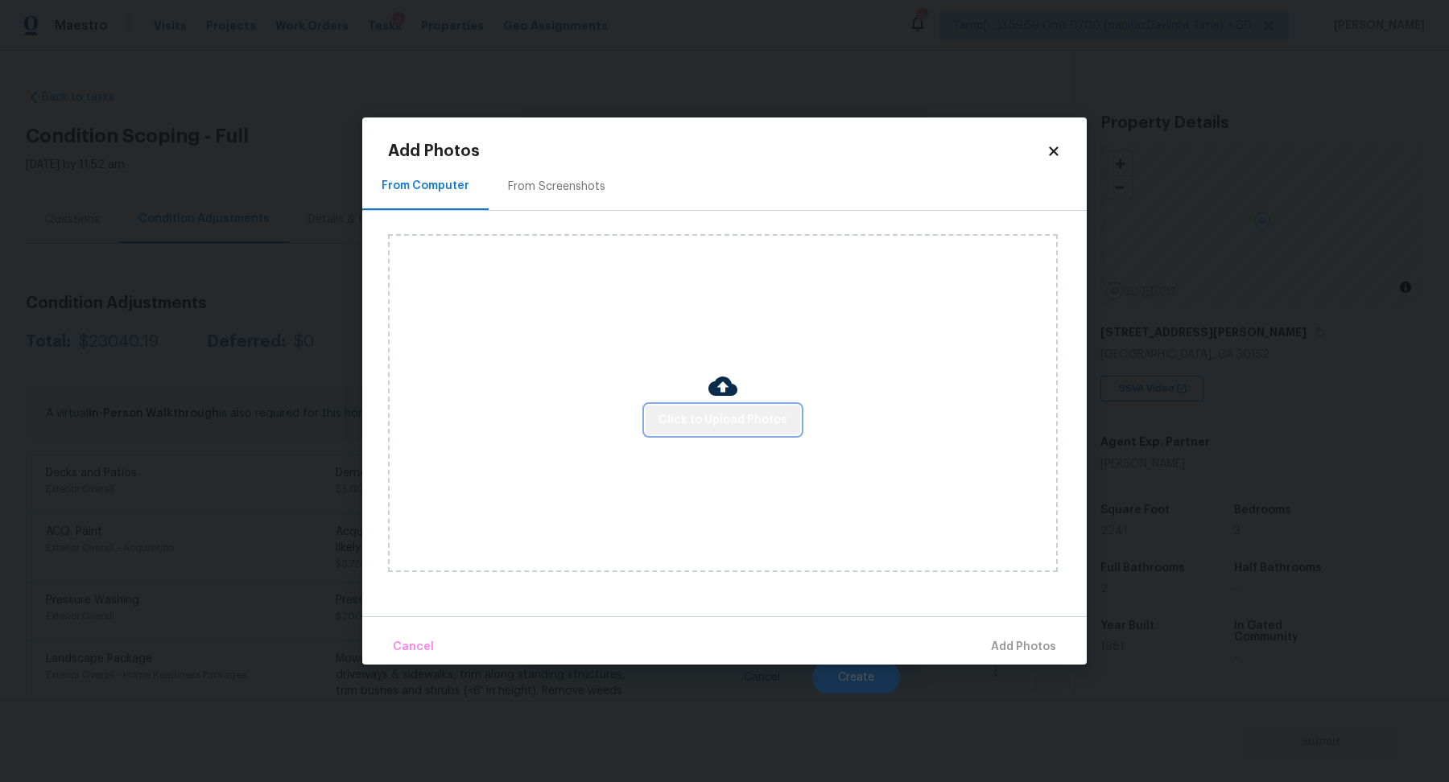
click at [735, 432] on button "Click to Upload Photos" at bounding box center [723, 421] width 155 height 30
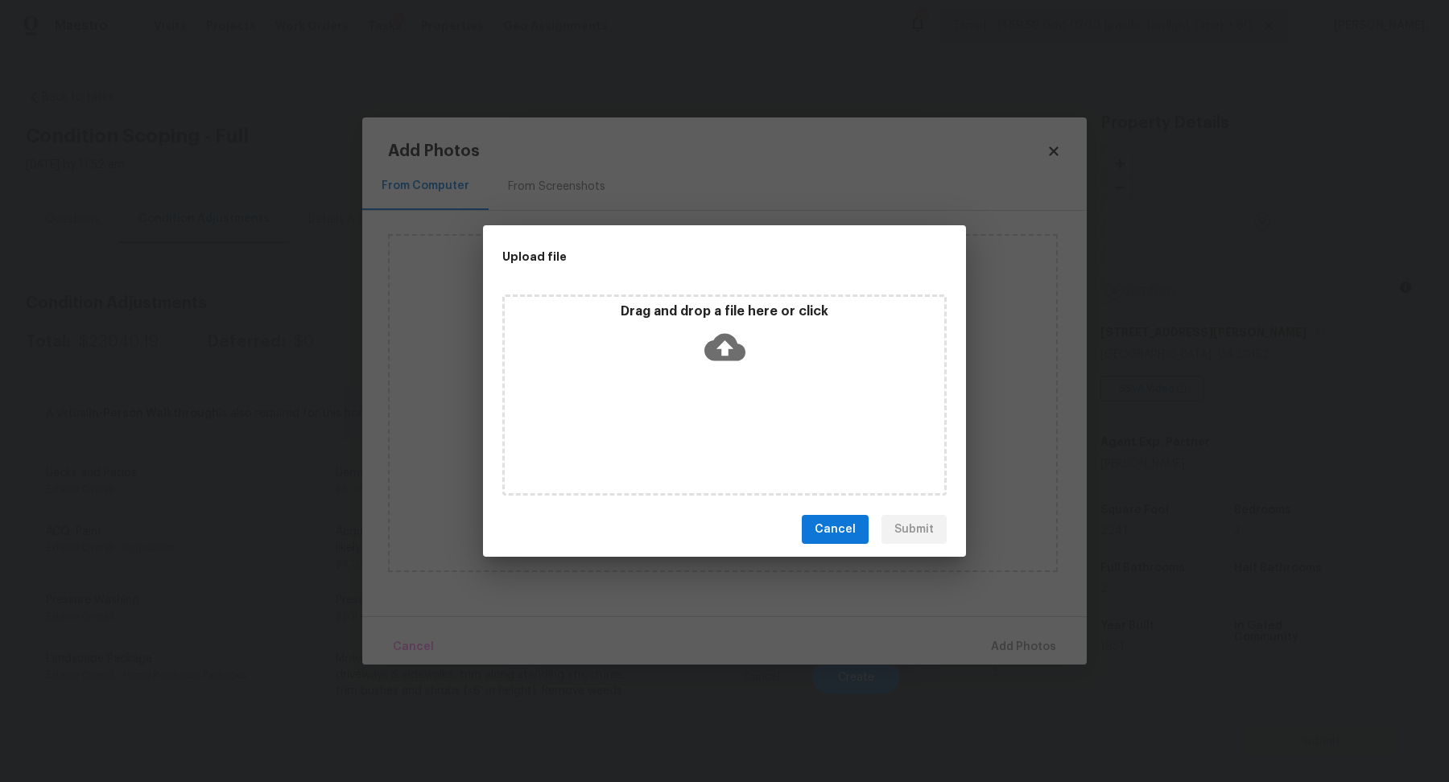
click at [762, 357] on div "Drag and drop a file here or click" at bounding box center [725, 337] width 440 height 69
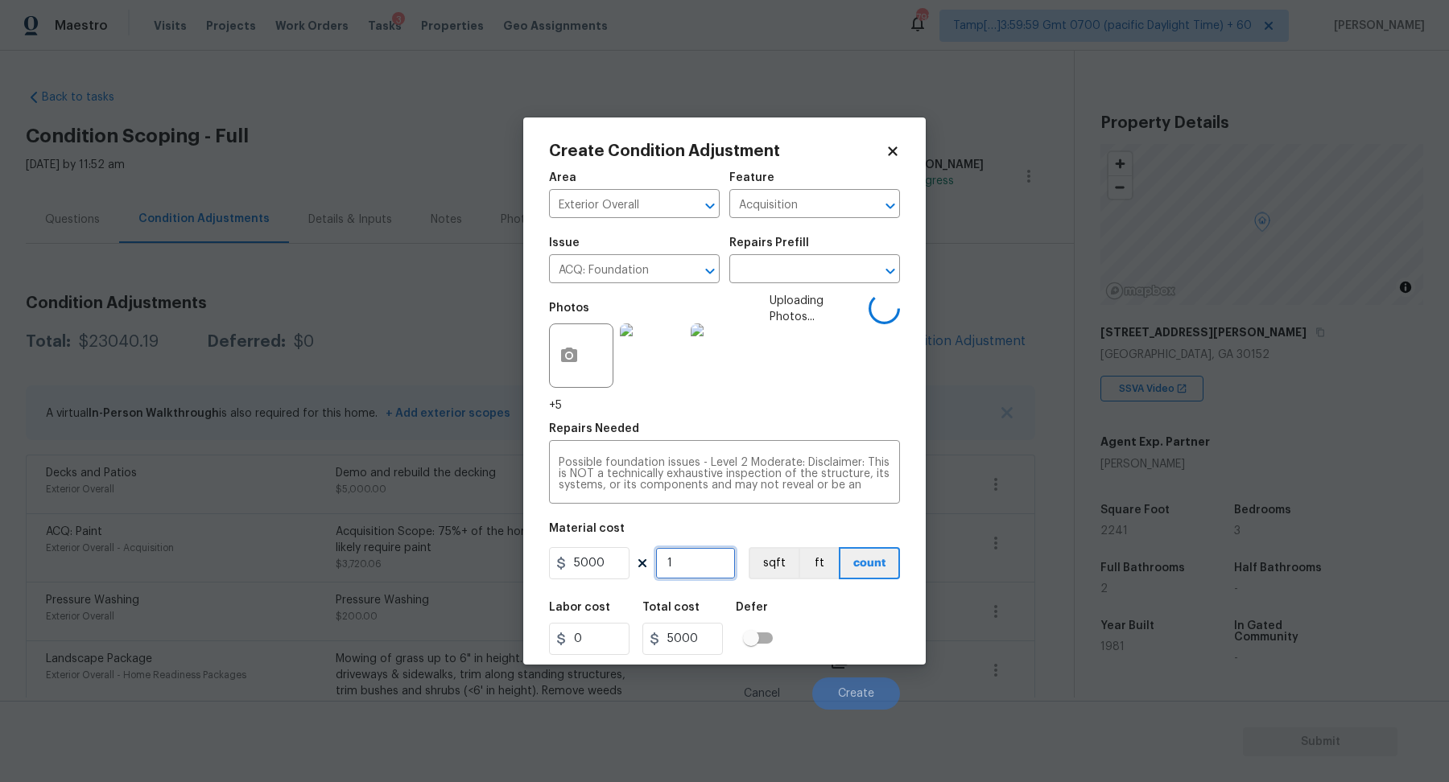
click at [694, 553] on input "1" at bounding box center [695, 563] width 80 height 32
click at [836, 605] on div "Labor cost 0 Total cost 5000 Defer" at bounding box center [724, 628] width 351 height 72
click at [848, 650] on div "Labor cost 0 Total cost 5000 Defer" at bounding box center [724, 628] width 351 height 72
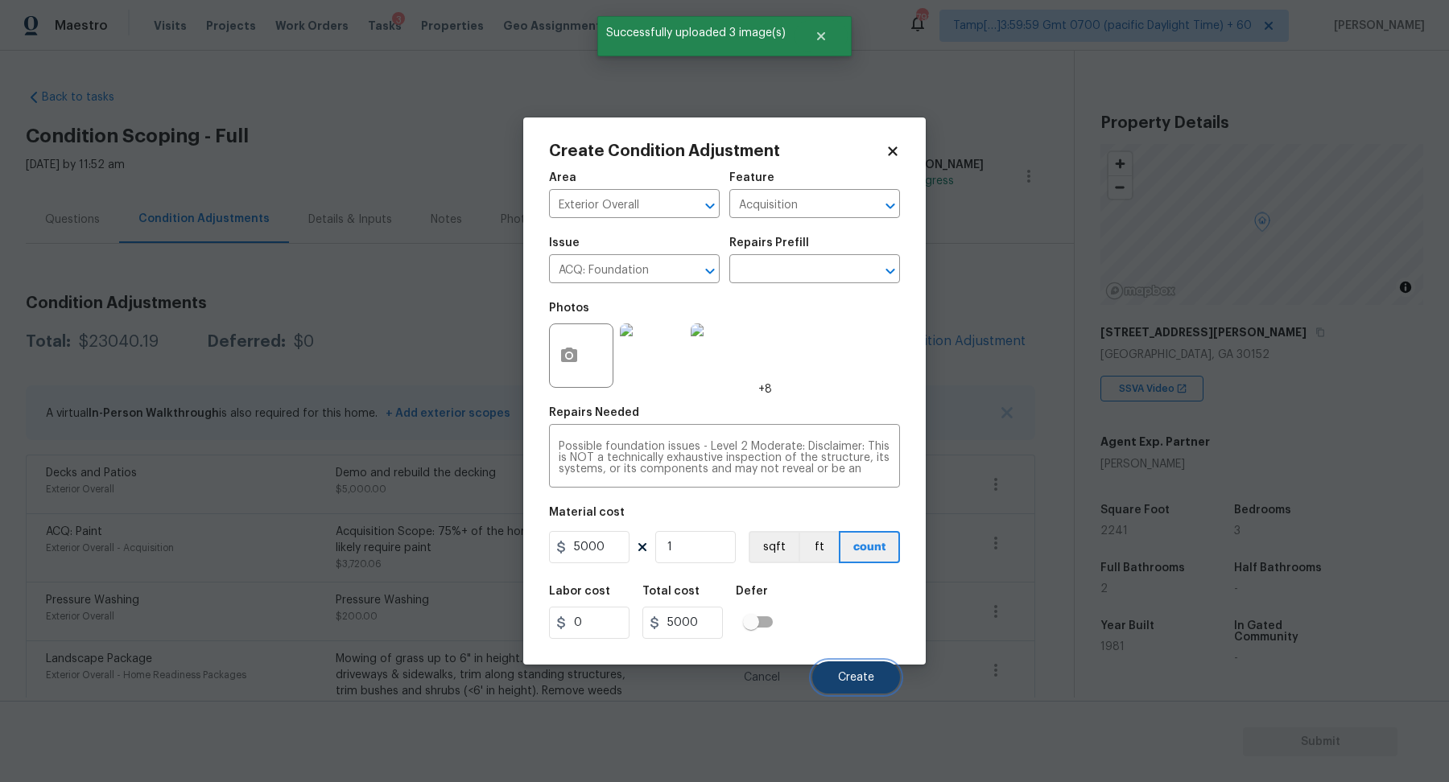
click at [855, 667] on button "Create" at bounding box center [856, 678] width 88 height 32
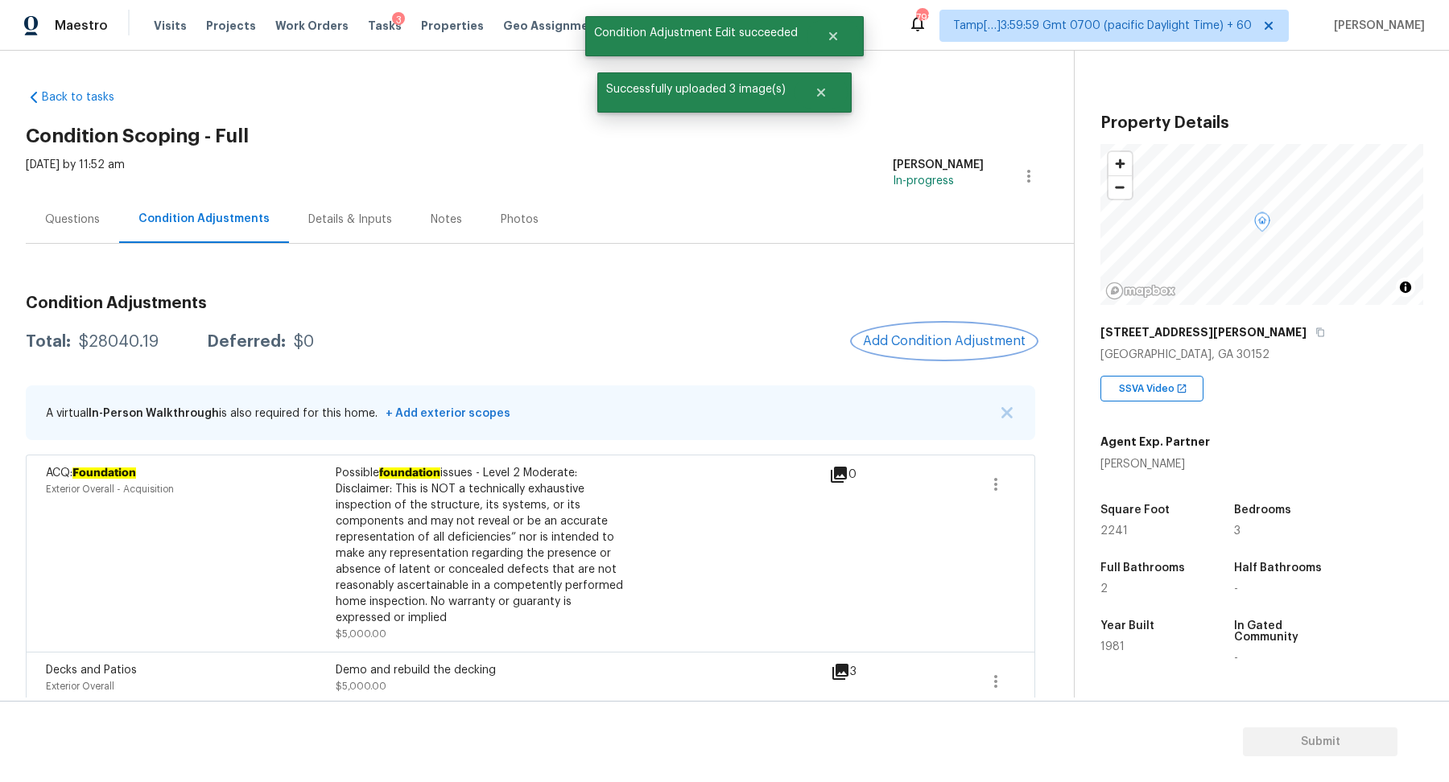
click at [934, 349] on button "Add Condition Adjustment" at bounding box center [944, 341] width 182 height 34
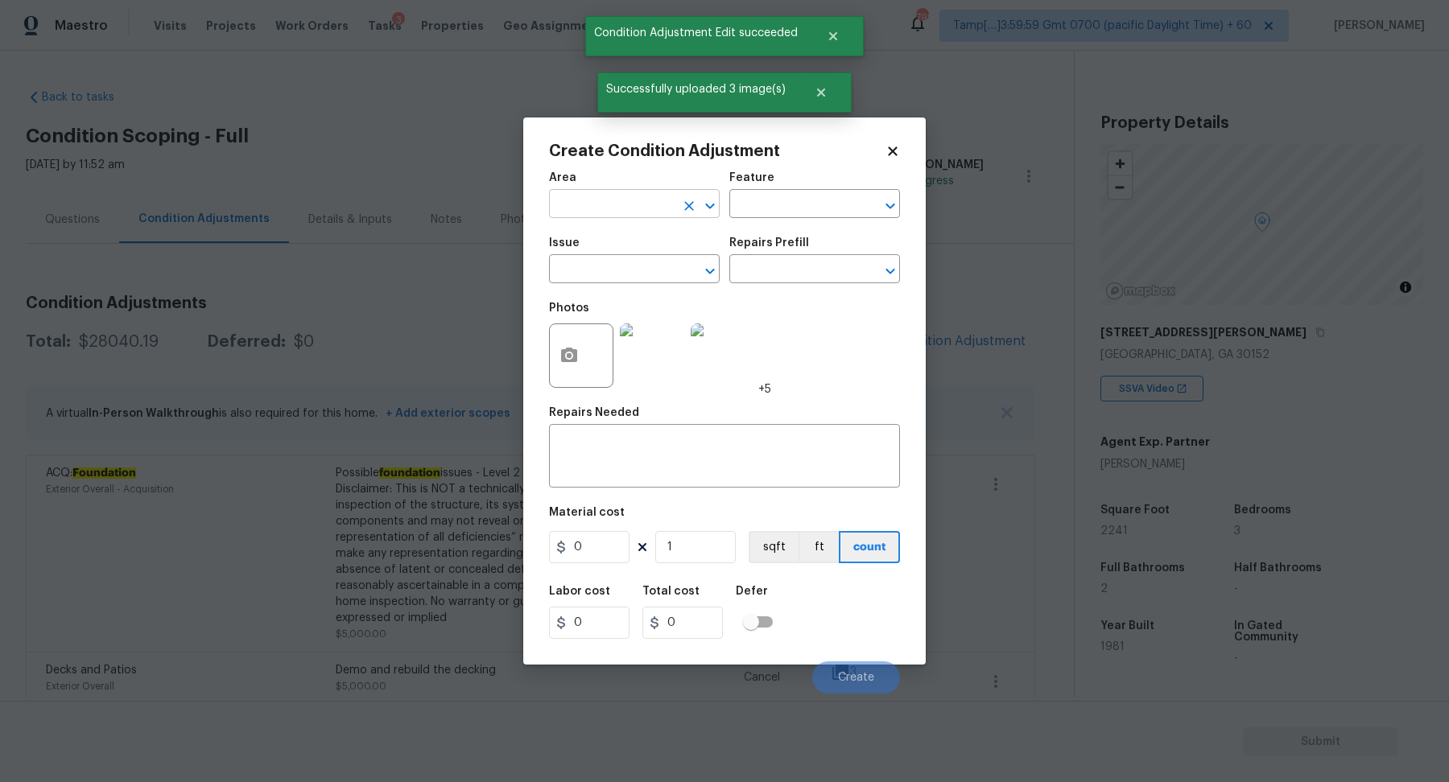
click at [618, 199] on input "text" at bounding box center [612, 205] width 126 height 25
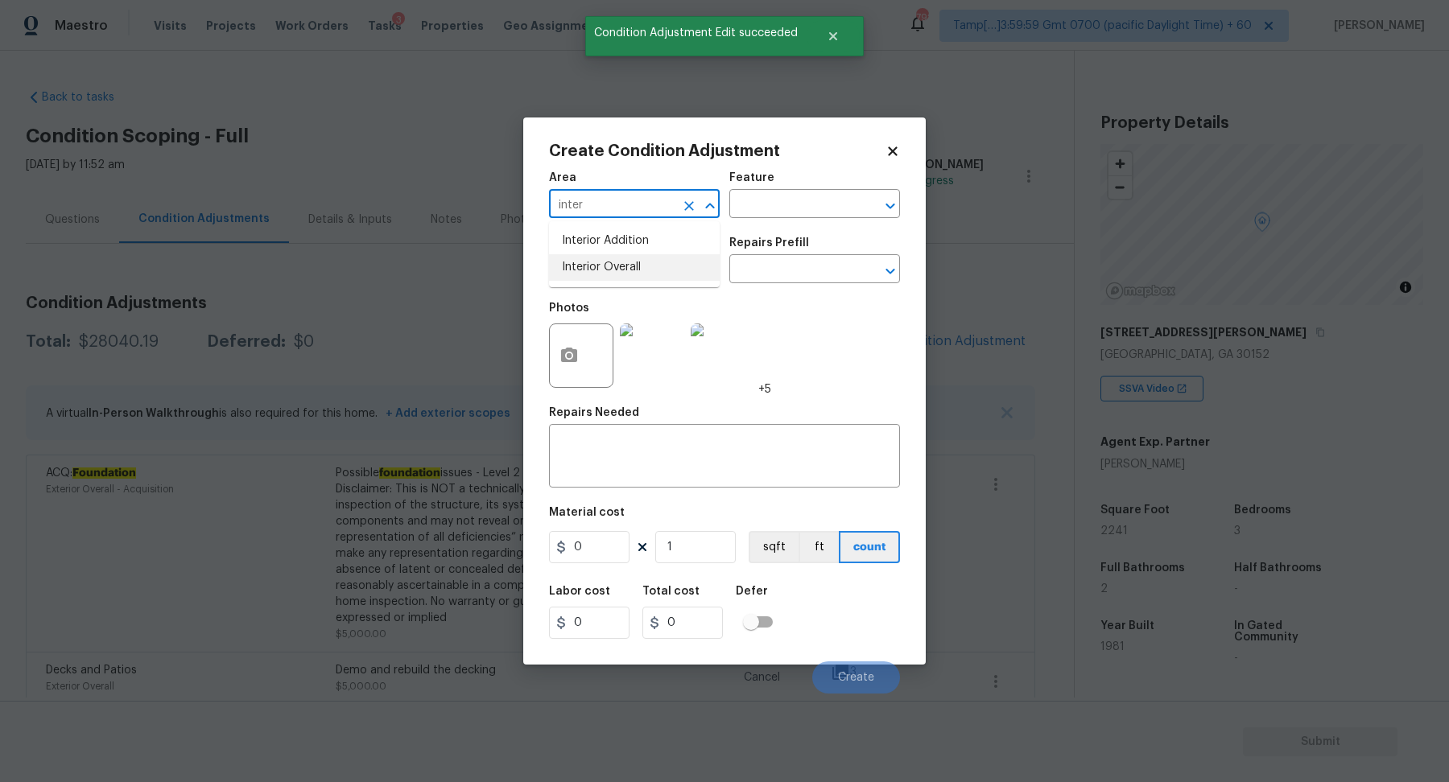
click at [654, 271] on li "Interior Overall" at bounding box center [634, 267] width 171 height 27
type input "Interior Overall"
click at [654, 271] on input "text" at bounding box center [612, 270] width 126 height 25
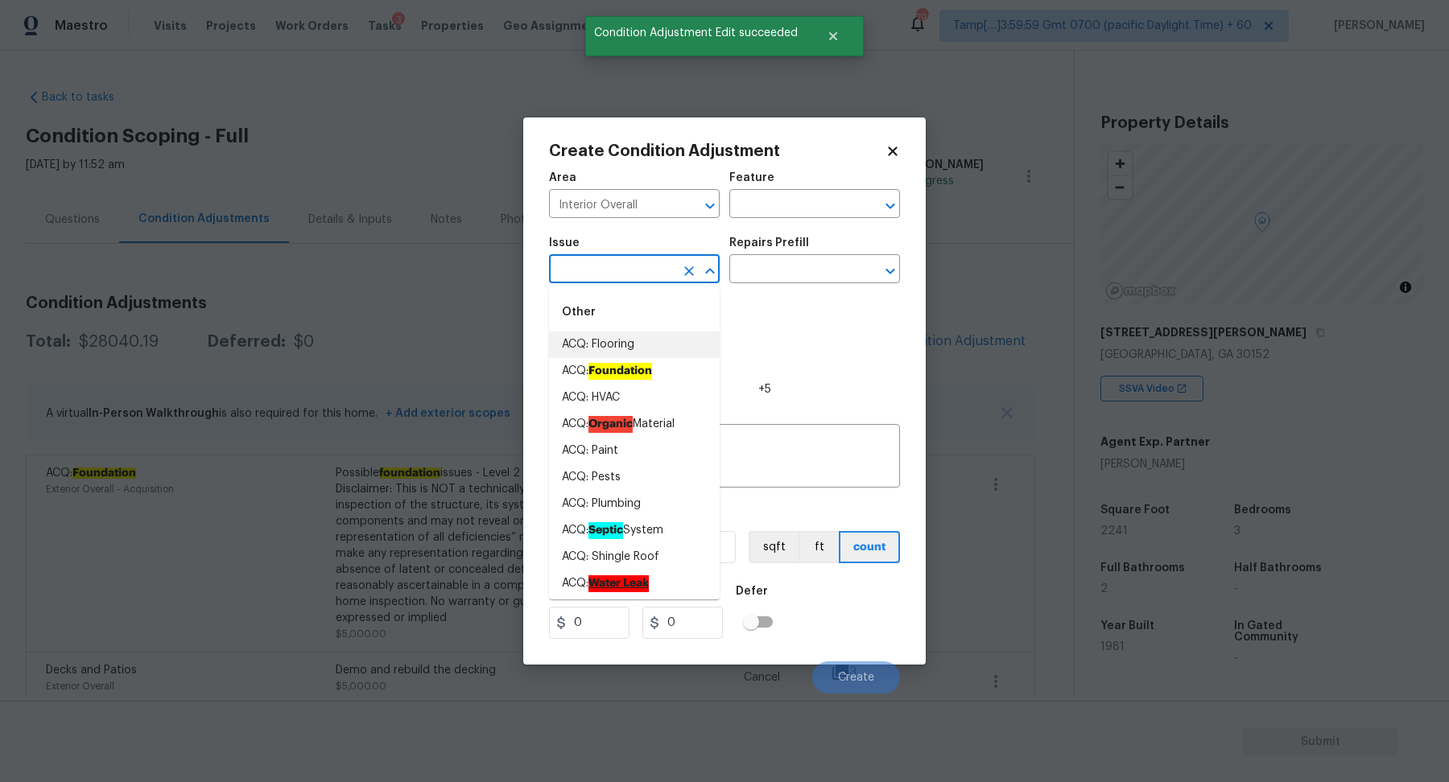
click at [807, 328] on div "Photos +5" at bounding box center [724, 345] width 351 height 105
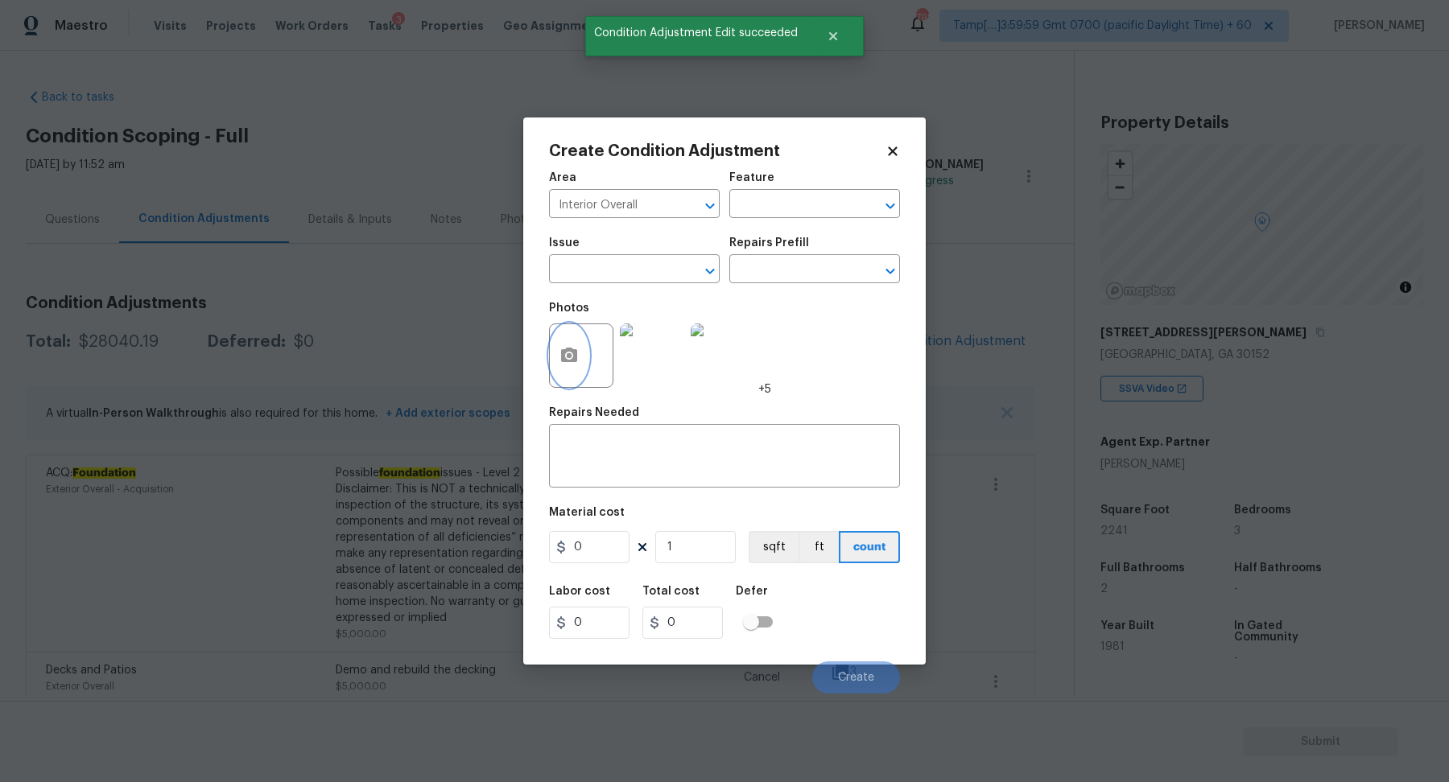
click at [587, 362] on button "button" at bounding box center [569, 355] width 39 height 63
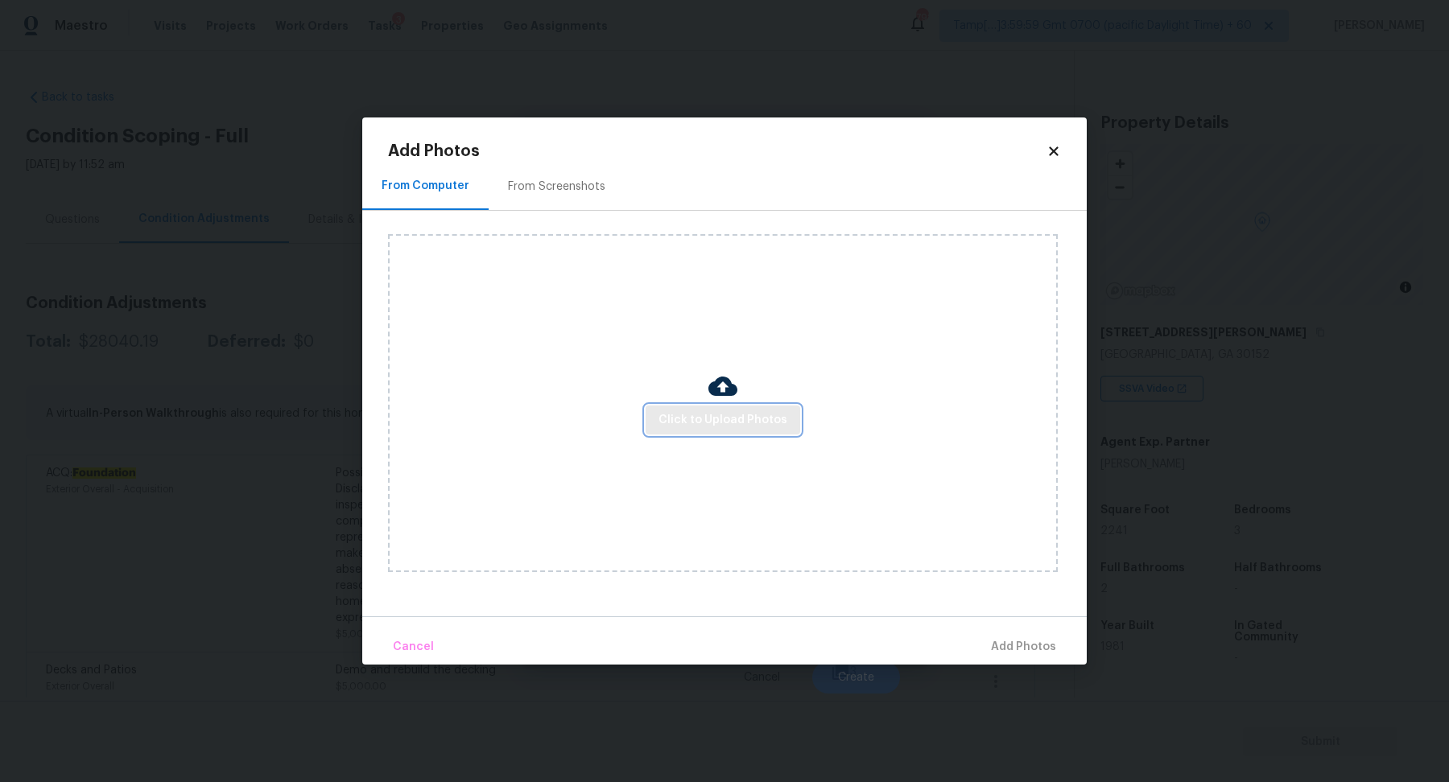
click at [729, 414] on span "Click to Upload Photos" at bounding box center [722, 421] width 129 height 20
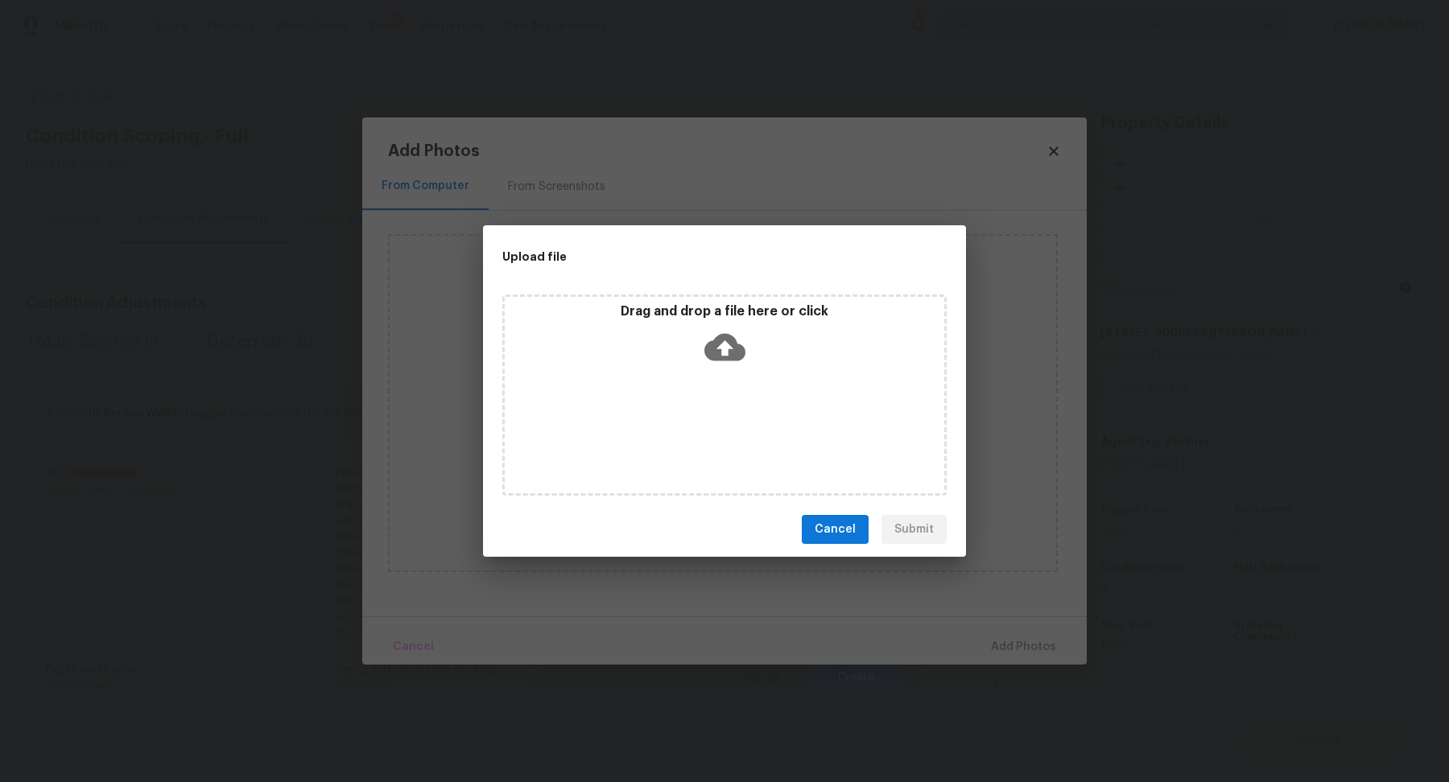
click at [760, 365] on div "Drag and drop a file here or click" at bounding box center [725, 337] width 440 height 69
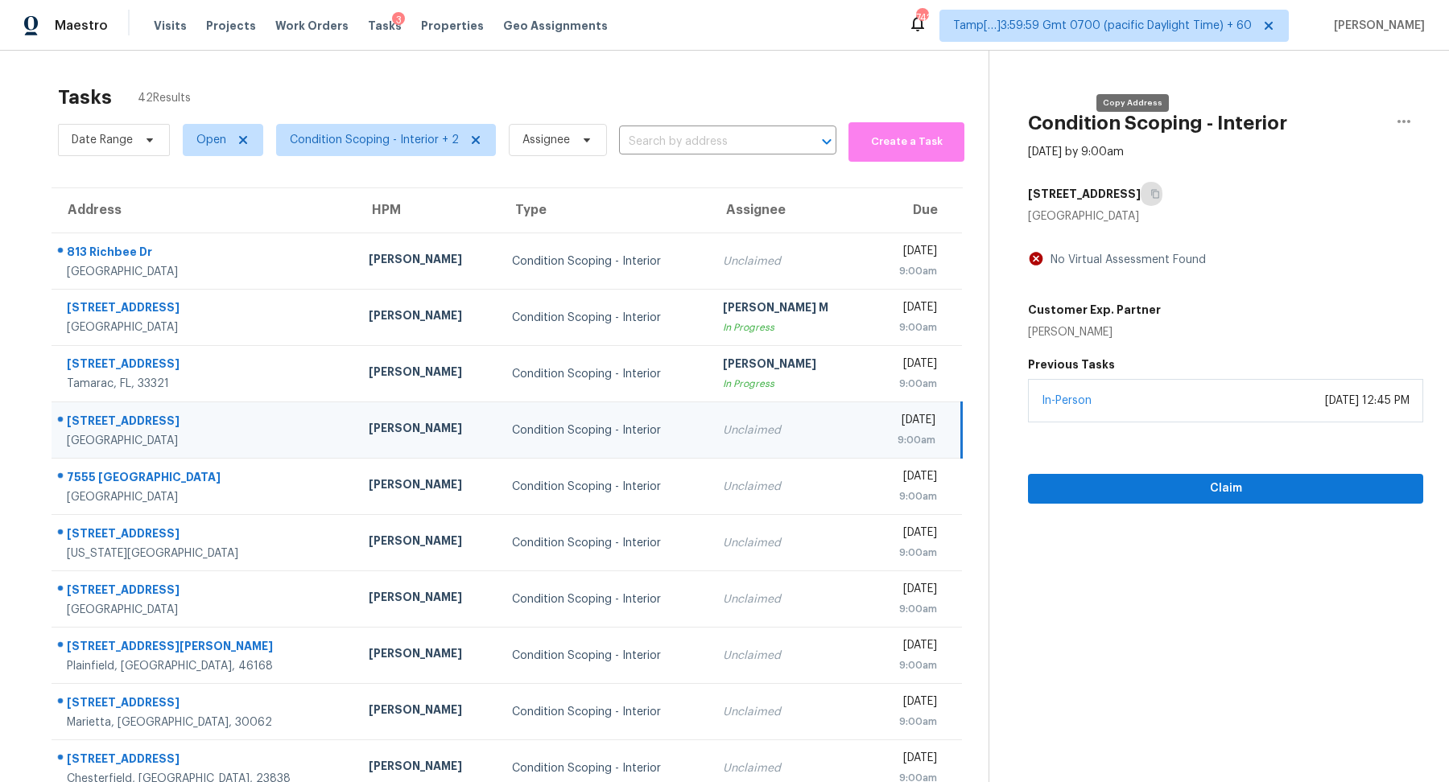
scroll to position [56, 0]
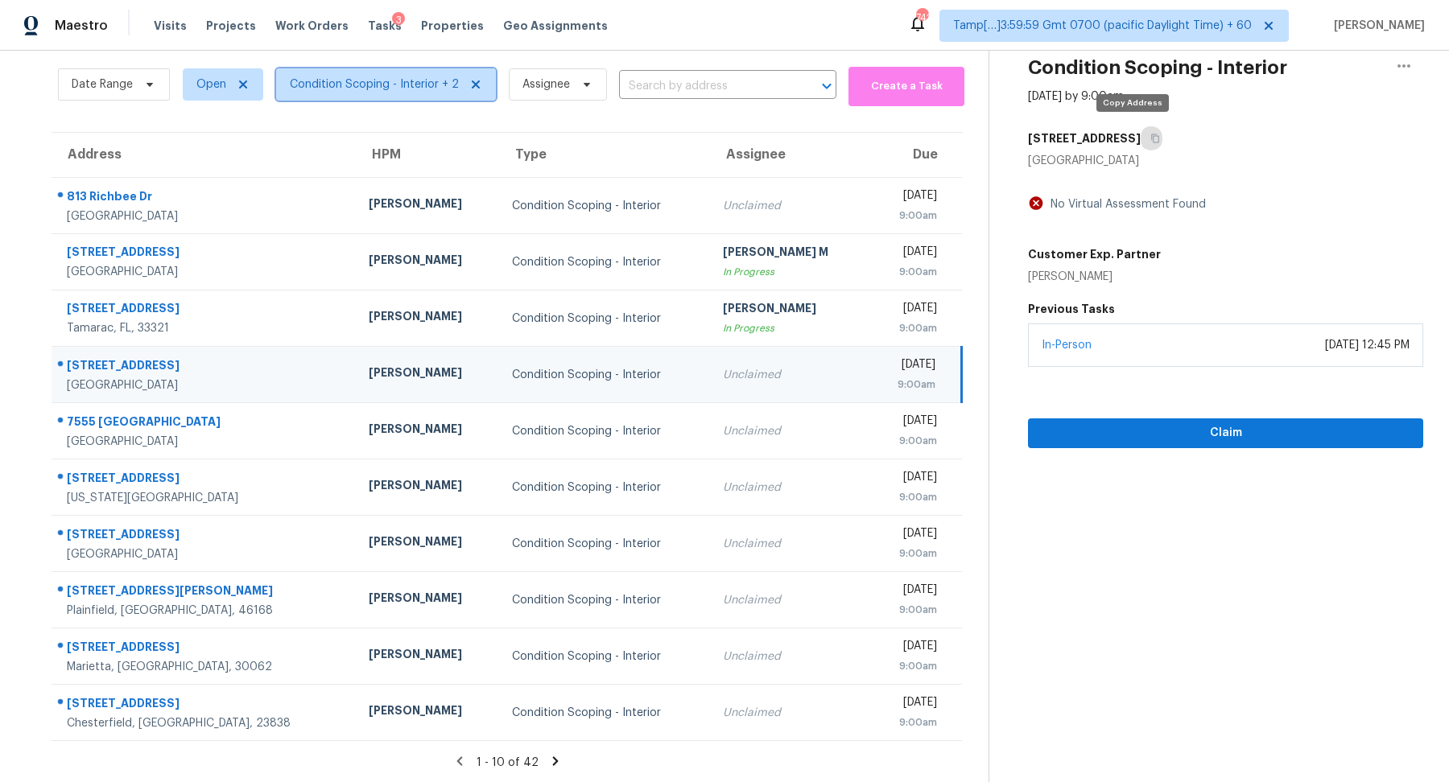
click at [385, 89] on span "Condition Scoping - Interior + 2" at bounding box center [374, 84] width 169 height 16
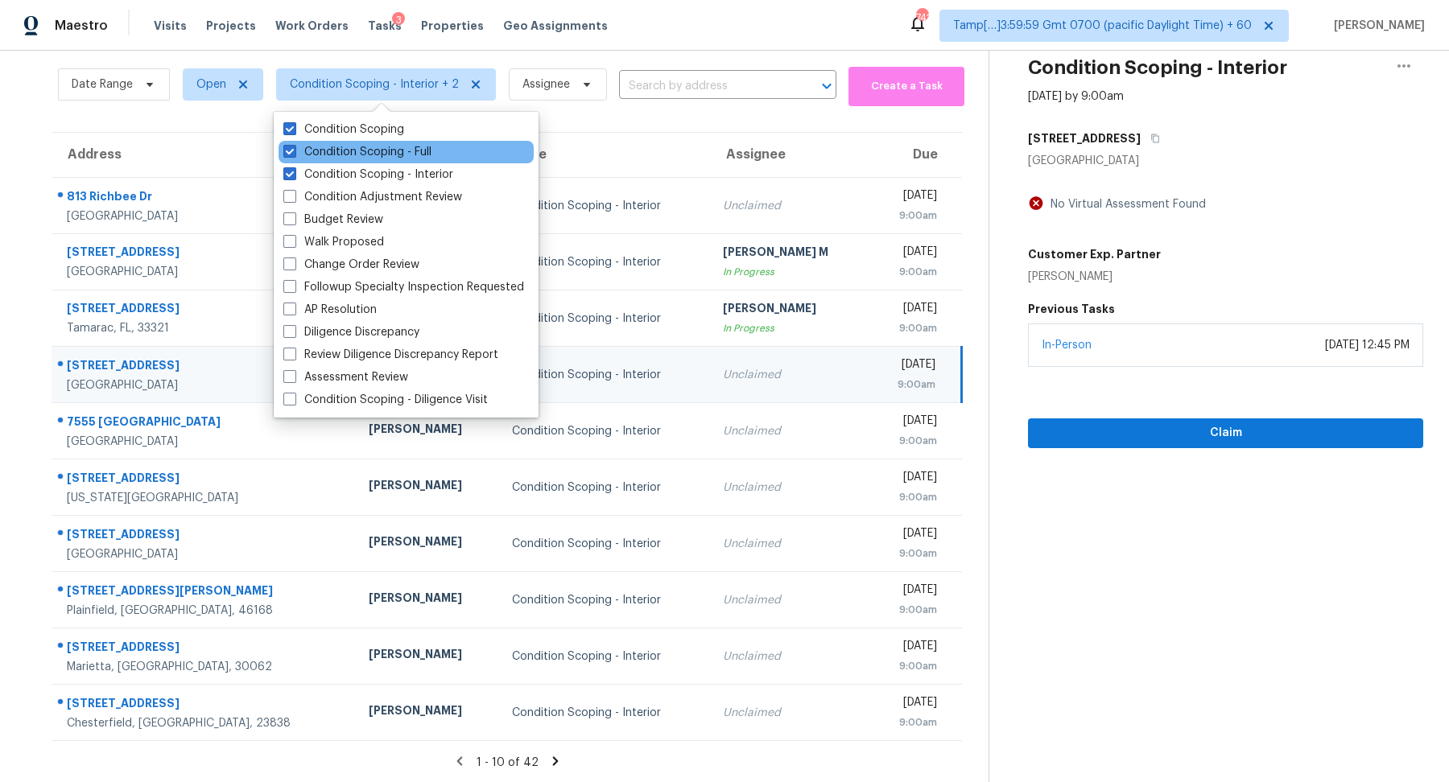
click at [423, 160] on div "Condition Scoping - Full" at bounding box center [406, 152] width 255 height 23
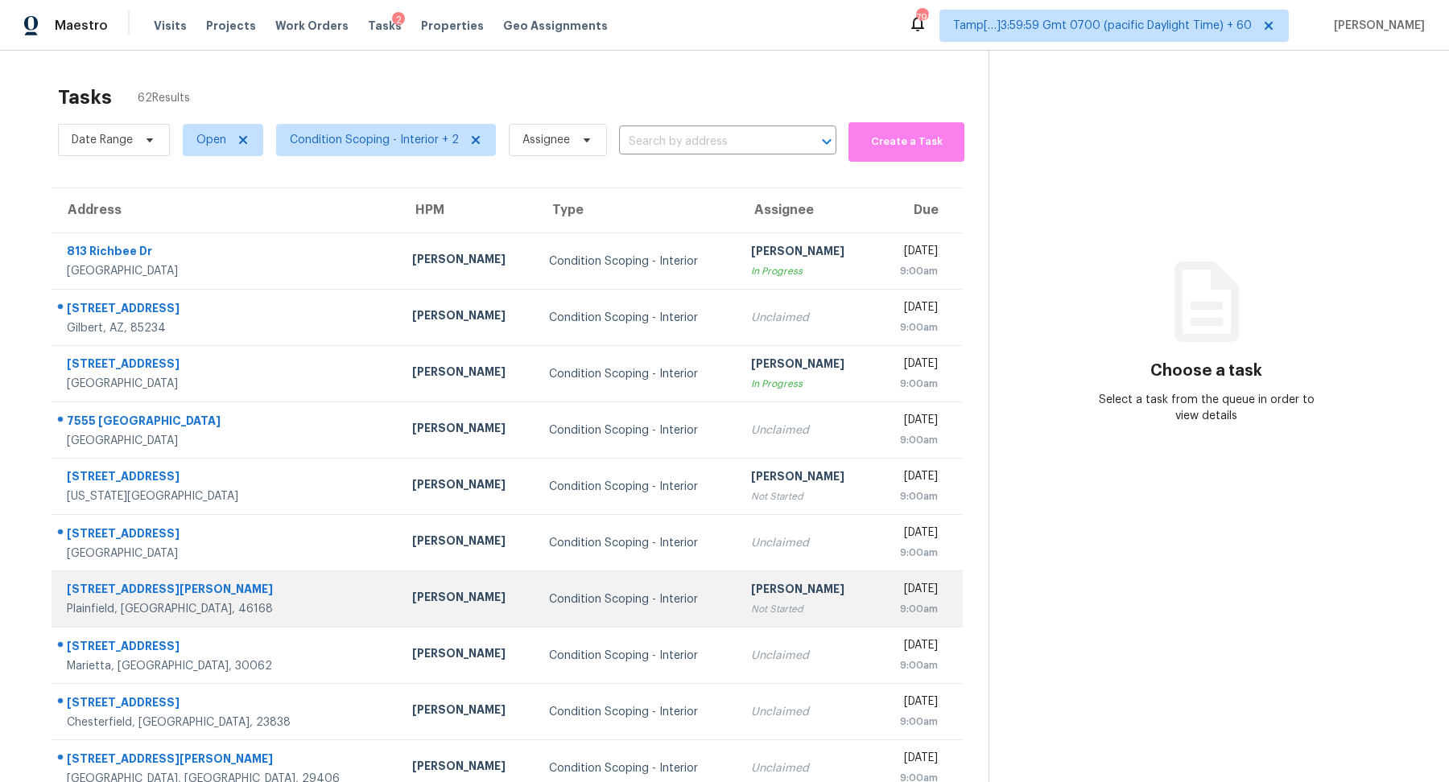
scroll to position [56, 0]
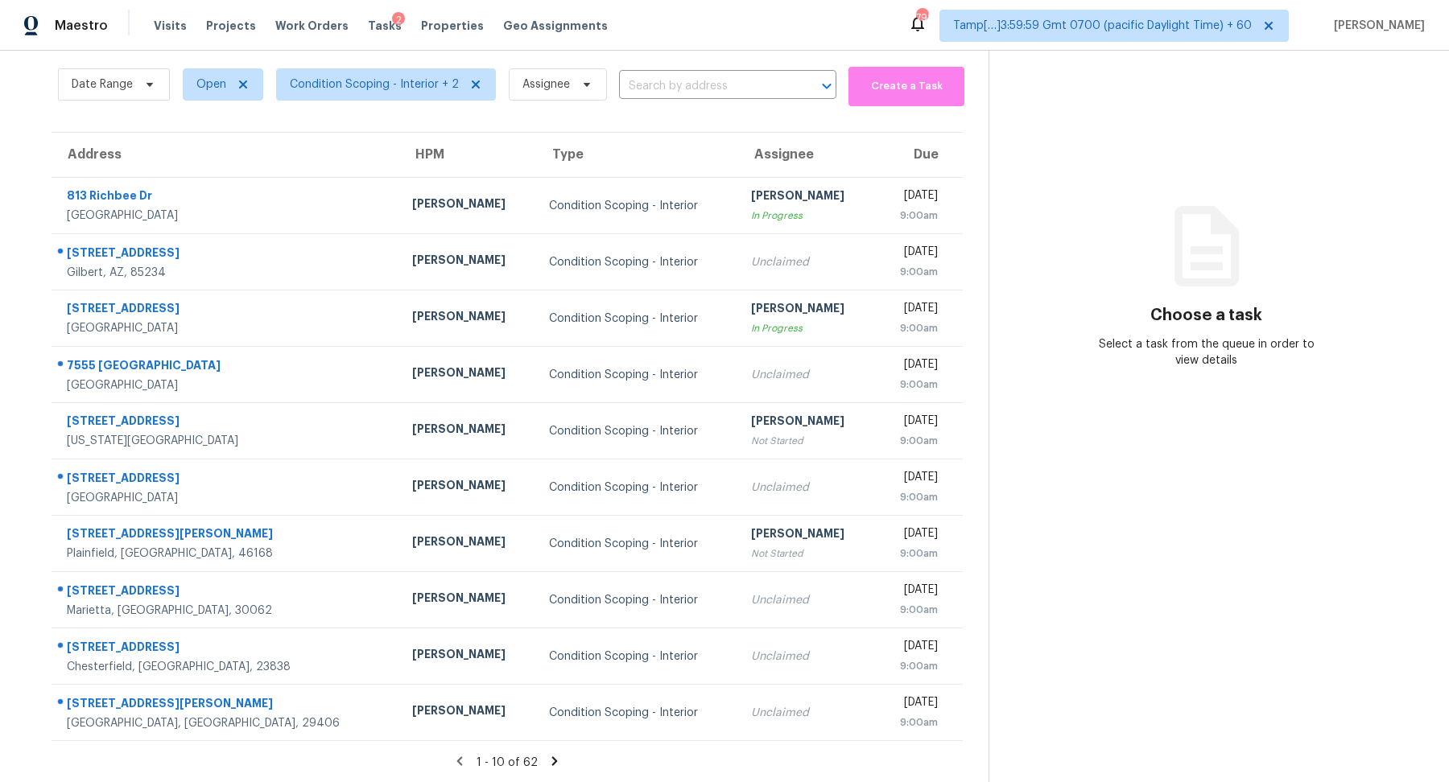
click at [554, 761] on icon at bounding box center [555, 761] width 6 height 9
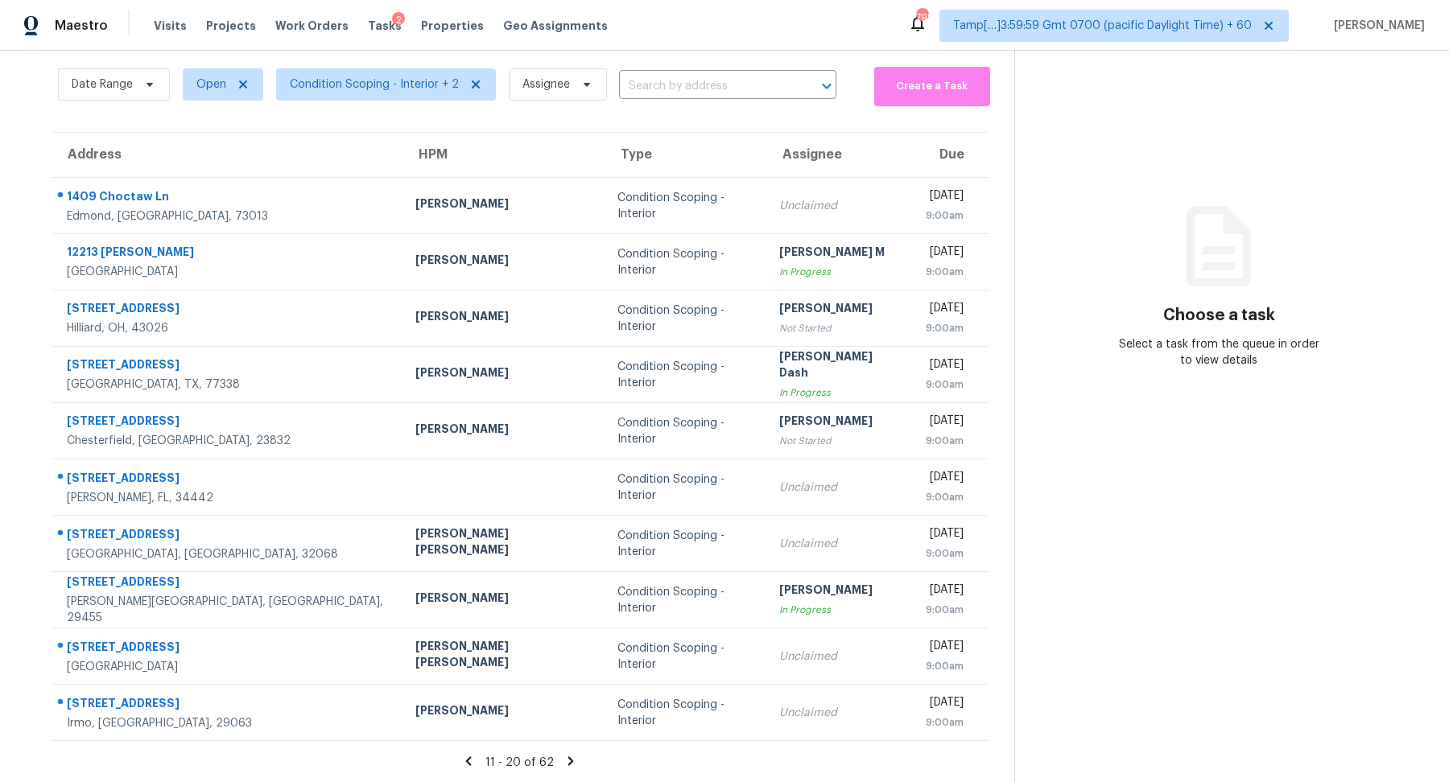
click at [564, 761] on icon at bounding box center [571, 761] width 14 height 14
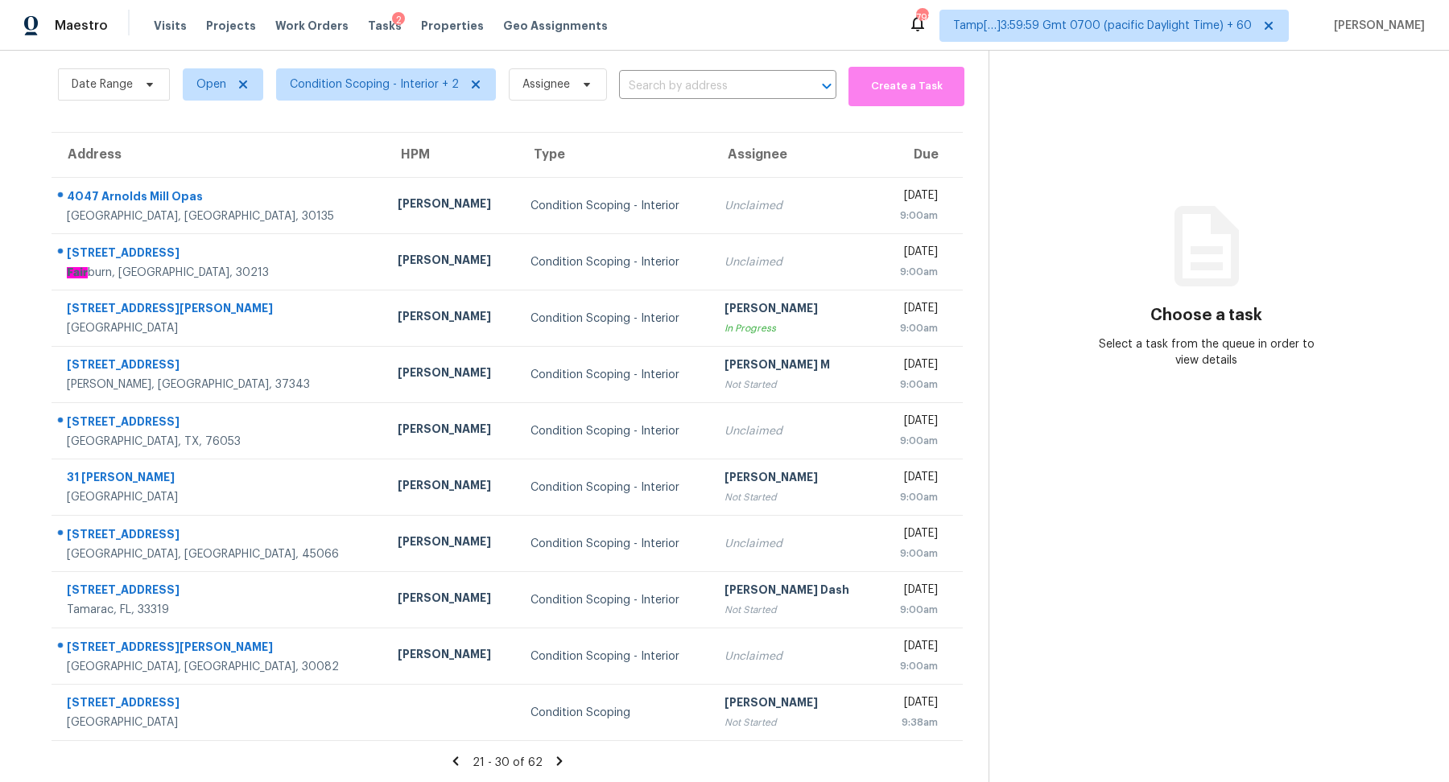
click at [554, 761] on icon at bounding box center [559, 761] width 14 height 14
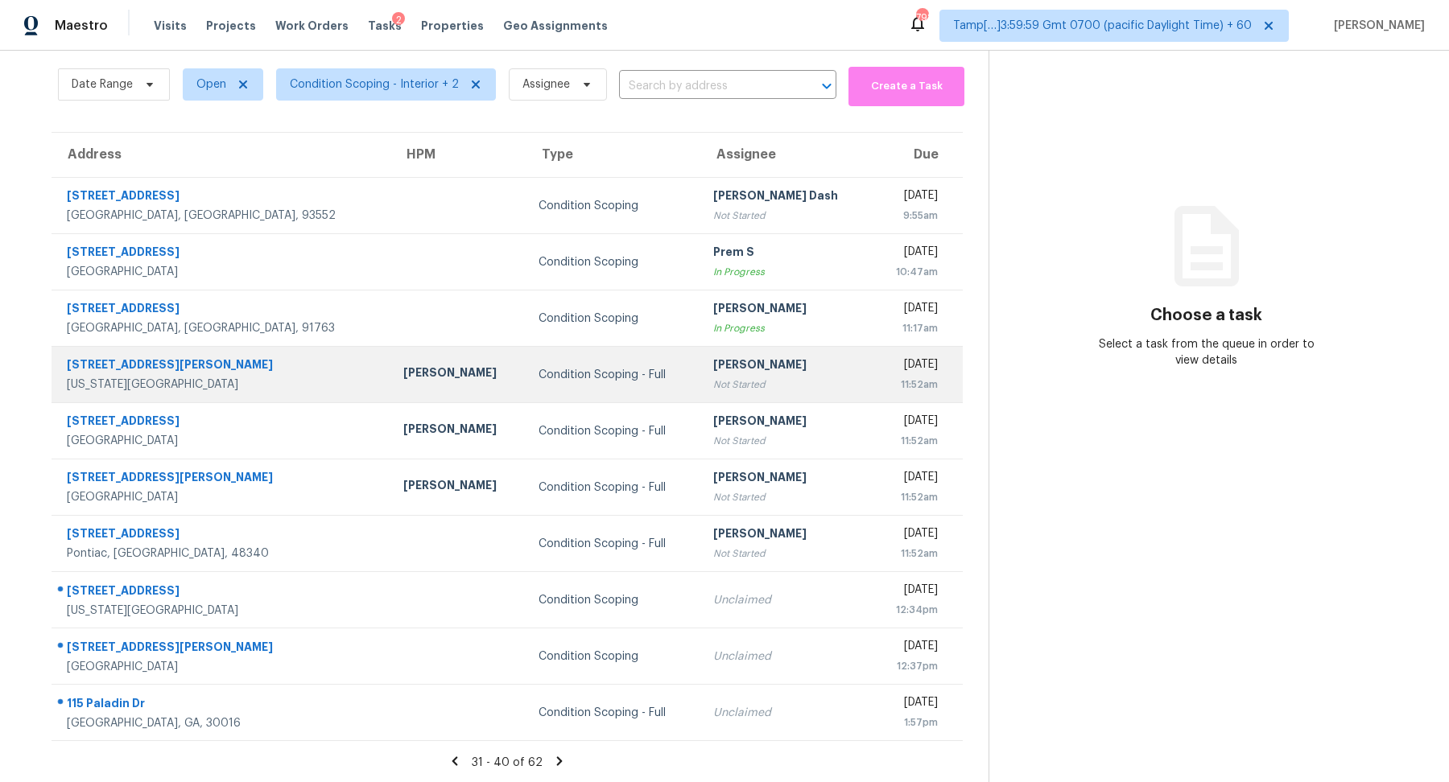
click at [713, 383] on div "Not Started" at bounding box center [786, 385] width 146 height 16
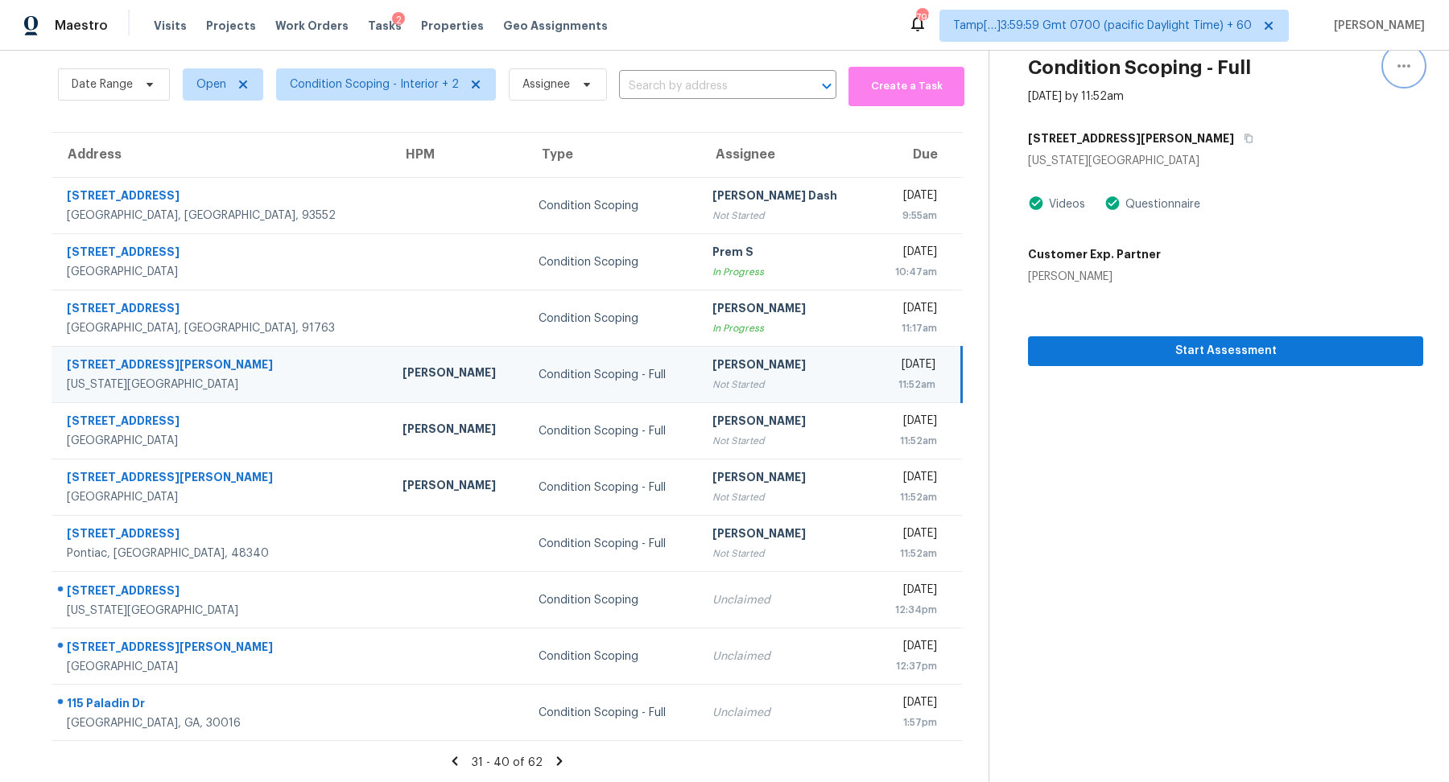
click at [1413, 70] on icon "button" at bounding box center [1403, 65] width 19 height 19
click at [1340, 98] on div "Unclaim this task" at bounding box center [1312, 95] width 126 height 16
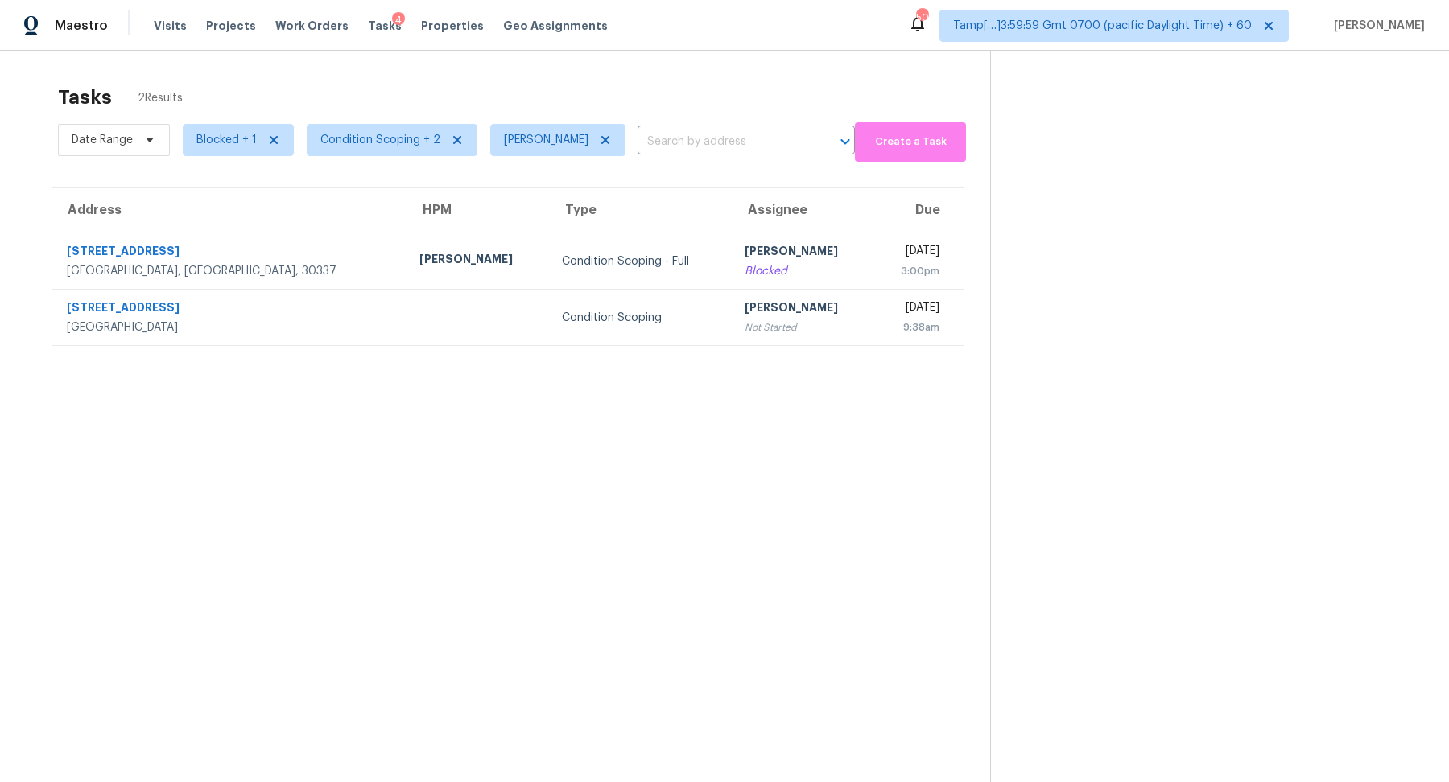
scroll to position [50, 0]
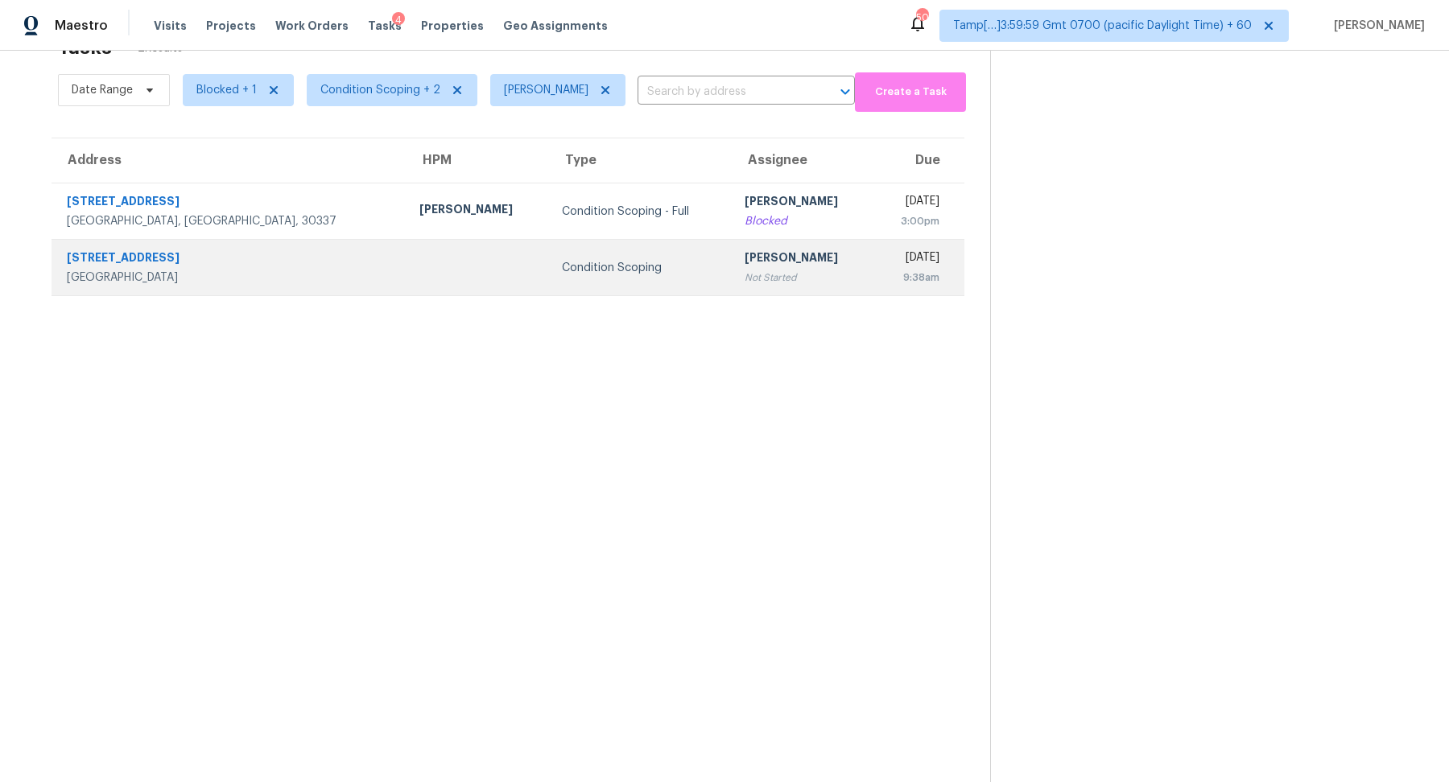
click at [754, 266] on td "[PERSON_NAME] Not Started" at bounding box center [803, 268] width 142 height 56
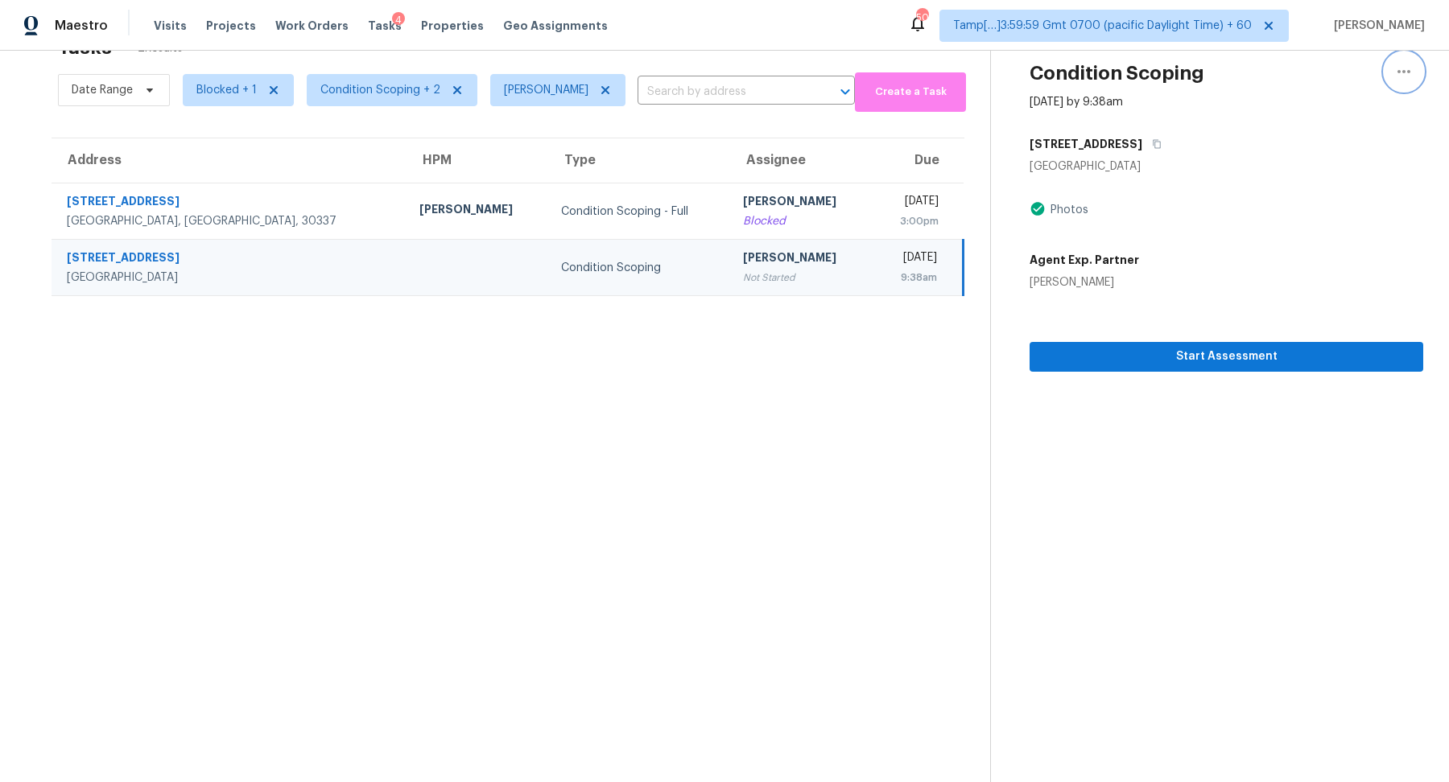
click at [1406, 79] on icon "button" at bounding box center [1403, 71] width 19 height 19
click at [1340, 94] on div "Unclaim this task" at bounding box center [1312, 95] width 126 height 16
